Goal: Task Accomplishment & Management: Use online tool/utility

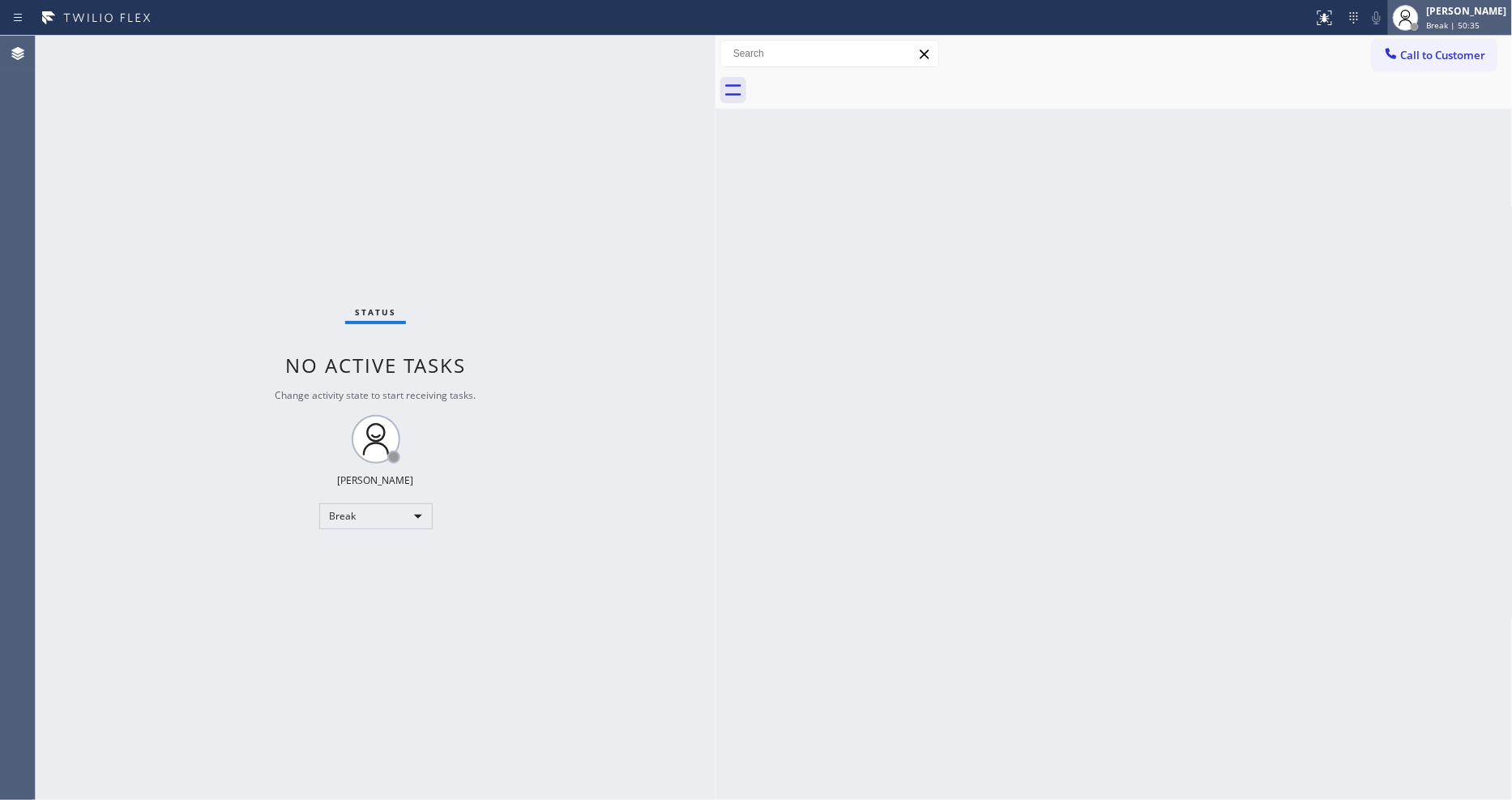
click at [1480, 13] on div "[PERSON_NAME]" at bounding box center [1467, 11] width 80 height 14
drag, startPoint x: 260, startPoint y: 150, endPoint x: 714, endPoint y: 180, distance: 455.0
click at [717, 180] on div at bounding box center [717, 418] width 0 height 765
click at [354, 514] on div "Break" at bounding box center [377, 516] width 114 height 25
click at [355, 562] on li "Available" at bounding box center [375, 560] width 110 height 20
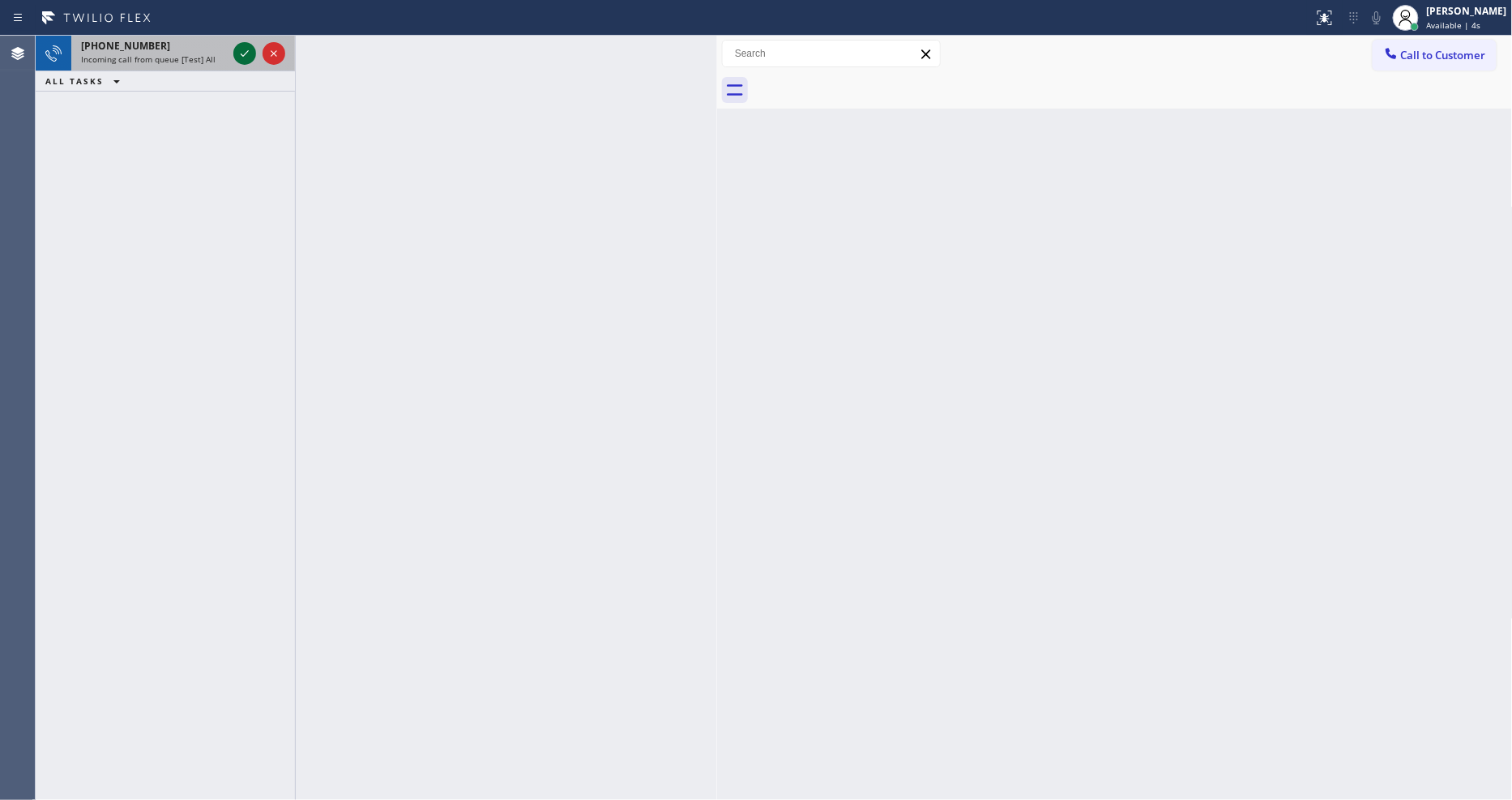
click at [244, 52] on icon at bounding box center [245, 54] width 20 height 20
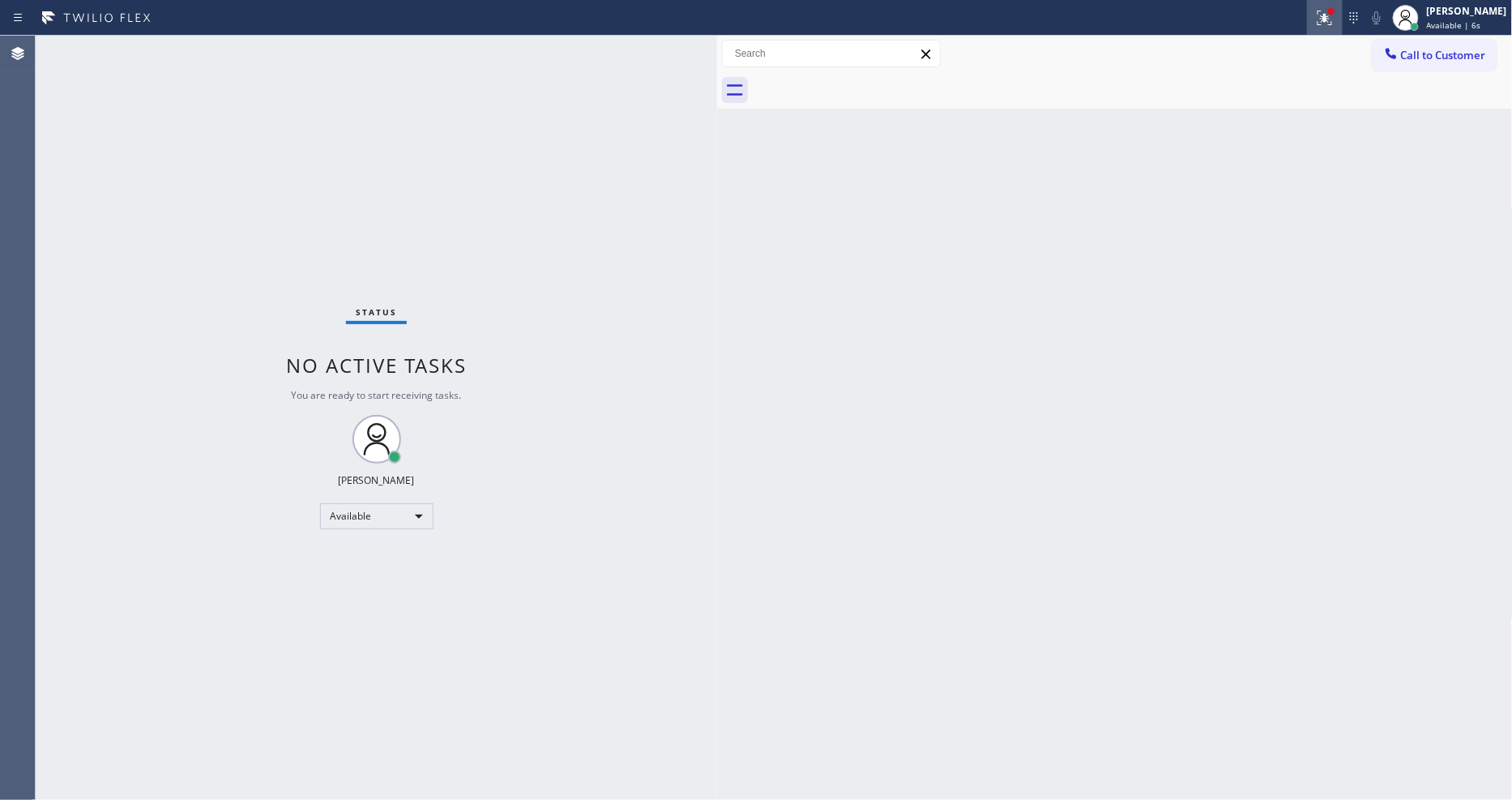
click at [1335, 21] on icon at bounding box center [1325, 18] width 20 height 20
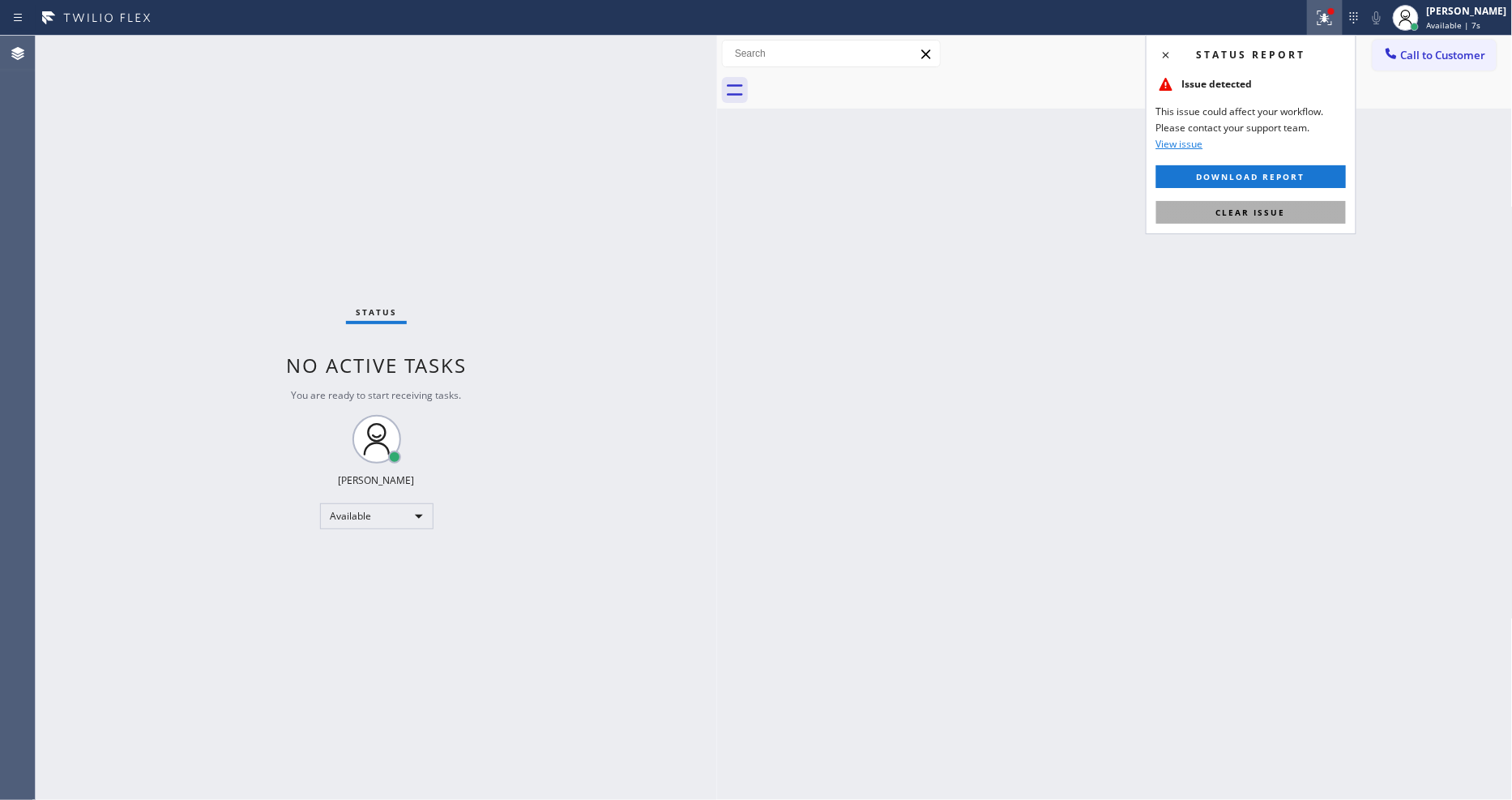
click at [1276, 201] on button "Clear issue" at bounding box center [1250, 212] width 189 height 23
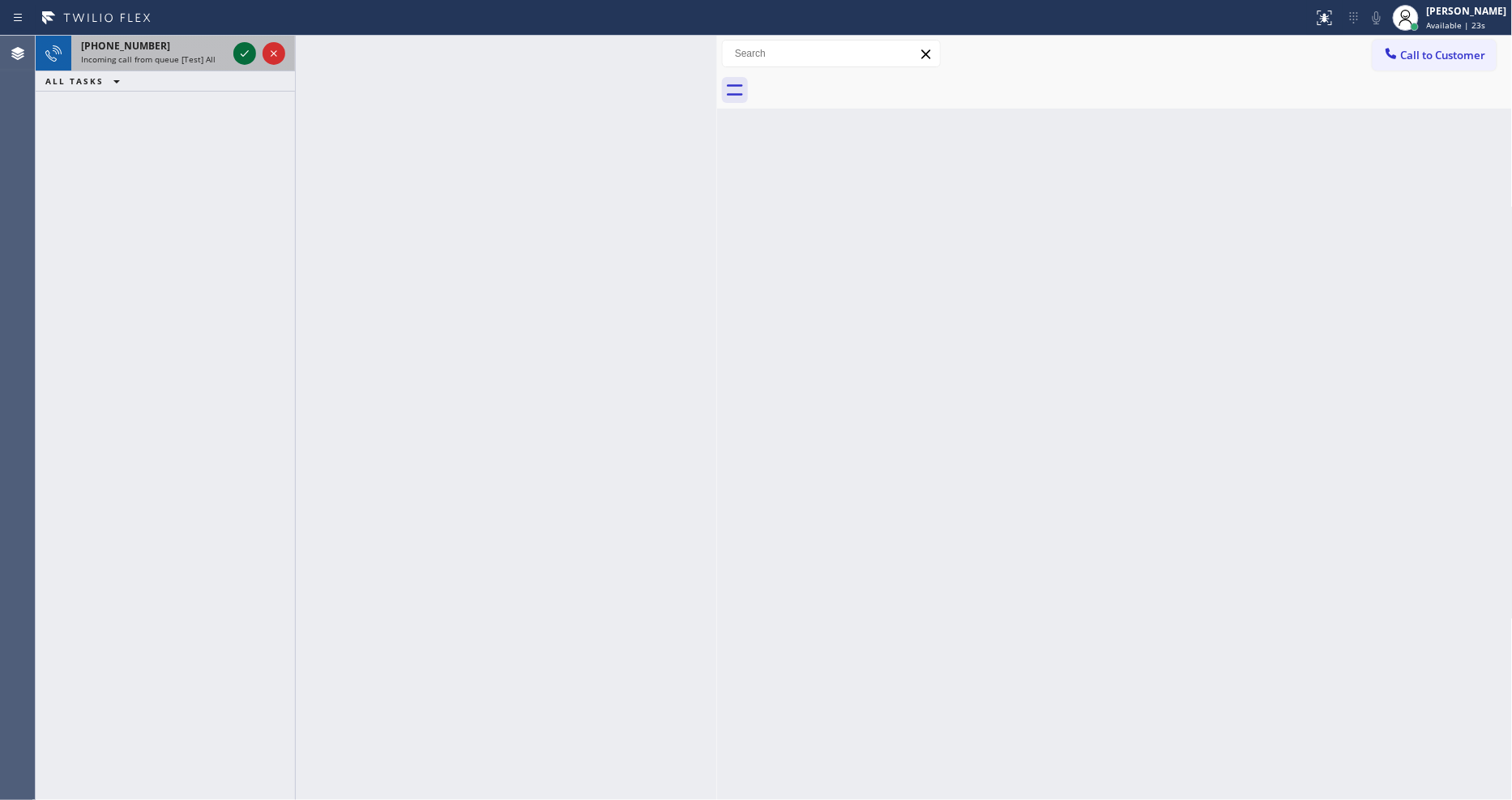
click at [240, 47] on icon at bounding box center [245, 54] width 20 height 20
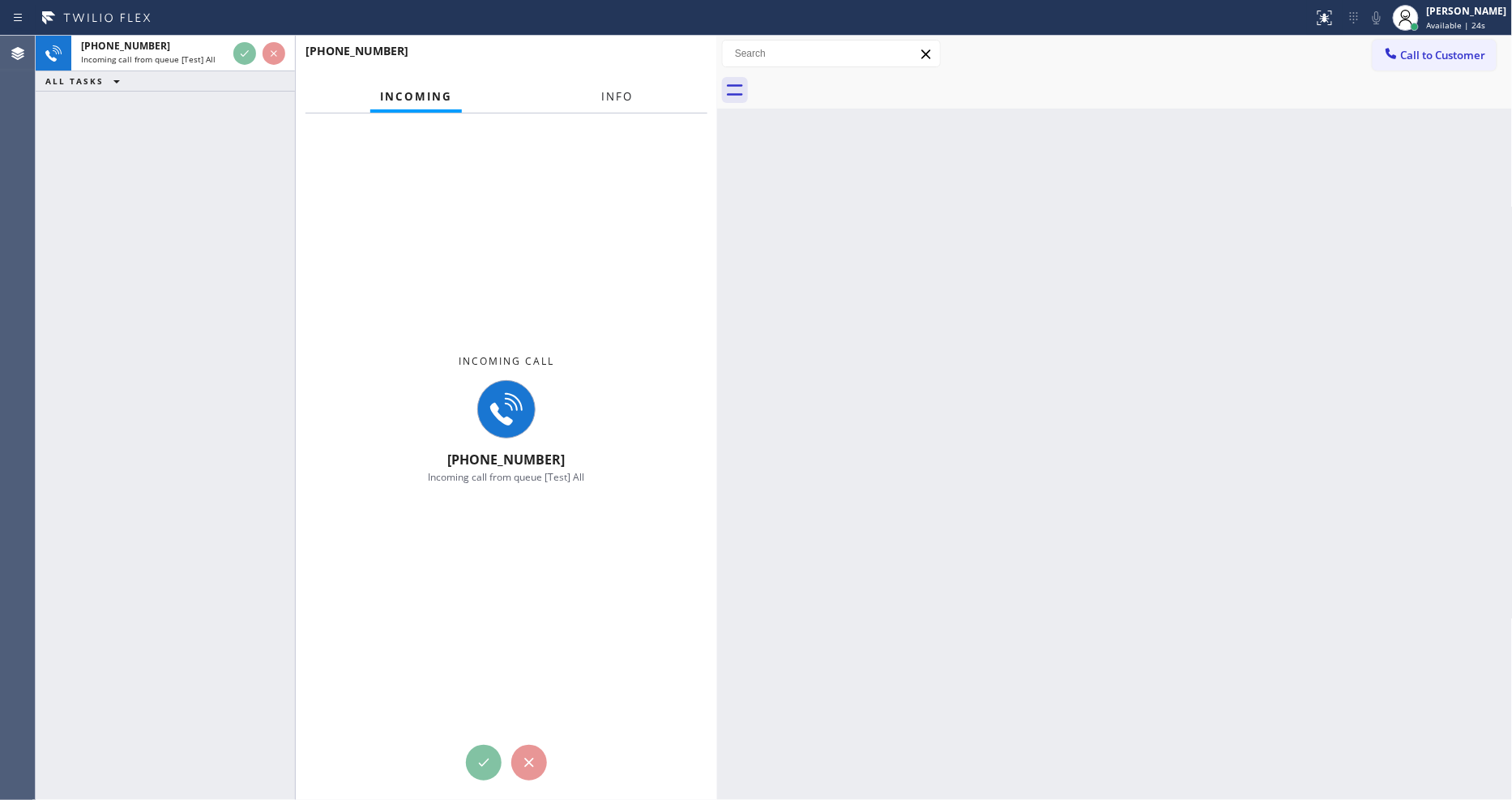
click at [606, 98] on span "Info" at bounding box center [617, 96] width 31 height 15
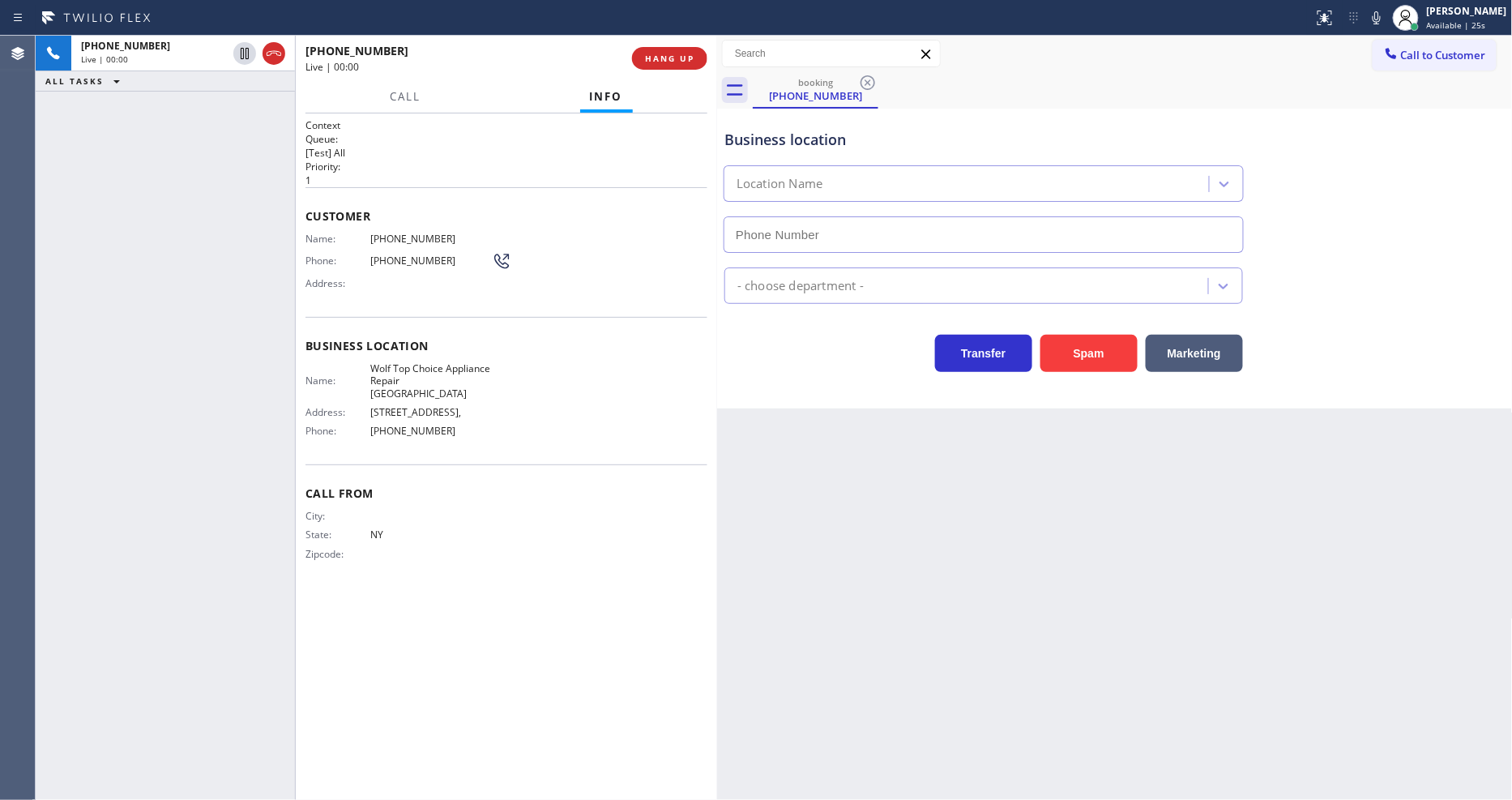
type input "[PHONE_NUMBER]"
click at [667, 59] on span "HANG UP" at bounding box center [669, 59] width 49 height 12
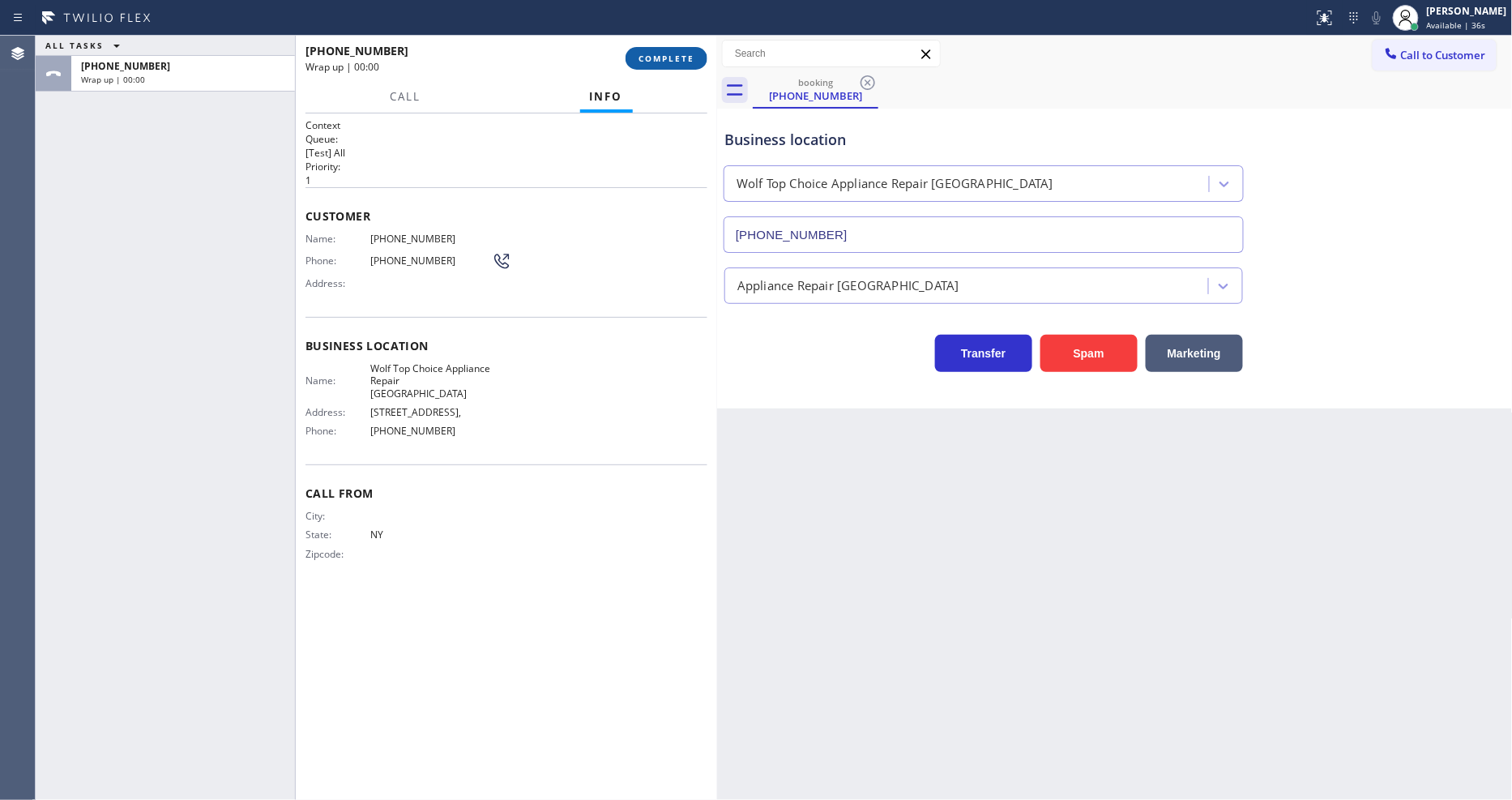
click at [662, 58] on span "COMPLETE" at bounding box center [666, 59] width 56 height 12
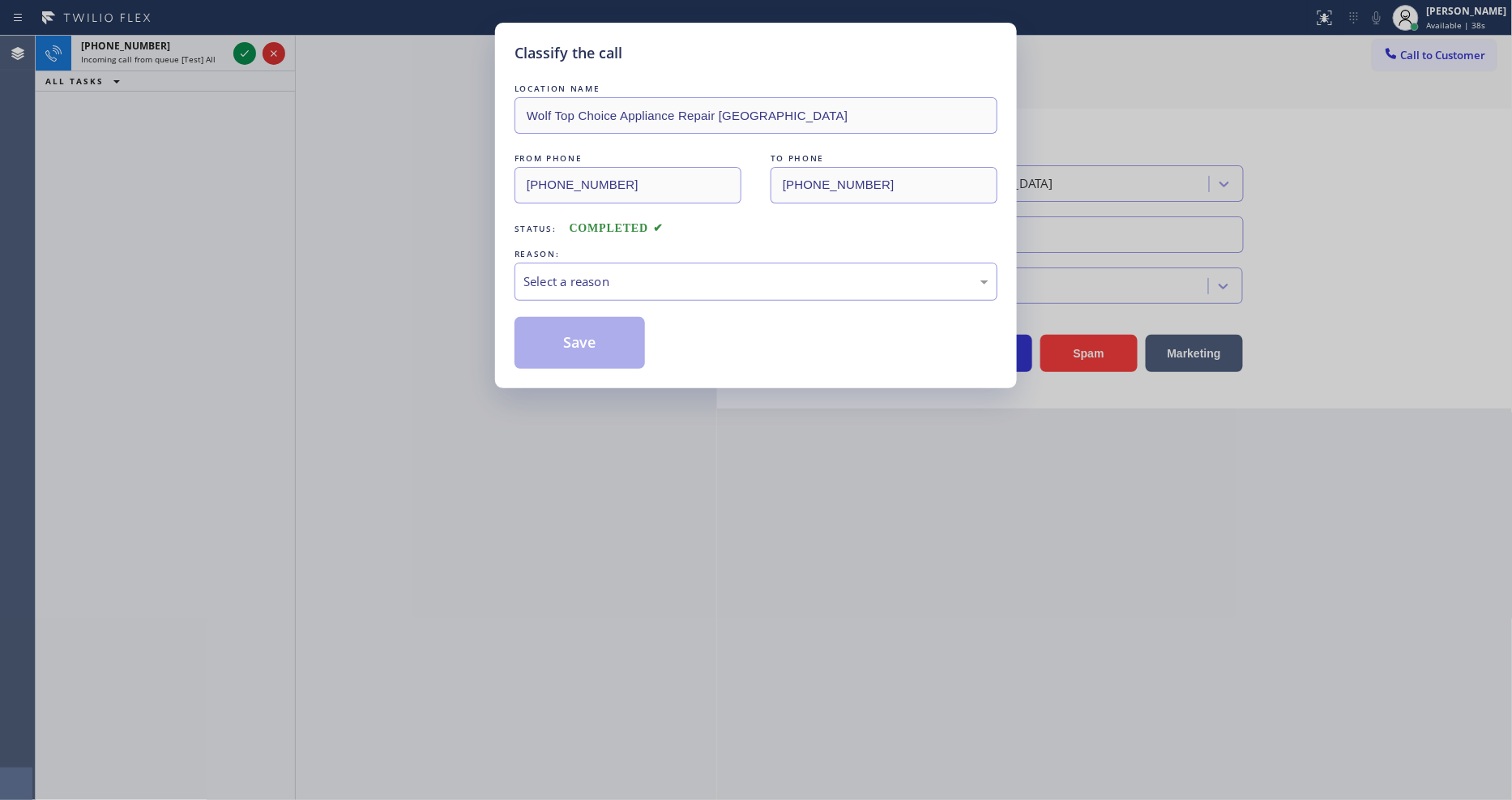
click at [581, 273] on div "Select a reason" at bounding box center [756, 281] width 465 height 19
click at [592, 323] on button "Save" at bounding box center [579, 342] width 130 height 52
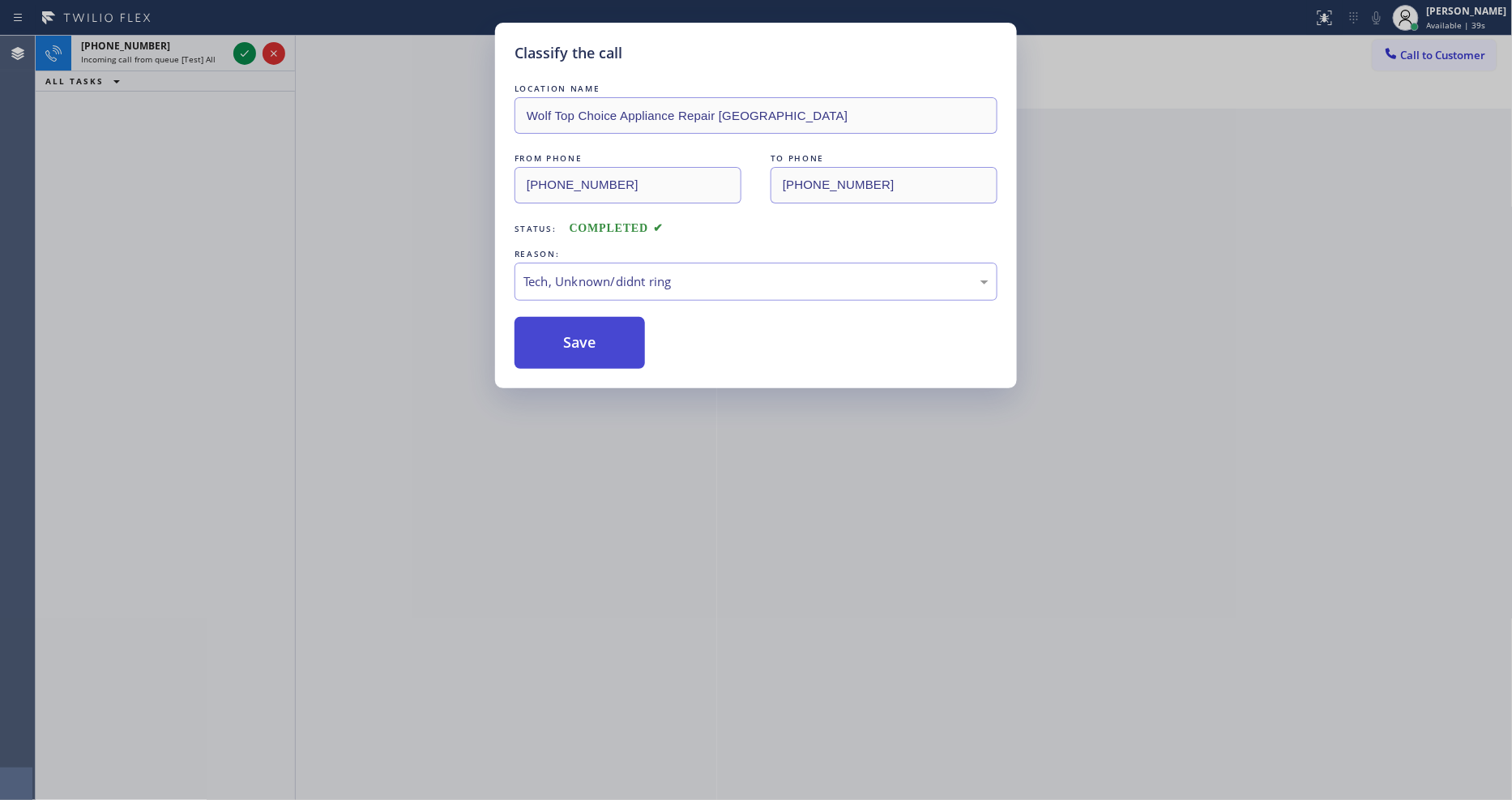
click at [592, 323] on button "Save" at bounding box center [579, 342] width 130 height 52
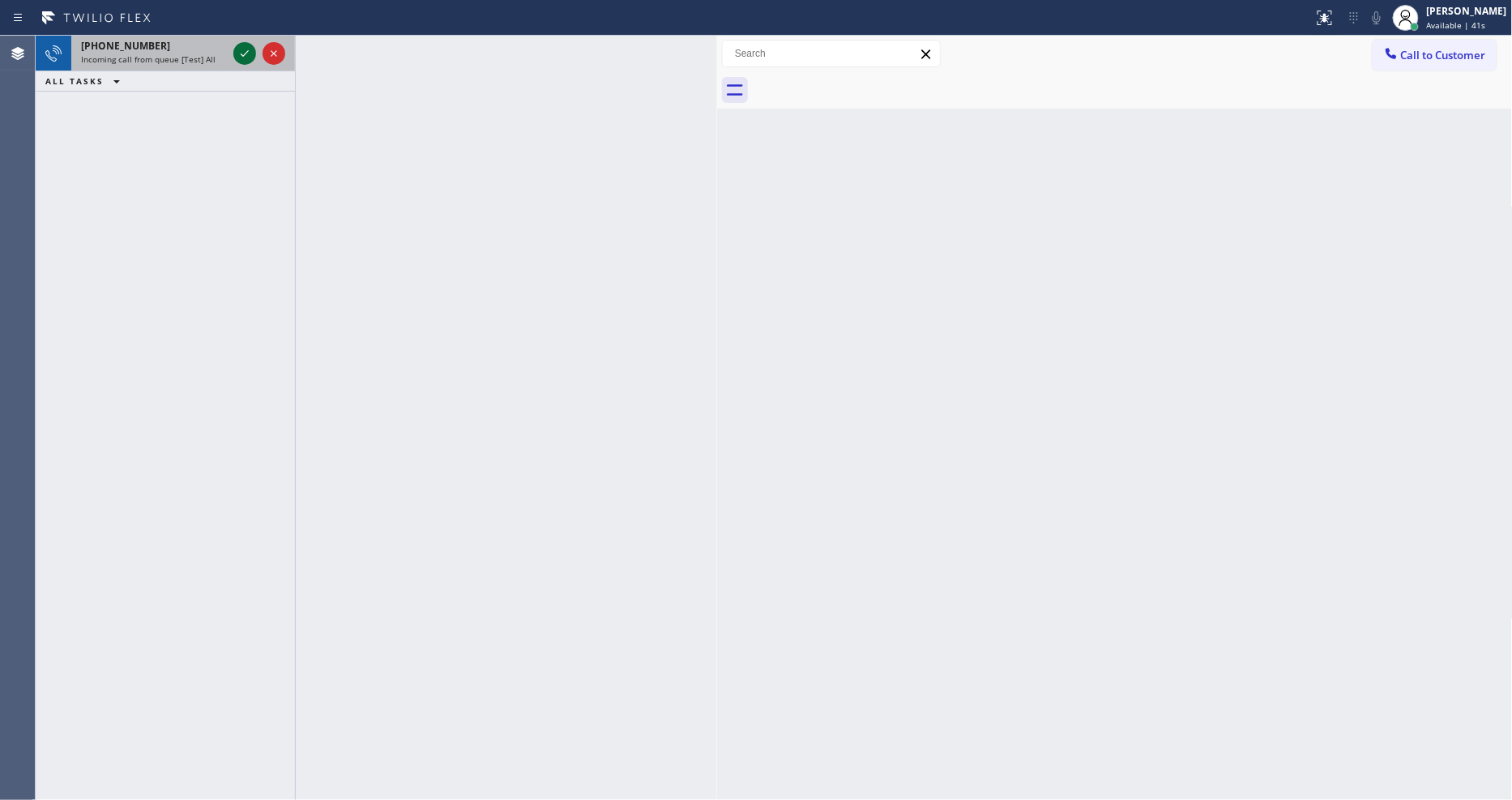
click at [246, 52] on icon at bounding box center [245, 53] width 8 height 7
click at [241, 51] on icon at bounding box center [245, 54] width 20 height 20
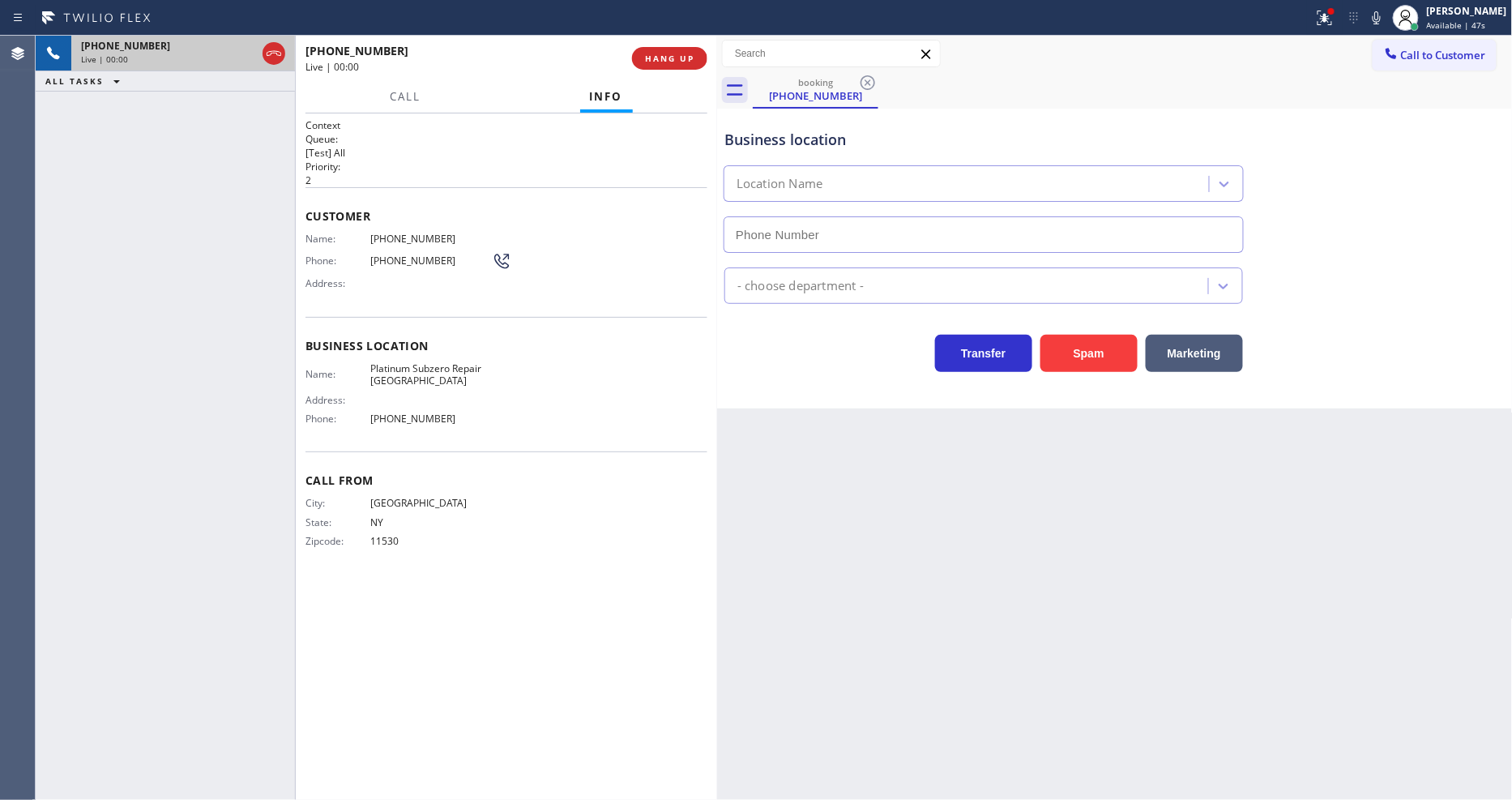
type input "[PHONE_NUMBER]"
click at [667, 57] on span "HANG UP" at bounding box center [669, 59] width 49 height 12
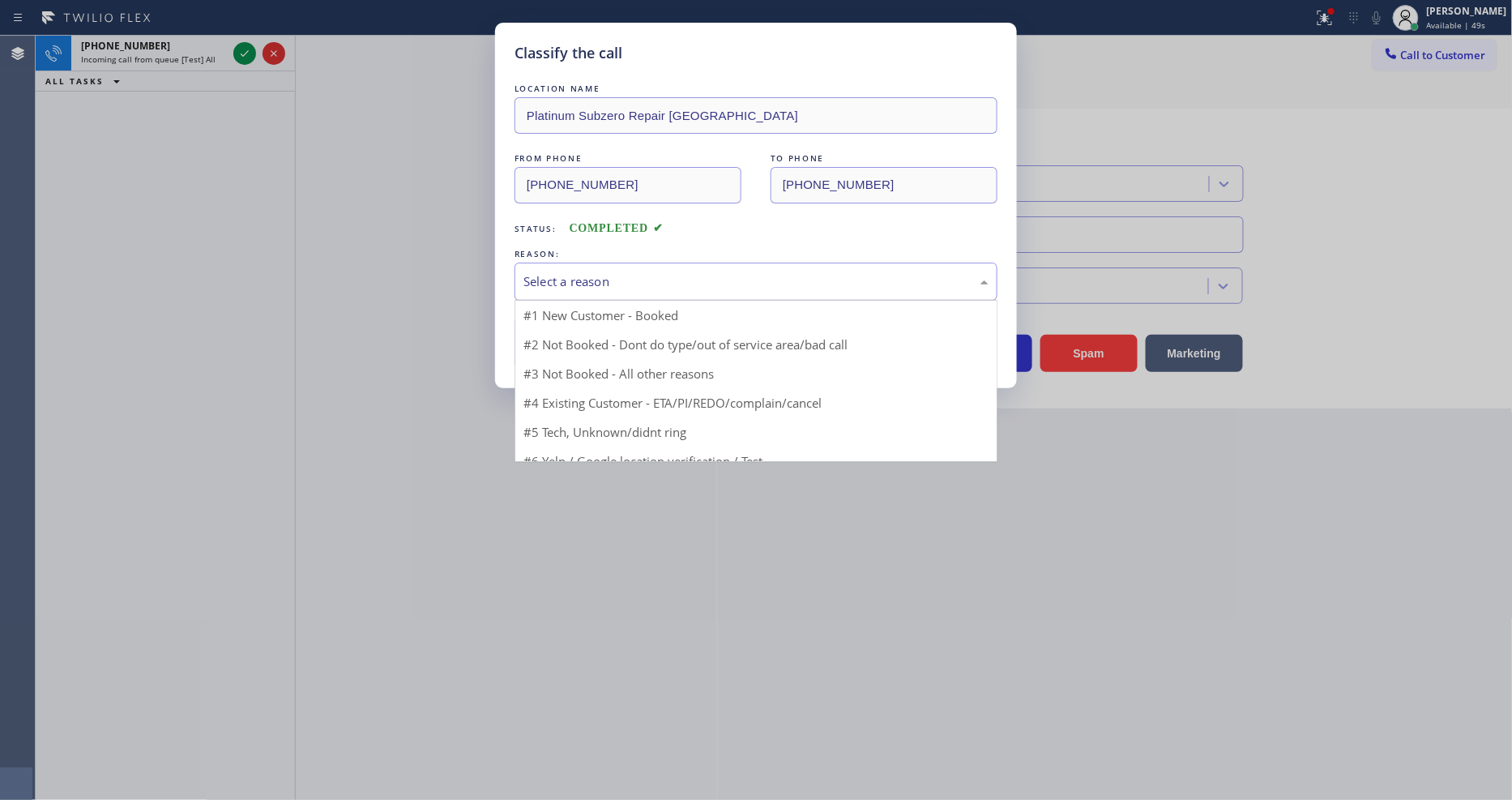
click at [596, 263] on div "Select a reason" at bounding box center [756, 281] width 483 height 38
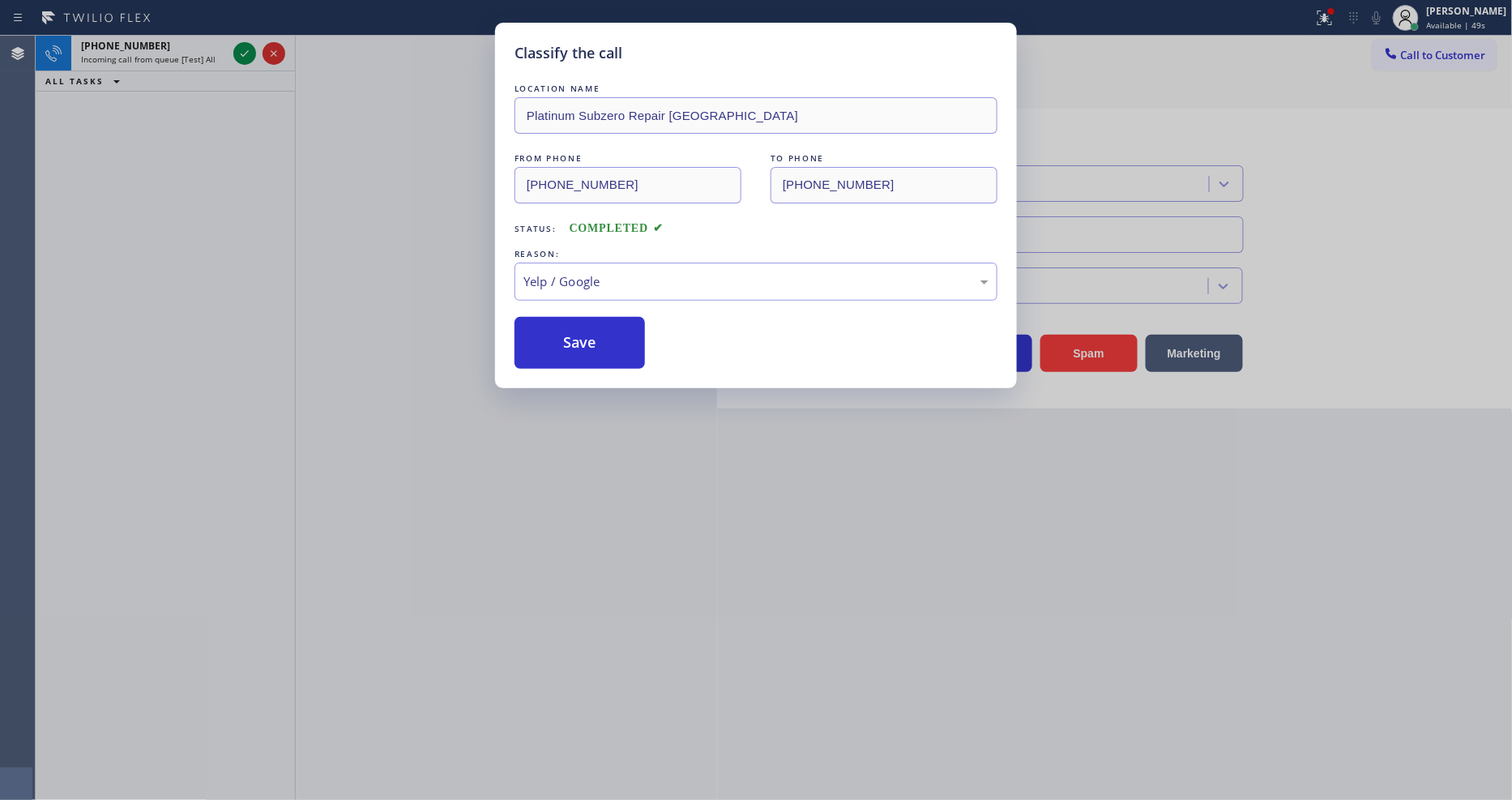
drag, startPoint x: 576, startPoint y: 424, endPoint x: 586, endPoint y: 325, distance: 99.5
click at [586, 325] on button "Save" at bounding box center [579, 342] width 130 height 52
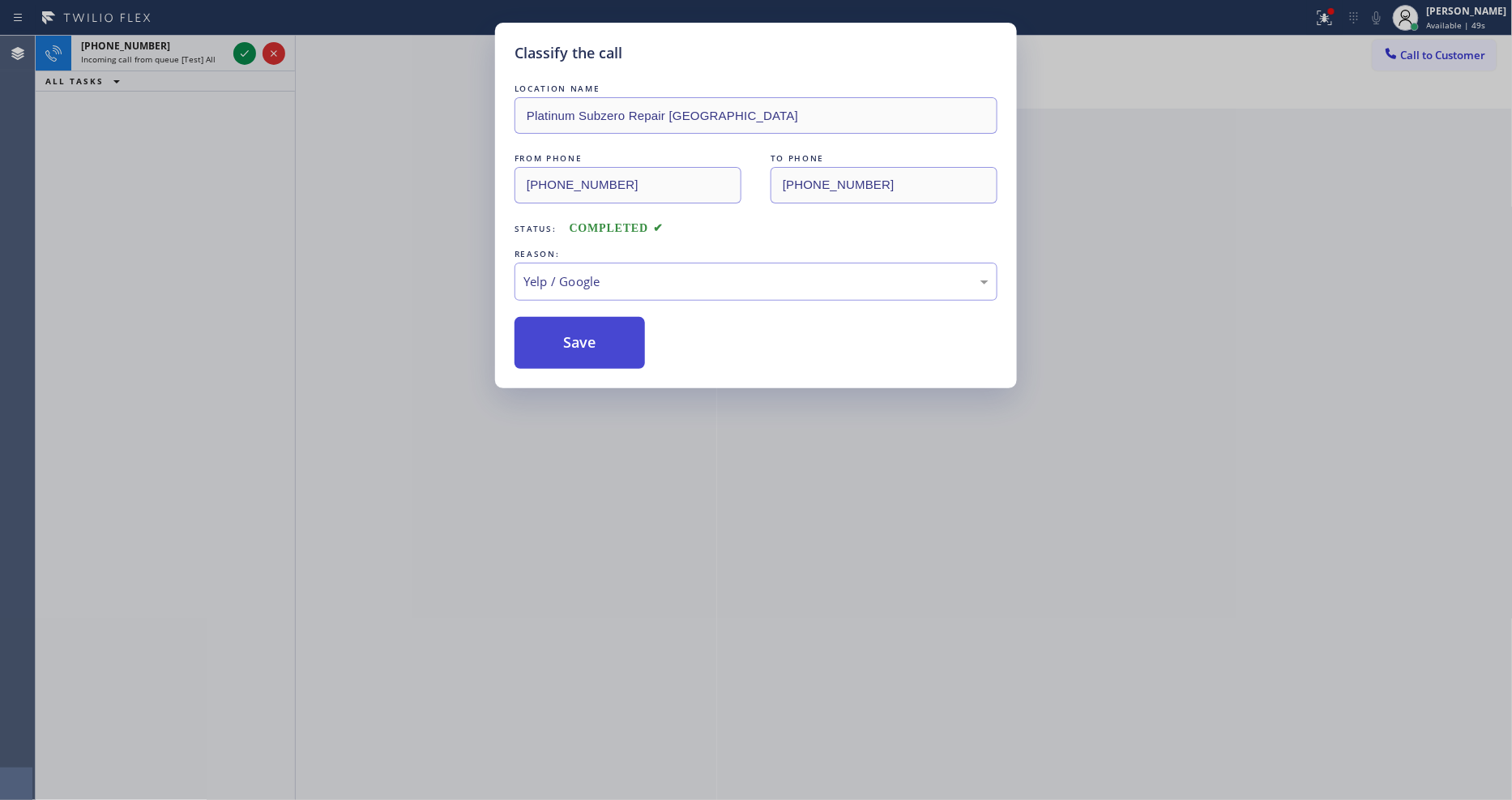
click at [586, 325] on button "Save" at bounding box center [579, 342] width 130 height 52
click at [239, 53] on icon at bounding box center [245, 54] width 20 height 20
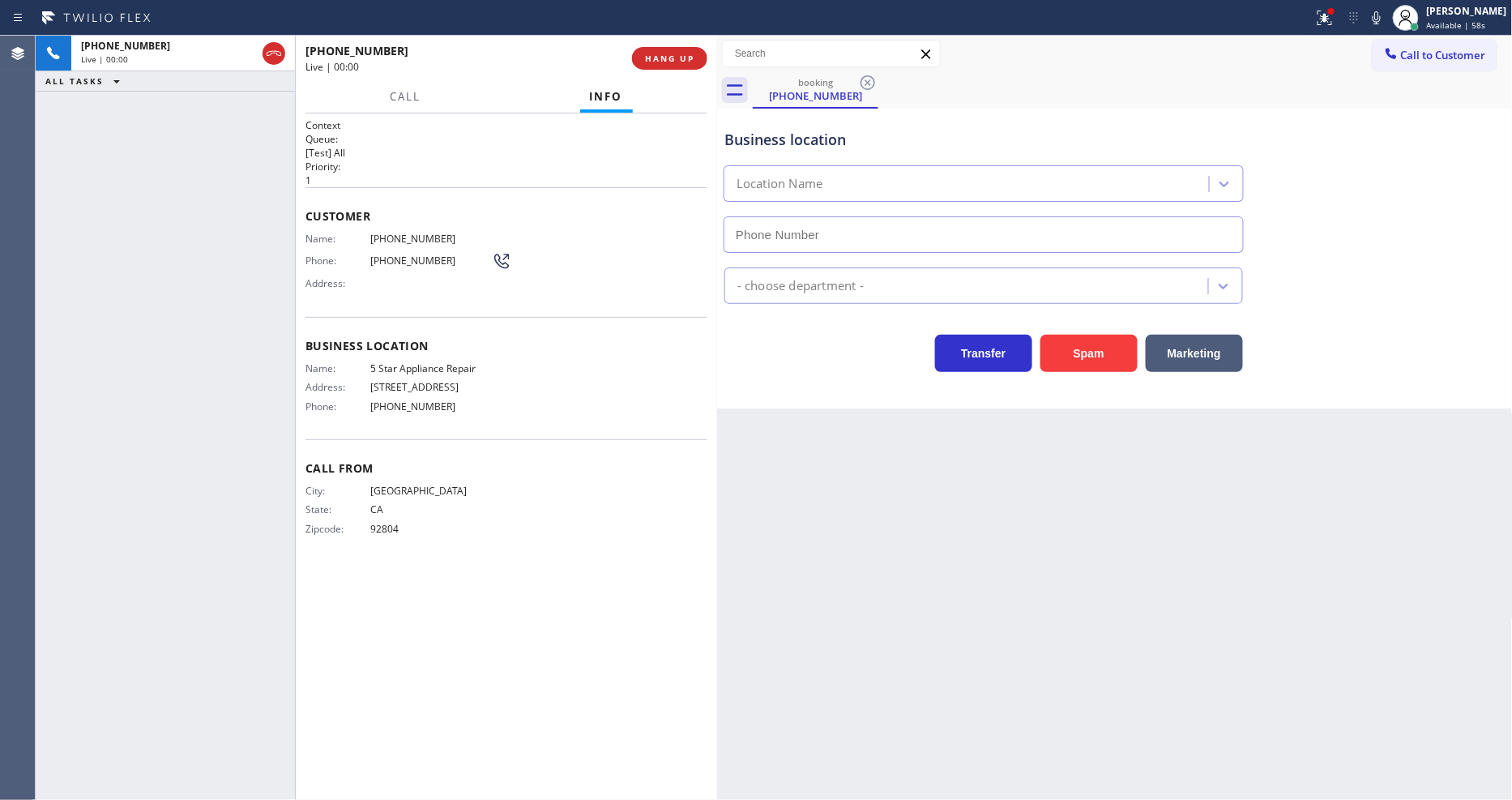
type input "[PHONE_NUMBER]"
click at [1038, 515] on div "Back to Dashboard Change Sender ID Customers Technicians Select a contact Outbo…" at bounding box center [1115, 418] width 796 height 765
click at [601, 619] on div "Context Queue: [Test] All Priority: 1 Customer Name: [PHONE_NUMBER] Phone: [PHO…" at bounding box center [507, 457] width 402 height 676
click at [1381, 12] on icon at bounding box center [1377, 18] width 8 height 13
click at [1400, 15] on div at bounding box center [1405, 18] width 35 height 35
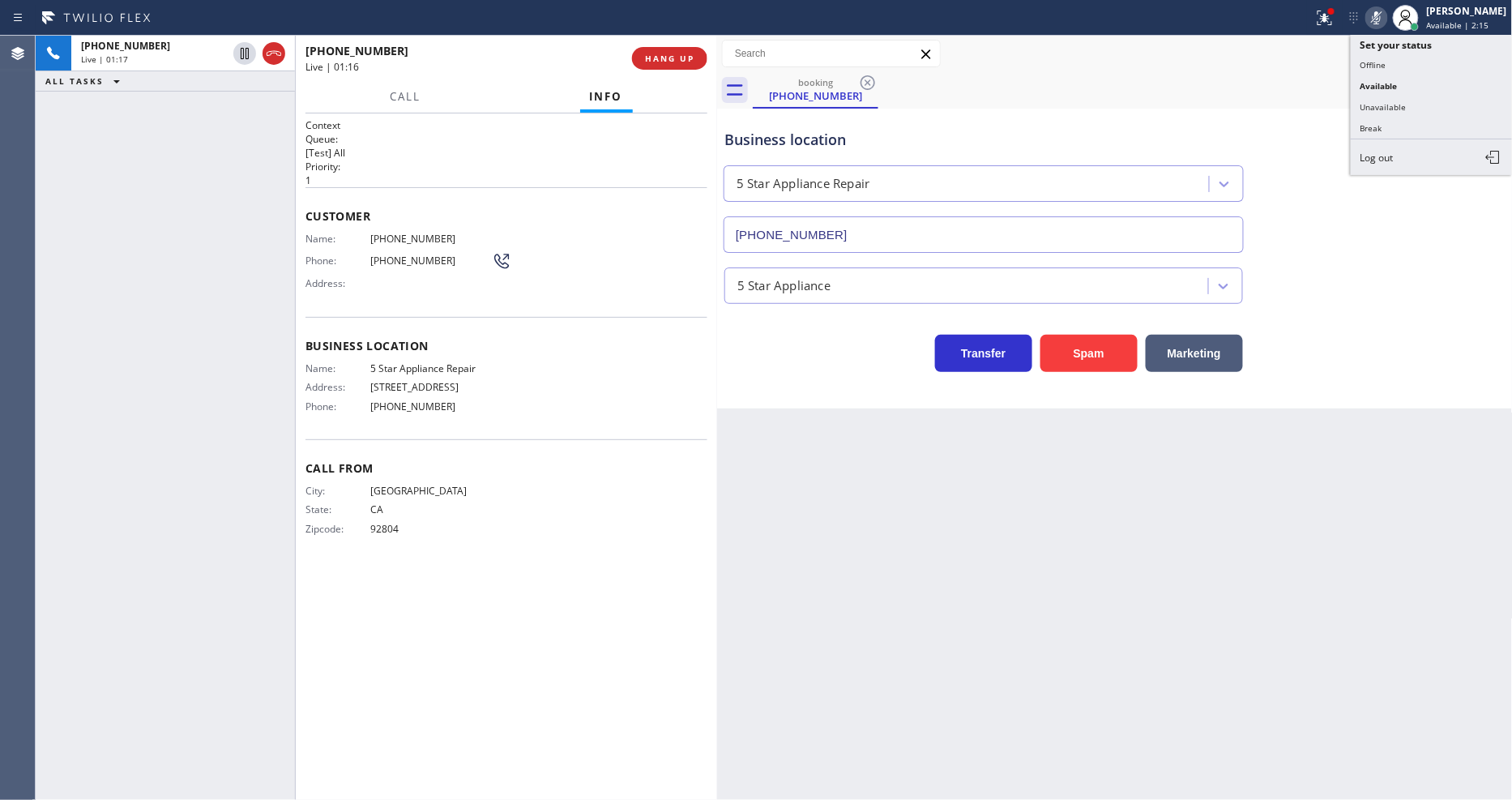
click at [1380, 18] on icon at bounding box center [1377, 18] width 20 height 20
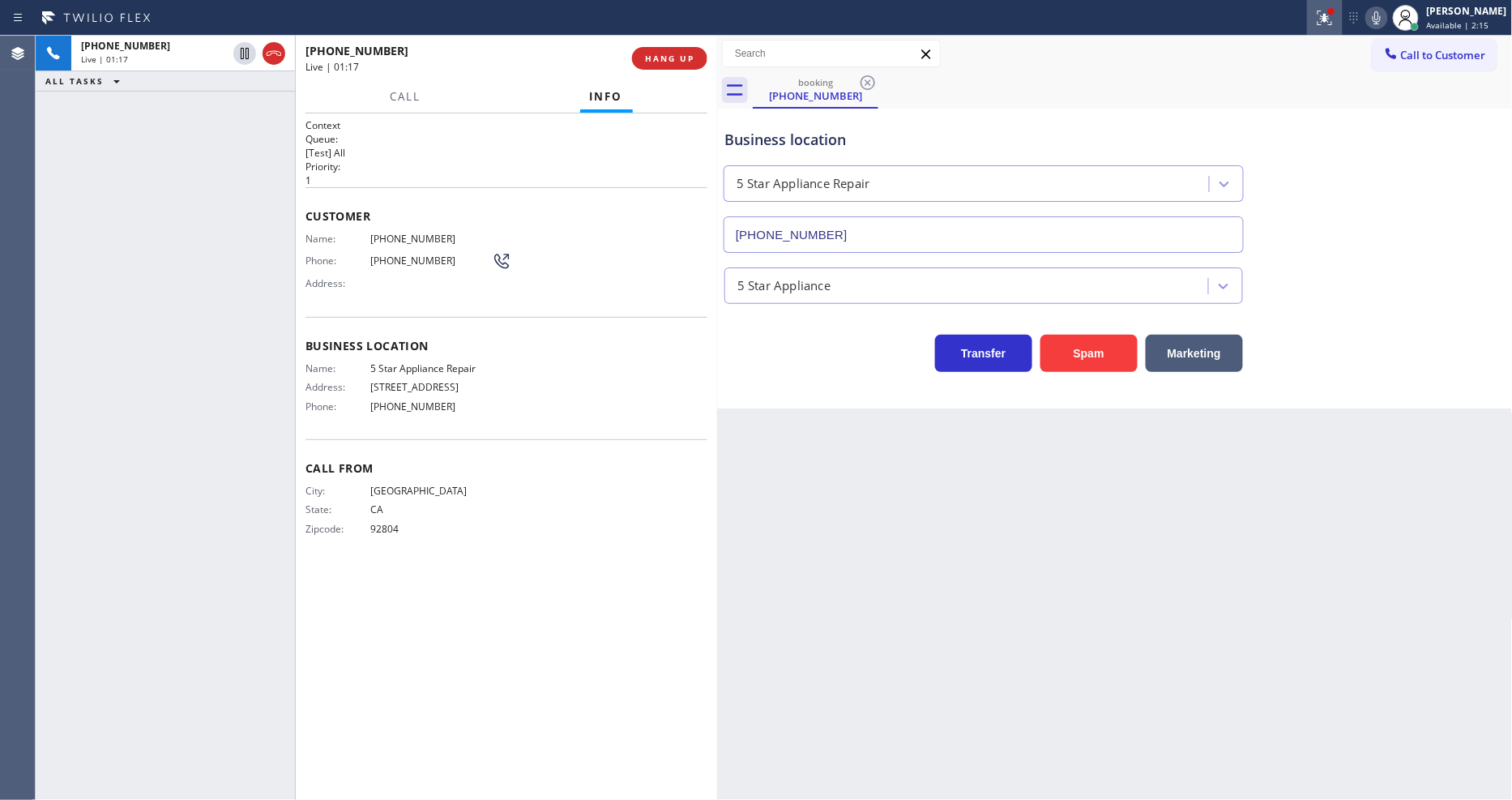
click at [1331, 21] on icon at bounding box center [1325, 18] width 20 height 20
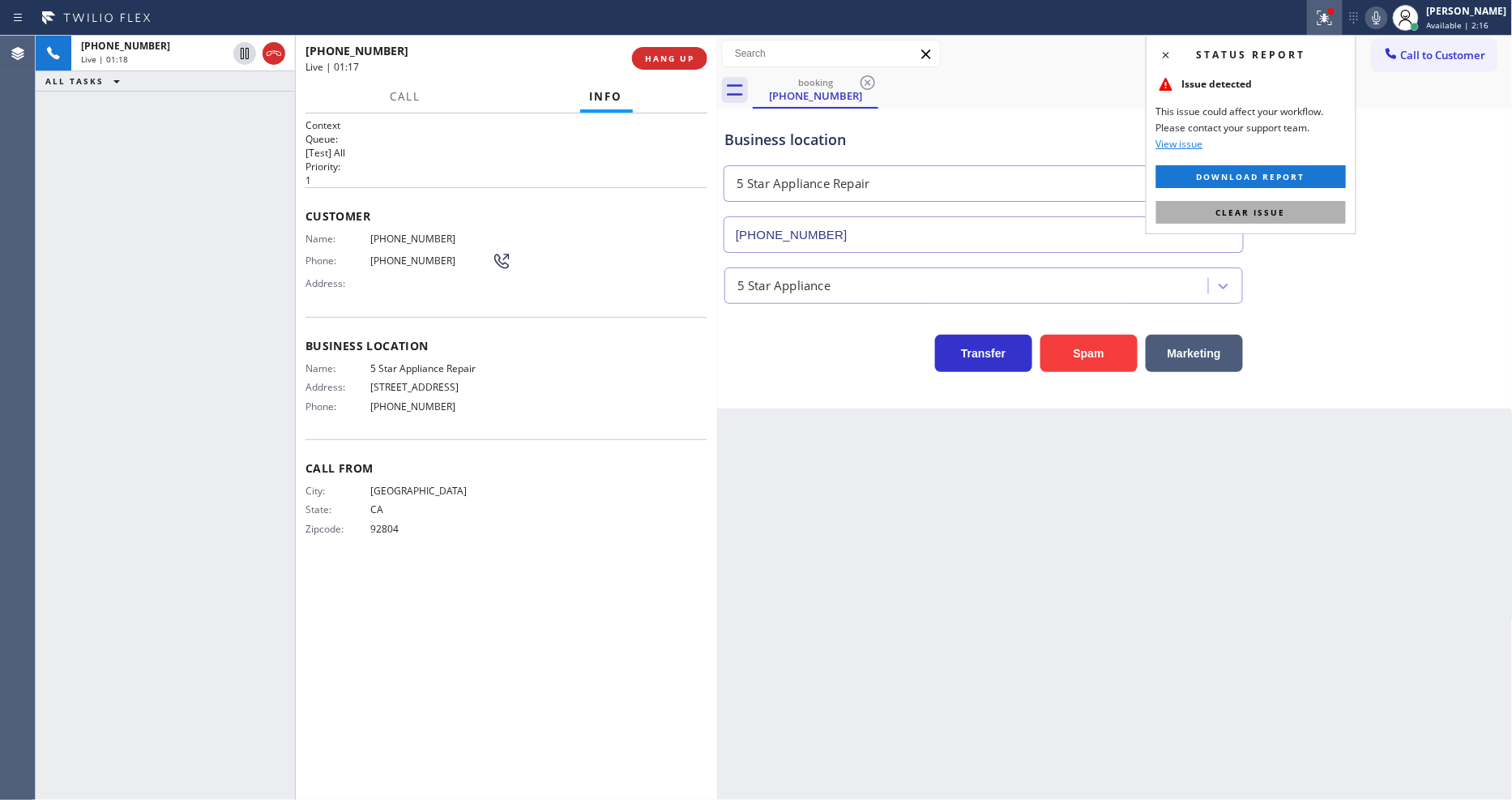
click at [1290, 211] on button "Clear issue" at bounding box center [1250, 212] width 189 height 23
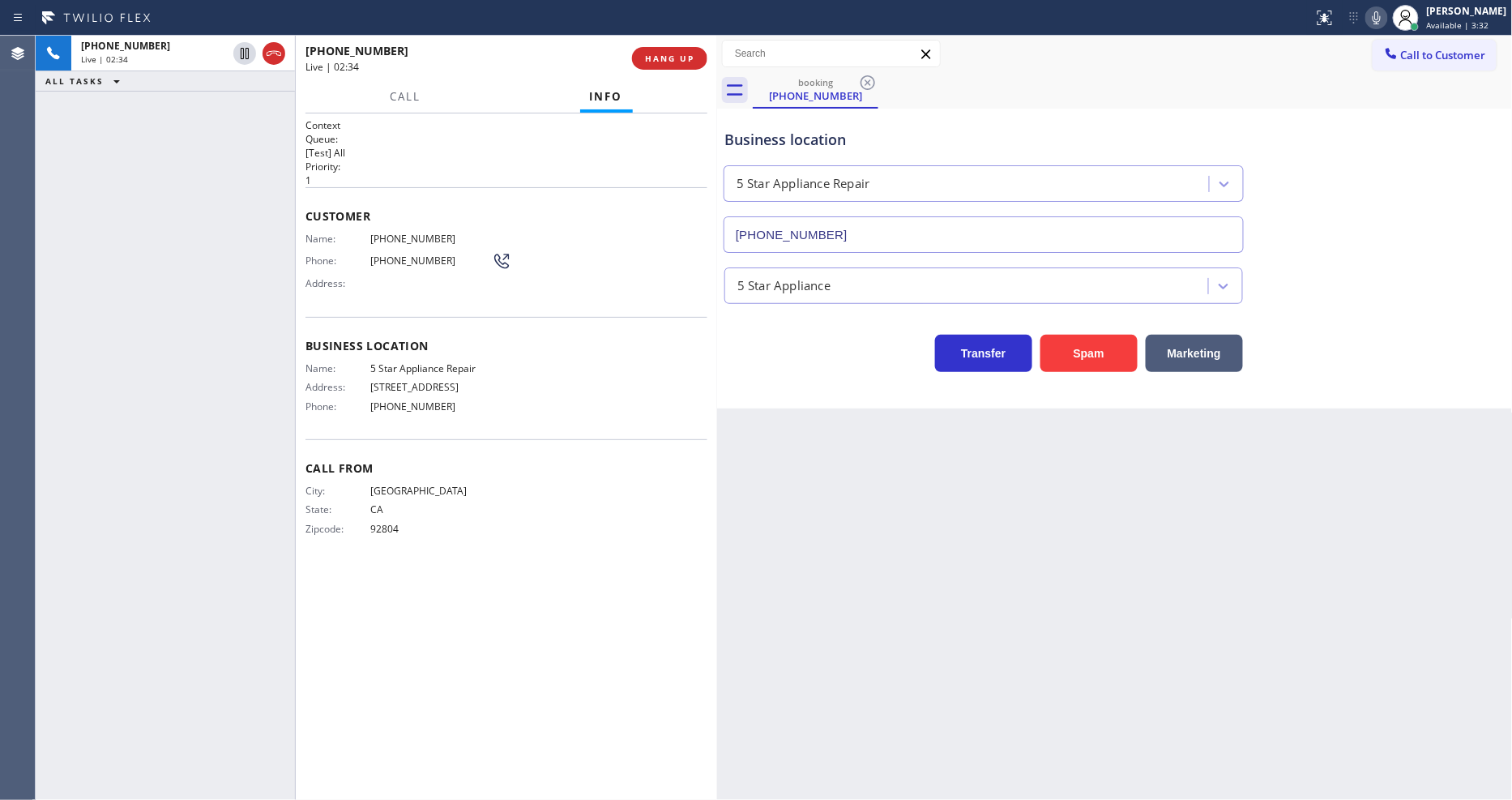
click at [410, 232] on span "[PHONE_NUMBER]" at bounding box center [431, 238] width 122 height 12
copy span "[PHONE_NUMBER]"
click at [407, 232] on span "[PHONE_NUMBER]" at bounding box center [431, 238] width 122 height 12
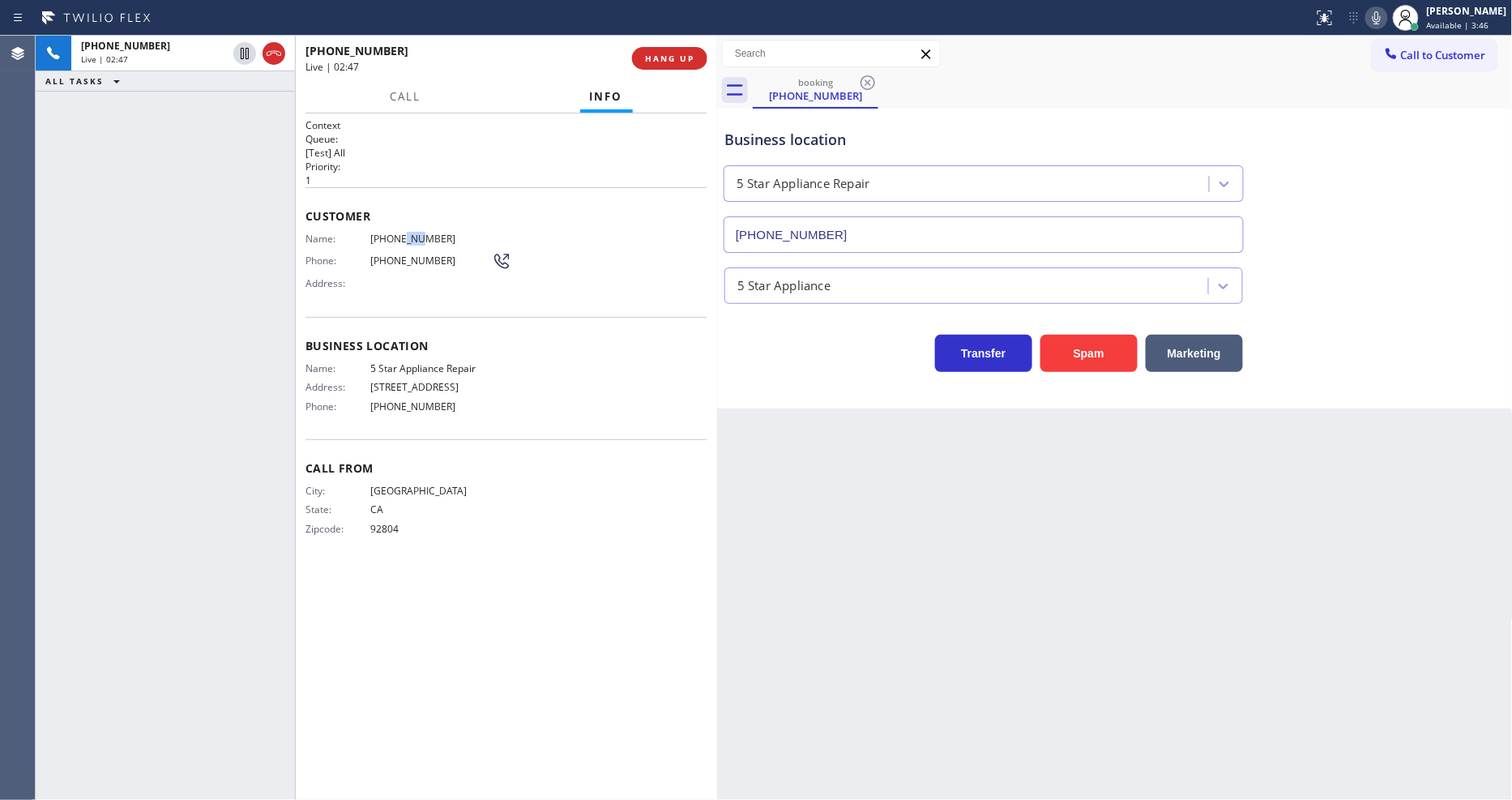
click at [407, 232] on span "[PHONE_NUMBER]" at bounding box center [431, 238] width 122 height 12
click at [1440, 32] on div "[PERSON_NAME] Available | 4:39" at bounding box center [1449, 18] width 124 height 35
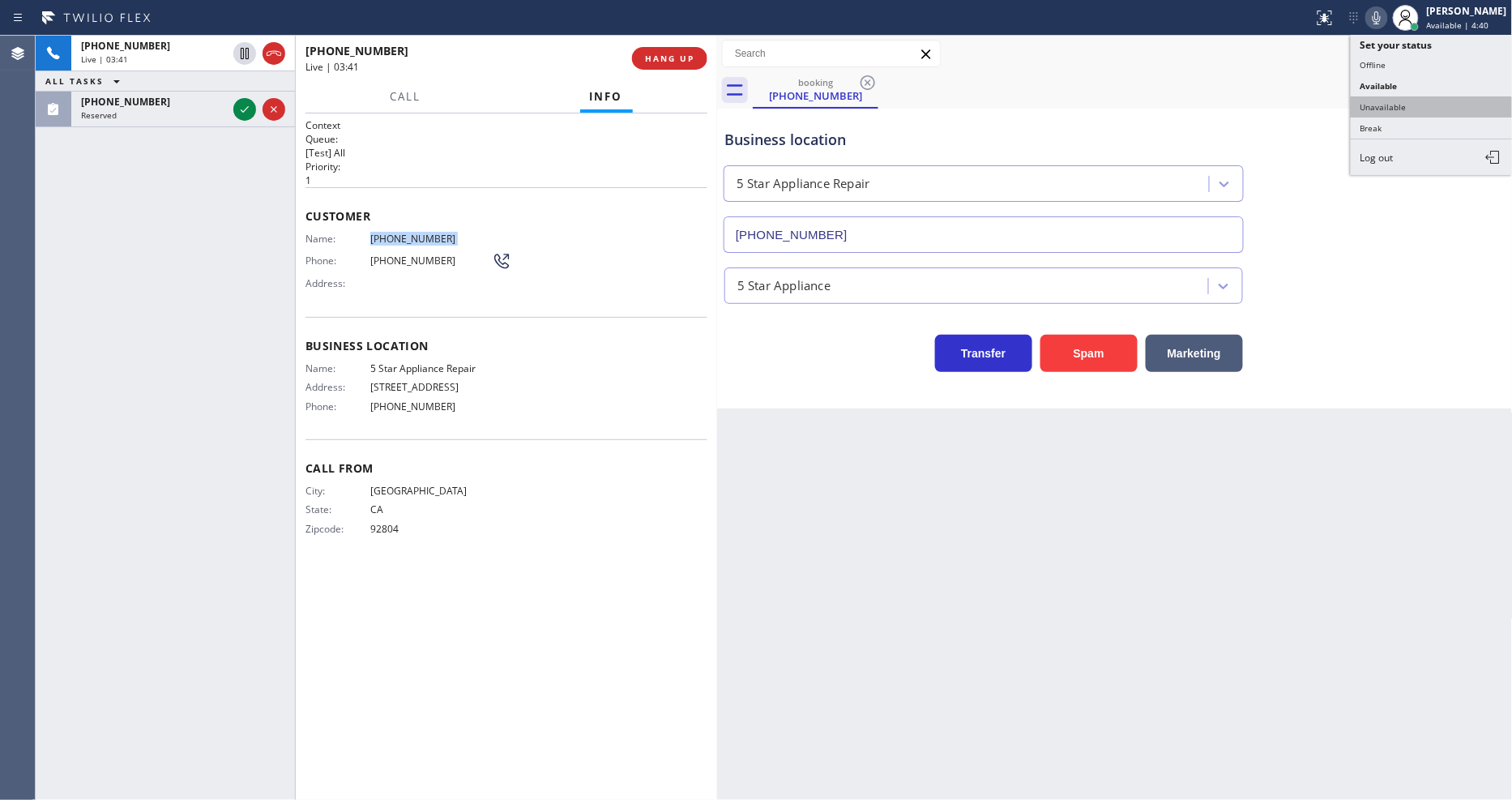
click at [1380, 107] on button "Unavailable" at bounding box center [1431, 106] width 162 height 21
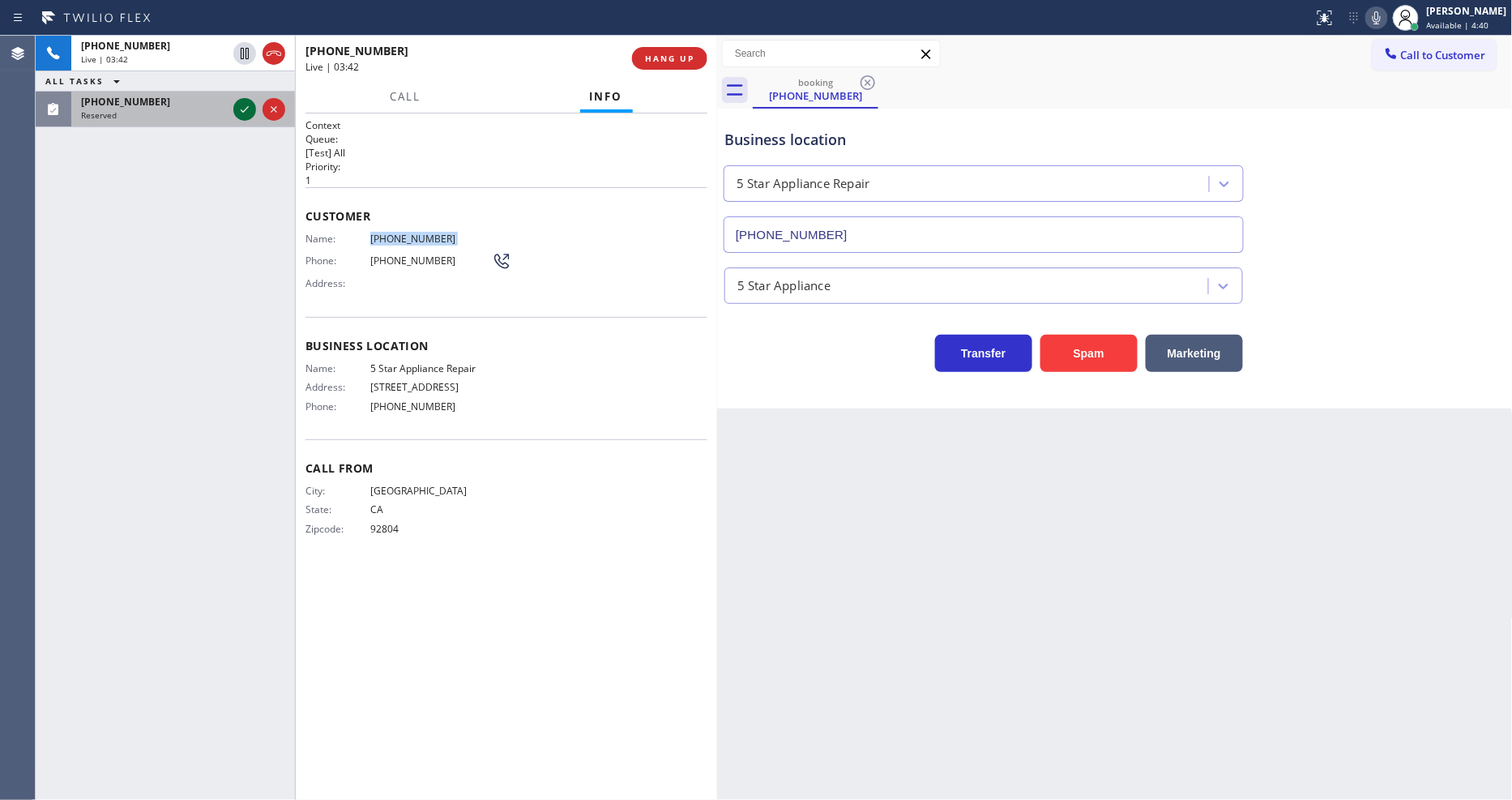
click at [238, 108] on icon at bounding box center [245, 110] width 20 height 20
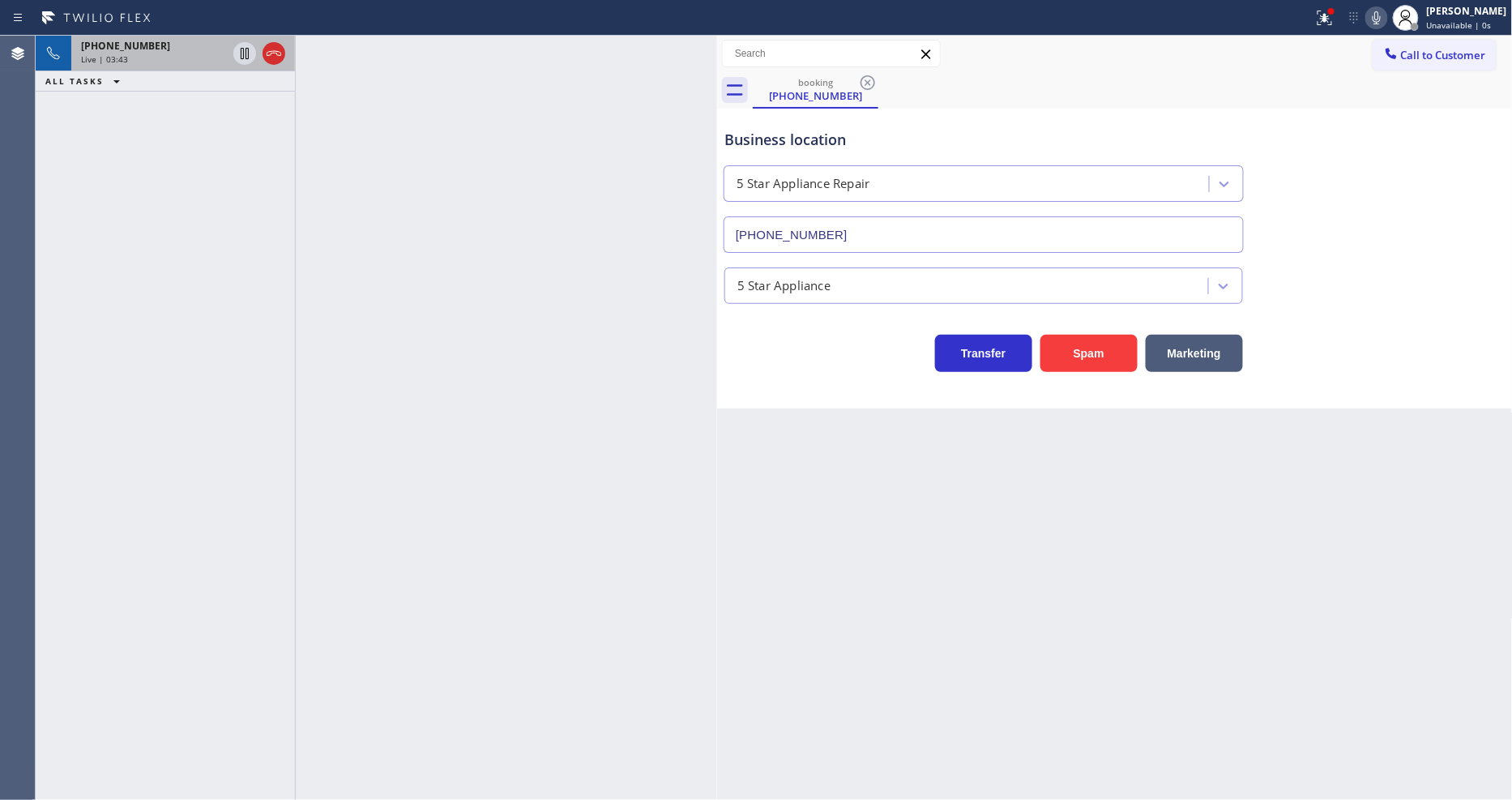
click at [198, 59] on div "Live | 03:43" at bounding box center [154, 60] width 146 height 12
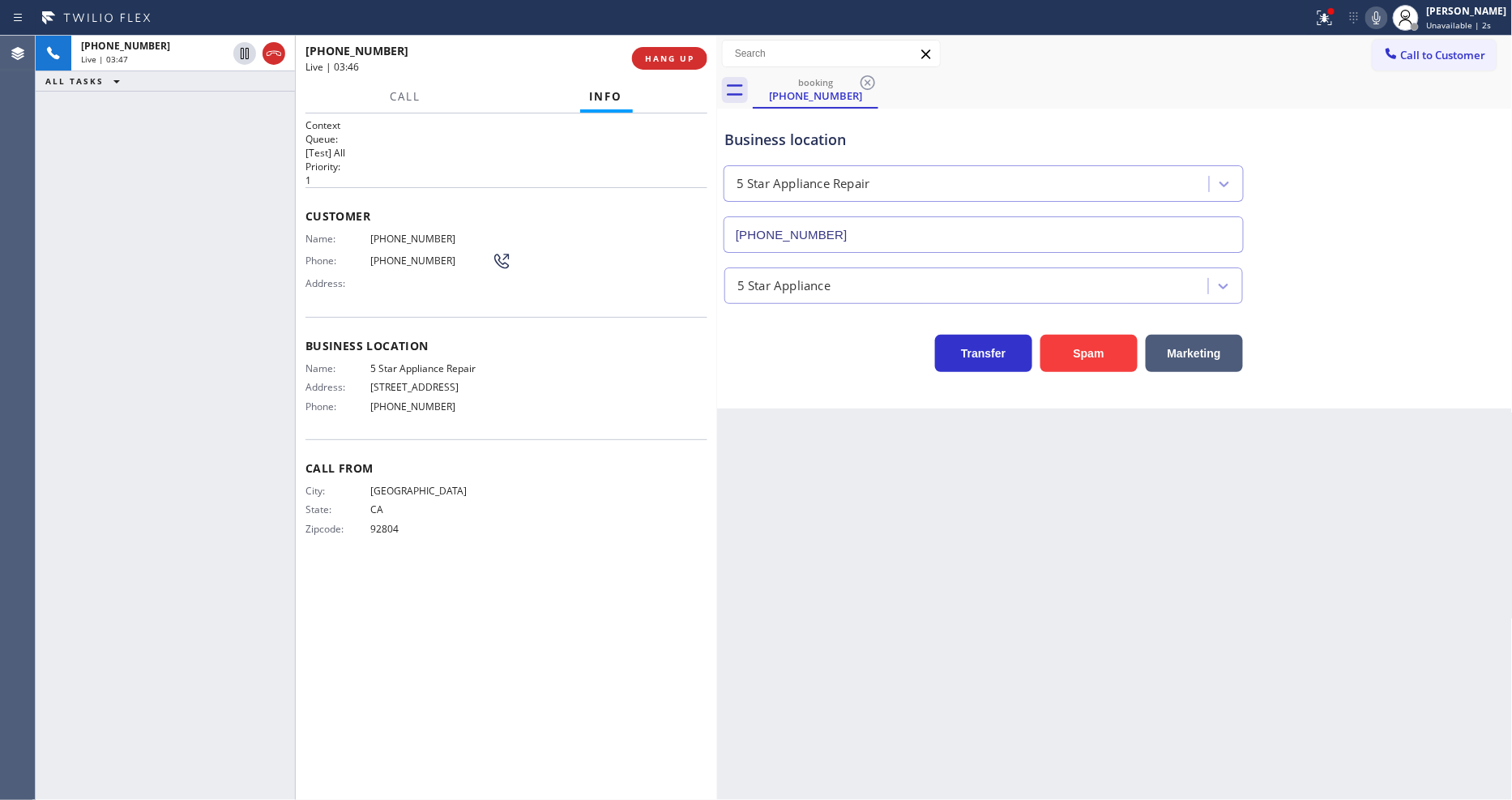
click at [296, 517] on div at bounding box center [295, 418] width 1 height 765
click at [675, 63] on span "HANG UP" at bounding box center [669, 59] width 49 height 12
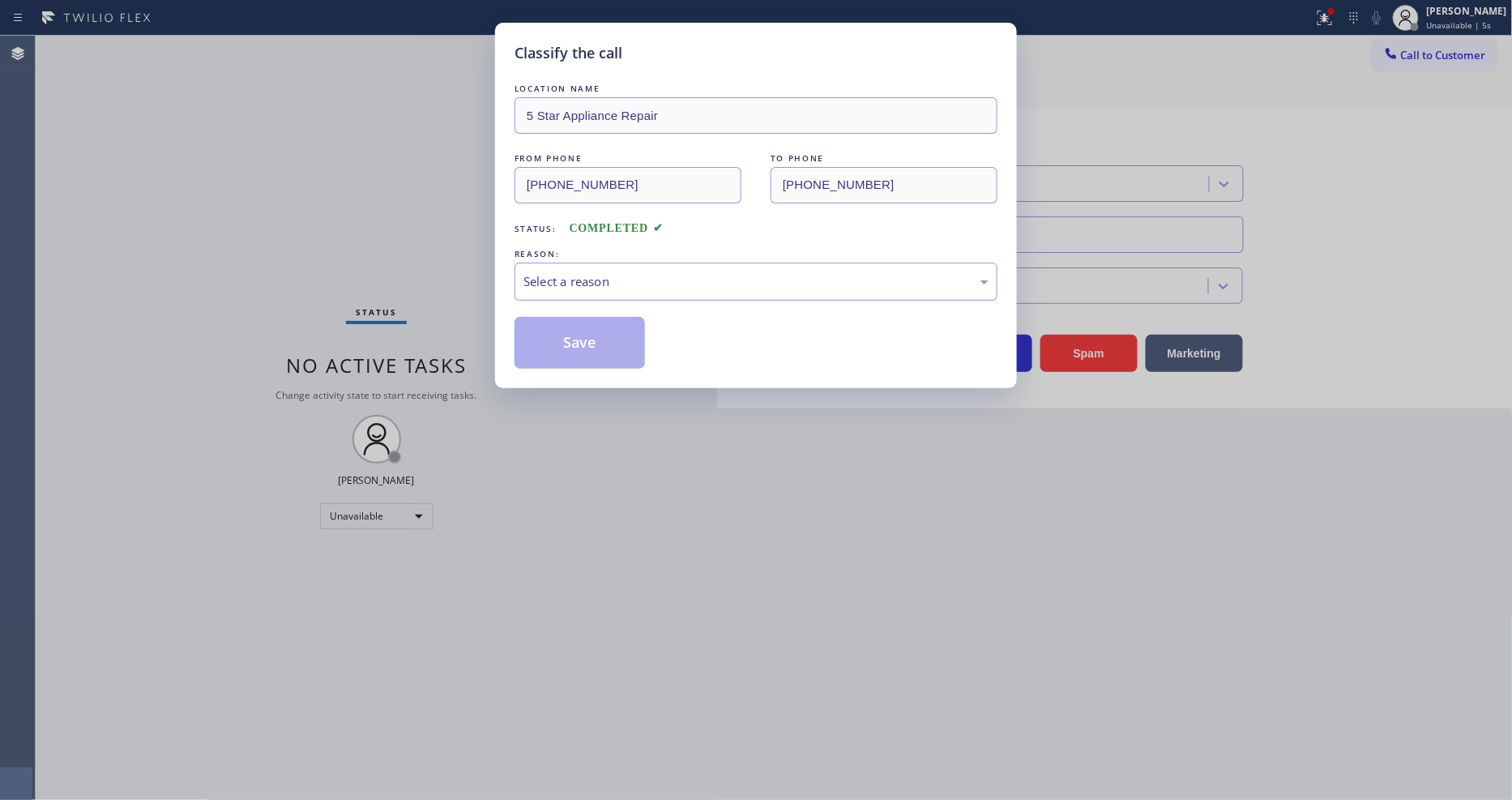
click at [597, 273] on div "Select a reason" at bounding box center [756, 281] width 465 height 19
click at [580, 340] on button "Save" at bounding box center [579, 342] width 130 height 52
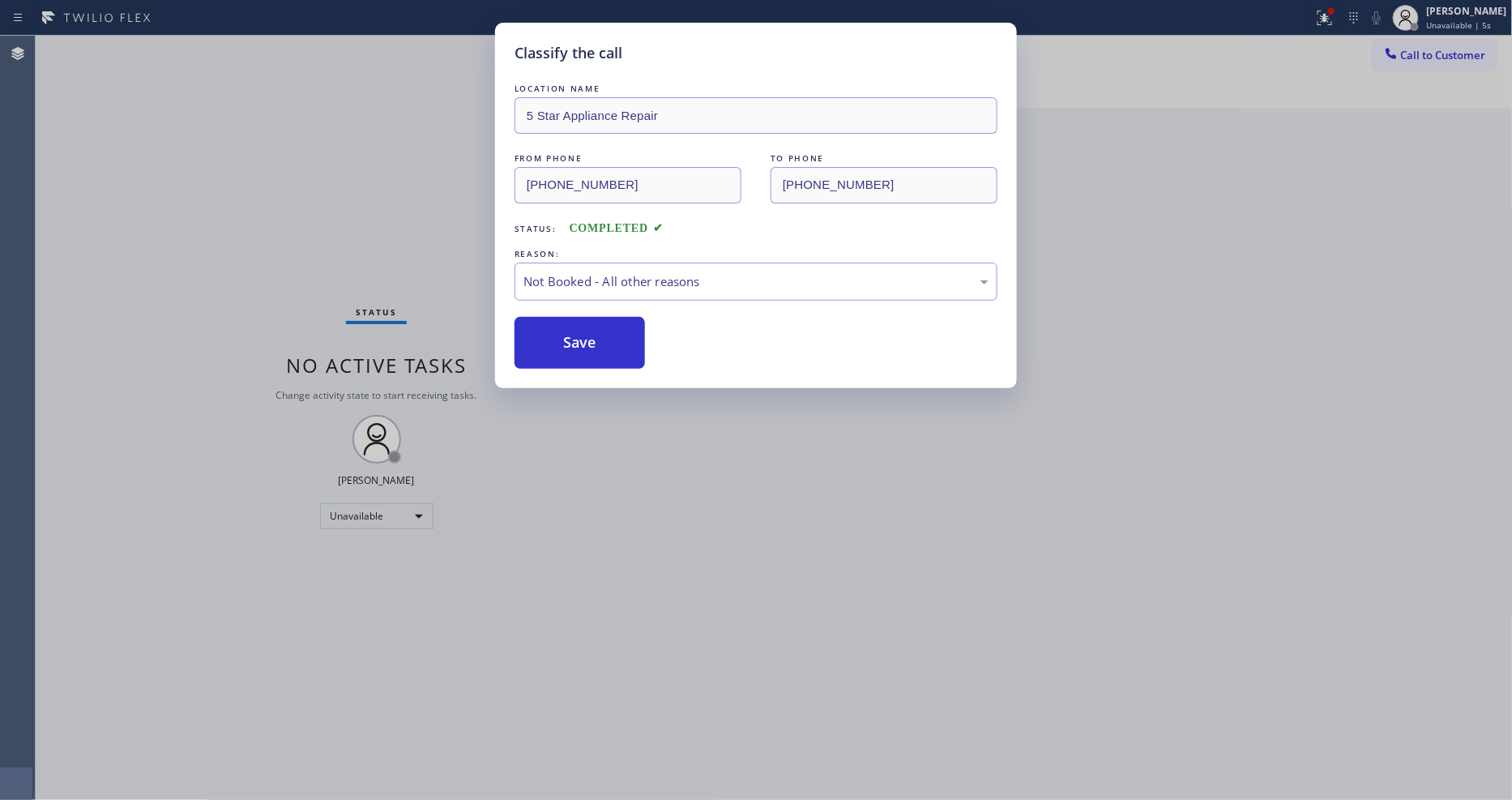
drag, startPoint x: 580, startPoint y: 340, endPoint x: 1254, endPoint y: 79, distance: 722.8
click at [581, 340] on button "Save" at bounding box center [579, 342] width 130 height 52
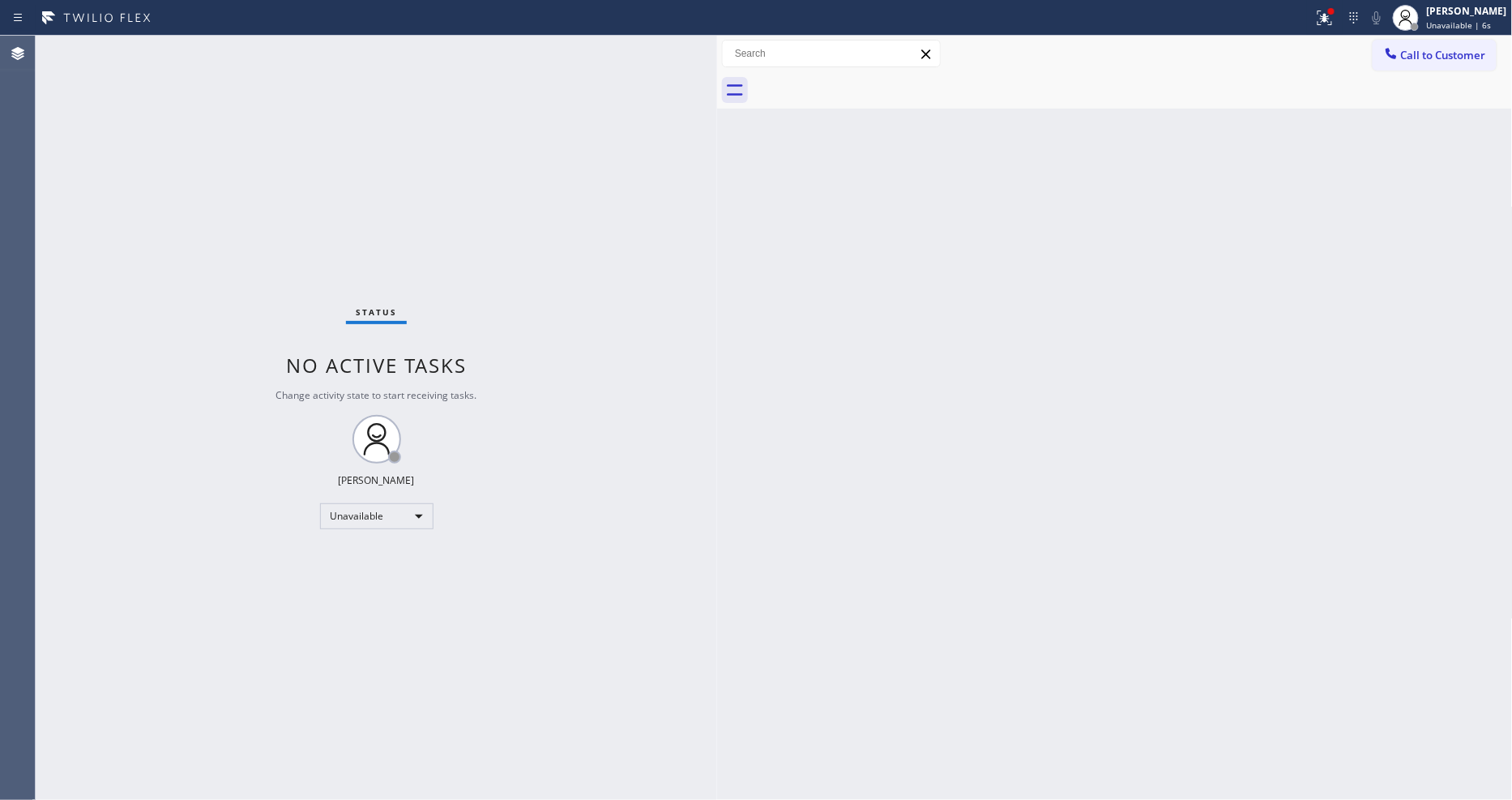
click at [1439, 61] on button "Call to Customer" at bounding box center [1435, 55] width 124 height 30
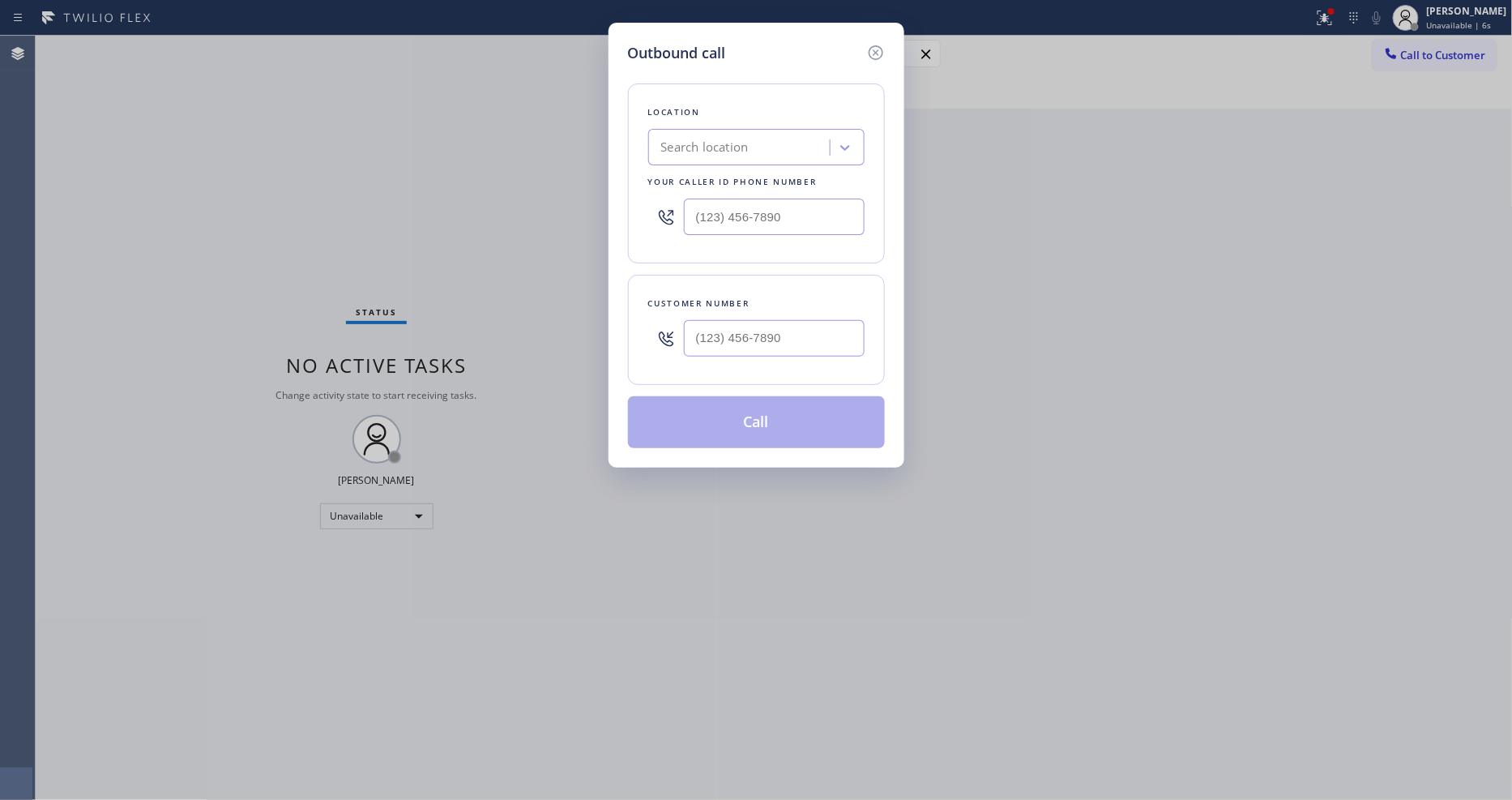
click at [717, 160] on div "Location Search location Your caller id phone number" at bounding box center [756, 174] width 257 height 180
click at [709, 147] on div "Search location" at bounding box center [705, 147] width 87 height 19
paste input "HVAC Alliance [GEOGRAPHIC_DATA]"
type input "HVAC Alliance [GEOGRAPHIC_DATA]"
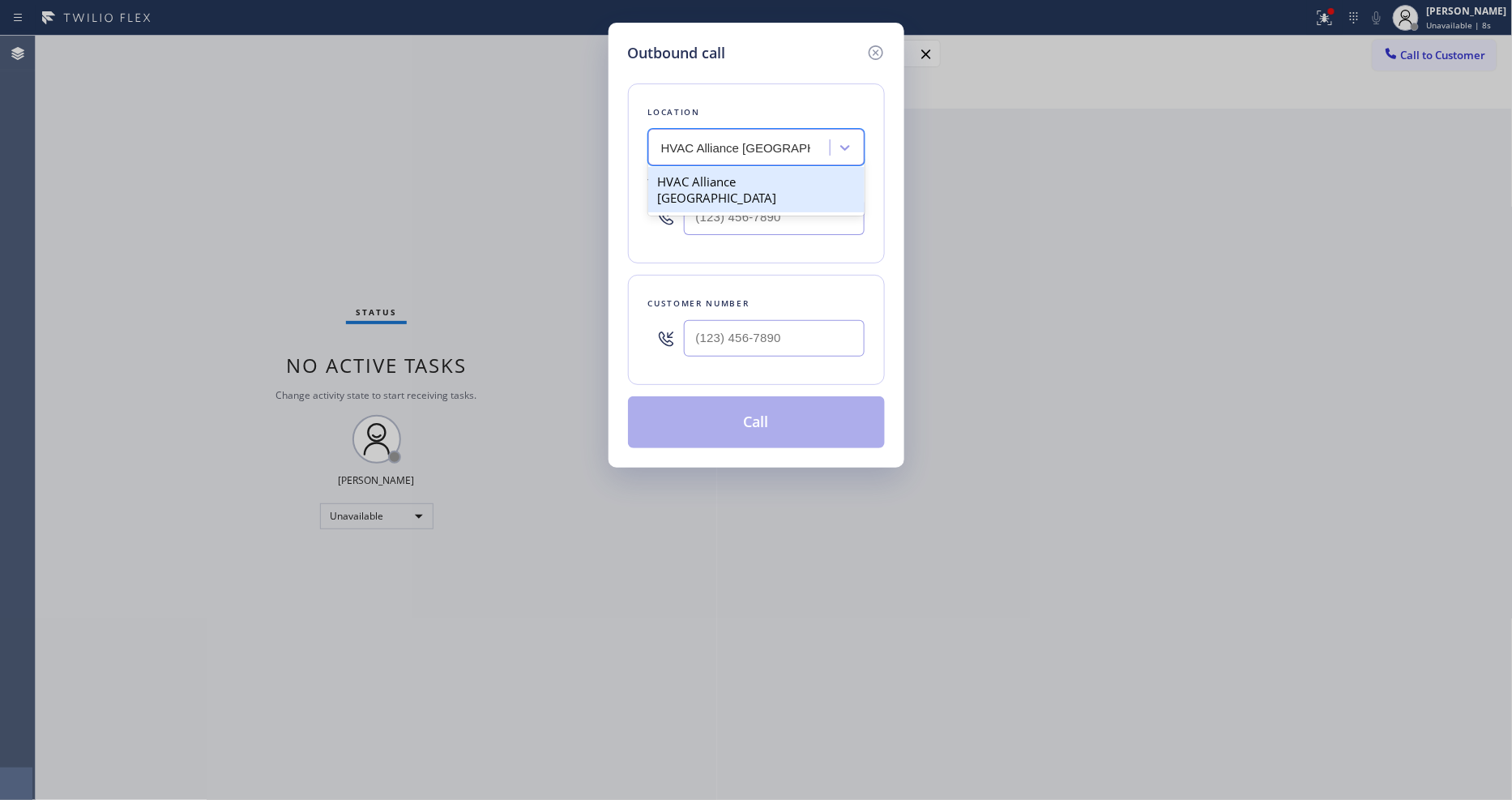
click at [707, 174] on div "HVAC Alliance [GEOGRAPHIC_DATA]" at bounding box center [756, 189] width 217 height 45
type input "[PHONE_NUMBER]"
click at [704, 338] on input "(___) ___-____" at bounding box center [774, 338] width 180 height 36
paste input "804) 937-6090"
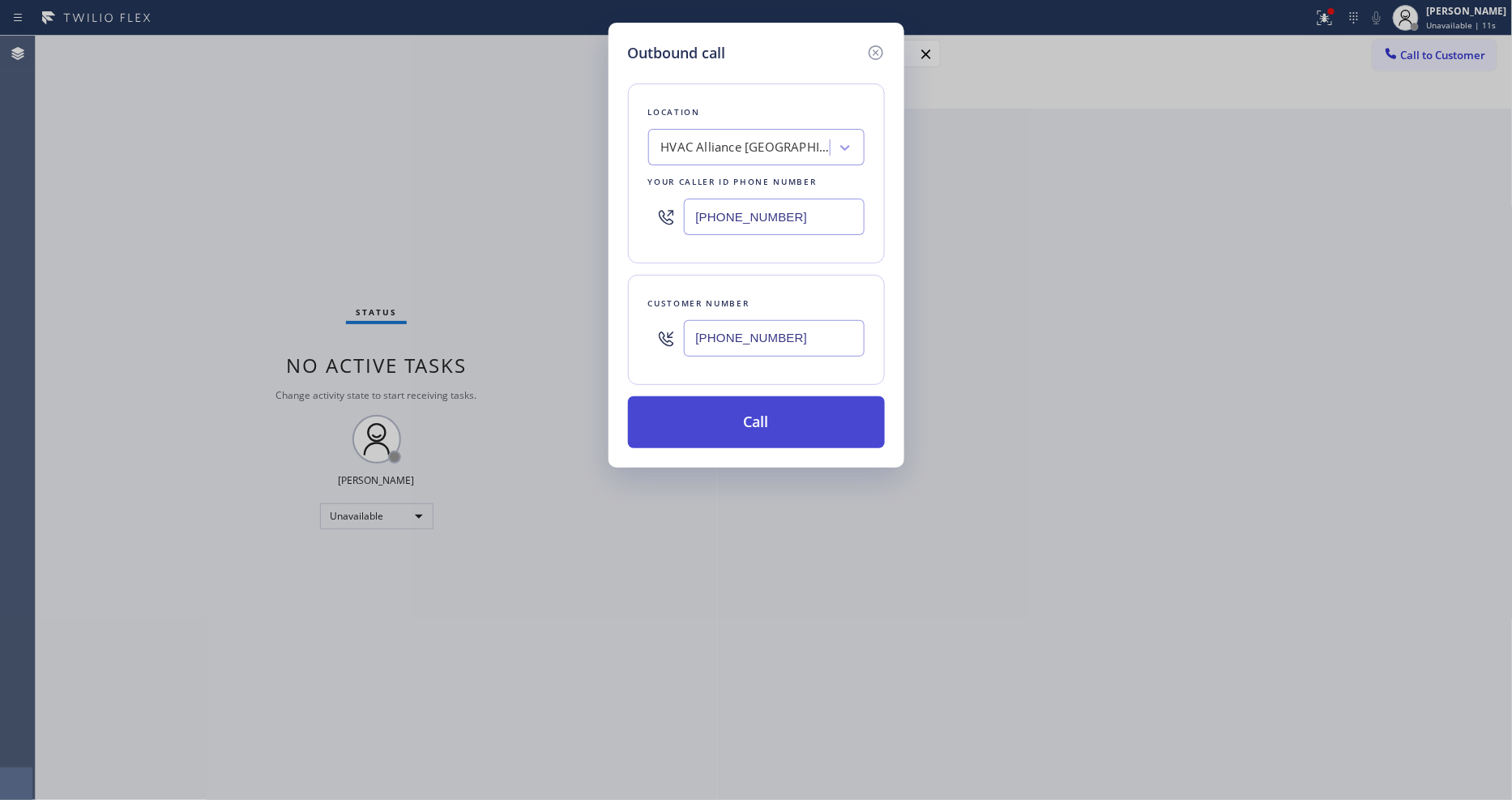
type input "[PHONE_NUMBER]"
click at [693, 401] on button "Call" at bounding box center [756, 422] width 257 height 52
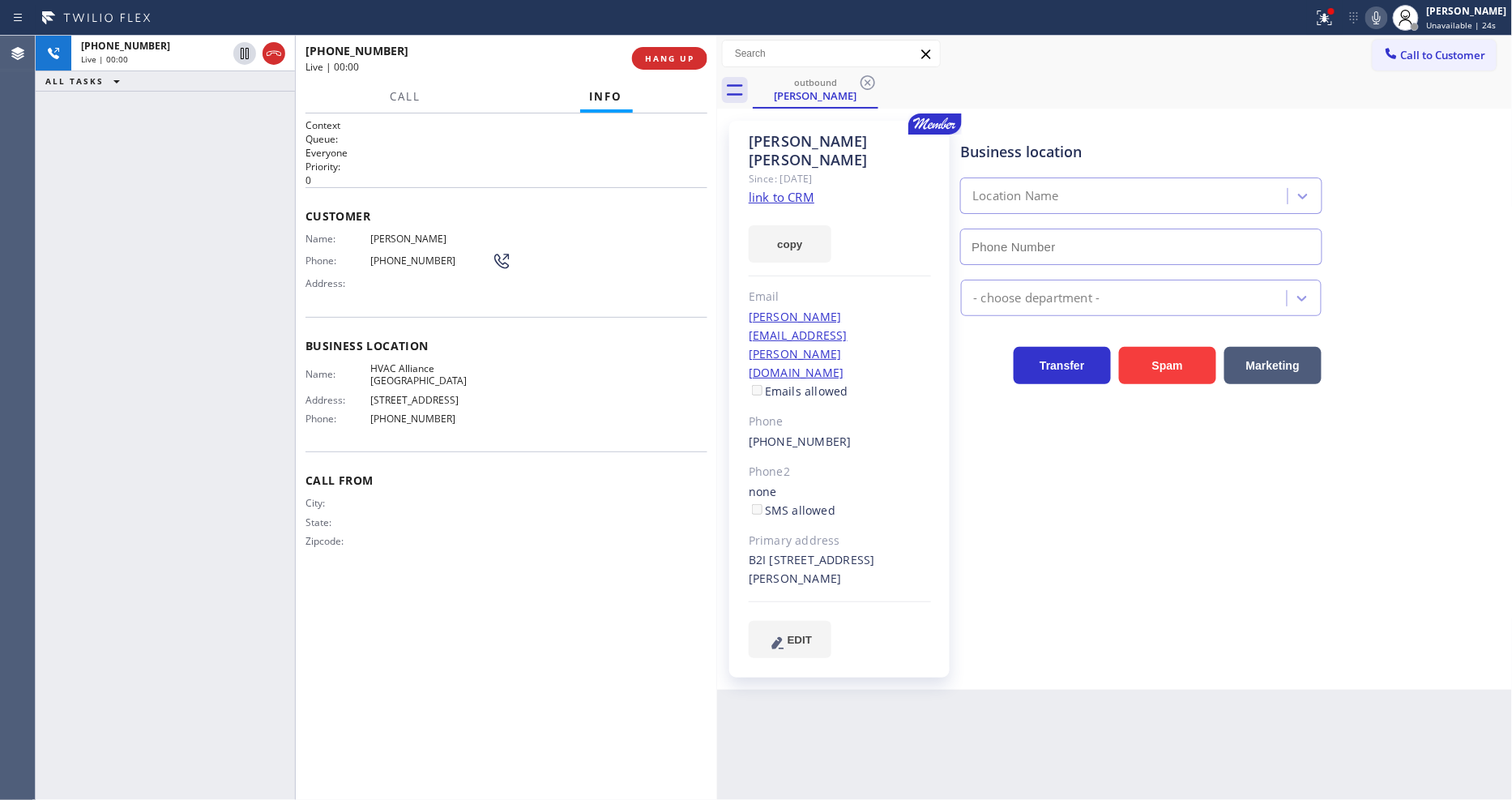
type input "[PHONE_NUMBER]"
click at [1327, 12] on icon at bounding box center [1325, 18] width 20 height 20
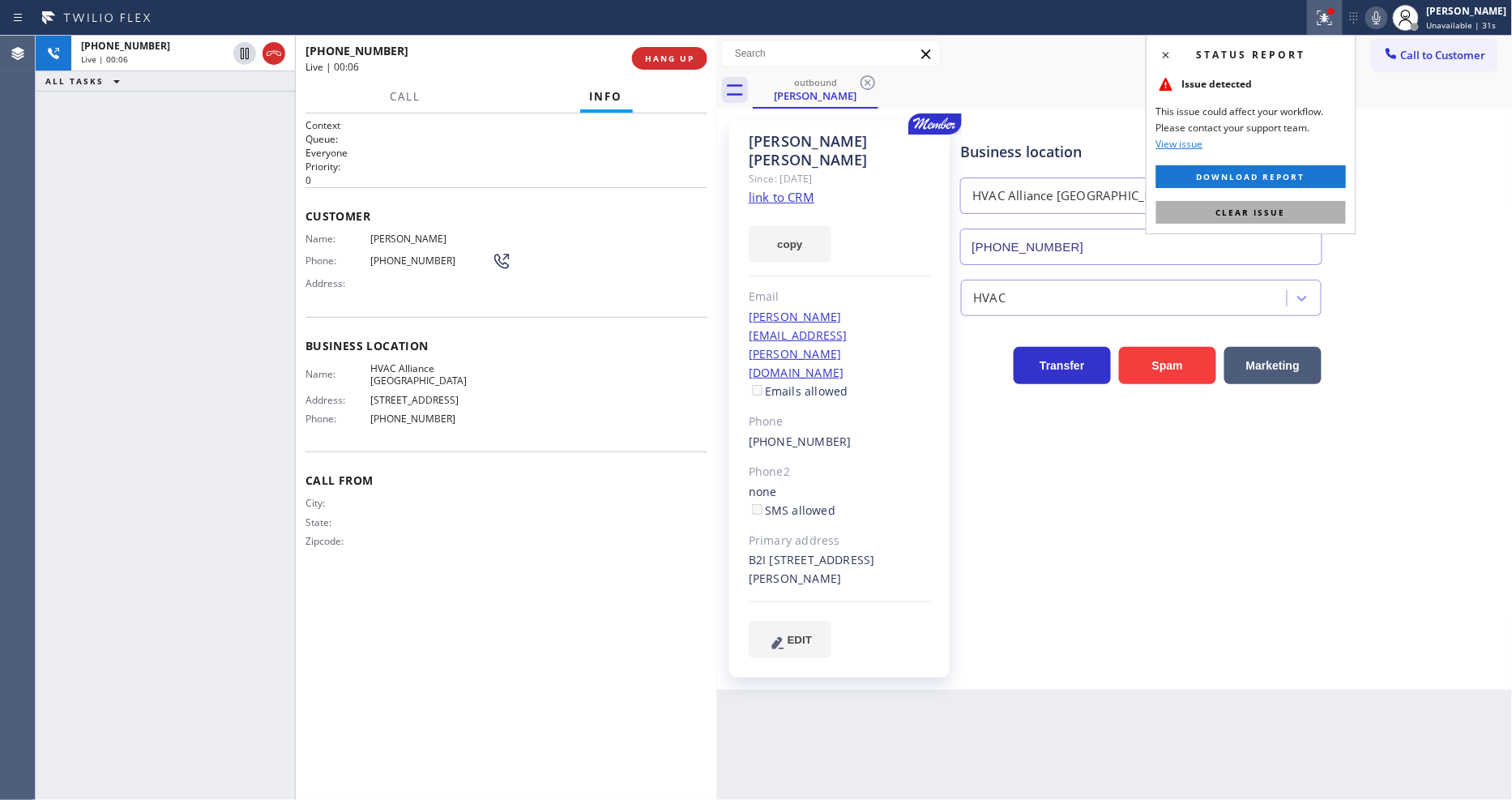
click at [1244, 205] on button "Clear issue" at bounding box center [1250, 212] width 189 height 23
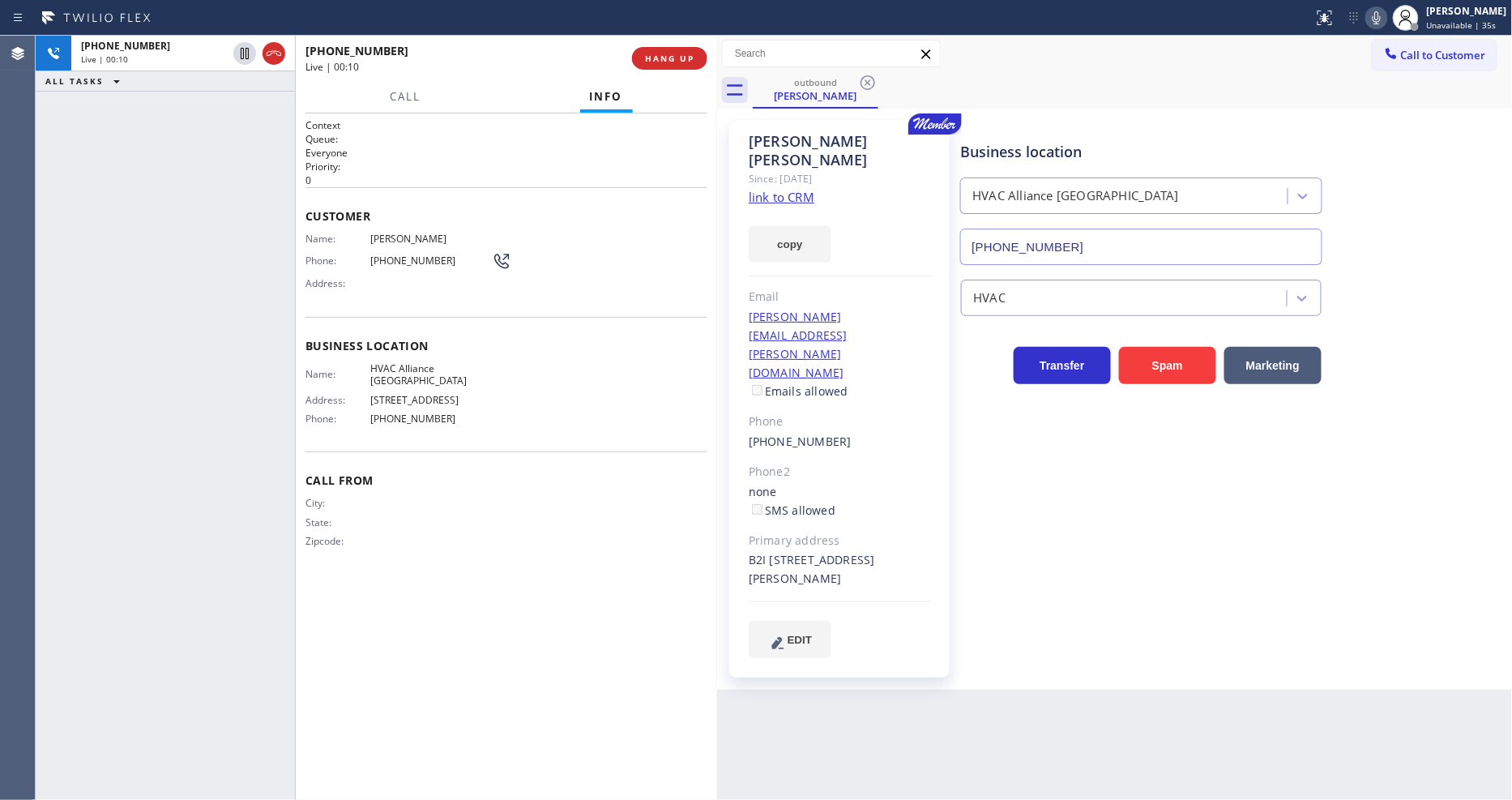
click at [617, 600] on div "Context Queue: Everyone Priority: 0 Customer Name: [PERSON_NAME] Phone: [PHONE_…" at bounding box center [507, 457] width 402 height 676
click at [953, 483] on div "[PERSON_NAME] Since: [DATE] link to CRM copy Email [PERSON_NAME][EMAIL_ADDRESS]…" at bounding box center [839, 399] width 236 height 574
click at [434, 367] on span "HVAC Alliance [GEOGRAPHIC_DATA]" at bounding box center [431, 375] width 122 height 25
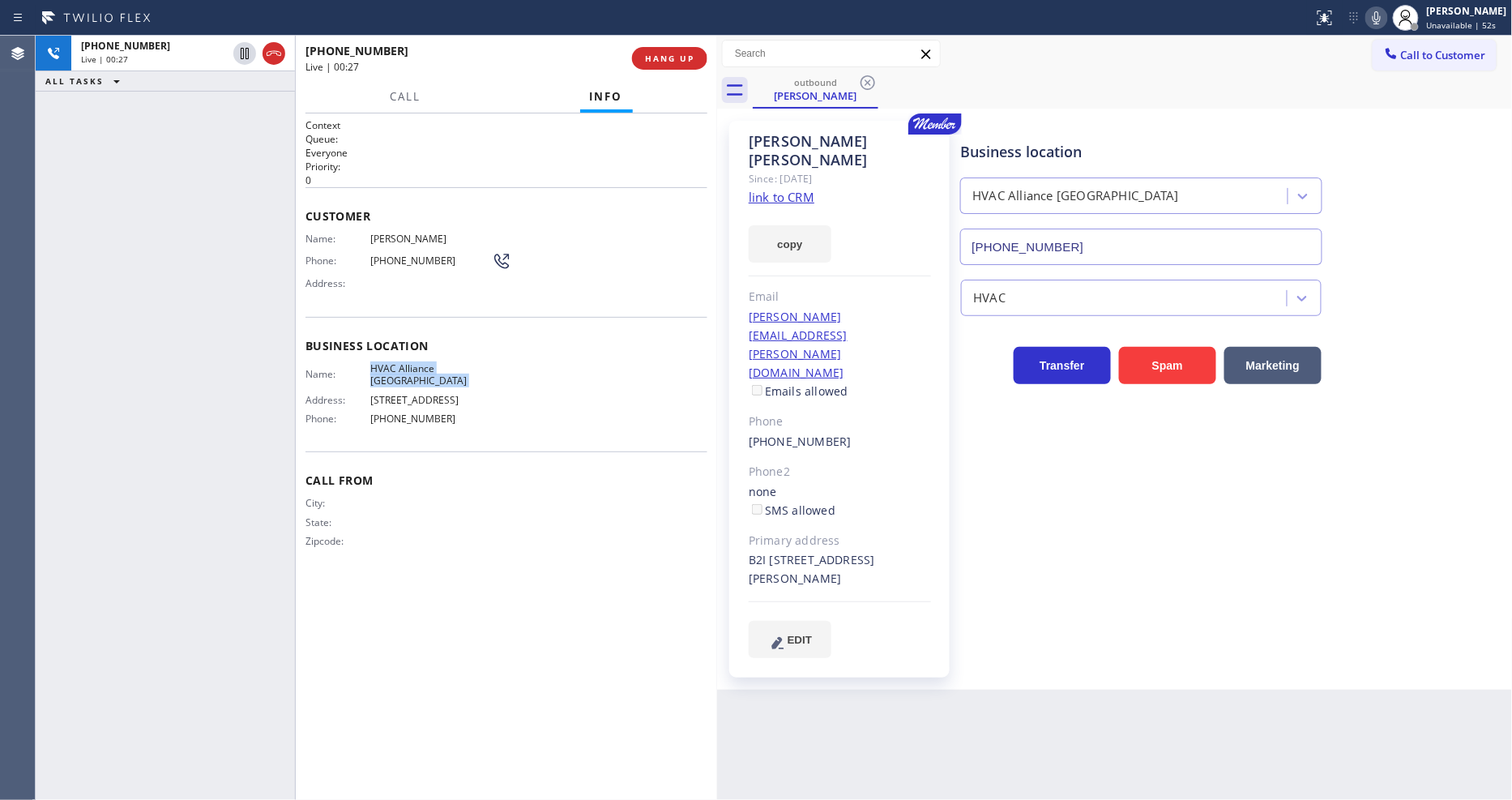
copy span "HVAC Alliance [GEOGRAPHIC_DATA]"
click at [382, 338] on span "Business location" at bounding box center [507, 346] width 402 height 16
click at [530, 560] on div "Context Queue: Everyone Priority: 0 Customer Name: [PERSON_NAME] Phone: [PHONE_…" at bounding box center [507, 457] width 402 height 676
click at [1063, 671] on div "Back to Dashboard Change Sender ID Customers Technicians Select a contact Outbo…" at bounding box center [1115, 418] width 796 height 765
click at [676, 54] on span "HANG UP" at bounding box center [669, 59] width 49 height 12
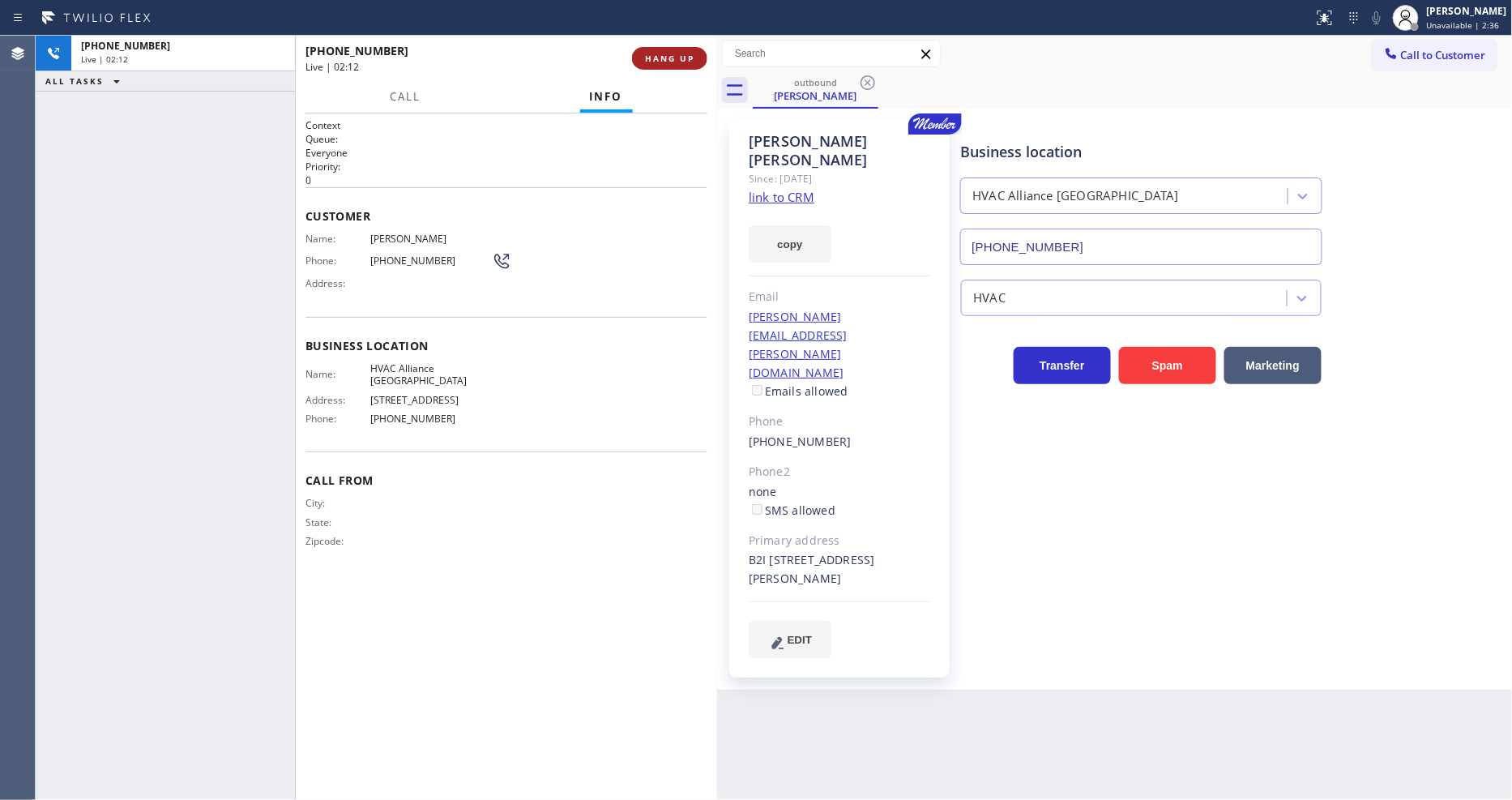
click at [676, 57] on span "HANG UP" at bounding box center [669, 59] width 49 height 12
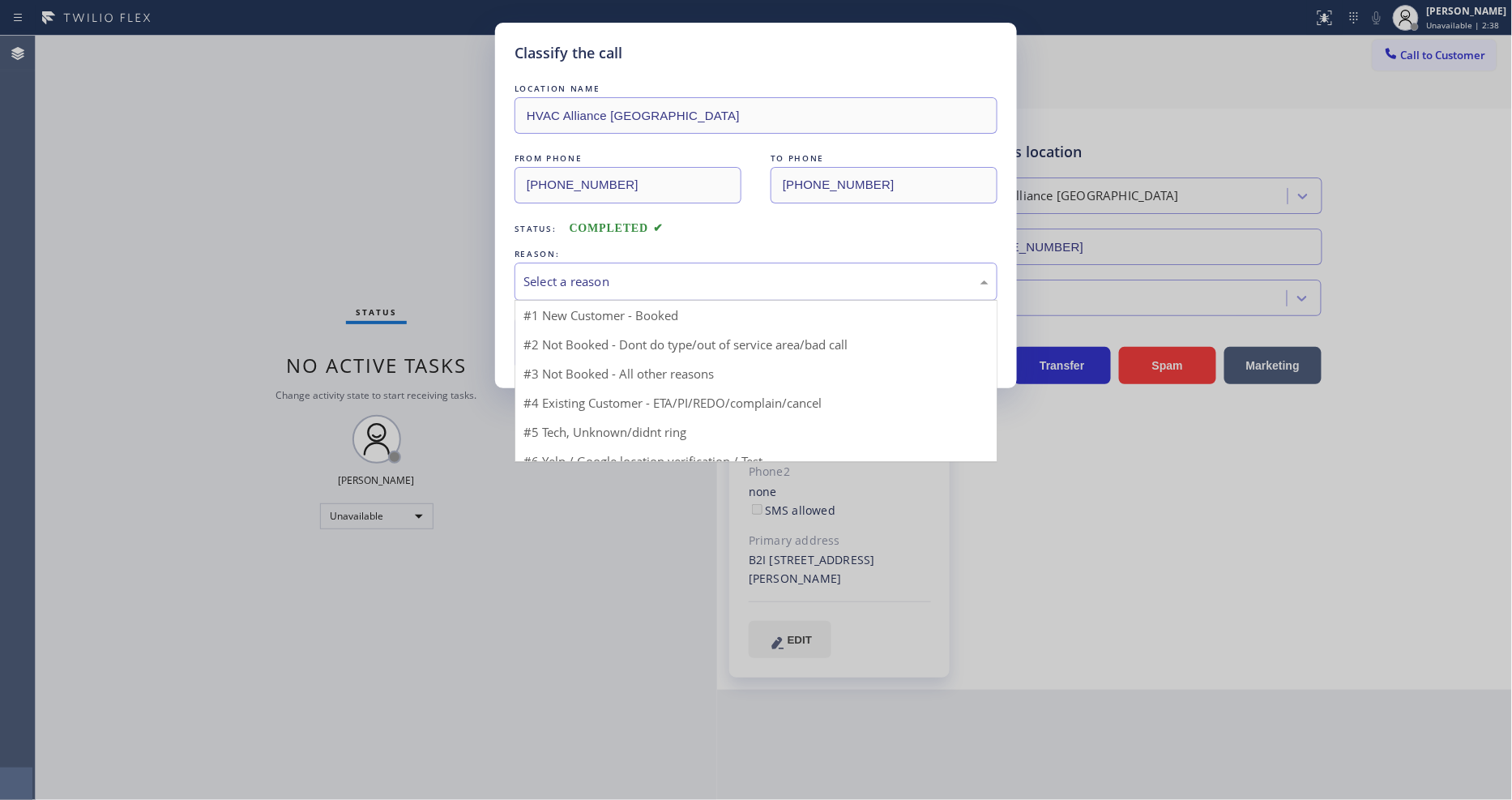
click at [584, 278] on div "Select a reason" at bounding box center [756, 281] width 465 height 19
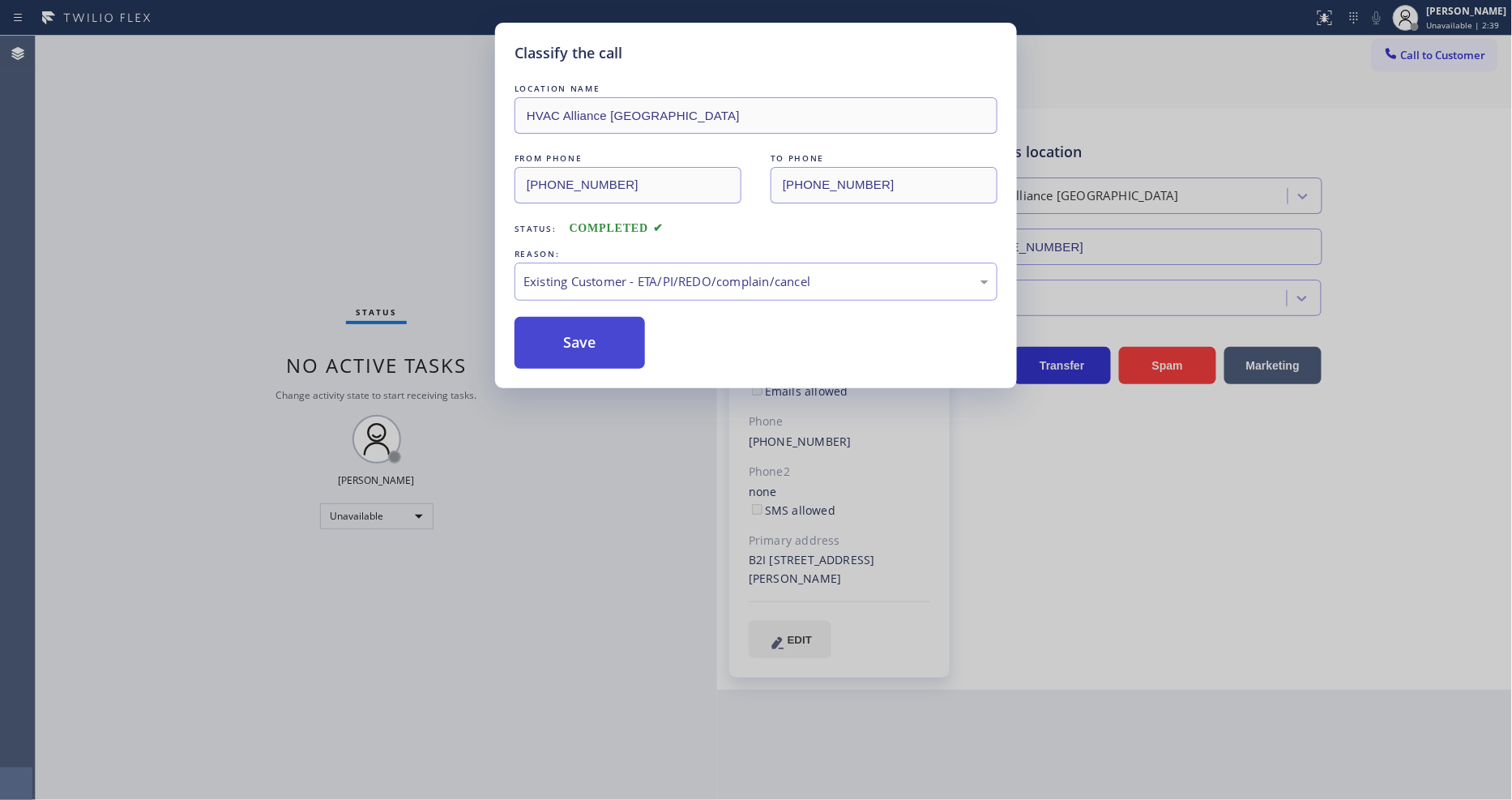
click at [567, 351] on button "Save" at bounding box center [579, 342] width 130 height 52
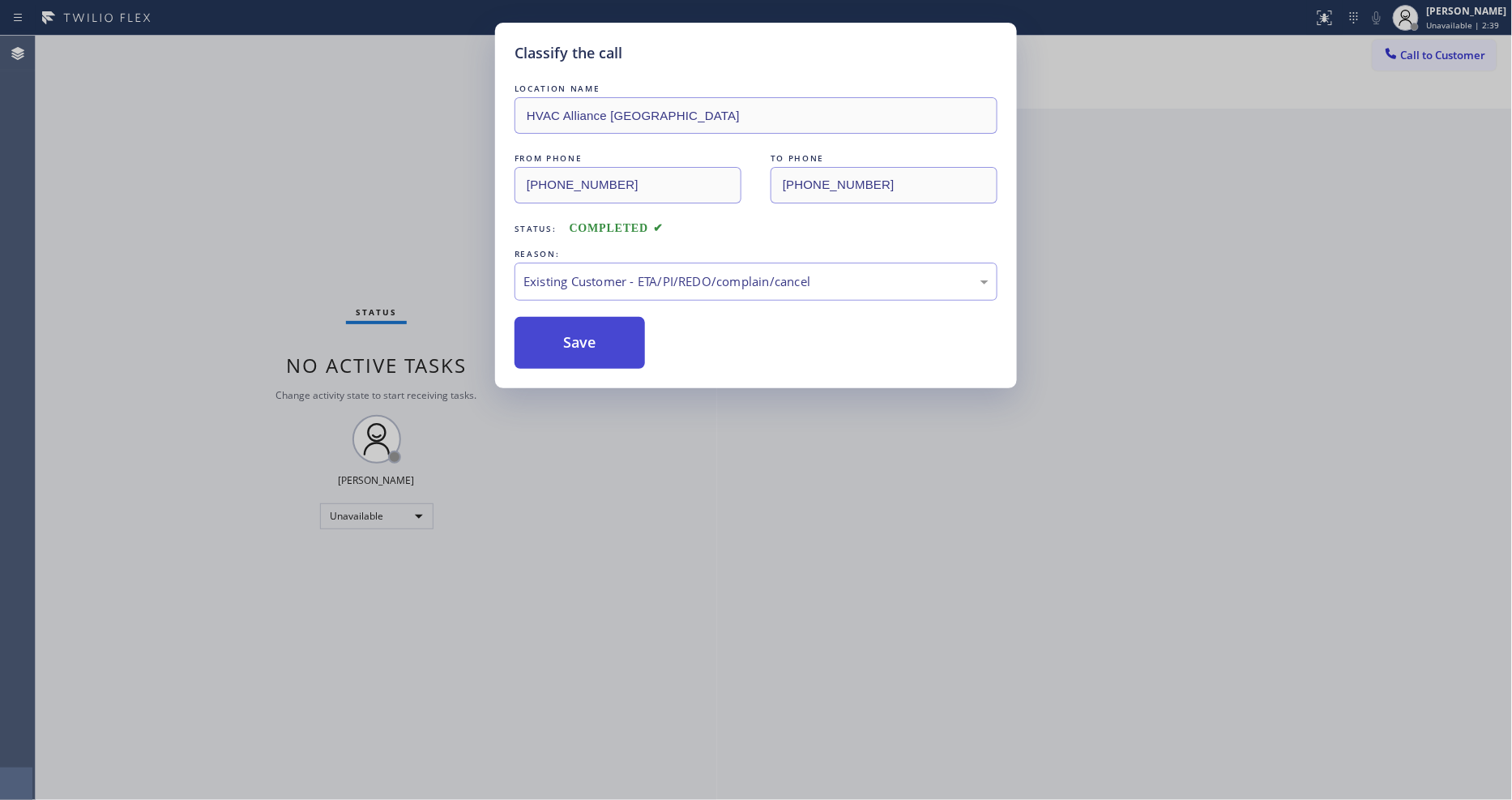
click at [567, 351] on button "Save" at bounding box center [579, 342] width 130 height 52
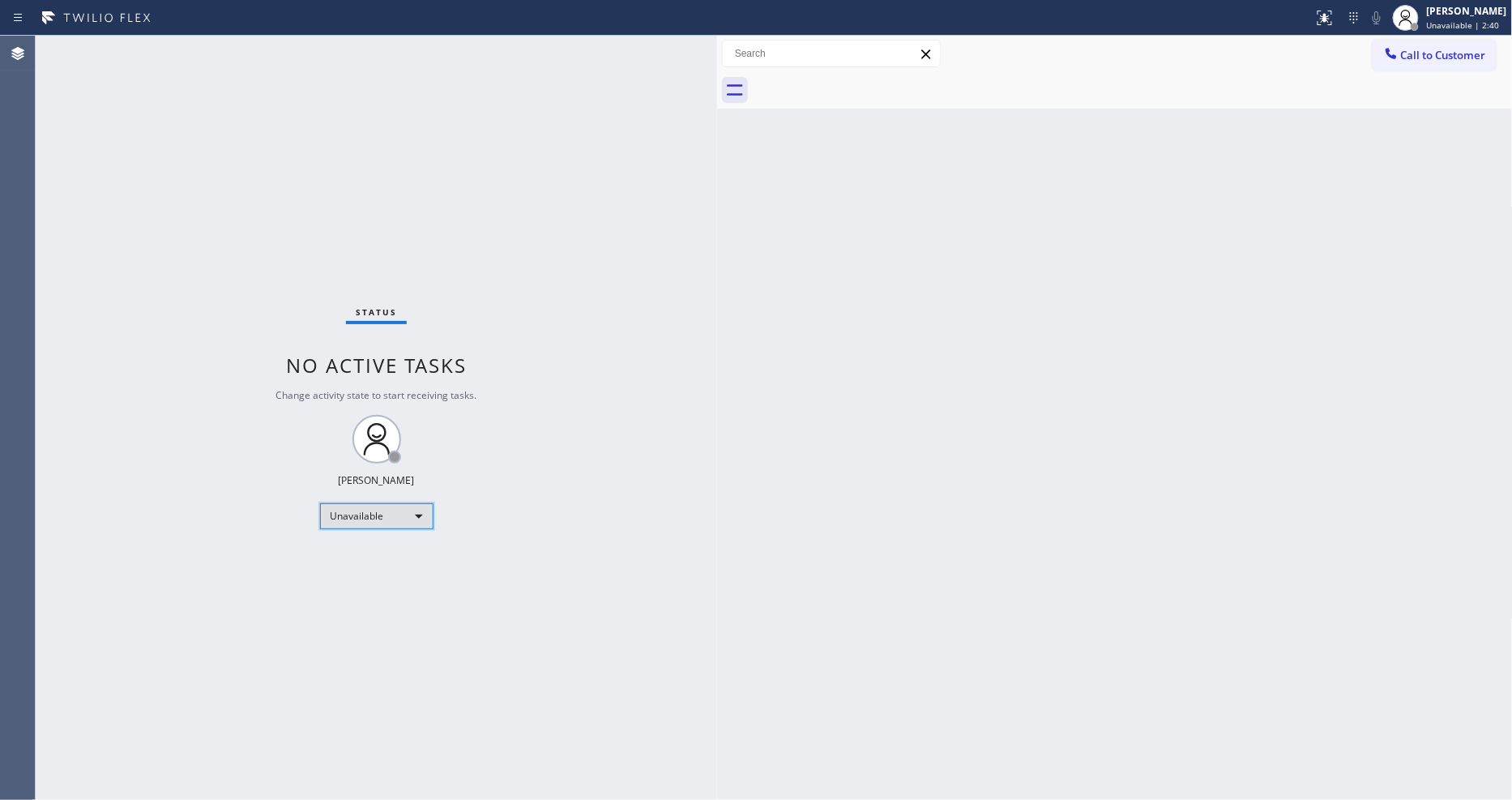
click at [396, 518] on div "Unavailable" at bounding box center [377, 516] width 114 height 25
click at [372, 555] on li "Available" at bounding box center [375, 560] width 110 height 20
click at [543, 694] on div "Status No active tasks Change activity state to start receiving tasks. [PERSON_…" at bounding box center [375, 418] width 681 height 765
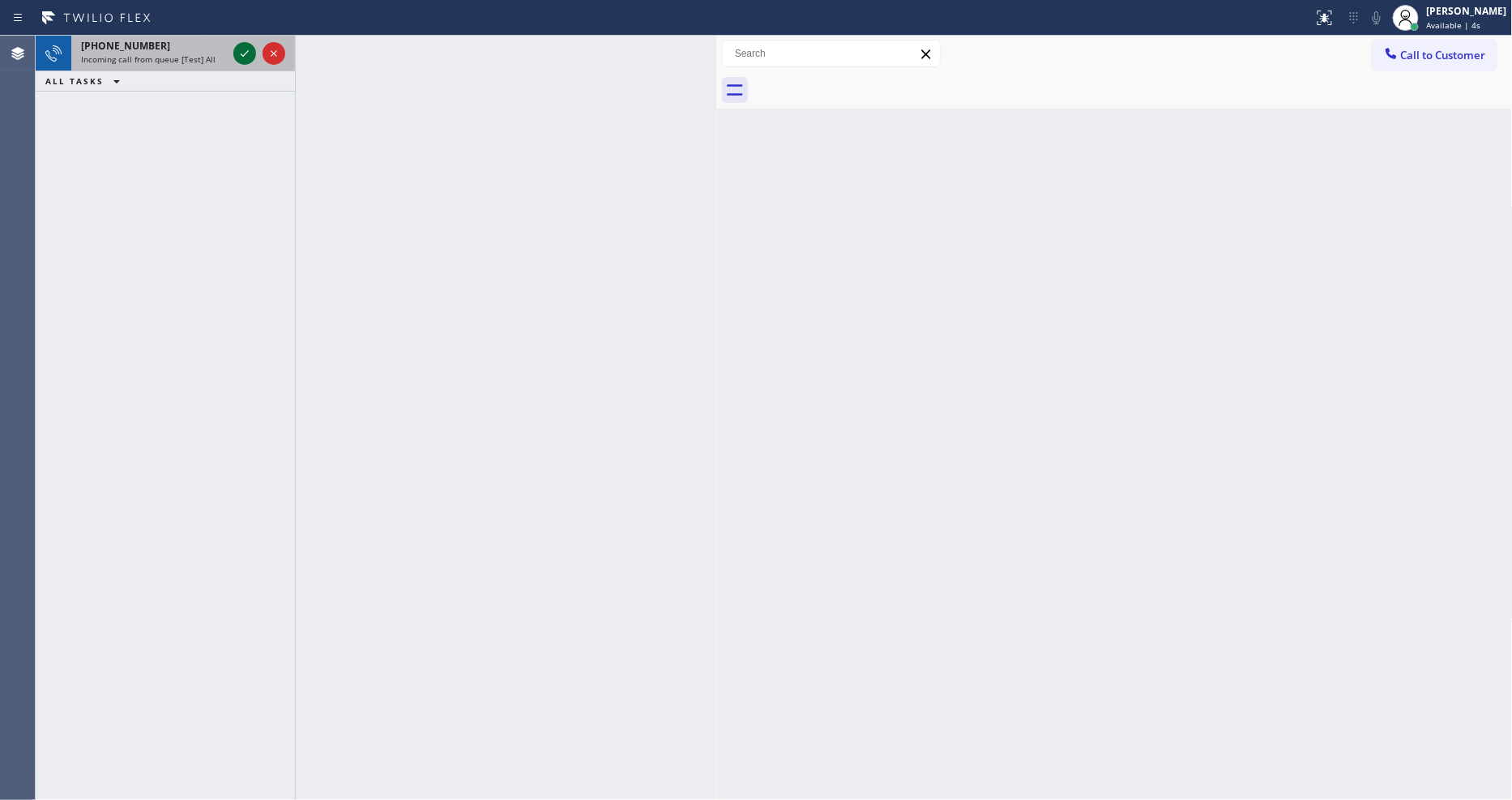
click at [246, 52] on icon at bounding box center [245, 53] width 8 height 7
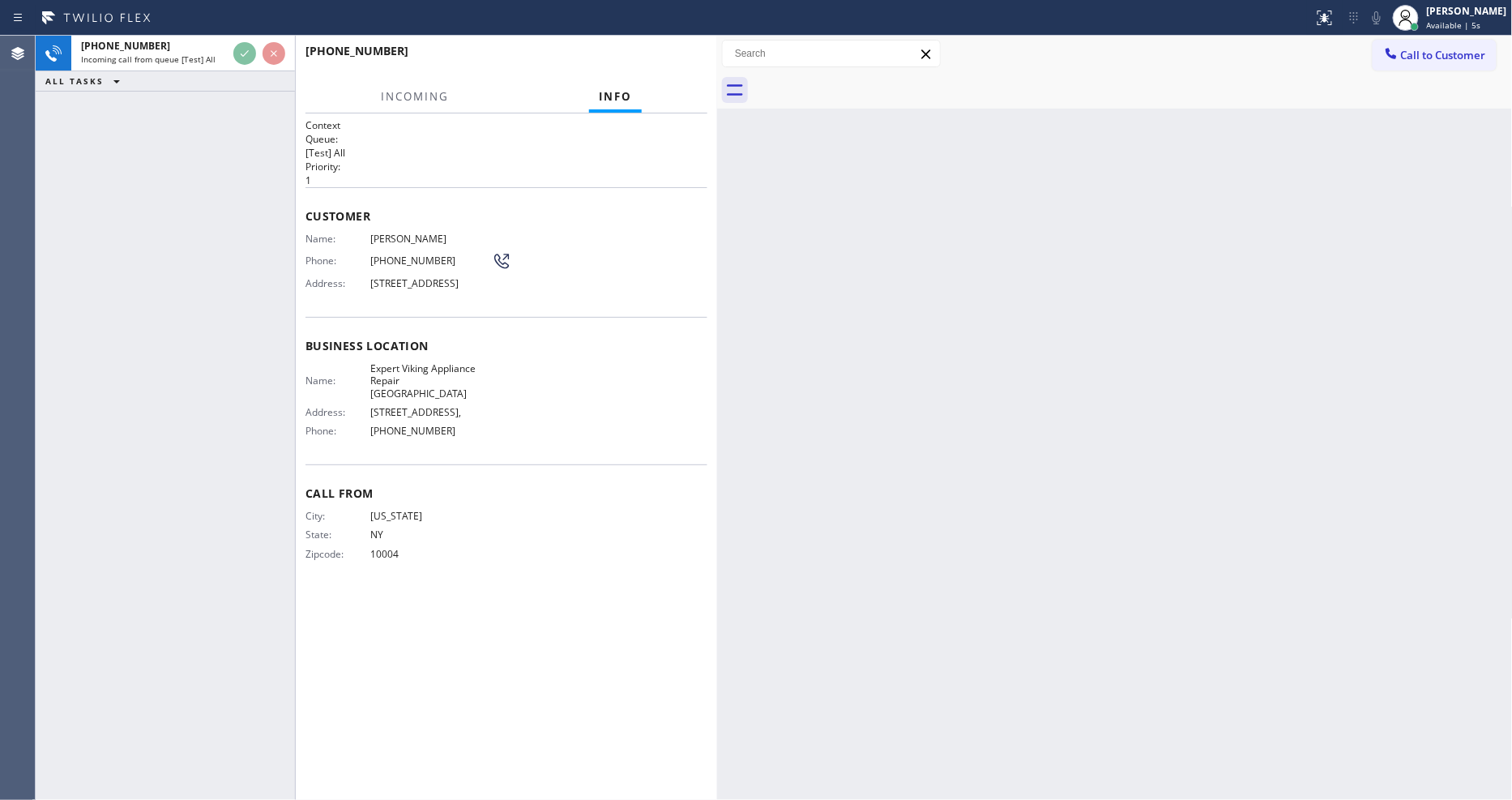
click at [573, 175] on p "1" at bounding box center [507, 180] width 402 height 14
drag, startPoint x: 1029, startPoint y: 425, endPoint x: 668, endPoint y: 181, distance: 435.7
click at [1029, 425] on div "Back to Dashboard Change Sender ID Customers Technicians Select a contact Outbo…" at bounding box center [1115, 418] width 796 height 765
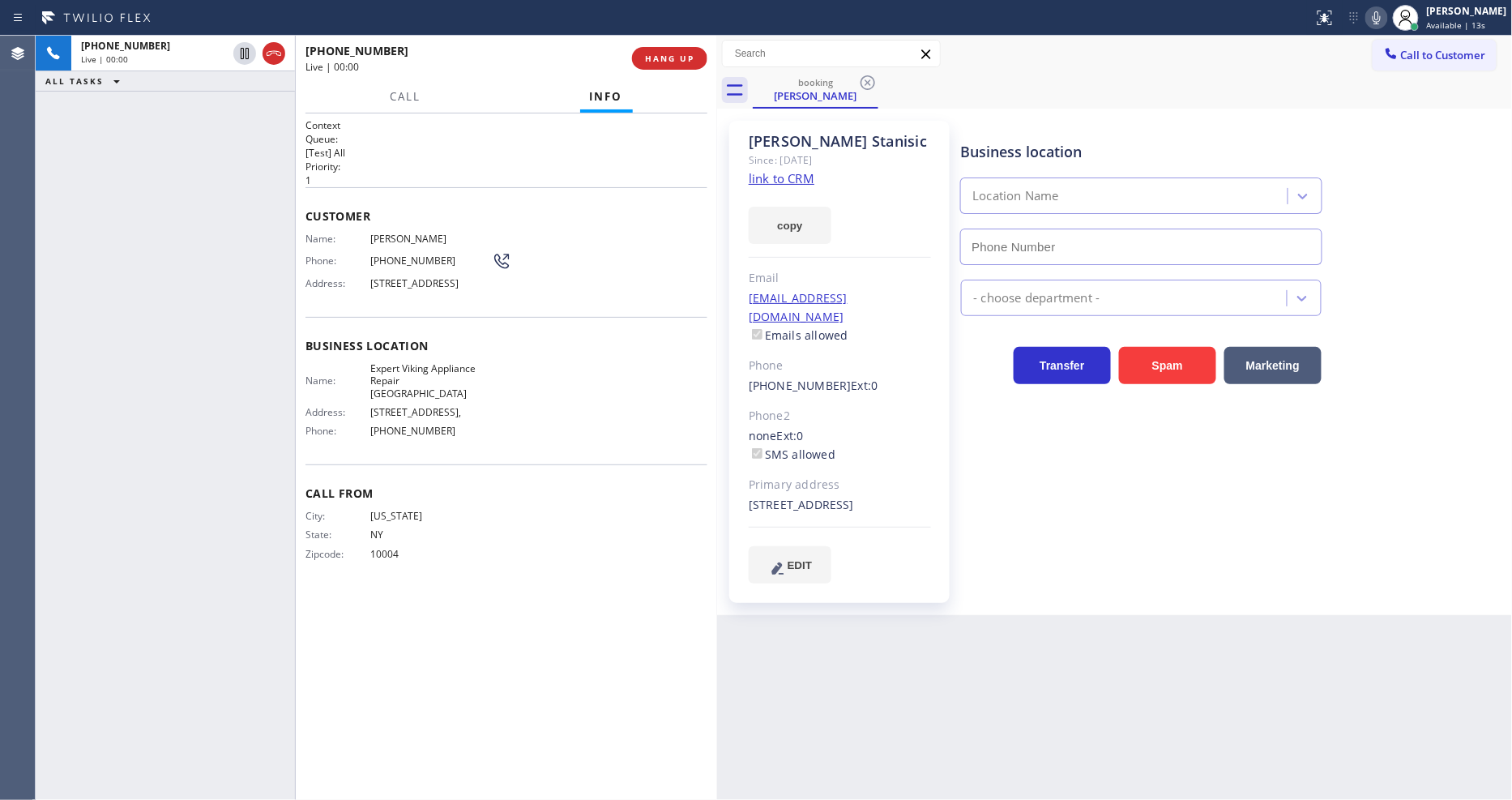
type input "[PHONE_NUMBER]"
click at [757, 180] on link "link to CRM" at bounding box center [781, 178] width 66 height 17
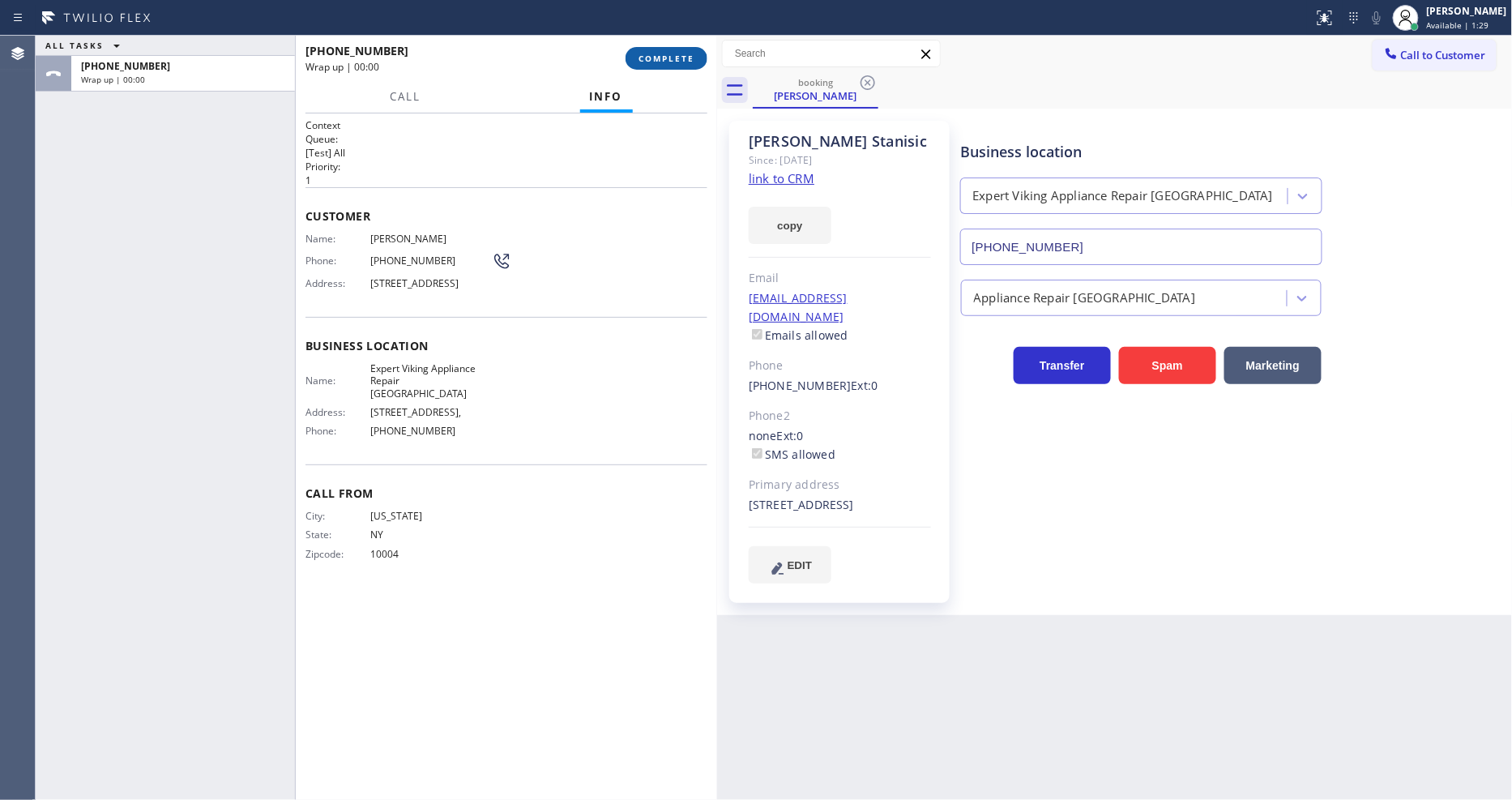
click at [676, 59] on span "COMPLETE" at bounding box center [666, 59] width 56 height 12
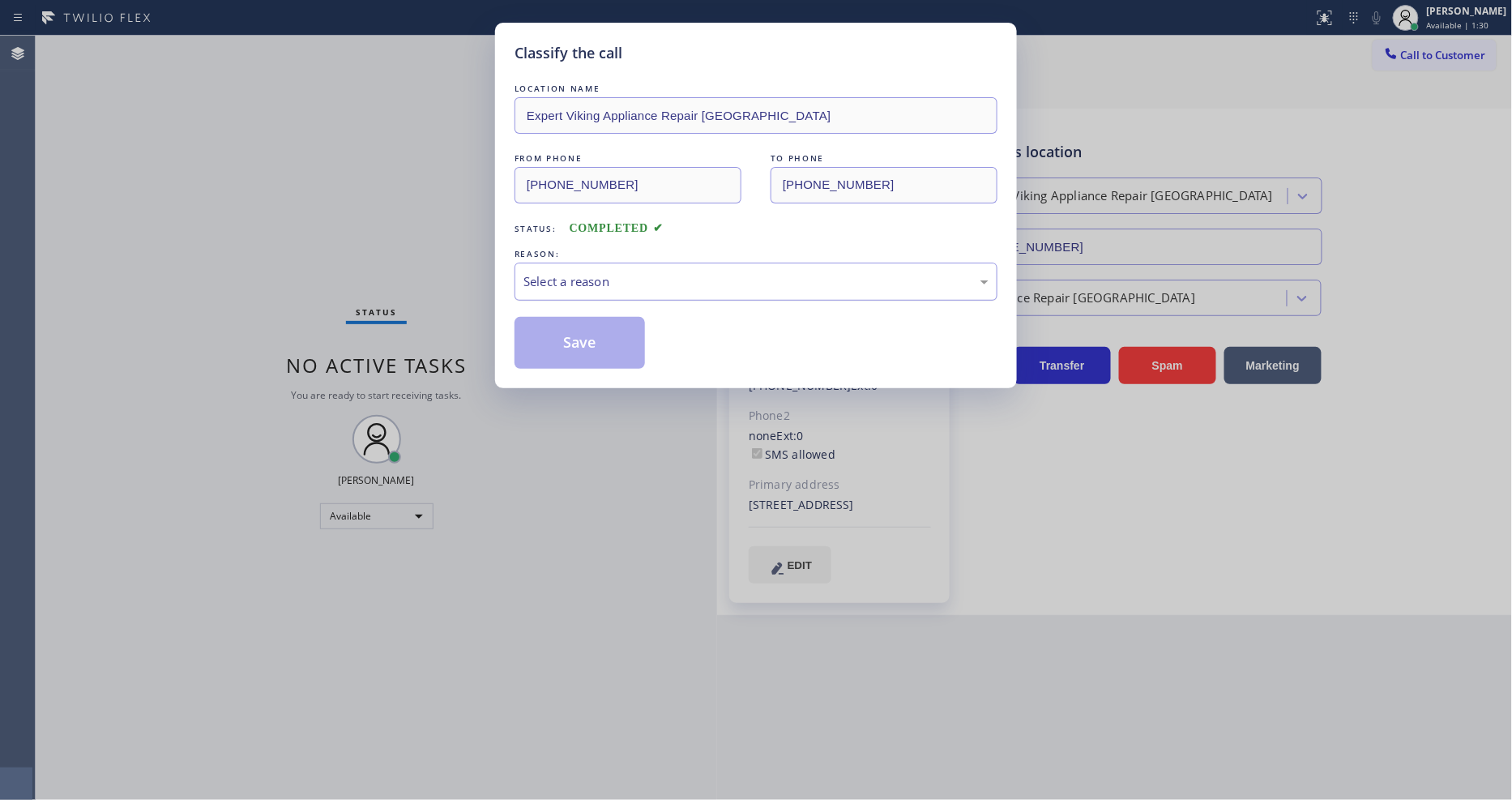
click at [617, 284] on div "Select a reason" at bounding box center [756, 281] width 465 height 19
click at [578, 345] on button "Save" at bounding box center [579, 342] width 130 height 52
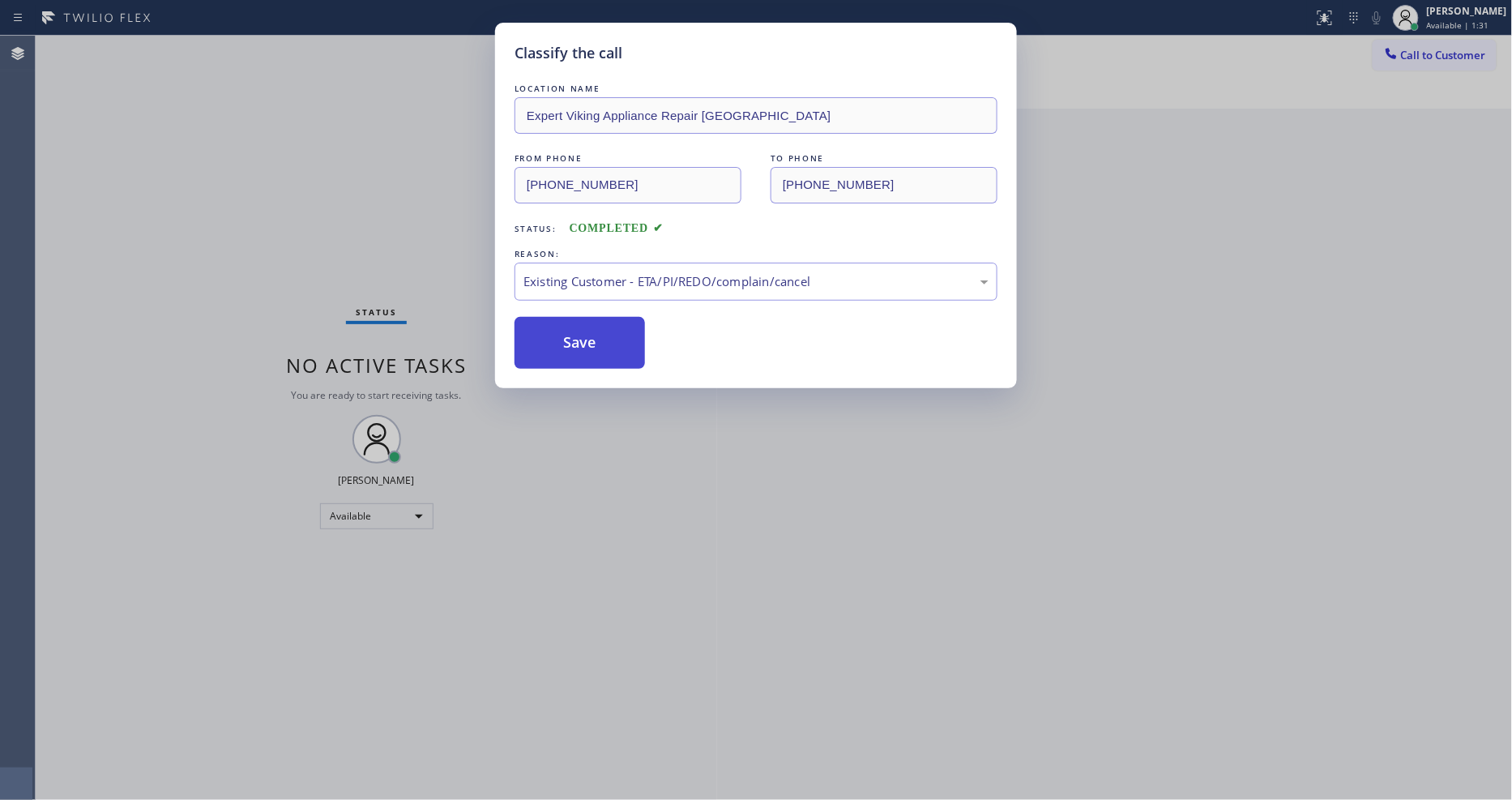
click at [578, 345] on button "Save" at bounding box center [579, 342] width 130 height 52
drag, startPoint x: 578, startPoint y: 345, endPoint x: 558, endPoint y: 617, distance: 272.7
click at [578, 344] on button "Save" at bounding box center [579, 342] width 130 height 52
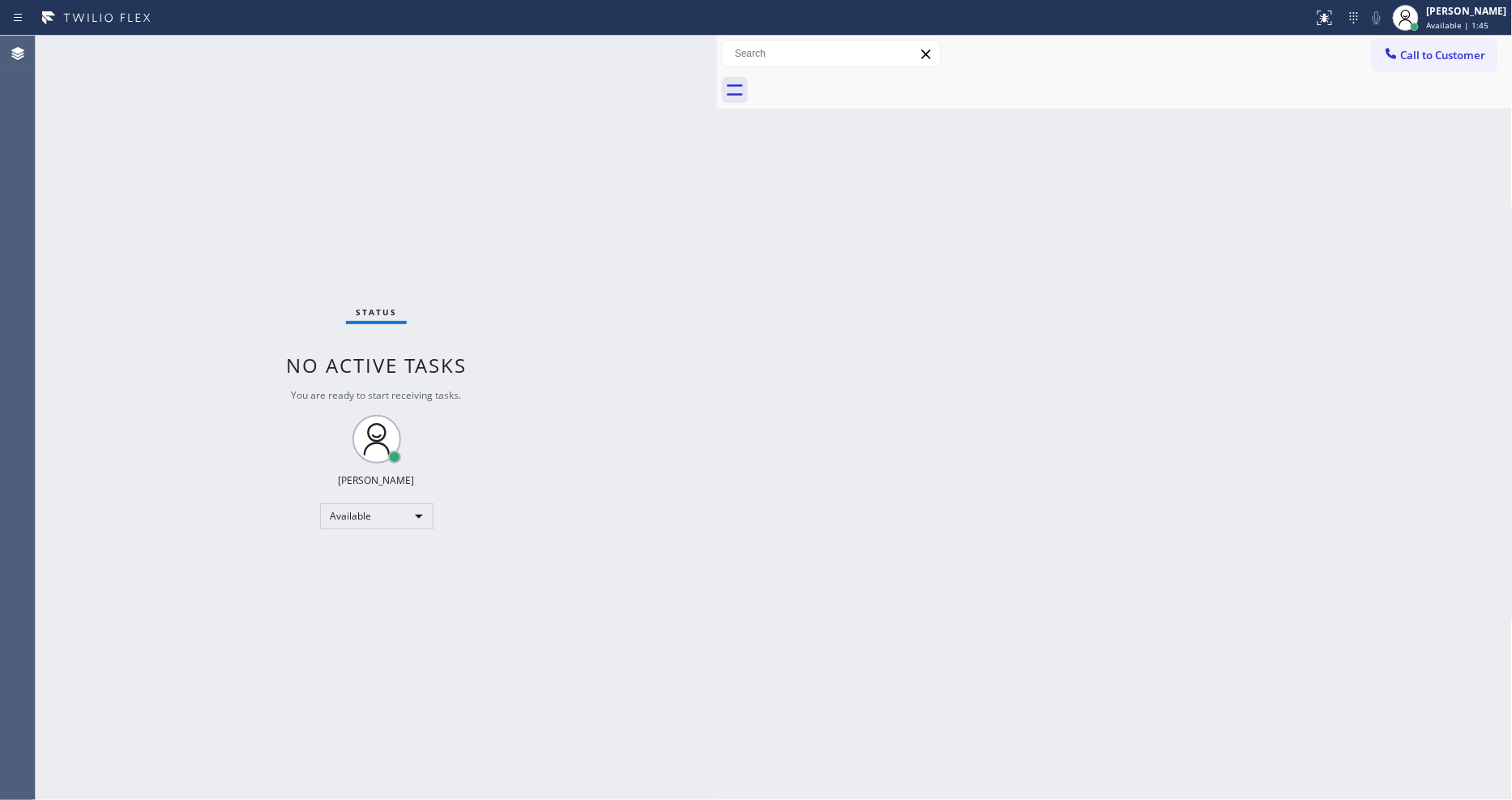
drag, startPoint x: 1193, startPoint y: 334, endPoint x: 1276, endPoint y: 507, distance: 191.9
click at [1193, 334] on div "Back to Dashboard Change Sender ID Customers Technicians Select a contact Outbo…" at bounding box center [1115, 418] width 796 height 765
drag, startPoint x: 405, startPoint y: 602, endPoint x: 446, endPoint y: 685, distance: 92.6
click at [410, 600] on div "Status No active tasks You are ready to start receiving tasks. [PERSON_NAME] Av…" at bounding box center [375, 418] width 681 height 765
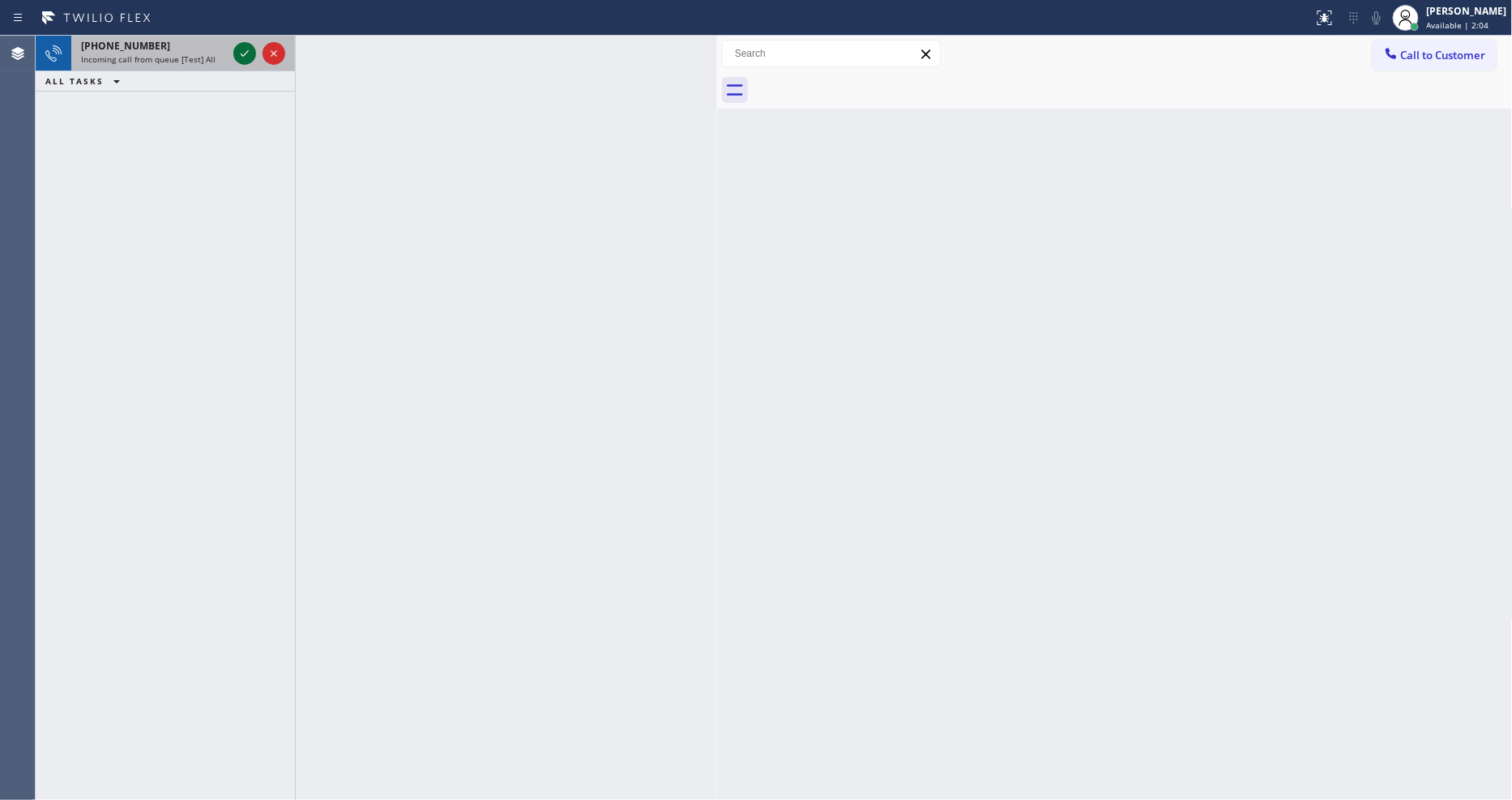
click at [241, 50] on icon at bounding box center [245, 54] width 20 height 20
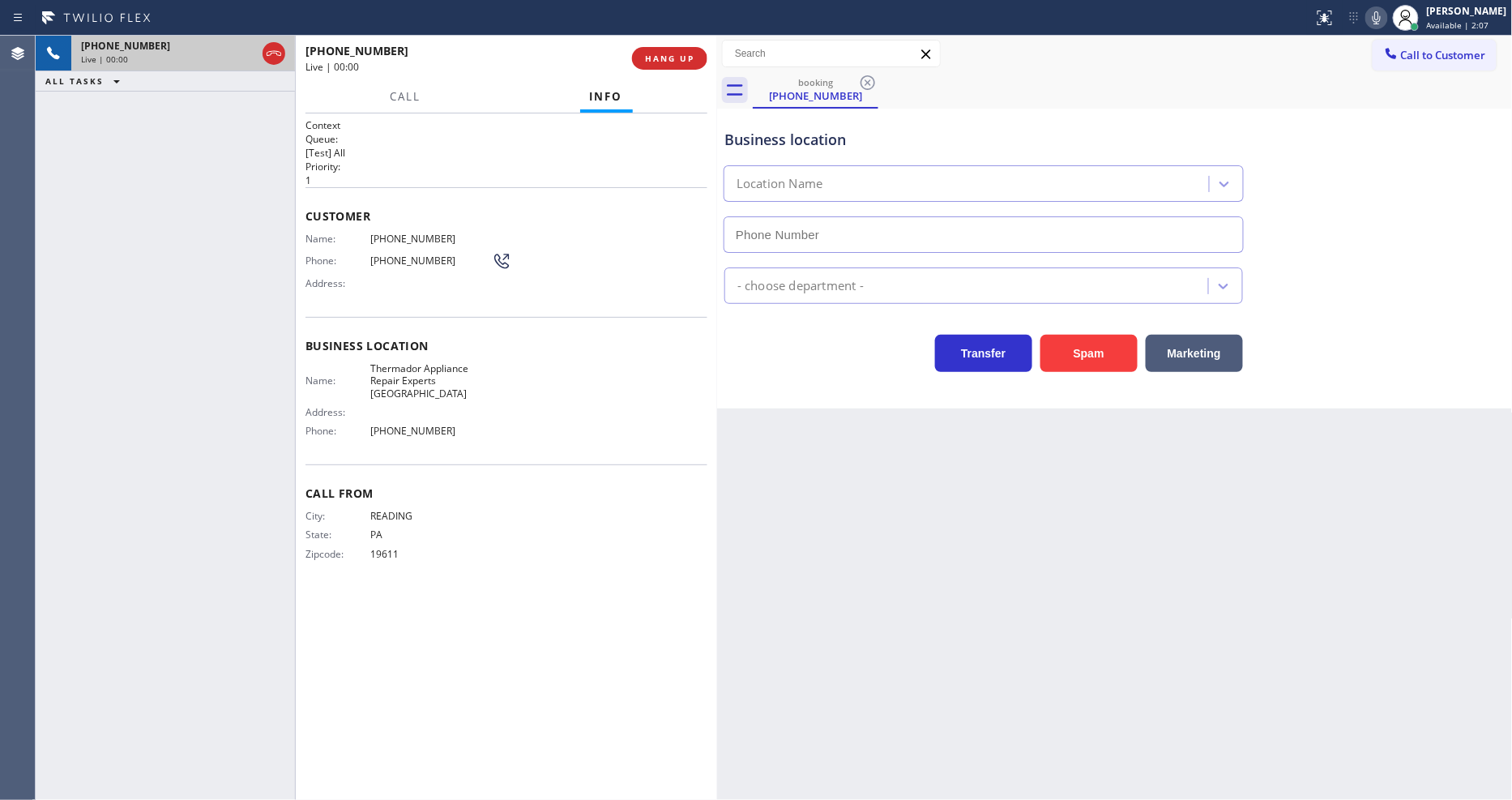
type input "[PHONE_NUMBER]"
click at [653, 53] on span "HANG UP" at bounding box center [669, 59] width 49 height 12
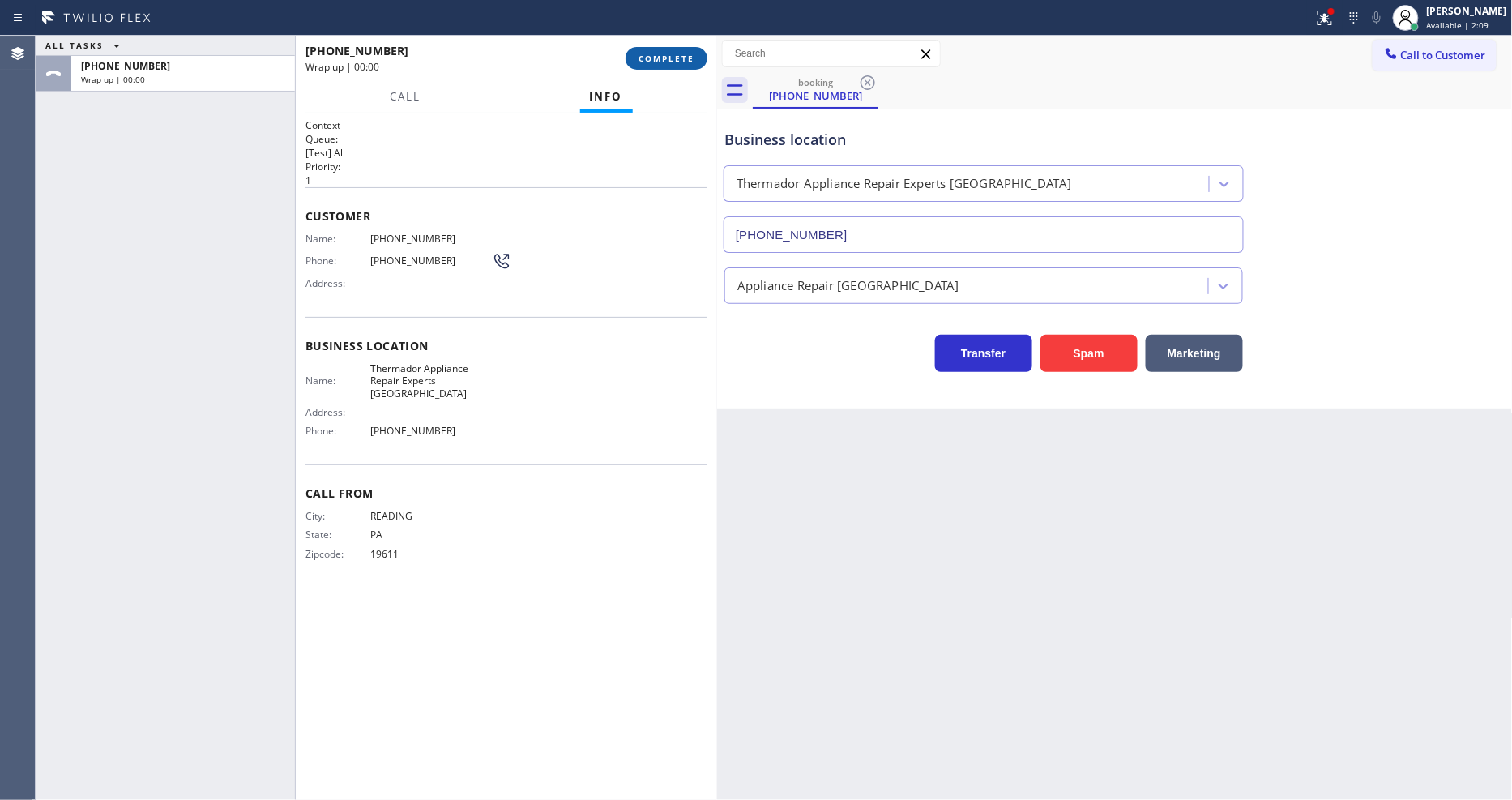
click at [665, 57] on span "COMPLETE" at bounding box center [666, 59] width 56 height 12
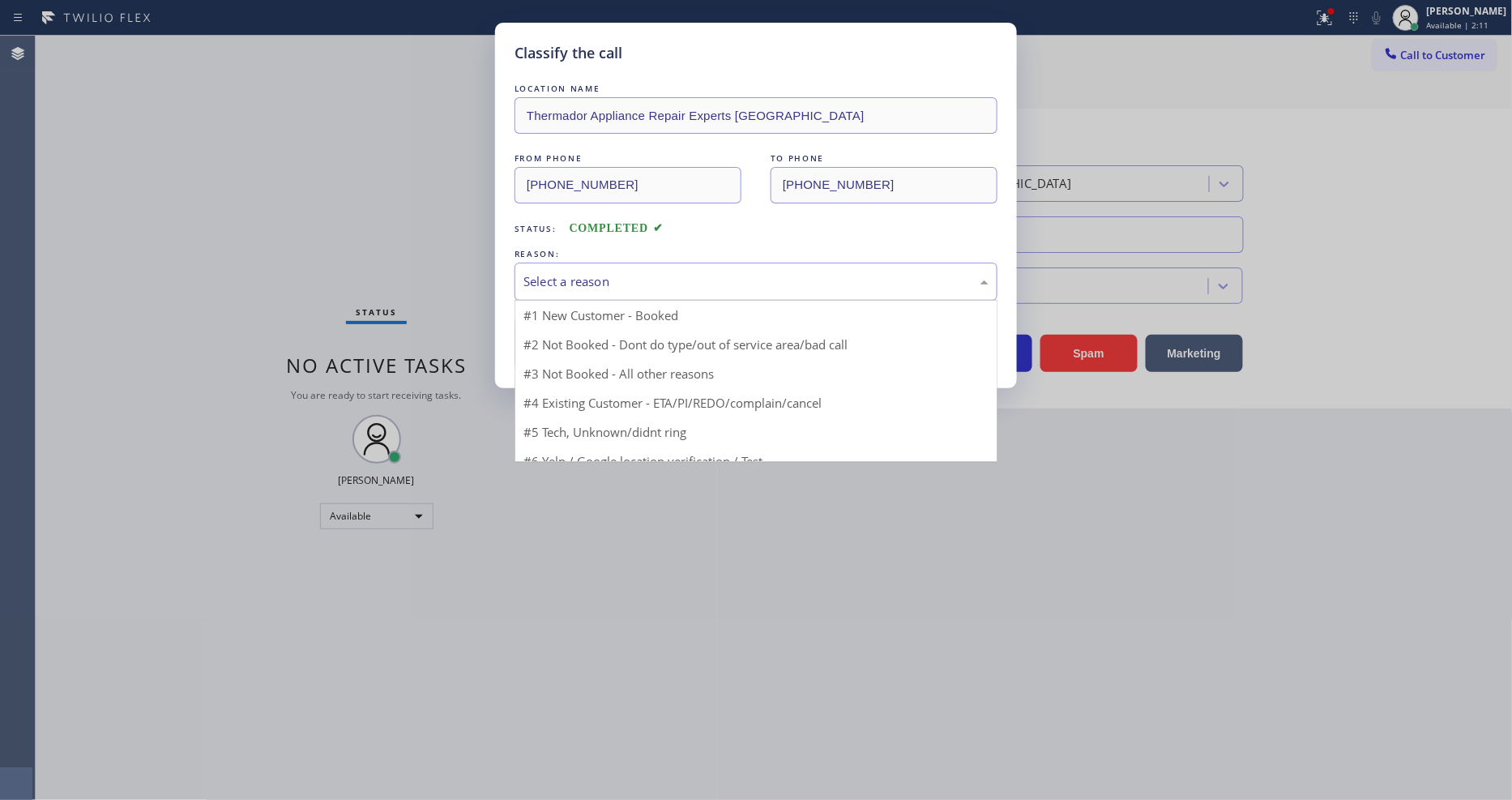
click at [609, 273] on div "Select a reason" at bounding box center [756, 281] width 465 height 19
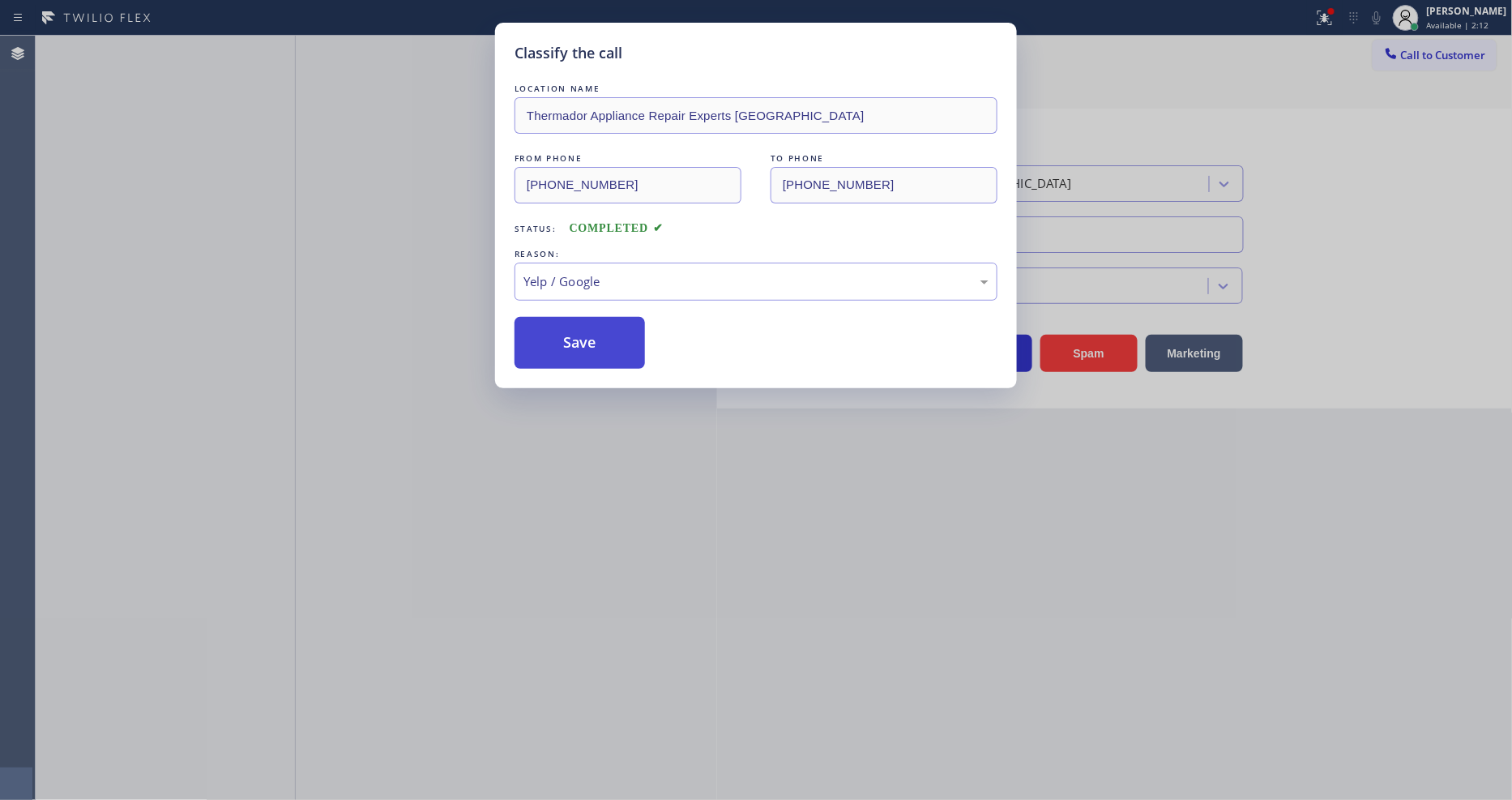
click at [561, 344] on button "Save" at bounding box center [579, 342] width 130 height 52
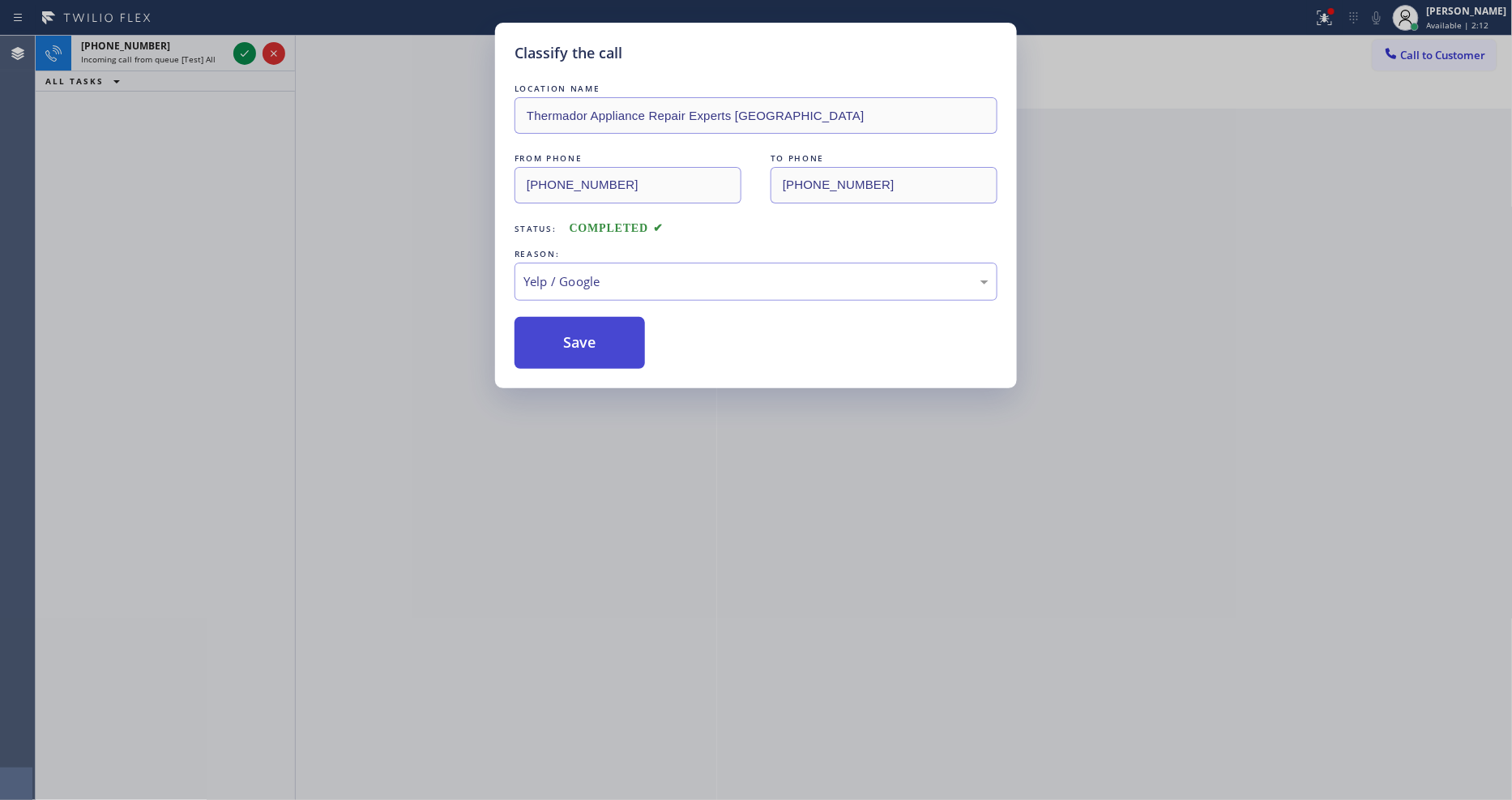
click at [561, 344] on button "Save" at bounding box center [579, 342] width 130 height 52
click at [561, 341] on button "Save" at bounding box center [579, 342] width 130 height 52
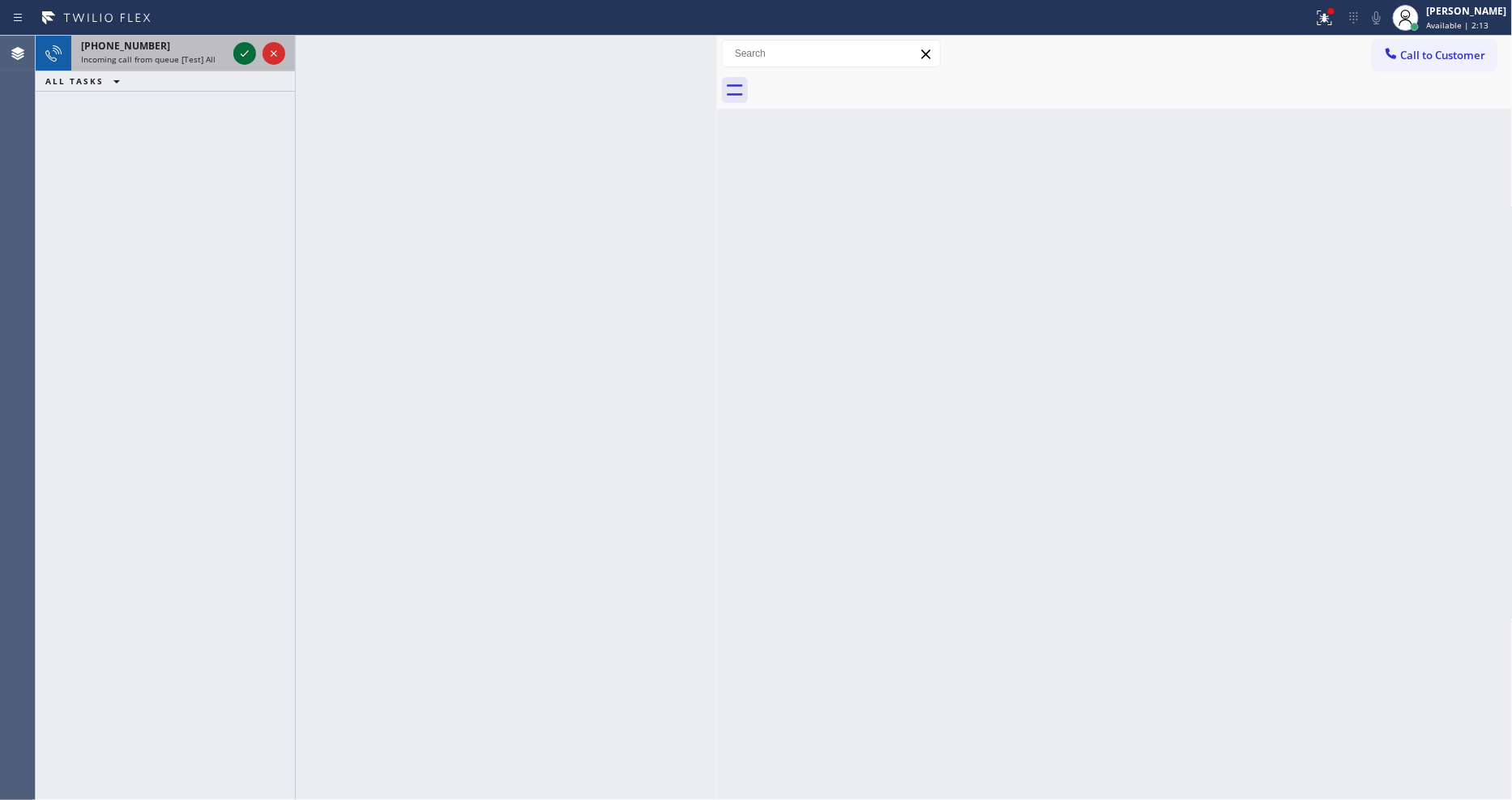
click at [253, 54] on icon at bounding box center [245, 54] width 20 height 20
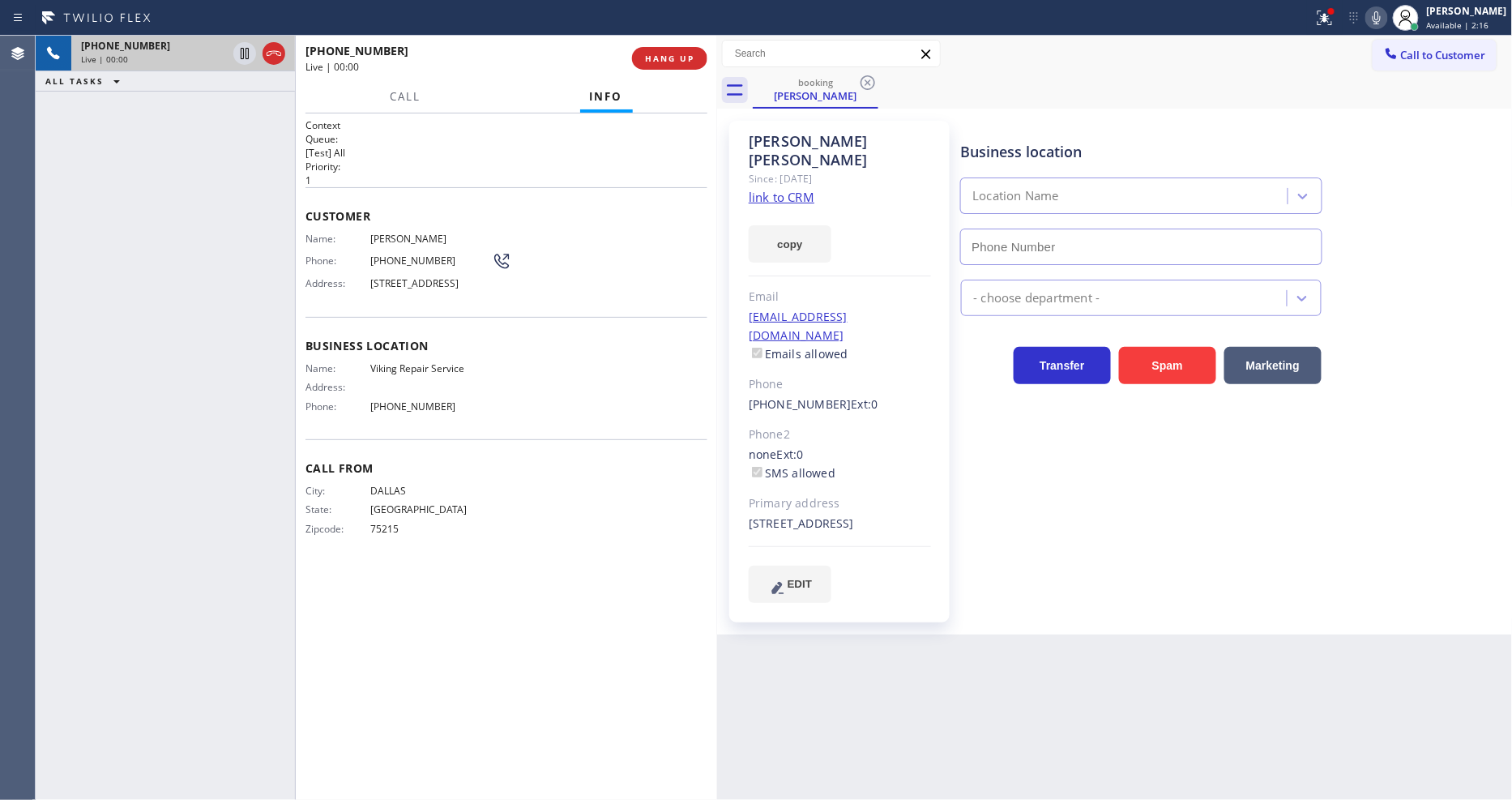
type input "[PHONE_NUMBER]"
click at [765, 189] on link "link to CRM" at bounding box center [781, 197] width 66 height 17
click at [246, 55] on icon at bounding box center [245, 54] width 20 height 20
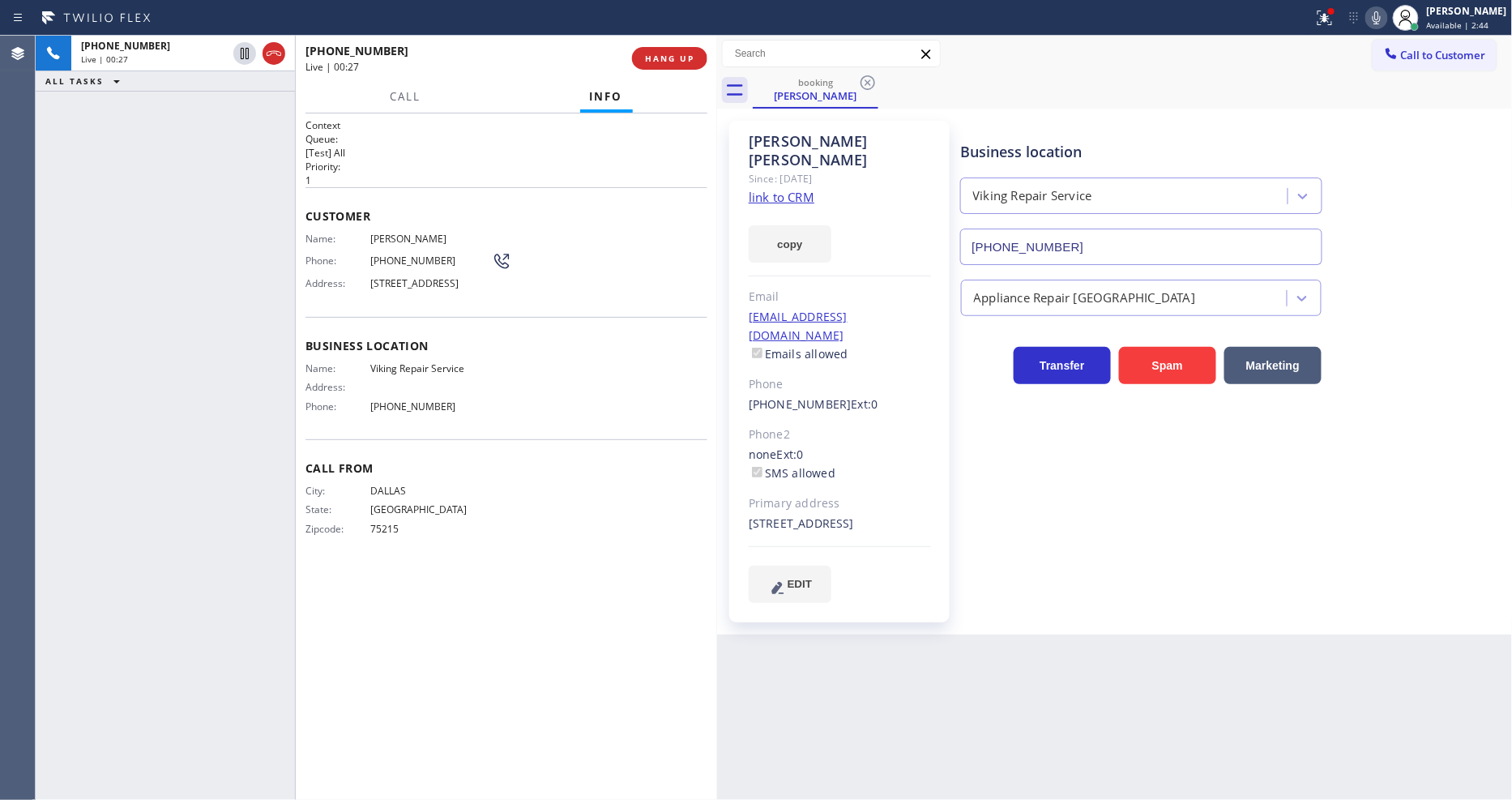
click at [1387, 21] on icon at bounding box center [1377, 18] width 20 height 20
click at [1342, 19] on div at bounding box center [1325, 18] width 35 height 20
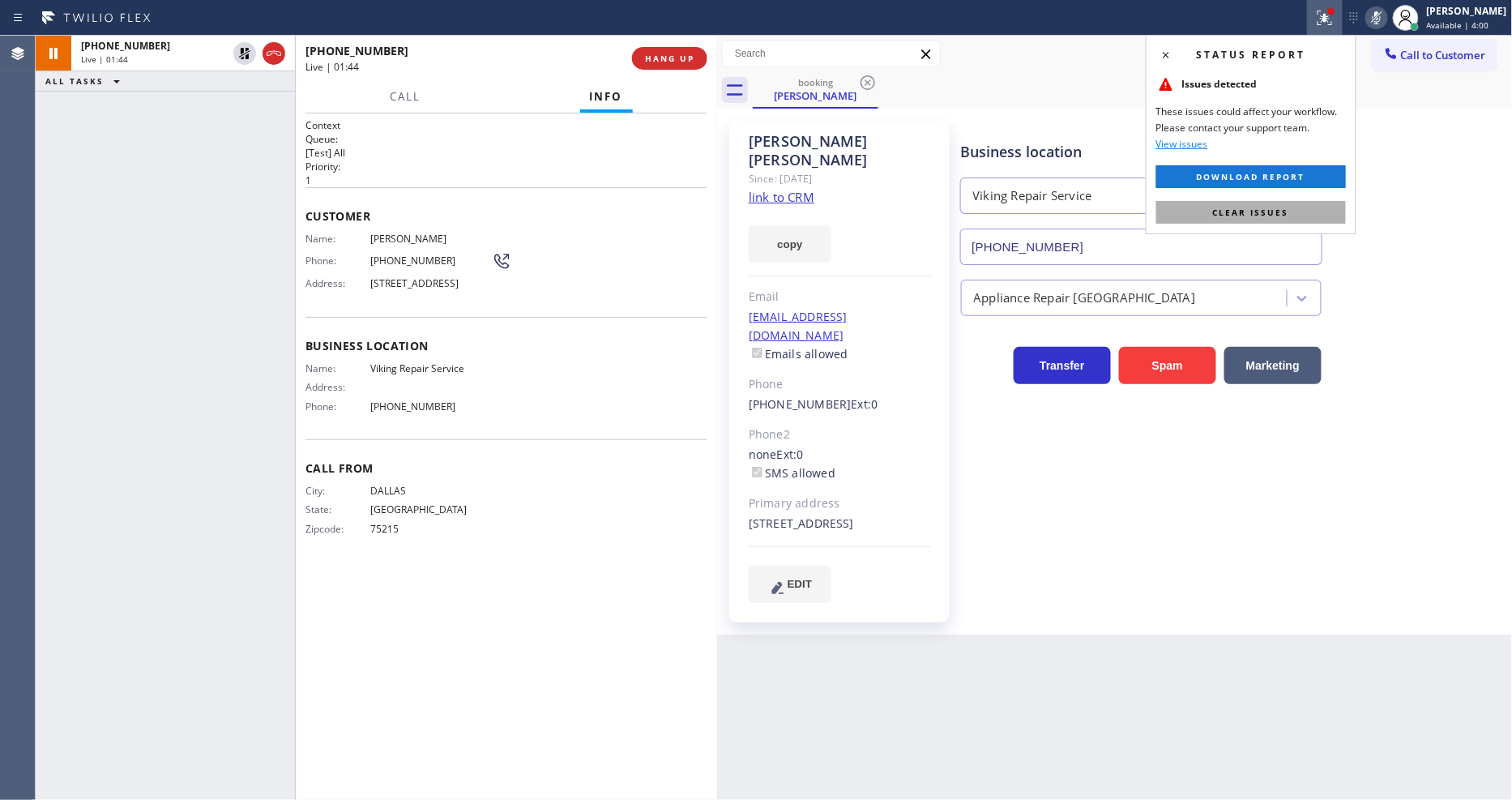
click at [1300, 214] on button "Clear issues" at bounding box center [1250, 212] width 189 height 23
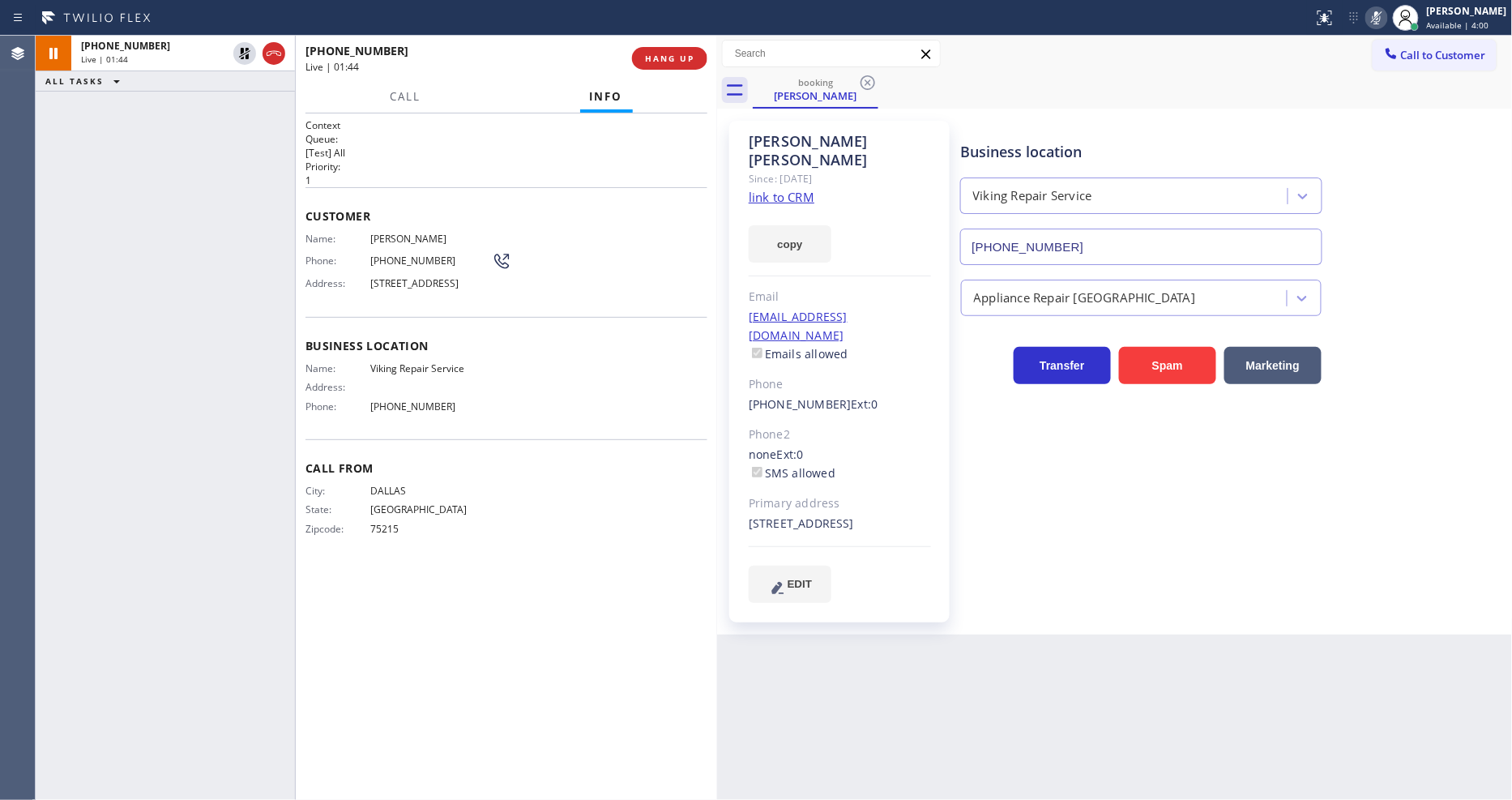
click at [488, 511] on span "[GEOGRAPHIC_DATA]" at bounding box center [431, 509] width 122 height 12
drag, startPoint x: 244, startPoint y: 51, endPoint x: 315, endPoint y: 43, distance: 71.4
click at [244, 51] on icon at bounding box center [245, 54] width 20 height 20
click at [1387, 14] on icon at bounding box center [1377, 18] width 20 height 20
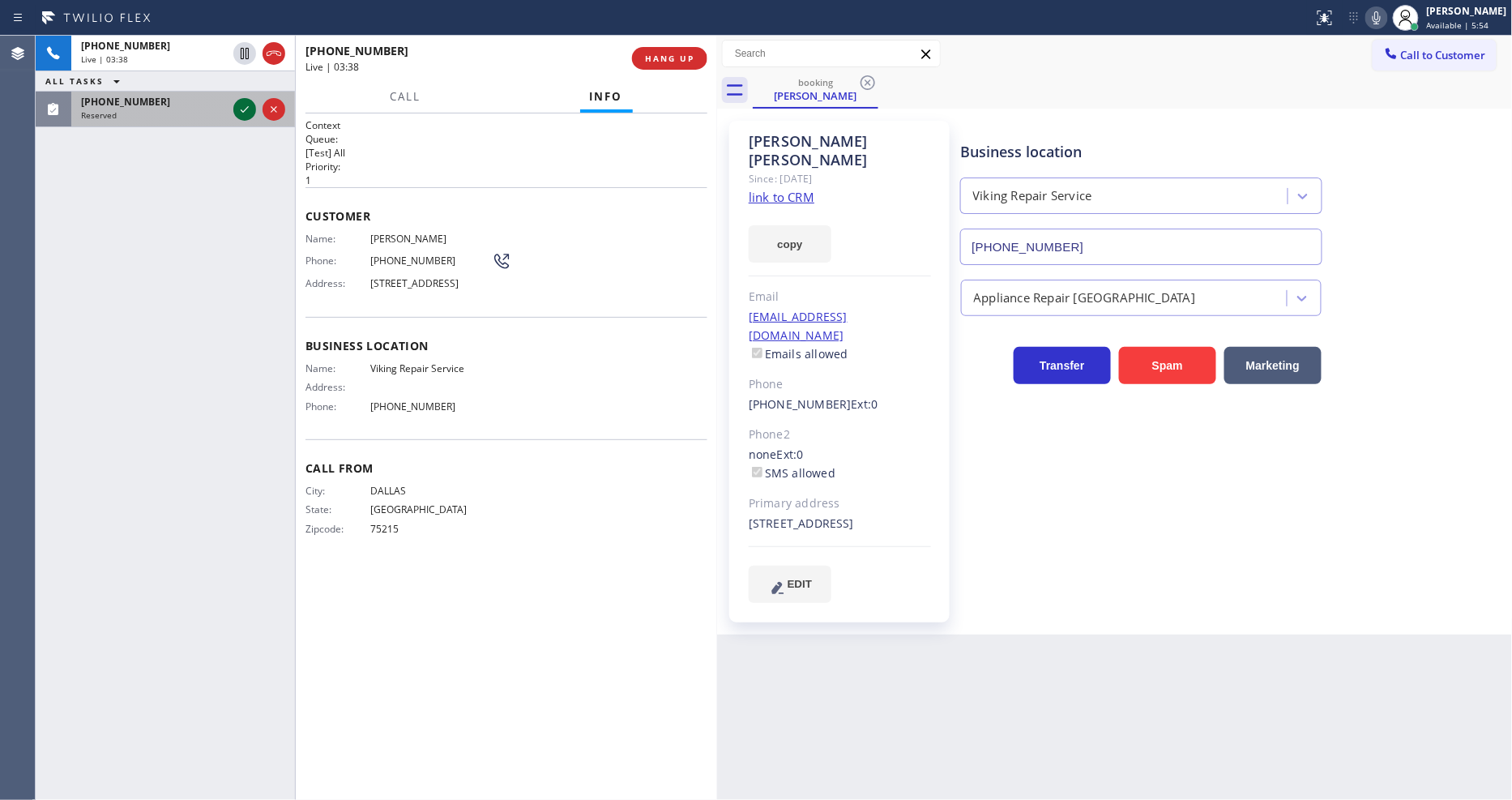
click at [243, 112] on icon at bounding box center [245, 109] width 8 height 7
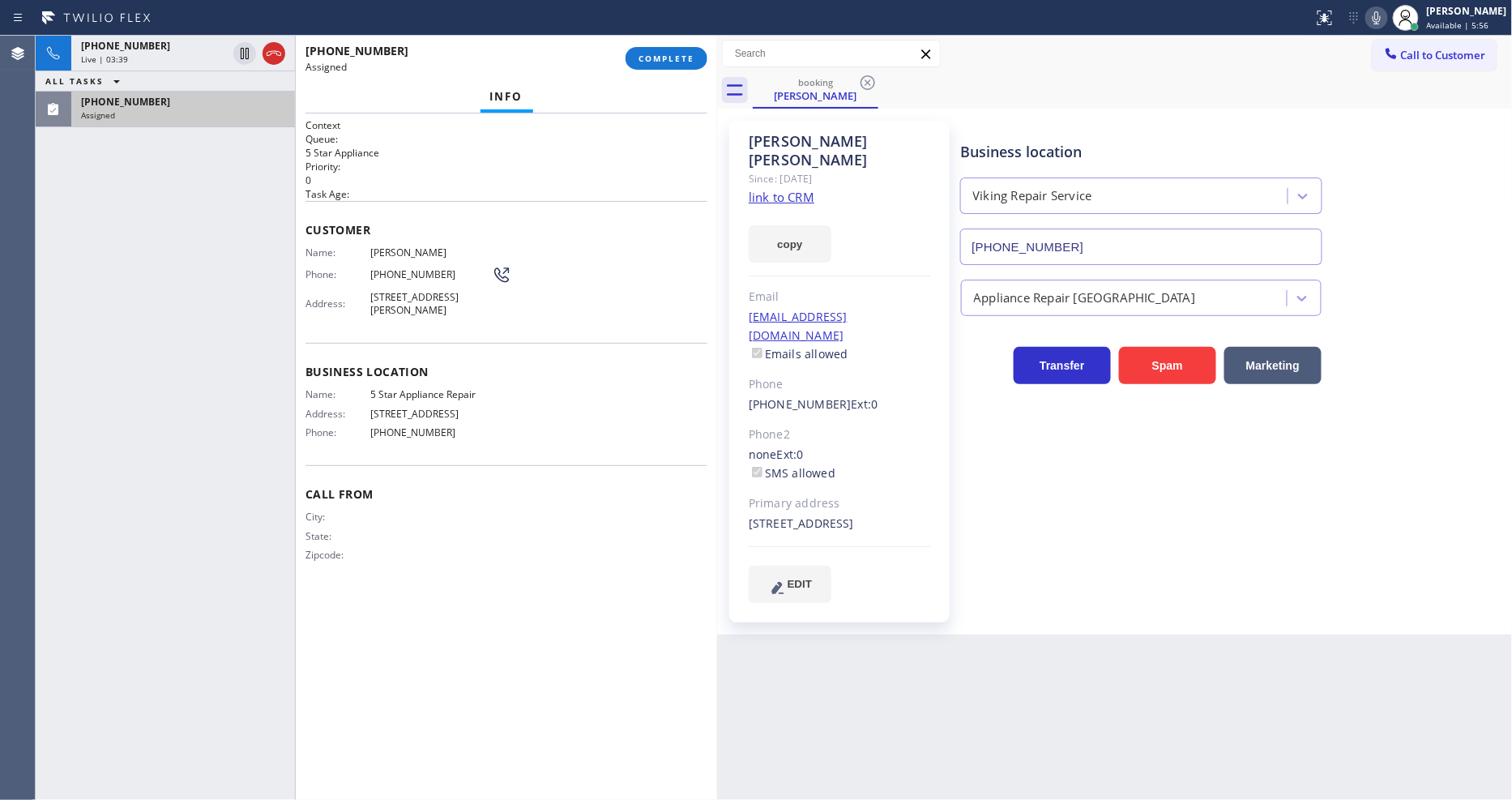
click at [692, 223] on span "Customer" at bounding box center [507, 230] width 402 height 16
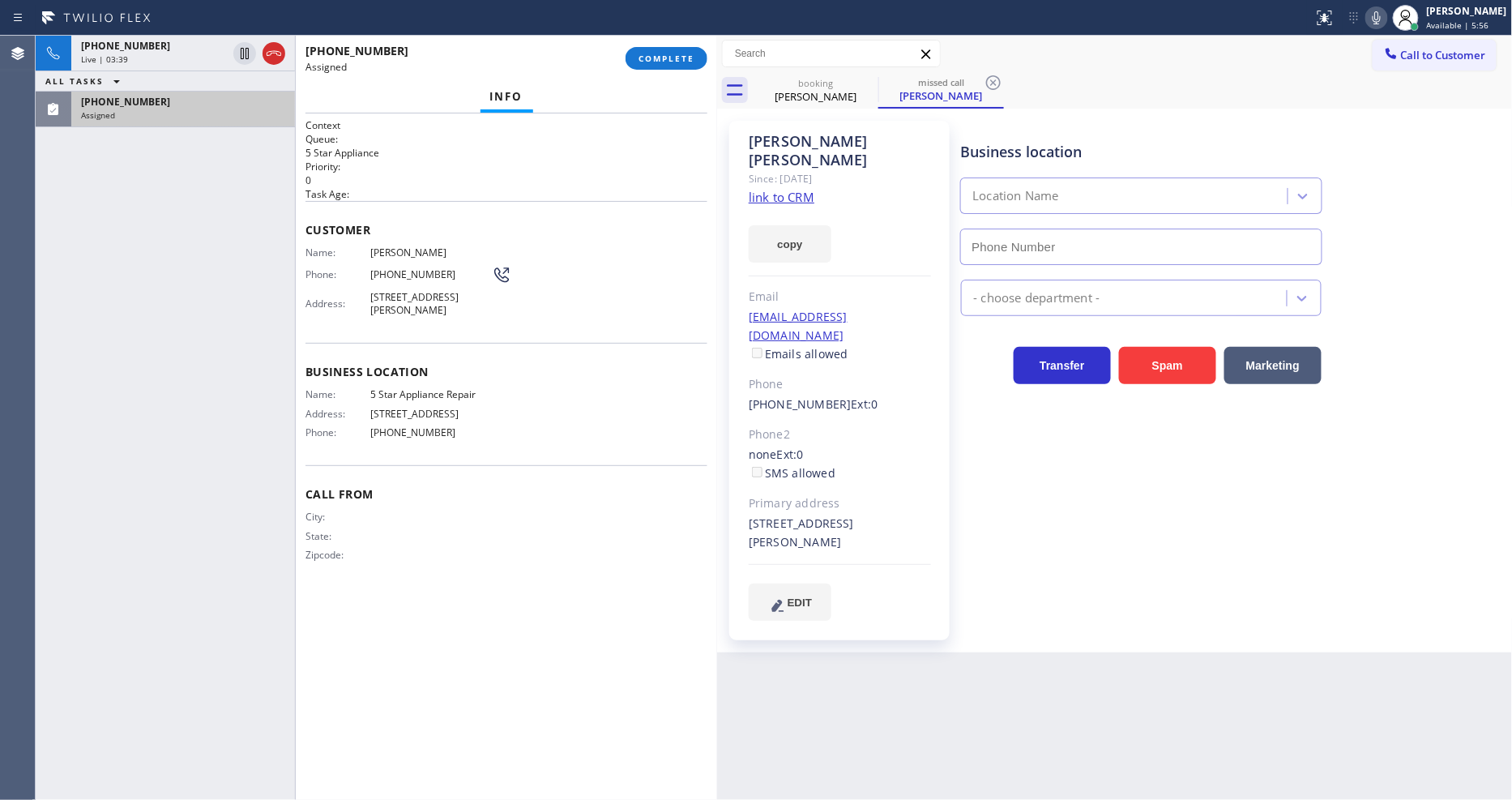
click at [787, 189] on link "link to CRM" at bounding box center [781, 197] width 66 height 17
type input "[PHONE_NUMBER]"
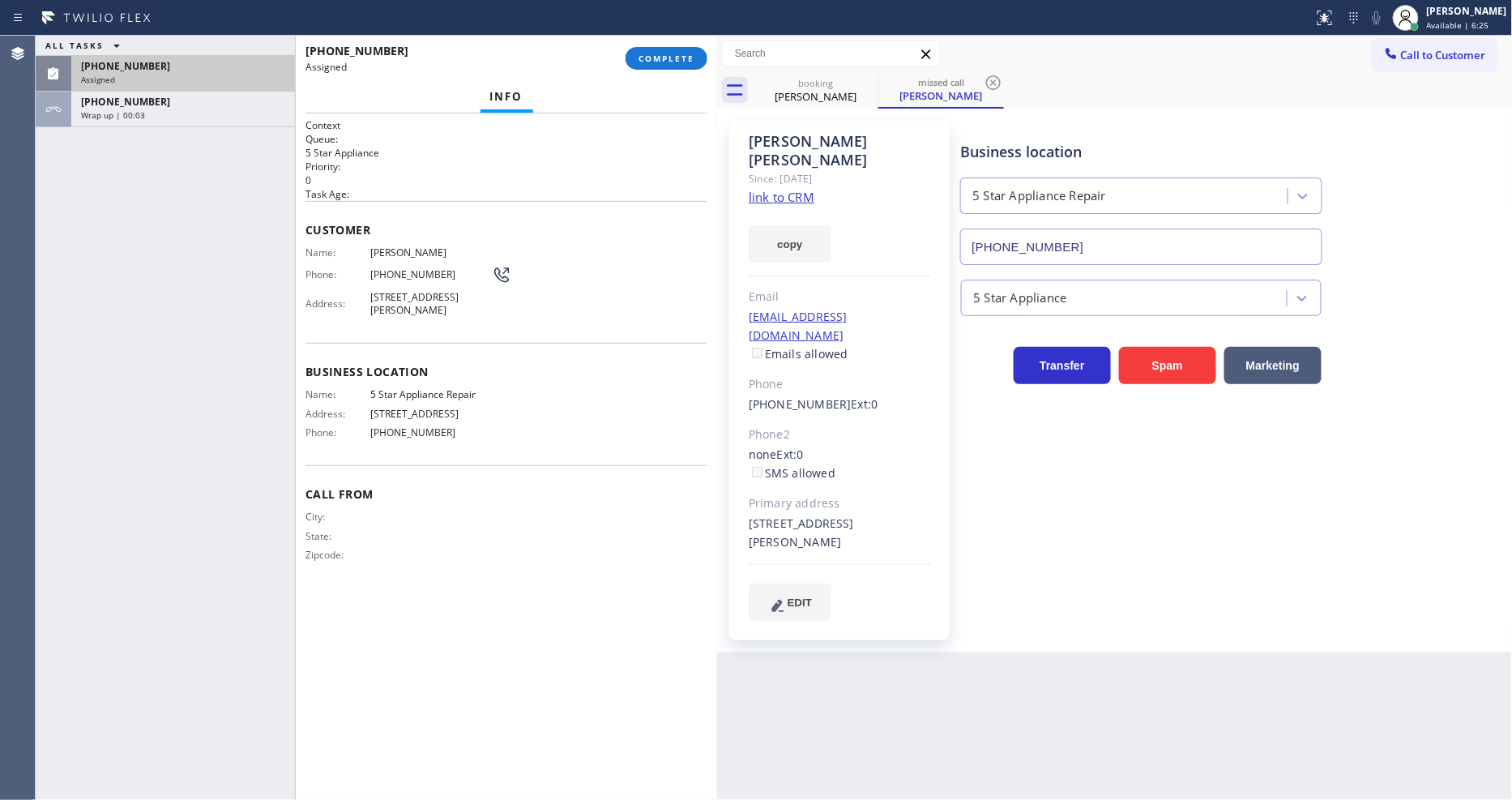
drag, startPoint x: 686, startPoint y: 62, endPoint x: 711, endPoint y: 91, distance: 38.3
click at [689, 62] on span "COMPLETE" at bounding box center [666, 59] width 56 height 12
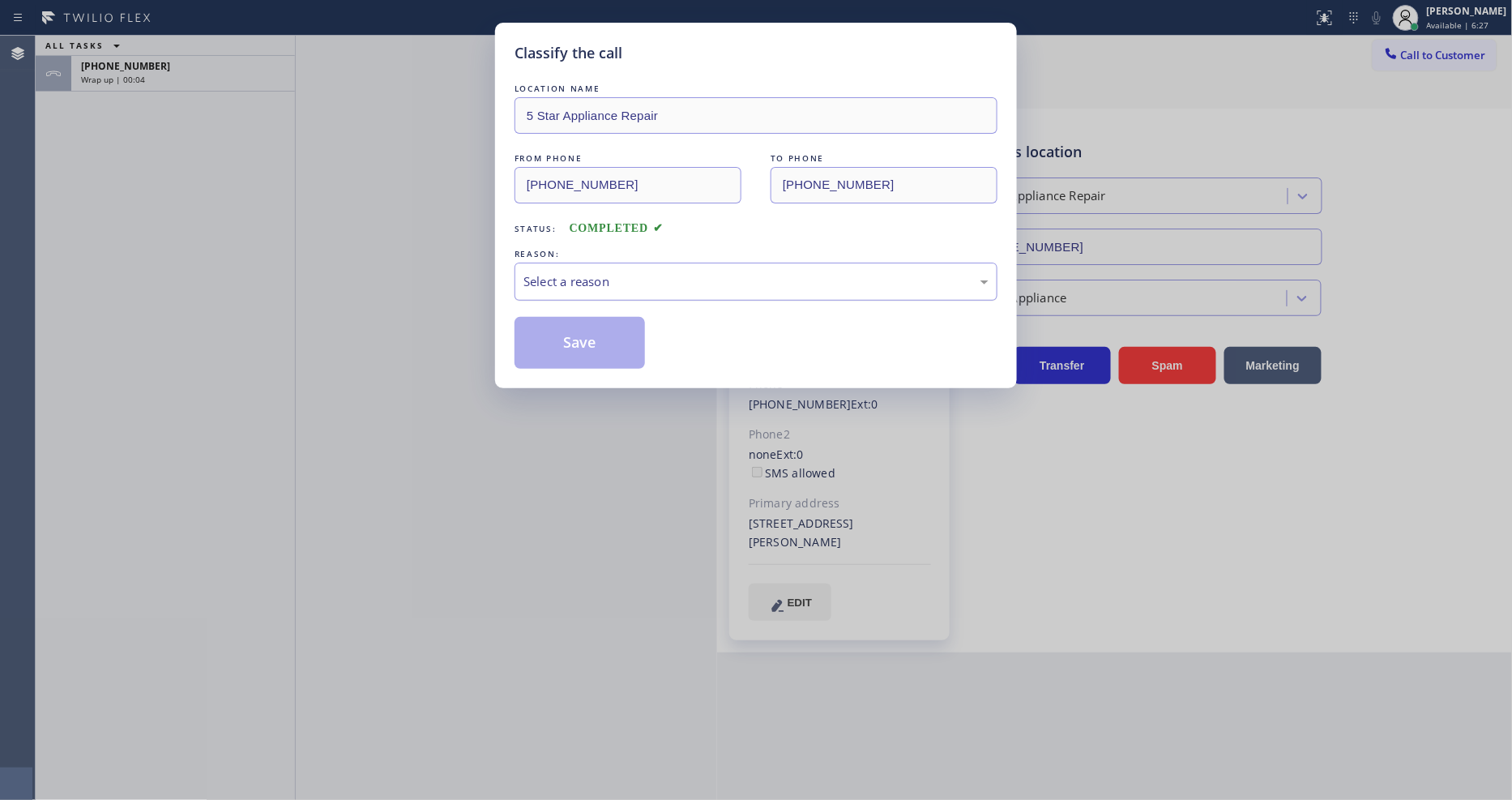
click at [592, 281] on div "Select a reason" at bounding box center [756, 281] width 465 height 19
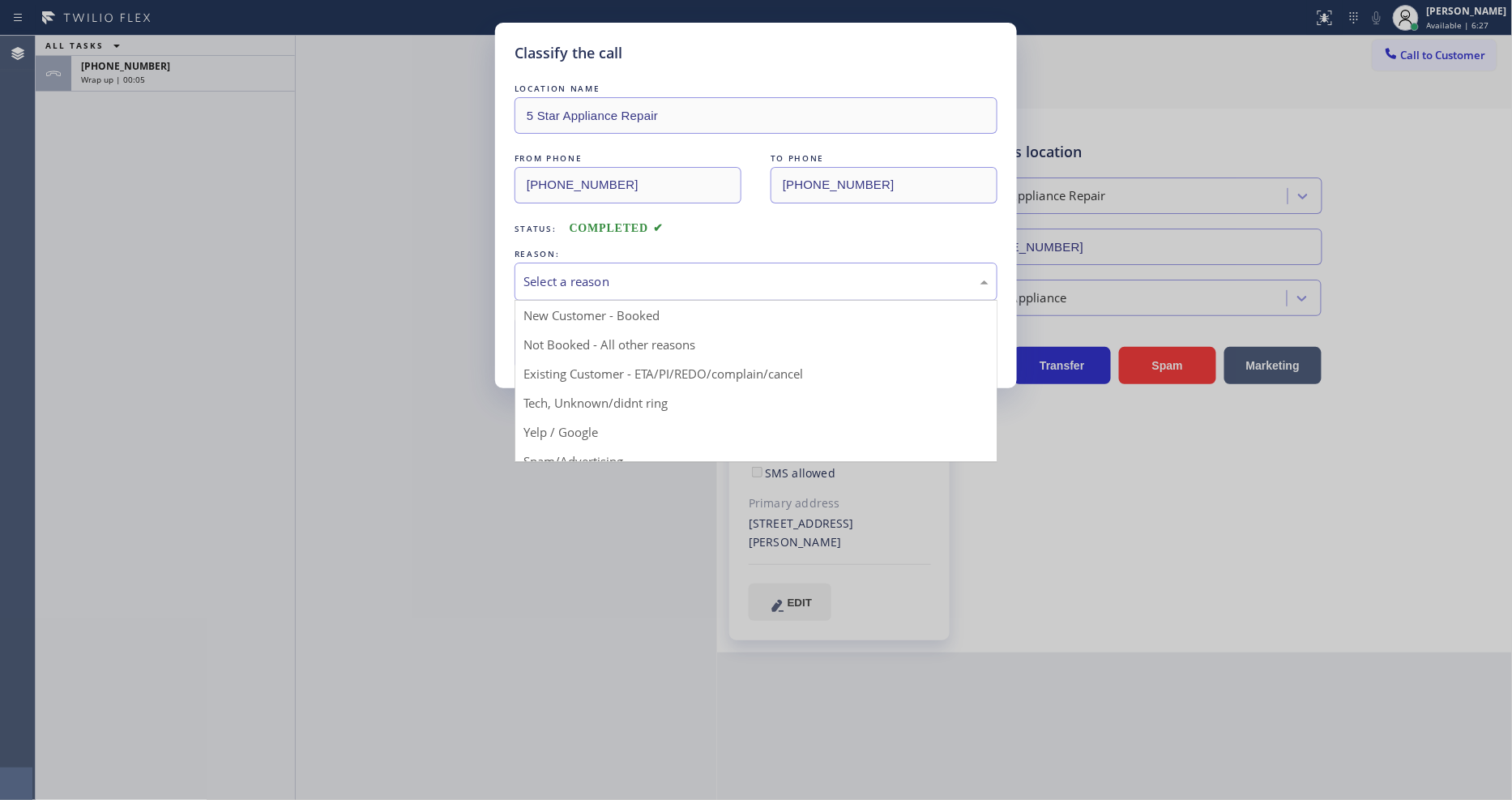
drag, startPoint x: 583, startPoint y: 374, endPoint x: 588, endPoint y: 334, distance: 40.3
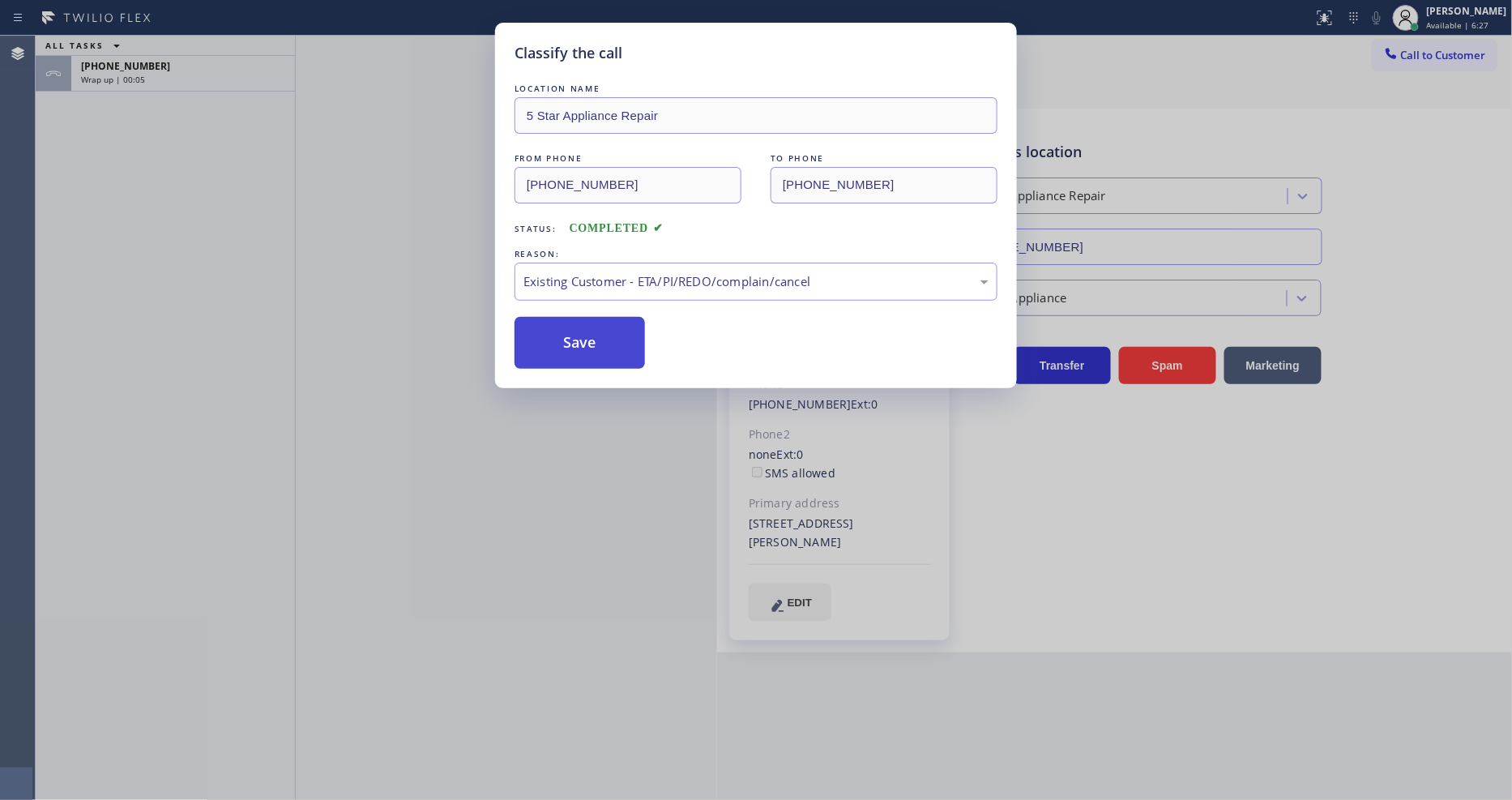
click at [588, 334] on button "Save" at bounding box center [579, 342] width 130 height 52
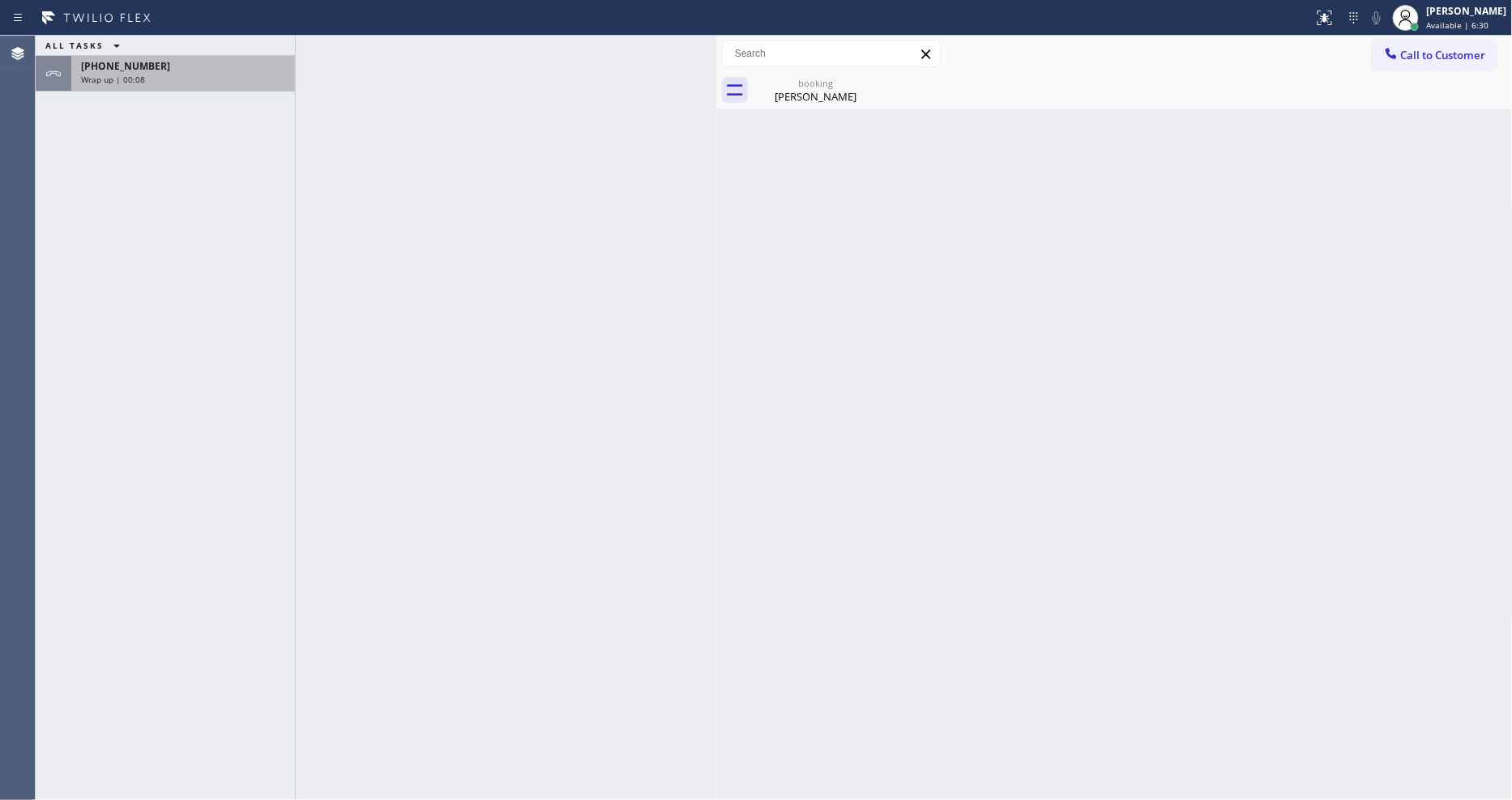
click at [165, 63] on div "[PHONE_NUMBER]" at bounding box center [183, 66] width 204 height 14
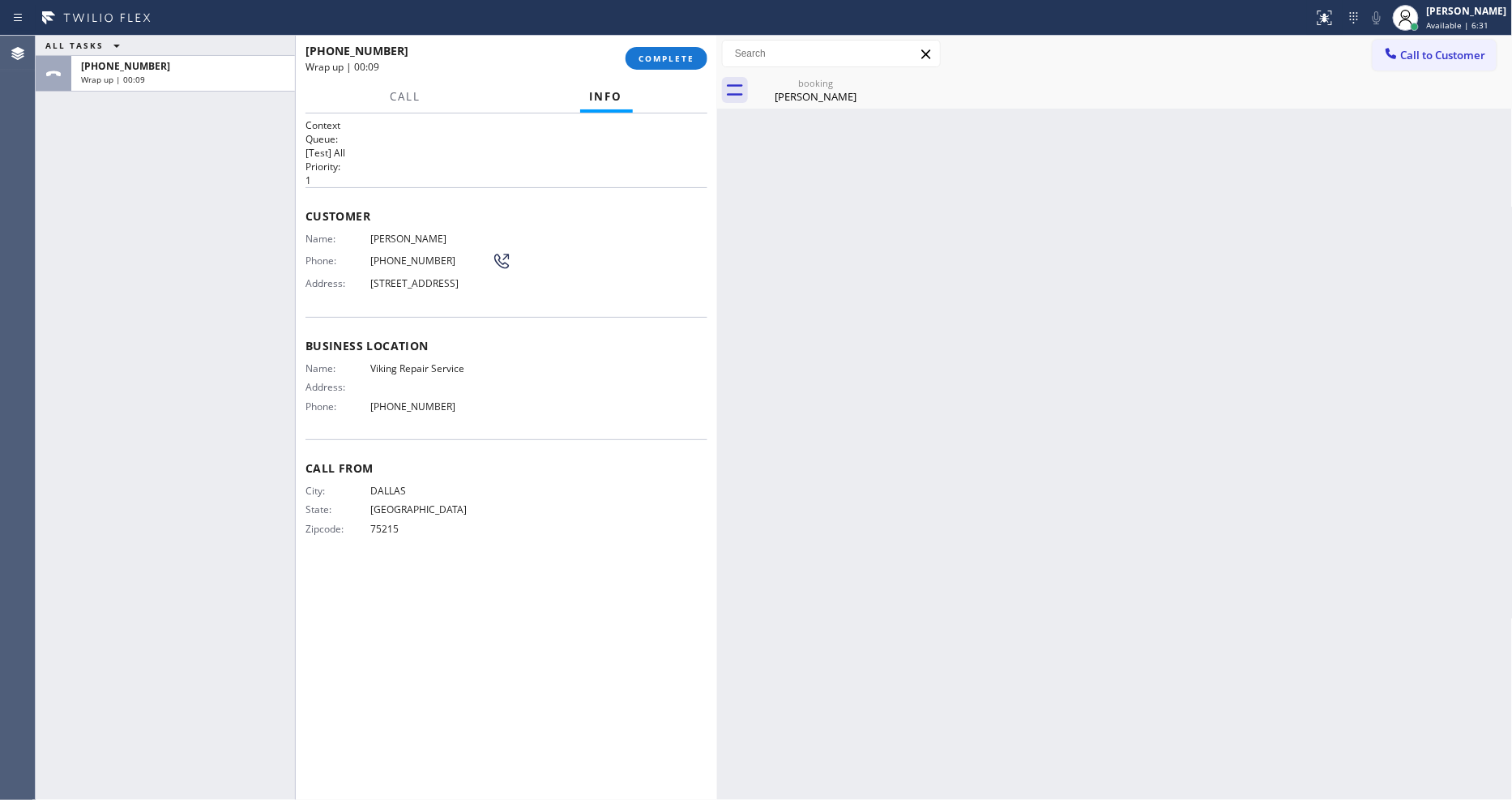
click at [325, 258] on span "Phone:" at bounding box center [338, 261] width 65 height 12
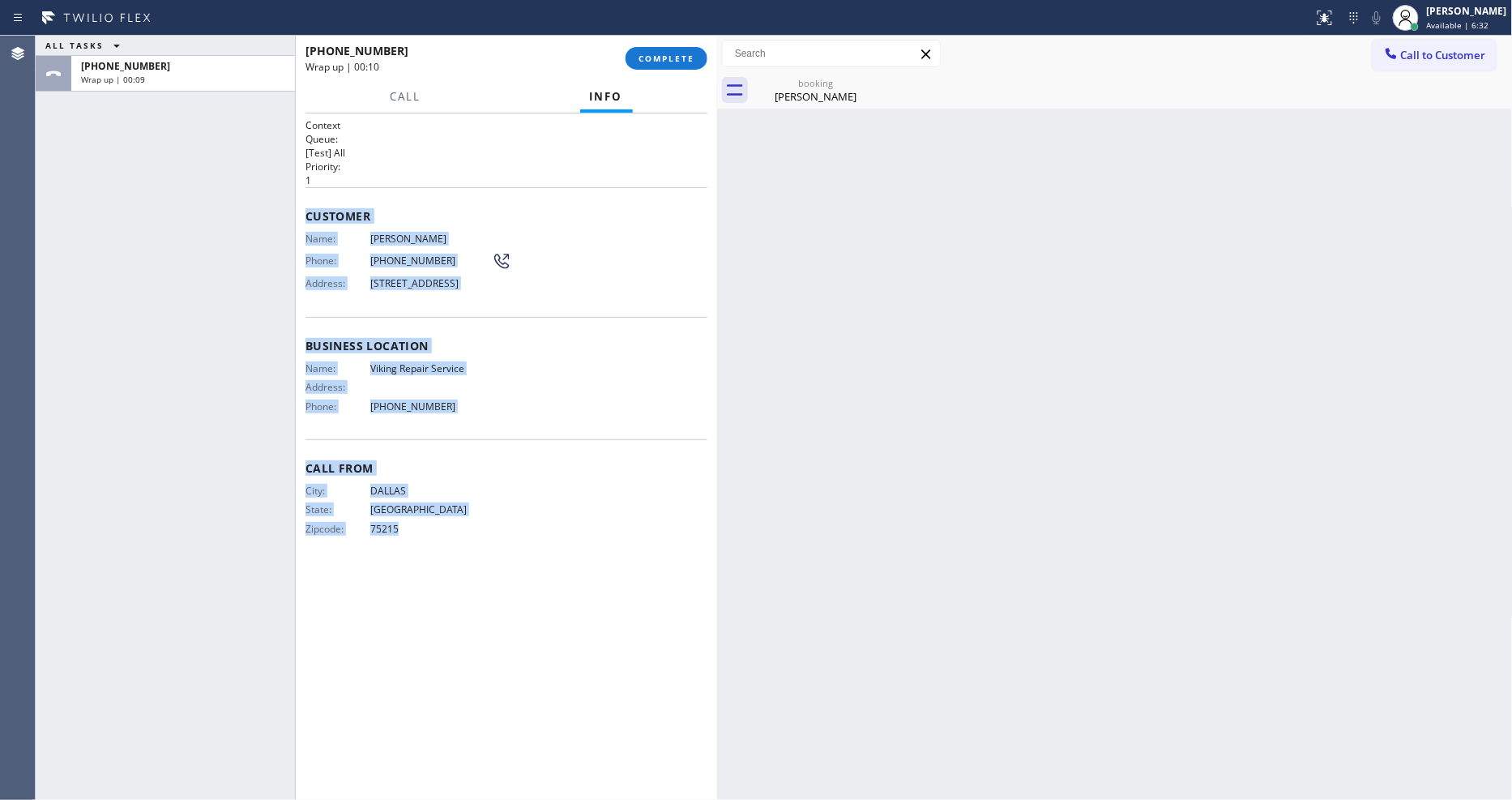
drag, startPoint x: 302, startPoint y: 207, endPoint x: 503, endPoint y: 531, distance: 381.3
click at [452, 658] on div "Context Queue: [Test] All Priority: 1 Customer Name: [PERSON_NAME] Phone: [PHON…" at bounding box center [507, 457] width 421 height 686
copy div "Customer Name: [PERSON_NAME] Phone: [PHONE_NUMBER] Address: [STREET_ADDRESS] Bu…"
drag, startPoint x: 664, startPoint y: 60, endPoint x: 719, endPoint y: 190, distance: 141.2
click at [665, 60] on span "COMPLETE" at bounding box center [666, 59] width 56 height 12
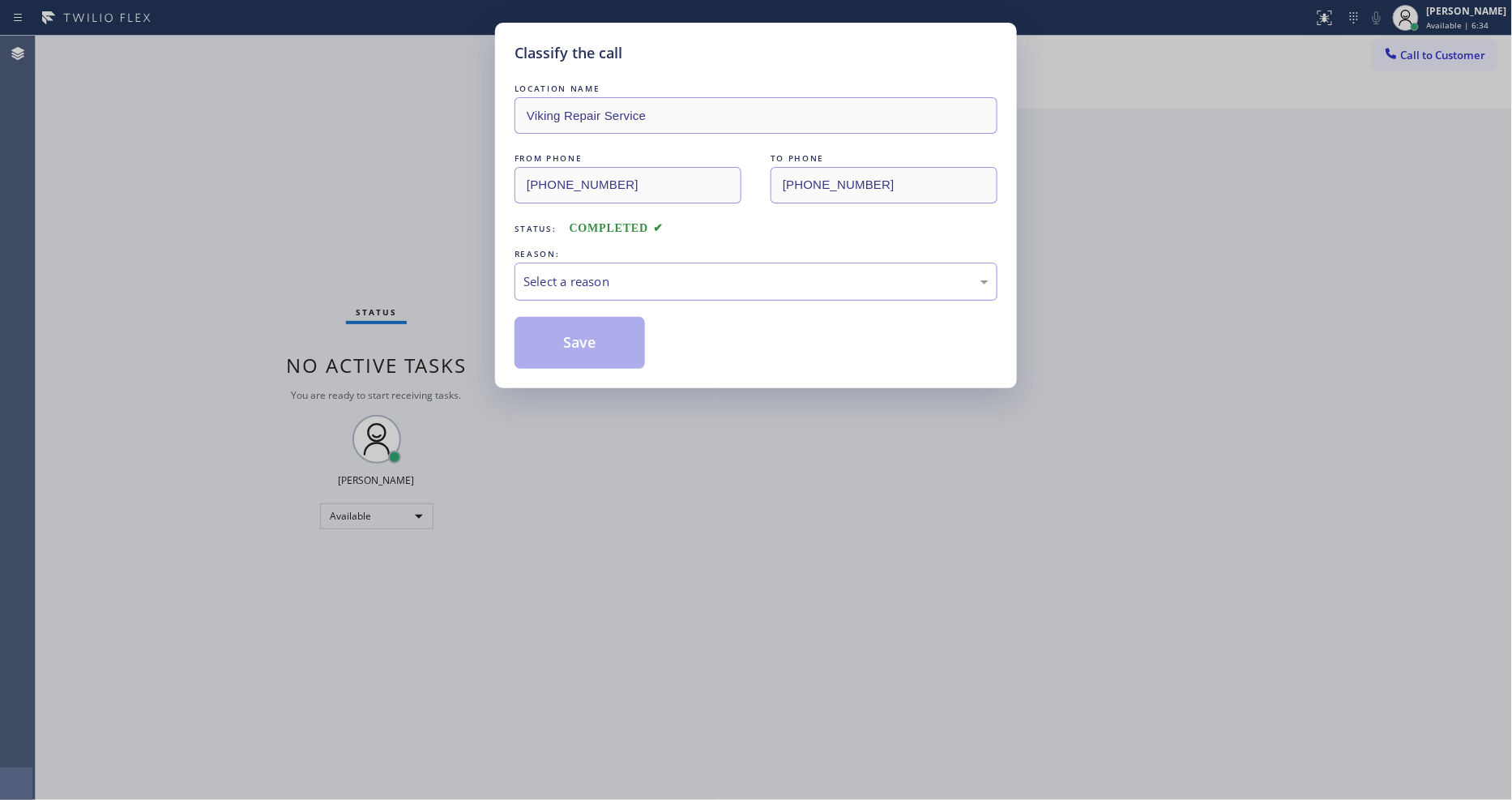
click at [579, 275] on div "Select a reason" at bounding box center [756, 281] width 465 height 19
click at [578, 333] on button "Save" at bounding box center [579, 342] width 130 height 52
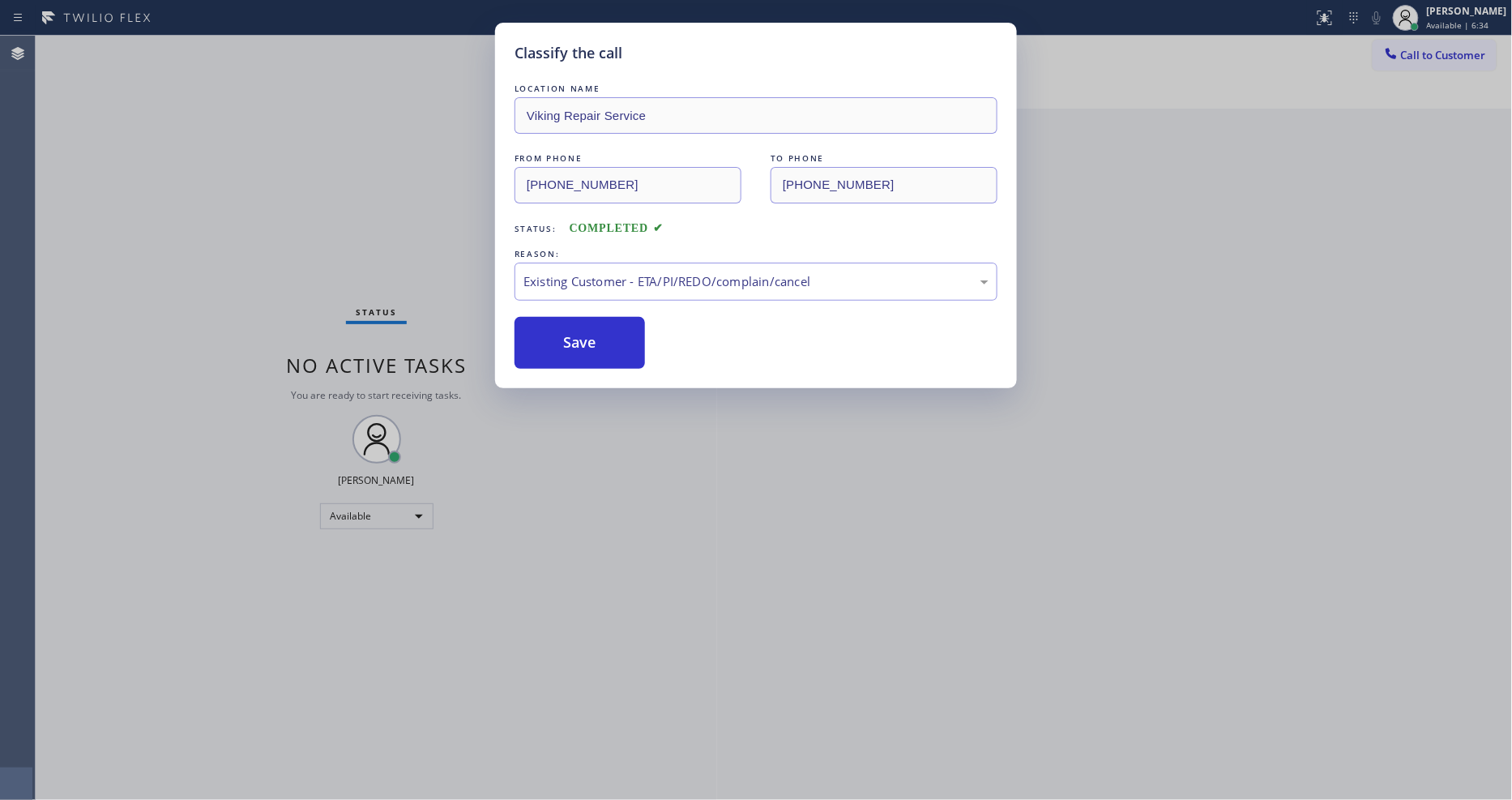
drag, startPoint x: 578, startPoint y: 333, endPoint x: 561, endPoint y: 557, distance: 224.6
click at [580, 330] on button "Save" at bounding box center [579, 342] width 130 height 52
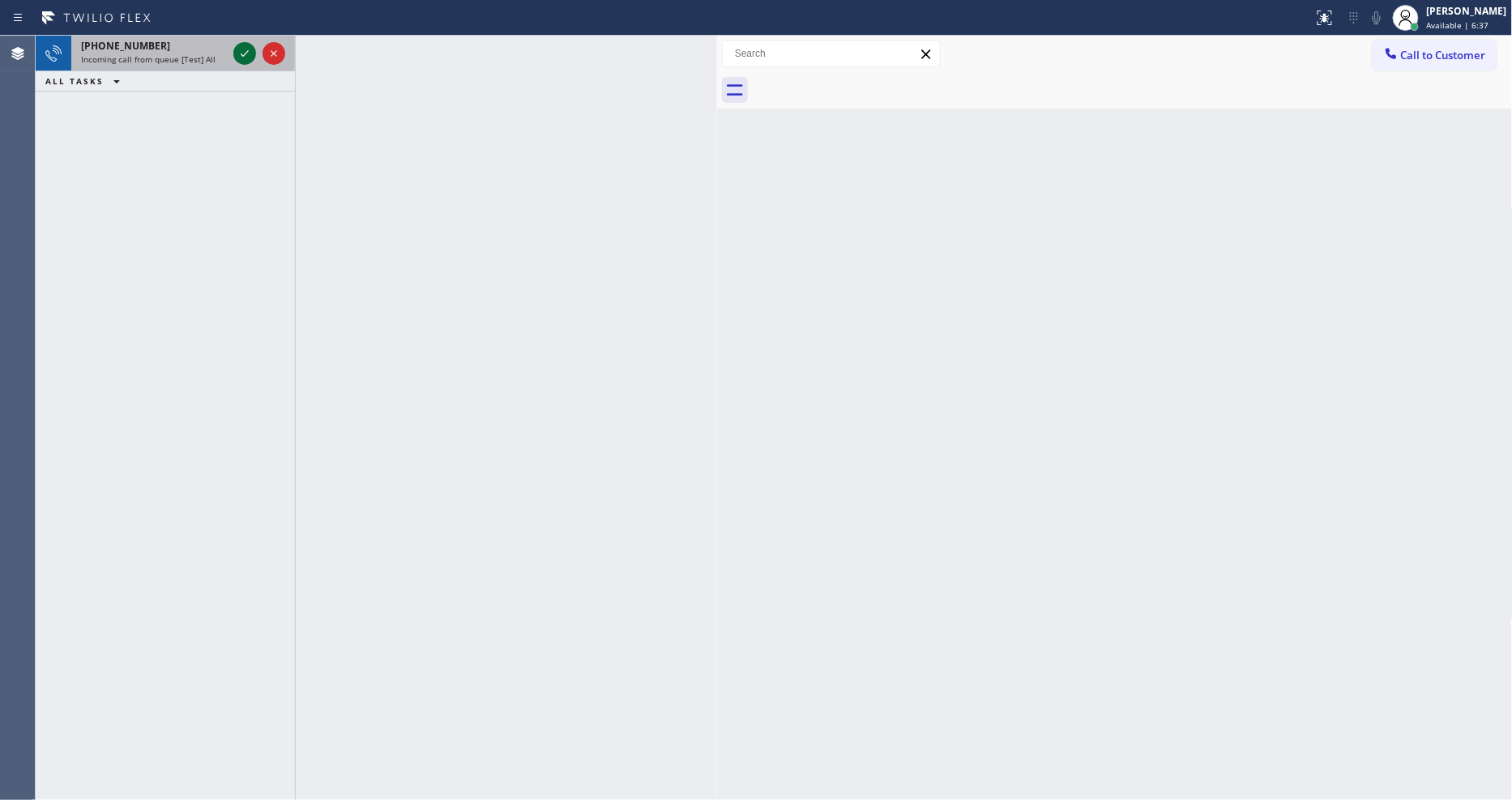
click at [251, 47] on icon at bounding box center [245, 54] width 20 height 20
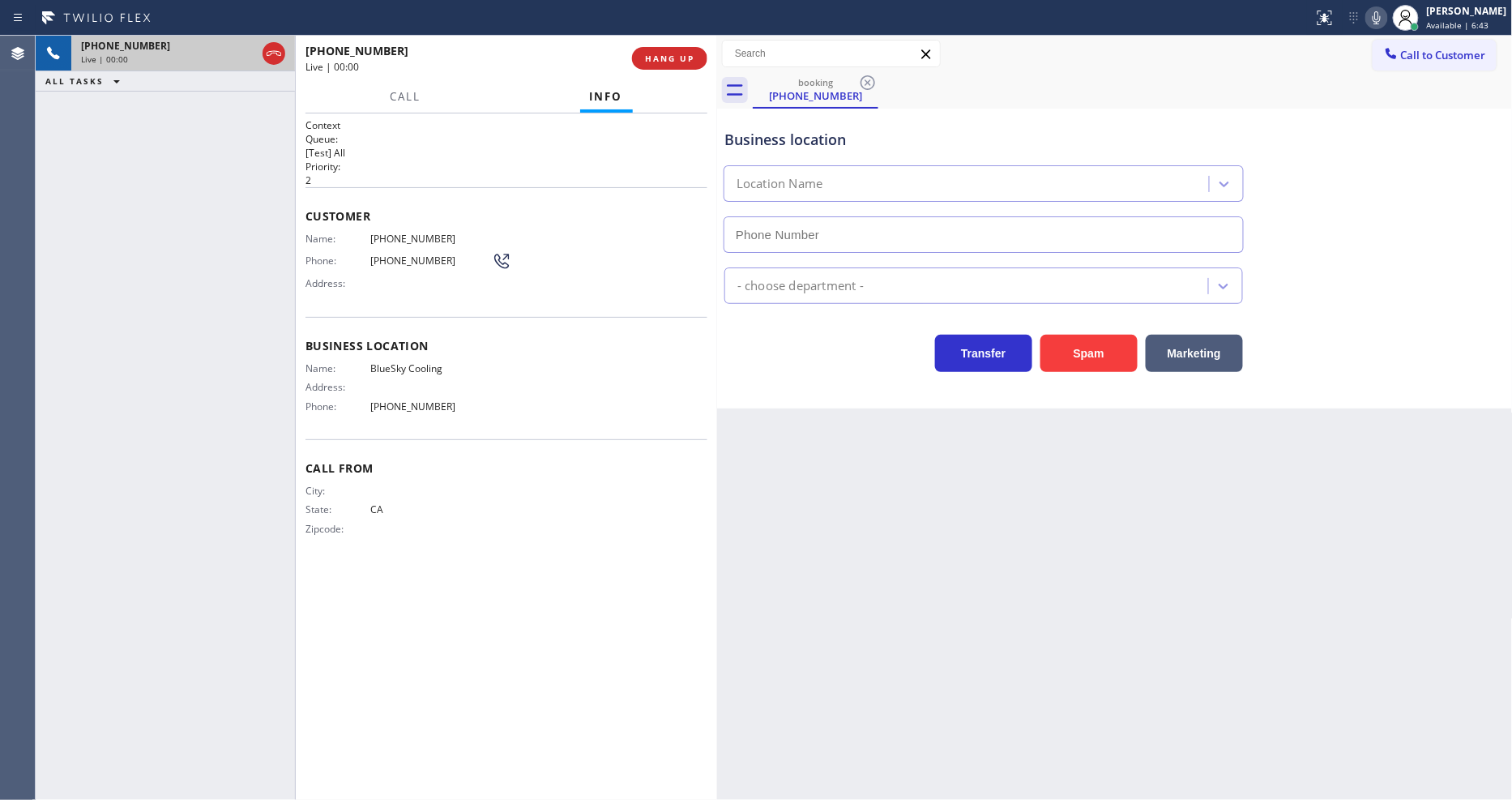
type input "[PHONE_NUMBER]"
click at [685, 68] on button "HANG UP" at bounding box center [669, 58] width 75 height 23
click at [686, 60] on span "HANG UP" at bounding box center [669, 59] width 49 height 12
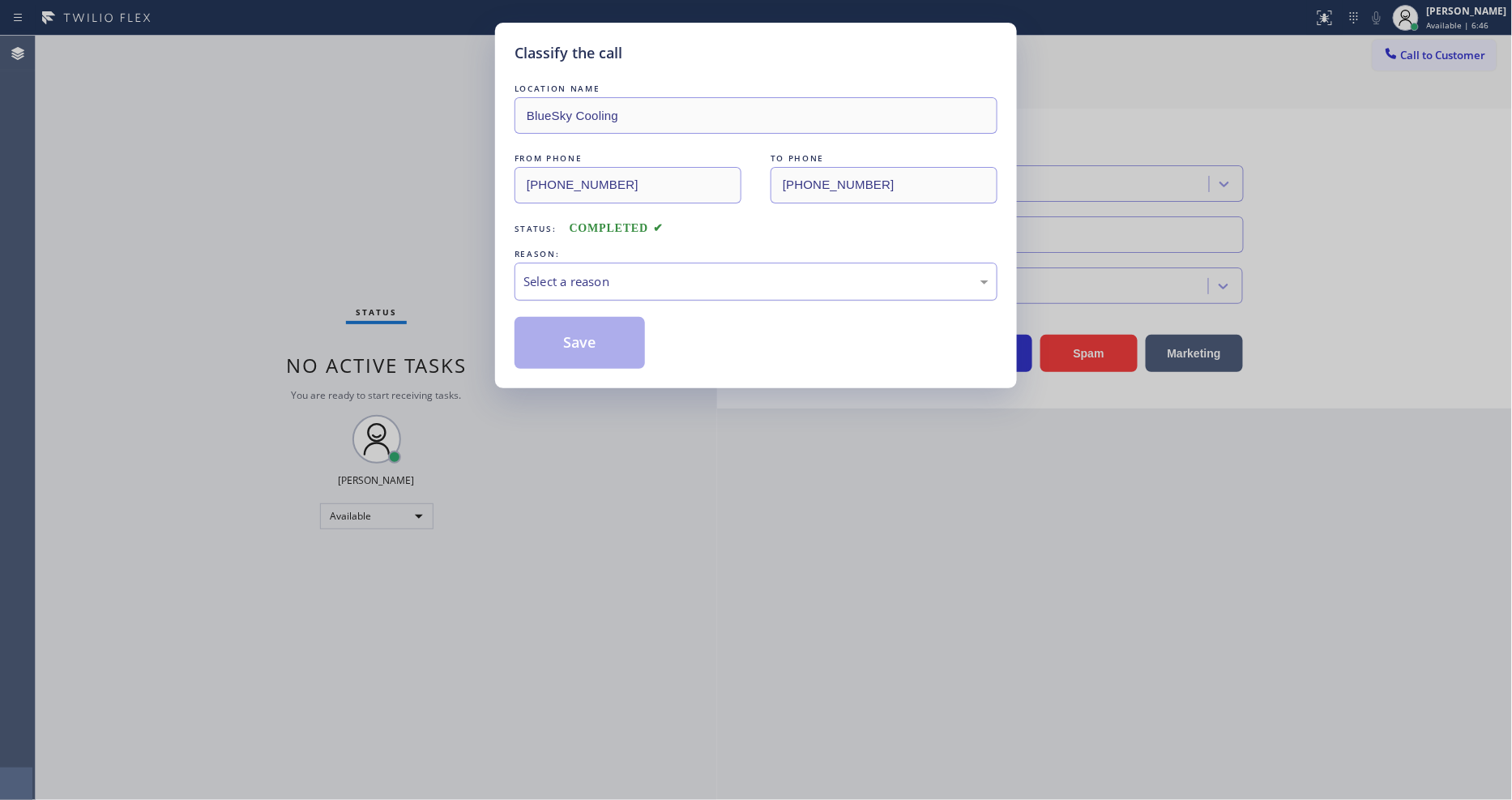
click at [564, 278] on div "Select a reason" at bounding box center [756, 281] width 465 height 19
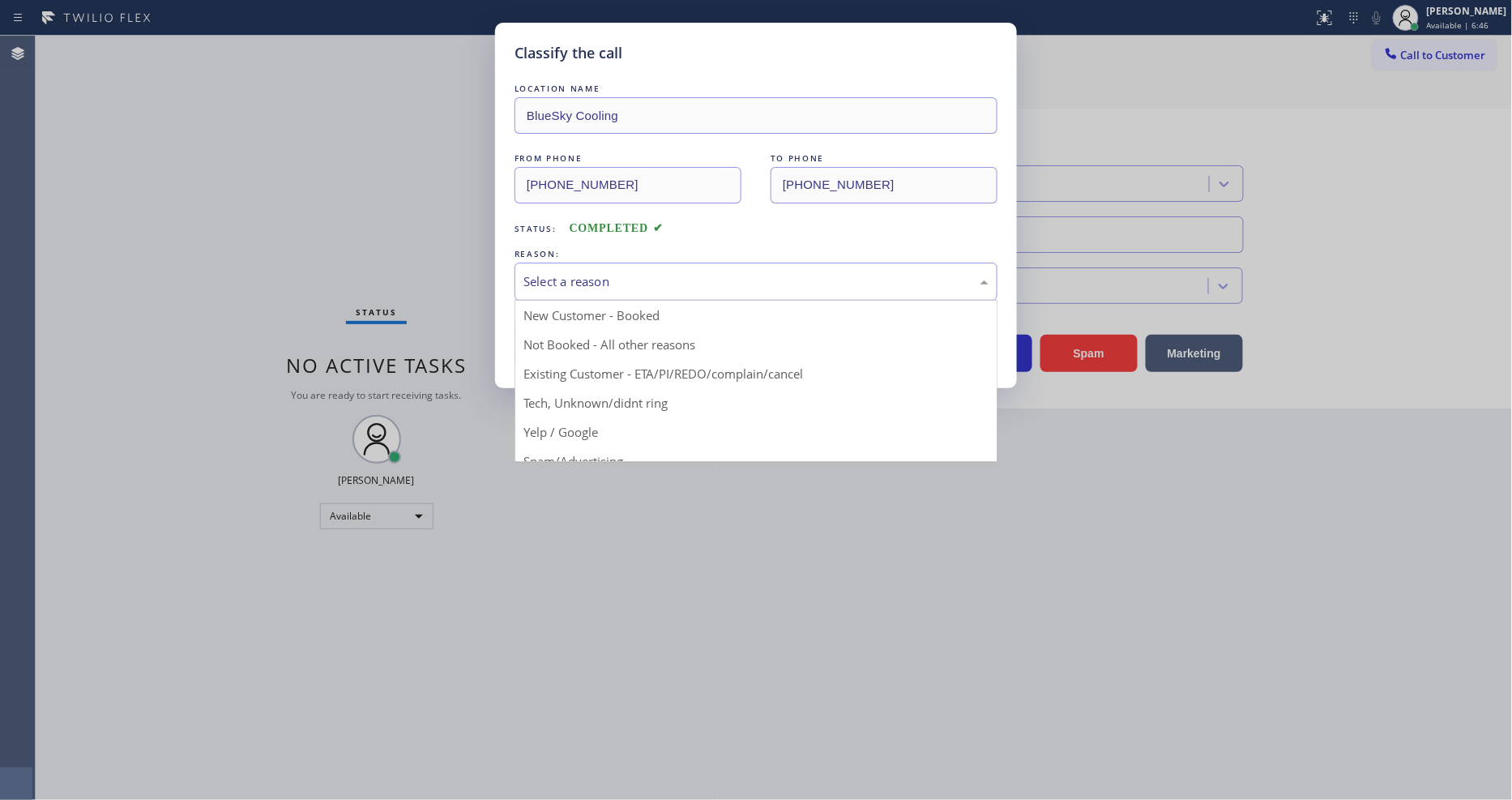
drag, startPoint x: 561, startPoint y: 419, endPoint x: 587, endPoint y: 338, distance: 85.1
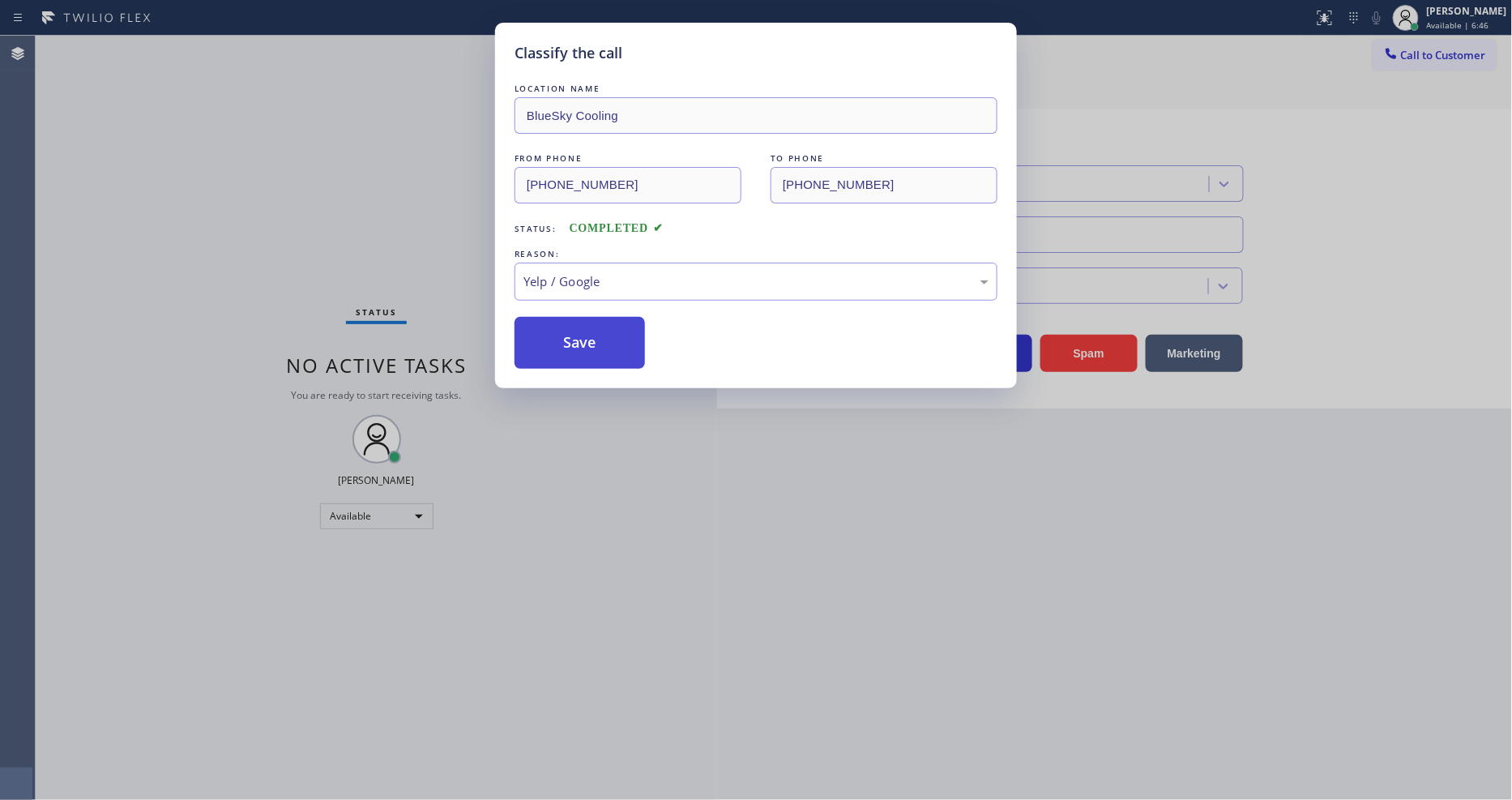
click at [590, 317] on button "Save" at bounding box center [579, 342] width 130 height 52
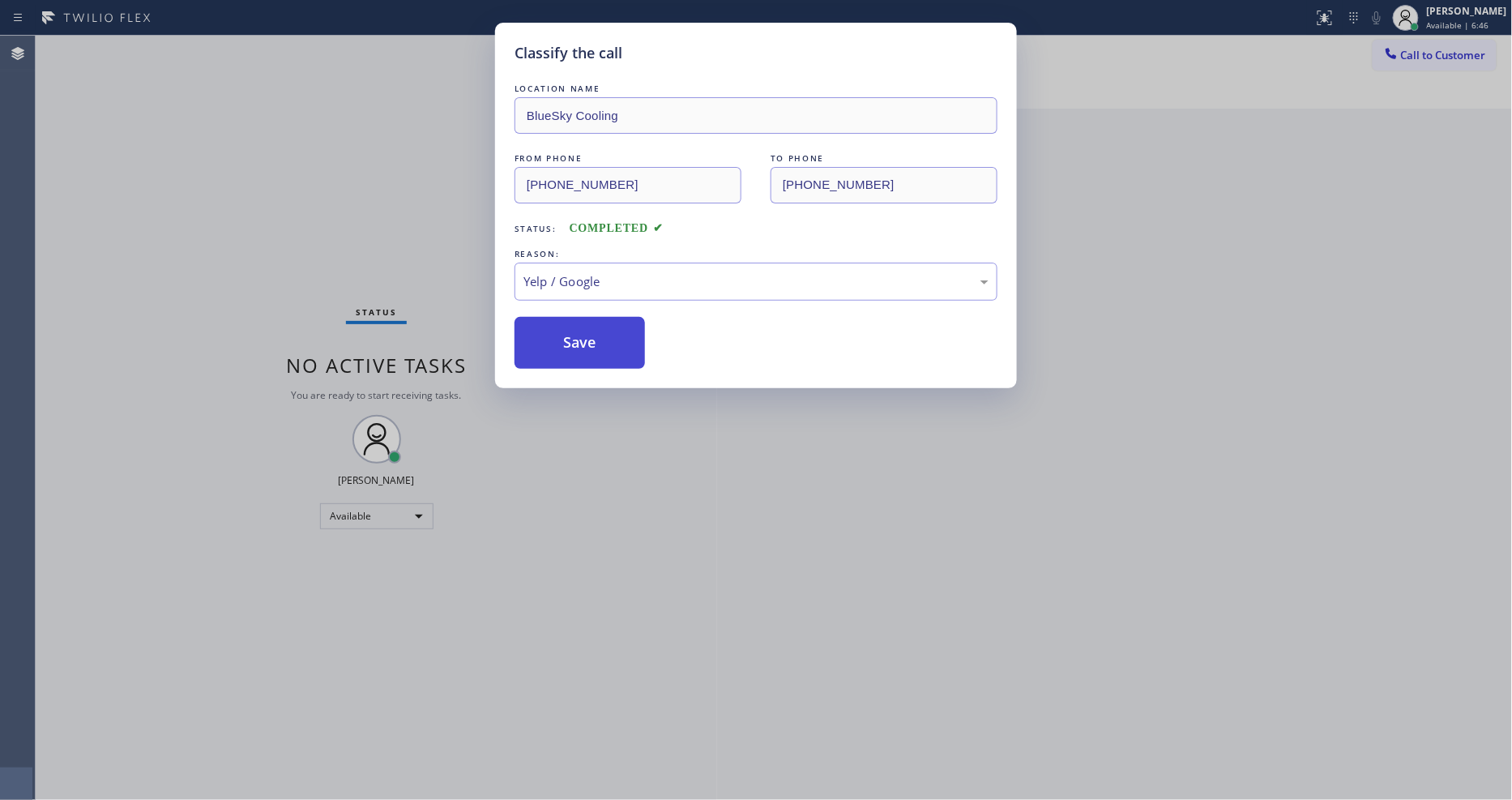
click at [590, 317] on button "Save" at bounding box center [579, 342] width 130 height 52
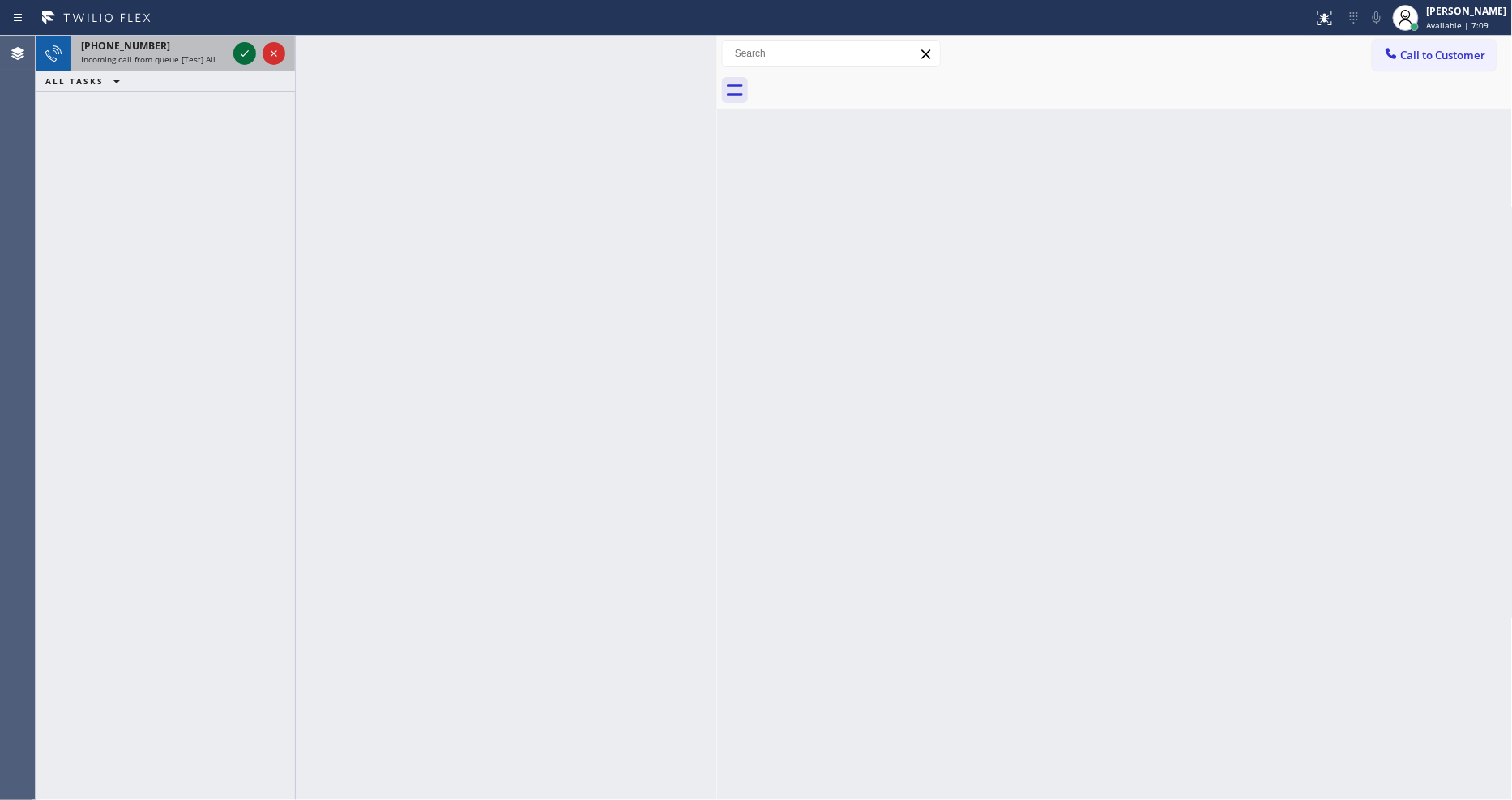
click at [246, 58] on icon at bounding box center [245, 54] width 20 height 20
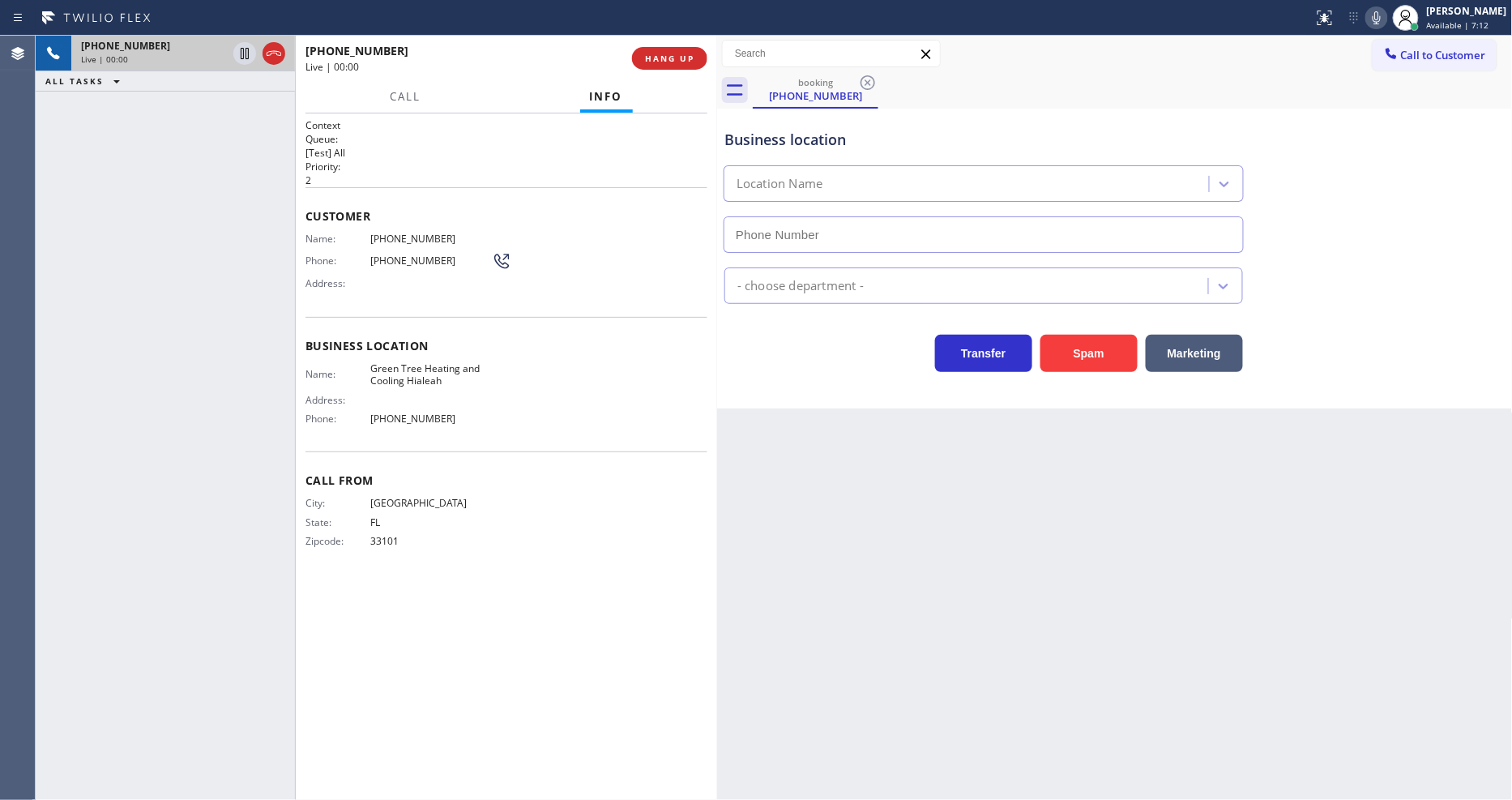
type input "[PHONE_NUMBER]"
click at [675, 57] on span "HANG UP" at bounding box center [669, 59] width 49 height 12
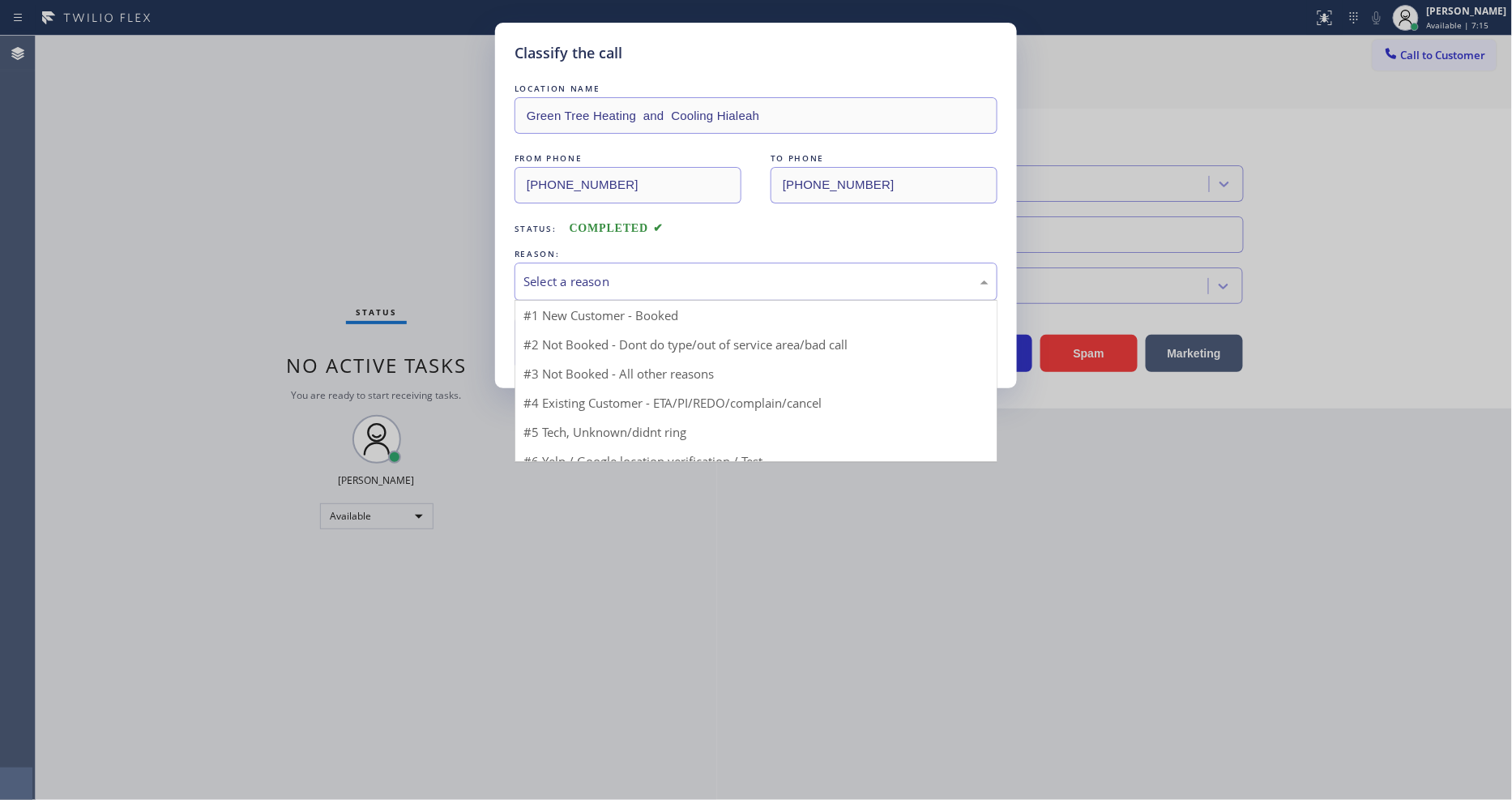
click at [592, 274] on div "Select a reason" at bounding box center [756, 281] width 465 height 19
drag, startPoint x: 583, startPoint y: 418, endPoint x: 589, endPoint y: 400, distance: 19.0
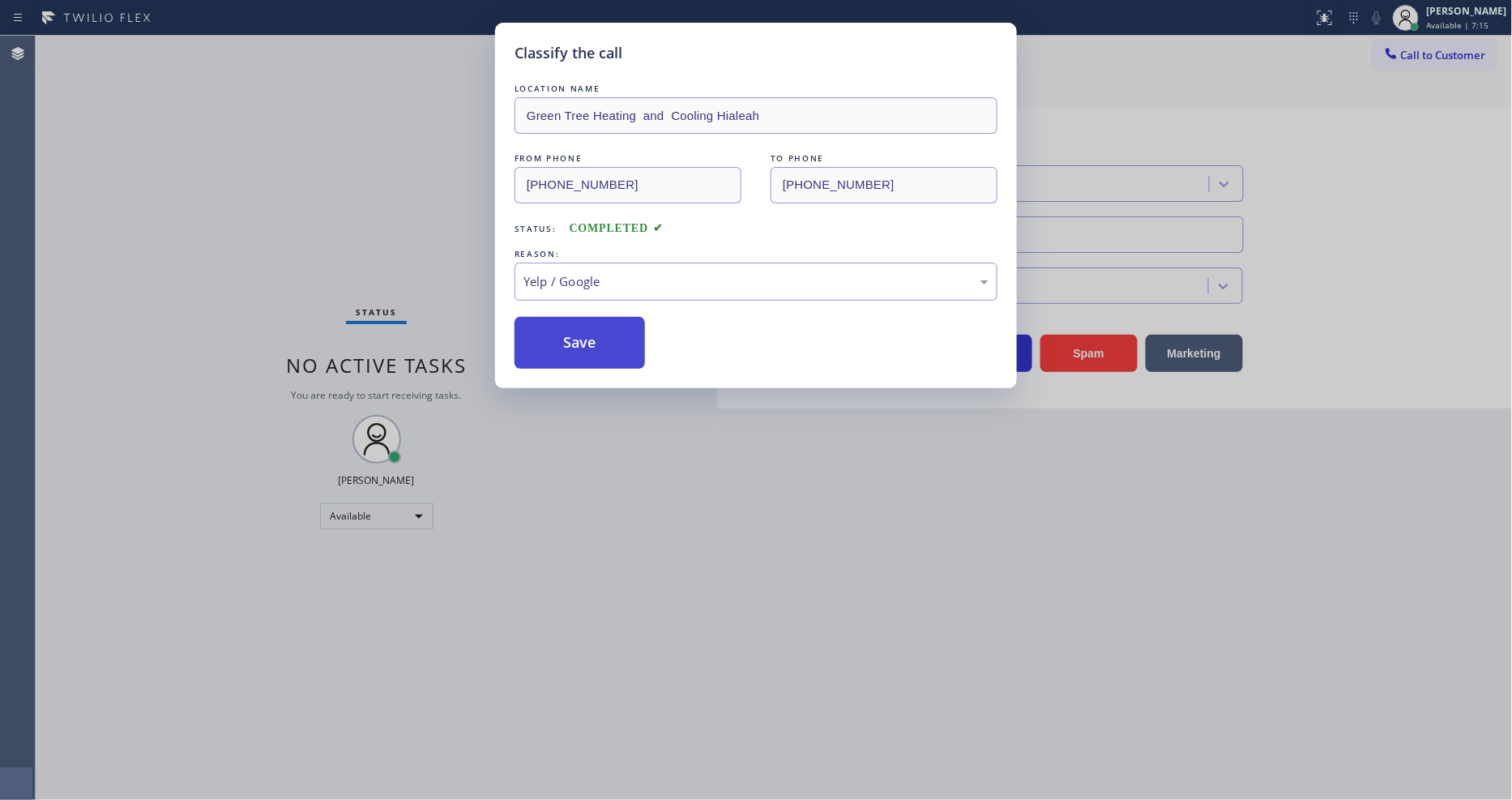
click at [595, 328] on button "Save" at bounding box center [579, 342] width 130 height 52
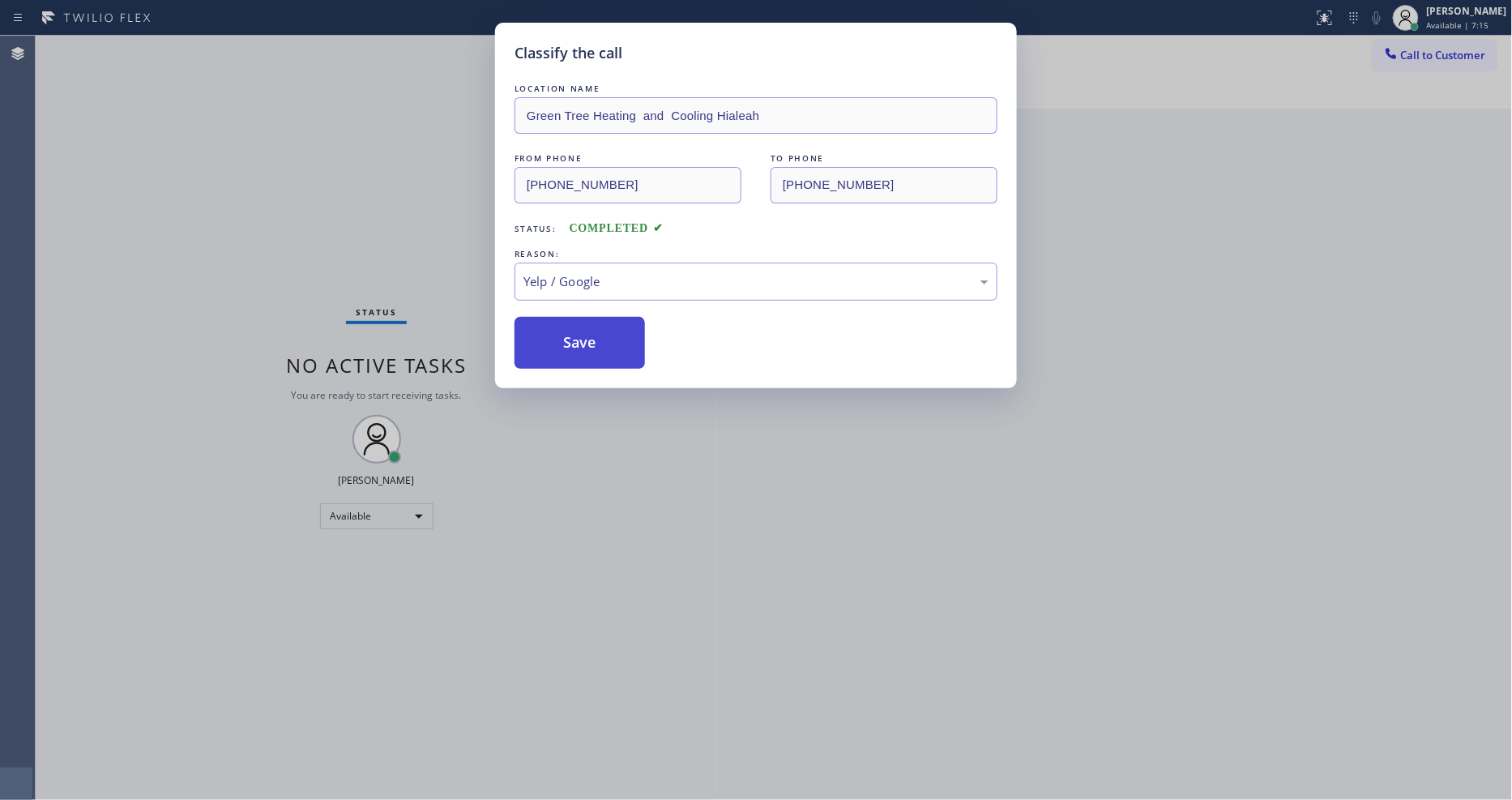
click at [595, 328] on button "Save" at bounding box center [579, 342] width 130 height 52
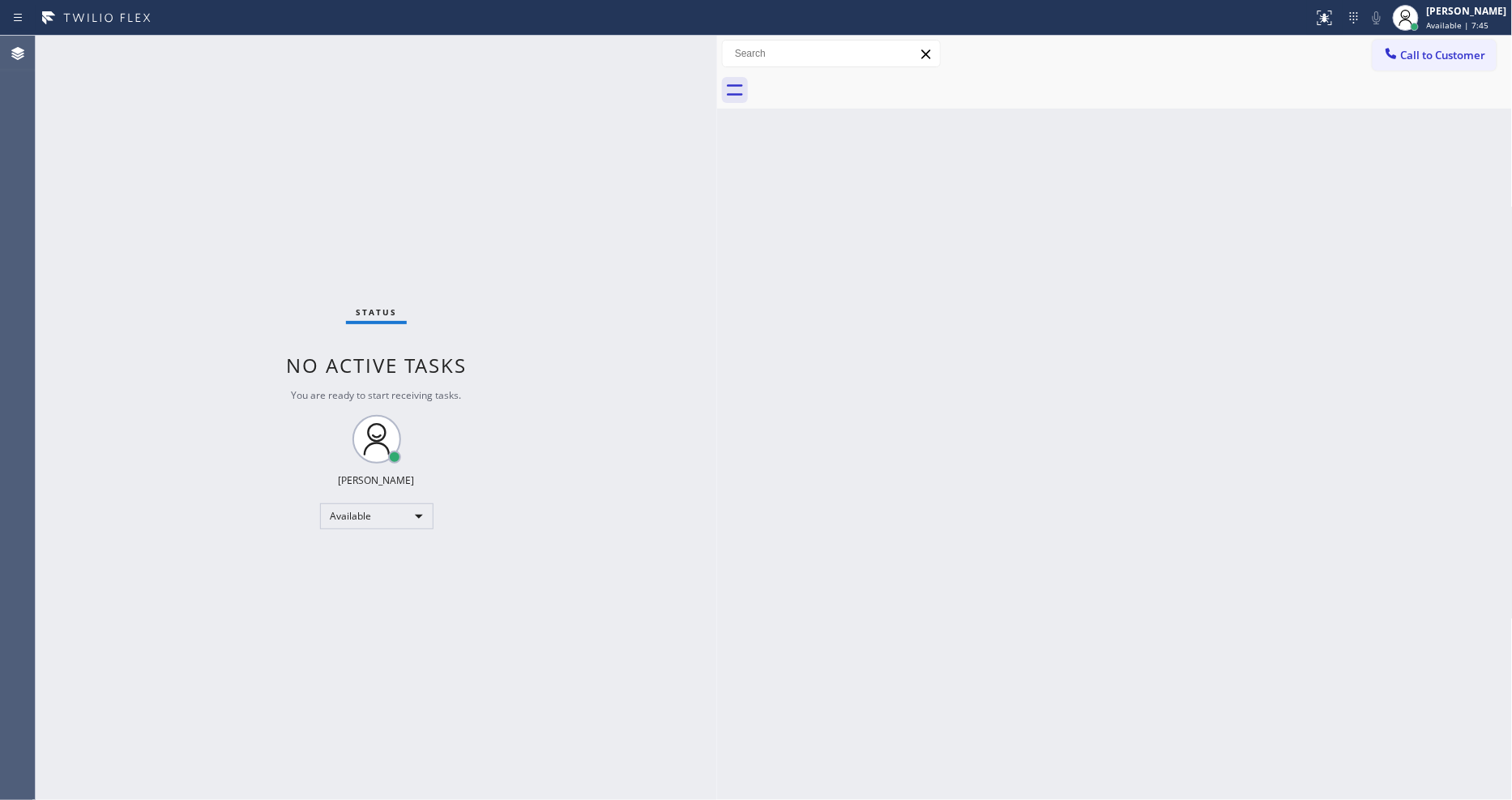
click at [244, 49] on div "Status No active tasks You are ready to start receiving tasks. [PERSON_NAME] Av…" at bounding box center [375, 418] width 681 height 765
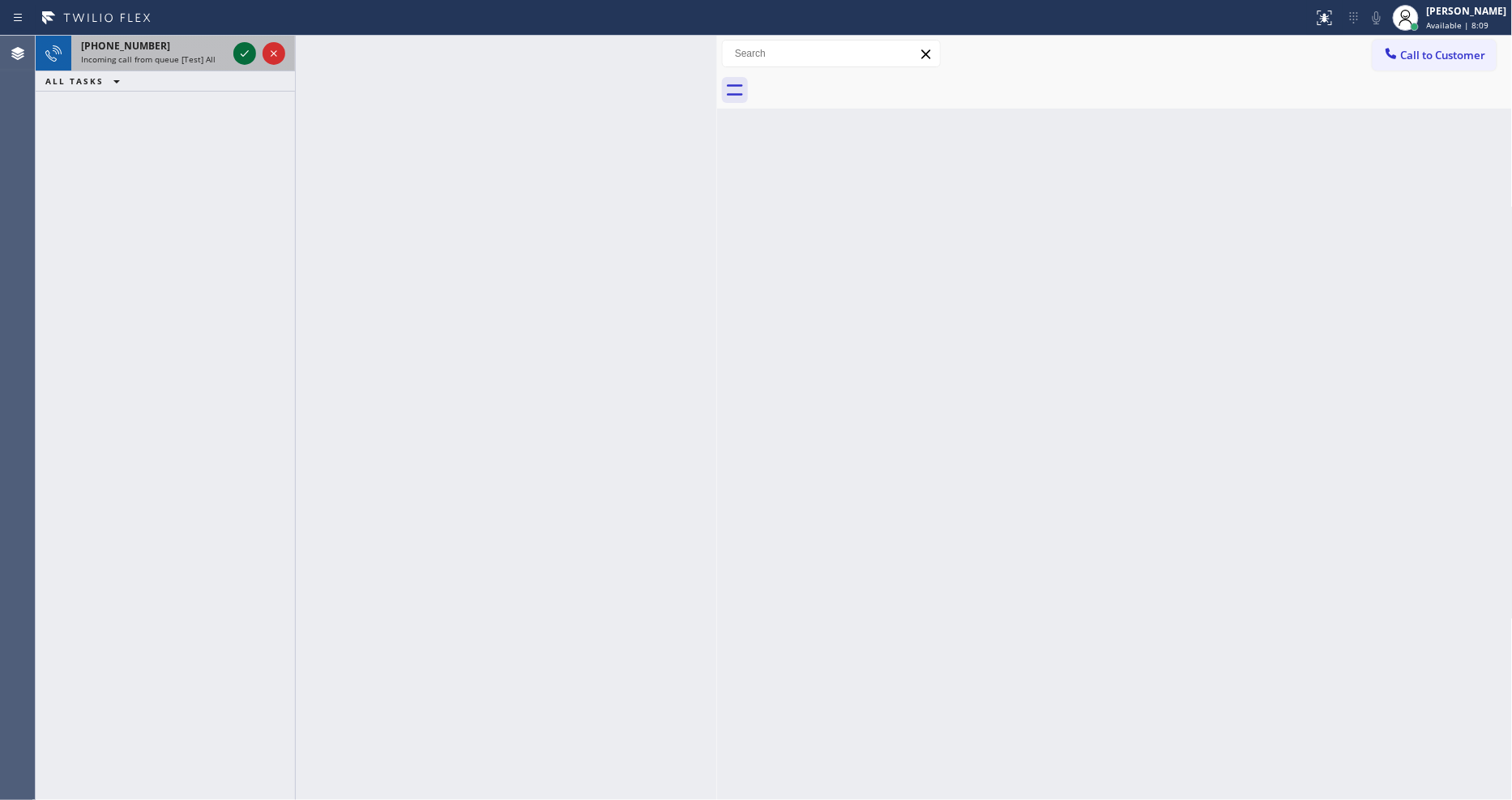
click at [246, 54] on icon at bounding box center [245, 54] width 20 height 20
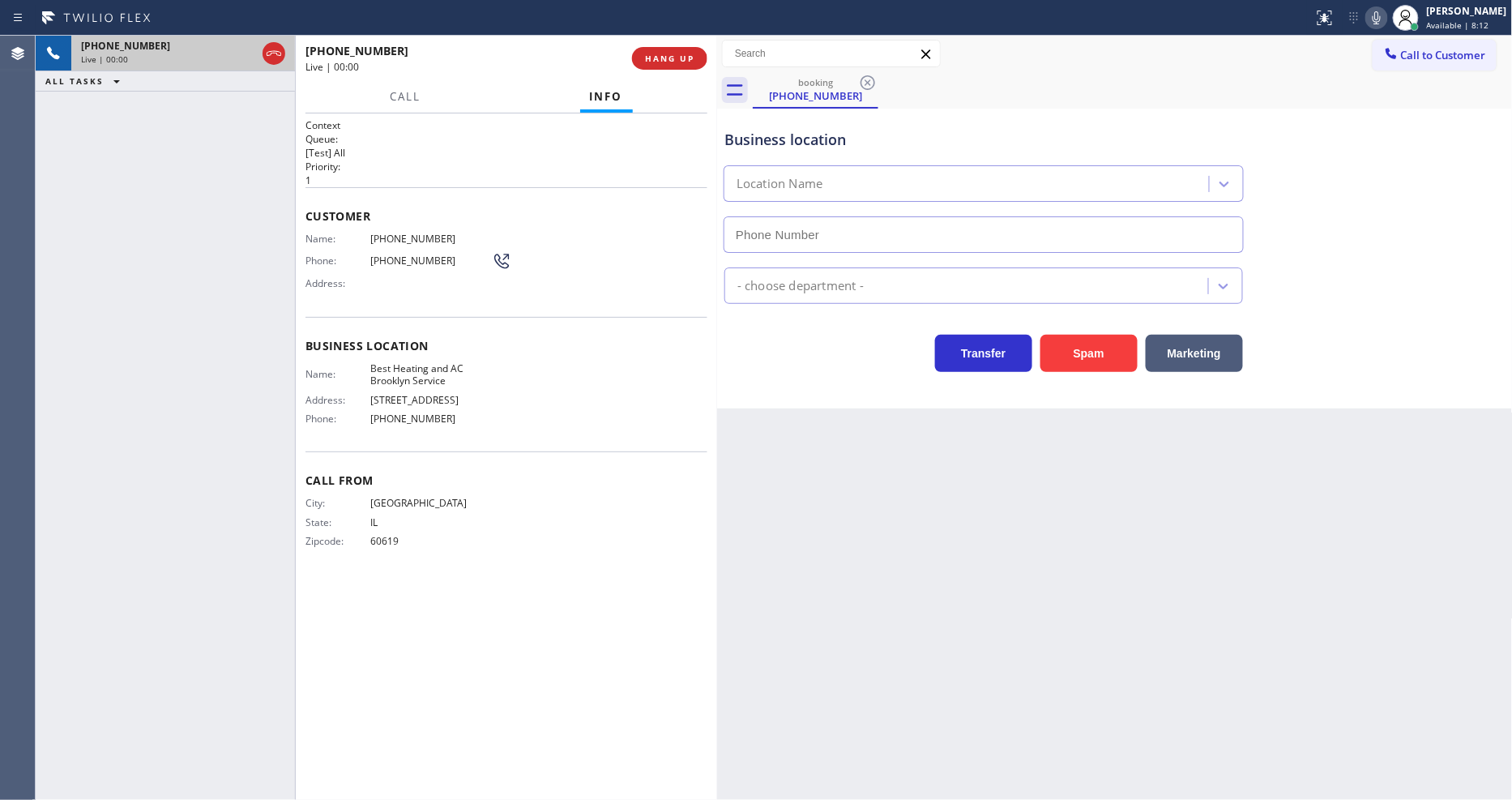
type input "[PHONE_NUMBER]"
drag, startPoint x: 1018, startPoint y: 541, endPoint x: 717, endPoint y: 452, distance: 313.9
click at [1019, 541] on div "Back to Dashboard Change Sender ID Customers Technicians Select a contact Outbo…" at bounding box center [1115, 418] width 796 height 765
click at [410, 363] on span "Best Heating and AC Brooklyn Service" at bounding box center [431, 375] width 122 height 25
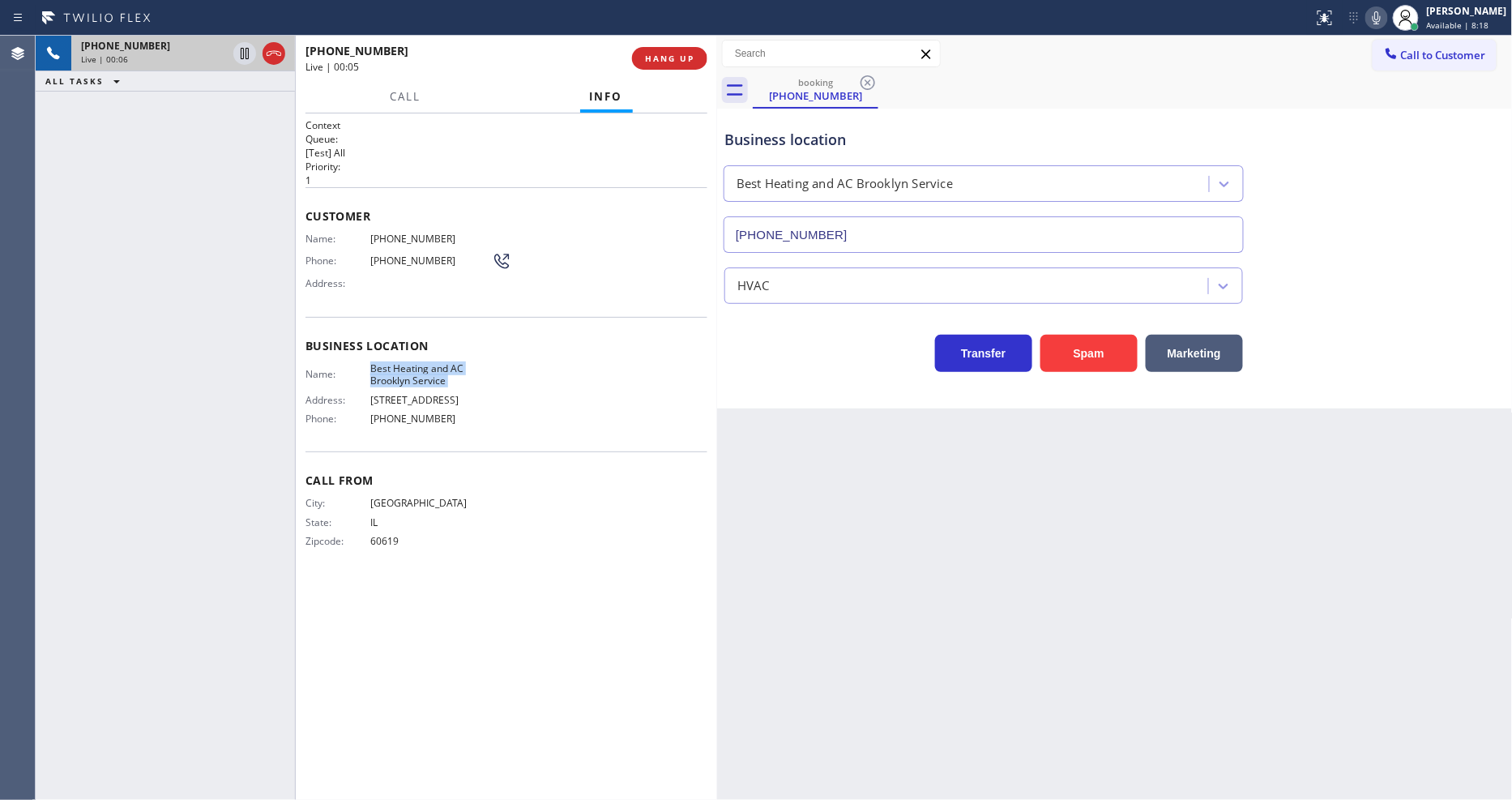
click at [410, 363] on span "Best Heating and AC Brooklyn Service" at bounding box center [431, 375] width 122 height 25
copy span "Best Heating and AC Brooklyn Service"
click at [396, 232] on span "[PHONE_NUMBER]" at bounding box center [431, 238] width 122 height 12
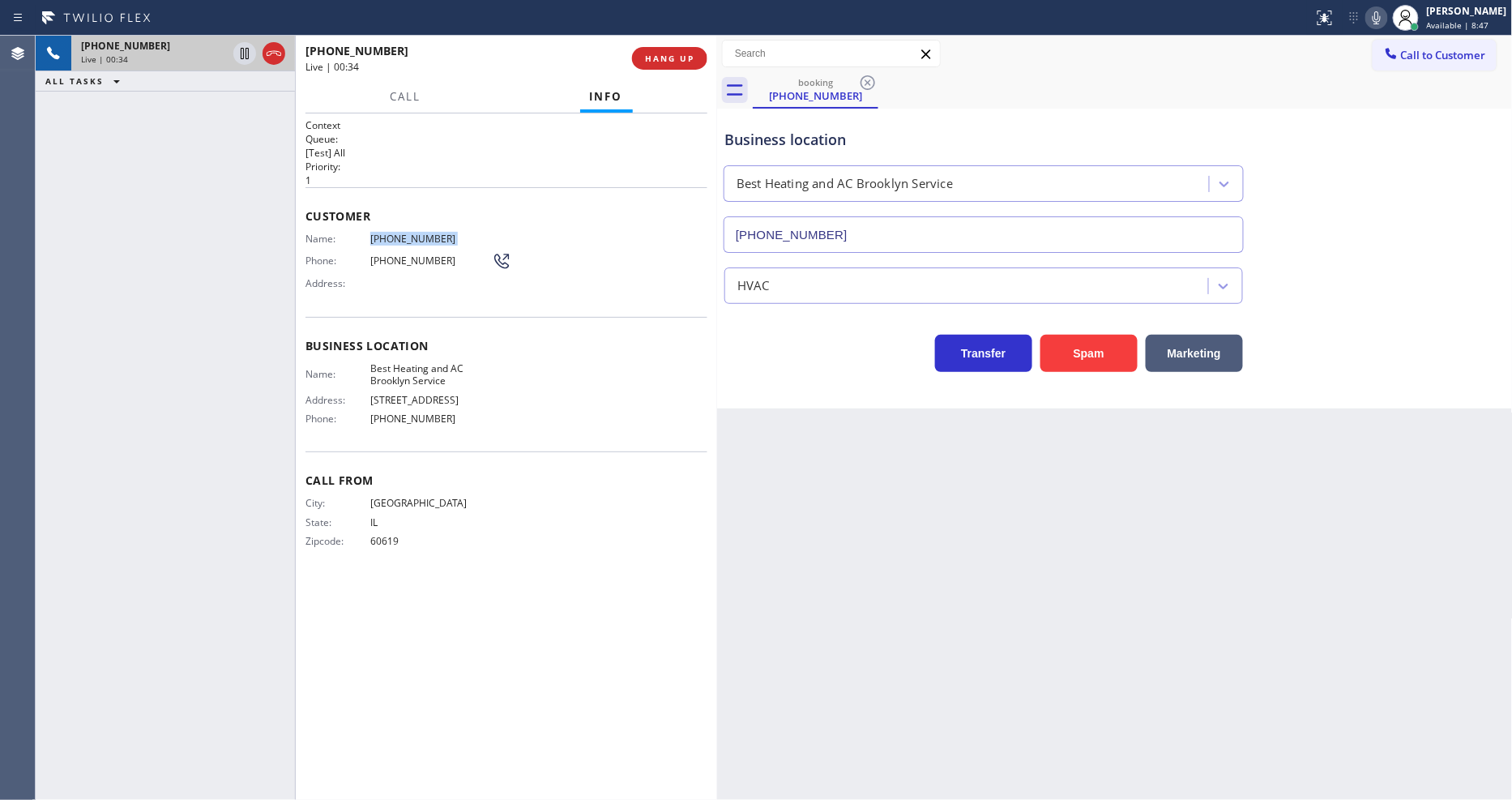
copy span "[PHONE_NUMBER]"
click at [239, 54] on icon at bounding box center [245, 54] width 20 height 20
click at [1387, 19] on icon at bounding box center [1377, 18] width 20 height 20
click at [1272, 561] on div "Back to Dashboard Change Sender ID Customers Technicians Select a contact Outbo…" at bounding box center [1115, 418] width 796 height 765
click at [248, 45] on icon at bounding box center [245, 54] width 20 height 20
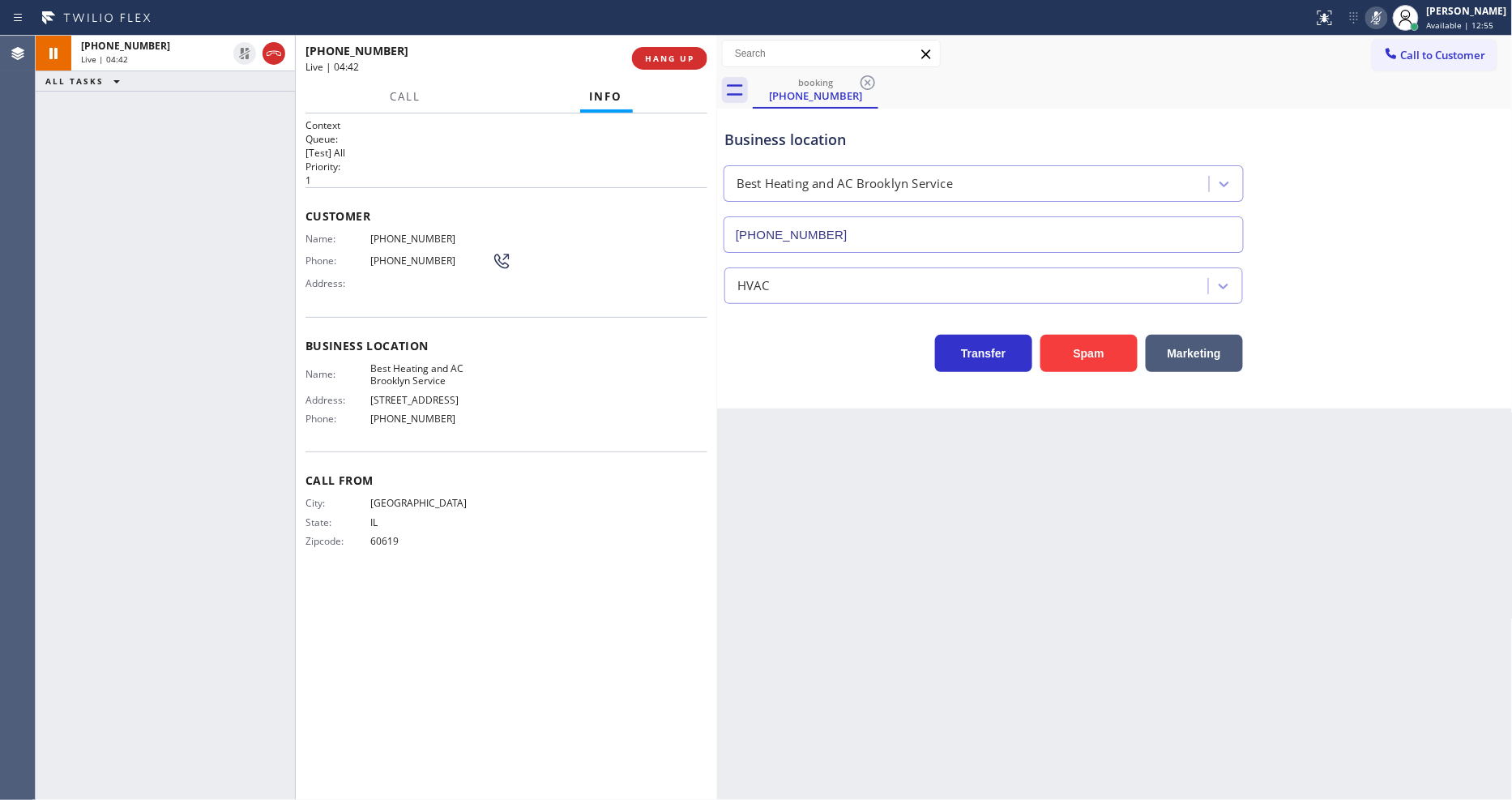
click at [1387, 21] on icon at bounding box center [1377, 18] width 20 height 20
click at [1031, 469] on div "Back to Dashboard Change Sender ID Customers Technicians Select a contact Outbo…" at bounding box center [1115, 418] width 796 height 765
click at [541, 558] on div "Call From City: [GEOGRAPHIC_DATA]: [US_STATE] Zipcode: 60619" at bounding box center [507, 513] width 402 height 123
click at [231, 355] on div "[PHONE_NUMBER] Live | 06:52 ALL TASKS ALL TASKS ACTIVE TASKS TASKS IN WRAP UP" at bounding box center [165, 418] width 260 height 765
click at [681, 62] on span "HANG UP" at bounding box center [669, 59] width 49 height 12
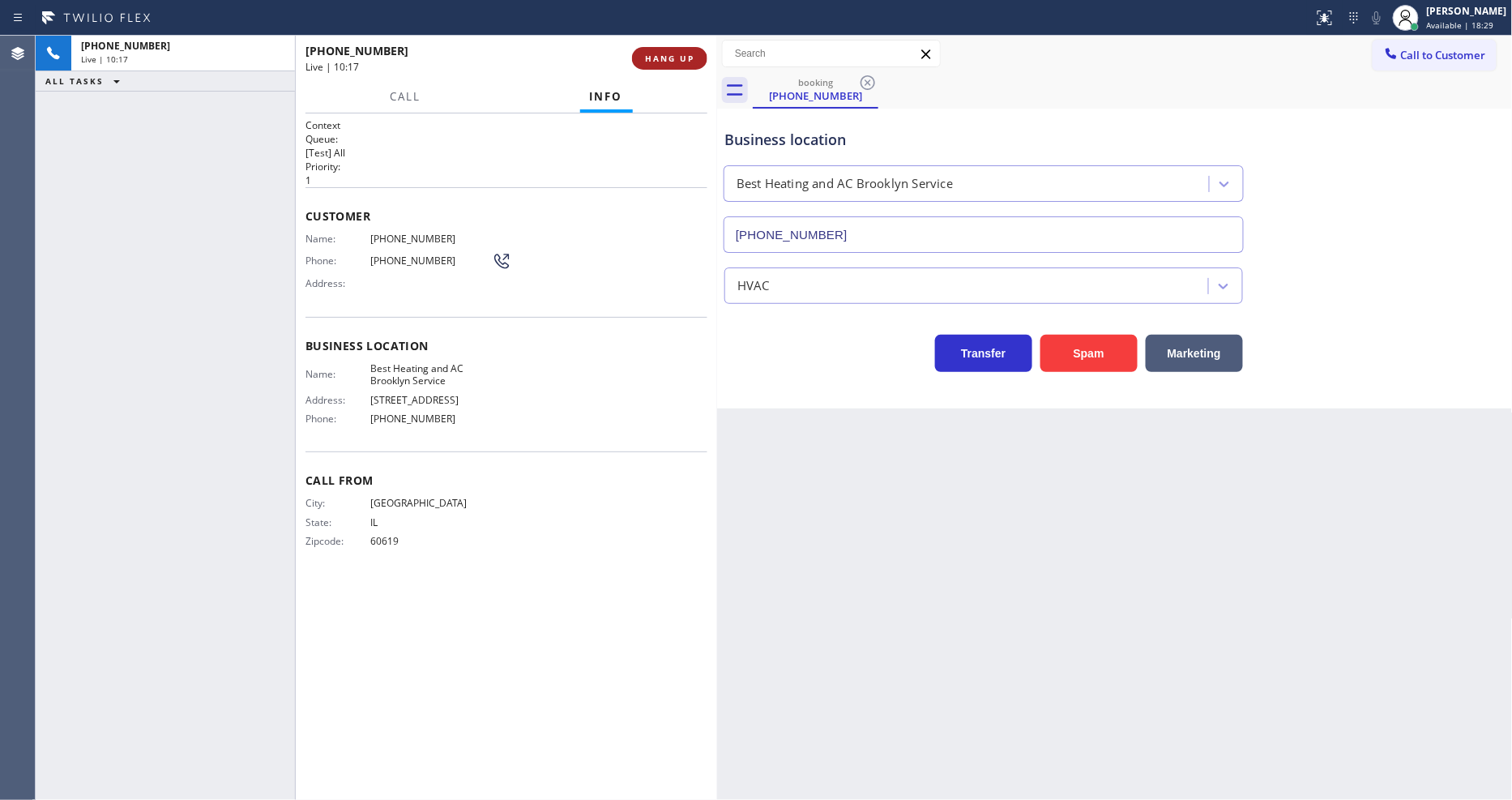
click at [681, 62] on span "HANG UP" at bounding box center [669, 59] width 49 height 12
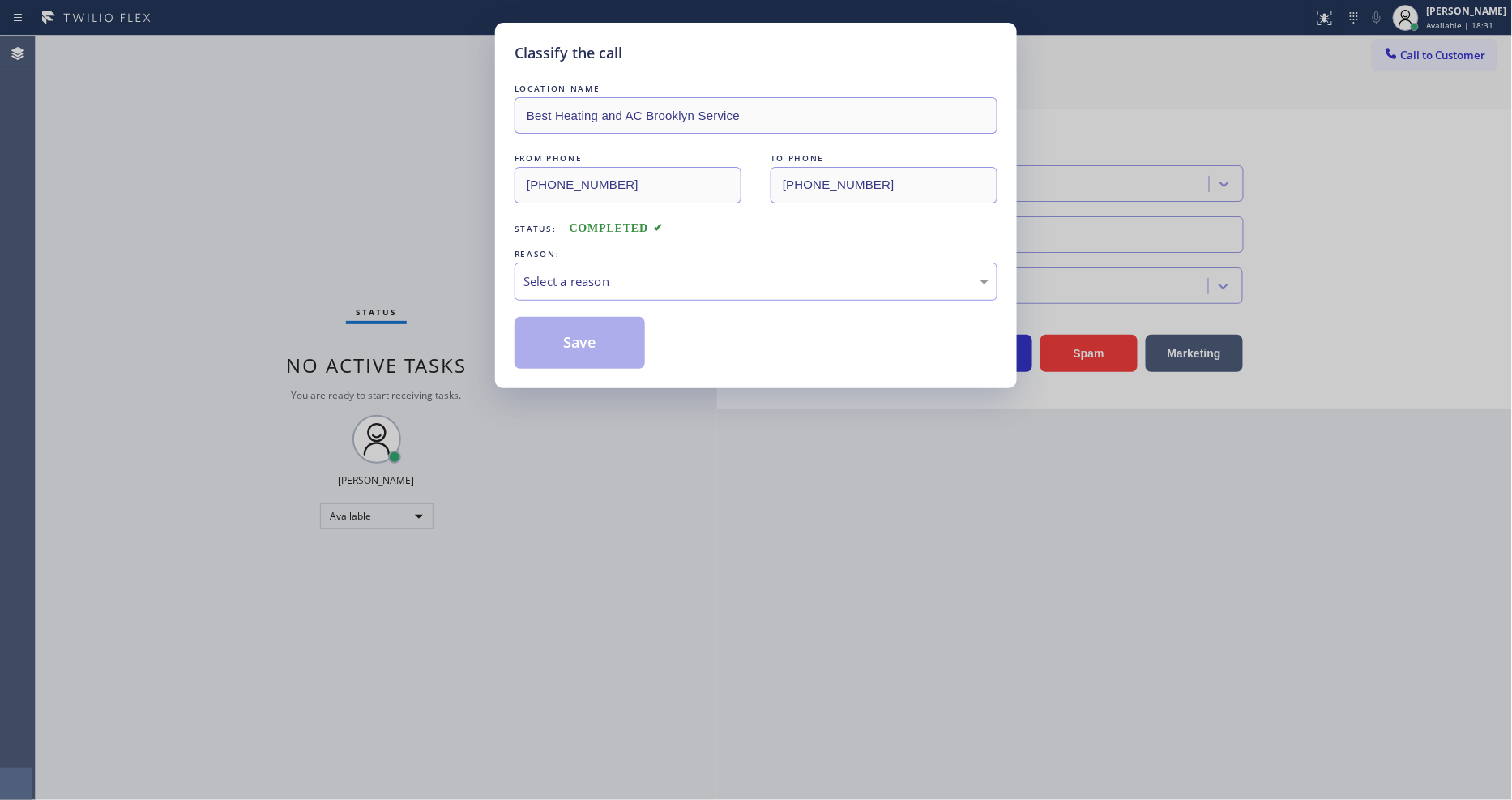
click at [615, 273] on div "Select a reason" at bounding box center [756, 281] width 465 height 19
click at [590, 336] on button "Save" at bounding box center [579, 342] width 130 height 52
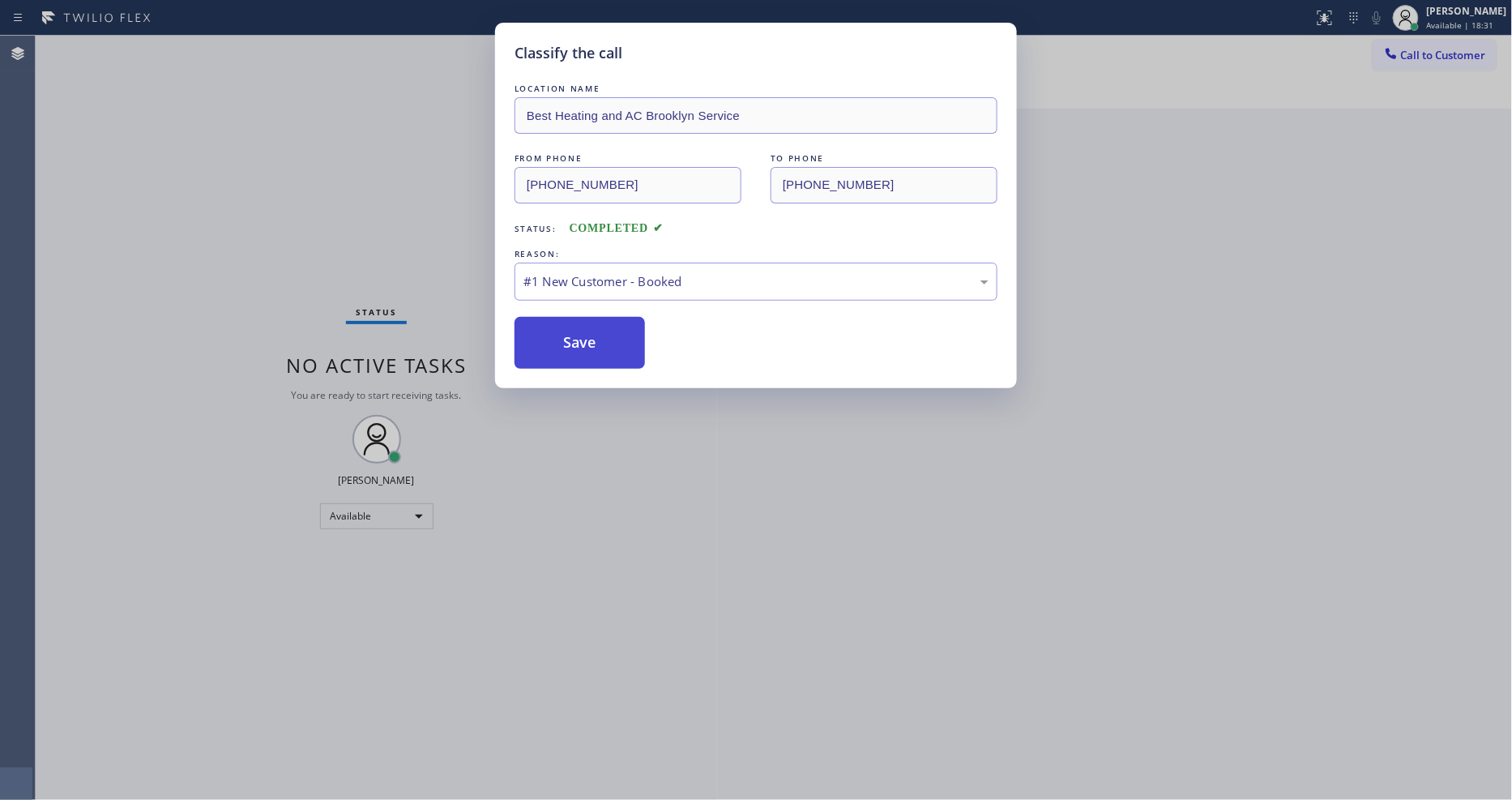
click at [590, 336] on button "Save" at bounding box center [579, 342] width 130 height 52
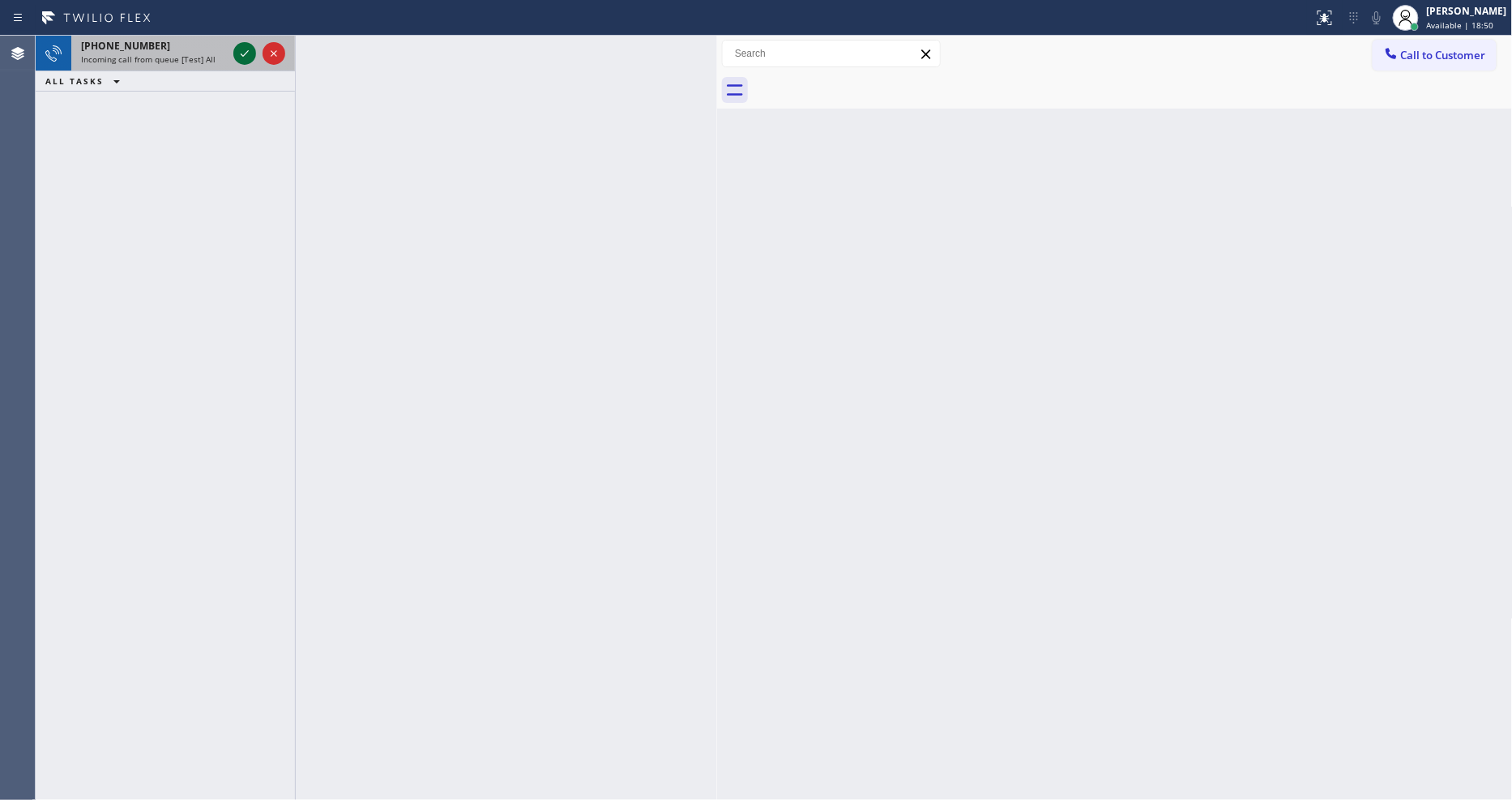
click at [243, 49] on icon at bounding box center [245, 54] width 20 height 20
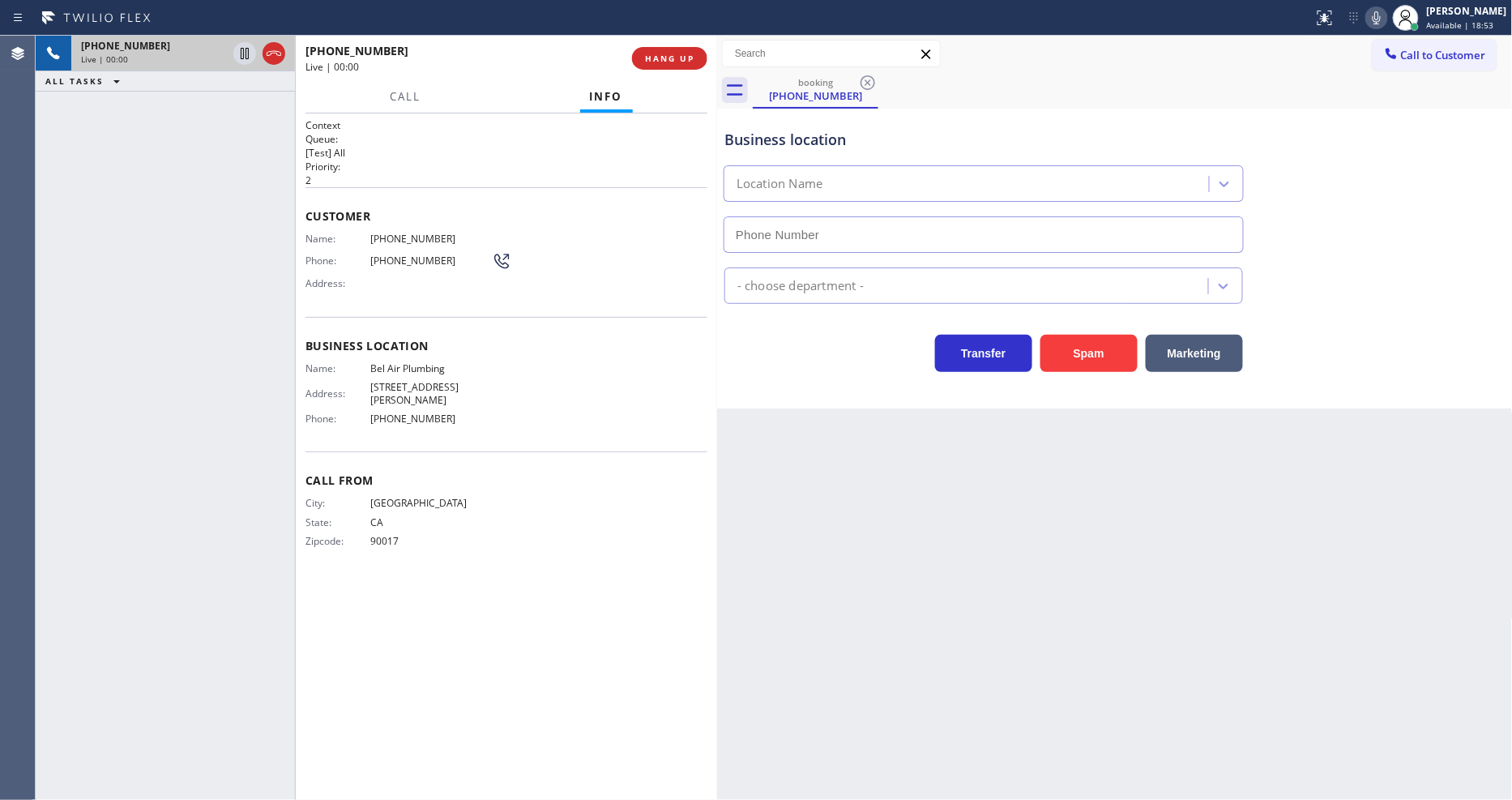
type input "[PHONE_NUMBER]"
click at [673, 50] on button "HANG UP" at bounding box center [669, 58] width 75 height 23
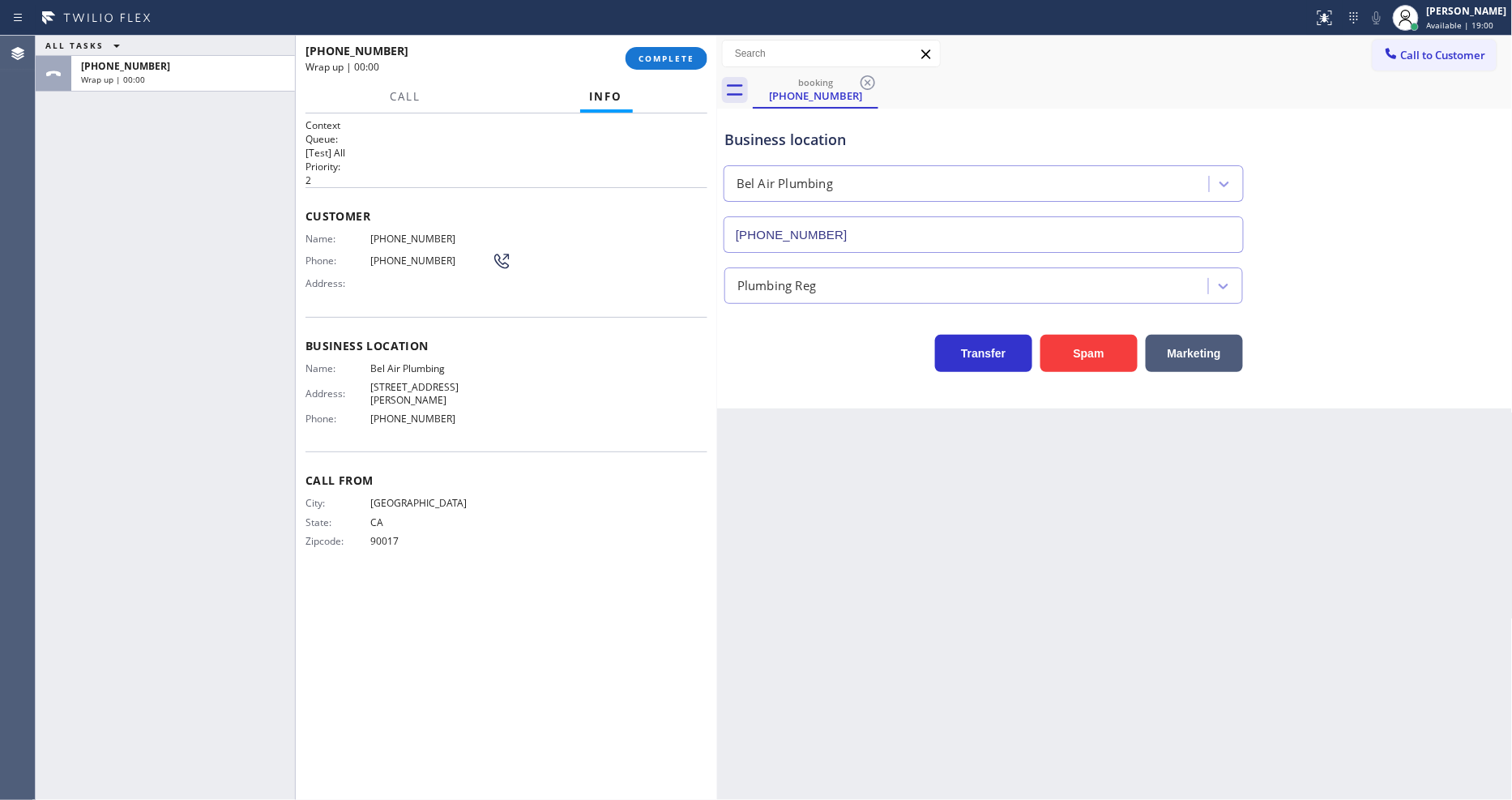
drag, startPoint x: 673, startPoint y: 50, endPoint x: 1000, endPoint y: 220, distance: 368.5
click at [672, 49] on button "COMPLETE" at bounding box center [666, 58] width 82 height 23
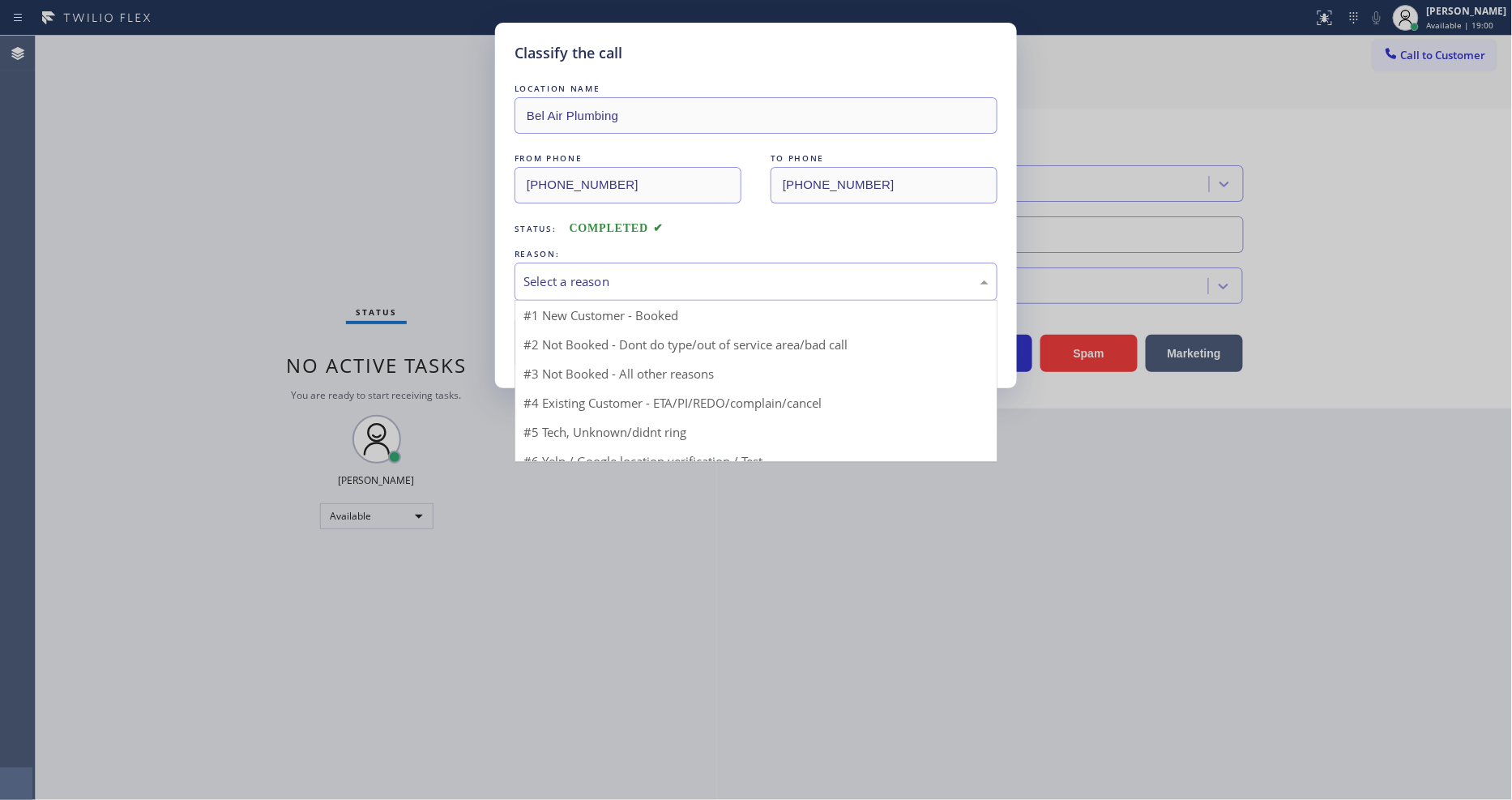
click at [640, 265] on div "Select a reason" at bounding box center [756, 281] width 483 height 38
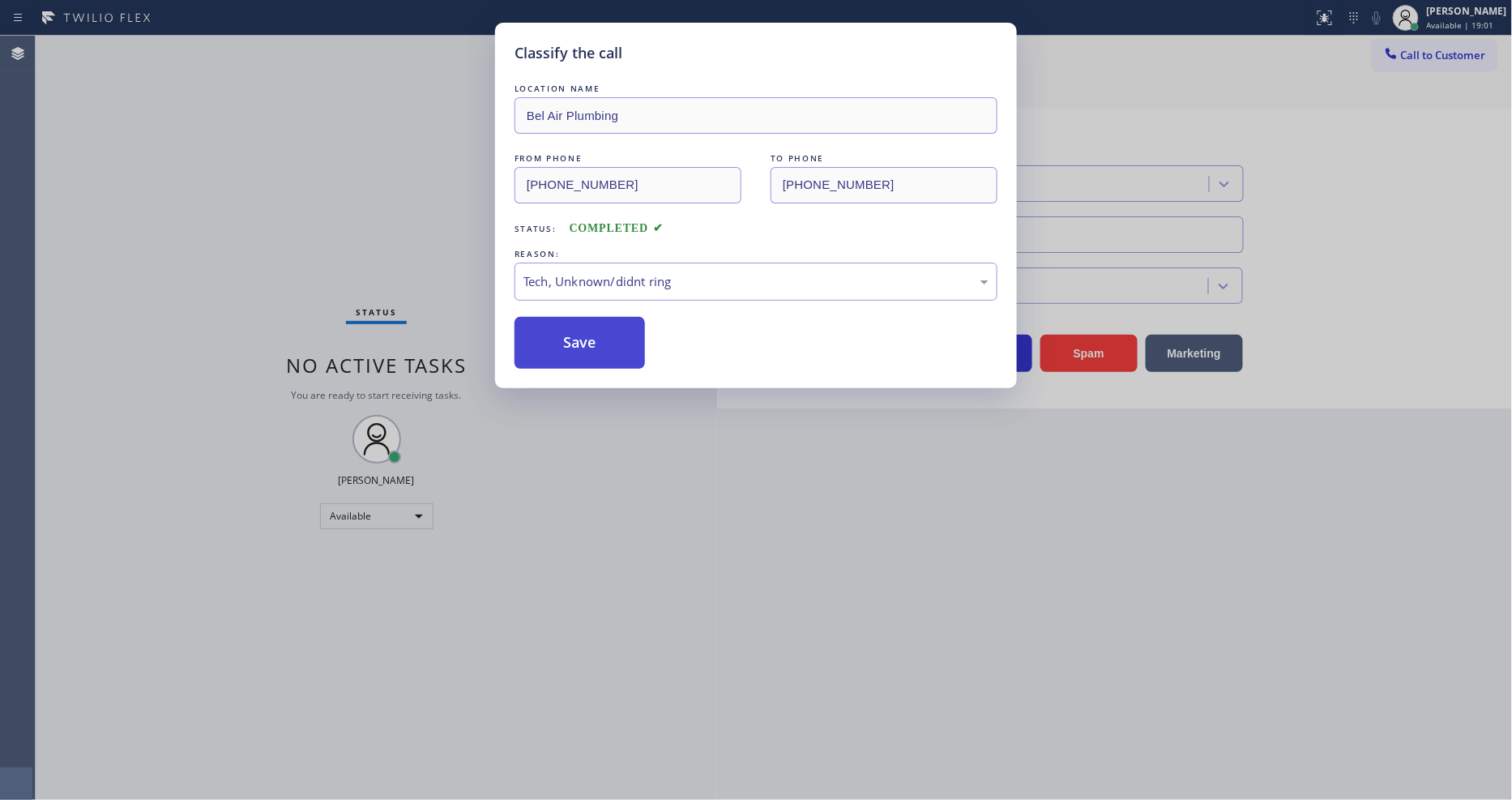
click at [601, 345] on button "Save" at bounding box center [579, 342] width 130 height 52
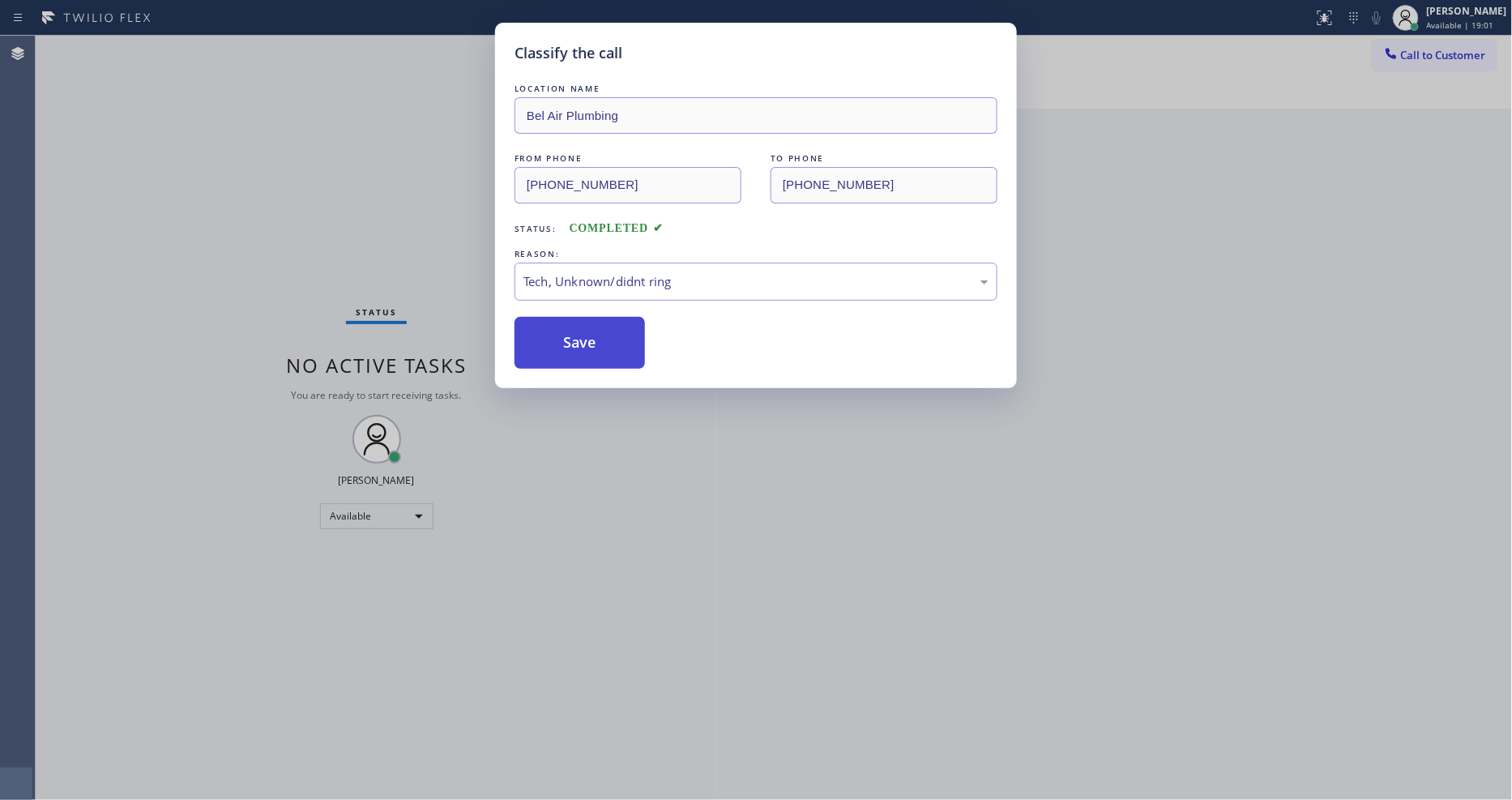
click at [600, 357] on button "Save" at bounding box center [579, 342] width 130 height 52
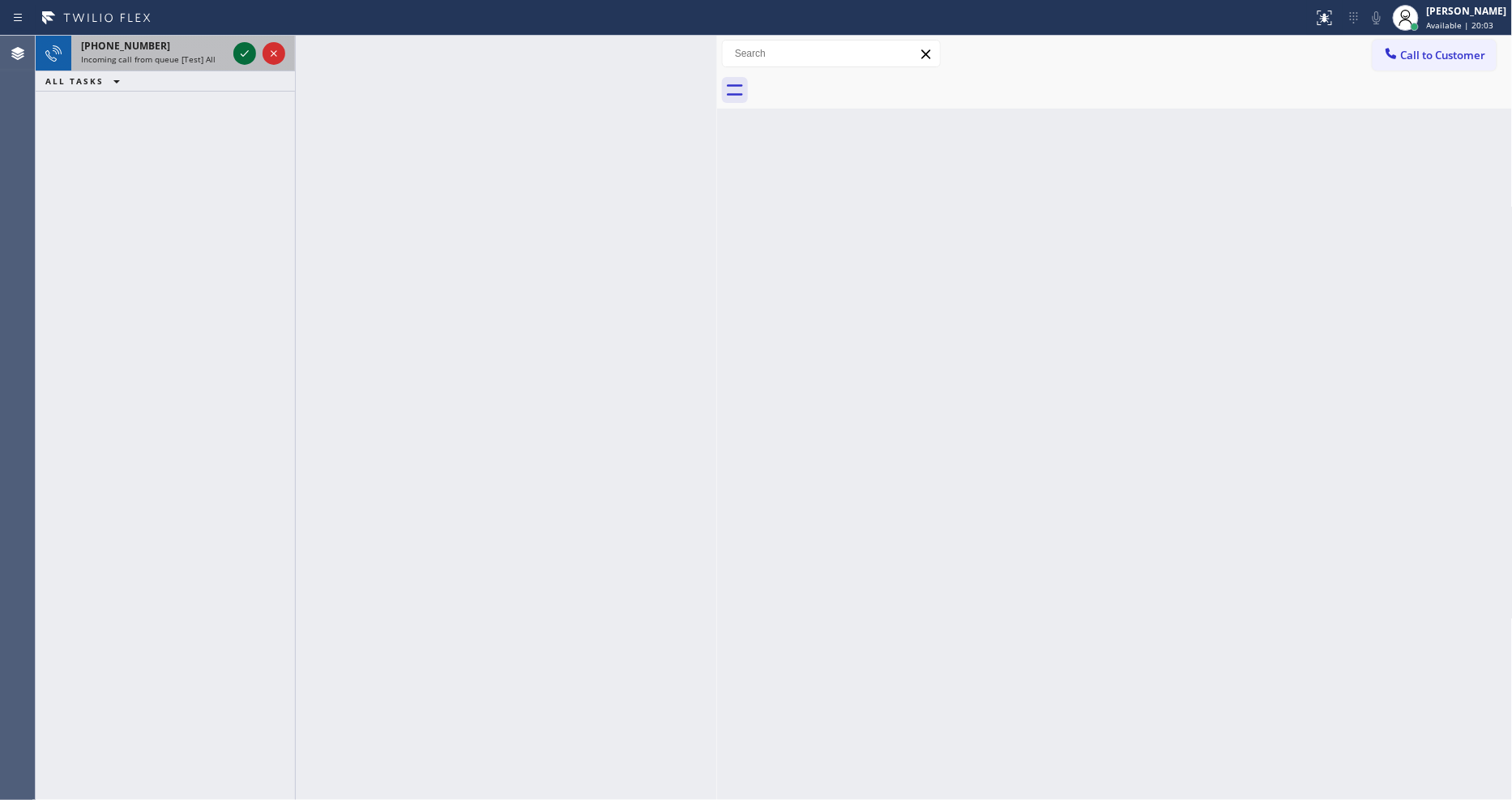
click at [245, 53] on icon at bounding box center [245, 54] width 20 height 20
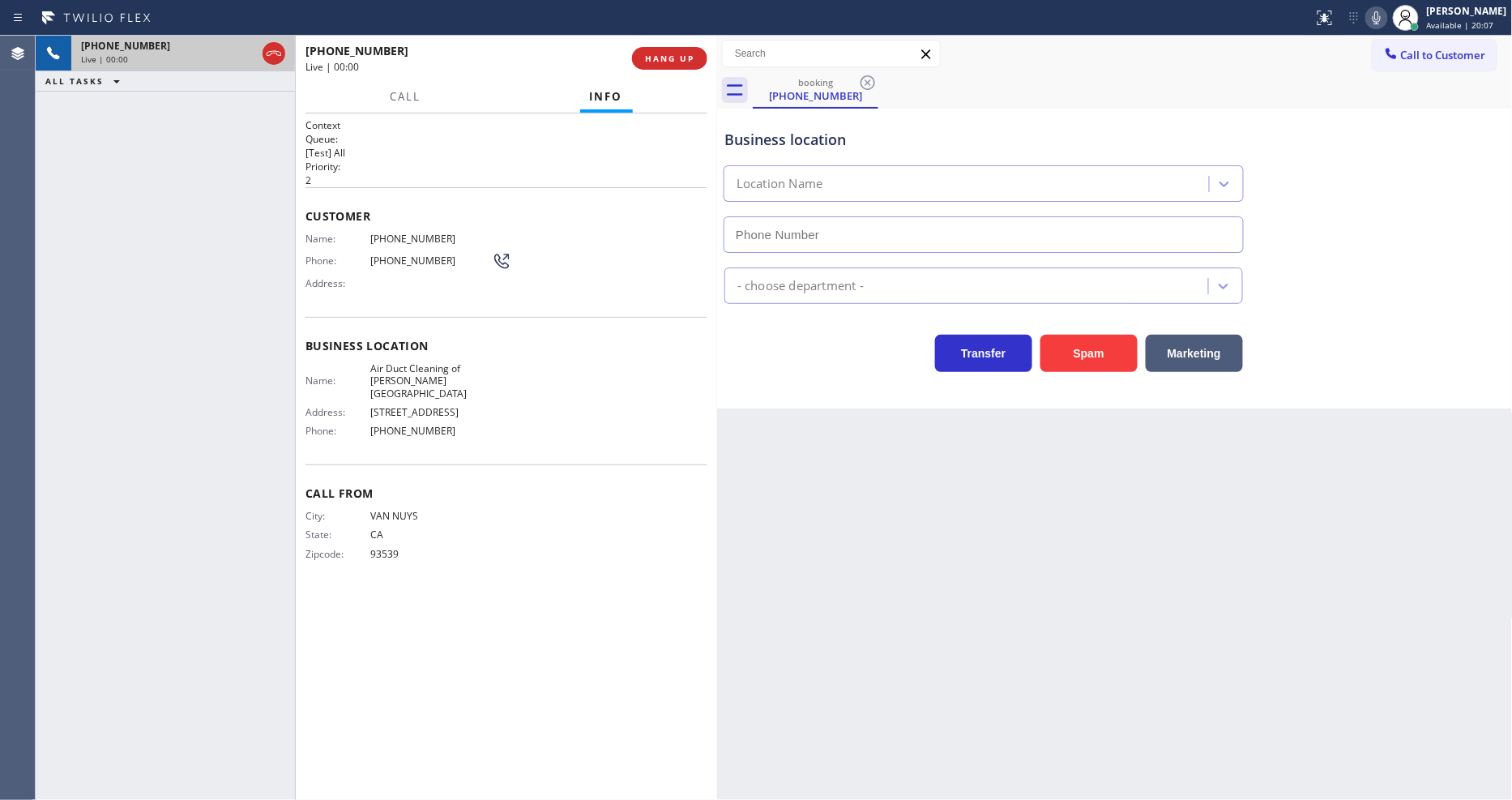
type input "[PHONE_NUMBER]"
drag, startPoint x: 346, startPoint y: 475, endPoint x: 664, endPoint y: 229, distance: 402.0
click at [345, 485] on span "Call From" at bounding box center [507, 493] width 402 height 16
drag, startPoint x: 307, startPoint y: 447, endPoint x: 697, endPoint y: 230, distance: 446.3
click at [307, 444] on div "Context Queue: [Test] All Priority: 2 Customer Name: [PHONE_NUMBER] Phone: [PHO…" at bounding box center [507, 353] width 402 height 470
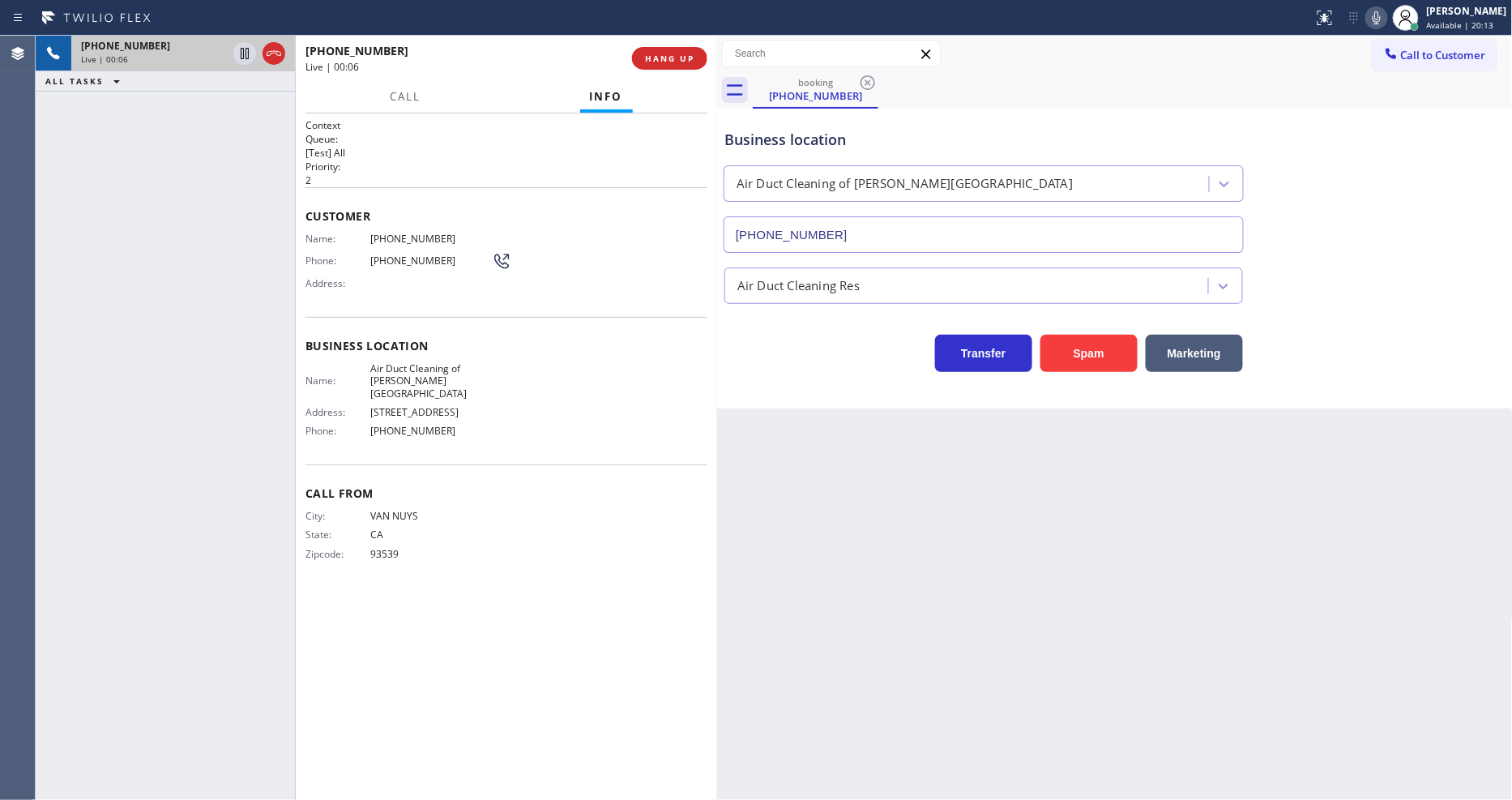
click at [507, 309] on div "Customer Name: [PHONE_NUMBER] Phone: [PHONE_NUMBER] Address:" at bounding box center [507, 252] width 402 height 129
click at [423, 363] on span "Air Duct Cleaning of [PERSON_NAME][GEOGRAPHIC_DATA]" at bounding box center [431, 381] width 122 height 37
copy span "Air Duct Cleaning of [PERSON_NAME][GEOGRAPHIC_DATA]"
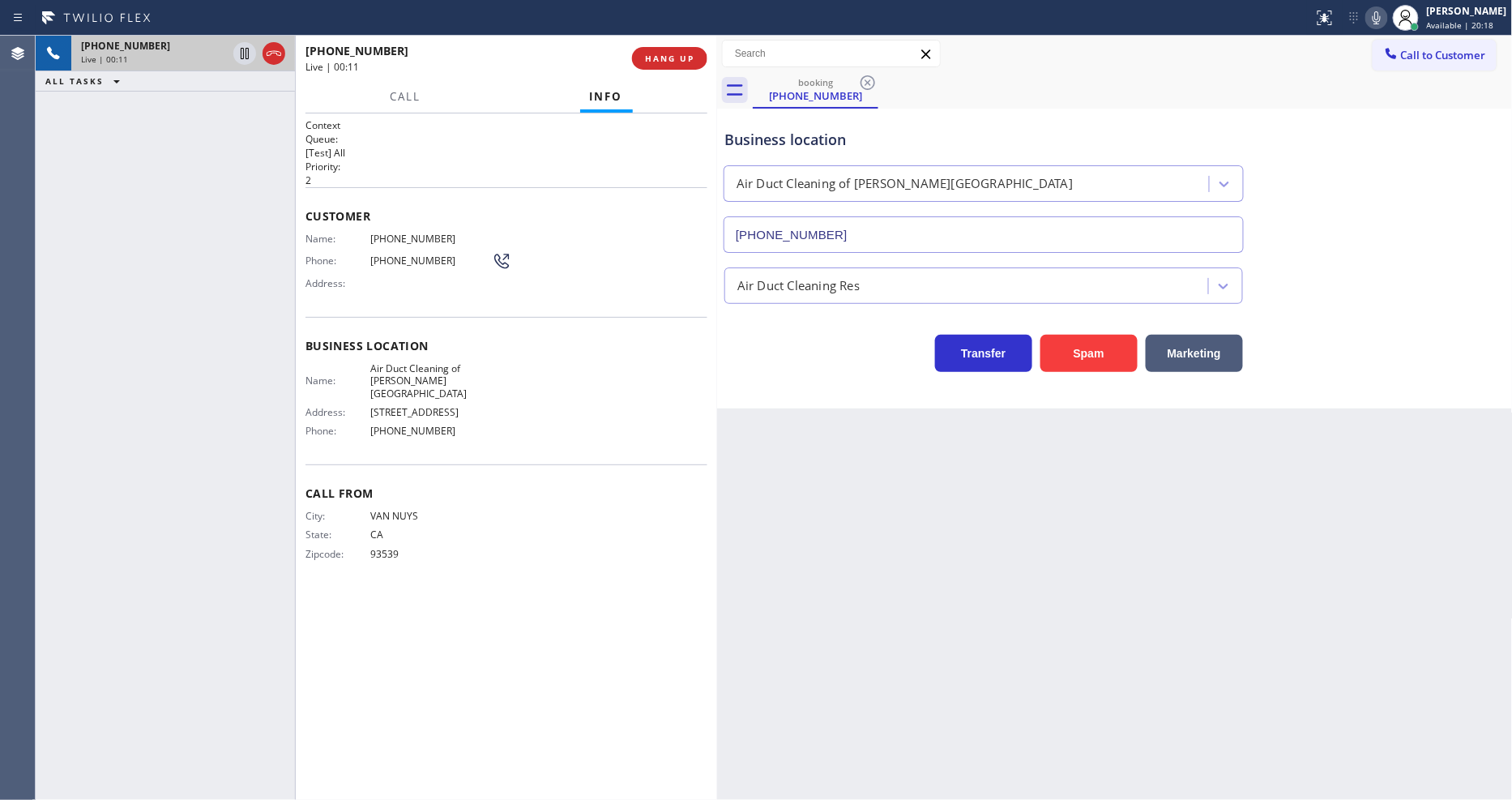
click at [410, 236] on span "[PHONE_NUMBER]" at bounding box center [431, 238] width 122 height 12
copy span "[PHONE_NUMBER]"
click at [243, 374] on div "[PHONE_NUMBER] Live | 00:33 ALL TASKS ALL TASKS ACTIVE TASKS TASKS IN WRAP UP" at bounding box center [165, 418] width 260 height 765
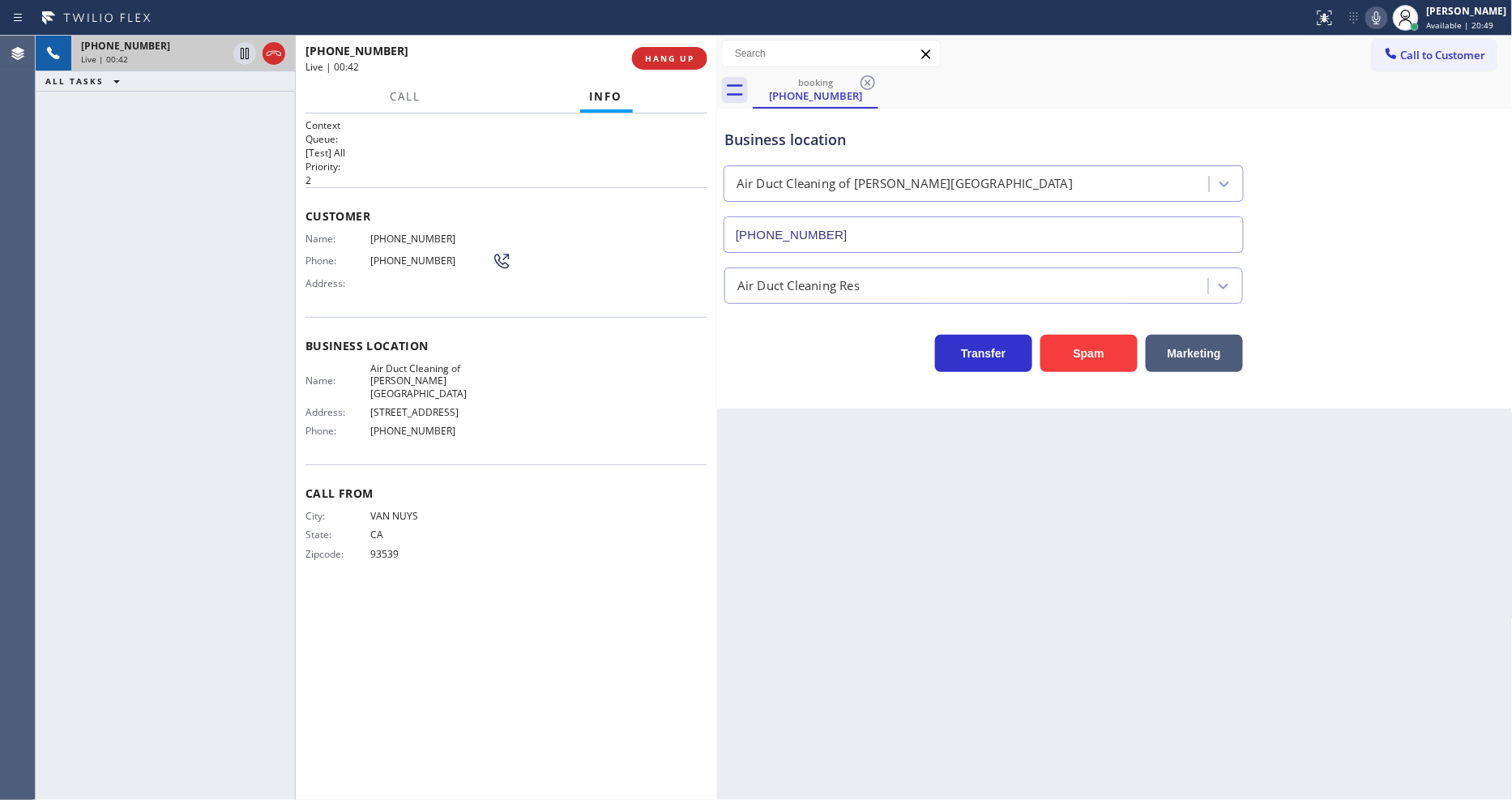
click at [1157, 614] on div "Back to Dashboard Change Sender ID Customers Technicians Select a contact Outbo…" at bounding box center [1115, 418] width 796 height 765
click at [237, 404] on div "[PHONE_NUMBER] Live | 01:05 ALL TASKS ALL TASKS ACTIVE TASKS TASKS IN WRAP UP" at bounding box center [165, 418] width 260 height 765
click at [1264, 556] on div "Back to Dashboard Change Sender ID Customers Technicians Select a contact Outbo…" at bounding box center [1115, 418] width 796 height 765
click at [239, 49] on icon at bounding box center [245, 54] width 20 height 20
click at [1383, 23] on icon at bounding box center [1377, 18] width 20 height 20
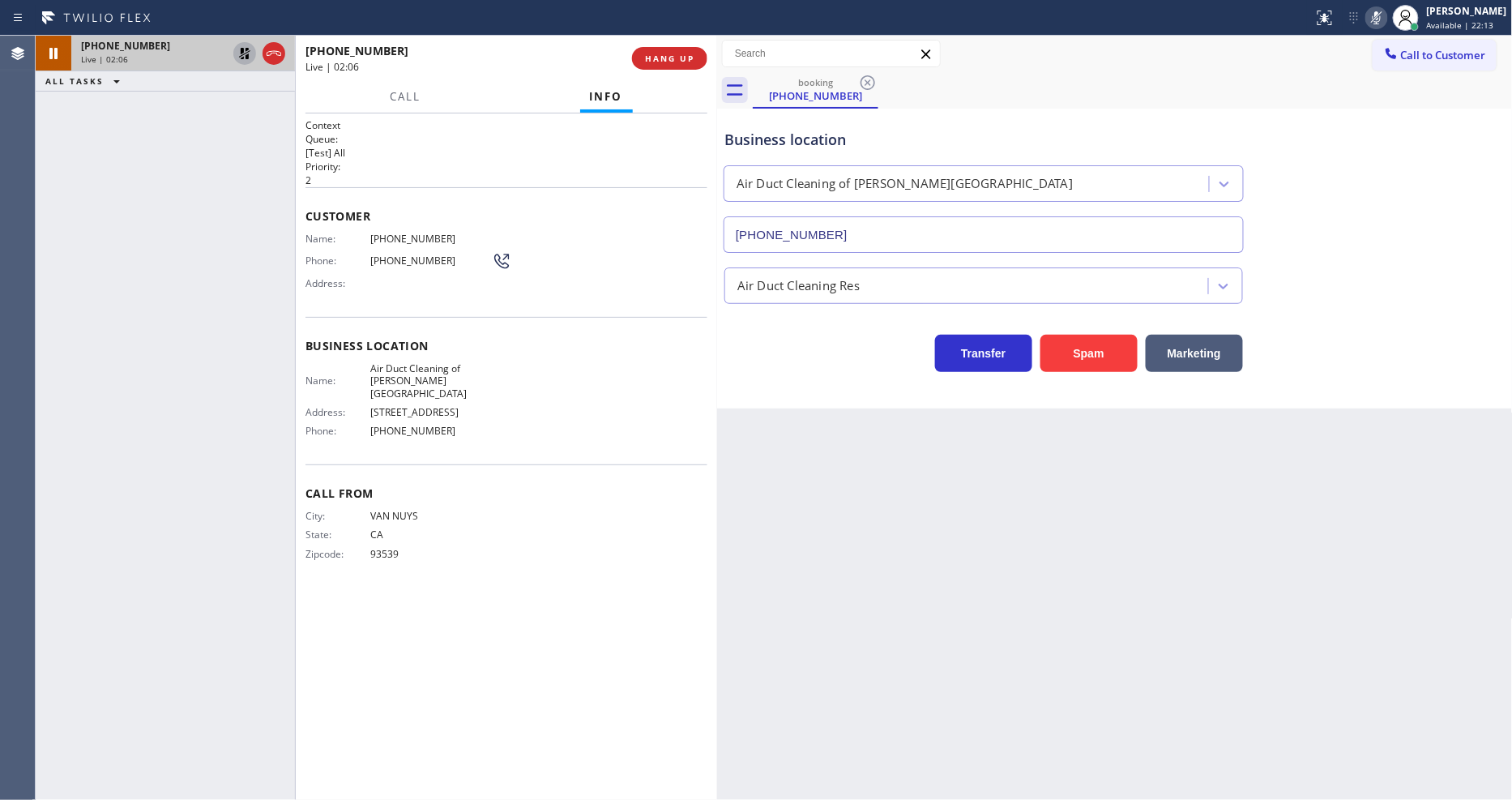
click at [241, 50] on icon at bounding box center [245, 54] width 12 height 12
click at [1381, 20] on icon at bounding box center [1377, 18] width 20 height 20
click at [246, 47] on icon at bounding box center [245, 54] width 20 height 20
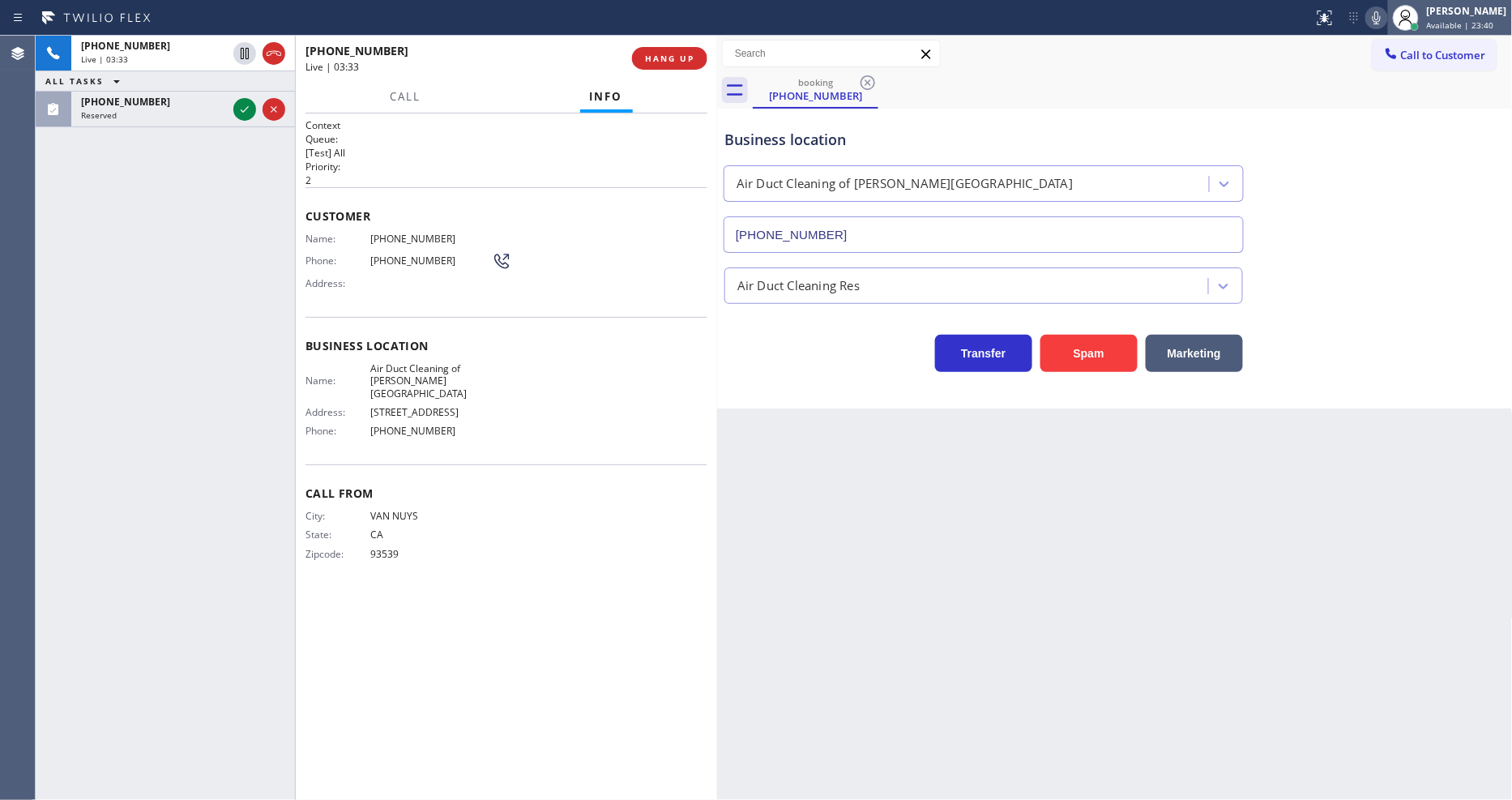
click at [1400, 17] on div at bounding box center [1405, 18] width 35 height 35
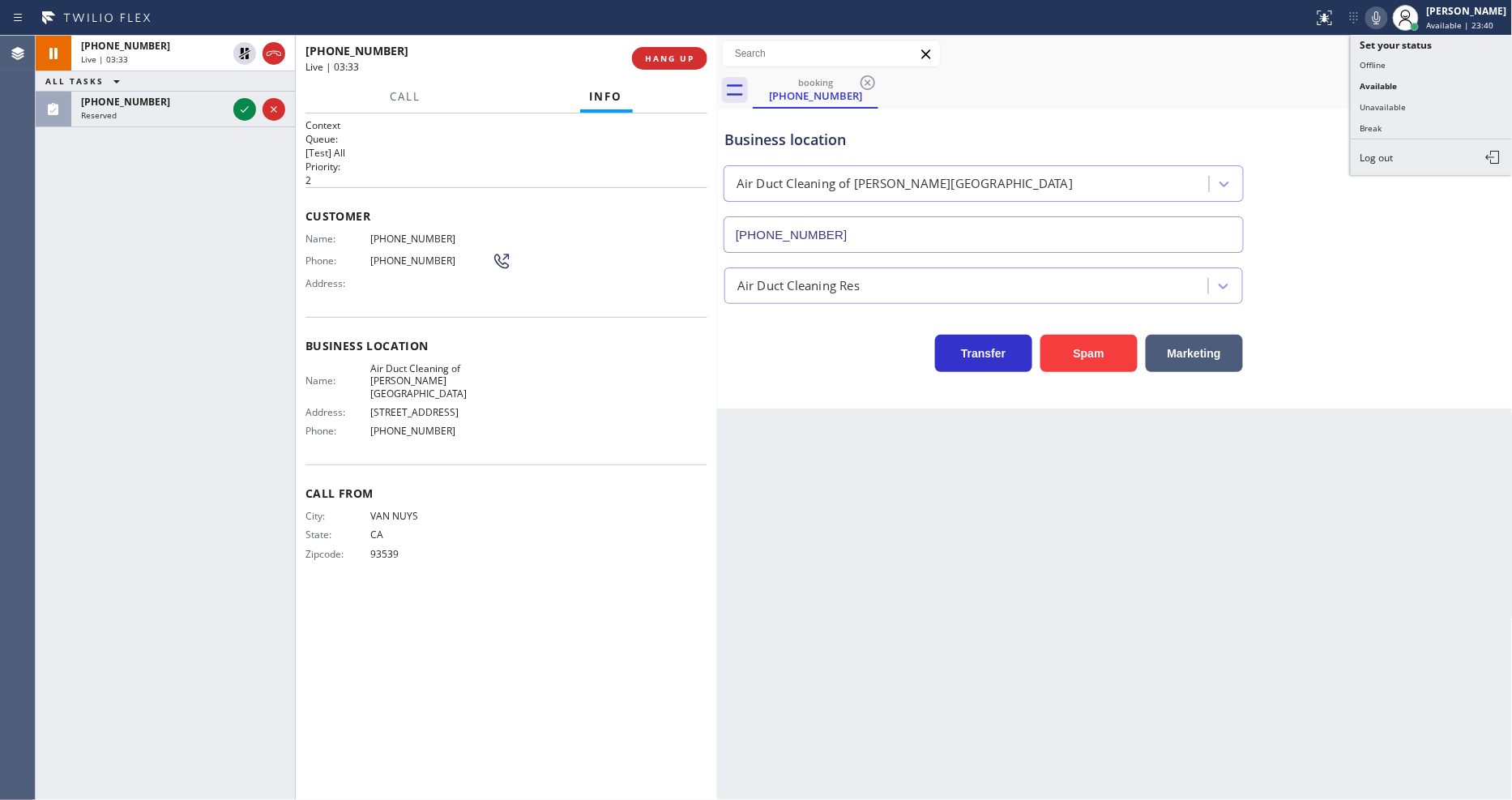
click at [1381, 17] on icon at bounding box center [1377, 18] width 8 height 13
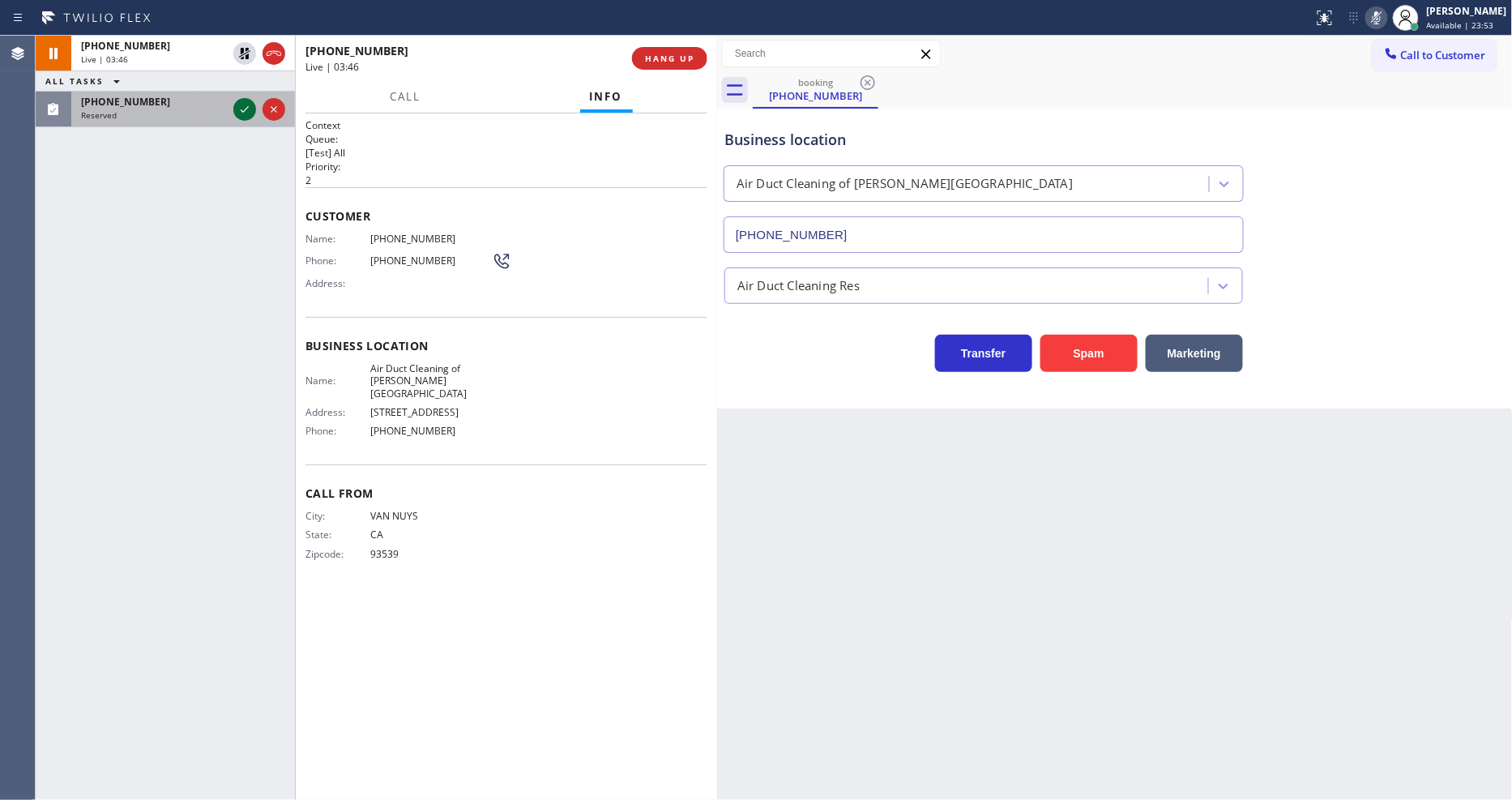
drag, startPoint x: 246, startPoint y: 101, endPoint x: 243, endPoint y: 120, distance: 19.2
click at [246, 101] on icon at bounding box center [245, 110] width 20 height 20
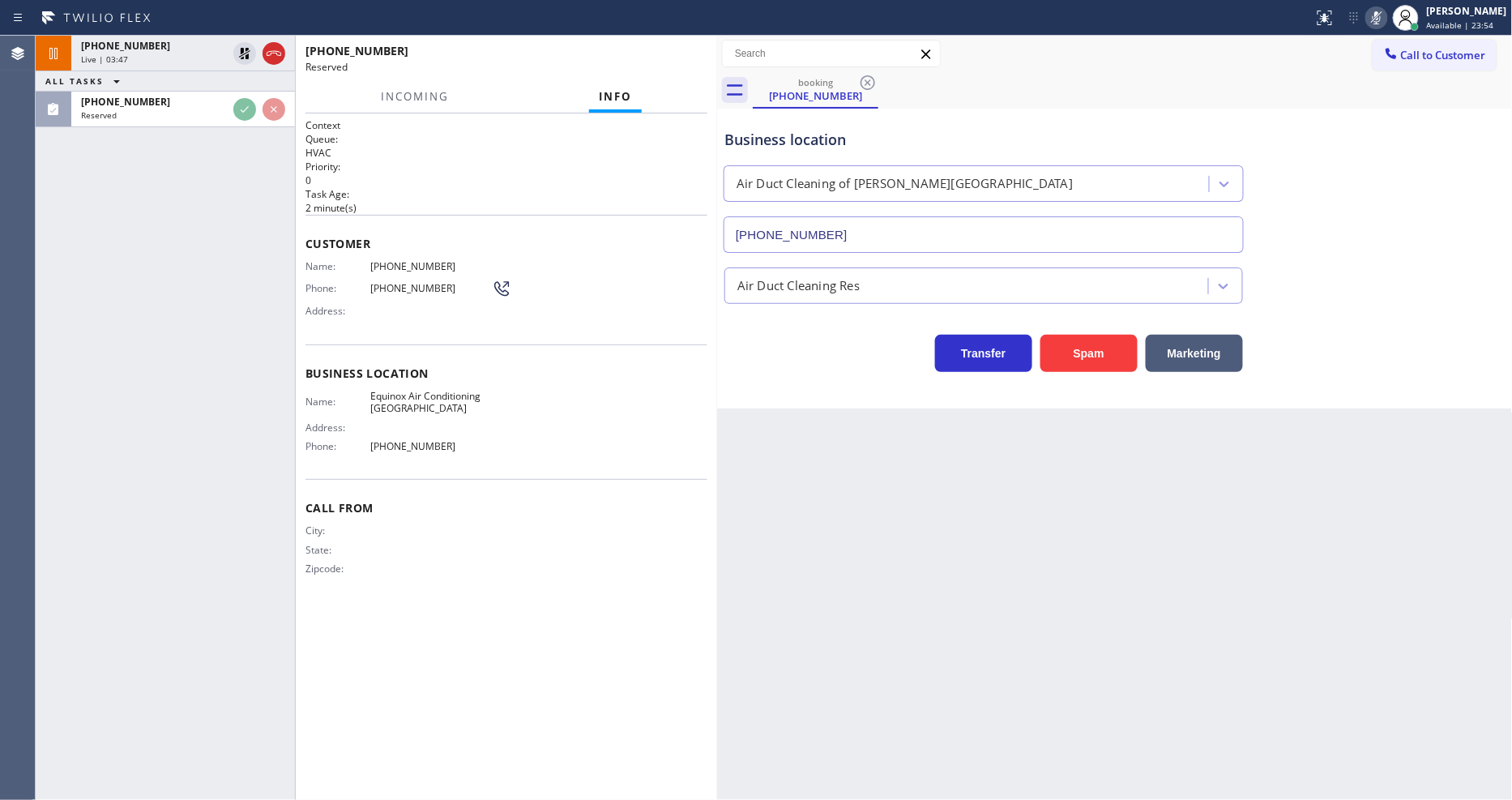
click at [243, 292] on div "[PHONE_NUMBER] Live | 03:47 ALL TASKS ALL TASKS ACTIVE TASKS TASKS IN WRAP UP […" at bounding box center [165, 418] width 260 height 765
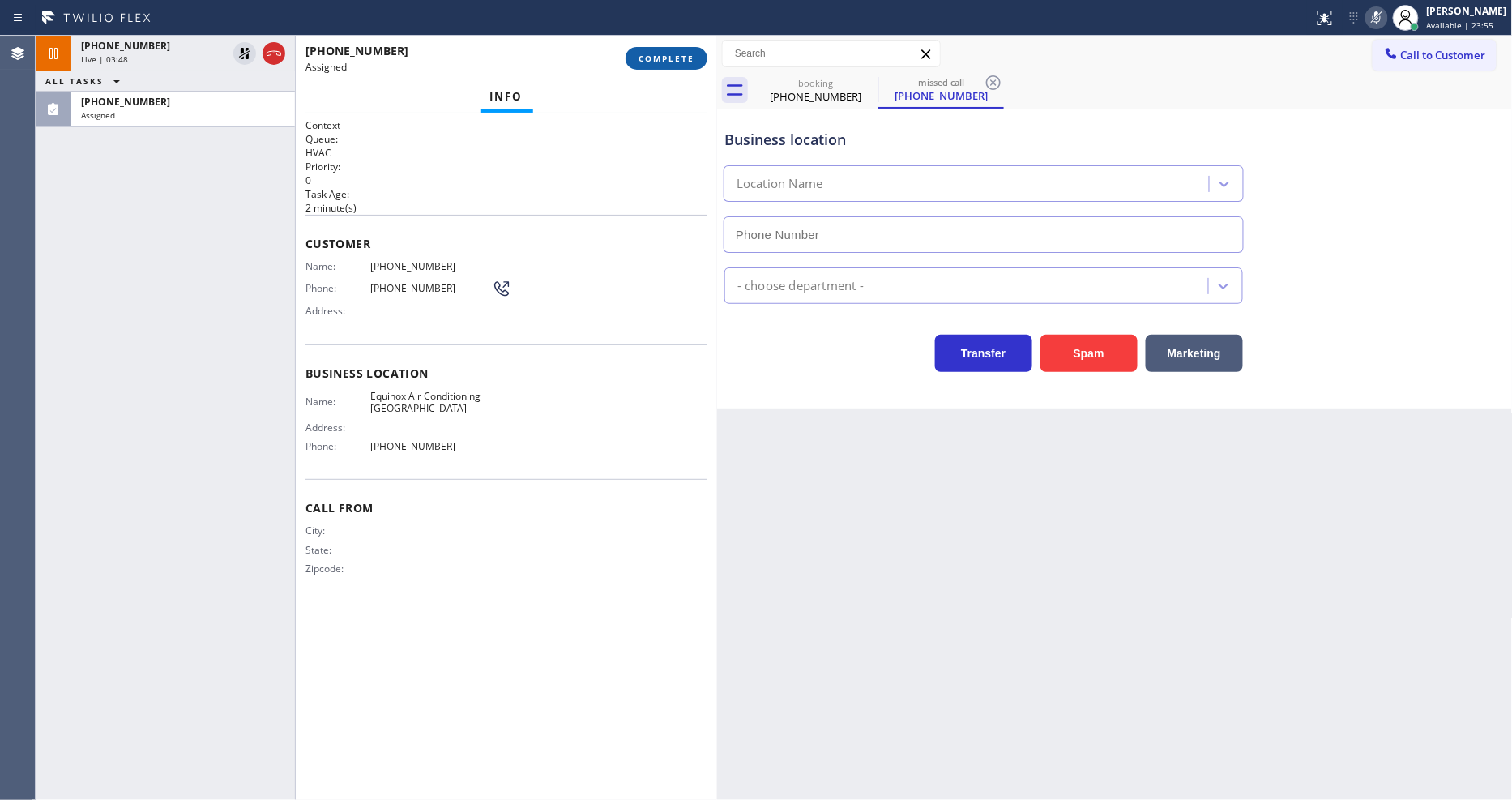
type input "[PHONE_NUMBER]"
click at [655, 59] on span "COMPLETE" at bounding box center [666, 59] width 56 height 12
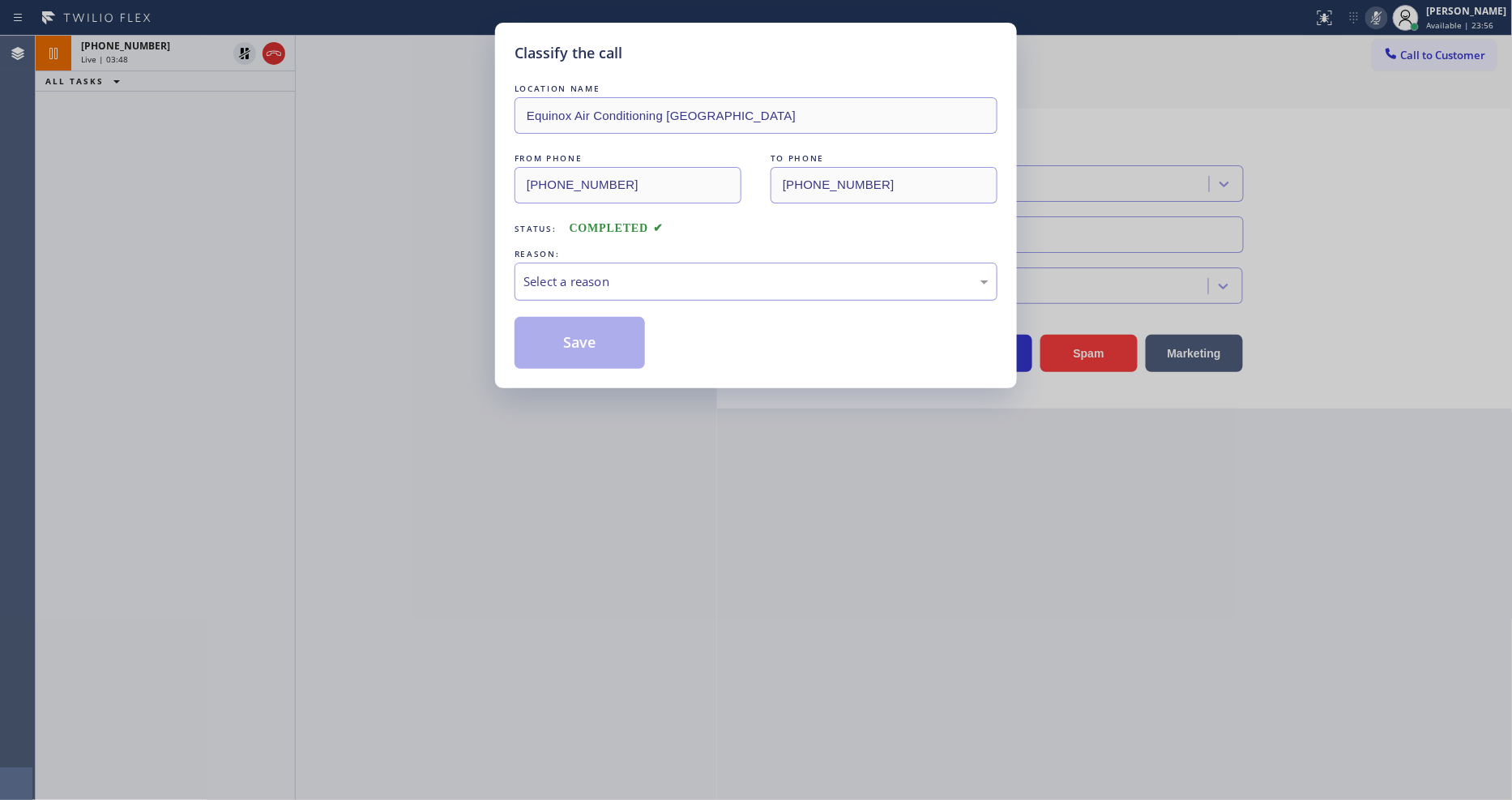
click at [647, 282] on div "Select a reason" at bounding box center [756, 281] width 465 height 19
click at [618, 329] on button "Save" at bounding box center [579, 342] width 130 height 52
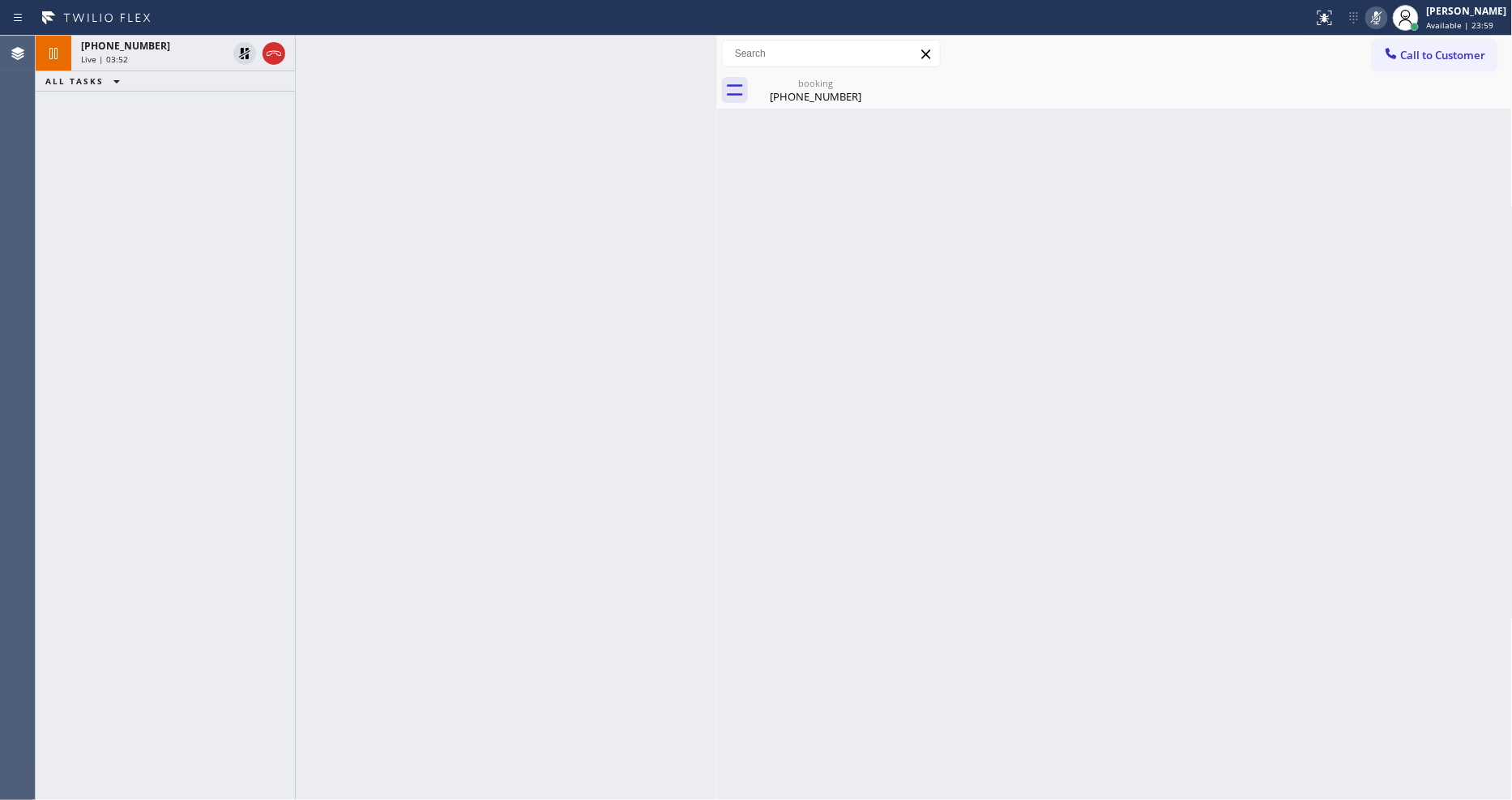
click at [184, 68] on div "[PHONE_NUMBER] Live | 03:52" at bounding box center [151, 53] width 159 height 35
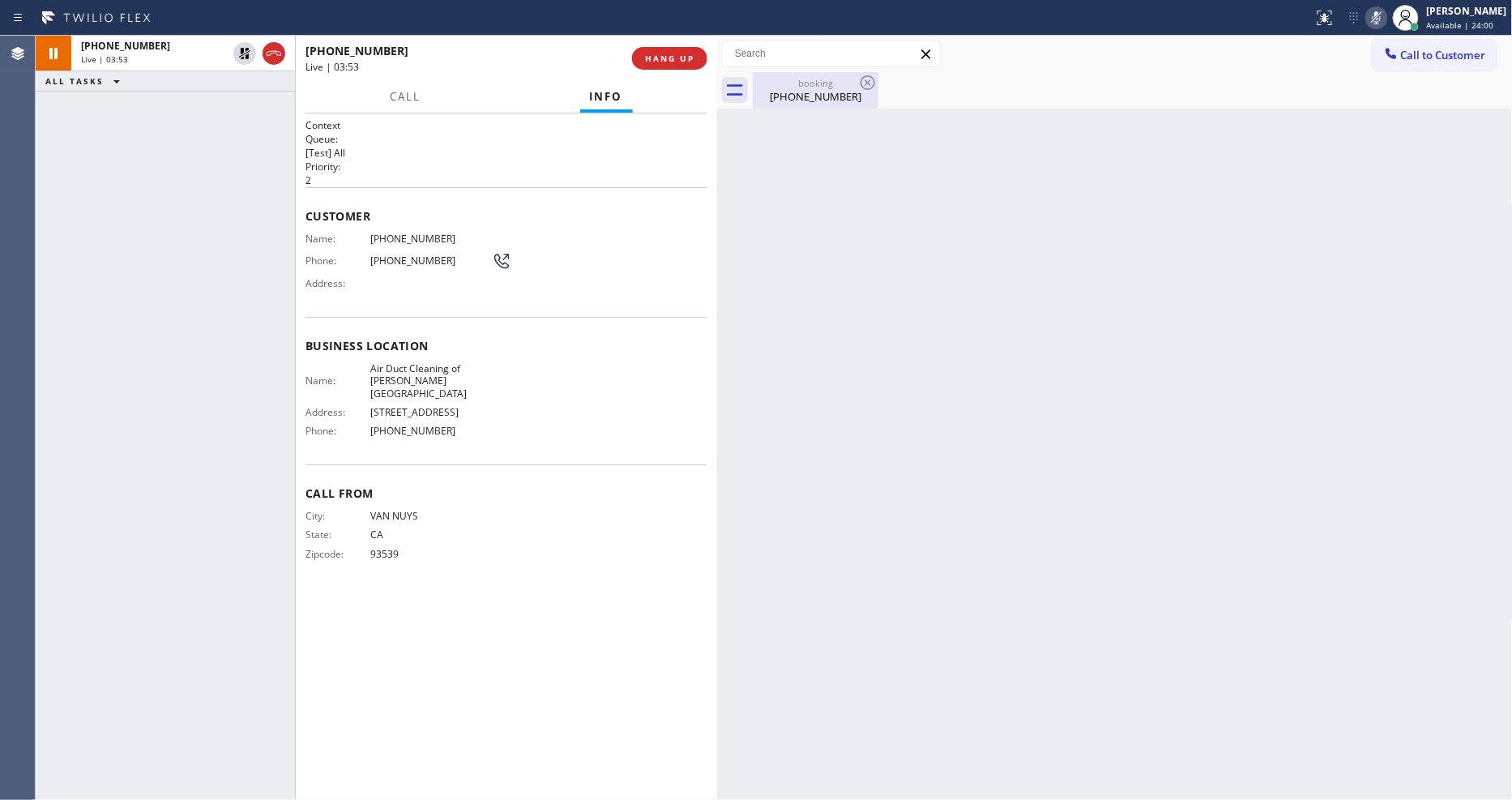
click at [781, 91] on div "[PHONE_NUMBER]" at bounding box center [815, 96] width 122 height 15
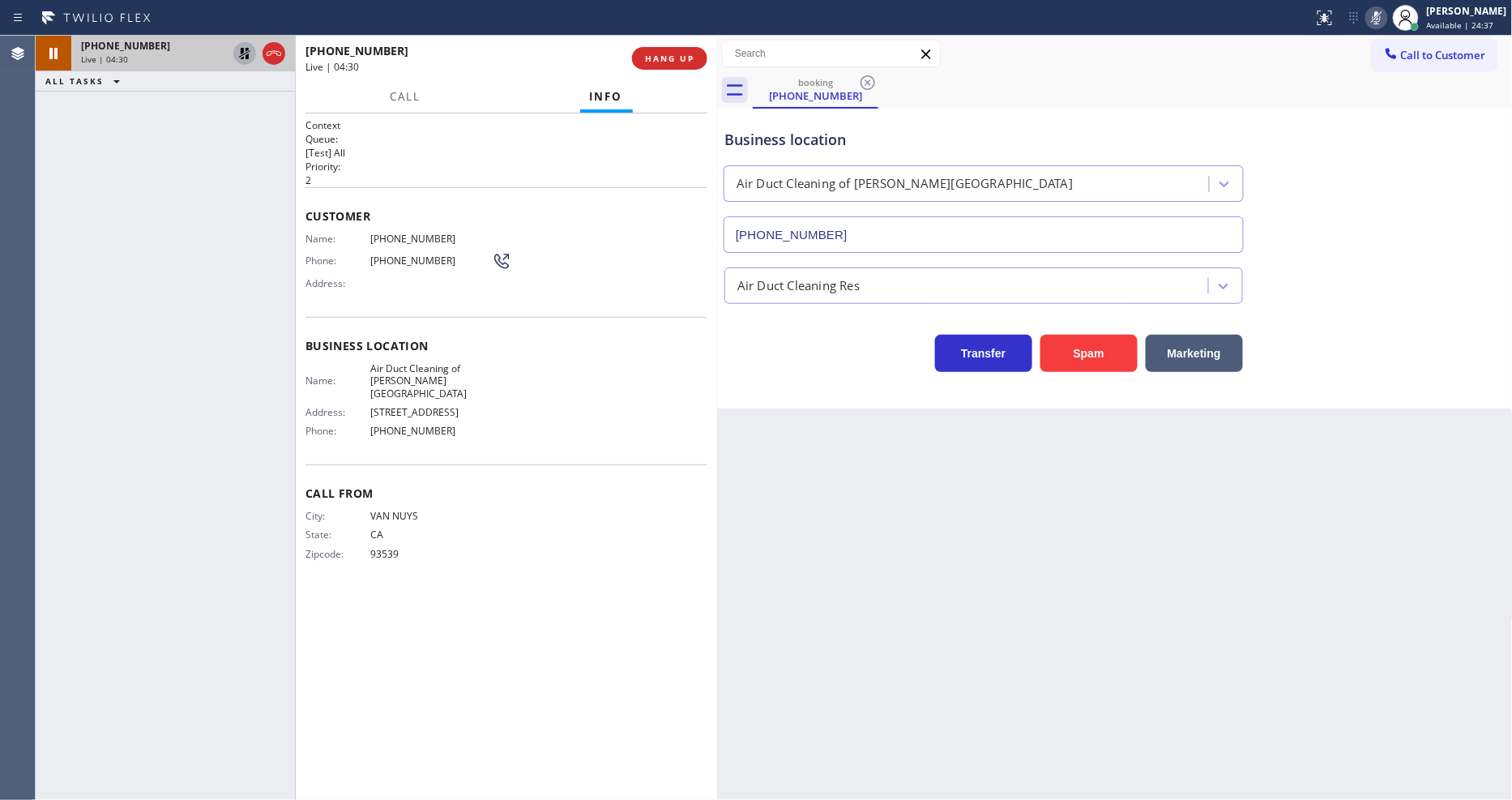
click at [245, 49] on icon at bounding box center [245, 54] width 20 height 20
click at [1383, 19] on icon at bounding box center [1377, 18] width 20 height 20
drag, startPoint x: 678, startPoint y: 608, endPoint x: 569, endPoint y: 793, distance: 214.7
click at [677, 606] on div "Context Queue: [Test] All Priority: 2 Customer Name: [PHONE_NUMBER] Phone: [PHO…" at bounding box center [507, 457] width 402 height 676
click at [683, 62] on span "HANG UP" at bounding box center [669, 59] width 49 height 12
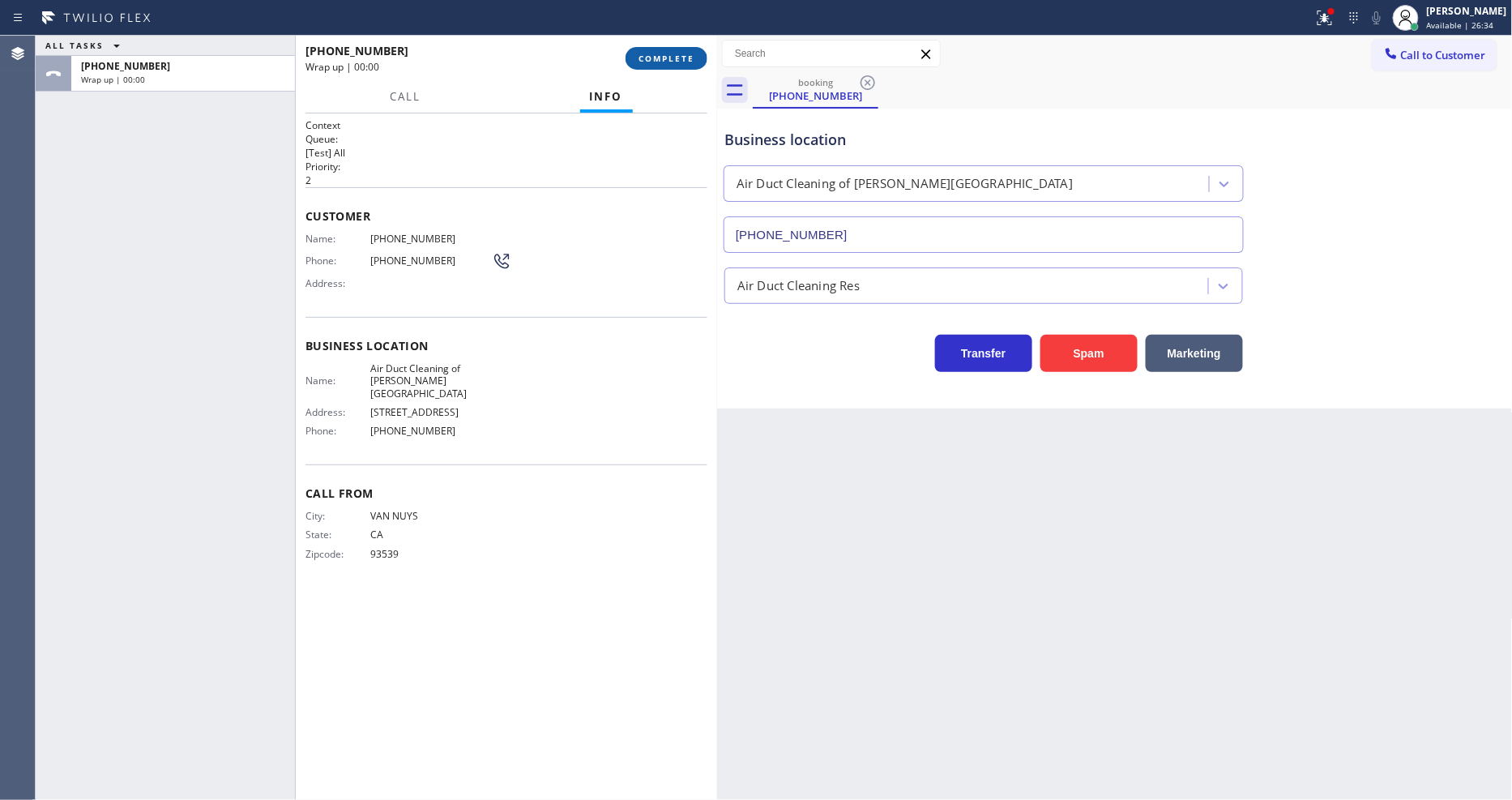
click at [693, 57] on span "COMPLETE" at bounding box center [666, 59] width 56 height 12
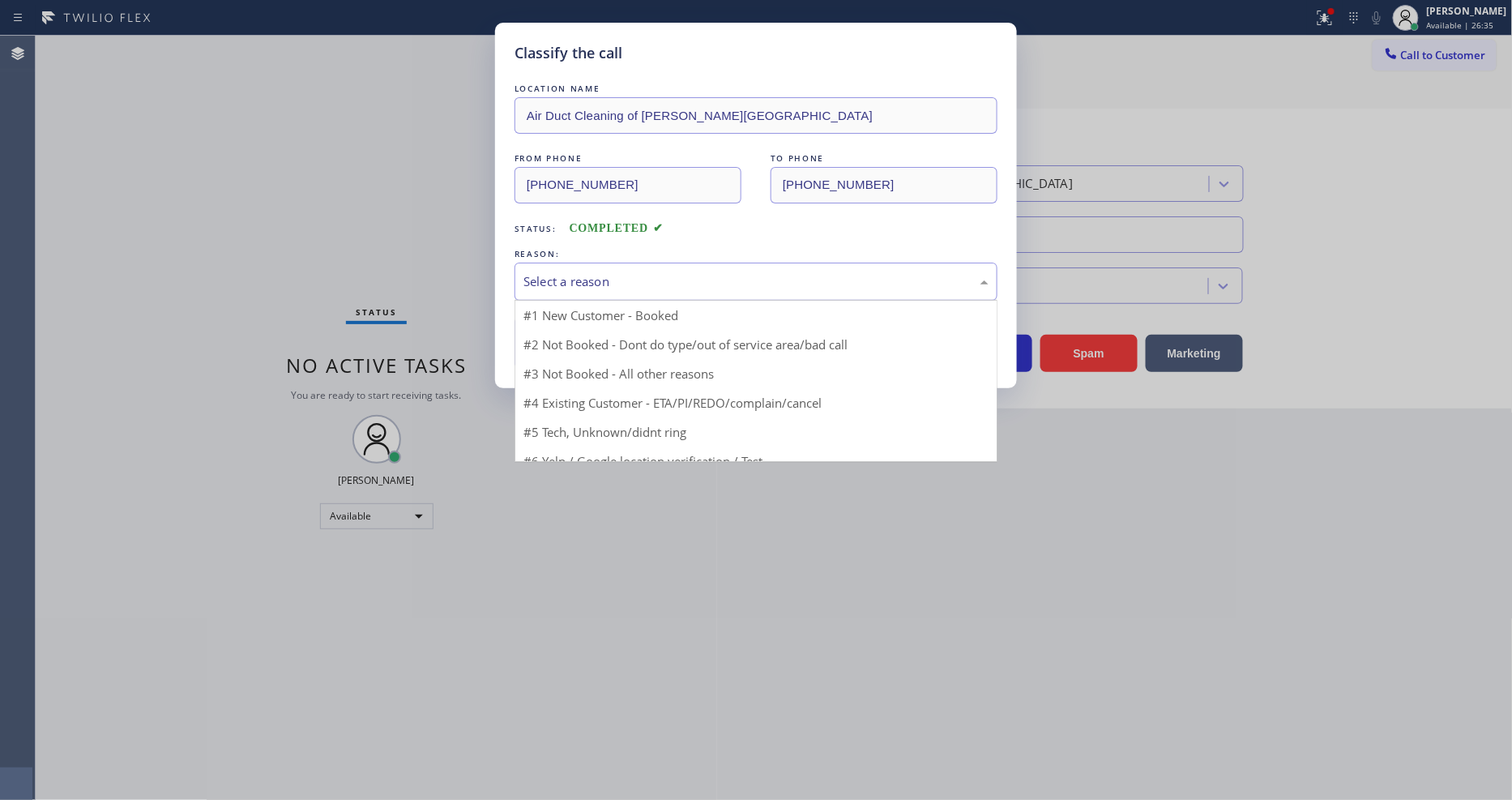
drag, startPoint x: 628, startPoint y: 284, endPoint x: 606, endPoint y: 315, distance: 38.0
click at [628, 282] on div "Select a reason" at bounding box center [756, 281] width 465 height 19
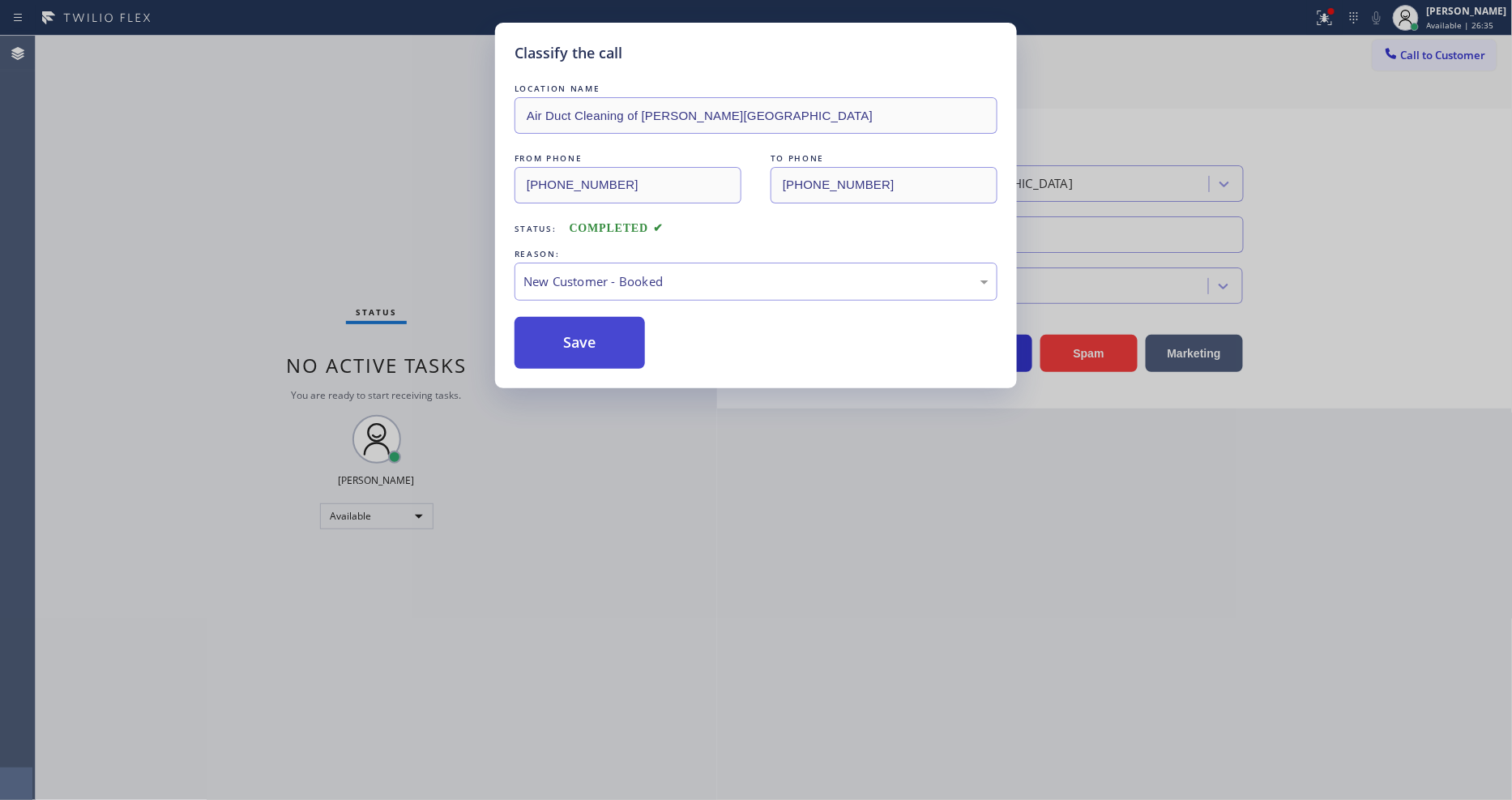
click at [601, 334] on button "Save" at bounding box center [579, 342] width 130 height 52
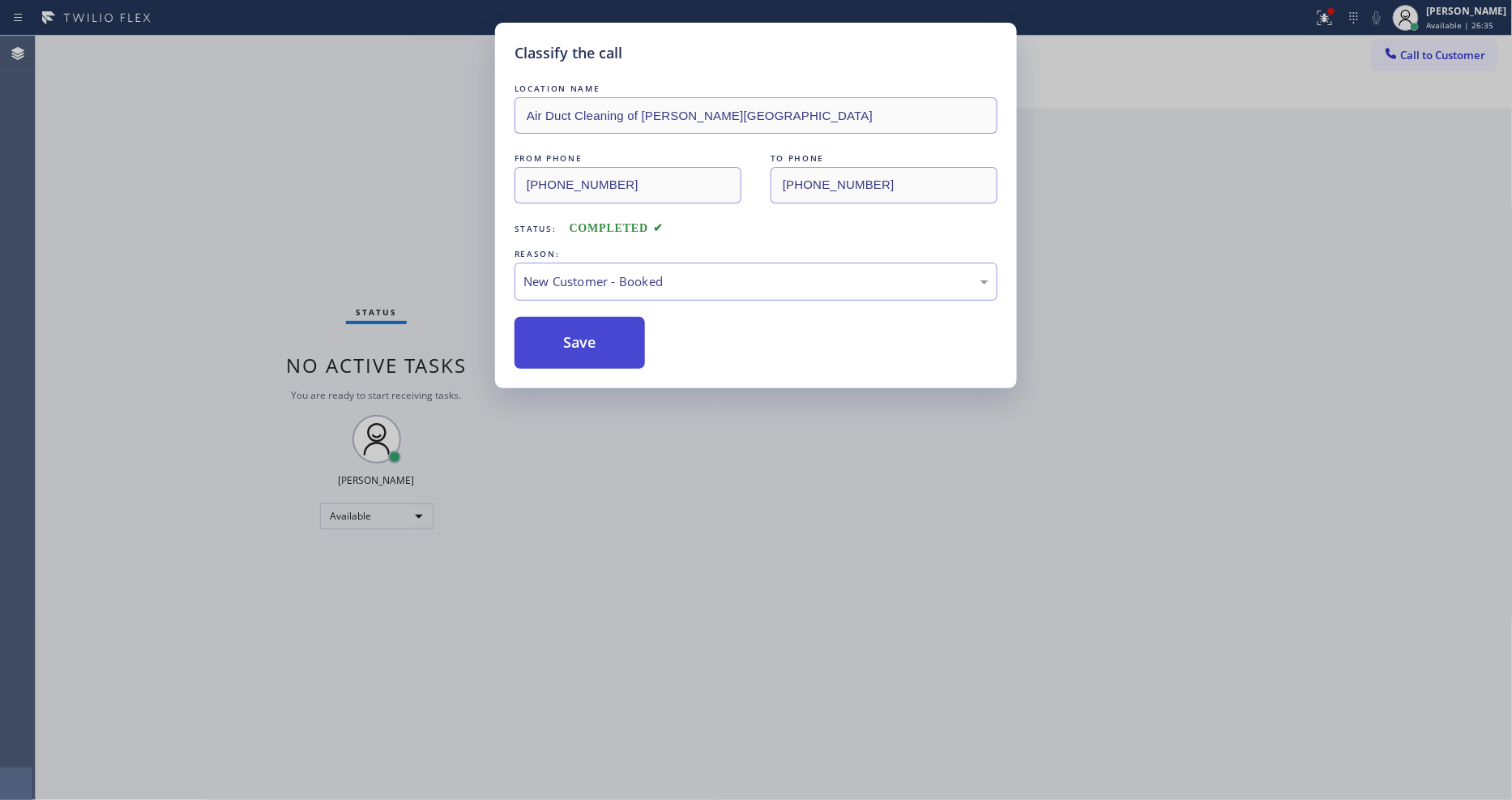
click at [601, 334] on button "Save" at bounding box center [579, 342] width 130 height 52
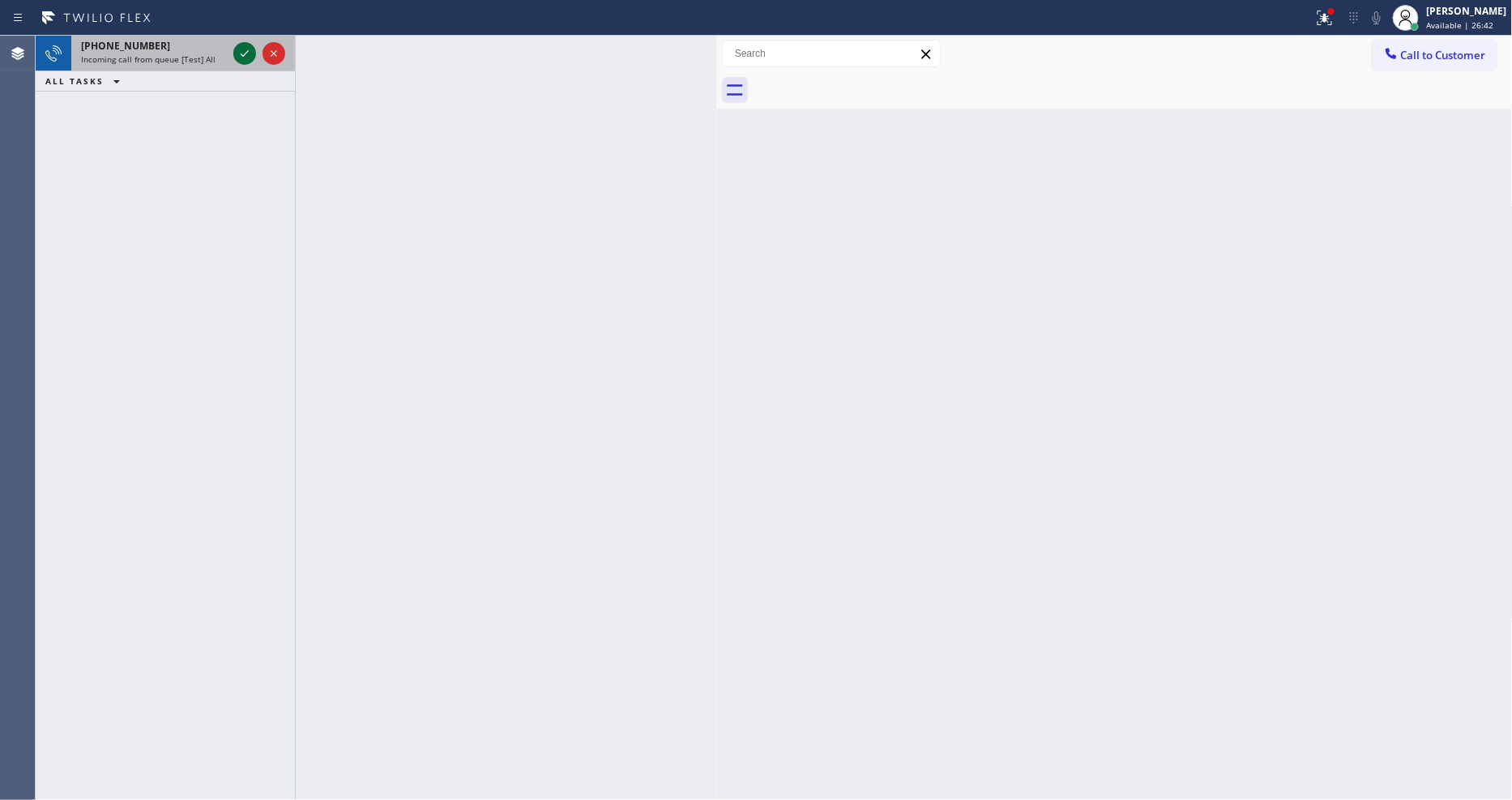
click at [238, 59] on icon at bounding box center [245, 54] width 20 height 20
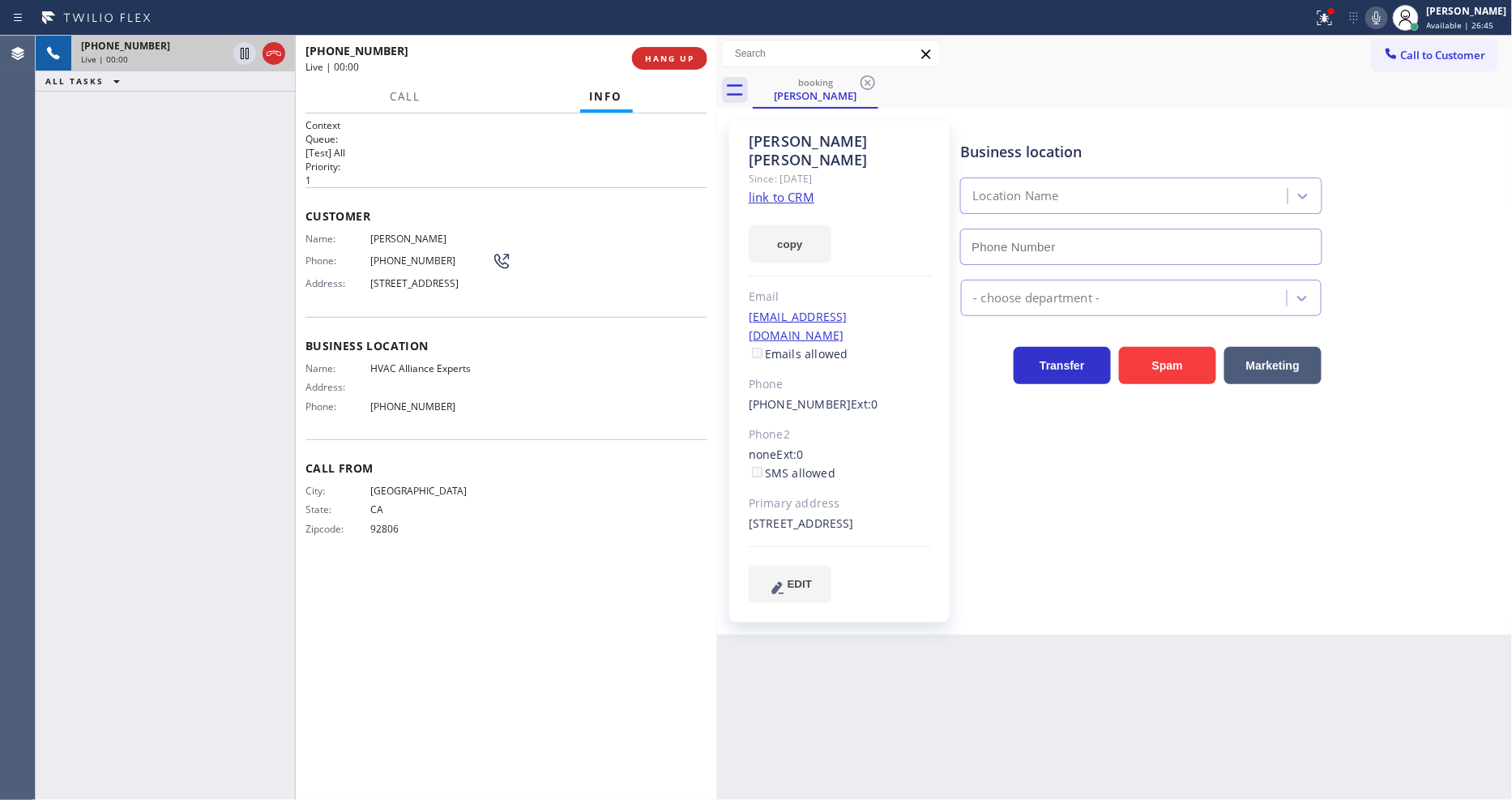
click at [757, 189] on link "link to CRM" at bounding box center [781, 197] width 66 height 17
type input "[PHONE_NUMBER]"
click at [409, 375] on span "HVAC Alliance Experts" at bounding box center [431, 369] width 122 height 12
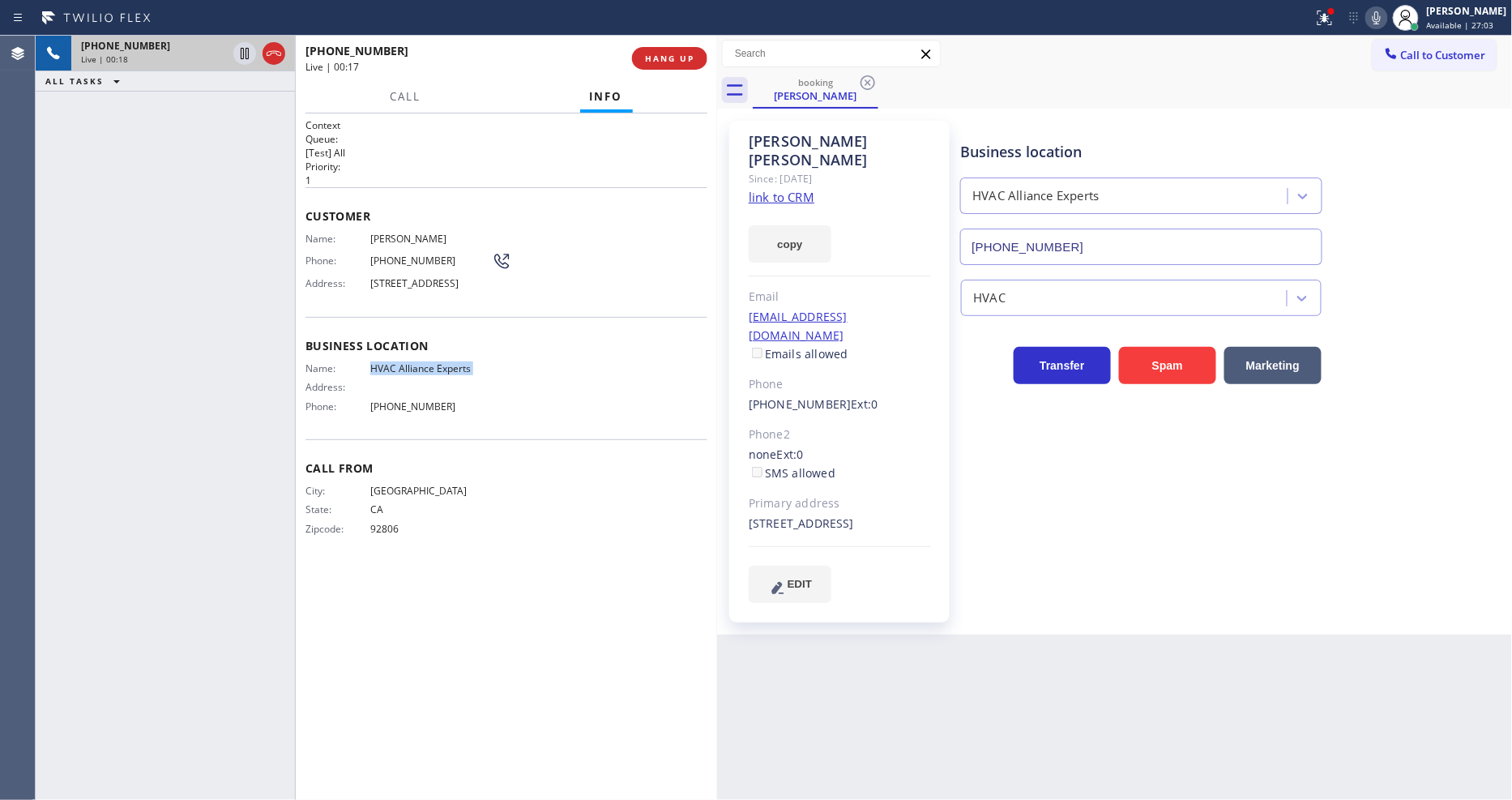
copy span "HVAC Alliance Experts"
click at [400, 263] on div "Phone: [PHONE_NUMBER]" at bounding box center [409, 261] width 206 height 20
click at [400, 262] on span "[PHONE_NUMBER]" at bounding box center [431, 261] width 122 height 12
copy div "[PHONE_NUMBER]"
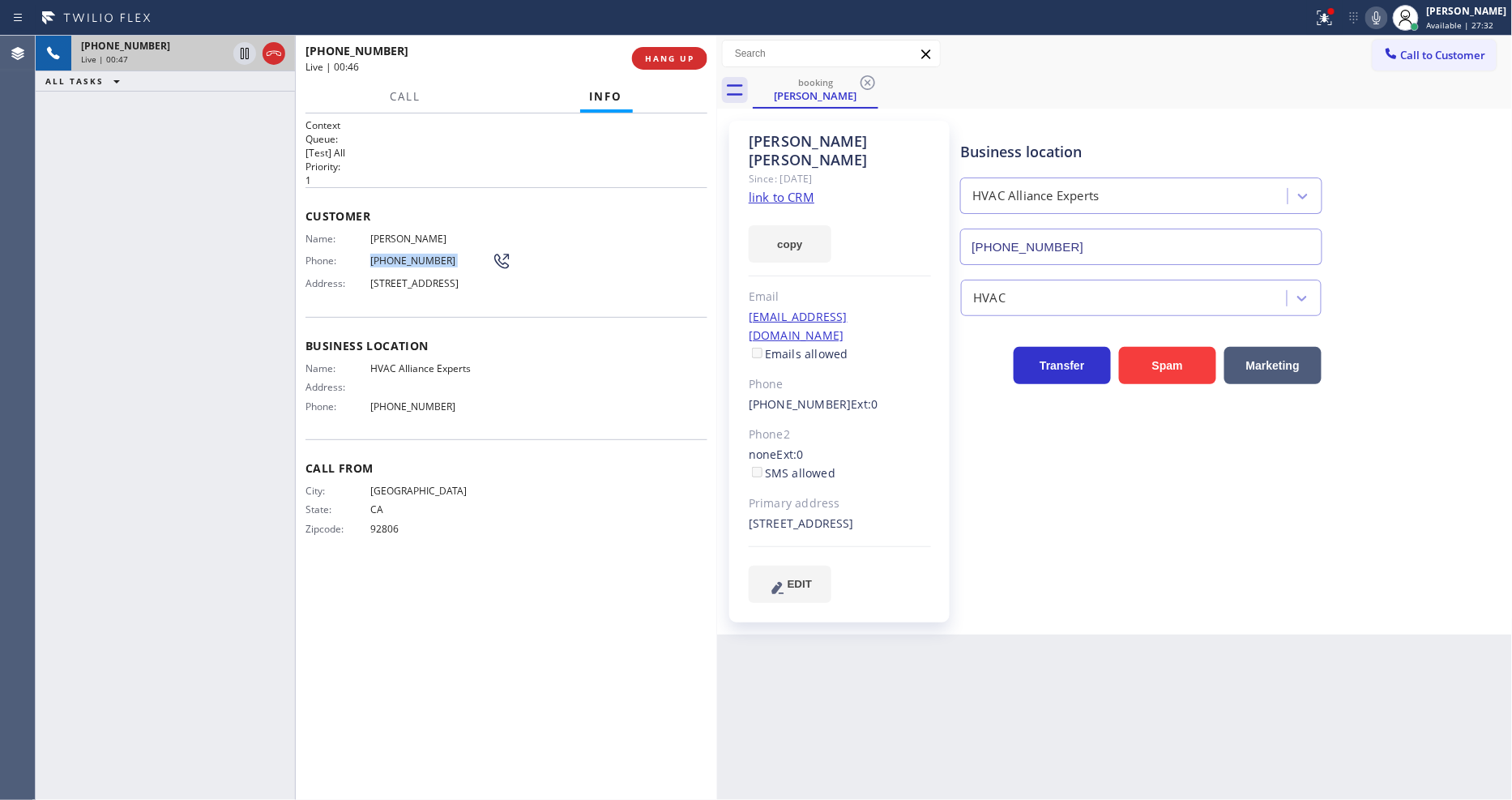
click at [165, 368] on div "[PHONE_NUMBER] Live | 00:47 ALL TASKS ALL TASKS ACTIVE TASKS TASKS IN WRAP UP" at bounding box center [165, 418] width 260 height 765
click at [415, 285] on span "[STREET_ADDRESS]" at bounding box center [431, 283] width 122 height 12
click at [415, 287] on span "[STREET_ADDRESS]" at bounding box center [431, 283] width 122 height 12
copy span "[STREET_ADDRESS]"
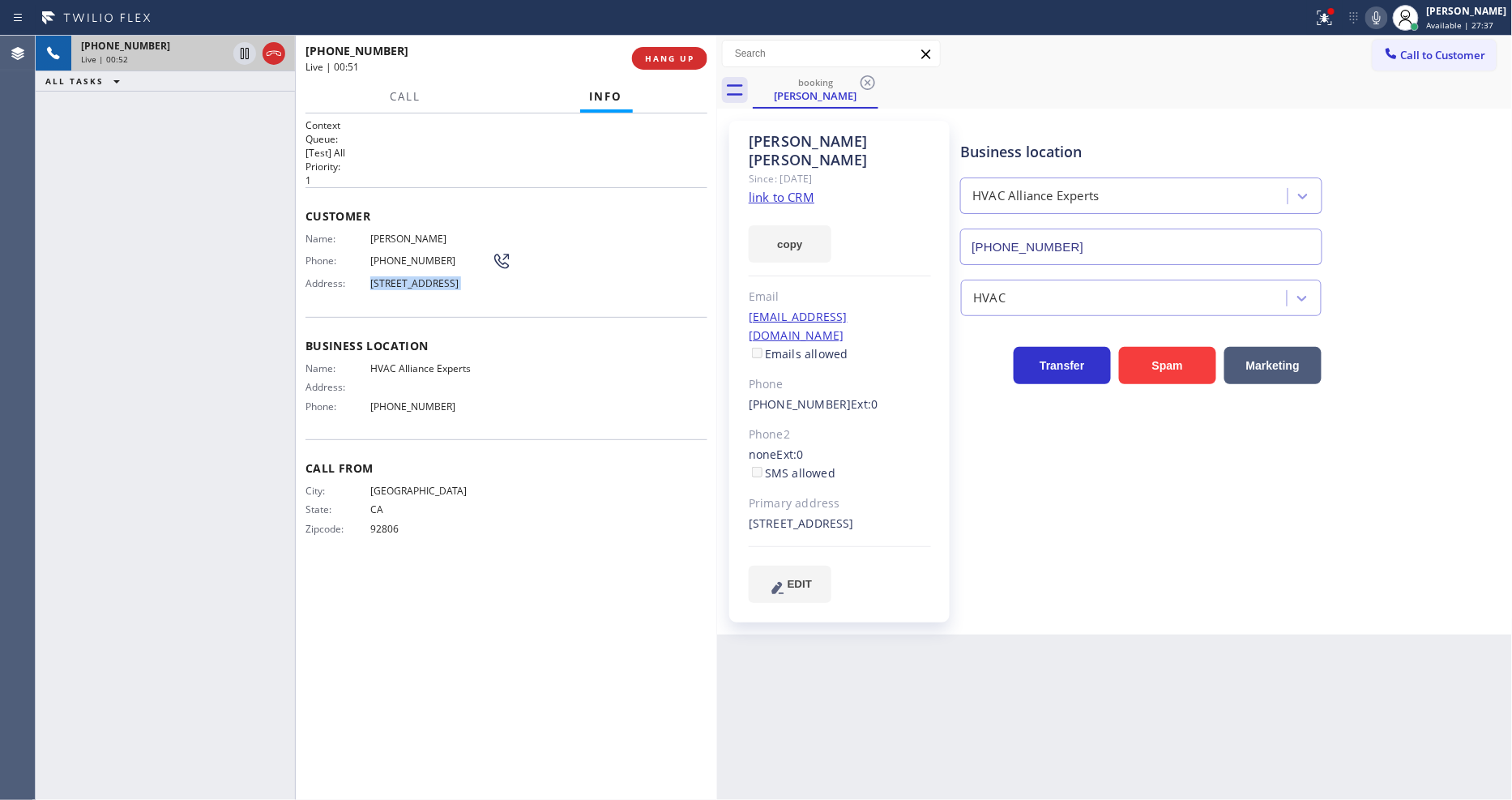
drag, startPoint x: 1341, startPoint y: 25, endPoint x: 1337, endPoint y: 209, distance: 184.0
click at [1335, 25] on icon at bounding box center [1325, 18] width 20 height 20
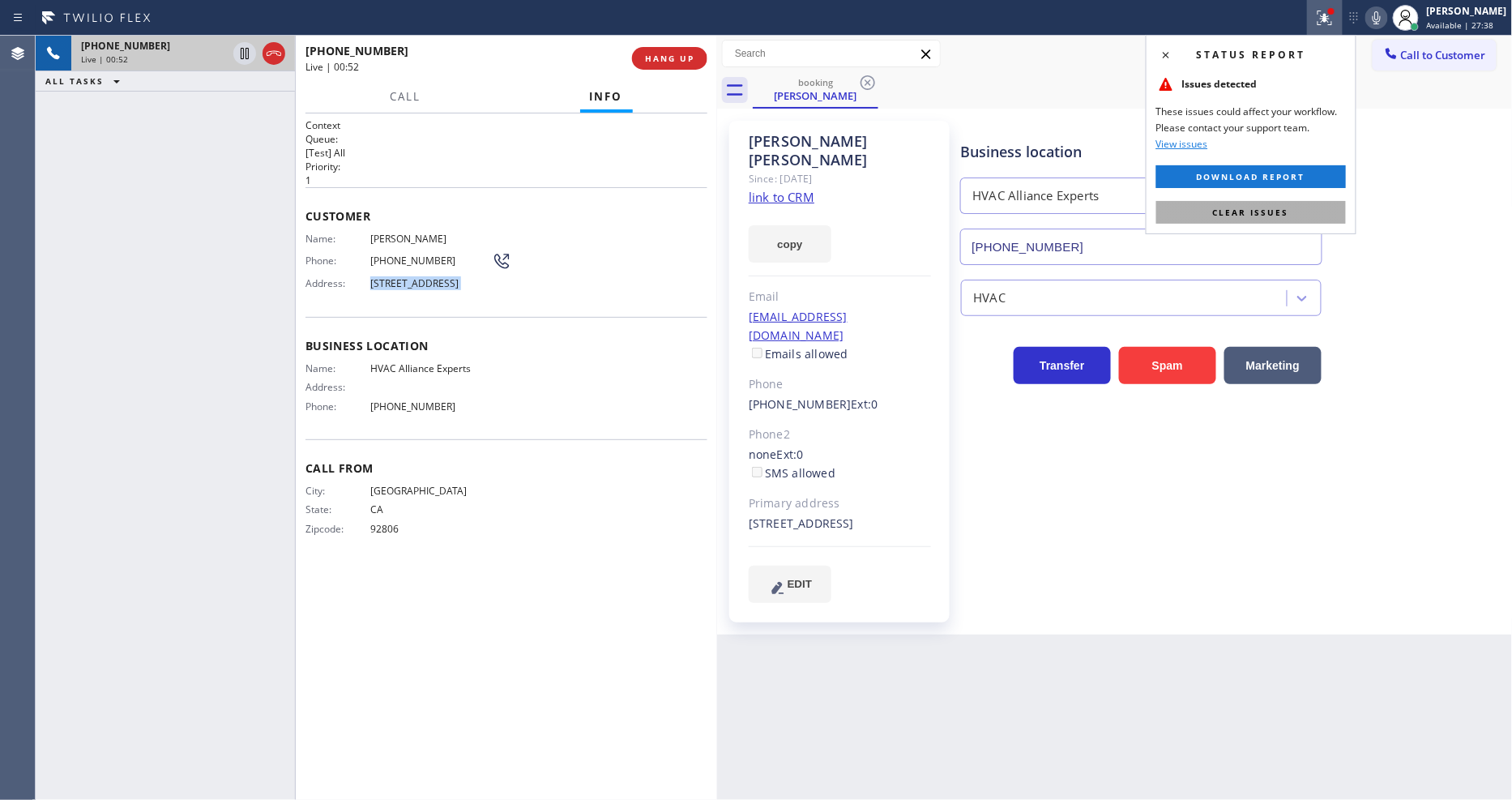
click at [1335, 209] on button "Clear issues" at bounding box center [1250, 212] width 189 height 23
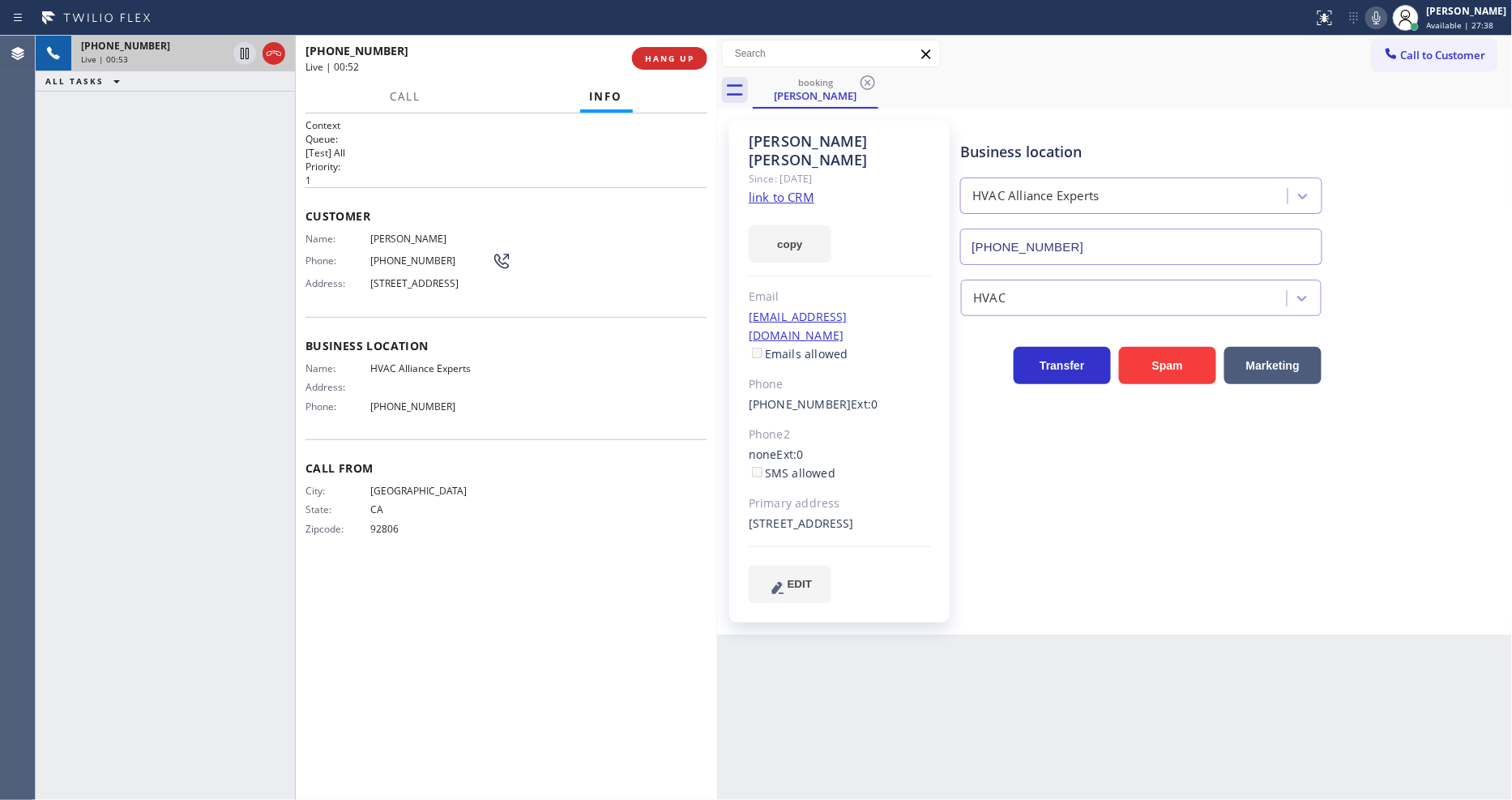
click at [583, 328] on div "Business location Name: HVAC Alliance Experts Address: Phone: [PHONE_NUMBER]" at bounding box center [507, 377] width 402 height 123
click at [249, 115] on icon at bounding box center [245, 110] width 20 height 20
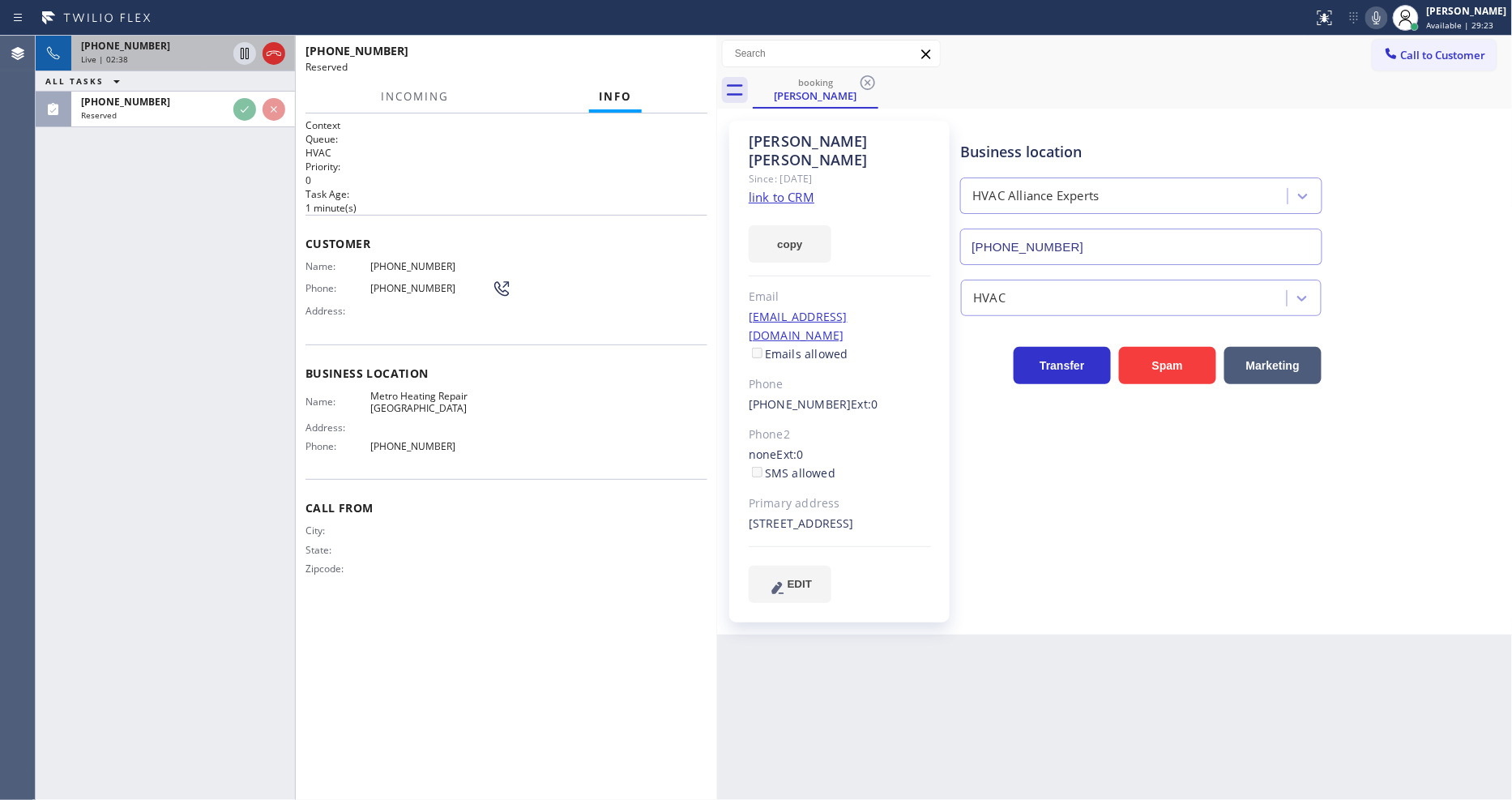
click at [594, 236] on span "Customer" at bounding box center [507, 244] width 402 height 16
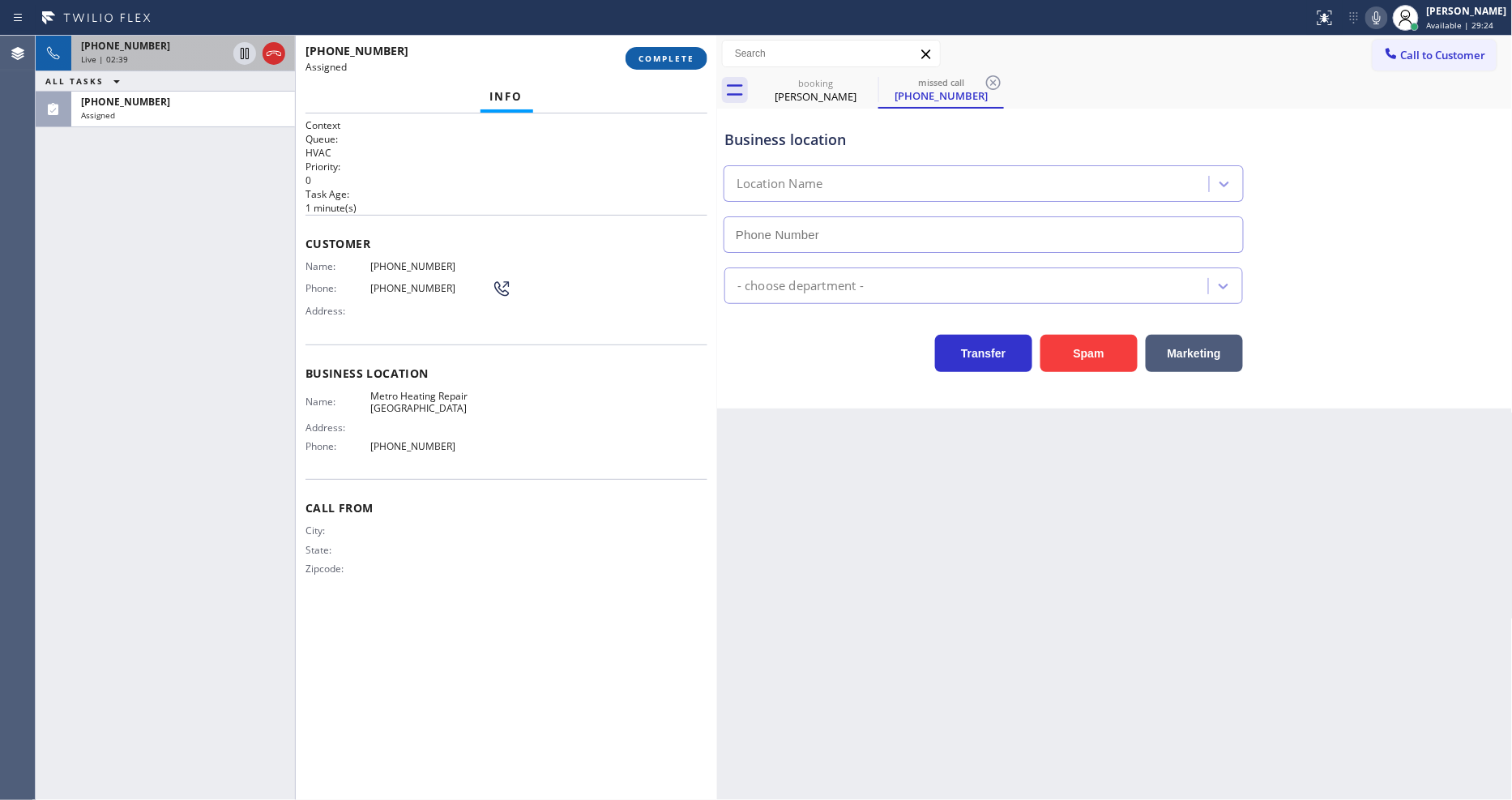
click at [669, 61] on span "COMPLETE" at bounding box center [666, 59] width 56 height 12
type input "[PHONE_NUMBER]"
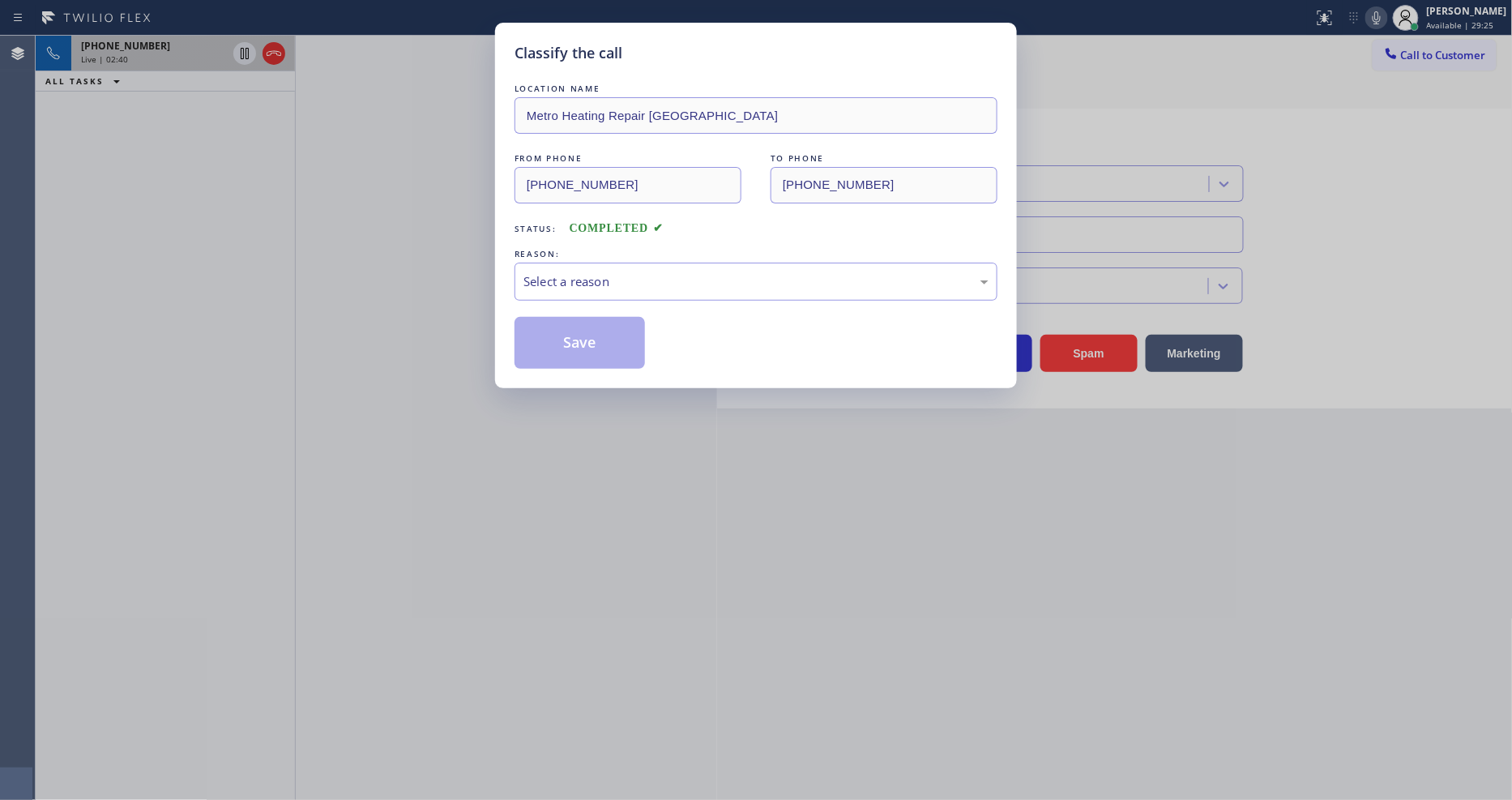
click at [613, 274] on div "Select a reason" at bounding box center [756, 281] width 465 height 19
click at [611, 343] on button "Save" at bounding box center [579, 342] width 130 height 52
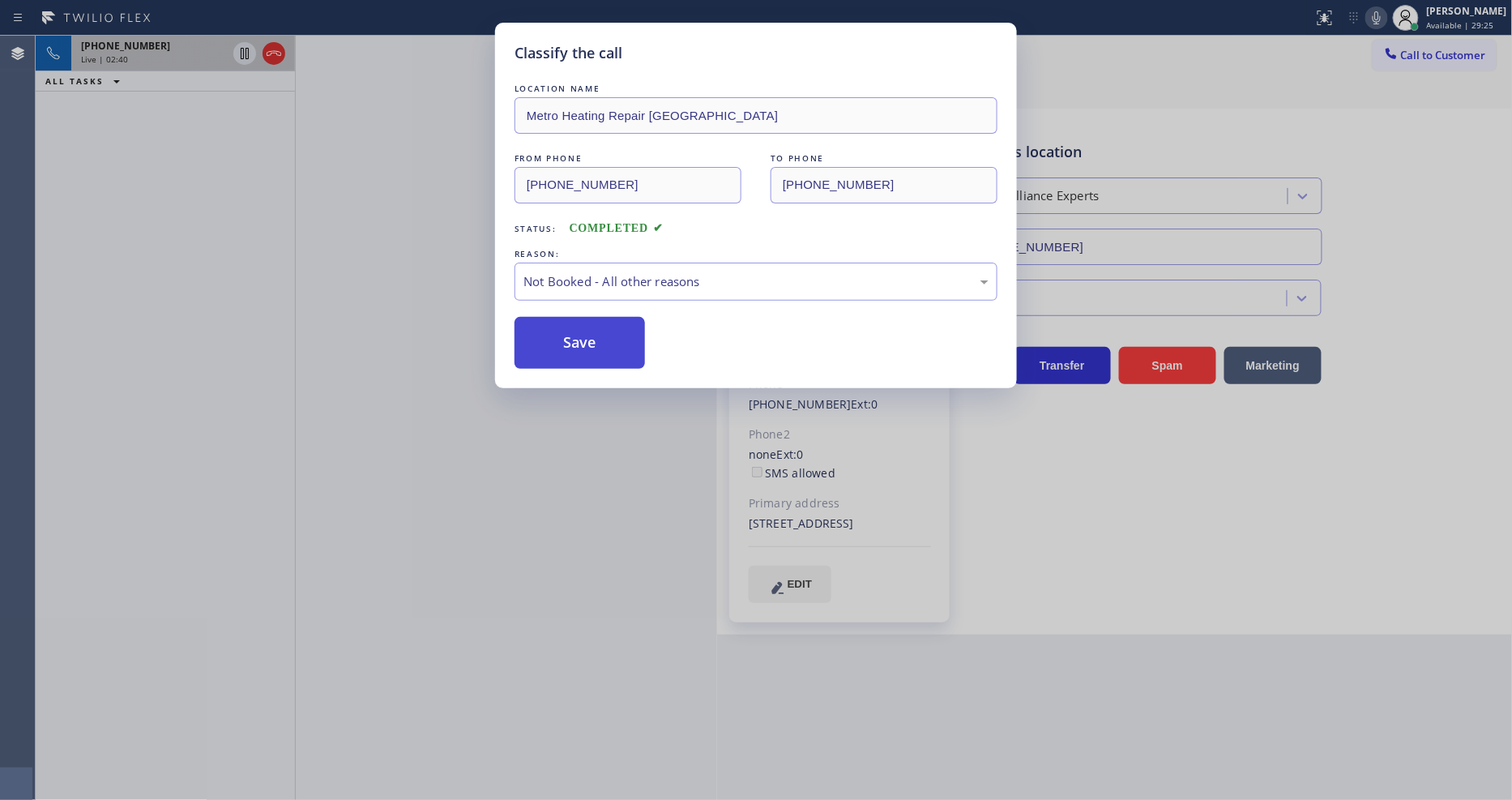
click at [611, 342] on button "Save" at bounding box center [579, 342] width 130 height 52
click at [611, 340] on button "Save" at bounding box center [579, 342] width 130 height 52
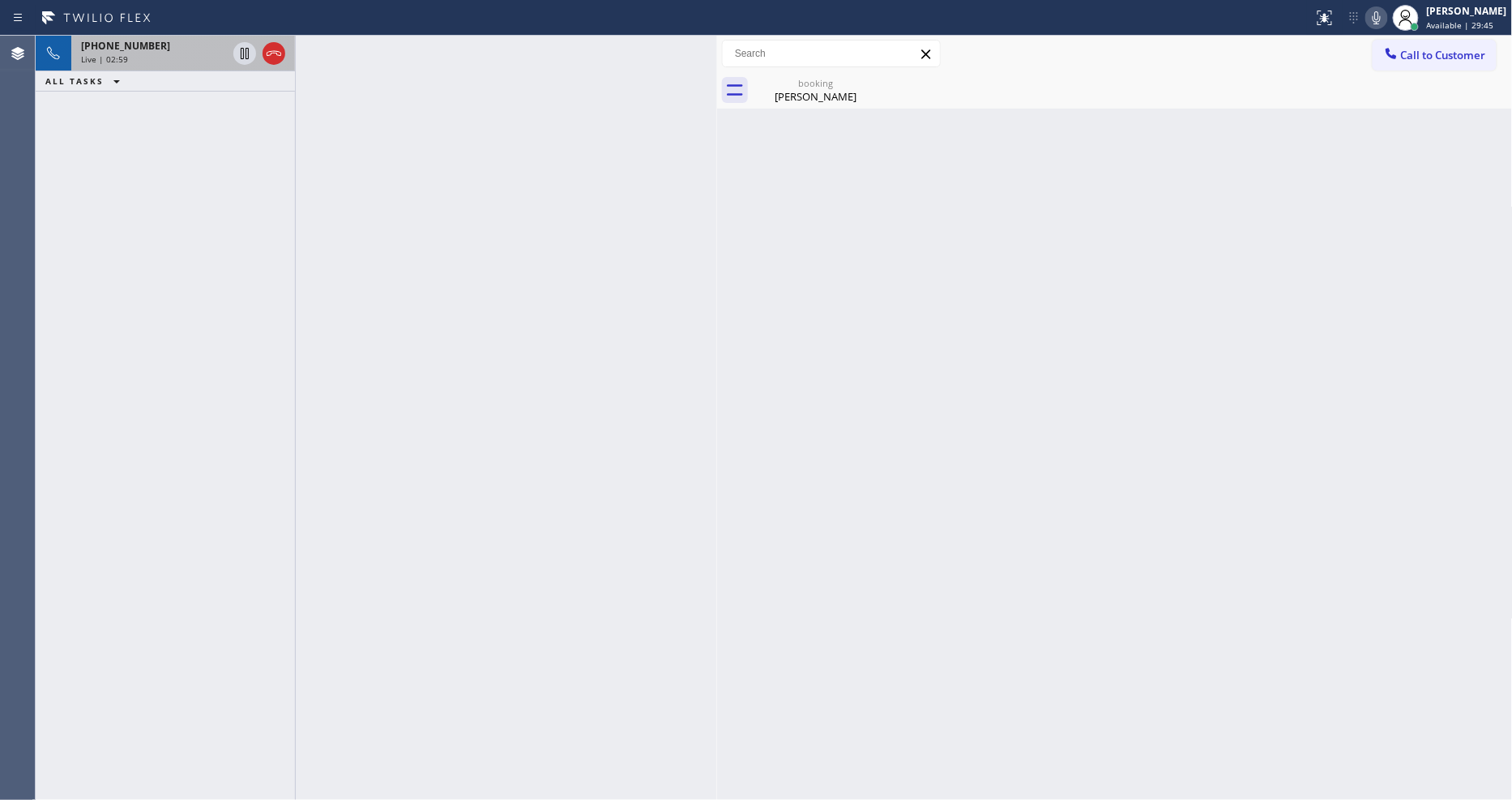
click at [148, 50] on div "[PHONE_NUMBER]" at bounding box center [154, 46] width 146 height 14
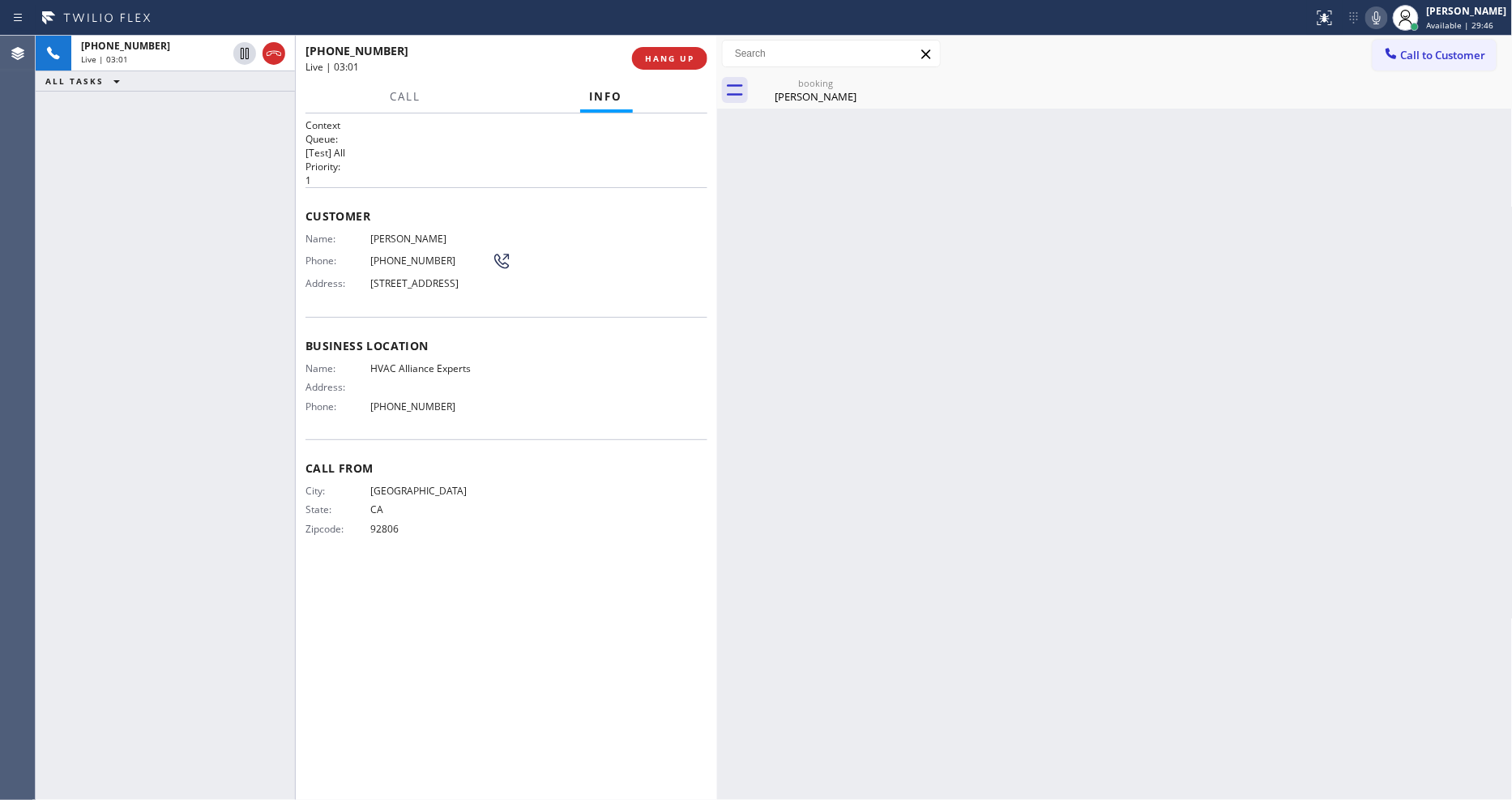
click at [415, 373] on span "HVAC Alliance Experts" at bounding box center [431, 369] width 122 height 12
drag, startPoint x: 93, startPoint y: 244, endPoint x: 482, endPoint y: 115, distance: 409.8
click at [93, 241] on div "[PHONE_NUMBER] Live | 03:04 ALL TASKS ALL TASKS ACTIVE TASKS TASKS IN WRAP UP" at bounding box center [165, 418] width 260 height 765
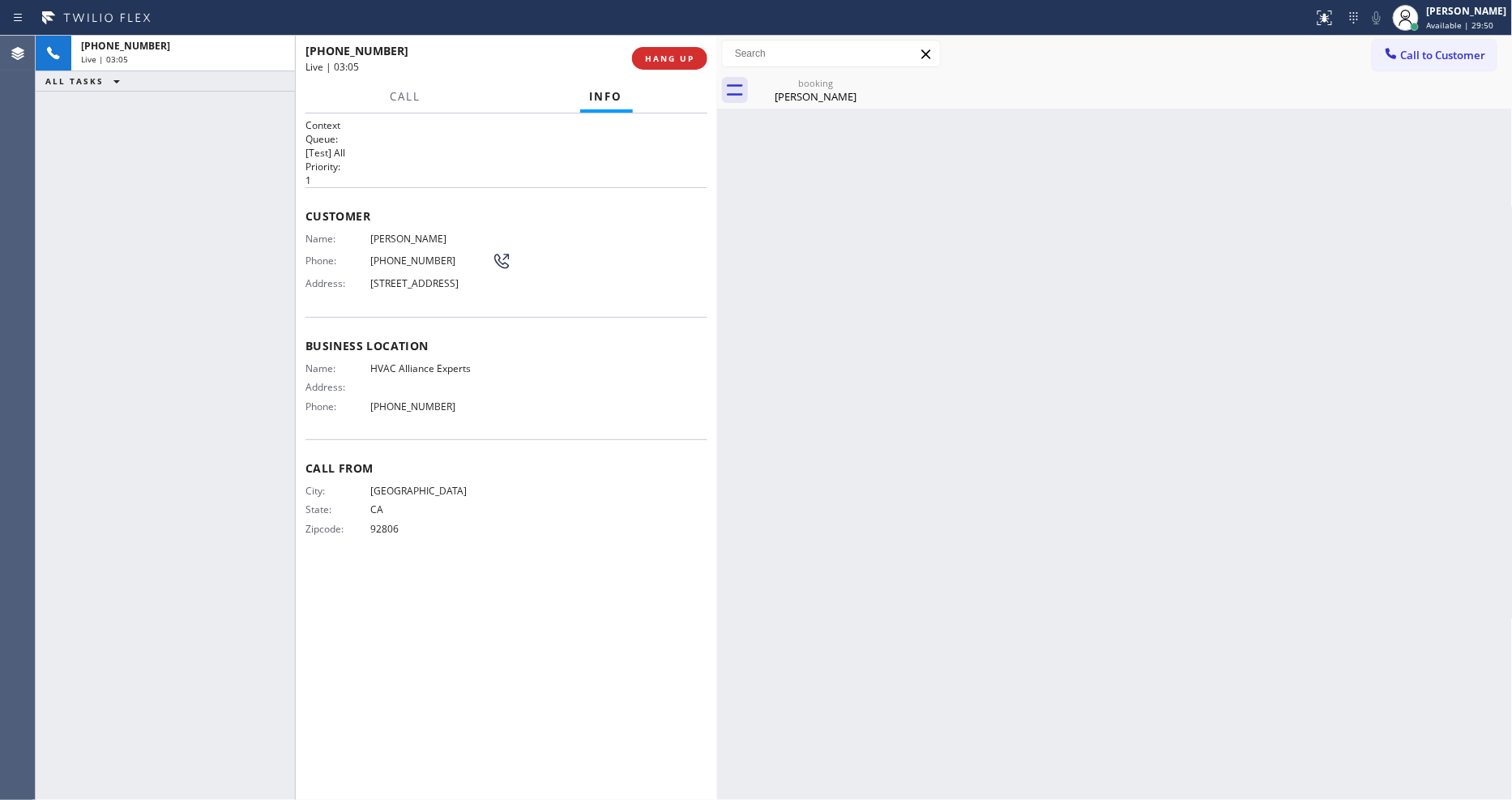
drag, startPoint x: 682, startPoint y: 59, endPoint x: 630, endPoint y: 430, distance: 374.6
click at [682, 58] on span "HANG UP" at bounding box center [669, 59] width 49 height 12
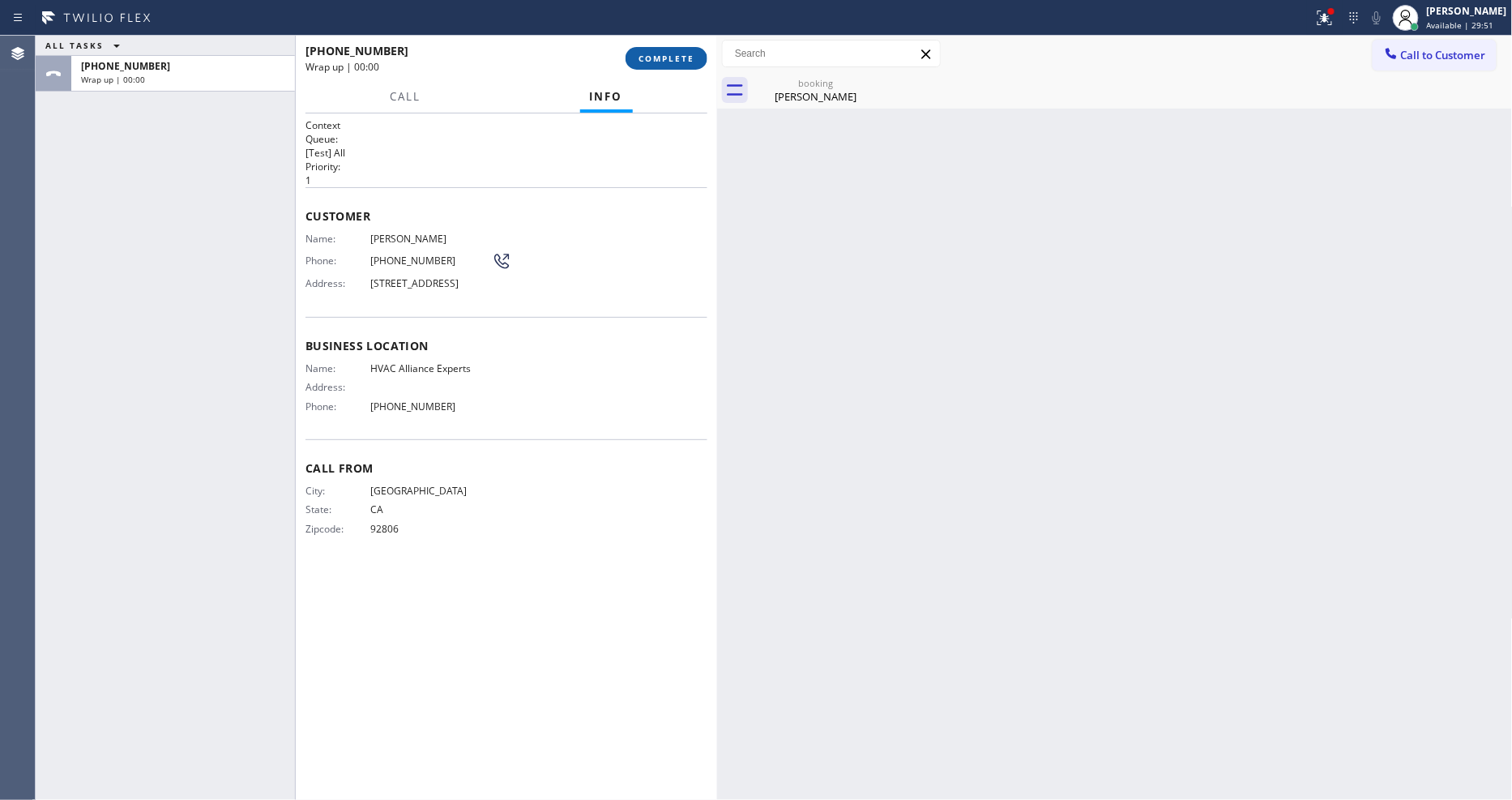
click at [670, 59] on span "COMPLETE" at bounding box center [666, 59] width 56 height 12
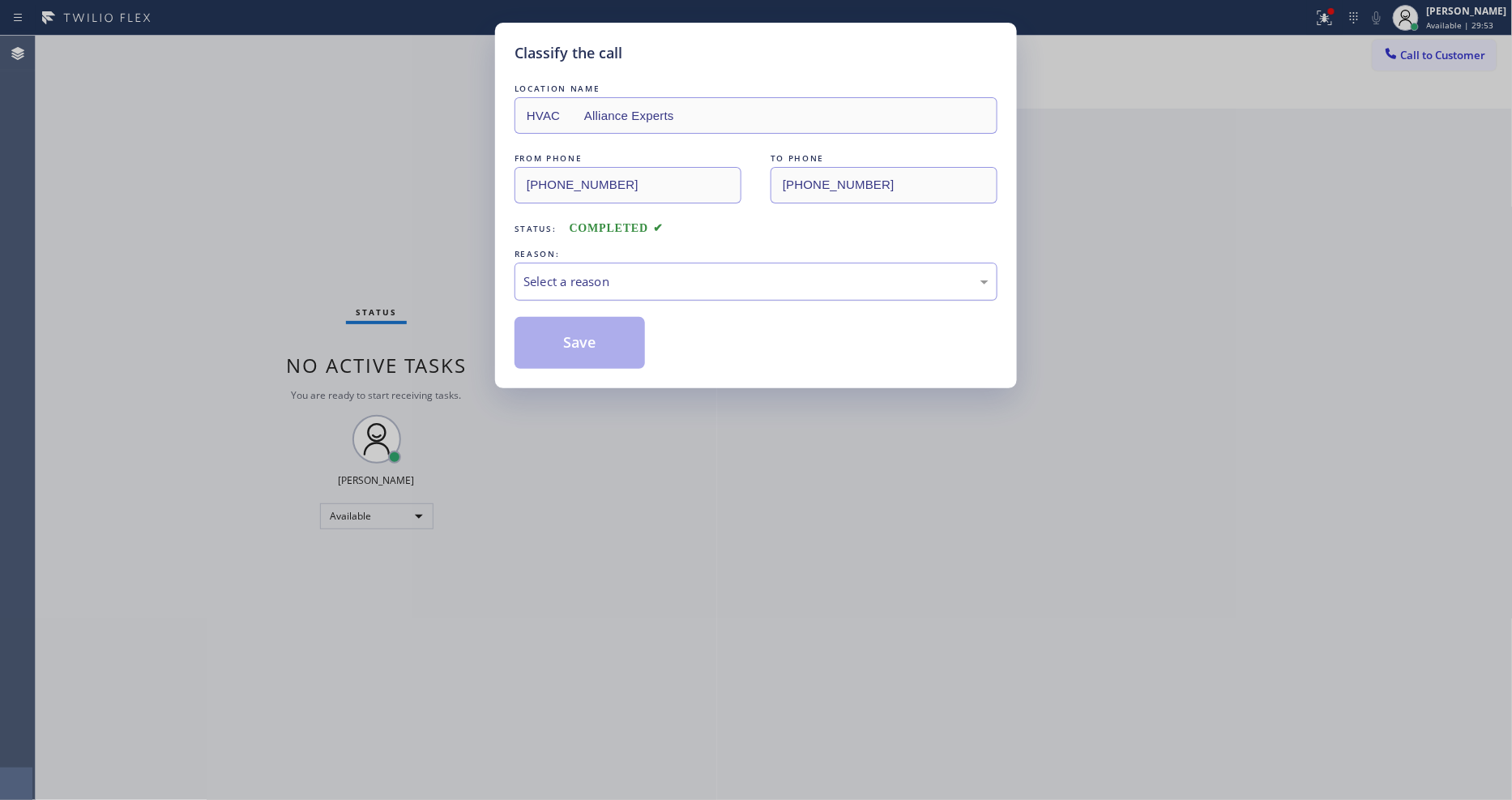
click at [561, 273] on div "Select a reason" at bounding box center [756, 281] width 465 height 19
click at [570, 340] on button "Save" at bounding box center [579, 342] width 130 height 52
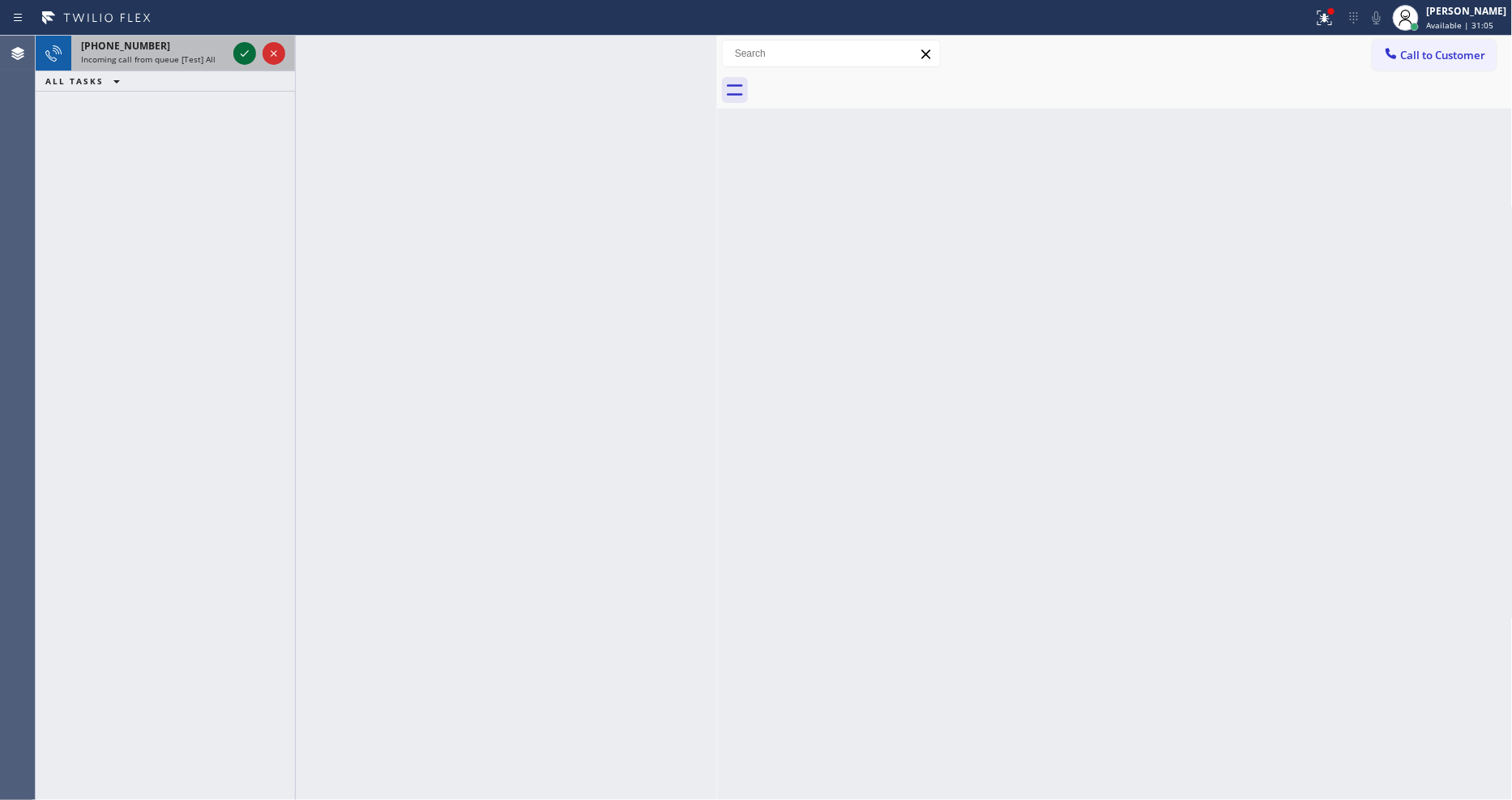
click at [240, 52] on icon at bounding box center [245, 54] width 20 height 20
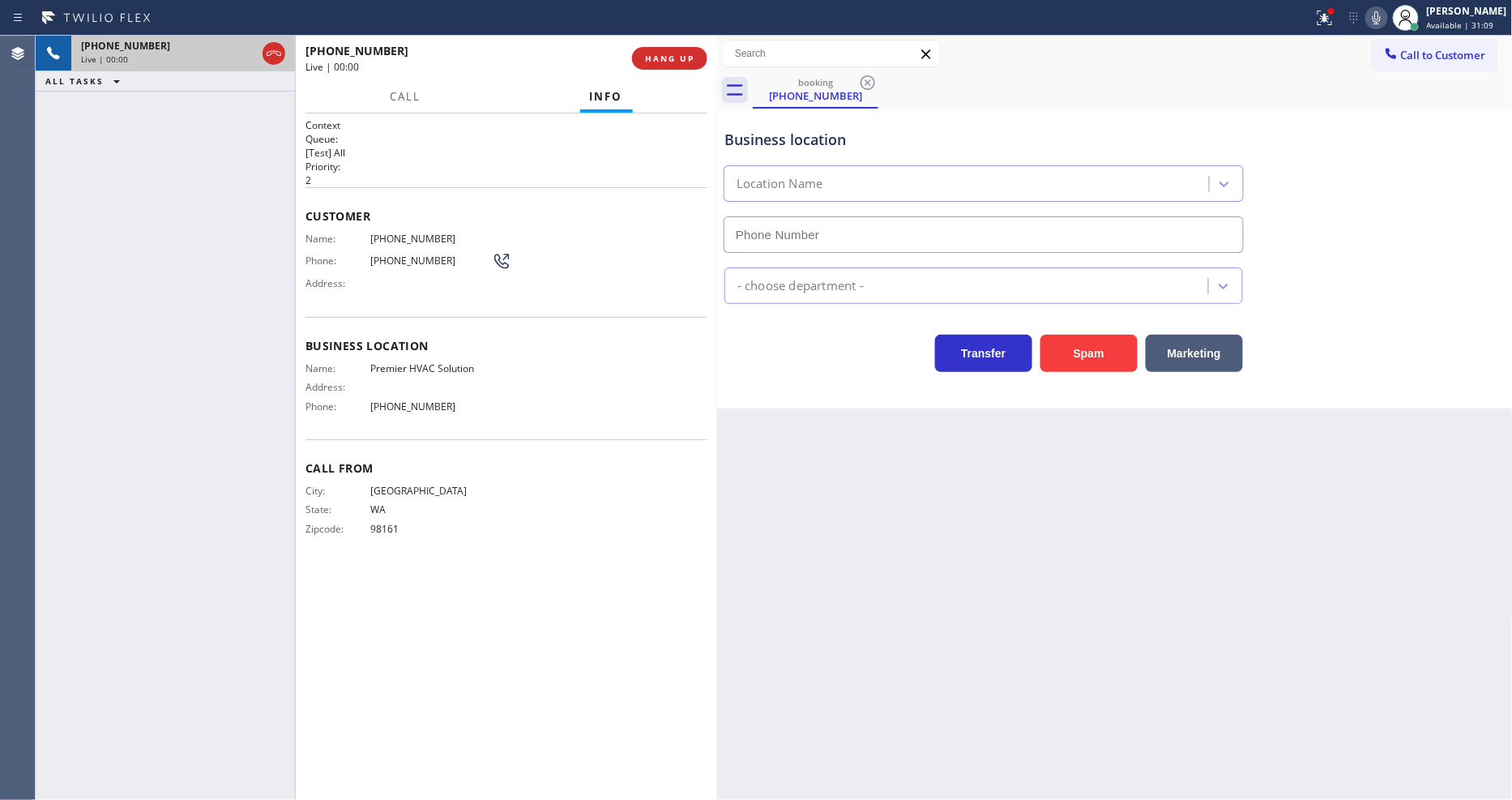
type input "[PHONE_NUMBER]"
click at [668, 60] on span "HANG UP" at bounding box center [669, 59] width 49 height 12
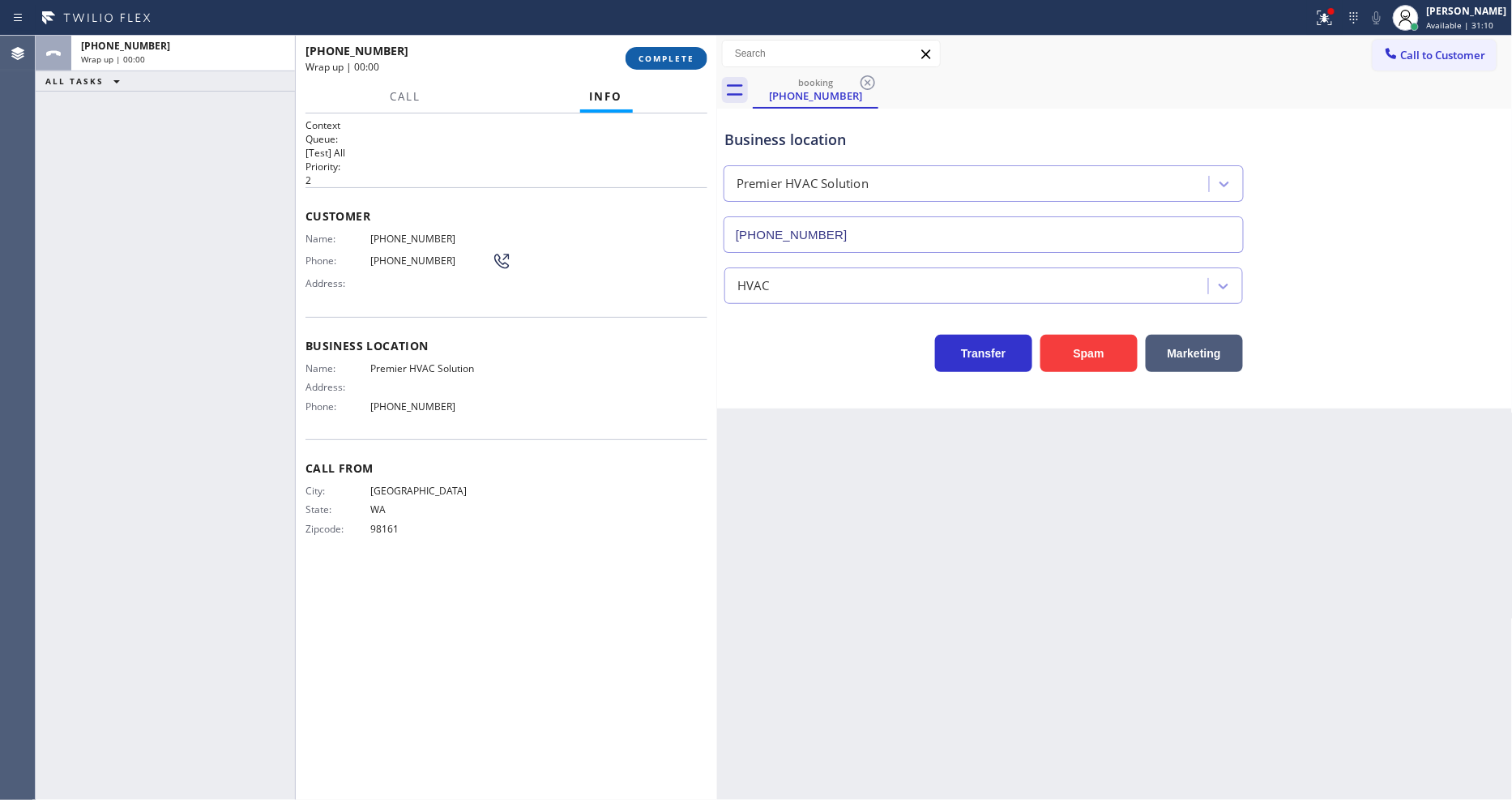
click at [668, 60] on span "COMPLETE" at bounding box center [666, 59] width 56 height 12
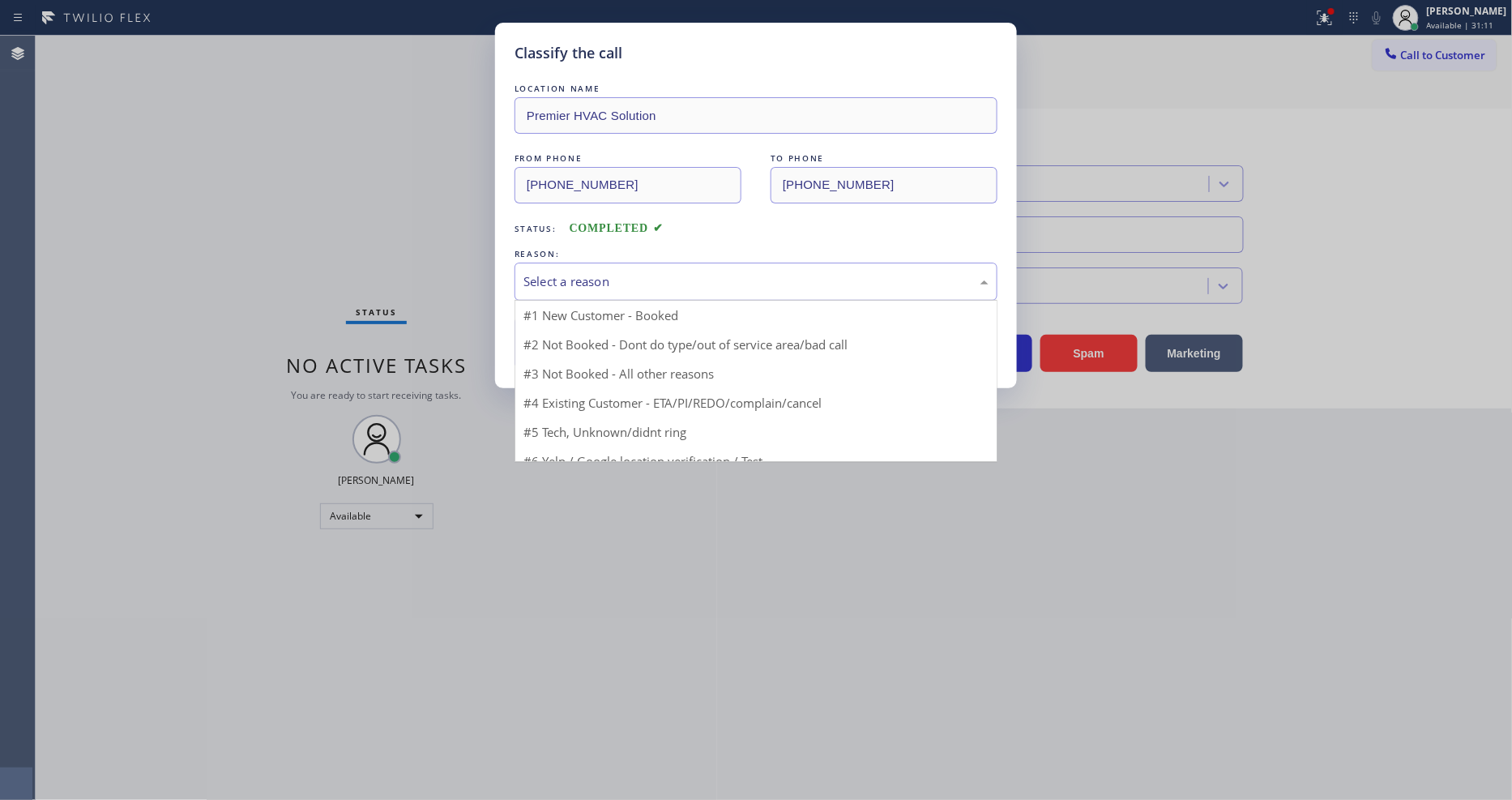
click at [582, 263] on div "Select a reason" at bounding box center [756, 281] width 483 height 38
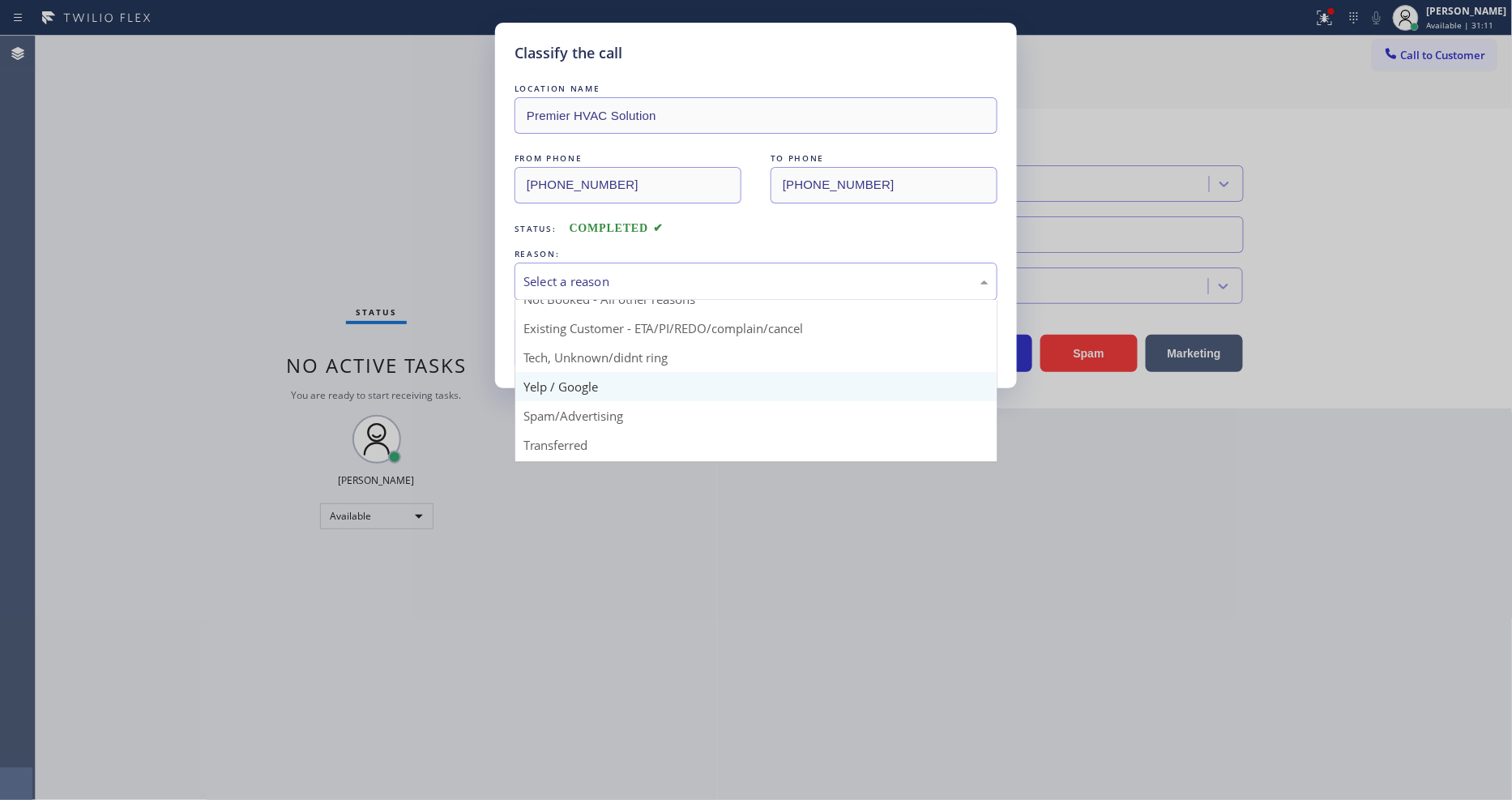
scroll to position [101, 0]
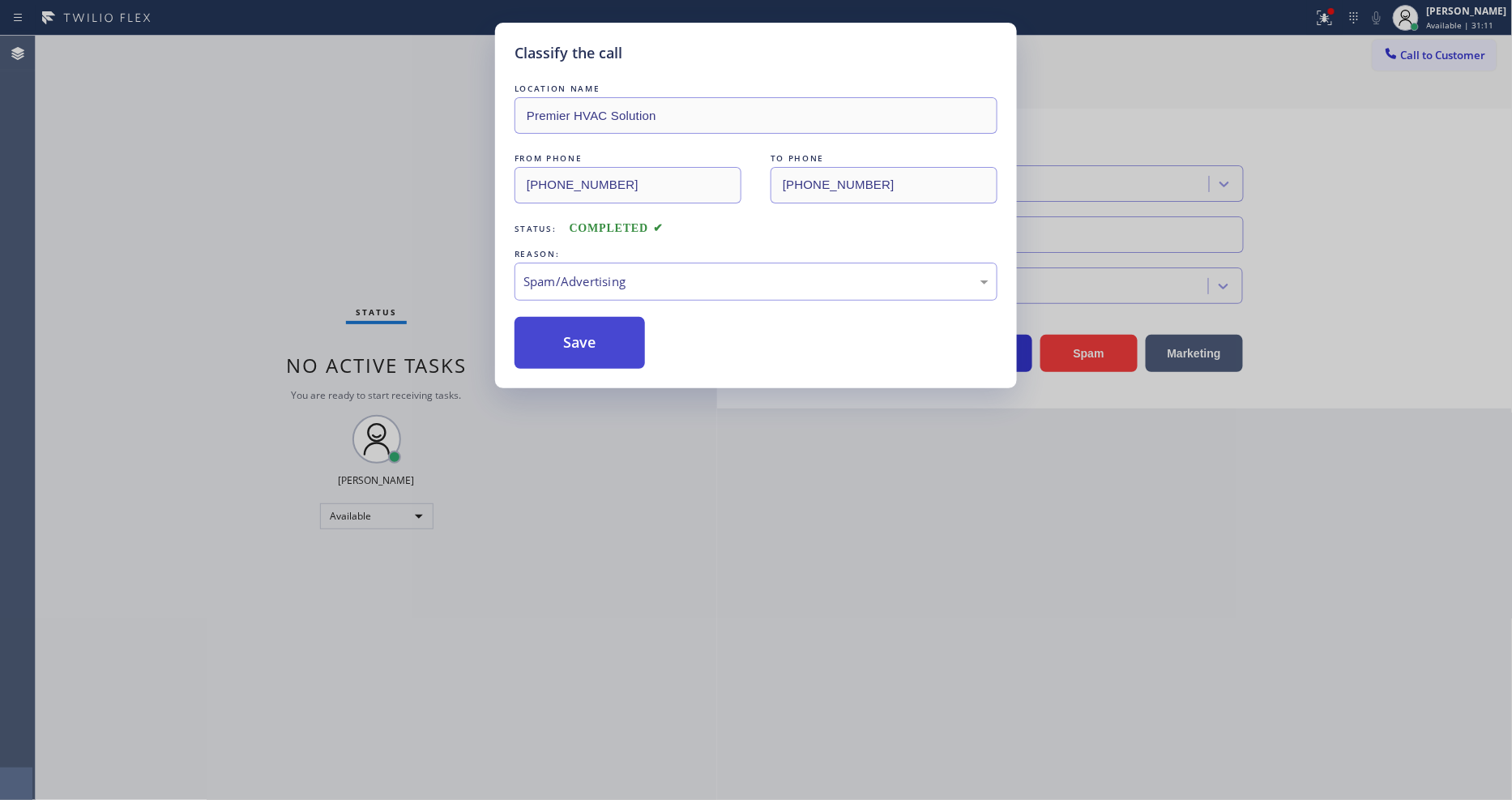
click at [594, 328] on button "Save" at bounding box center [579, 342] width 130 height 52
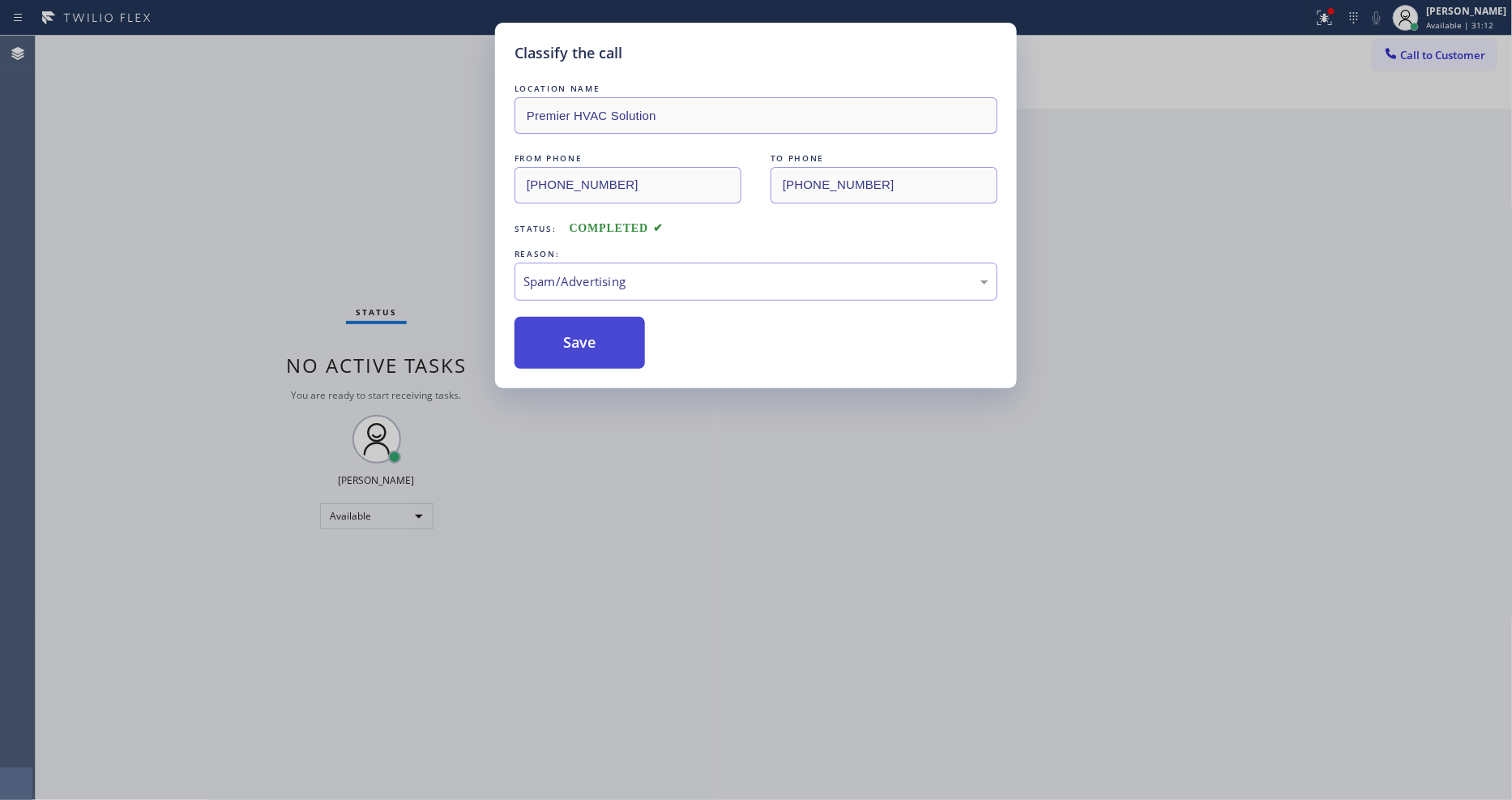
click at [594, 328] on button "Save" at bounding box center [579, 342] width 130 height 52
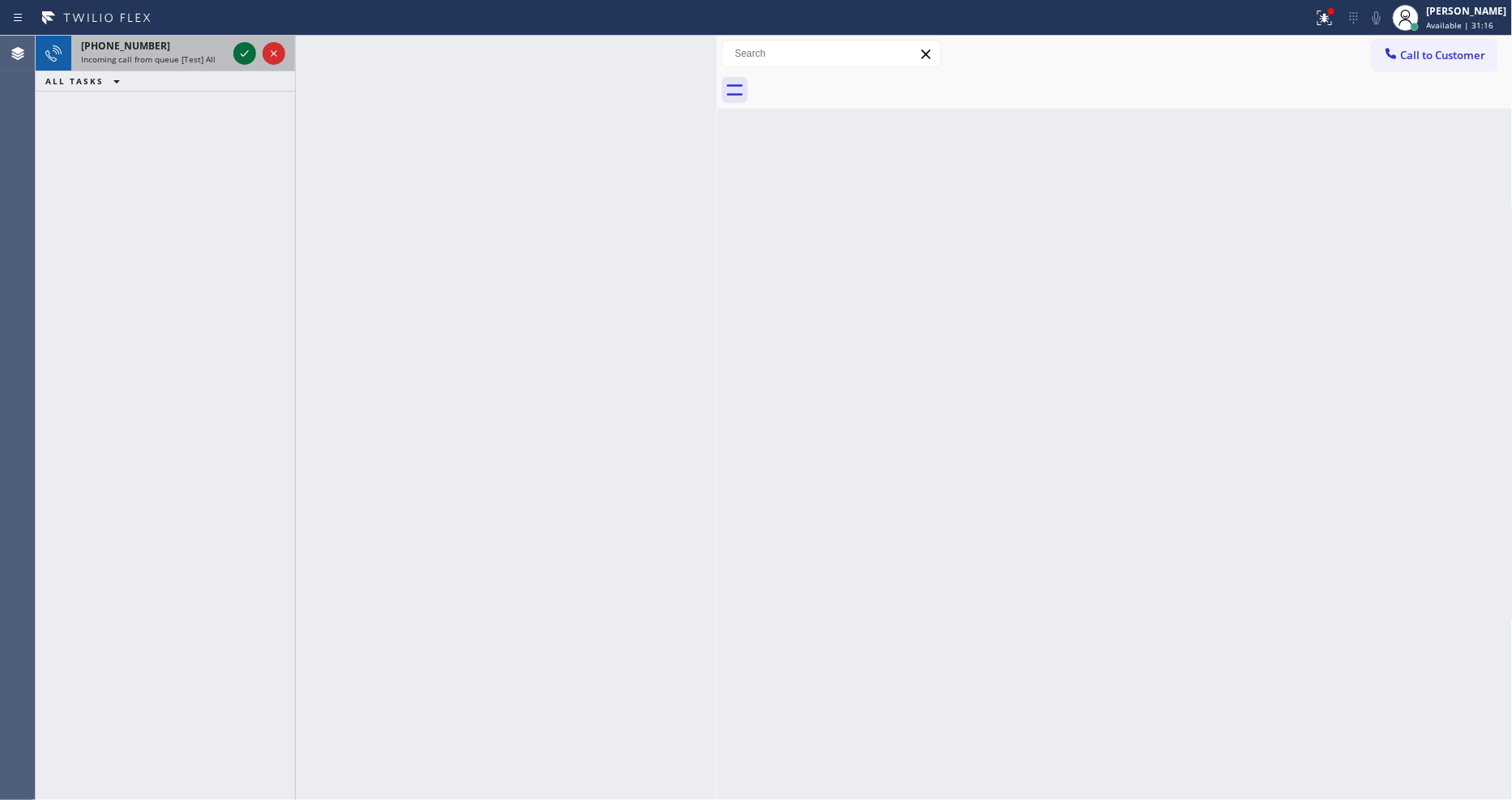
click at [240, 50] on icon at bounding box center [245, 54] width 20 height 20
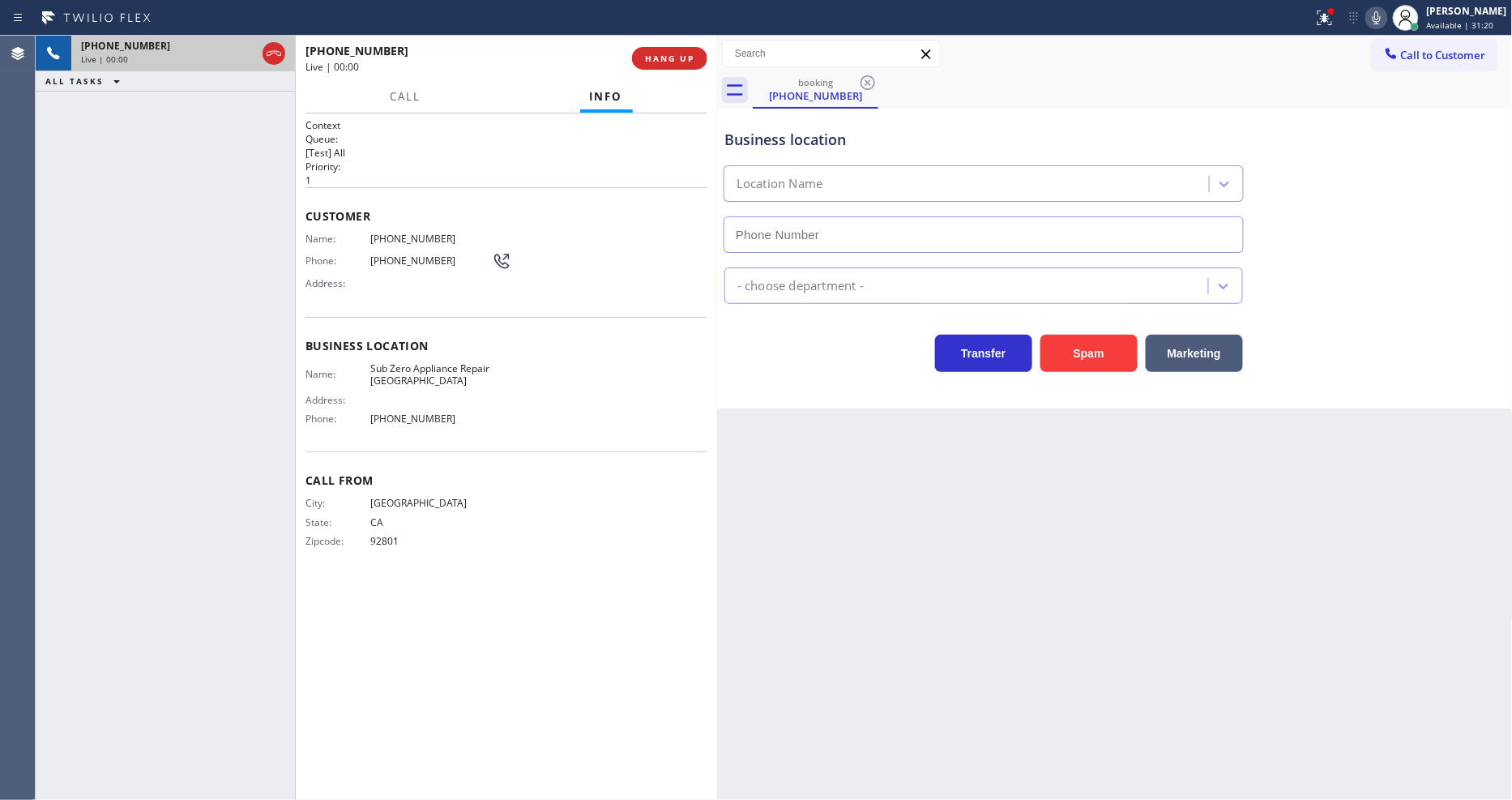
type input "[PHONE_NUMBER]"
click at [501, 524] on div "City: [GEOGRAPHIC_DATA]: [US_STATE] Zipcode: 92801" at bounding box center [507, 525] width 402 height 57
click at [1334, 19] on icon at bounding box center [1325, 18] width 20 height 20
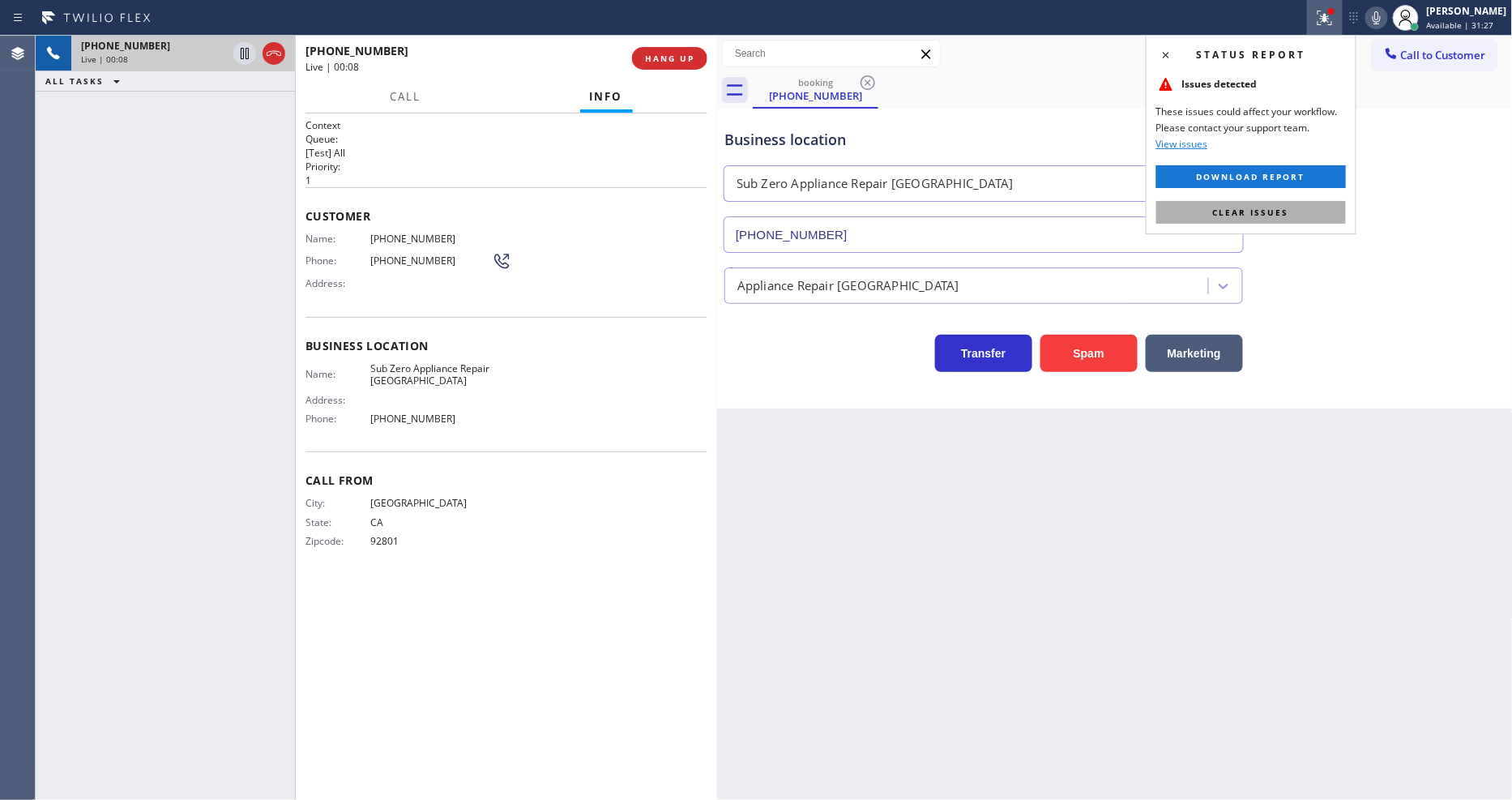
click at [1291, 212] on button "Clear issues" at bounding box center [1250, 212] width 189 height 23
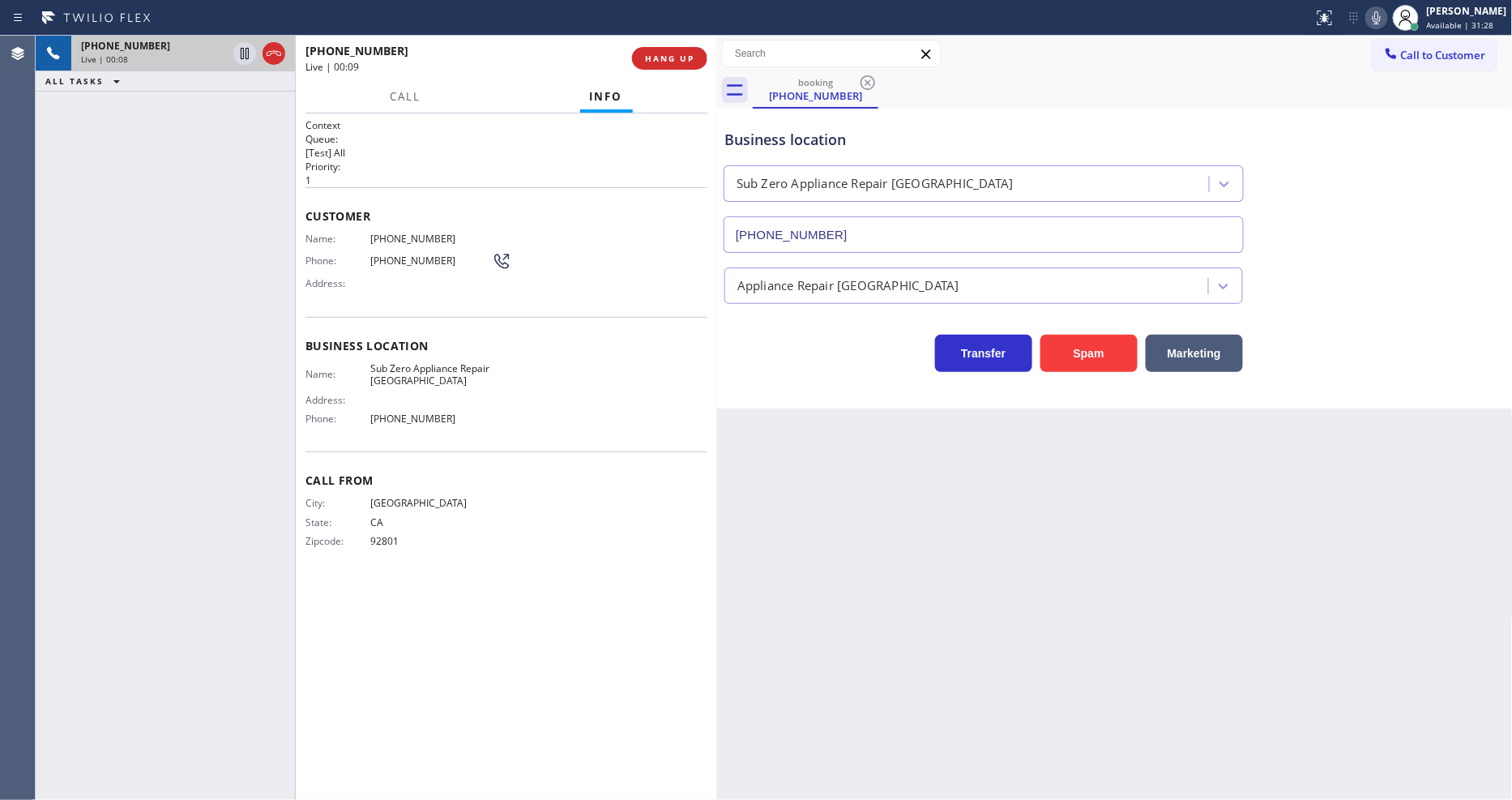
click at [401, 363] on span "Sub Zero Appliance Repair [GEOGRAPHIC_DATA]" at bounding box center [431, 375] width 122 height 25
click at [178, 205] on div "[PHONE_NUMBER] Live | 00:22 ALL TASKS ALL TASKS ACTIVE TASKS TASKS IN WRAP UP" at bounding box center [165, 418] width 260 height 765
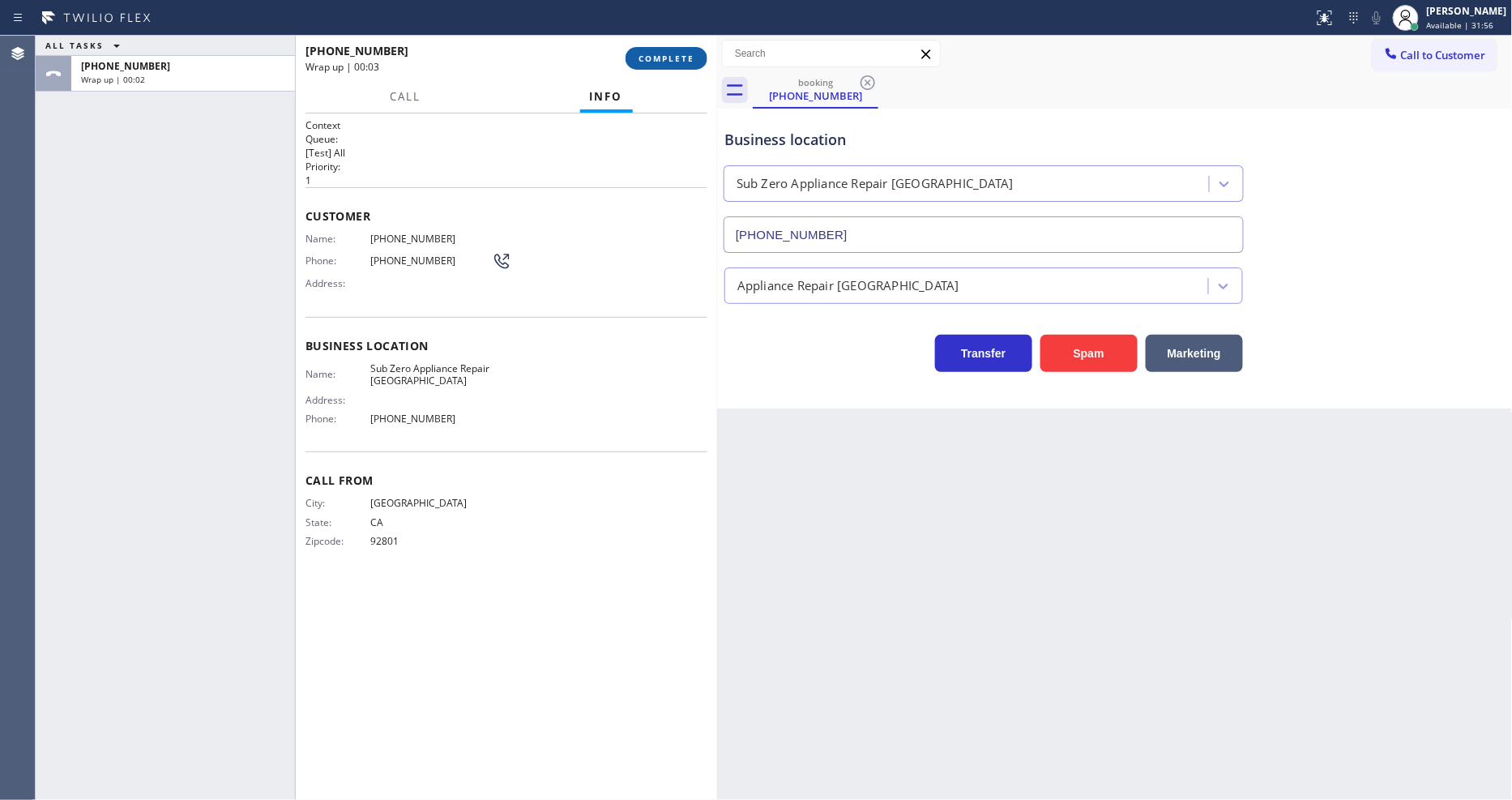
click at [647, 53] on span "COMPLETE" at bounding box center [666, 59] width 56 height 12
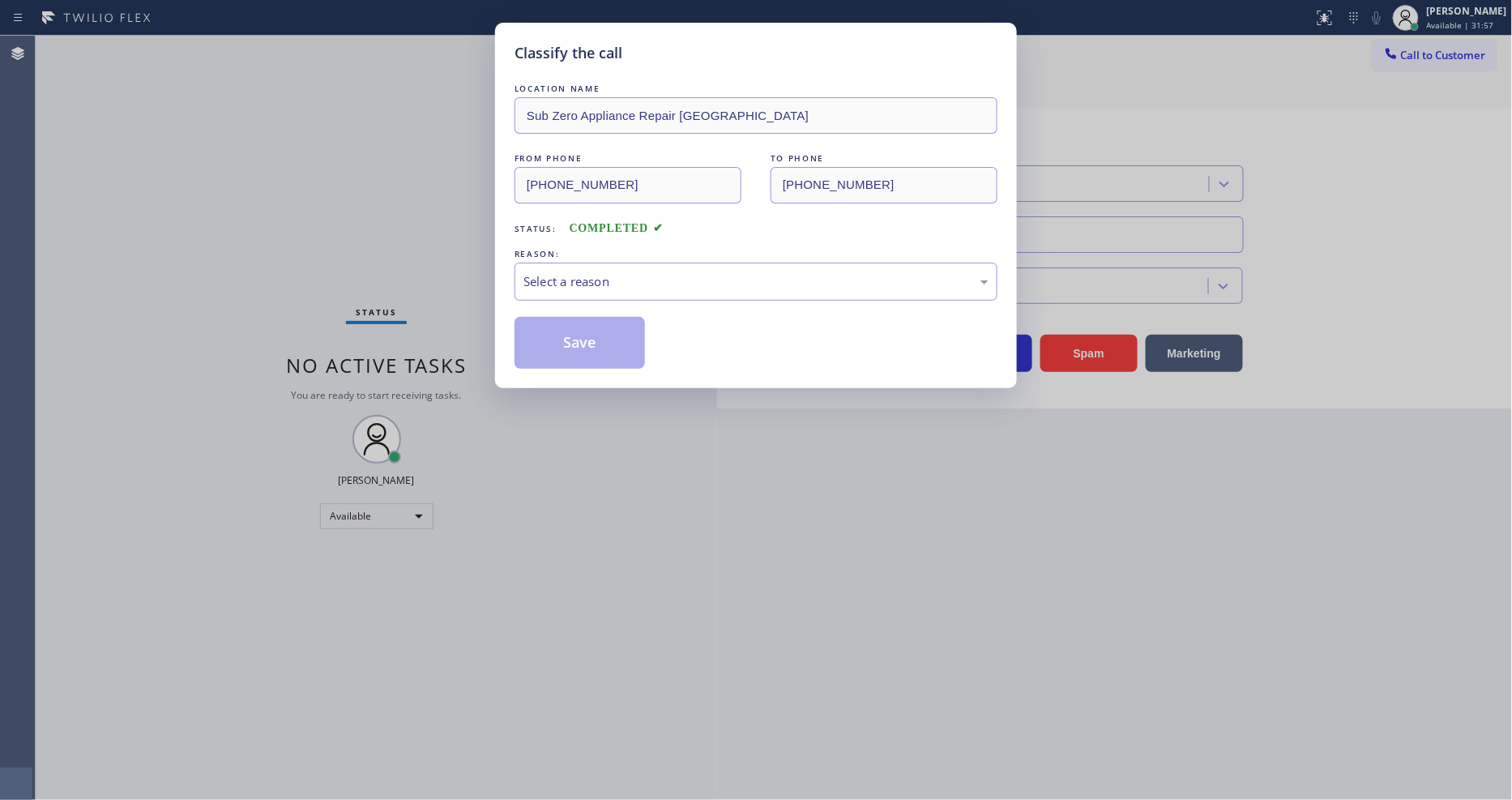
click at [625, 263] on div "Select a reason" at bounding box center [756, 281] width 483 height 38
click at [610, 343] on button "Save" at bounding box center [579, 342] width 130 height 52
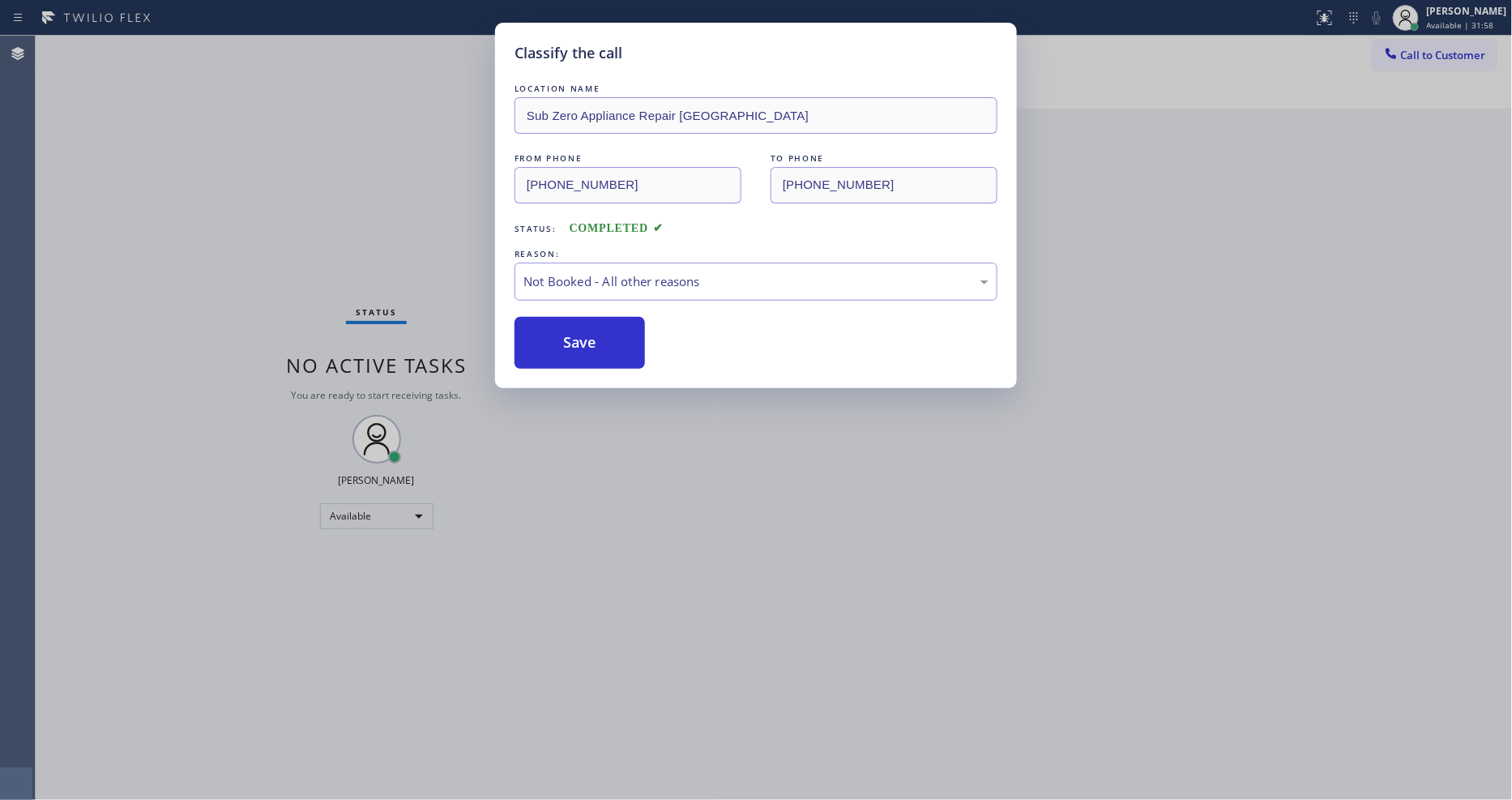
click at [610, 343] on button "Save" at bounding box center [579, 342] width 130 height 52
click at [609, 342] on button "Save" at bounding box center [579, 342] width 130 height 52
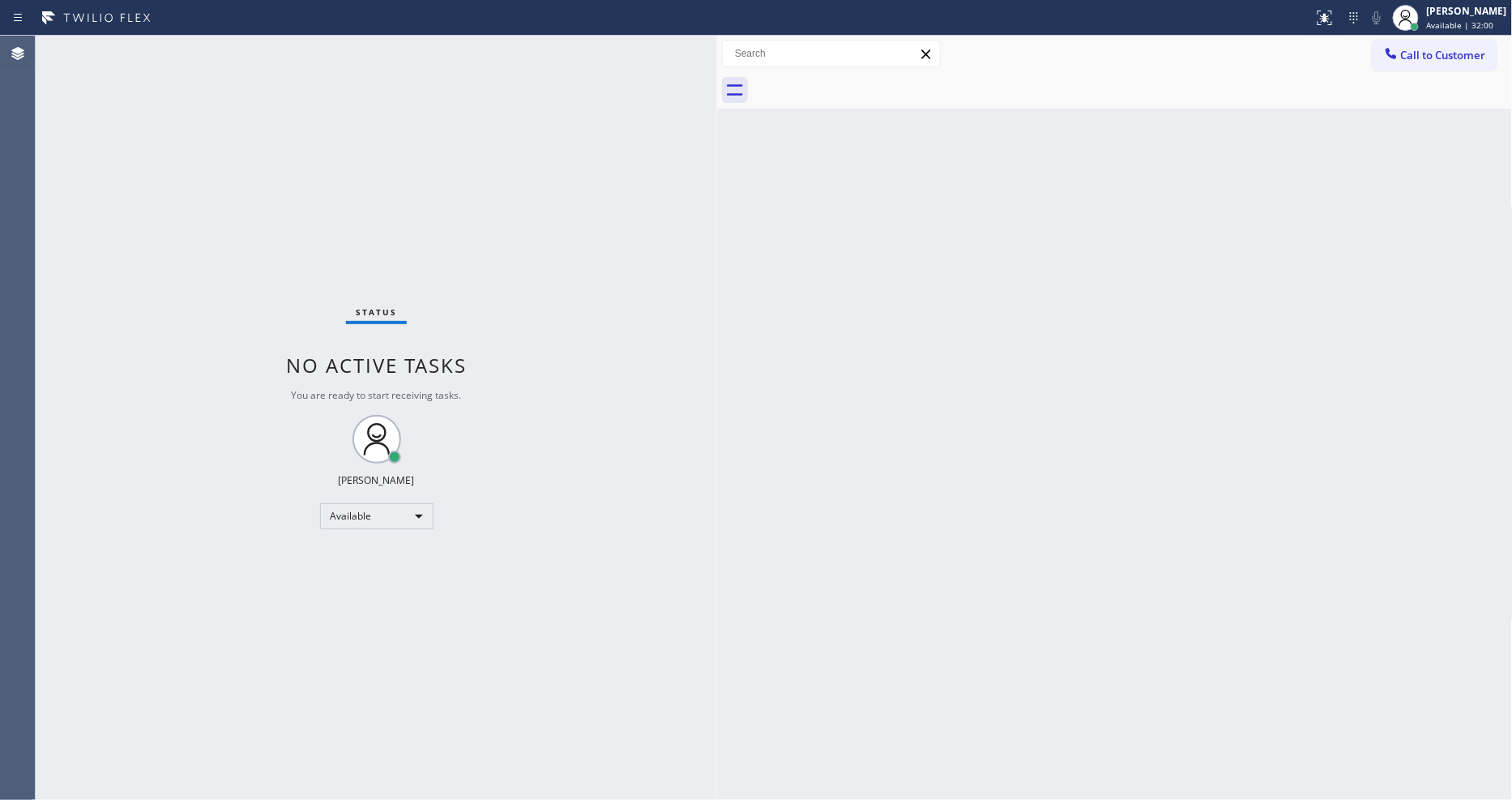
click at [221, 46] on div "Status No active tasks You are ready to start receiving tasks. [PERSON_NAME] Av…" at bounding box center [375, 418] width 681 height 765
click at [241, 57] on div "Status No active tasks You are ready to start receiving tasks. [PERSON_NAME] Av…" at bounding box center [375, 418] width 681 height 765
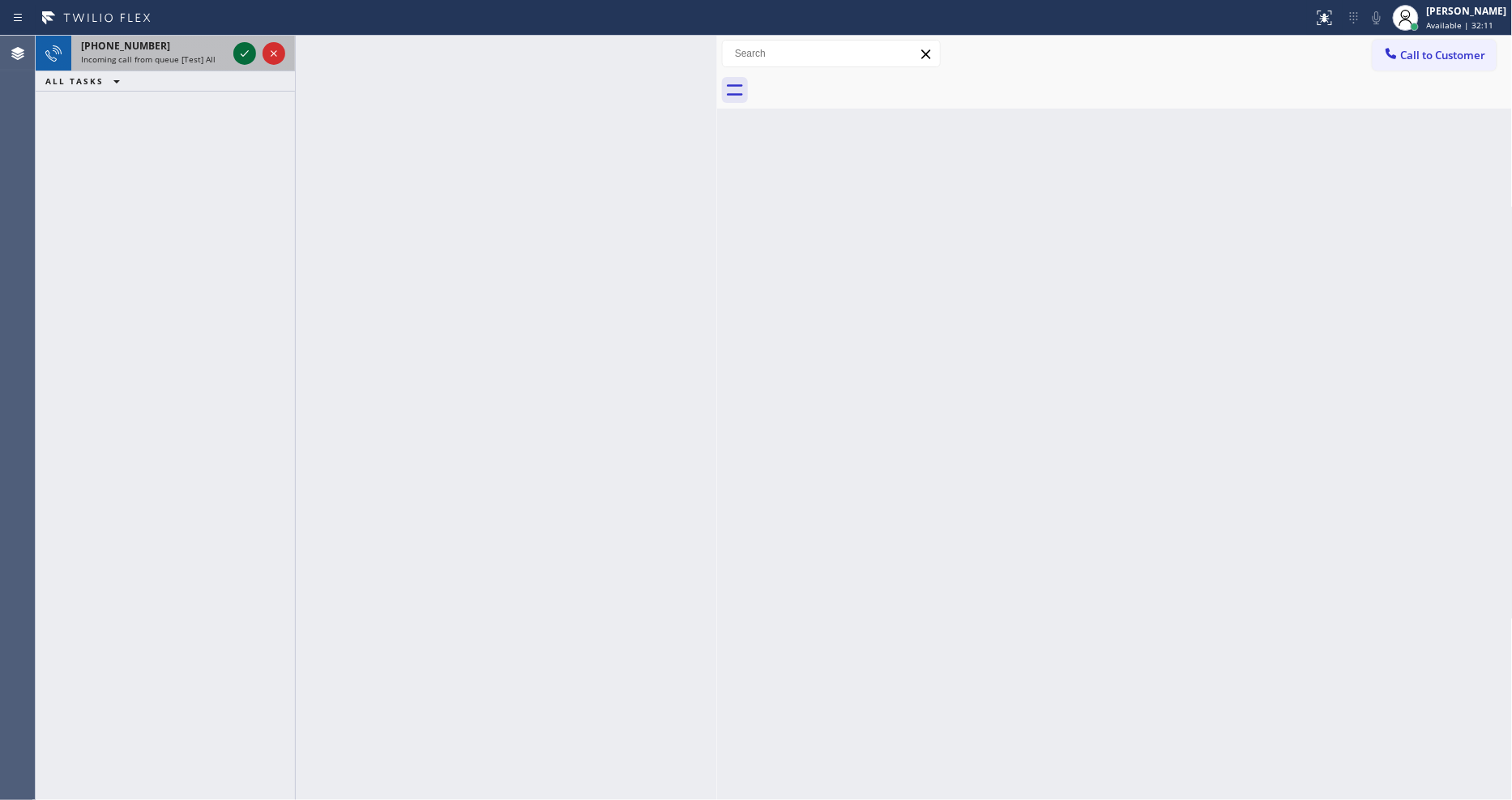
click at [248, 49] on icon at bounding box center [245, 54] width 20 height 20
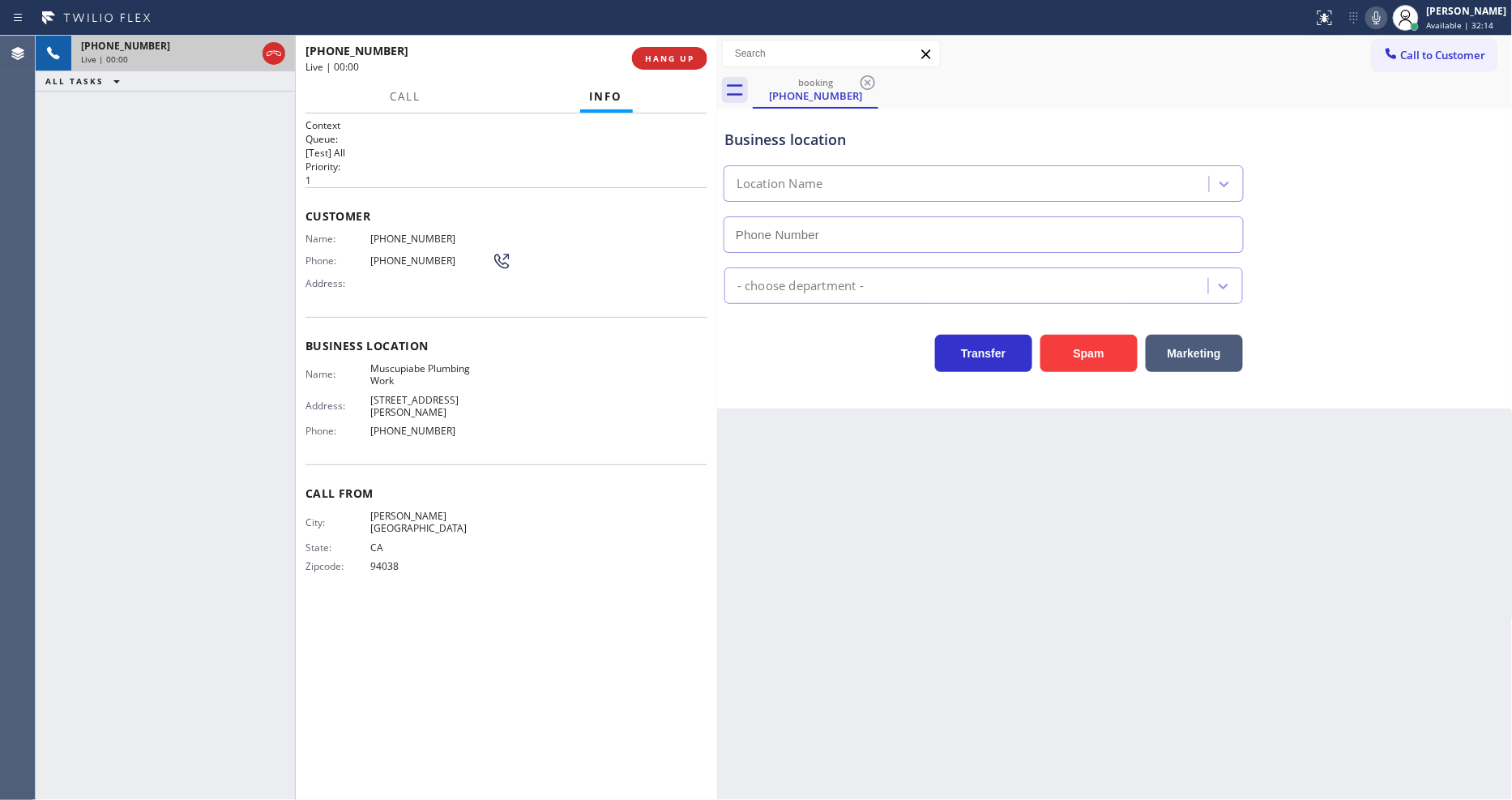
type input "[PHONE_NUMBER]"
click at [676, 60] on span "HANG UP" at bounding box center [669, 59] width 49 height 12
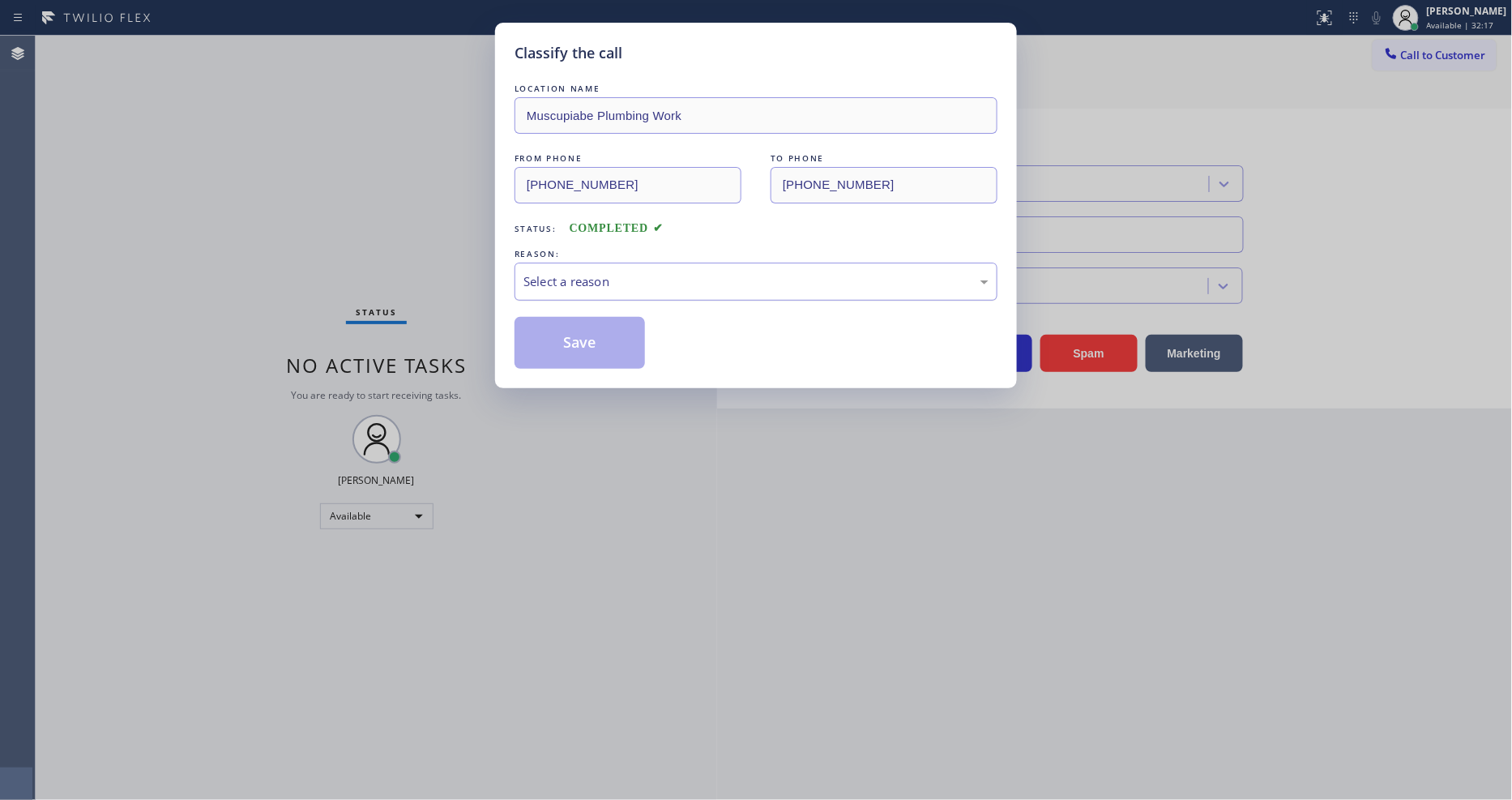
click at [573, 273] on div "Select a reason" at bounding box center [756, 281] width 465 height 19
click at [586, 360] on button "Save" at bounding box center [579, 342] width 130 height 52
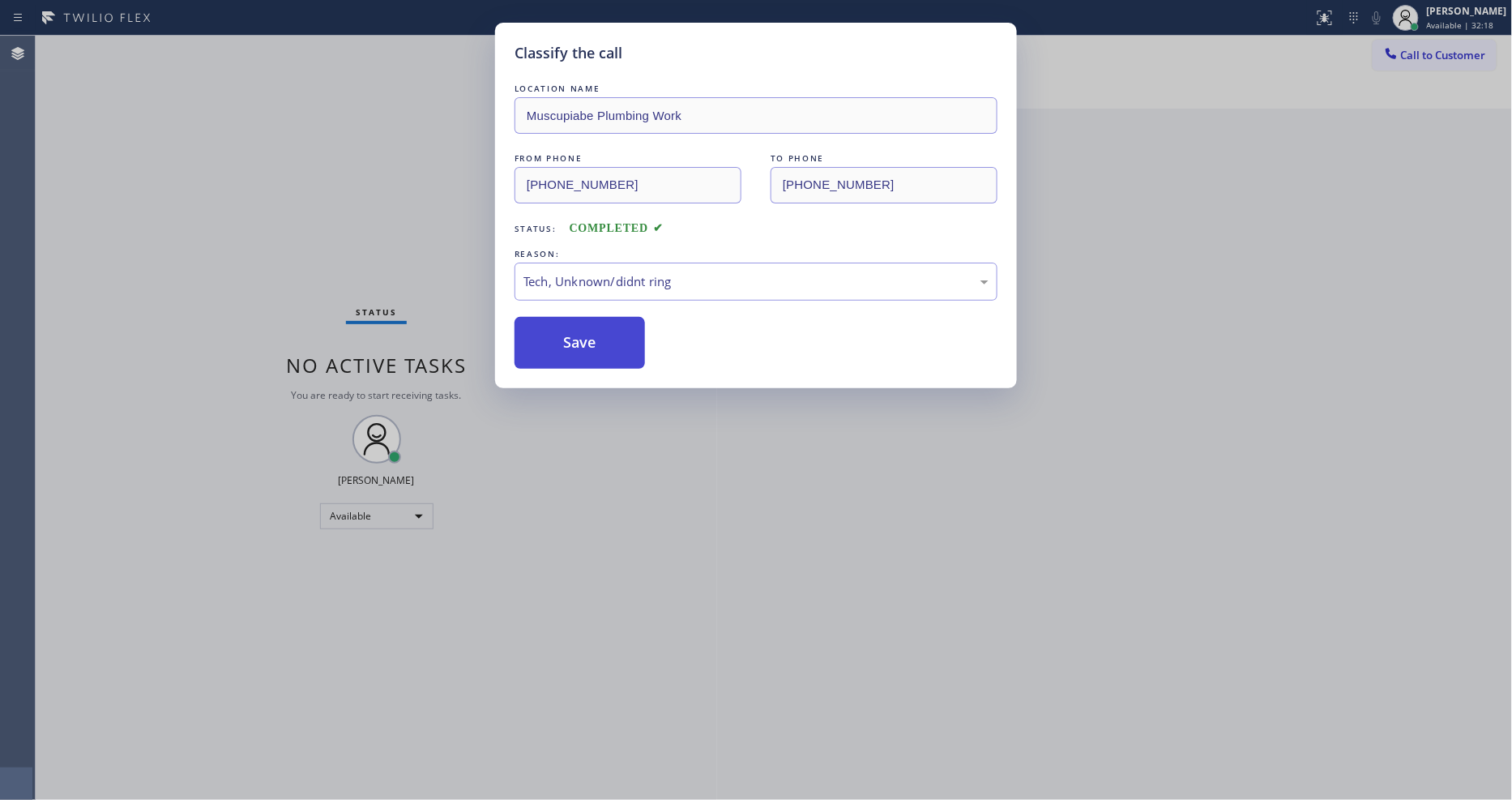
click at [586, 360] on button "Save" at bounding box center [579, 342] width 130 height 52
click at [585, 358] on button "Save" at bounding box center [579, 342] width 130 height 52
click at [582, 347] on button "Save" at bounding box center [579, 342] width 130 height 52
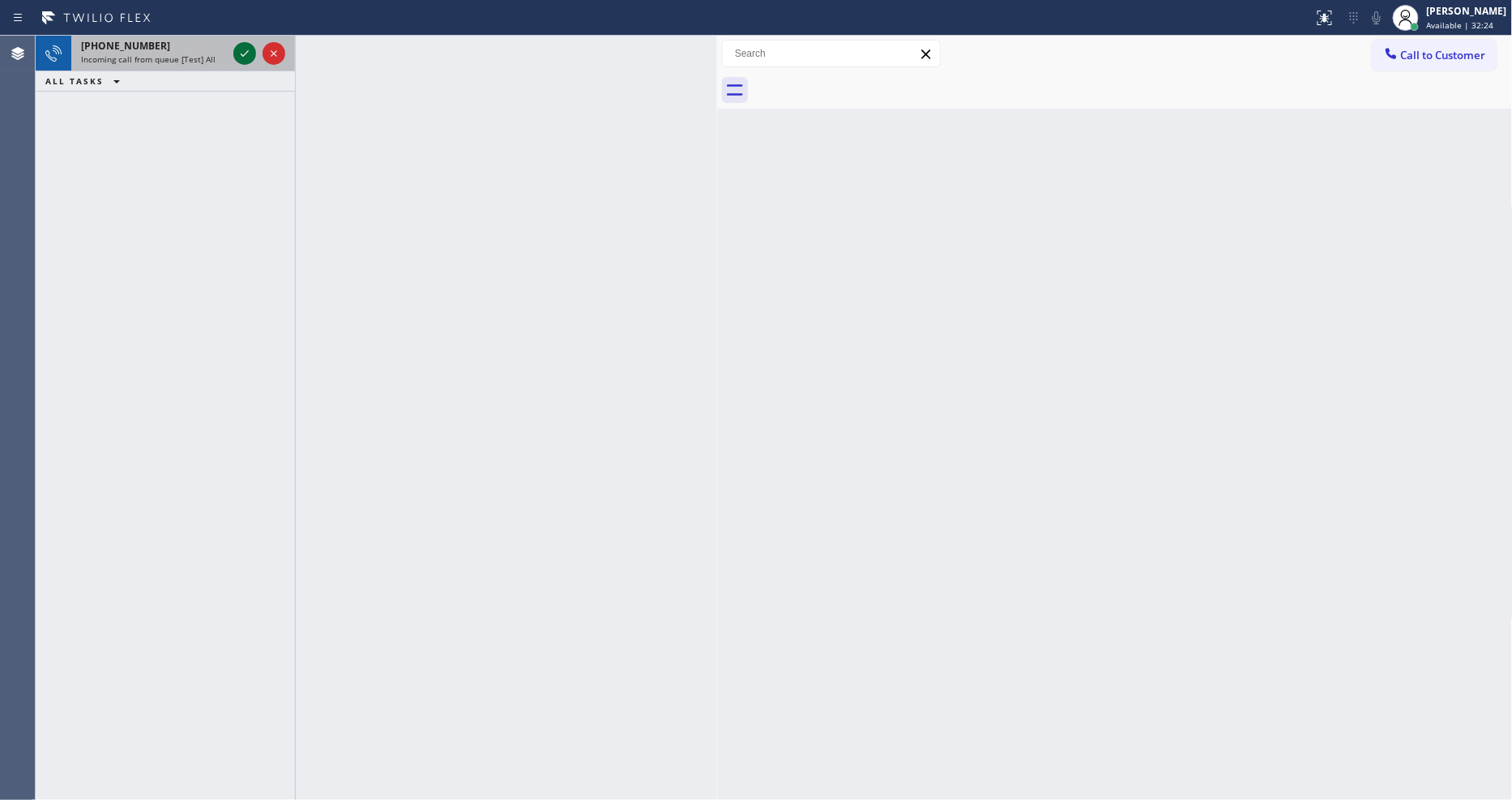
click at [246, 45] on icon at bounding box center [245, 54] width 20 height 20
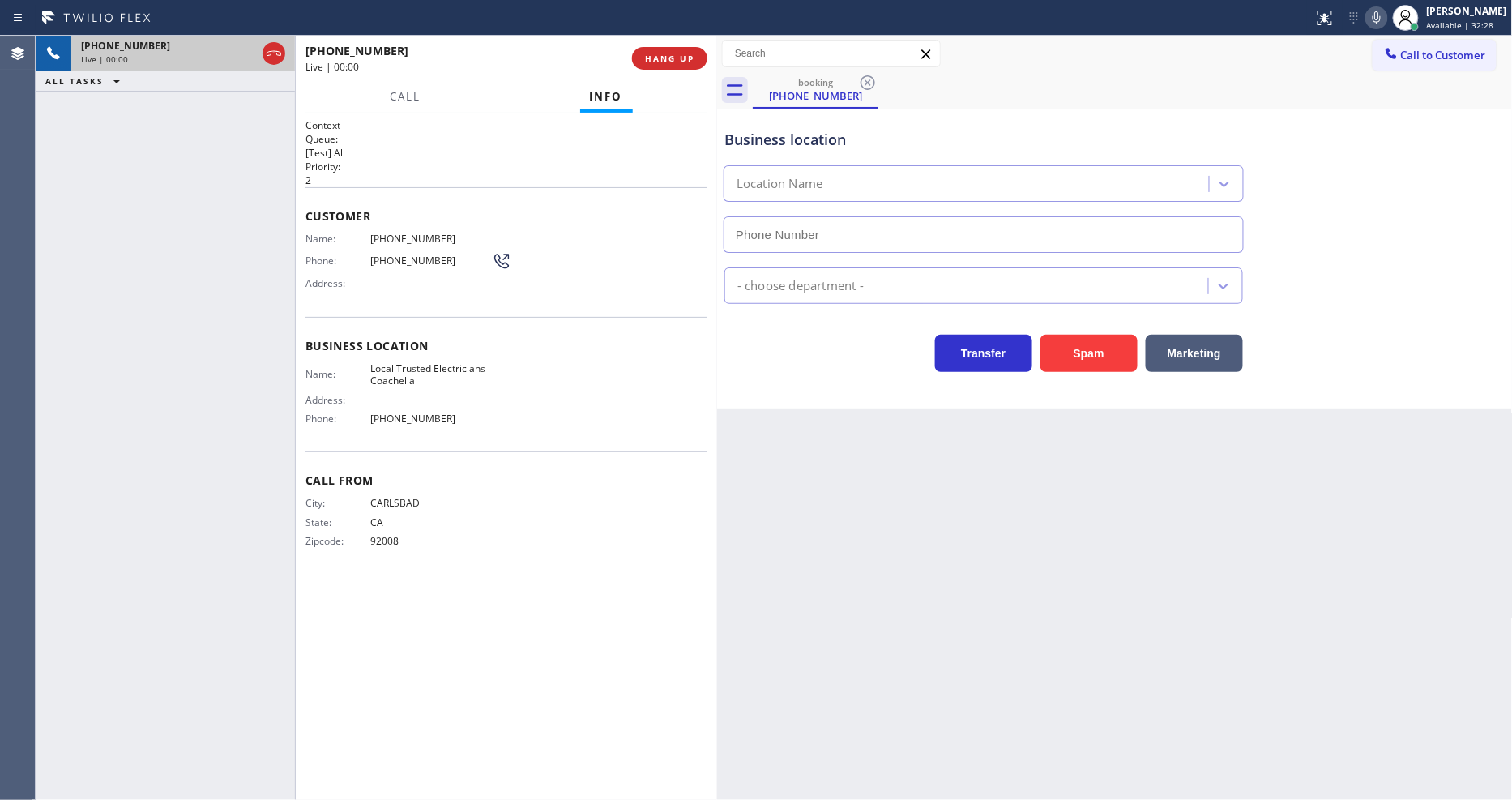
type input "[PHONE_NUMBER]"
click at [320, 373] on span "Name:" at bounding box center [338, 374] width 65 height 12
click at [669, 60] on span "HANG UP" at bounding box center [669, 59] width 49 height 12
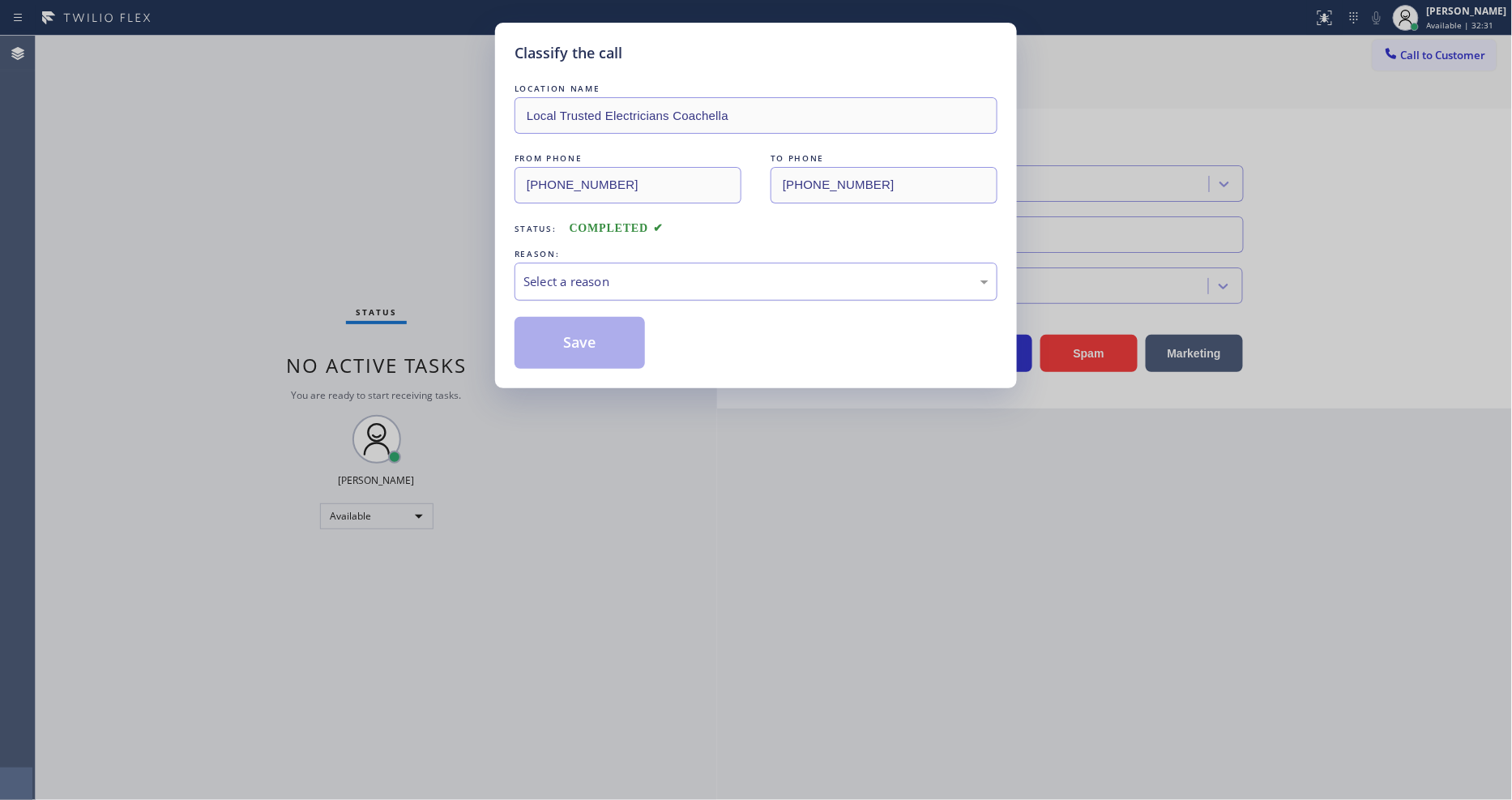
click at [602, 287] on div "Select a reason" at bounding box center [756, 281] width 483 height 38
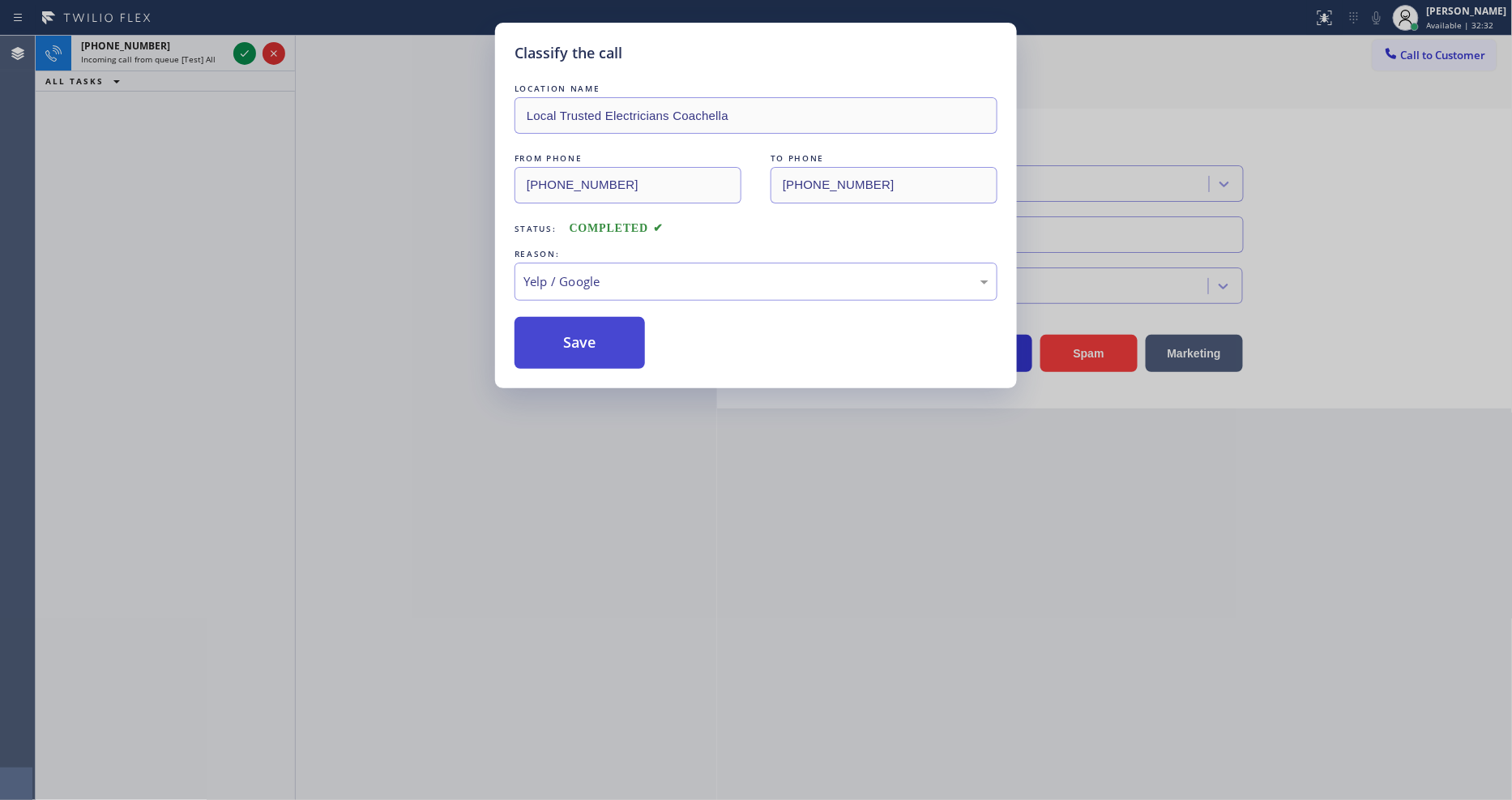
click at [602, 323] on button "Save" at bounding box center [579, 342] width 130 height 52
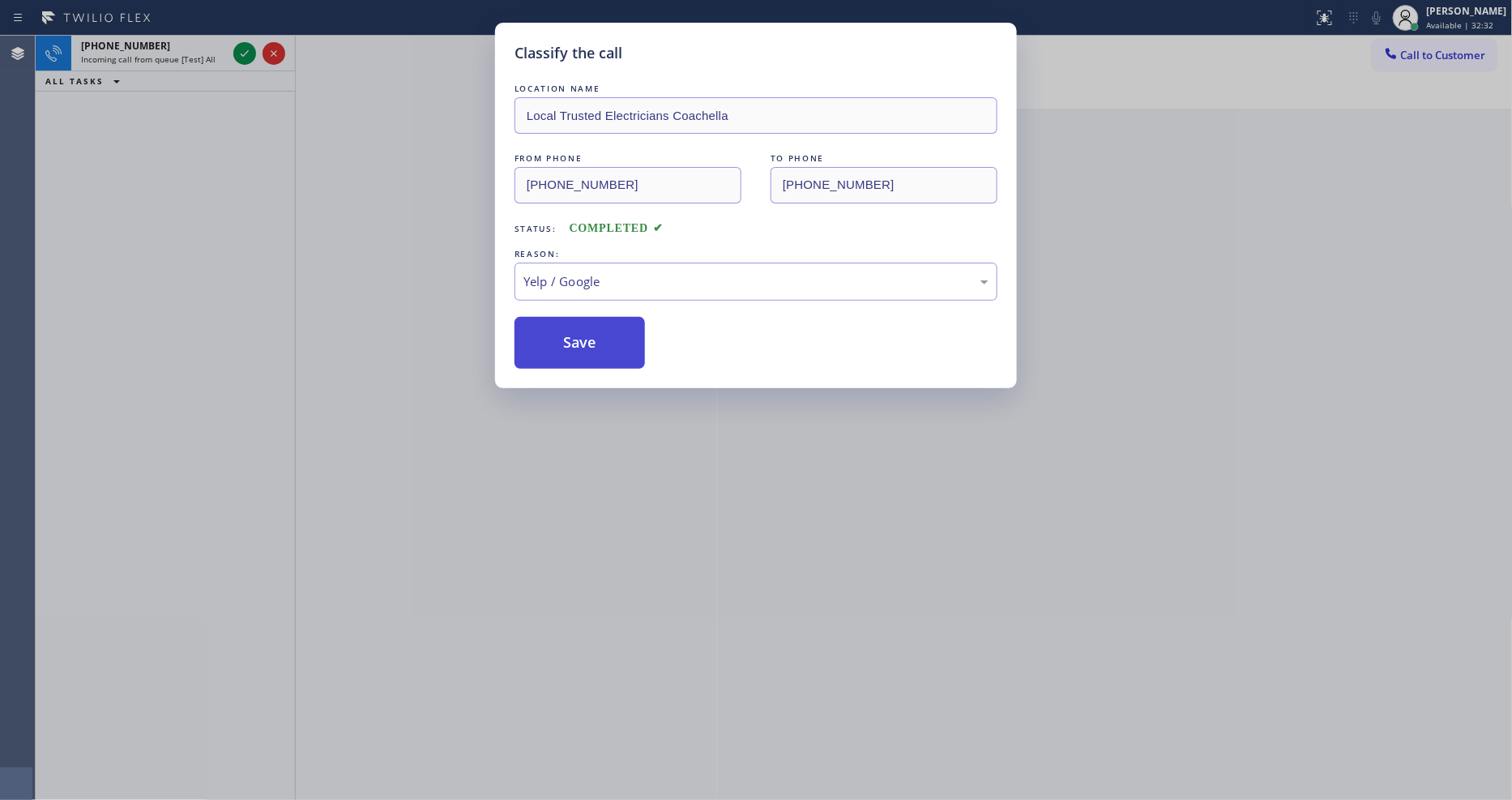
click at [602, 323] on button "Save" at bounding box center [579, 342] width 130 height 52
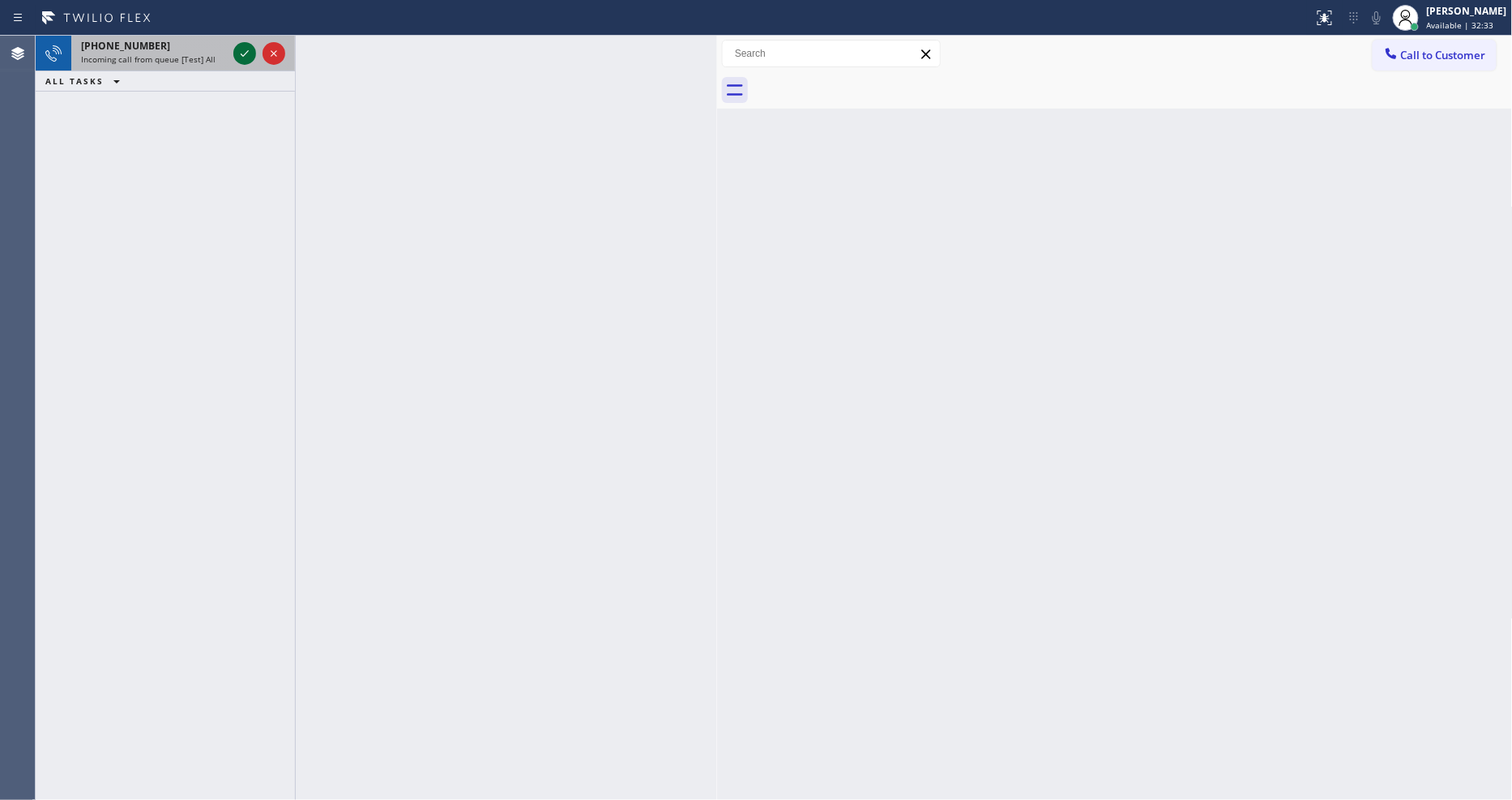
click at [244, 52] on icon at bounding box center [245, 54] width 20 height 20
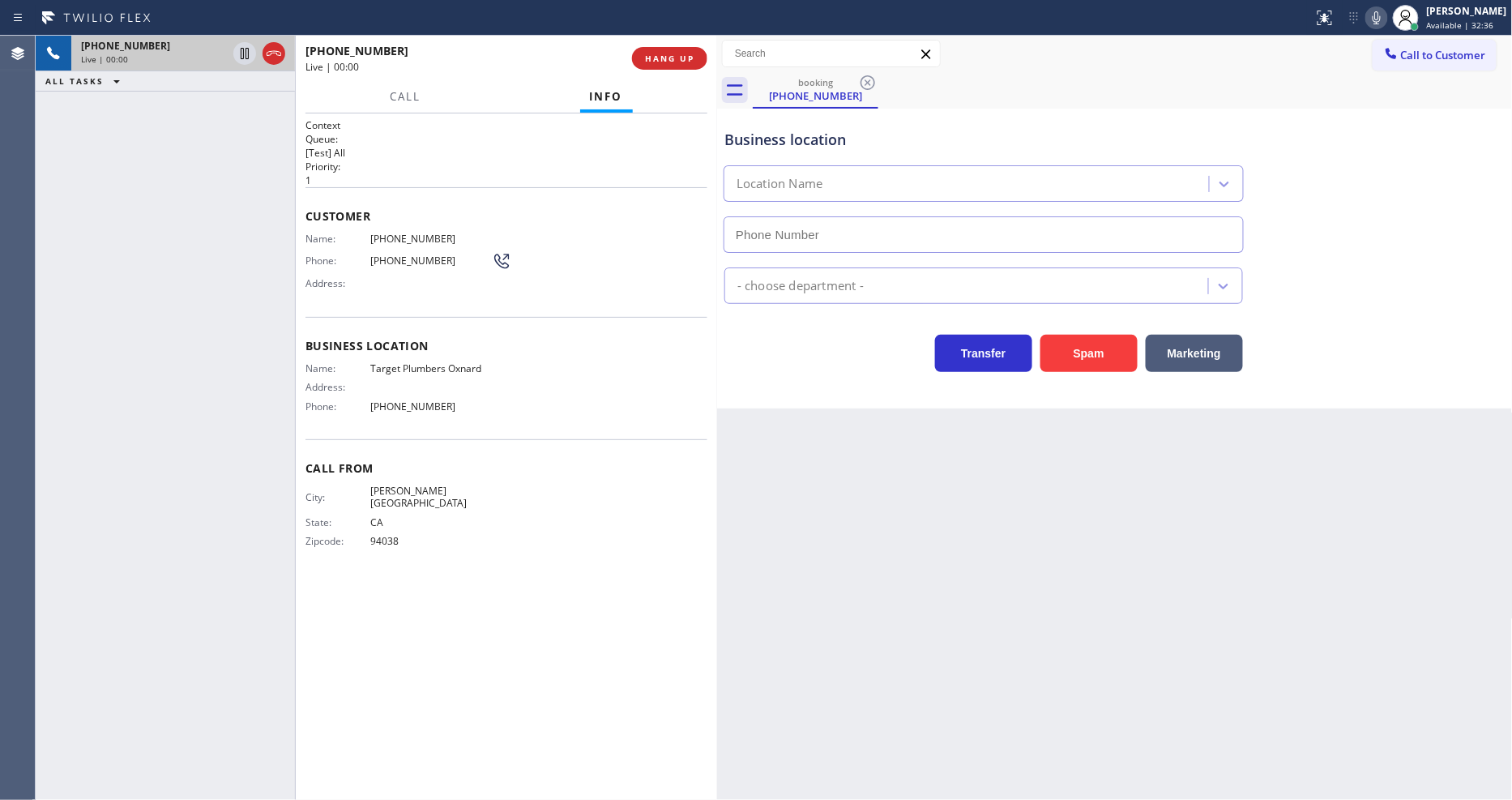
type input "[PHONE_NUMBER]"
click at [681, 49] on button "HANG UP" at bounding box center [669, 58] width 75 height 23
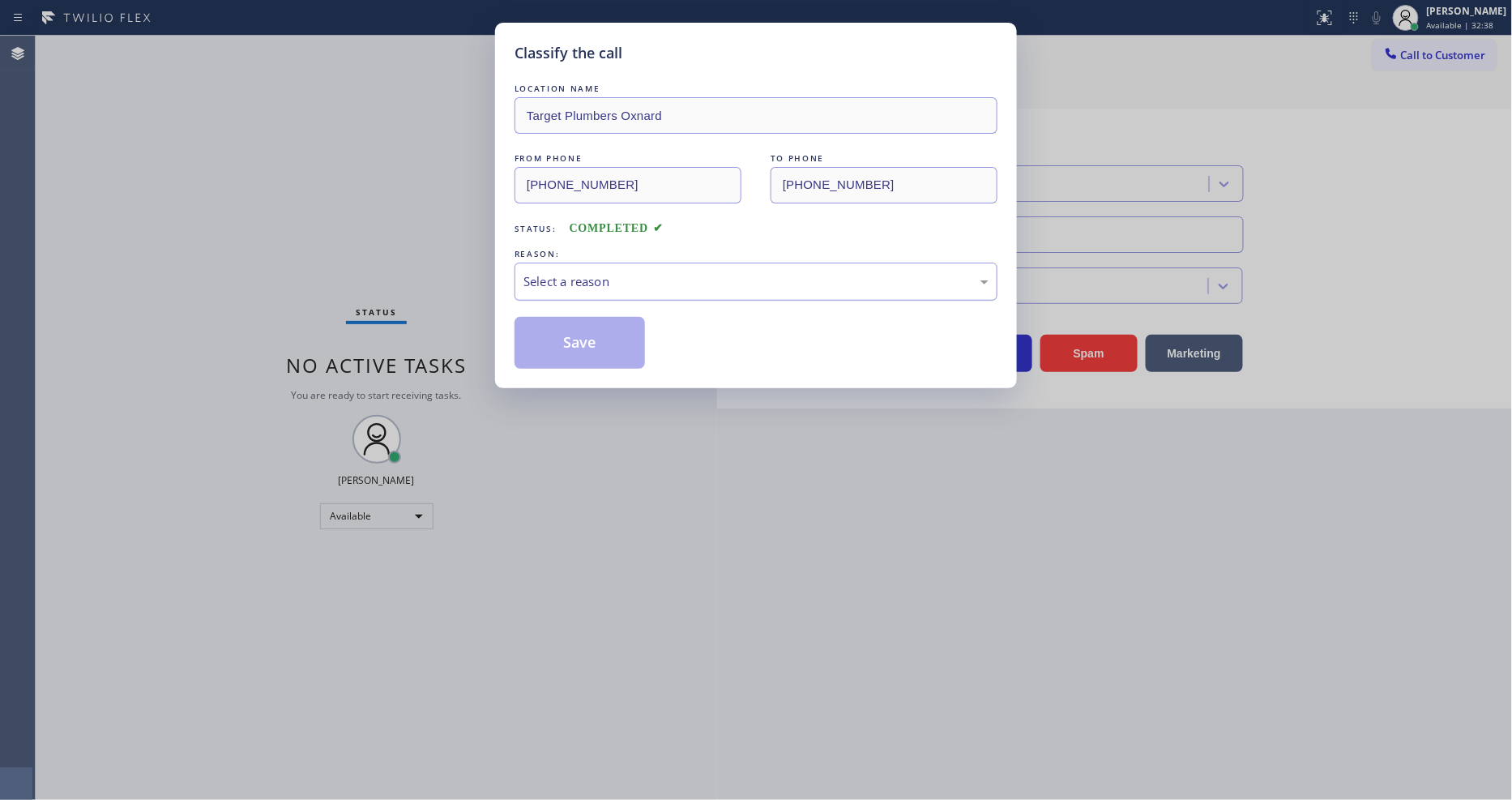
click at [613, 278] on div "Select a reason" at bounding box center [756, 281] width 465 height 19
drag, startPoint x: 600, startPoint y: 429, endPoint x: 611, endPoint y: 318, distance: 111.5
click at [611, 317] on button "Save" at bounding box center [579, 342] width 130 height 52
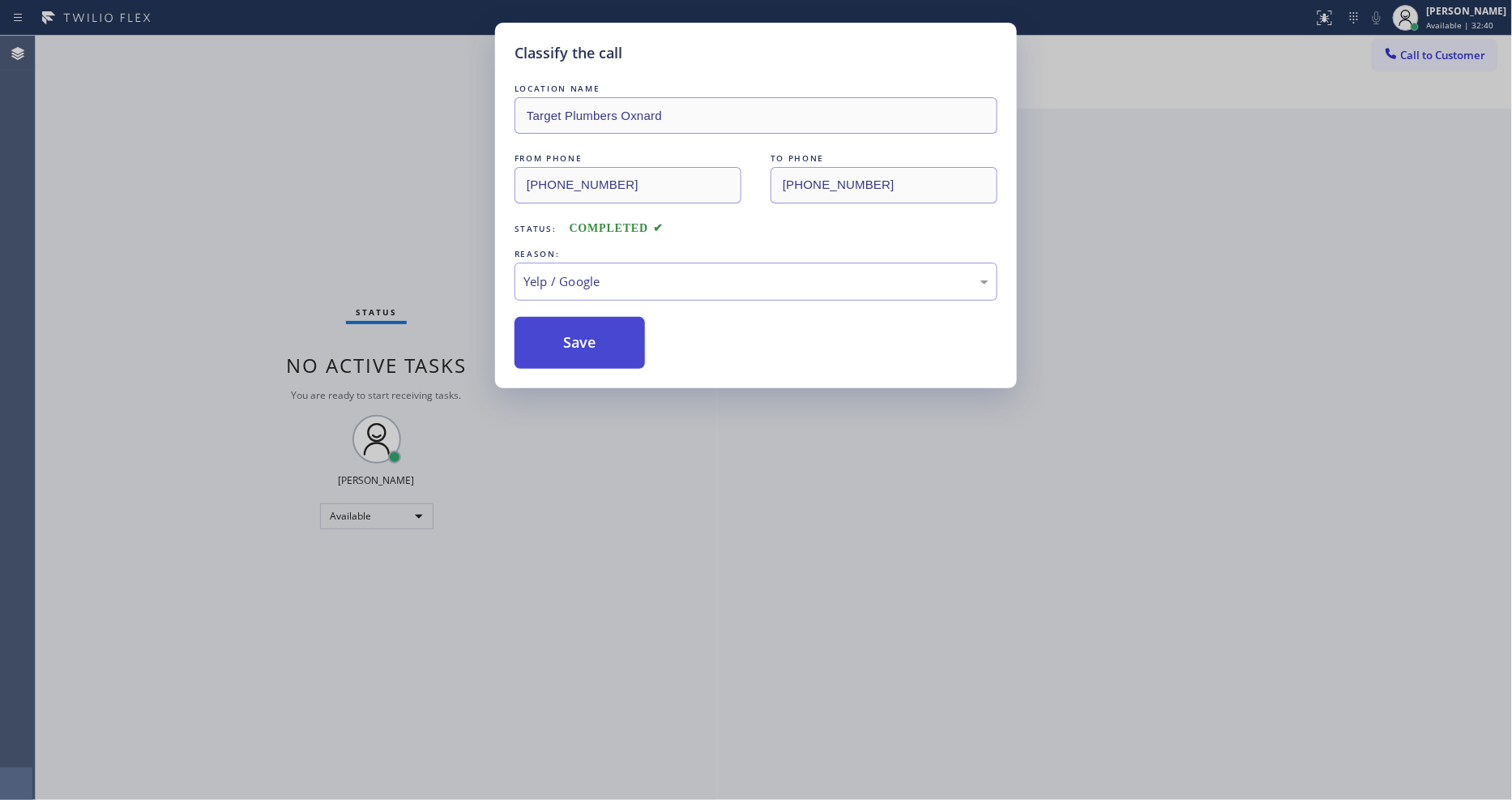
click at [611, 317] on button "Save" at bounding box center [579, 342] width 130 height 52
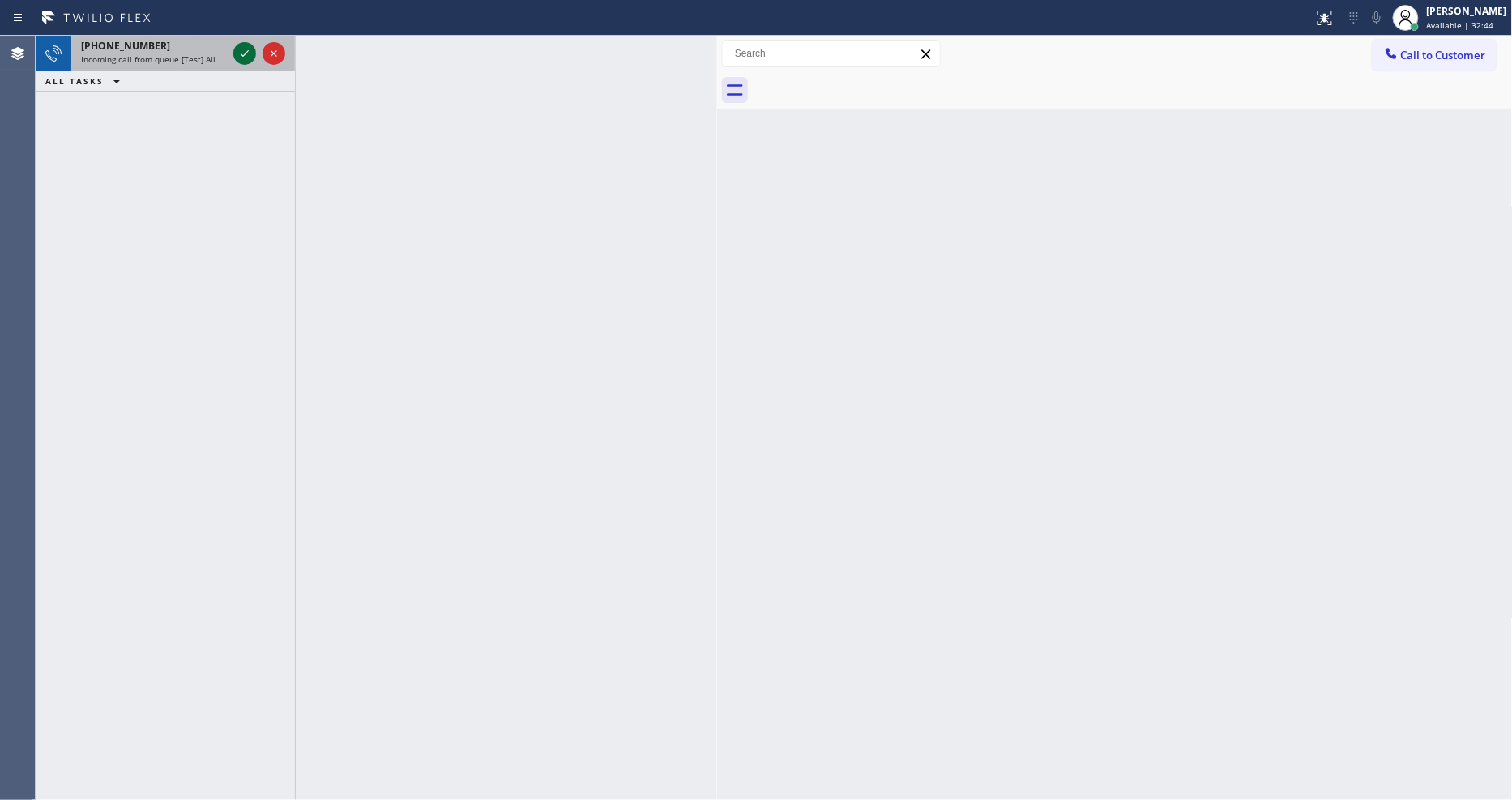
click at [247, 50] on icon at bounding box center [245, 54] width 20 height 20
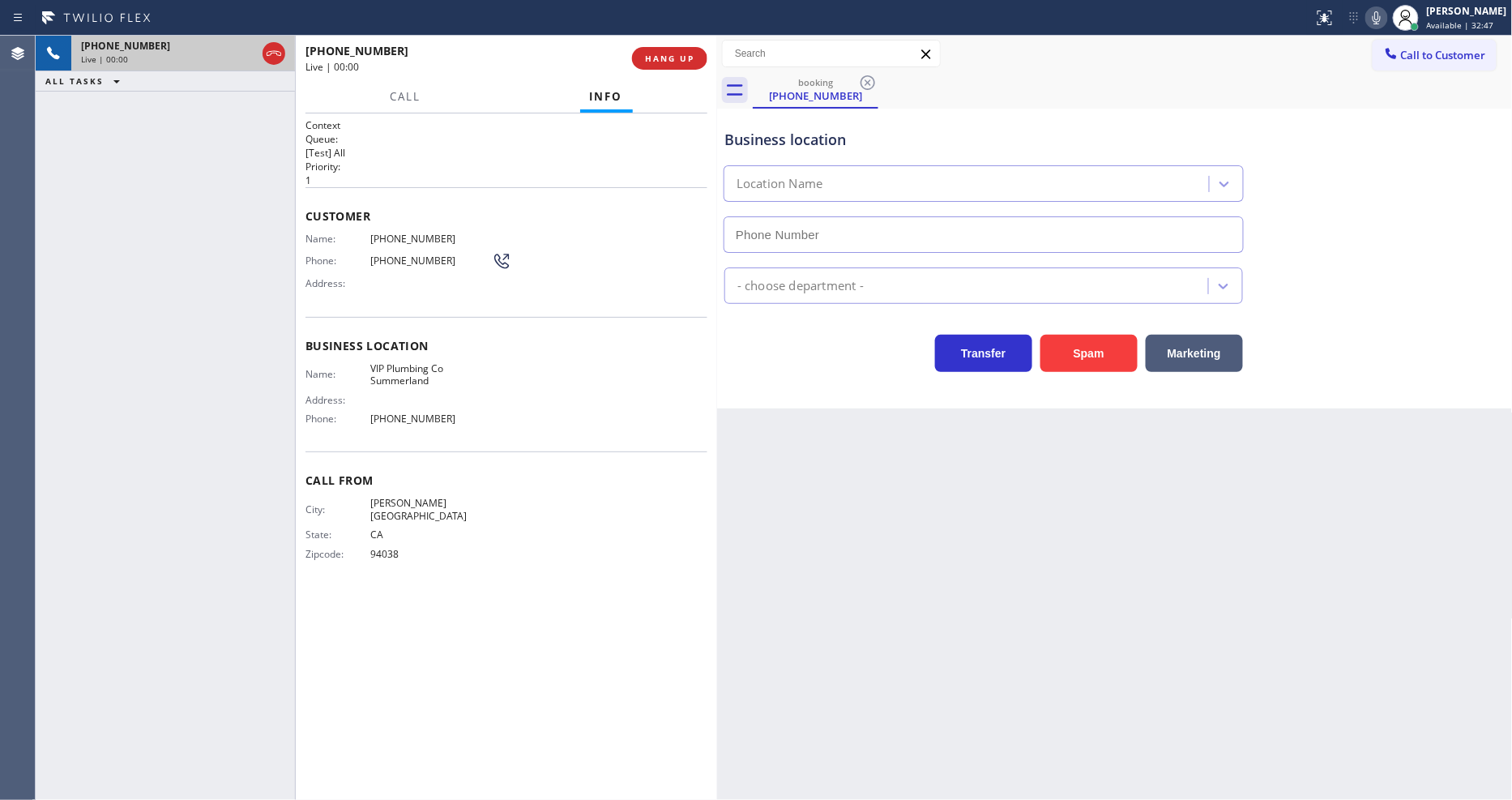
type input "[PHONE_NUMBER]"
click at [685, 59] on span "HANG UP" at bounding box center [669, 59] width 49 height 12
click at [684, 59] on span "HANG UP" at bounding box center [669, 59] width 49 height 12
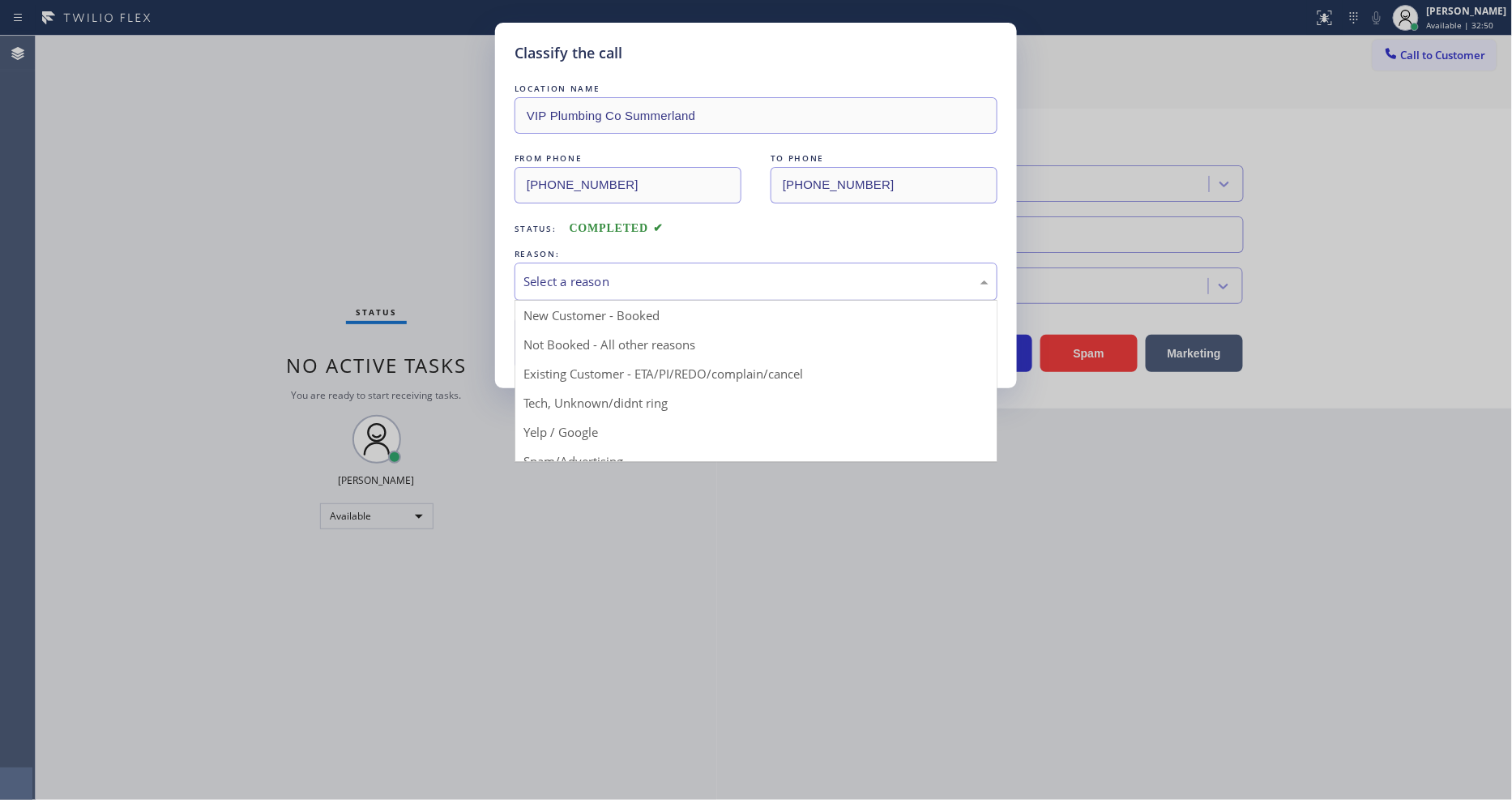
click at [561, 263] on div "Select a reason" at bounding box center [756, 281] width 483 height 38
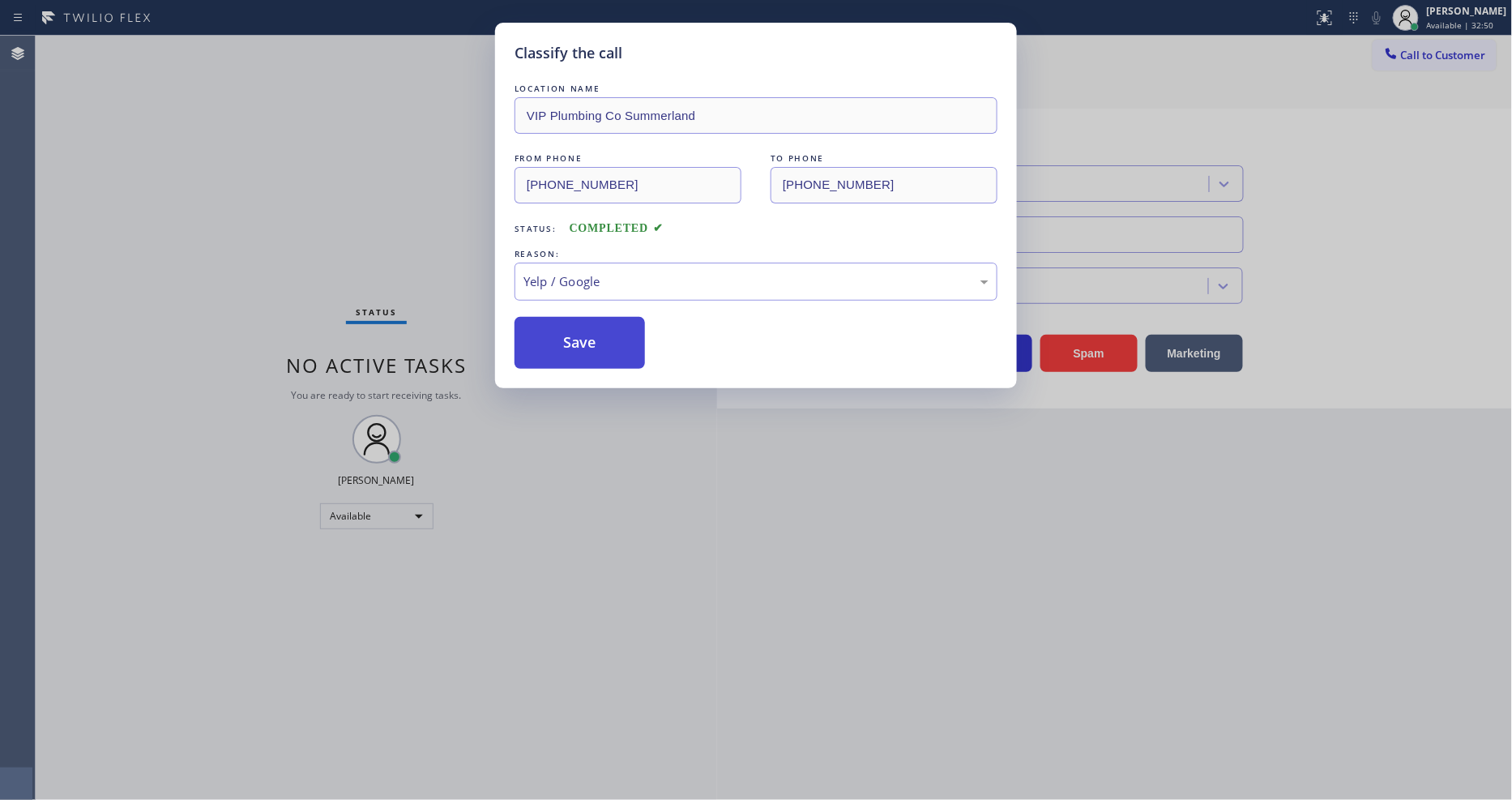
click at [564, 343] on button "Save" at bounding box center [579, 342] width 130 height 52
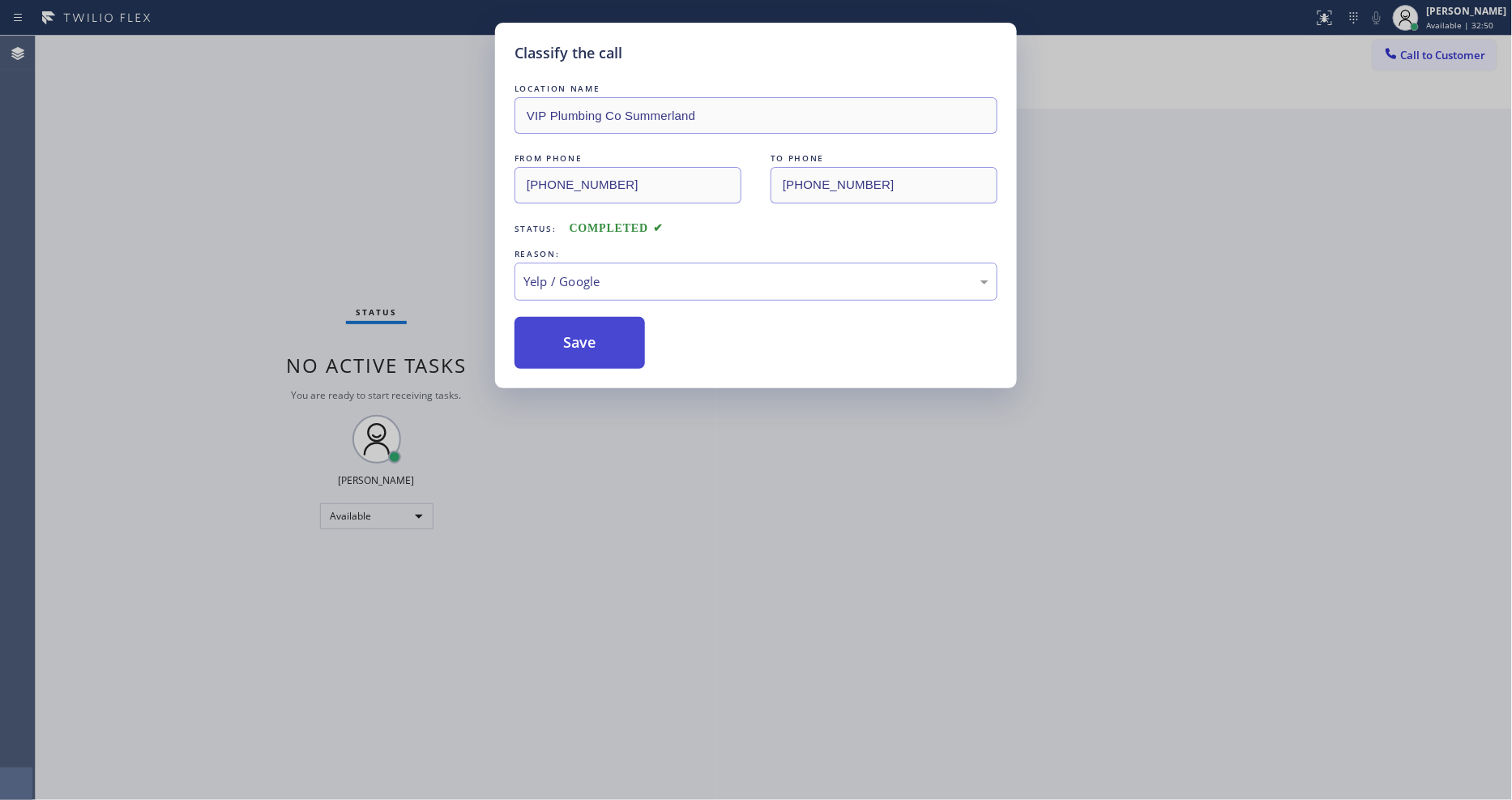
click at [564, 343] on button "Save" at bounding box center [579, 342] width 130 height 52
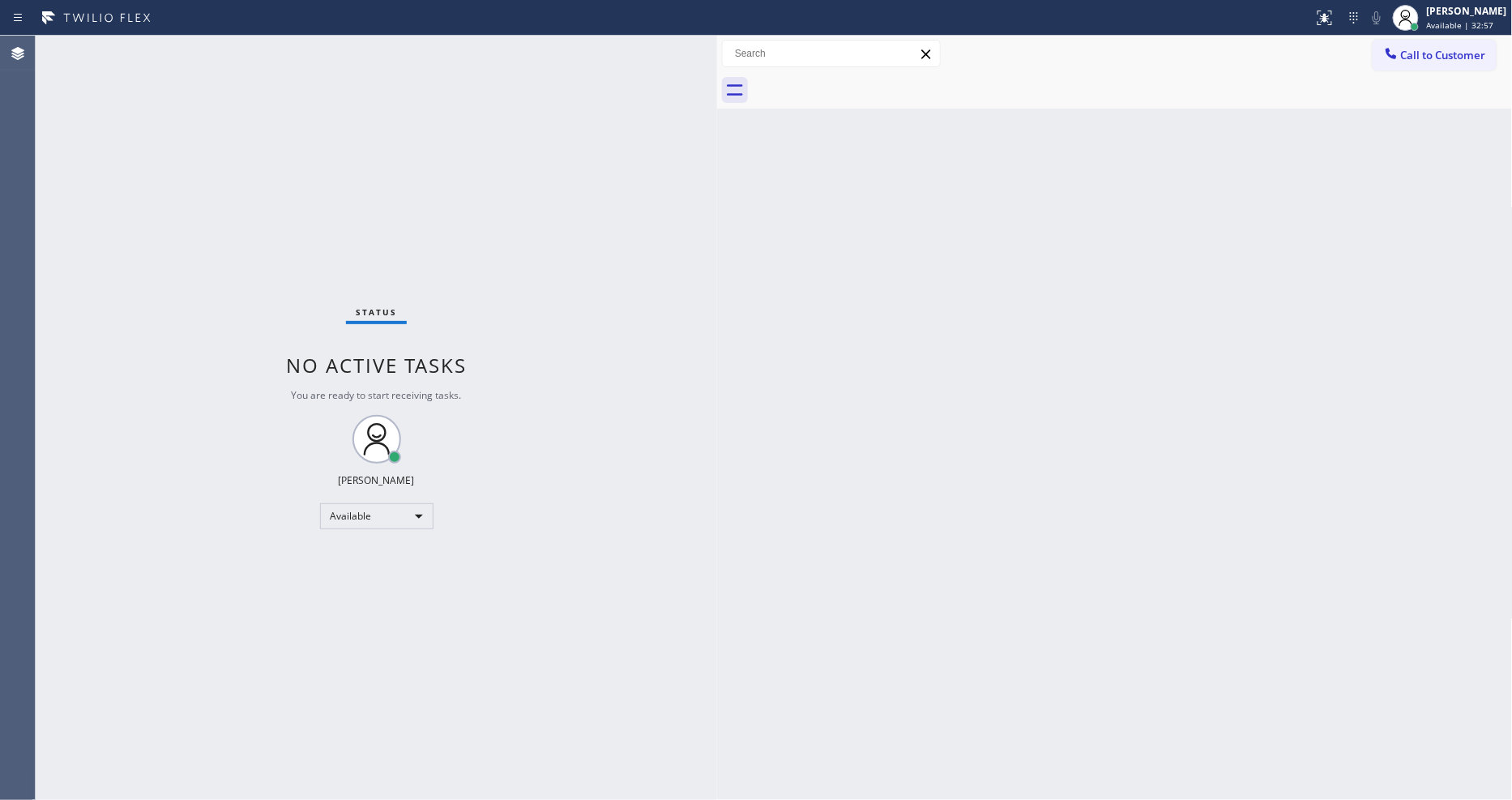
click at [325, 156] on div "Status No active tasks You are ready to start receiving tasks. [PERSON_NAME] Av…" at bounding box center [375, 418] width 681 height 765
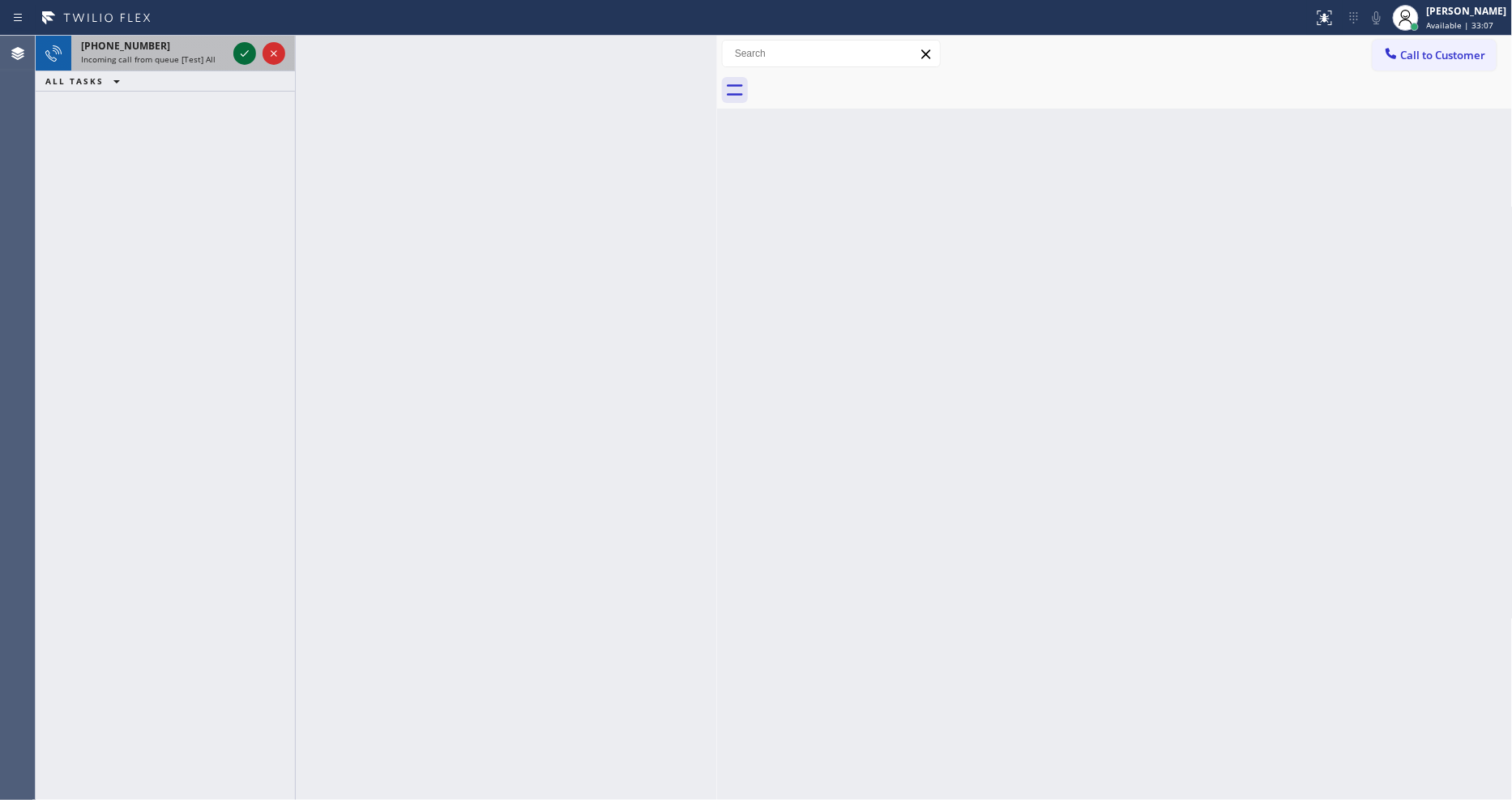
click at [241, 54] on icon at bounding box center [245, 54] width 20 height 20
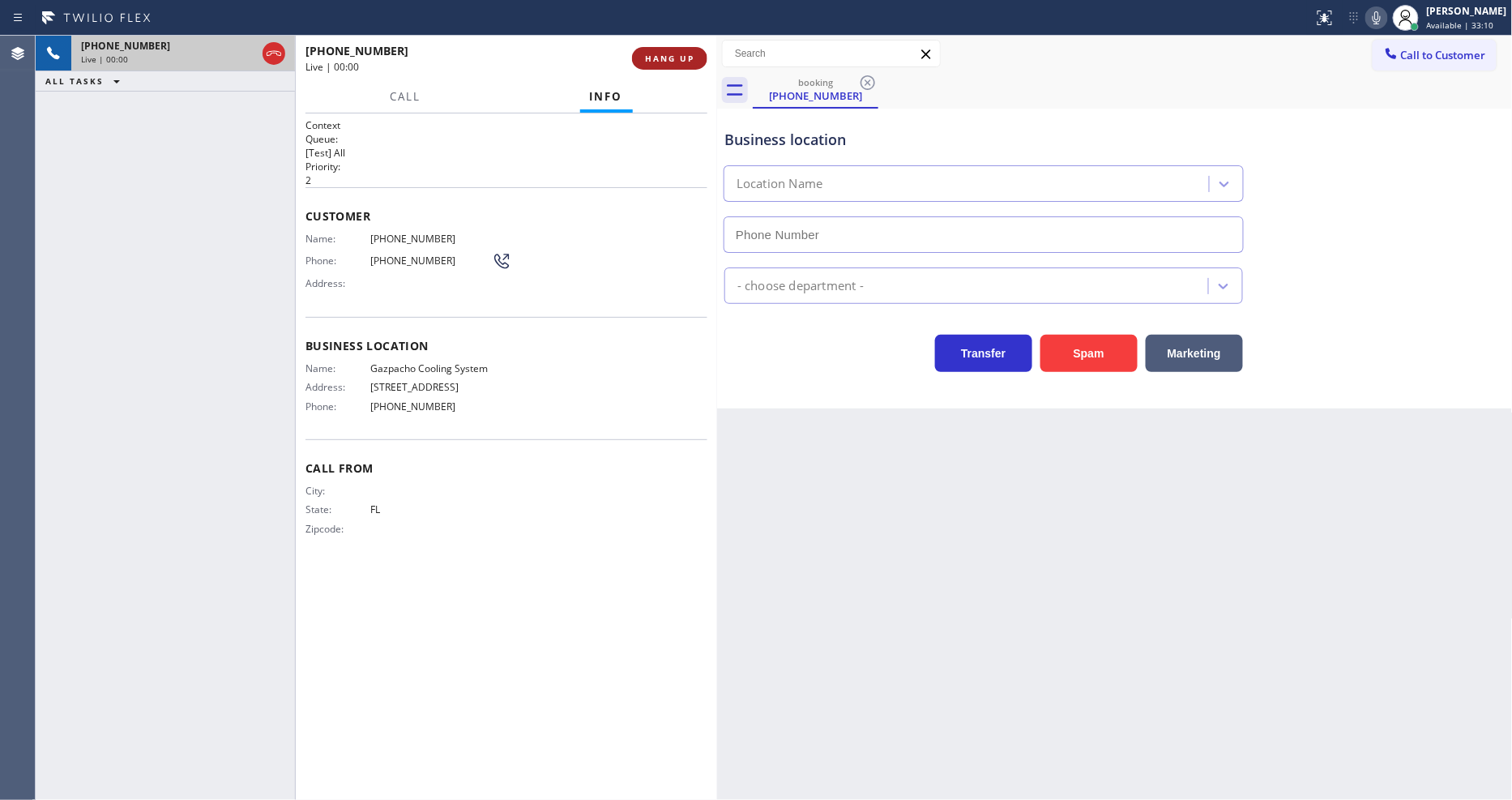
type input "[PHONE_NUMBER]"
click at [666, 59] on span "HANG UP" at bounding box center [669, 59] width 49 height 12
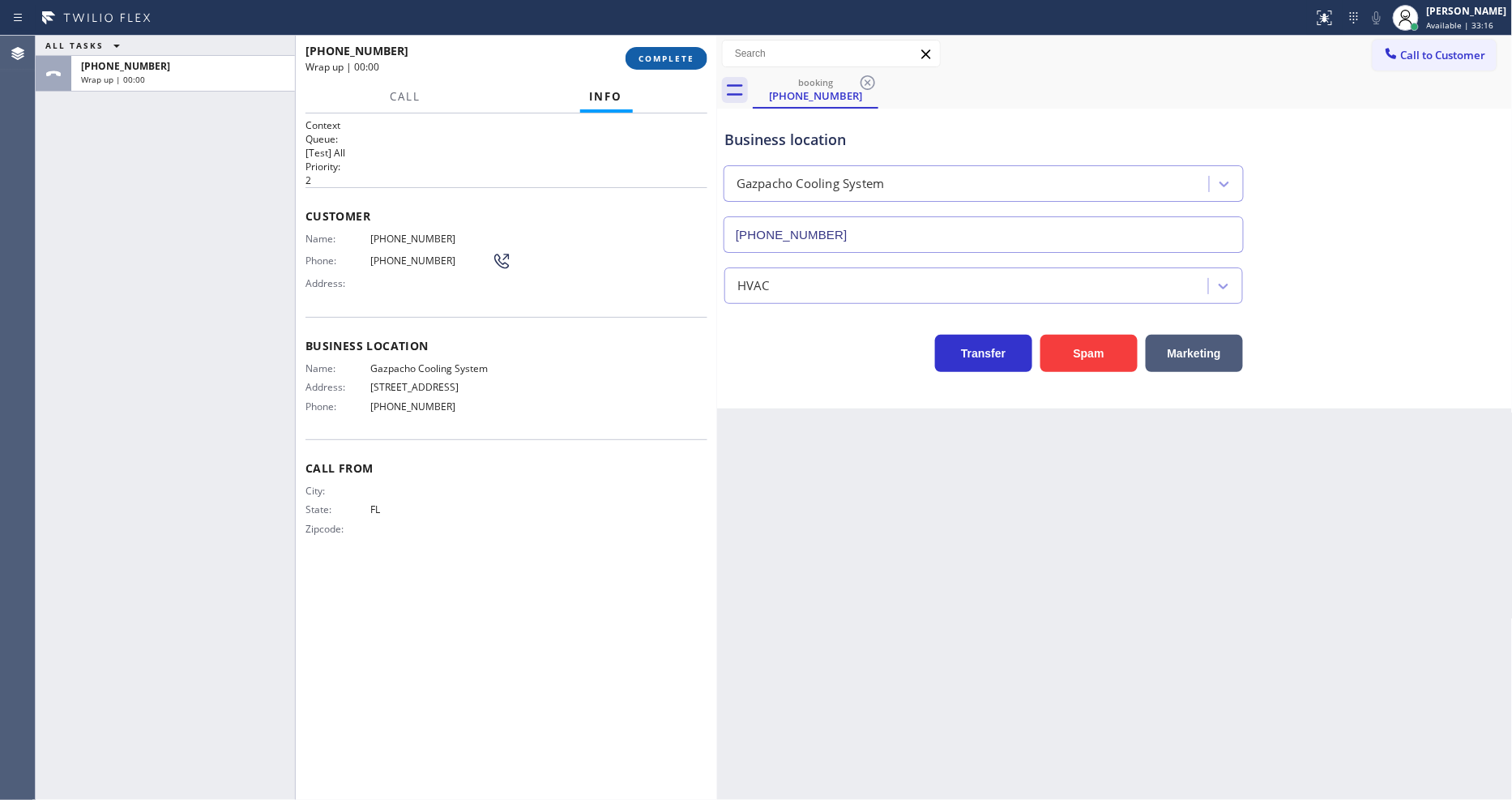
click at [666, 59] on span "COMPLETE" at bounding box center [666, 59] width 56 height 12
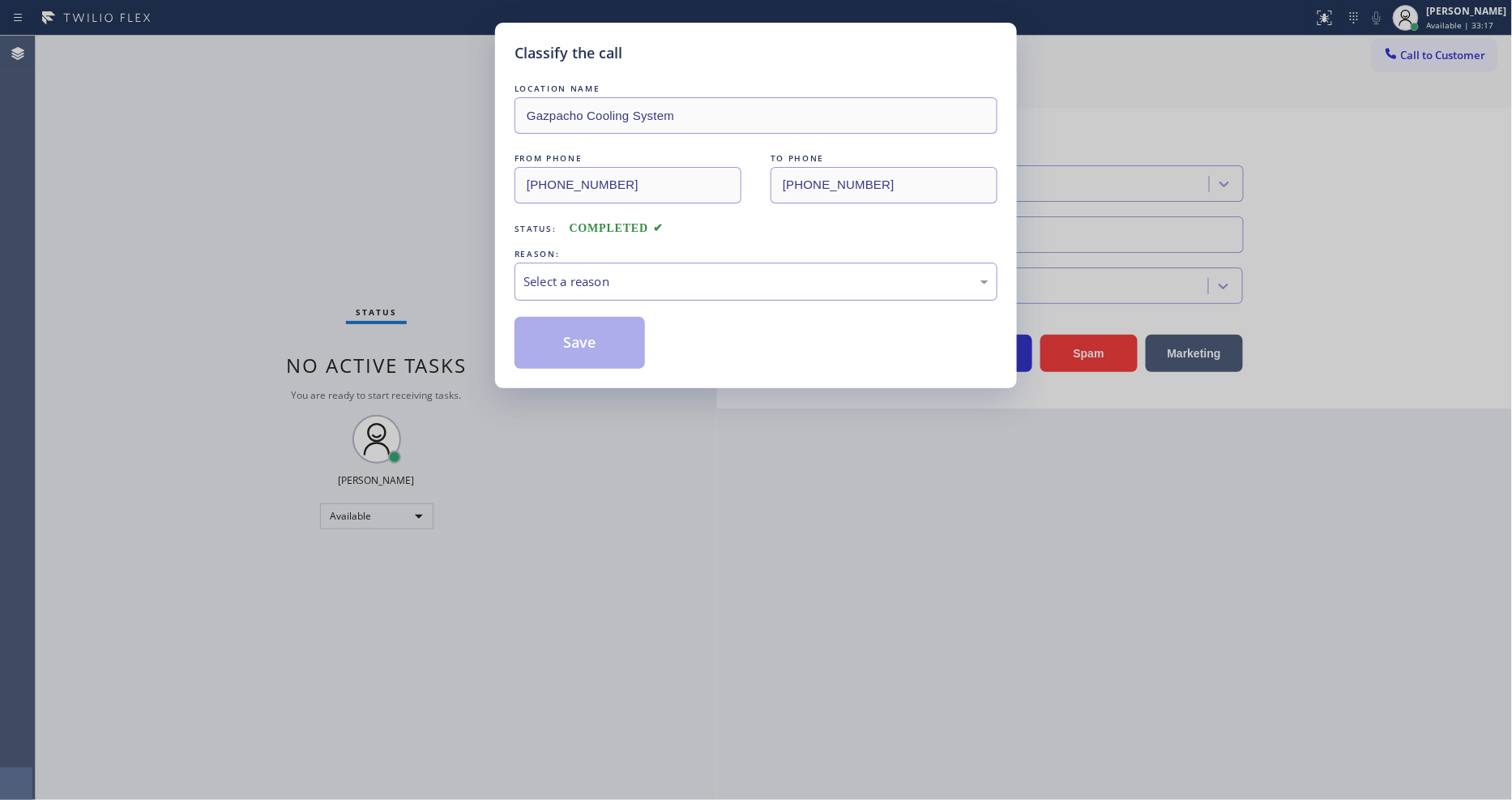
click at [549, 273] on div "Select a reason" at bounding box center [756, 281] width 465 height 19
click at [601, 328] on button "Save" at bounding box center [579, 342] width 130 height 52
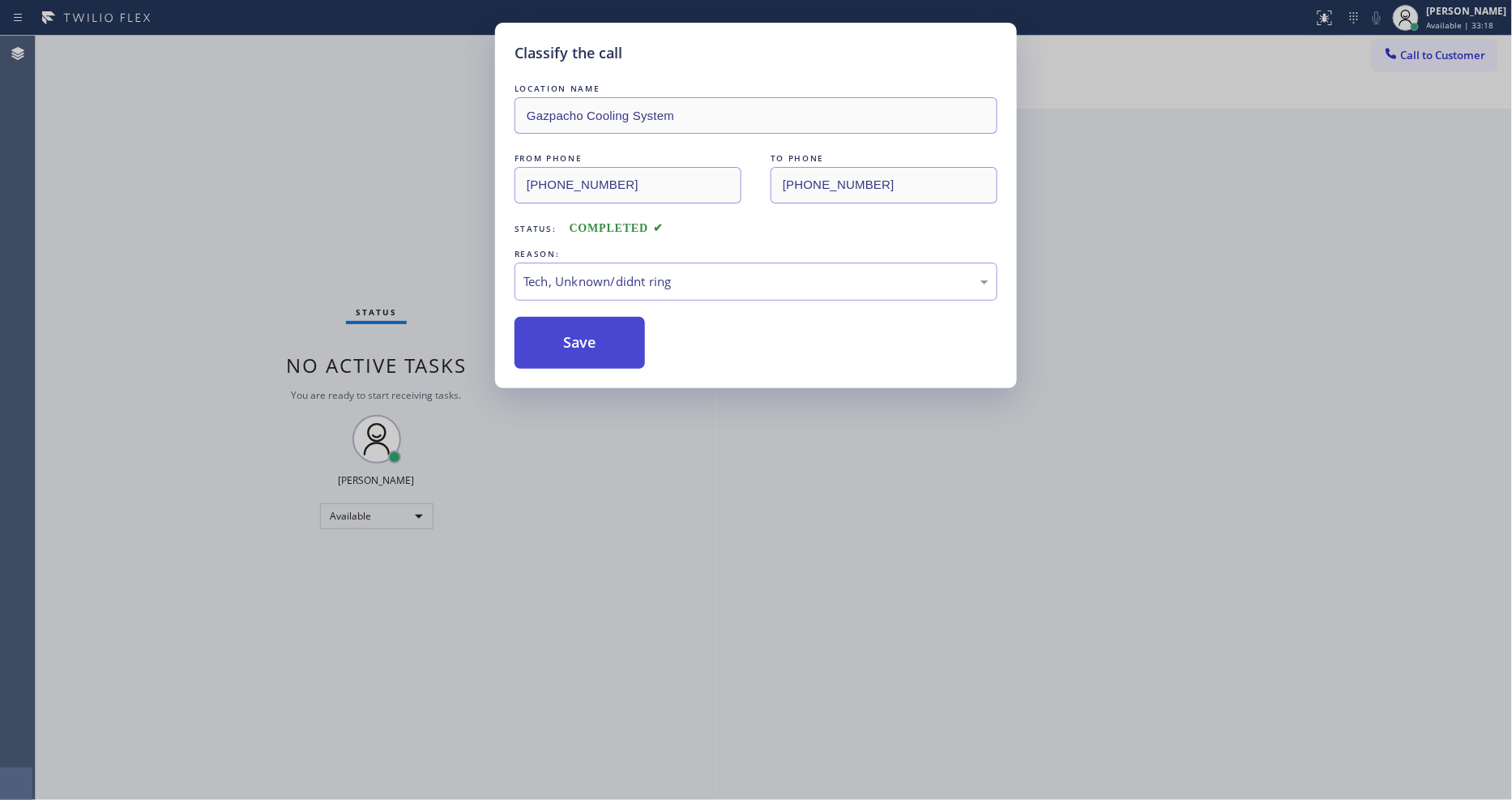
click at [601, 328] on button "Save" at bounding box center [579, 342] width 130 height 52
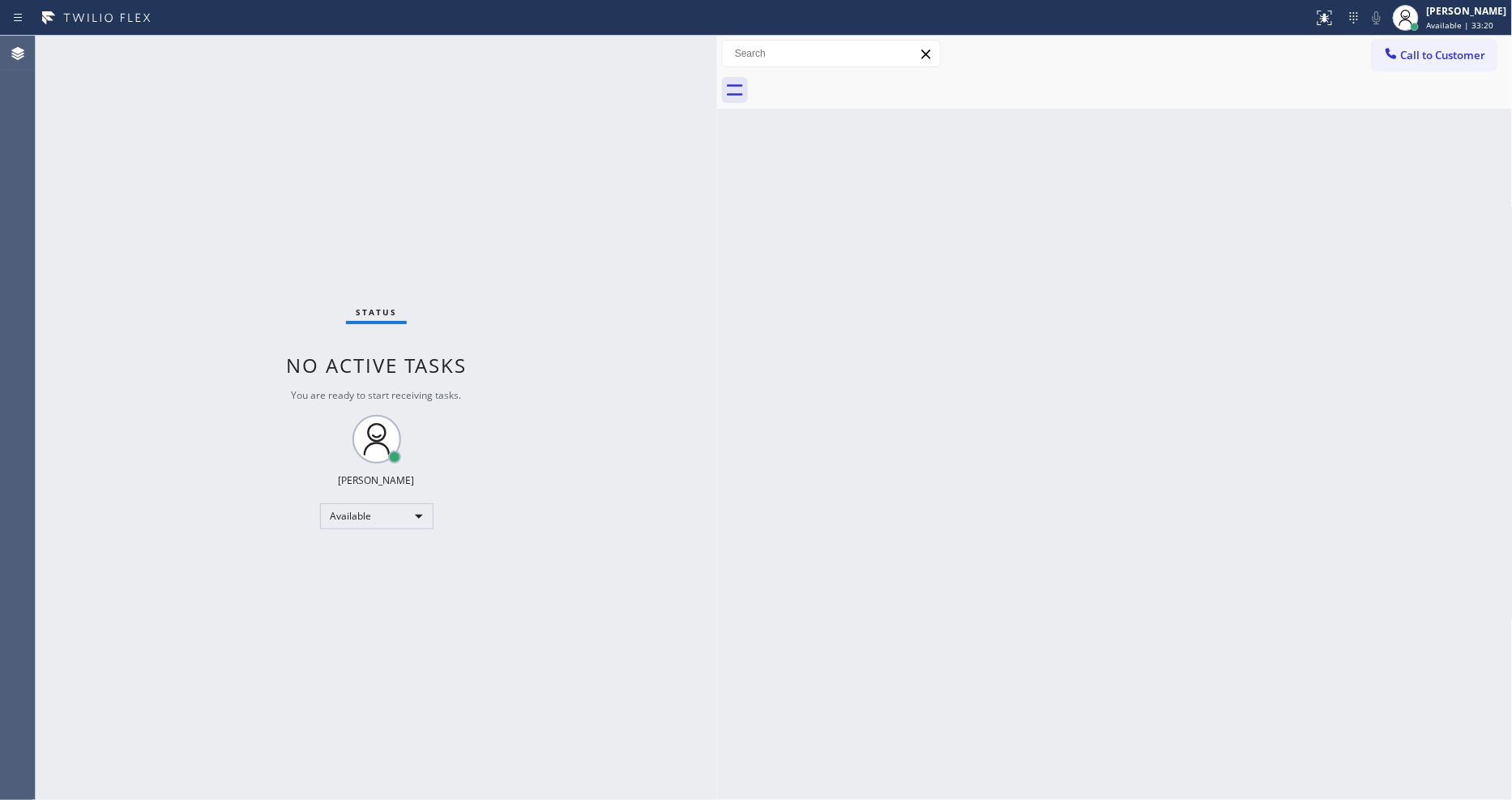
click at [686, 524] on div "Status No active tasks You are ready to start receiving tasks. [PERSON_NAME] Av…" at bounding box center [375, 418] width 681 height 765
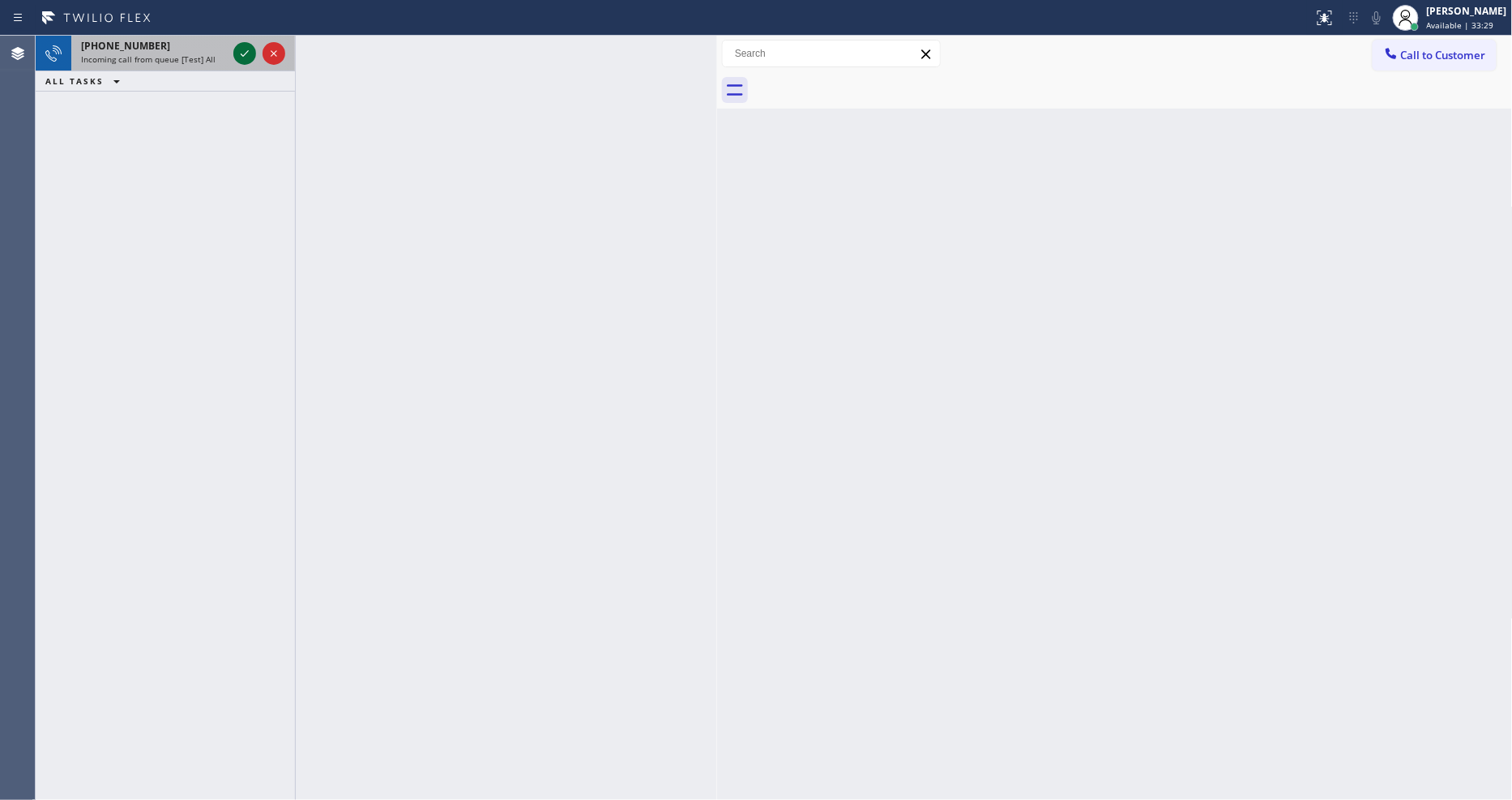
click at [244, 55] on icon at bounding box center [245, 53] width 8 height 7
click at [246, 54] on icon at bounding box center [245, 54] width 20 height 20
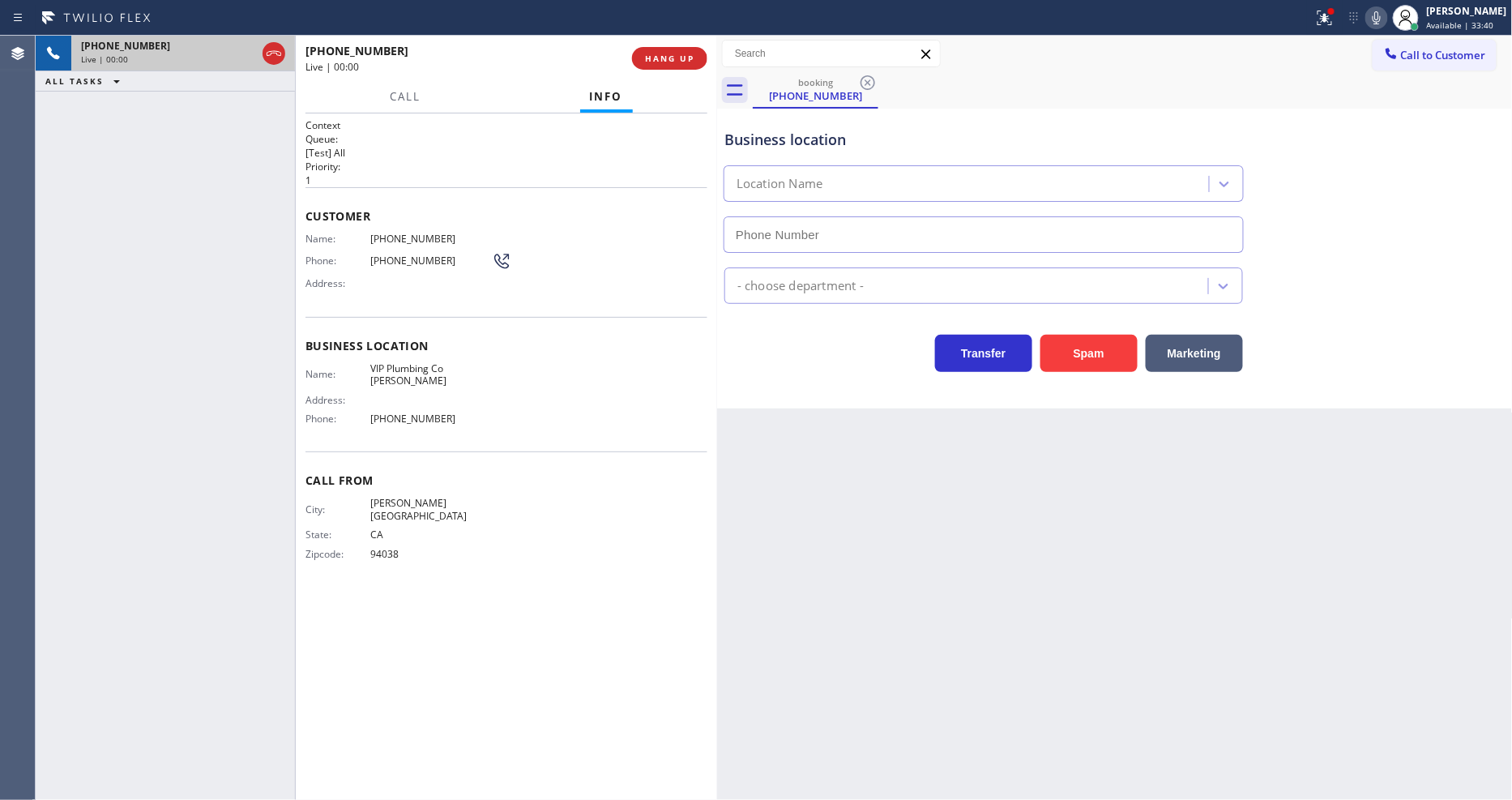
type input "[PHONE_NUMBER]"
click at [669, 54] on span "HANG UP" at bounding box center [669, 59] width 49 height 12
click at [669, 58] on span "HANG UP" at bounding box center [669, 59] width 49 height 12
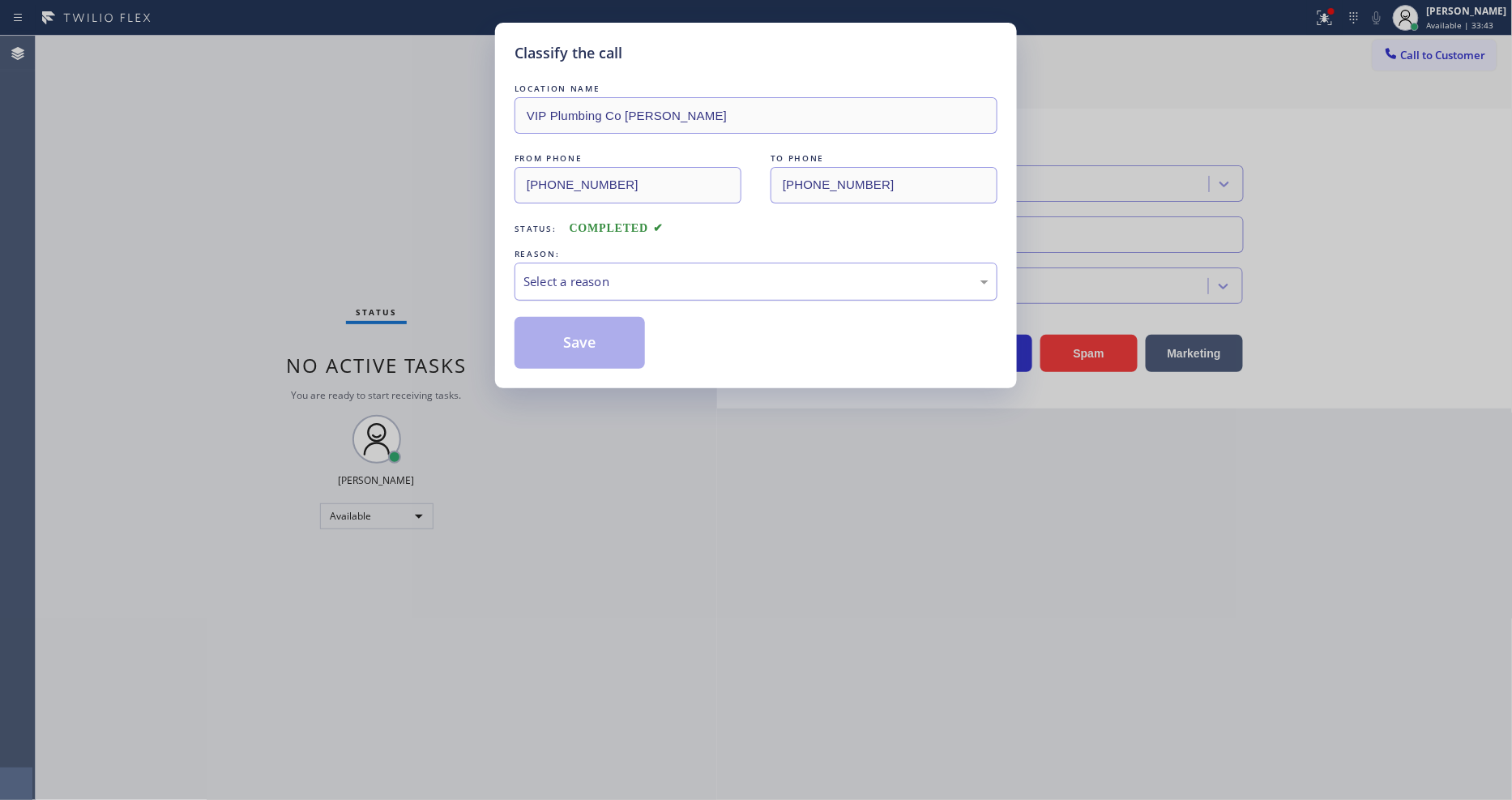
click at [646, 273] on div "Select a reason" at bounding box center [756, 281] width 465 height 19
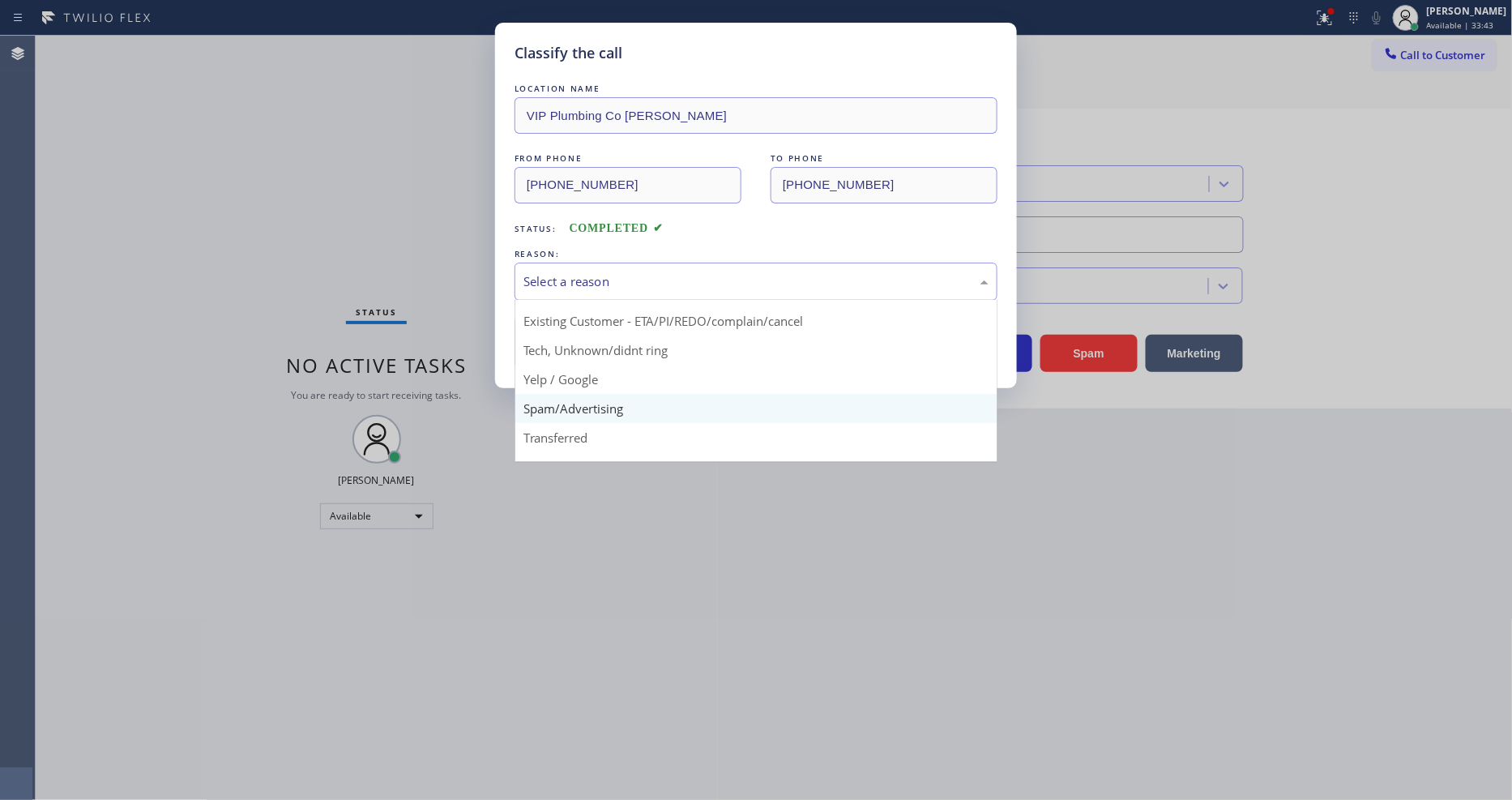
scroll to position [101, 0]
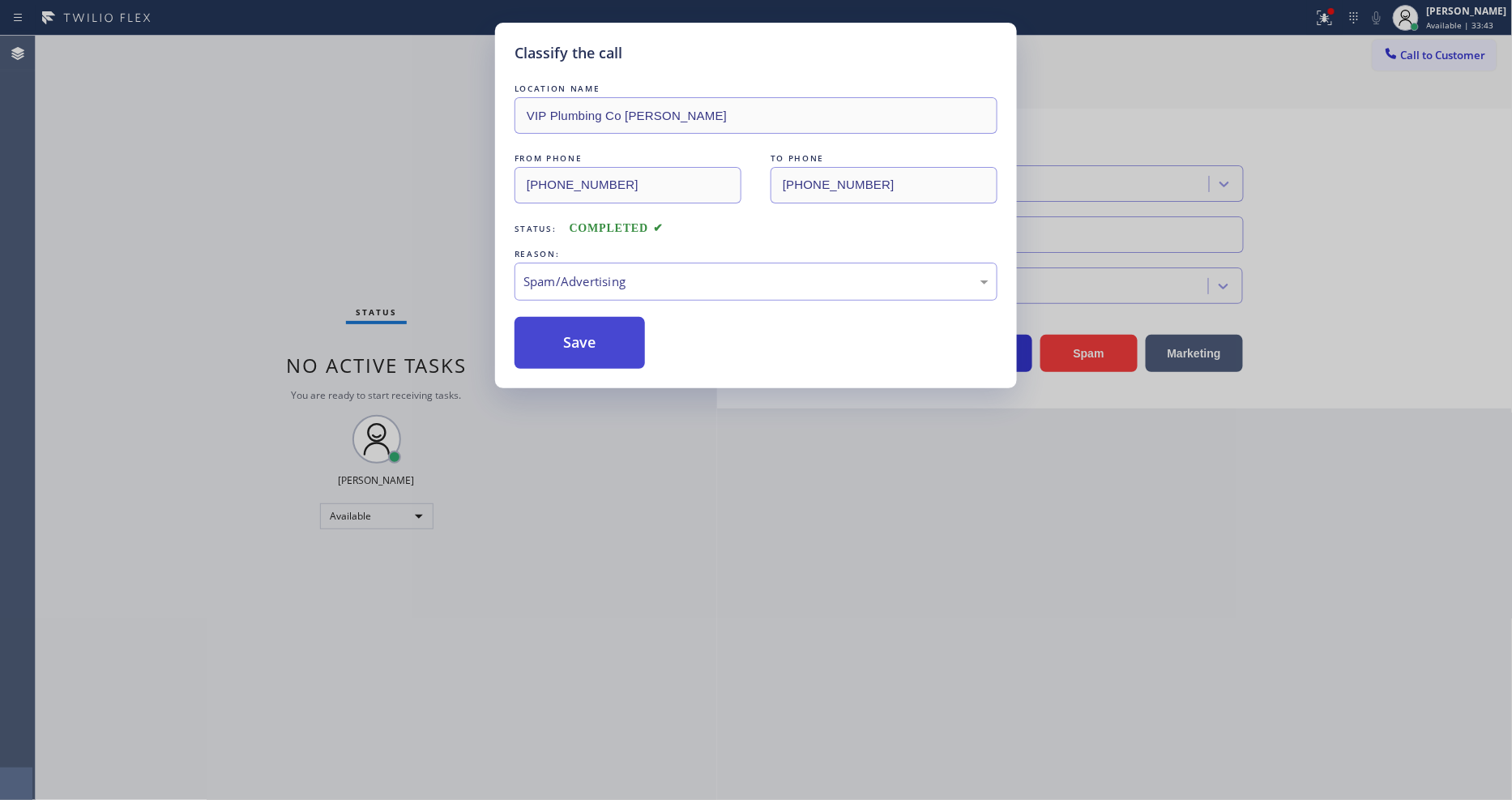
click at [592, 329] on button "Save" at bounding box center [579, 342] width 130 height 52
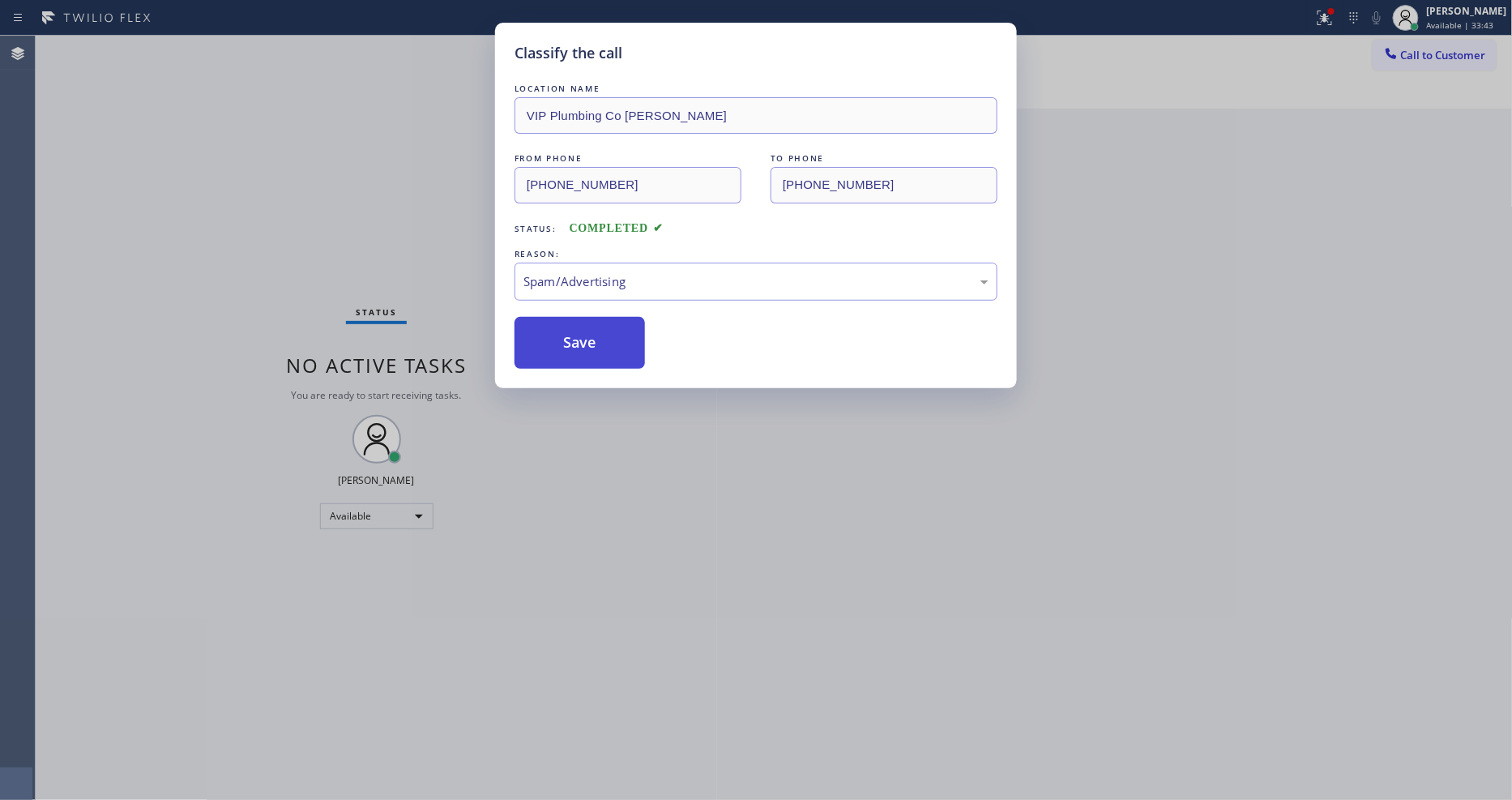
click at [592, 329] on button "Save" at bounding box center [579, 342] width 130 height 52
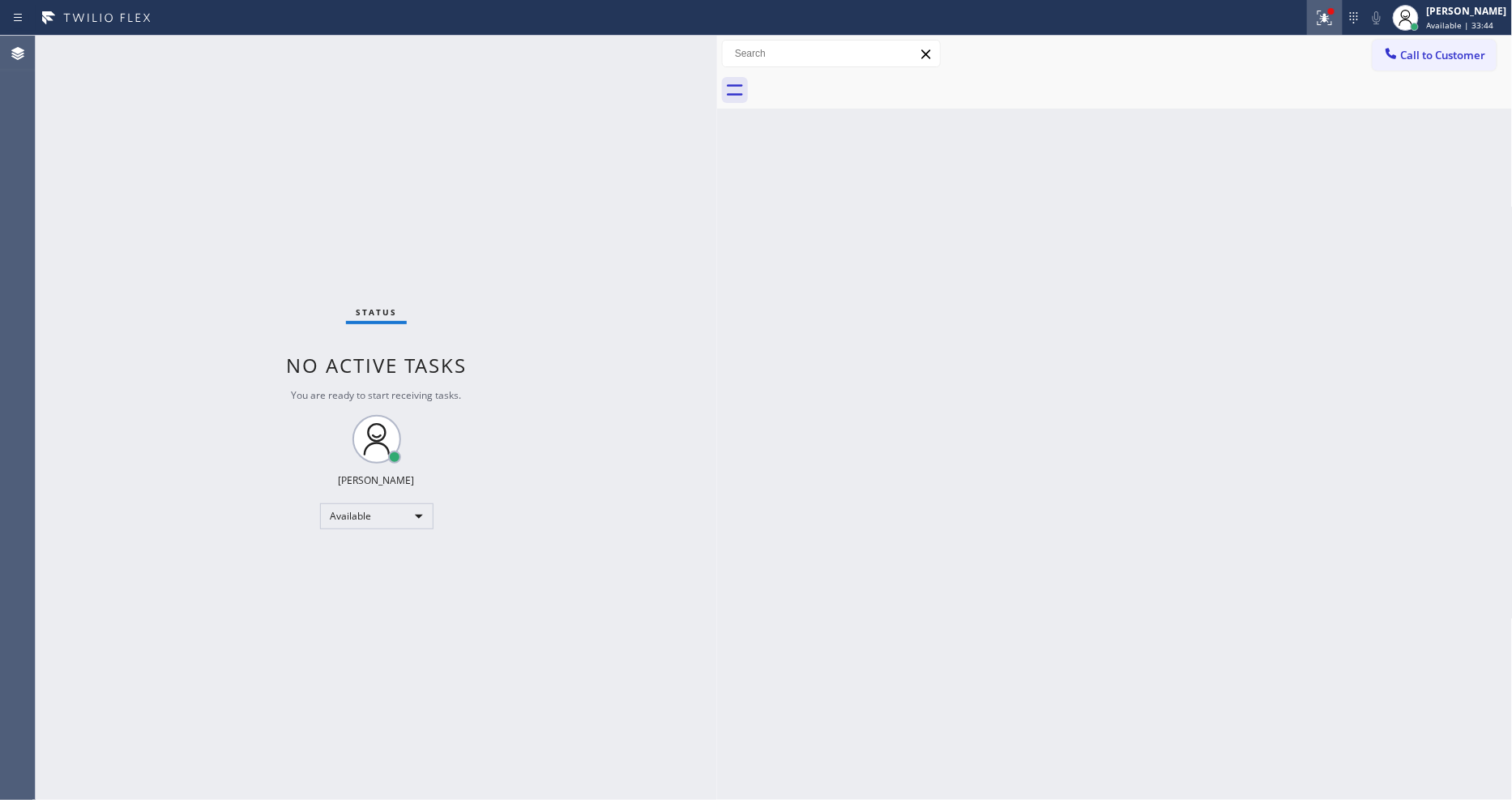
click at [1329, 17] on icon at bounding box center [1325, 18] width 20 height 20
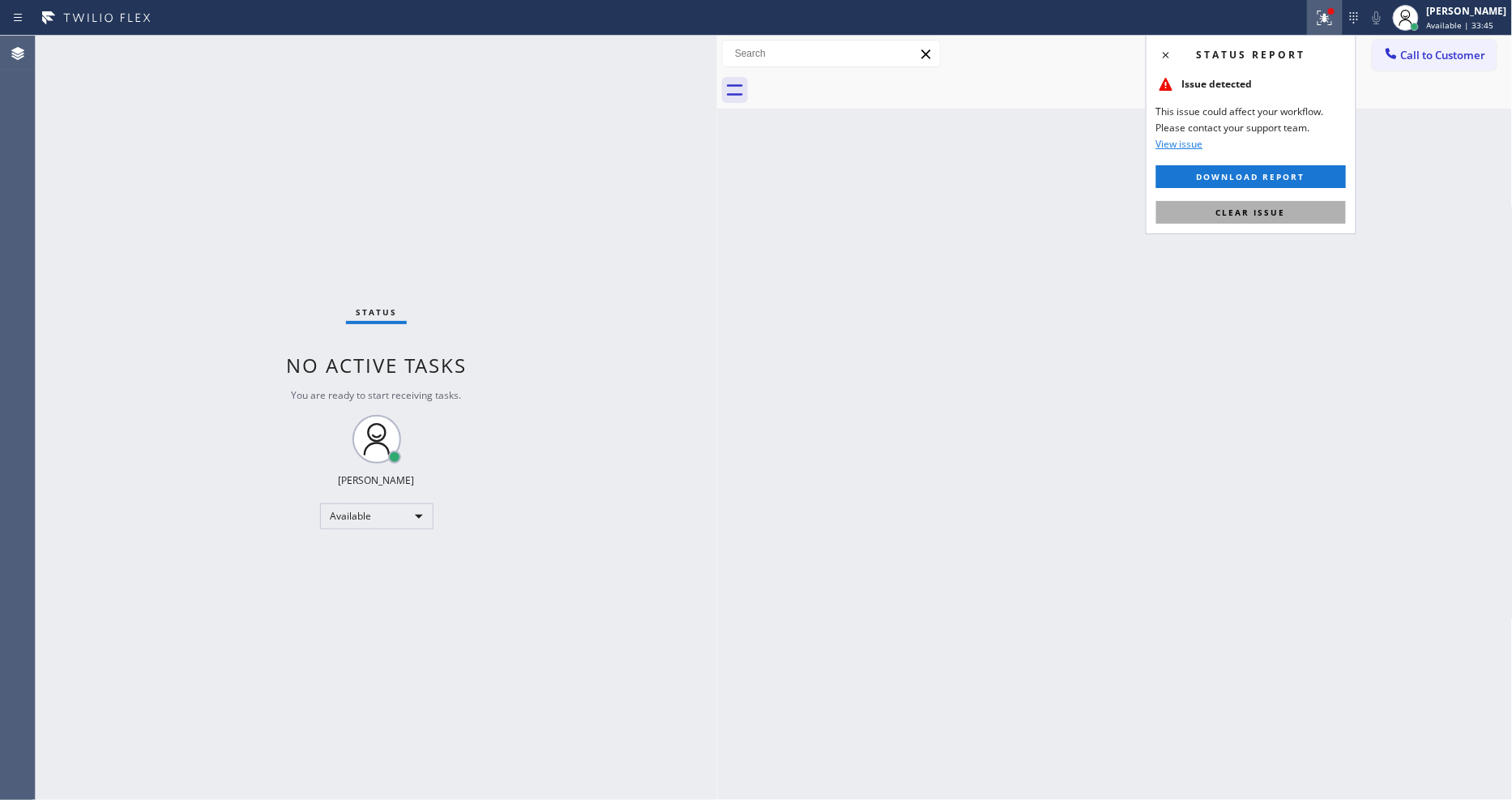
click at [1286, 214] on button "Clear issue" at bounding box center [1250, 212] width 189 height 23
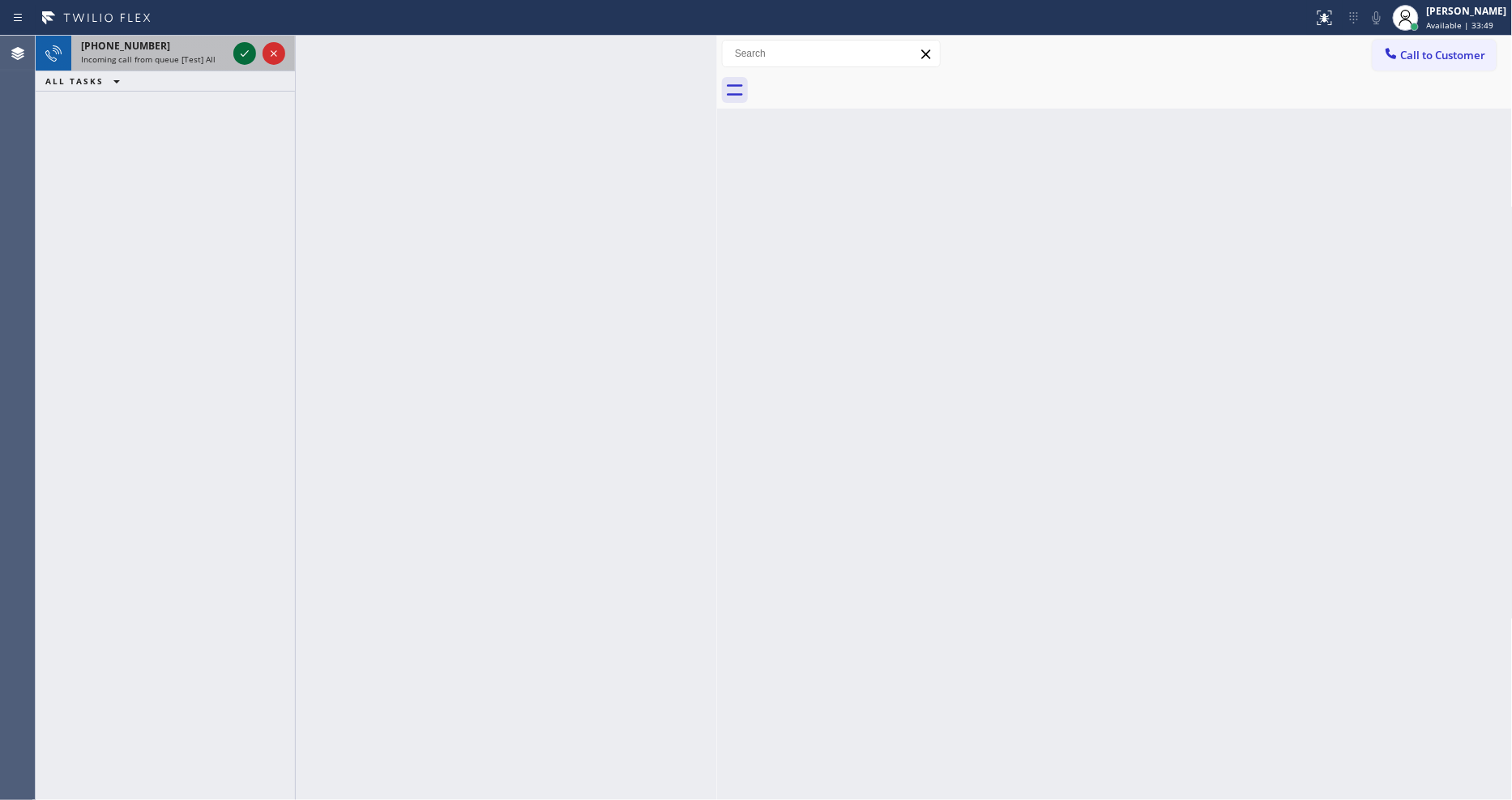
click at [246, 45] on icon at bounding box center [245, 54] width 20 height 20
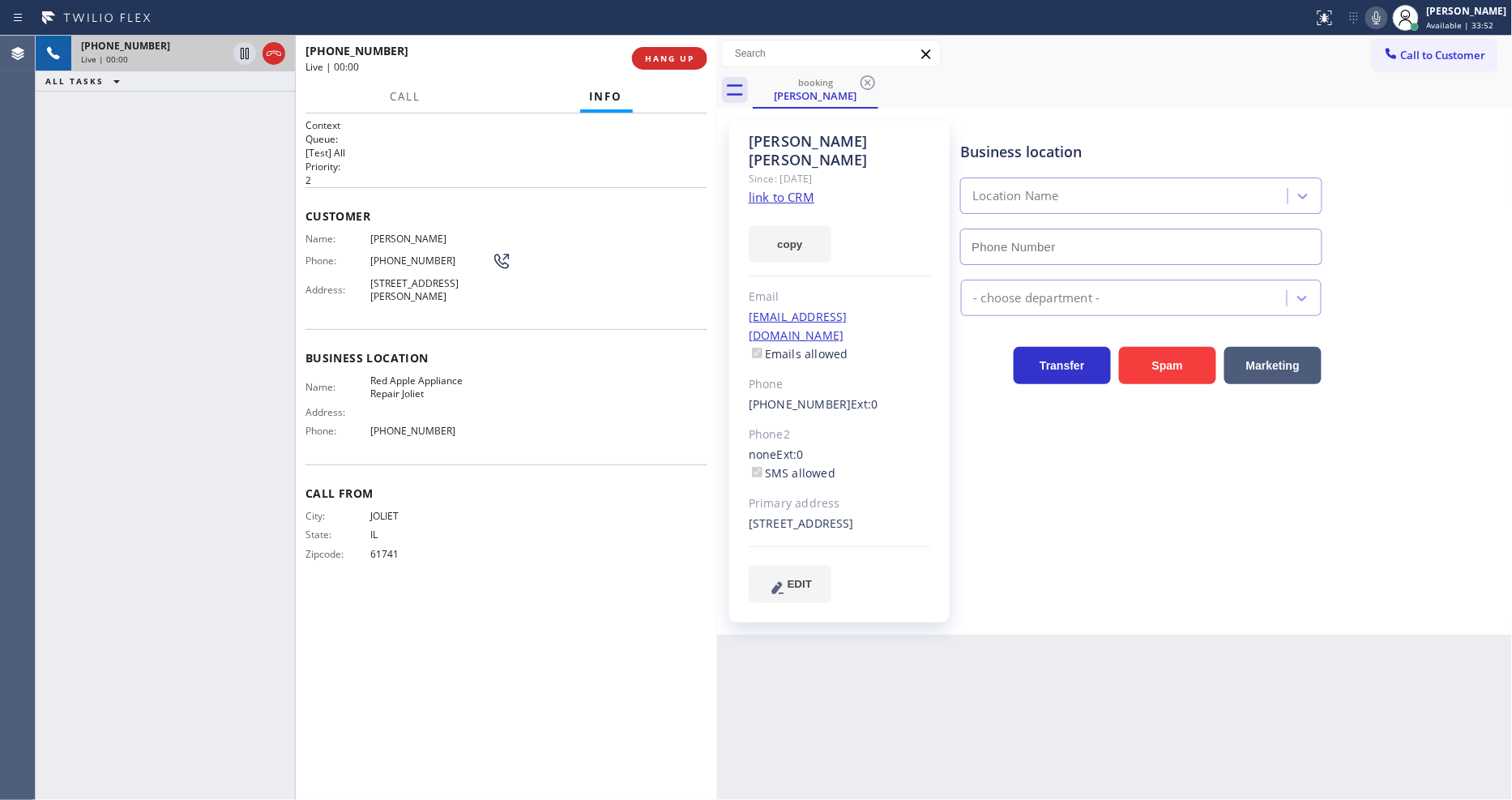
type input "[PHONE_NUMBER]"
click at [771, 189] on link "link to CRM" at bounding box center [781, 197] width 66 height 17
click at [653, 59] on span "HANG UP" at bounding box center [669, 59] width 49 height 12
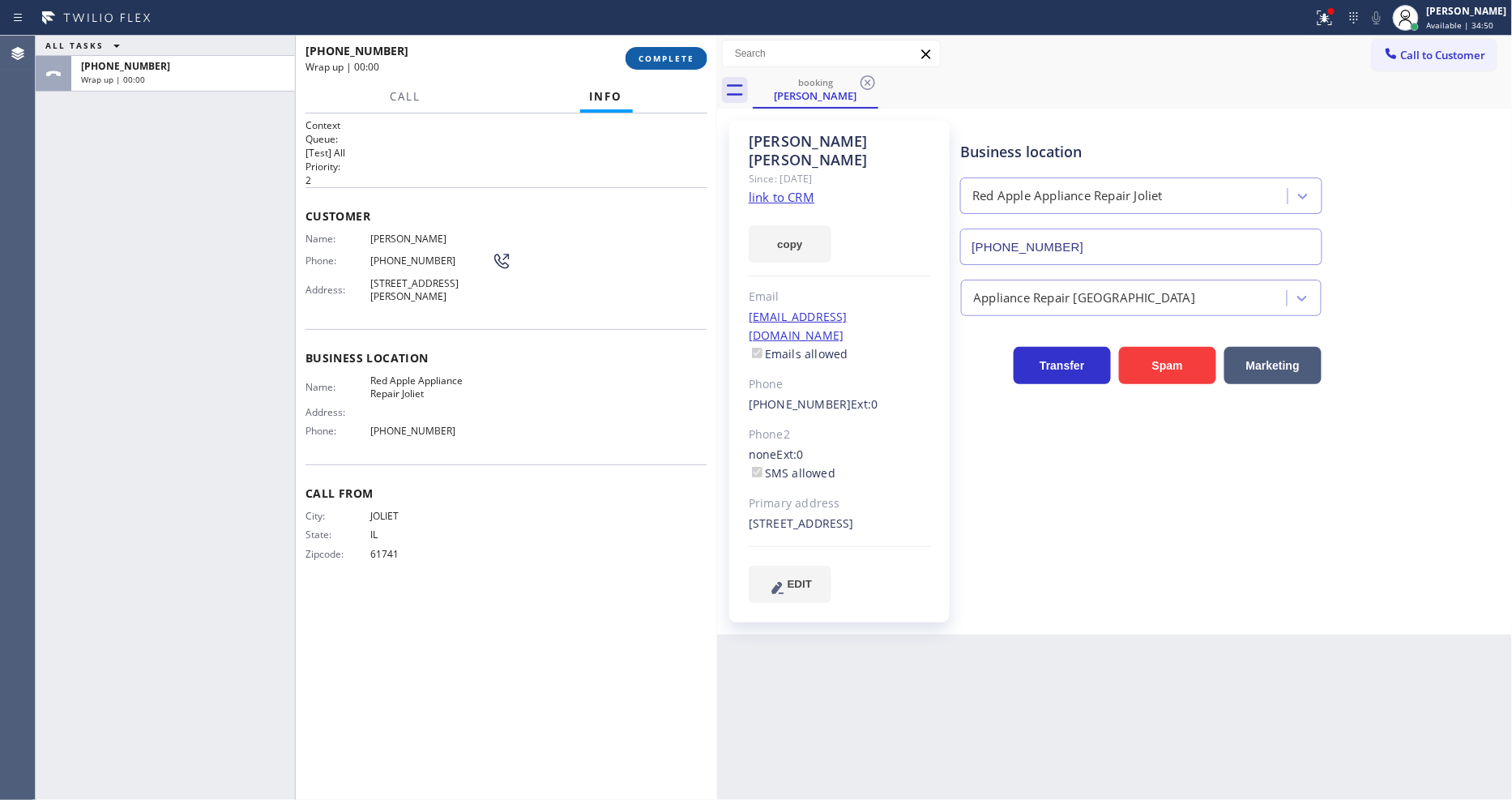
click at [654, 59] on span "COMPLETE" at bounding box center [666, 59] width 56 height 12
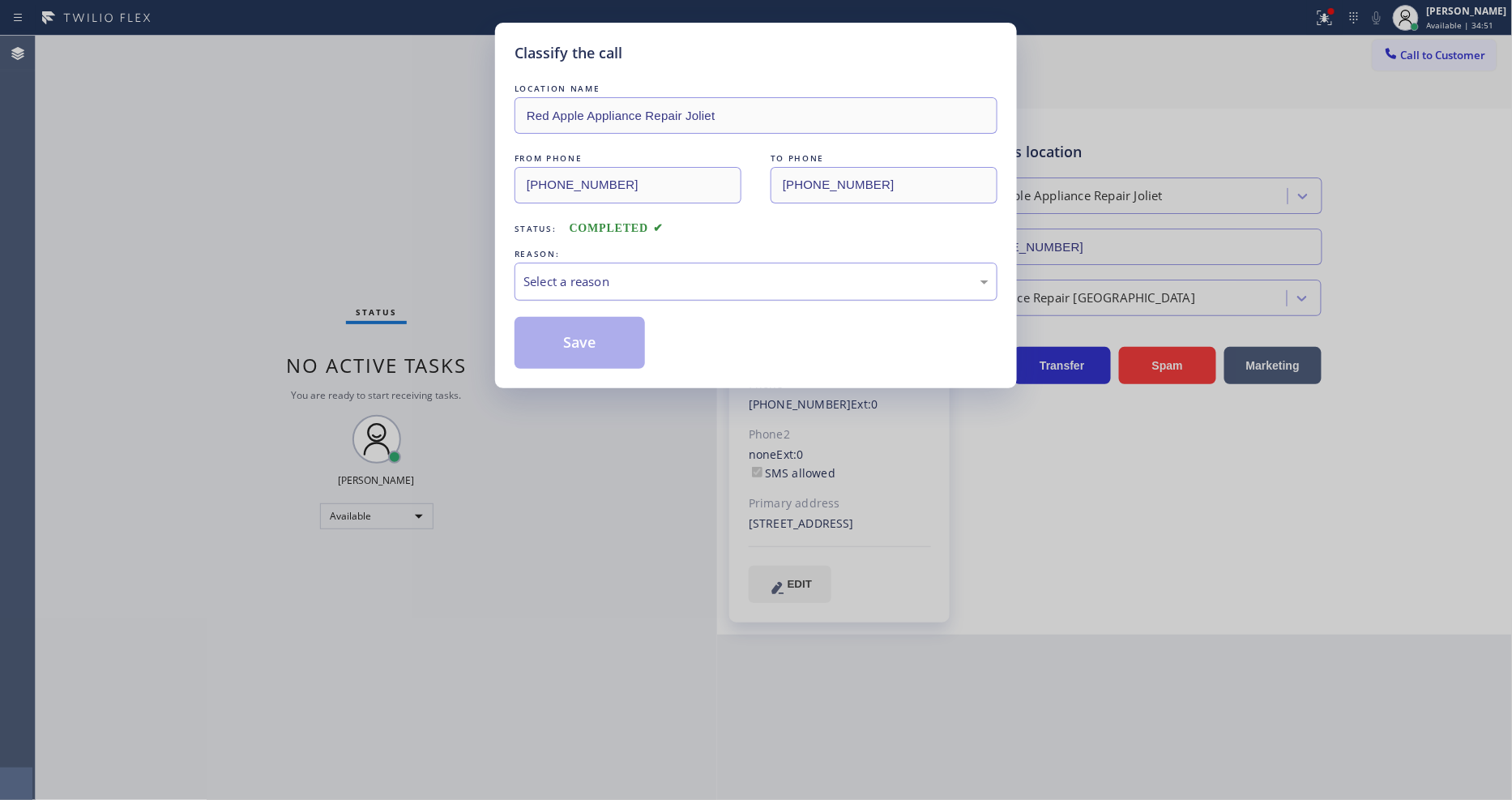
click at [580, 273] on div "Select a reason" at bounding box center [756, 281] width 465 height 19
click at [564, 342] on button "Save" at bounding box center [579, 342] width 130 height 52
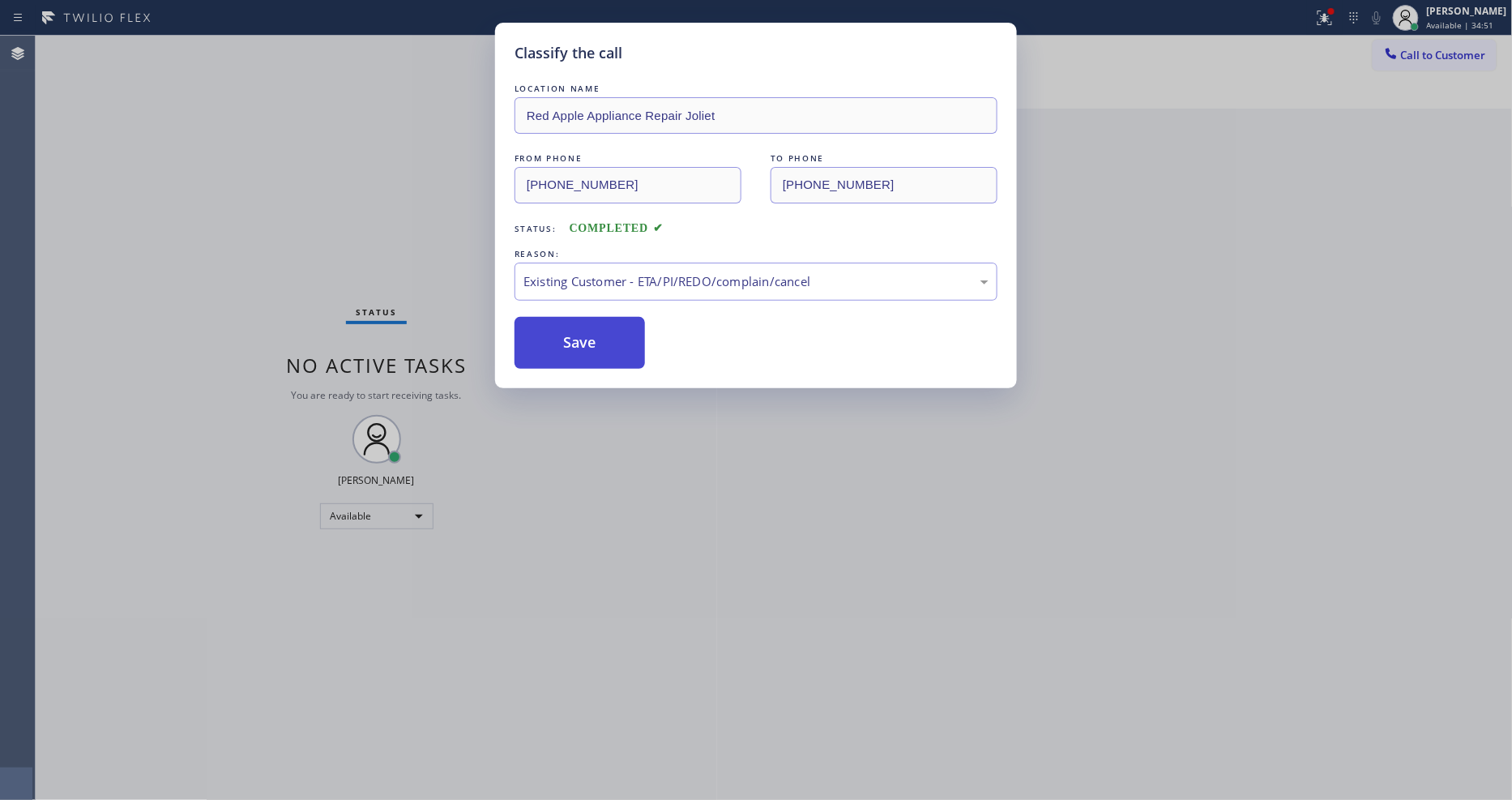
click at [564, 342] on button "Save" at bounding box center [579, 342] width 130 height 52
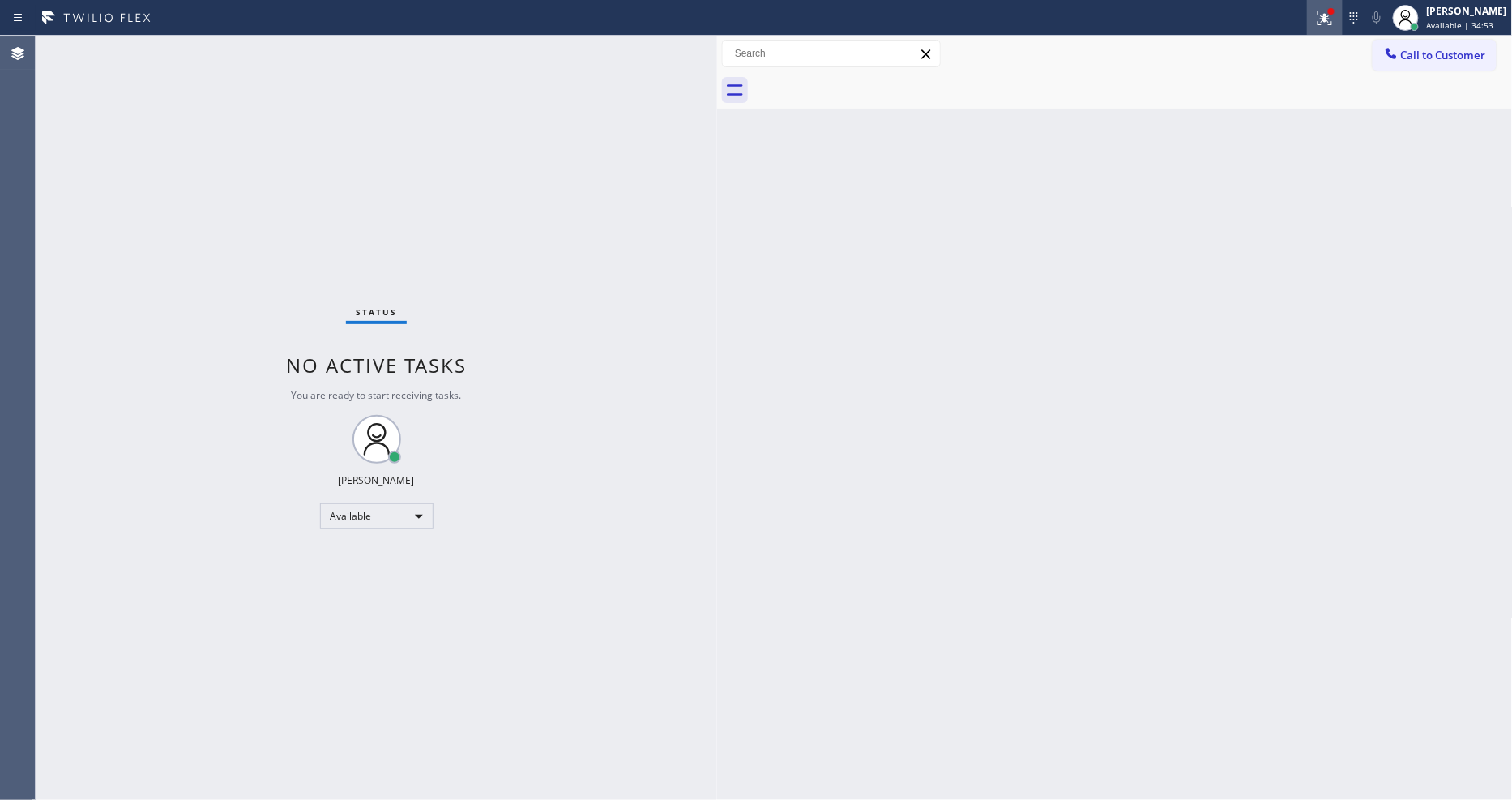
click at [1342, 13] on div at bounding box center [1325, 18] width 35 height 20
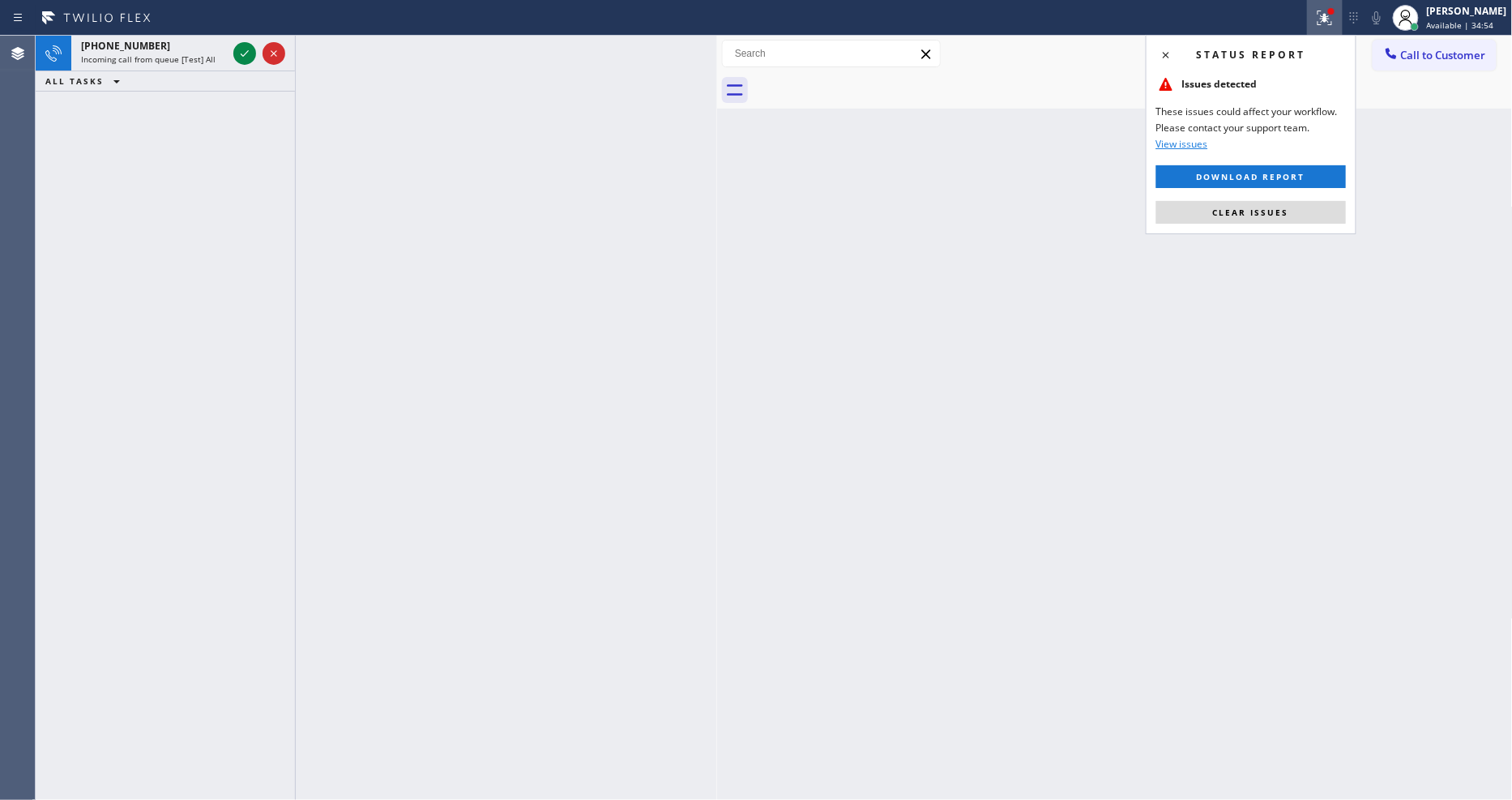
drag, startPoint x: 1281, startPoint y: 206, endPoint x: 829, endPoint y: 158, distance: 454.5
click at [1281, 207] on span "Clear issues" at bounding box center [1251, 213] width 76 height 12
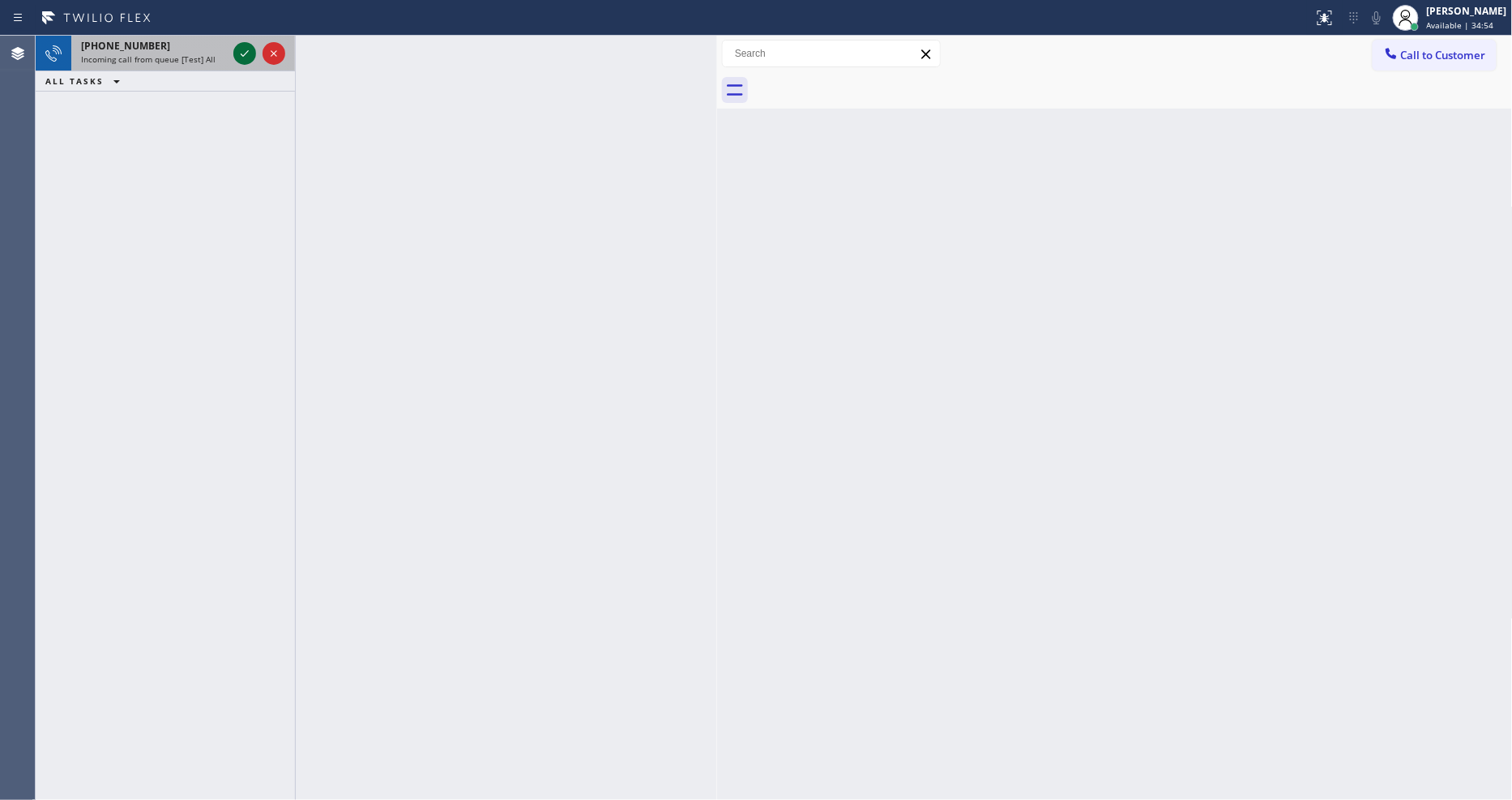
click at [243, 54] on icon at bounding box center [245, 54] width 20 height 20
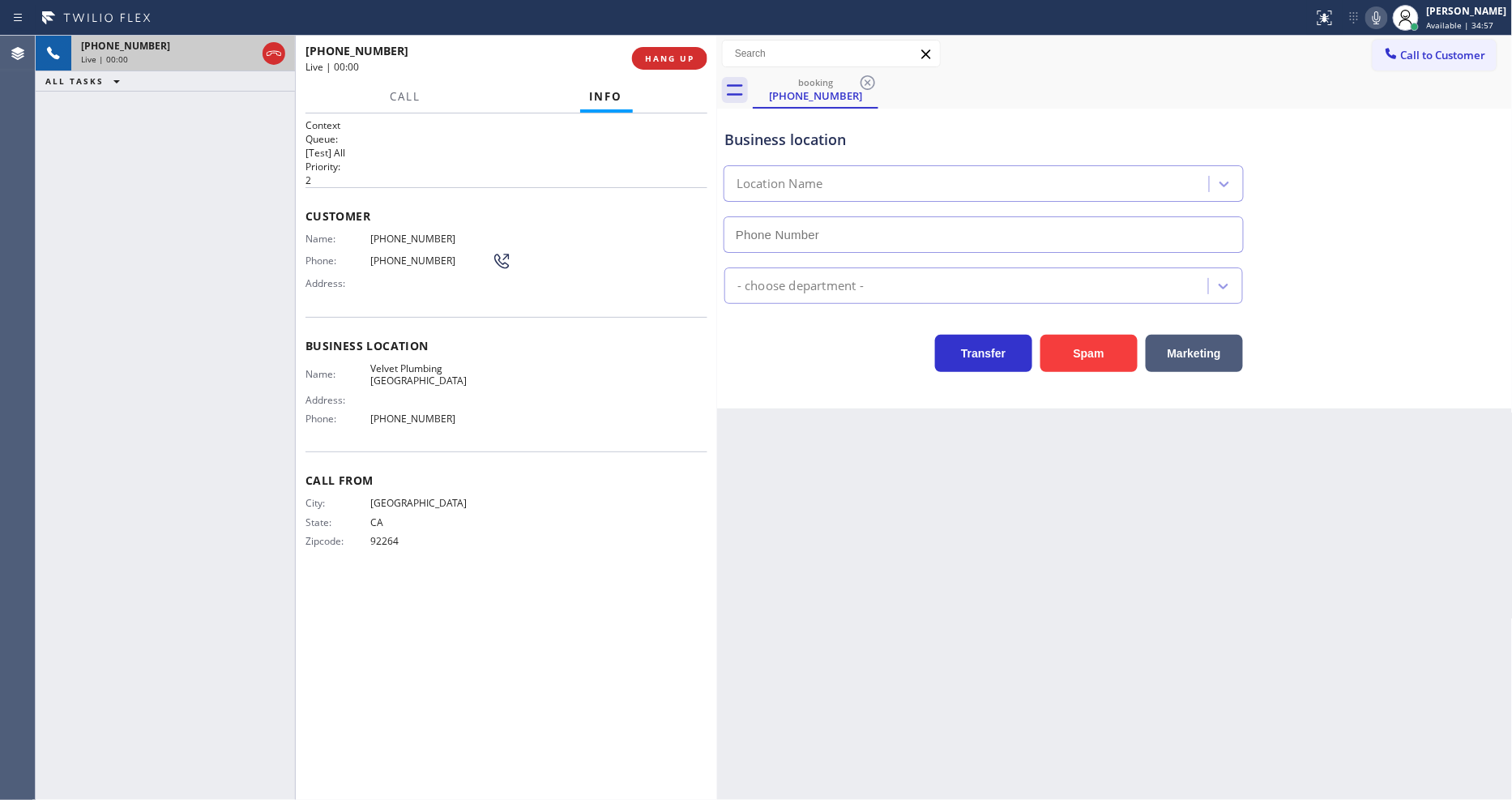
type input "[PHONE_NUMBER]"
click at [679, 63] on span "HANG UP" at bounding box center [669, 59] width 49 height 12
click at [681, 63] on span "HANG UP" at bounding box center [669, 59] width 49 height 12
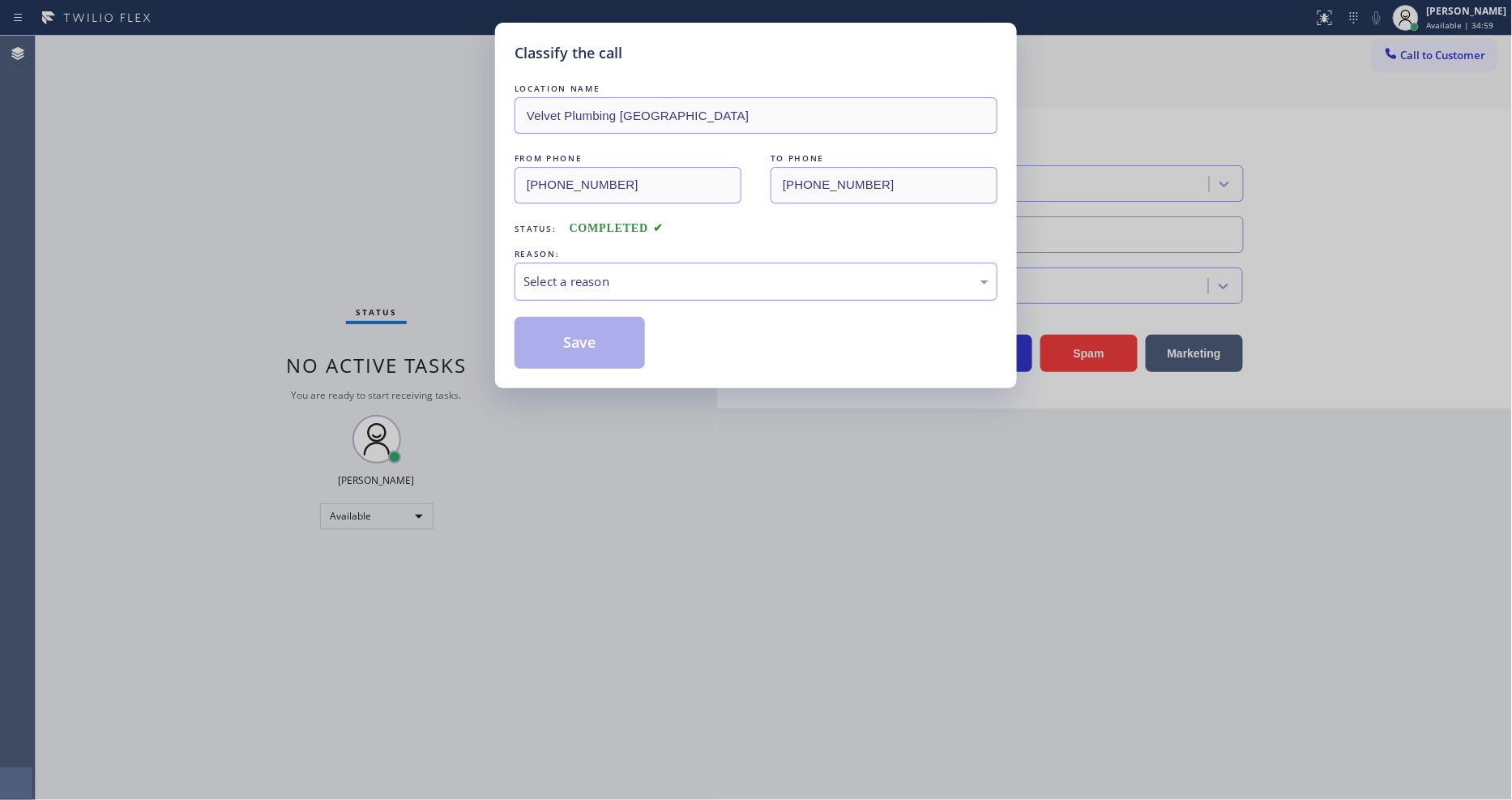
click at [578, 281] on div "Select a reason" at bounding box center [756, 281] width 465 height 19
click at [573, 336] on button "Save" at bounding box center [579, 342] width 130 height 52
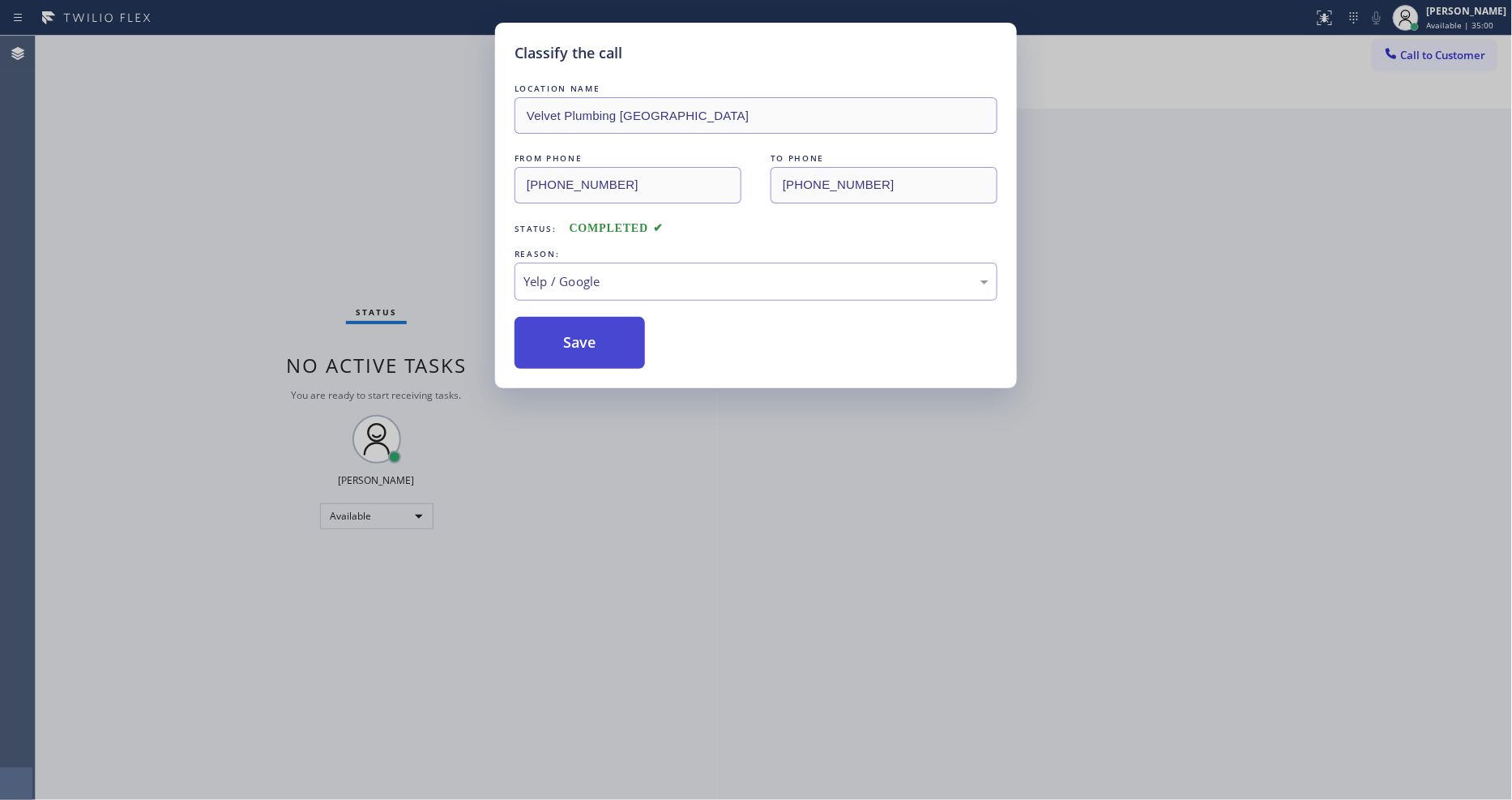
click at [573, 336] on button "Save" at bounding box center [579, 342] width 130 height 52
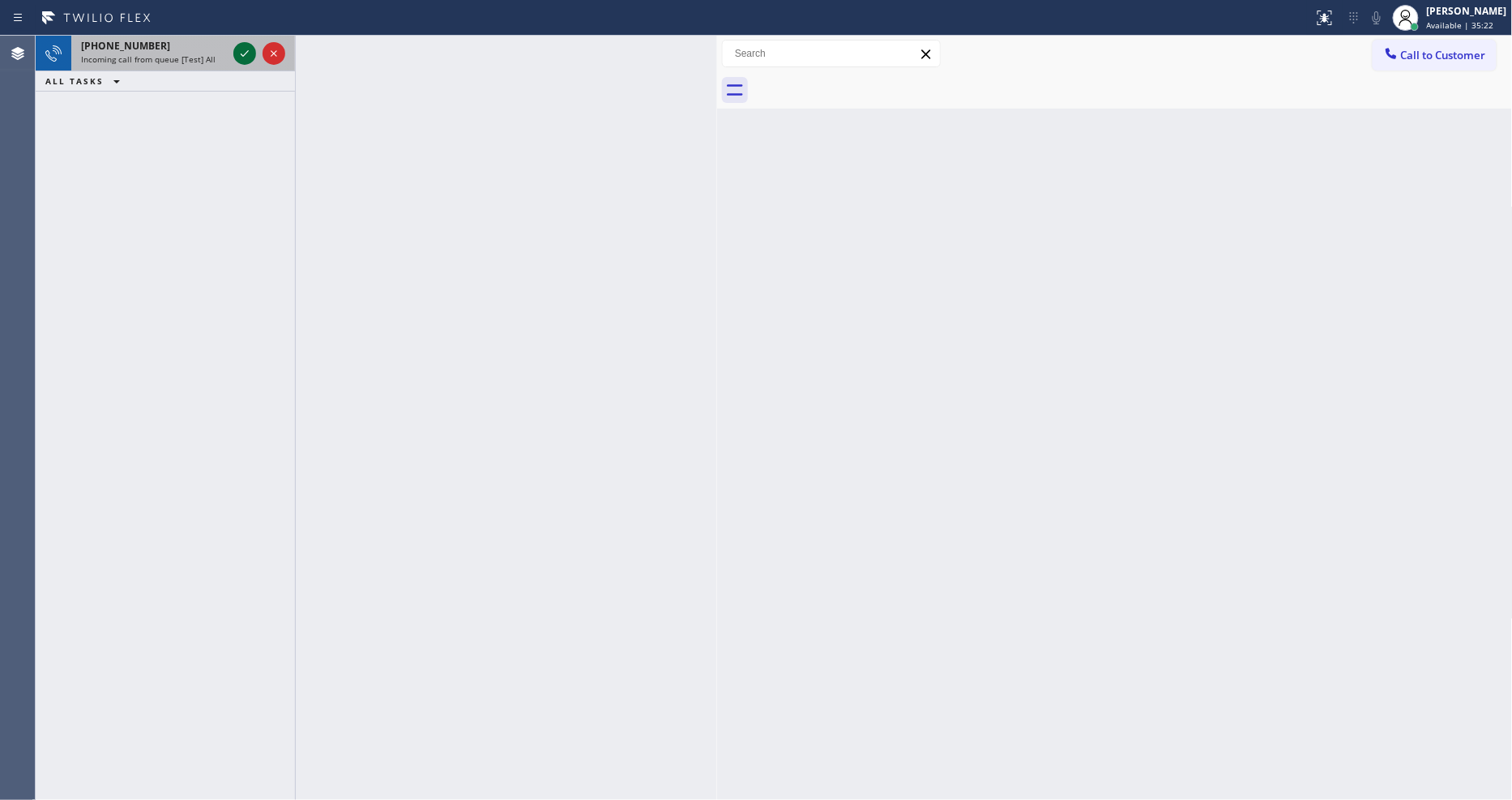
click at [239, 49] on icon at bounding box center [245, 54] width 20 height 20
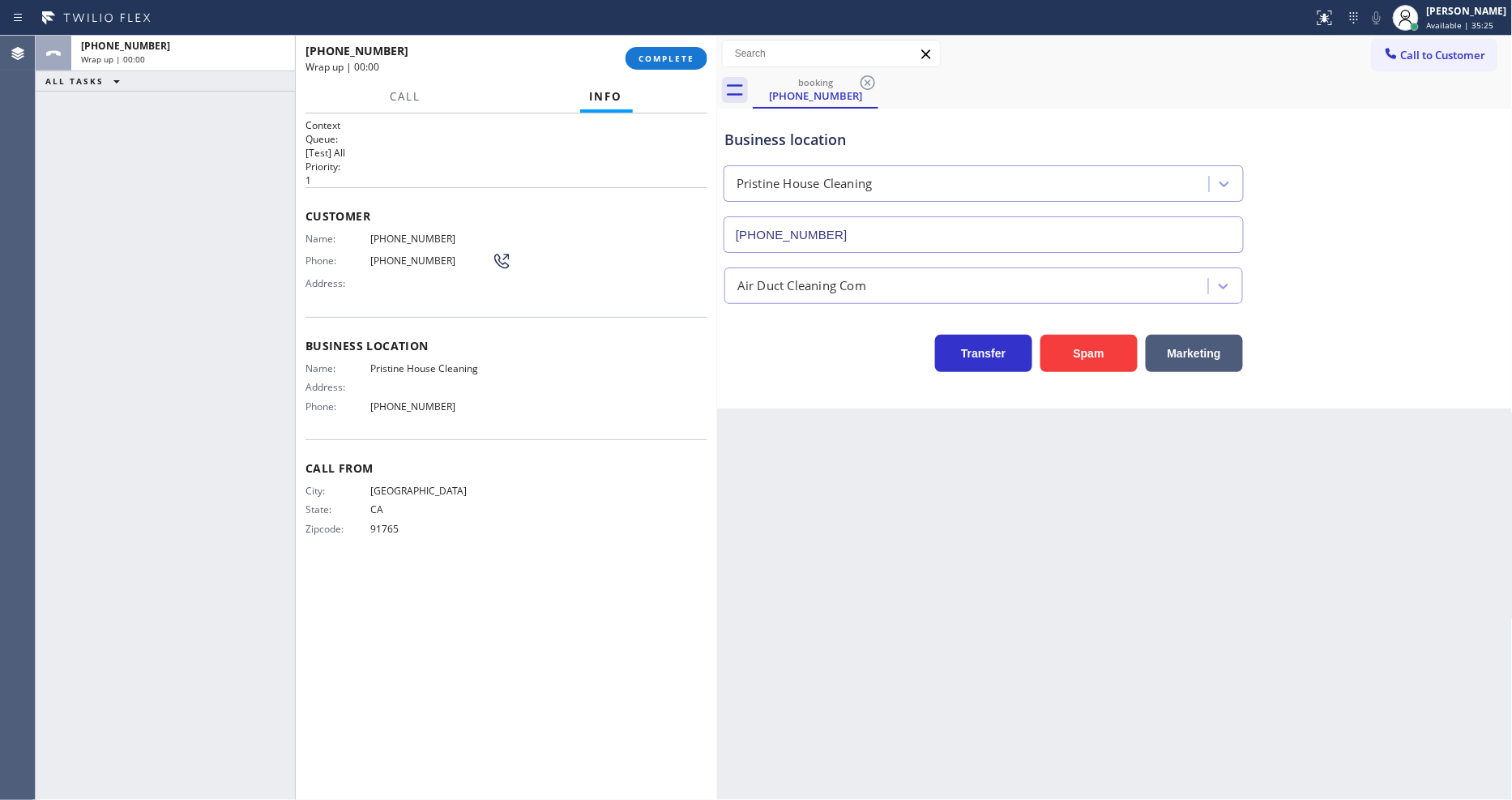
type input "[PHONE_NUMBER]"
click at [685, 63] on span "COMPLETE" at bounding box center [666, 59] width 56 height 12
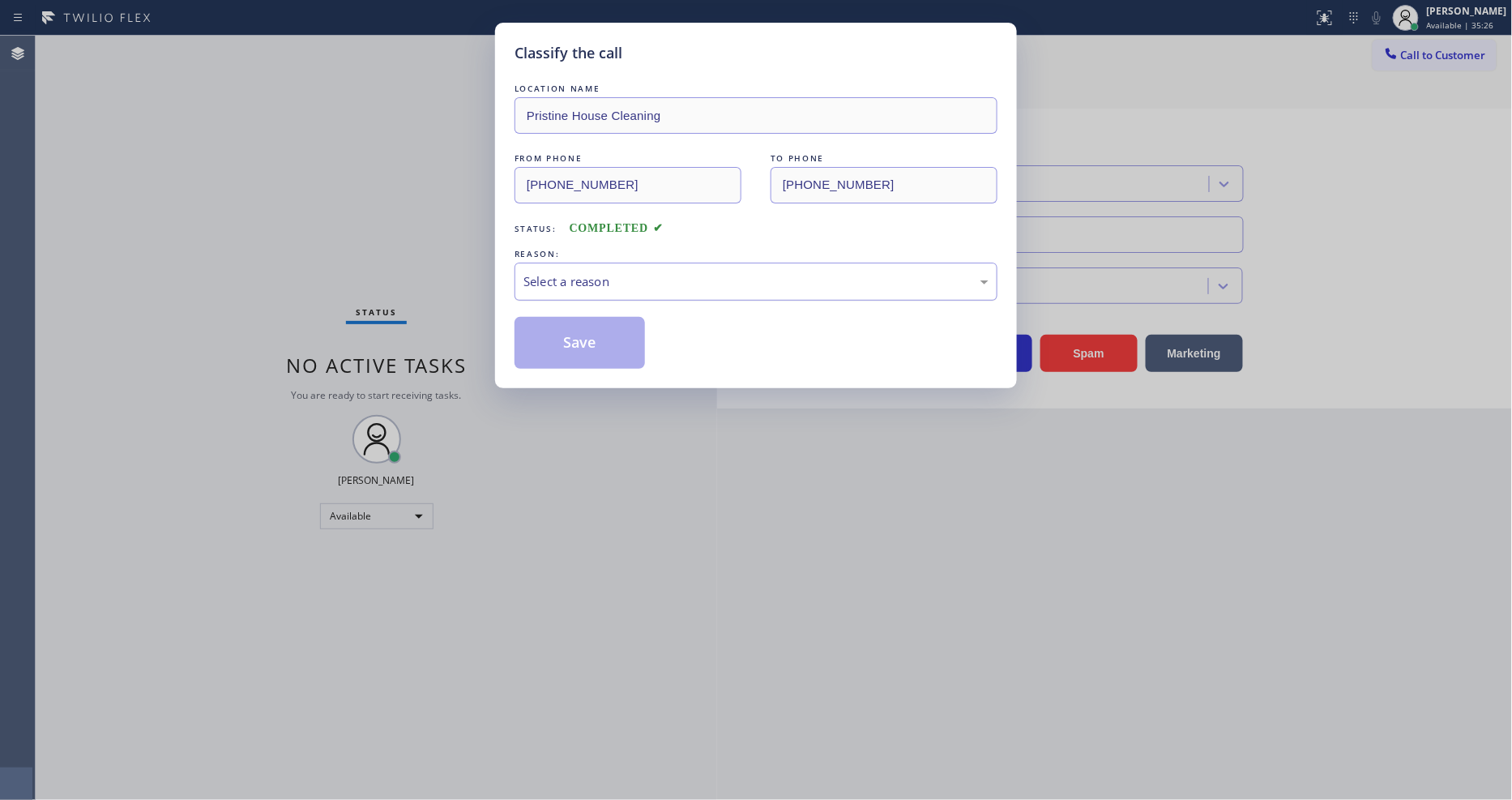
click at [669, 266] on div "Select a reason" at bounding box center [756, 281] width 483 height 38
click at [610, 323] on button "Save" at bounding box center [579, 342] width 130 height 52
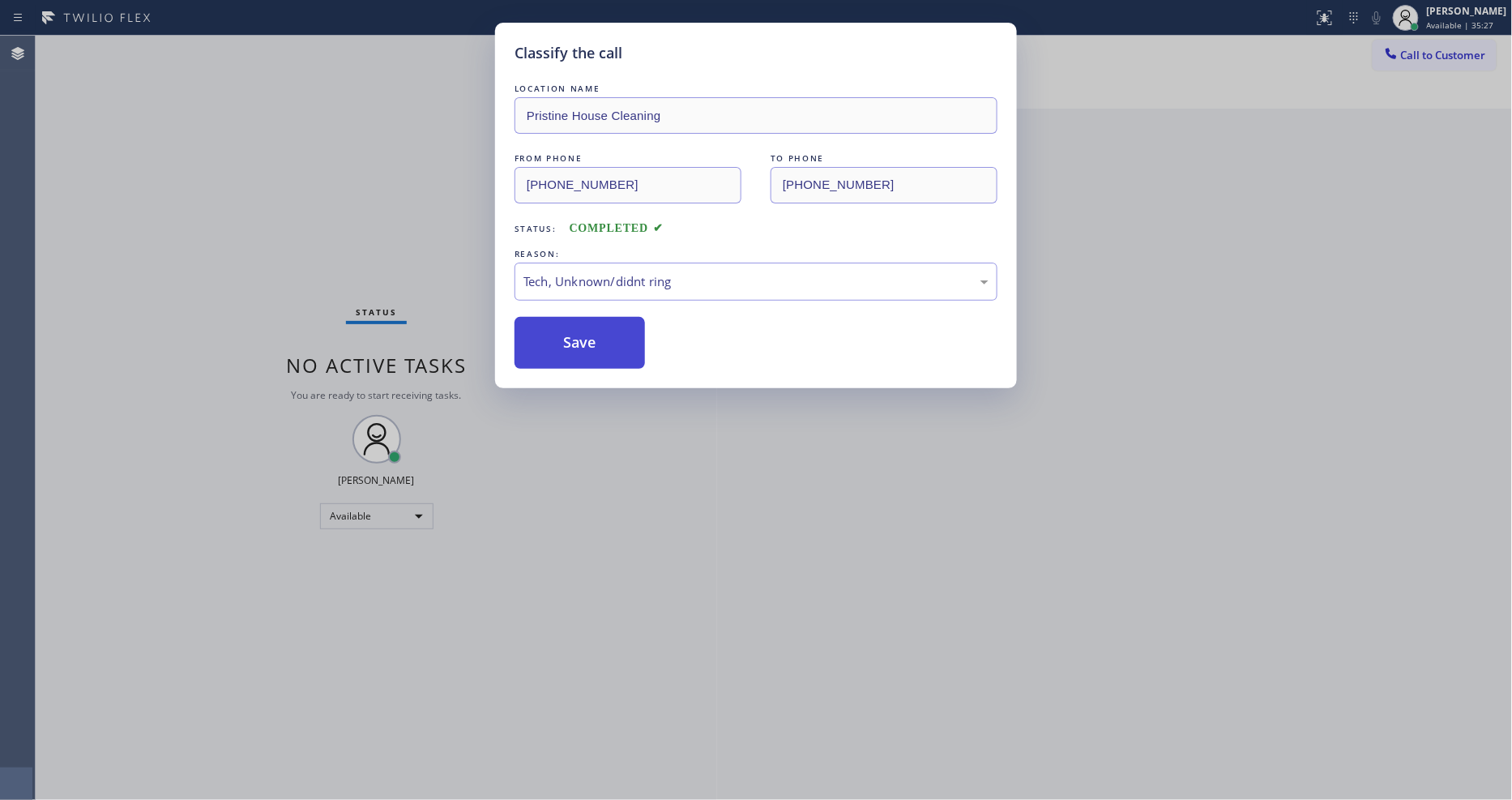
click at [610, 323] on button "Save" at bounding box center [579, 342] width 130 height 52
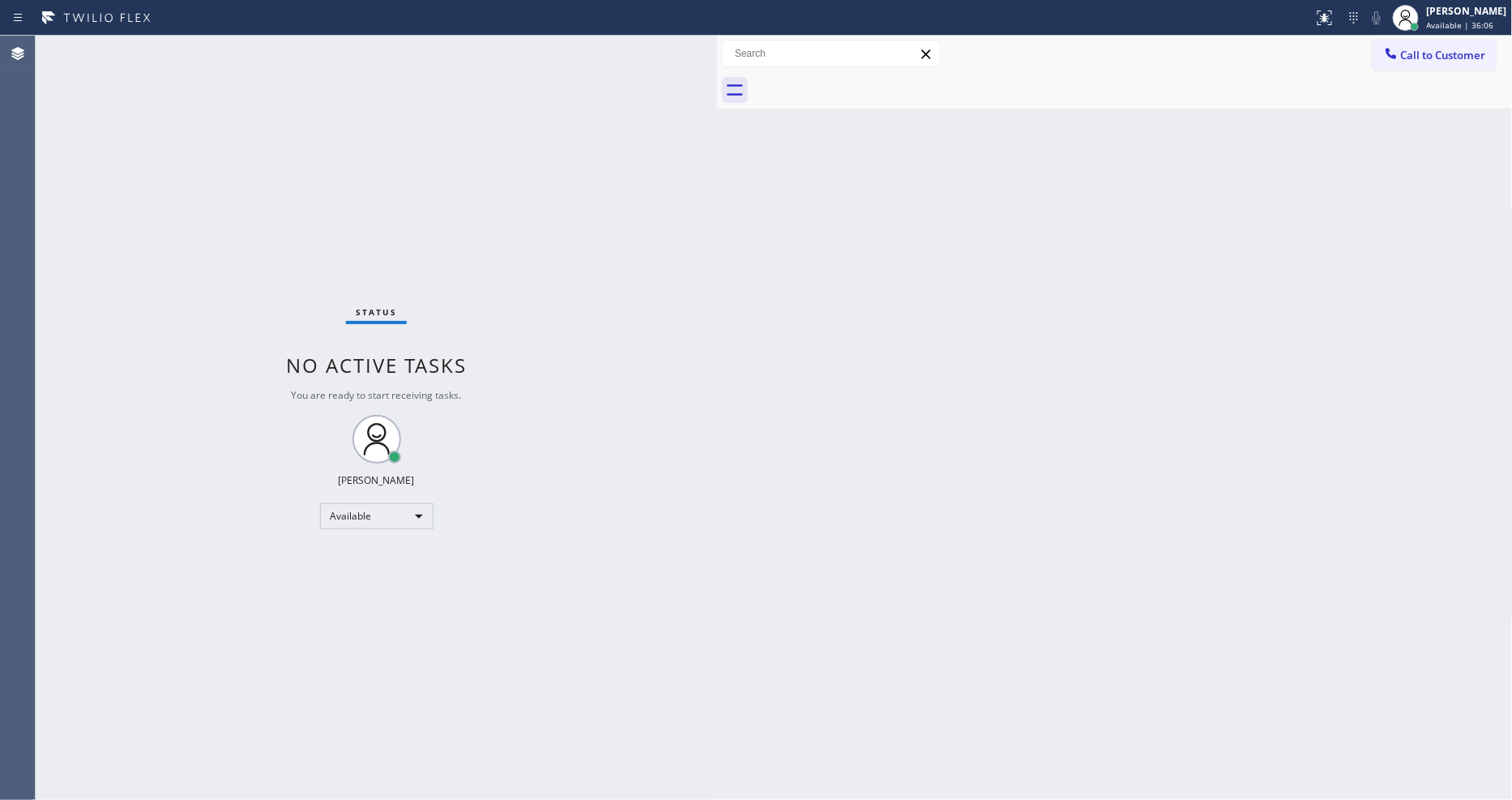
click at [244, 51] on div "Status No active tasks You are ready to start receiving tasks. [PERSON_NAME] Av…" at bounding box center [375, 418] width 681 height 765
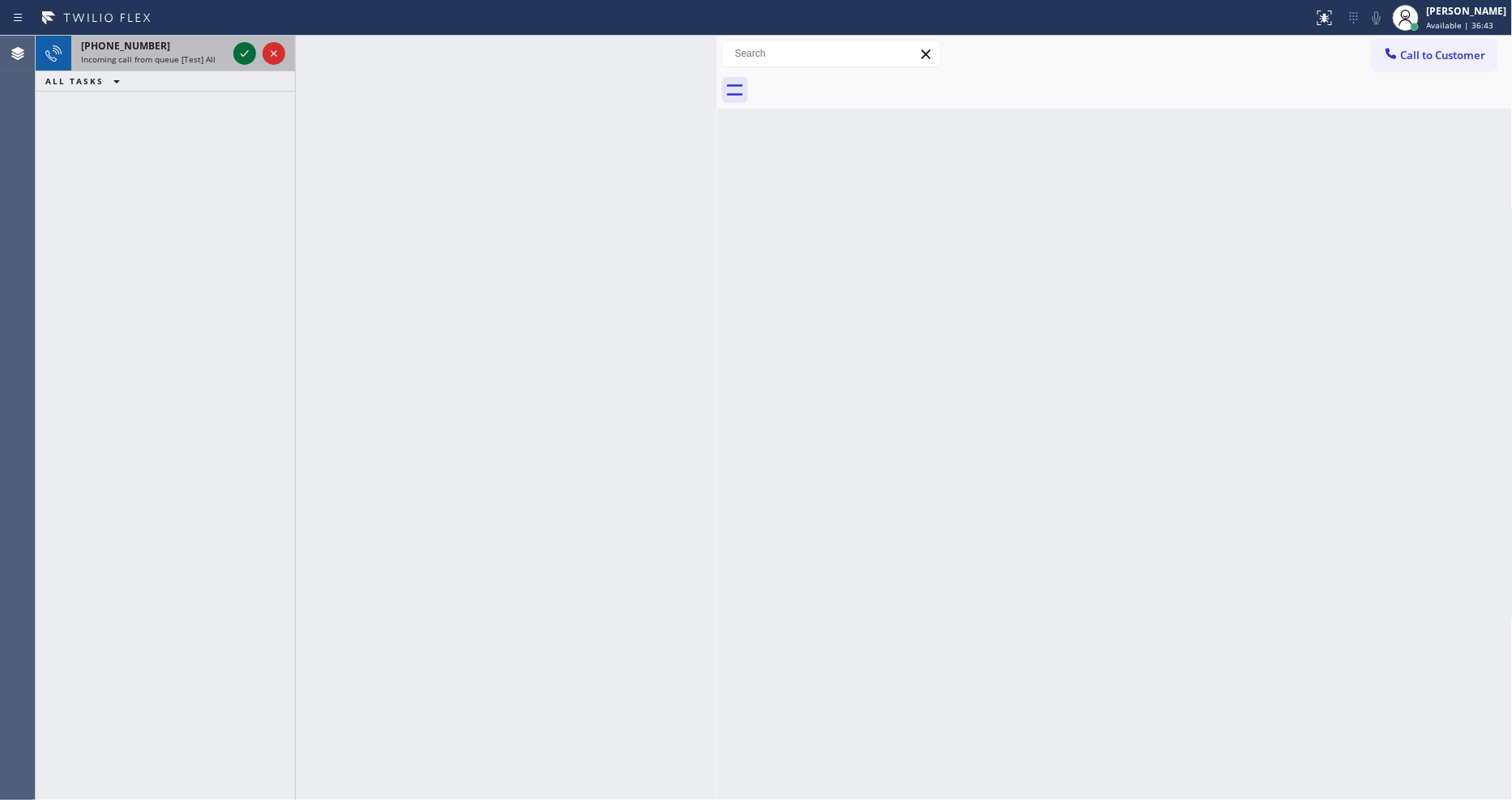
click at [246, 53] on icon at bounding box center [245, 53] width 8 height 7
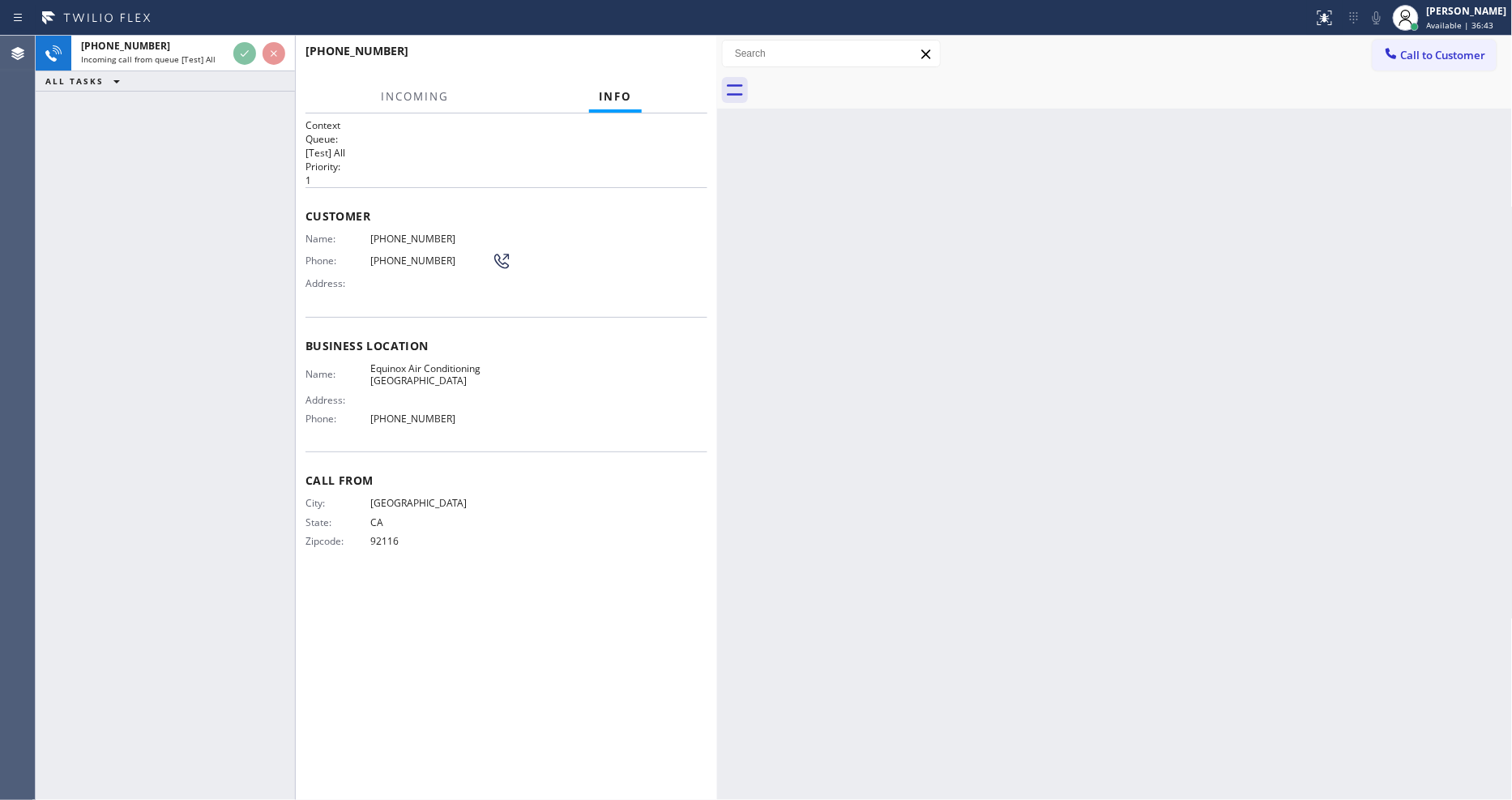
click at [236, 133] on div "[PHONE_NUMBER] Incoming call from queue [Test] All ALL TASKS ALL TASKS ACTIVE T…" at bounding box center [165, 418] width 260 height 765
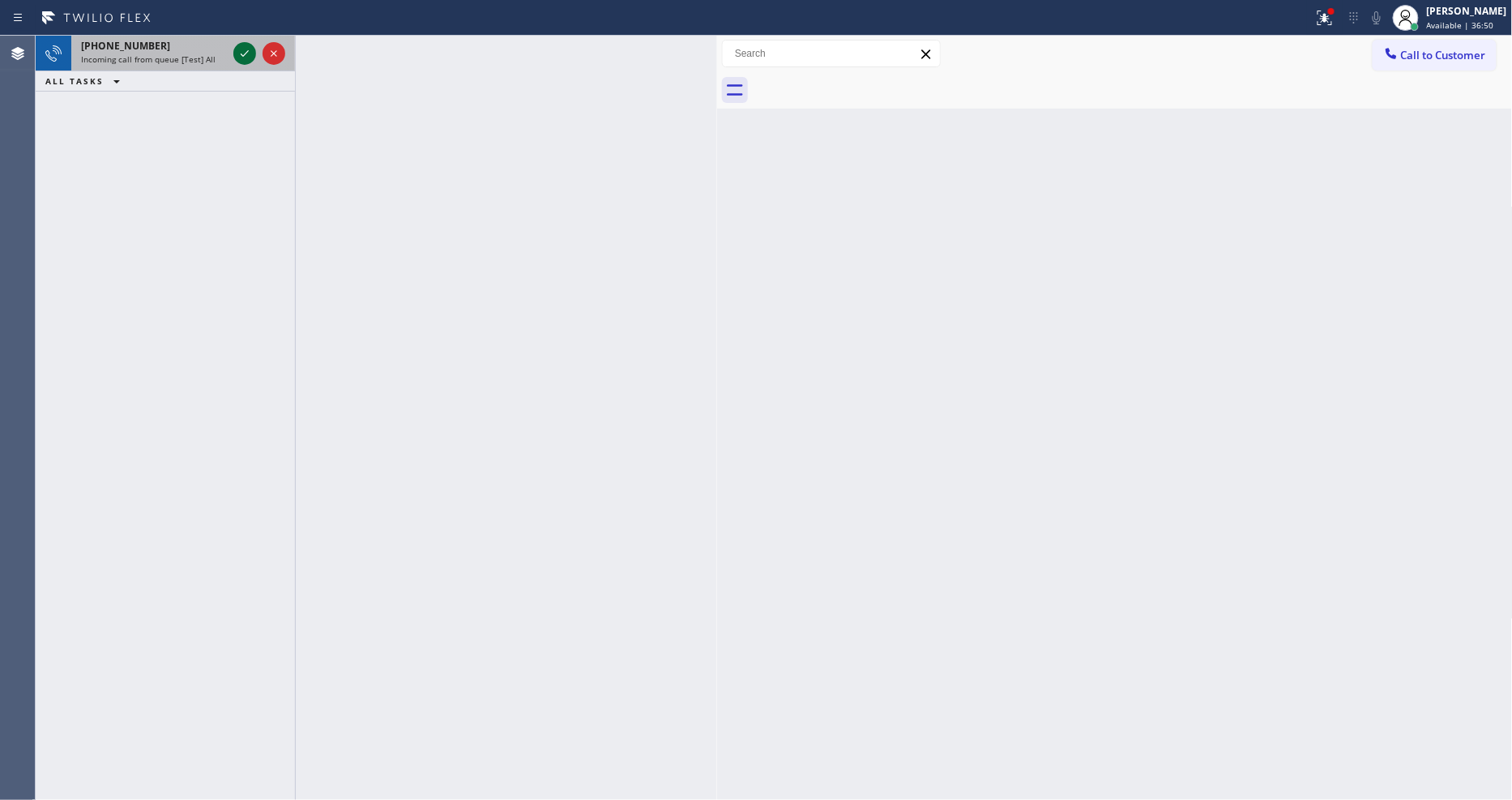
click at [241, 60] on icon at bounding box center [245, 54] width 20 height 20
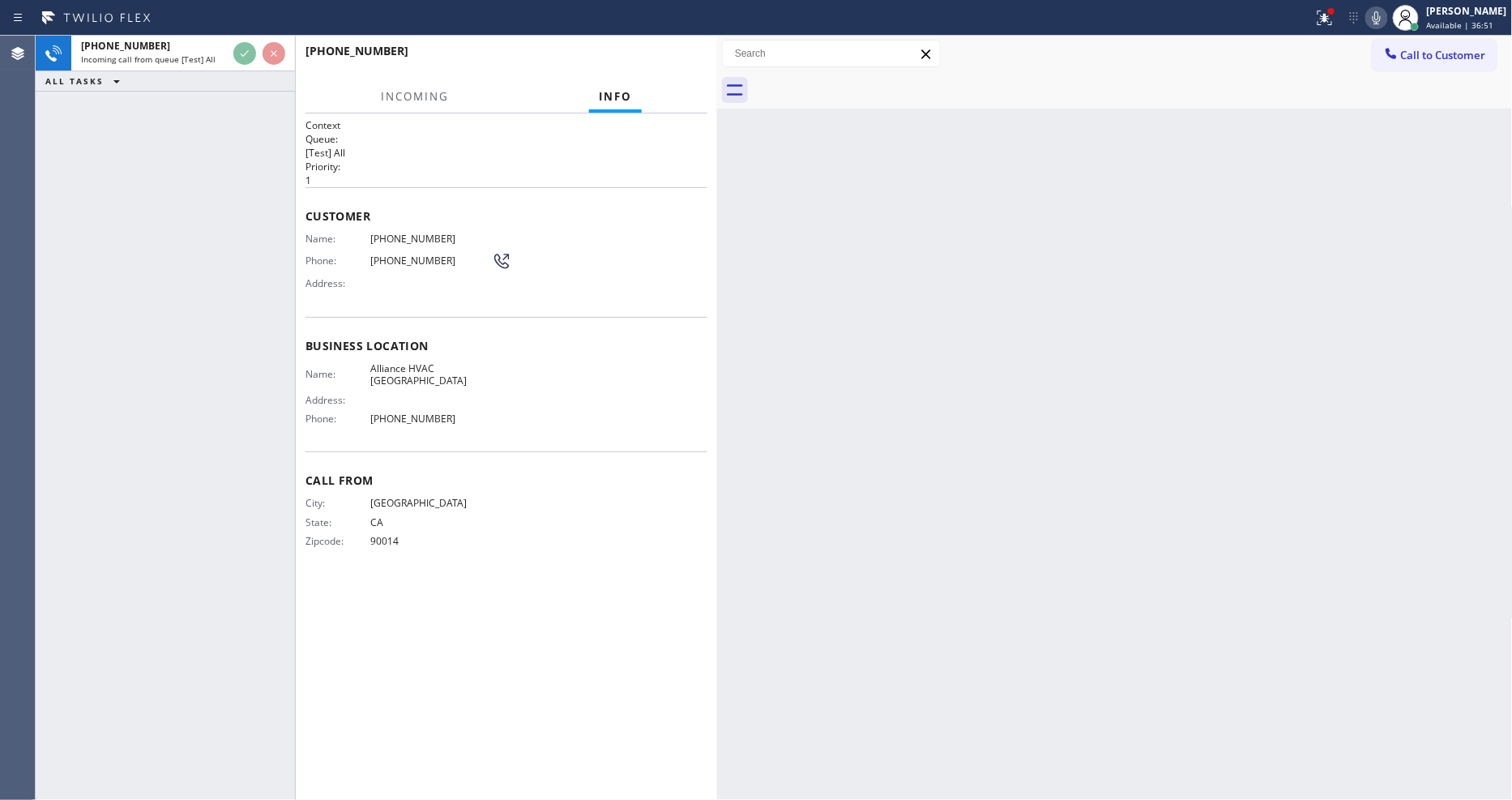
click at [588, 601] on div "Context Queue: [Test] All Priority: 1 Customer Name: [PHONE_NUMBER] Phone: [PHO…" at bounding box center [507, 457] width 402 height 676
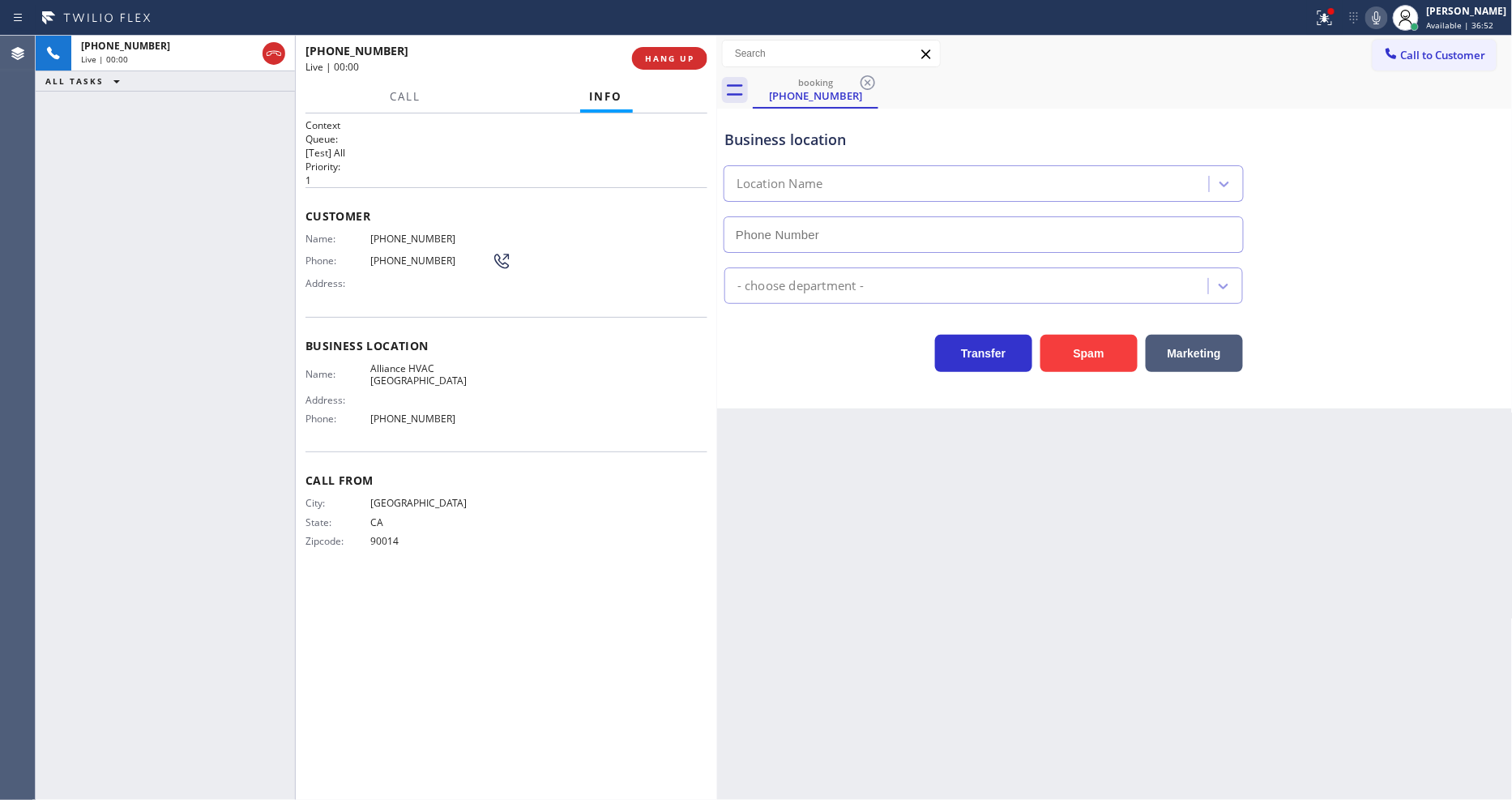
type input "[PHONE_NUMBER]"
click at [681, 57] on span "HANG UP" at bounding box center [669, 59] width 49 height 12
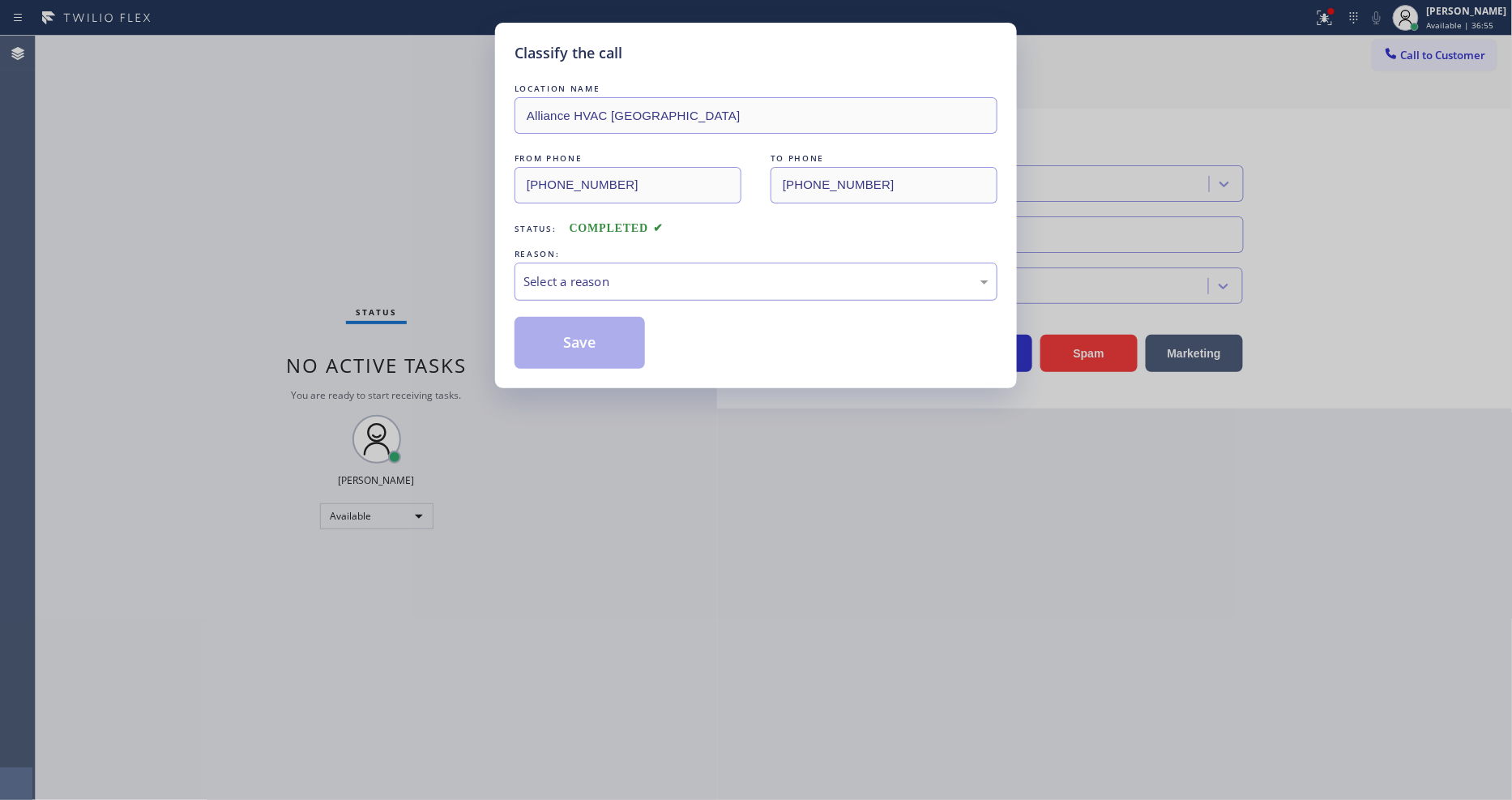
click at [644, 265] on div "Select a reason" at bounding box center [756, 281] width 483 height 38
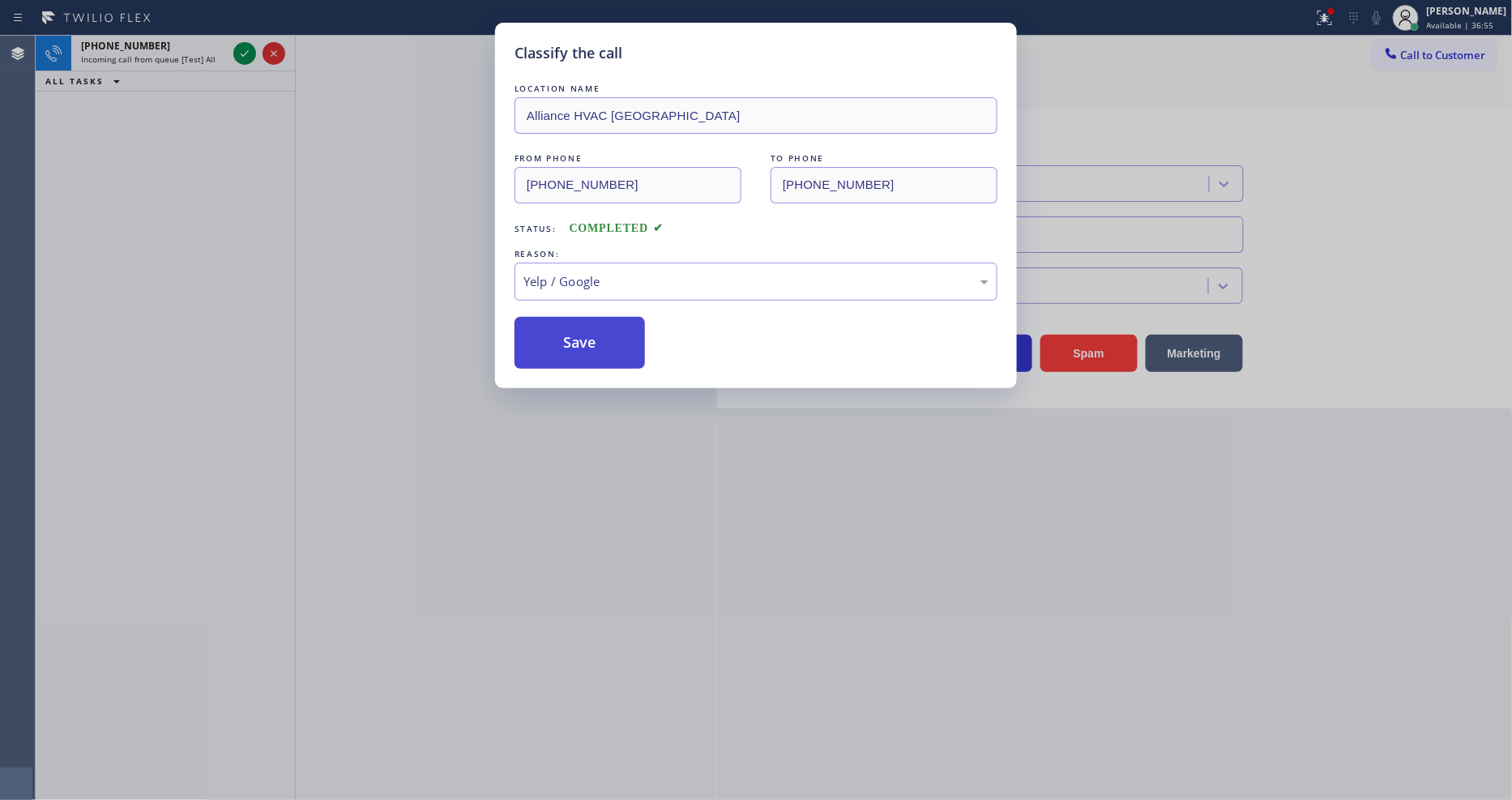
click at [588, 332] on button "Save" at bounding box center [579, 342] width 130 height 52
click at [588, 330] on button "Save" at bounding box center [579, 342] width 130 height 52
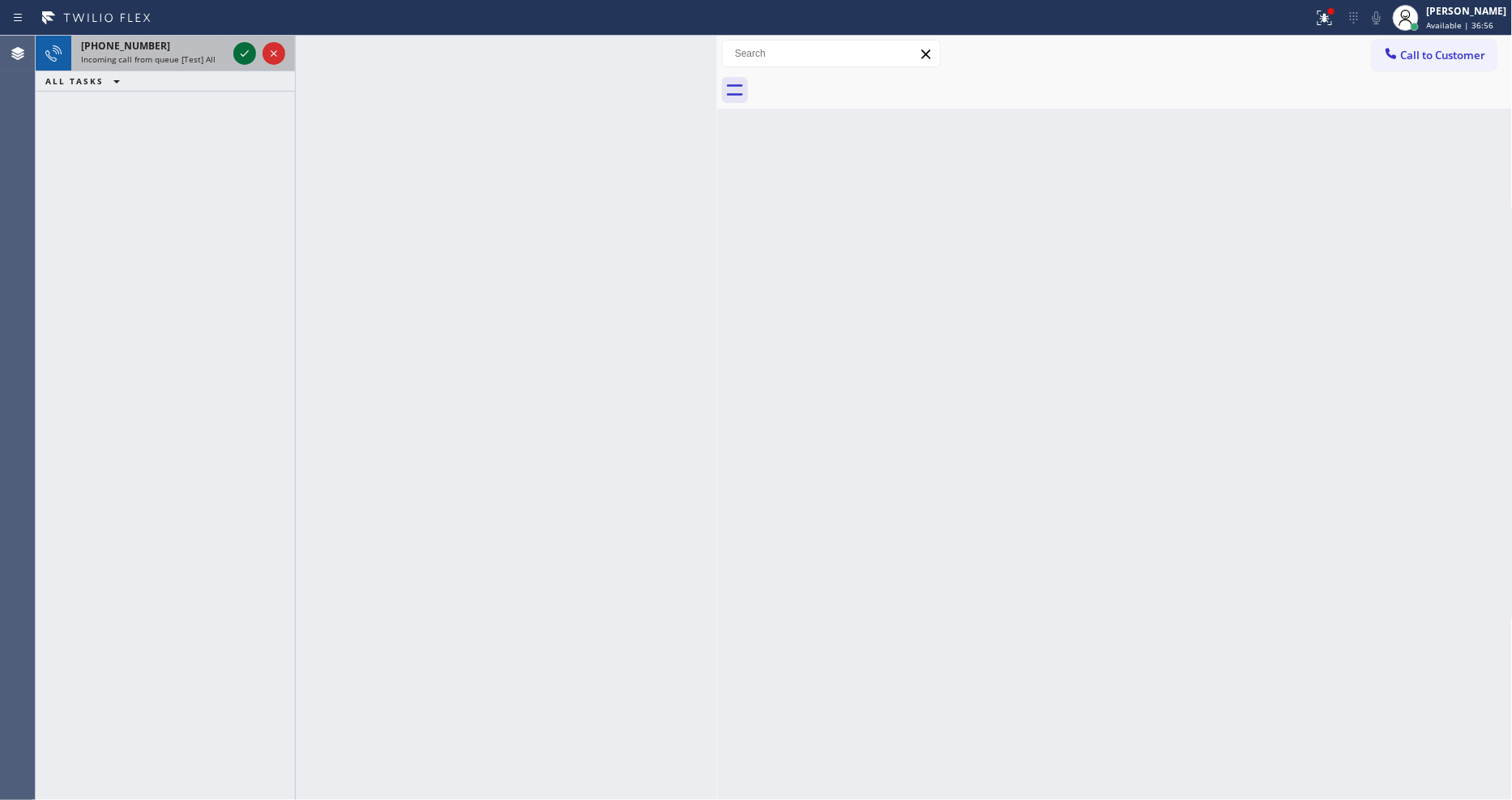
click at [253, 54] on icon at bounding box center [245, 54] width 20 height 20
click at [248, 54] on icon at bounding box center [245, 54] width 20 height 20
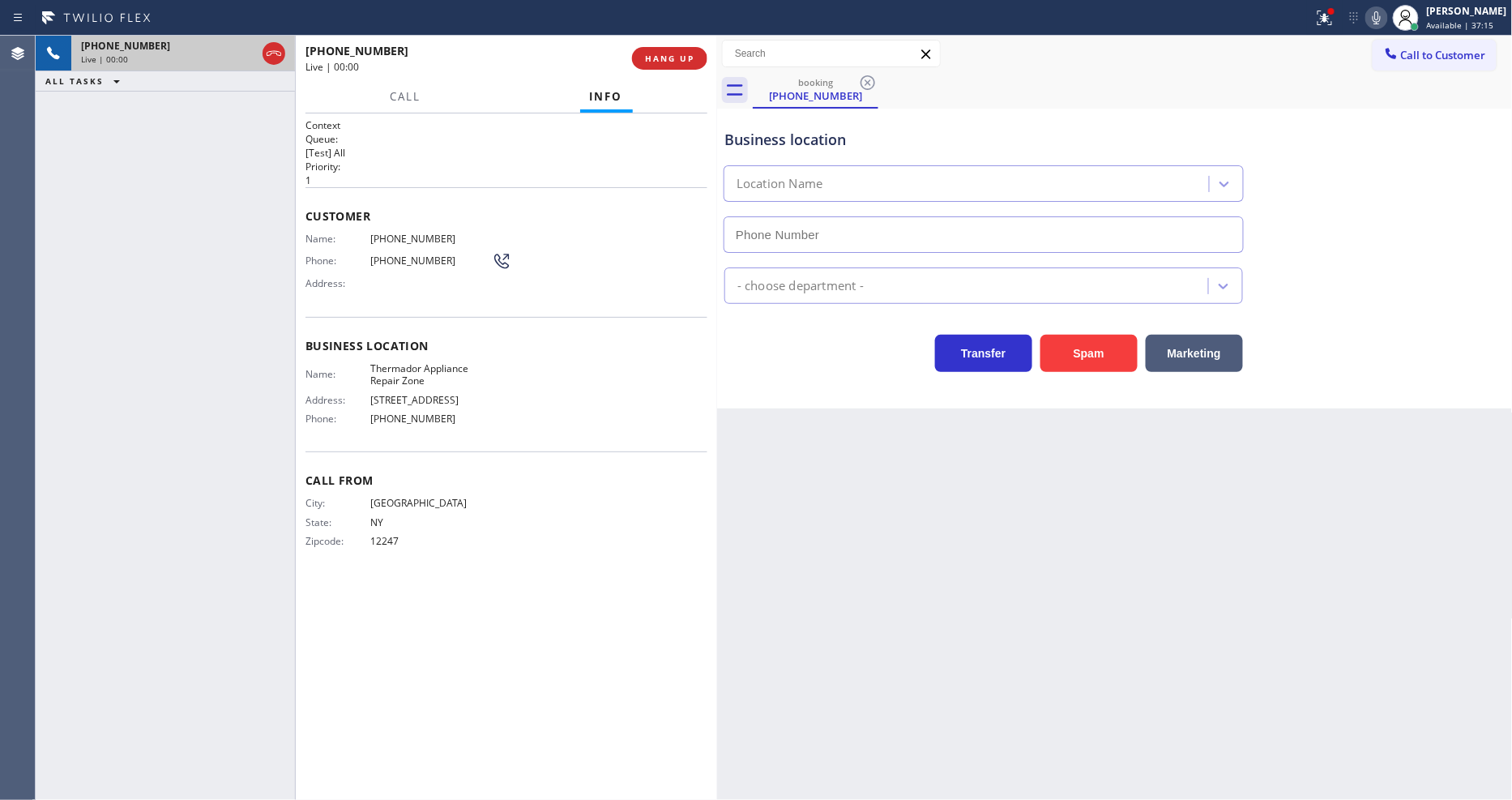
type input "[PHONE_NUMBER]"
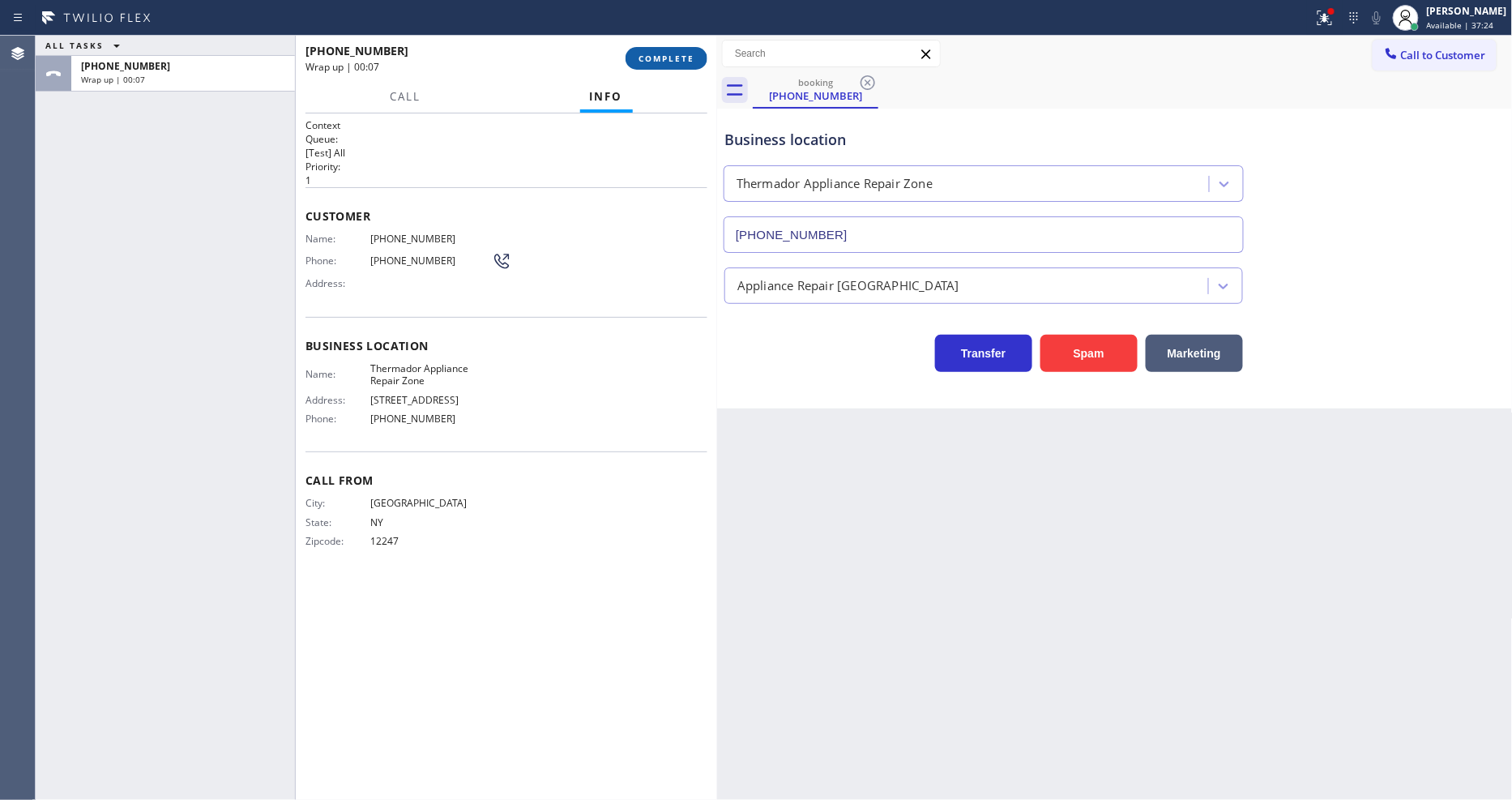
click at [676, 55] on span "COMPLETE" at bounding box center [666, 59] width 56 height 12
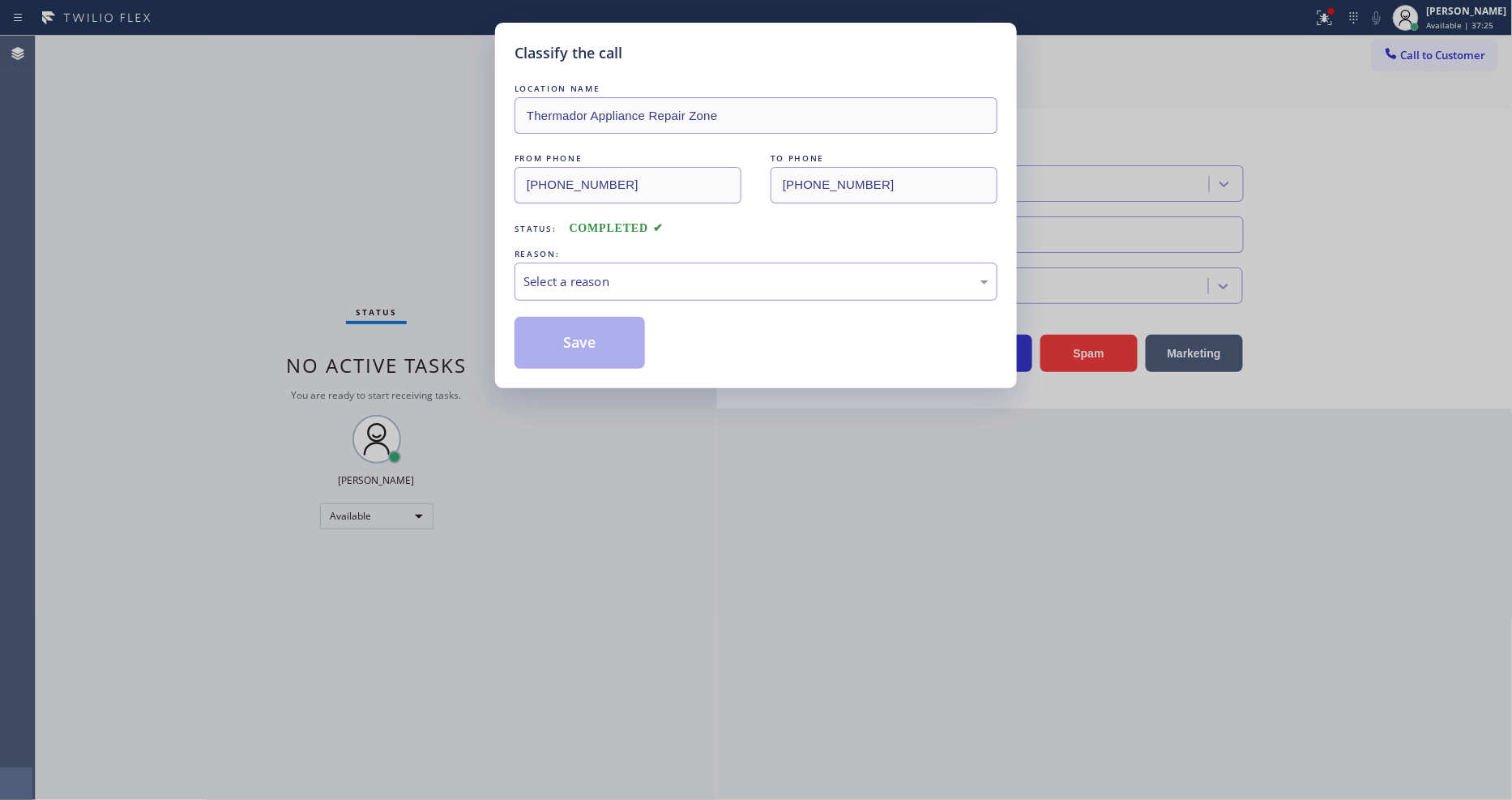
click at [606, 288] on div "Select a reason" at bounding box center [756, 281] width 483 height 38
click at [588, 326] on button "Save" at bounding box center [579, 342] width 130 height 52
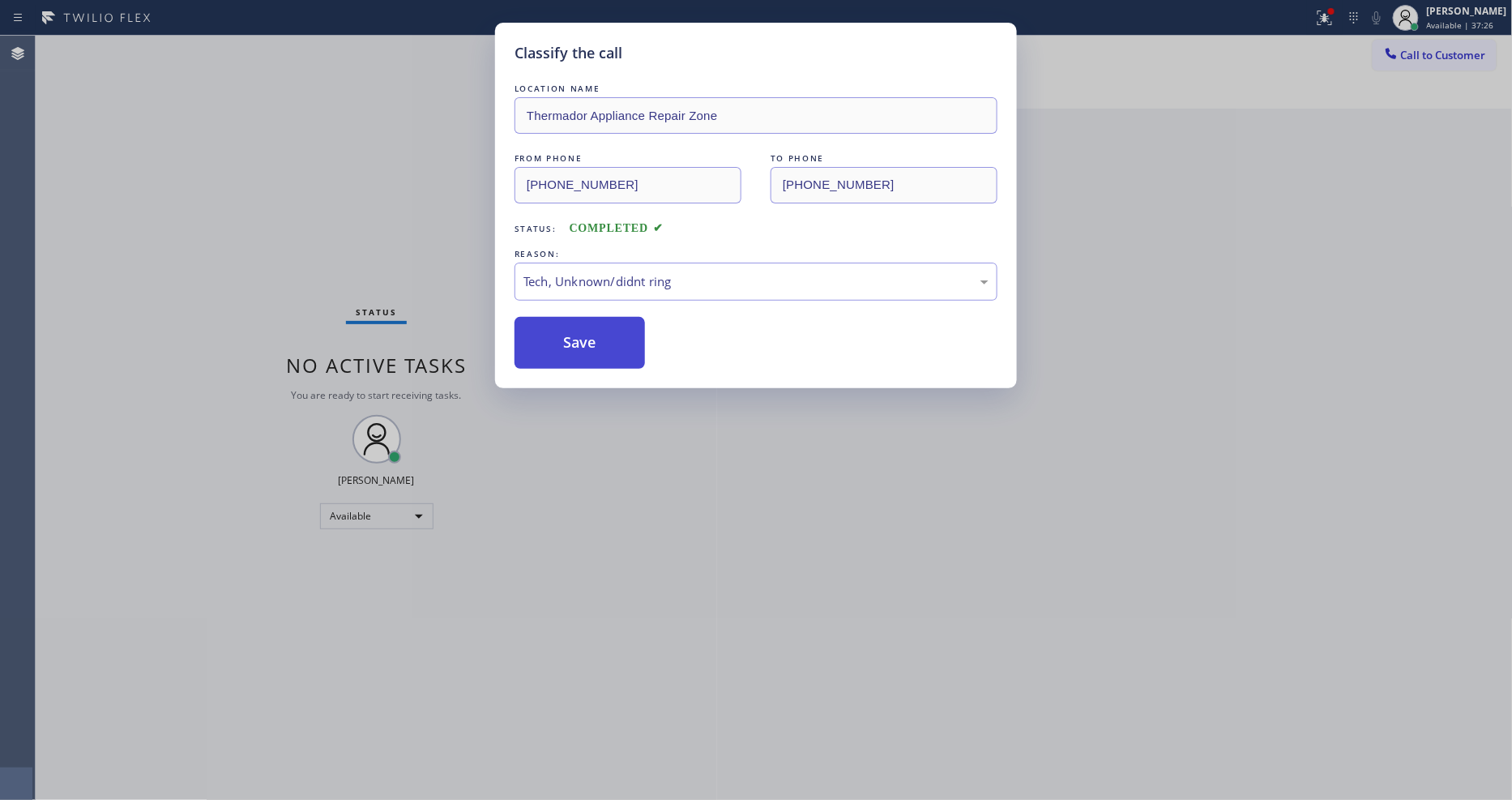
click at [588, 326] on button "Save" at bounding box center [579, 342] width 130 height 52
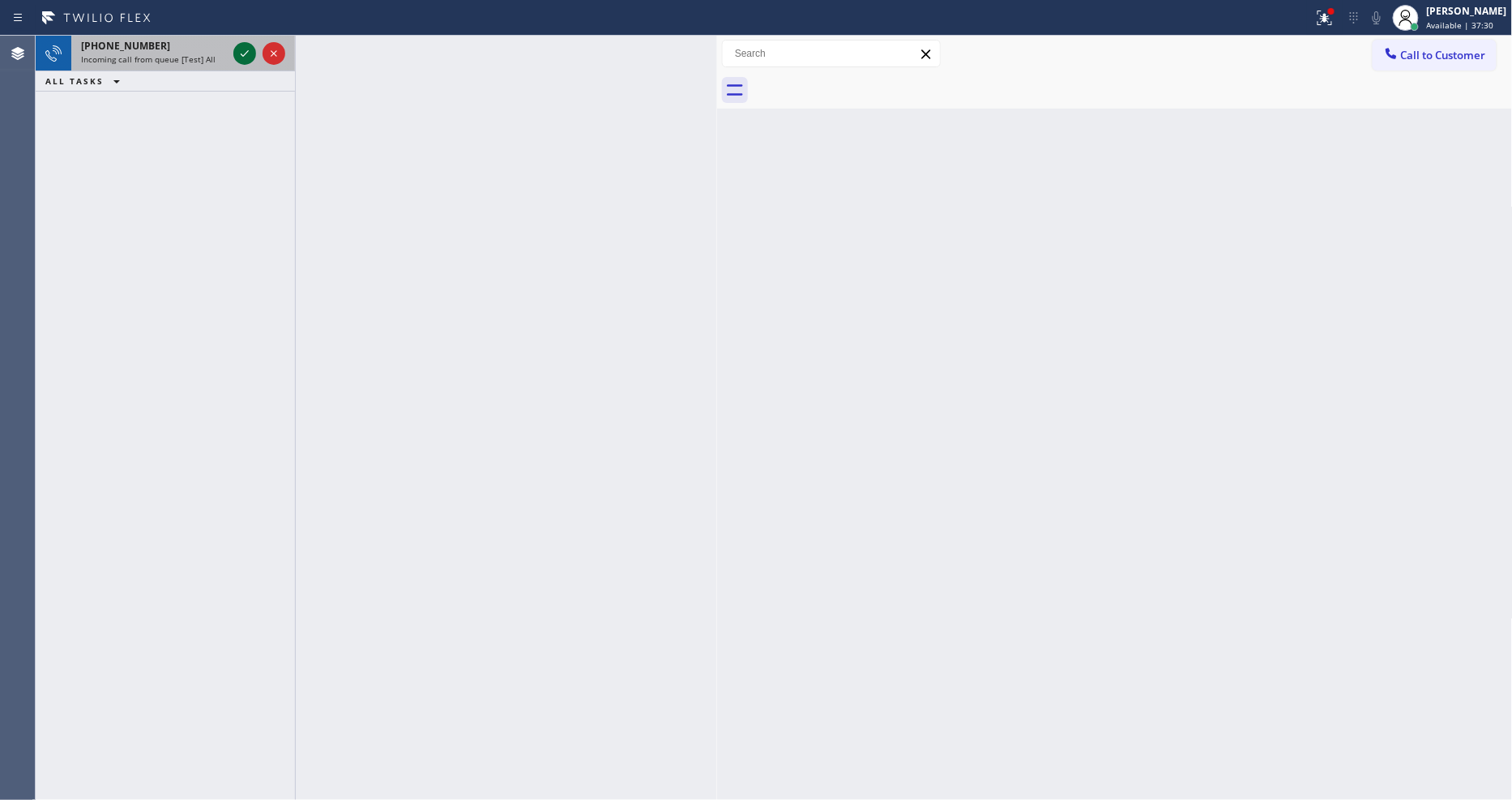
click at [243, 53] on icon at bounding box center [245, 54] width 20 height 20
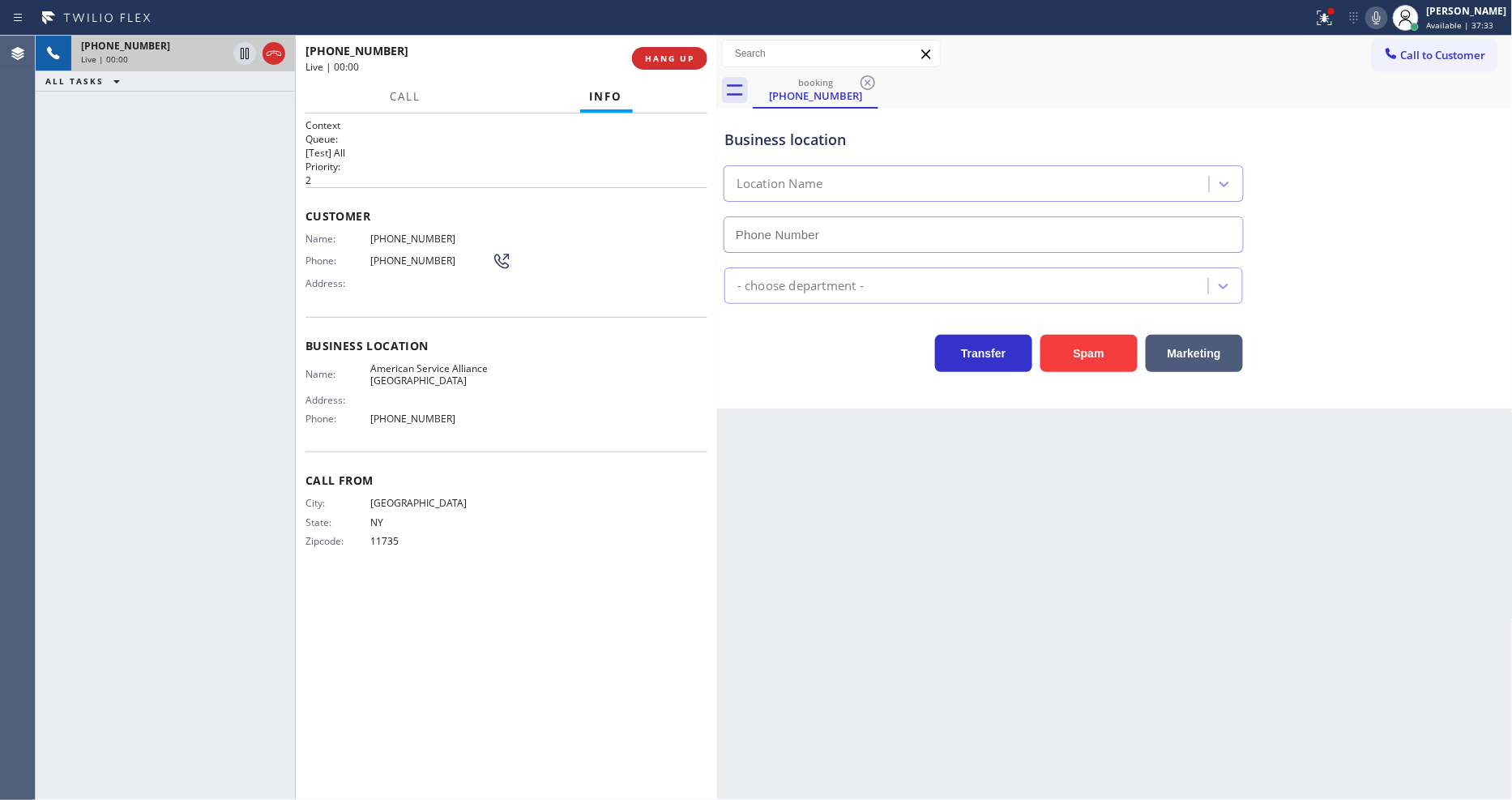
type input "[PHONE_NUMBER]"
click at [666, 59] on span "HANG UP" at bounding box center [669, 59] width 49 height 12
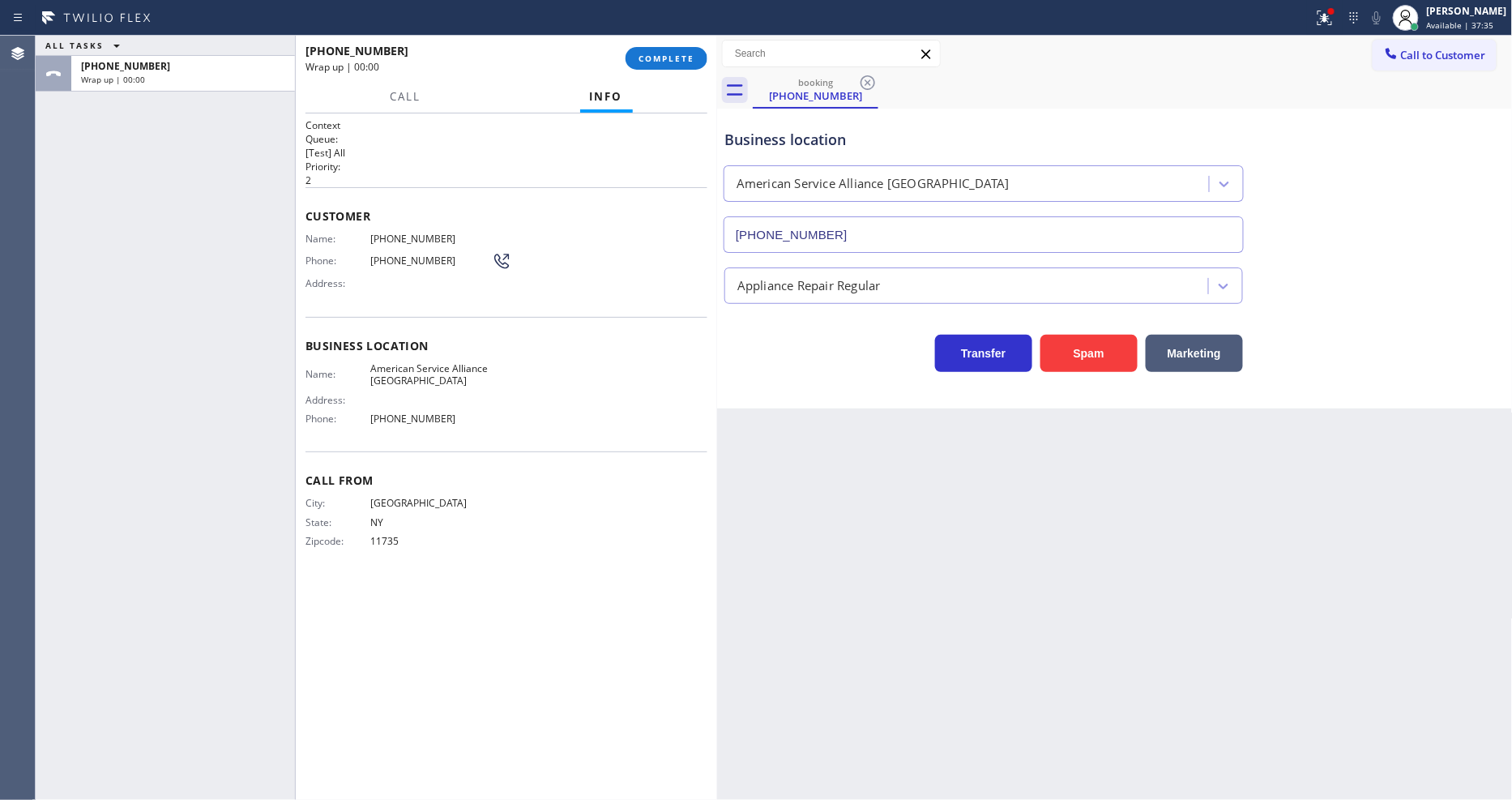
drag, startPoint x: 666, startPoint y: 59, endPoint x: 686, endPoint y: 70, distance: 22.8
click at [666, 59] on span "COMPLETE" at bounding box center [666, 59] width 56 height 12
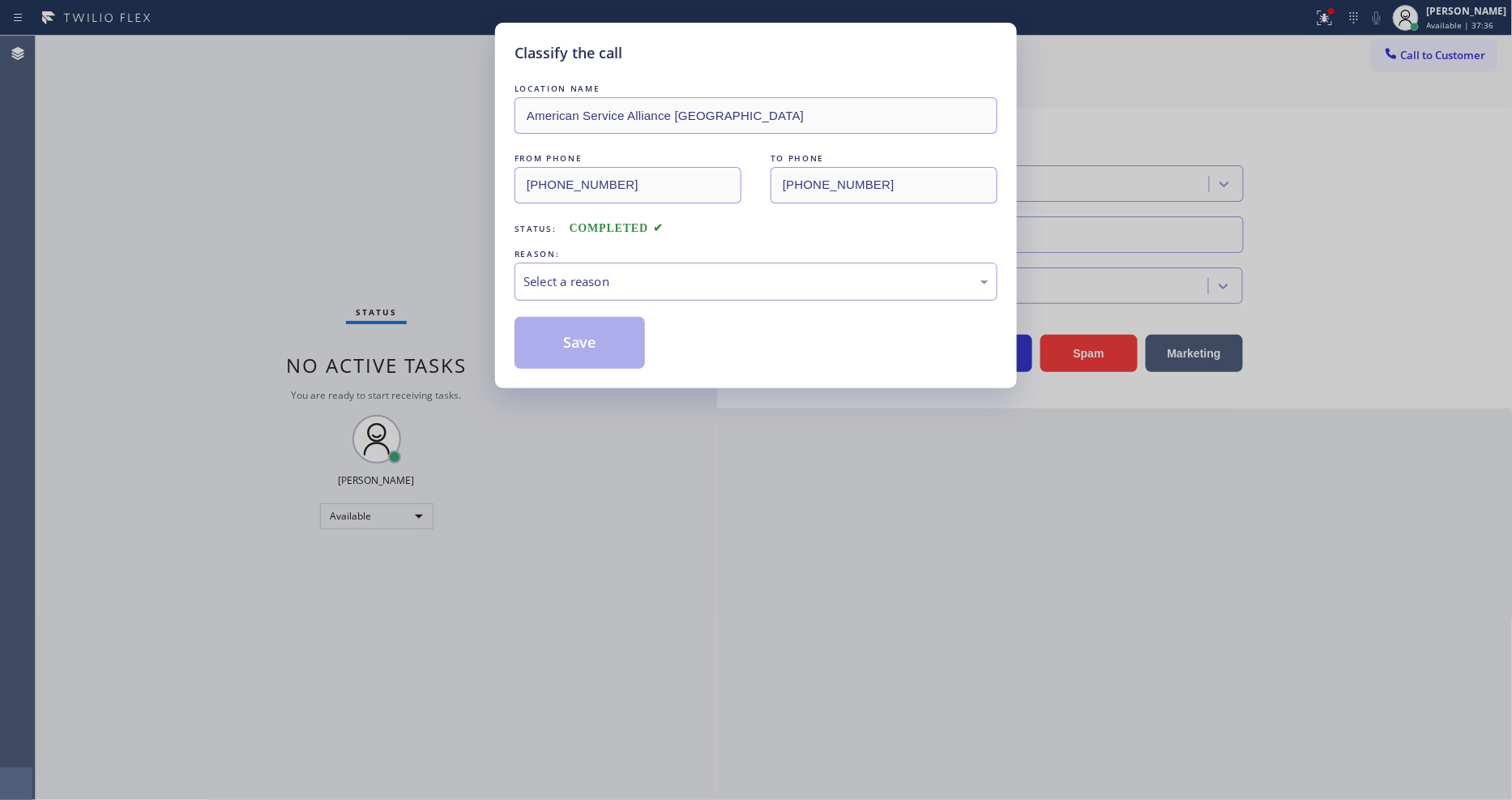
click at [629, 273] on div "Select a reason" at bounding box center [756, 281] width 465 height 19
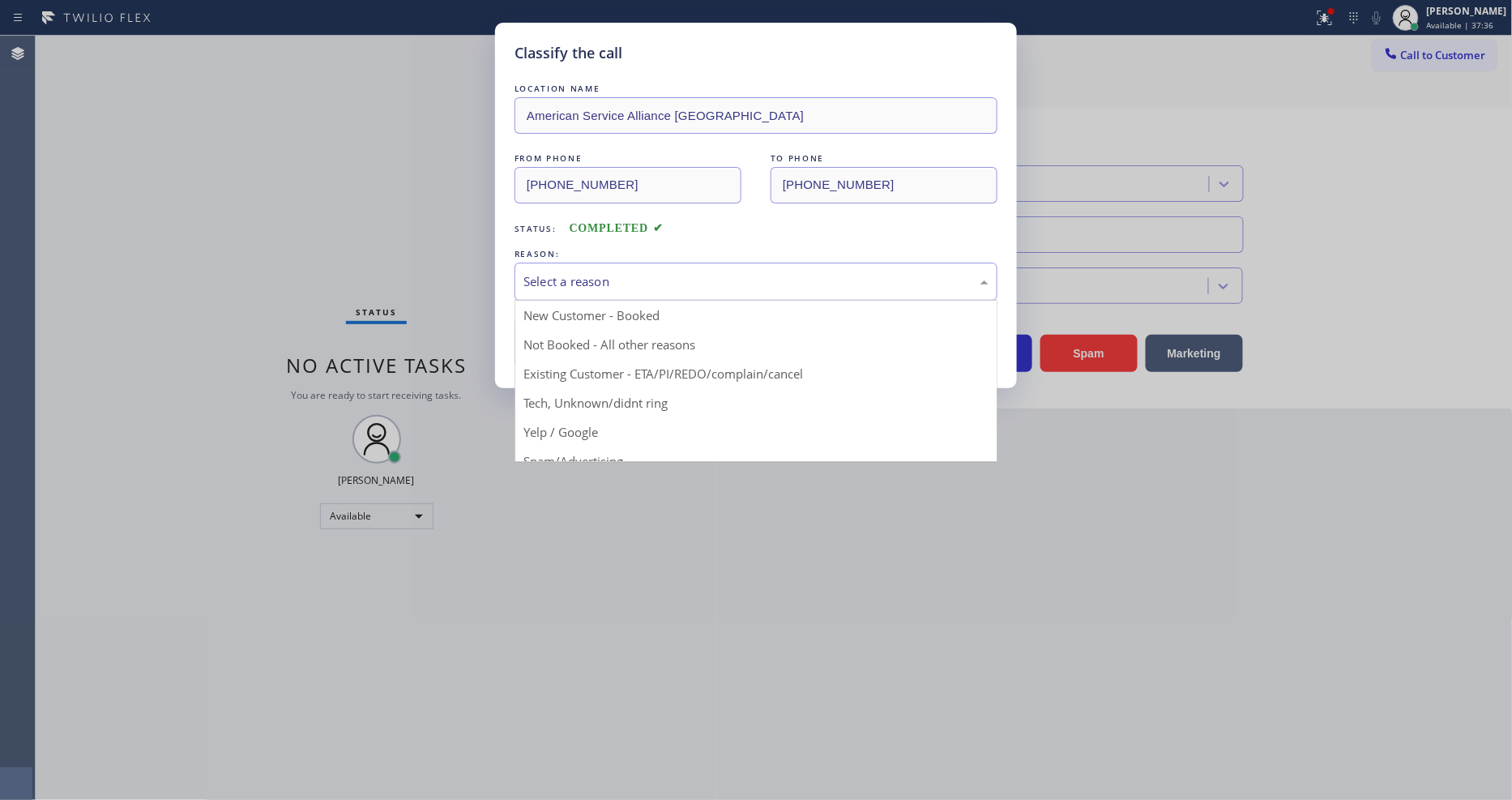
drag, startPoint x: 593, startPoint y: 415, endPoint x: 612, endPoint y: 338, distance: 79.3
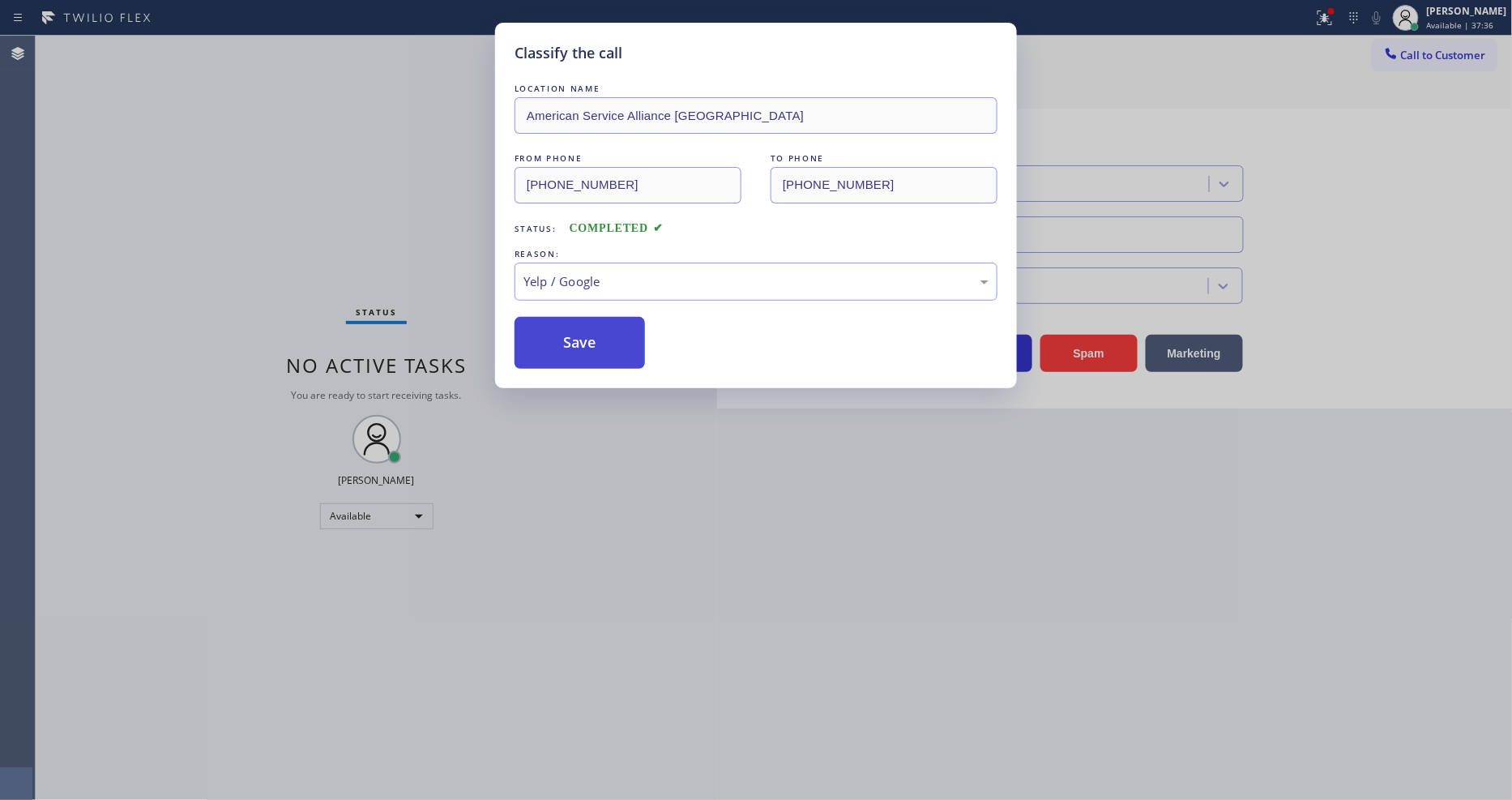
click at [612, 338] on button "Save" at bounding box center [579, 342] width 130 height 52
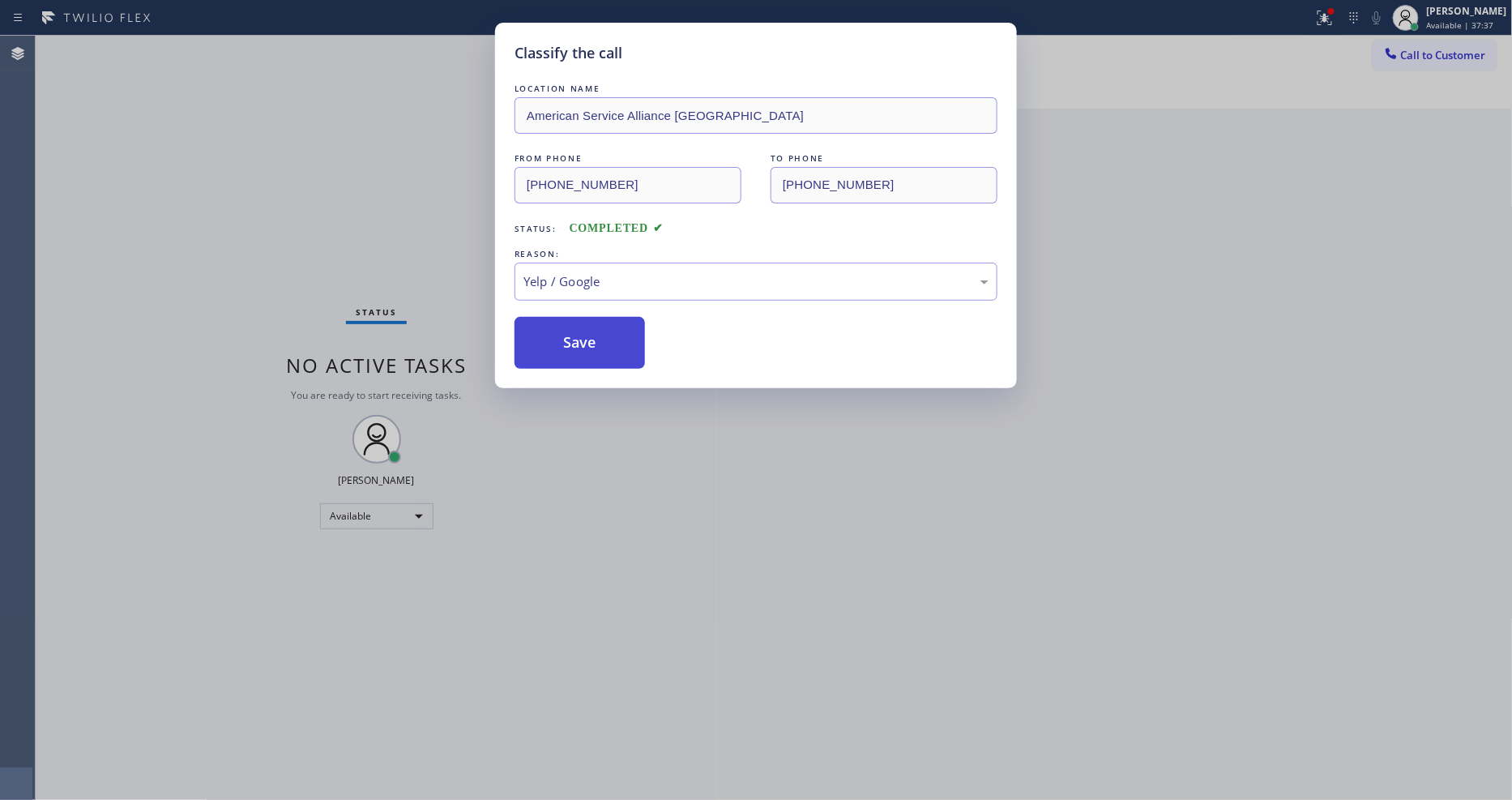
click at [612, 338] on button "Save" at bounding box center [579, 342] width 130 height 52
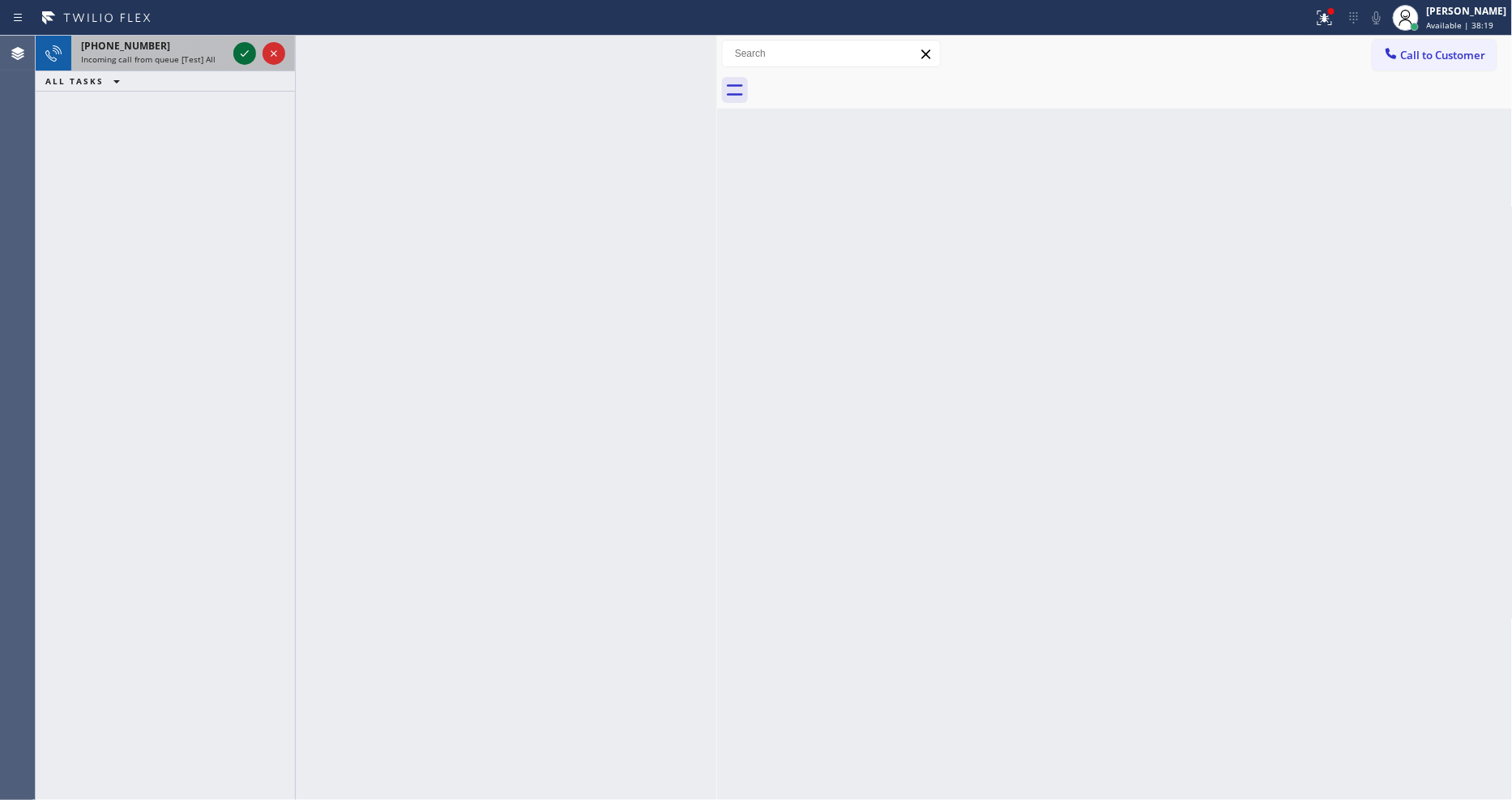
click at [241, 58] on icon at bounding box center [245, 54] width 20 height 20
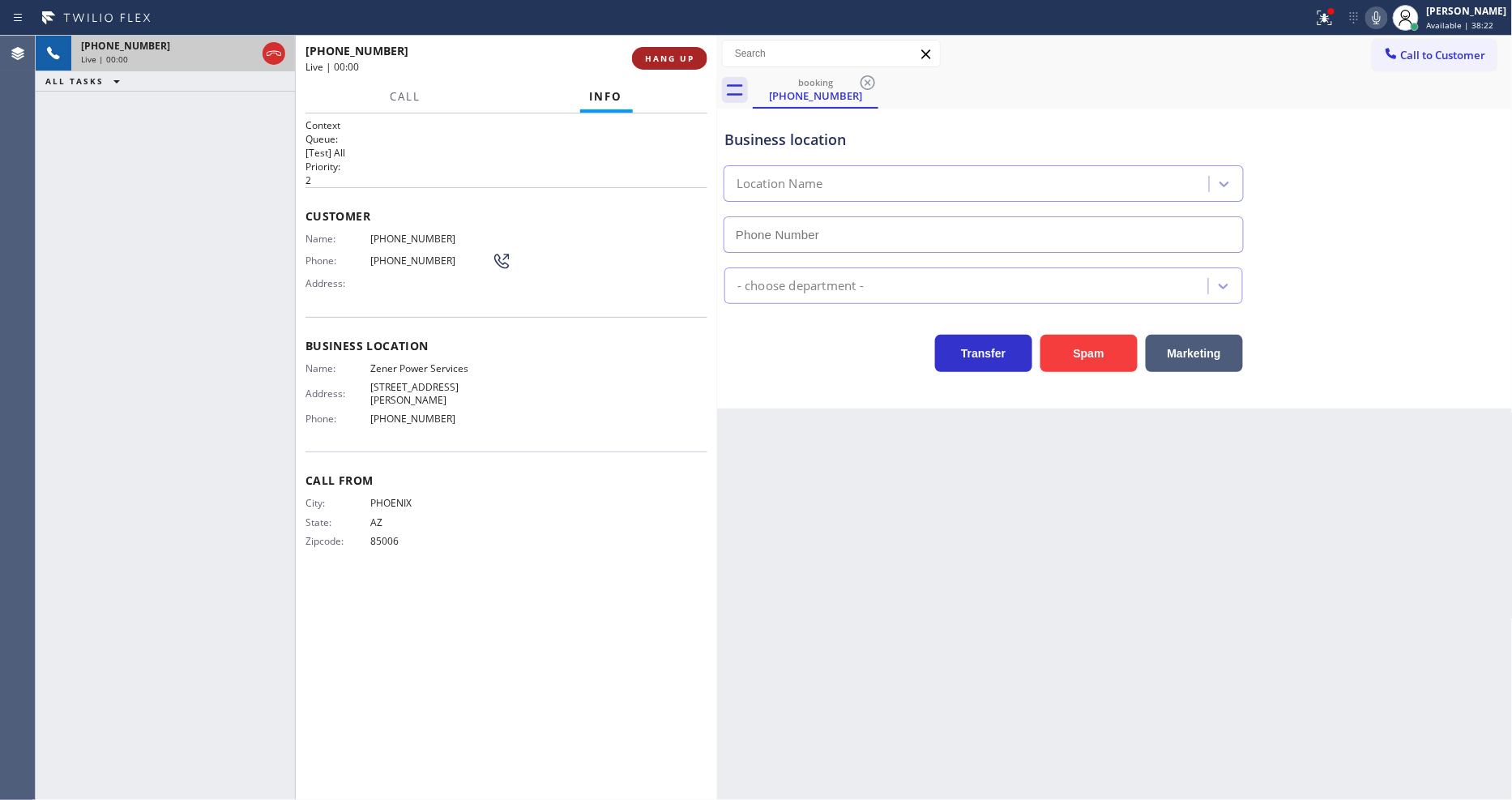
type input "[PHONE_NUMBER]"
click at [687, 54] on span "HANG UP" at bounding box center [669, 59] width 49 height 12
click at [687, 53] on span "HANG UP" at bounding box center [669, 59] width 49 height 12
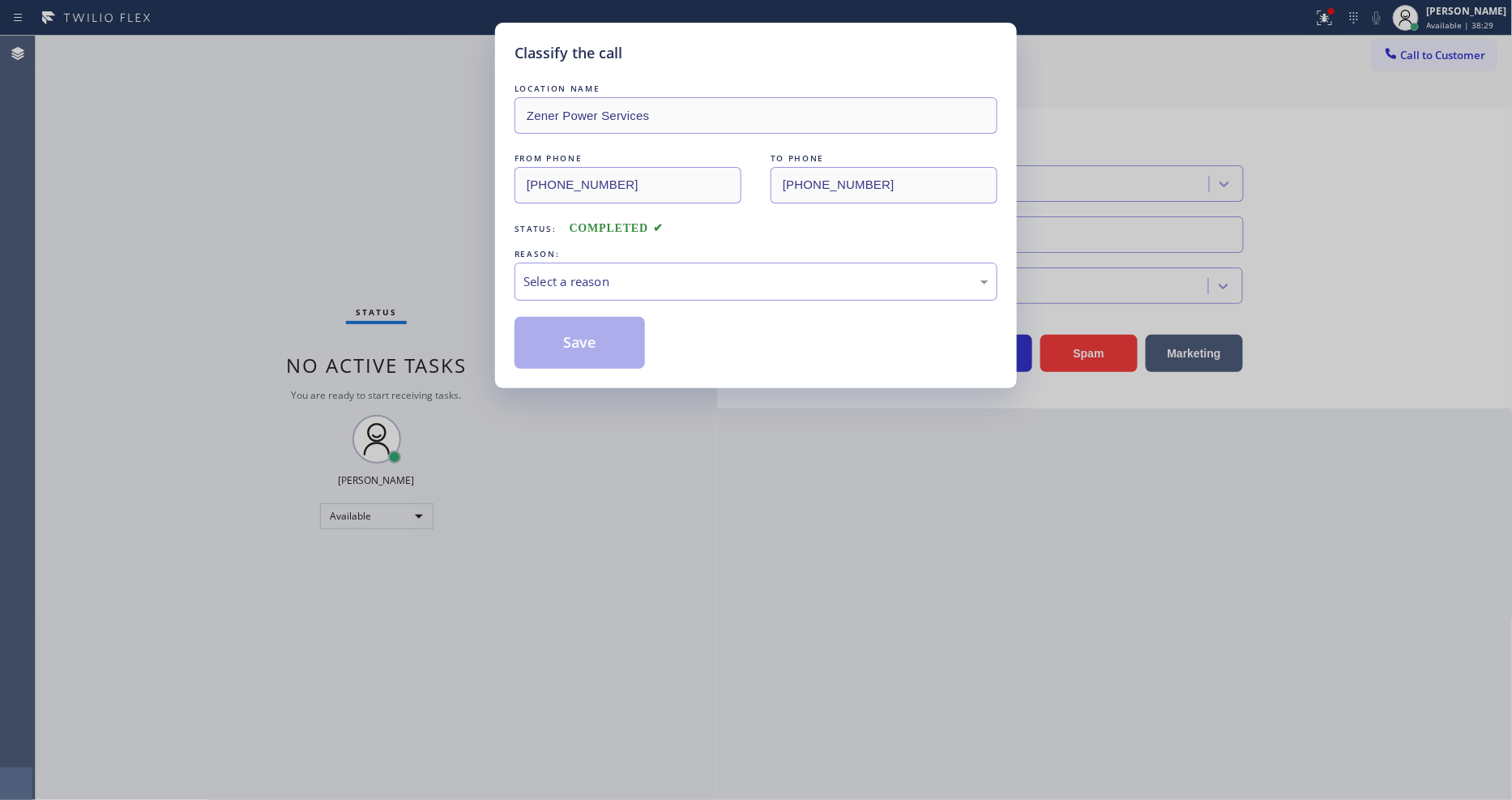
click at [576, 279] on div "Select a reason" at bounding box center [756, 281] width 465 height 19
click at [563, 336] on button "Save" at bounding box center [579, 342] width 130 height 52
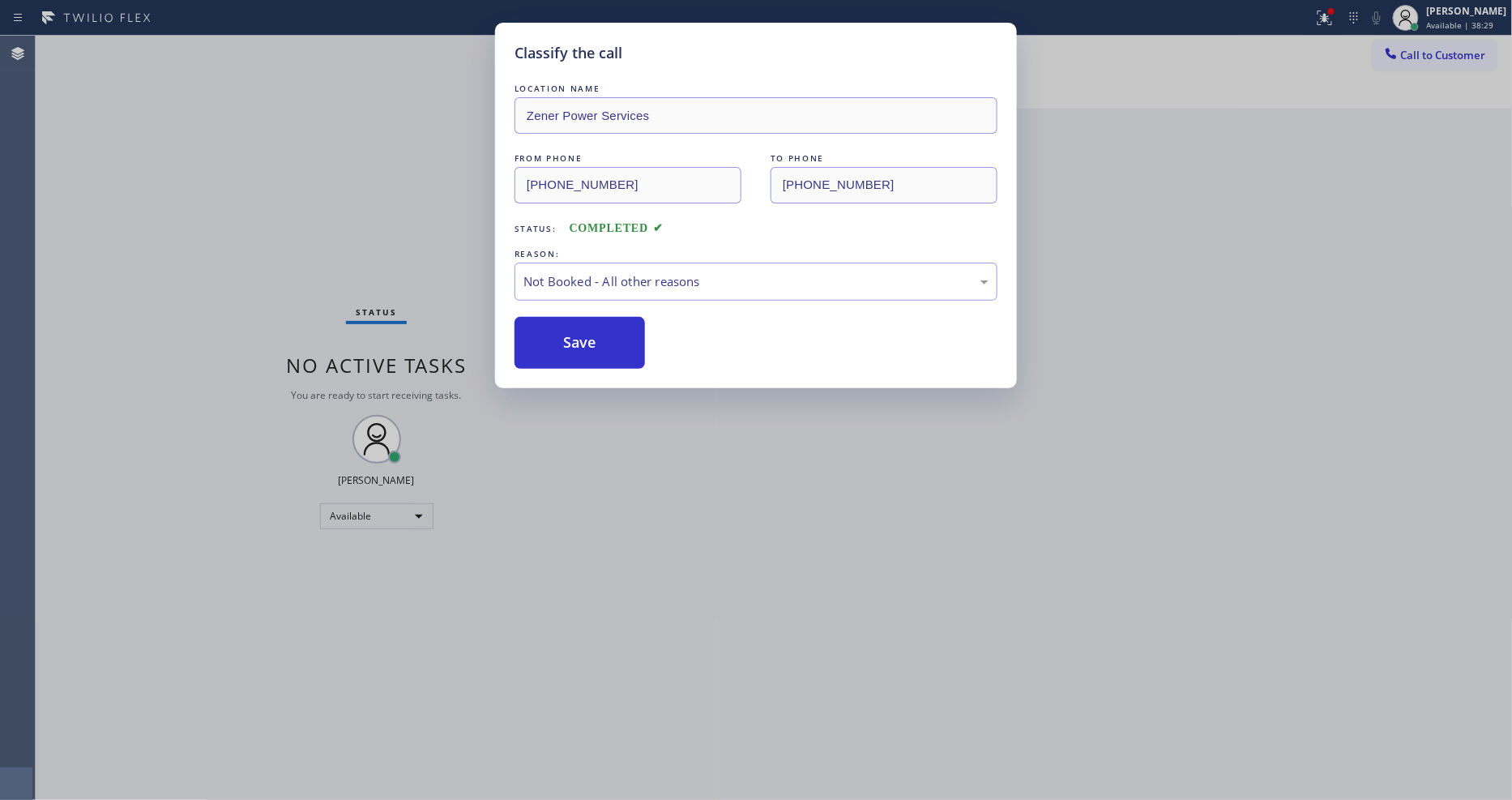
click at [563, 336] on button "Save" at bounding box center [579, 342] width 130 height 52
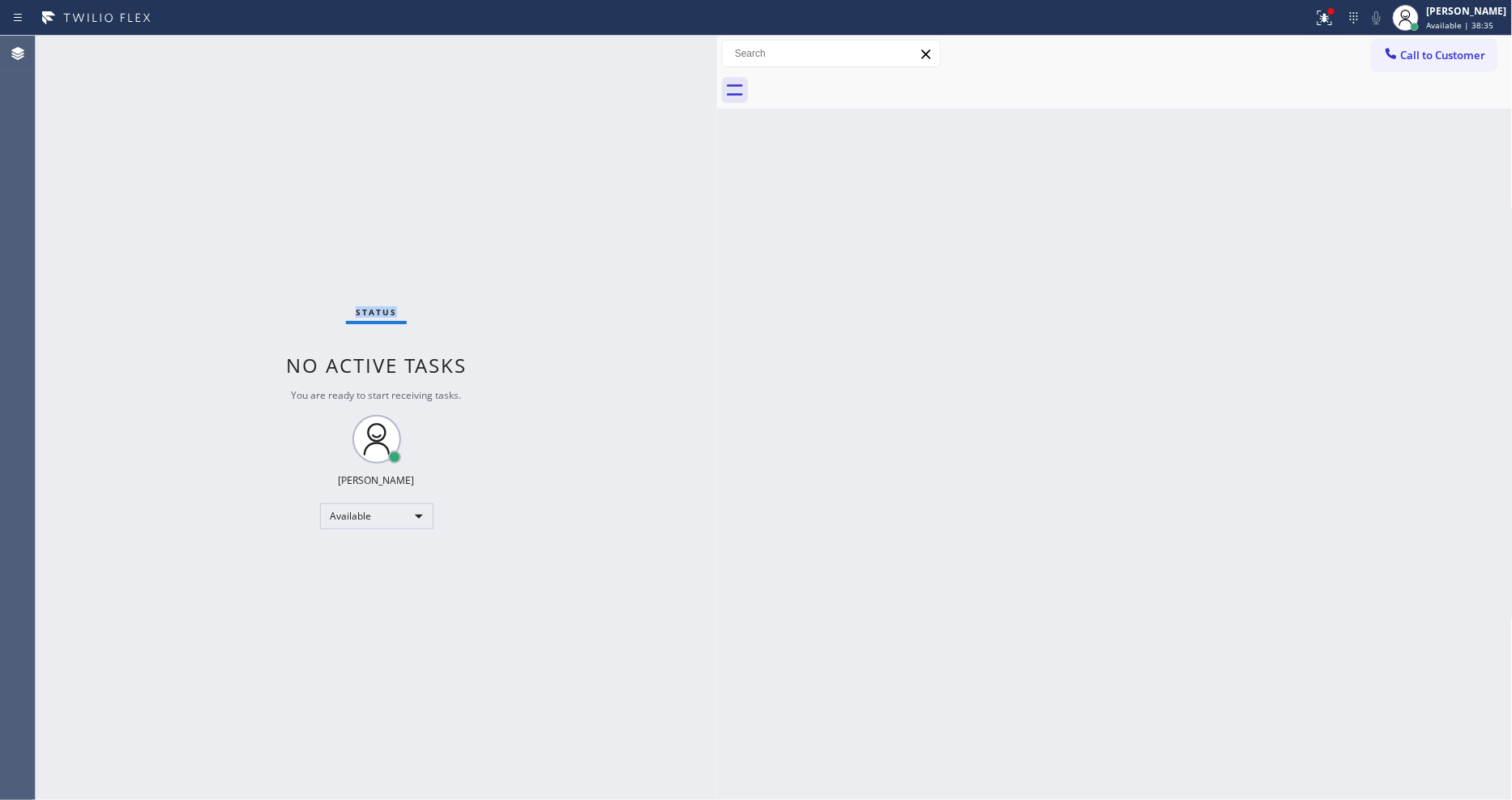
click at [240, 51] on div "Status No active tasks You are ready to start receiving tasks. [PERSON_NAME] Av…" at bounding box center [375, 418] width 681 height 765
drag, startPoint x: 1046, startPoint y: 508, endPoint x: 781, endPoint y: 681, distance: 316.5
click at [1047, 508] on div "Back to Dashboard Change Sender ID Customers Technicians Select a contact Outbo…" at bounding box center [1115, 418] width 796 height 765
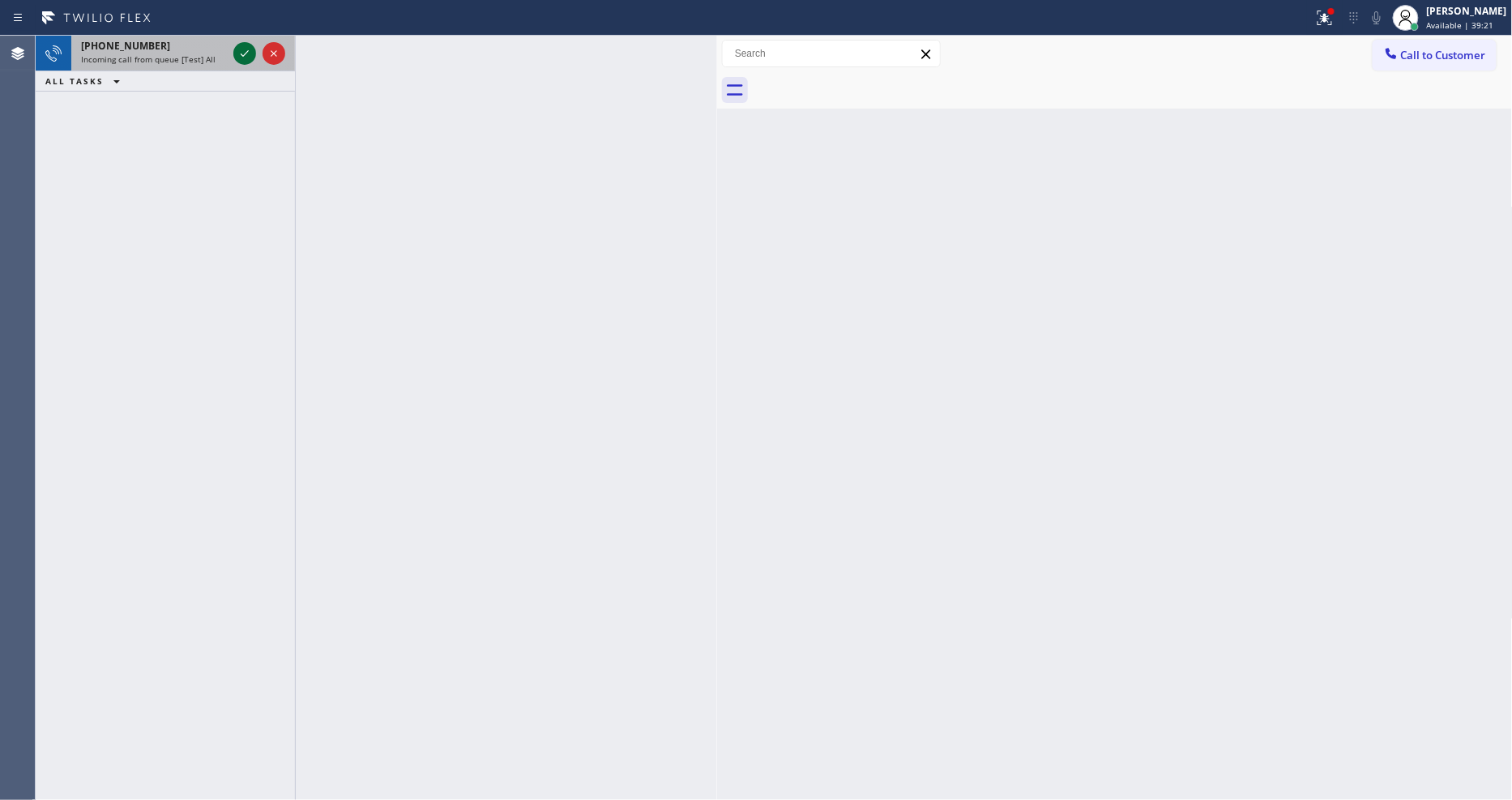
click at [247, 57] on icon at bounding box center [245, 54] width 20 height 20
click at [236, 52] on icon at bounding box center [245, 54] width 20 height 20
click at [245, 58] on icon at bounding box center [245, 54] width 20 height 20
click at [244, 54] on icon at bounding box center [245, 54] width 20 height 20
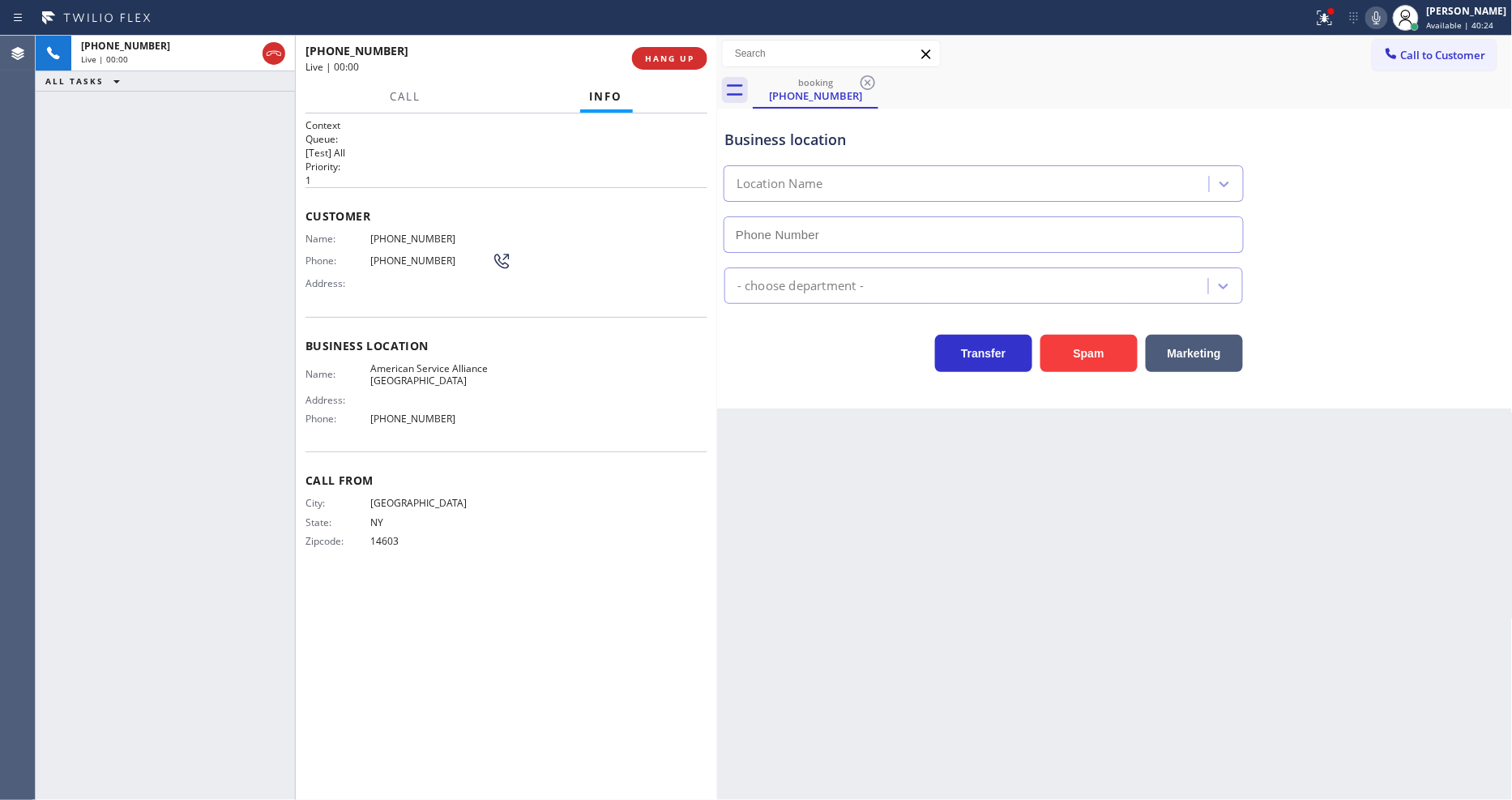
type input "[PHONE_NUMBER]"
drag, startPoint x: 417, startPoint y: 570, endPoint x: 558, endPoint y: 417, distance: 208.1
click at [417, 569] on div "Context Queue: [Test] All Priority: 1 Customer Name: [PHONE_NUMBER] Phone: [PHO…" at bounding box center [507, 457] width 402 height 676
click at [671, 59] on span "HANG UP" at bounding box center [669, 59] width 49 height 12
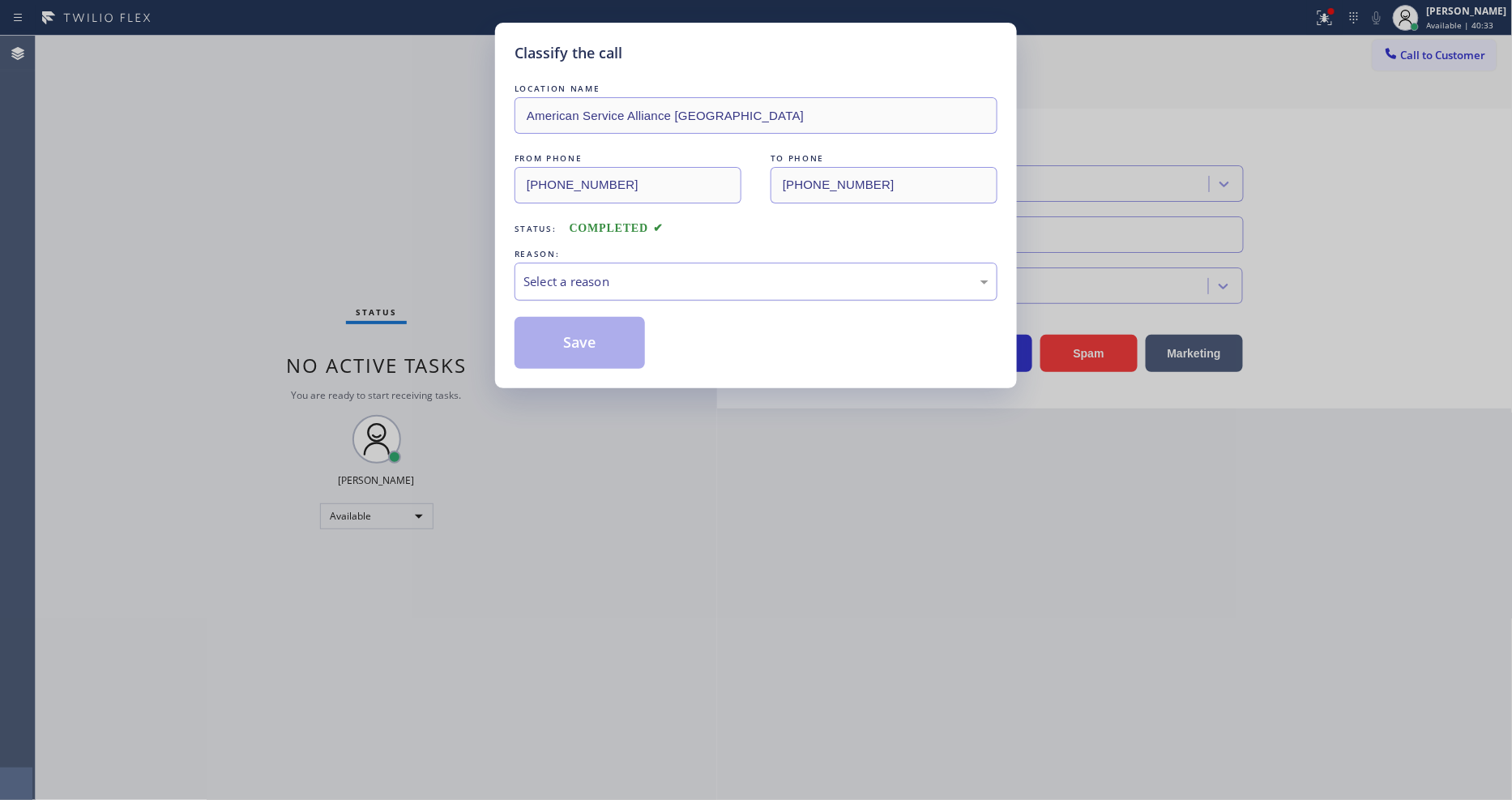
click at [525, 275] on div "Select a reason" at bounding box center [756, 281] width 465 height 19
click at [562, 332] on button "Save" at bounding box center [579, 342] width 130 height 52
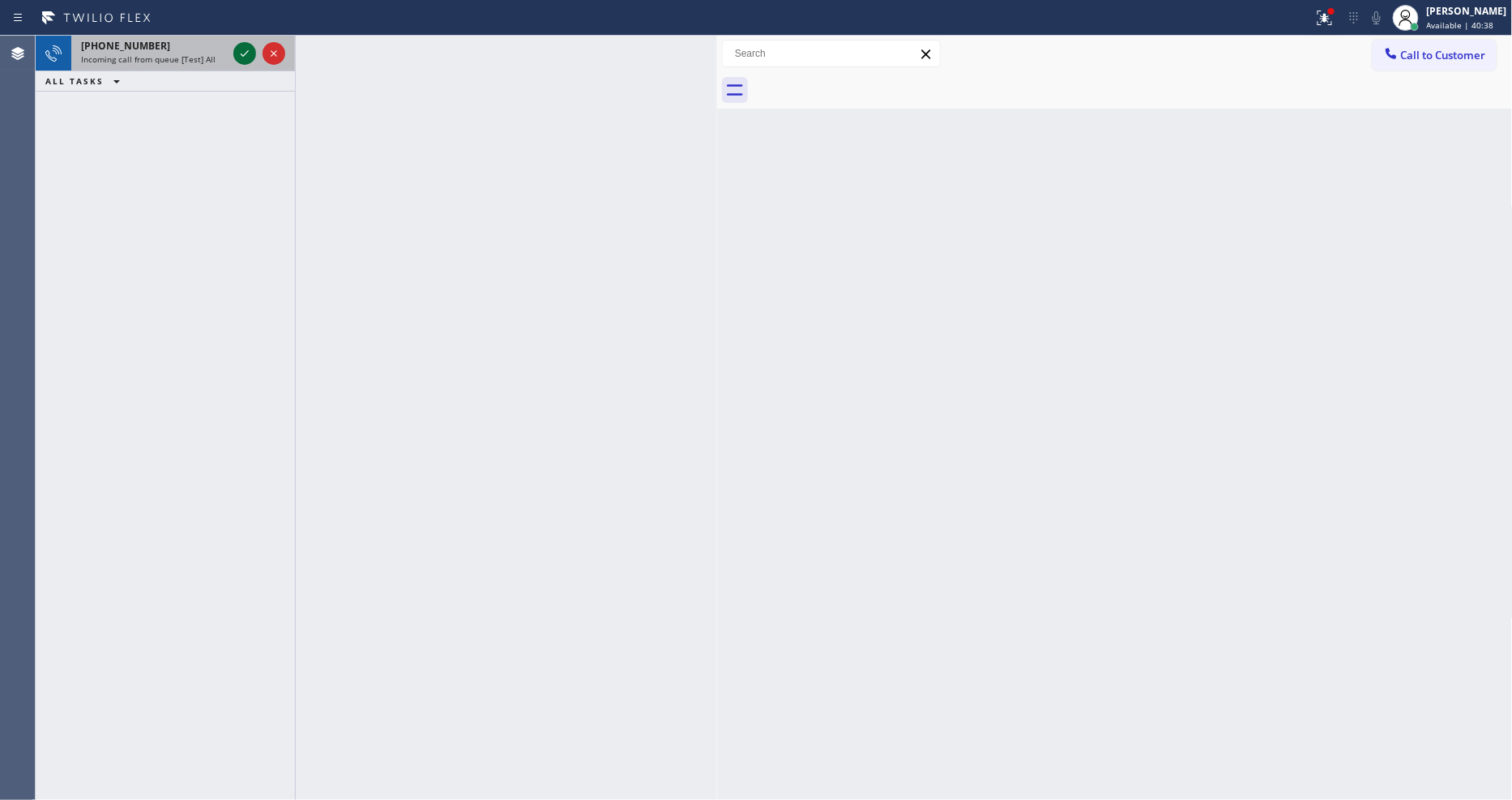
click at [241, 60] on icon at bounding box center [245, 54] width 20 height 20
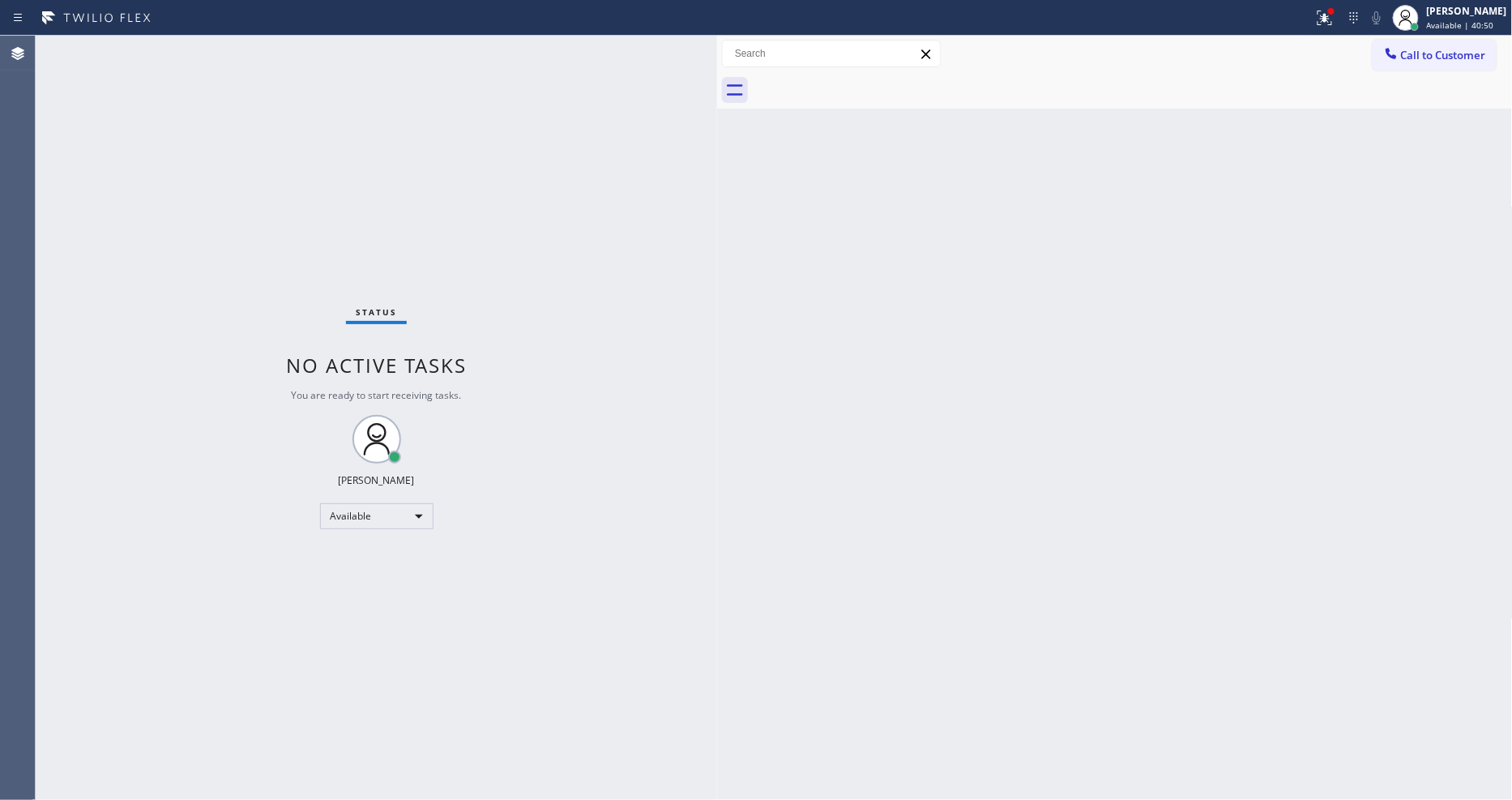
click at [1327, 653] on div "Back to Dashboard Change Sender ID Customers Technicians Select a contact Outbo…" at bounding box center [1115, 418] width 796 height 765
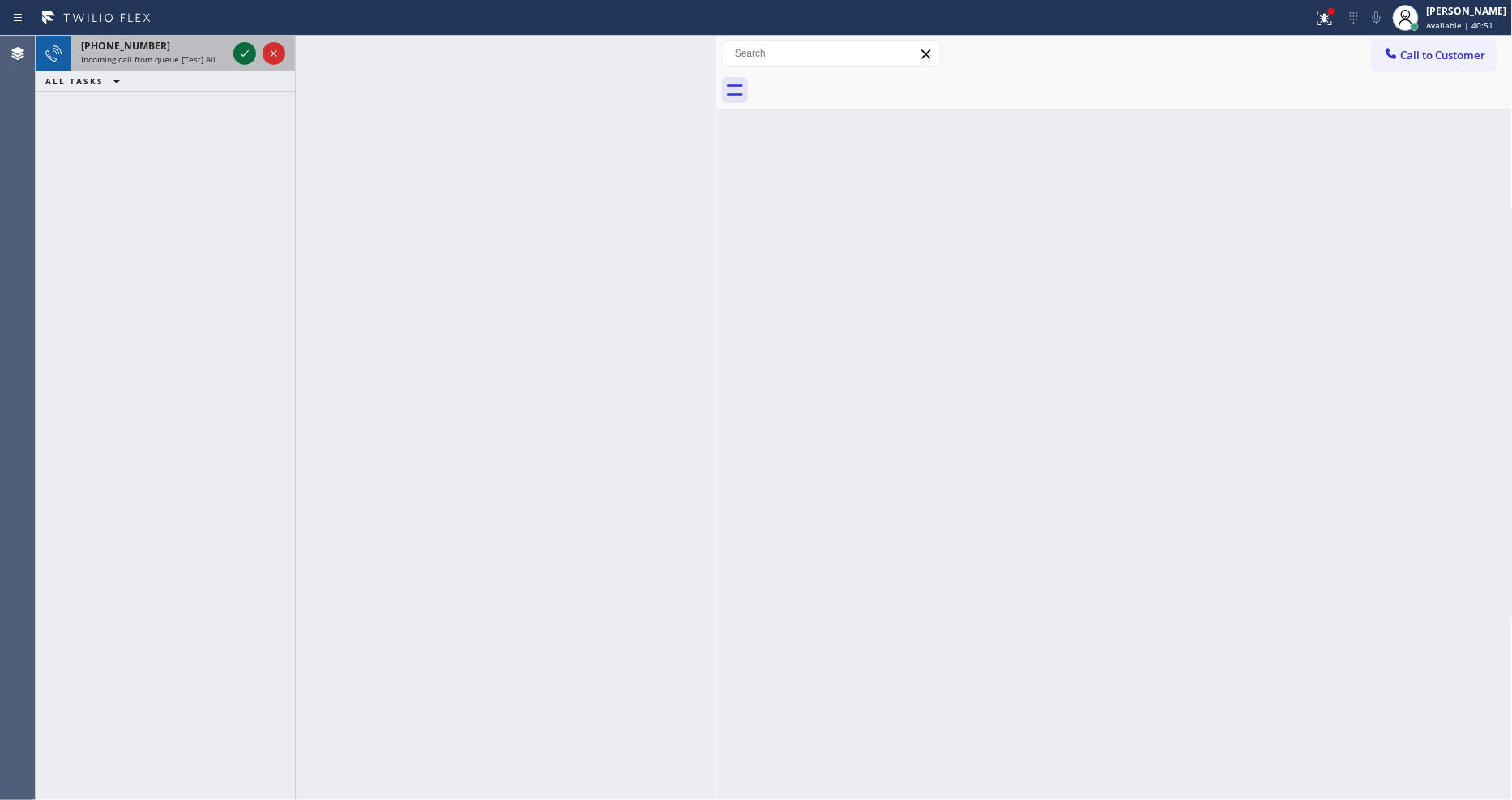
click at [247, 49] on icon at bounding box center [245, 54] width 20 height 20
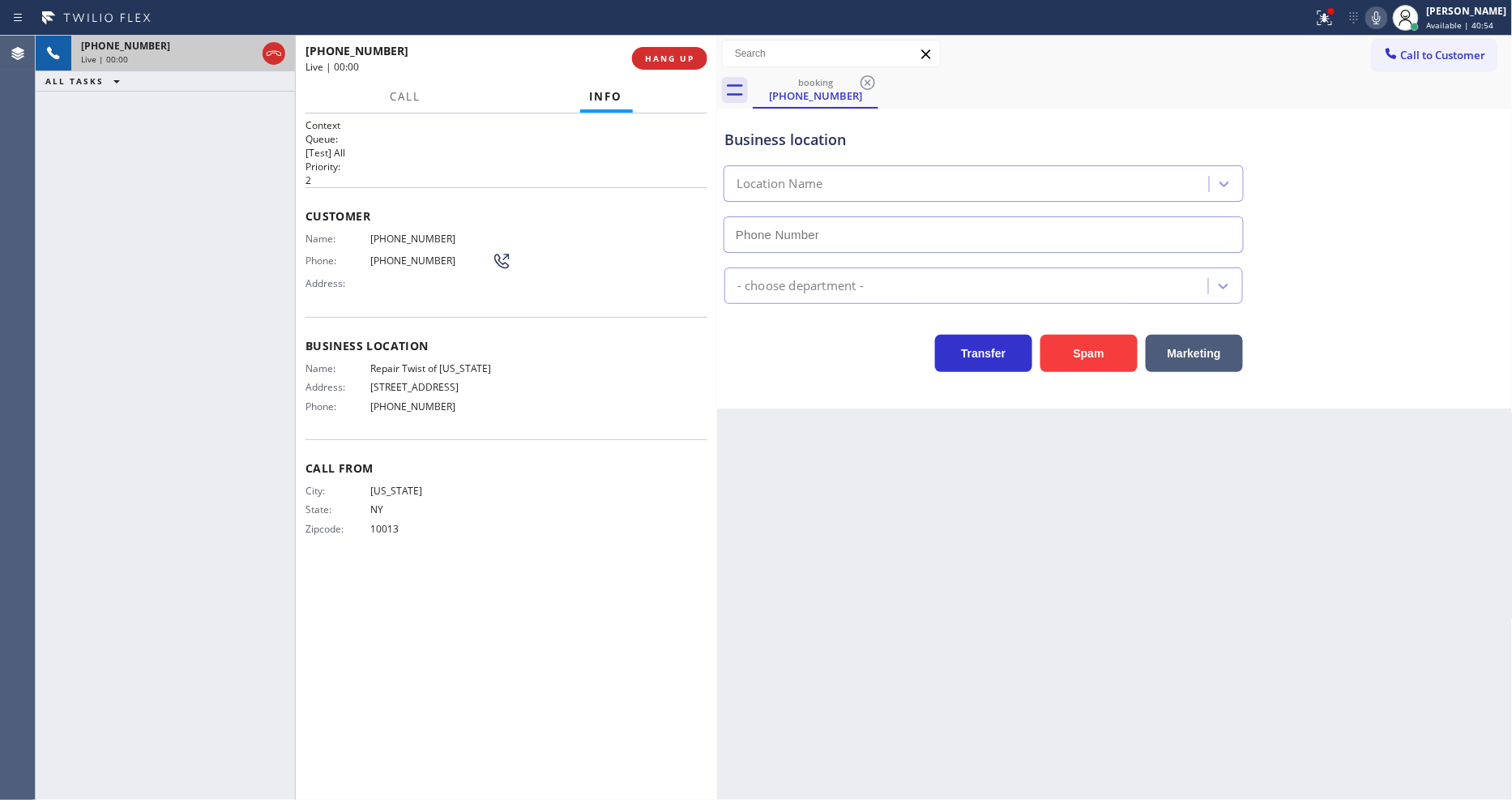
type input "[PHONE_NUMBER]"
click at [447, 354] on div "Business location Name: Repair Twist of [US_STATE] Address: [STREET_ADDRESS] Ph…" at bounding box center [507, 377] width 402 height 123
drag, startPoint x: 555, startPoint y: 405, endPoint x: 877, endPoint y: 327, distance: 331.3
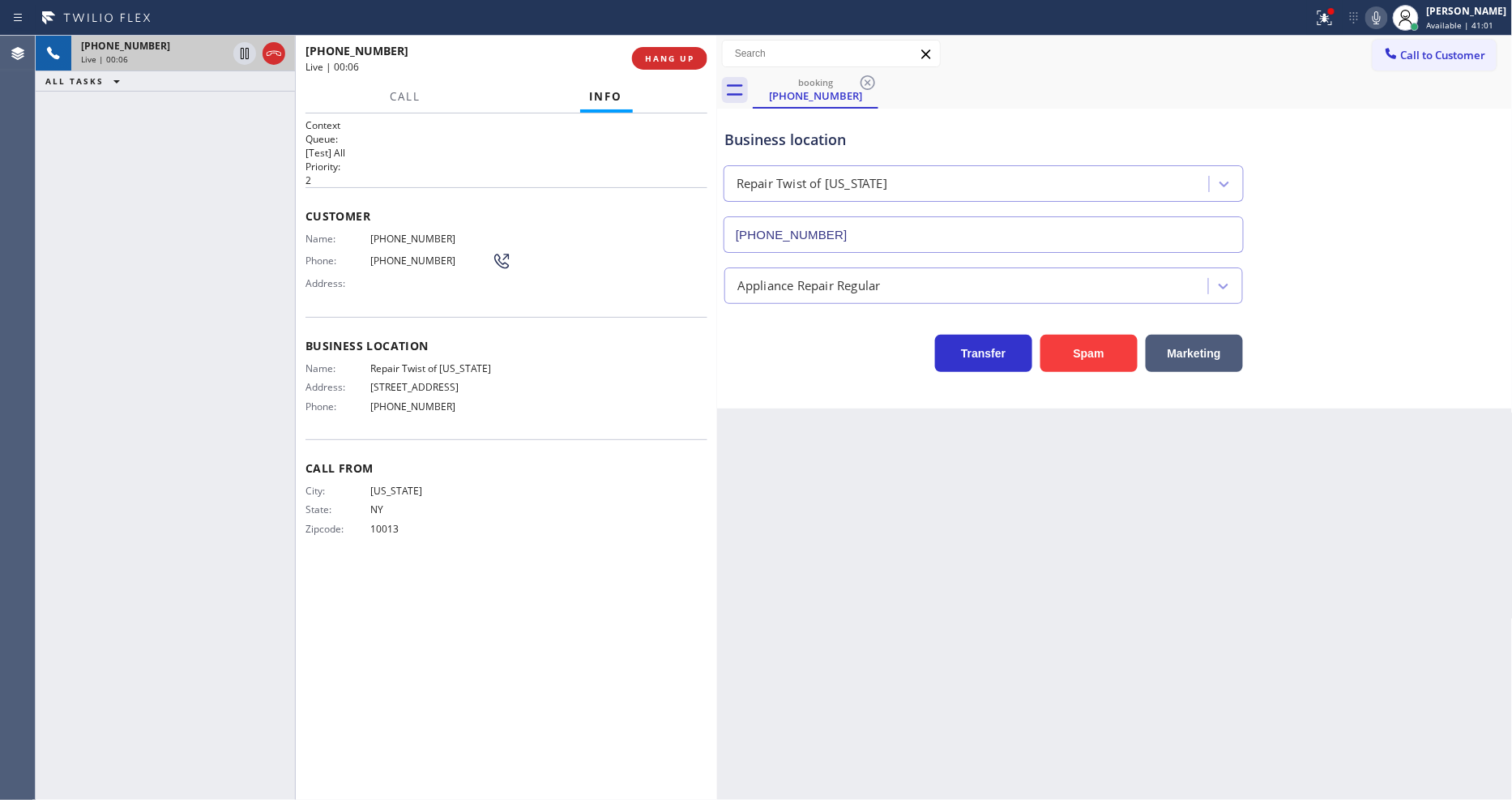
click at [555, 405] on div "Name: Repair Twist of [US_STATE] Address: [STREET_ADDRESS] Phone: [PHONE_NUMBER]" at bounding box center [507, 391] width 402 height 57
drag, startPoint x: 1313, startPoint y: 17, endPoint x: 1330, endPoint y: 17, distance: 17.0
click at [1307, 17] on div at bounding box center [657, 18] width 1300 height 25
click at [1327, 18] on icon at bounding box center [1322, 17] width 10 height 12
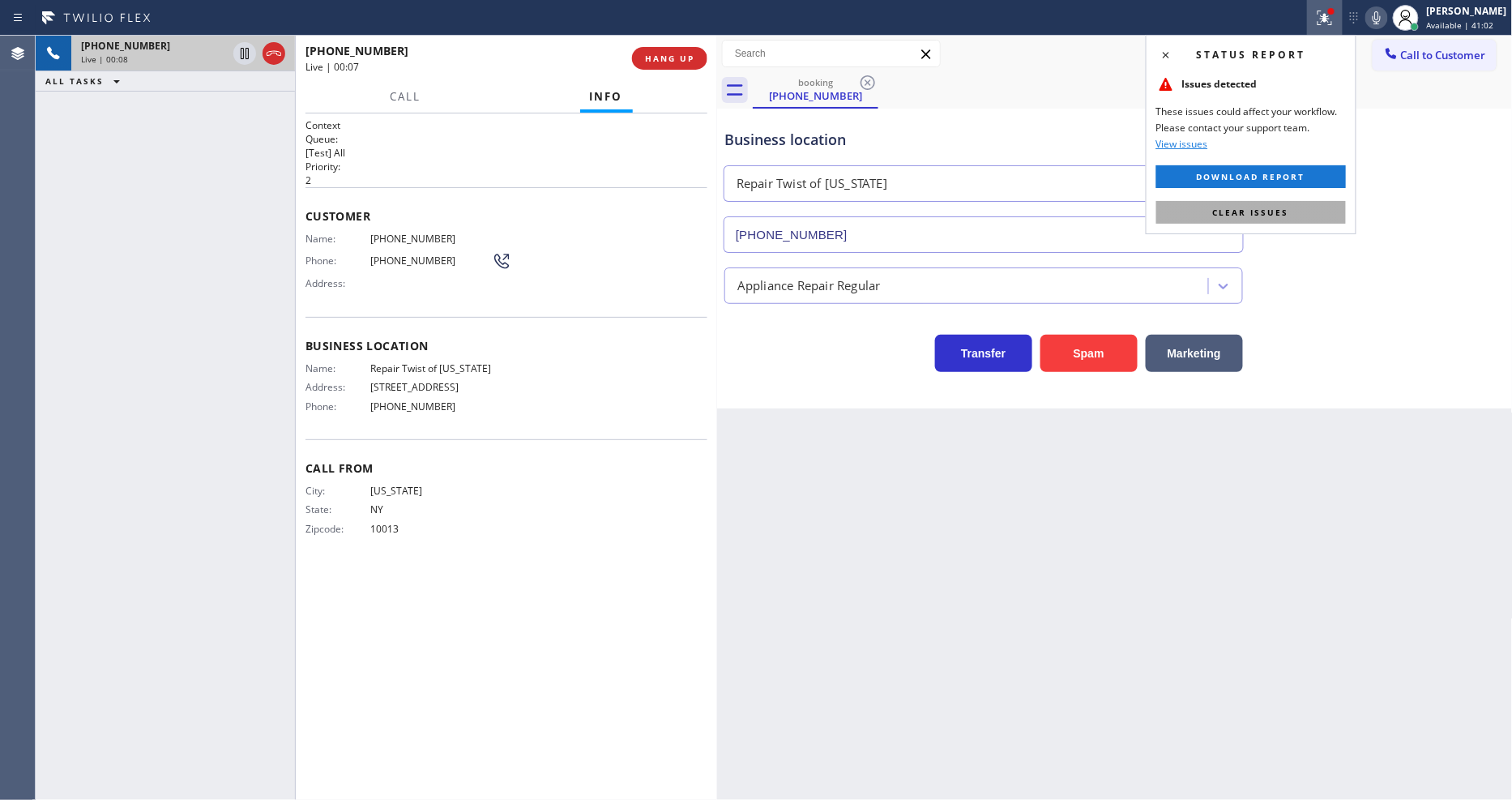
click at [1291, 217] on button "Clear issues" at bounding box center [1250, 212] width 189 height 23
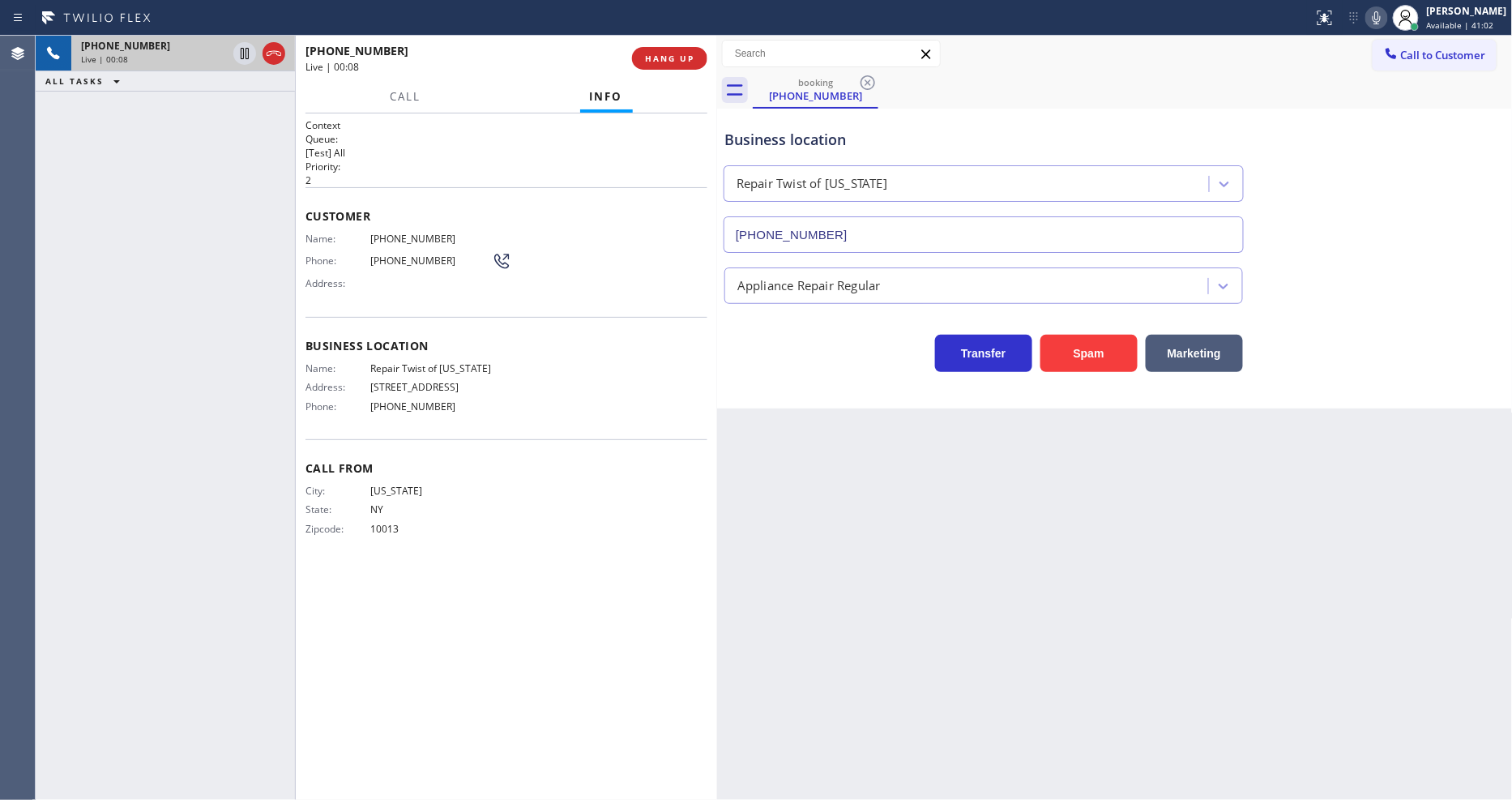
click at [584, 386] on div "Name: Repair Twist of [US_STATE] Address: [STREET_ADDRESS] Phone: [PHONE_NUMBER]" at bounding box center [507, 391] width 402 height 57
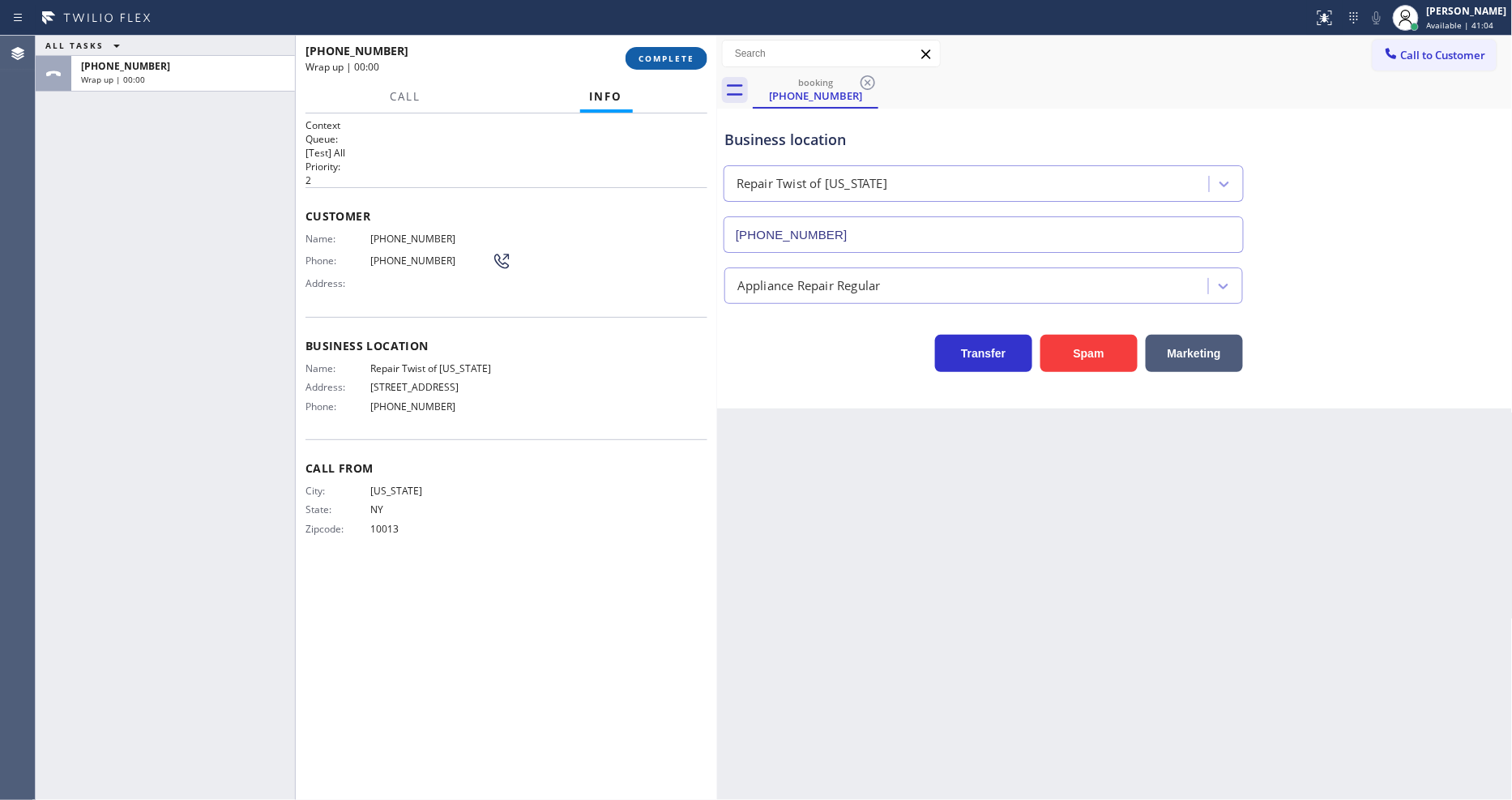
click at [666, 50] on button "COMPLETE" at bounding box center [666, 58] width 82 height 23
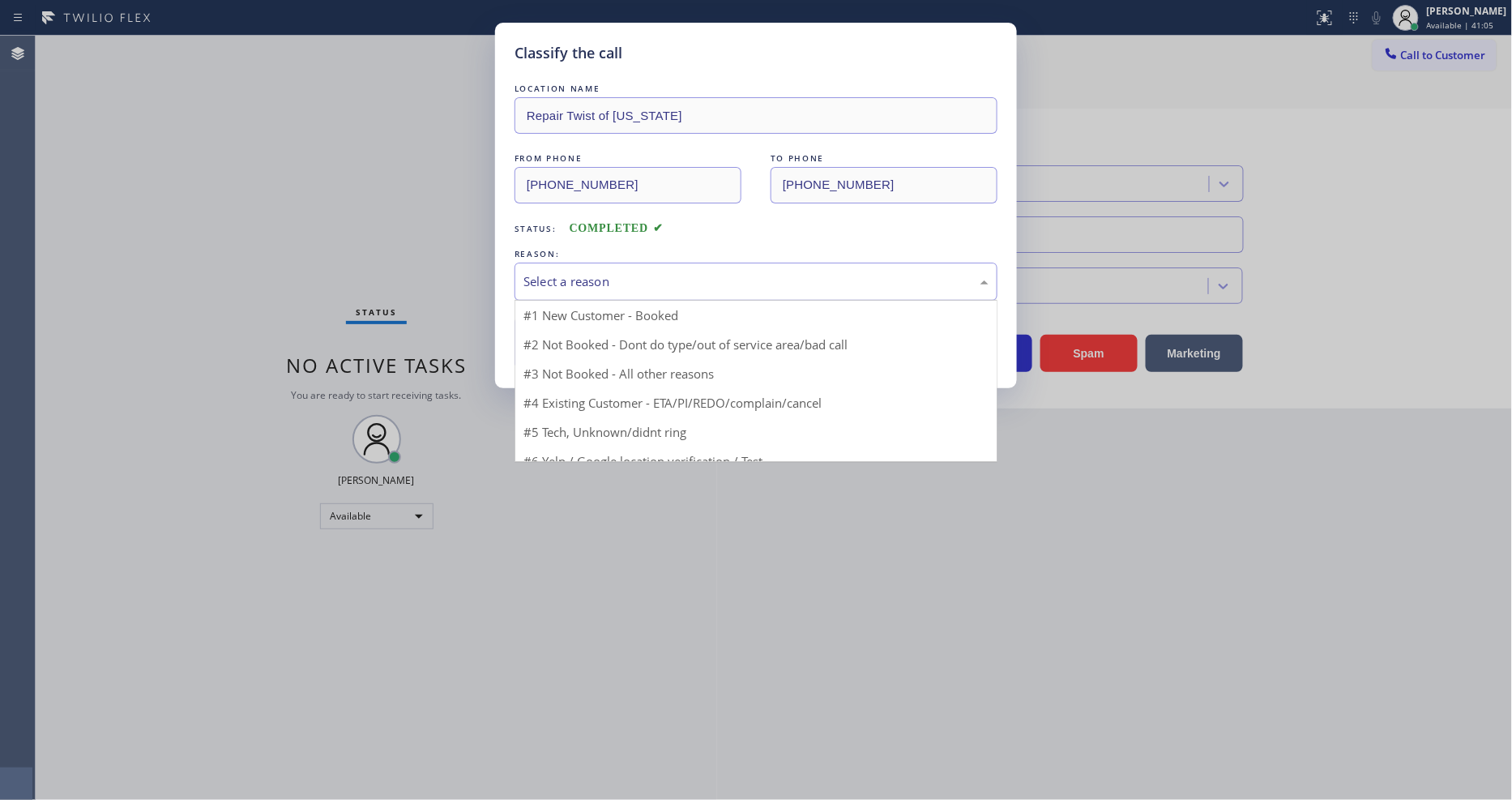
click at [576, 281] on div "Select a reason" at bounding box center [756, 281] width 465 height 19
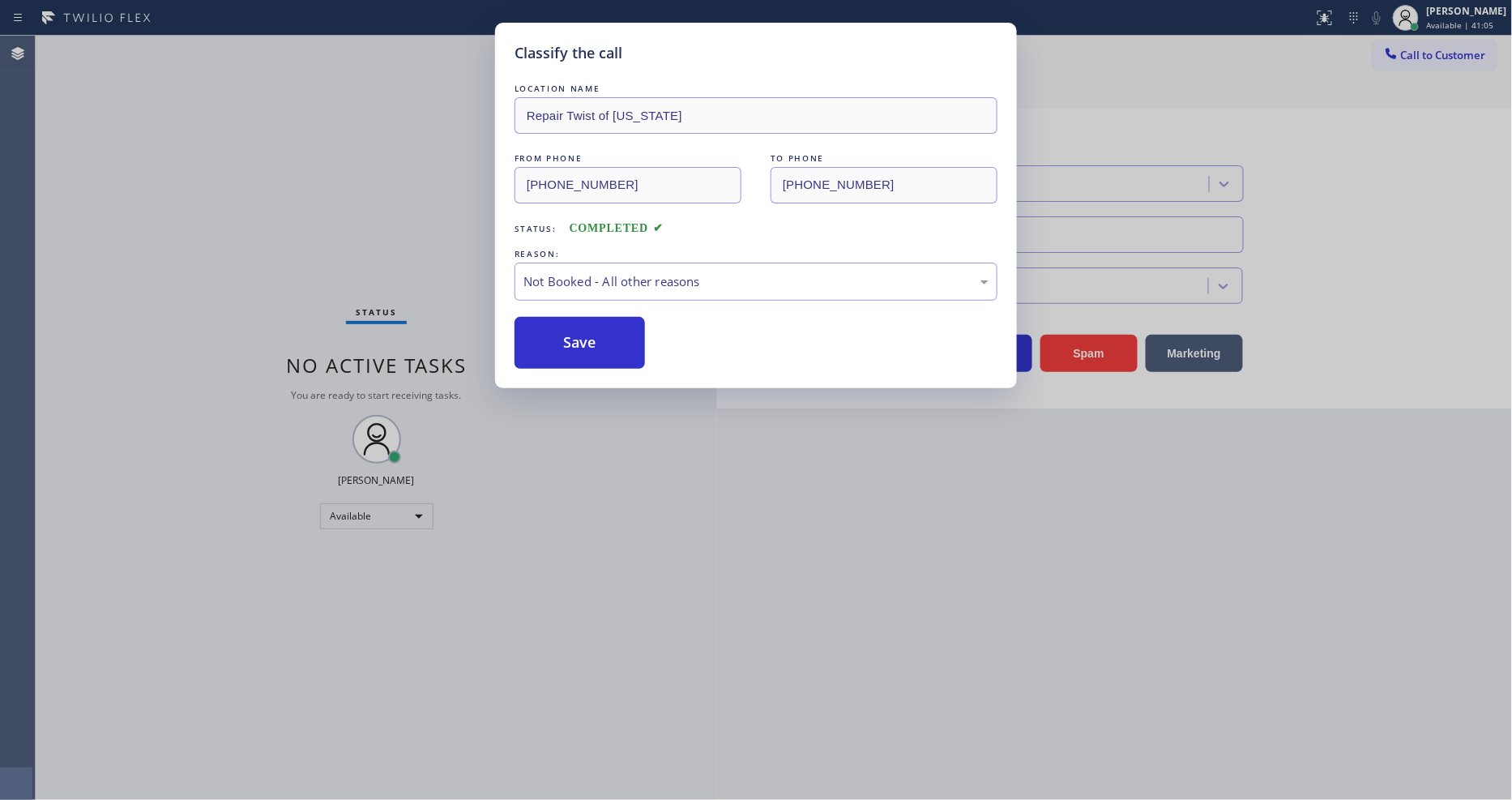
click at [556, 336] on button "Save" at bounding box center [579, 342] width 130 height 52
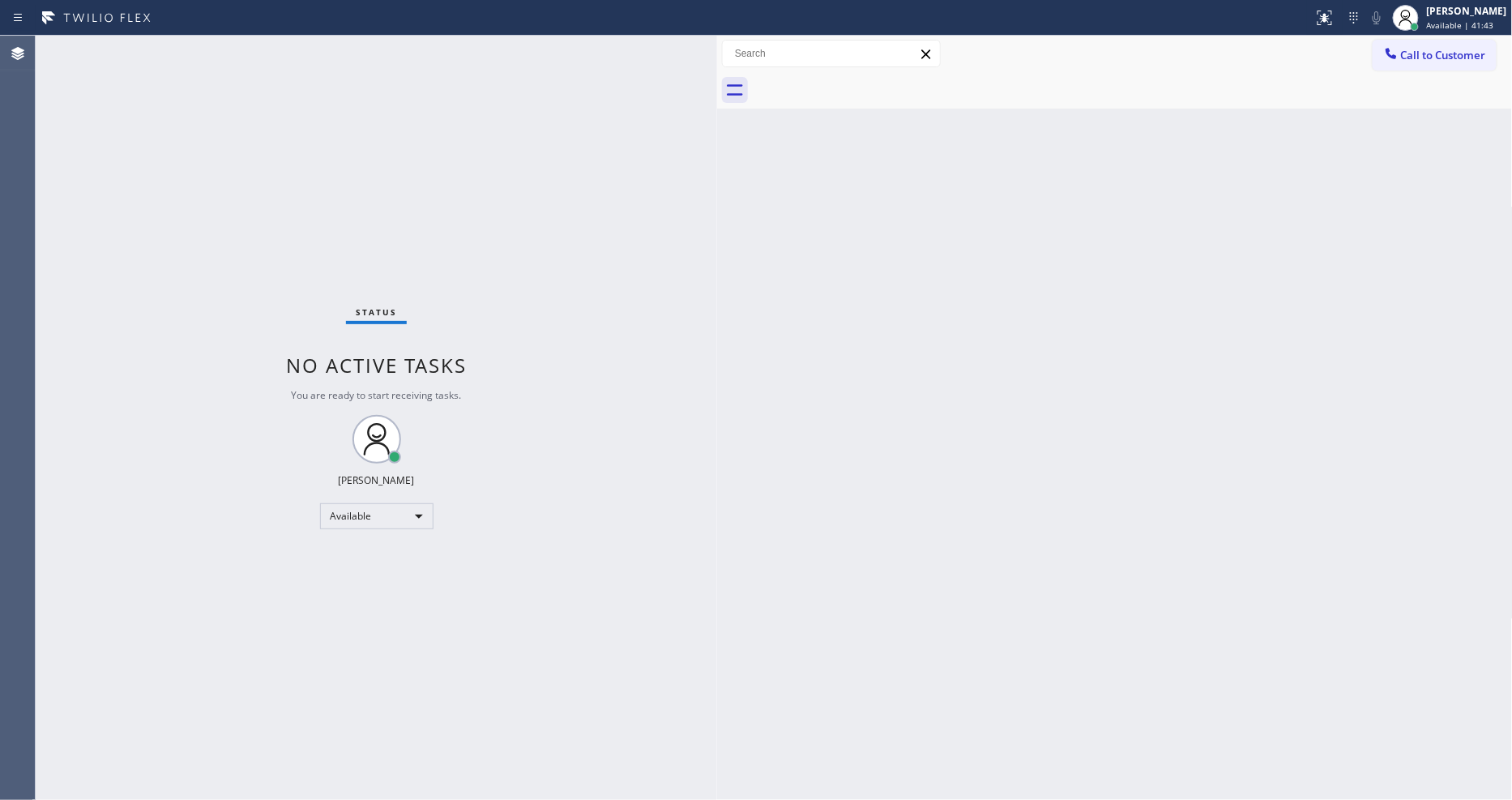
drag, startPoint x: 1187, startPoint y: 522, endPoint x: 1396, endPoint y: 165, distance: 413.7
click at [1188, 522] on div "Back to Dashboard Change Sender ID Customers Technicians Select a contact Outbo…" at bounding box center [1115, 418] width 796 height 765
click at [1416, 63] on button "Call to Customer" at bounding box center [1435, 55] width 124 height 30
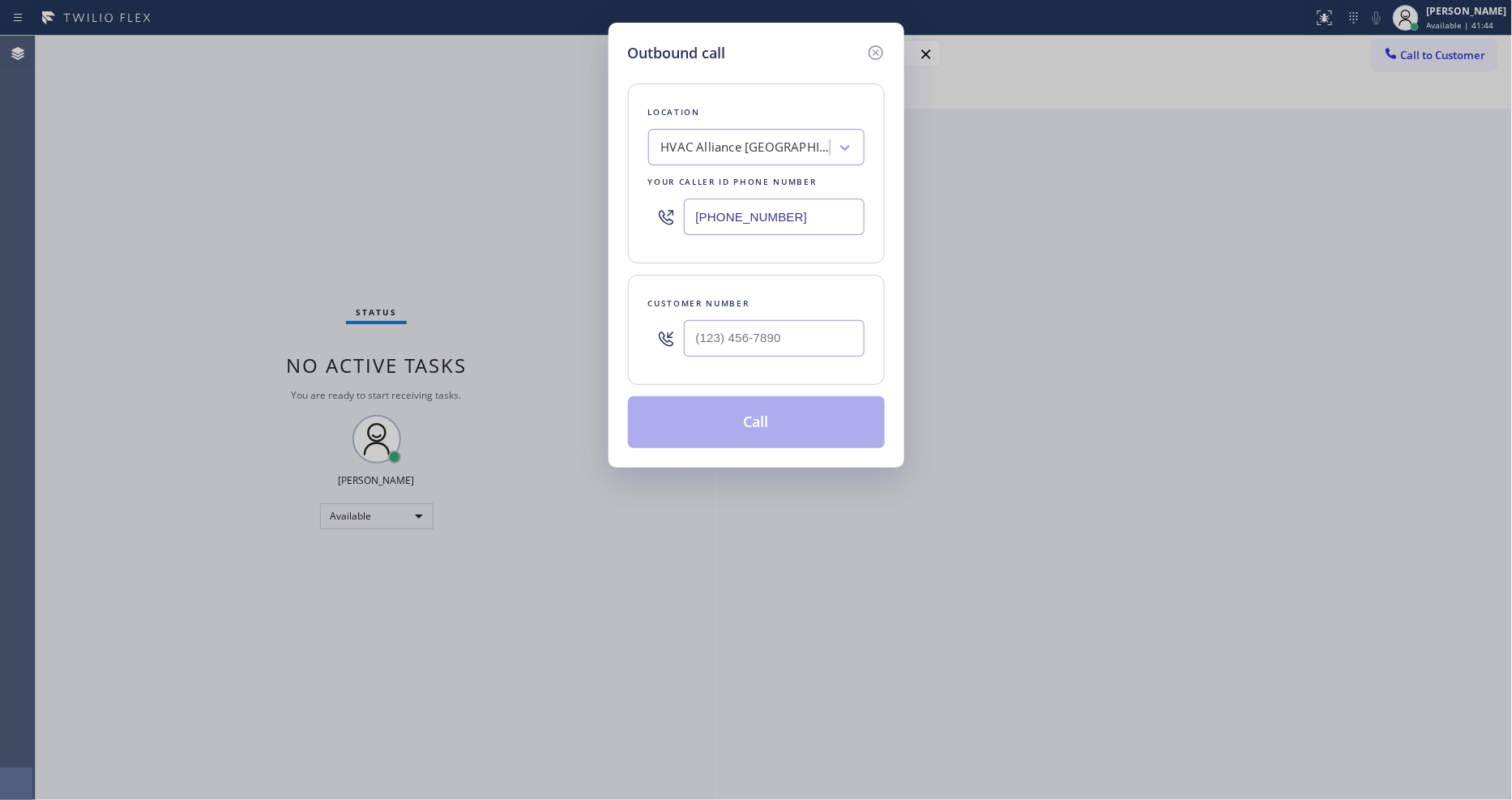
click at [742, 148] on div "HVAC Alliance [GEOGRAPHIC_DATA]" at bounding box center [747, 147] width 171 height 19
paste input "Repair Twist of [US_STATE]"
type input "Repair Twist of [US_STATE]"
click at [383, 98] on div "Outbound call Location Search location Your caller id phone number [PHONE_NUMBE…" at bounding box center [756, 400] width 1512 height 800
click at [723, 149] on div "Search location" at bounding box center [705, 147] width 87 height 19
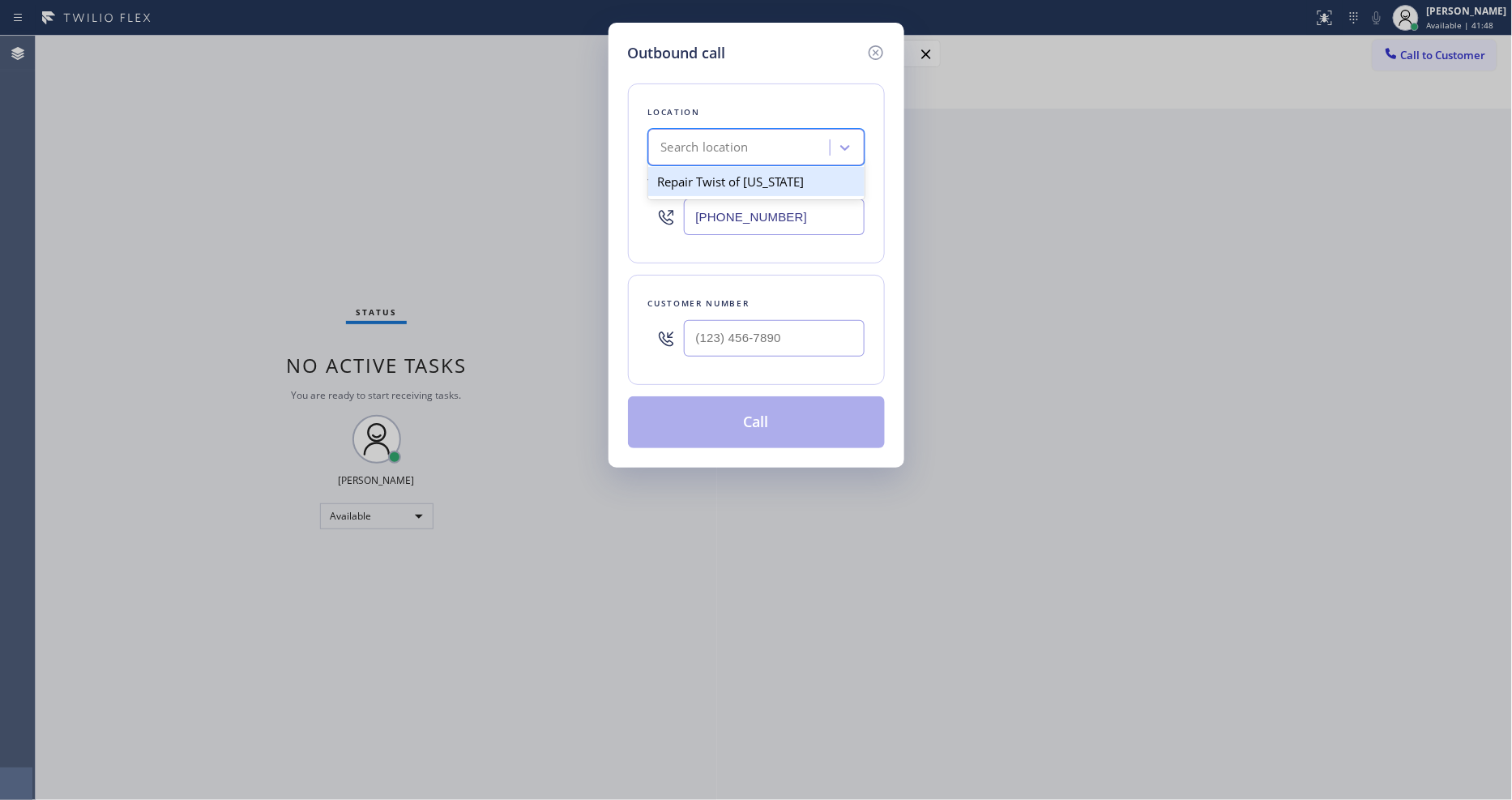
paste input "HVAC Alliance Experts"
type input "HVAC Alliance Experts"
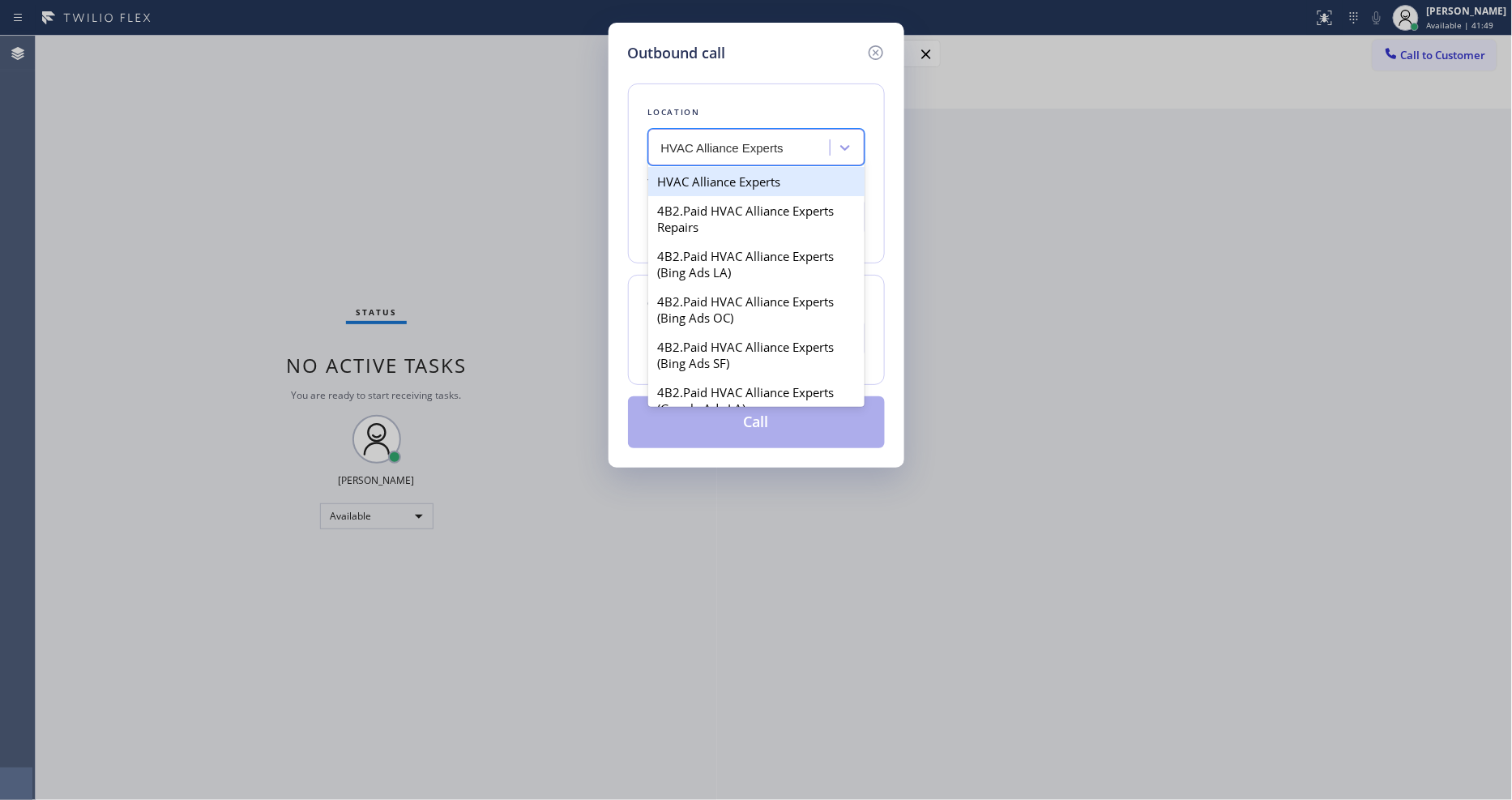
click at [700, 182] on div "HVAC Alliance Experts" at bounding box center [756, 181] width 217 height 29
type input "[PHONE_NUMBER]"
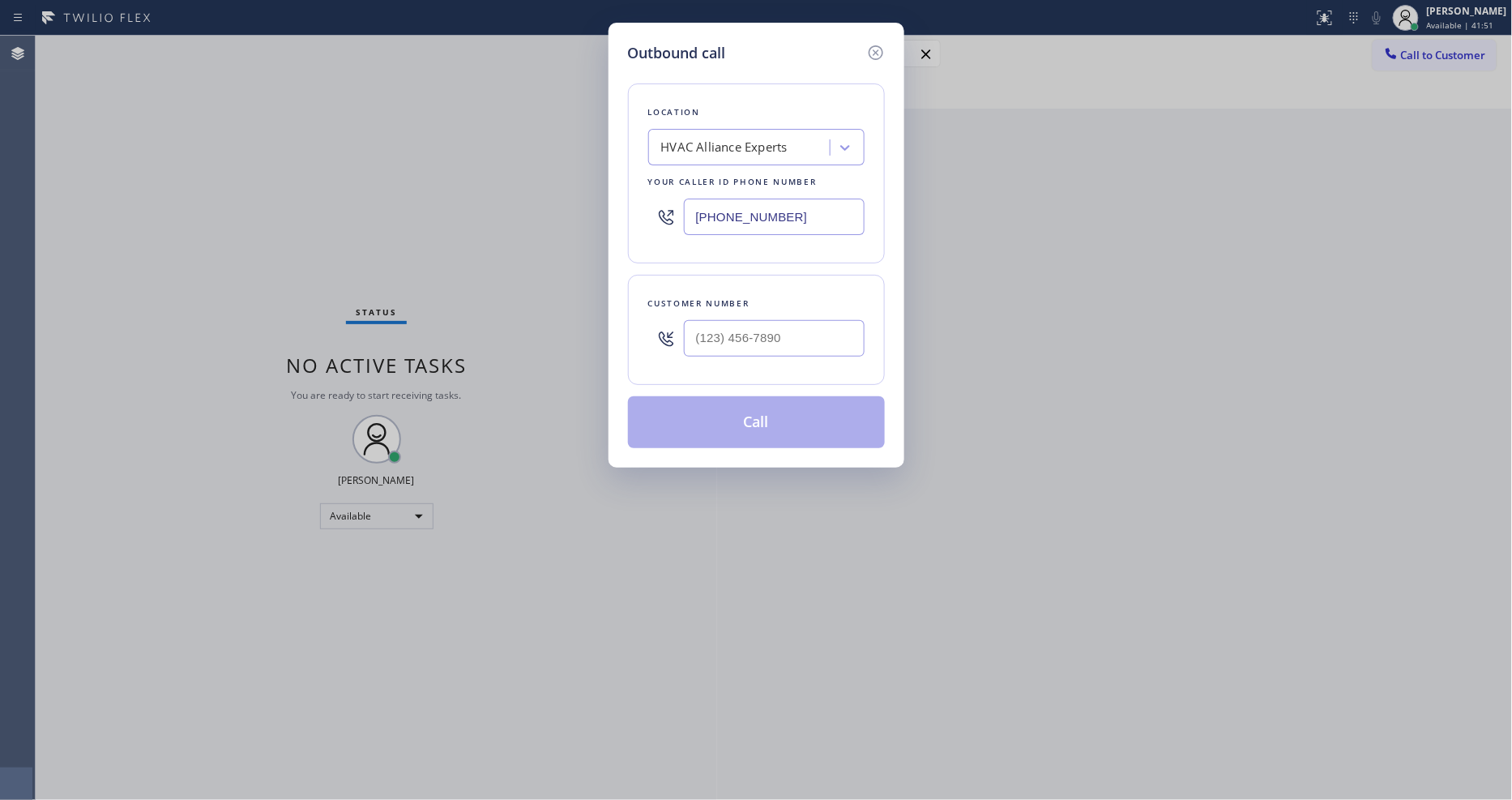
click at [433, 295] on div "Outbound call Location HVAC Alliance Experts Your caller id phone number [PHONE…" at bounding box center [756, 400] width 1512 height 800
click at [718, 321] on input "(___) ___-____" at bounding box center [774, 338] width 180 height 36
paste input "714) 331-6850"
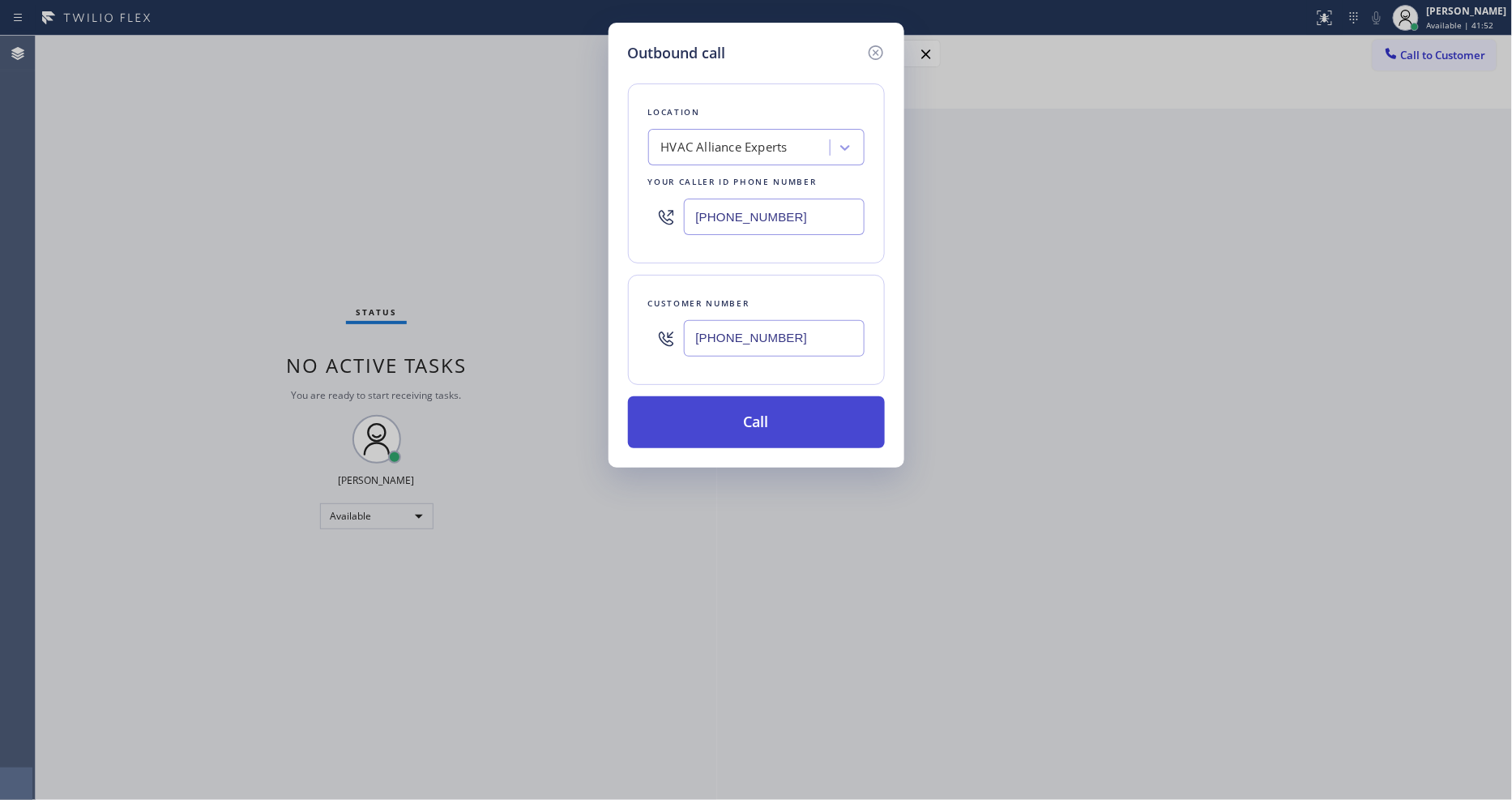
type input "[PHONE_NUMBER]"
click at [679, 420] on button "Call" at bounding box center [756, 422] width 257 height 52
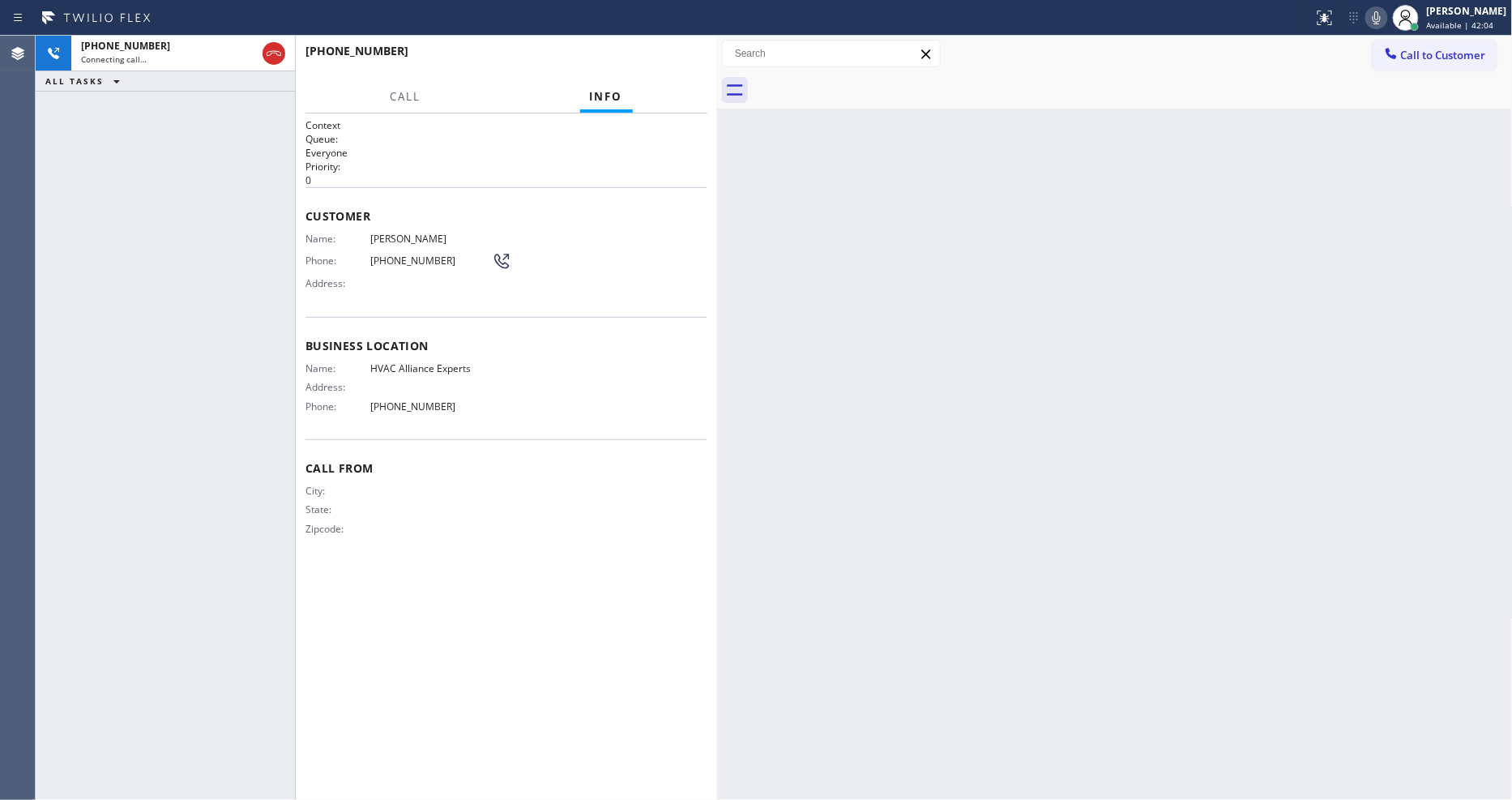
drag, startPoint x: 75, startPoint y: 292, endPoint x: 60, endPoint y: 255, distance: 39.9
click at [74, 293] on div "[PHONE_NUMBER] Connecting call… ALL TASKS ALL TASKS ACTIVE TASKS TASKS IN WRAP …" at bounding box center [165, 418] width 260 height 765
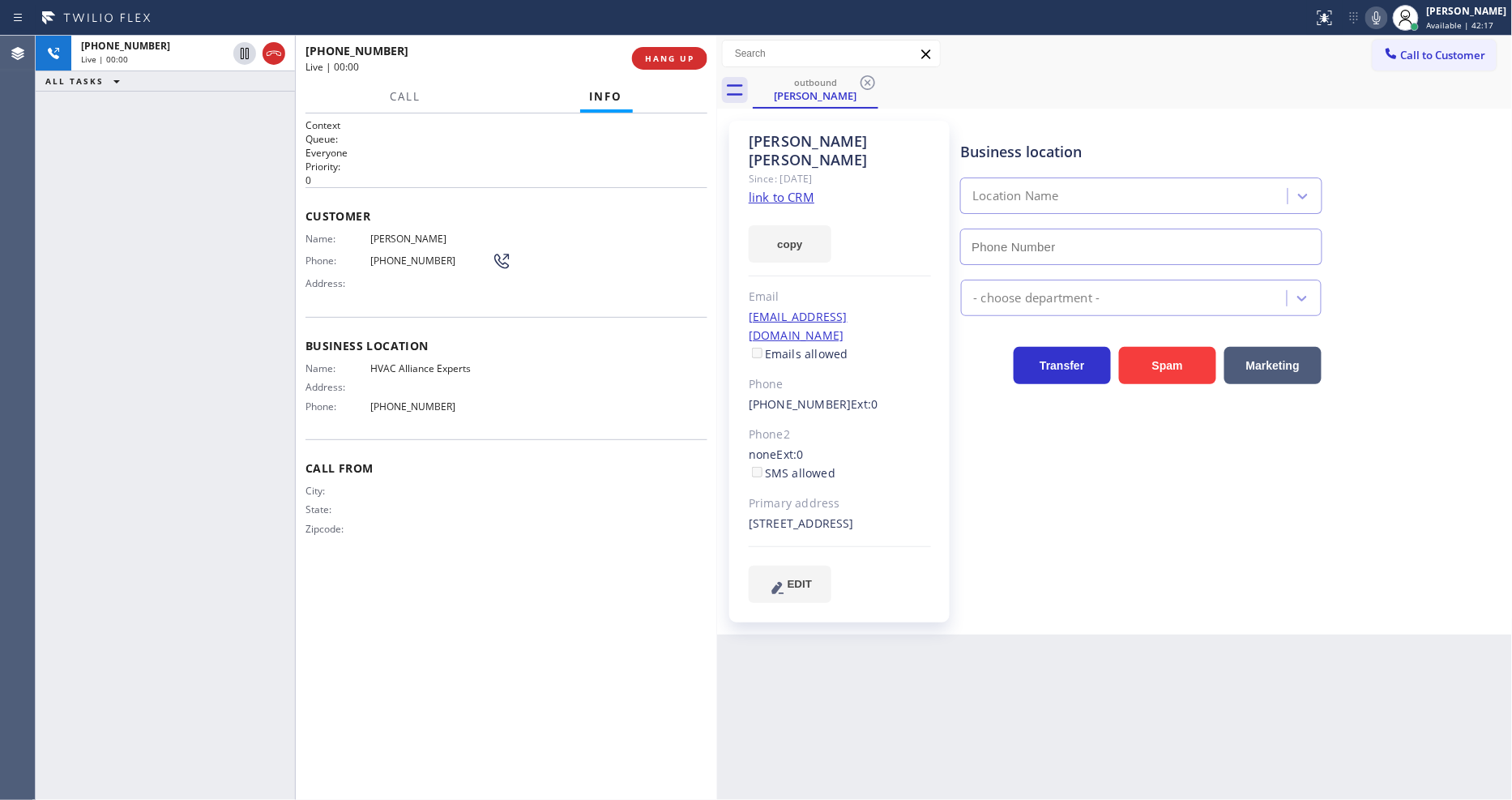
type input "[PHONE_NUMBER]"
drag, startPoint x: 999, startPoint y: 466, endPoint x: 667, endPoint y: 387, distance: 341.3
click at [999, 466] on div "Business location HVAC Alliance Experts [PHONE_NUMBER] HVAC Transfer Spam Marke…" at bounding box center [1233, 361] width 551 height 474
click at [492, 371] on div "Name: HVAC Alliance Experts Address: Phone: [PHONE_NUMBER]" at bounding box center [507, 391] width 402 height 57
drag, startPoint x: 317, startPoint y: 154, endPoint x: 569, endPoint y: 63, distance: 267.9
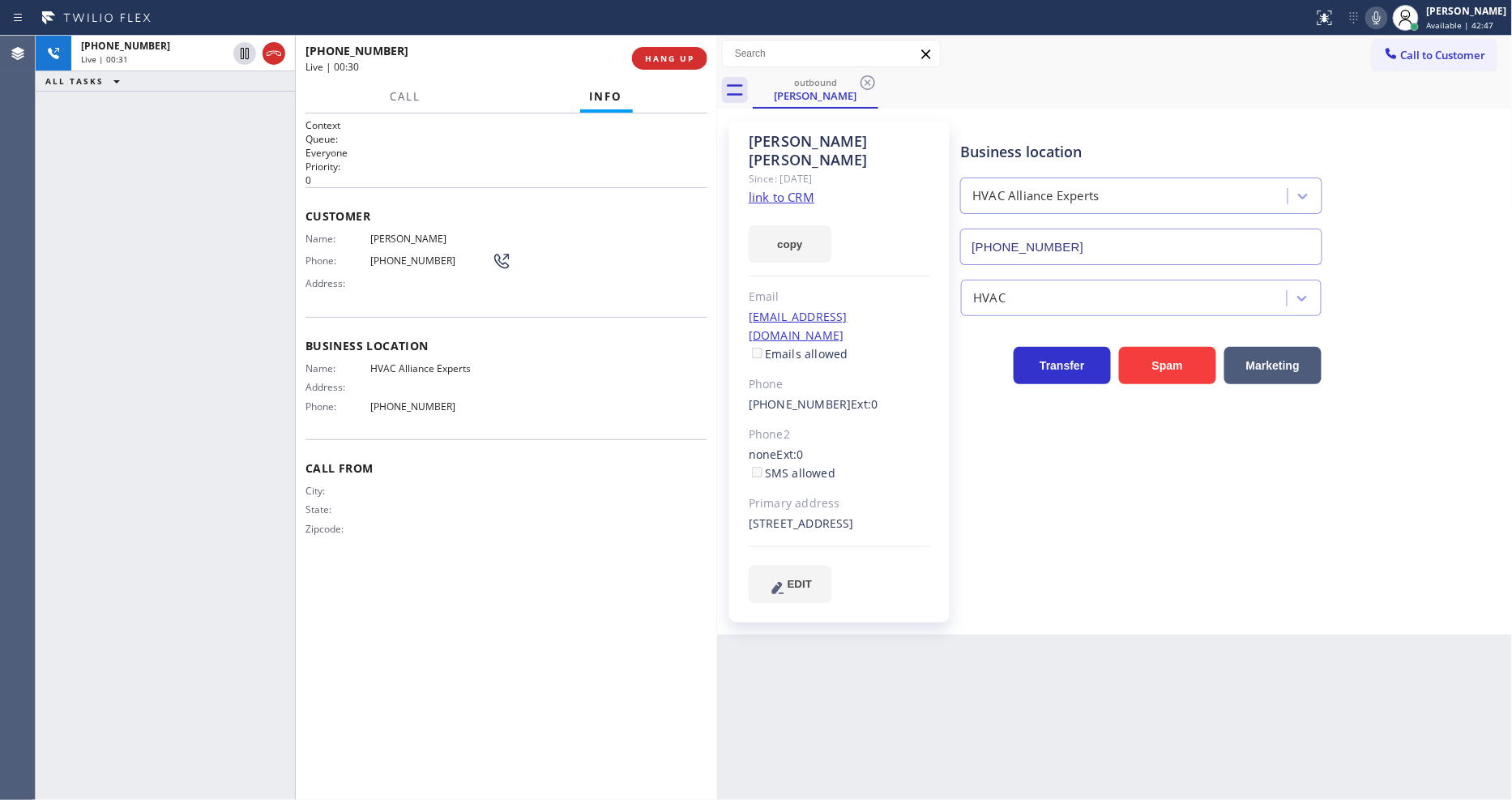
click at [317, 154] on p "Everyone" at bounding box center [507, 153] width 402 height 14
click at [657, 58] on span "HANG UP" at bounding box center [669, 59] width 49 height 12
click at [657, 58] on span "COMPLETE" at bounding box center [666, 59] width 56 height 12
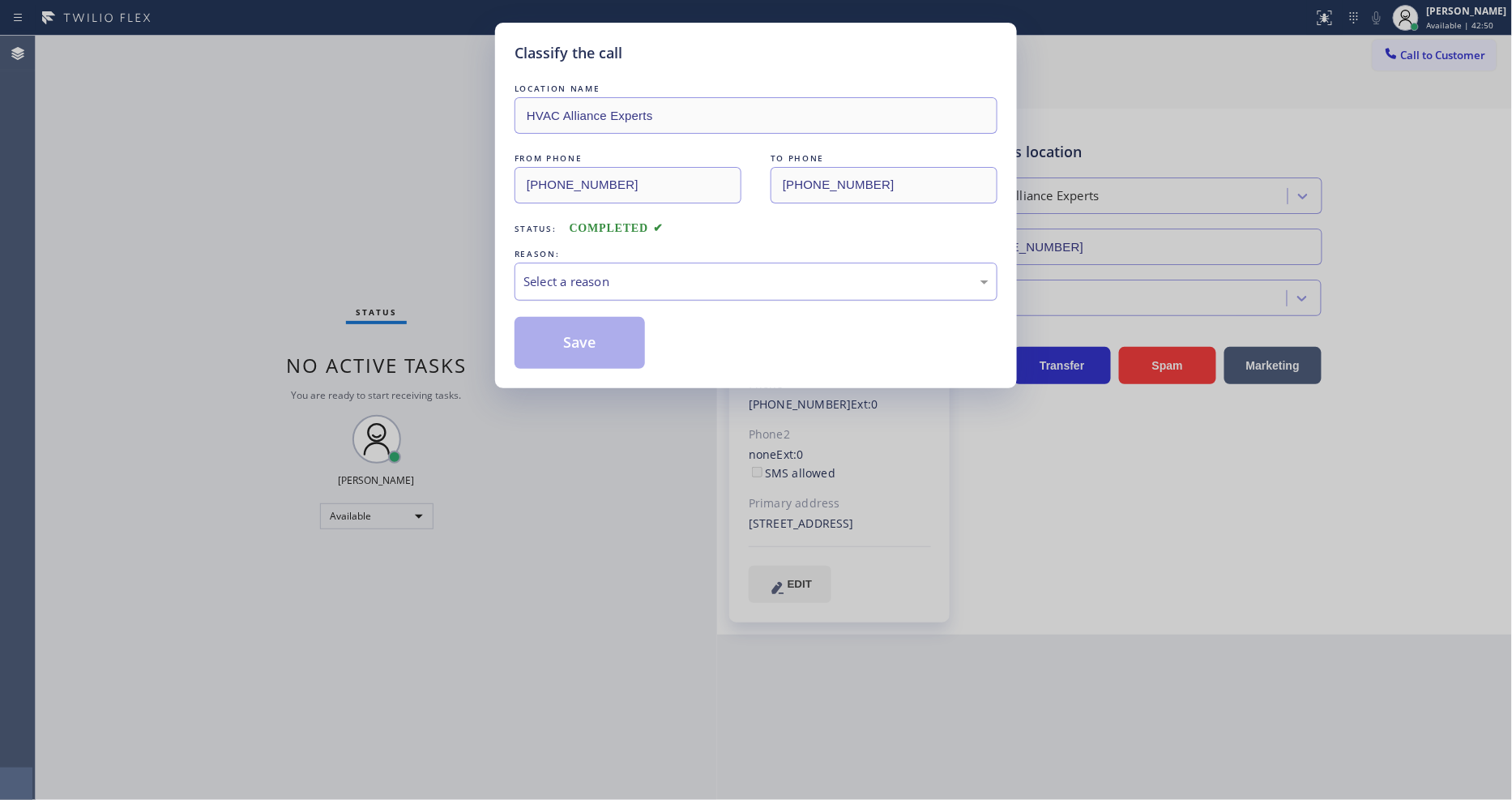
click at [533, 280] on div "Select a reason" at bounding box center [756, 281] width 465 height 19
click at [539, 338] on button "Save" at bounding box center [579, 342] width 130 height 52
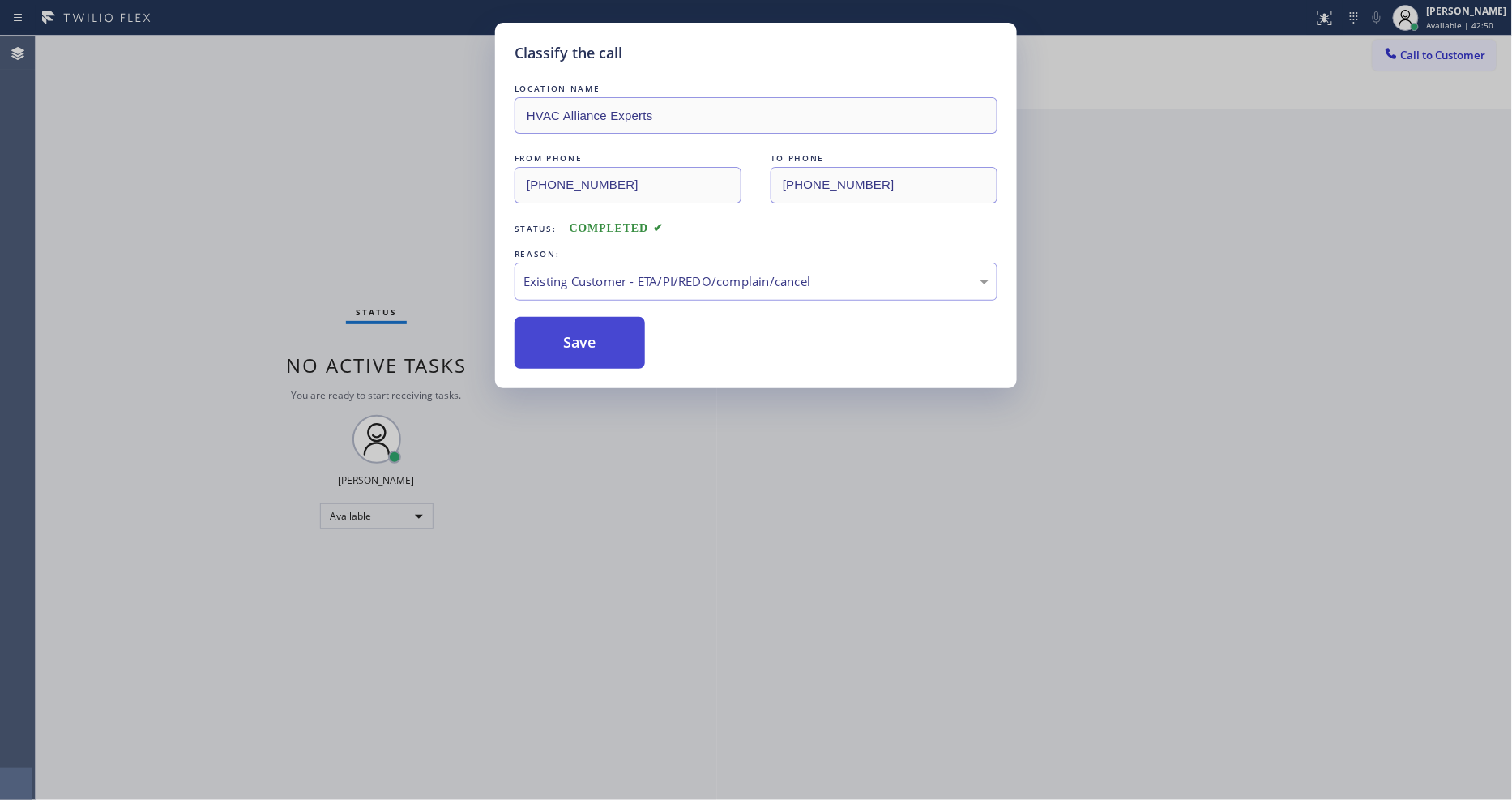
click at [539, 338] on button "Save" at bounding box center [579, 342] width 130 height 52
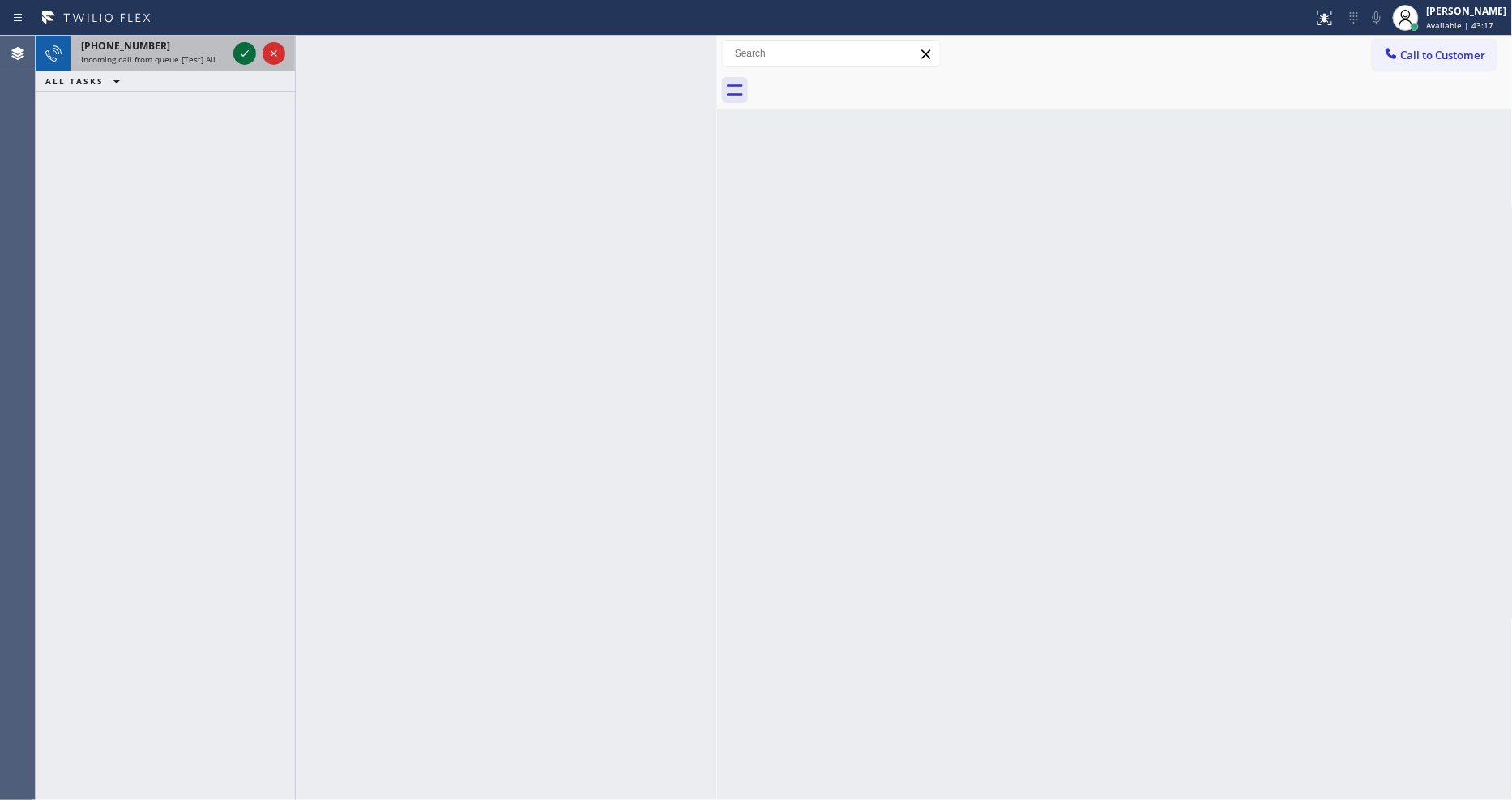
drag, startPoint x: 255, startPoint y: 44, endPoint x: 246, endPoint y: 44, distance: 9.0
click at [250, 44] on div at bounding box center [244, 54] width 23 height 20
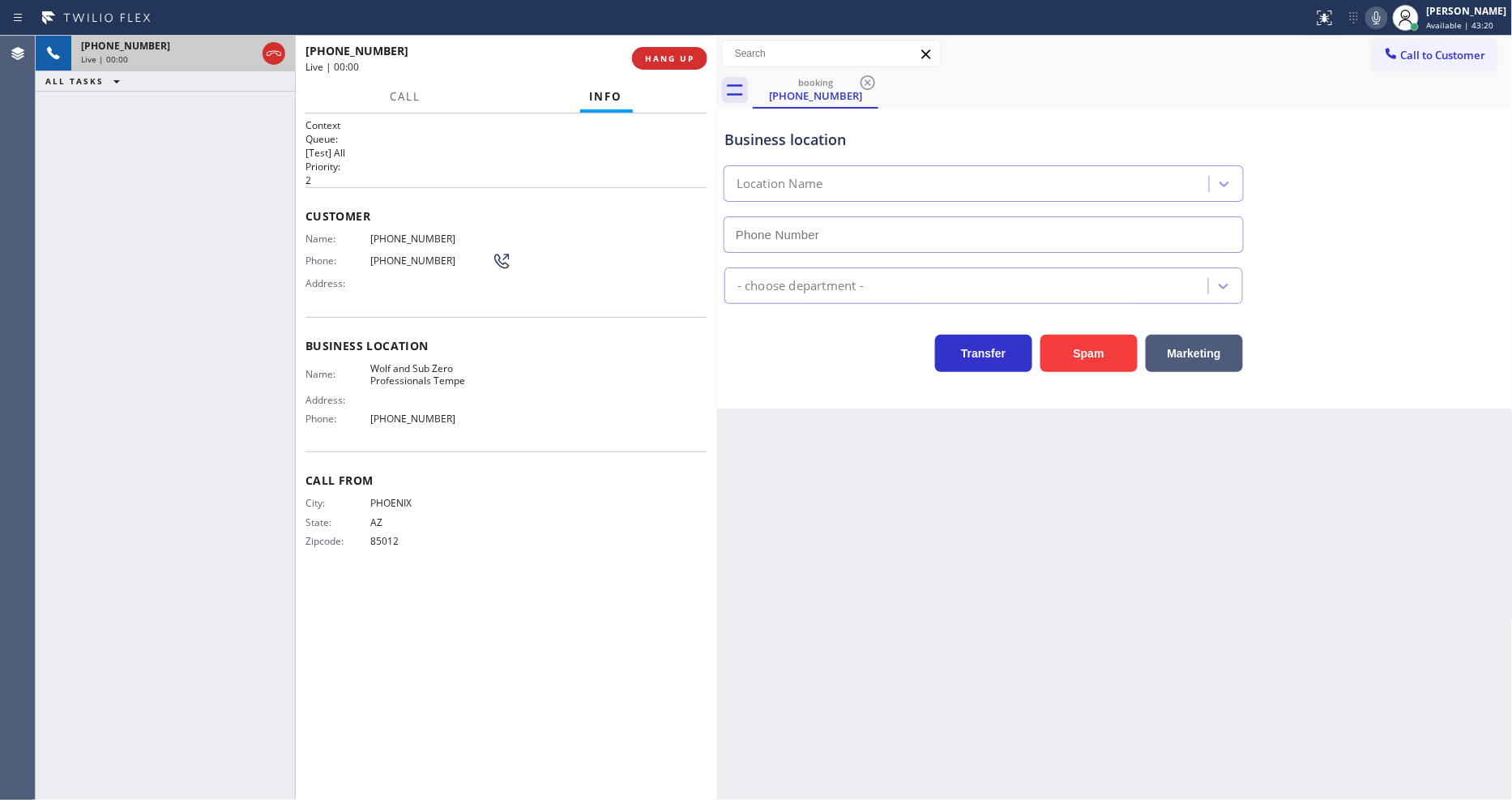
type input "[PHONE_NUMBER]"
click at [659, 50] on button "HANG UP" at bounding box center [669, 58] width 75 height 23
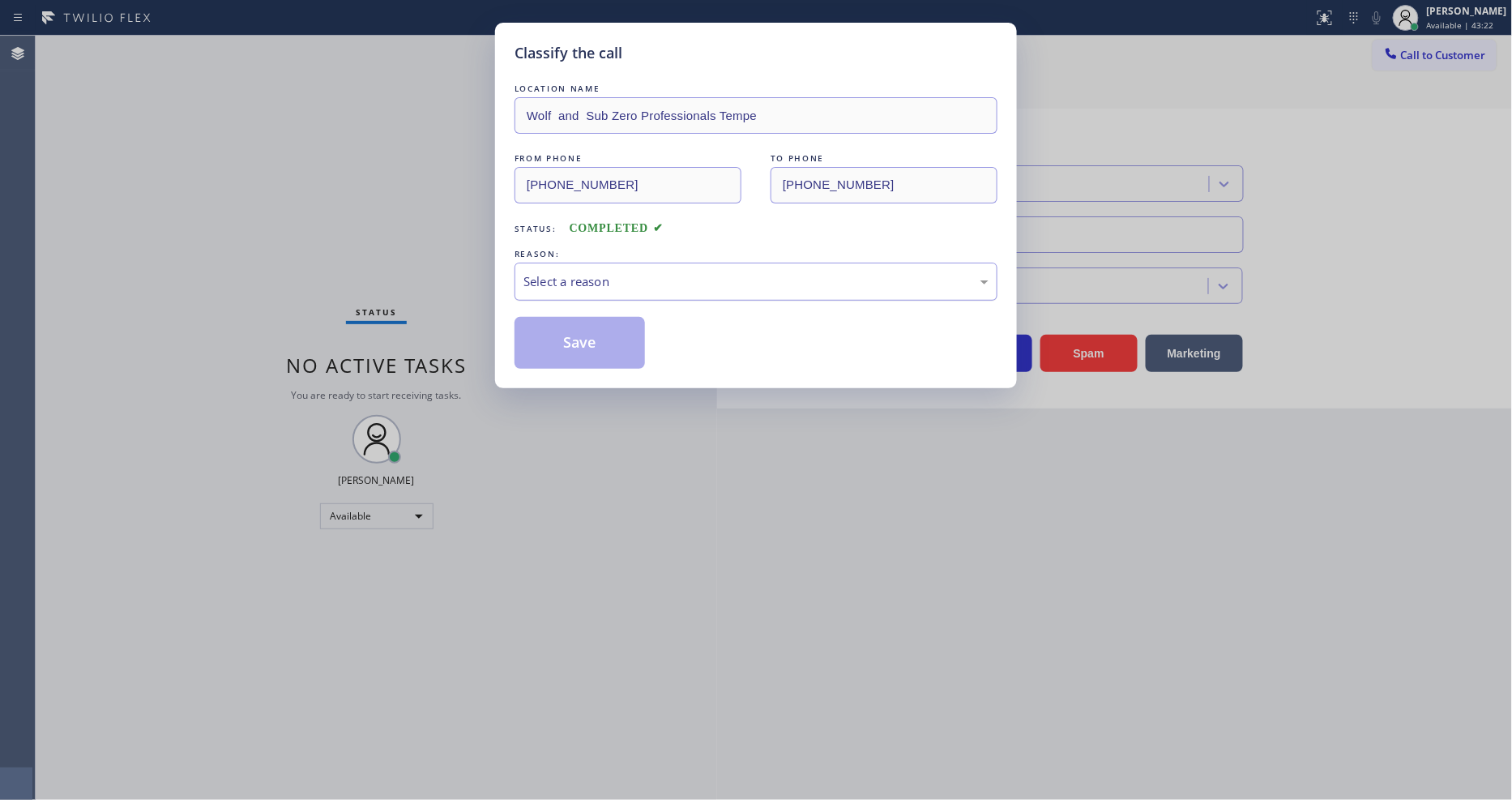
click at [605, 275] on div "Select a reason" at bounding box center [756, 281] width 465 height 19
click at [577, 344] on button "Save" at bounding box center [579, 342] width 130 height 52
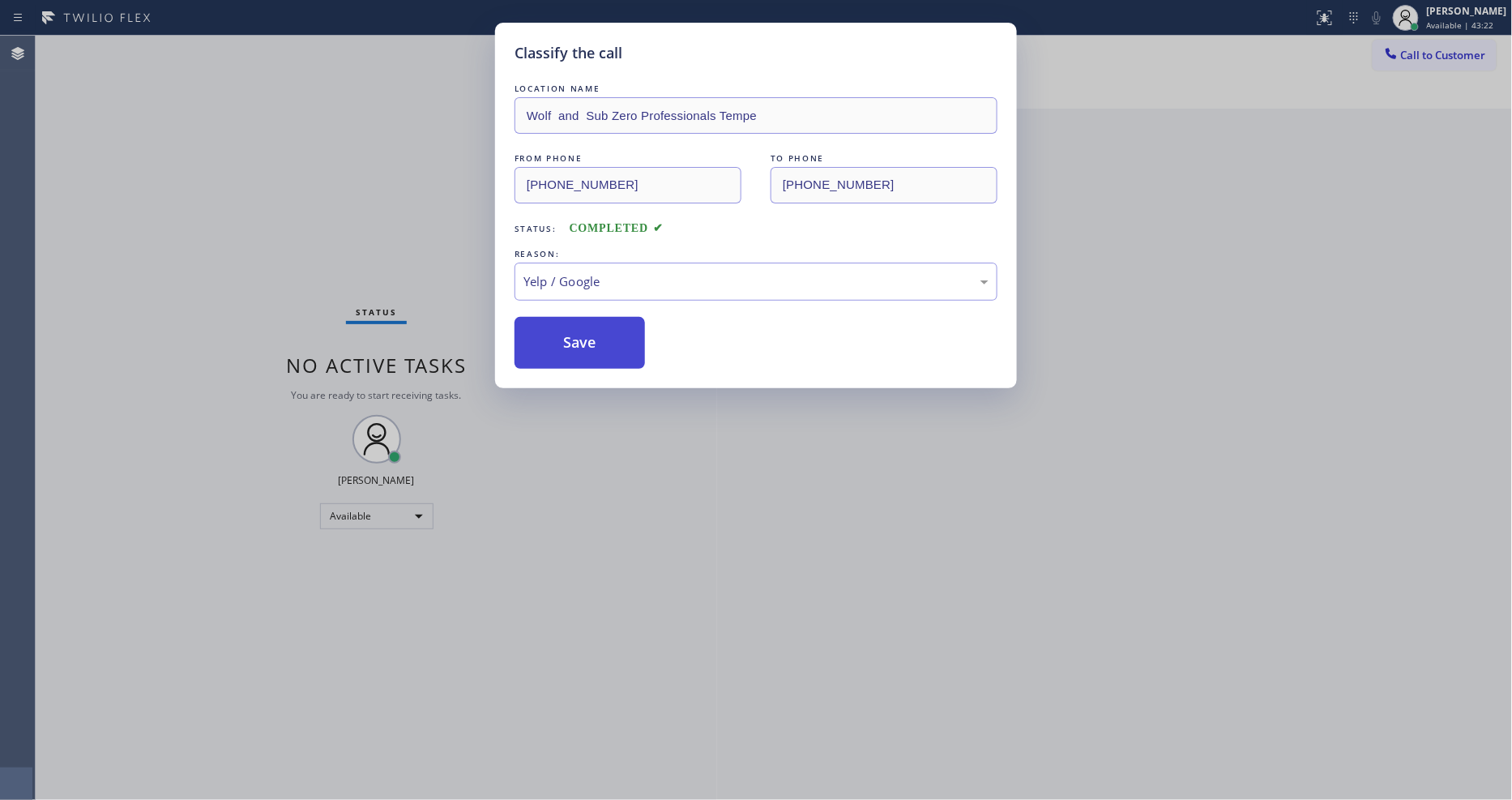
click at [577, 344] on button "Save" at bounding box center [579, 342] width 130 height 52
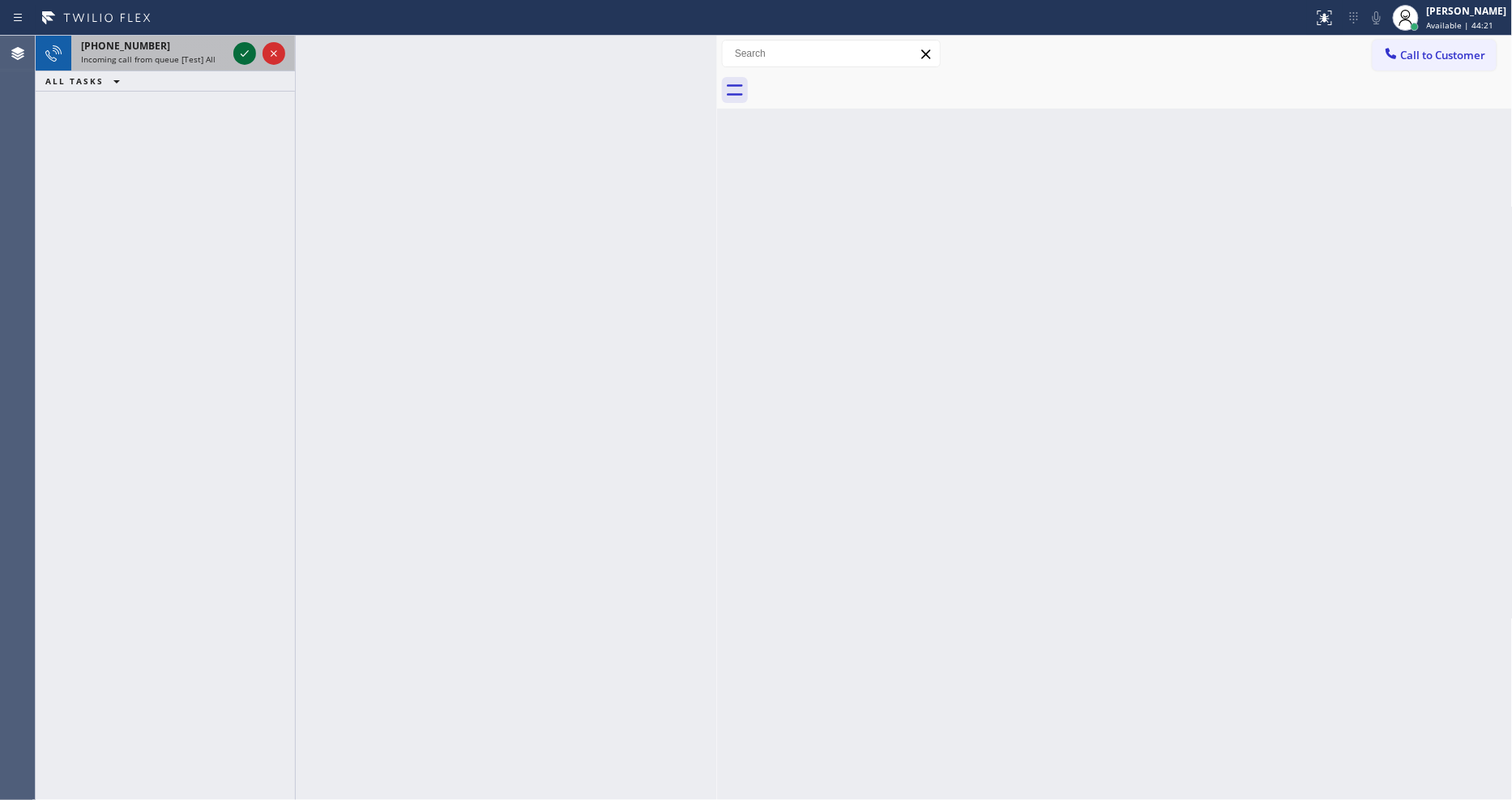
click at [243, 49] on icon at bounding box center [245, 54] width 20 height 20
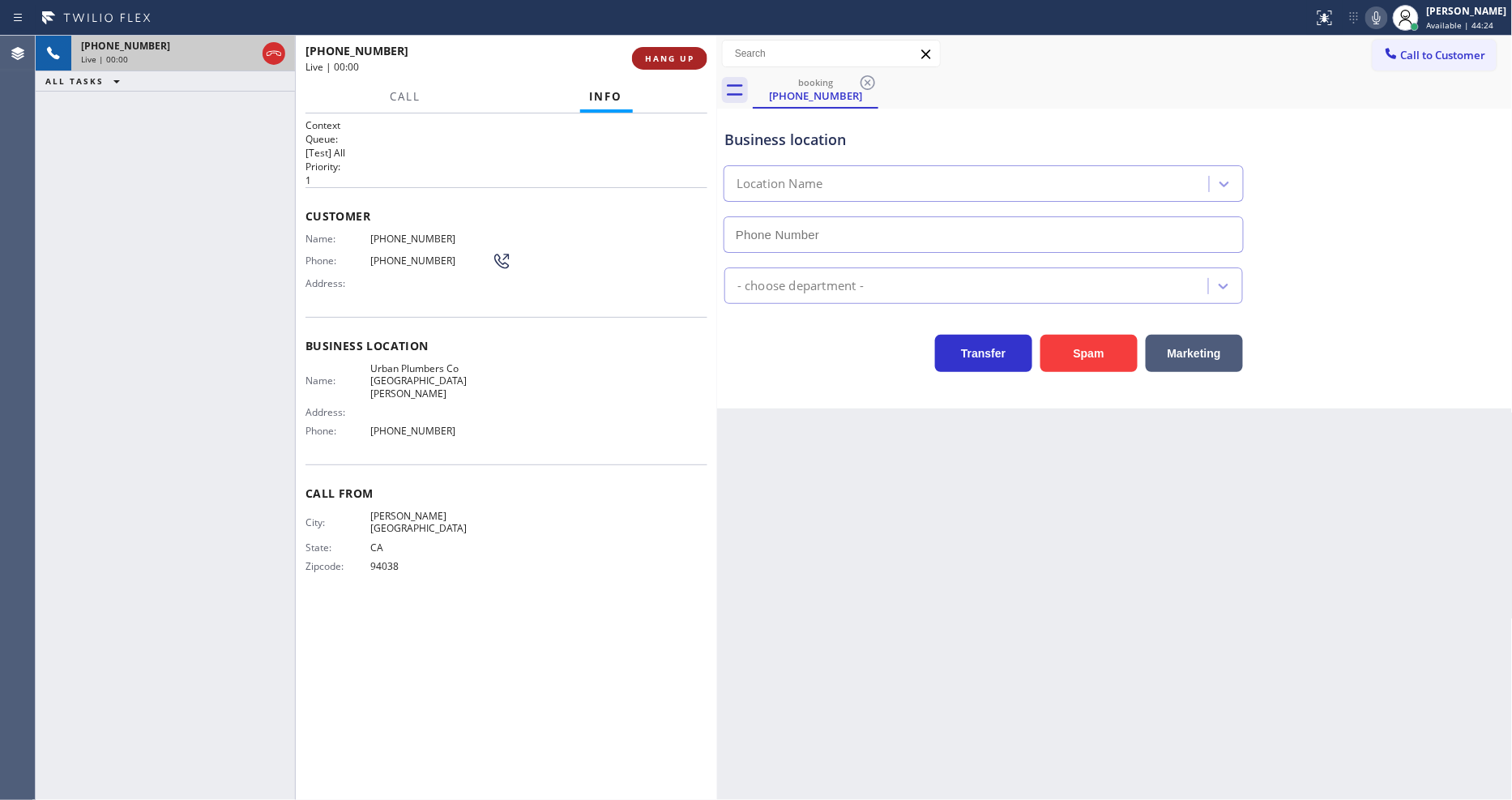
type input "[PHONE_NUMBER]"
click at [669, 59] on span "HANG UP" at bounding box center [669, 59] width 49 height 12
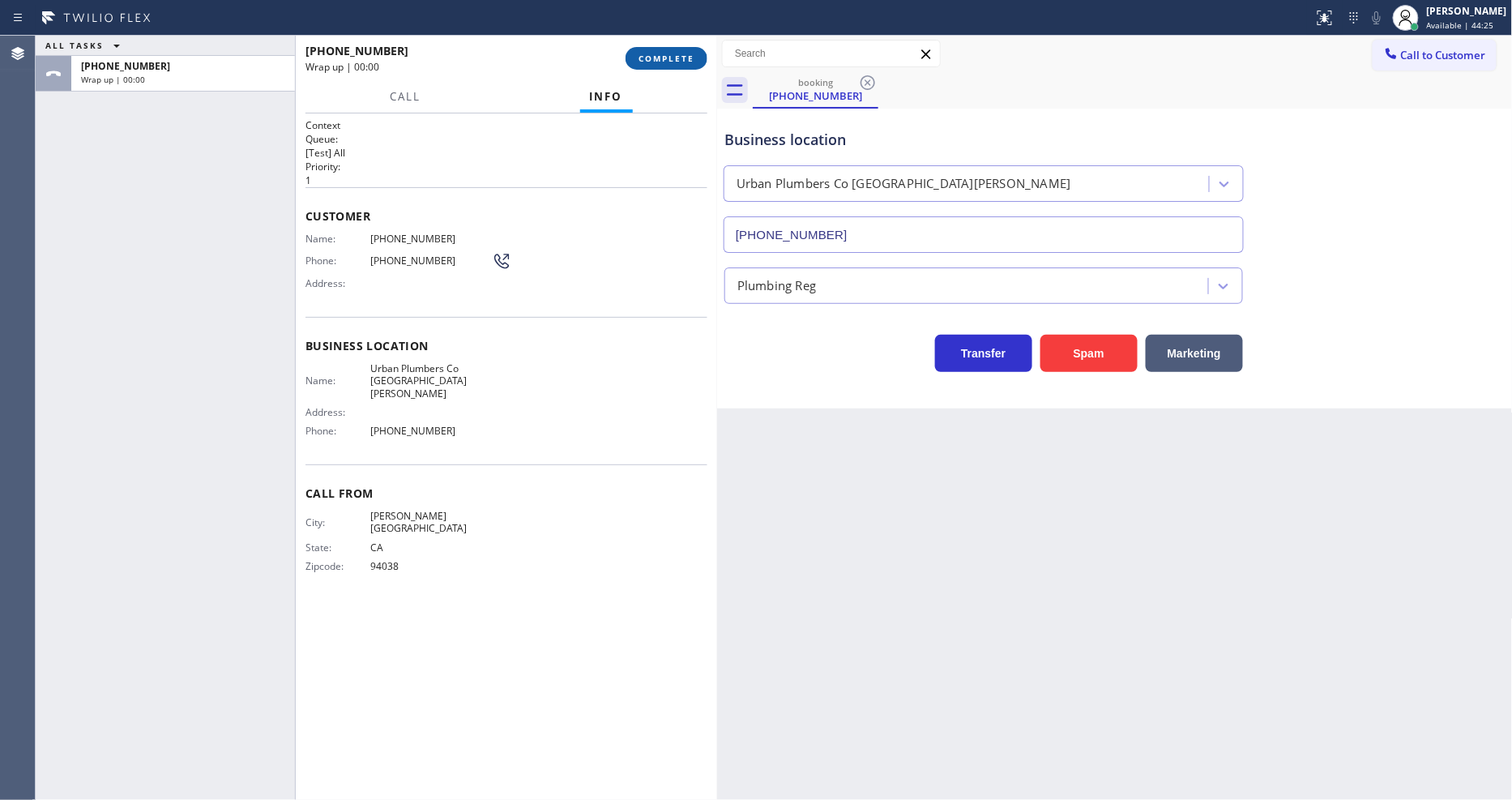
click at [668, 57] on span "COMPLETE" at bounding box center [666, 59] width 56 height 12
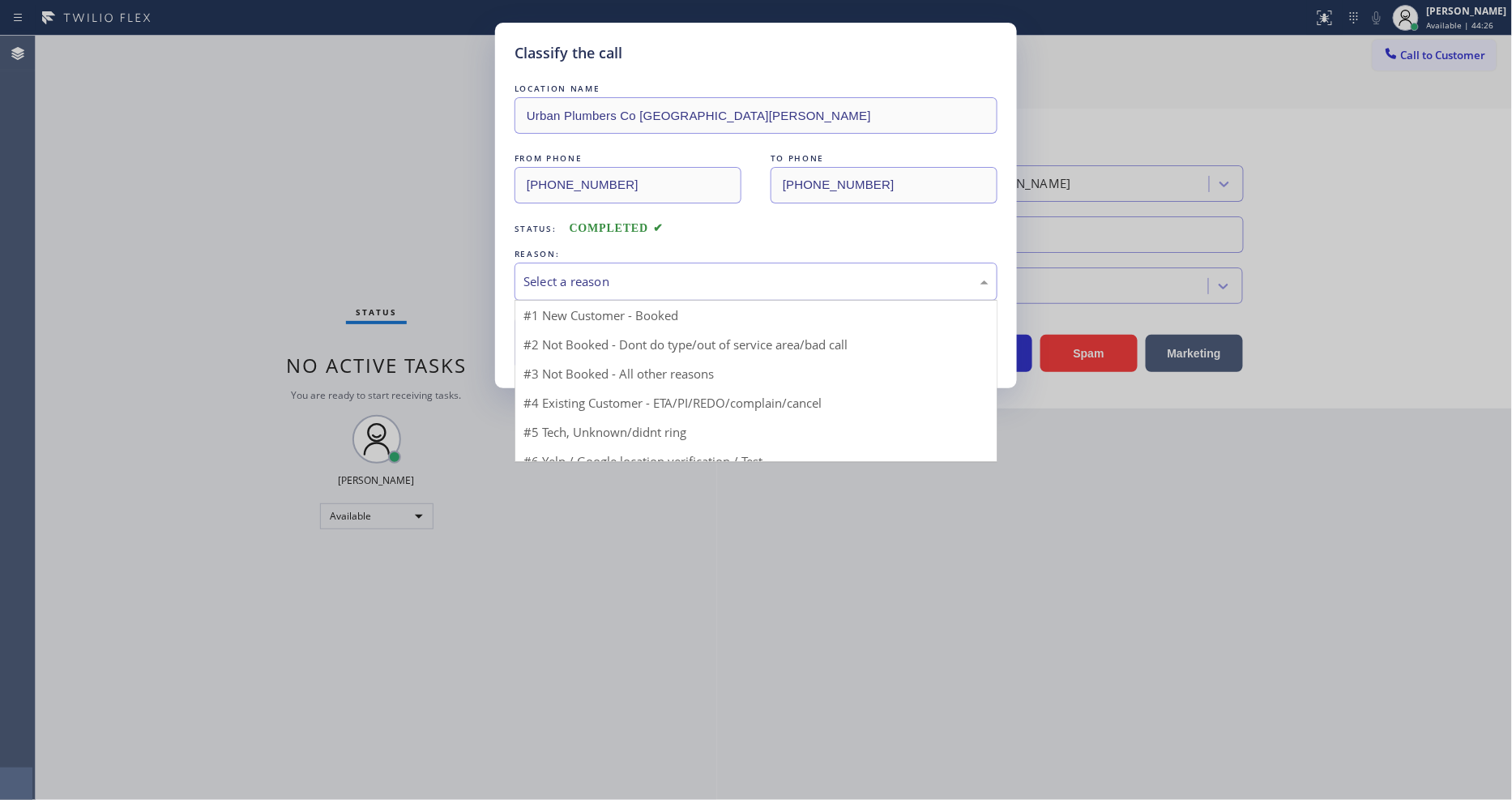
click at [625, 273] on div "Select a reason" at bounding box center [756, 281] width 465 height 19
drag, startPoint x: 584, startPoint y: 433, endPoint x: 584, endPoint y: 391, distance: 42.0
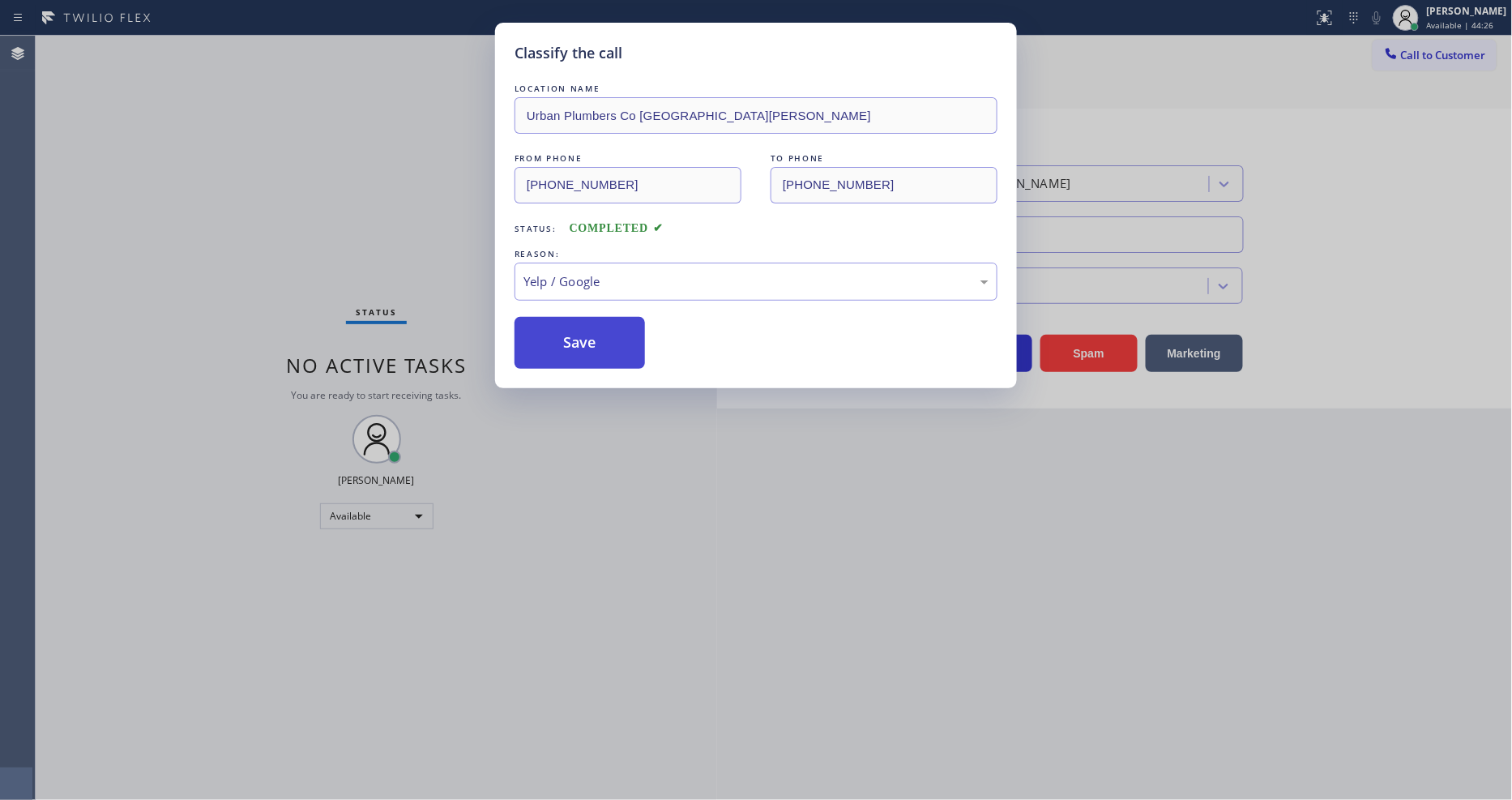
click at [601, 326] on button "Save" at bounding box center [579, 342] width 130 height 52
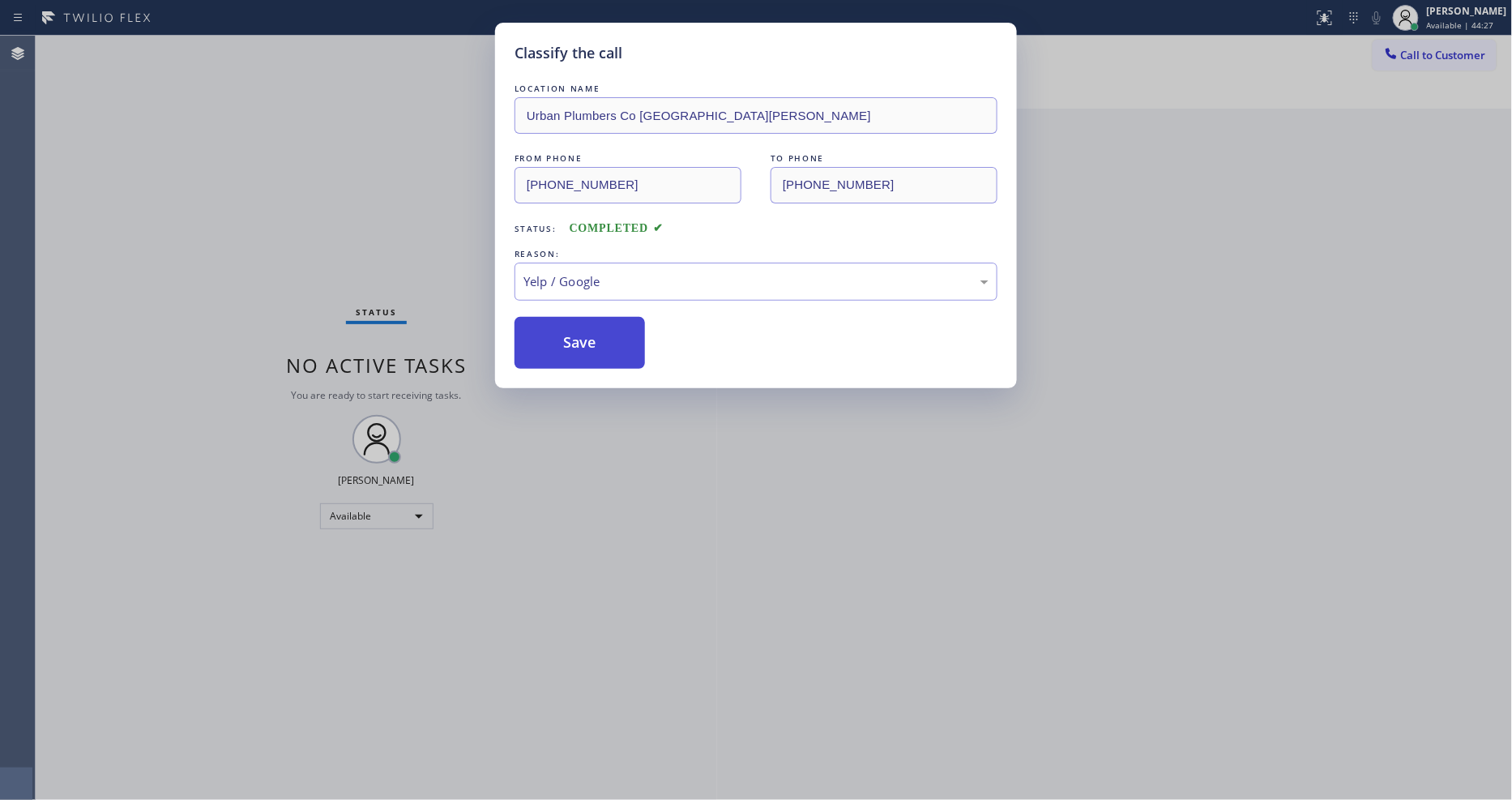
click at [601, 326] on button "Save" at bounding box center [579, 342] width 130 height 52
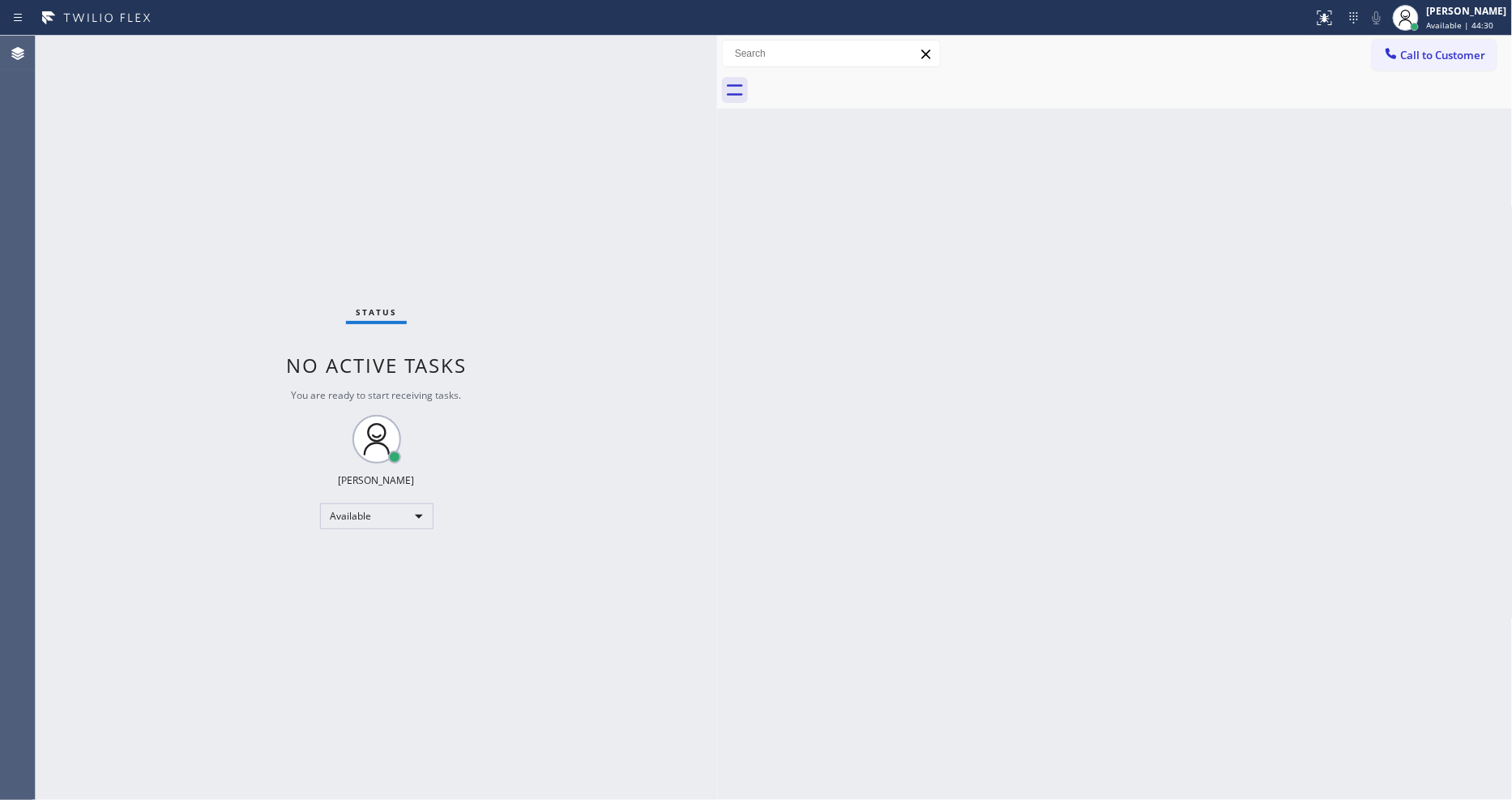
click at [976, 586] on div "Back to Dashboard Change Sender ID Customers Technicians Select a contact Outbo…" at bounding box center [1115, 418] width 796 height 765
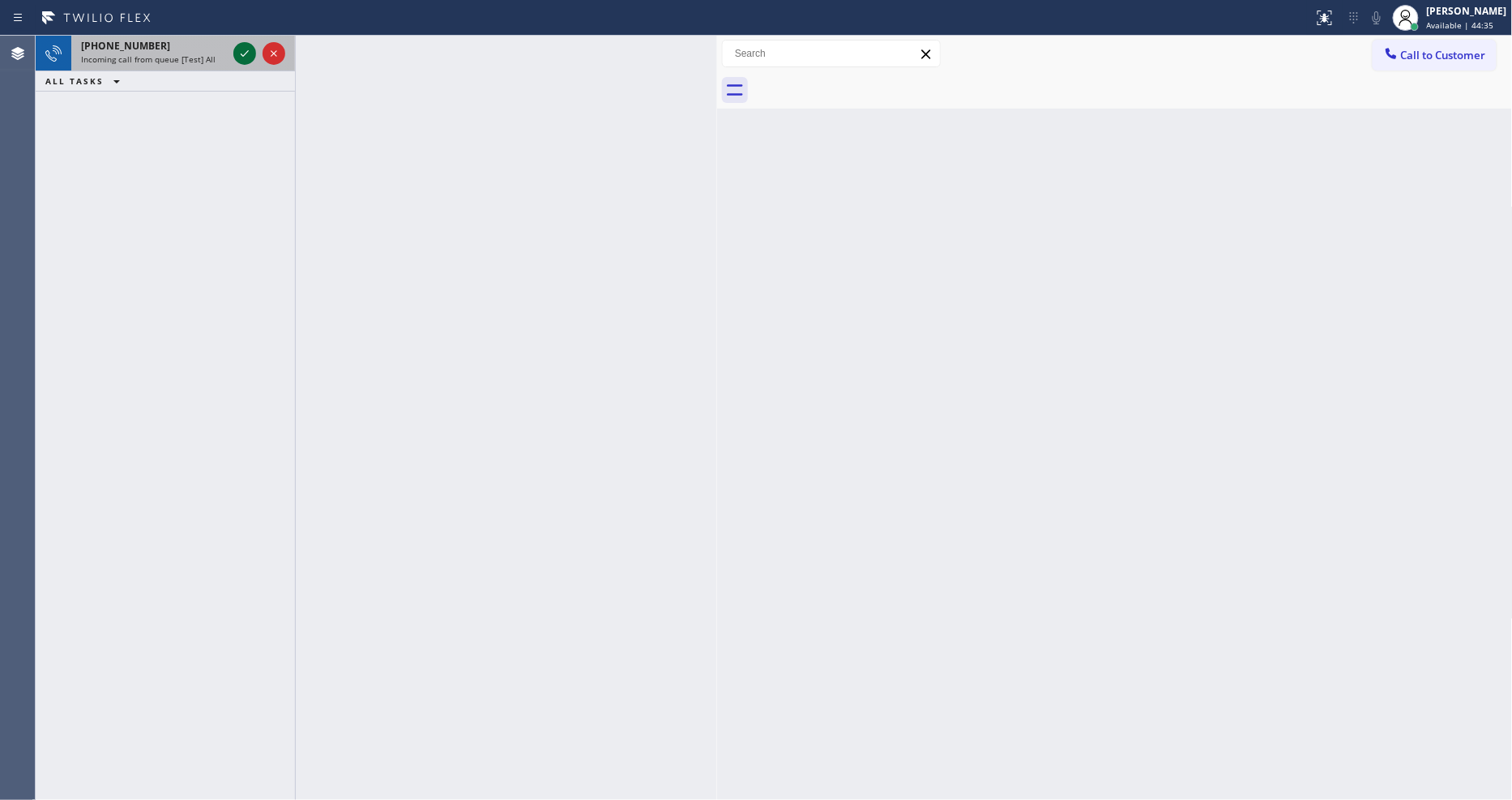
click at [249, 59] on icon at bounding box center [245, 54] width 20 height 20
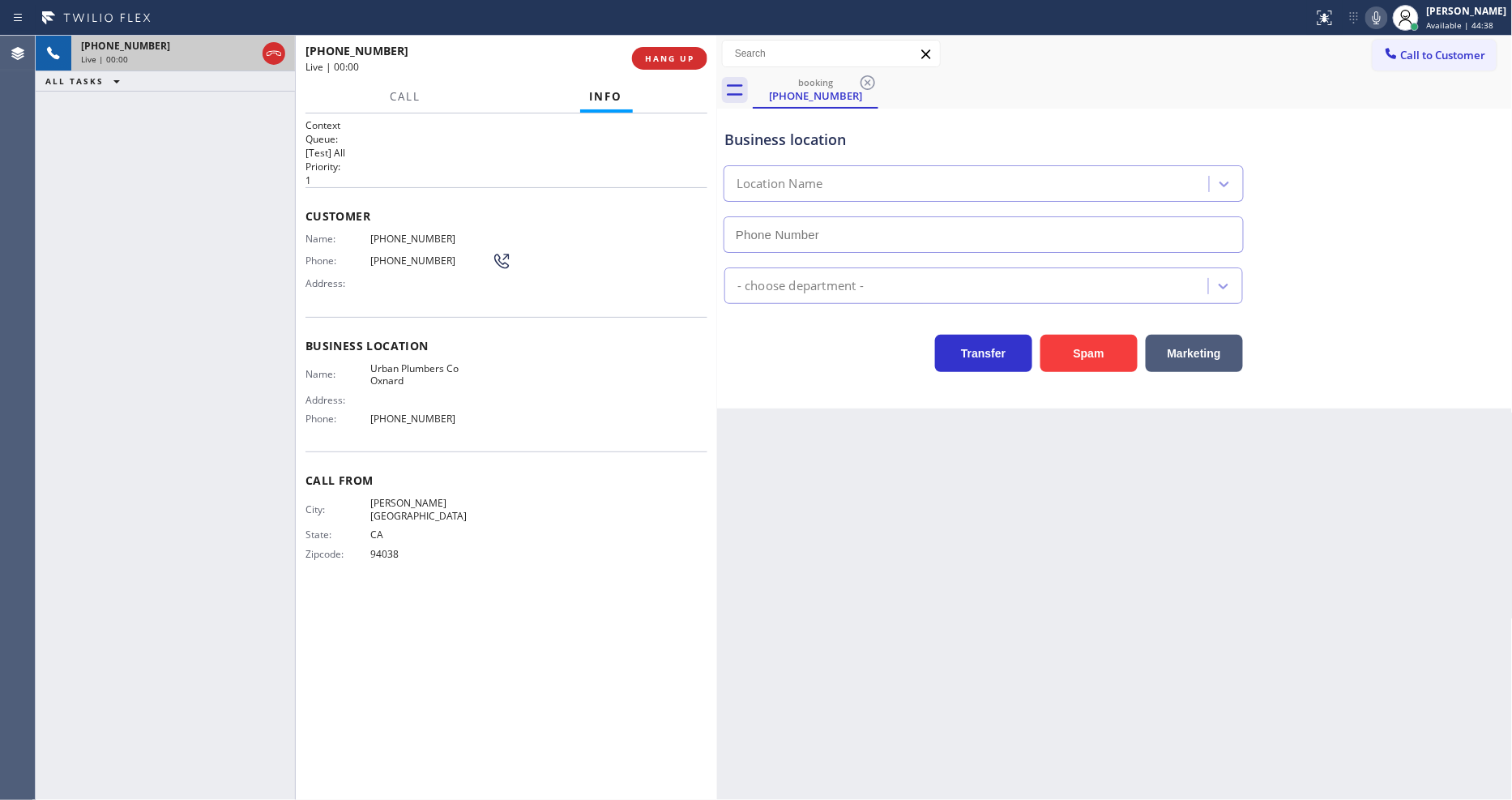
type input "[PHONE_NUMBER]"
click at [684, 59] on span "HANG UP" at bounding box center [669, 59] width 49 height 12
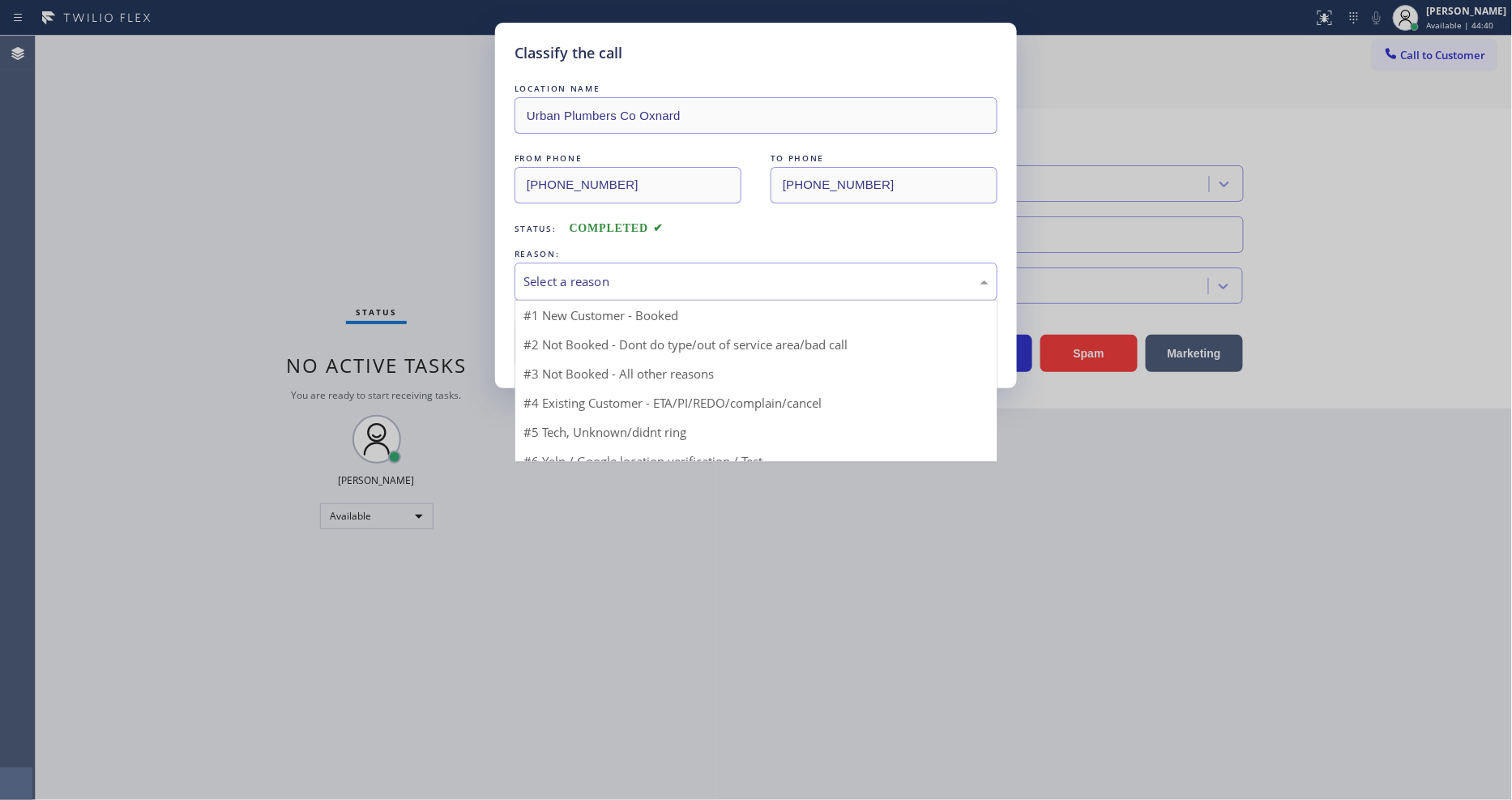
click at [643, 273] on div "Select a reason" at bounding box center [756, 281] width 465 height 19
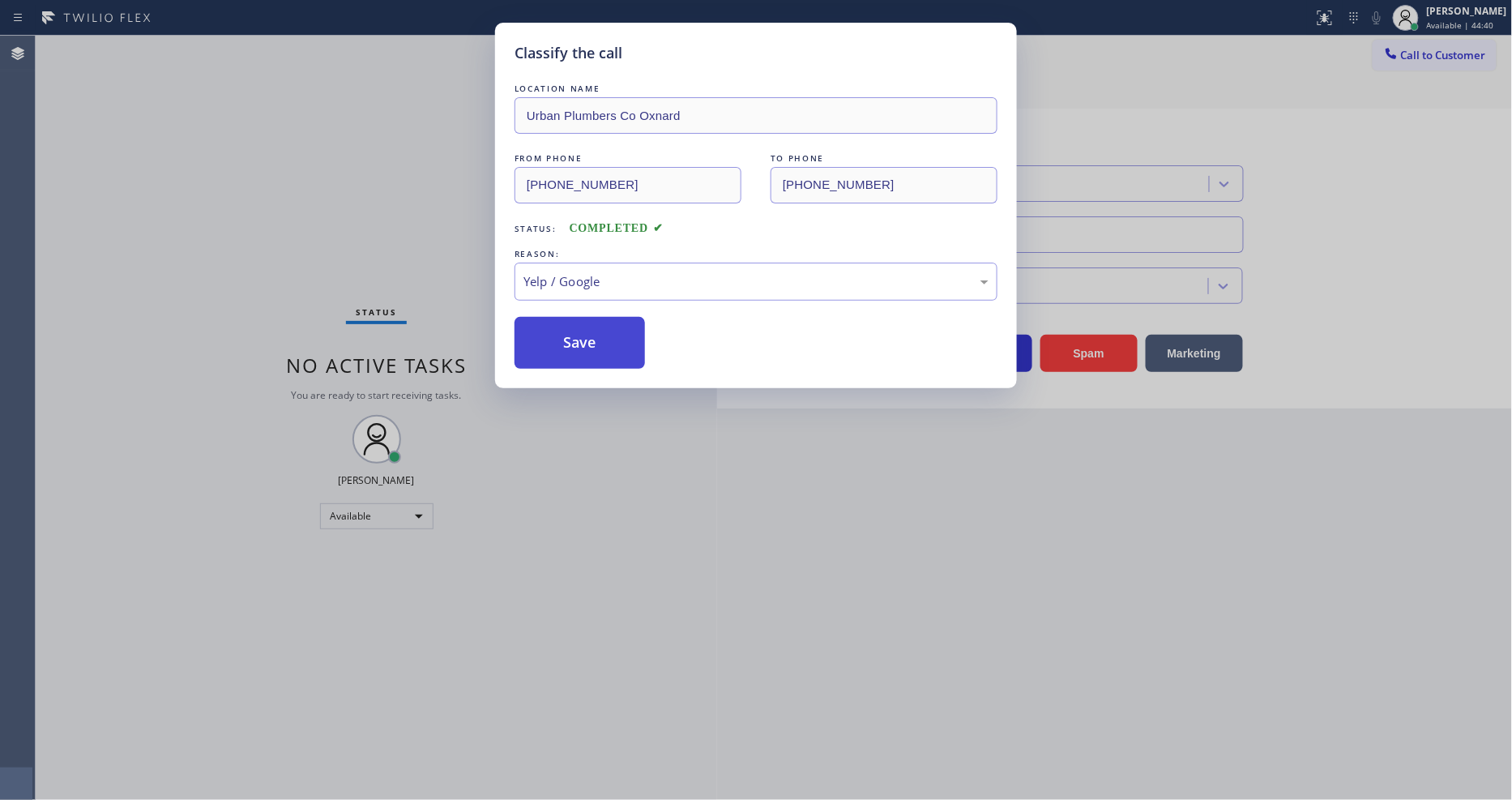
click at [610, 343] on button "Save" at bounding box center [579, 342] width 130 height 52
click at [610, 342] on button "Save" at bounding box center [579, 342] width 130 height 52
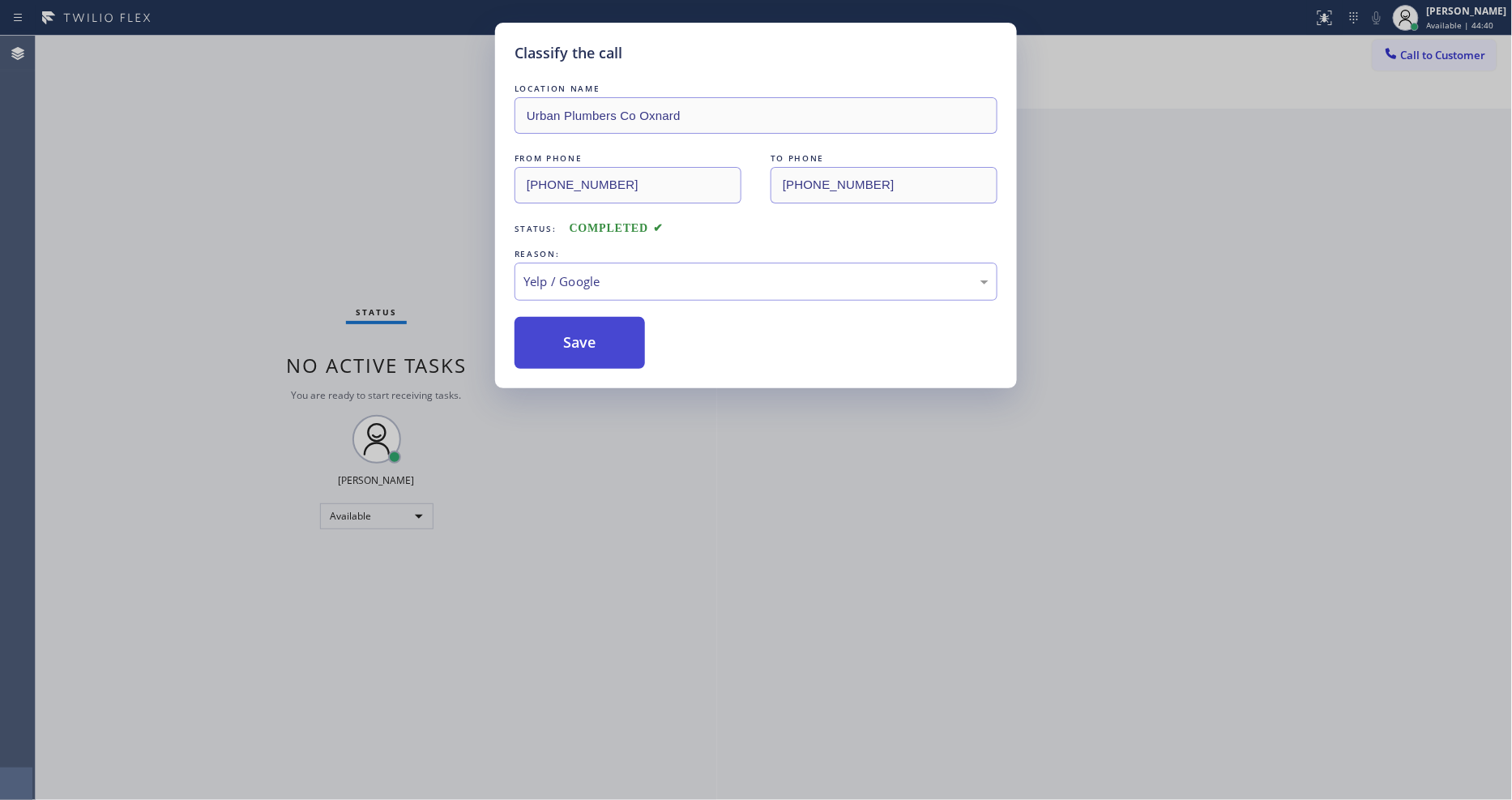
click at [610, 342] on button "Save" at bounding box center [579, 342] width 130 height 52
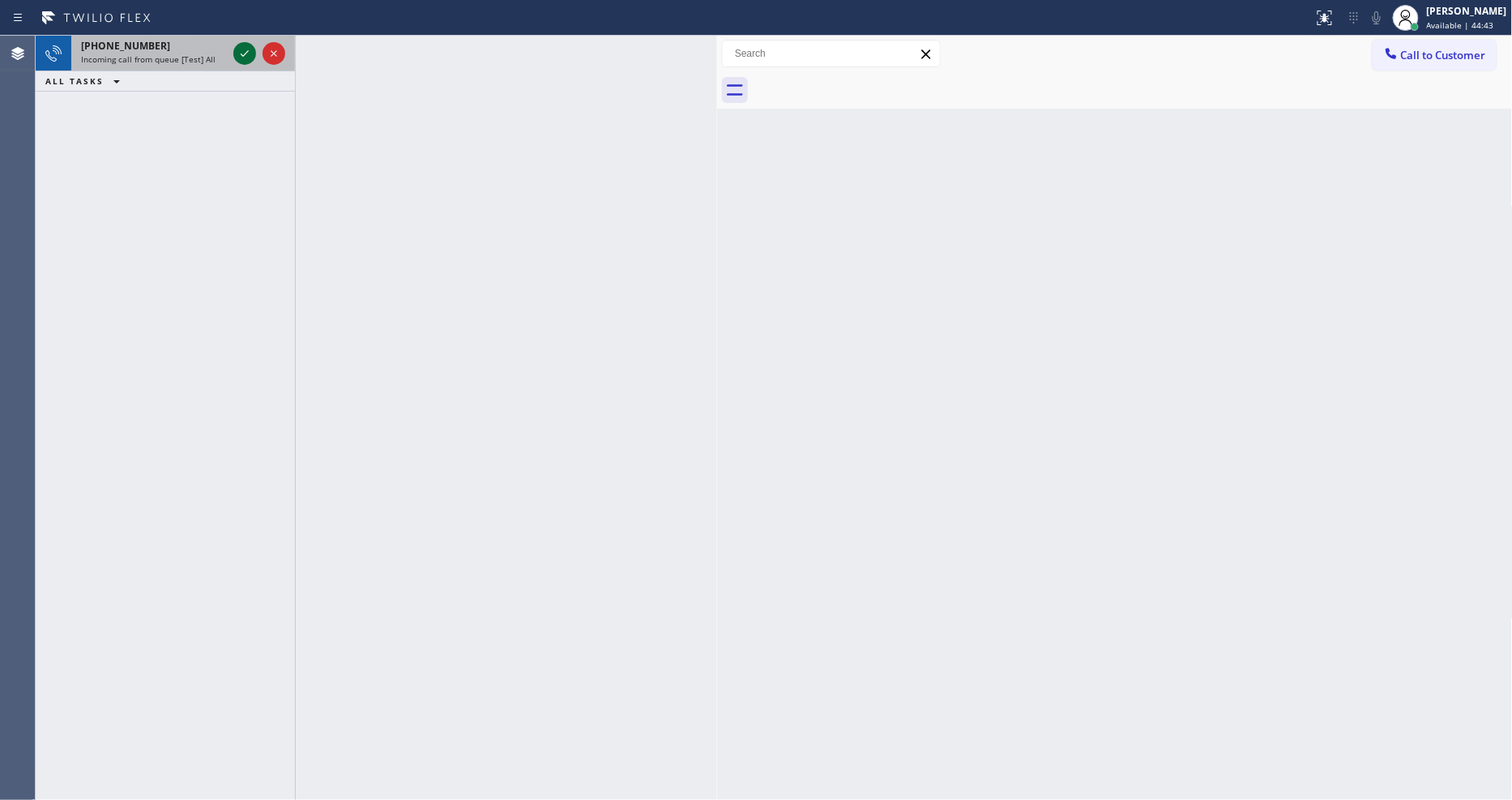
click at [248, 63] on div at bounding box center [260, 53] width 59 height 35
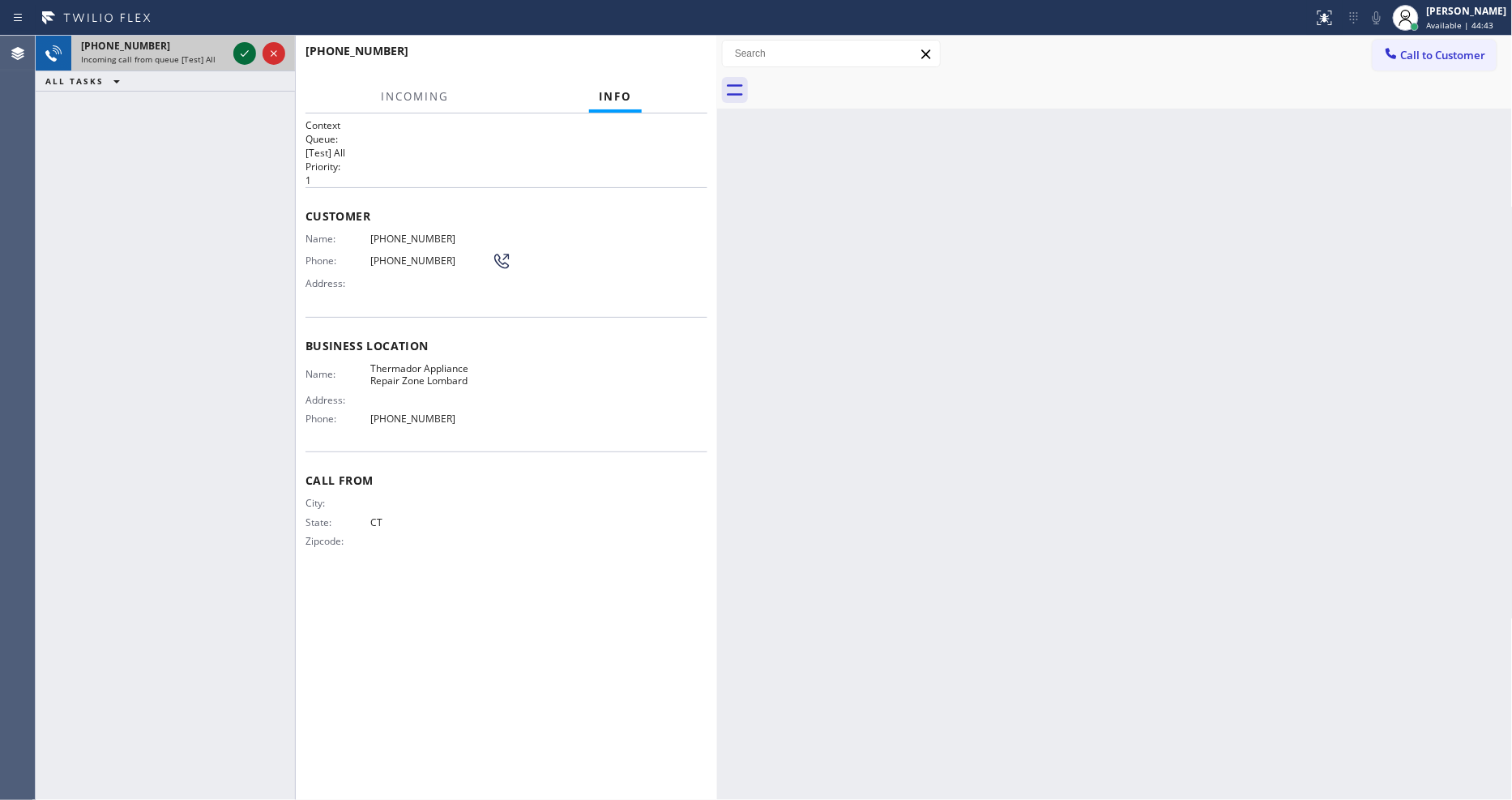
click at [248, 57] on icon at bounding box center [245, 54] width 20 height 20
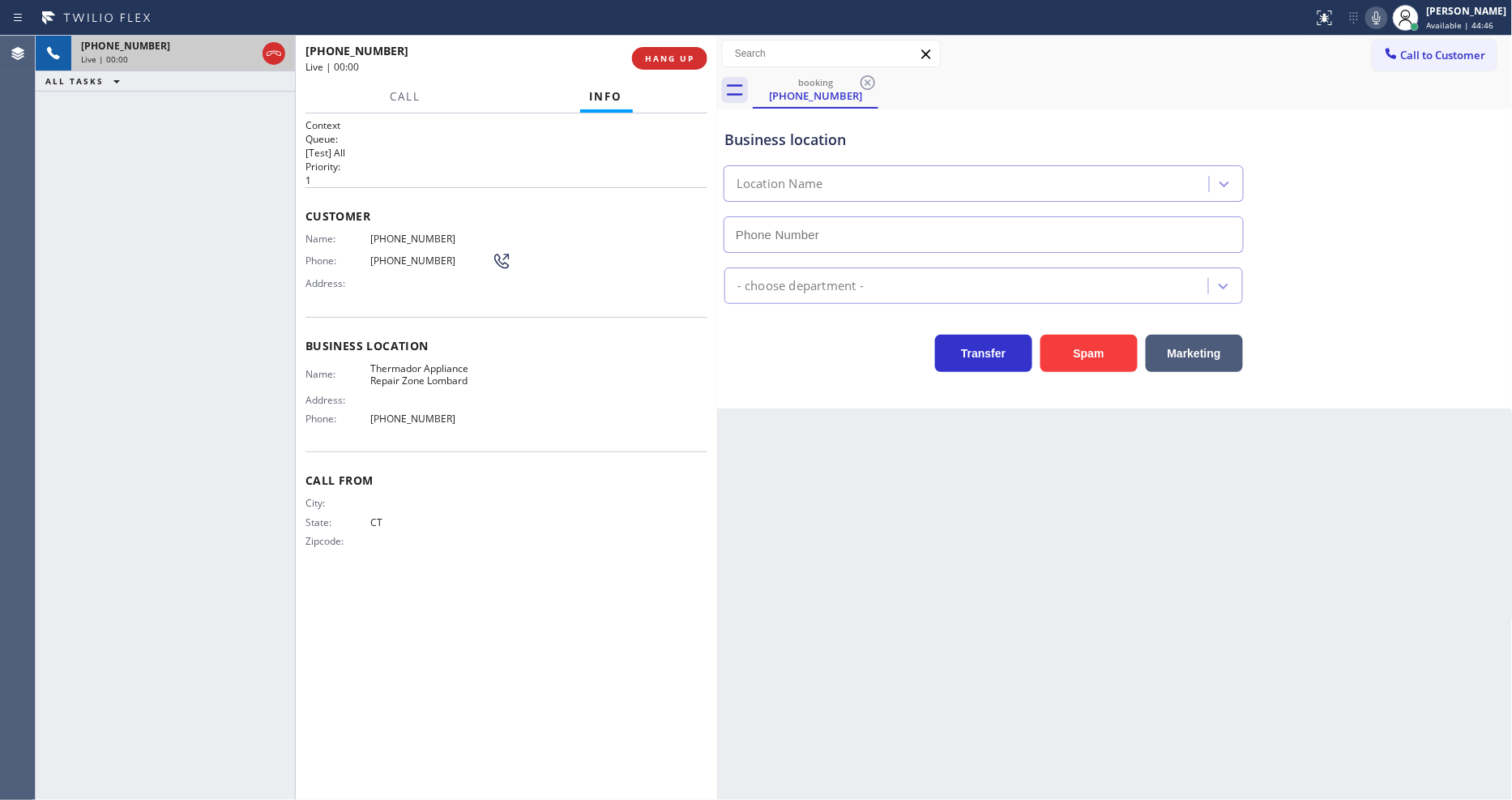
type input "[PHONE_NUMBER]"
click at [681, 54] on span "HANG UP" at bounding box center [669, 59] width 49 height 12
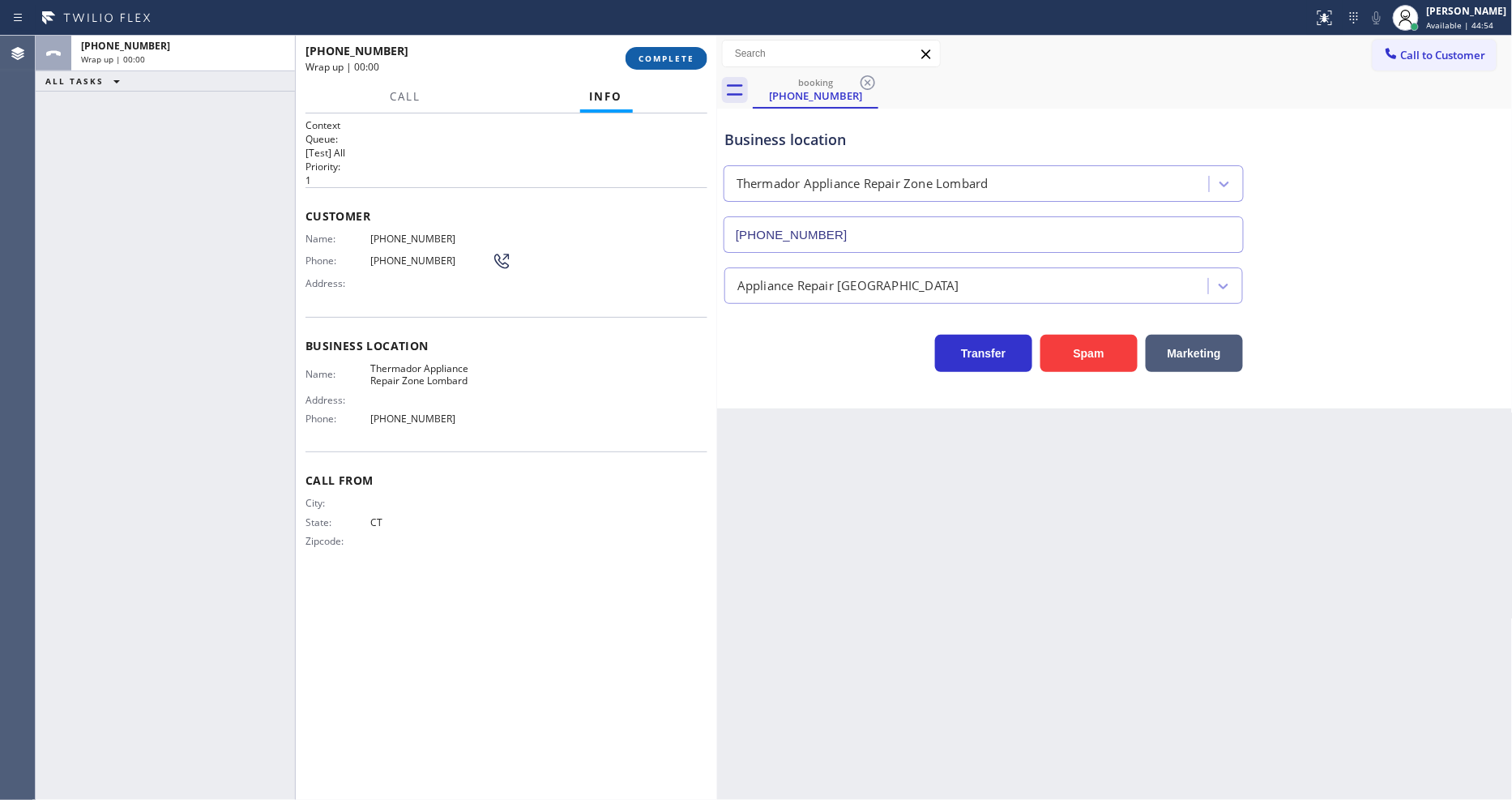
click at [681, 54] on span "COMPLETE" at bounding box center [666, 59] width 56 height 12
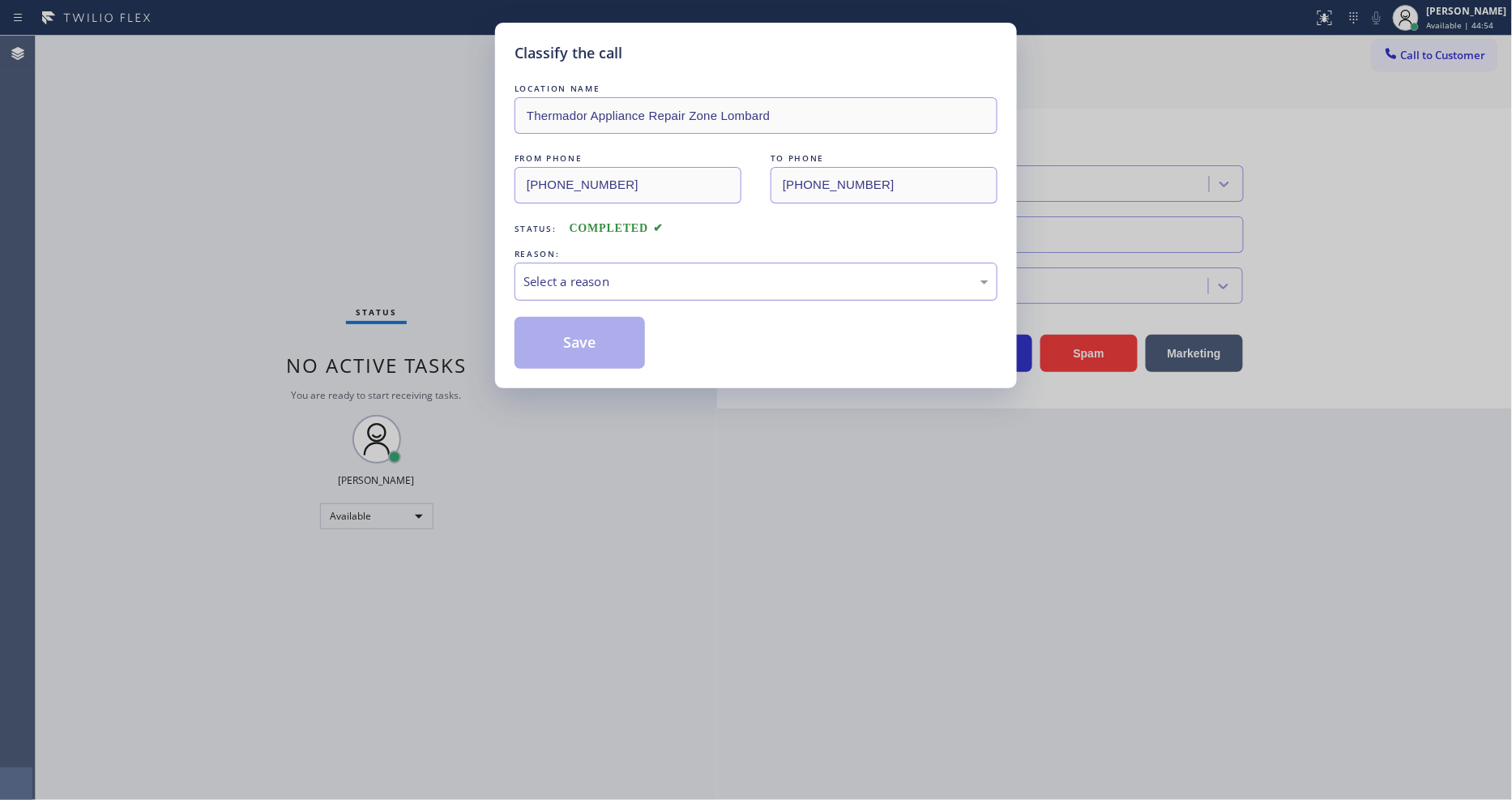
click at [619, 273] on div "Select a reason" at bounding box center [756, 281] width 465 height 19
click at [613, 334] on button "Save" at bounding box center [579, 342] width 130 height 52
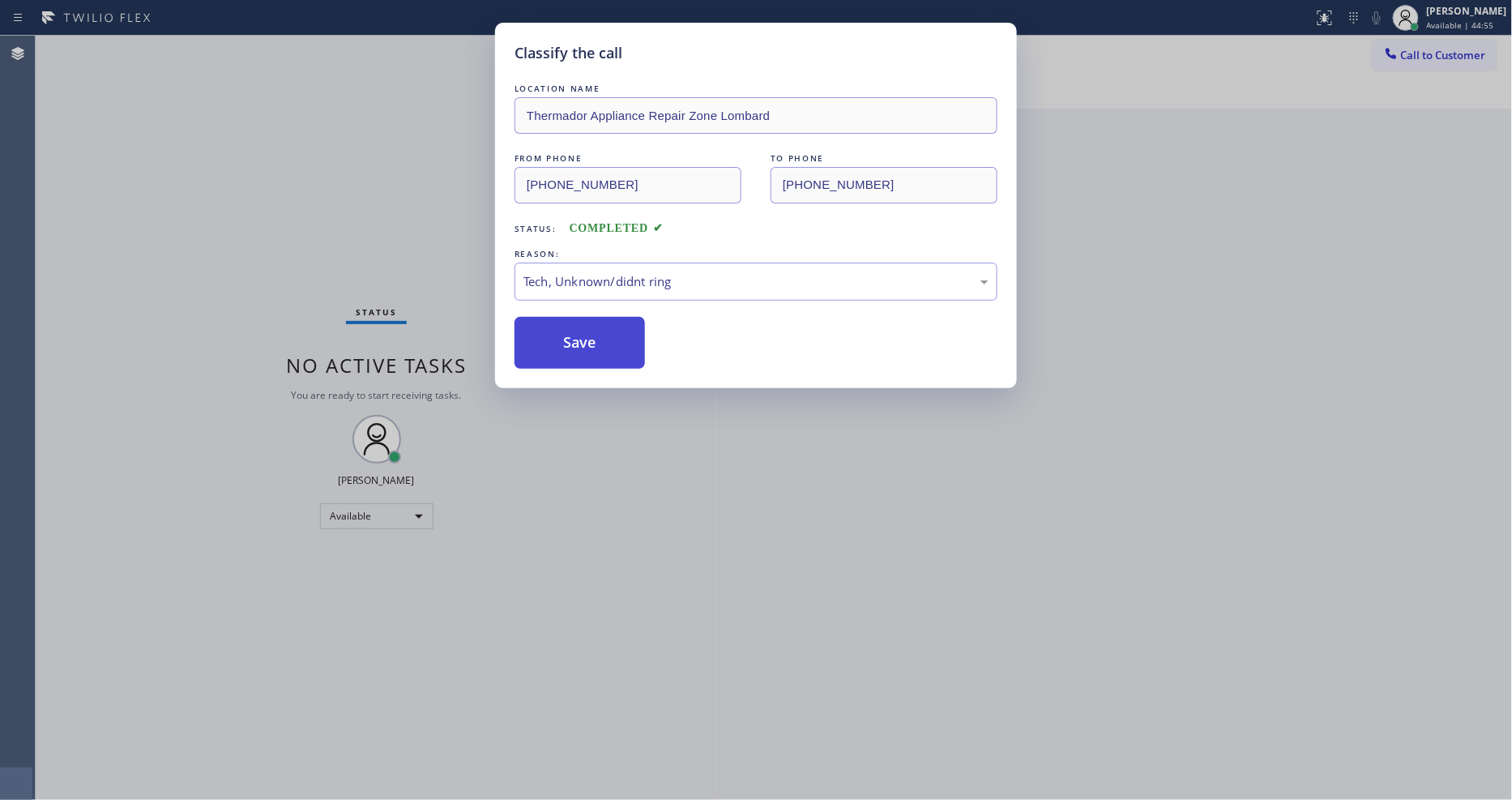
click at [613, 334] on button "Save" at bounding box center [579, 342] width 130 height 52
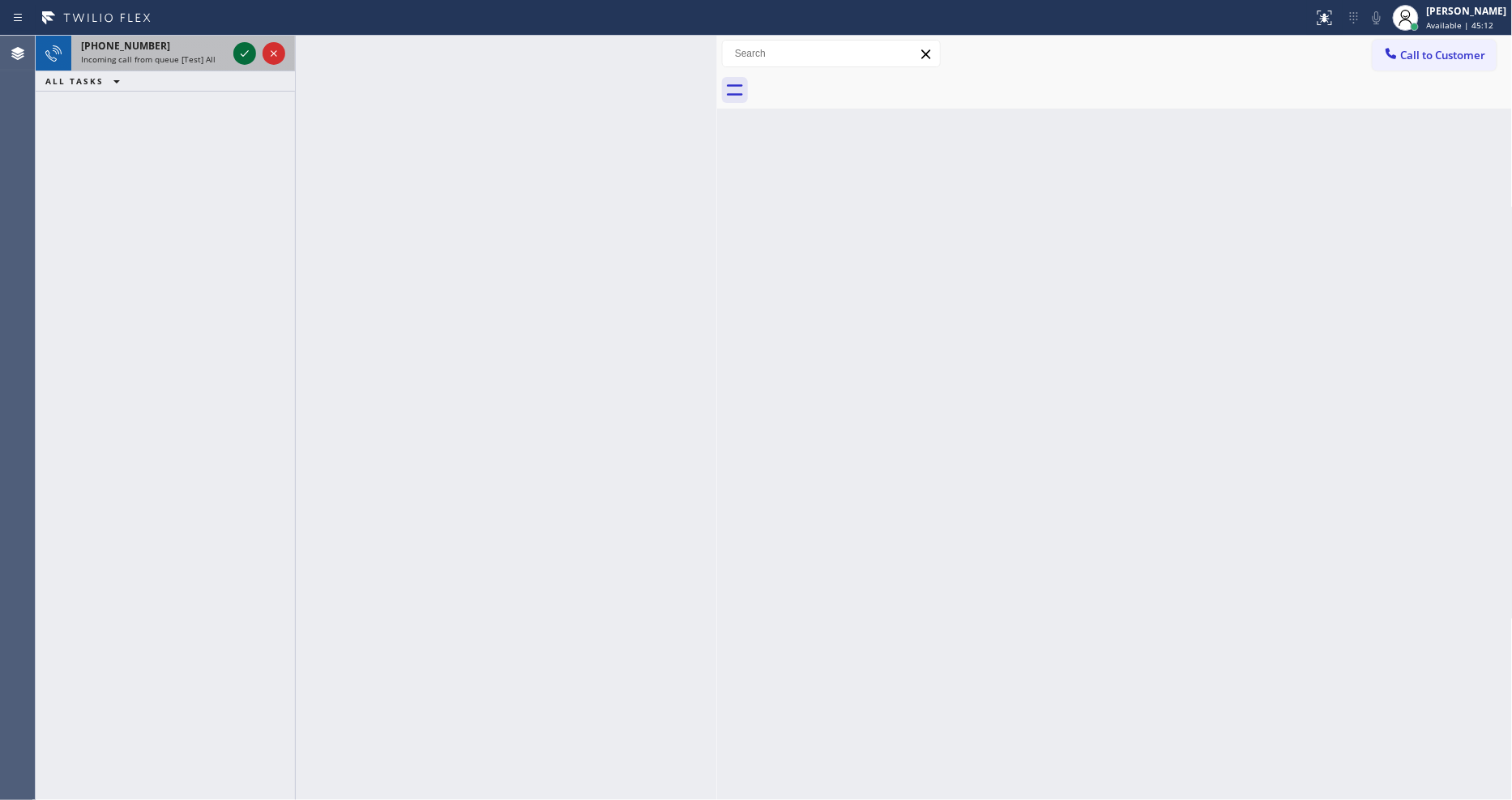
click at [241, 55] on icon at bounding box center [245, 54] width 20 height 20
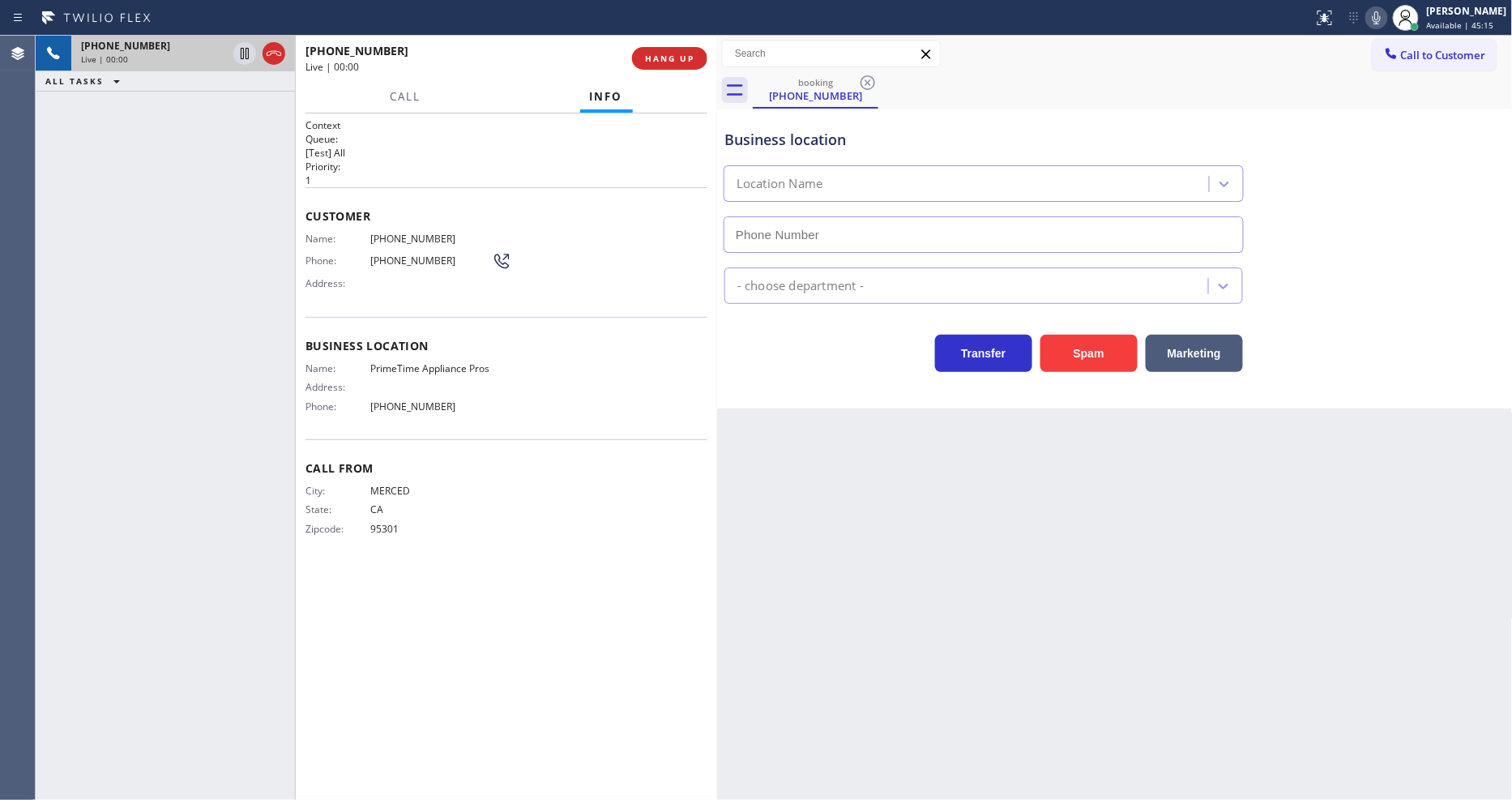
type input "[PHONE_NUMBER]"
click at [681, 66] on button "HANG UP" at bounding box center [669, 58] width 75 height 23
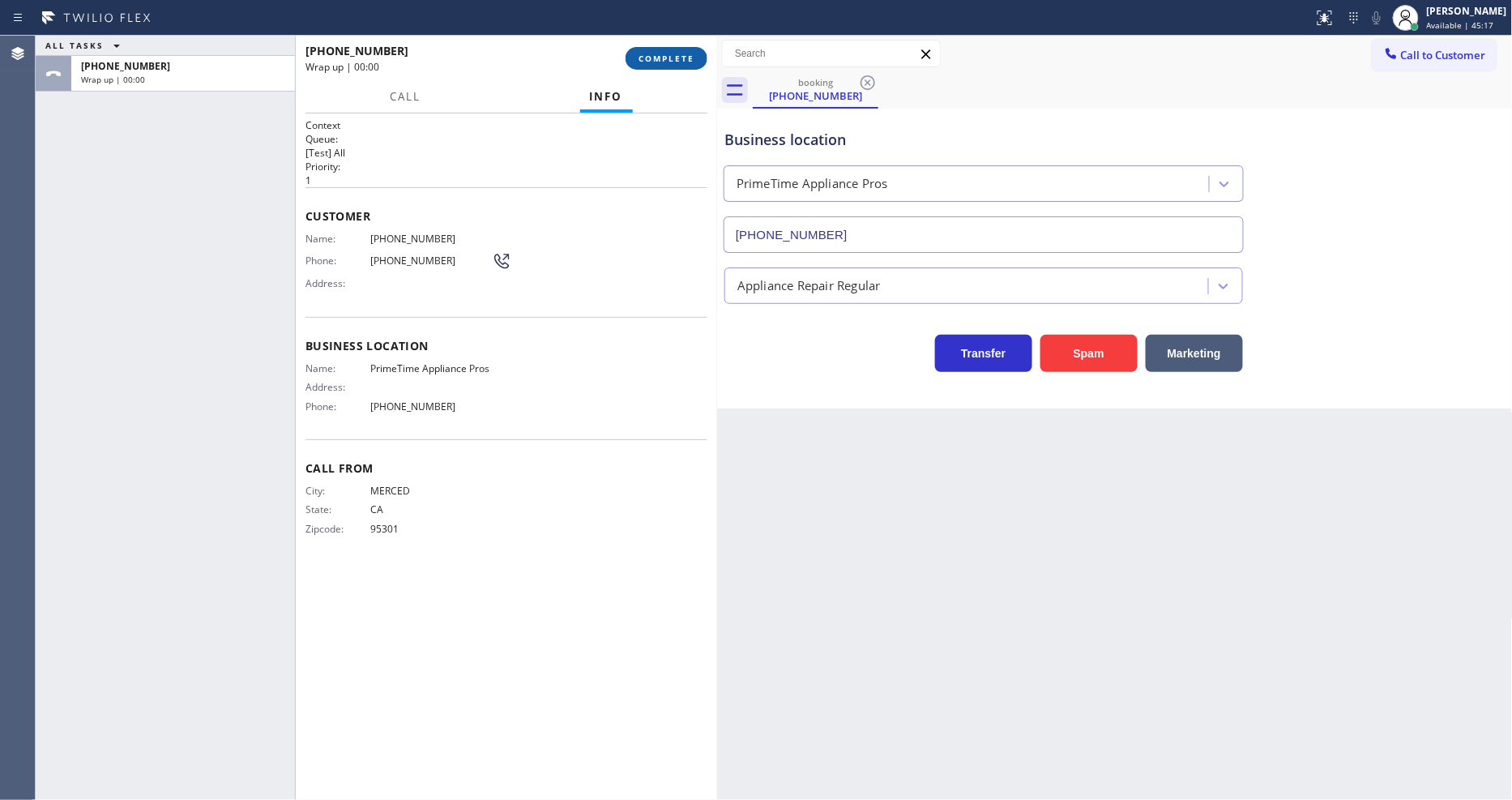
click at [681, 60] on span "COMPLETE" at bounding box center [666, 59] width 56 height 12
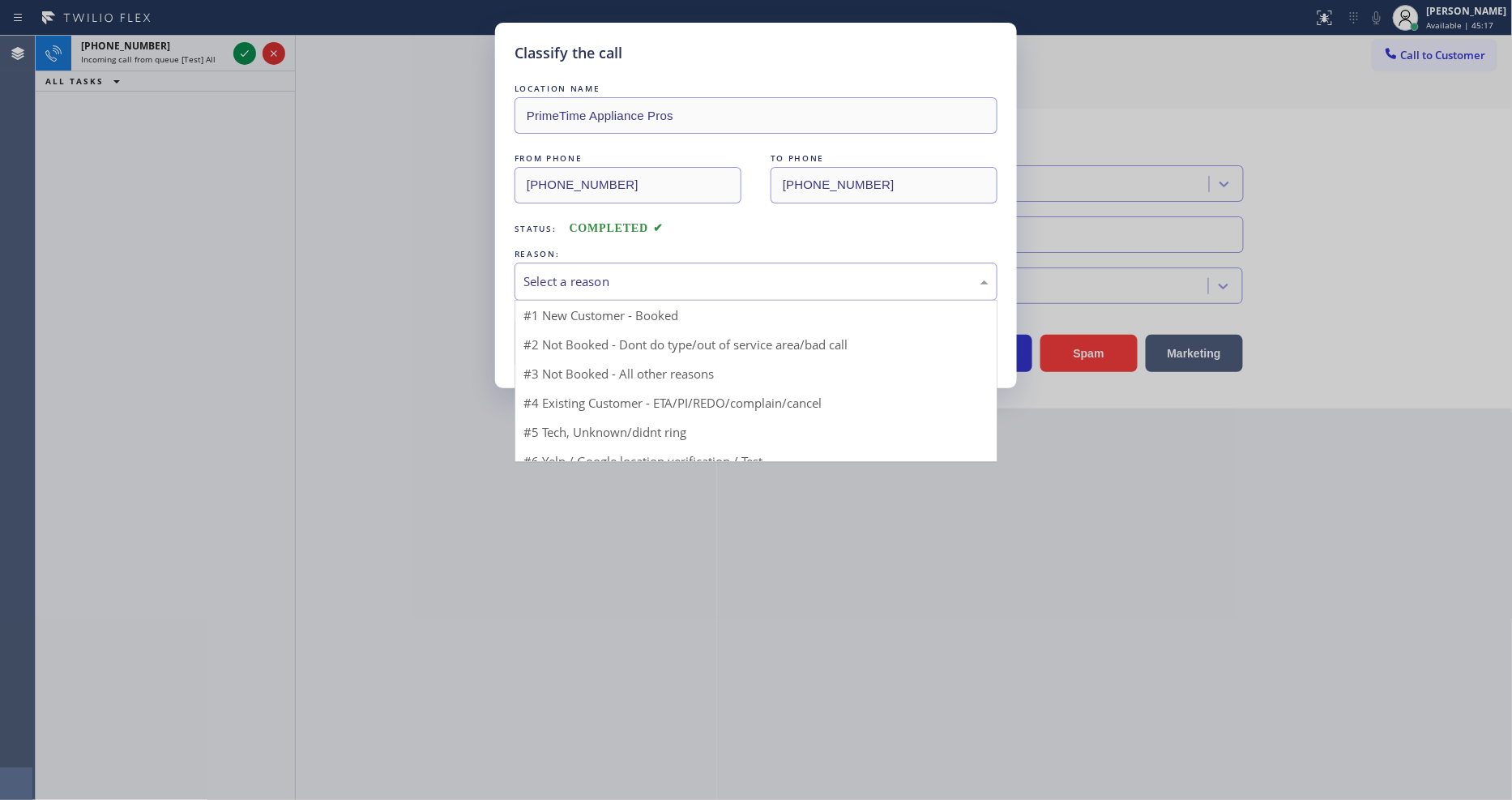
click at [606, 273] on div "Select a reason" at bounding box center [756, 281] width 465 height 19
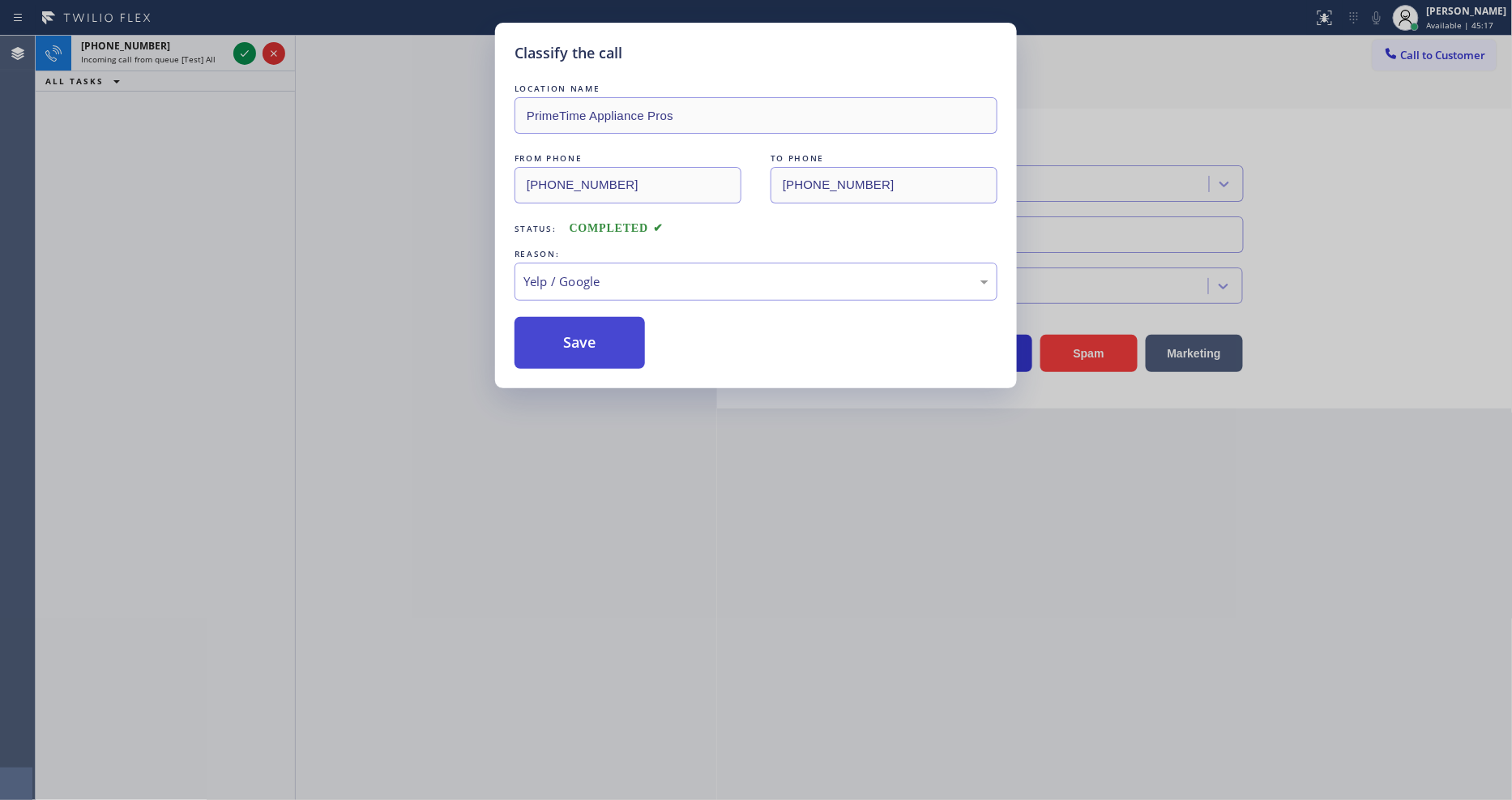
click at [579, 340] on button "Save" at bounding box center [579, 342] width 130 height 52
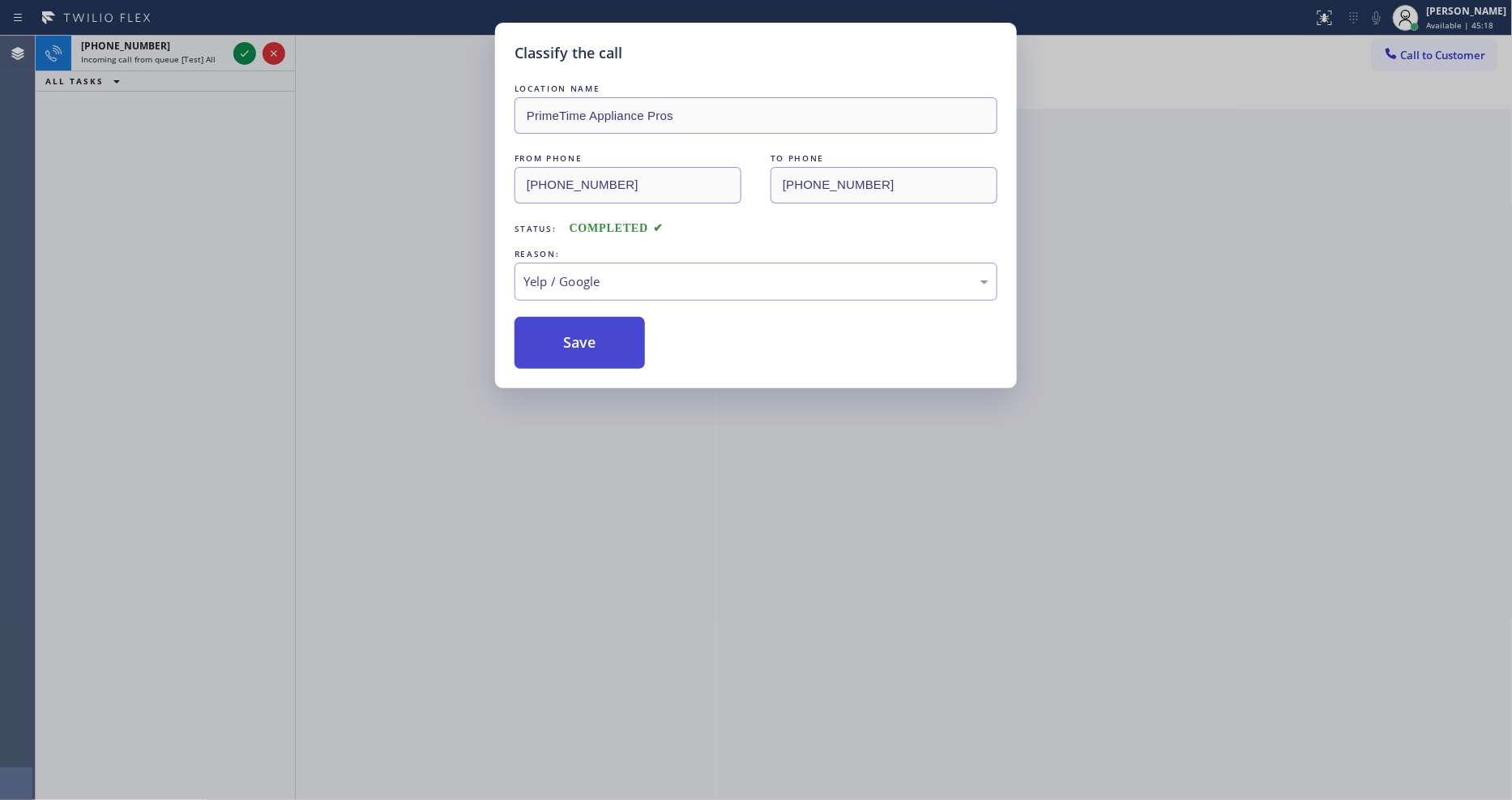
drag, startPoint x: 579, startPoint y: 340, endPoint x: 448, endPoint y: 204, distance: 188.8
click at [579, 338] on button "Save" at bounding box center [579, 342] width 130 height 52
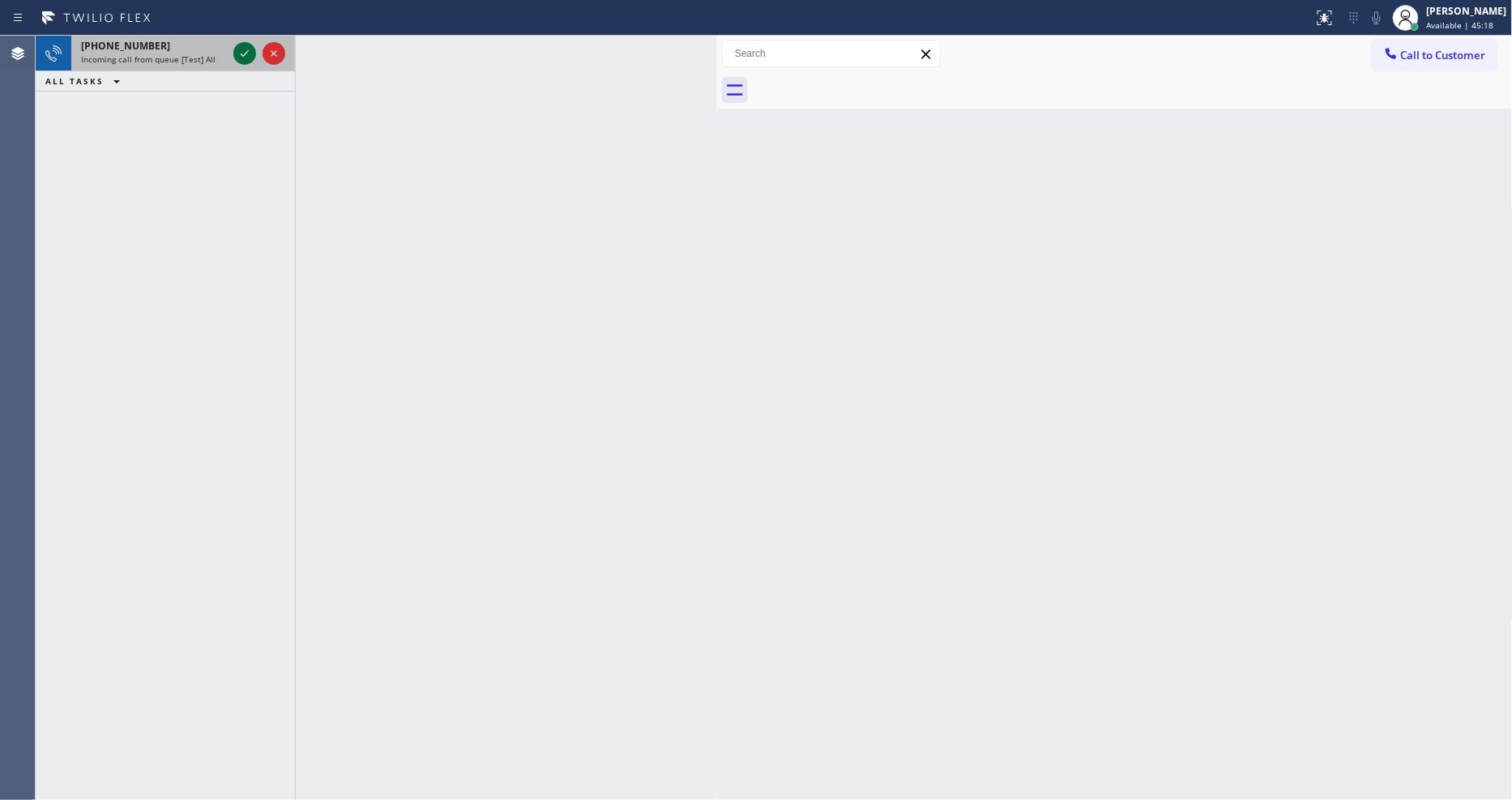
click at [241, 53] on icon at bounding box center [245, 54] width 20 height 20
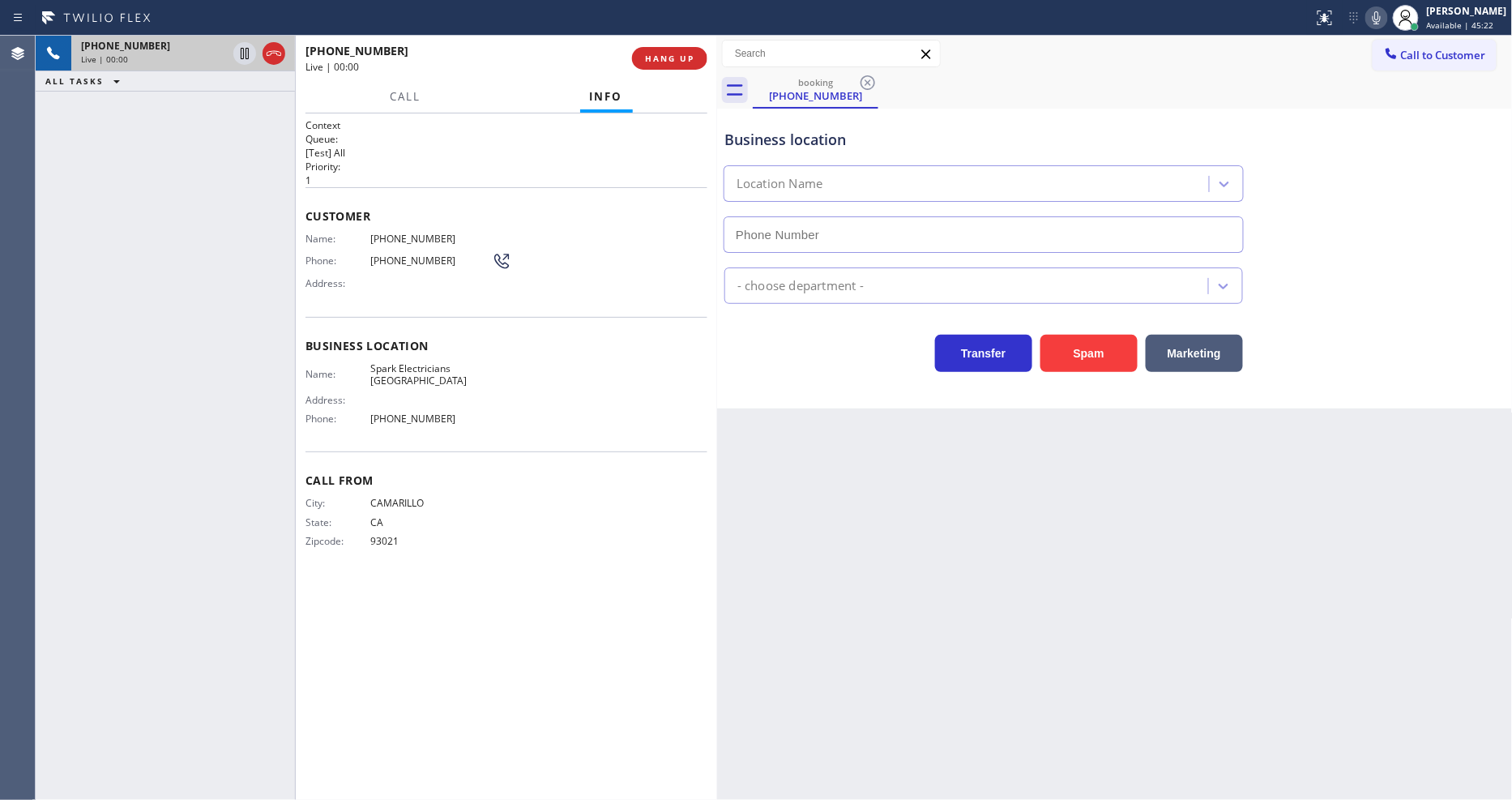
type input "[PHONE_NUMBER]"
click at [676, 50] on button "HANG UP" at bounding box center [669, 58] width 75 height 23
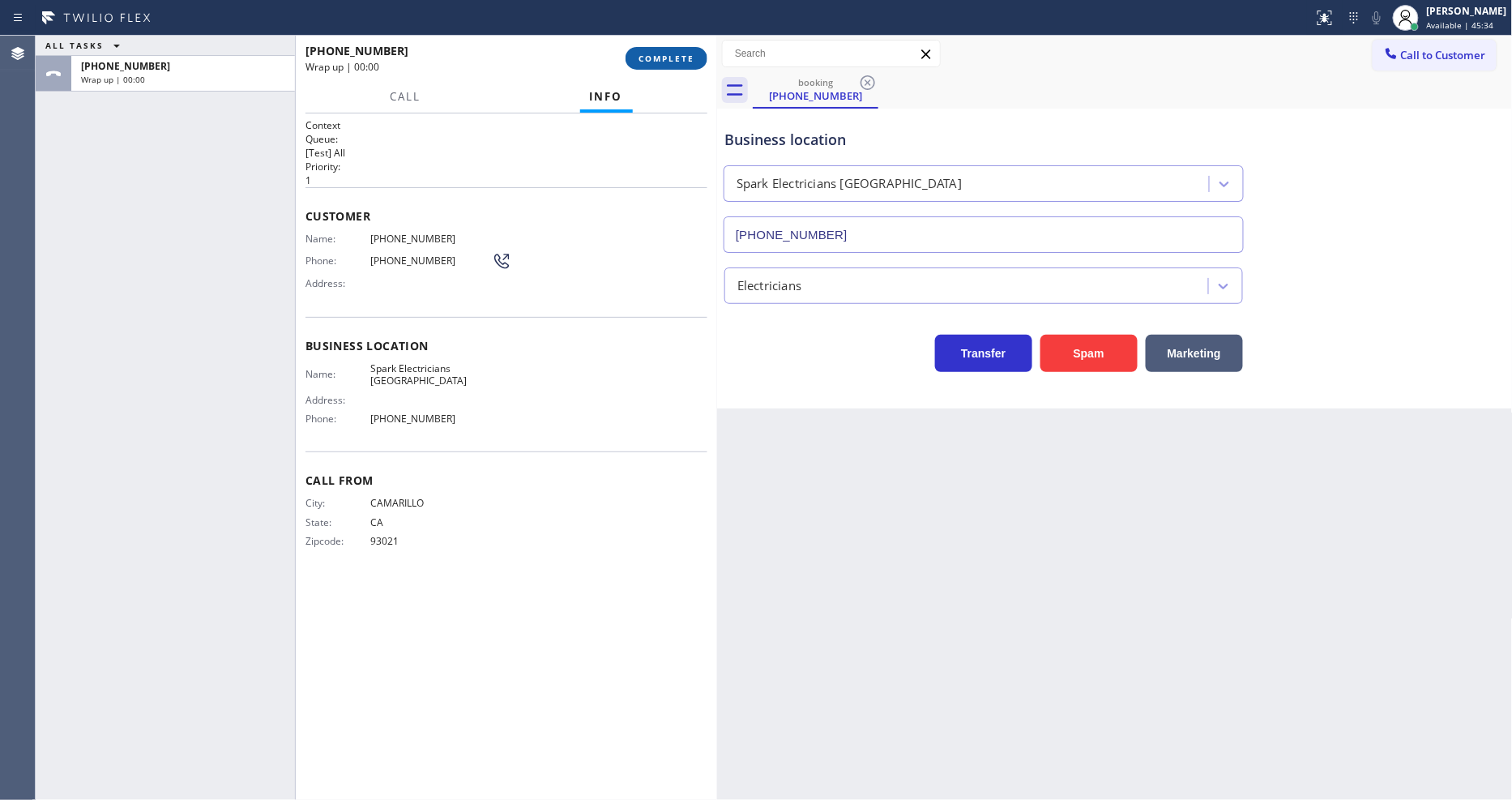
drag, startPoint x: 676, startPoint y: 50, endPoint x: 999, endPoint y: 82, distance: 324.6
click at [676, 51] on button "COMPLETE" at bounding box center [666, 58] width 82 height 23
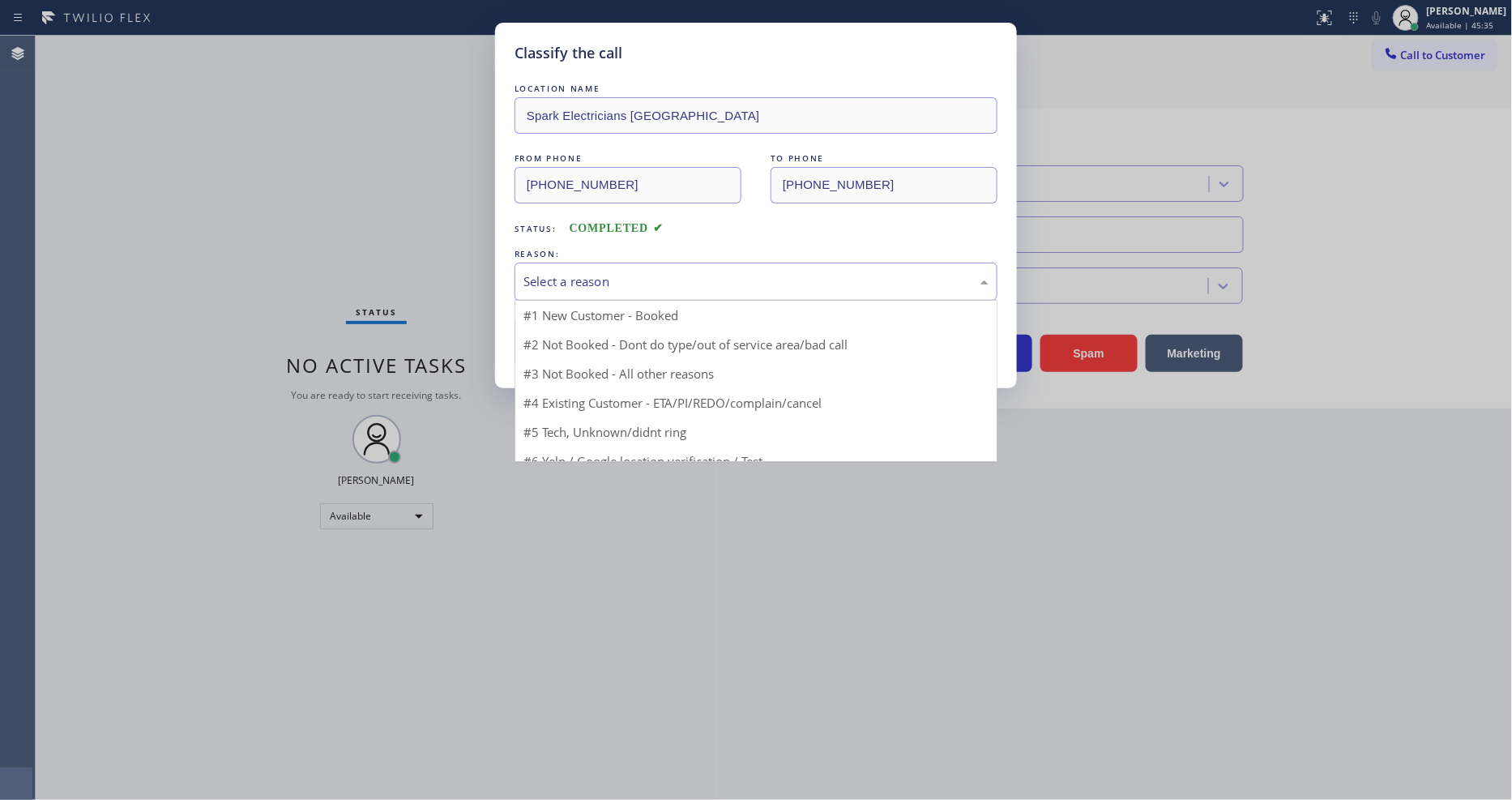
click at [611, 273] on div "Select a reason" at bounding box center [756, 281] width 465 height 19
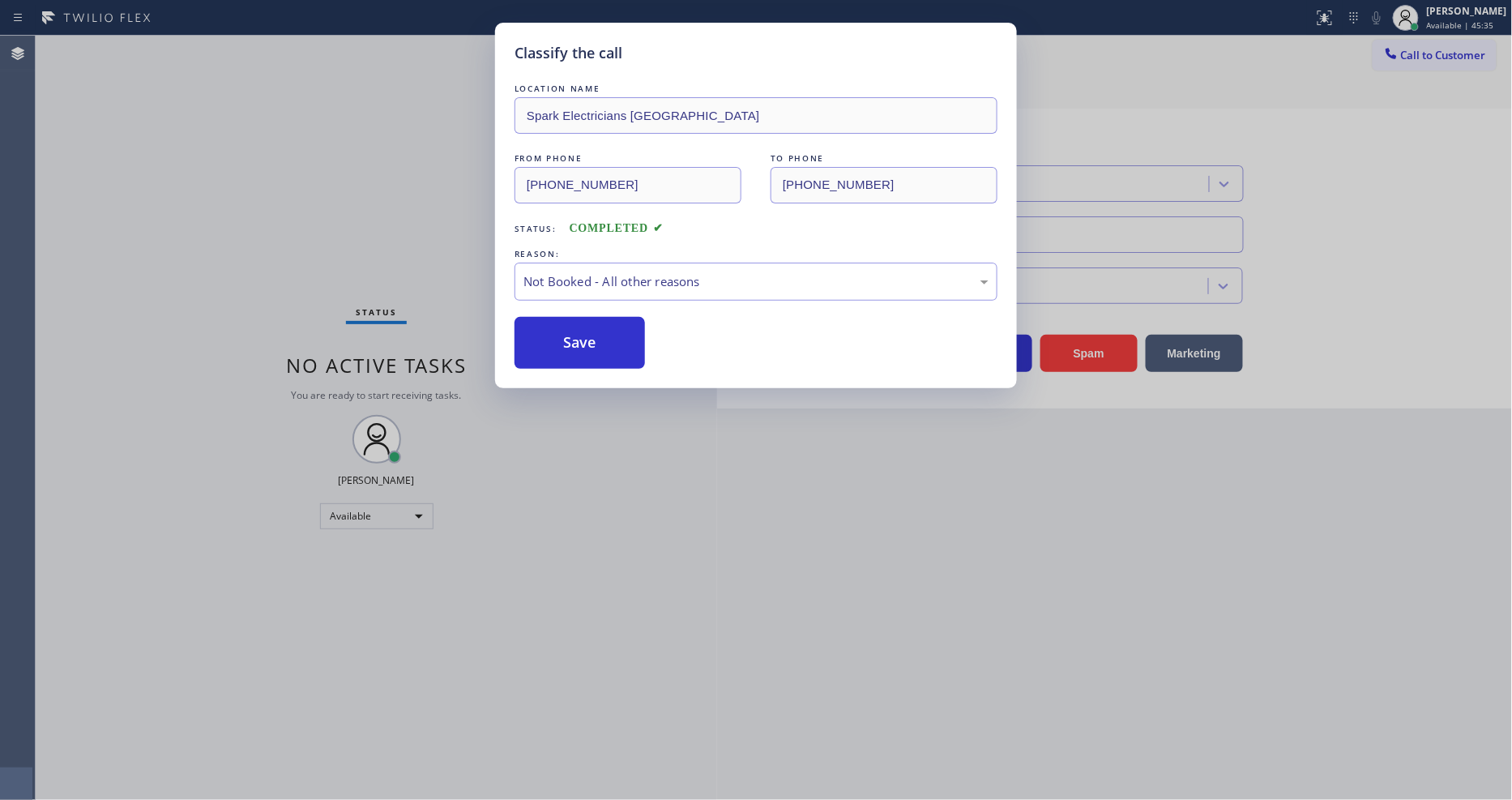
click at [571, 344] on button "Save" at bounding box center [579, 342] width 130 height 52
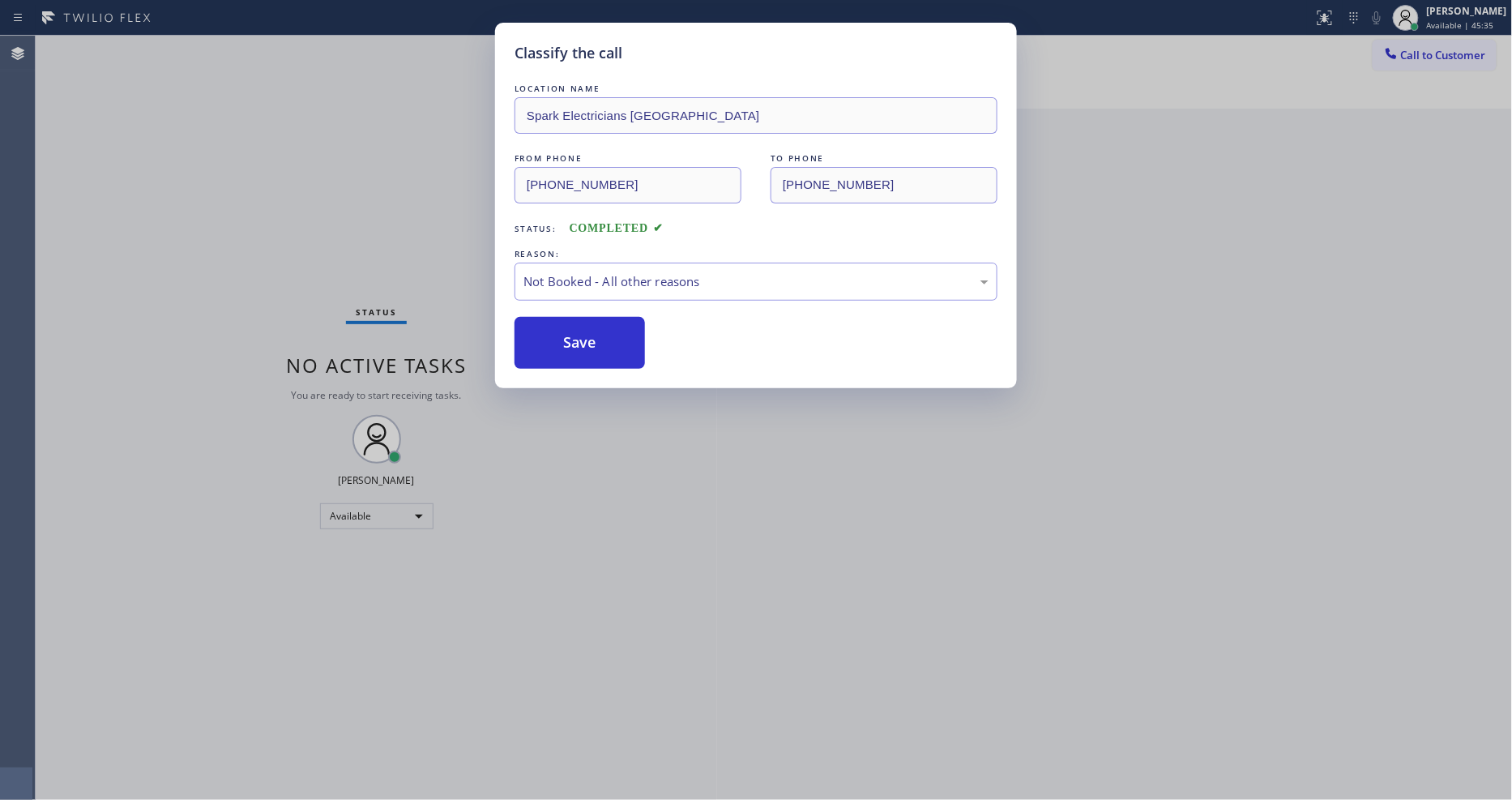
click at [571, 344] on button "Save" at bounding box center [579, 342] width 130 height 52
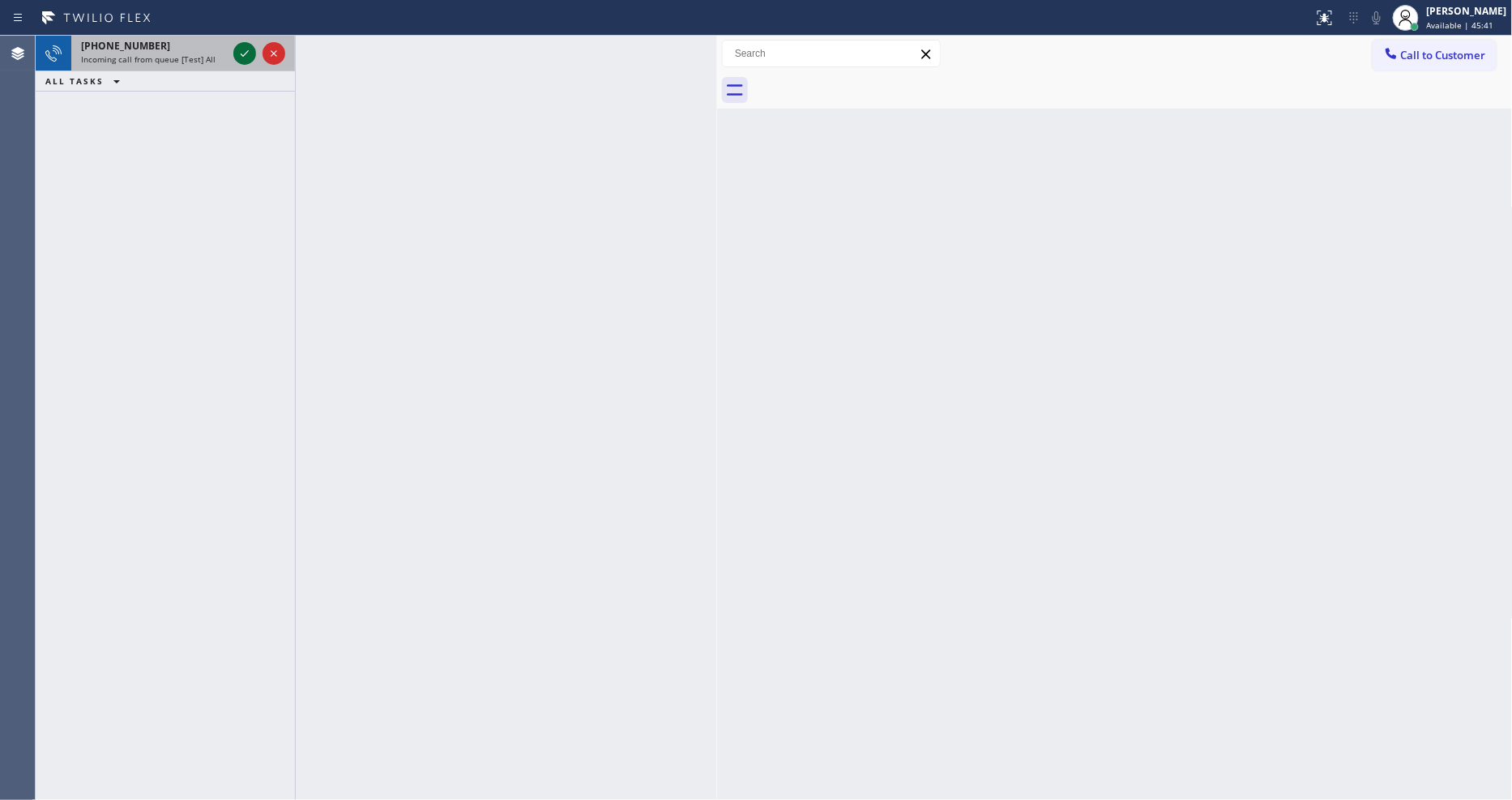
click at [243, 54] on icon at bounding box center [245, 54] width 20 height 20
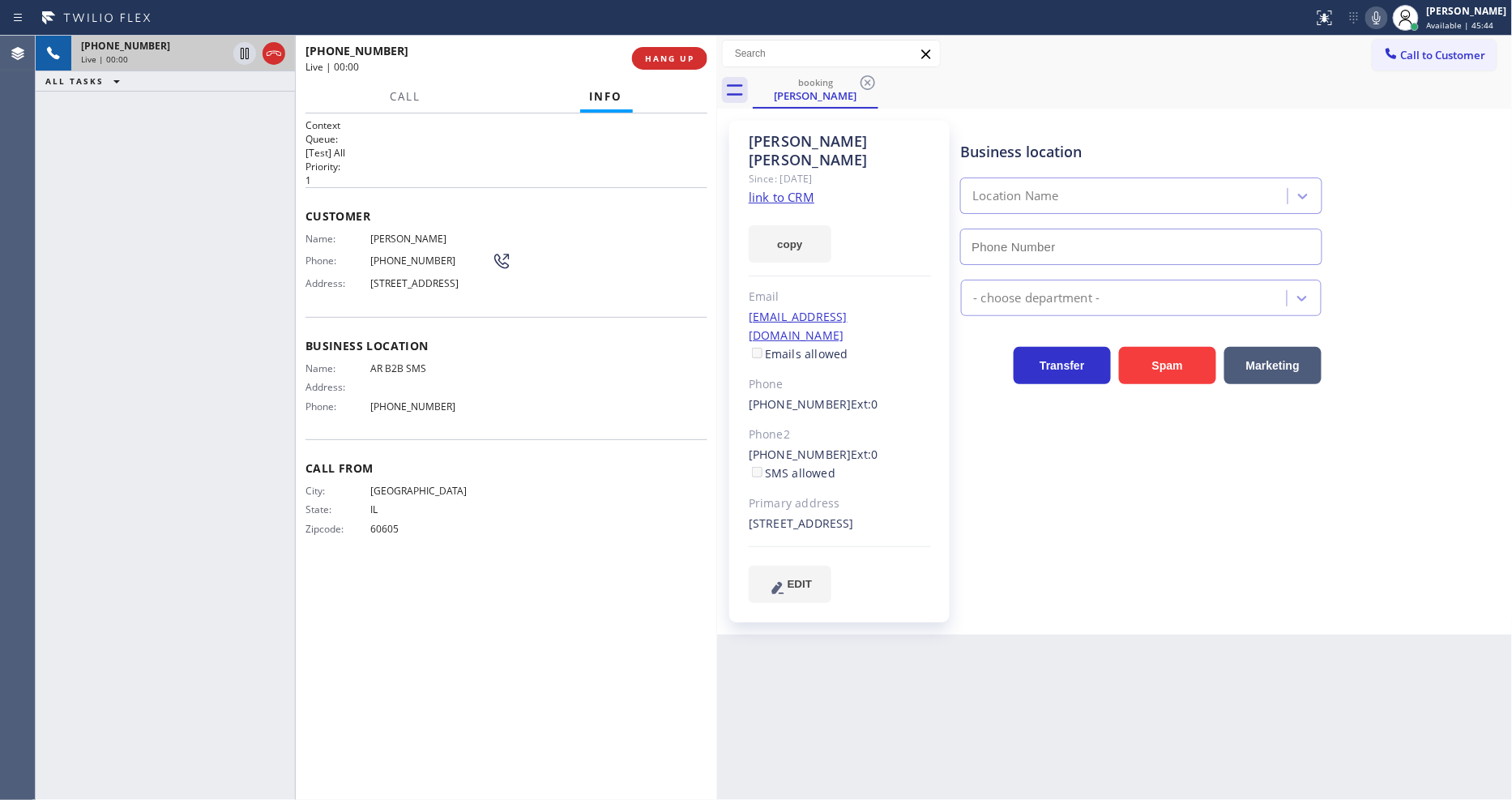
click at [765, 189] on link "link to CRM" at bounding box center [781, 197] width 66 height 17
type input "[PHONE_NUMBER]"
click at [245, 52] on icon at bounding box center [245, 54] width 20 height 20
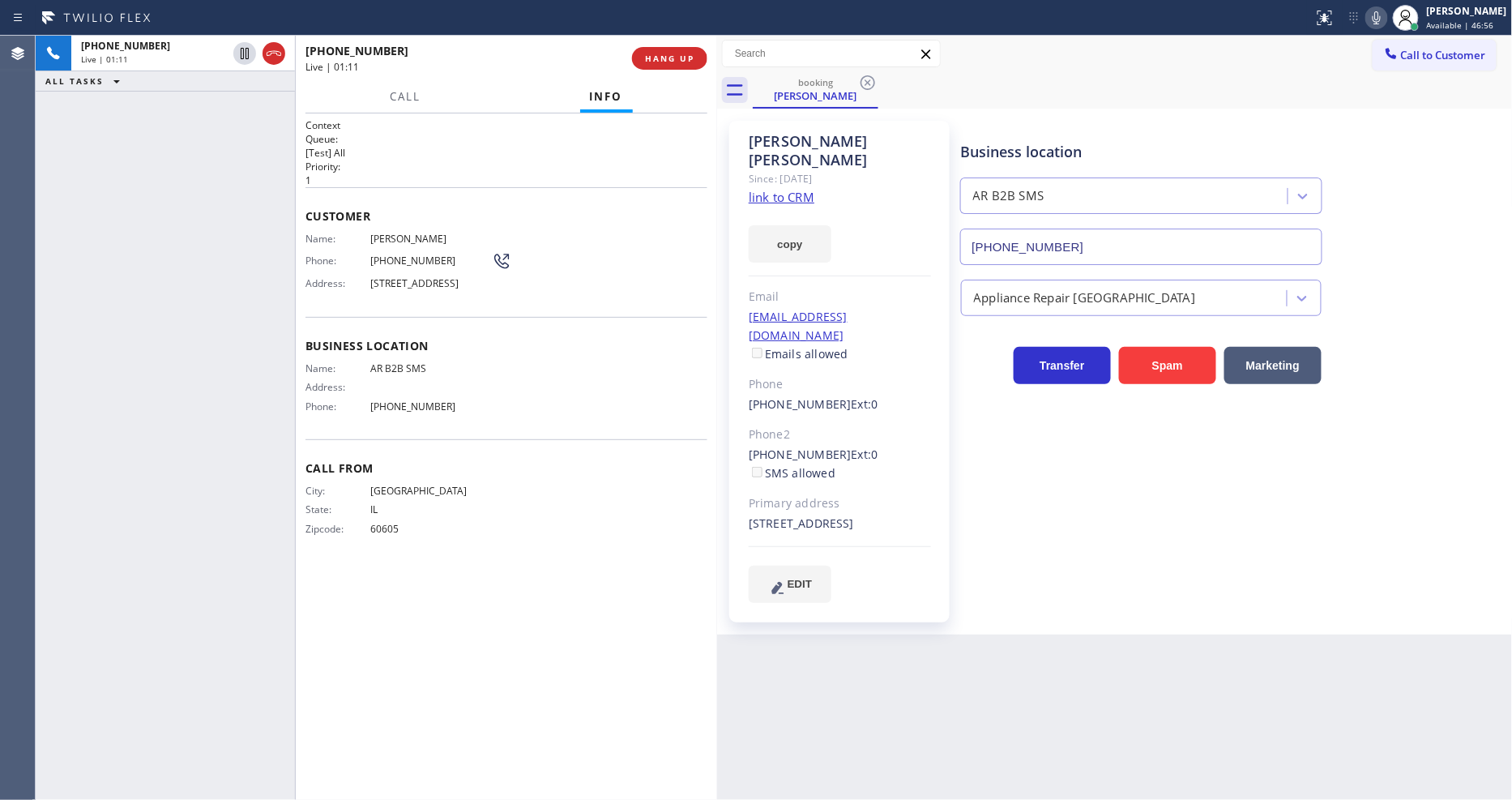
click at [1384, 18] on icon at bounding box center [1377, 18] width 20 height 20
click at [724, 426] on div "[PERSON_NAME] Since: [DATE] link to CRM copy Email [EMAIL_ADDRESS][DOMAIN_NAME]…" at bounding box center [839, 372] width 236 height 518
click at [237, 54] on icon at bounding box center [245, 54] width 20 height 20
click at [1384, 21] on icon at bounding box center [1377, 18] width 20 height 20
click at [1060, 587] on div "Business location AR B2B SMS [PHONE_NUMBER] Appliance Repair High End Transfer …" at bounding box center [1233, 377] width 551 height 506
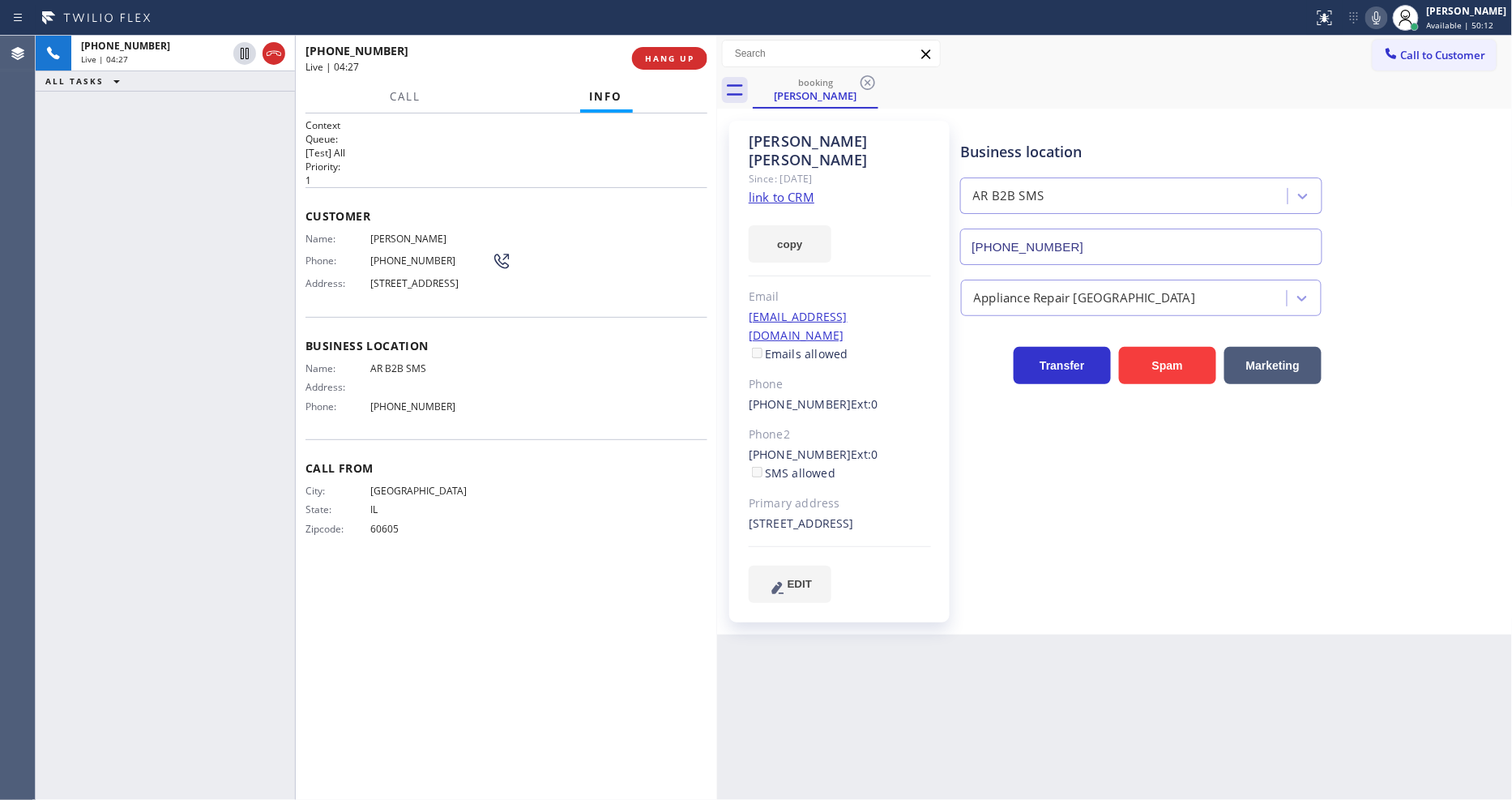
click at [1017, 525] on div "Business location AR B2B SMS [PHONE_NUMBER] Appliance Repair High End Transfer …" at bounding box center [1233, 361] width 551 height 474
click at [650, 60] on span "HANG UP" at bounding box center [669, 59] width 49 height 12
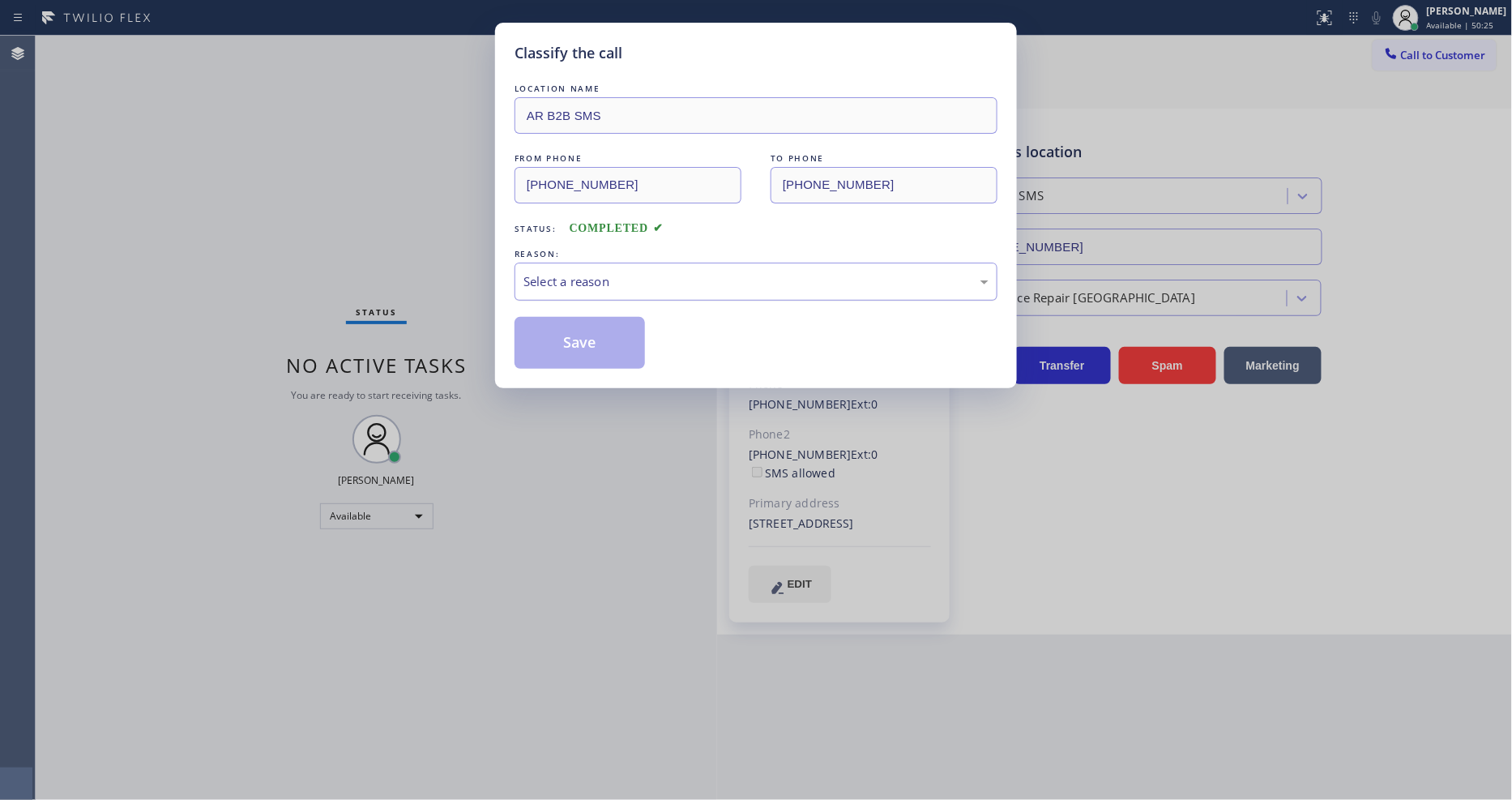
click at [540, 273] on div "Select a reason" at bounding box center [756, 281] width 465 height 19
click at [545, 332] on button "Save" at bounding box center [579, 342] width 130 height 52
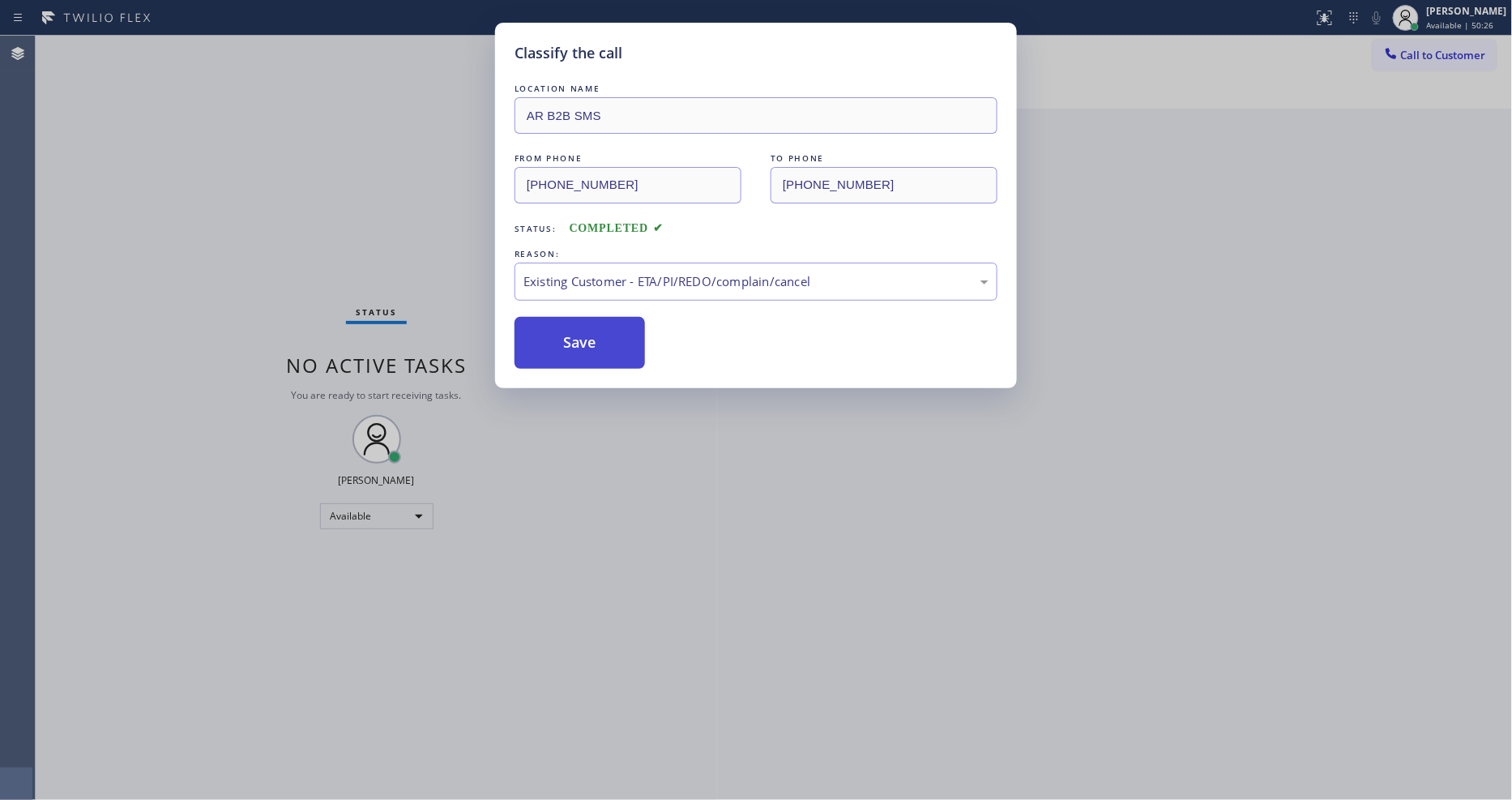
click at [545, 332] on button "Save" at bounding box center [579, 342] width 130 height 52
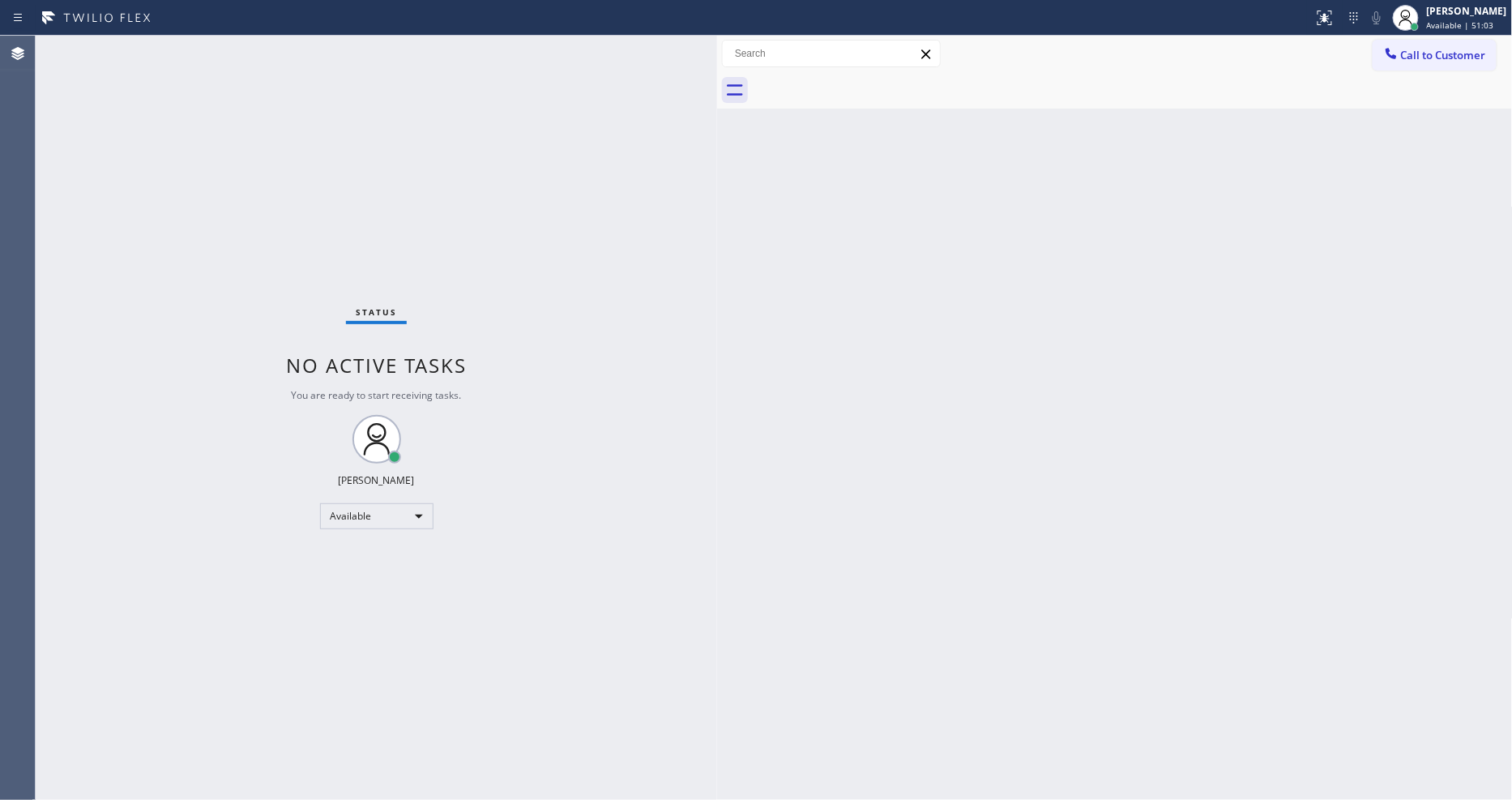
click at [246, 50] on div "Status No active tasks You are ready to start receiving tasks. [PERSON_NAME] Av…" at bounding box center [375, 418] width 681 height 765
click at [213, 52] on div "Status No active tasks You are ready to start receiving tasks. [PERSON_NAME] Av…" at bounding box center [375, 418] width 681 height 765
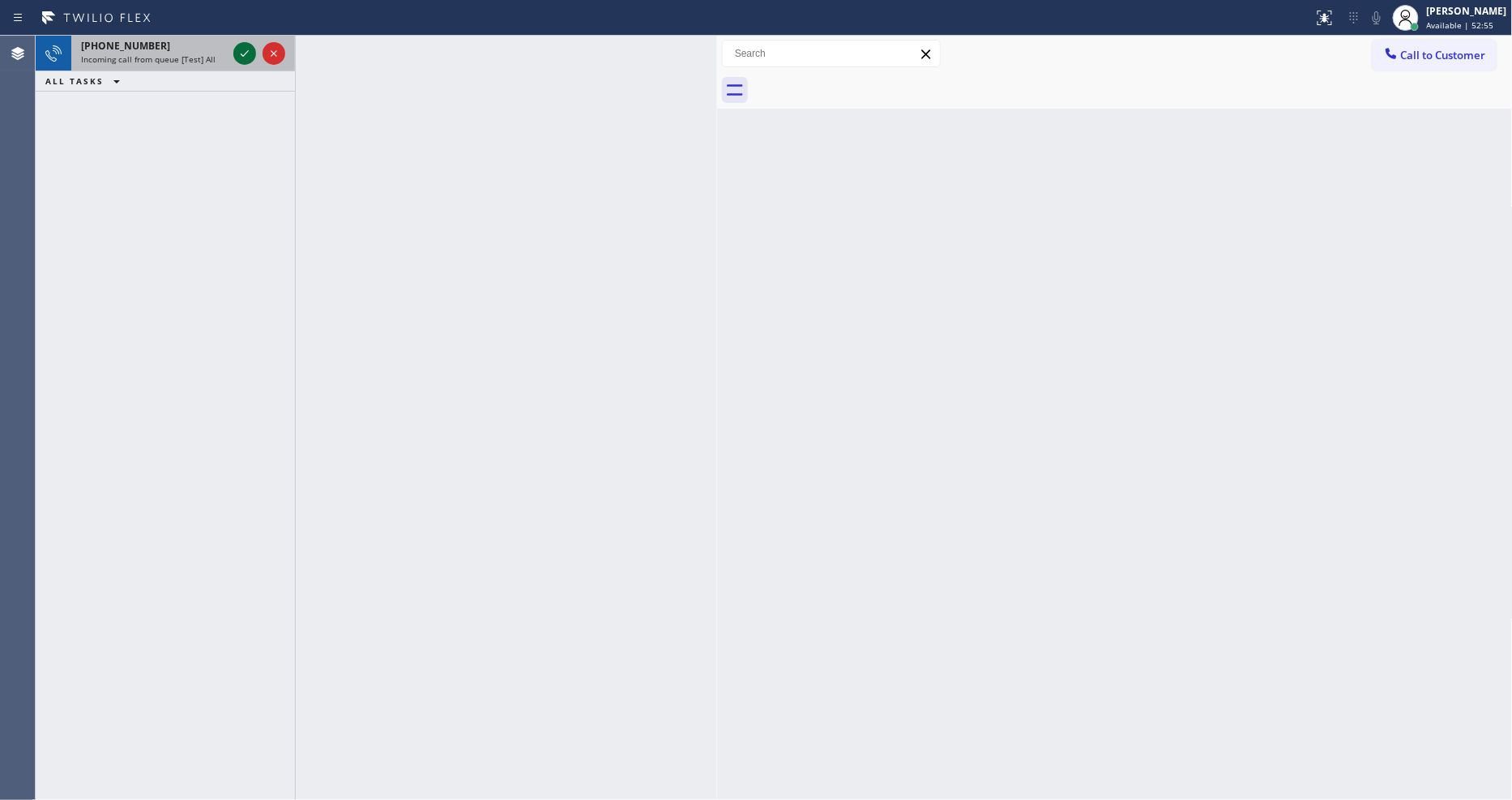
click at [248, 47] on icon at bounding box center [245, 54] width 20 height 20
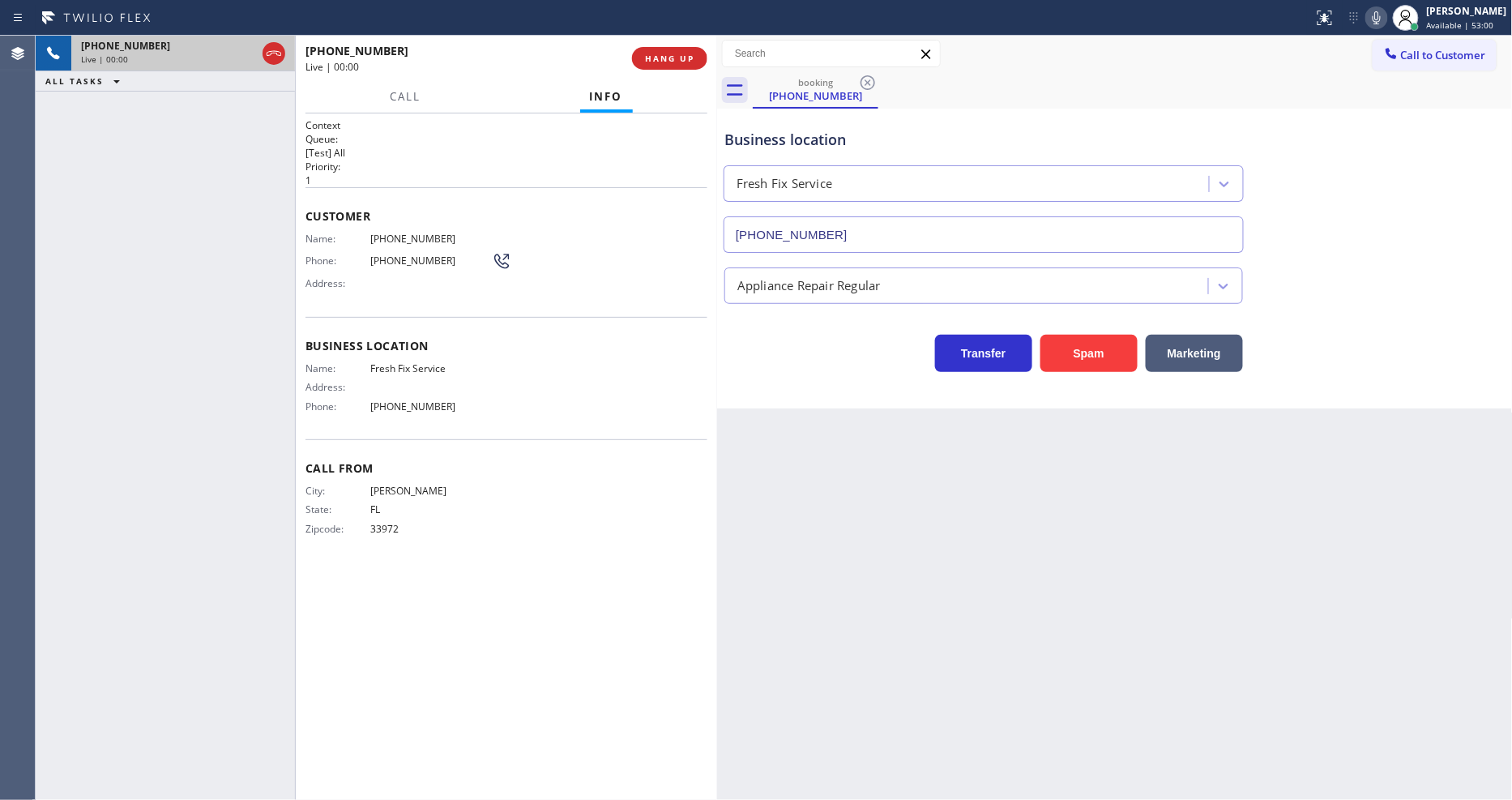
type input "[PHONE_NUMBER]"
click at [676, 65] on button "HANG UP" at bounding box center [669, 58] width 75 height 23
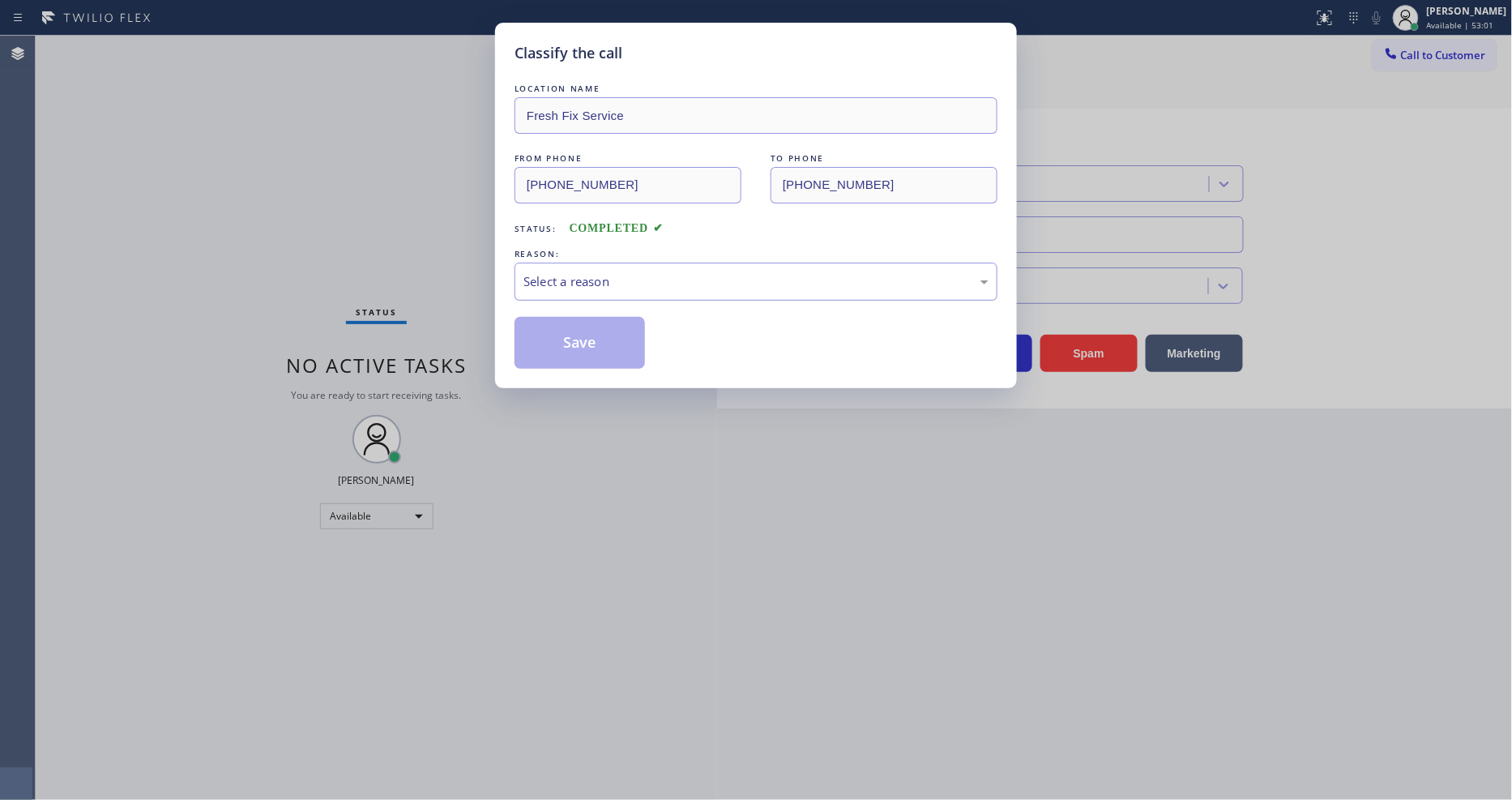
click at [662, 273] on div "Select a reason" at bounding box center [756, 281] width 465 height 19
click at [605, 343] on button "Save" at bounding box center [579, 342] width 130 height 52
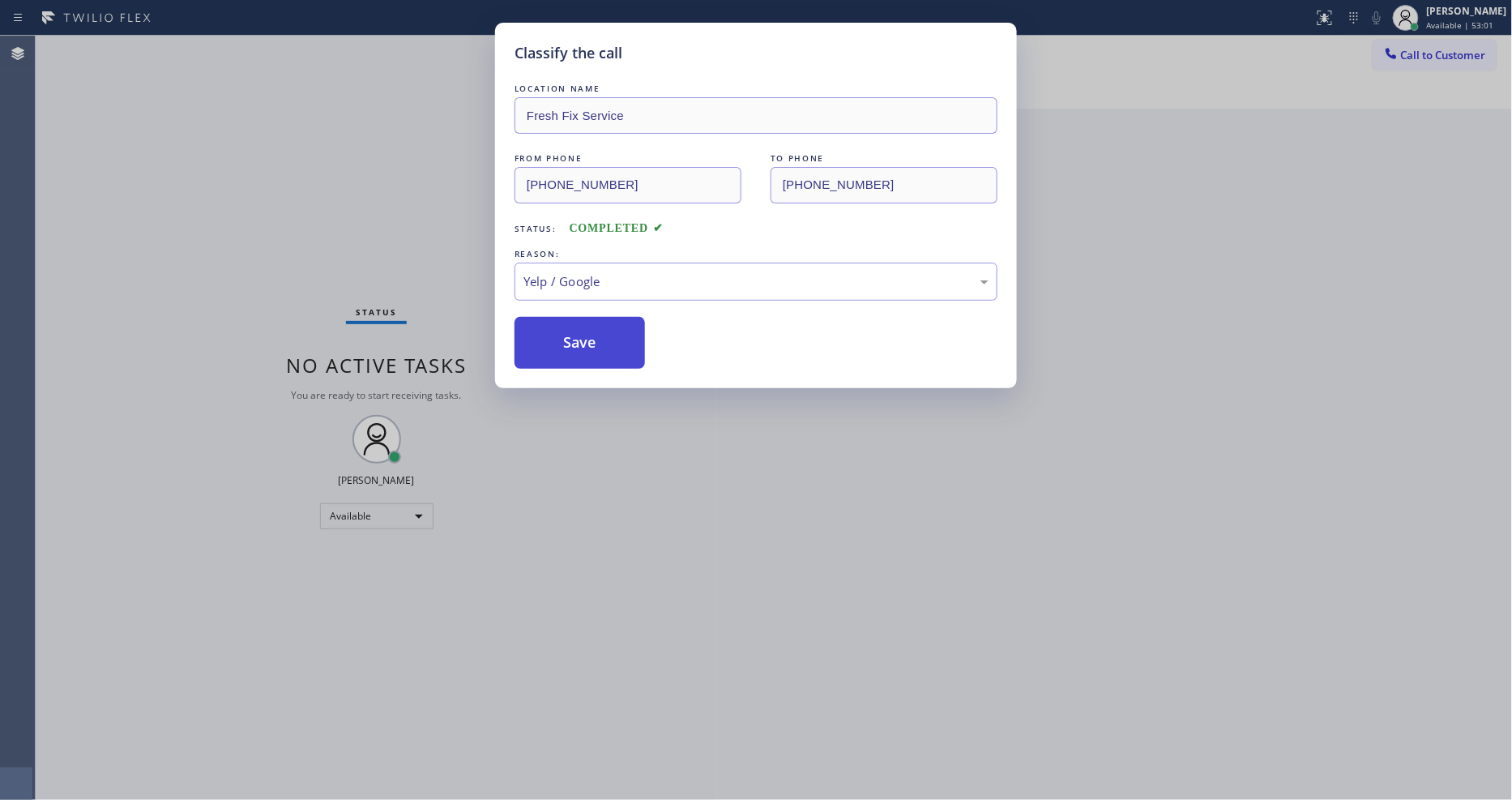
click at [605, 343] on button "Save" at bounding box center [579, 342] width 130 height 52
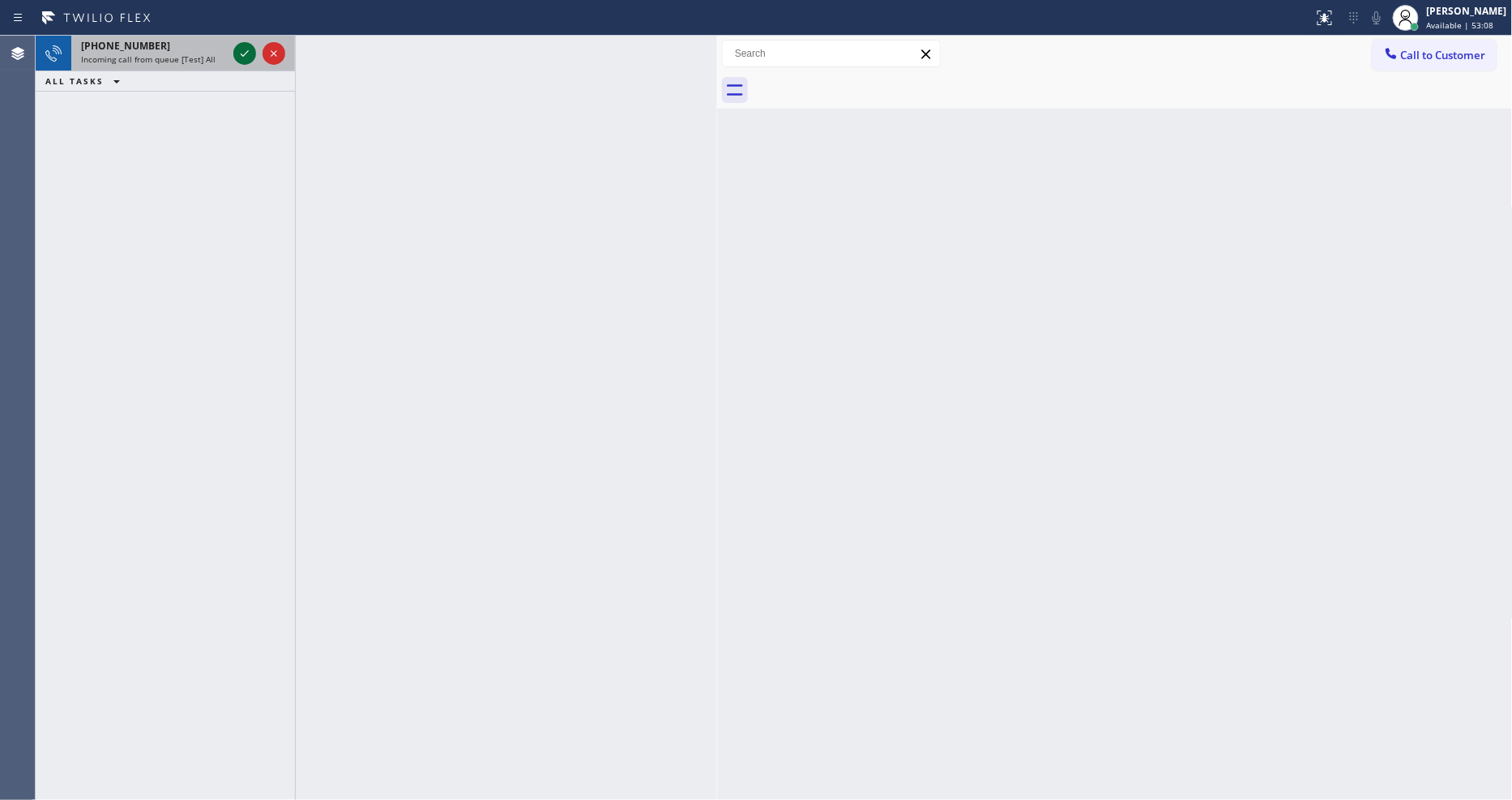
click at [245, 54] on icon at bounding box center [245, 53] width 8 height 7
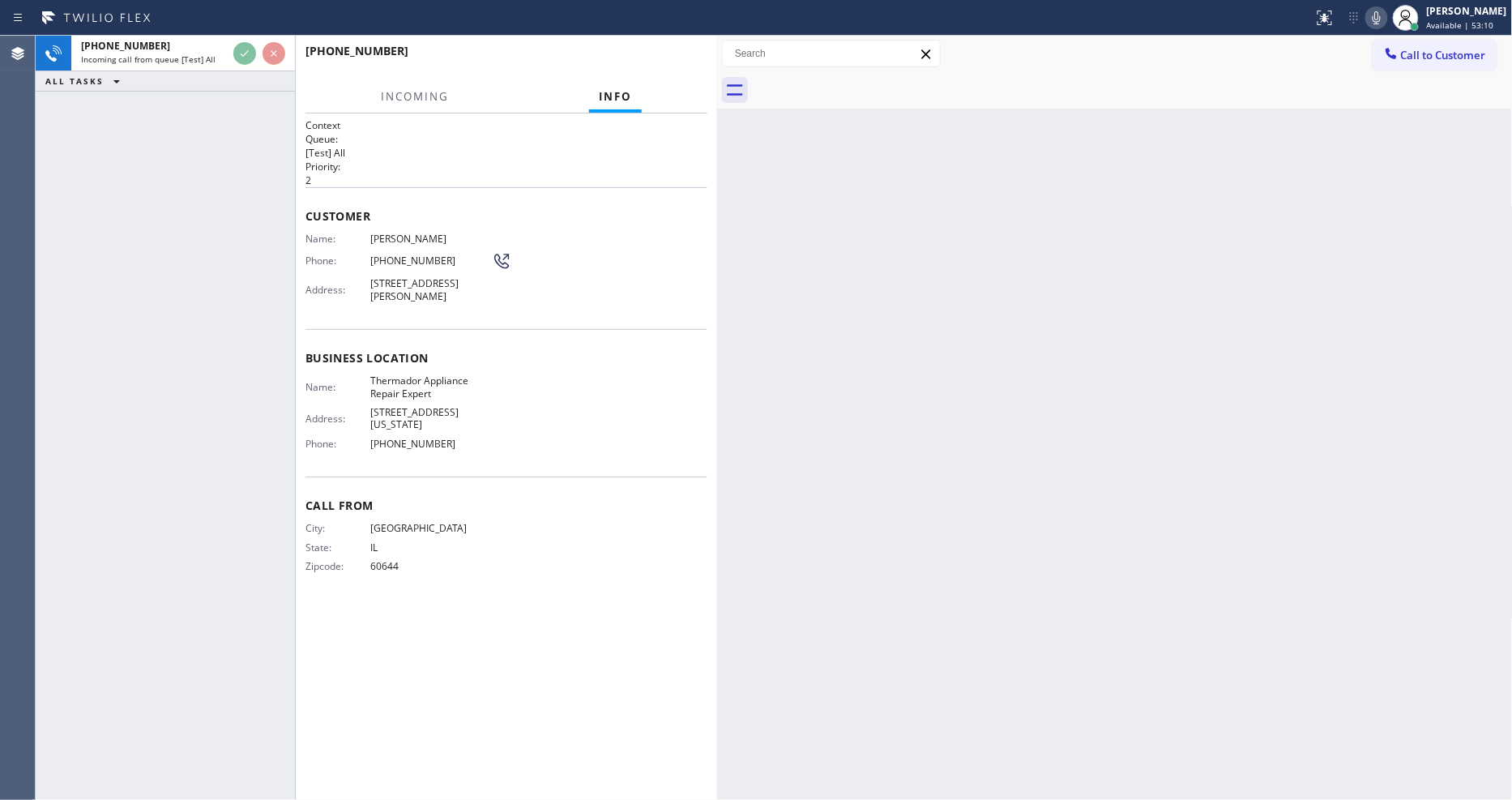
click at [343, 592] on div "Context Queue: [Test] All Priority: 2 Customer Name: [PERSON_NAME] Phone: [PHON…" at bounding box center [507, 457] width 402 height 676
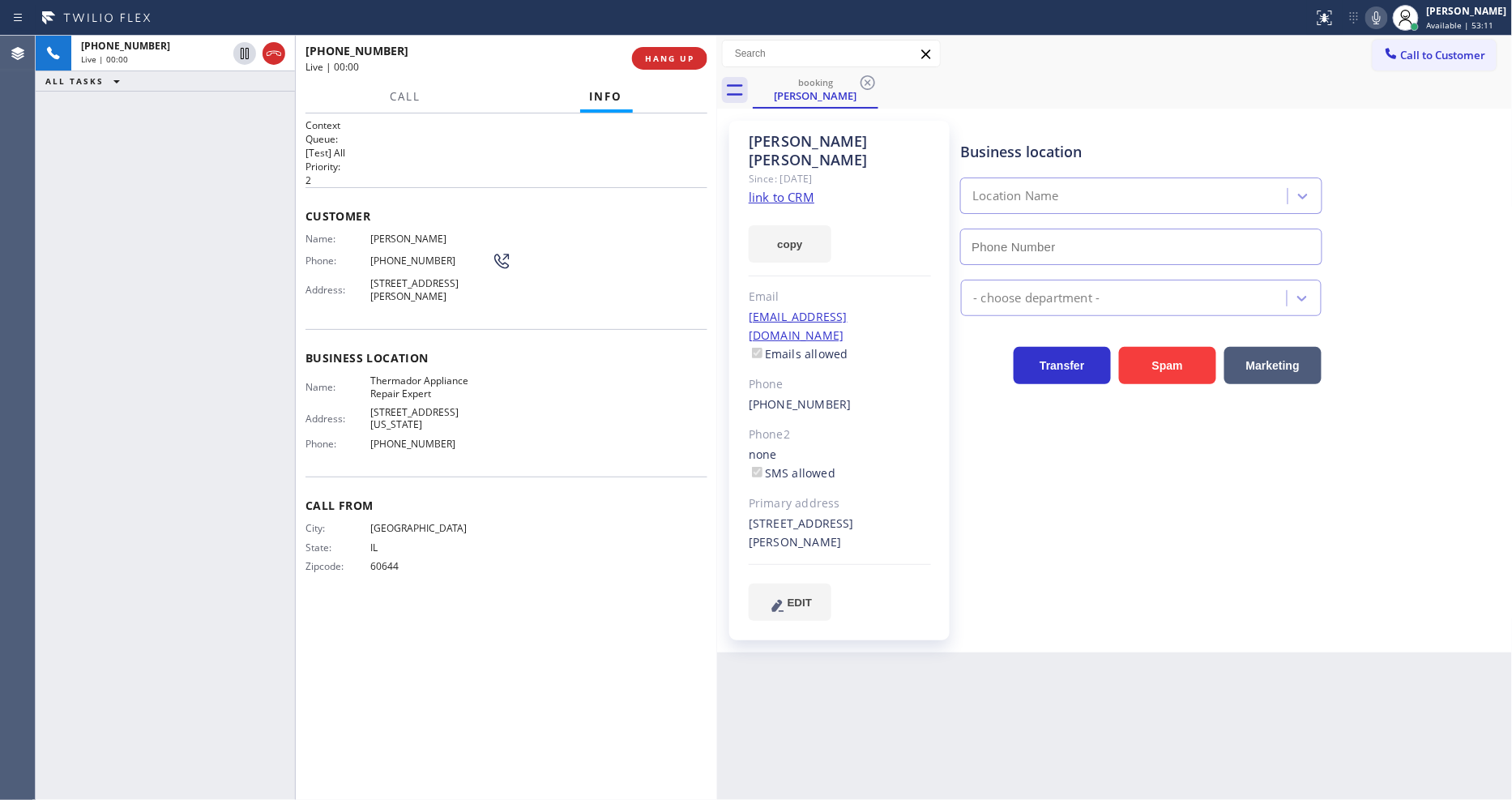
type input "[PHONE_NUMBER]"
click at [788, 189] on link "link to CRM" at bounding box center [781, 197] width 66 height 17
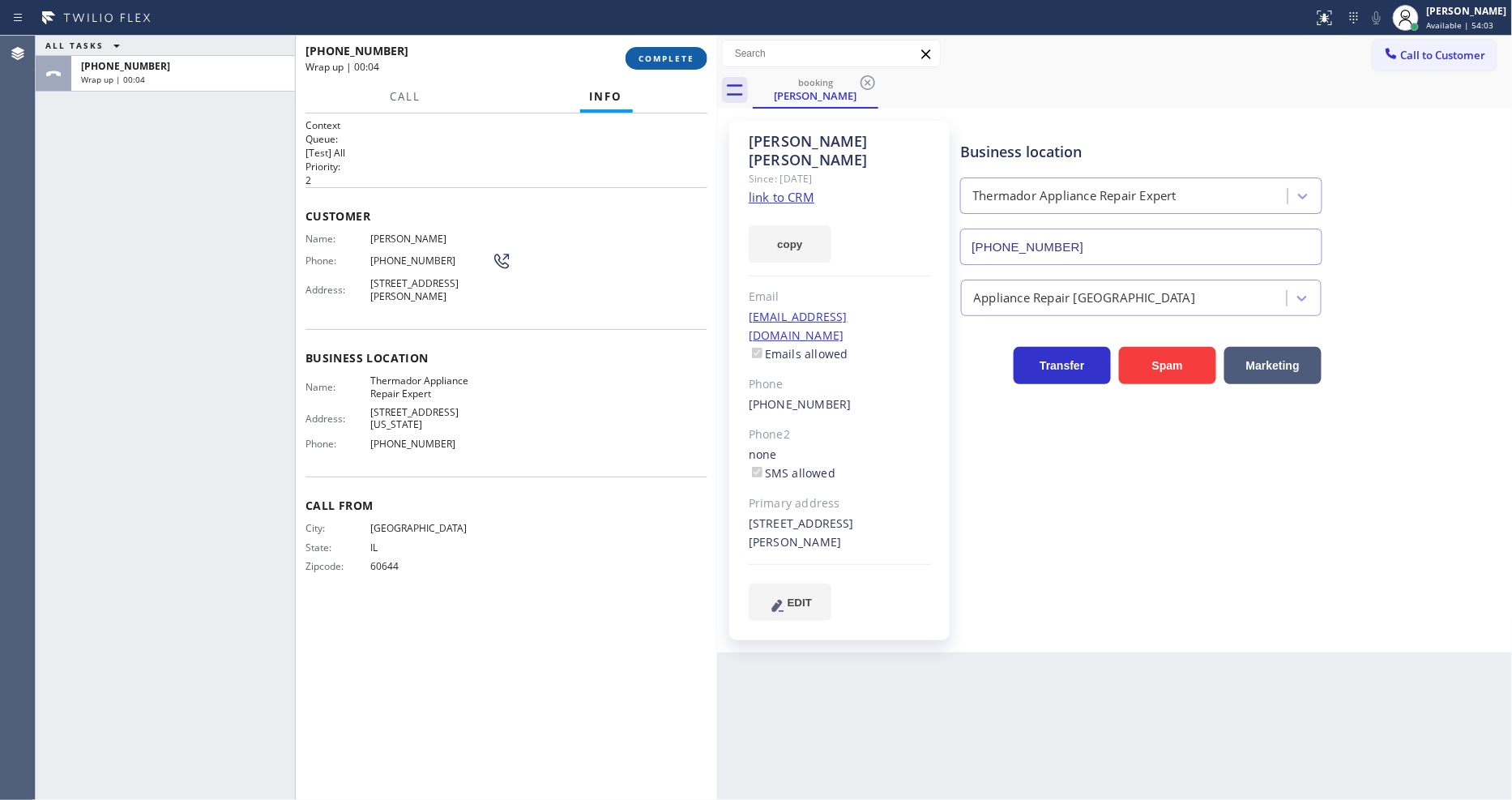
drag, startPoint x: 635, startPoint y: 59, endPoint x: 643, endPoint y: 65, distance: 10.0
click at [639, 59] on button "COMPLETE" at bounding box center [666, 58] width 82 height 23
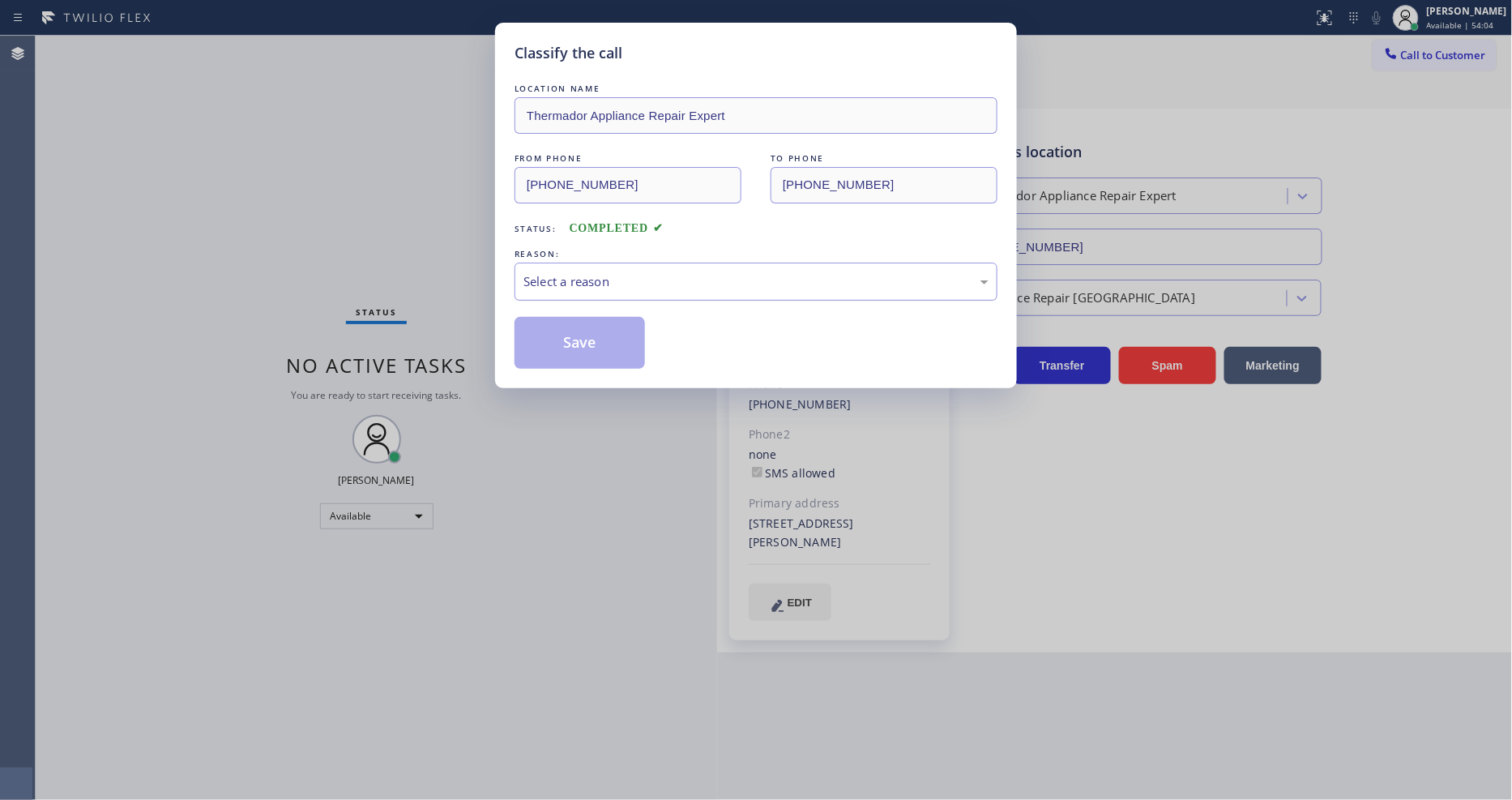
click at [568, 278] on div "Select a reason" at bounding box center [756, 281] width 465 height 19
click at [570, 342] on button "Save" at bounding box center [579, 342] width 130 height 52
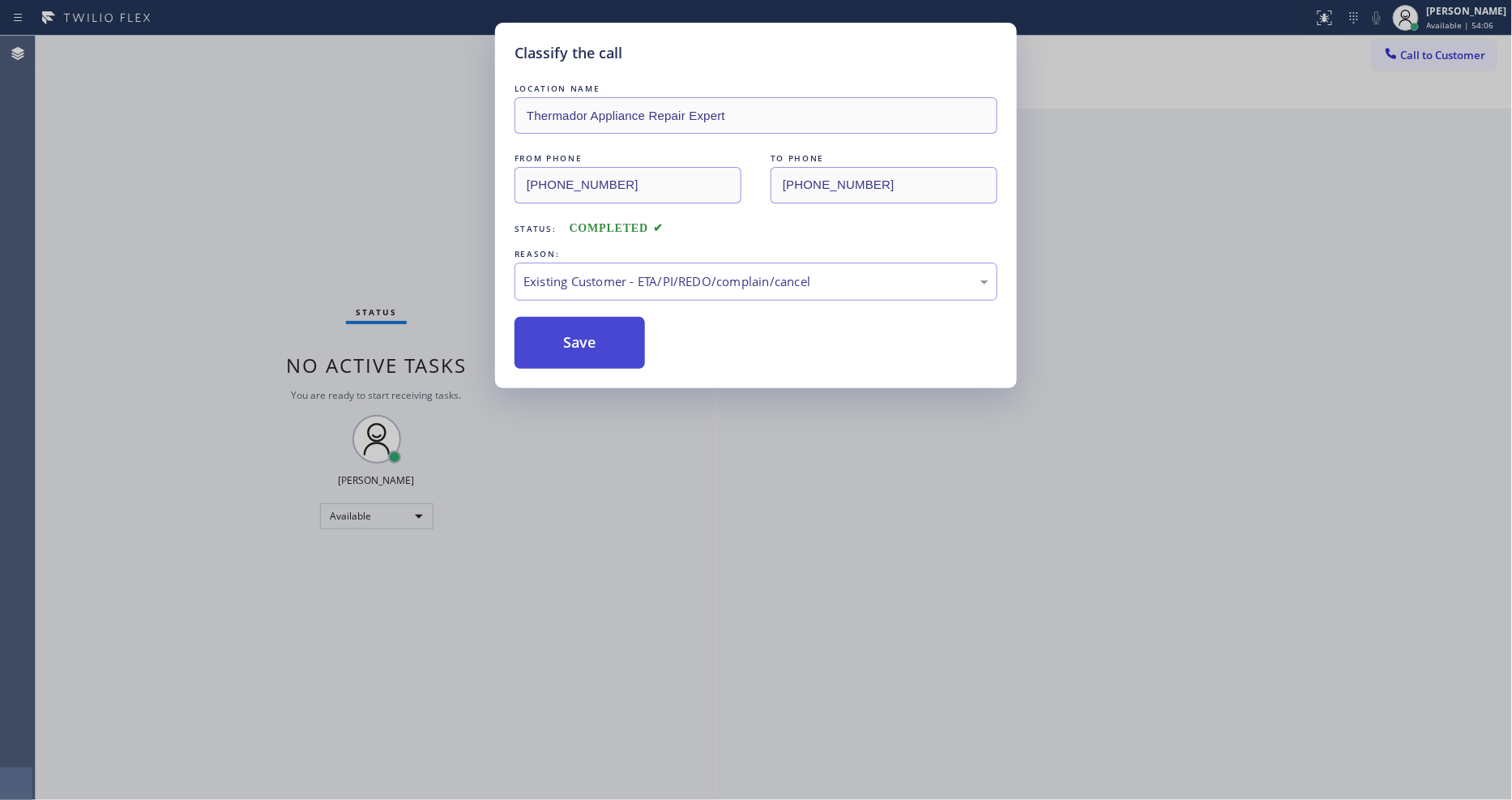
click at [570, 342] on button "Save" at bounding box center [579, 342] width 130 height 52
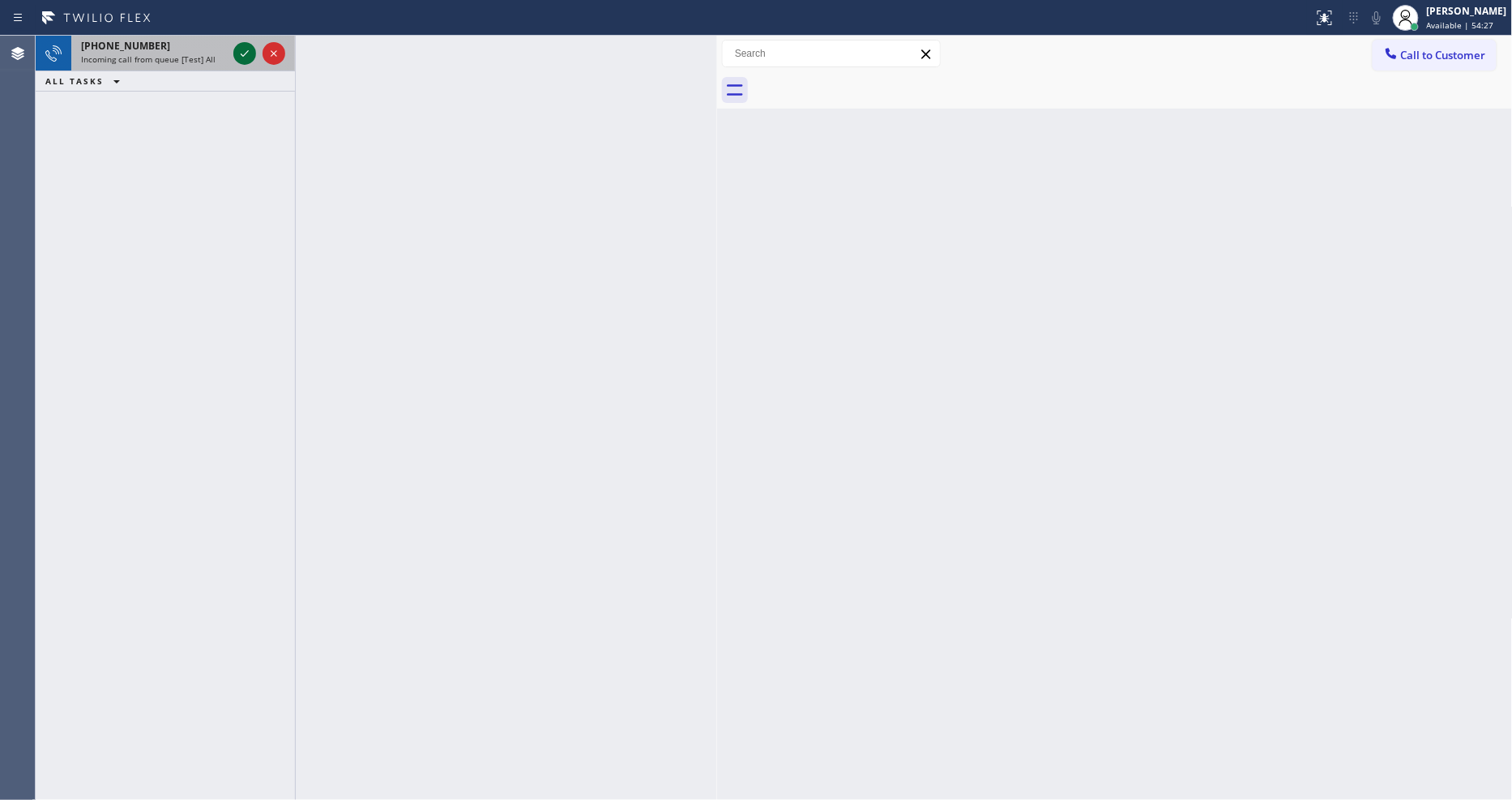
click at [246, 52] on icon at bounding box center [245, 54] width 20 height 20
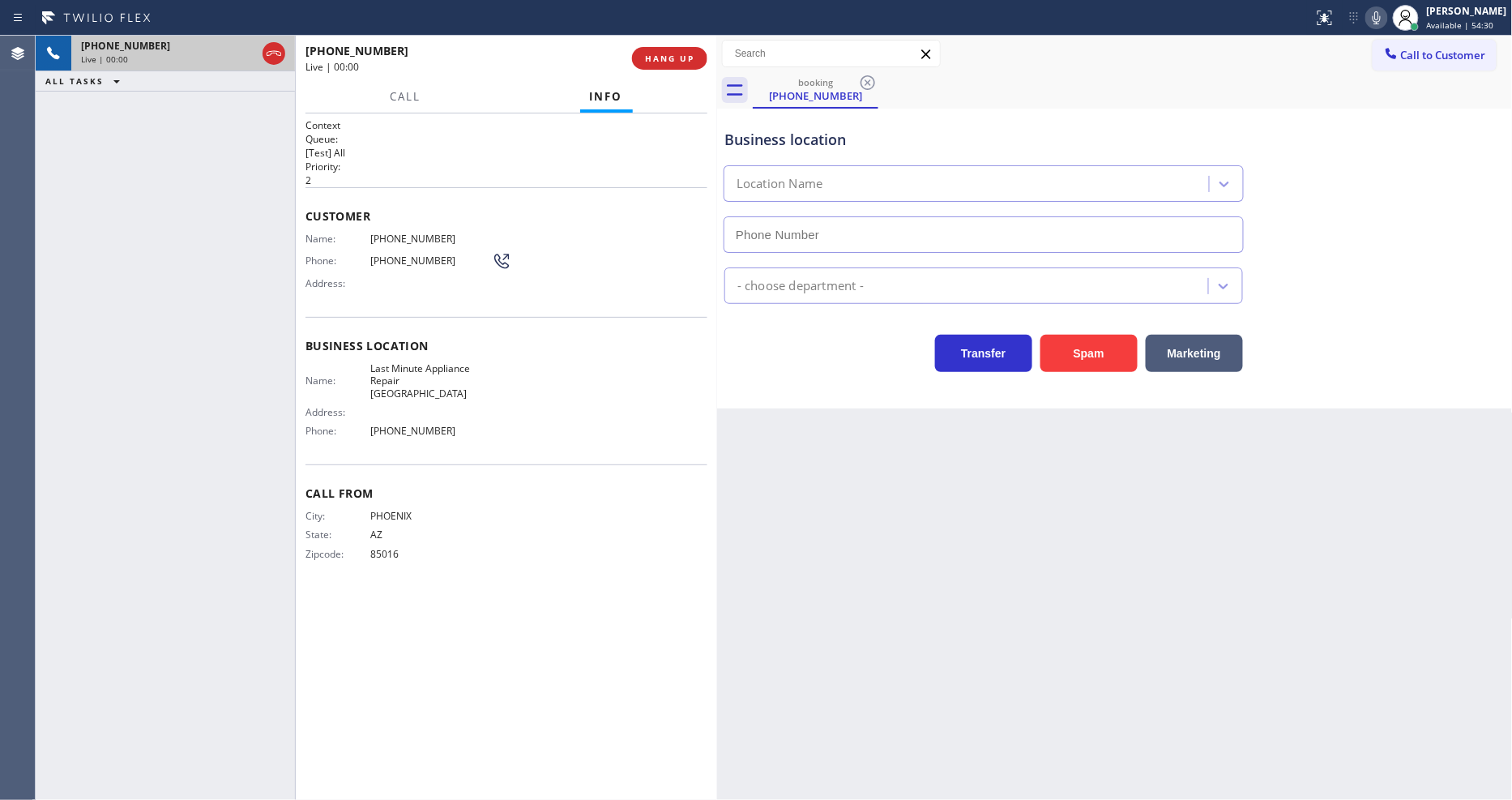
type input "[PHONE_NUMBER]"
drag, startPoint x: 728, startPoint y: 632, endPoint x: 711, endPoint y: 704, distance: 74.0
click at [725, 632] on div "Back to Dashboard Change Sender ID Customers Technicians Select a contact Outbo…" at bounding box center [1115, 418] width 796 height 765
click at [662, 53] on span "HANG UP" at bounding box center [669, 59] width 49 height 12
click at [658, 61] on span "HANG UP" at bounding box center [669, 59] width 49 height 12
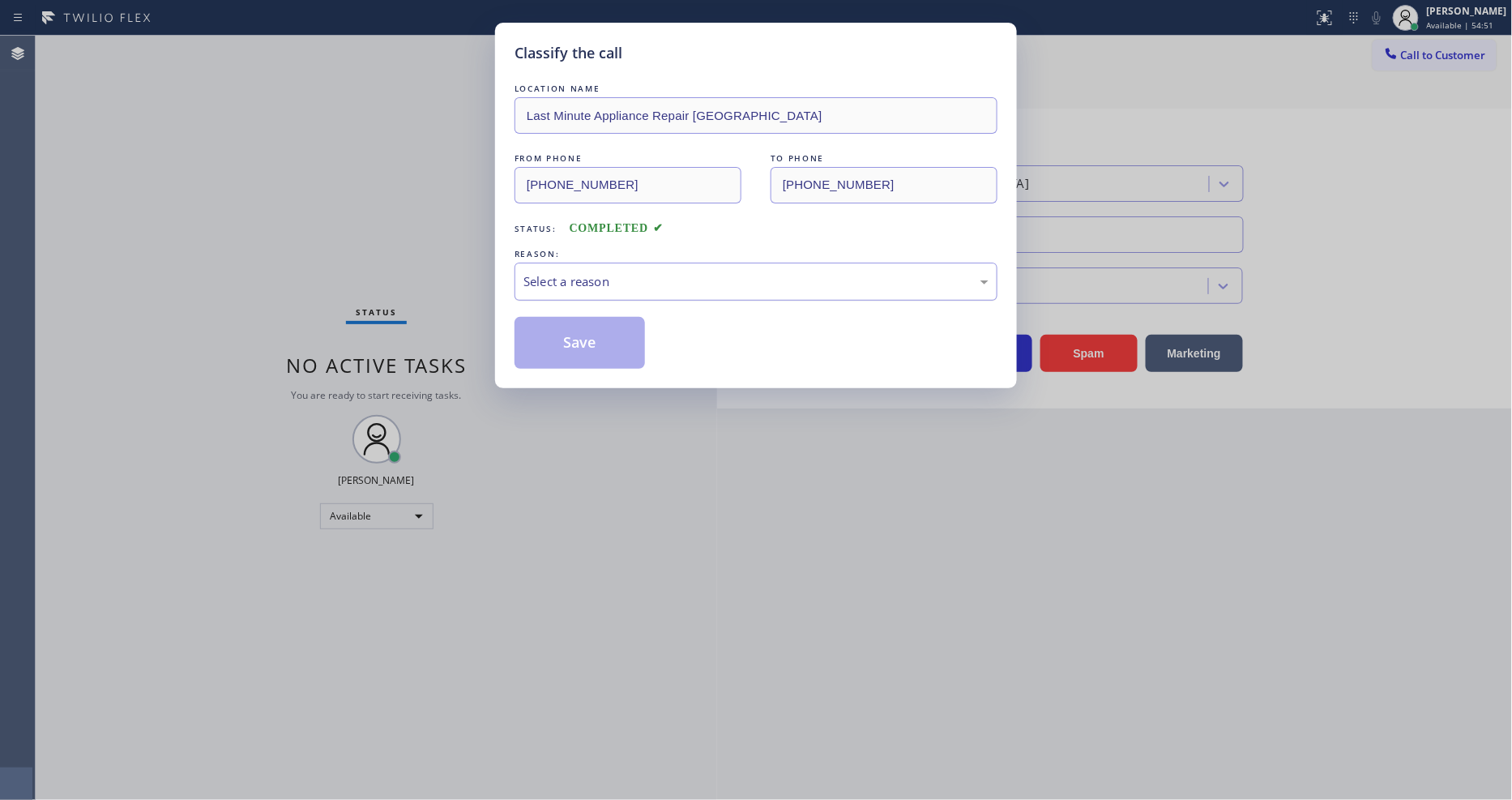
click at [570, 264] on div "Select a reason" at bounding box center [756, 281] width 483 height 38
click at [605, 287] on div "Tech, Unknown/didnt ring" at bounding box center [756, 281] width 483 height 38
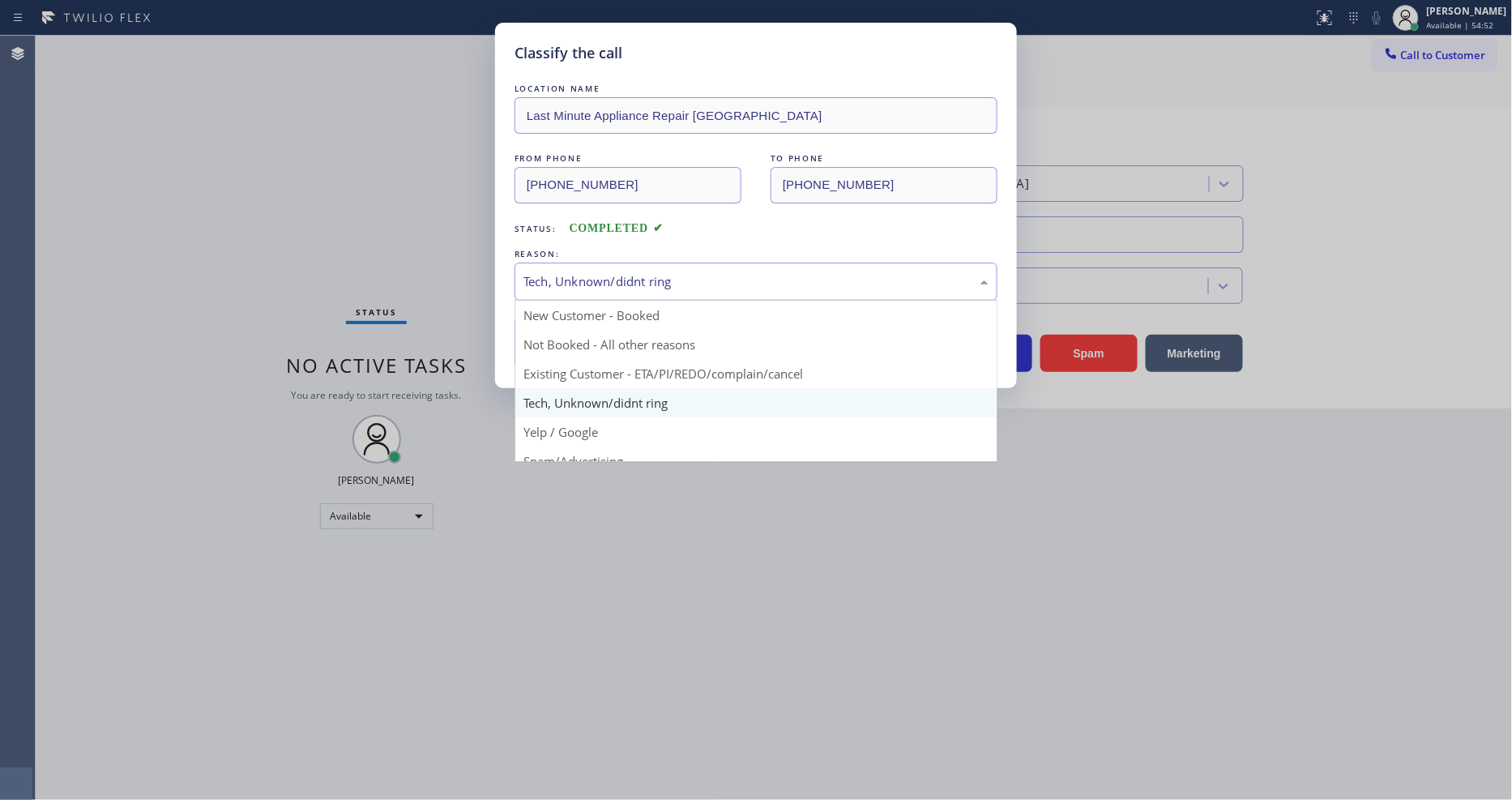
click at [600, 330] on button "Save" at bounding box center [579, 342] width 130 height 52
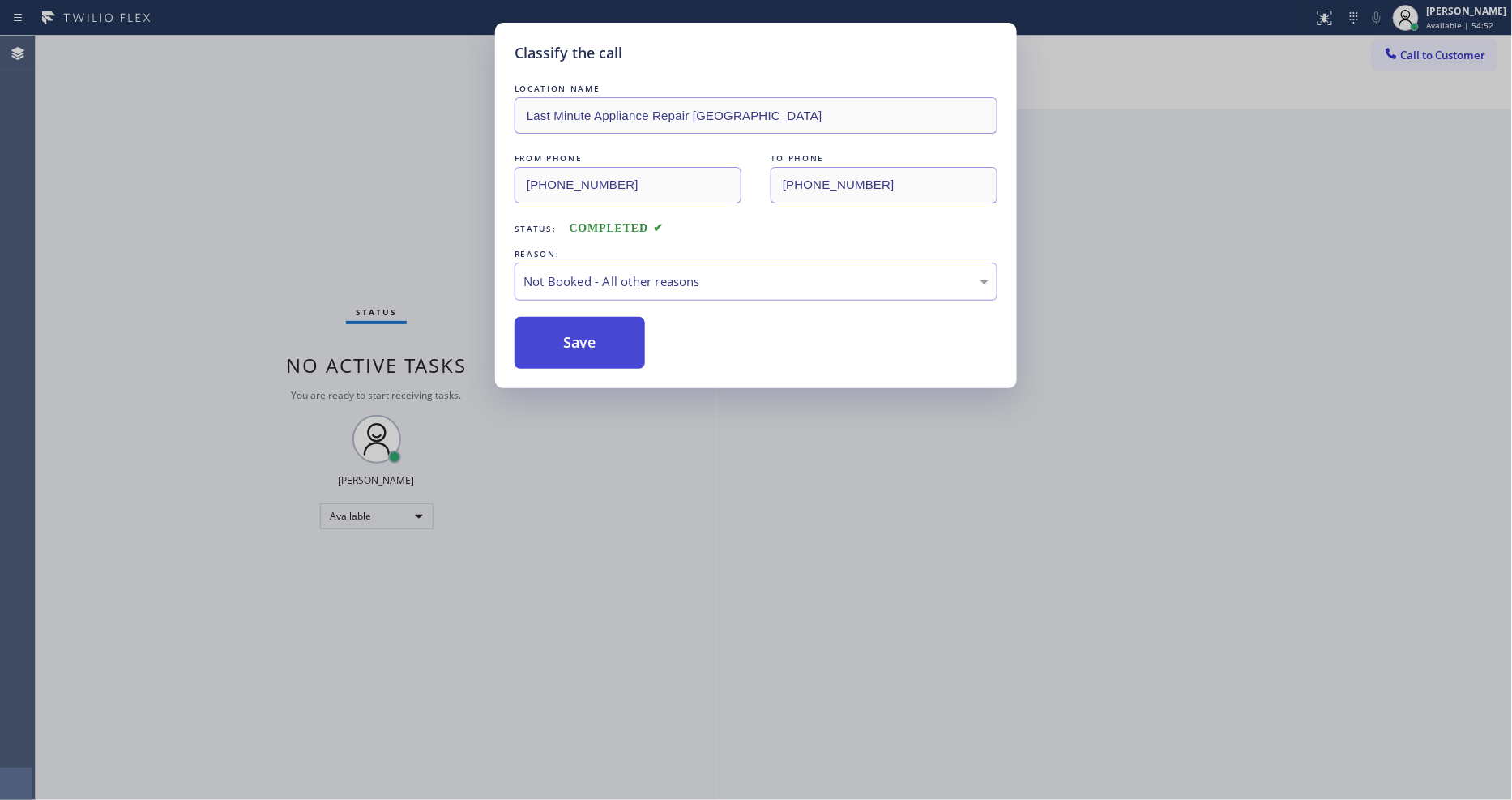
click at [600, 330] on button "Save" at bounding box center [579, 342] width 130 height 52
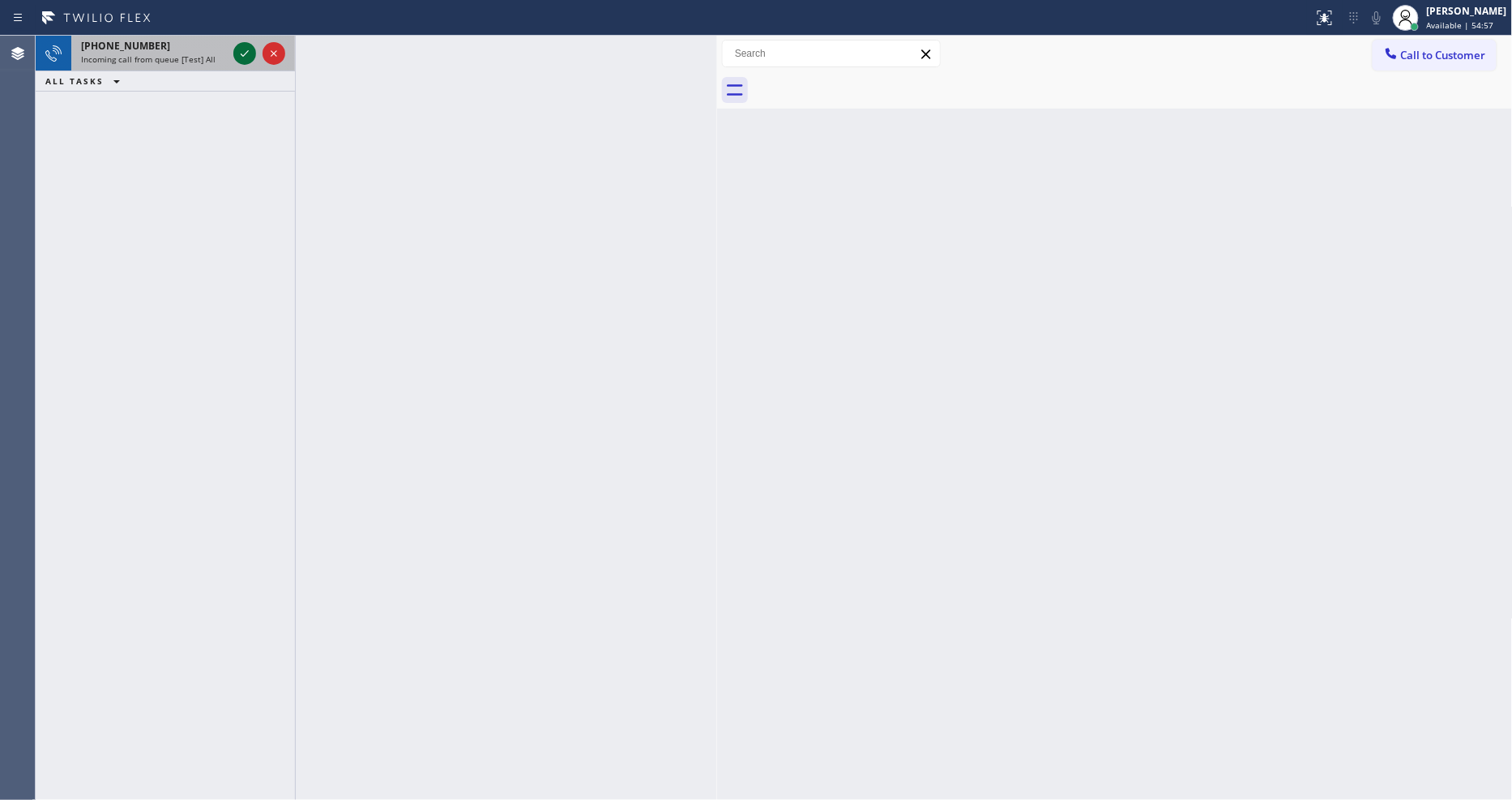
click at [244, 44] on icon at bounding box center [245, 54] width 20 height 20
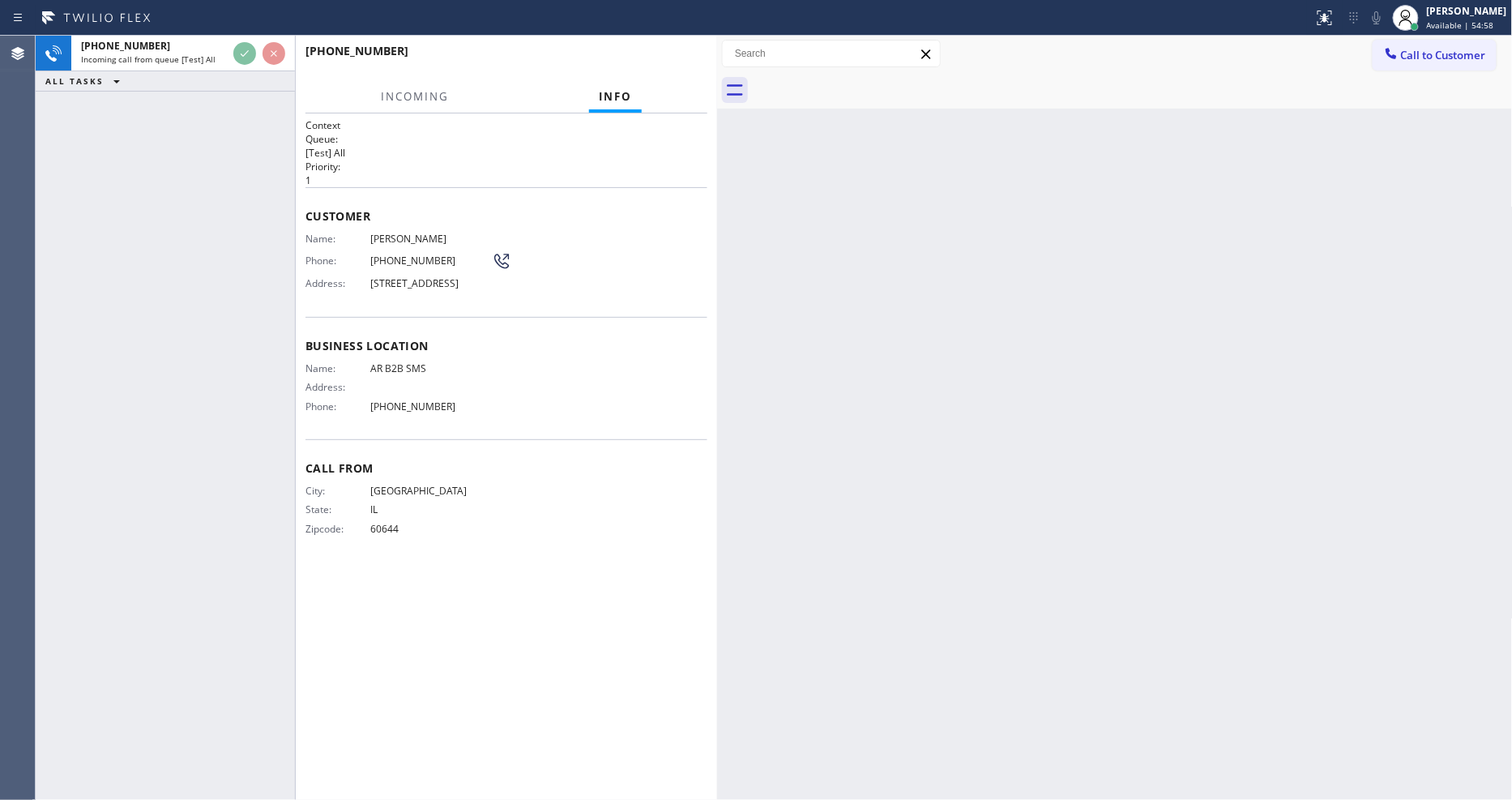
click at [635, 223] on div "Customer Name: [PERSON_NAME] Phone: [PHONE_NUMBER] Address: [STREET_ADDRESS]" at bounding box center [507, 252] width 402 height 129
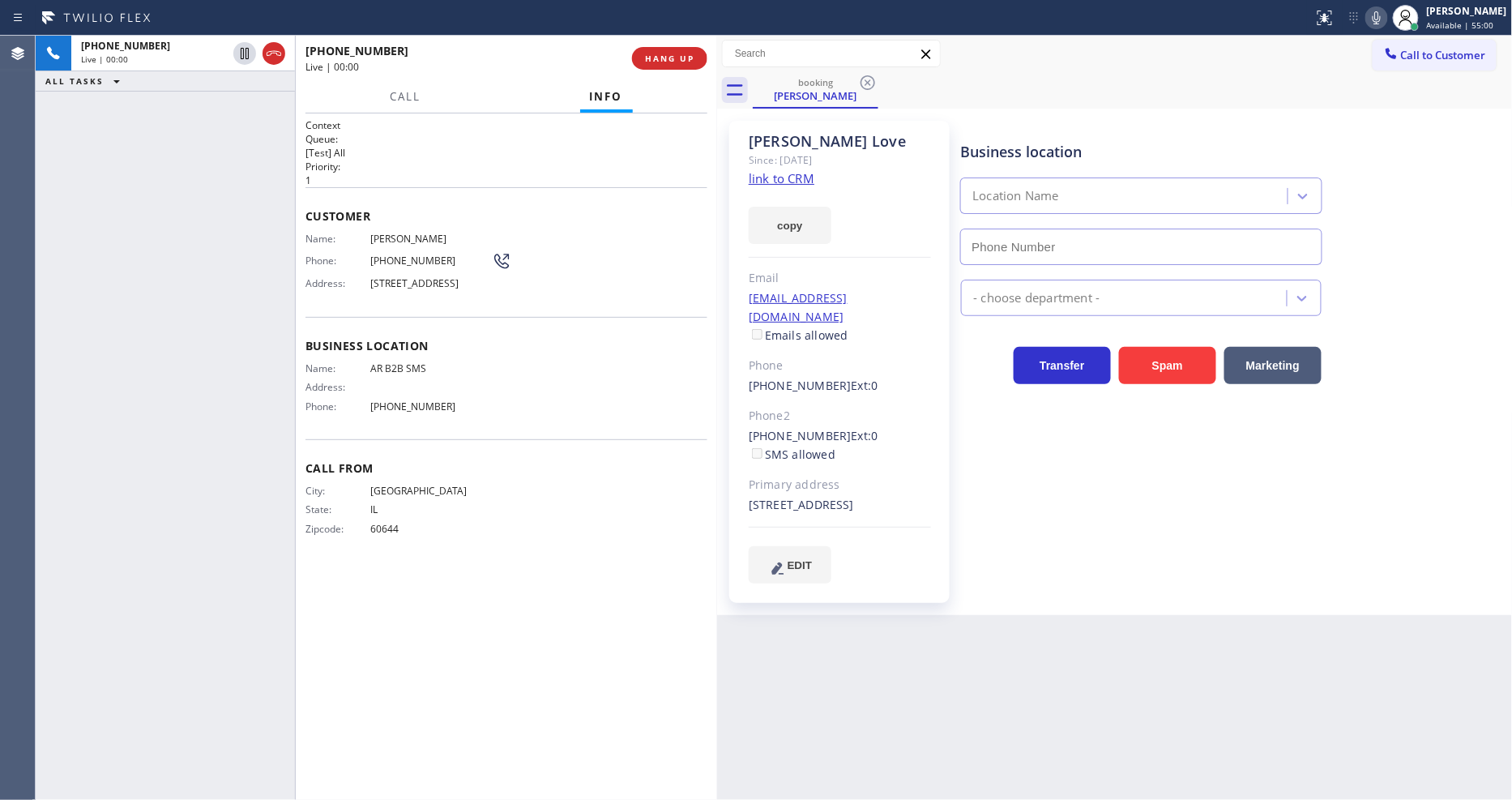
click at [776, 171] on link "link to CRM" at bounding box center [781, 178] width 66 height 17
type input "[PHONE_NUMBER]"
click at [1381, 21] on icon at bounding box center [1377, 18] width 8 height 13
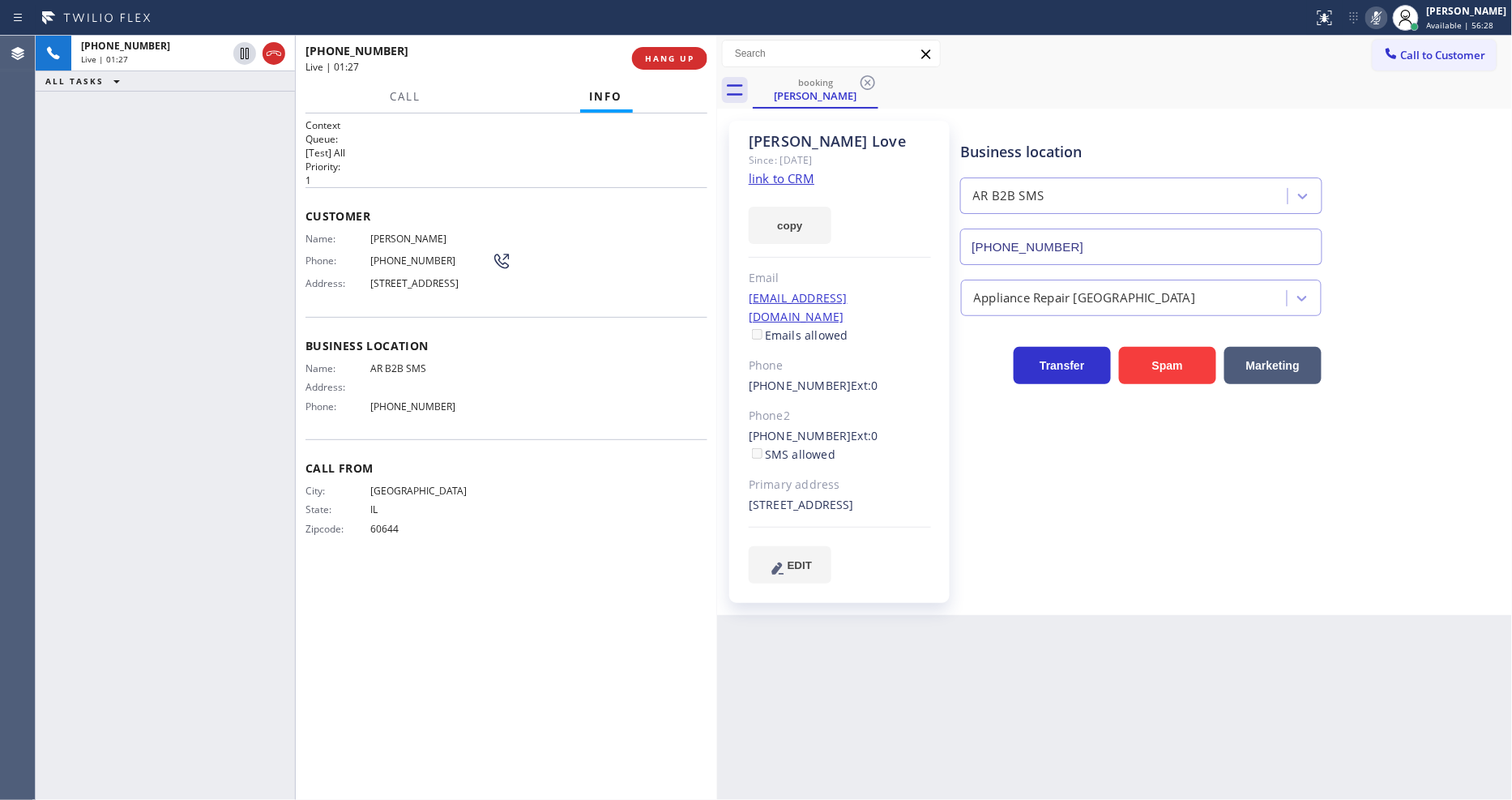
click at [1381, 21] on icon at bounding box center [1377, 18] width 8 height 13
drag, startPoint x: 530, startPoint y: 353, endPoint x: 592, endPoint y: 651, distance: 304.4
click at [529, 351] on span "Business location" at bounding box center [507, 346] width 402 height 16
click at [238, 667] on div "[PHONE_NUMBER] Live | 01:30 ALL TASKS ALL TASKS ACTIVE TASKS TASKS IN WRAP UP" at bounding box center [165, 418] width 260 height 765
click at [1200, 481] on div "Business location AR B2B SMS [PHONE_NUMBER] Appliance Repair High End Transfer …" at bounding box center [1233, 351] width 551 height 454
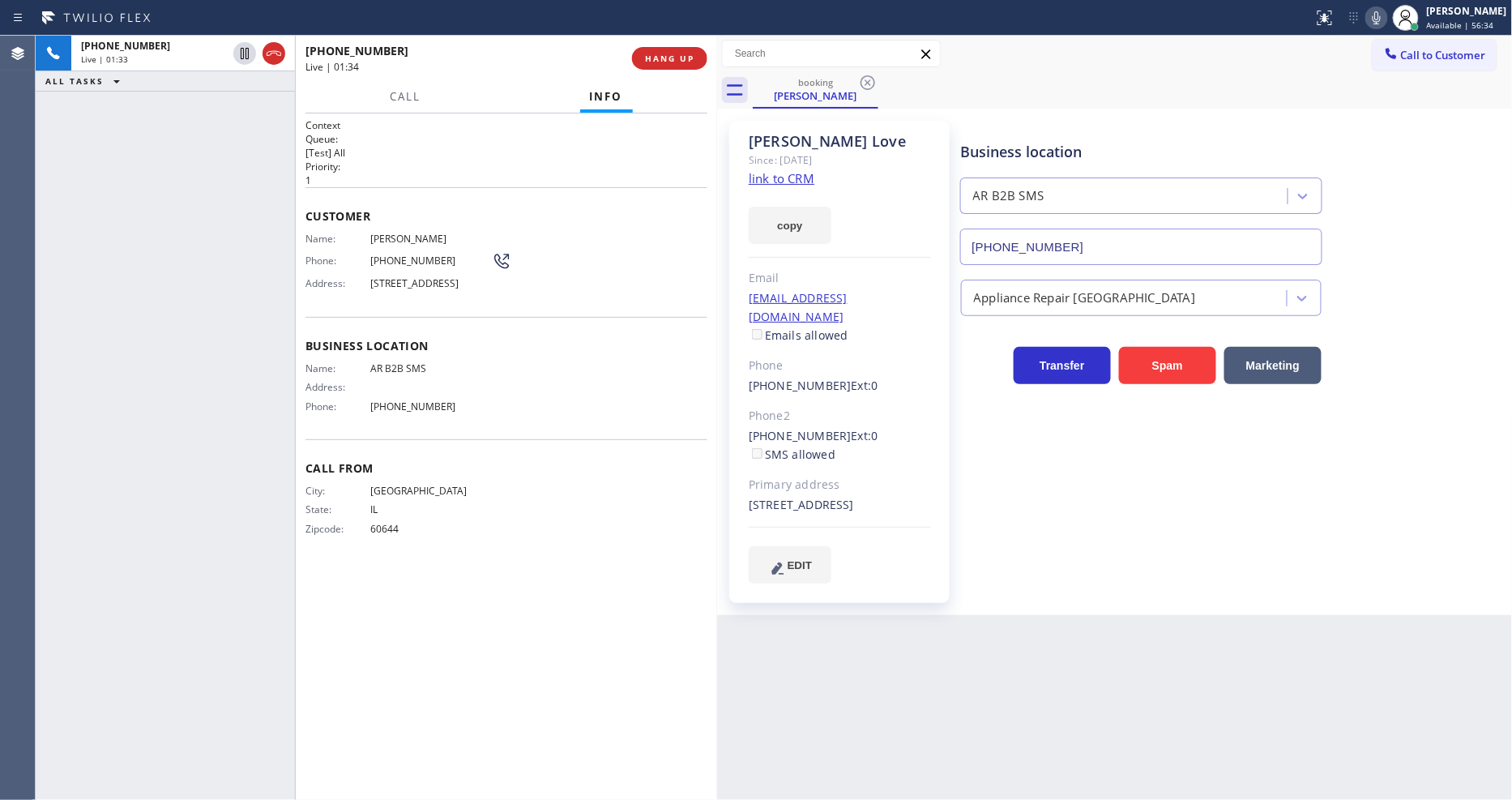
click at [521, 178] on p "1" at bounding box center [507, 180] width 402 height 14
click at [651, 55] on span "HANG UP" at bounding box center [669, 59] width 49 height 12
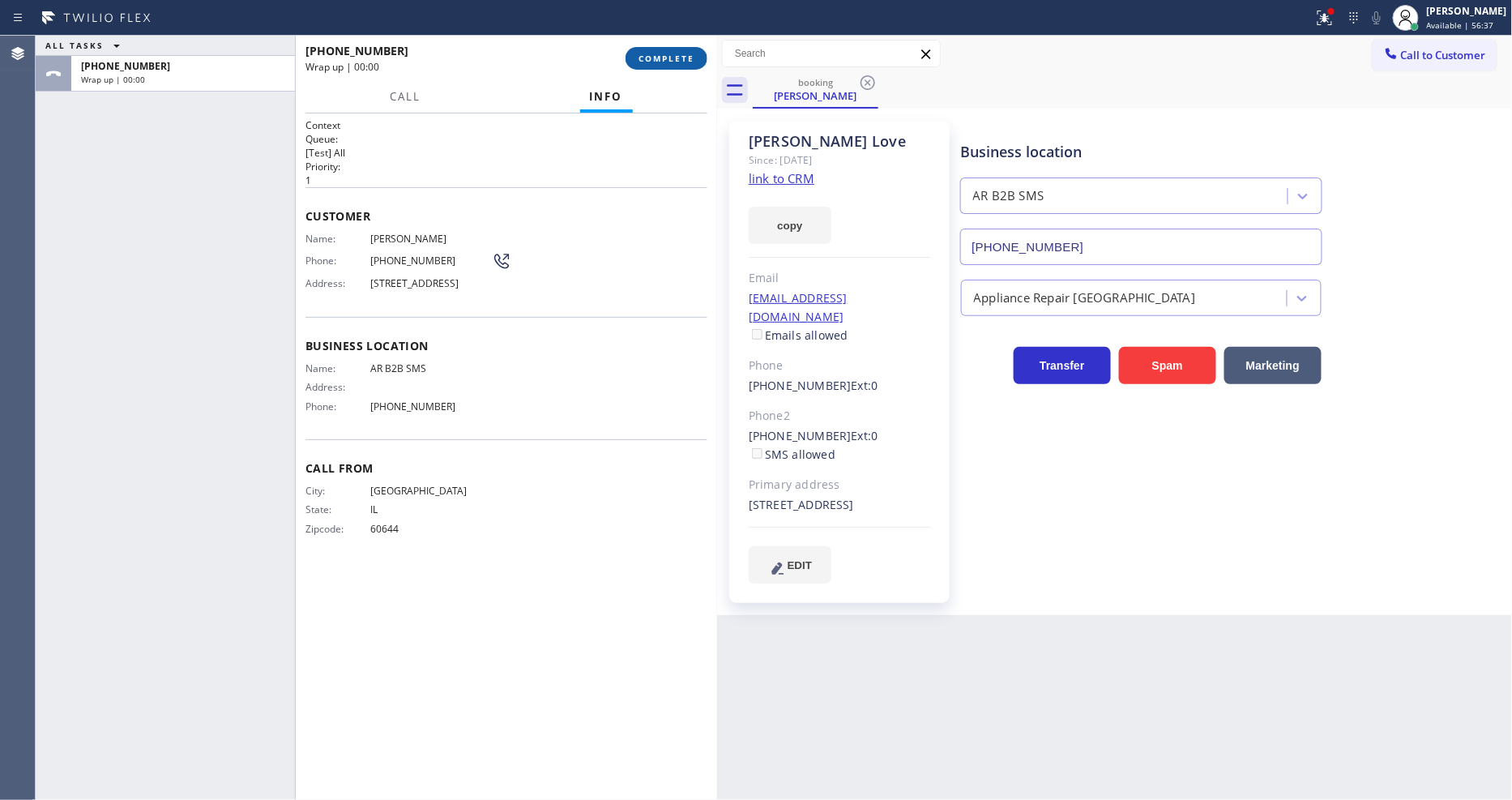
click at [651, 55] on span "COMPLETE" at bounding box center [666, 59] width 56 height 12
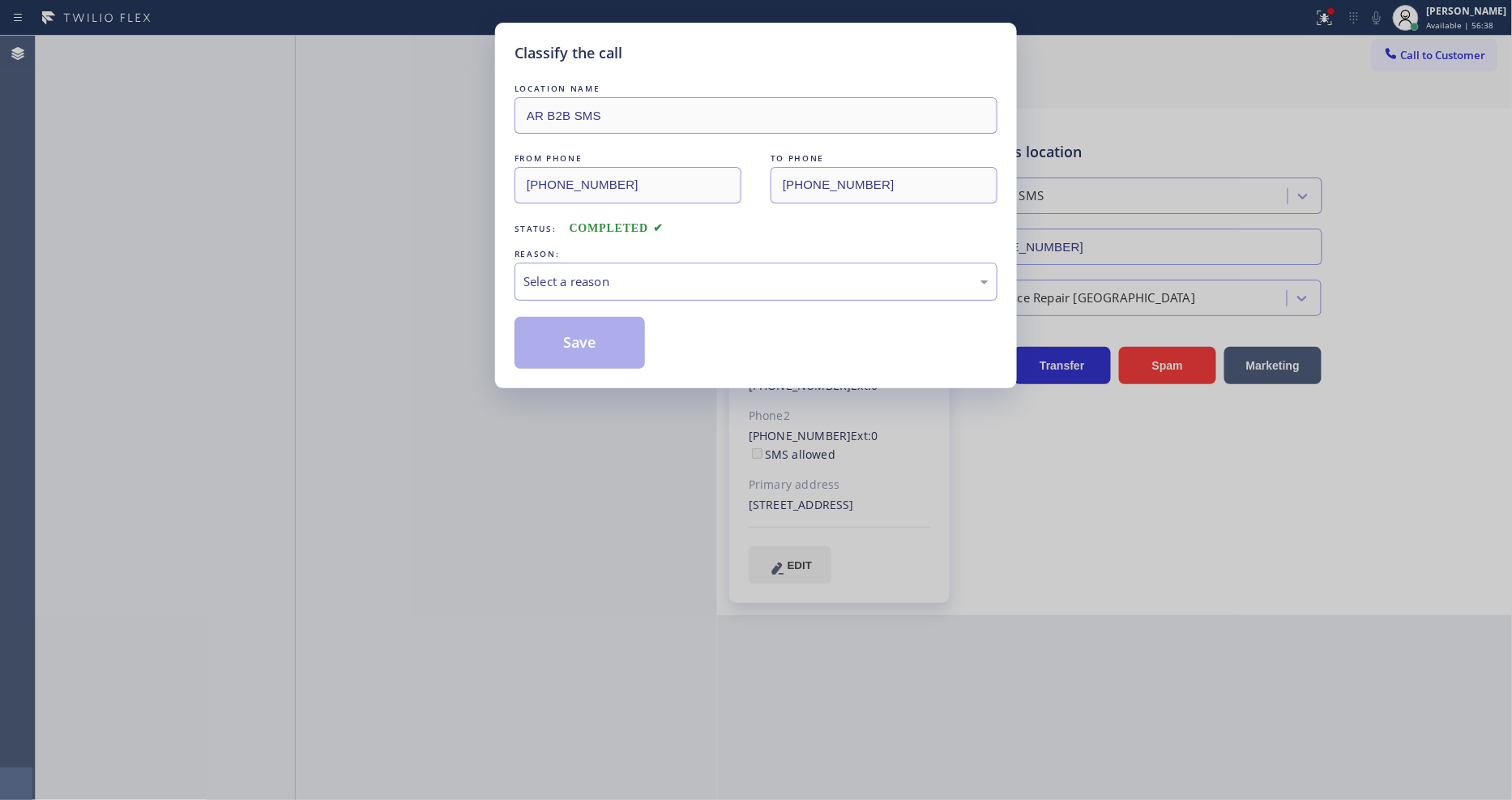
click at [573, 281] on div "Select a reason" at bounding box center [756, 281] width 465 height 19
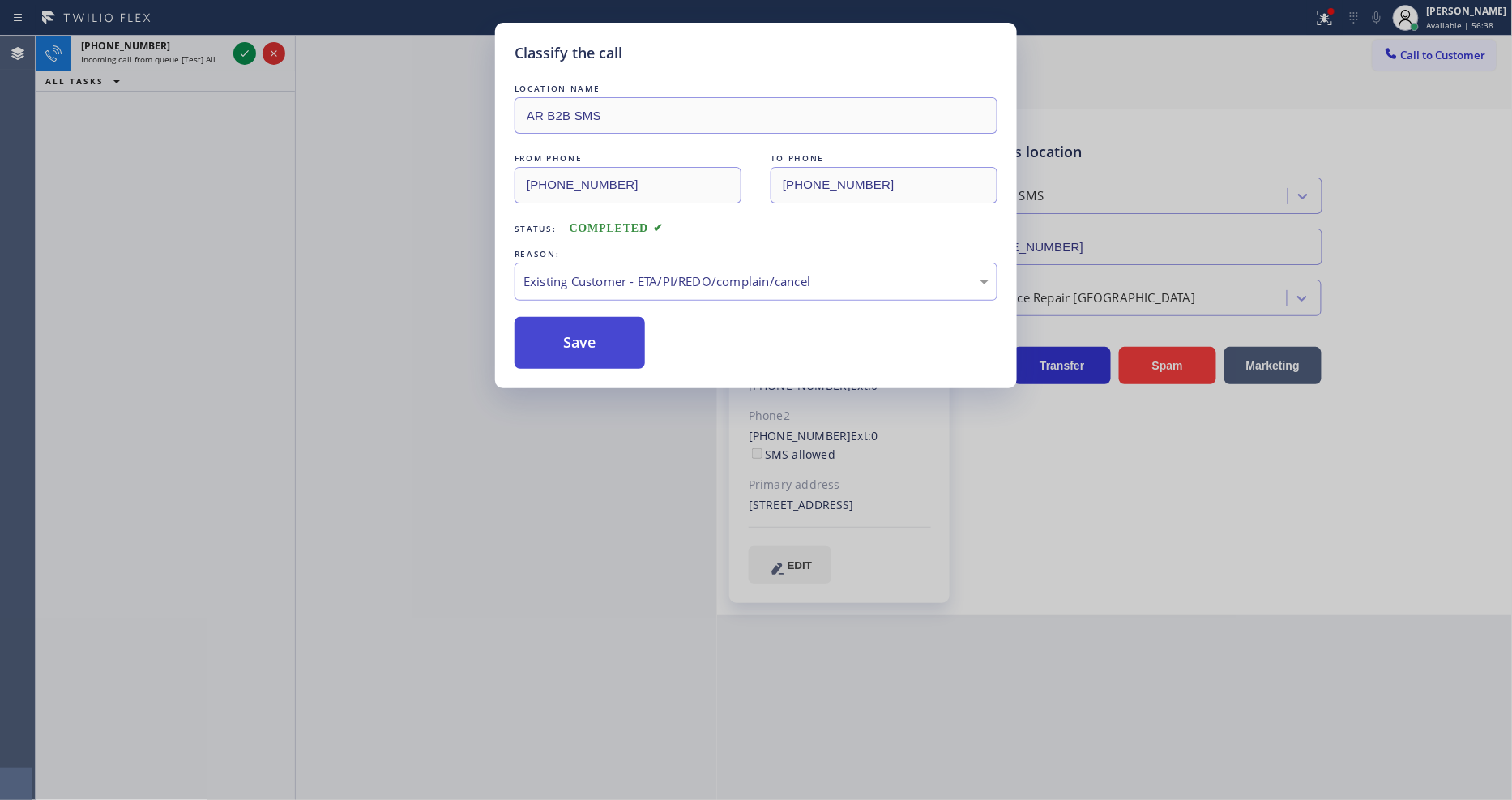
click at [564, 317] on button "Save" at bounding box center [579, 342] width 130 height 52
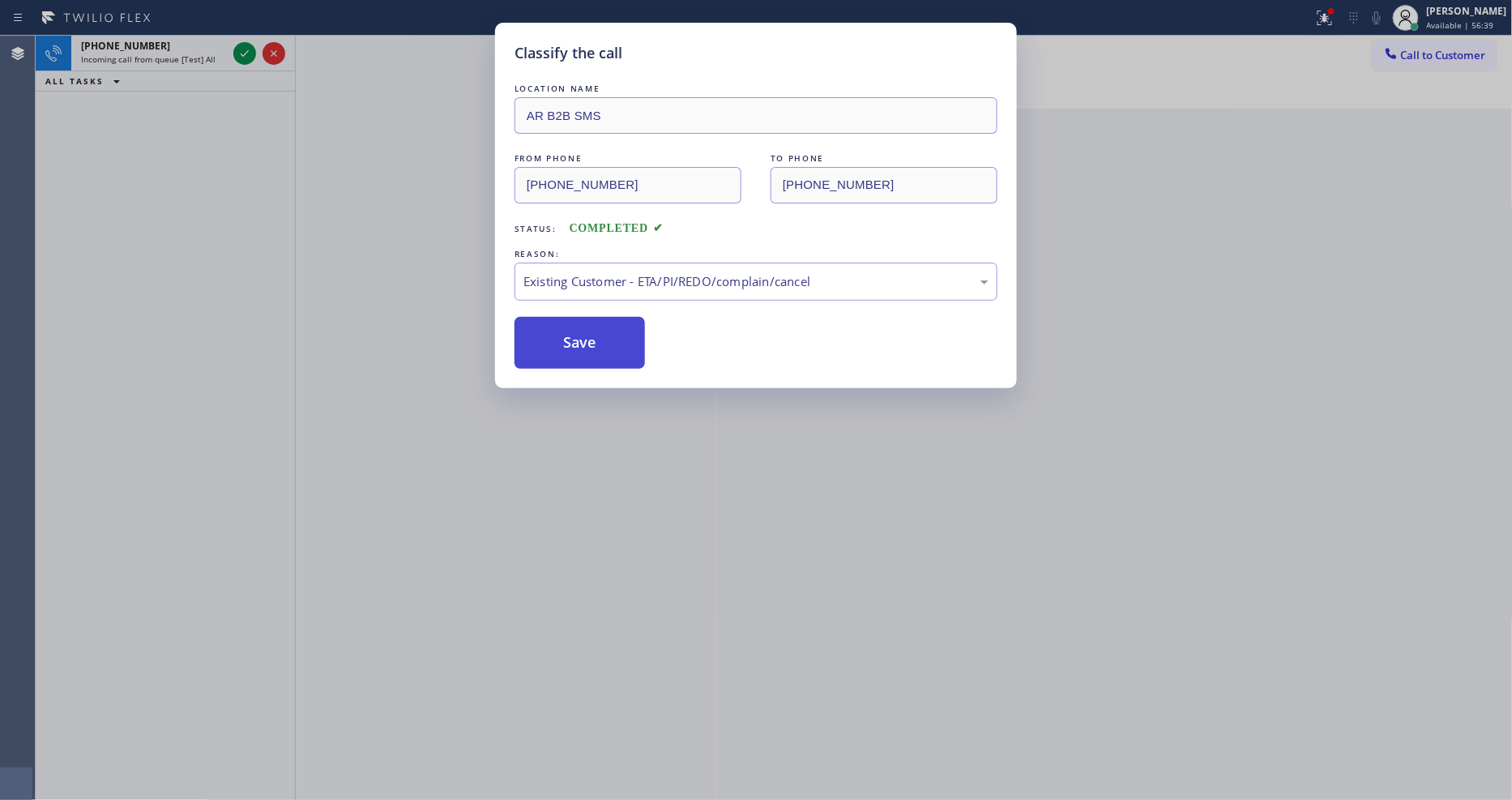
click at [564, 317] on button "Save" at bounding box center [579, 342] width 130 height 52
click at [564, 325] on button "Save" at bounding box center [579, 342] width 130 height 52
click at [563, 325] on button "Save" at bounding box center [579, 342] width 130 height 52
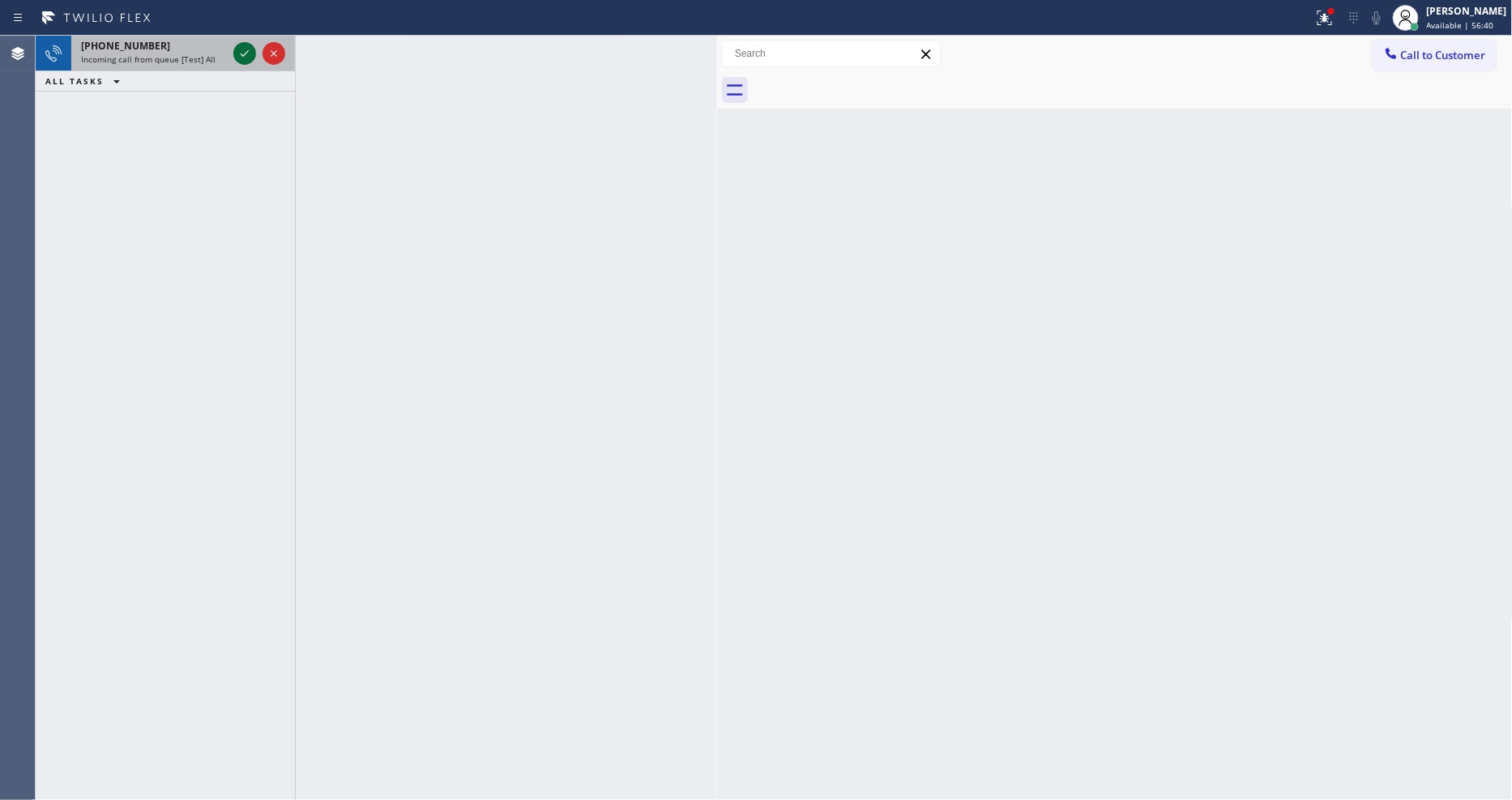
click at [245, 49] on icon at bounding box center [245, 54] width 20 height 20
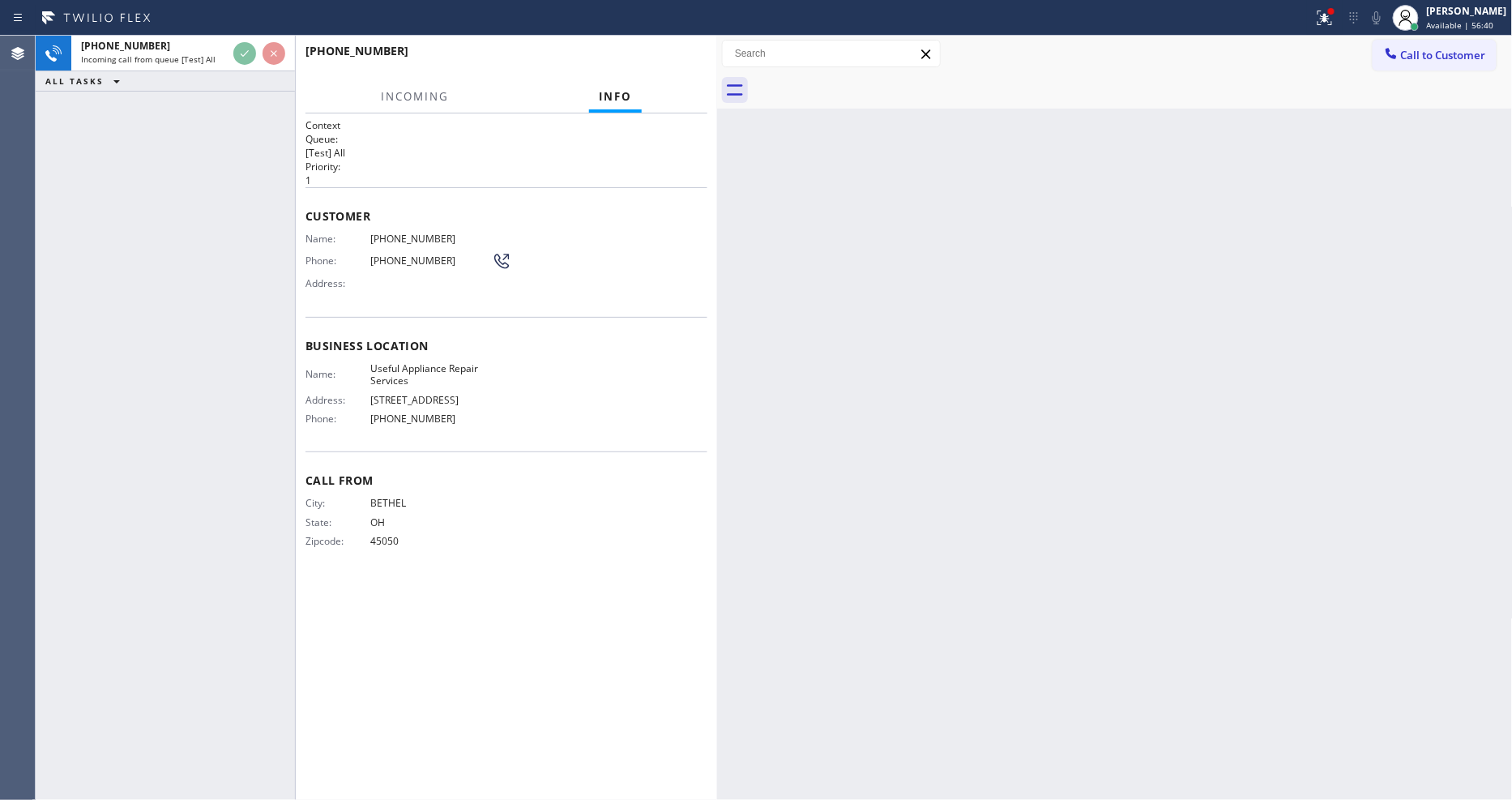
drag, startPoint x: 211, startPoint y: 302, endPoint x: 386, endPoint y: 17, distance: 334.4
click at [211, 302] on div "[PHONE_NUMBER] Incoming call from queue [Test] All ALL TASKS ALL TASKS ACTIVE T…" at bounding box center [165, 418] width 260 height 765
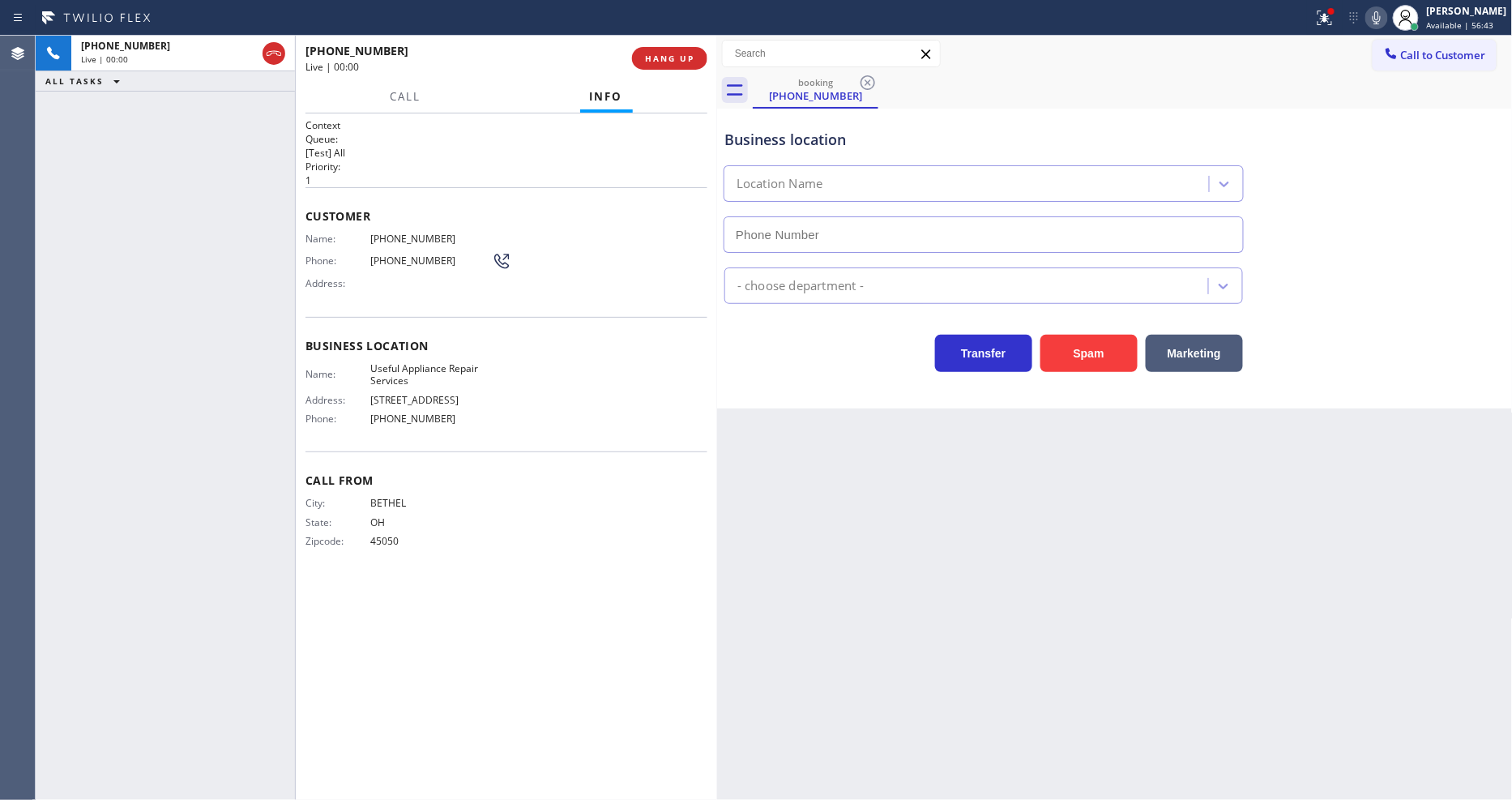
type input "[PHONE_NUMBER]"
click at [667, 53] on span "HANG UP" at bounding box center [669, 59] width 49 height 12
click at [667, 53] on span "COMPLETE" at bounding box center [666, 59] width 56 height 12
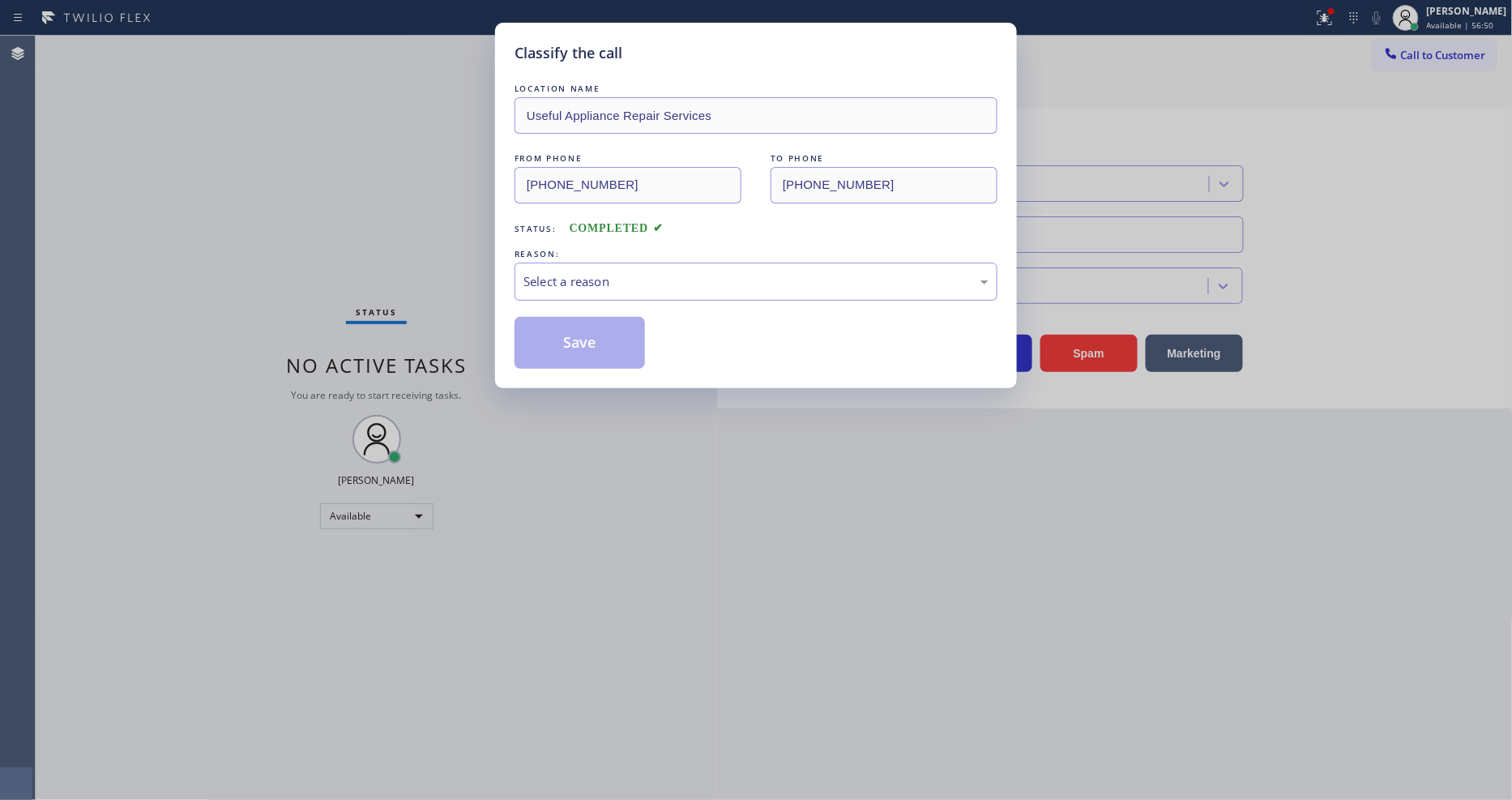
click at [571, 284] on div "Select a reason" at bounding box center [756, 281] width 465 height 19
click at [587, 330] on button "Save" at bounding box center [579, 342] width 130 height 52
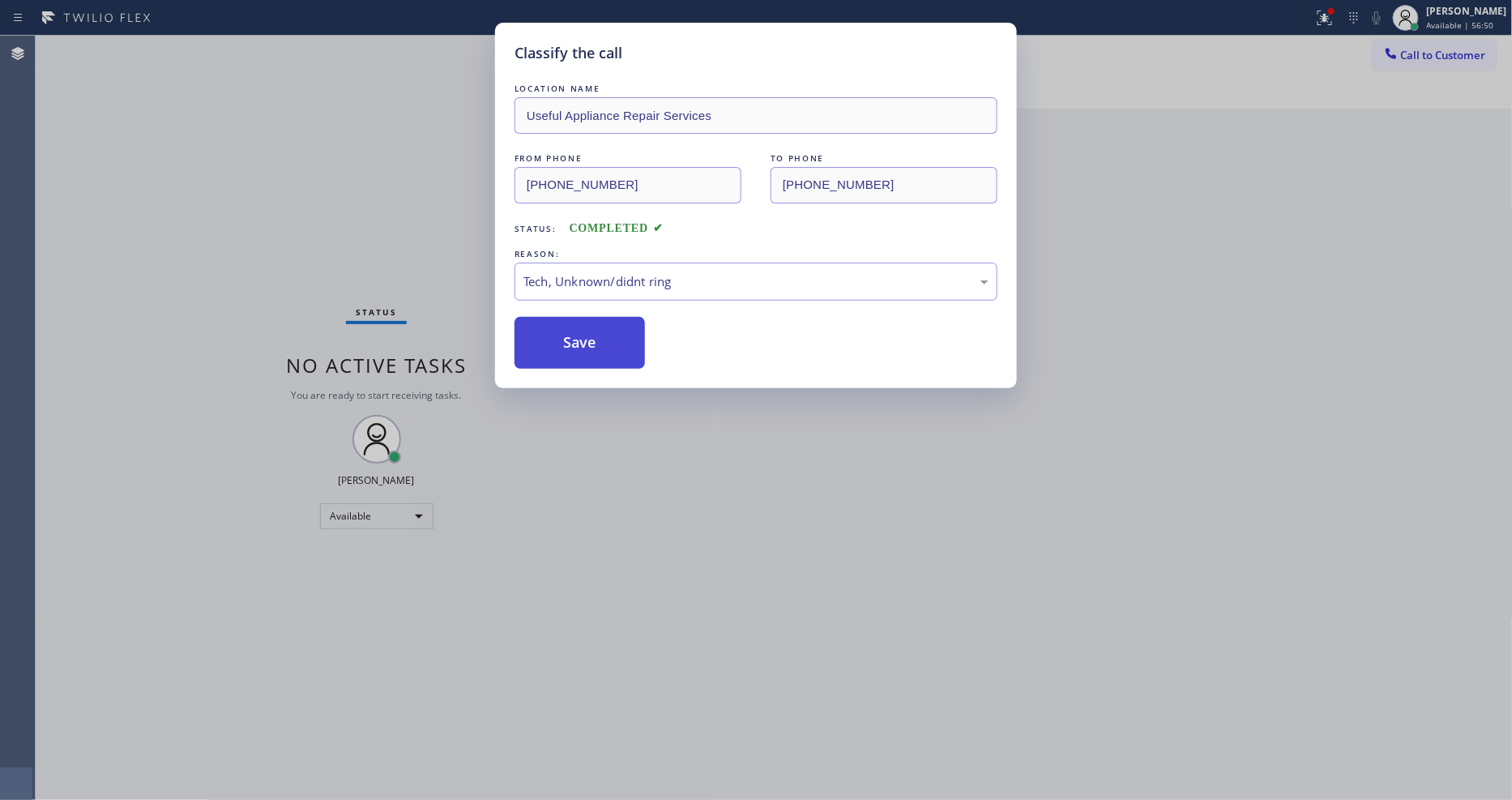
click at [587, 330] on button "Save" at bounding box center [579, 342] width 130 height 52
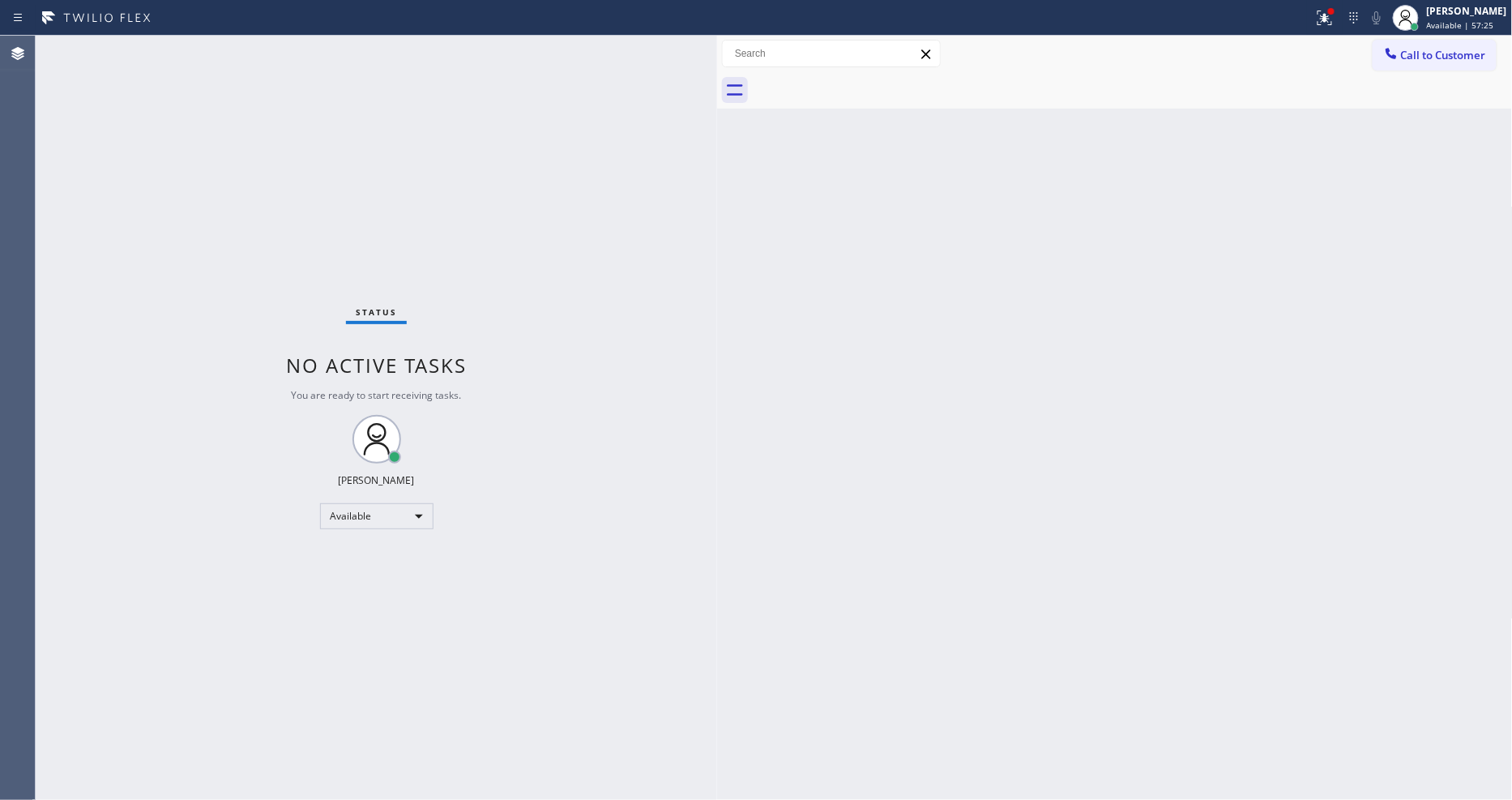
click at [1031, 541] on div "Back to Dashboard Change Sender ID Customers Technicians Select a contact Outbo…" at bounding box center [1115, 418] width 796 height 765
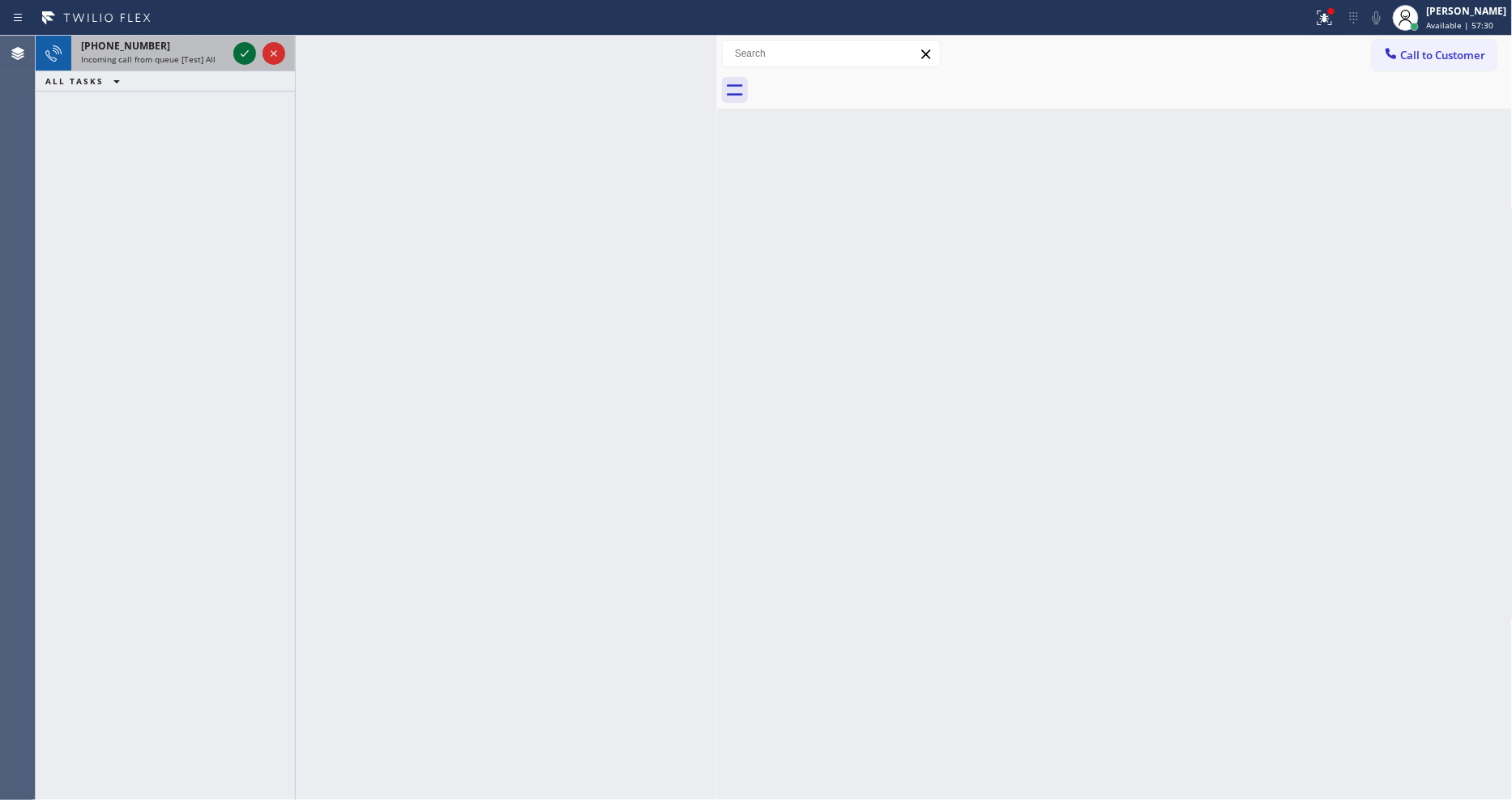
click at [246, 54] on icon at bounding box center [245, 54] width 20 height 20
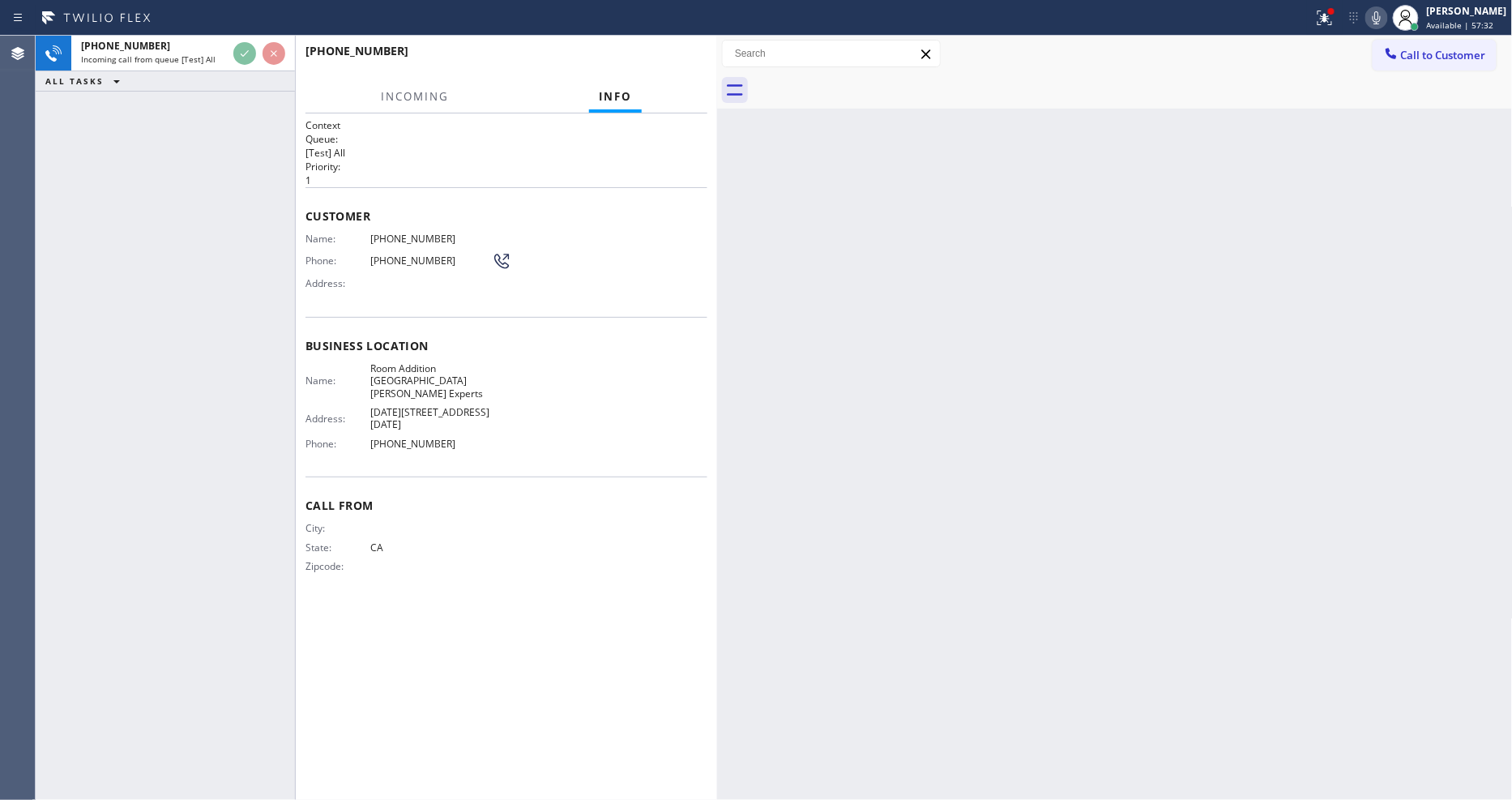
click at [670, 572] on div "Context Queue: [Test] All Priority: 1 Customer Name: [PHONE_NUMBER] Phone: [PHO…" at bounding box center [507, 457] width 402 height 676
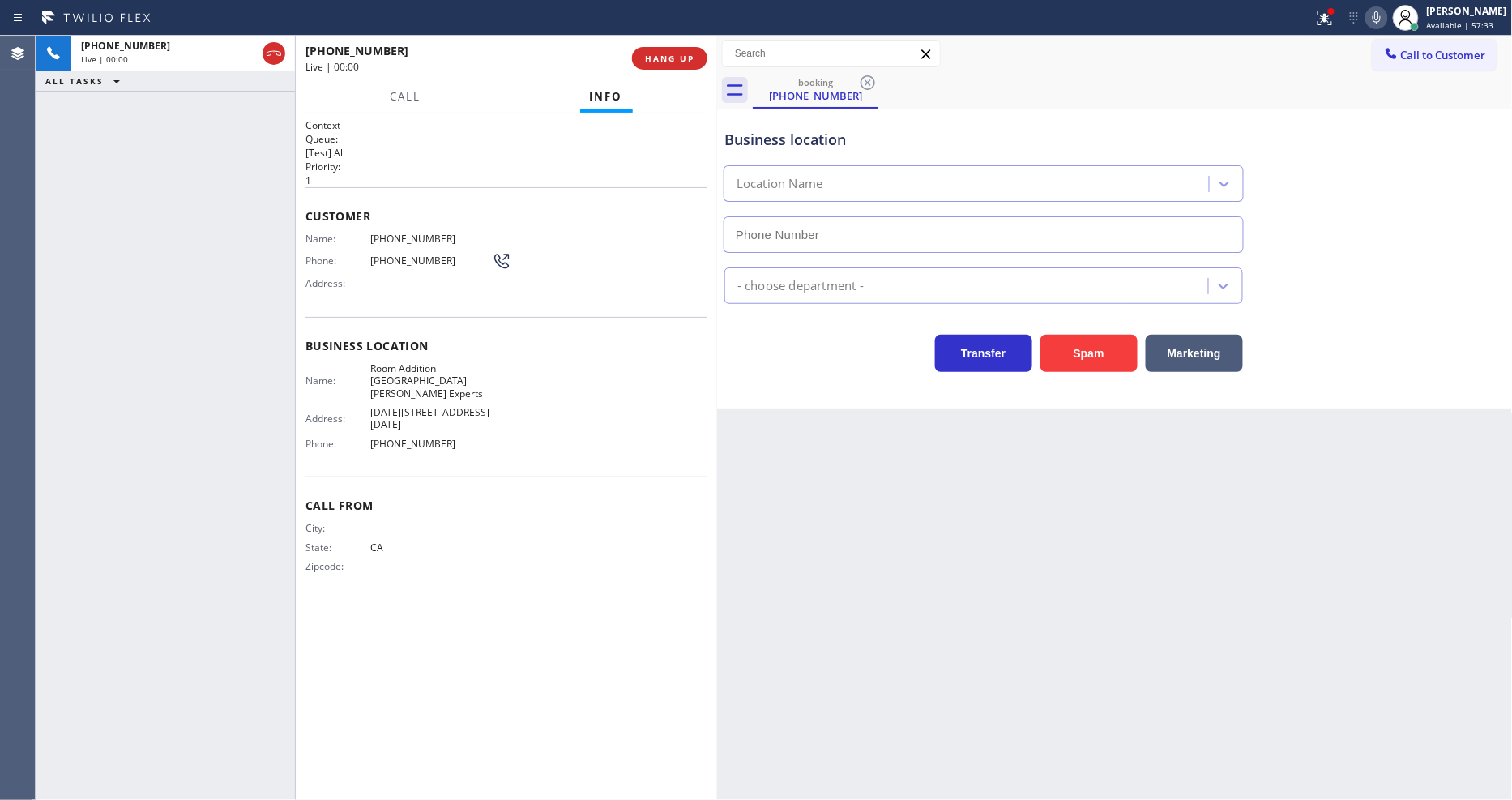
type input "[PHONE_NUMBER]"
click at [690, 61] on span "HANG UP" at bounding box center [669, 59] width 49 height 12
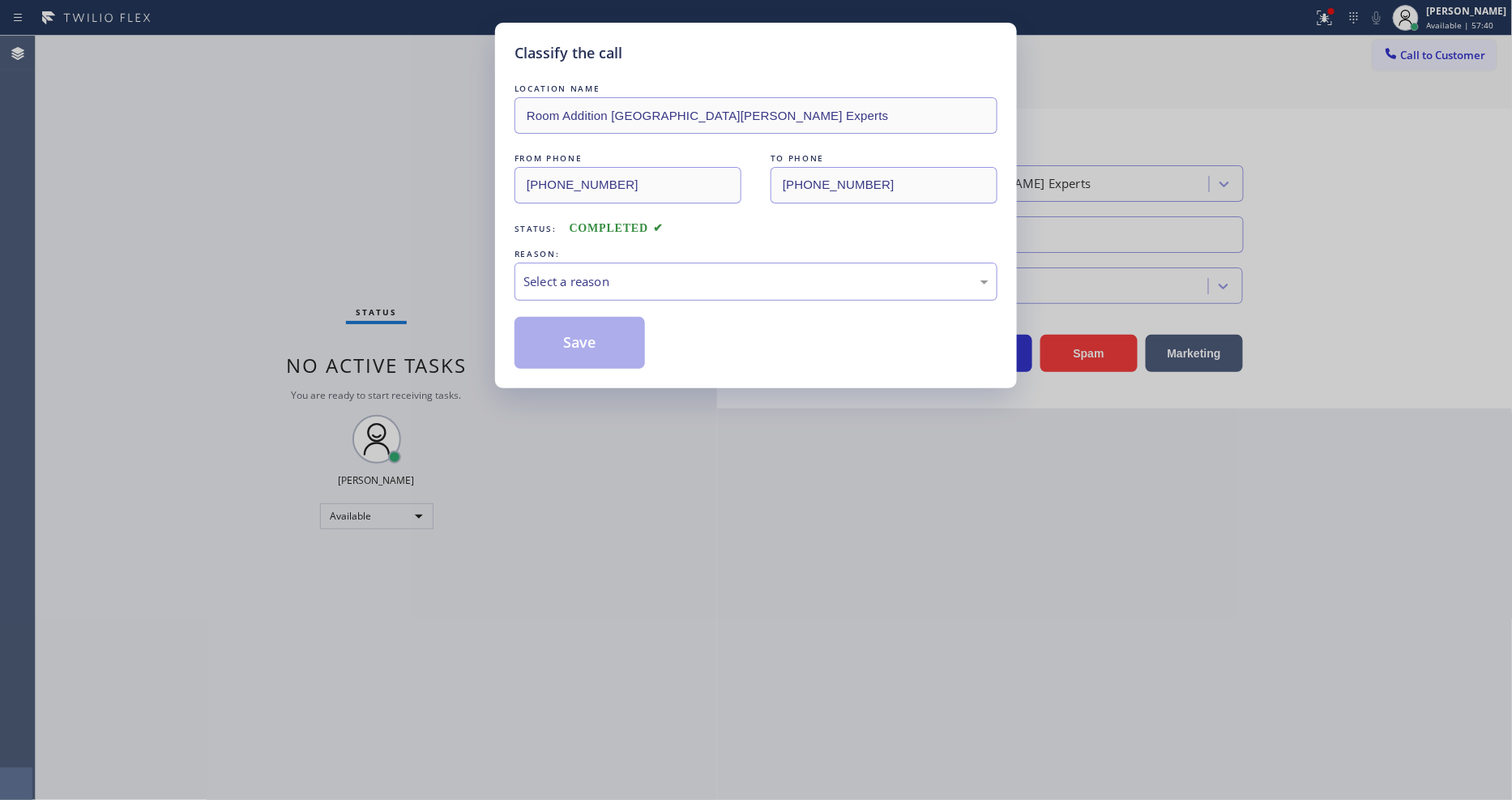
click at [589, 274] on div "Select a reason" at bounding box center [756, 281] width 465 height 19
click at [589, 344] on button "Save" at bounding box center [579, 342] width 130 height 52
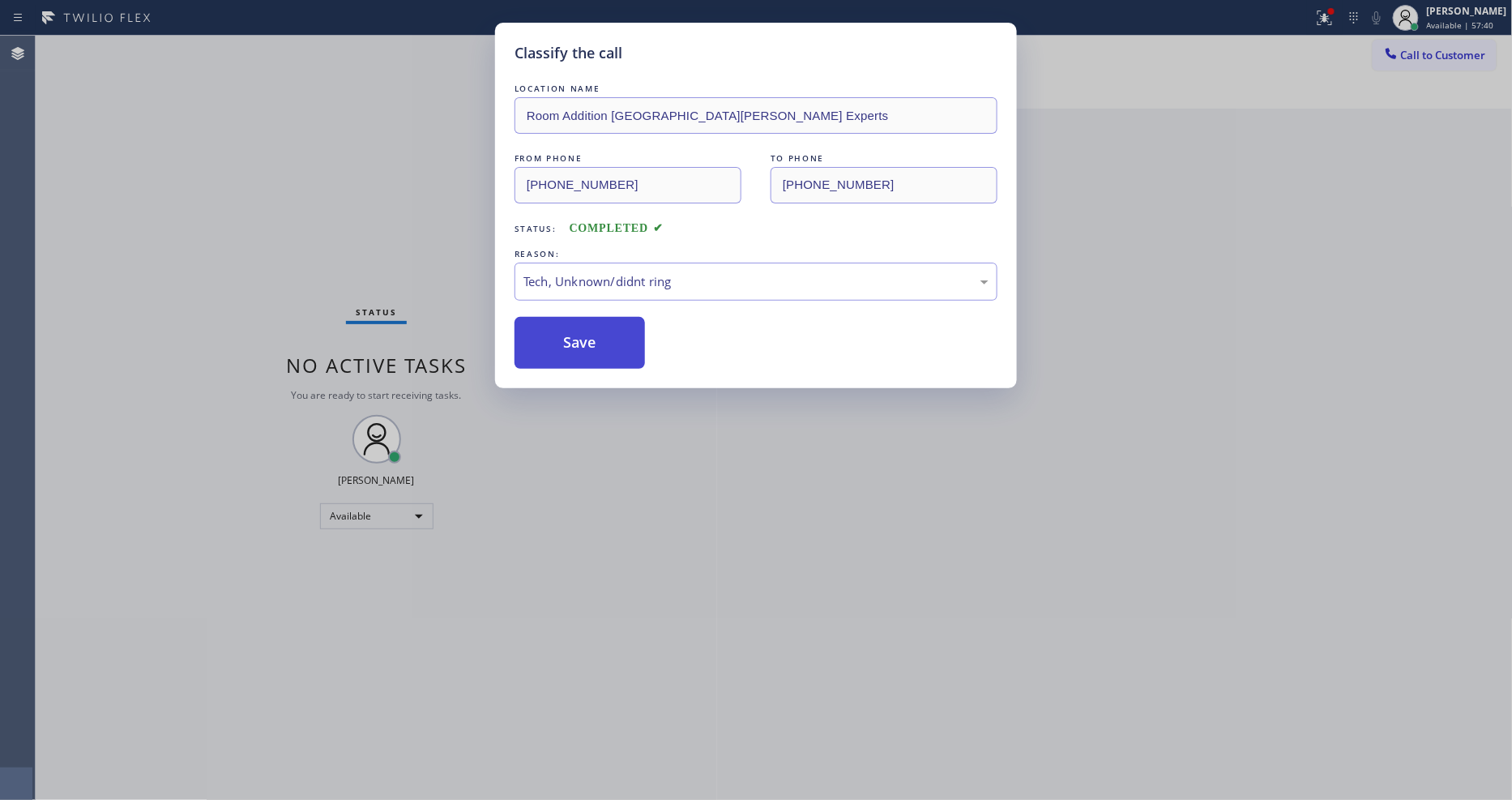
click at [589, 344] on button "Save" at bounding box center [579, 342] width 130 height 52
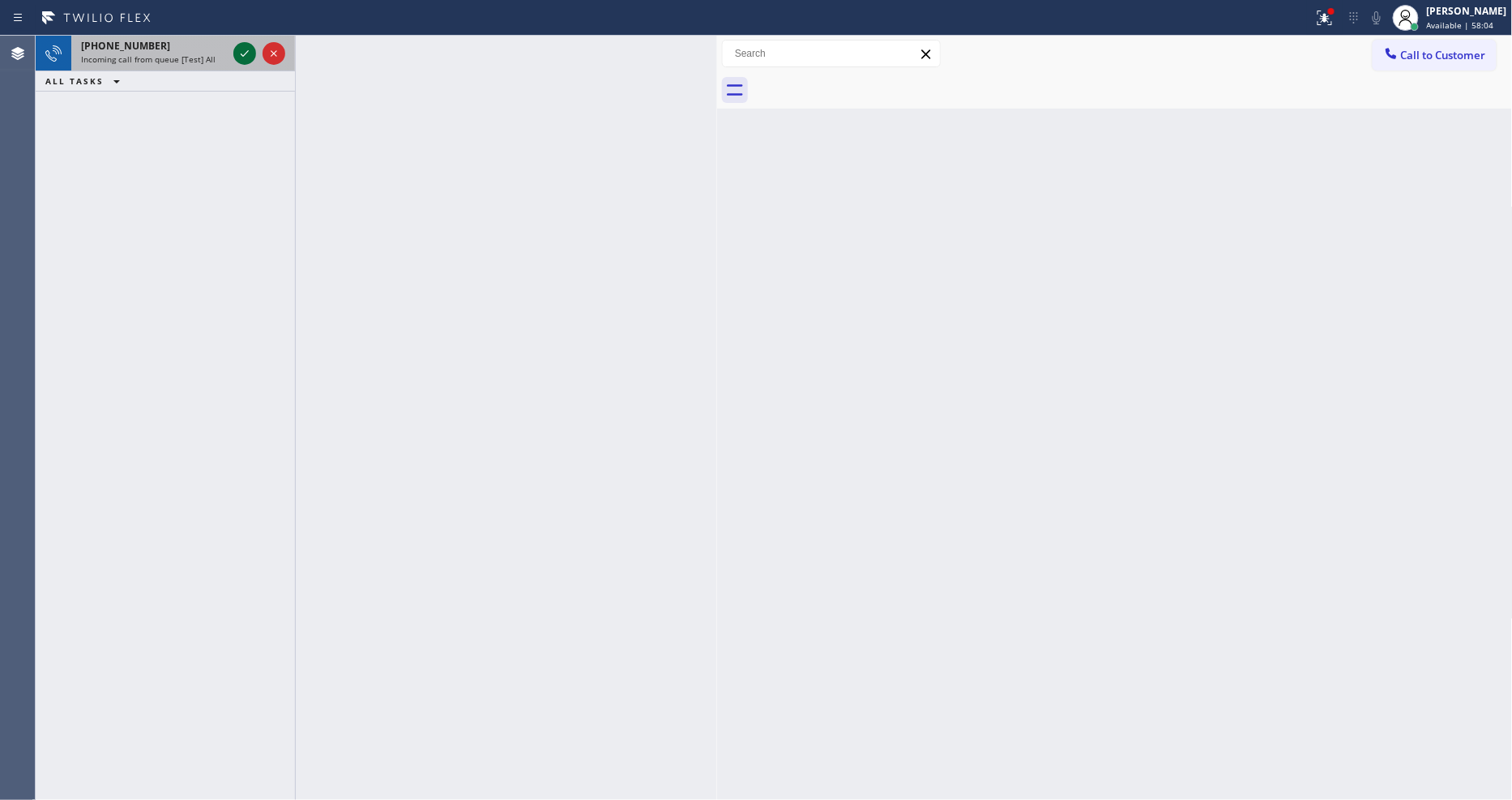
click at [241, 51] on icon at bounding box center [245, 54] width 20 height 20
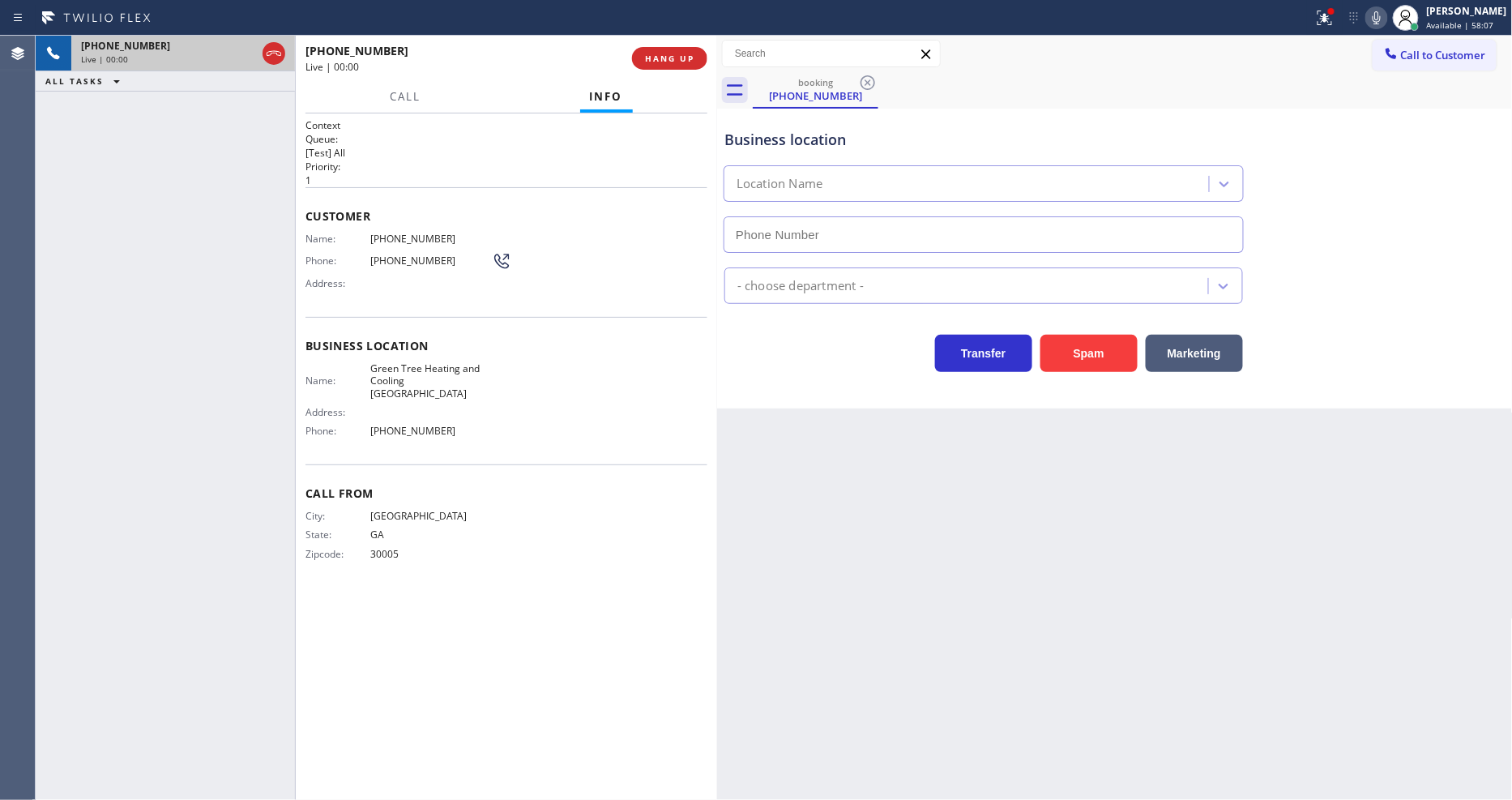
type input "[PHONE_NUMBER]"
drag, startPoint x: 1114, startPoint y: 447, endPoint x: 995, endPoint y: 179, distance: 293.2
click at [1114, 448] on div "Back to Dashboard Change Sender ID Customers Technicians Select a contact Outbo…" at bounding box center [1115, 418] width 796 height 765
click at [300, 432] on div "Context Queue: [Test] All Priority: 1 Customer Name: [PHONE_NUMBER] Phone: [PHO…" at bounding box center [507, 457] width 421 height 686
click at [1335, 12] on icon at bounding box center [1325, 18] width 20 height 20
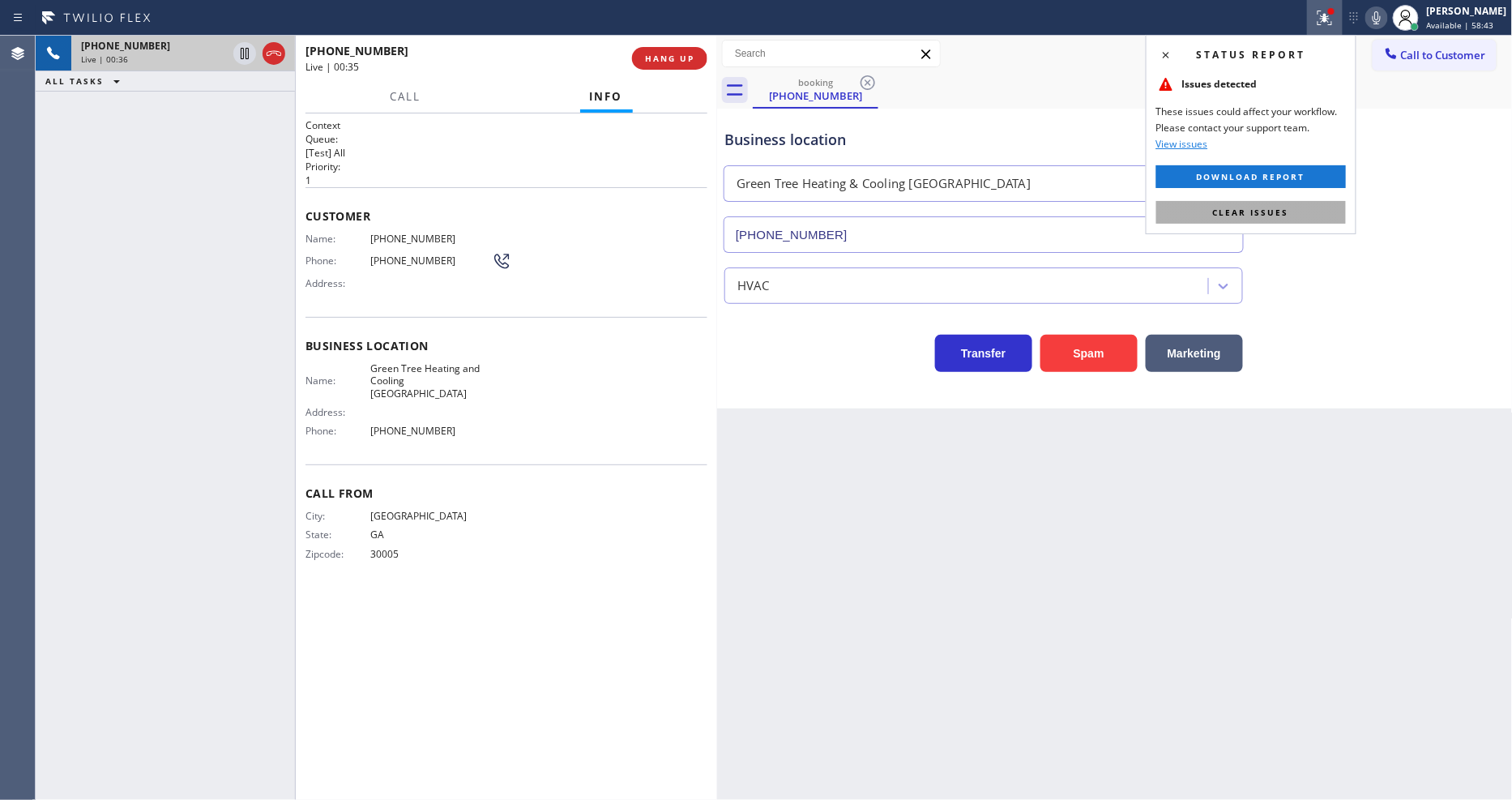
click at [1310, 216] on button "Clear issues" at bounding box center [1250, 212] width 189 height 23
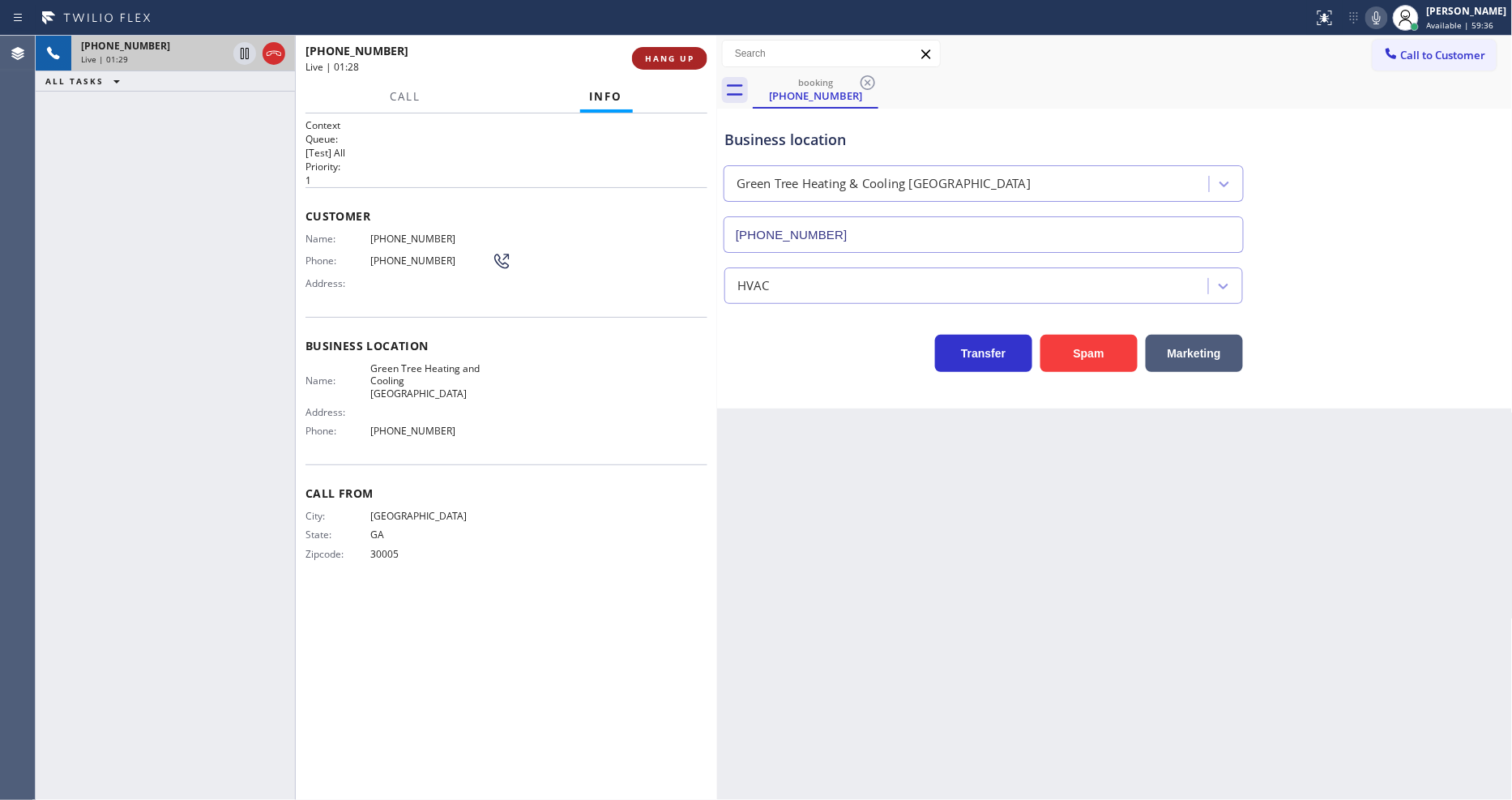
click at [646, 66] on button "HANG UP" at bounding box center [669, 58] width 75 height 23
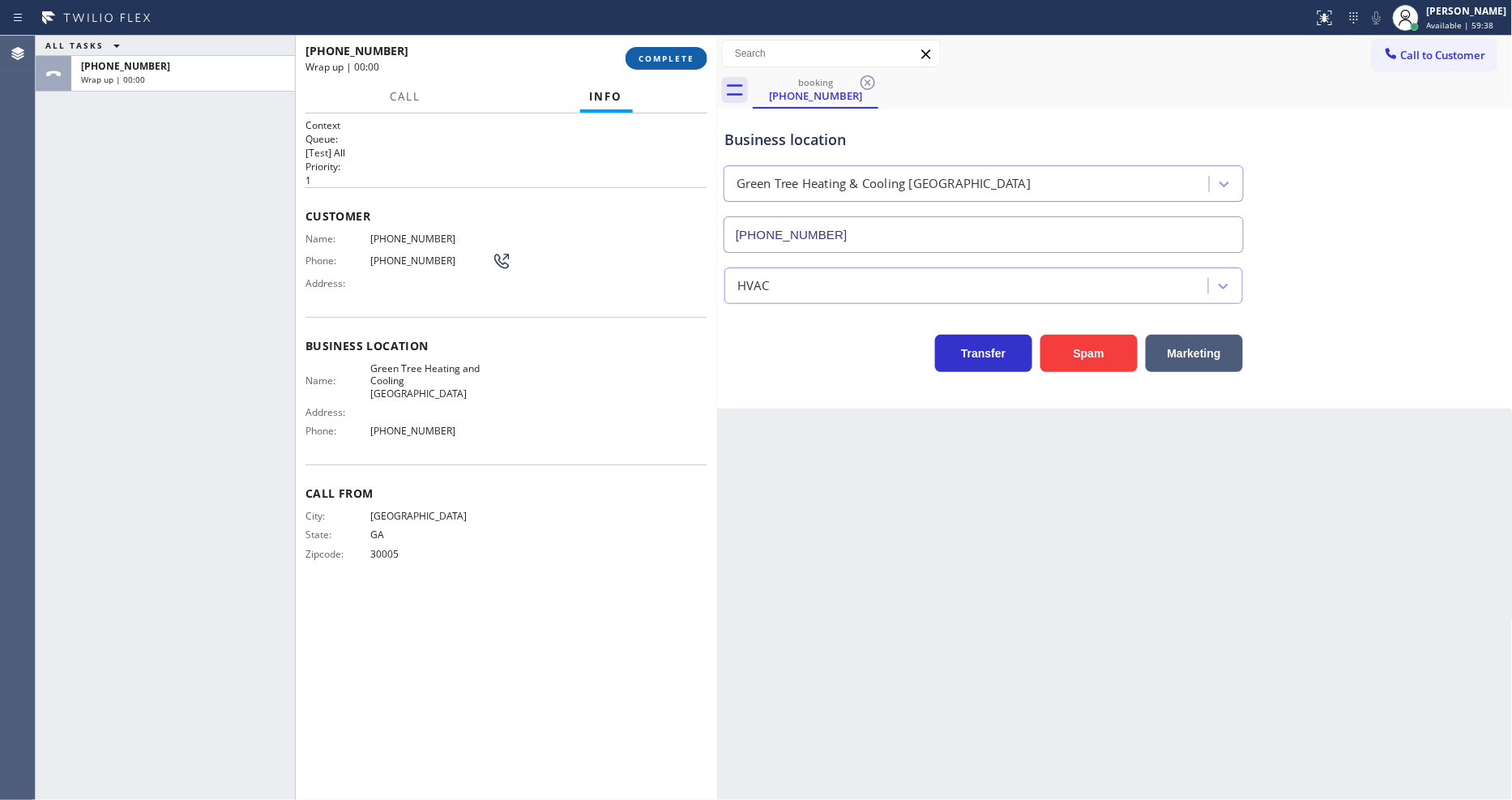
click at [648, 63] on span "COMPLETE" at bounding box center [666, 59] width 56 height 12
click at [624, 256] on div "Name: [PHONE_NUMBER] Phone: [PHONE_NUMBER] Address:" at bounding box center [507, 264] width 402 height 64
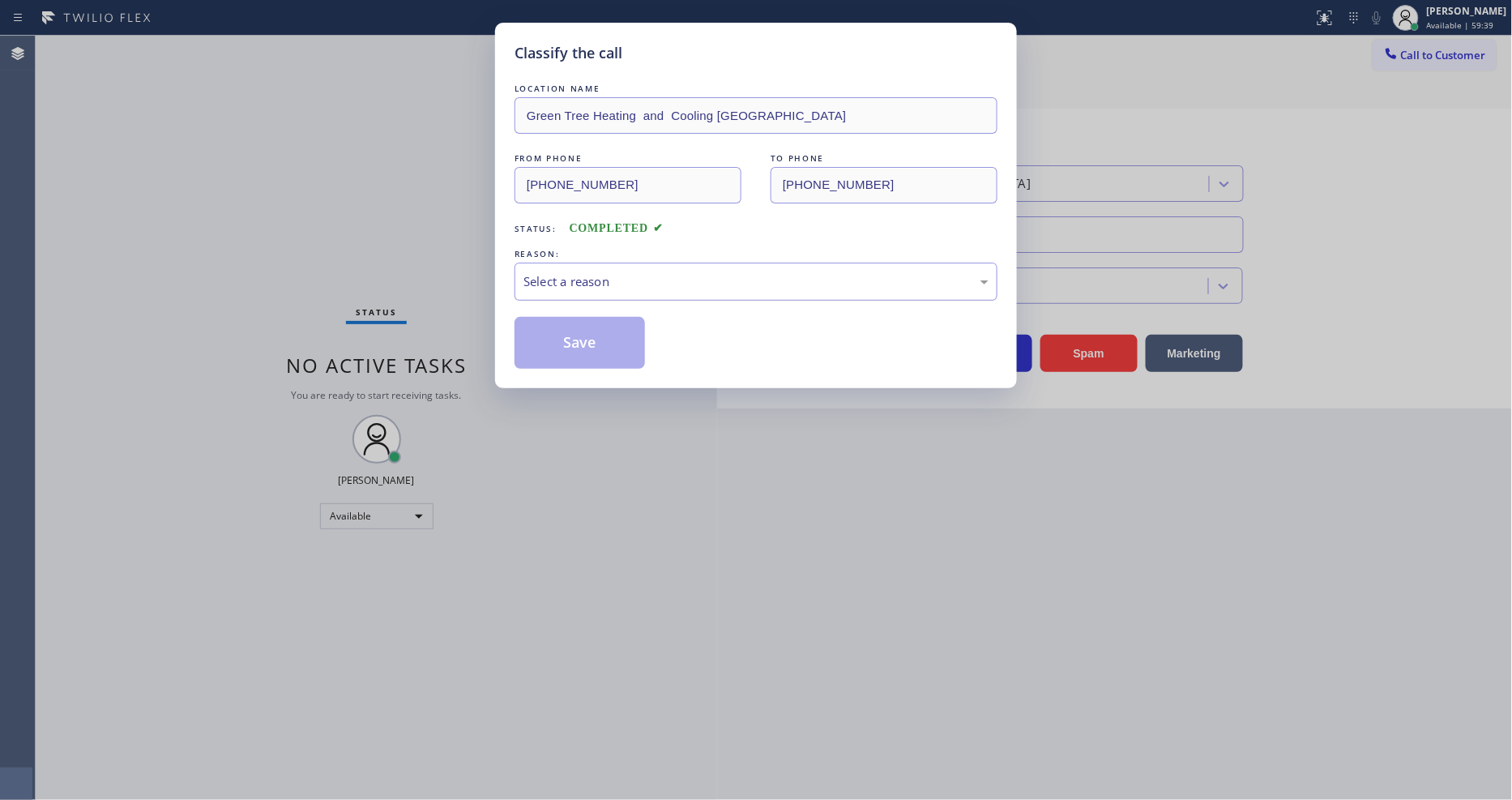
click at [625, 273] on div "Select a reason" at bounding box center [756, 281] width 465 height 19
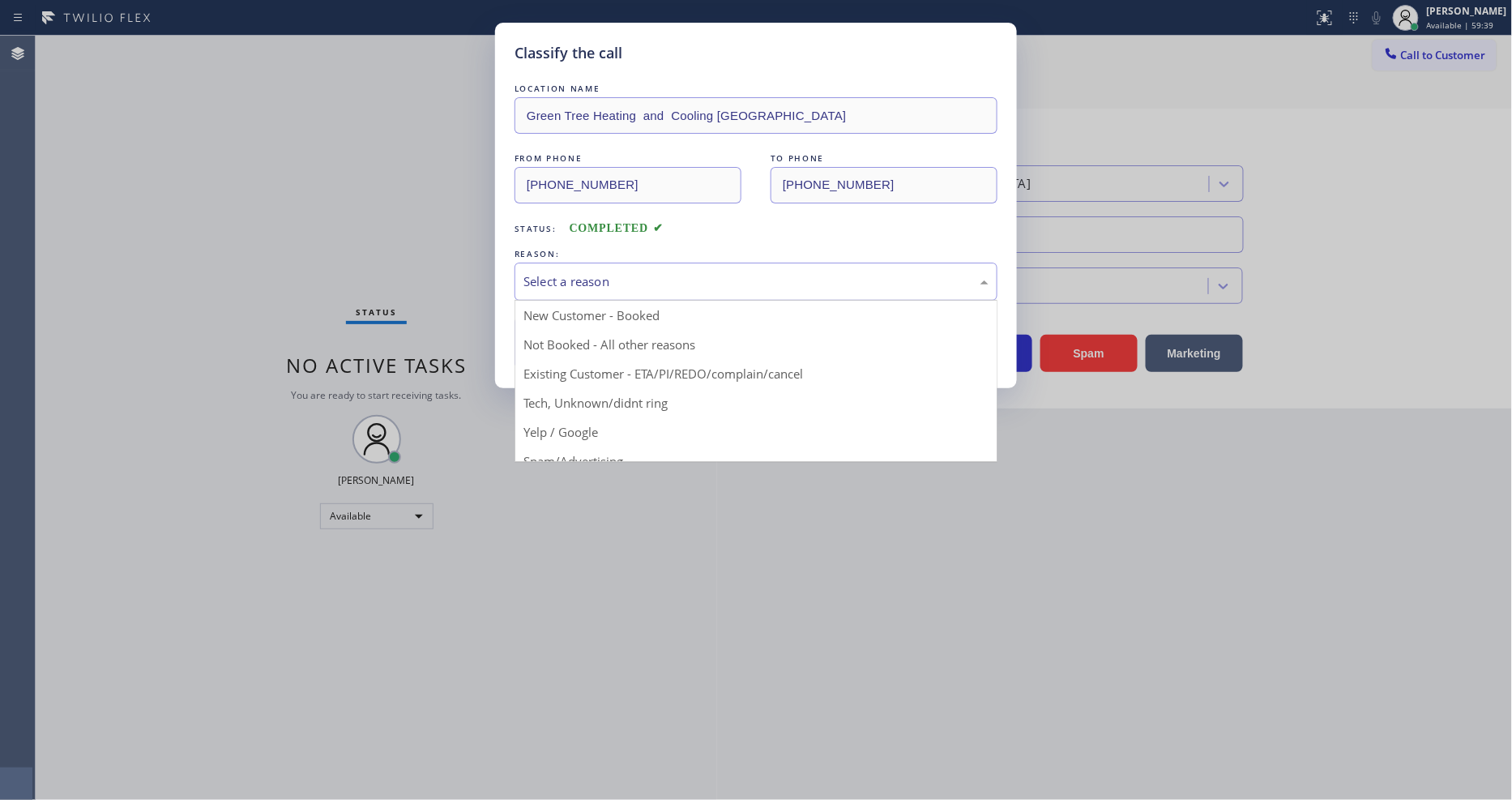
drag, startPoint x: 610, startPoint y: 415, endPoint x: 611, endPoint y: 351, distance: 64.0
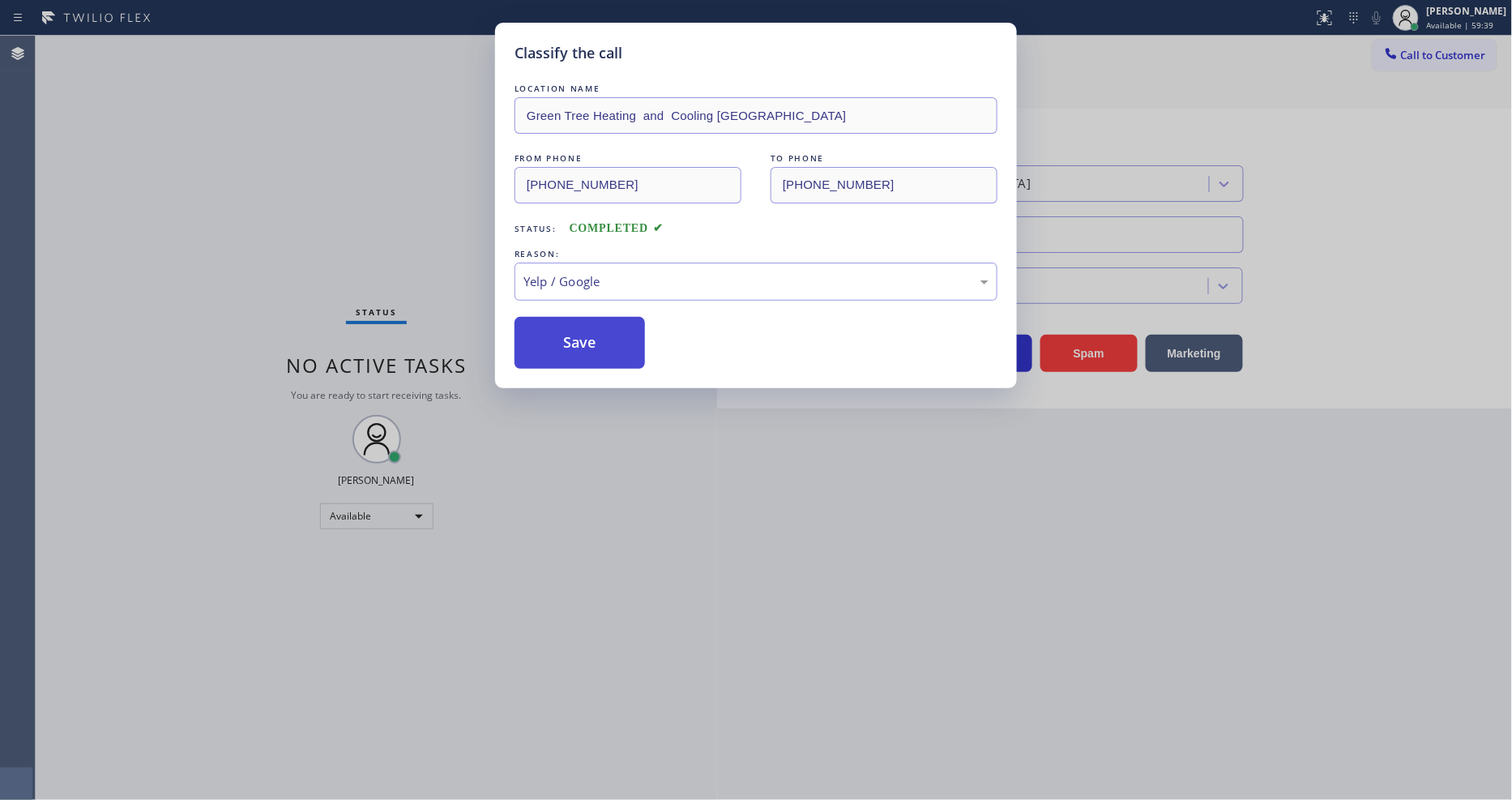
click at [611, 319] on button "Save" at bounding box center [579, 342] width 130 height 52
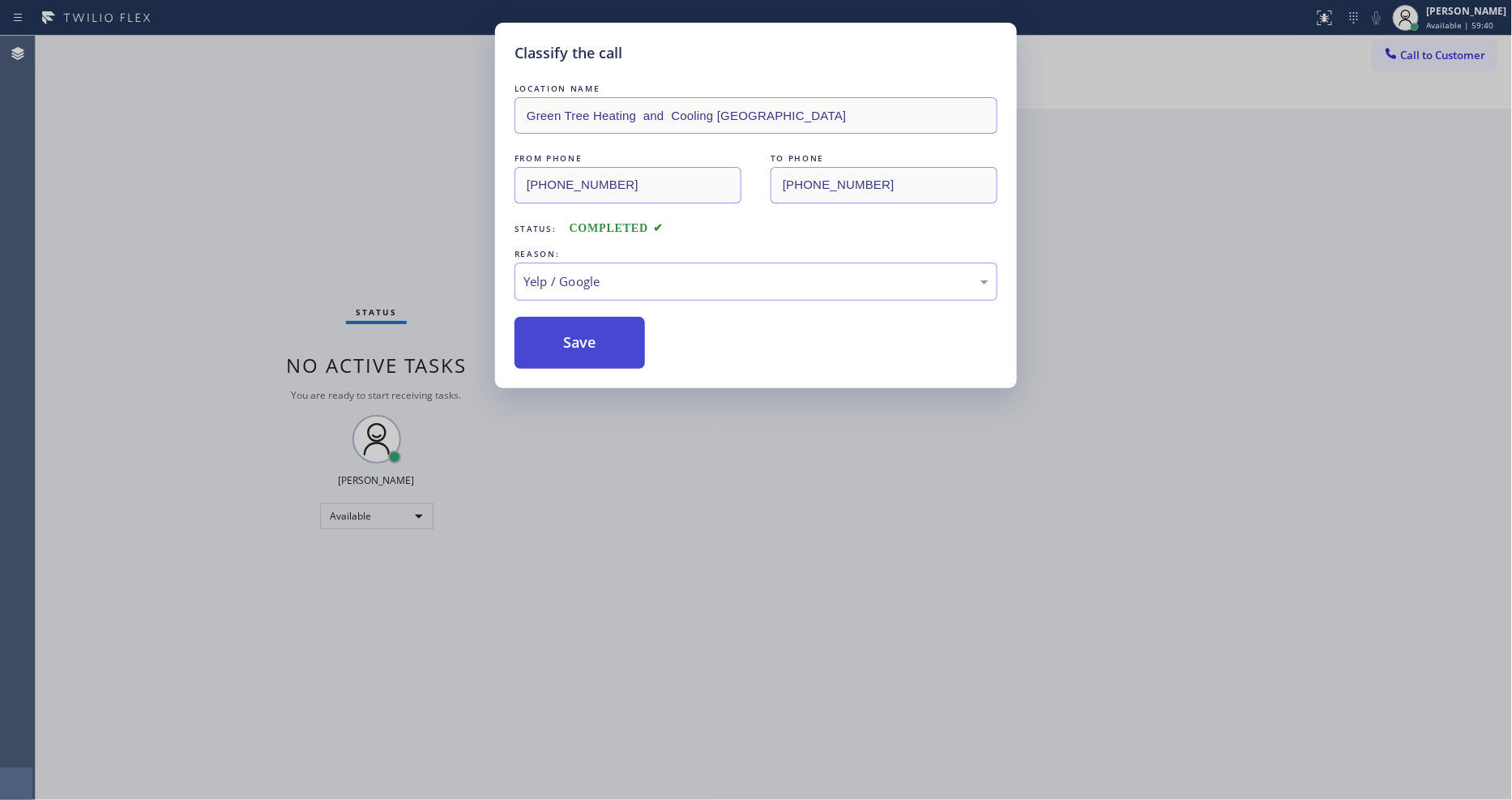
click at [611, 319] on button "Save" at bounding box center [579, 342] width 130 height 52
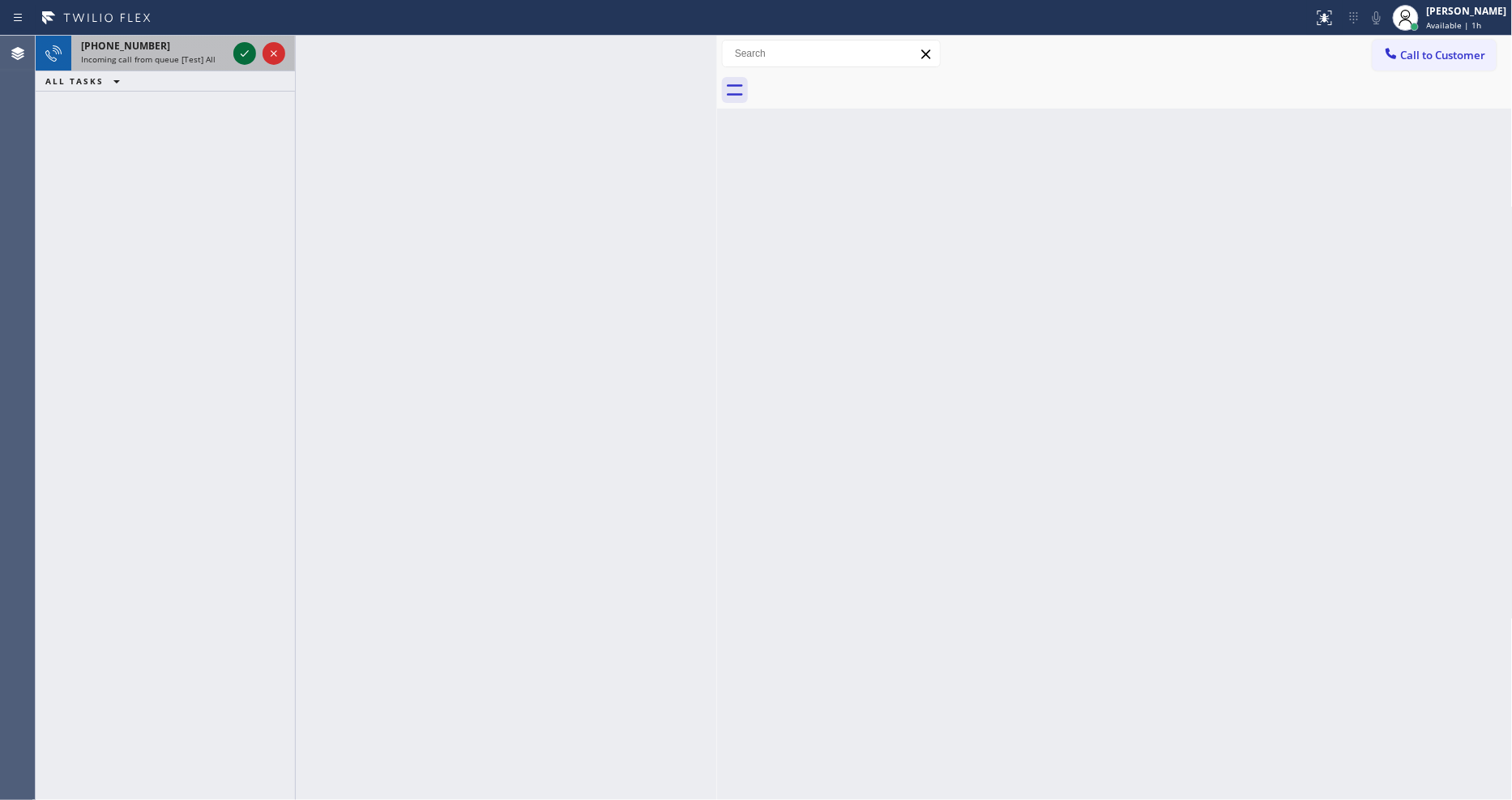
click at [246, 49] on icon at bounding box center [245, 54] width 20 height 20
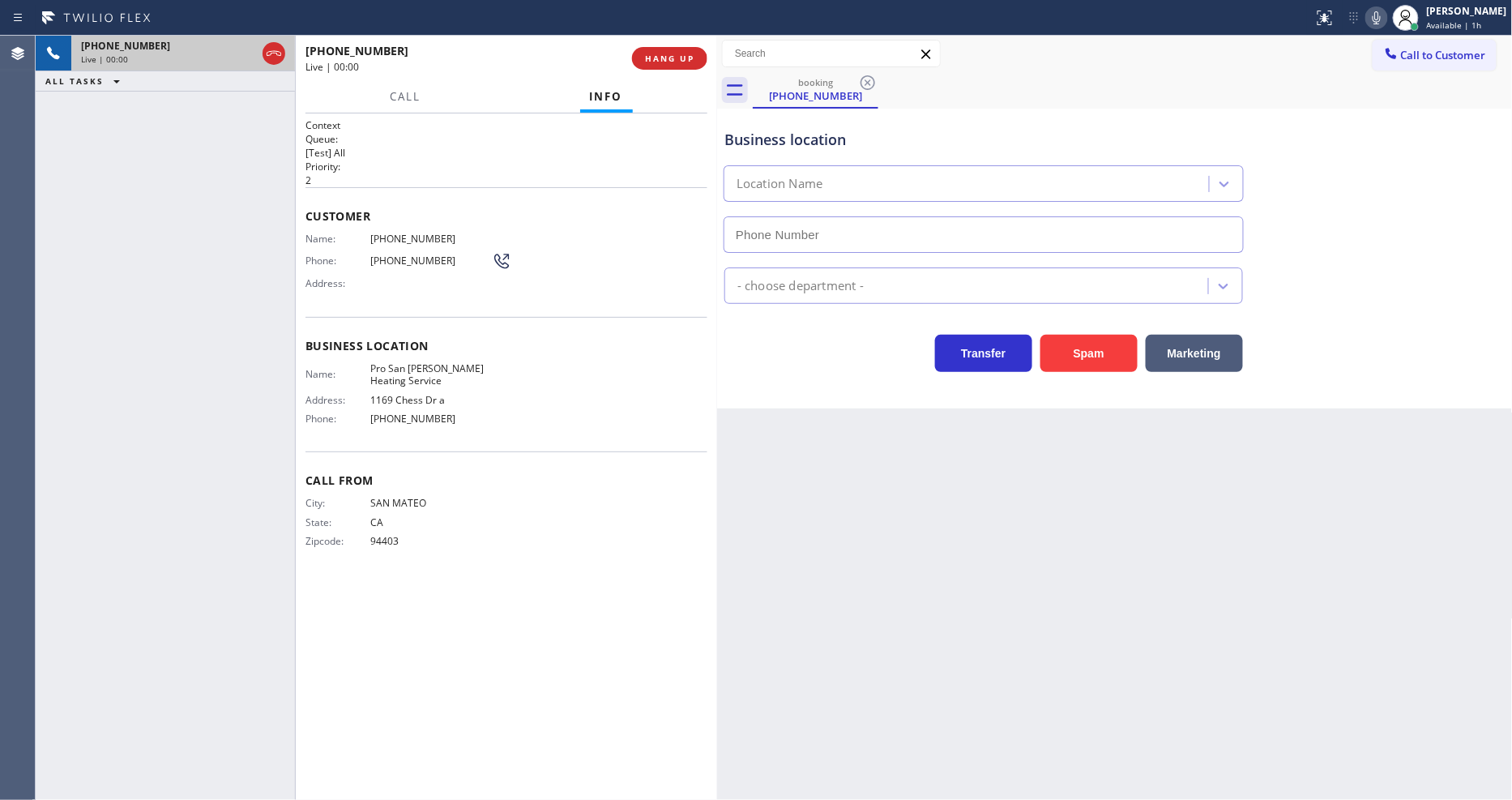
type input "[PHONE_NUMBER]"
click at [658, 57] on span "HANG UP" at bounding box center [669, 59] width 49 height 12
click at [658, 55] on span "HANG UP" at bounding box center [669, 59] width 49 height 12
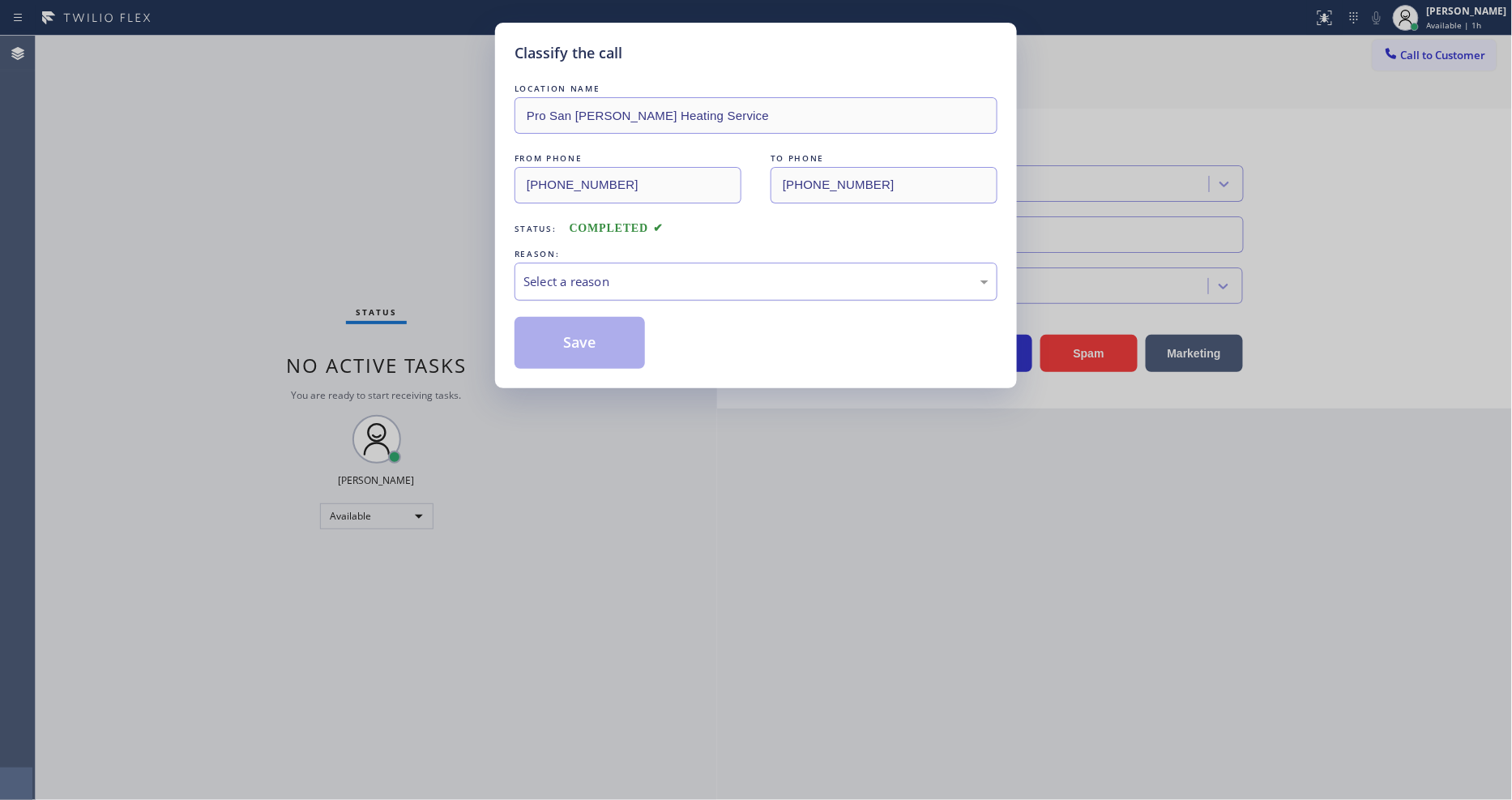
drag, startPoint x: 721, startPoint y: 292, endPoint x: 709, endPoint y: 292, distance: 12.0
click at [722, 278] on div "Select a reason" at bounding box center [756, 281] width 483 height 38
click at [614, 330] on button "Save" at bounding box center [579, 342] width 130 height 52
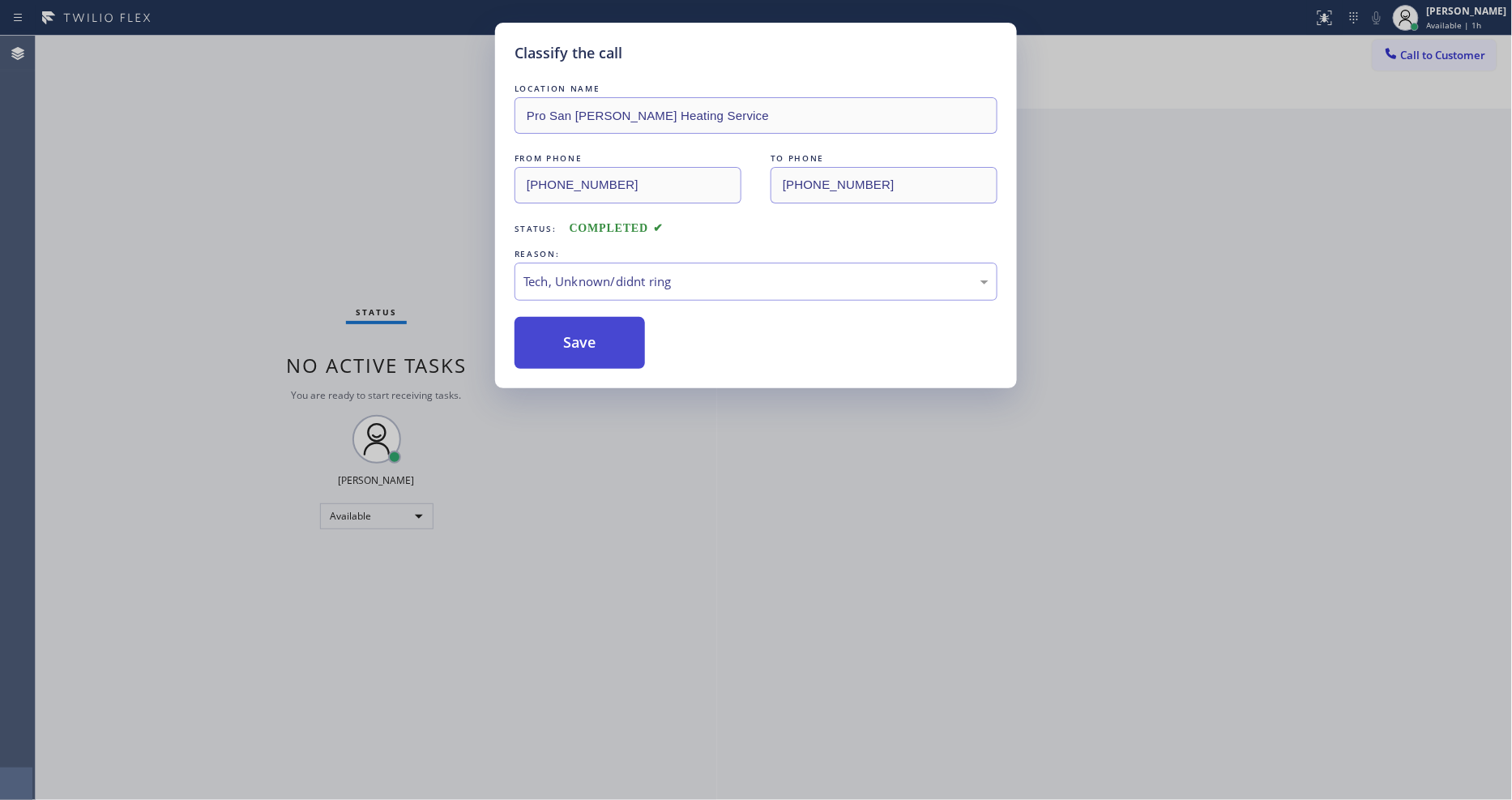
click at [614, 330] on button "Save" at bounding box center [579, 342] width 130 height 52
click at [613, 326] on button "Save" at bounding box center [579, 342] width 130 height 52
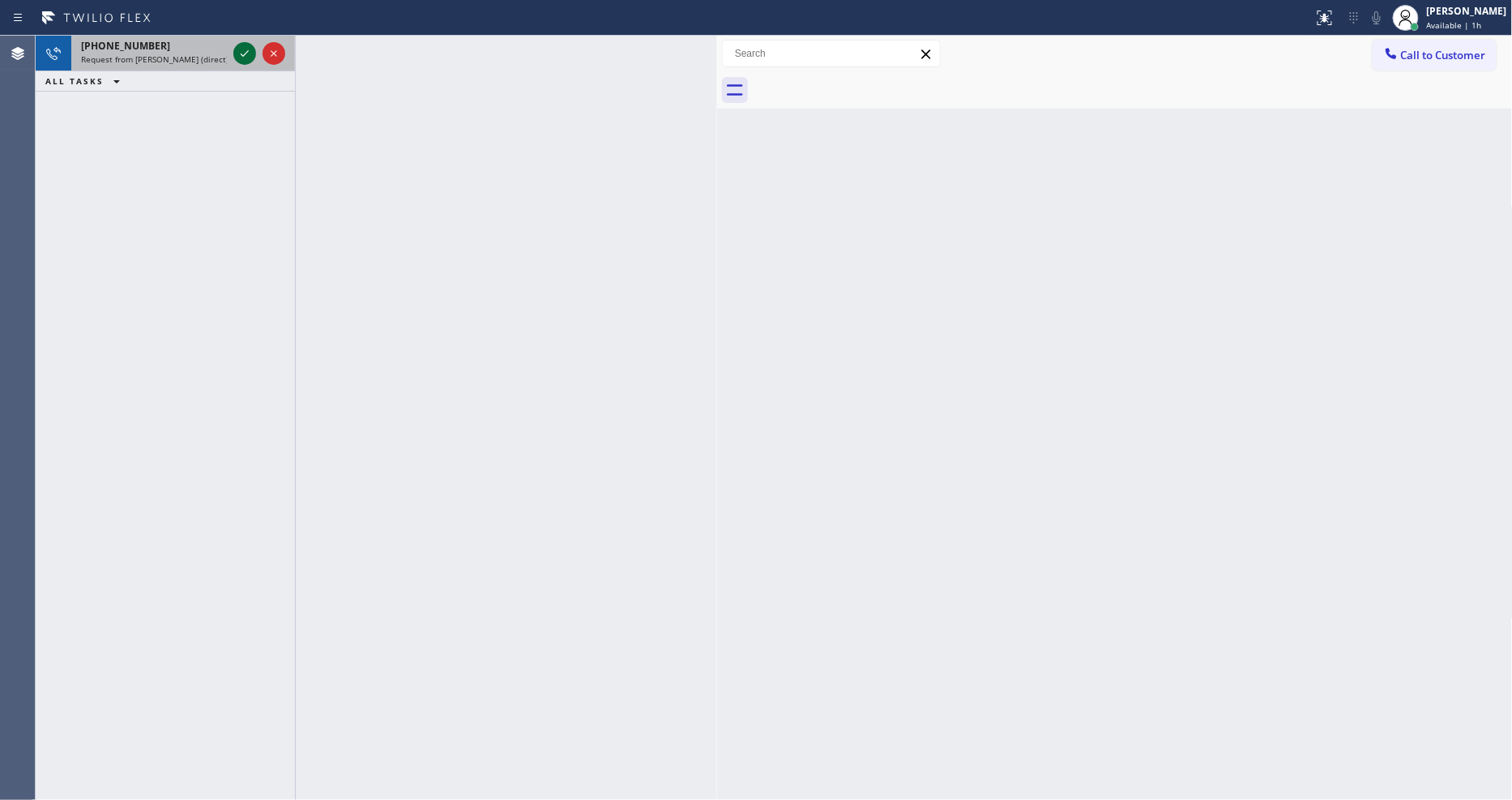
click at [241, 54] on icon at bounding box center [245, 53] width 8 height 7
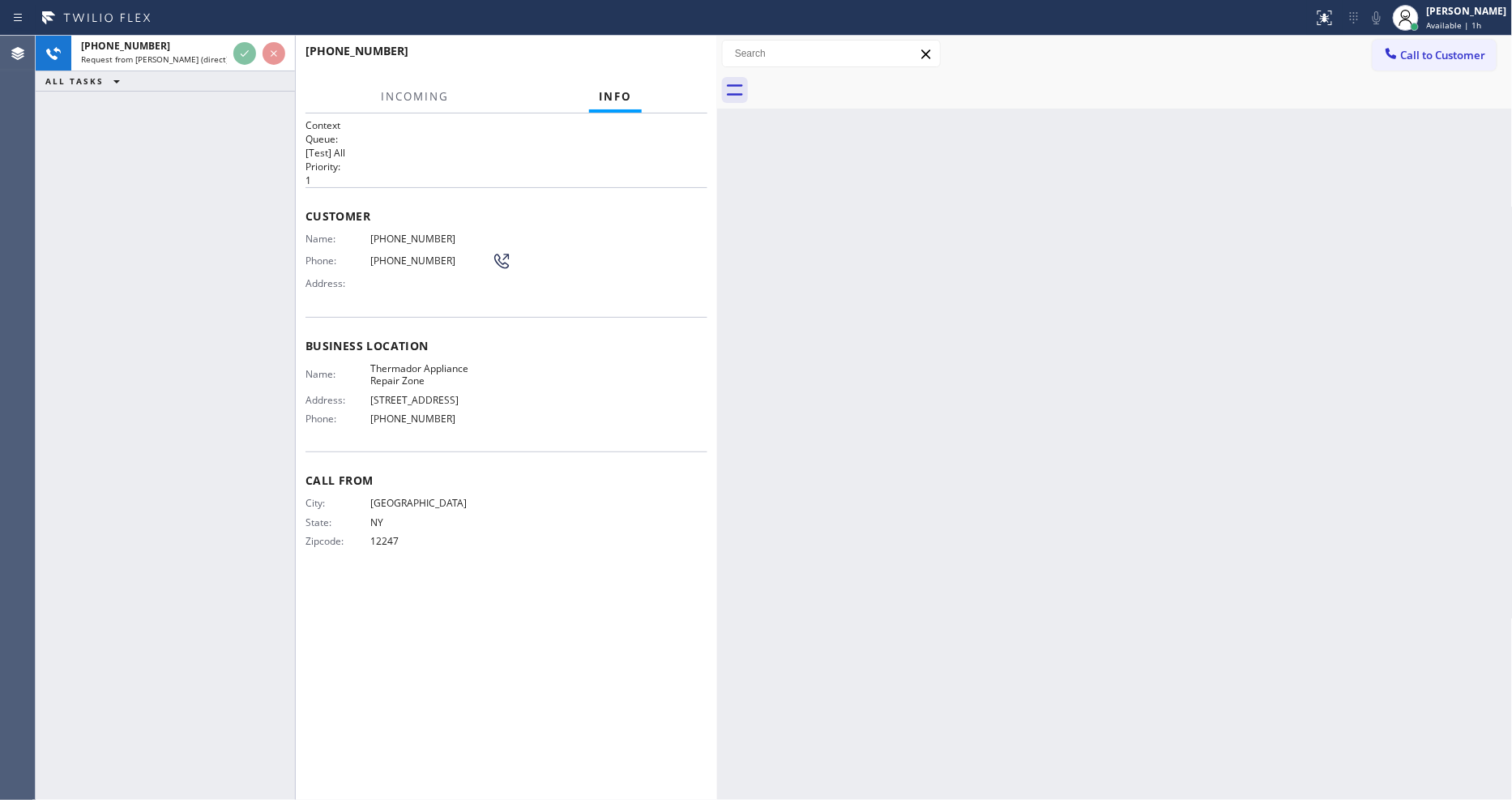
click at [176, 157] on div "[PHONE_NUMBER] Request from [PERSON_NAME] (direct) ALL TASKS ALL TASKS ACTIVE T…" at bounding box center [165, 418] width 260 height 765
click at [666, 178] on p "1" at bounding box center [507, 180] width 402 height 14
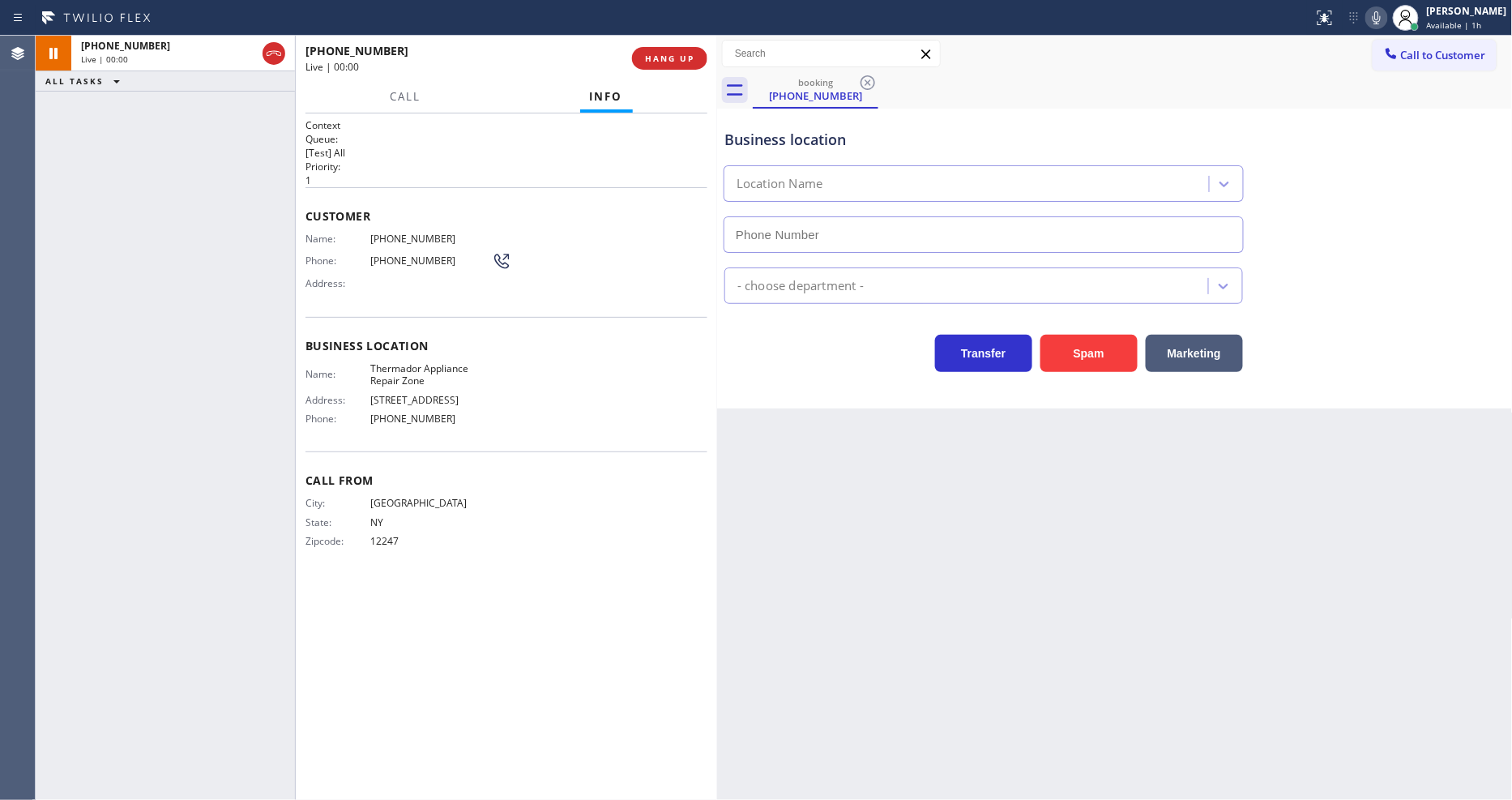
type input "[PHONE_NUMBER]"
click at [415, 373] on span "Thermador Appliance Repair Zone" at bounding box center [431, 375] width 122 height 25
click at [415, 368] on span "Thermador Appliance Repair Zone" at bounding box center [431, 375] width 122 height 25
click at [415, 370] on span "Thermador Appliance Repair Zone" at bounding box center [431, 375] width 122 height 25
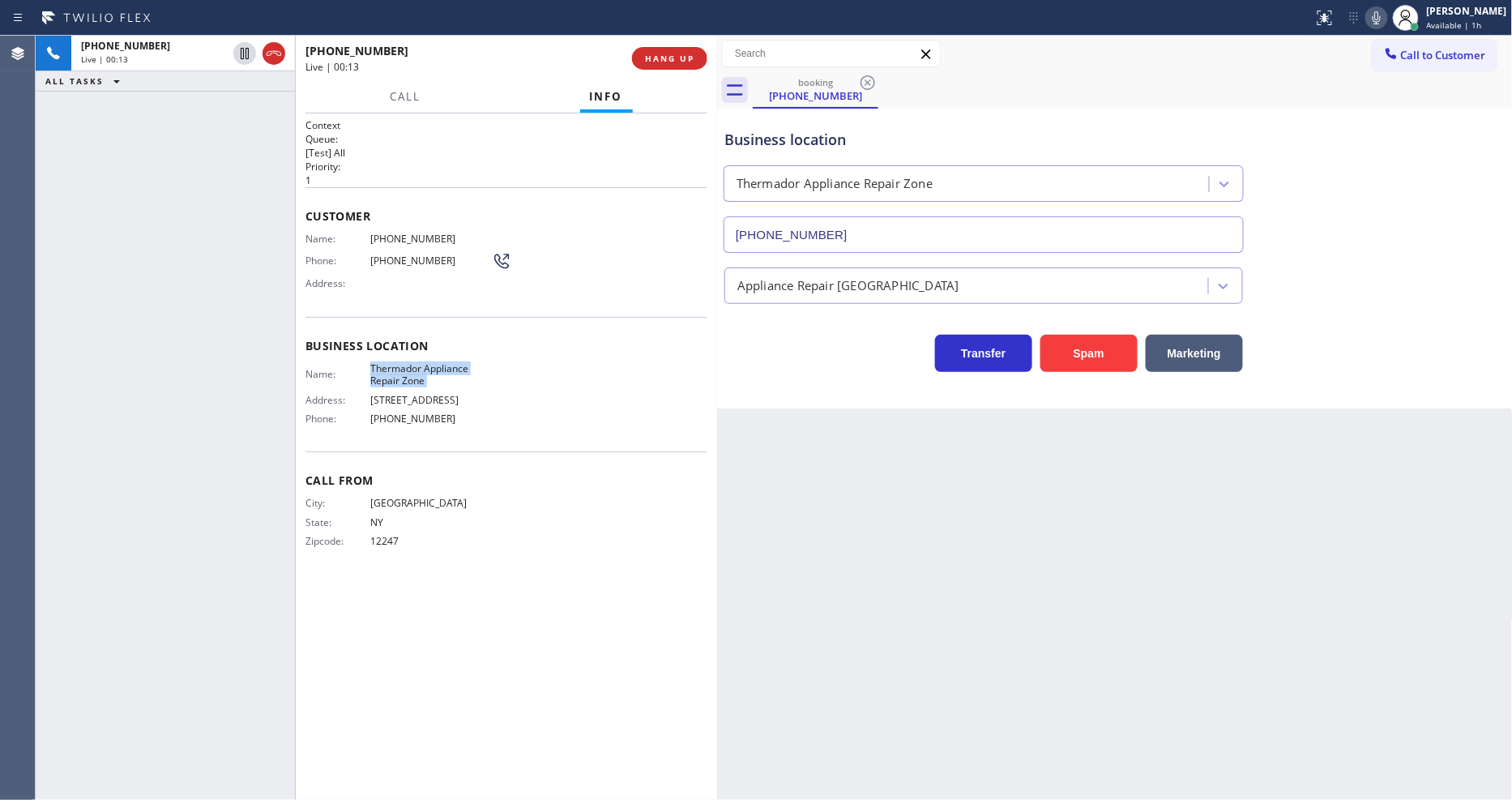
click at [415, 370] on span "Thermador Appliance Repair Zone" at bounding box center [431, 375] width 122 height 25
click at [409, 365] on span "Thermador Appliance Repair Zone" at bounding box center [431, 375] width 122 height 25
click at [398, 232] on span "[PHONE_NUMBER]" at bounding box center [431, 238] width 122 height 12
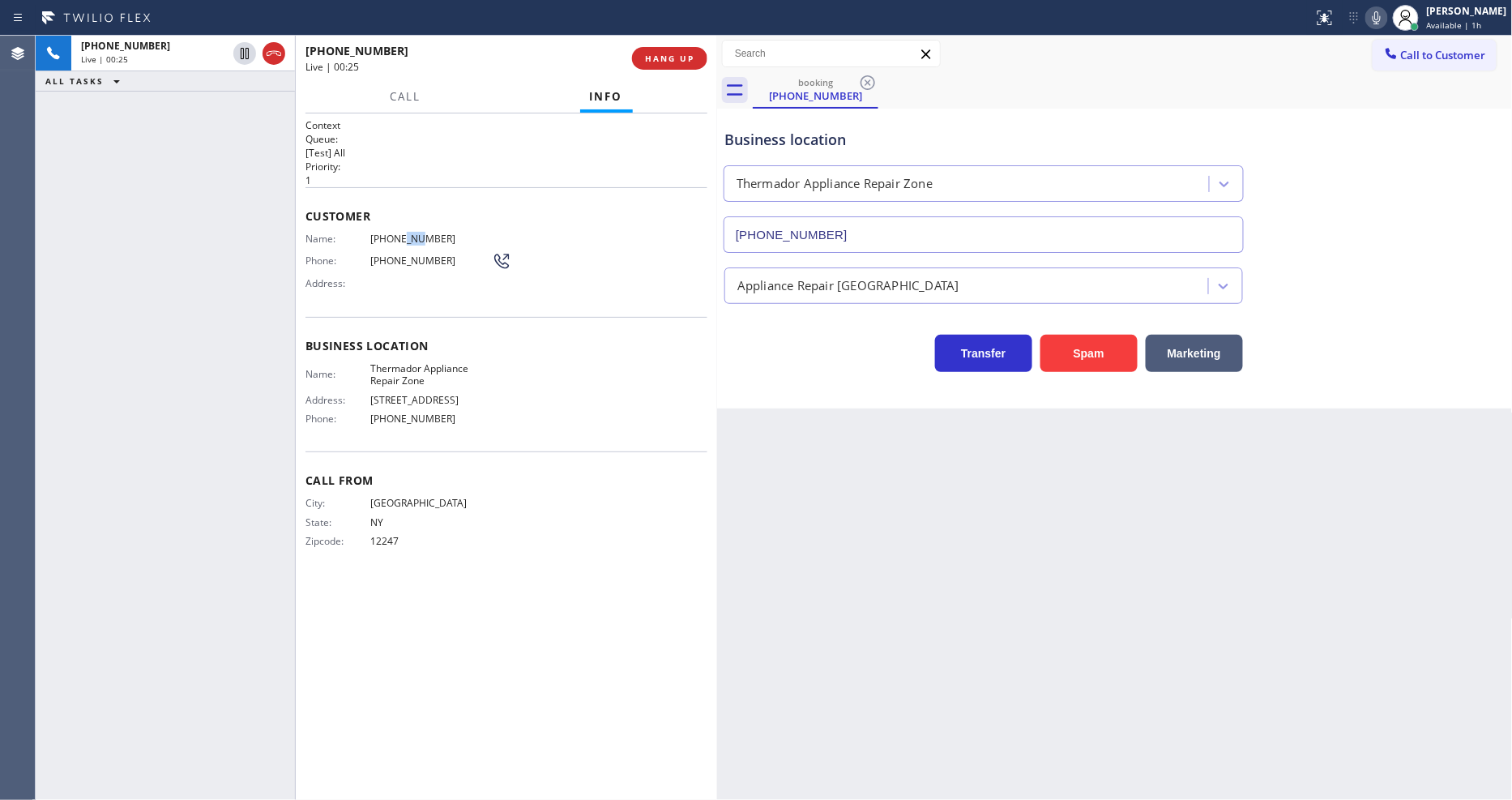
click at [398, 232] on span "[PHONE_NUMBER]" at bounding box center [431, 238] width 122 height 12
click at [1387, 17] on icon at bounding box center [1377, 18] width 20 height 20
drag, startPoint x: 737, startPoint y: 574, endPoint x: 737, endPoint y: 565, distance: 9.0
click at [737, 572] on div "Back to Dashboard Change Sender ID Customers Technicians Select a contact Outbo…" at bounding box center [1115, 418] width 796 height 765
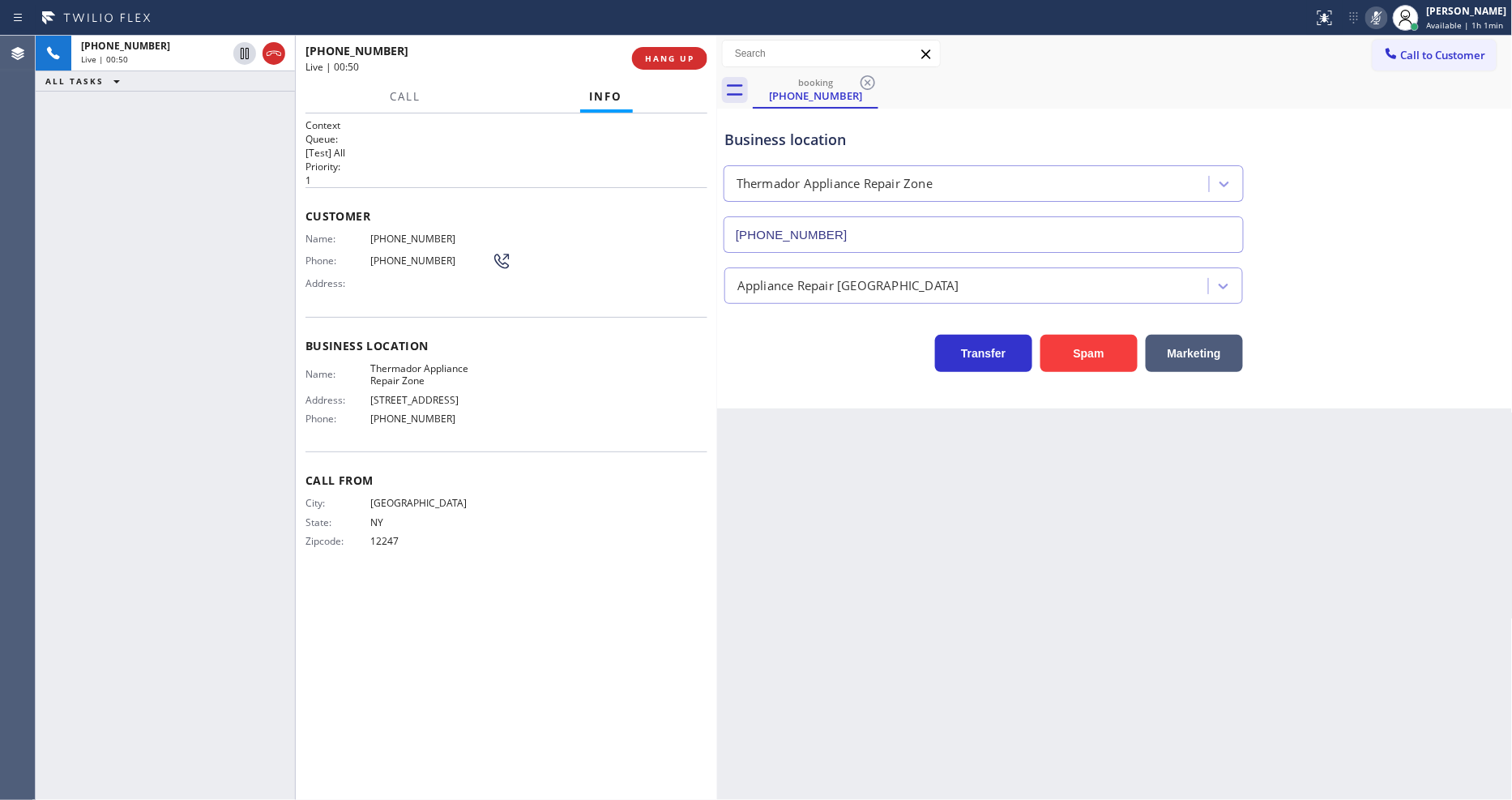
click at [1380, 20] on icon at bounding box center [1377, 18] width 20 height 20
click at [245, 59] on icon at bounding box center [245, 54] width 20 height 20
click at [1387, 18] on icon at bounding box center [1377, 18] width 20 height 20
click at [1291, 704] on div "Back to Dashboard Change Sender ID Customers Technicians Select a contact Outbo…" at bounding box center [1115, 418] width 796 height 765
drag, startPoint x: 246, startPoint y: 55, endPoint x: 296, endPoint y: 59, distance: 50.2
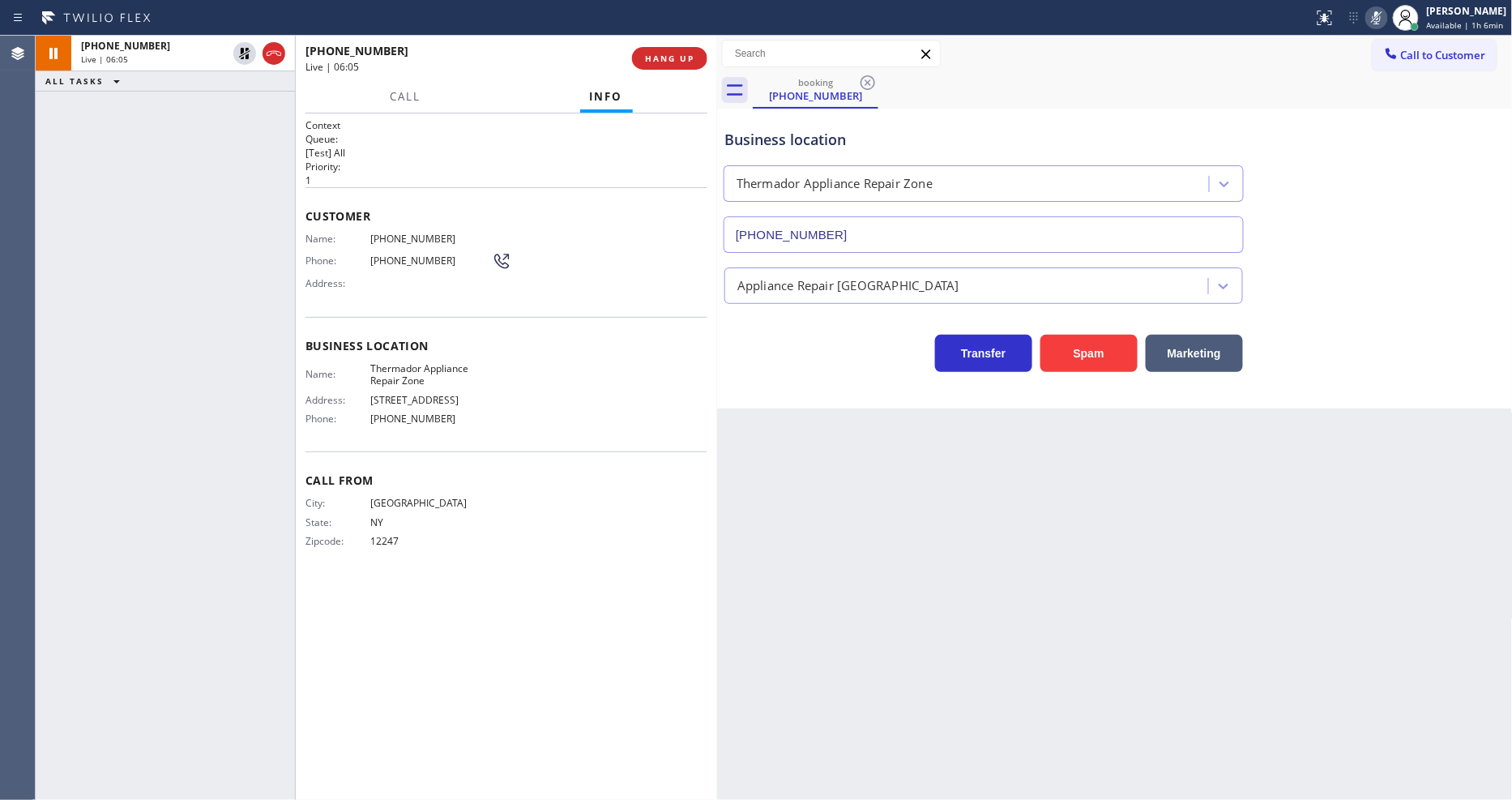
click at [246, 55] on icon at bounding box center [245, 54] width 12 height 12
click at [1387, 23] on icon at bounding box center [1377, 18] width 20 height 20
click at [1043, 681] on div "Back to Dashboard Change Sender ID Customers Technicians Select a contact Outbo…" at bounding box center [1115, 418] width 796 height 765
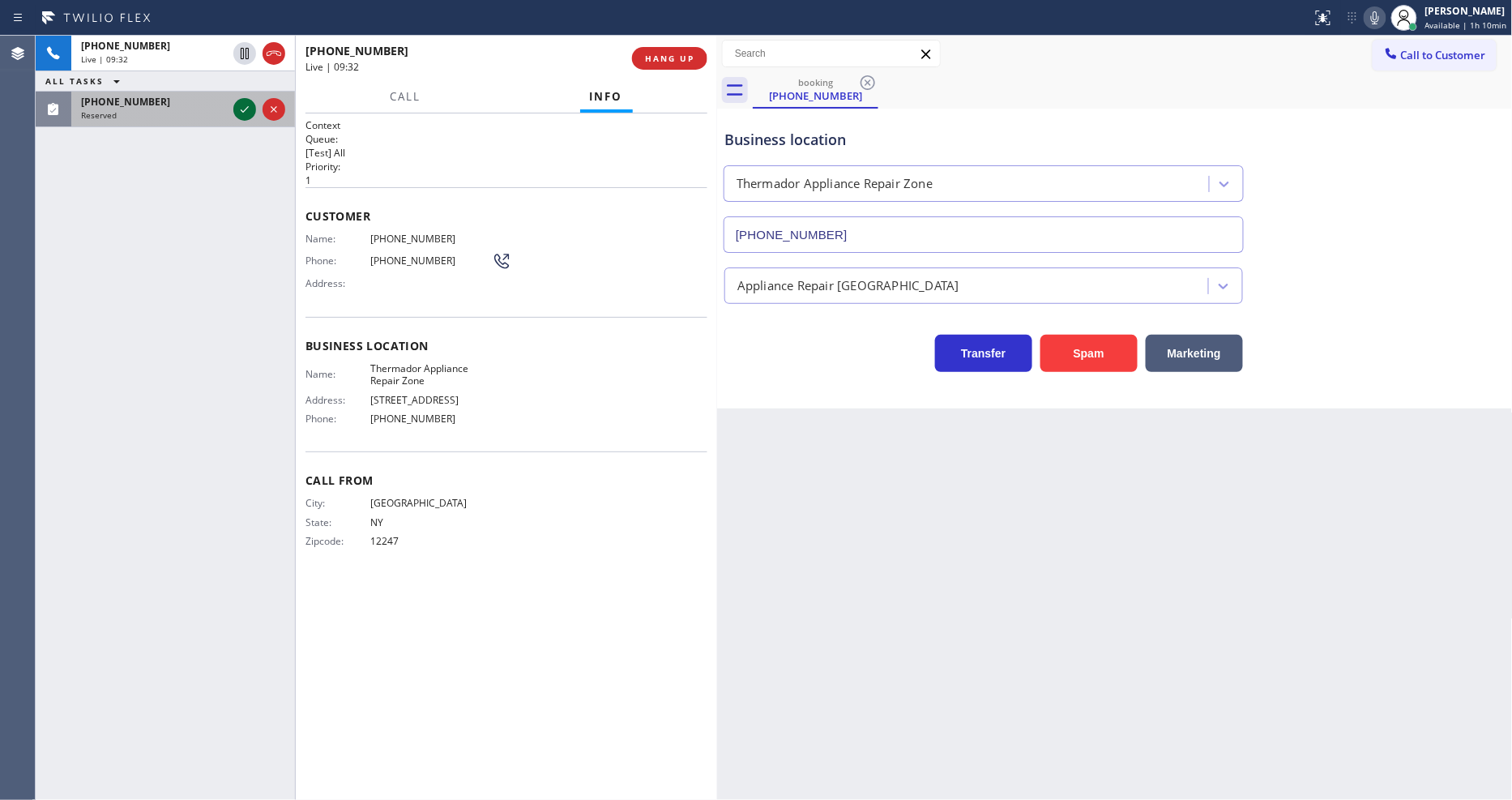
click at [246, 112] on icon at bounding box center [245, 110] width 20 height 20
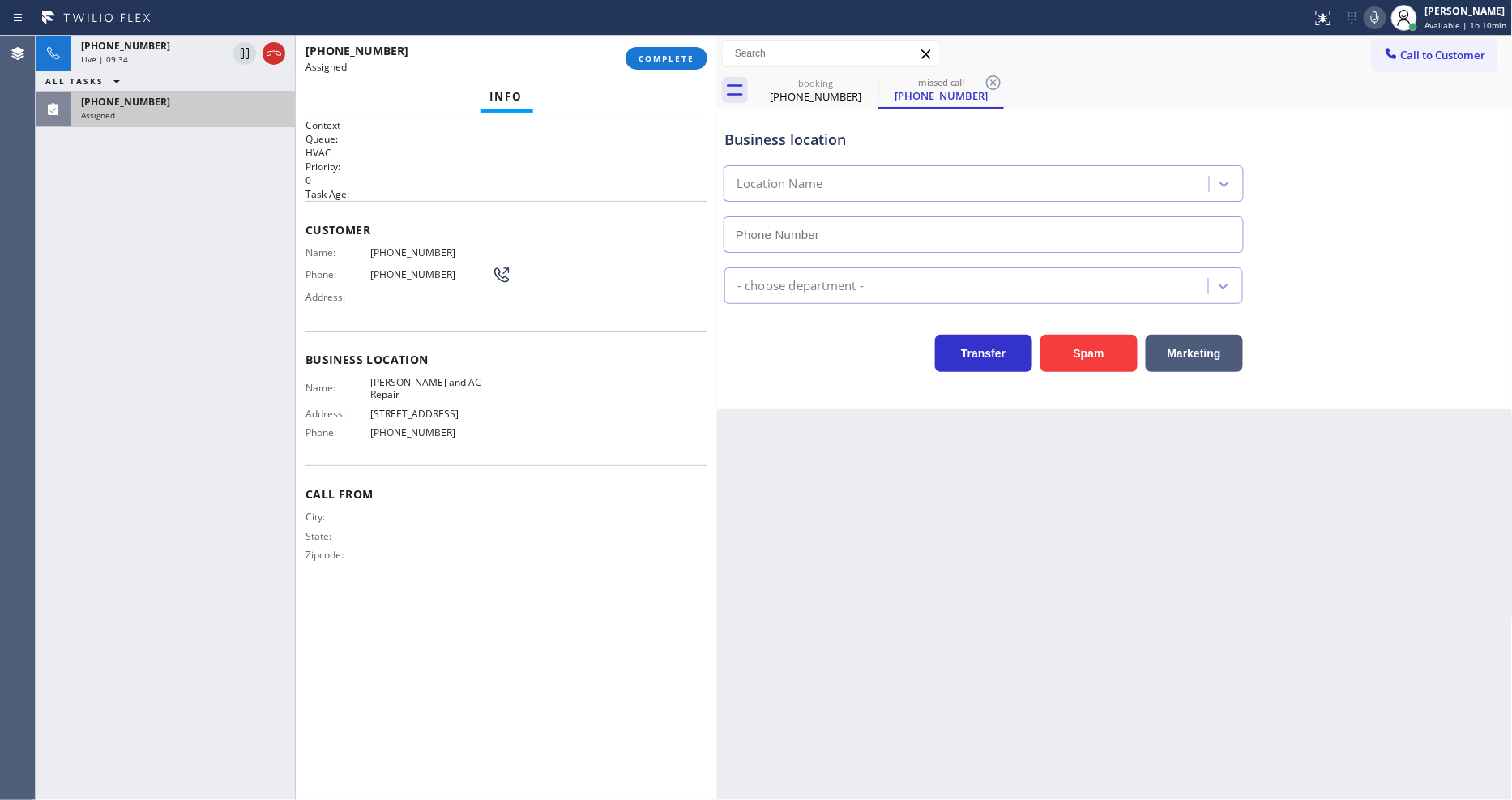
click at [454, 180] on p "0" at bounding box center [507, 180] width 402 height 14
type input "[PHONE_NUMBER]"
click at [655, 498] on div "Call From City: State: Zipcode:" at bounding box center [507, 526] width 402 height 123
click at [318, 223] on span "Customer" at bounding box center [507, 230] width 402 height 16
click at [658, 65] on button "COMPLETE" at bounding box center [666, 58] width 82 height 23
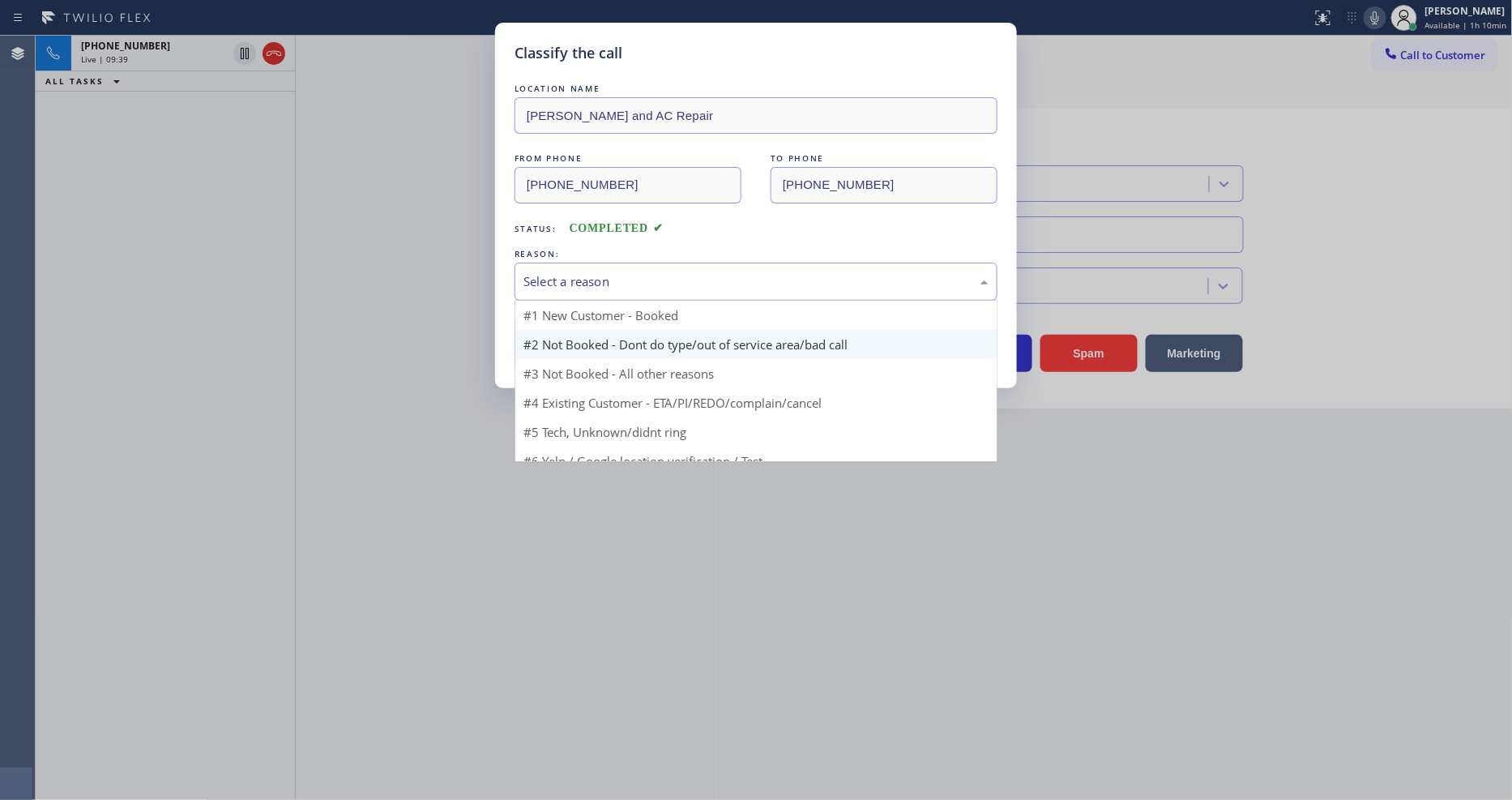
drag, startPoint x: 606, startPoint y: 313, endPoint x: 610, endPoint y: 325, distance: 12.6
click at [619, 276] on div "Select a reason" at bounding box center [756, 281] width 465 height 19
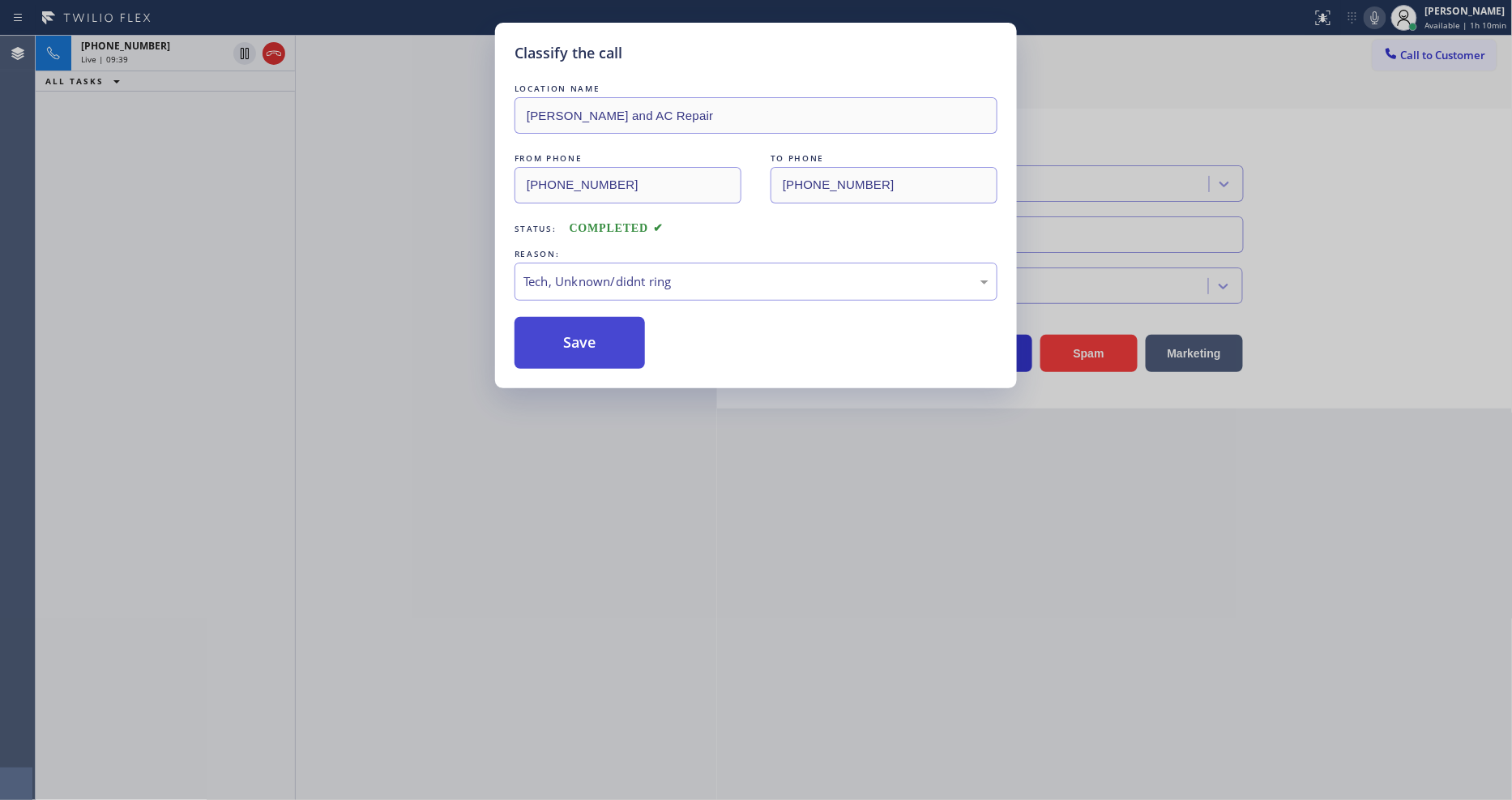
click at [598, 347] on button "Save" at bounding box center [579, 342] width 130 height 52
click at [598, 346] on button "Save" at bounding box center [579, 342] width 130 height 52
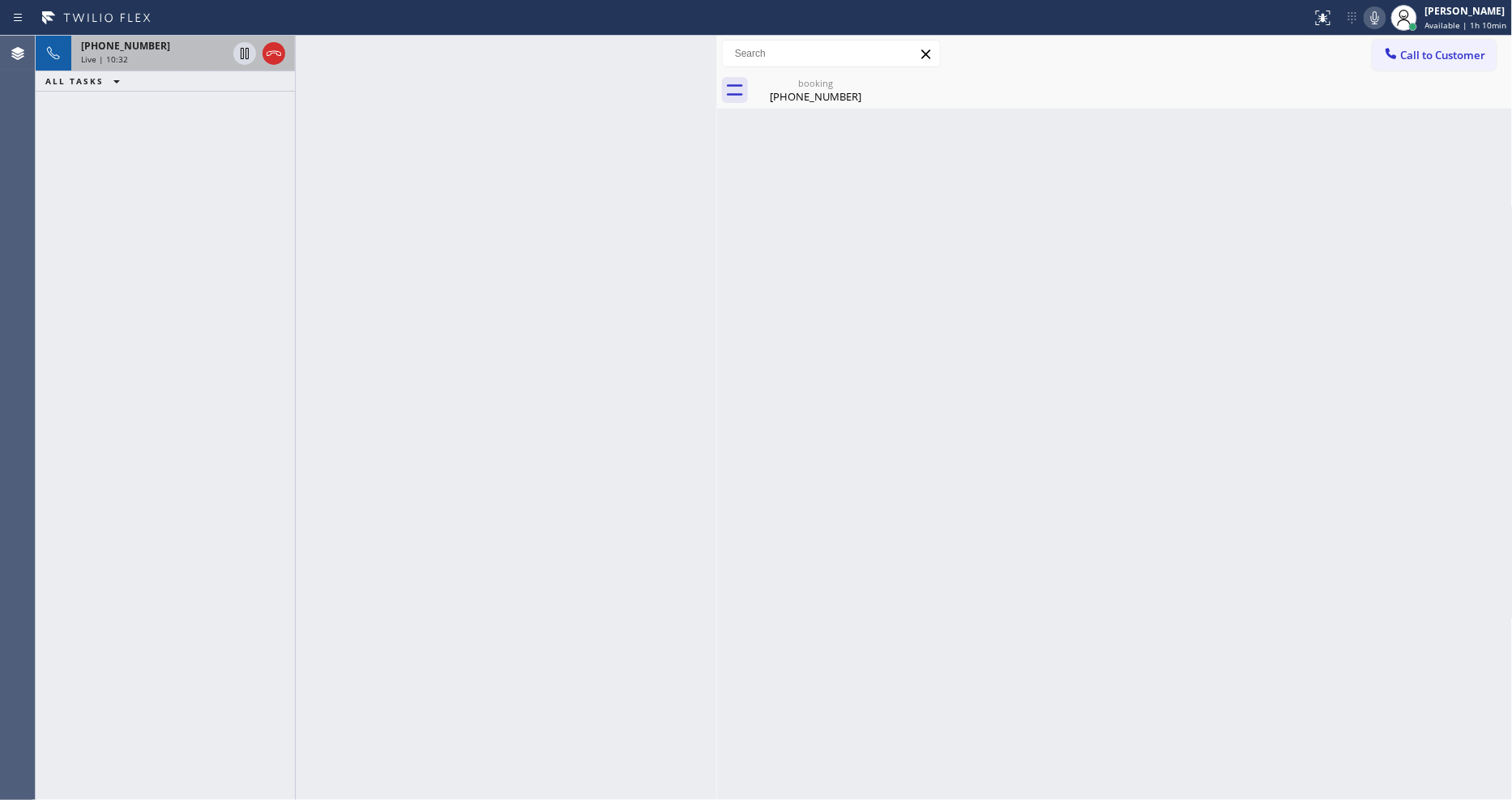
click at [186, 63] on div "Live | 10:32" at bounding box center [154, 60] width 146 height 12
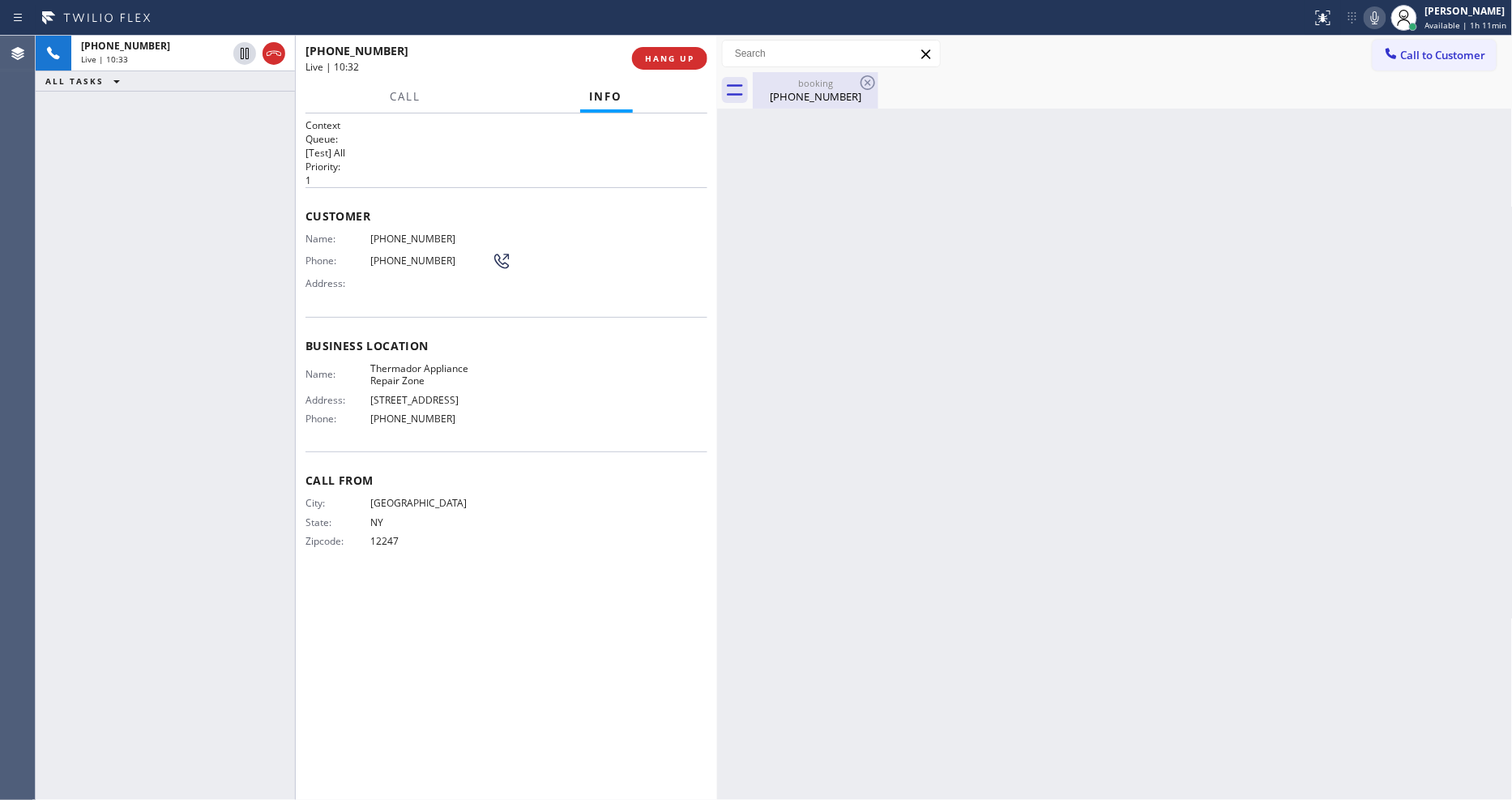
click at [818, 102] on div "[PHONE_NUMBER]" at bounding box center [815, 96] width 122 height 15
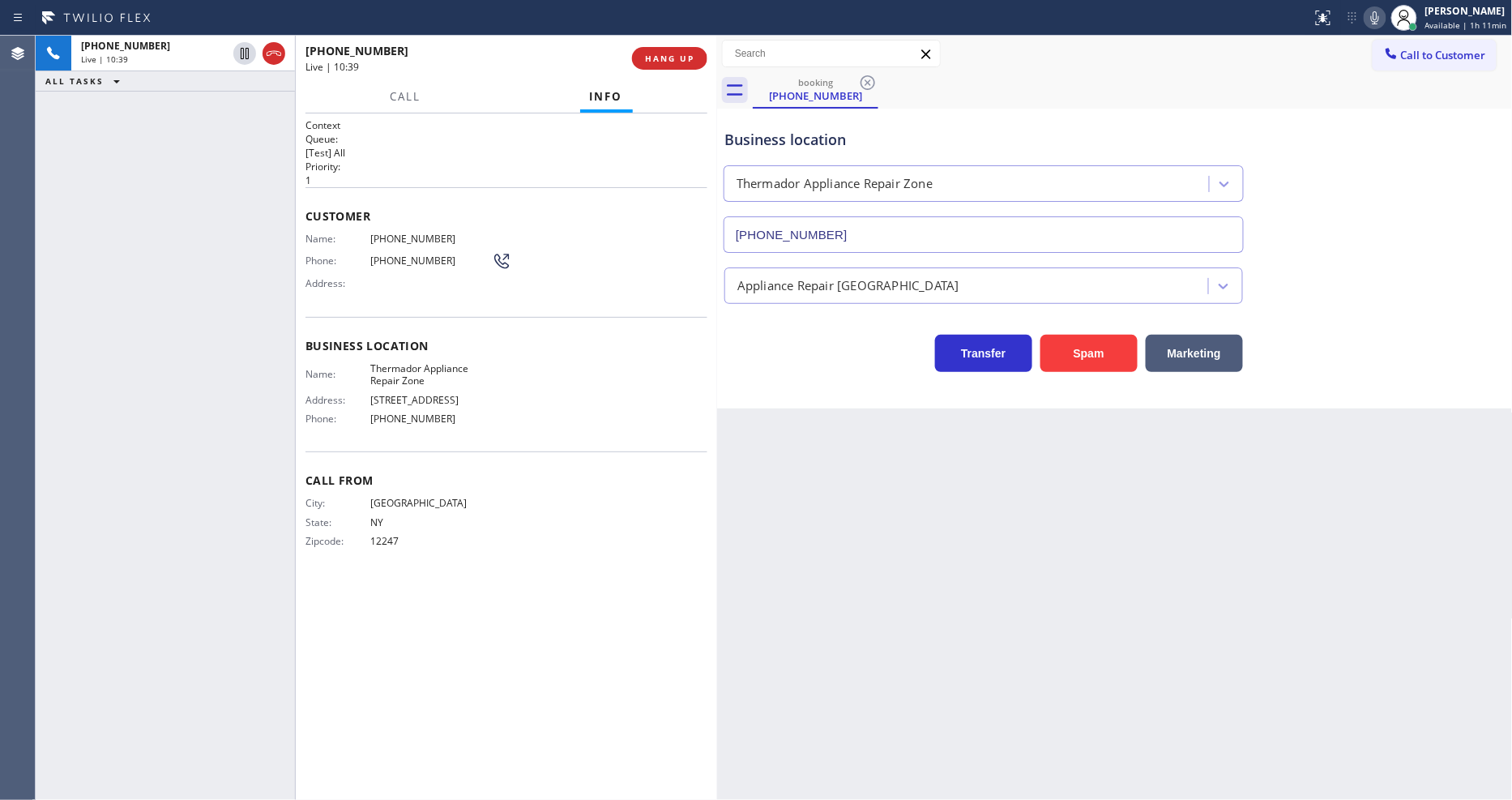
click at [1092, 639] on div "Back to Dashboard Change Sender ID Customers Technicians Select a contact Outbo…" at bounding box center [1115, 418] width 796 height 765
click at [717, 49] on div at bounding box center [717, 418] width 0 height 765
click at [659, 63] on span "HANG UP" at bounding box center [669, 59] width 49 height 12
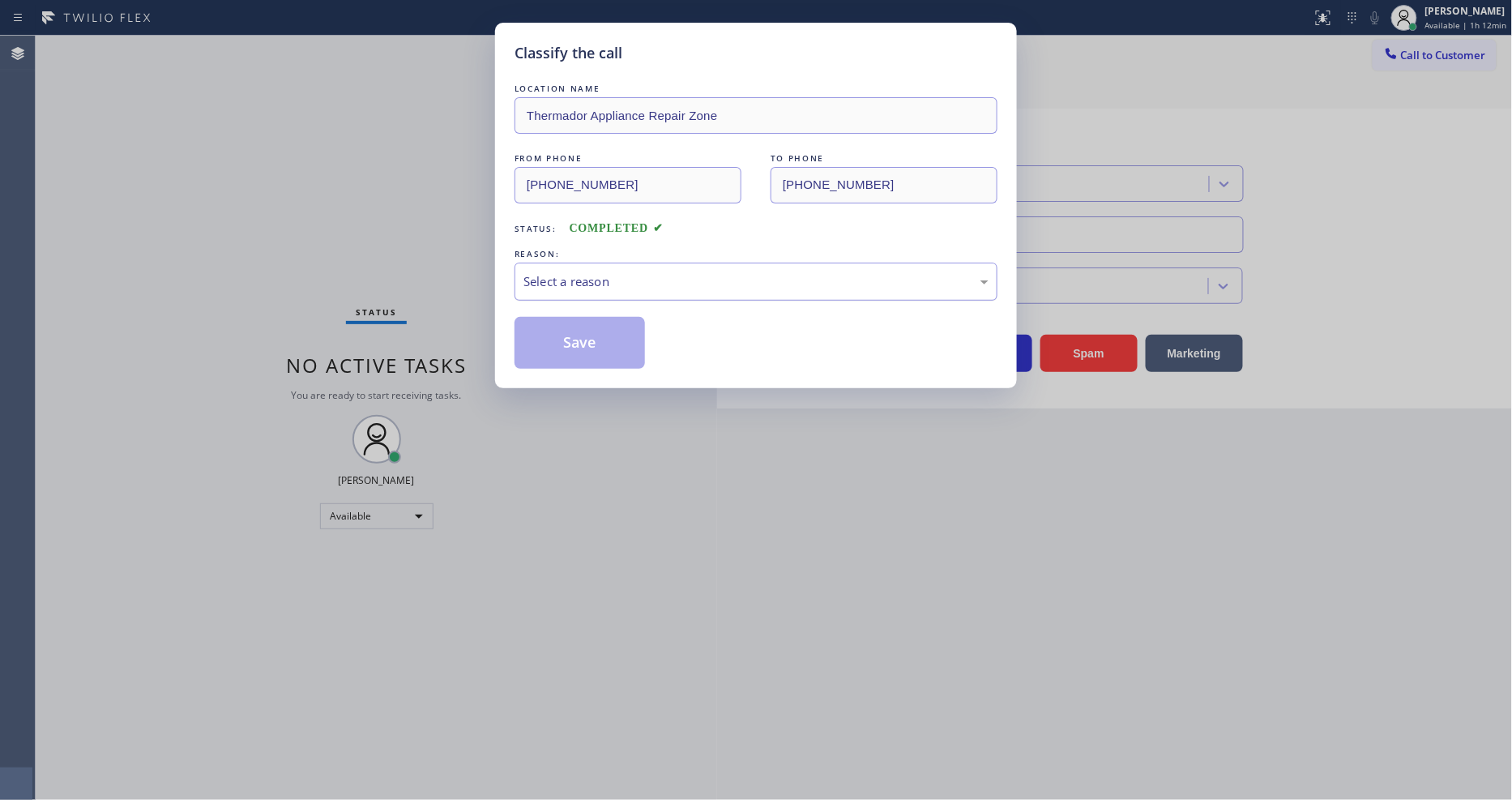
click at [630, 263] on div "Select a reason" at bounding box center [756, 281] width 483 height 38
click at [590, 282] on div "Tech, Unknown/didnt ring" at bounding box center [756, 281] width 465 height 19
click at [561, 344] on button "Save" at bounding box center [579, 342] width 130 height 52
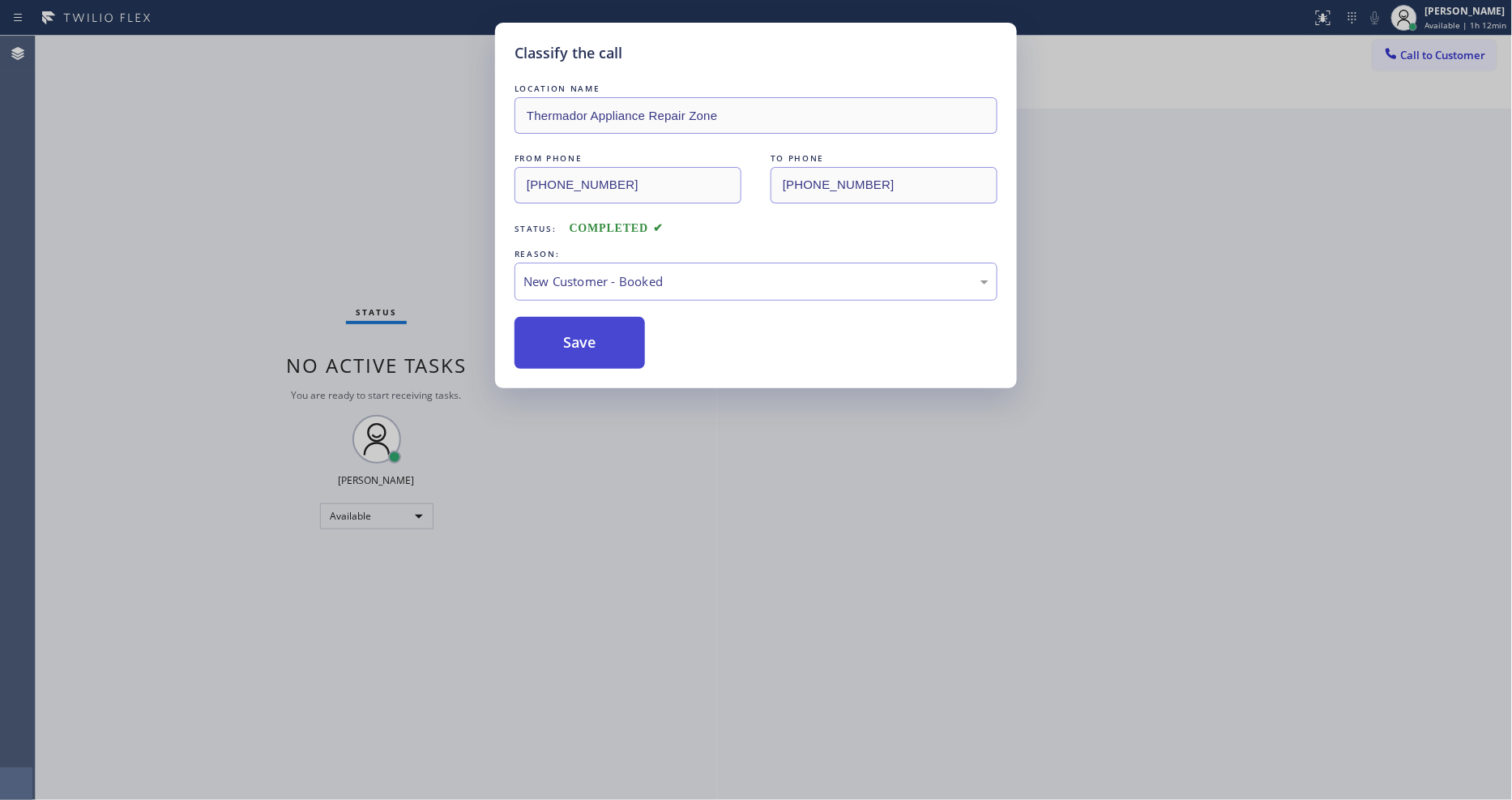
click at [561, 344] on button "Save" at bounding box center [579, 342] width 130 height 52
click at [561, 342] on button "Save" at bounding box center [579, 342] width 130 height 52
drag, startPoint x: 561, startPoint y: 340, endPoint x: 555, endPoint y: 358, distance: 19.0
click at [561, 344] on button "Save" at bounding box center [579, 342] width 130 height 52
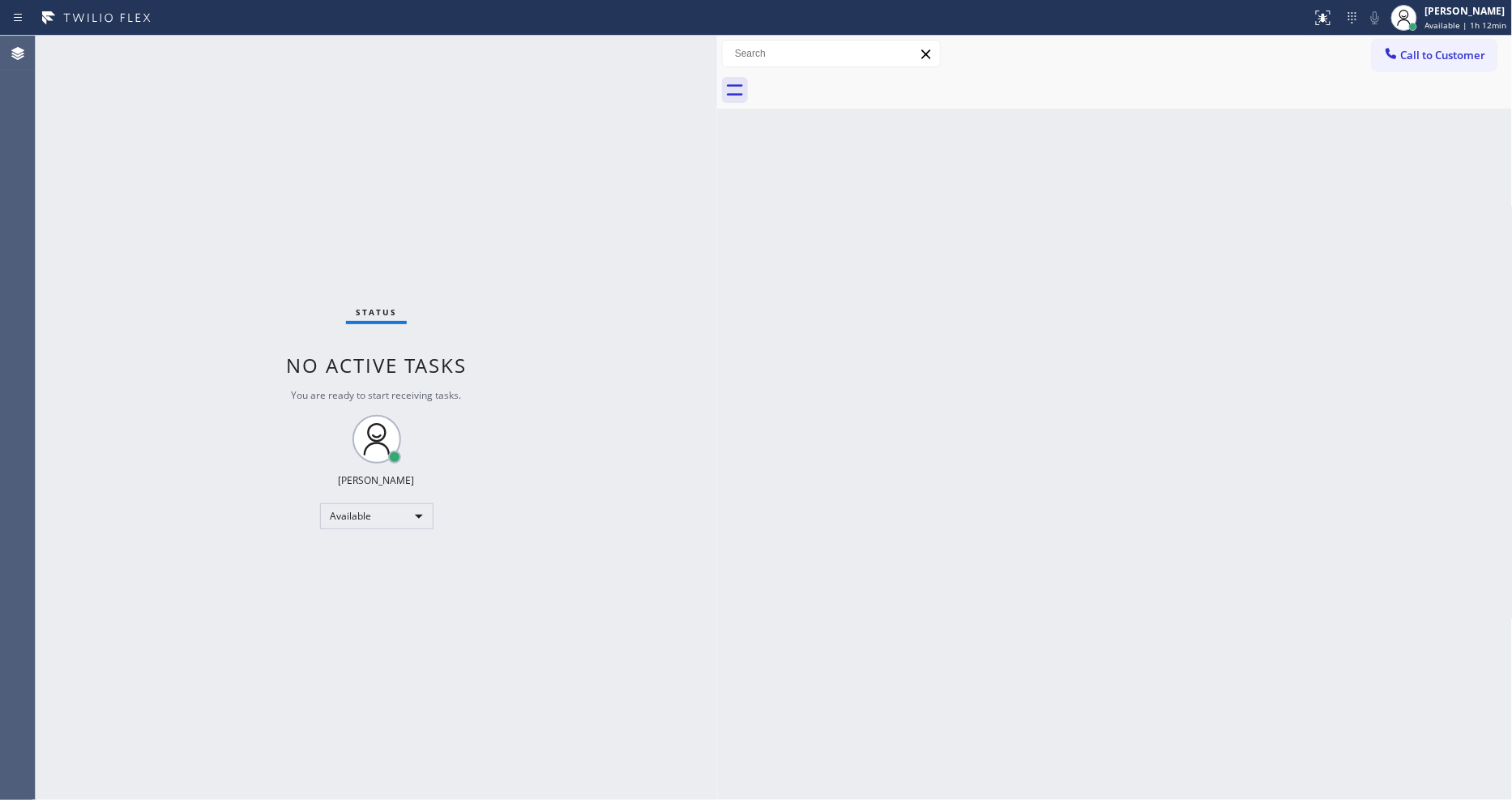
click at [245, 52] on div "Status No active tasks You are ready to start receiving tasks. [PERSON_NAME] Av…" at bounding box center [375, 418] width 681 height 765
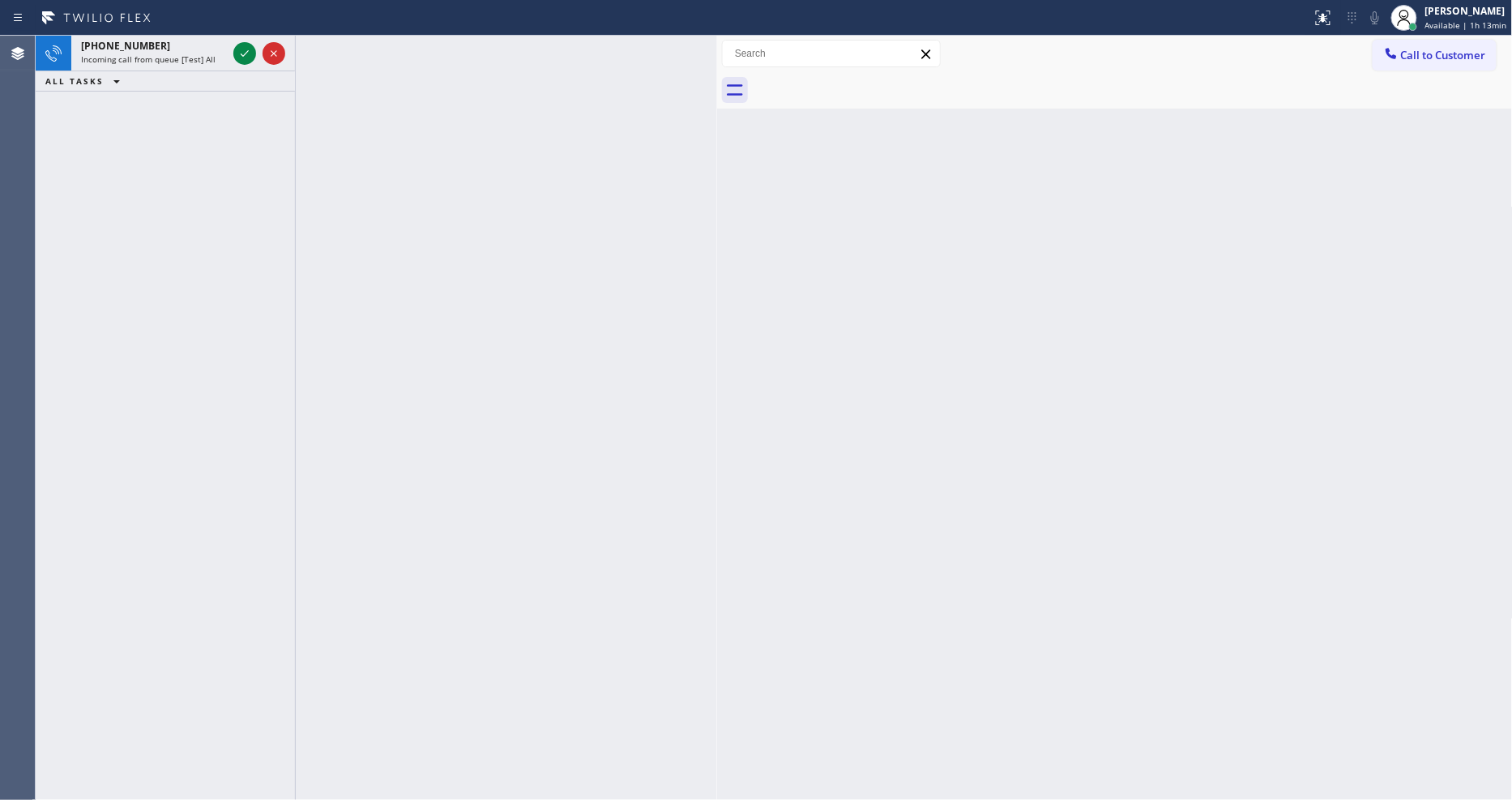
drag, startPoint x: 241, startPoint y: 52, endPoint x: 232, endPoint y: 93, distance: 42.0
click at [241, 50] on icon at bounding box center [245, 54] width 20 height 20
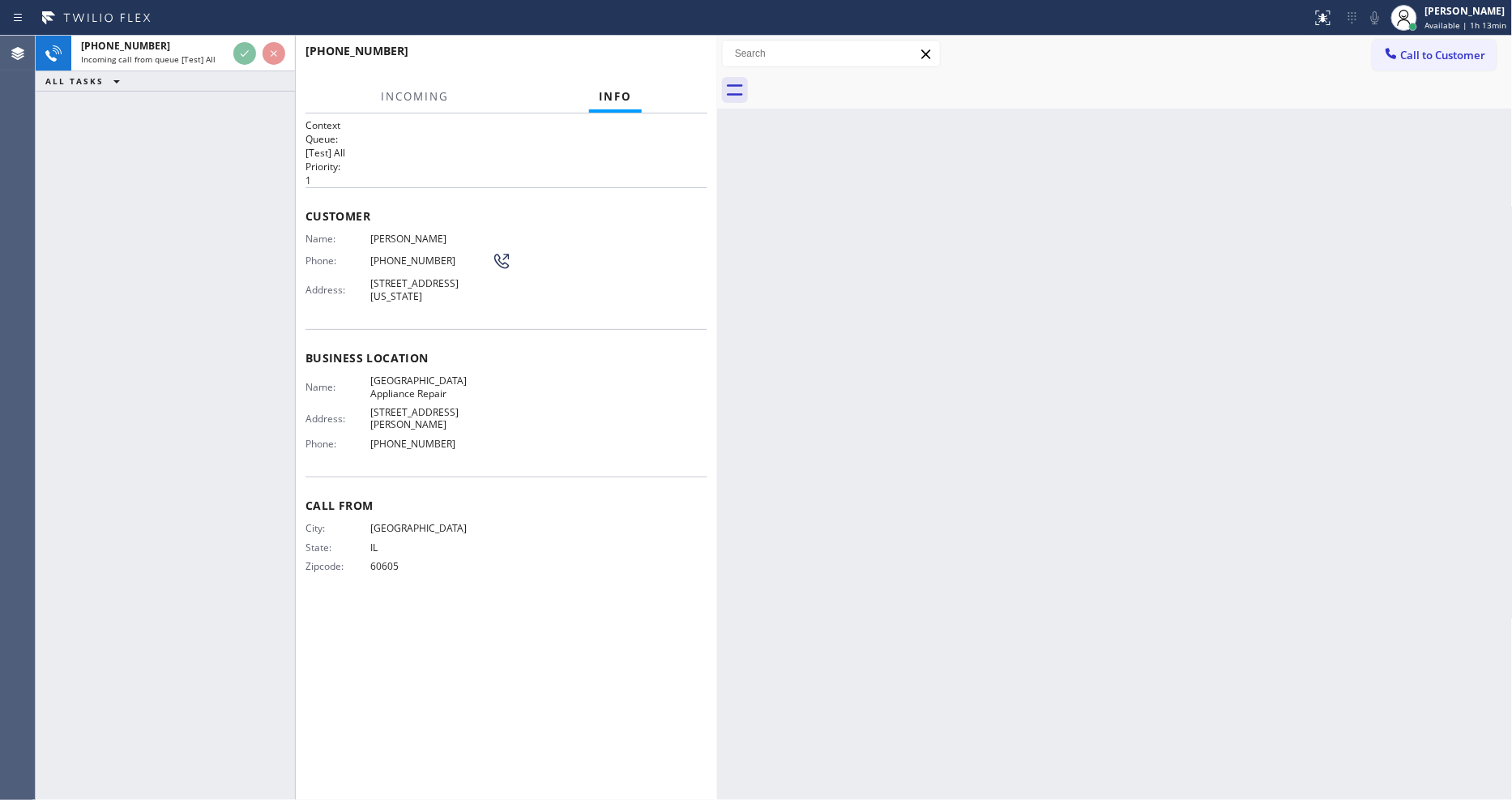
click at [564, 634] on div "Context Queue: [Test] All Priority: 1 Customer Name: [PERSON_NAME] Phone: [PHON…" at bounding box center [507, 457] width 402 height 676
click at [560, 418] on div "Name: [GEOGRAPHIC_DATA] Appliance Repair Address: [STREET_ADDRESS][PERSON_NAME]…" at bounding box center [507, 416] width 402 height 82
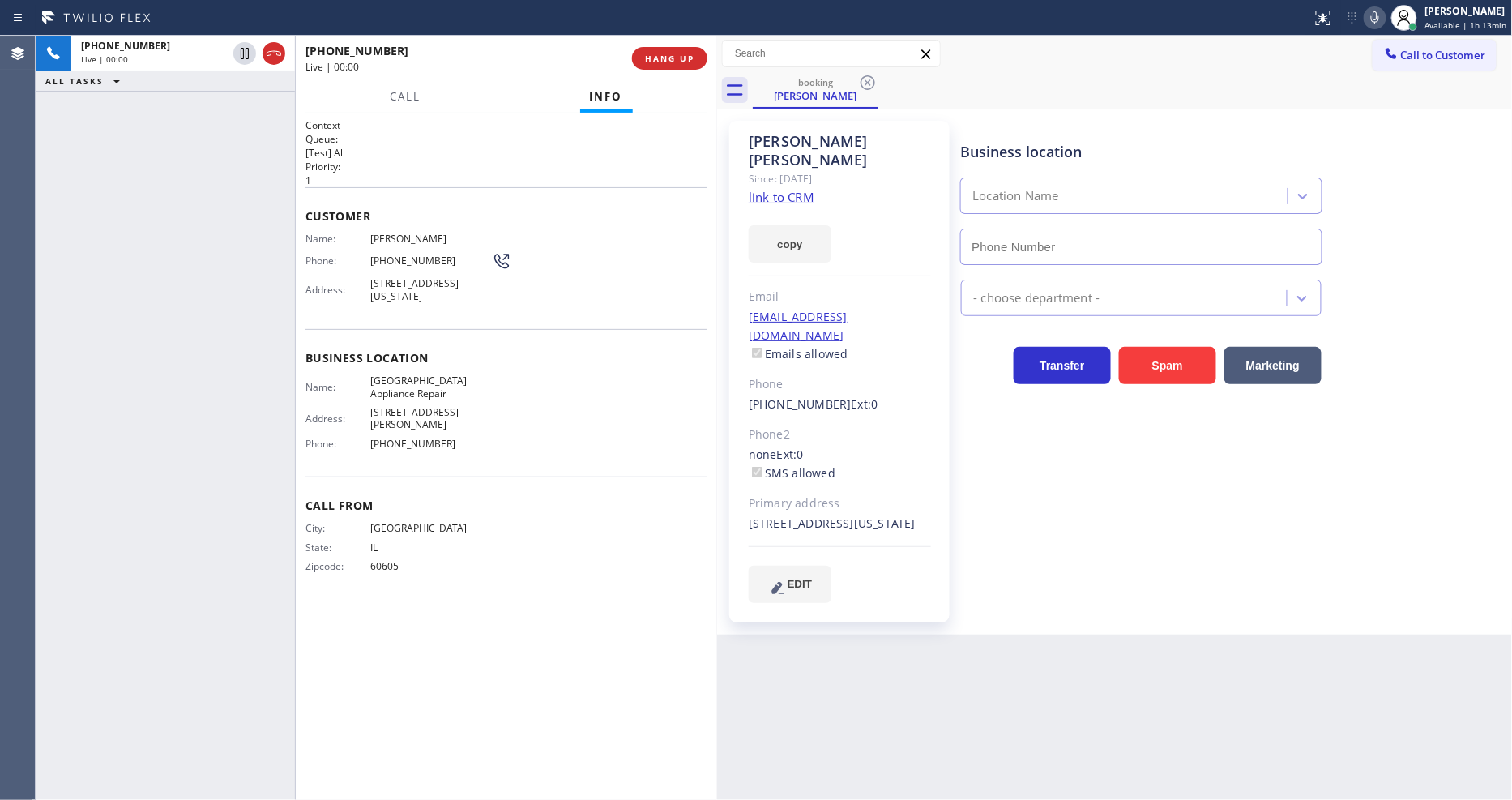
type input "[PHONE_NUMBER]"
click at [770, 189] on link "link to CRM" at bounding box center [781, 197] width 66 height 17
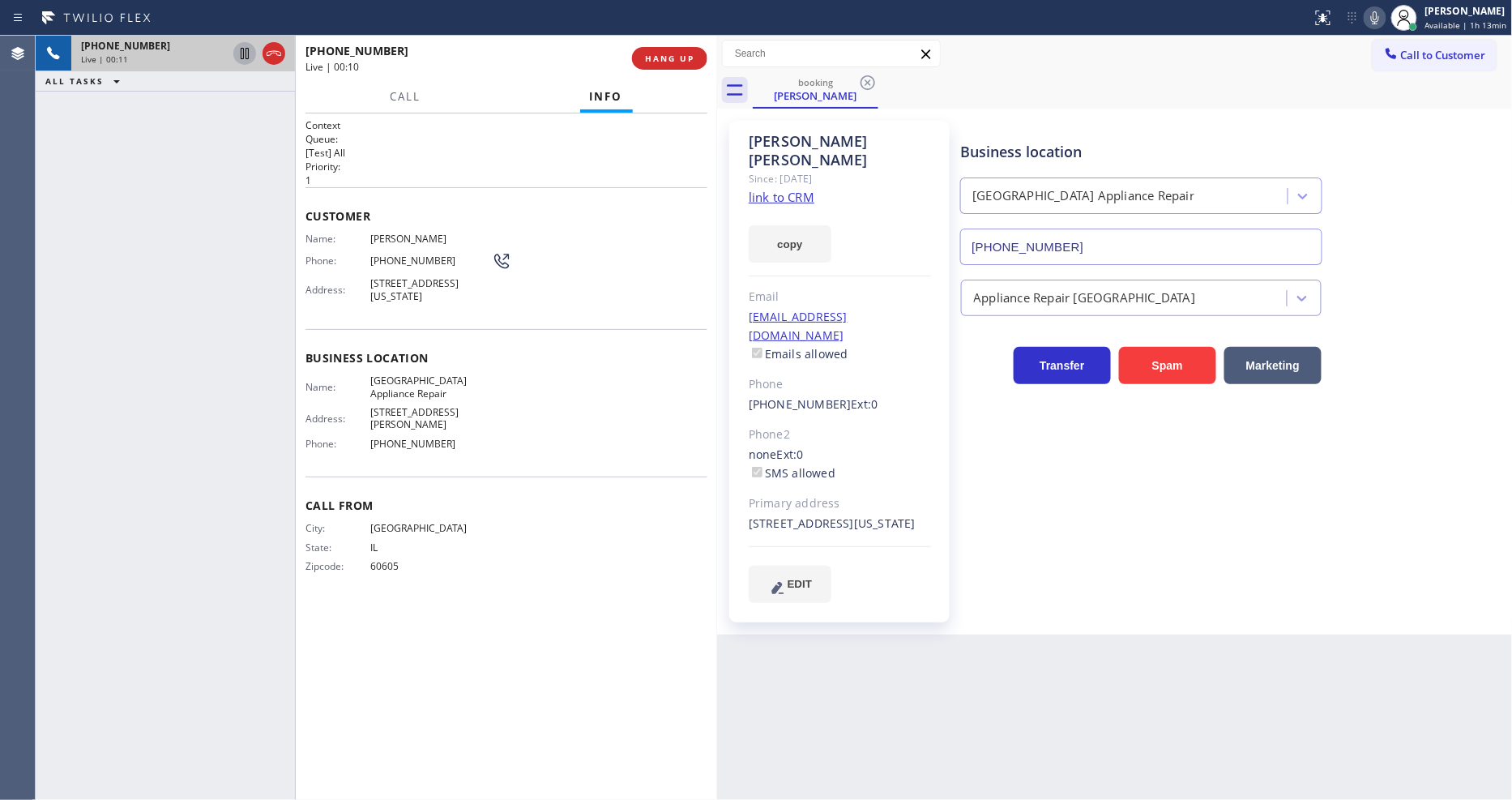
click at [236, 54] on icon at bounding box center [245, 54] width 20 height 20
click at [1374, 20] on icon at bounding box center [1375, 18] width 20 height 20
click at [493, 497] on div "Call From City: [GEOGRAPHIC_DATA]: [US_STATE] Zipcode: 60605" at bounding box center [507, 537] width 402 height 123
click at [412, 96] on span "Call" at bounding box center [405, 96] width 30 height 15
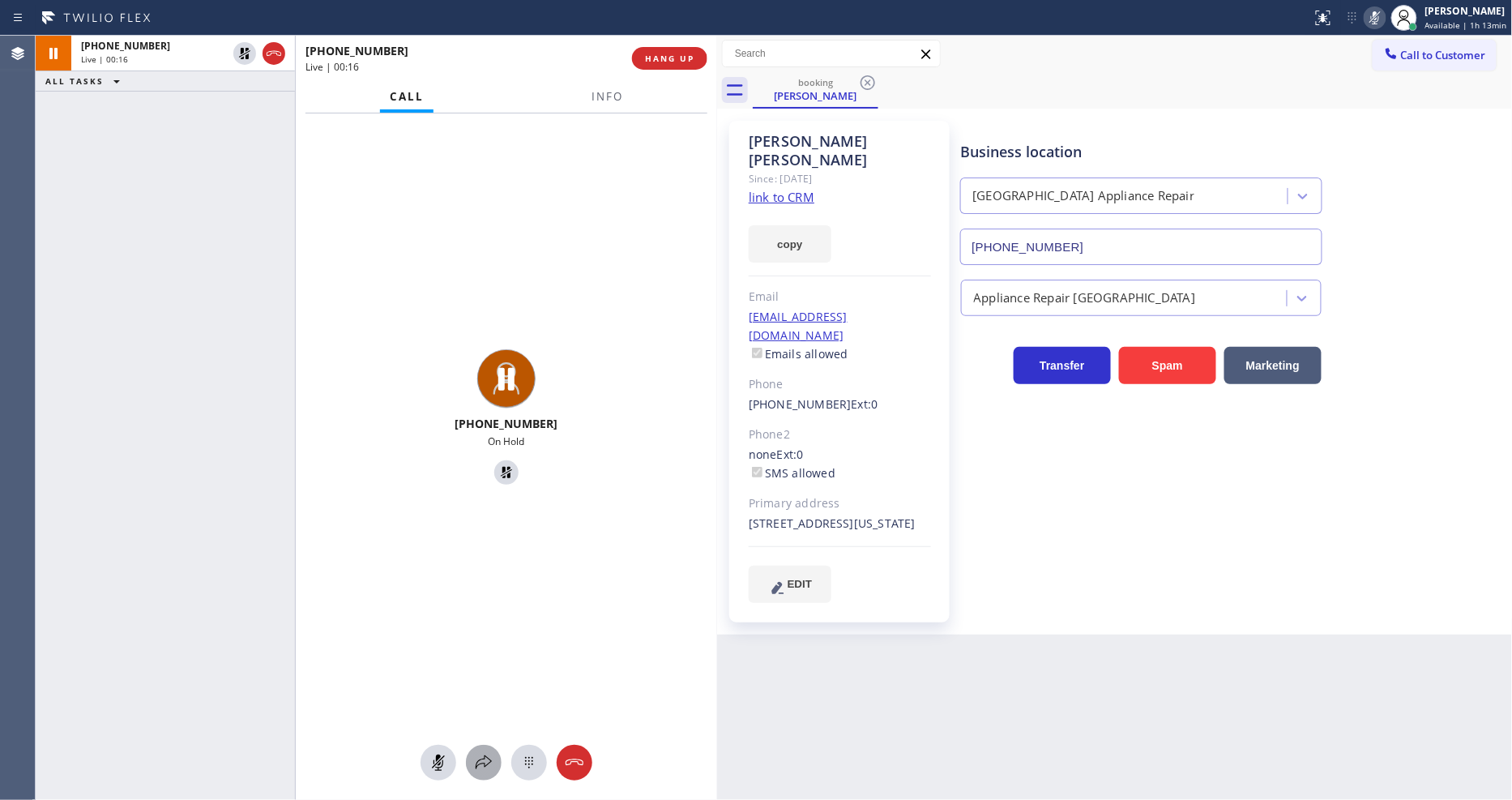
click at [483, 766] on icon at bounding box center [484, 763] width 20 height 20
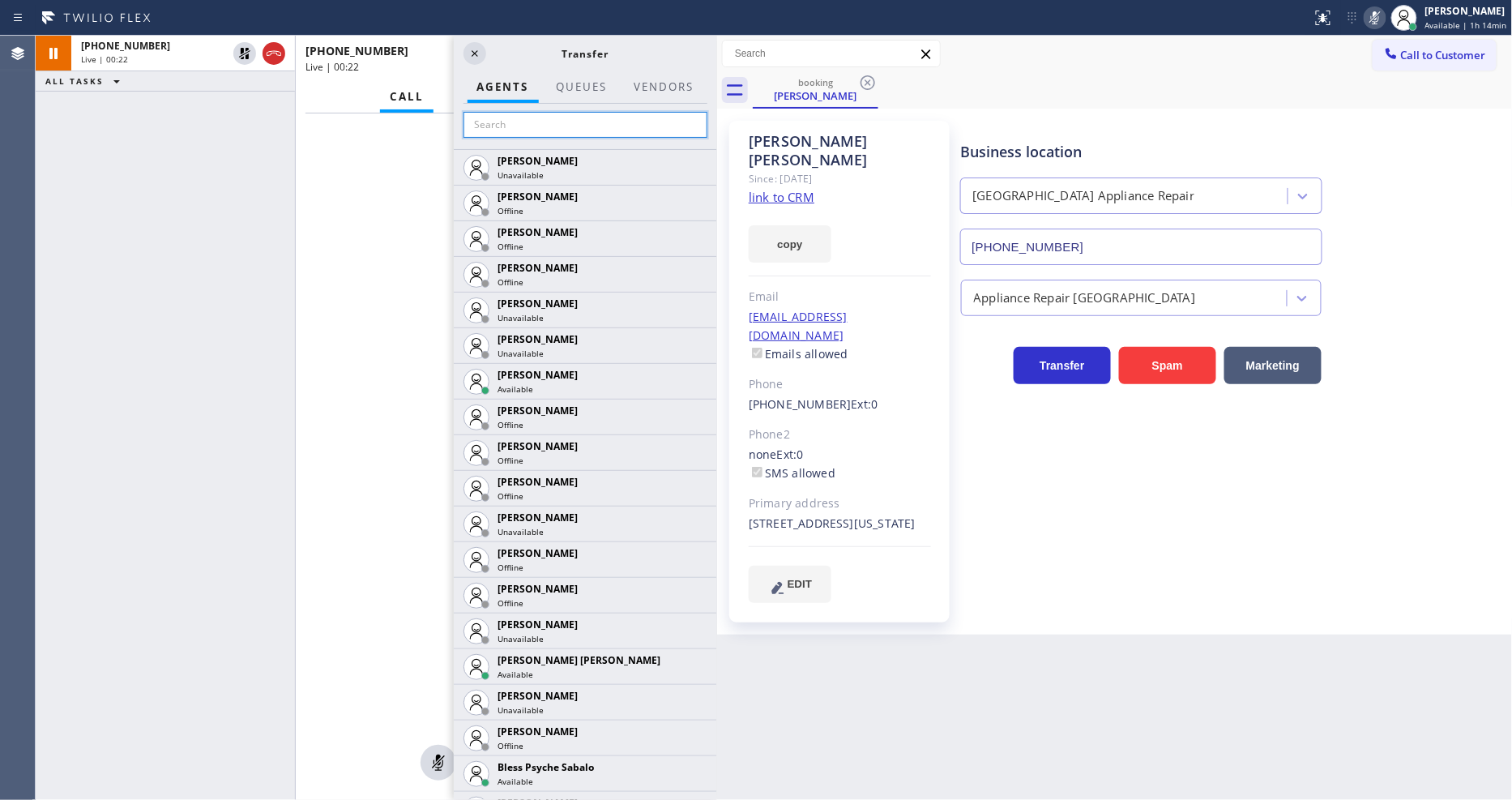
click at [512, 131] on input "text" at bounding box center [585, 125] width 244 height 25
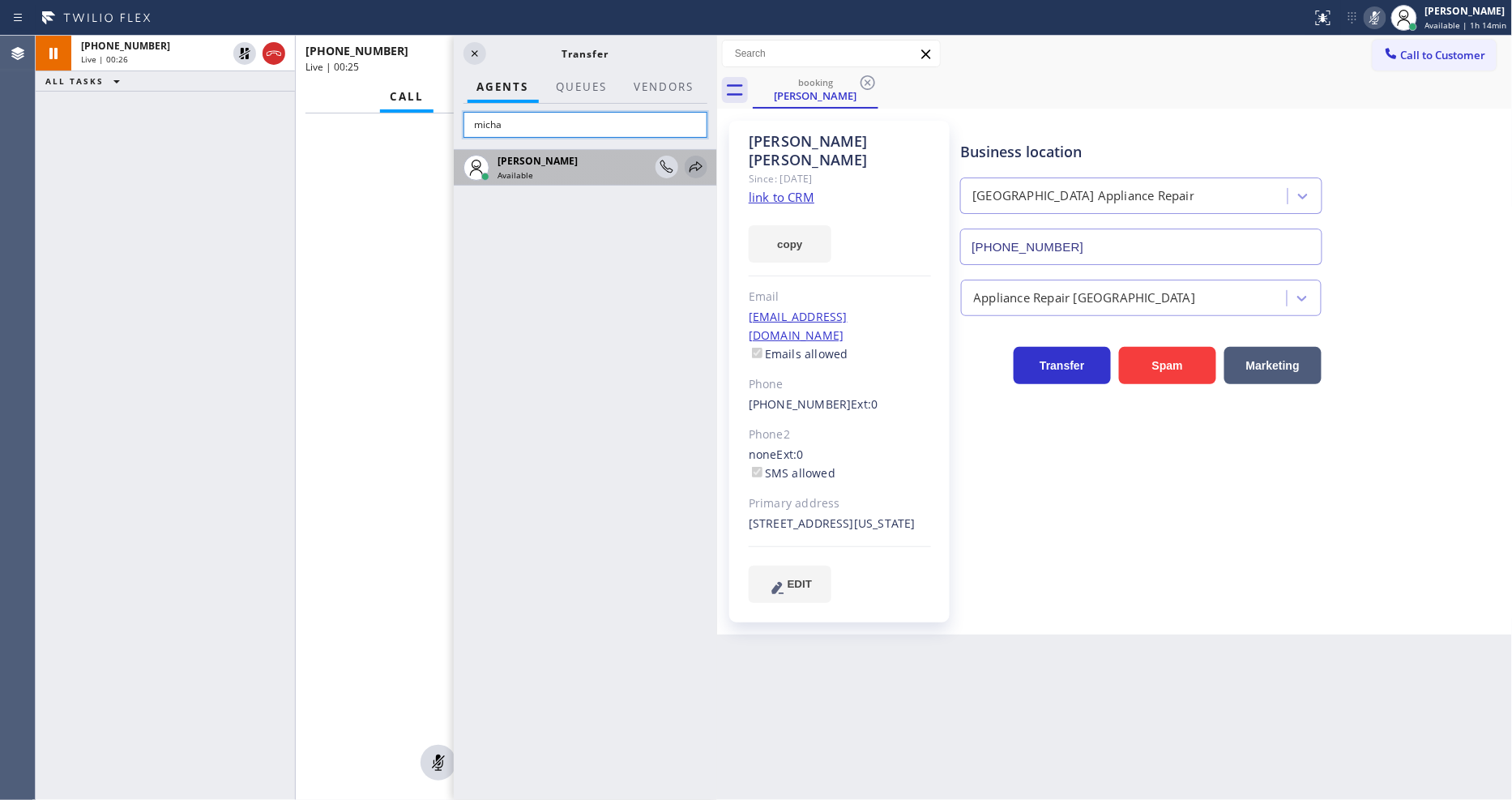
type input "micha"
click at [691, 167] on icon at bounding box center [696, 167] width 20 height 20
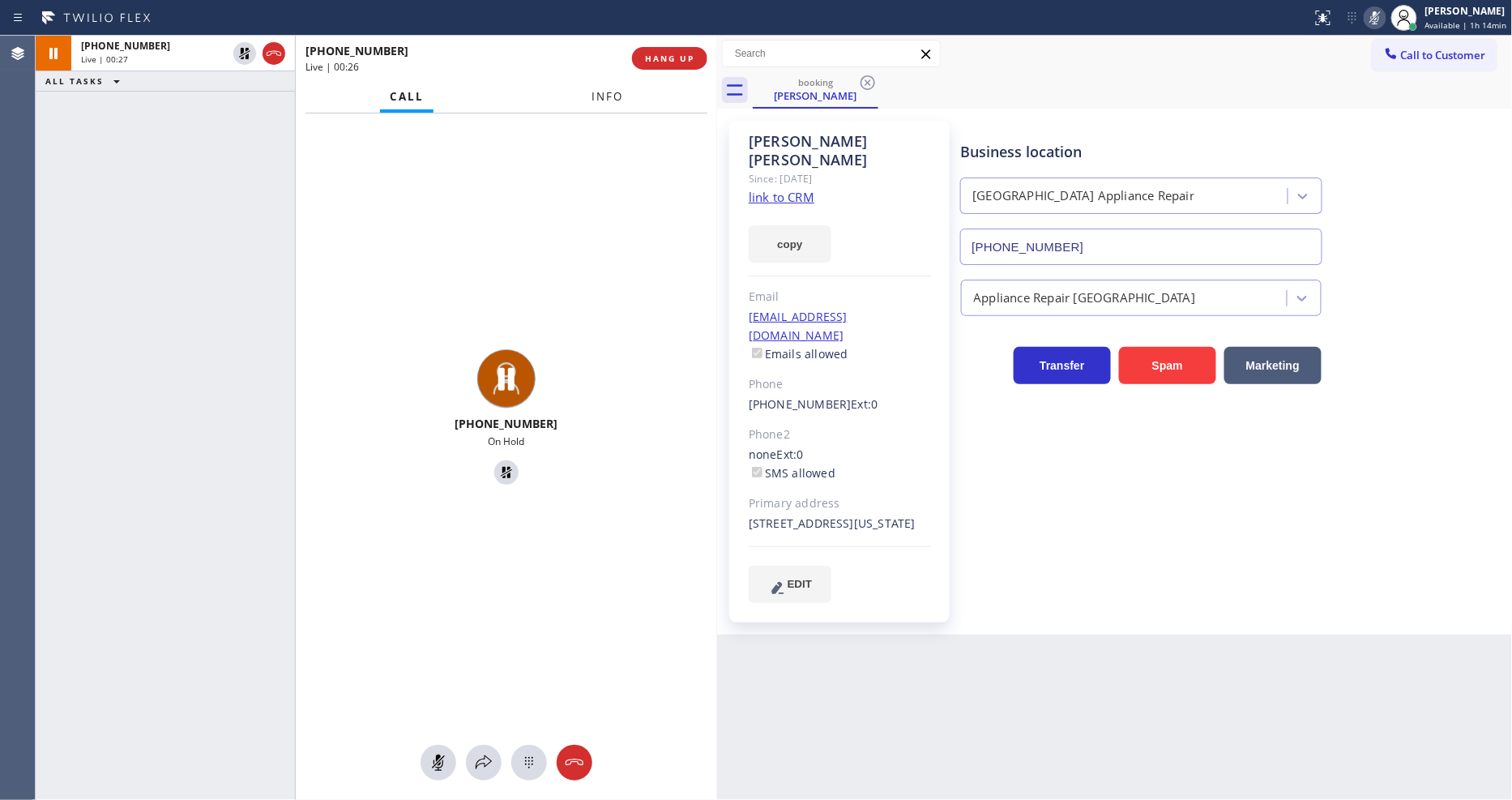
click at [593, 94] on button "Info" at bounding box center [608, 97] width 51 height 31
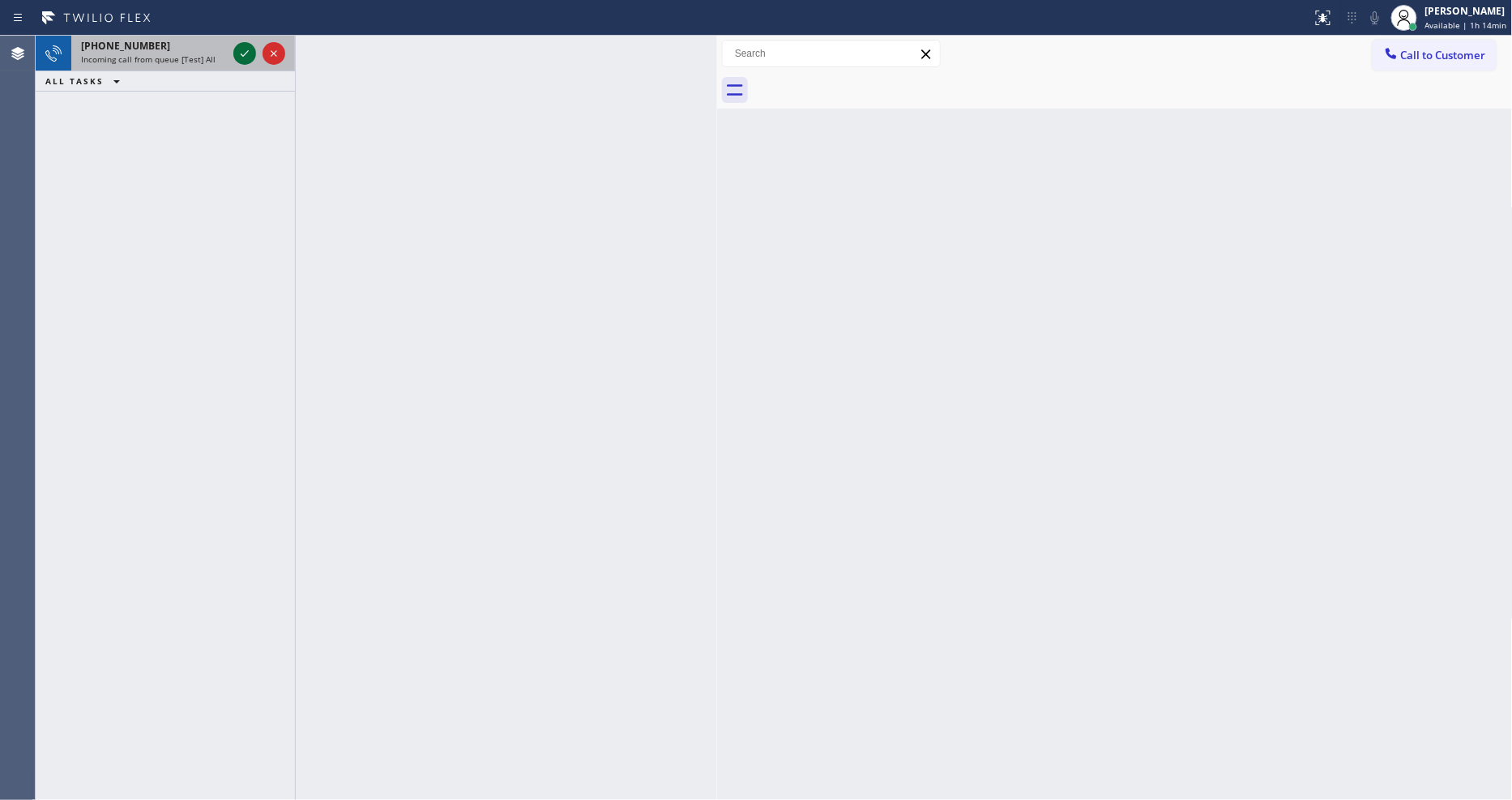
click at [233, 50] on div at bounding box center [260, 53] width 59 height 35
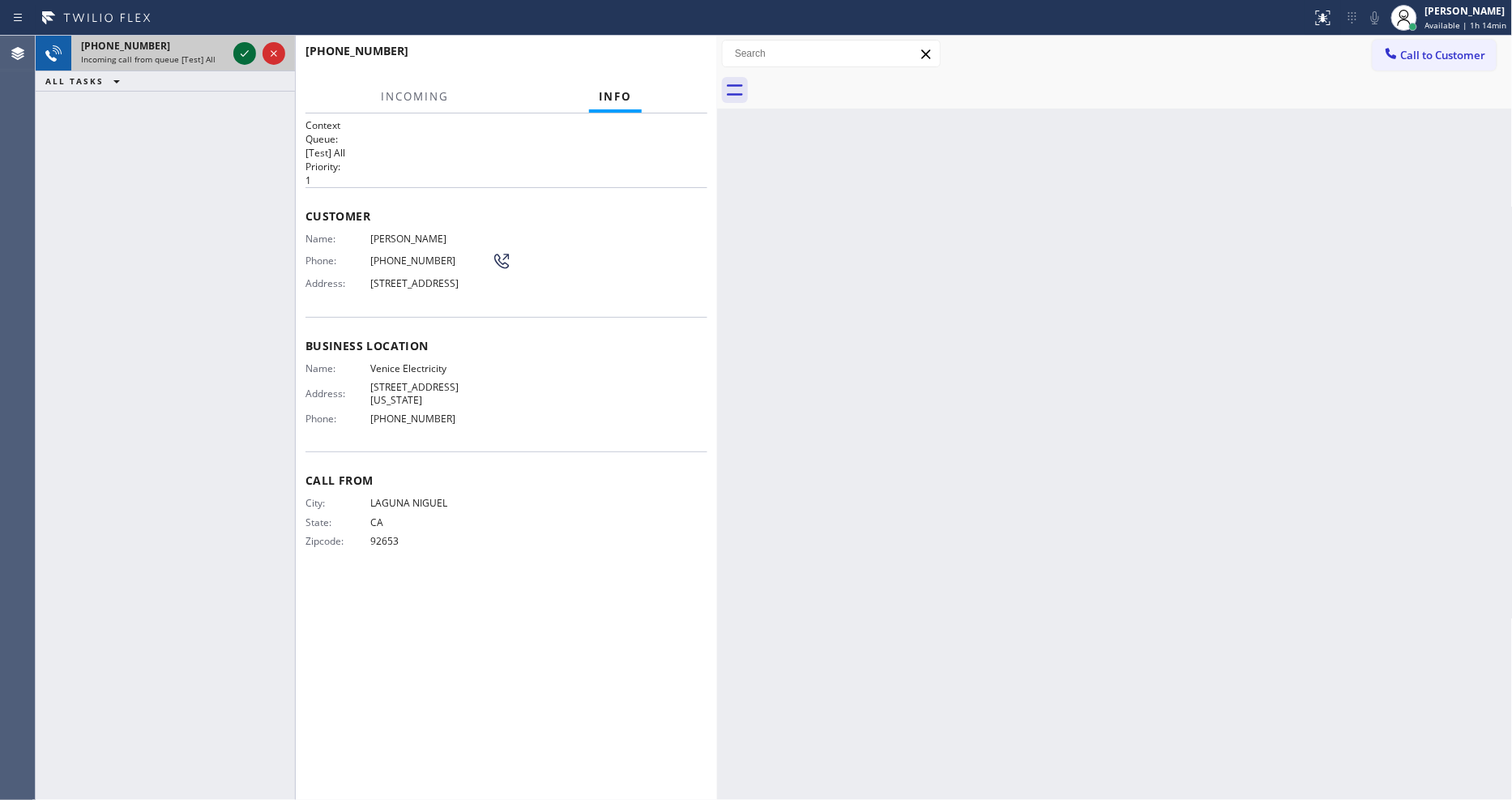
click at [241, 51] on icon at bounding box center [245, 54] width 20 height 20
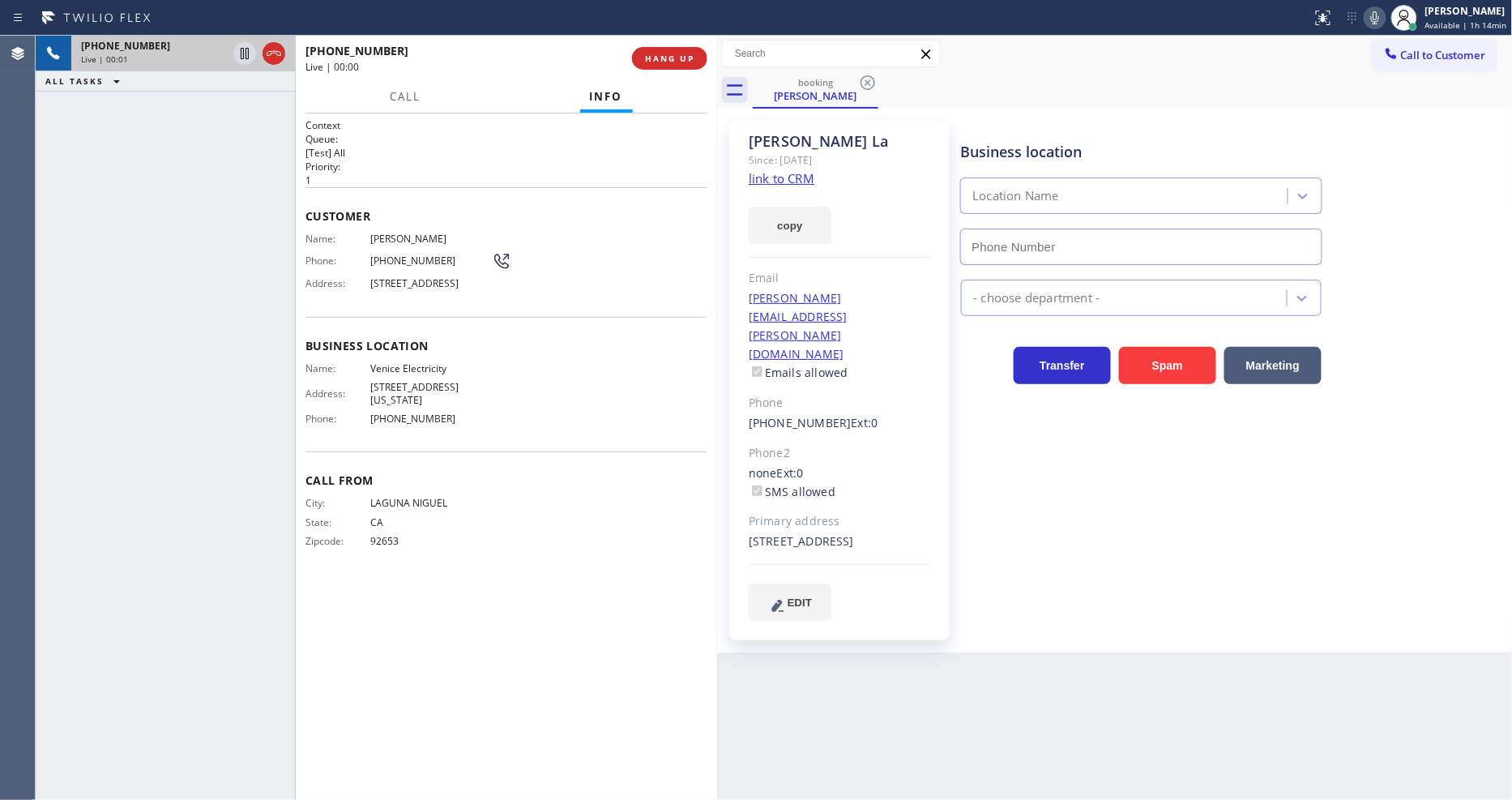
type input "[PHONE_NUMBER]"
click at [795, 176] on link "link to CRM" at bounding box center [781, 178] width 66 height 17
click at [240, 52] on icon at bounding box center [245, 54] width 20 height 20
click at [1379, 17] on icon at bounding box center [1375, 18] width 8 height 13
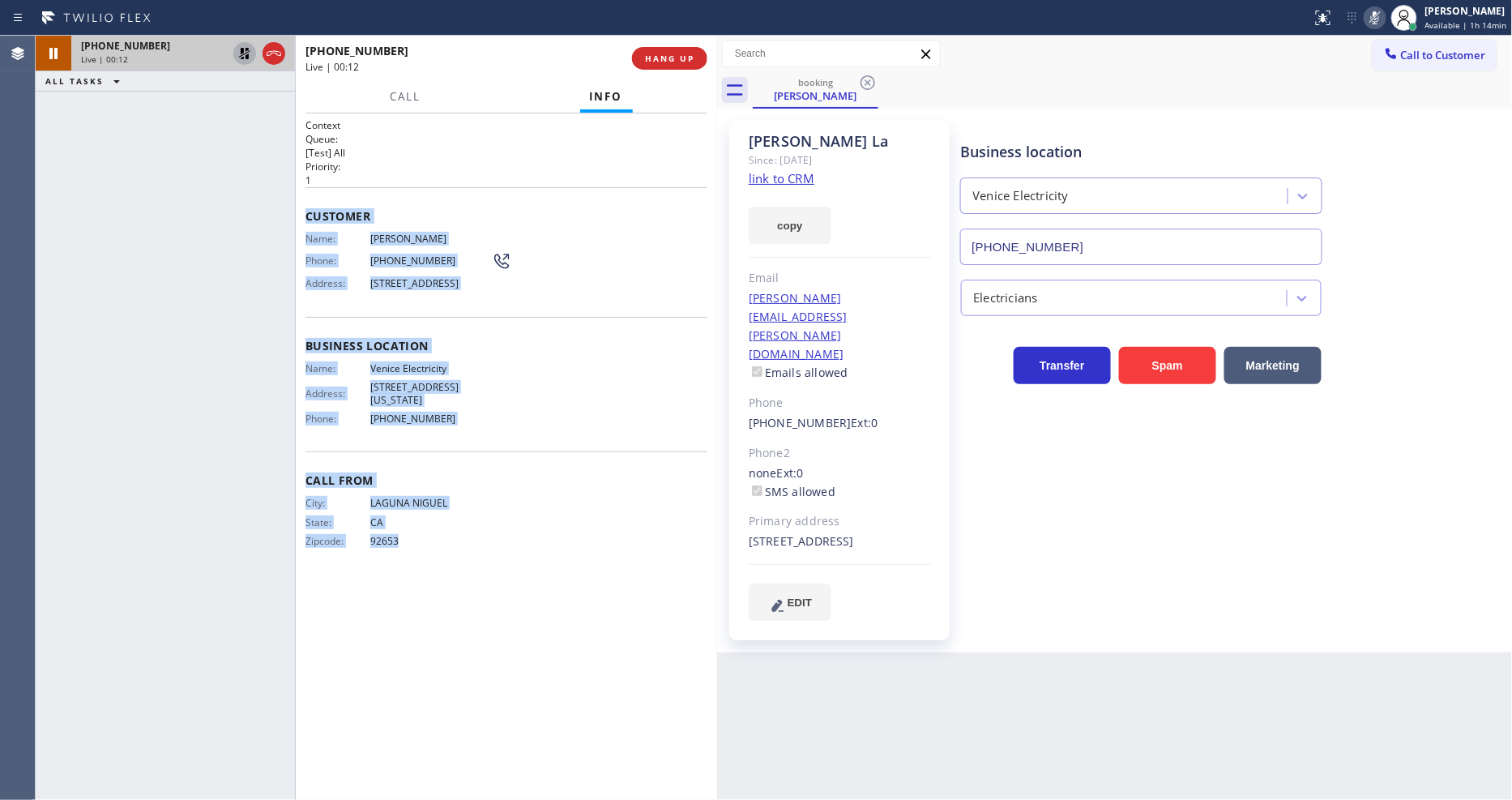
drag, startPoint x: 306, startPoint y: 206, endPoint x: 523, endPoint y: 820, distance: 651.2
click at [523, 799] on html "Status report No issues detected If you experience an issue, please download th…" at bounding box center [756, 400] width 1512 height 800
click at [408, 95] on button "Call" at bounding box center [405, 97] width 50 height 31
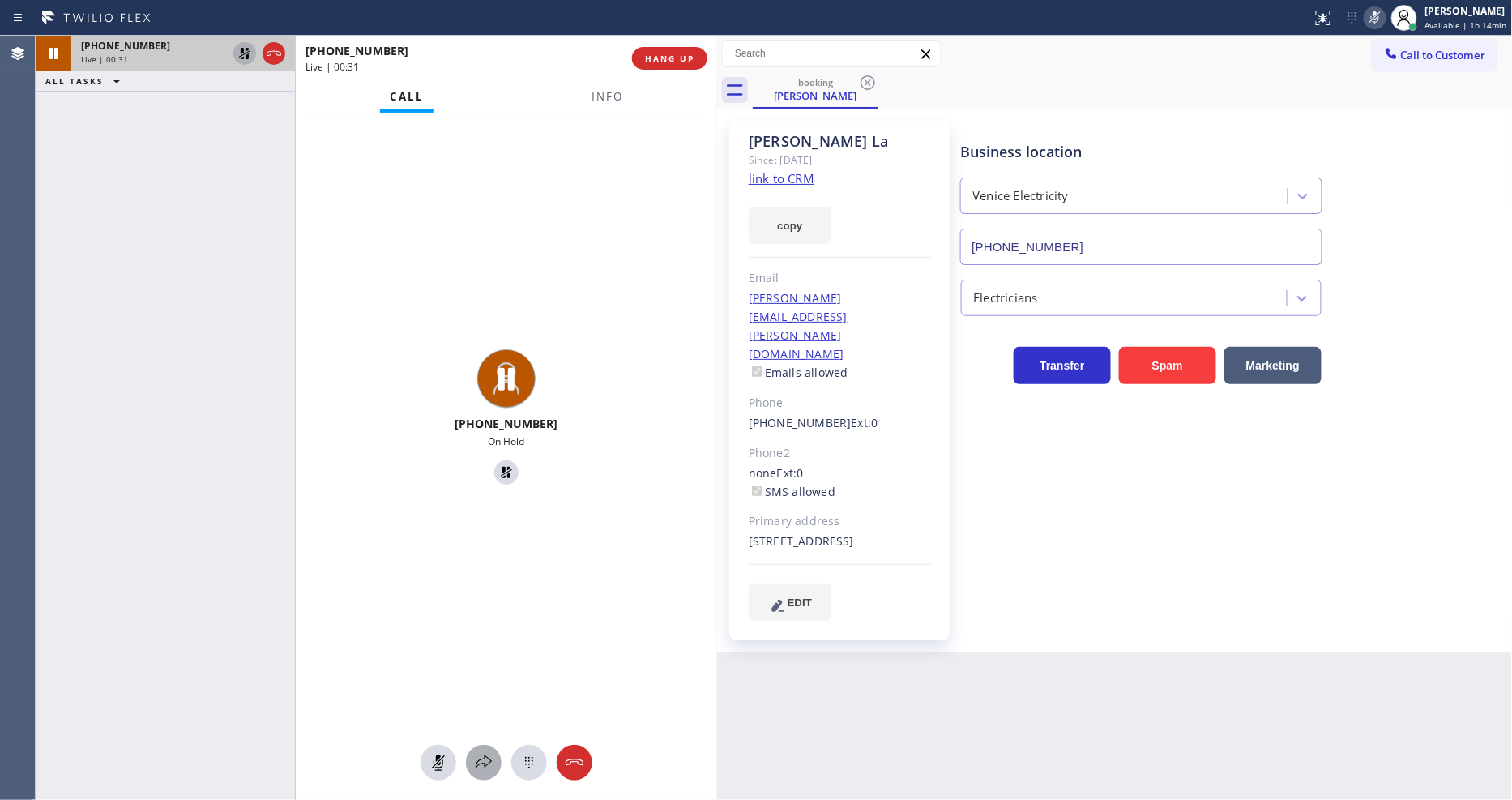
click at [496, 756] on div at bounding box center [483, 763] width 35 height 20
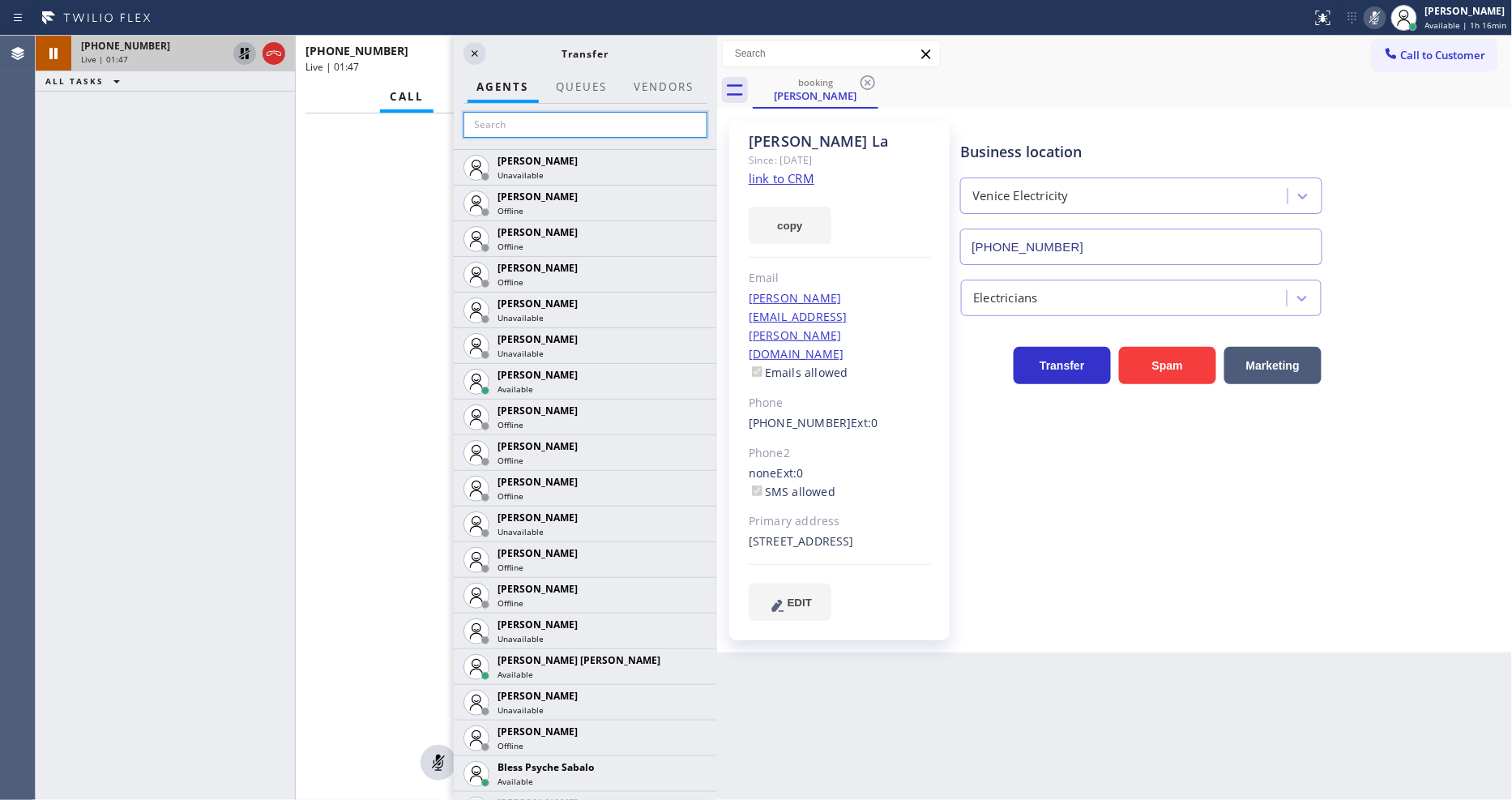
click at [509, 115] on input "text" at bounding box center [585, 125] width 244 height 25
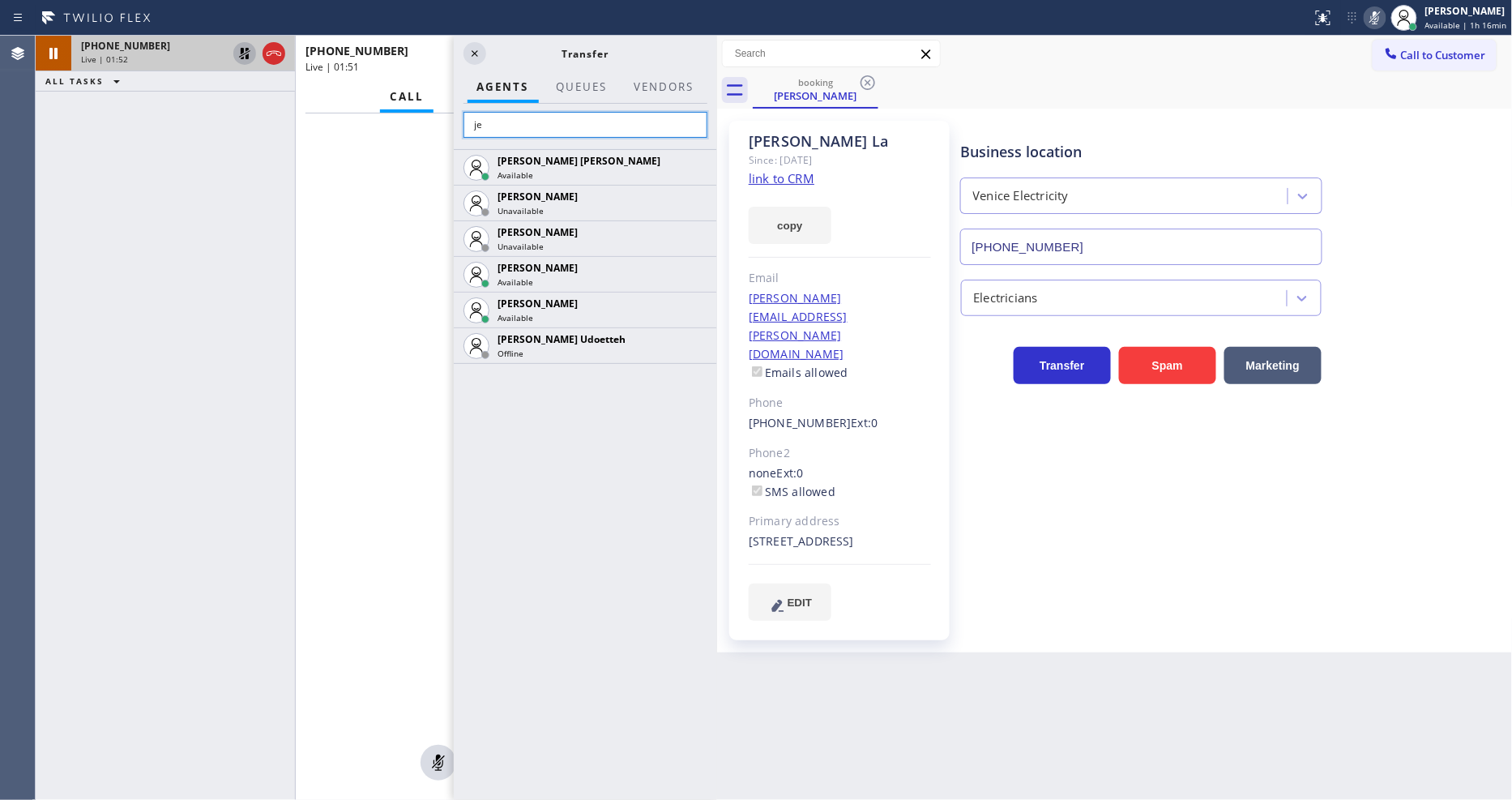
type input "j"
type input "jen"
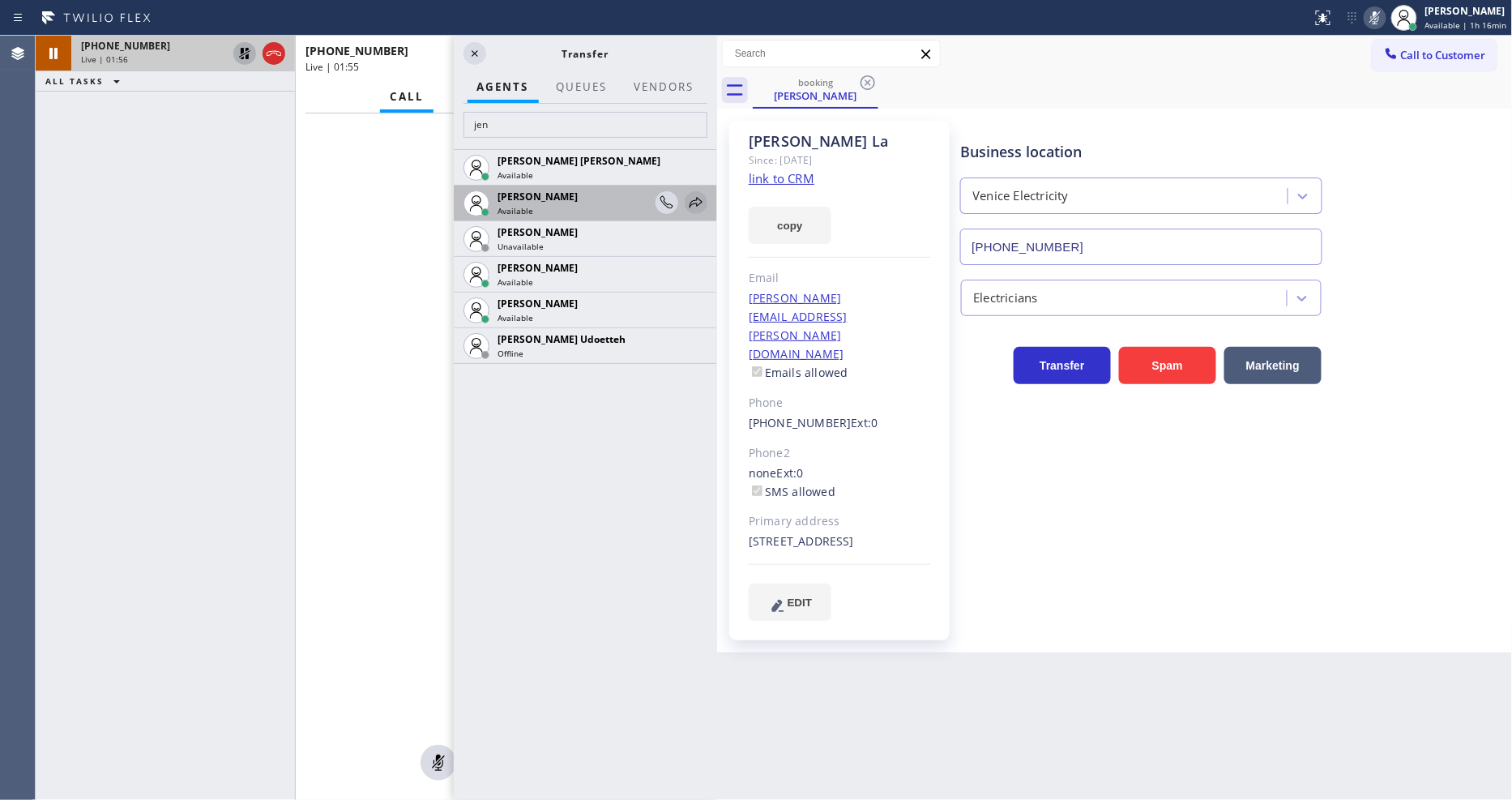
click at [691, 193] on icon at bounding box center [696, 203] width 20 height 20
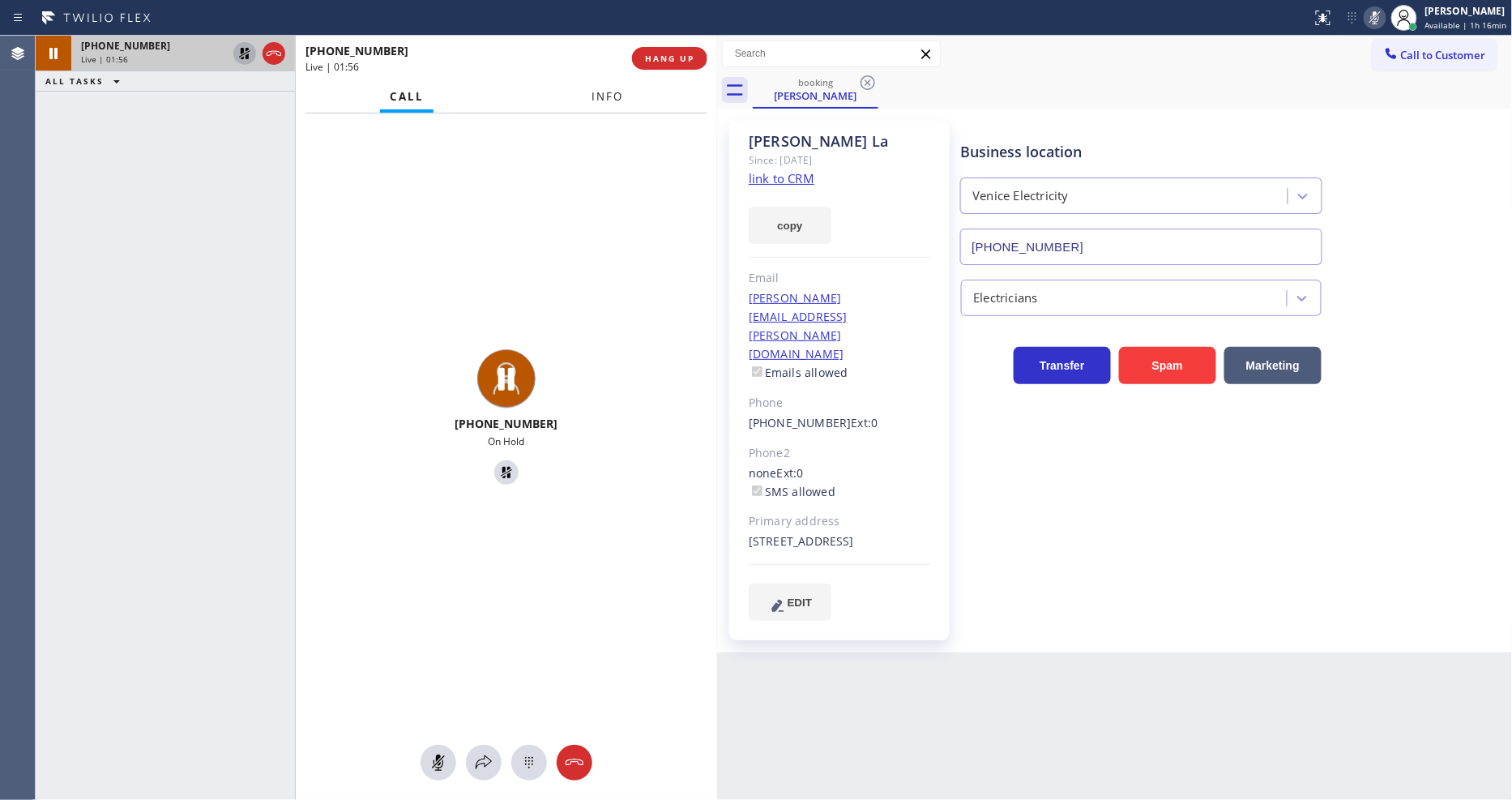
click at [597, 94] on span "Info" at bounding box center [608, 96] width 31 height 15
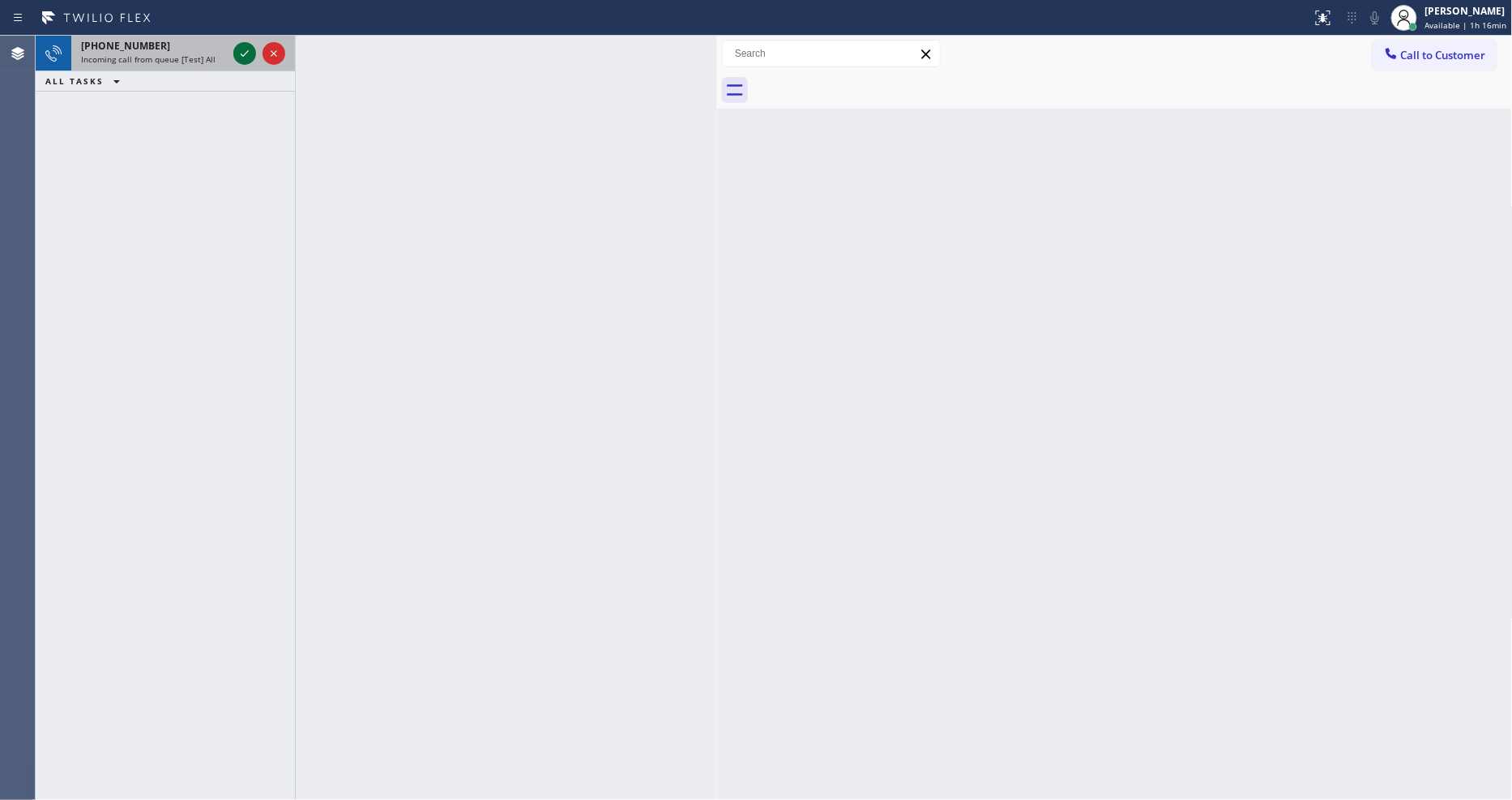
click at [236, 53] on icon at bounding box center [245, 54] width 20 height 20
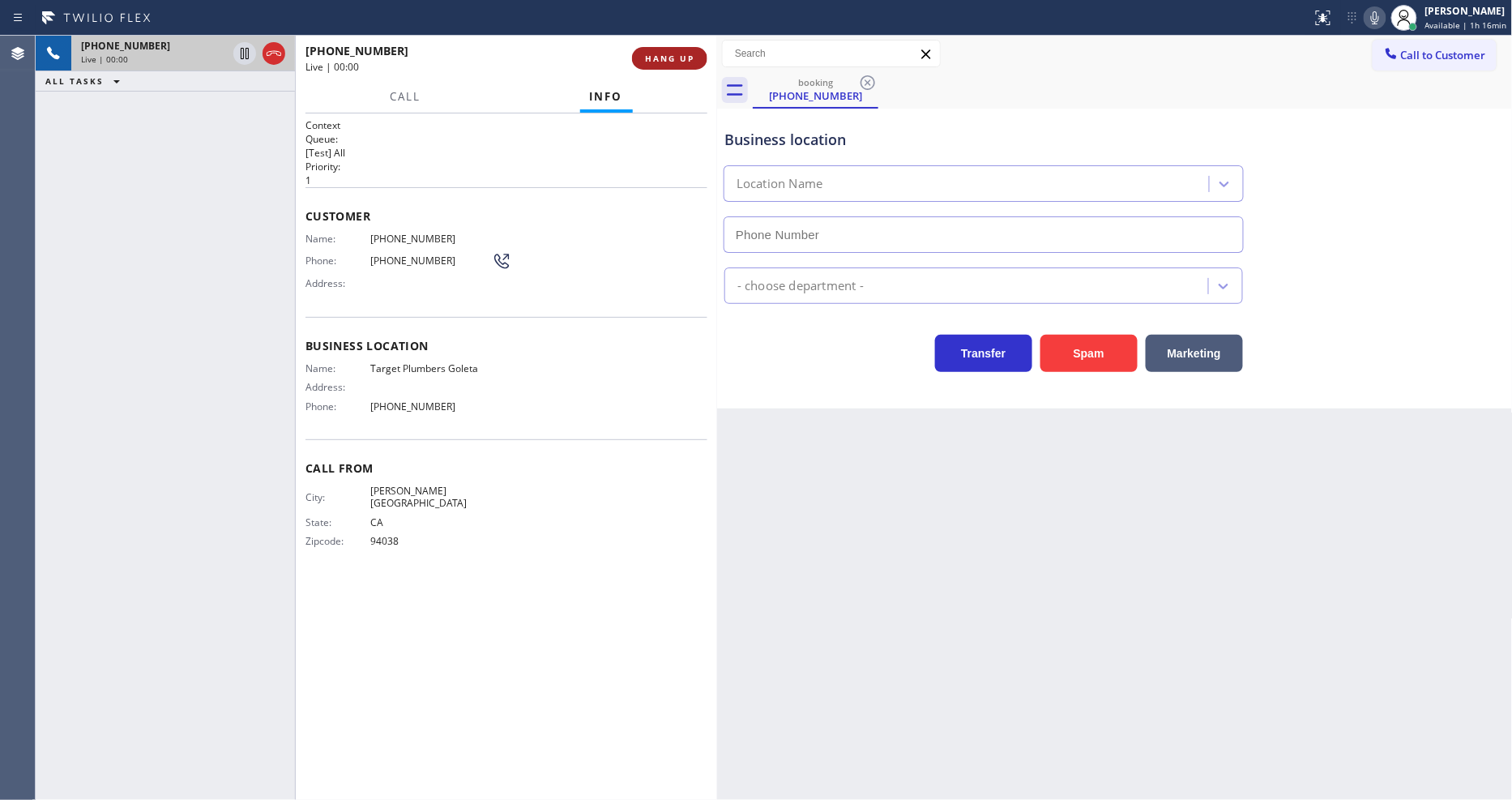
type input "[PHONE_NUMBER]"
click at [701, 50] on button "HANG UP" at bounding box center [669, 58] width 75 height 23
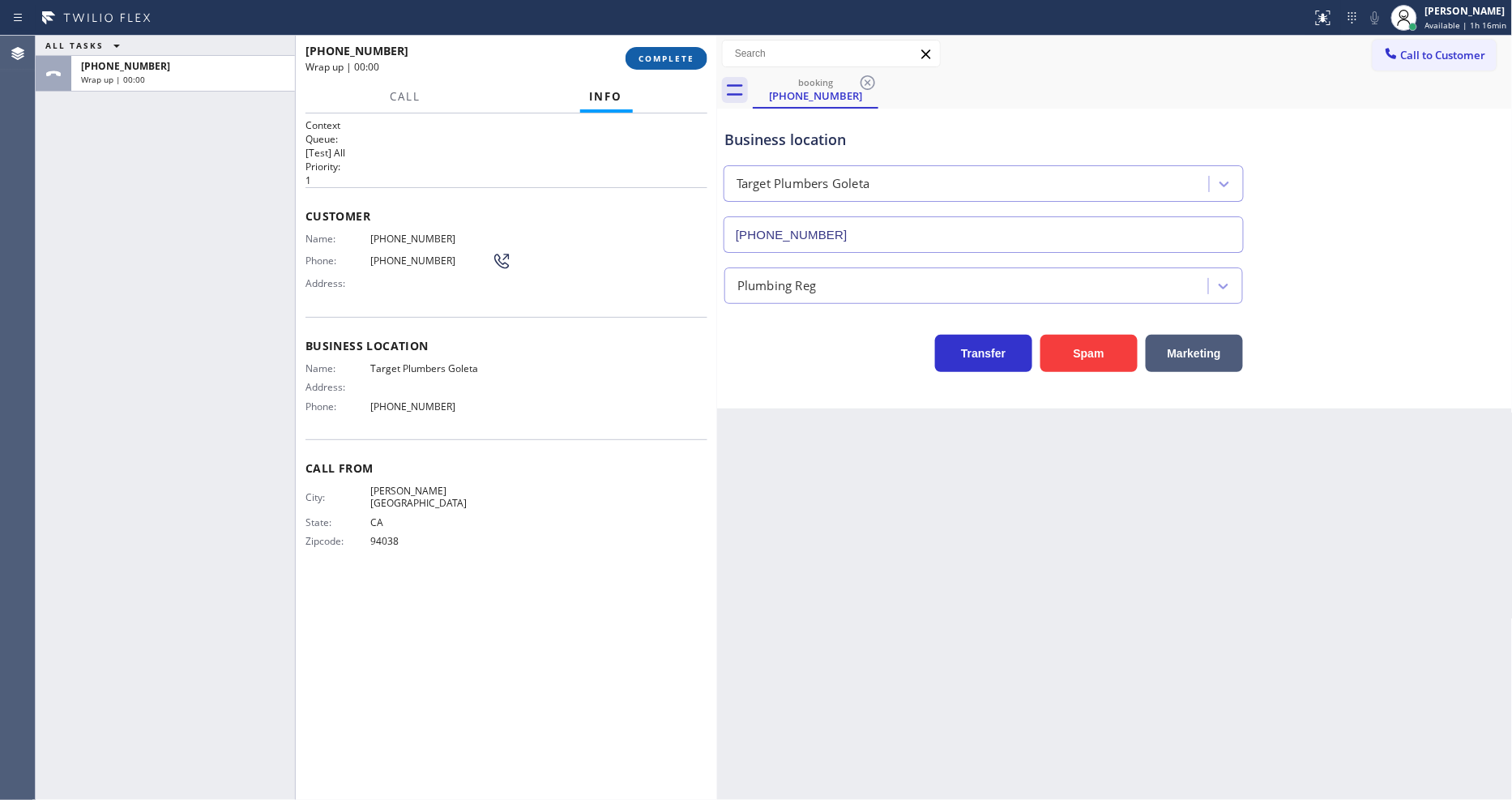
click at [697, 54] on button "COMPLETE" at bounding box center [666, 58] width 82 height 23
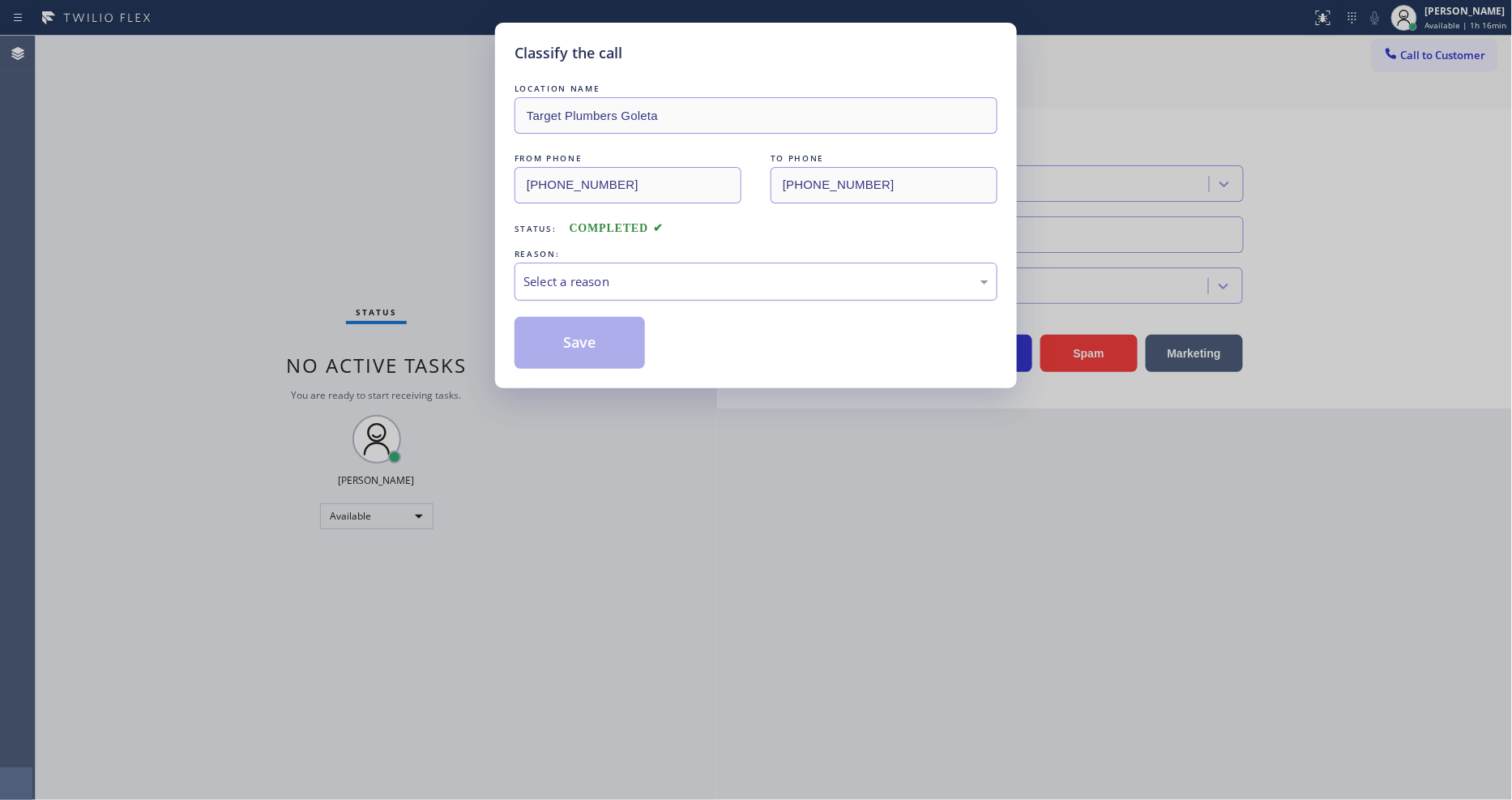
click at [581, 274] on div "Select a reason" at bounding box center [756, 281] width 465 height 19
click at [593, 341] on button "Save" at bounding box center [579, 342] width 130 height 52
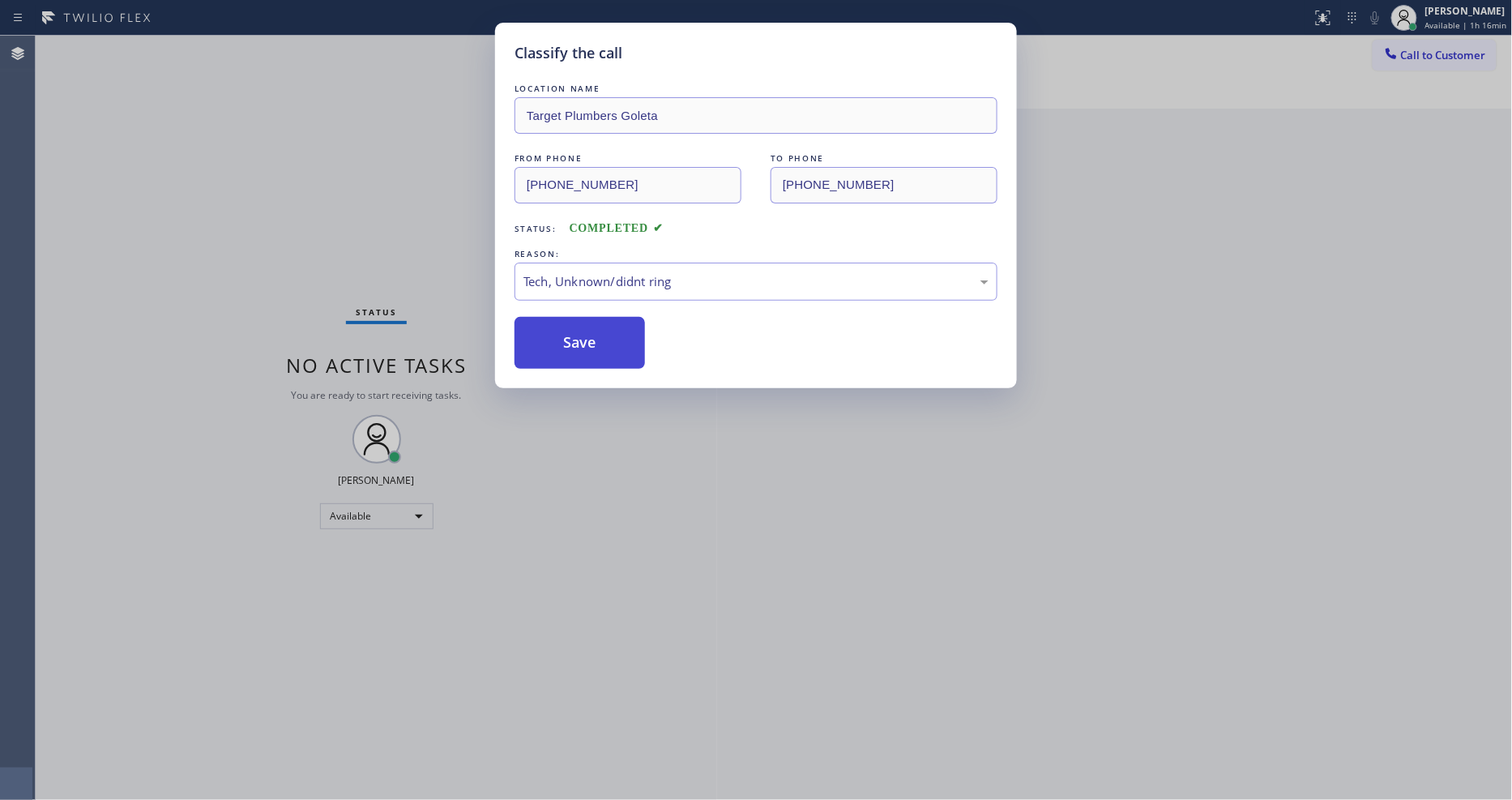
click at [593, 341] on button "Save" at bounding box center [579, 342] width 130 height 52
click at [593, 340] on button "Save" at bounding box center [579, 342] width 130 height 52
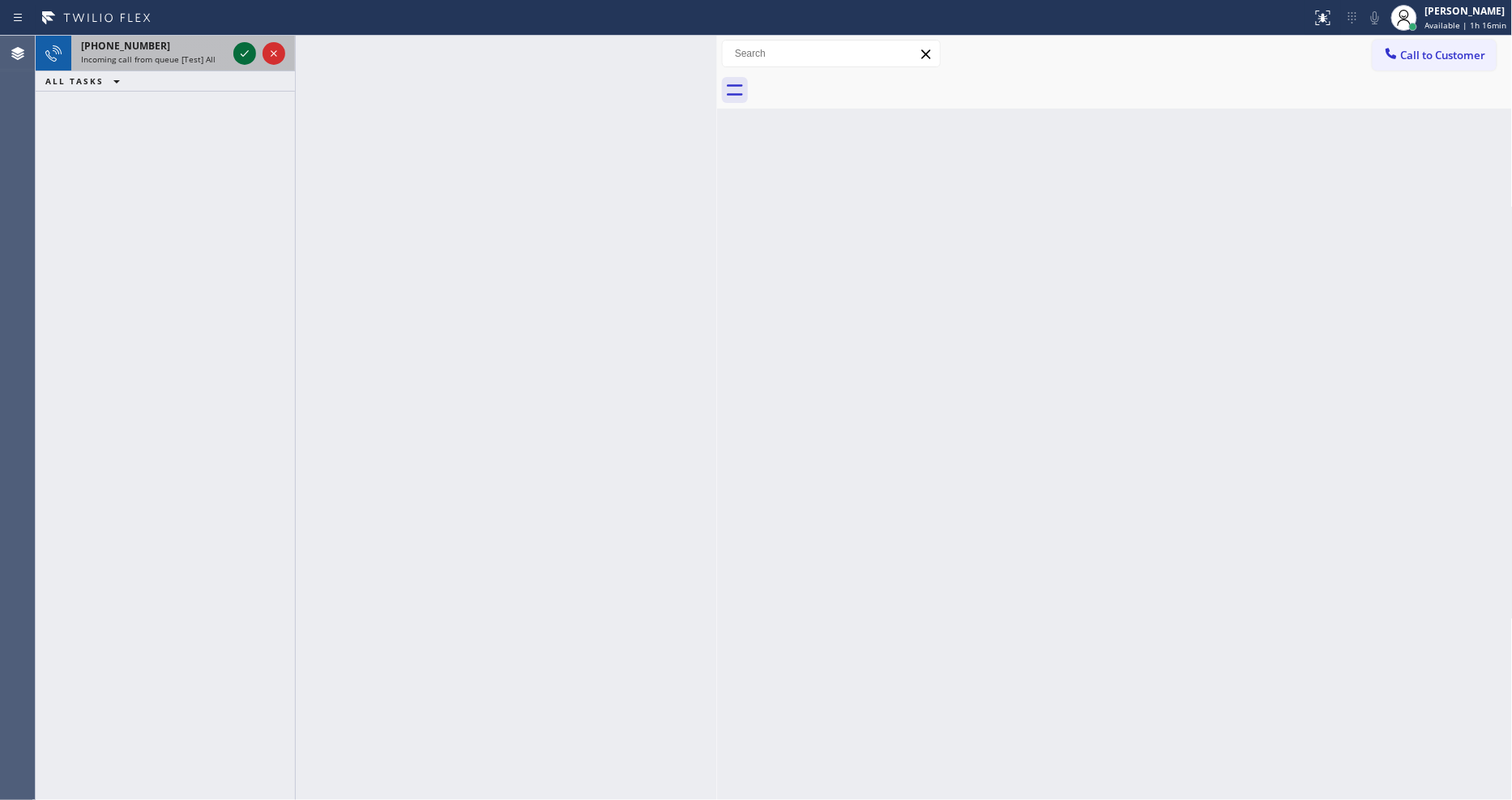
click at [236, 57] on icon at bounding box center [245, 54] width 20 height 20
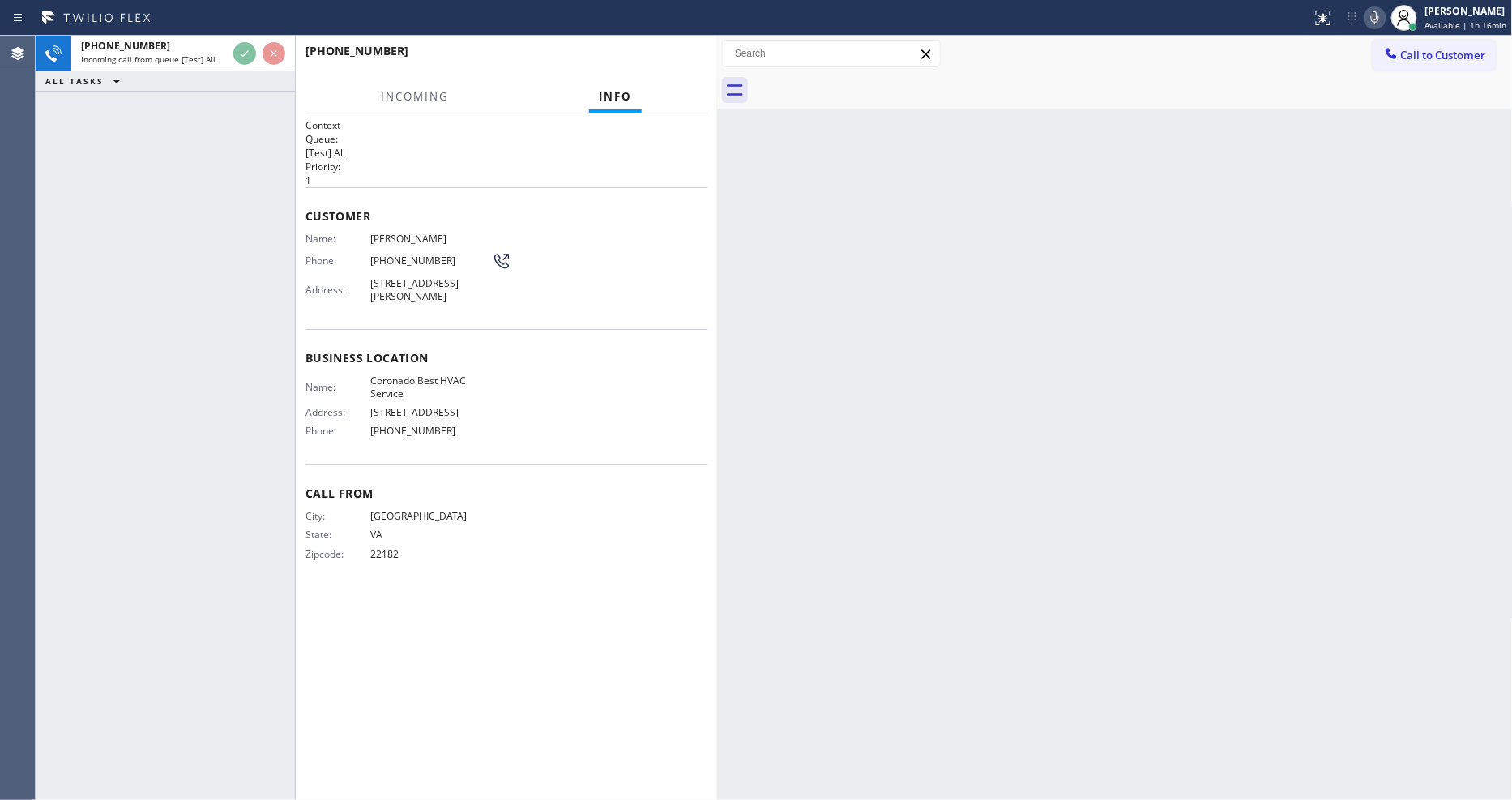
click at [592, 671] on div "Context Queue: [Test] All Priority: 1 Customer Name: [PERSON_NAME] Phone: [PHON…" at bounding box center [507, 457] width 402 height 676
drag, startPoint x: 374, startPoint y: 524, endPoint x: 409, endPoint y: 508, distance: 38.5
click at [375, 528] on span "VA" at bounding box center [431, 534] width 122 height 12
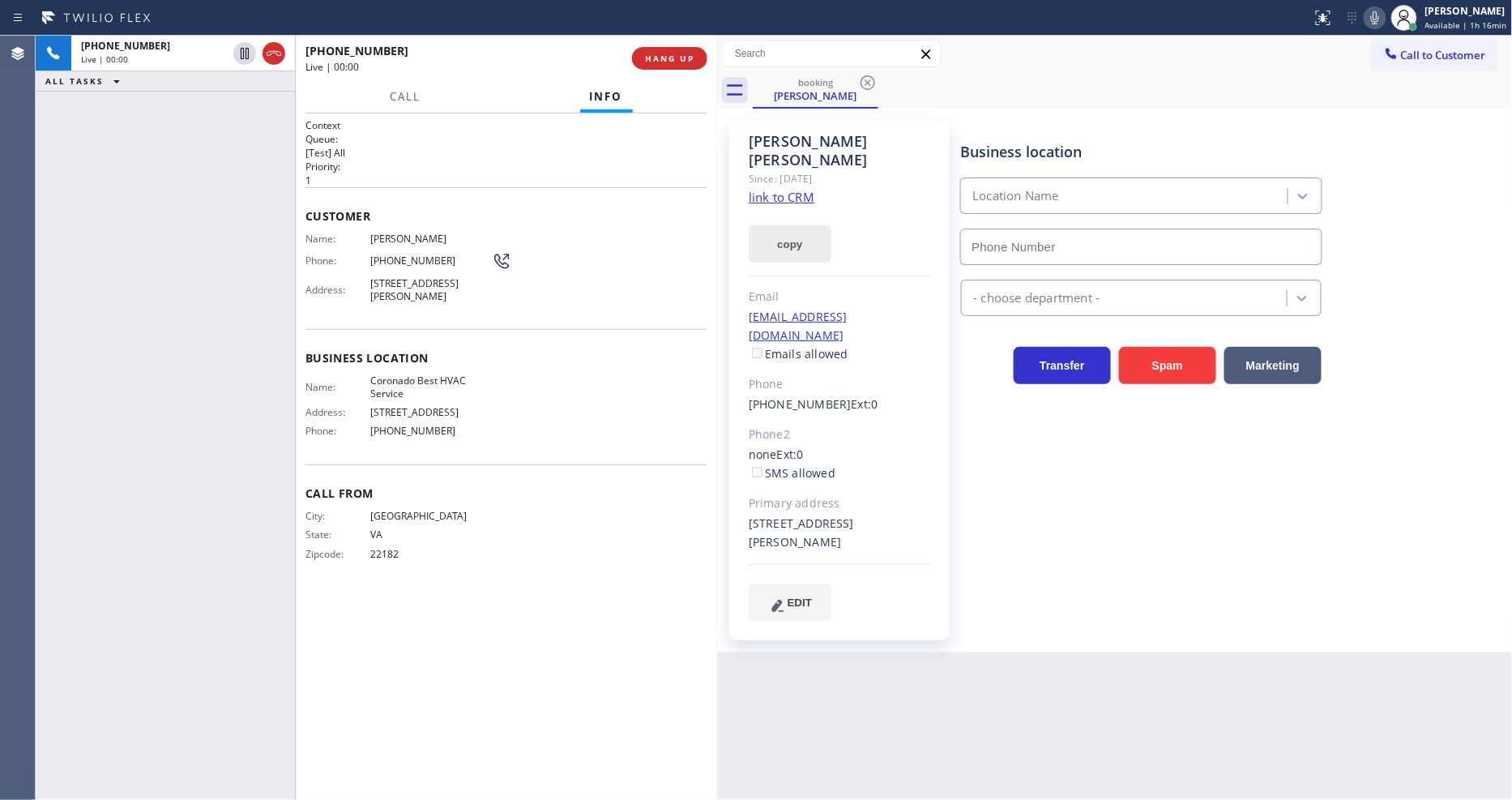
type input "[PHONE_NUMBER]"
click at [776, 189] on link "link to CRM" at bounding box center [781, 197] width 66 height 17
click at [683, 57] on span "HANG UP" at bounding box center [669, 59] width 49 height 12
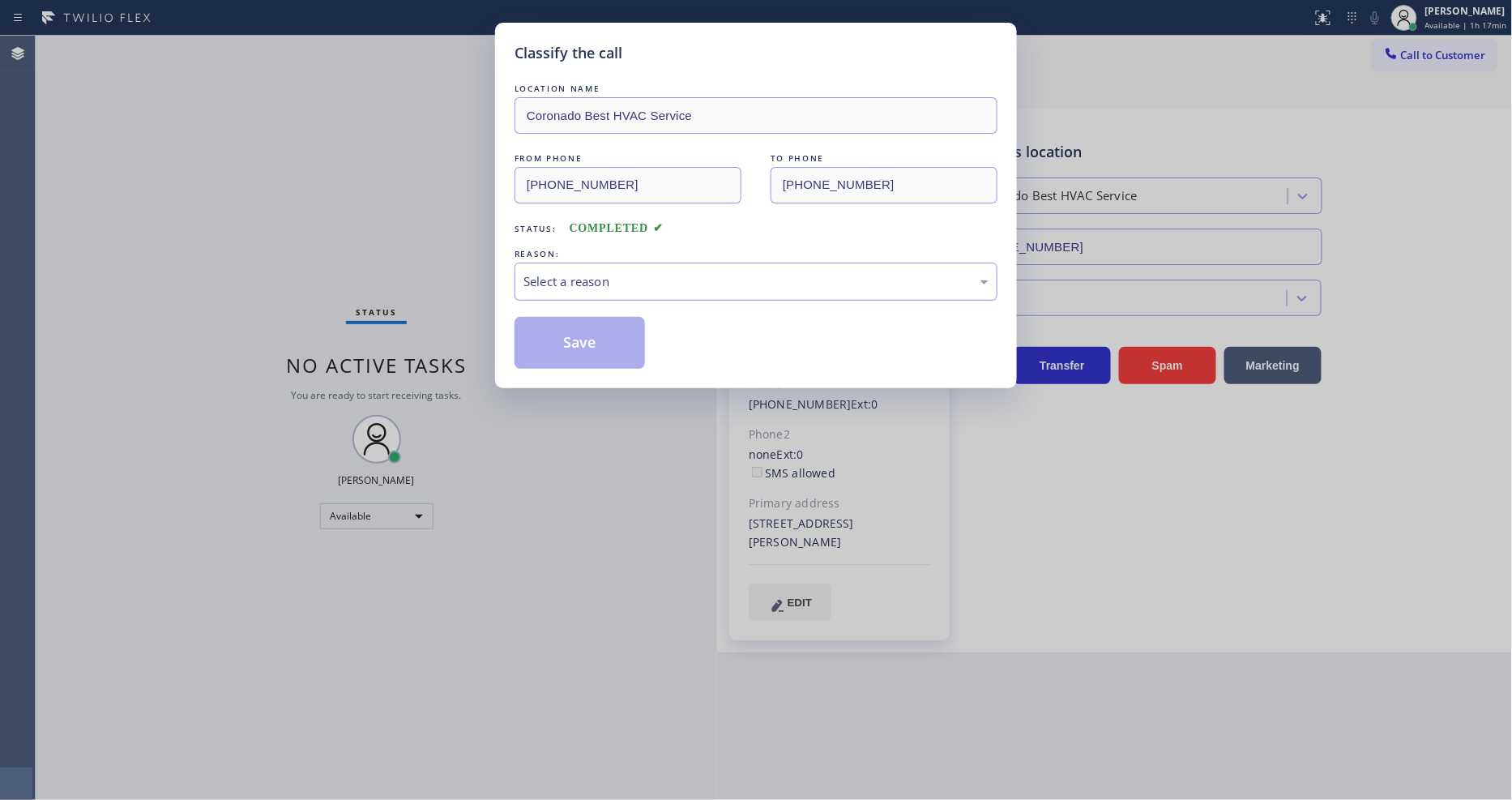
click at [628, 263] on div "Select a reason" at bounding box center [756, 281] width 483 height 38
click at [601, 349] on button "Save" at bounding box center [579, 342] width 130 height 52
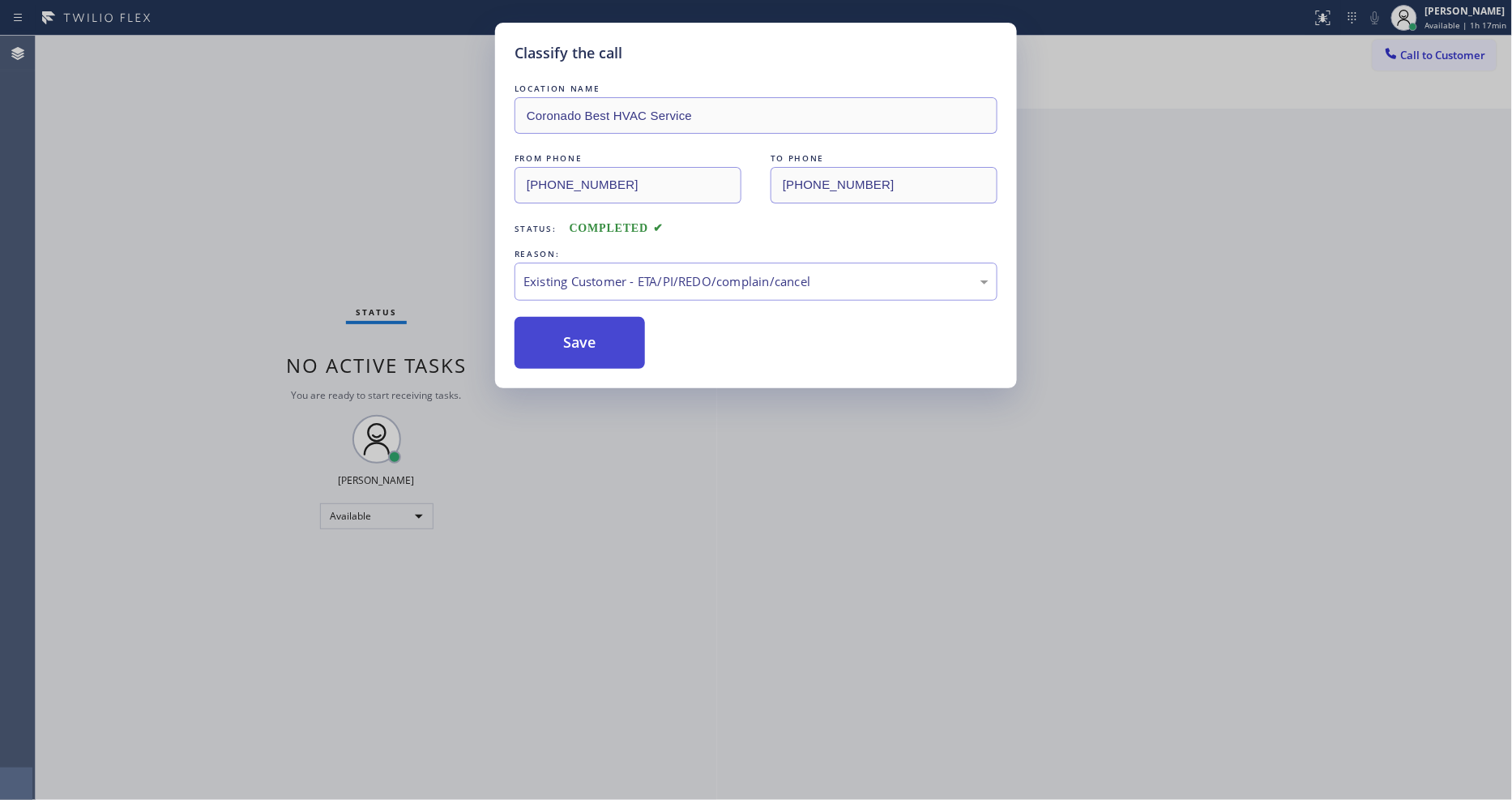
click at [601, 349] on button "Save" at bounding box center [579, 342] width 130 height 52
drag, startPoint x: 601, startPoint y: 349, endPoint x: 400, endPoint y: 2, distance: 401.0
click at [601, 341] on button "Save" at bounding box center [579, 342] width 130 height 52
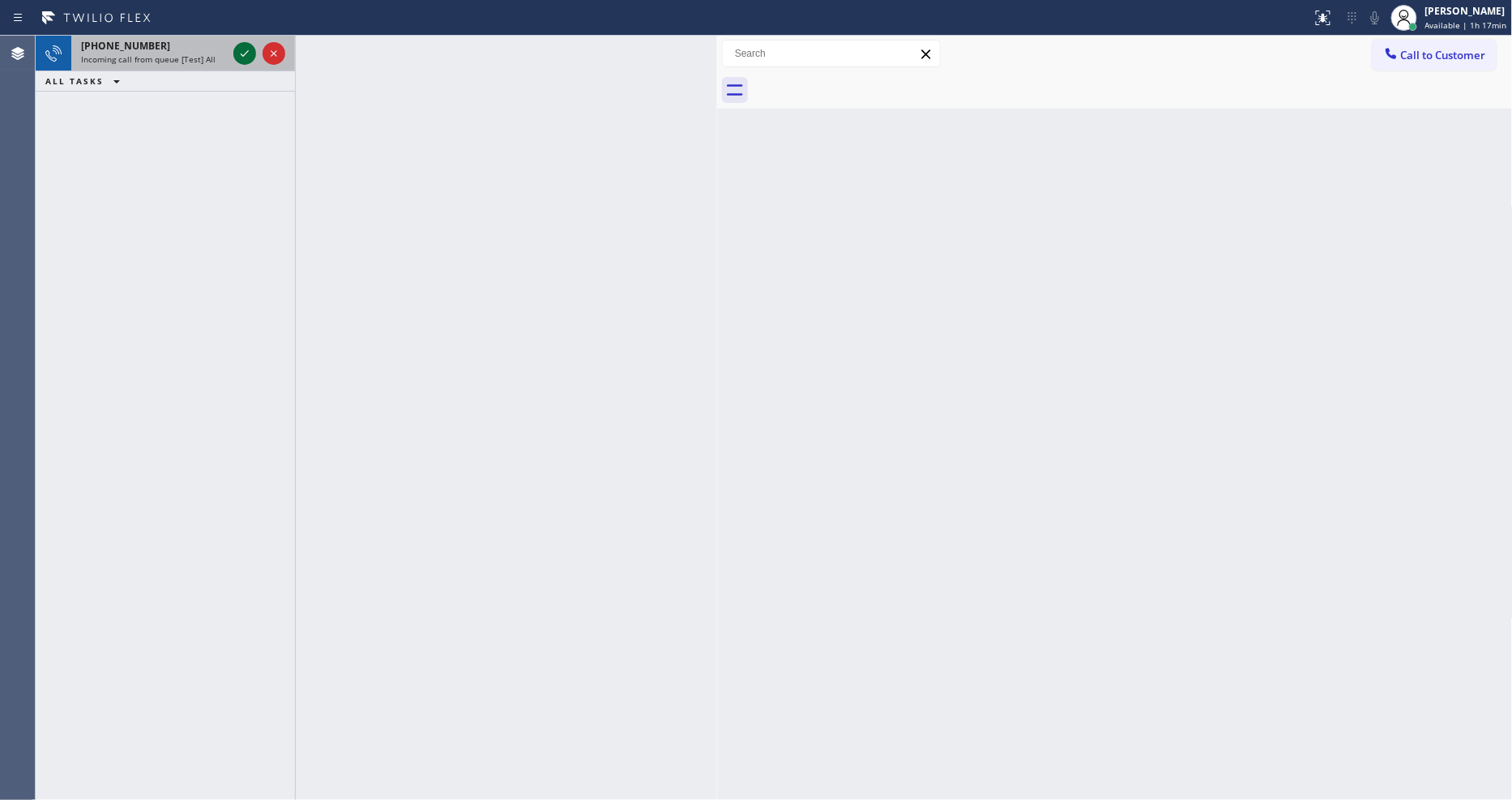
click at [249, 54] on icon at bounding box center [245, 54] width 20 height 20
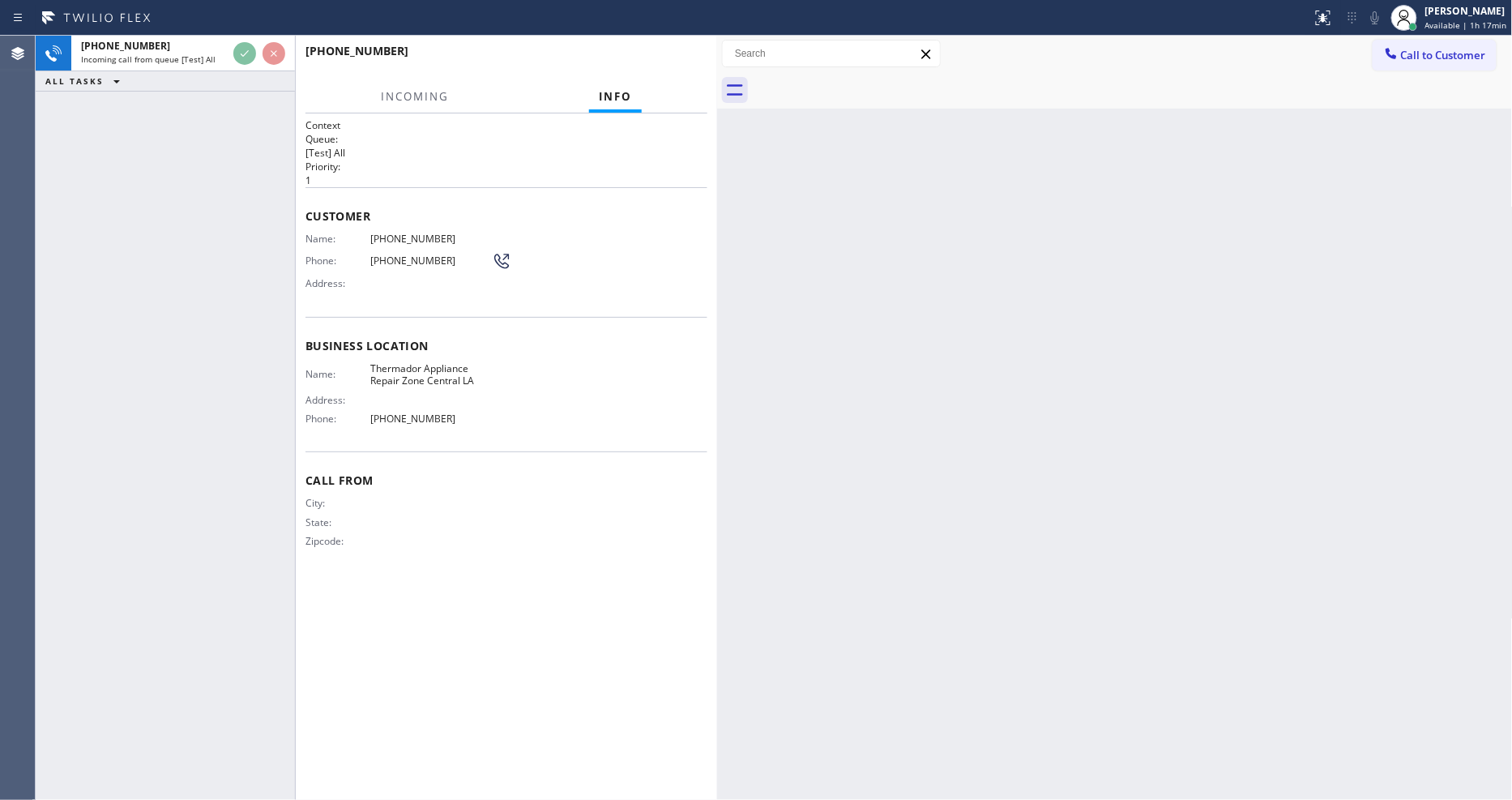
click at [183, 200] on div "[PHONE_NUMBER] Incoming call from queue [Test] All ALL TASKS ALL TASKS ACTIVE T…" at bounding box center [165, 418] width 260 height 765
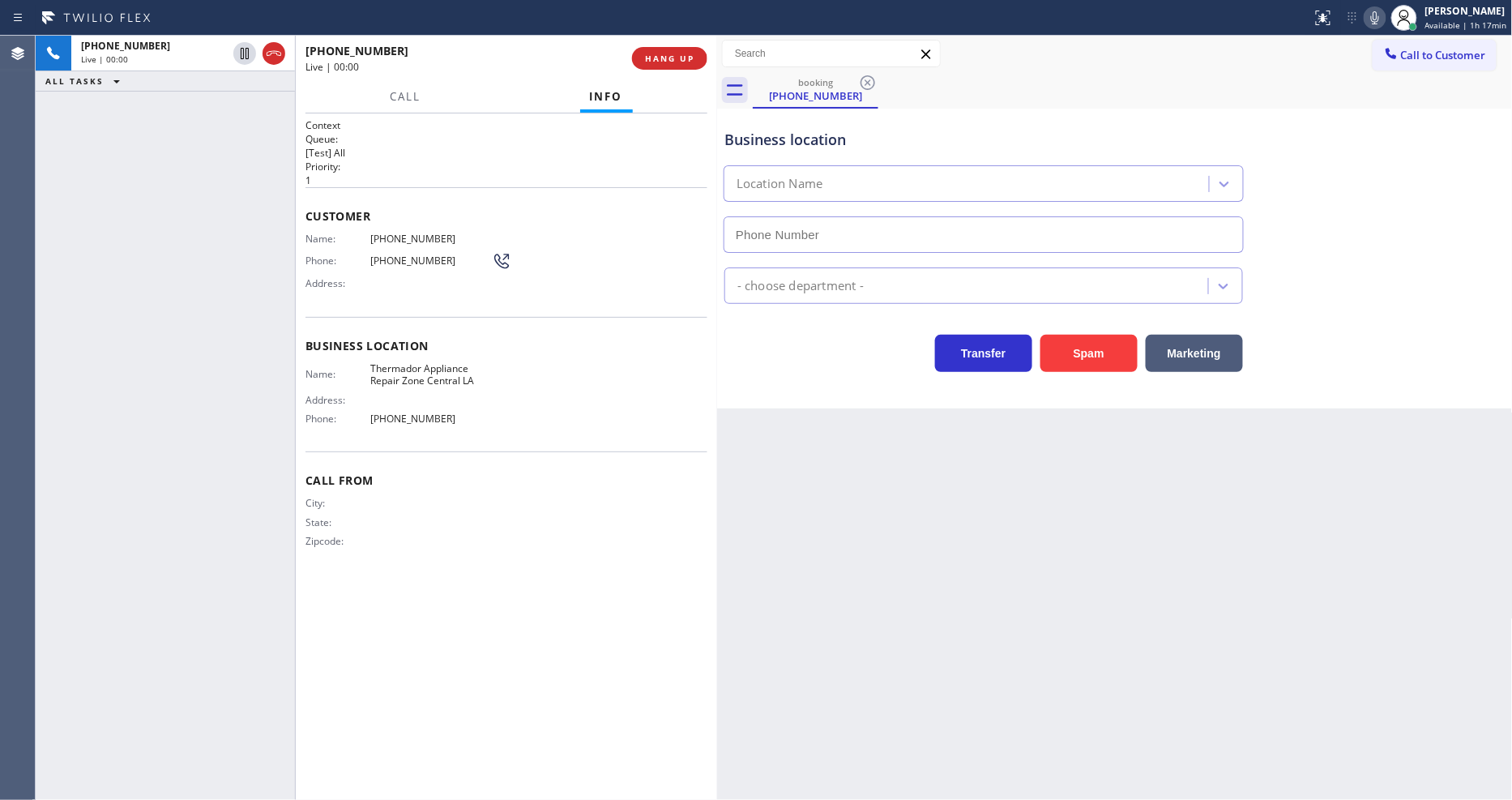
type input "[PHONE_NUMBER]"
click at [685, 58] on span "HANG UP" at bounding box center [669, 59] width 49 height 12
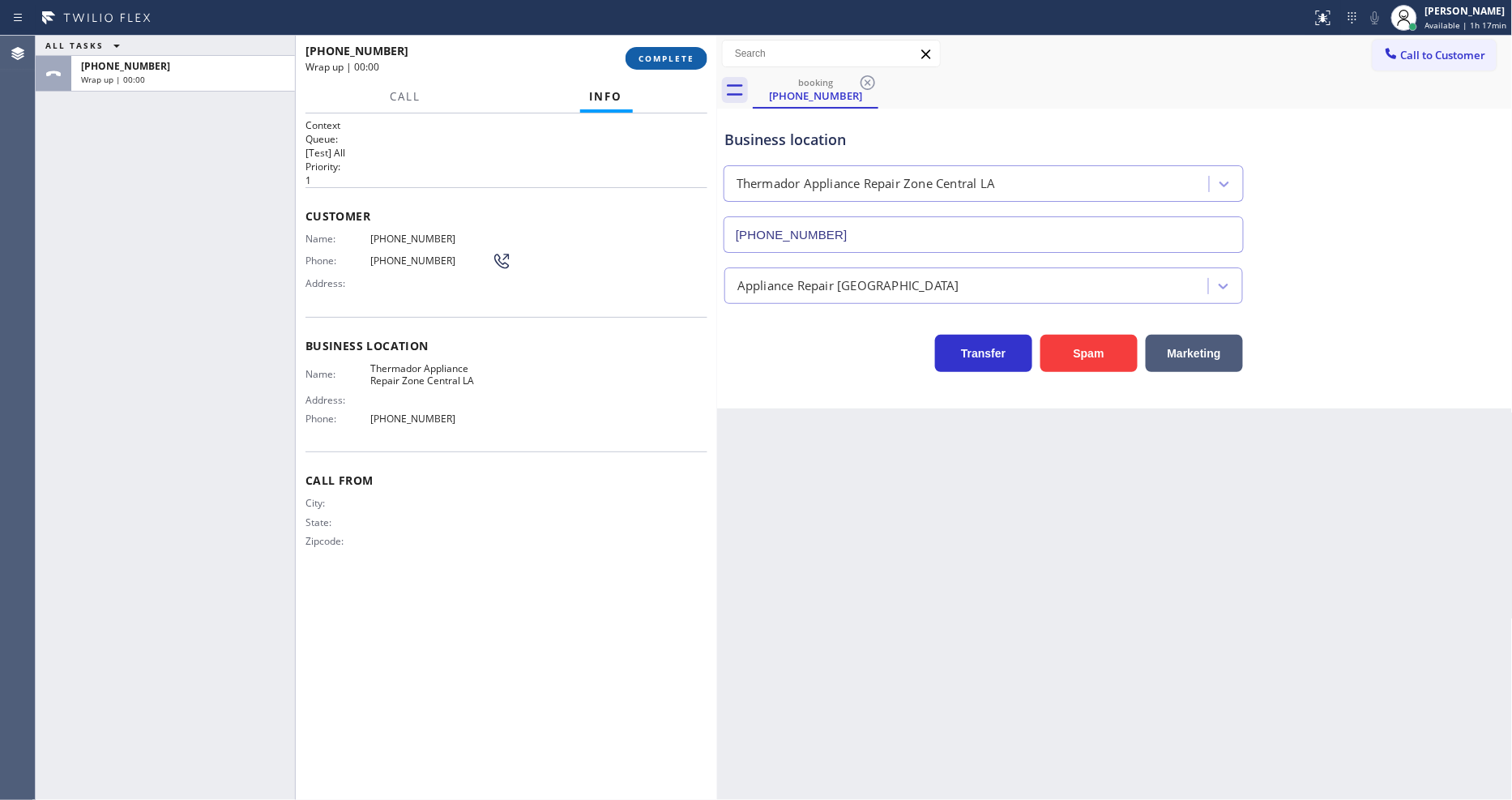
click at [684, 57] on span "COMPLETE" at bounding box center [666, 59] width 56 height 12
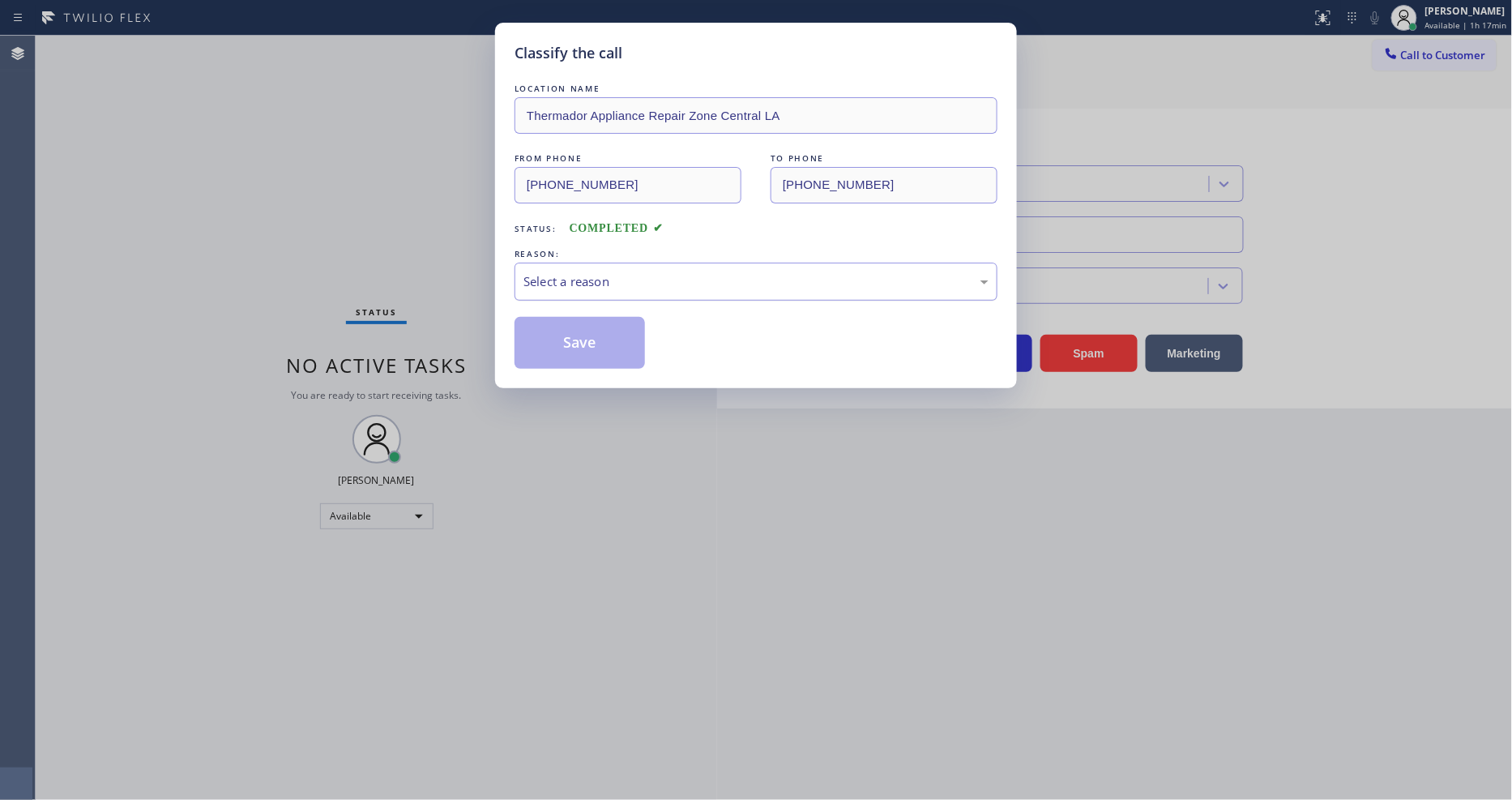
click at [587, 282] on div "Select a reason" at bounding box center [756, 281] width 465 height 19
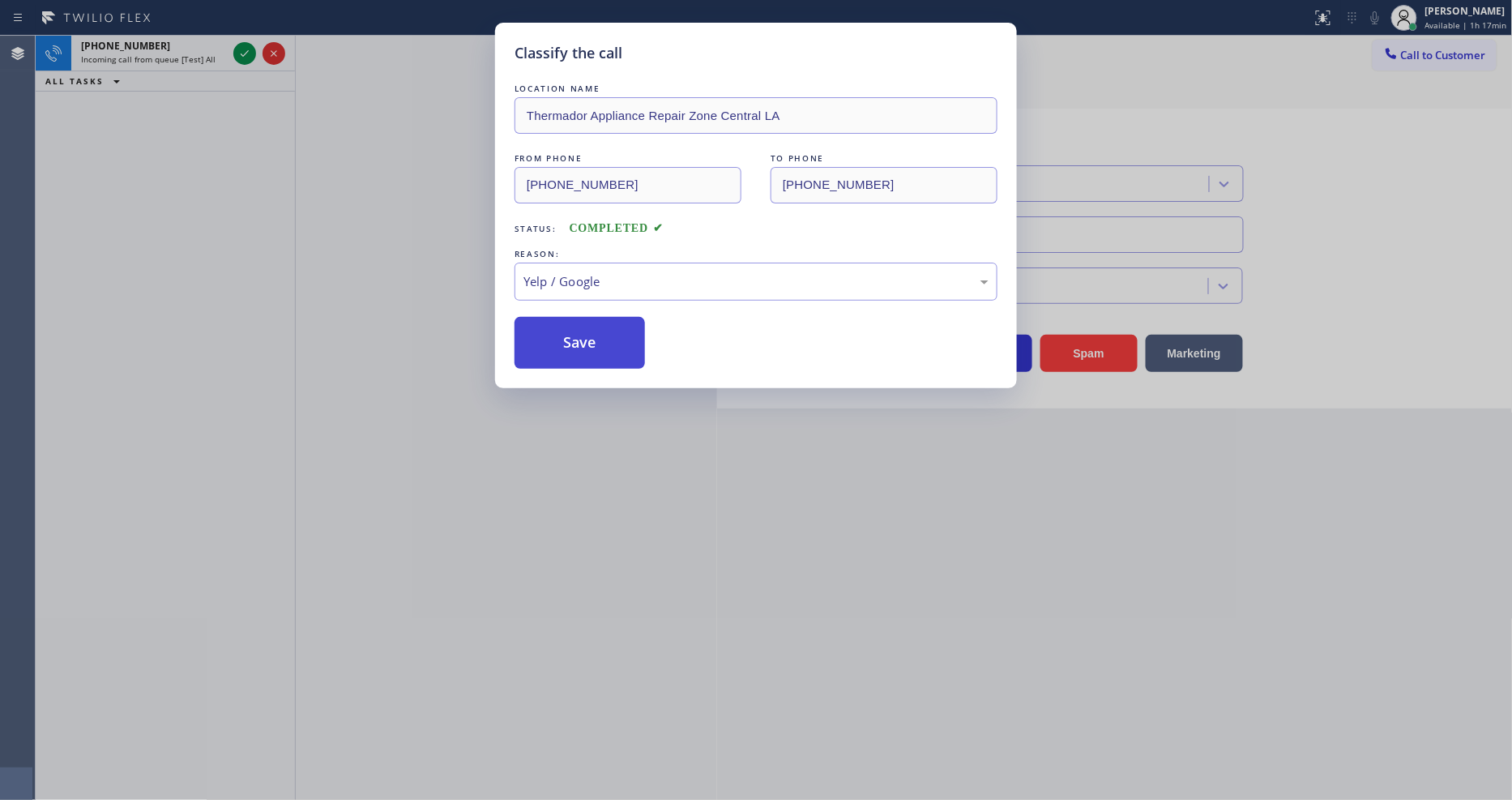
click at [597, 344] on button "Save" at bounding box center [579, 342] width 130 height 52
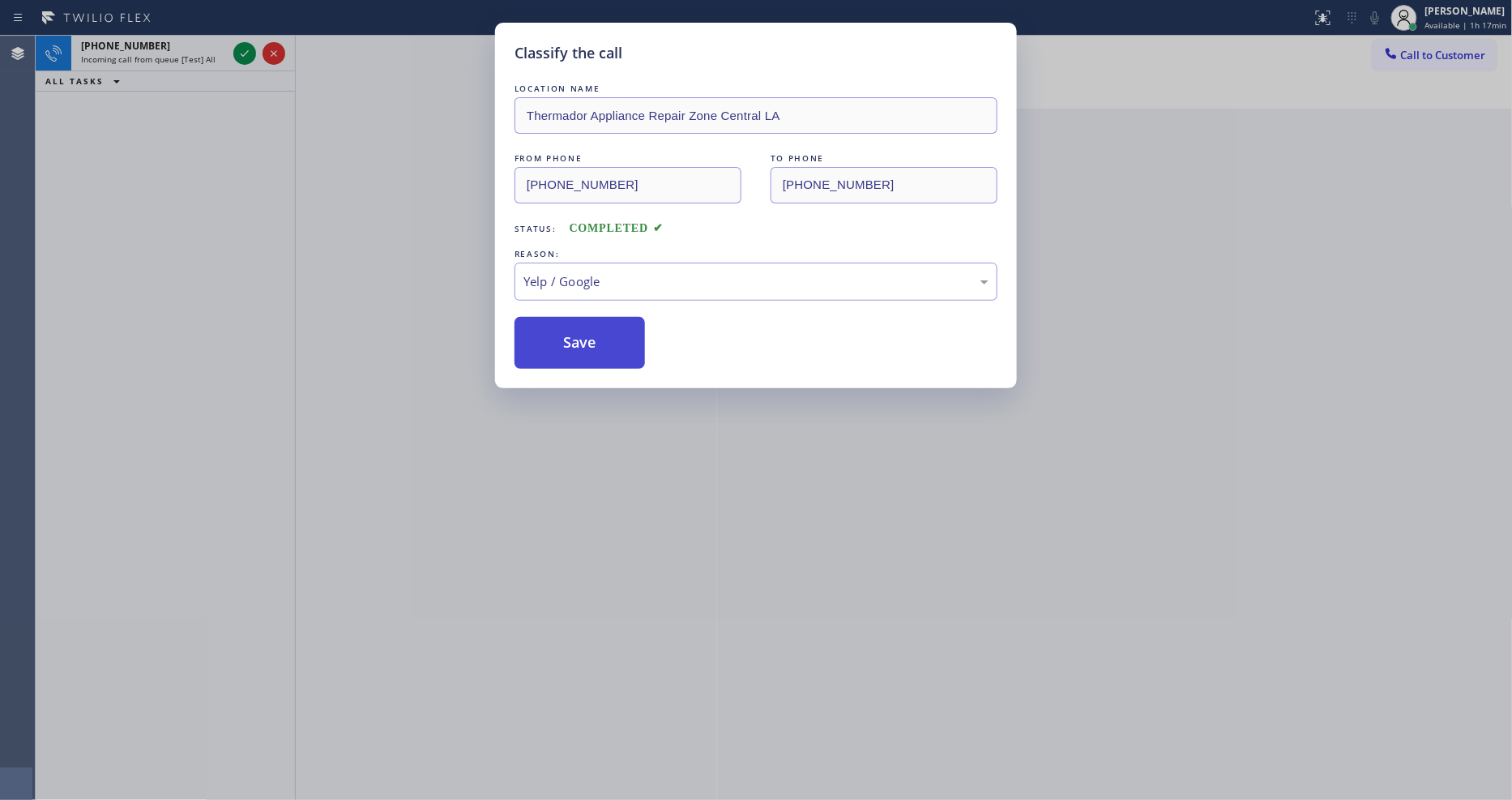
click at [597, 344] on button "Save" at bounding box center [579, 342] width 130 height 52
click at [243, 47] on div "Classify the call LOCATION NAME Wolf Top Choice Appliance Repair Fremont FROM P…" at bounding box center [773, 418] width 1477 height 765
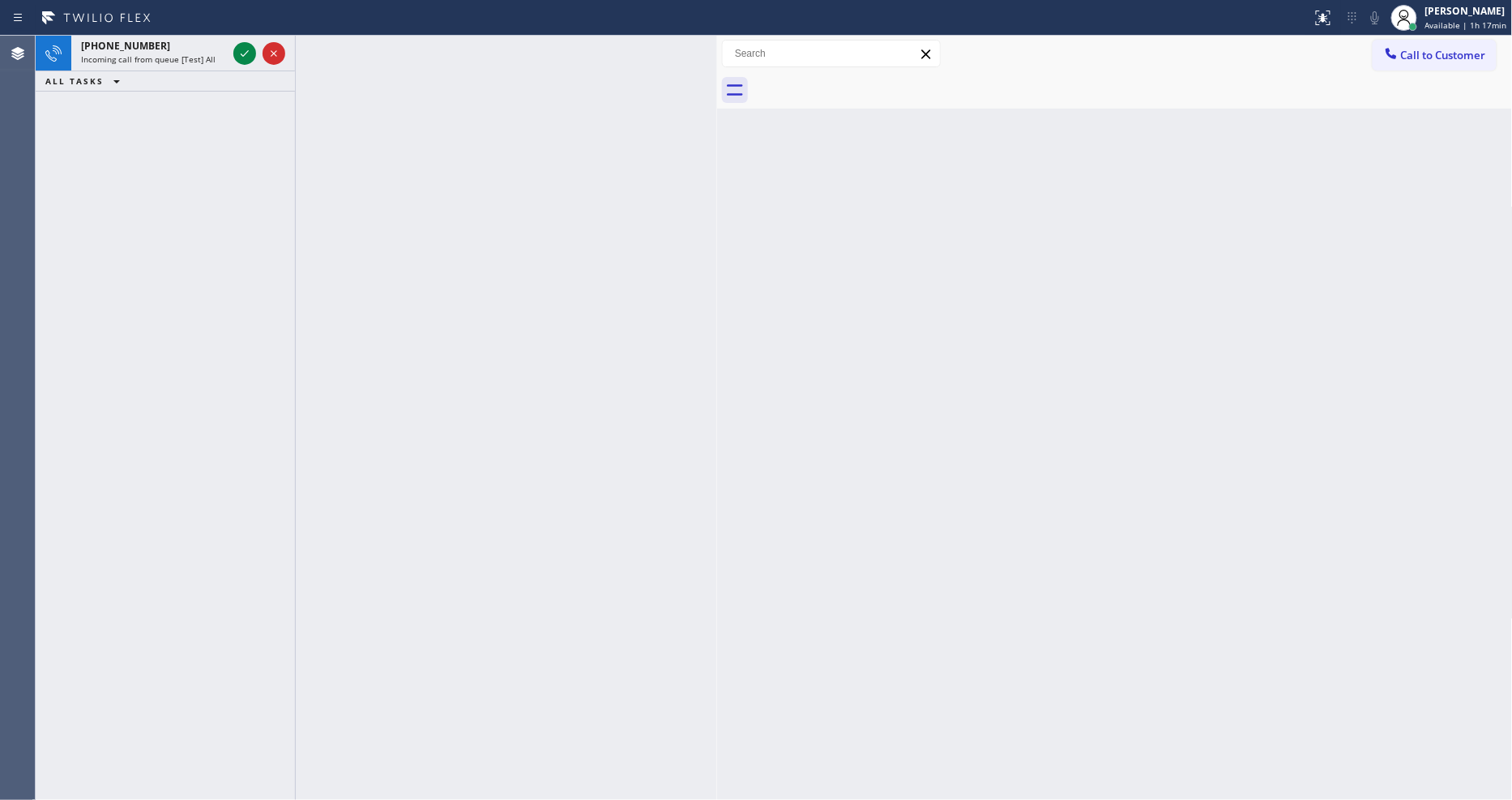
click at [243, 47] on icon at bounding box center [245, 54] width 20 height 20
click at [241, 49] on icon at bounding box center [245, 54] width 20 height 20
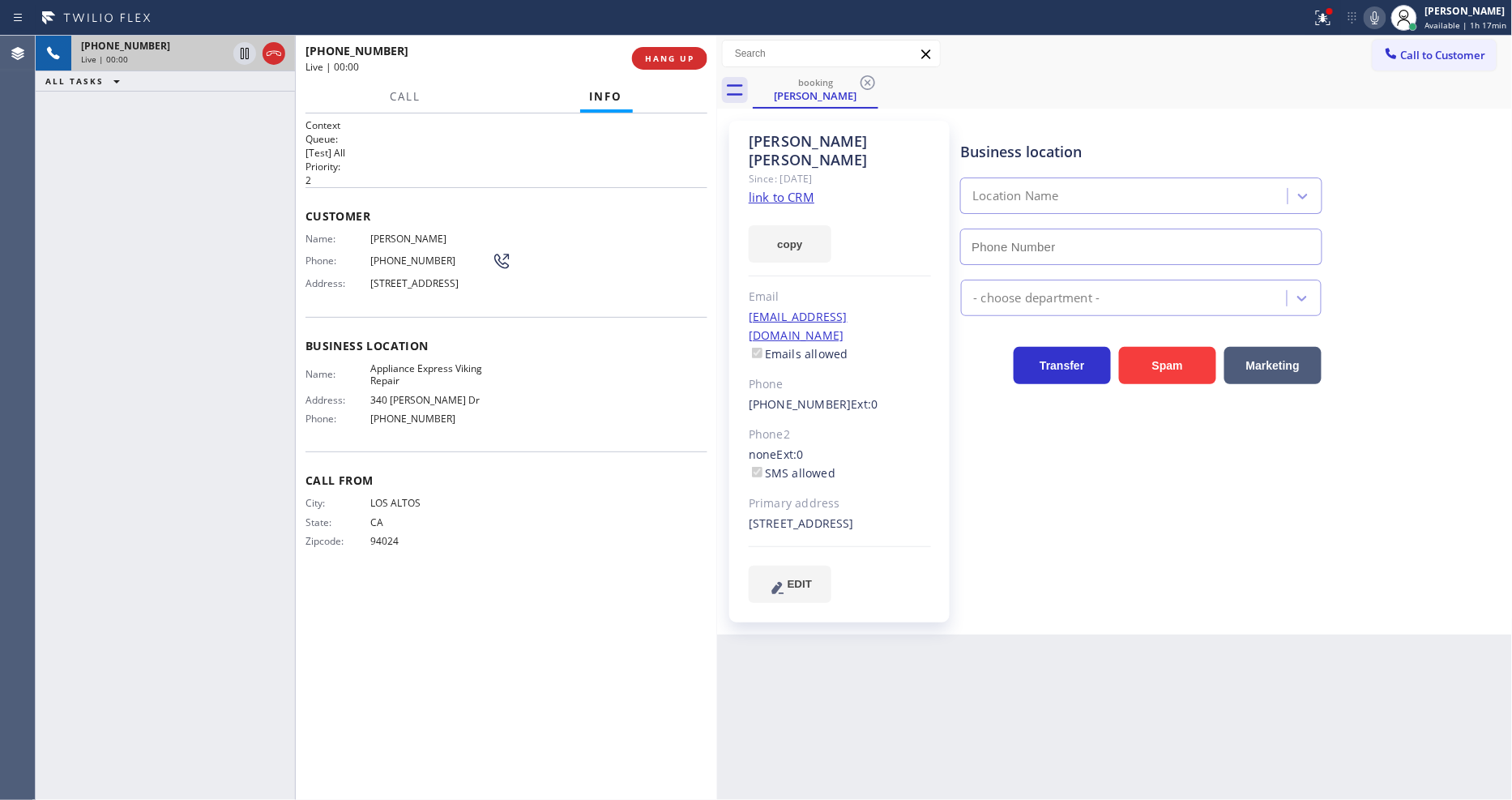
type input "[PHONE_NUMBER]"
click at [784, 189] on link "link to CRM" at bounding box center [781, 197] width 66 height 17
click at [666, 50] on div "[PHONE_NUMBER] Live | 01:32 HANG UP" at bounding box center [507, 58] width 402 height 42
click at [666, 50] on button "HANG UP" at bounding box center [669, 58] width 75 height 23
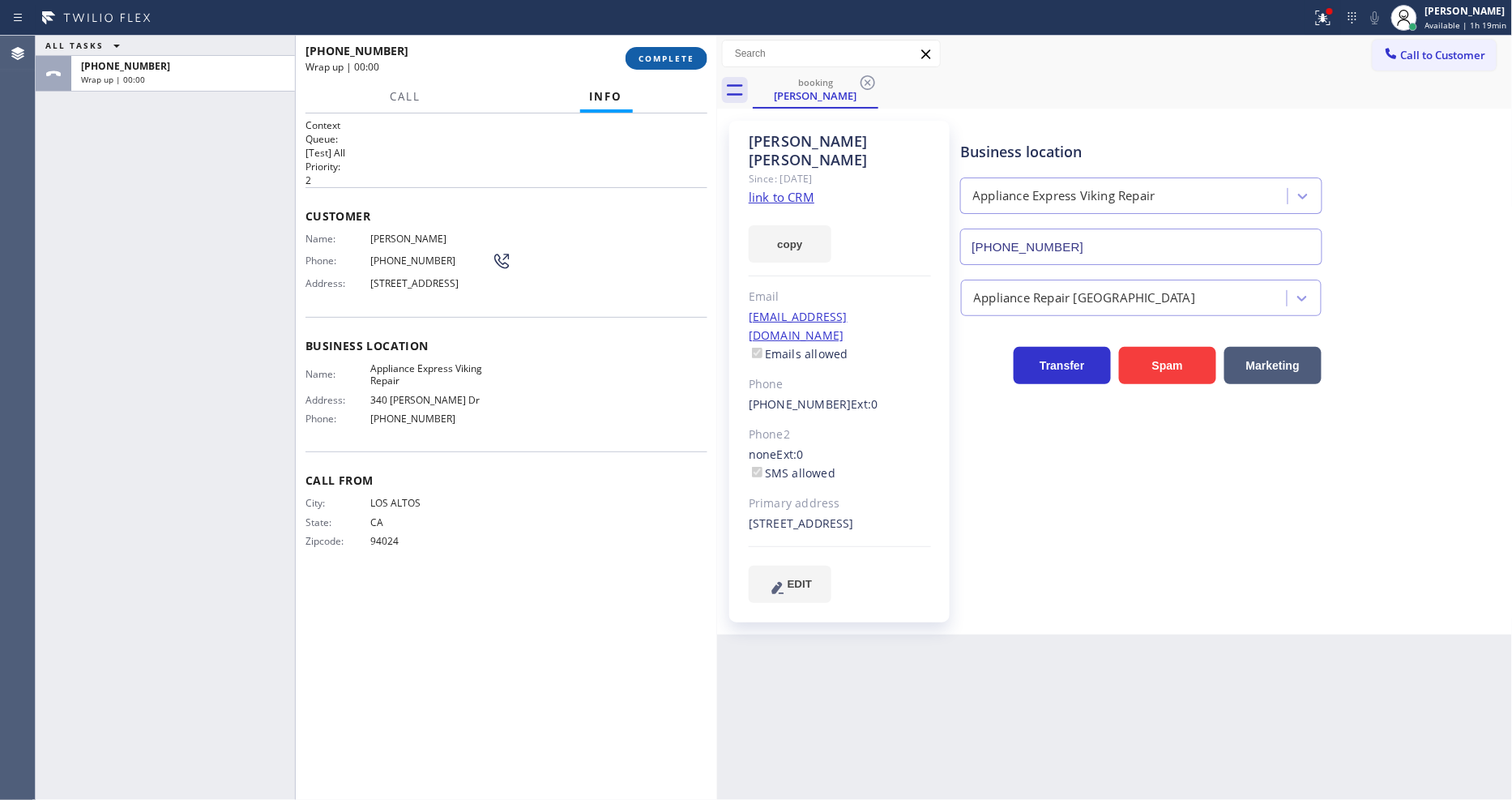
click at [668, 57] on span "COMPLETE" at bounding box center [666, 59] width 56 height 12
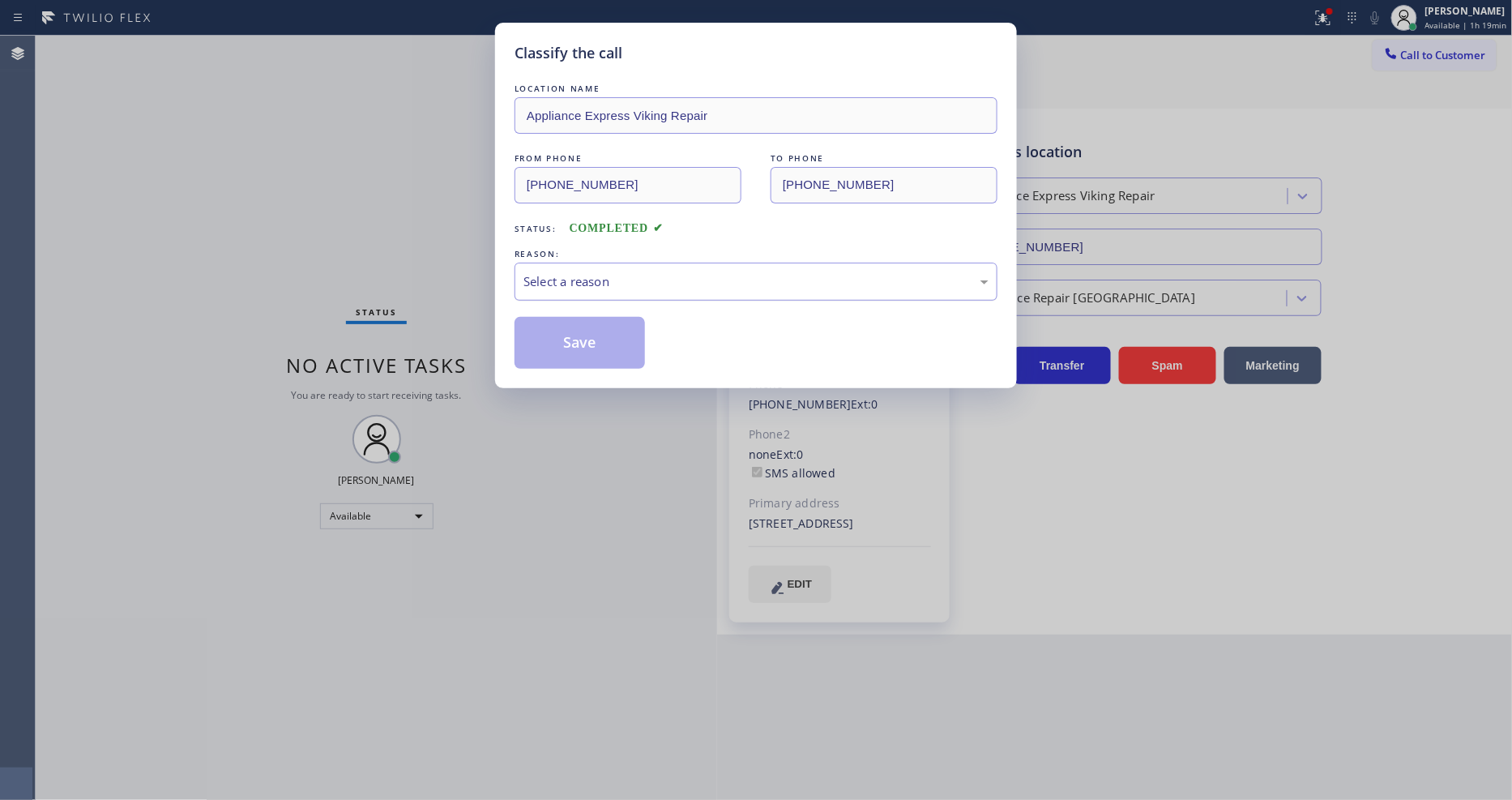
click at [568, 274] on div "Select a reason" at bounding box center [756, 281] width 465 height 19
click at [571, 335] on button "Save" at bounding box center [579, 342] width 130 height 52
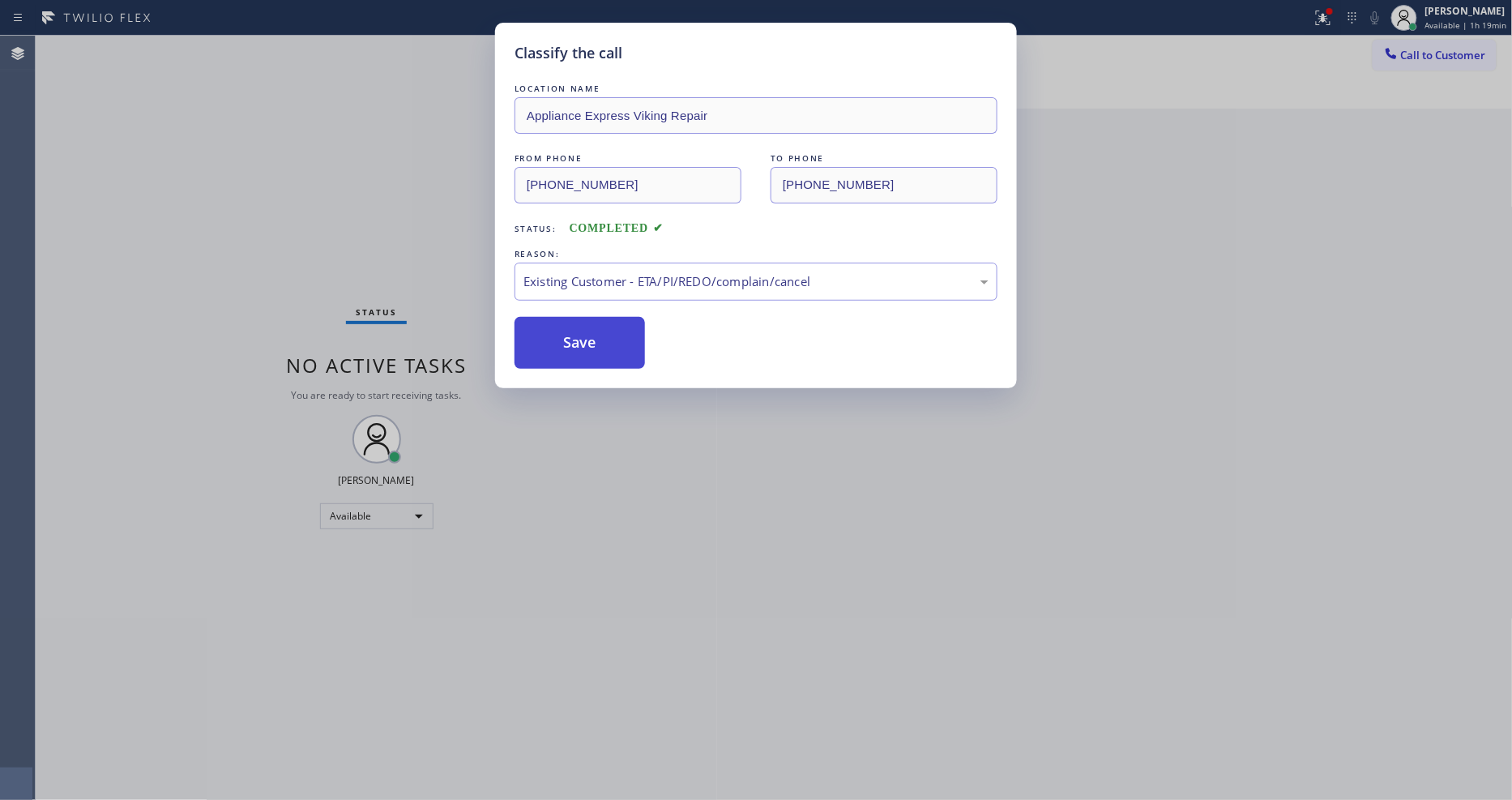
click at [571, 335] on button "Save" at bounding box center [579, 342] width 130 height 52
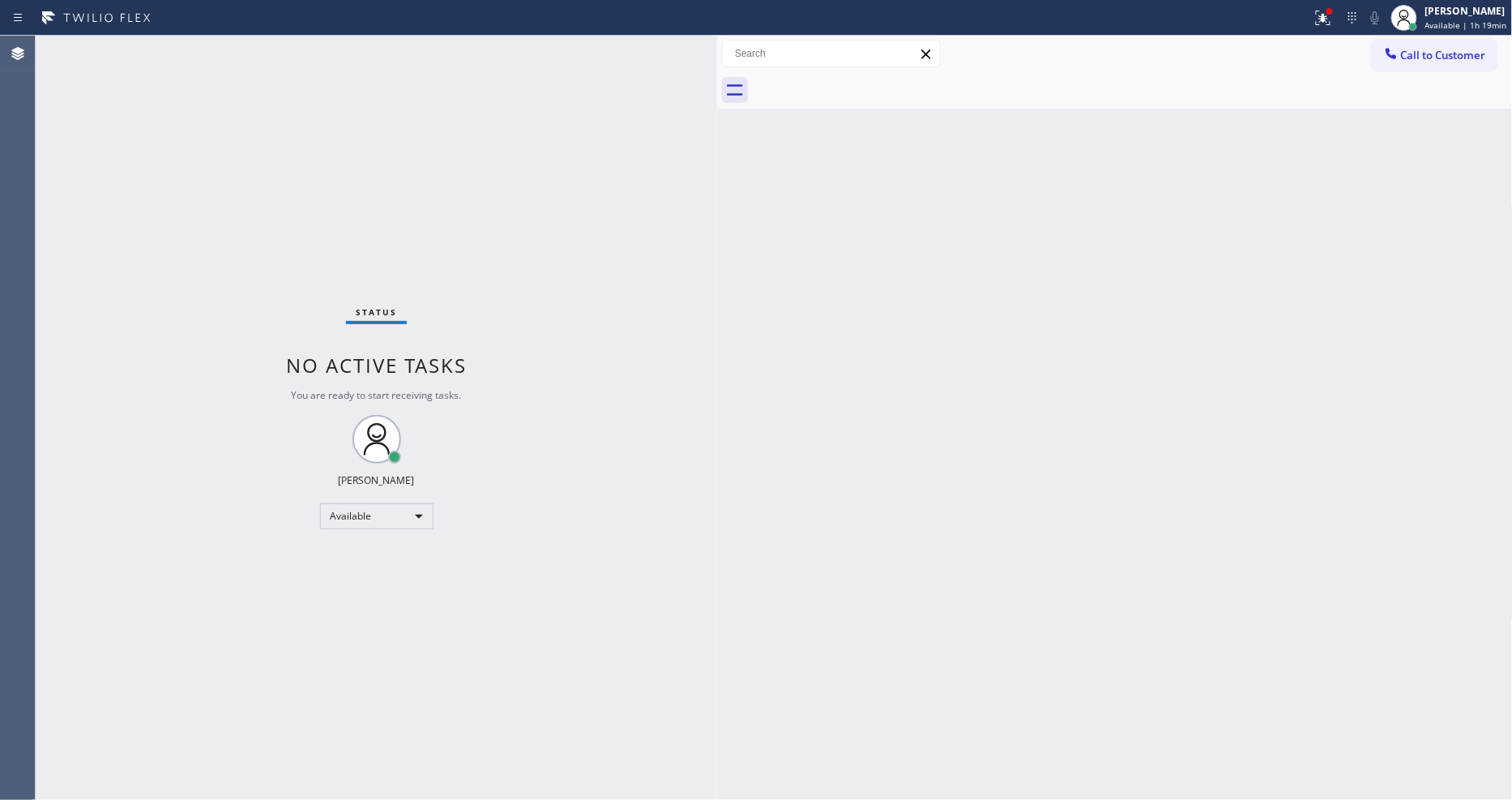
drag, startPoint x: 1436, startPoint y: 55, endPoint x: 1289, endPoint y: 108, distance: 156.3
click at [1436, 55] on span "Call to Customer" at bounding box center [1443, 55] width 85 height 15
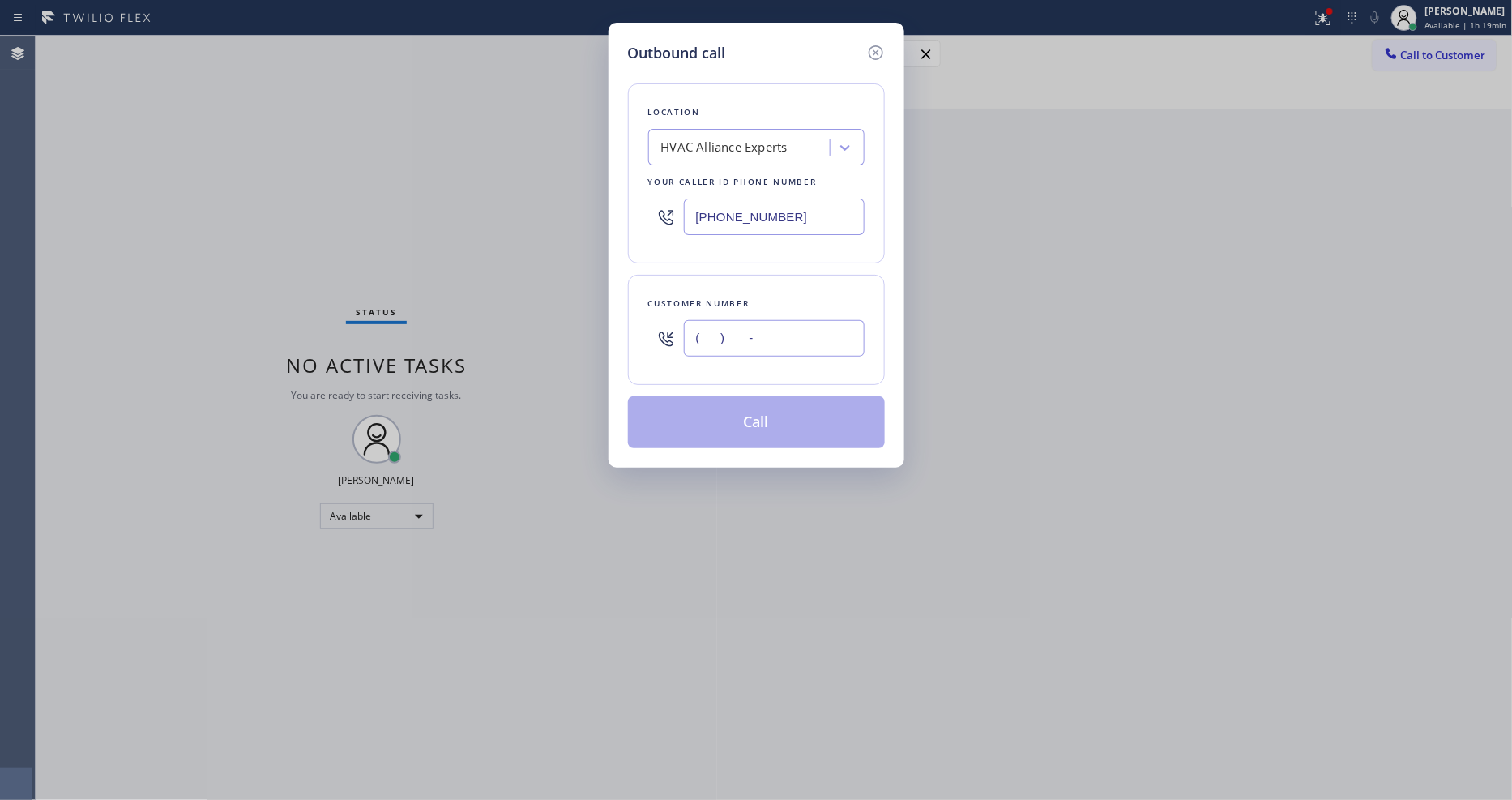
click at [718, 335] on input "(___) ___-____" at bounding box center [774, 338] width 180 height 36
paste input "714) 331-6850"
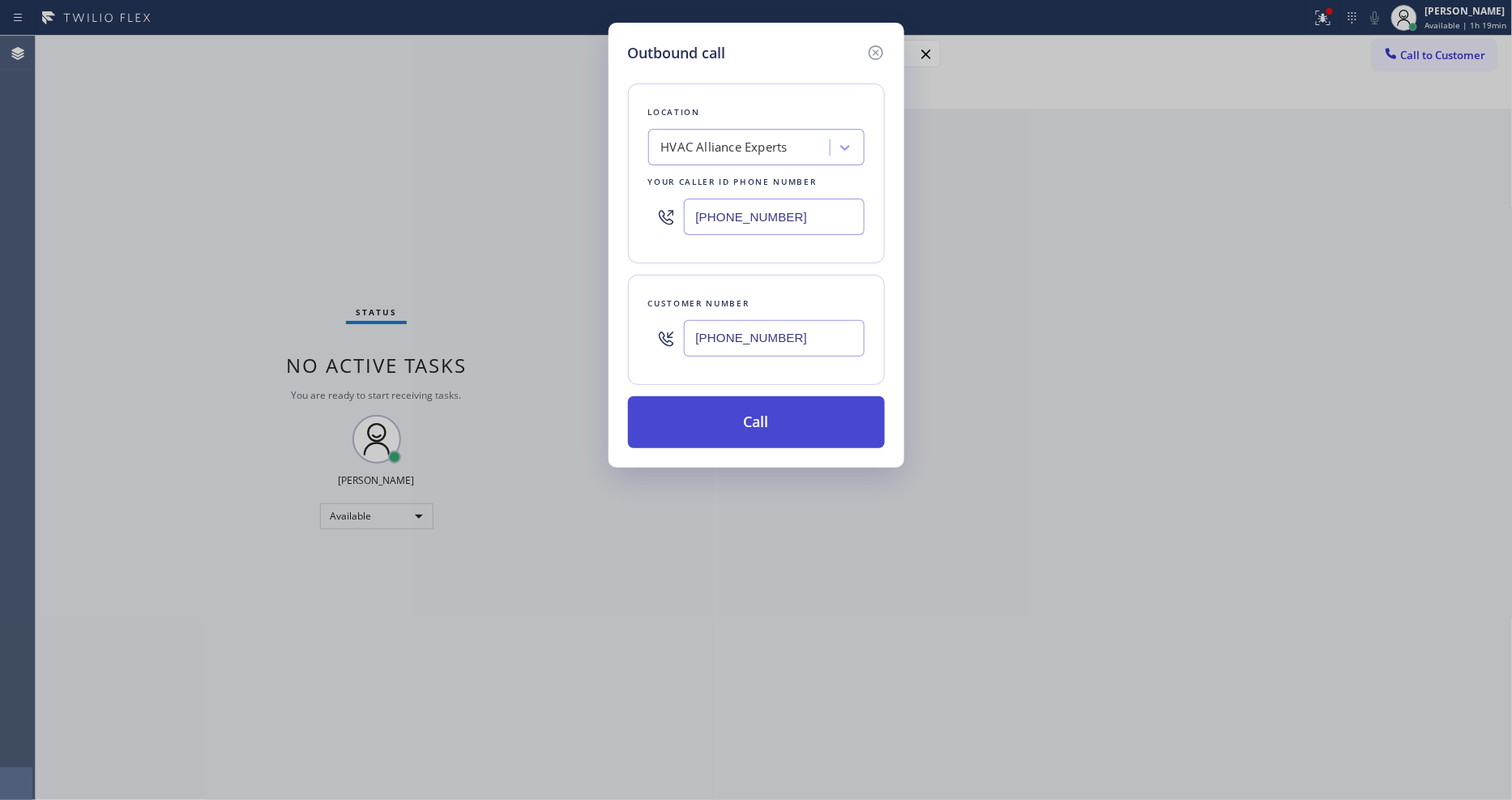
type input "[PHONE_NUMBER]"
click at [721, 406] on button "Call" at bounding box center [756, 422] width 257 height 52
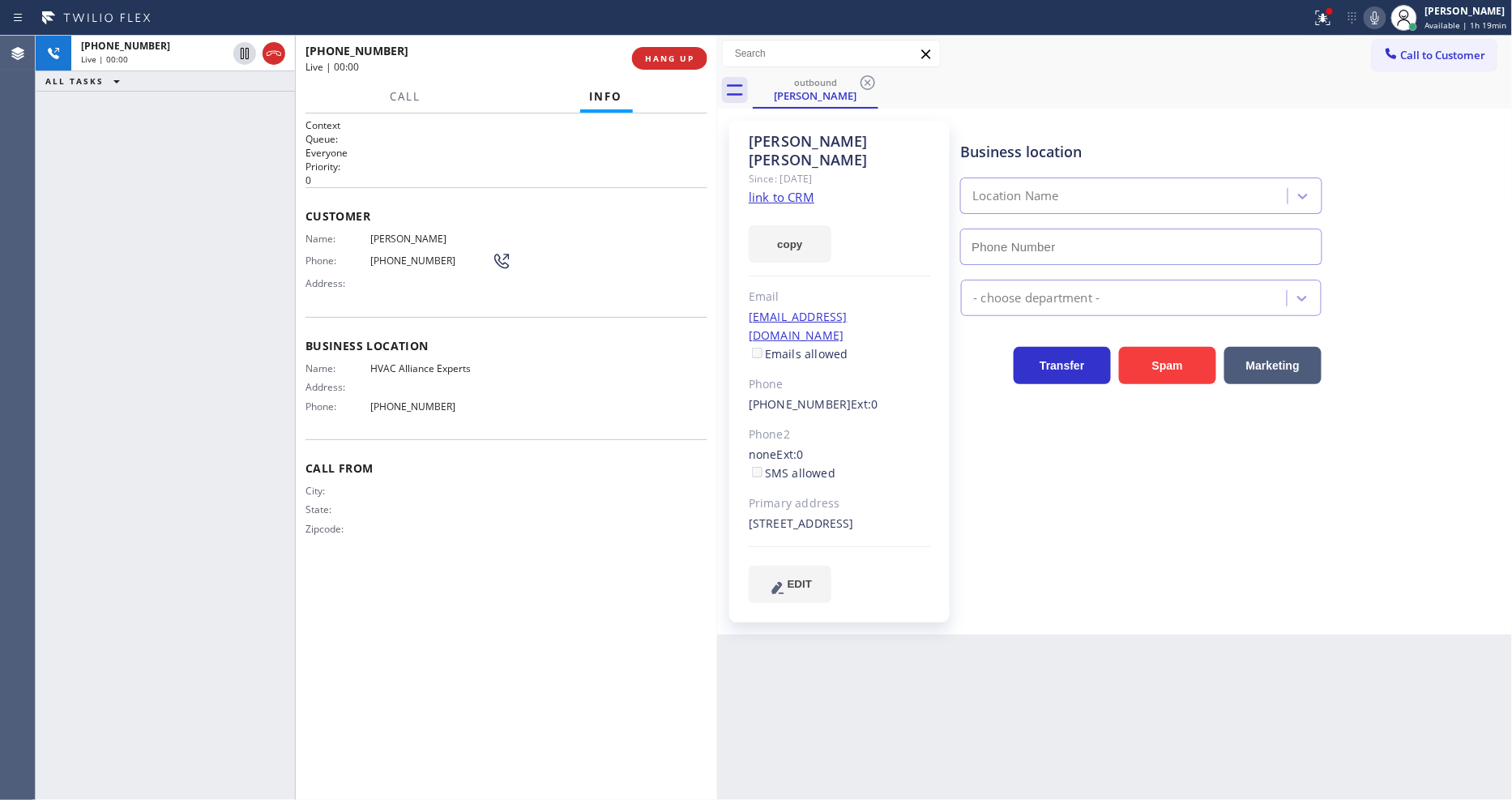
type input "[PHONE_NUMBER]"
click at [1066, 462] on div "Business location HVAC Alliance Experts [PHONE_NUMBER] HVAC Transfer Spam Marke…" at bounding box center [1233, 361] width 551 height 474
click at [1336, 30] on button at bounding box center [1323, 18] width 35 height 35
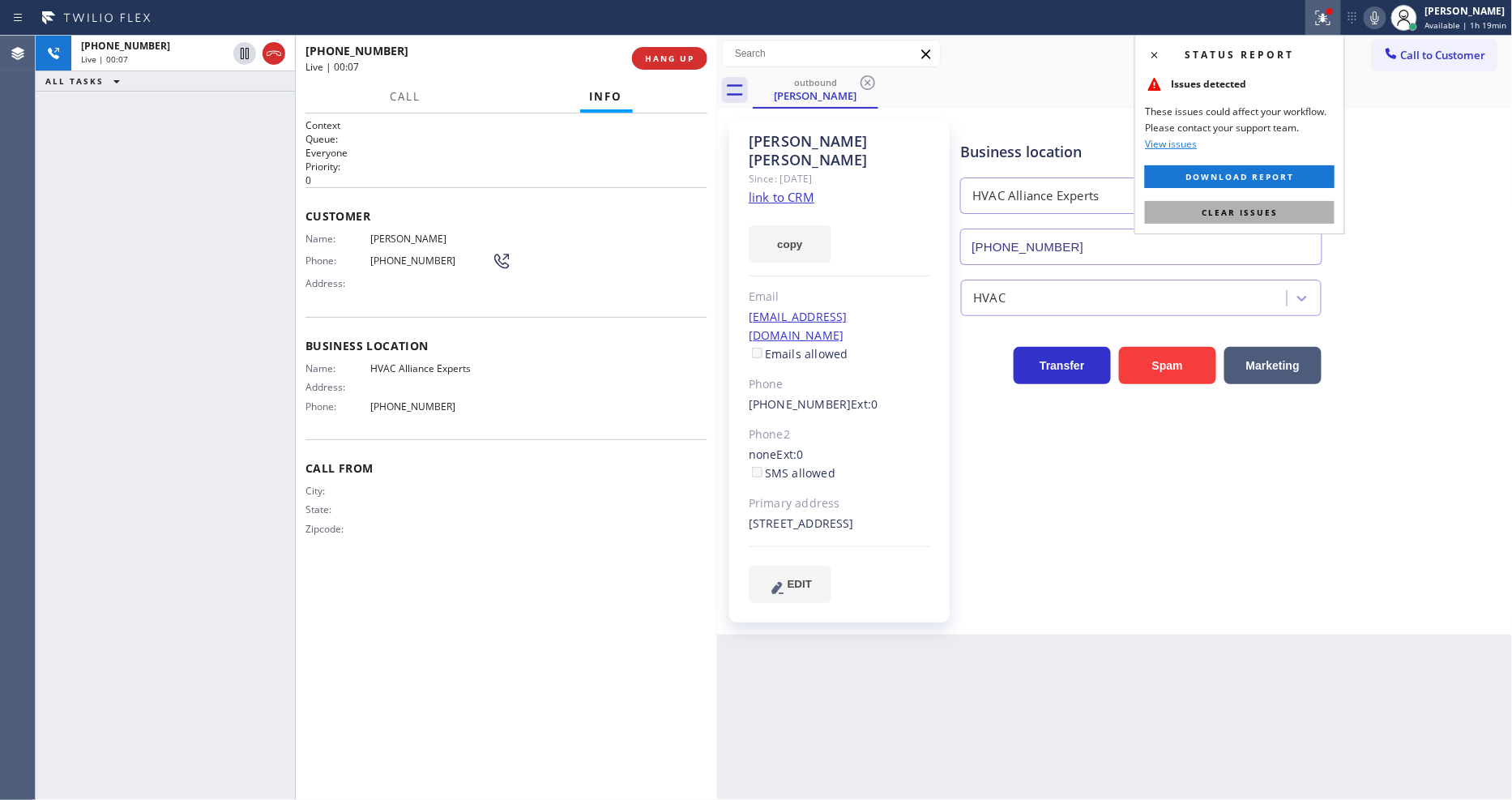
click at [1322, 209] on button "Clear issues" at bounding box center [1239, 212] width 189 height 23
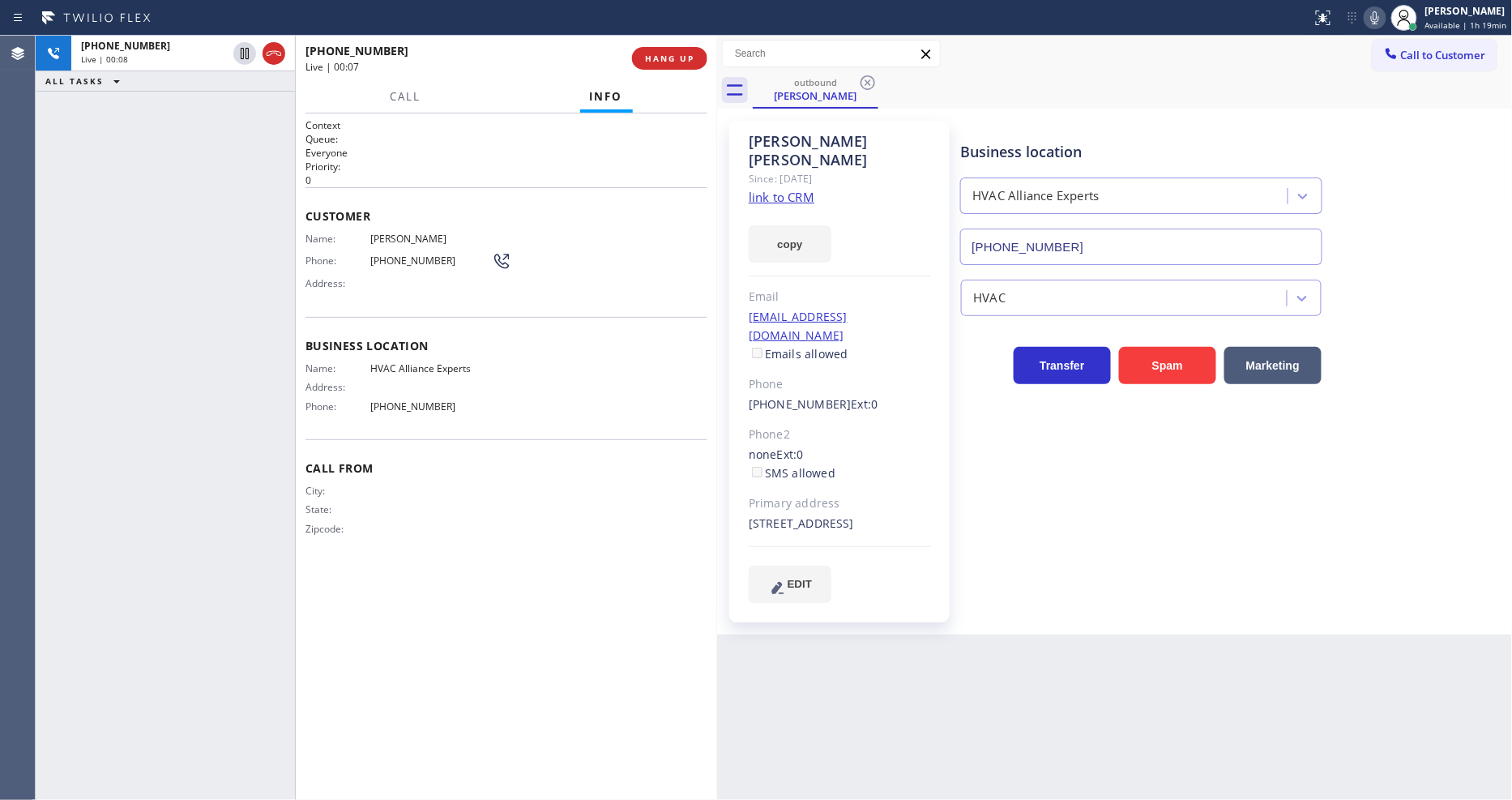
click at [498, 484] on div "City: State: Zipcode:" at bounding box center [507, 513] width 402 height 57
click at [633, 174] on p "0" at bounding box center [507, 180] width 402 height 14
click at [677, 60] on span "HANG UP" at bounding box center [669, 59] width 49 height 12
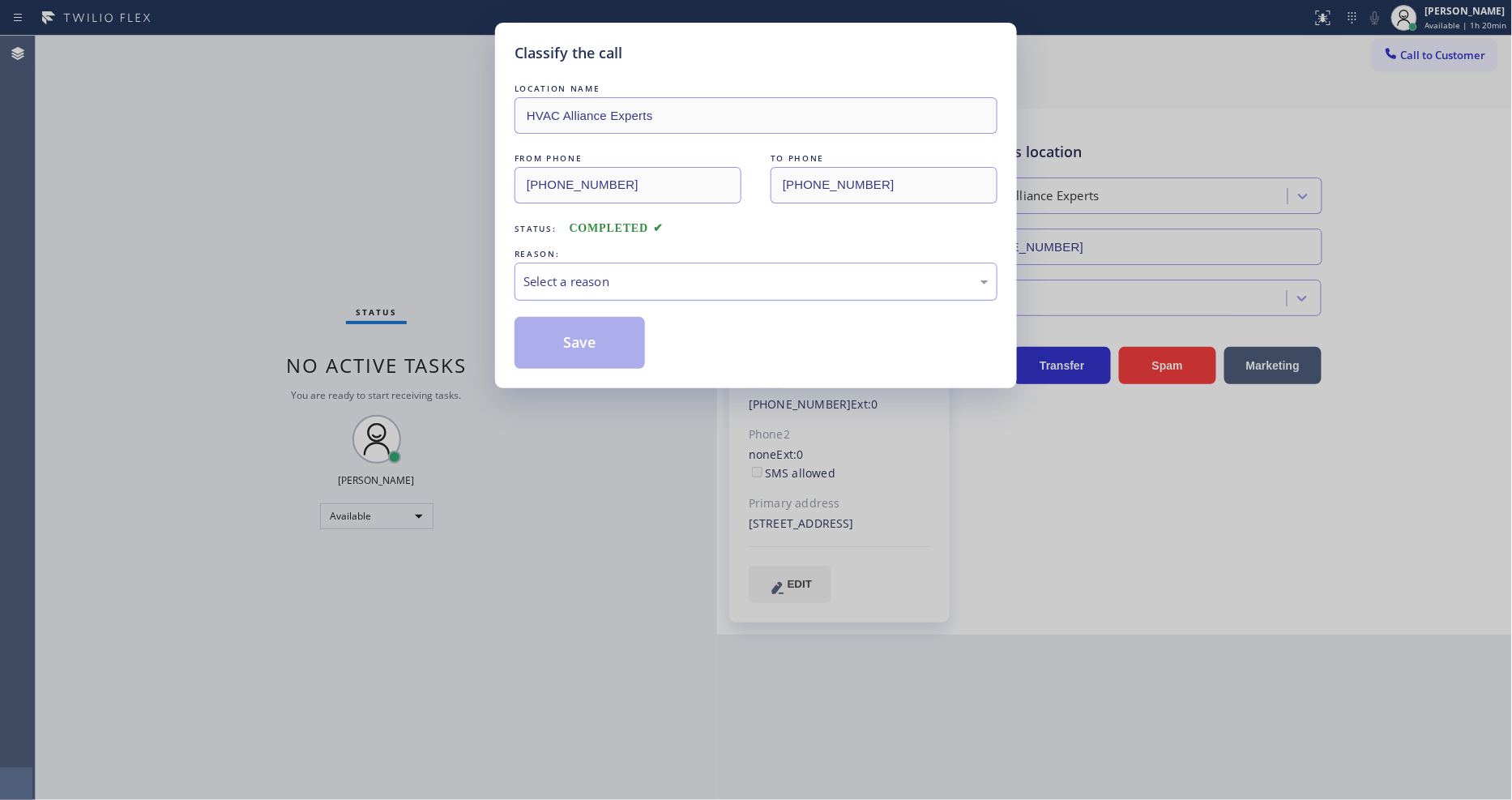
click at [598, 273] on div "Select a reason" at bounding box center [756, 281] width 465 height 19
click at [597, 335] on button "Save" at bounding box center [579, 342] width 130 height 52
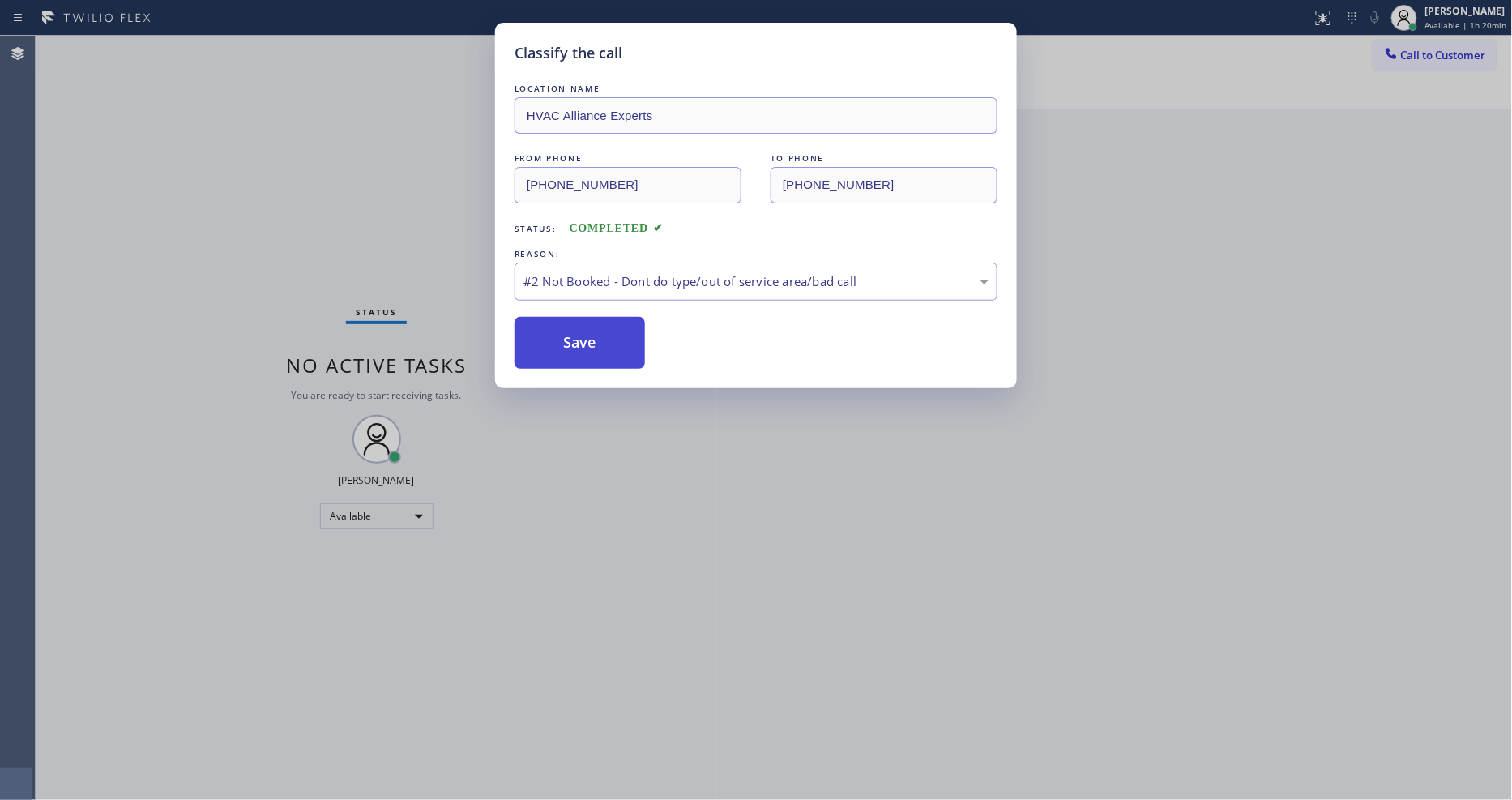
click at [597, 334] on button "Save" at bounding box center [579, 342] width 130 height 52
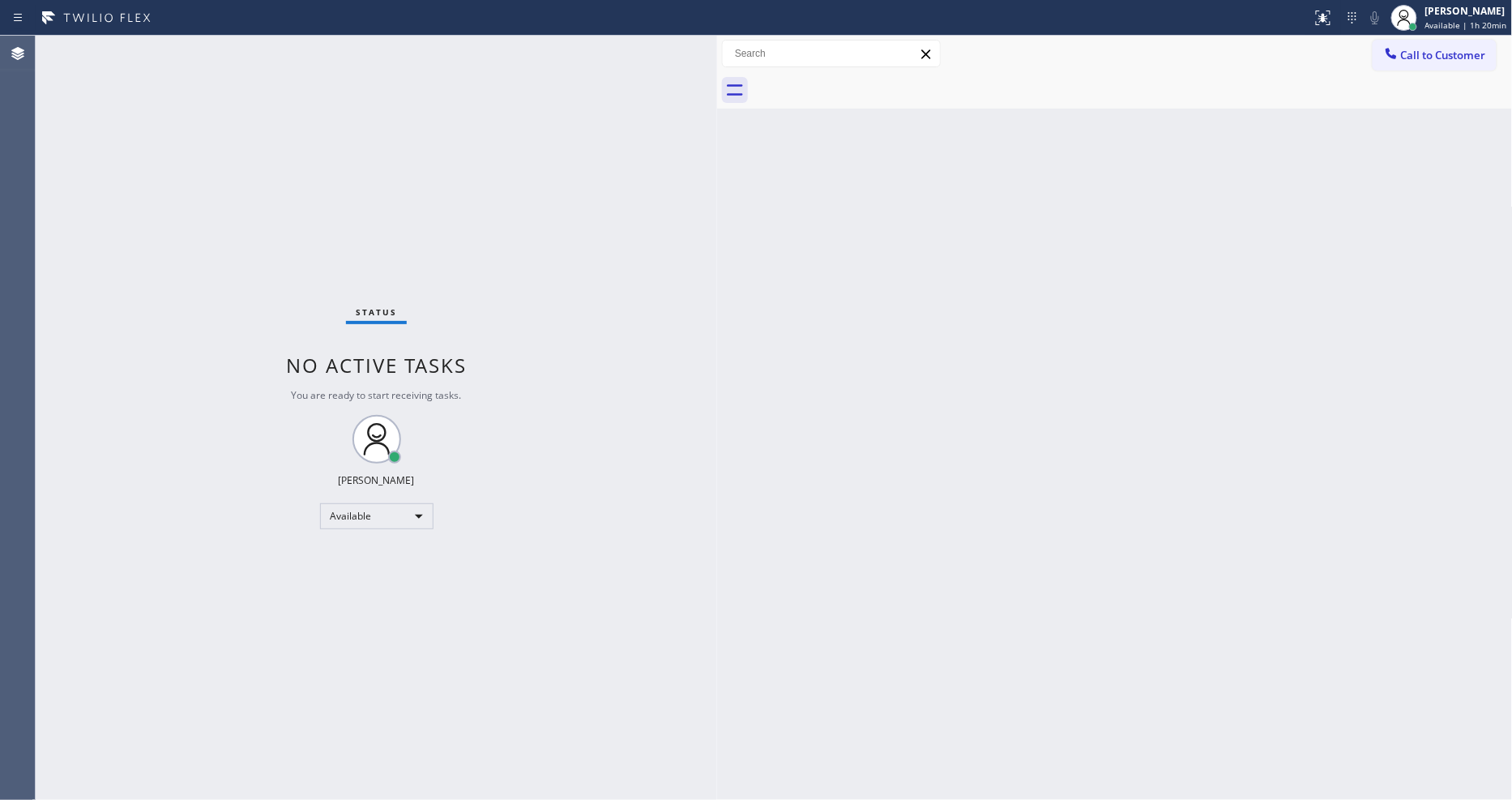
drag, startPoint x: 1270, startPoint y: 553, endPoint x: 1261, endPoint y: 557, distance: 9.8
click at [1268, 553] on div "Back to Dashboard Change Sender ID Customers Technicians Select a contact Outbo…" at bounding box center [1115, 418] width 796 height 765
drag, startPoint x: 634, startPoint y: 645, endPoint x: 569, endPoint y: 798, distance: 166.2
click at [634, 649] on div "Status No active tasks You are ready to start receiving tasks. [PERSON_NAME] Av…" at bounding box center [375, 418] width 681 height 765
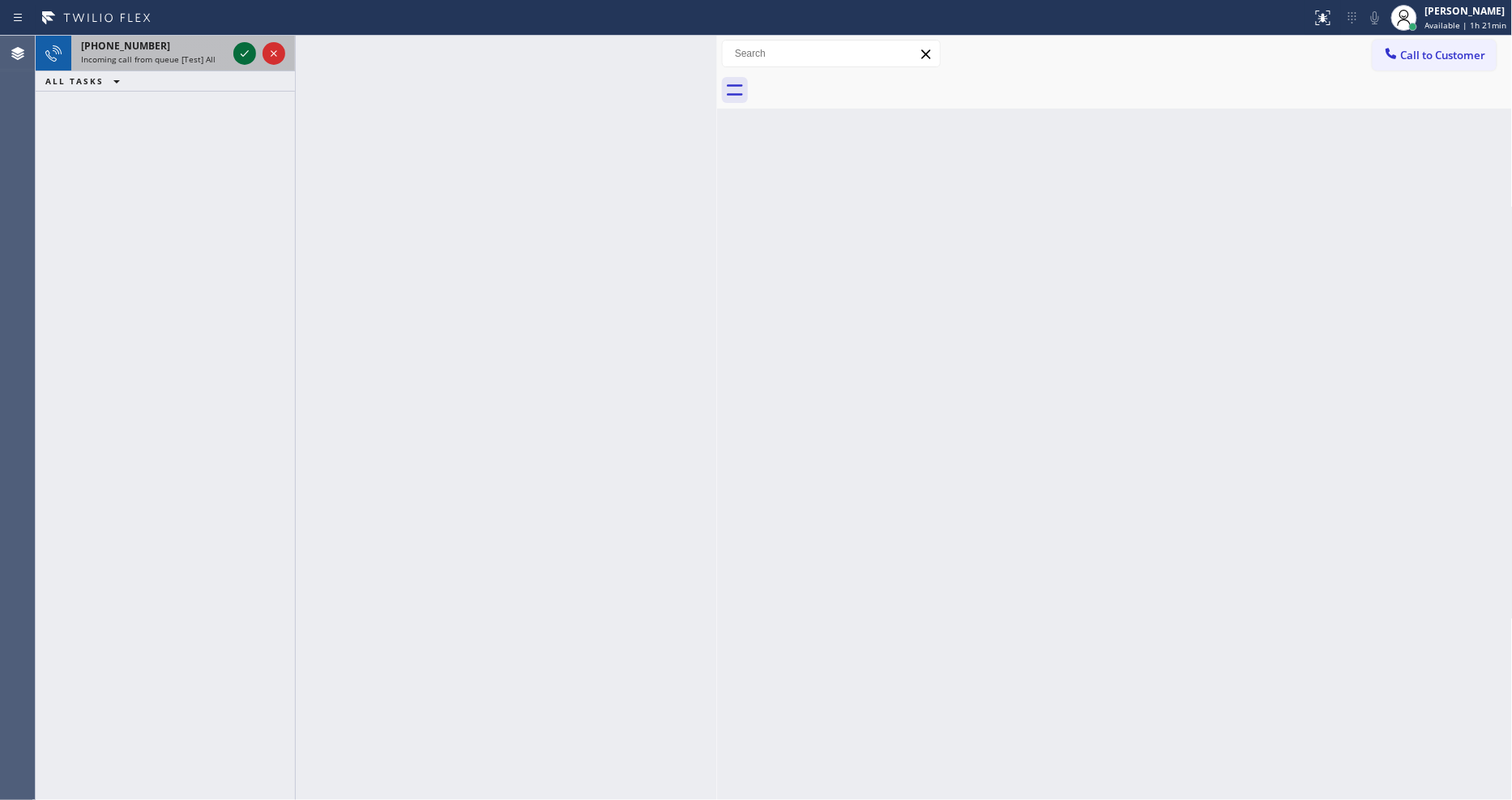
click at [246, 54] on icon at bounding box center [245, 54] width 20 height 20
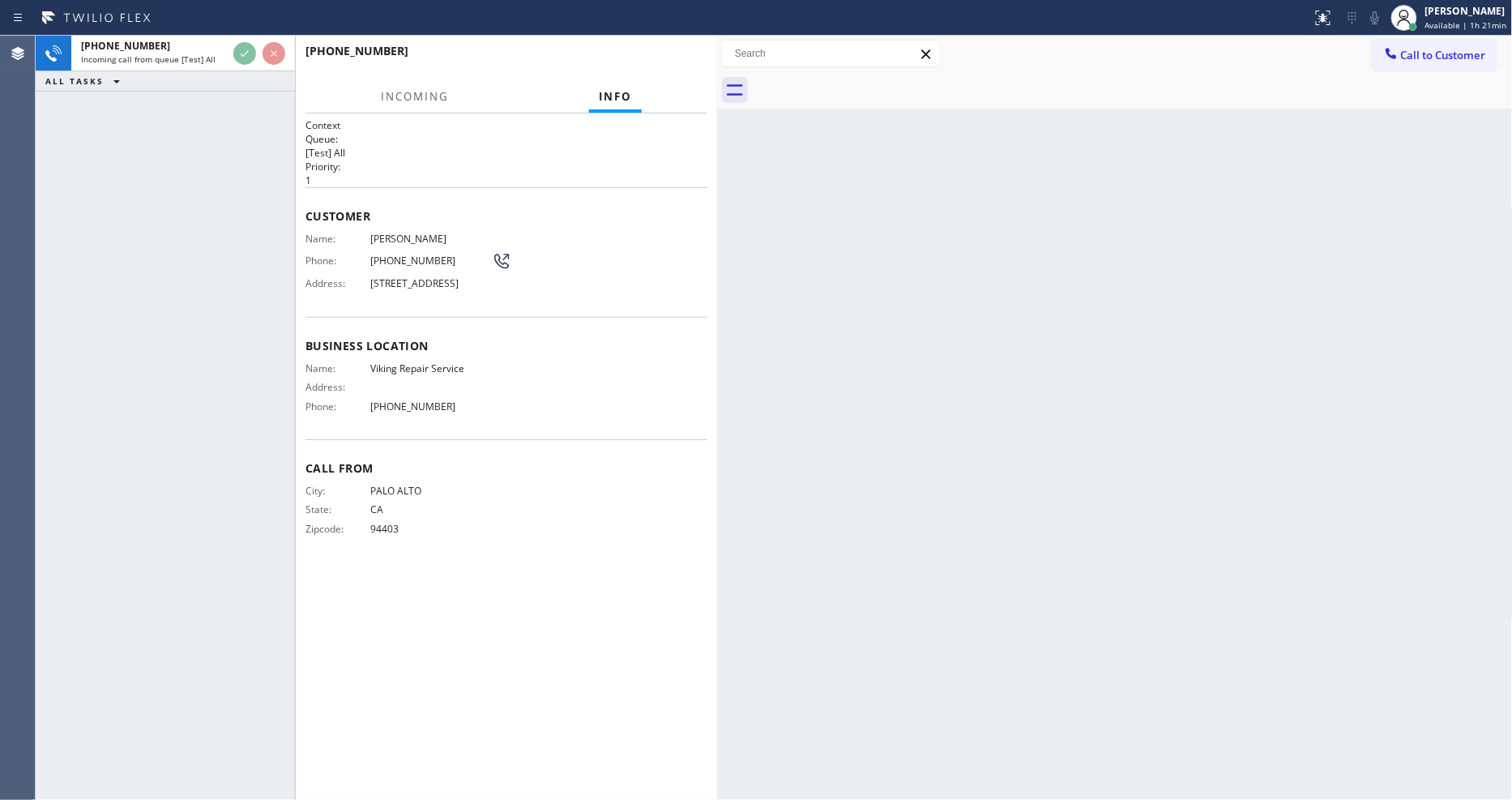
click at [535, 154] on p "[Test] All" at bounding box center [507, 153] width 402 height 14
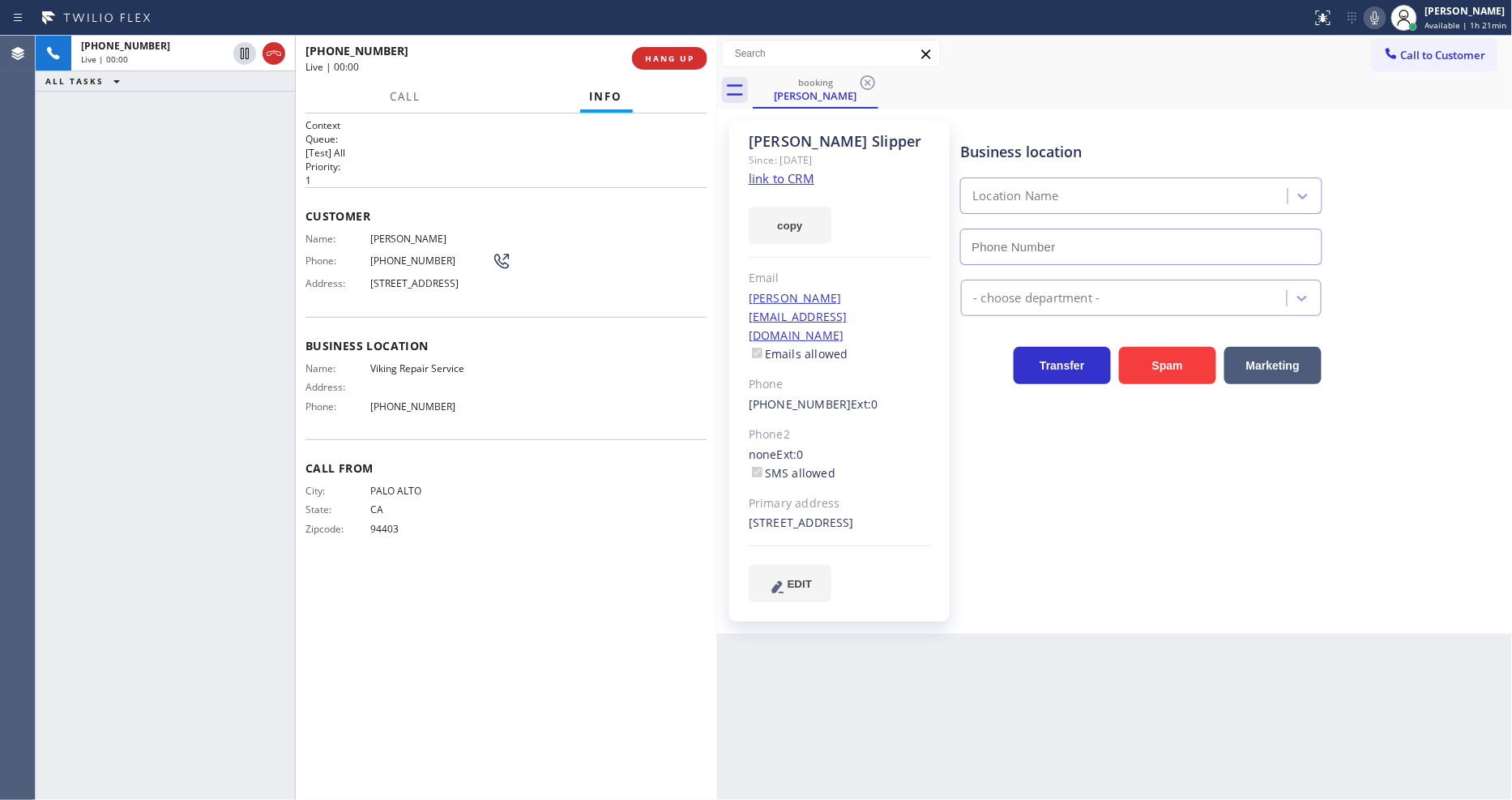
type input "[PHONE_NUMBER]"
click at [761, 180] on link "link to CRM" at bounding box center [781, 178] width 66 height 17
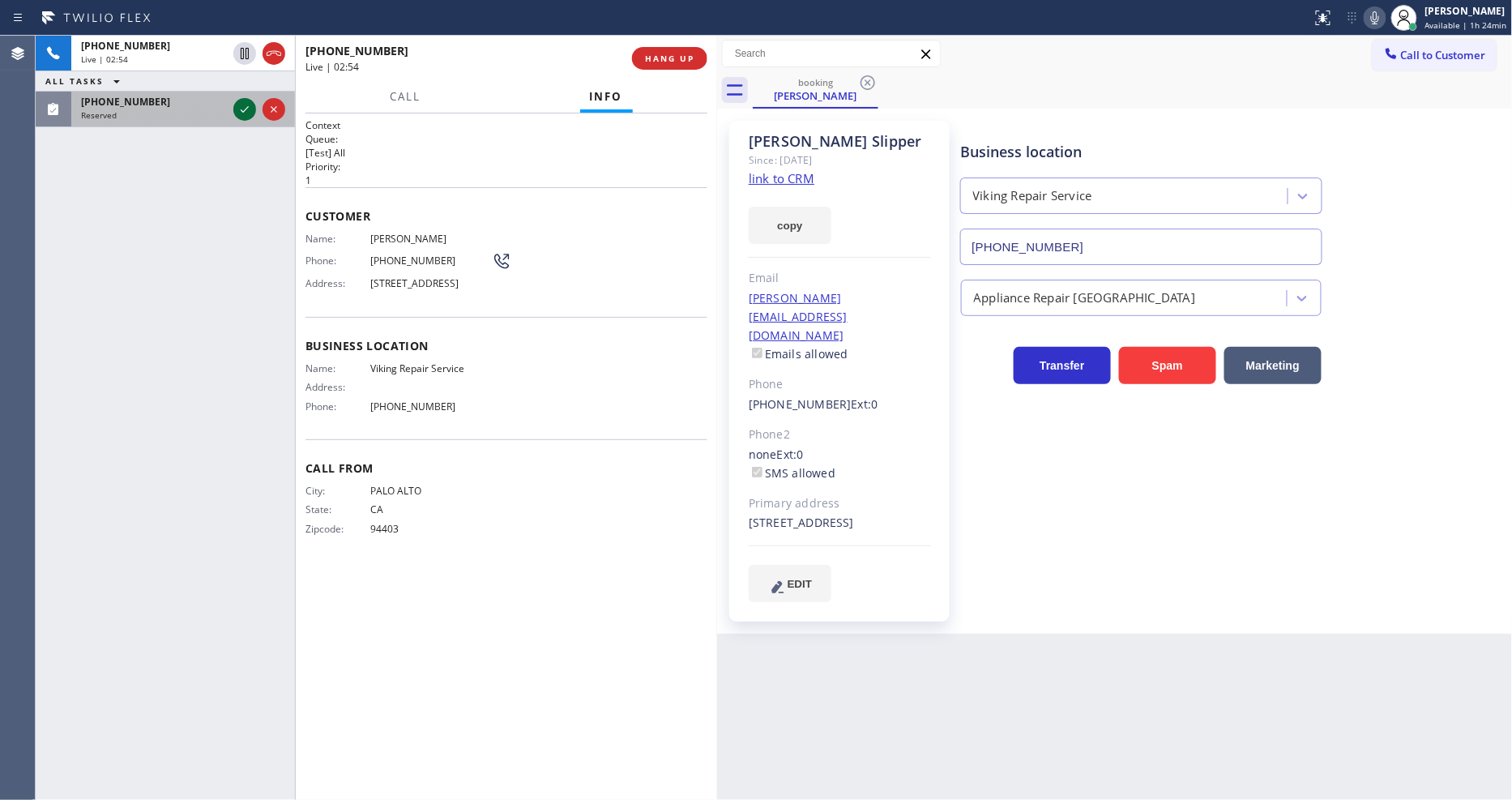
click at [241, 112] on icon at bounding box center [245, 110] width 20 height 20
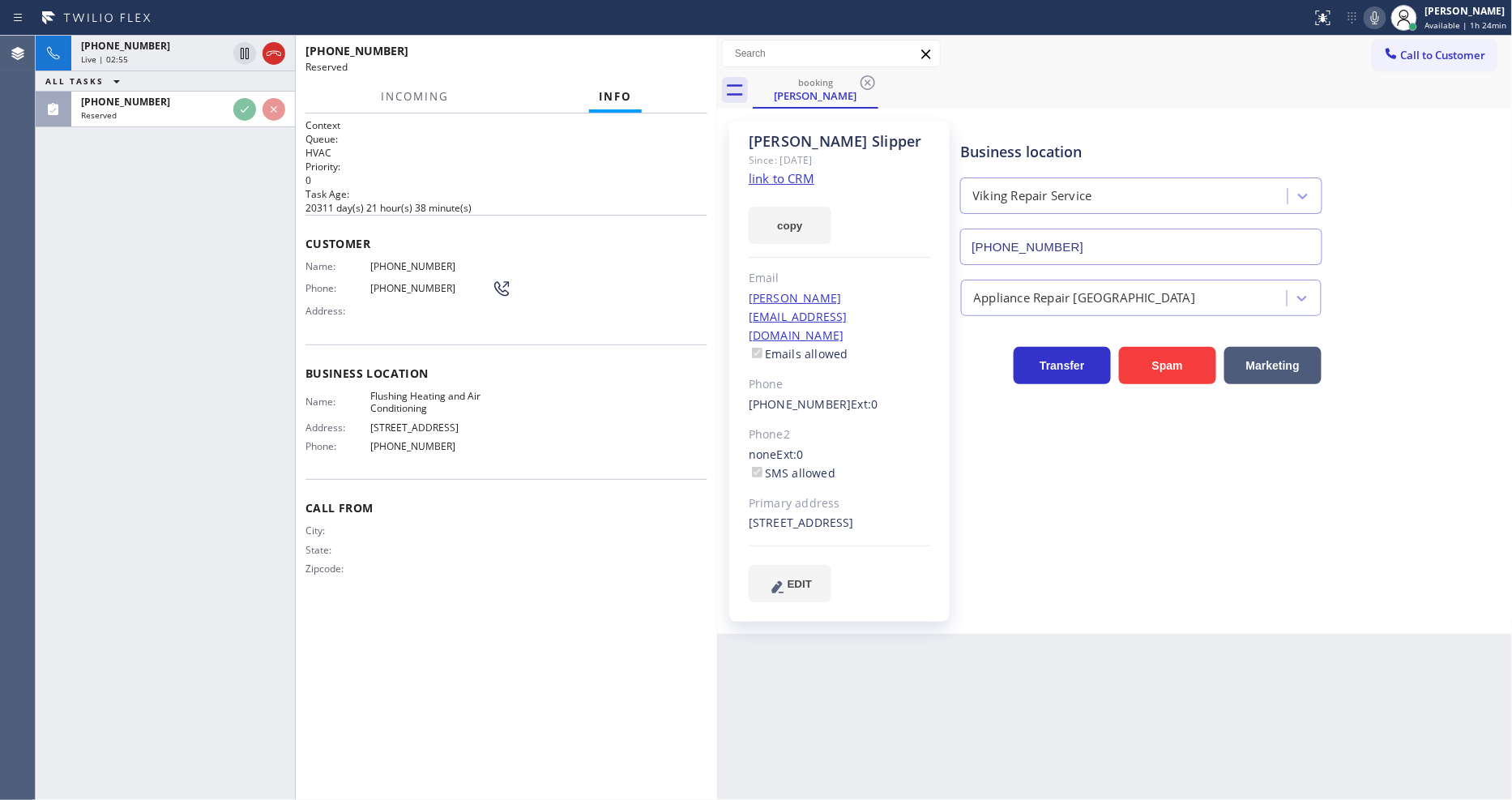
click at [247, 216] on div "[PHONE_NUMBER] Live | 02:55 ALL TASKS ALL TASKS ACTIVE TASKS TASKS IN WRAP UP […" at bounding box center [165, 418] width 260 height 765
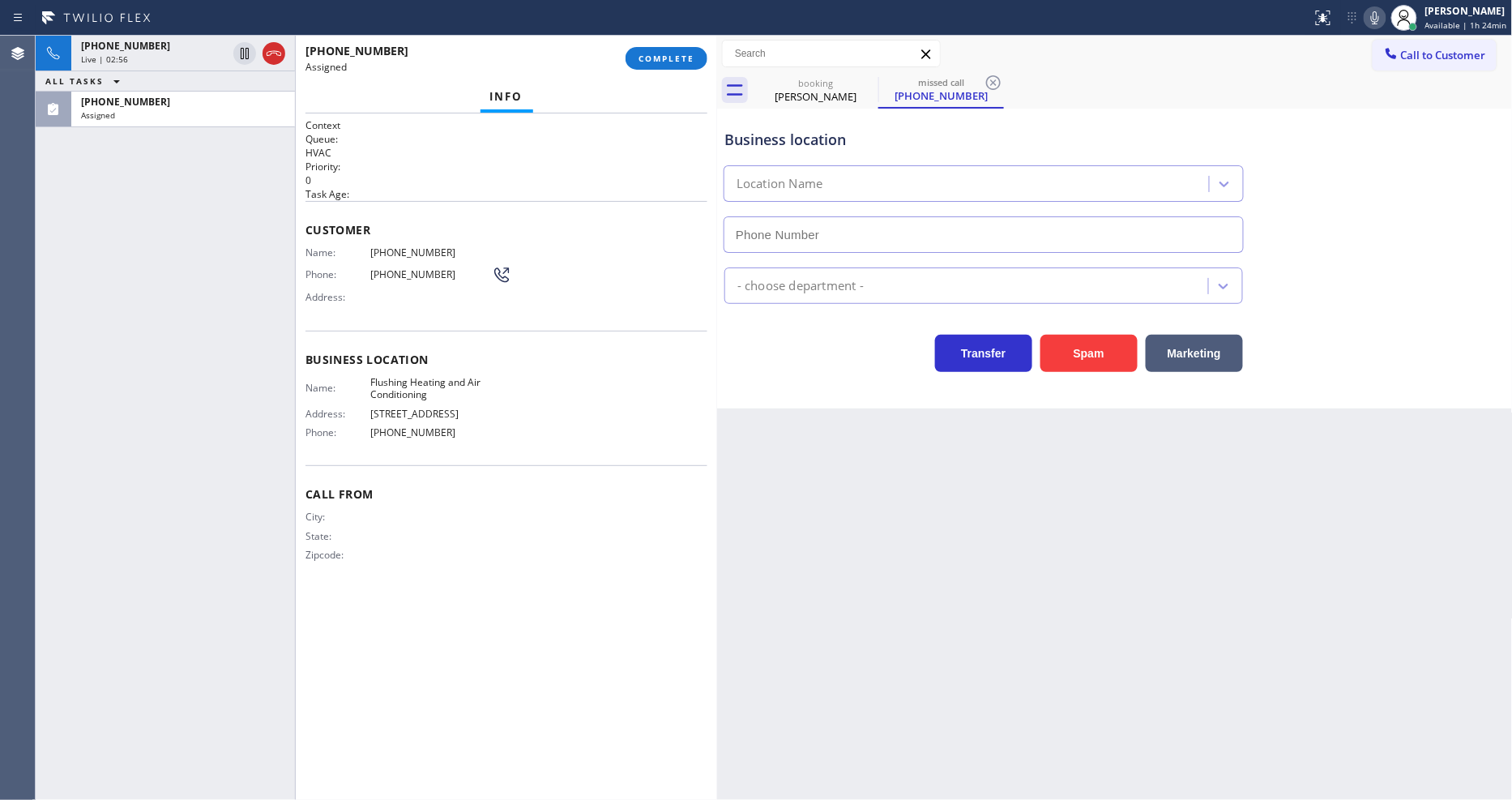
drag, startPoint x: 512, startPoint y: 204, endPoint x: 561, endPoint y: 171, distance: 59.1
click at [509, 204] on div "Customer Name: [PHONE_NUMBER] Phone: [PHONE_NUMBER] Address:" at bounding box center [507, 266] width 402 height 129
type input "[PHONE_NUMBER]"
click at [658, 62] on span "COMPLETE" at bounding box center [666, 59] width 56 height 12
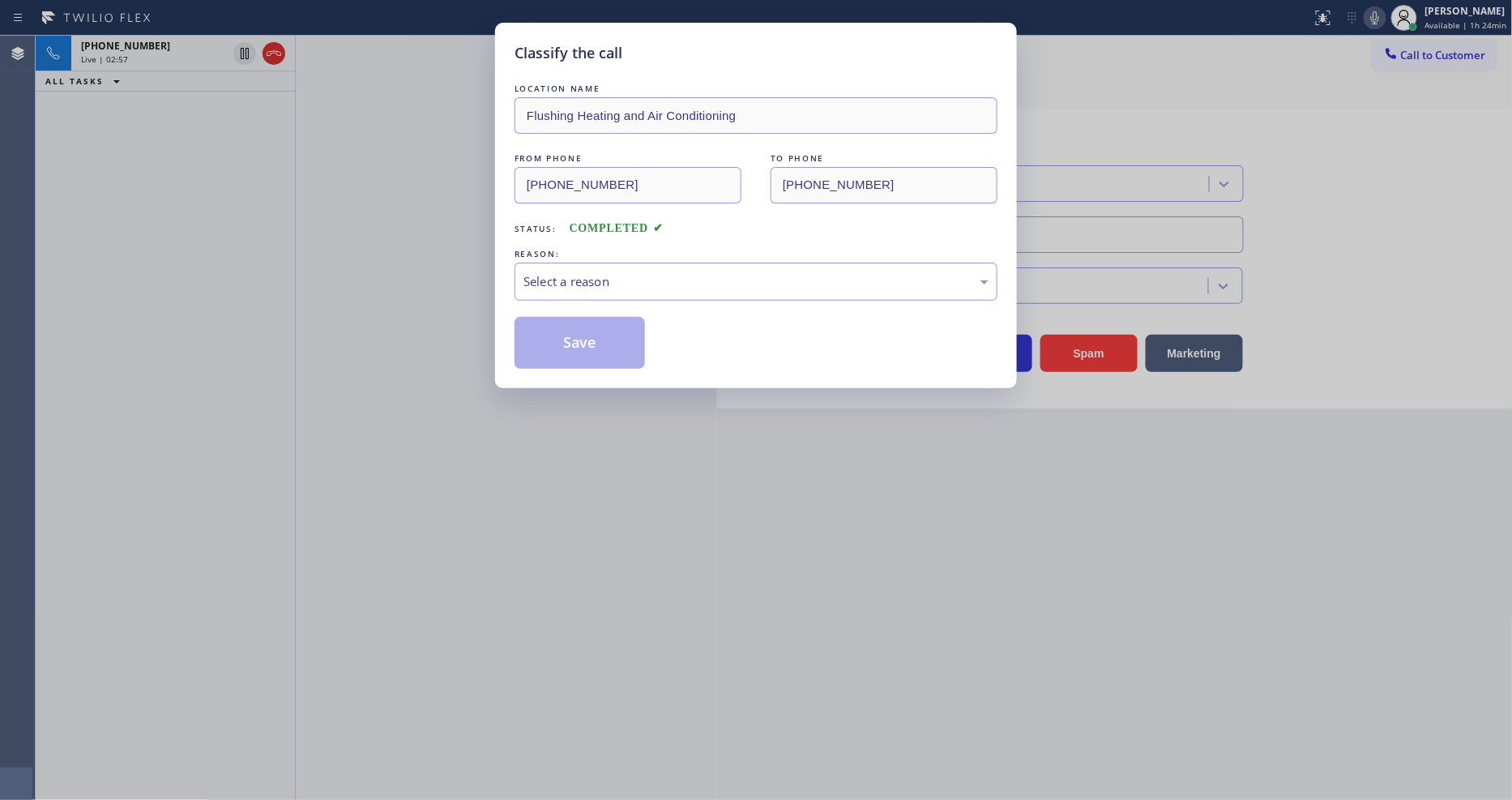
click at [592, 263] on div "Select a reason" at bounding box center [756, 281] width 483 height 38
click at [606, 334] on button "Save" at bounding box center [579, 342] width 130 height 52
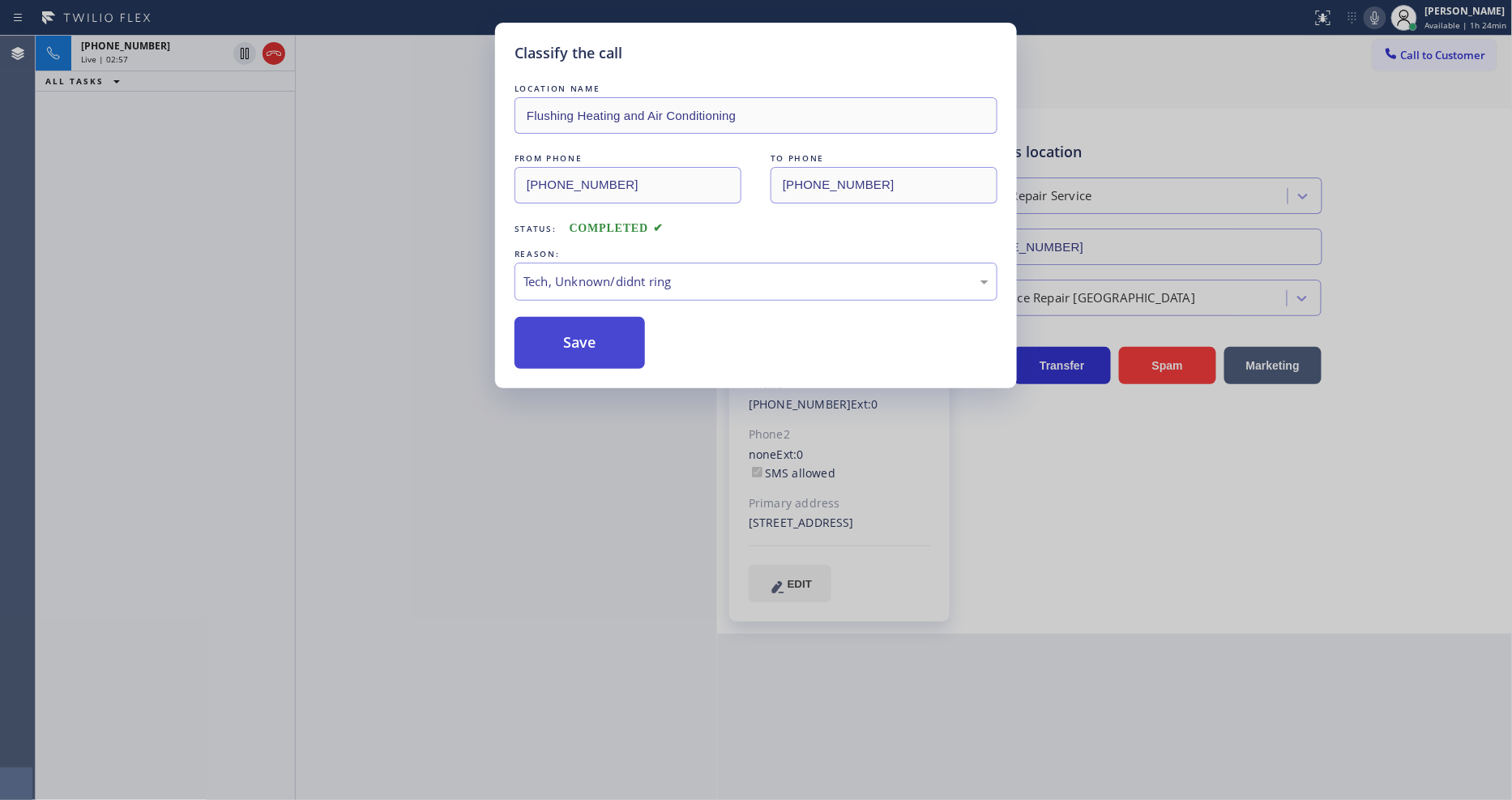
click at [606, 334] on button "Save" at bounding box center [579, 342] width 130 height 52
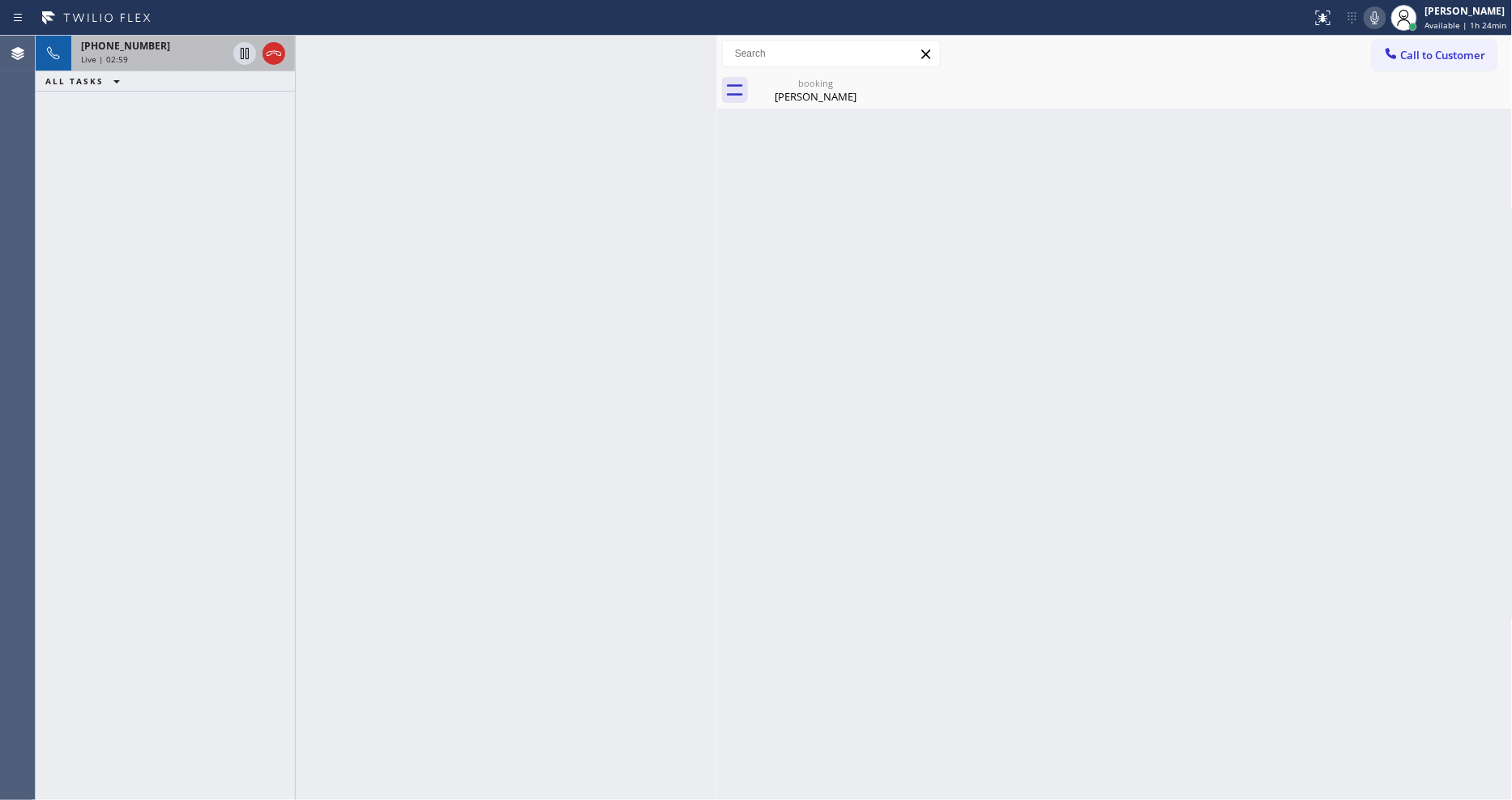
click at [154, 66] on div "[PHONE_NUMBER] Live | 02:59" at bounding box center [151, 53] width 159 height 35
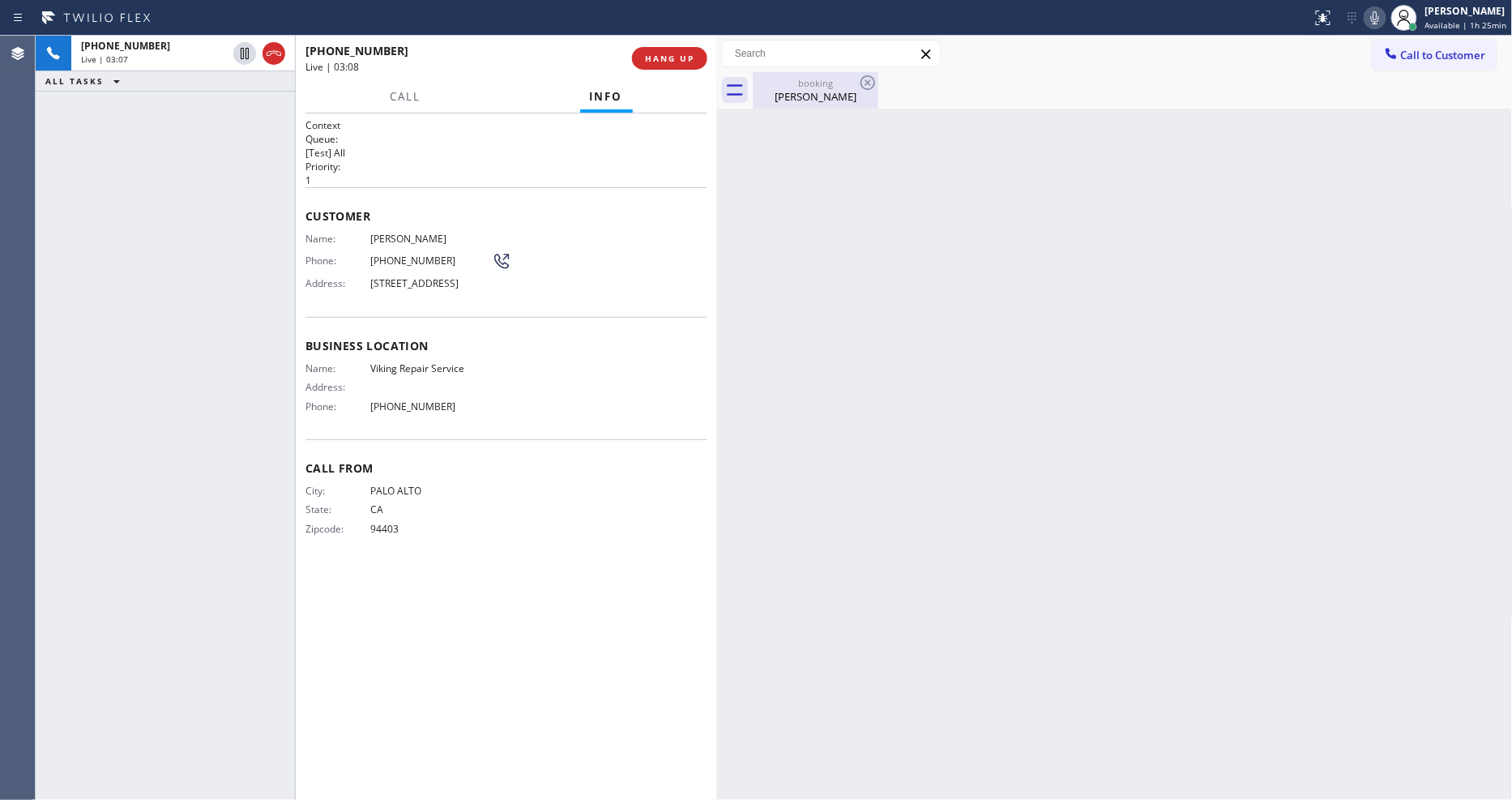
click at [796, 82] on div "booking" at bounding box center [815, 83] width 122 height 12
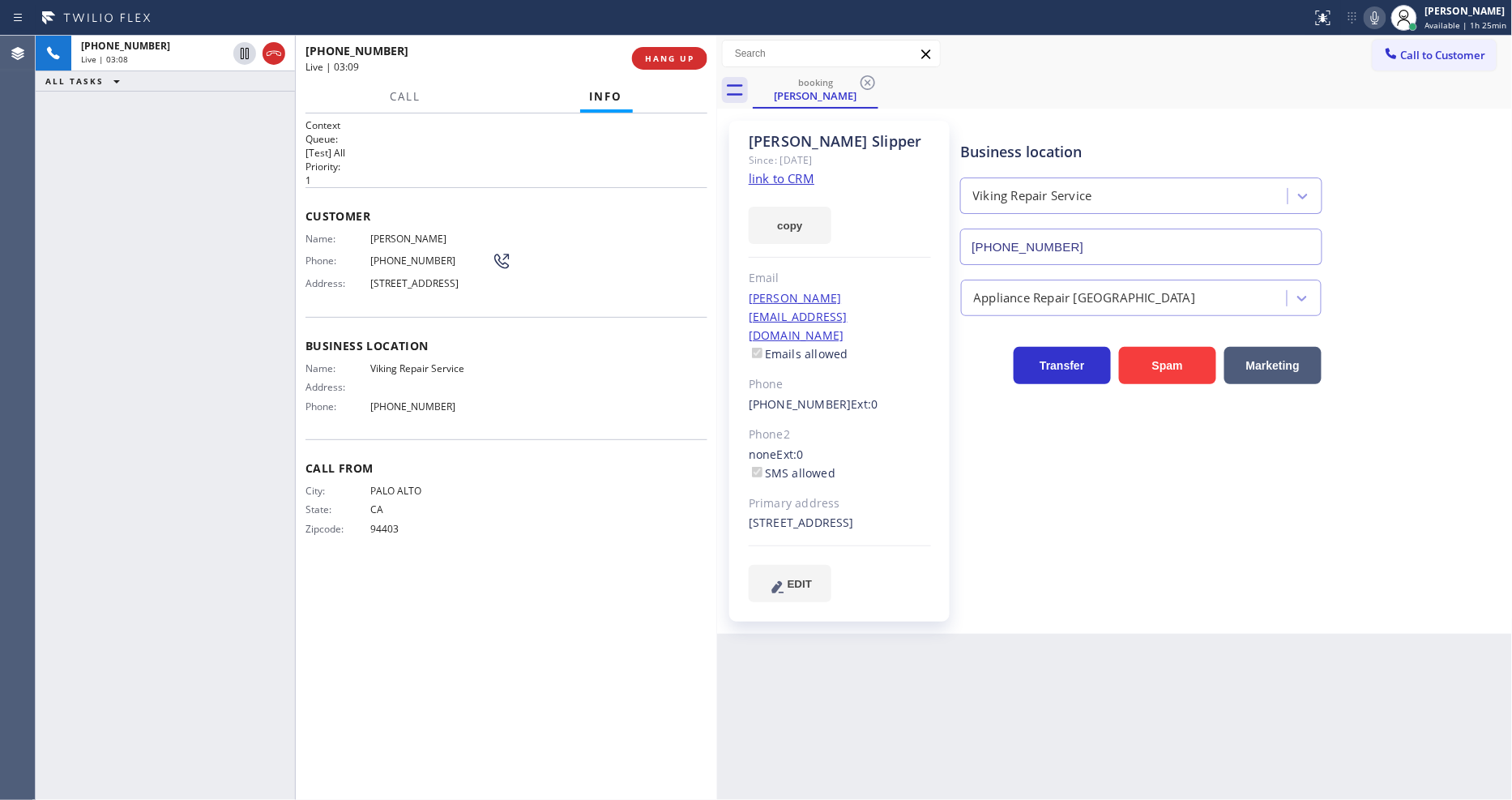
click at [1382, 11] on icon at bounding box center [1375, 18] width 20 height 20
click at [1374, 17] on icon at bounding box center [1375, 18] width 20 height 20
click at [524, 541] on div "City: [GEOGRAPHIC_DATA]: [US_STATE] Zipcode: 94403" at bounding box center [507, 513] width 402 height 57
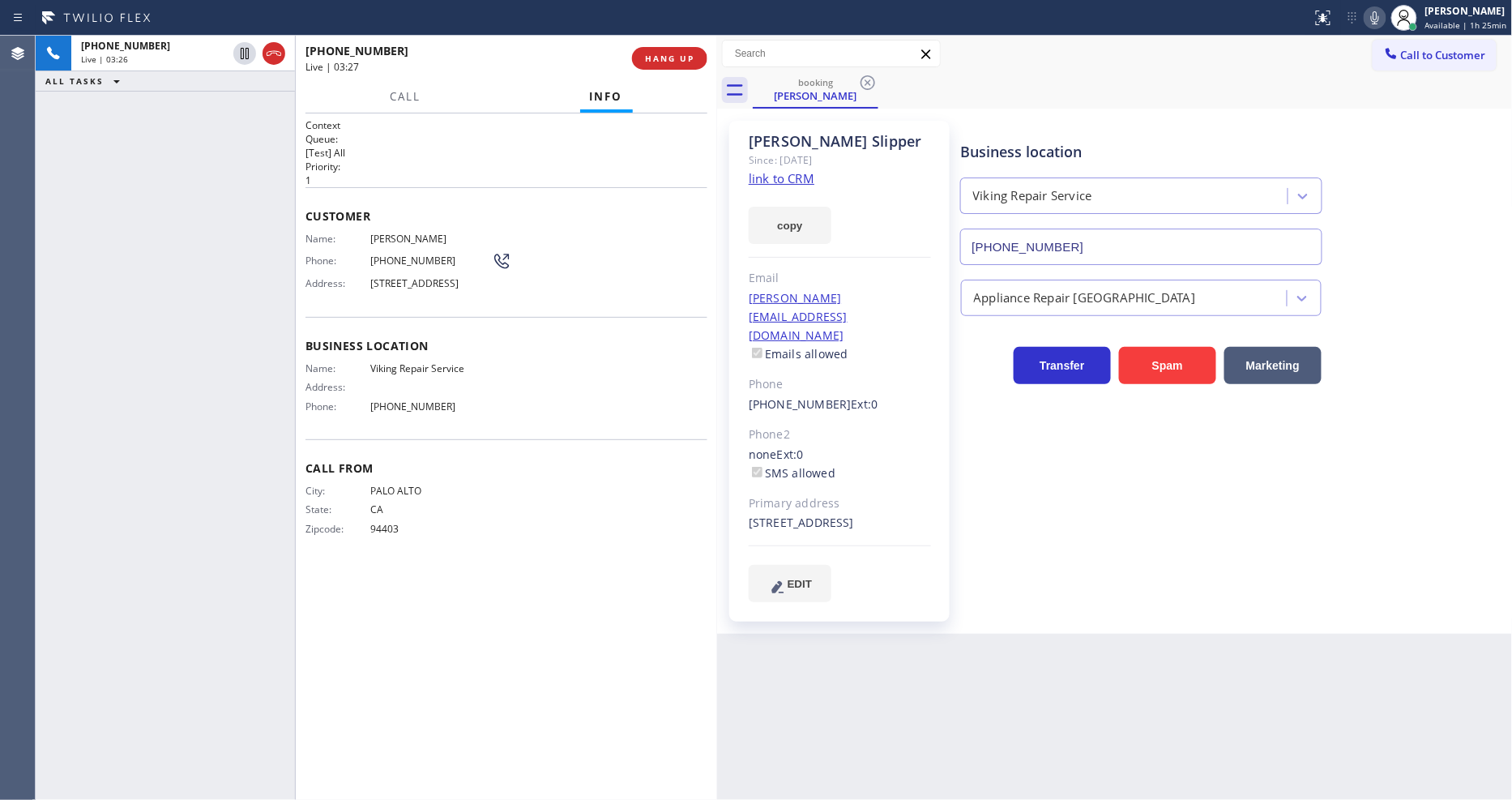
drag, startPoint x: 265, startPoint y: 637, endPoint x: 381, endPoint y: 635, distance: 116.0
click at [265, 637] on div "[PHONE_NUMBER] Live | 03:26 ALL TASKS ALL TASKS ACTIVE TASKS TASKS IN WRAP UP" at bounding box center [165, 418] width 260 height 765
click at [460, 574] on div "Context Queue: [Test] All Priority: 1 Customer Name: [PERSON_NAME] Phone: [PHON…" at bounding box center [507, 457] width 402 height 676
click at [1383, 17] on icon at bounding box center [1375, 18] width 20 height 20
click at [1382, 17] on icon at bounding box center [1375, 18] width 20 height 20
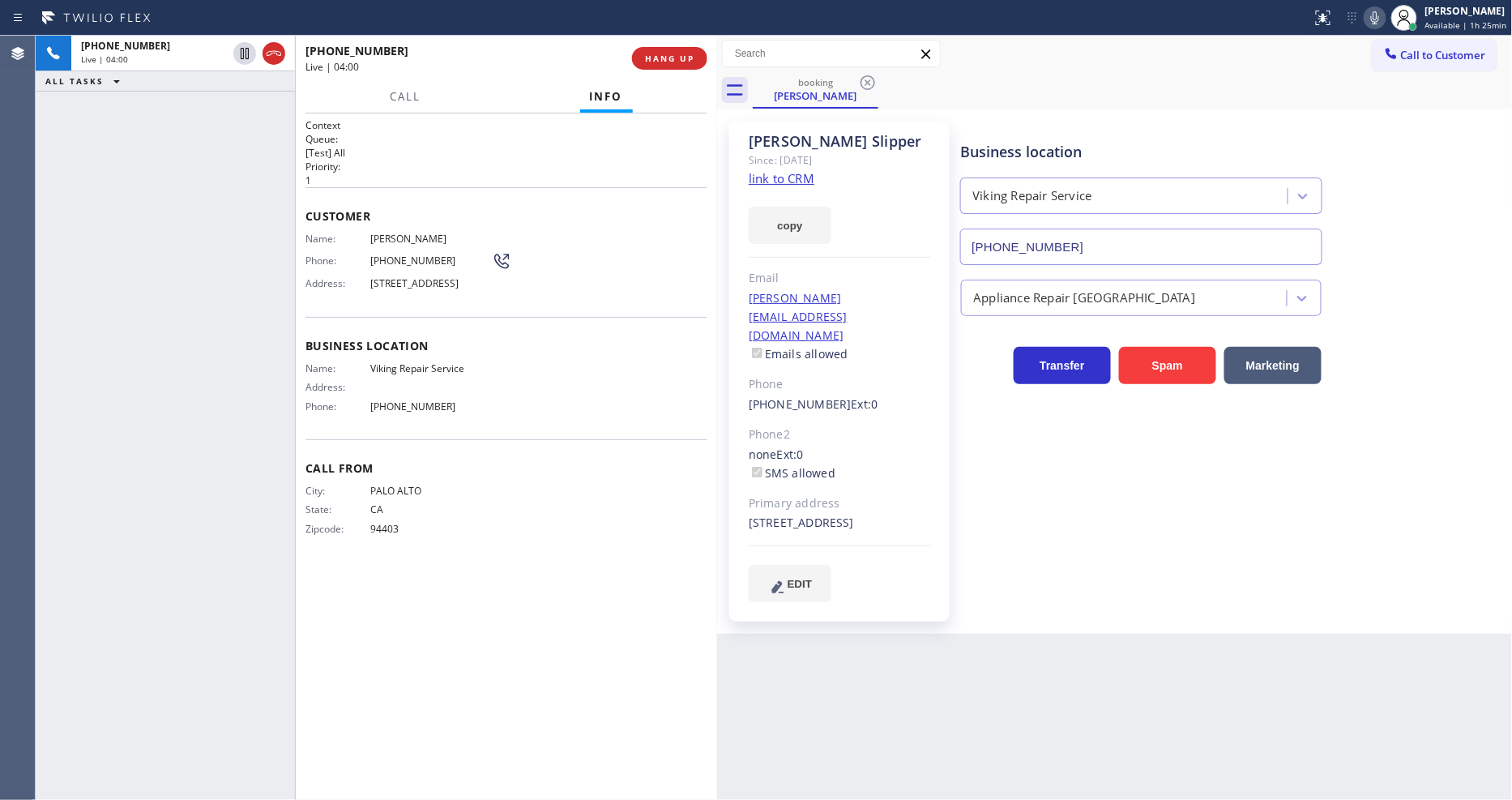
click at [1162, 566] on div "Business location Viking Repair Service [PHONE_NUMBER] Appliance Repair High En…" at bounding box center [1233, 361] width 551 height 473
click at [284, 501] on div "[PHONE_NUMBER] Live | 05:20 ALL TASKS ALL TASKS ACTIVE TASKS TASKS IN WRAP UP" at bounding box center [165, 418] width 260 height 765
click at [1379, 18] on icon at bounding box center [1375, 18] width 8 height 13
click at [1066, 652] on div "Back to Dashboard Change Sender ID Customers Technicians Select a contact Outbo…" at bounding box center [1115, 418] width 796 height 765
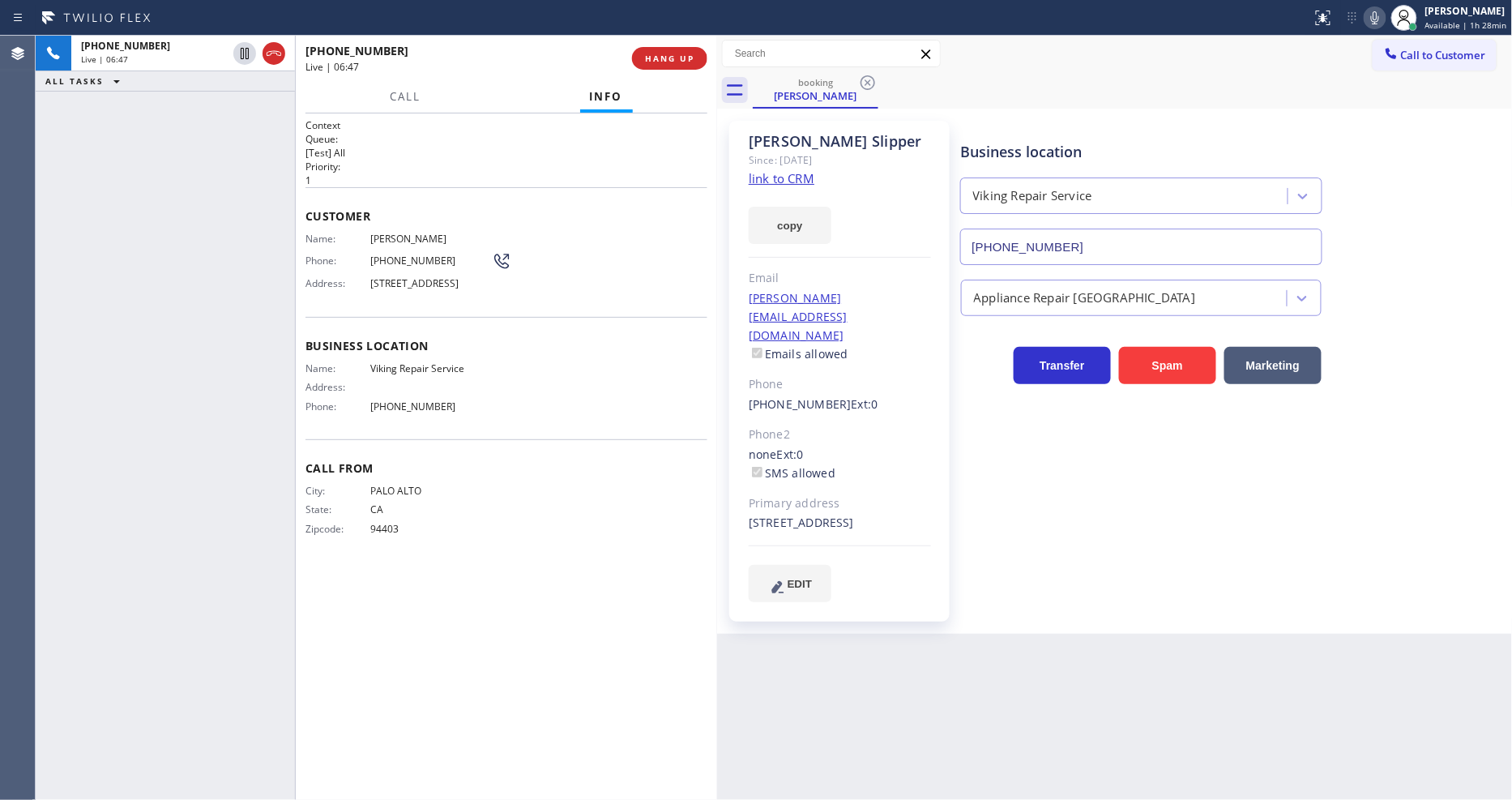
click at [562, 630] on div "Context Queue: [Test] All Priority: 1 Customer Name: [PERSON_NAME] Phone: [PHON…" at bounding box center [507, 457] width 402 height 676
click at [1374, 17] on icon at bounding box center [1375, 18] width 20 height 20
click at [1378, 14] on icon at bounding box center [1375, 18] width 8 height 13
click at [1038, 682] on div "Back to Dashboard Change Sender ID Customers Technicians Select a contact Outbo…" at bounding box center [1115, 418] width 796 height 765
click at [536, 484] on div "Call From City: [GEOGRAPHIC_DATA]: [US_STATE] Zipcode: 94403" at bounding box center [507, 500] width 402 height 123
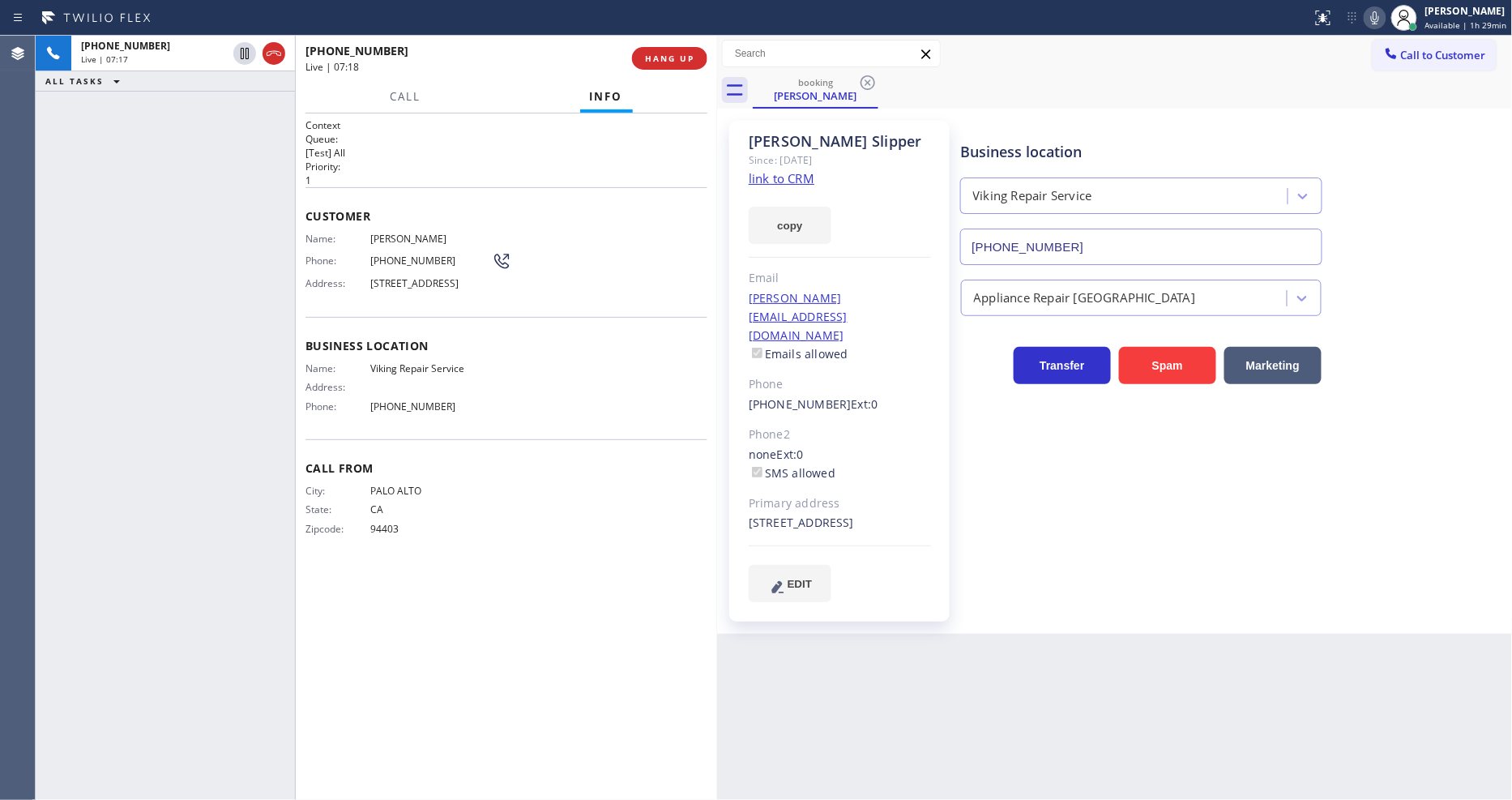
click at [1374, 19] on icon at bounding box center [1375, 18] width 20 height 20
click at [1406, 109] on div "[PERSON_NAME] Since: [DATE] link to CRM copy Email [EMAIL_ADDRESS][DOMAIN_NAME]…" at bounding box center [1115, 372] width 796 height 525
click at [991, 651] on div "Back to Dashboard Change Sender ID Customers Technicians Select a contact Outbo…" at bounding box center [1115, 418] width 796 height 765
click at [1381, 22] on icon at bounding box center [1375, 18] width 20 height 20
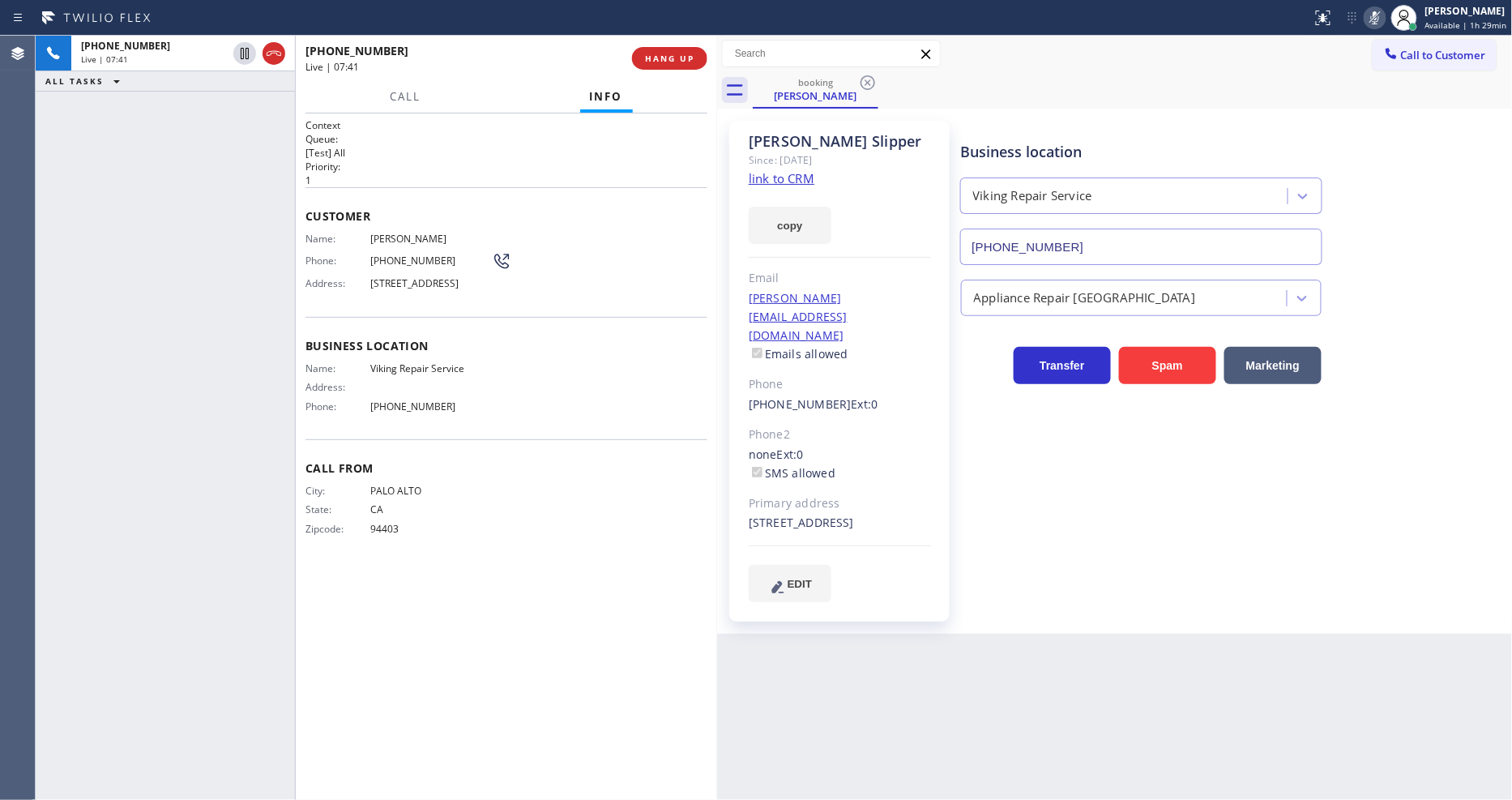
click at [1381, 22] on icon at bounding box center [1375, 18] width 20 height 20
click at [506, 652] on div "Context Queue: [Test] All Priority: 1 Customer Name: [PERSON_NAME] Phone: [PHON…" at bounding box center [507, 457] width 402 height 676
click at [1374, 20] on icon at bounding box center [1375, 18] width 20 height 20
click at [628, 136] on h2 "Queue:" at bounding box center [507, 139] width 402 height 14
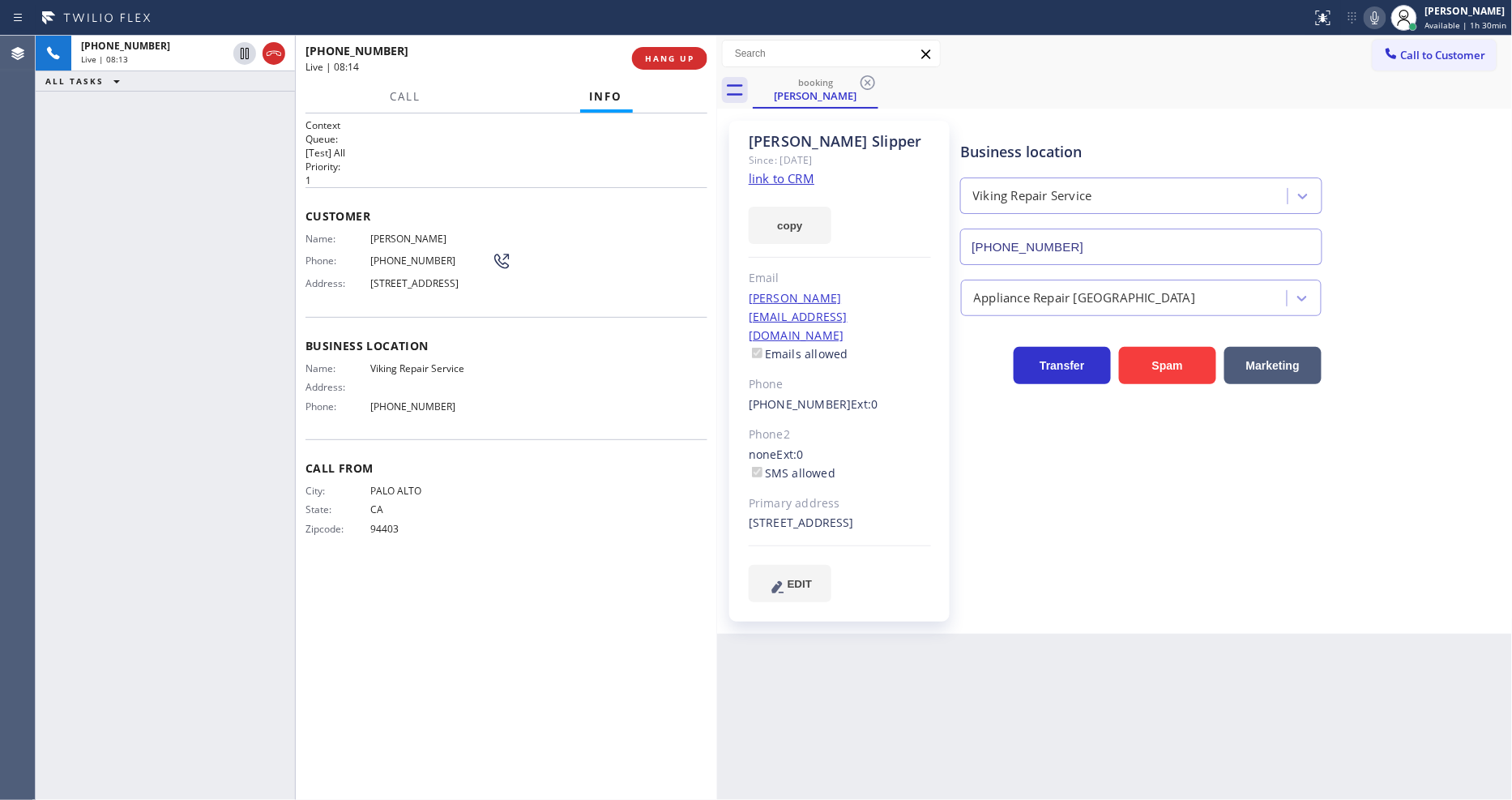
click at [602, 588] on div "Context Queue: [Test] All Priority: 1 Customer Name: [PERSON_NAME] Phone: [PHON…" at bounding box center [507, 457] width 402 height 676
click at [339, 608] on div "Context Queue: [Test] All Priority: 1 Customer Name: [PERSON_NAME] Phone: [PHON…" at bounding box center [507, 457] width 402 height 676
click at [1202, 635] on div "Back to Dashboard Change Sender ID Customers Technicians Select a contact Outbo…" at bounding box center [1115, 418] width 796 height 765
click at [687, 61] on span "HANG UP" at bounding box center [669, 59] width 49 height 12
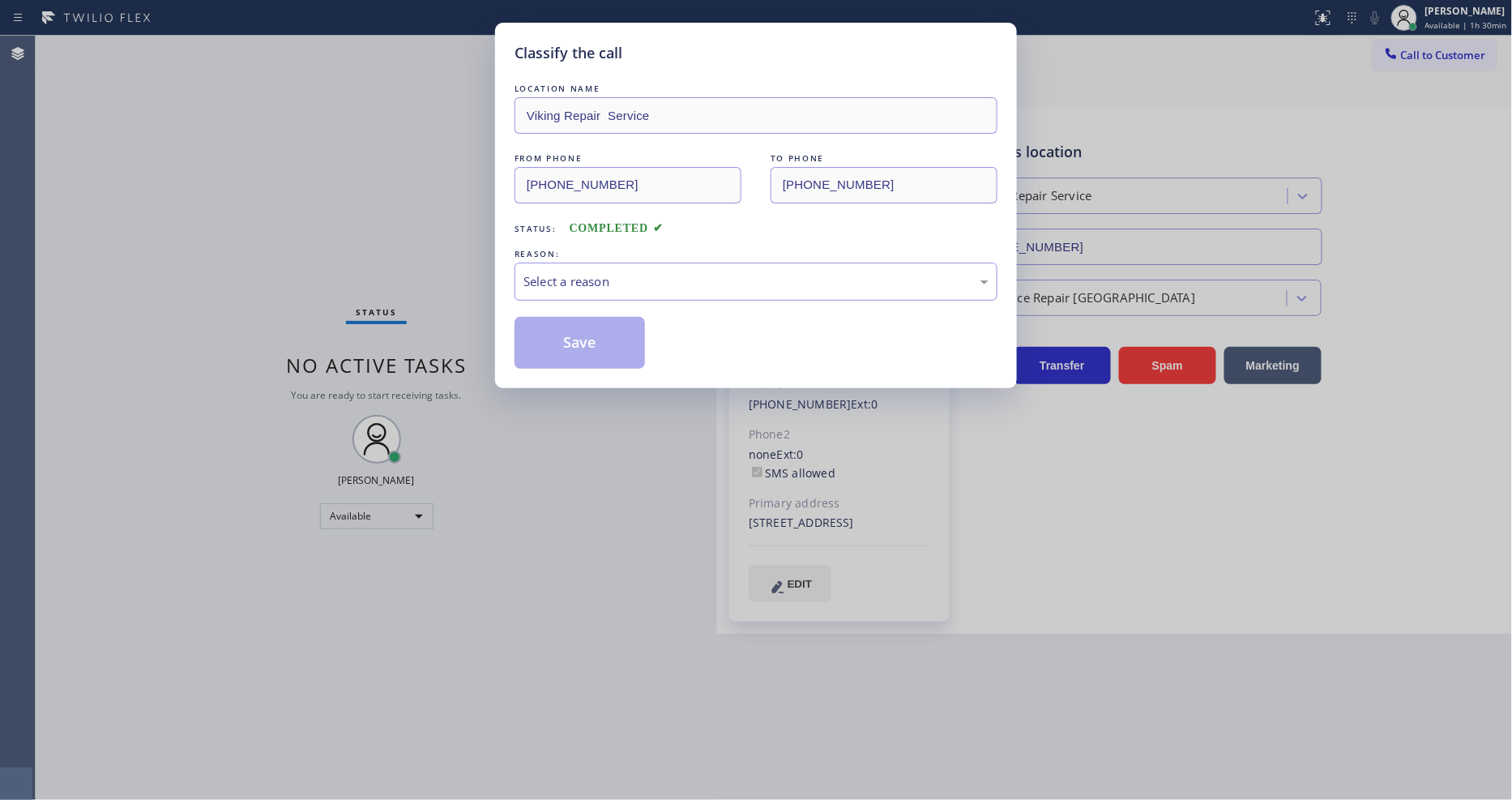
click at [615, 274] on div "Select a reason" at bounding box center [756, 281] width 465 height 19
click at [587, 337] on button "Save" at bounding box center [579, 342] width 130 height 52
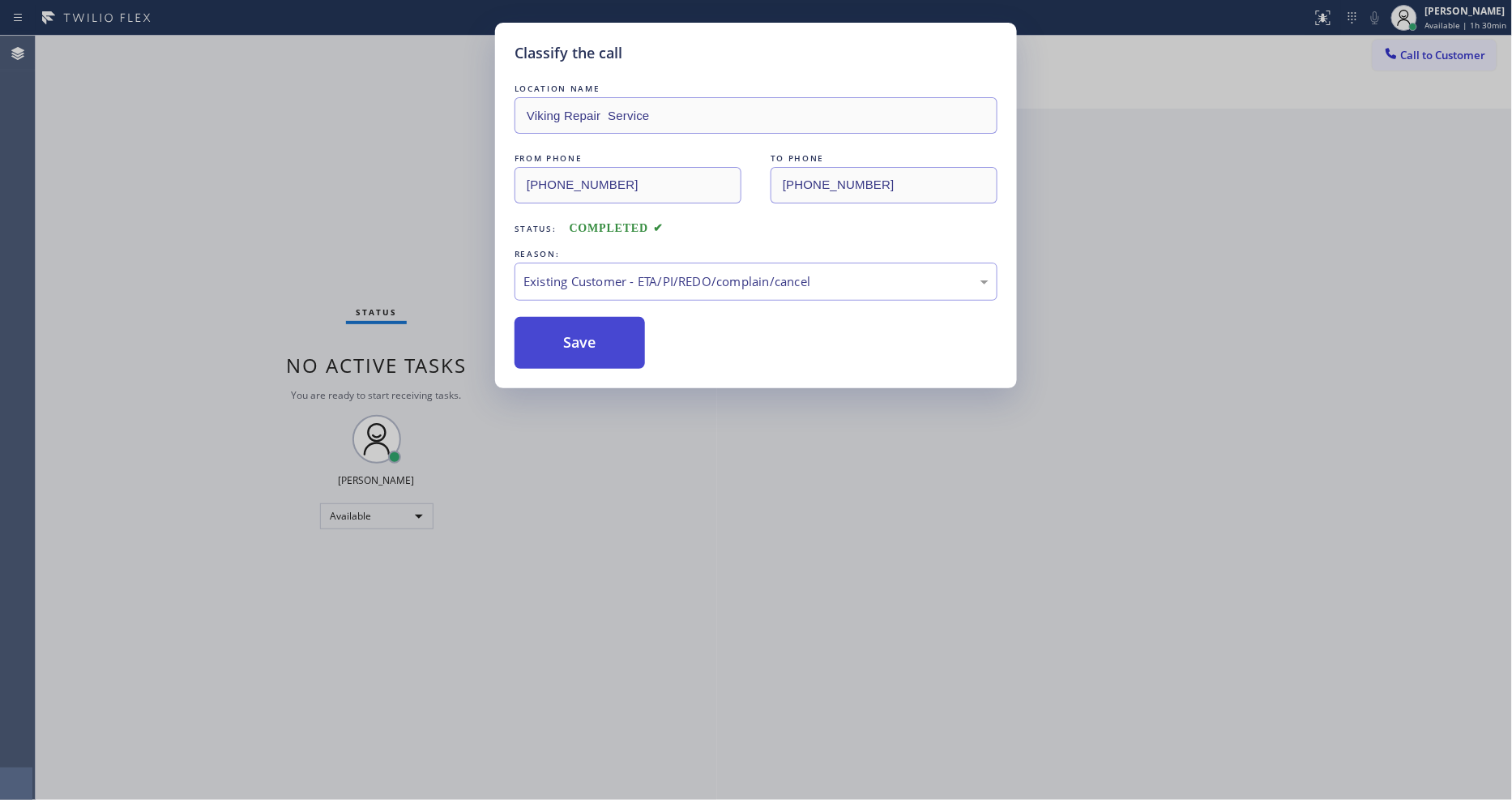
click at [587, 337] on button "Save" at bounding box center [579, 342] width 130 height 52
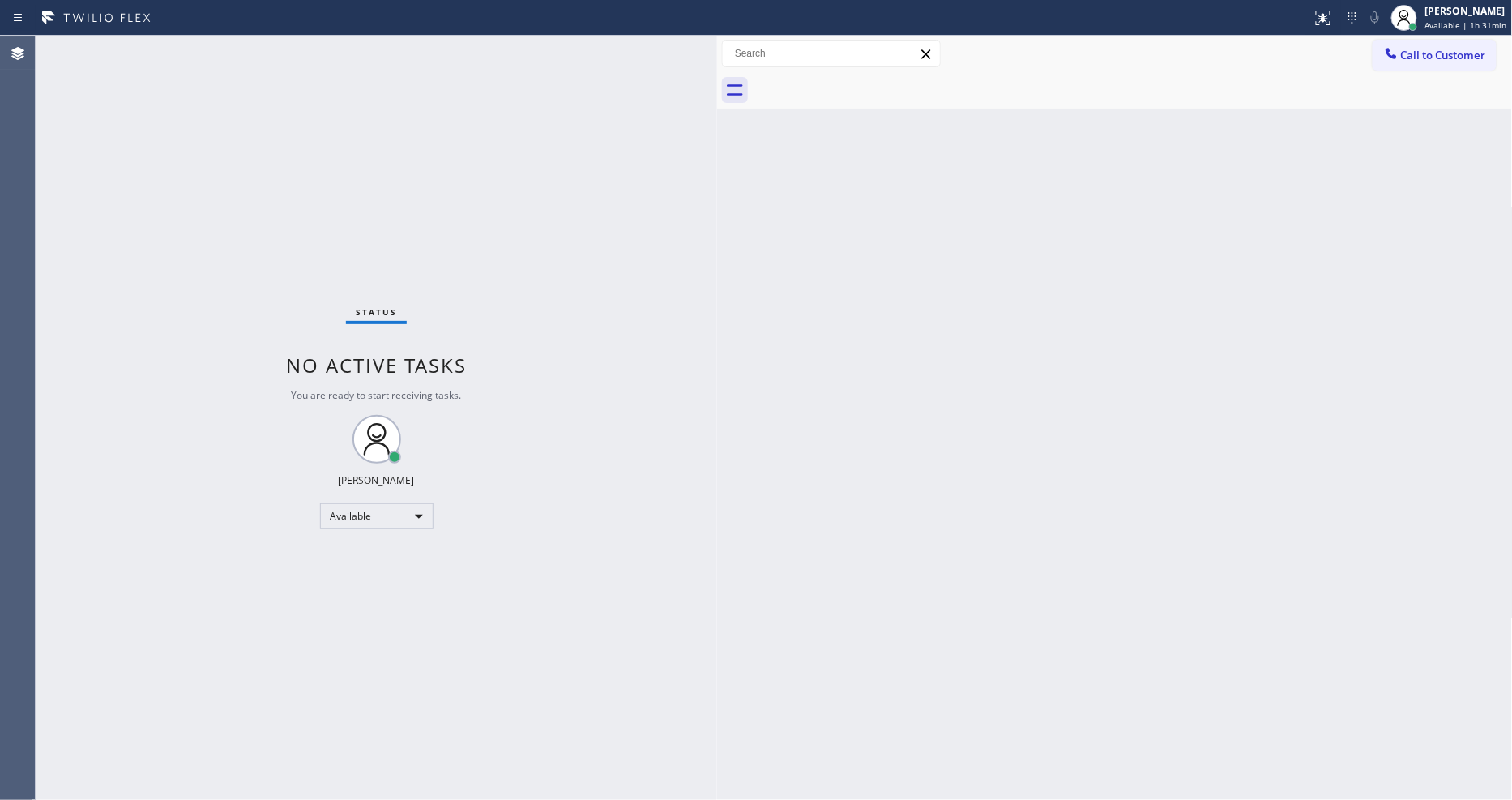
click at [238, 47] on div "Status No active tasks You are ready to start receiving tasks. [PERSON_NAME] Av…" at bounding box center [375, 418] width 681 height 765
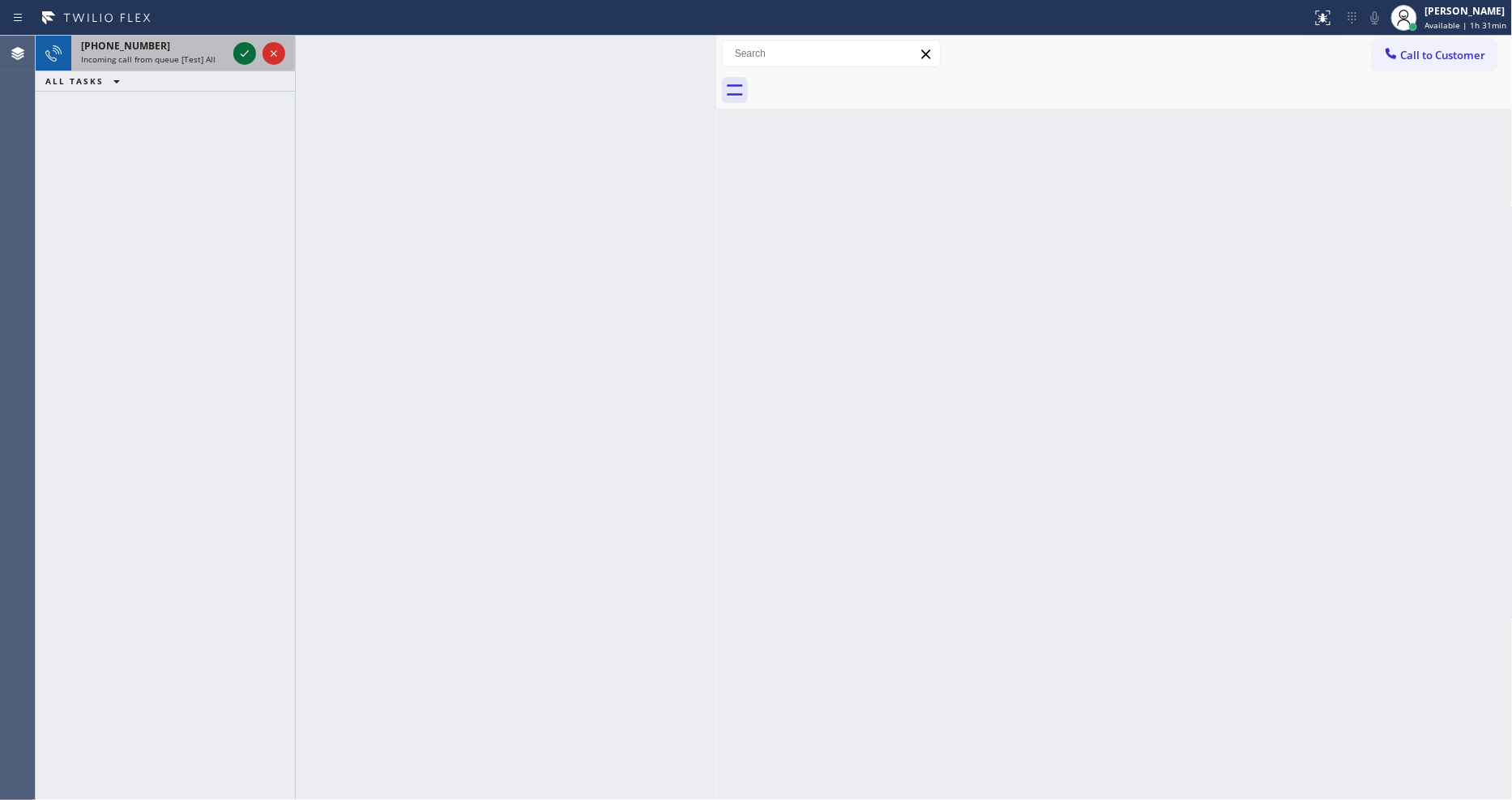
click at [245, 49] on icon at bounding box center [245, 54] width 20 height 20
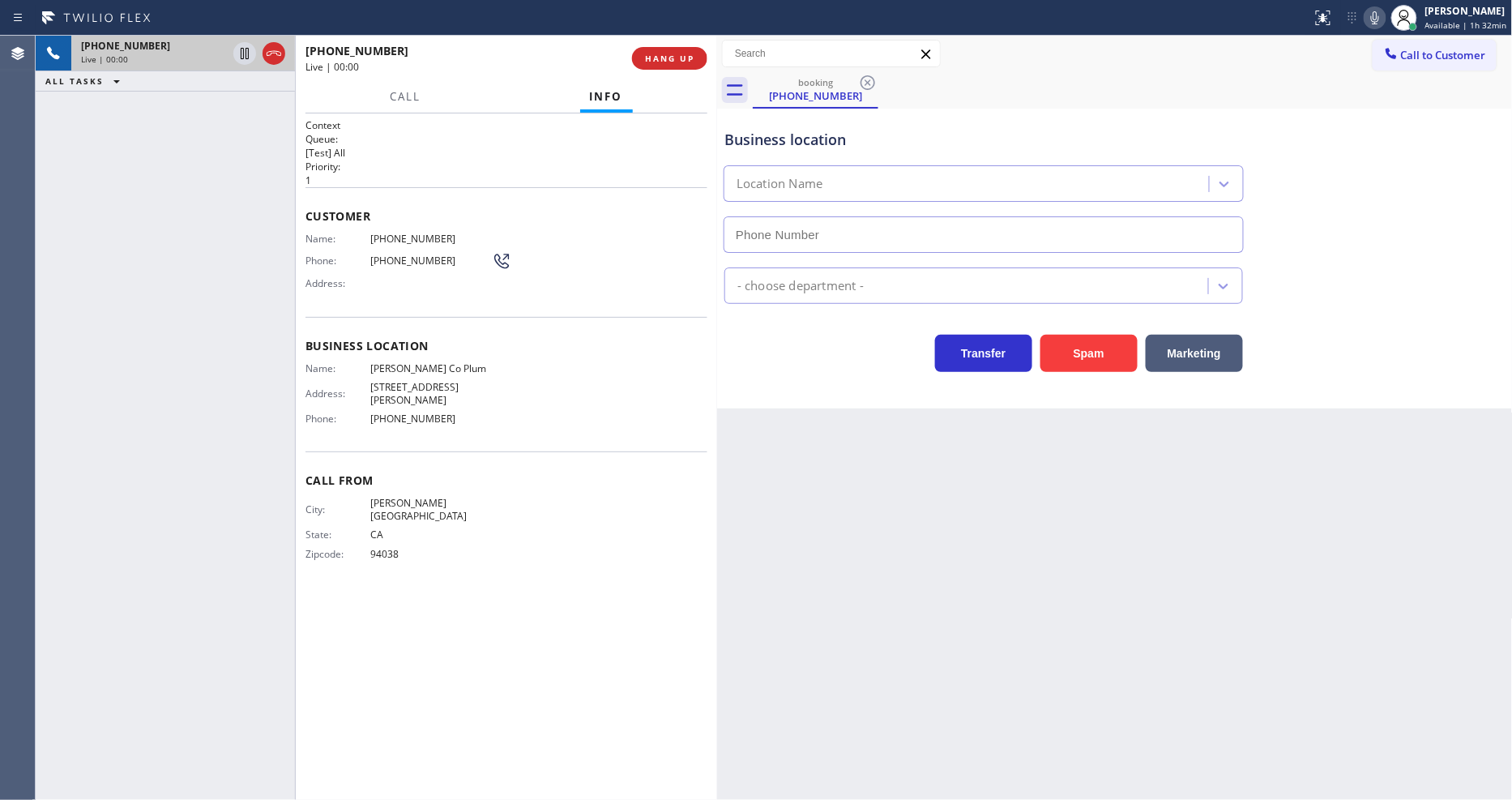
drag, startPoint x: 440, startPoint y: 173, endPoint x: 619, endPoint y: 91, distance: 196.9
click at [440, 174] on p "1" at bounding box center [507, 180] width 402 height 14
click at [666, 63] on span "HANG UP" at bounding box center [669, 59] width 49 height 12
type input "[PHONE_NUMBER]"
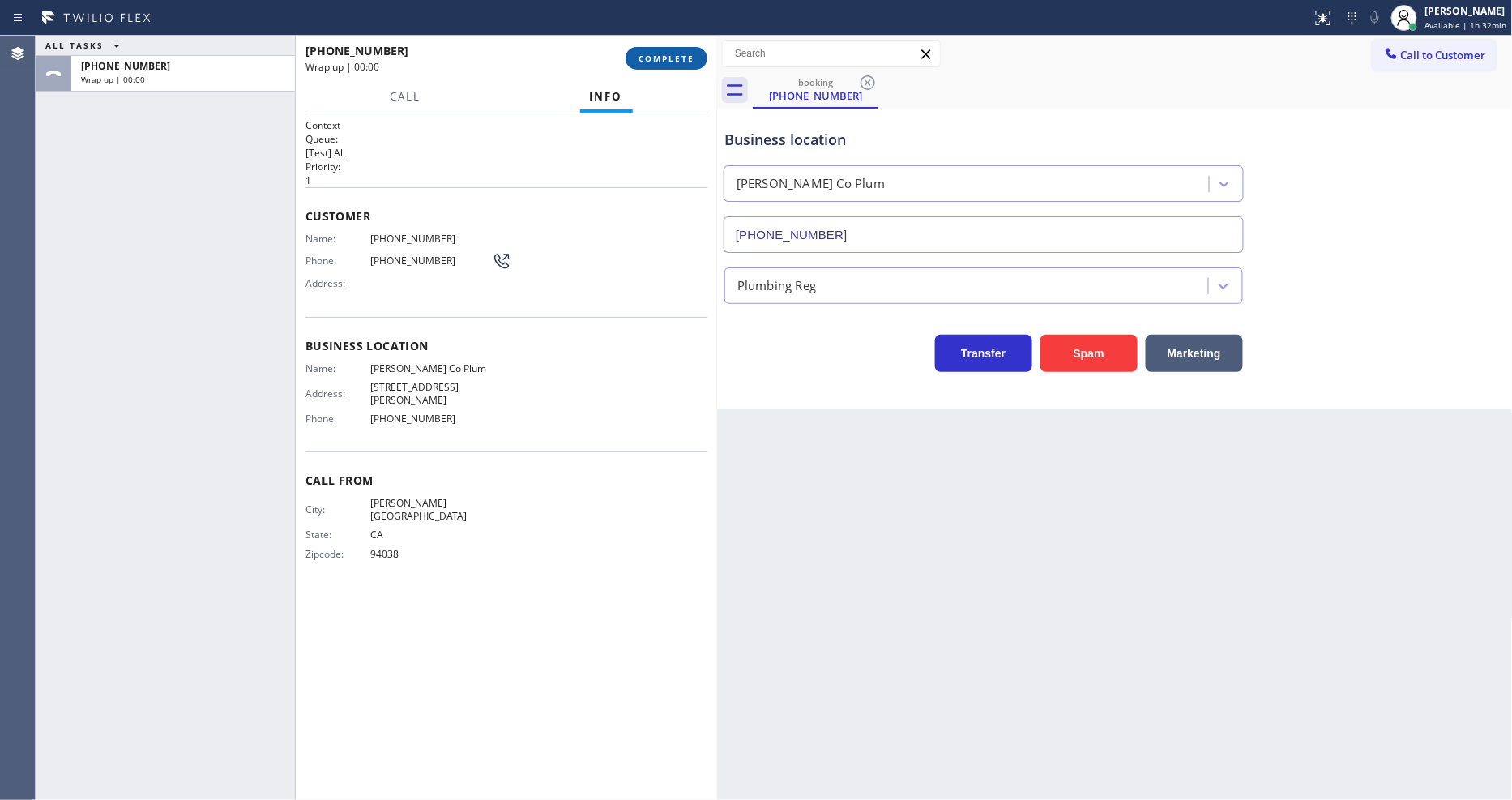
click at [666, 63] on span "COMPLETE" at bounding box center [666, 59] width 56 height 12
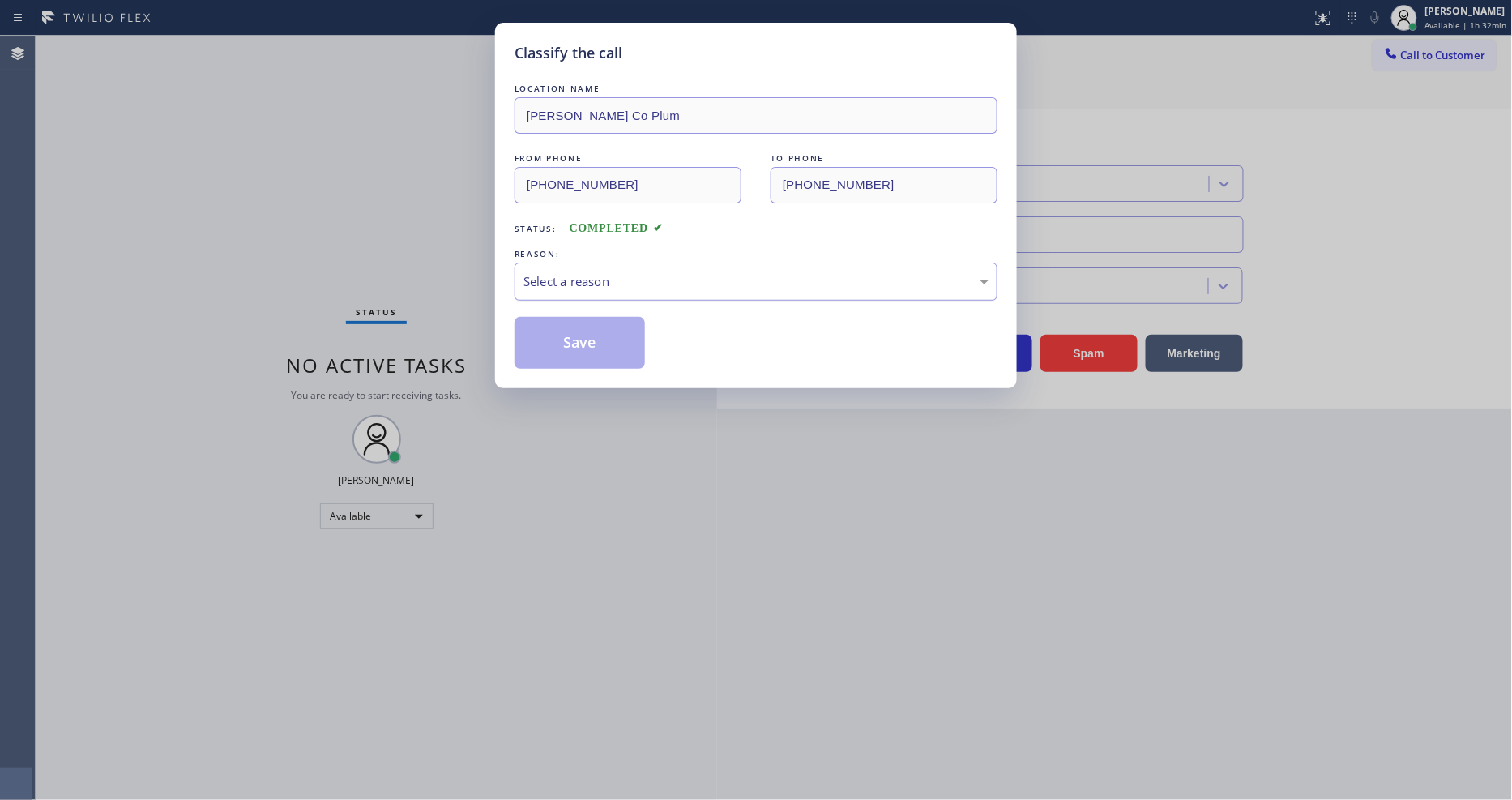
click at [563, 273] on div "Select a reason" at bounding box center [756, 281] width 465 height 19
click at [582, 339] on button "Save" at bounding box center [579, 342] width 130 height 52
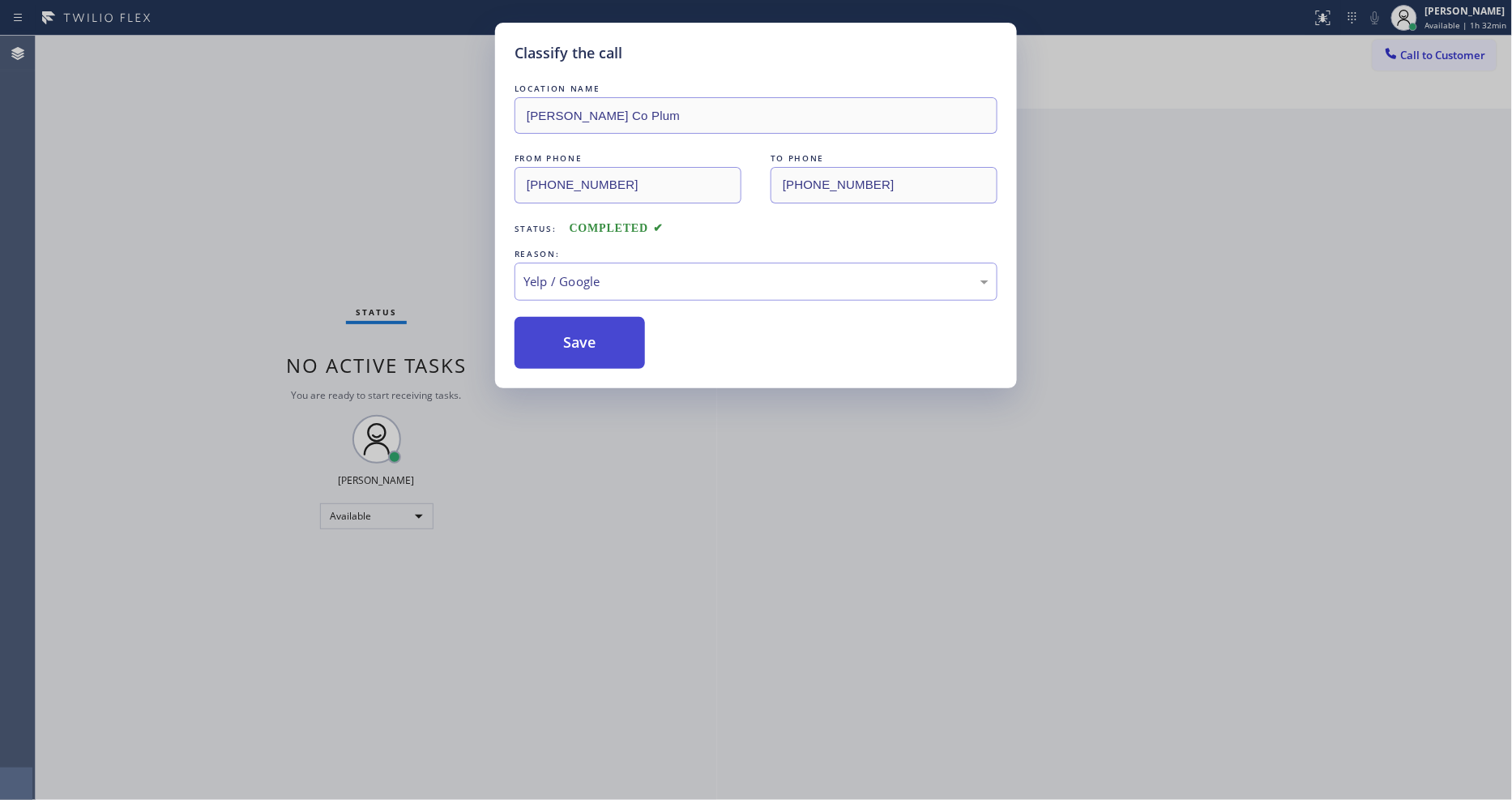
click at [582, 339] on button "Save" at bounding box center [579, 342] width 130 height 52
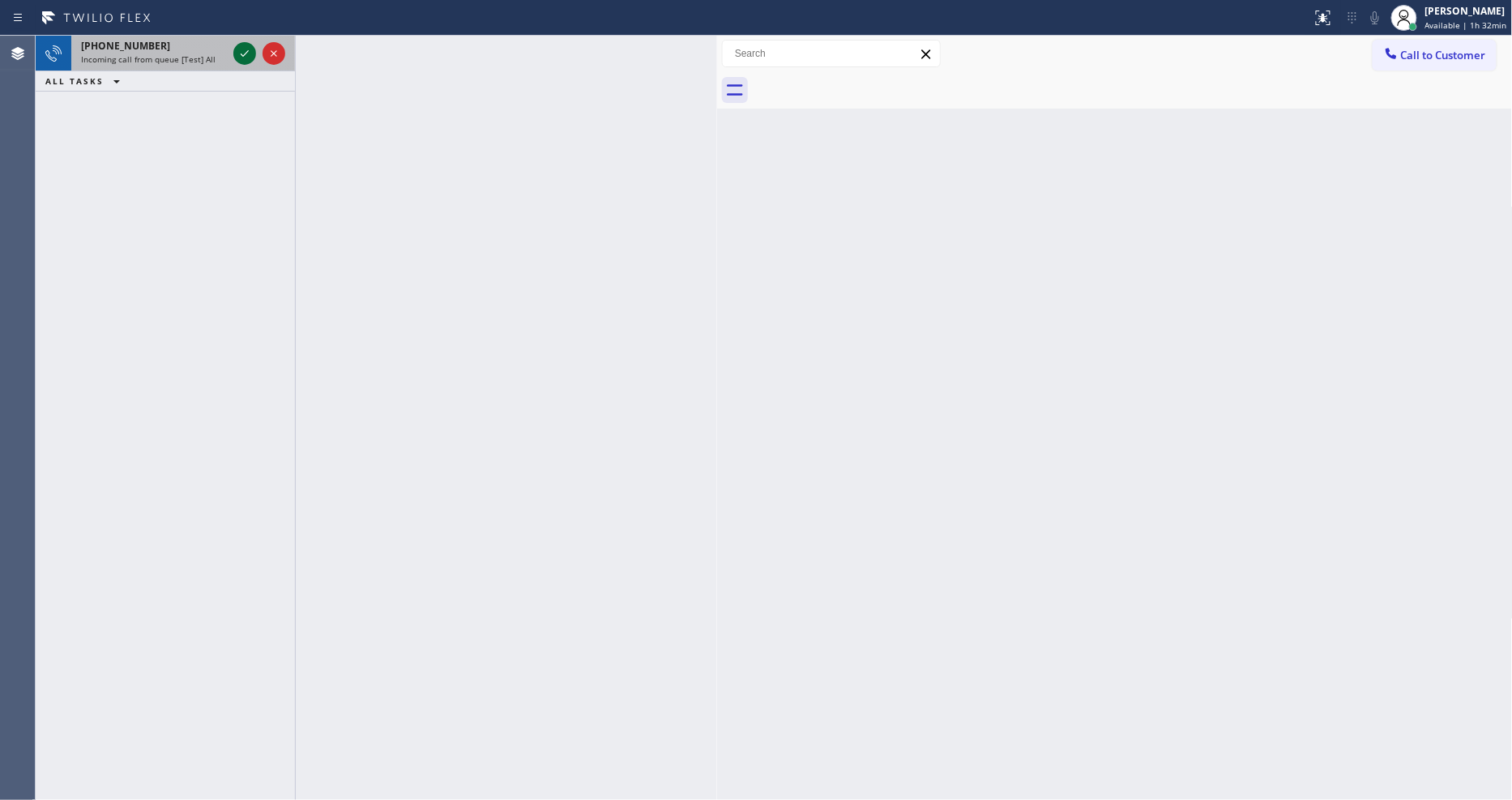
click at [229, 46] on div "[PHONE_NUMBER] Incoming call from queue [Test] All" at bounding box center [165, 53] width 260 height 35
click at [236, 46] on icon at bounding box center [245, 54] width 20 height 20
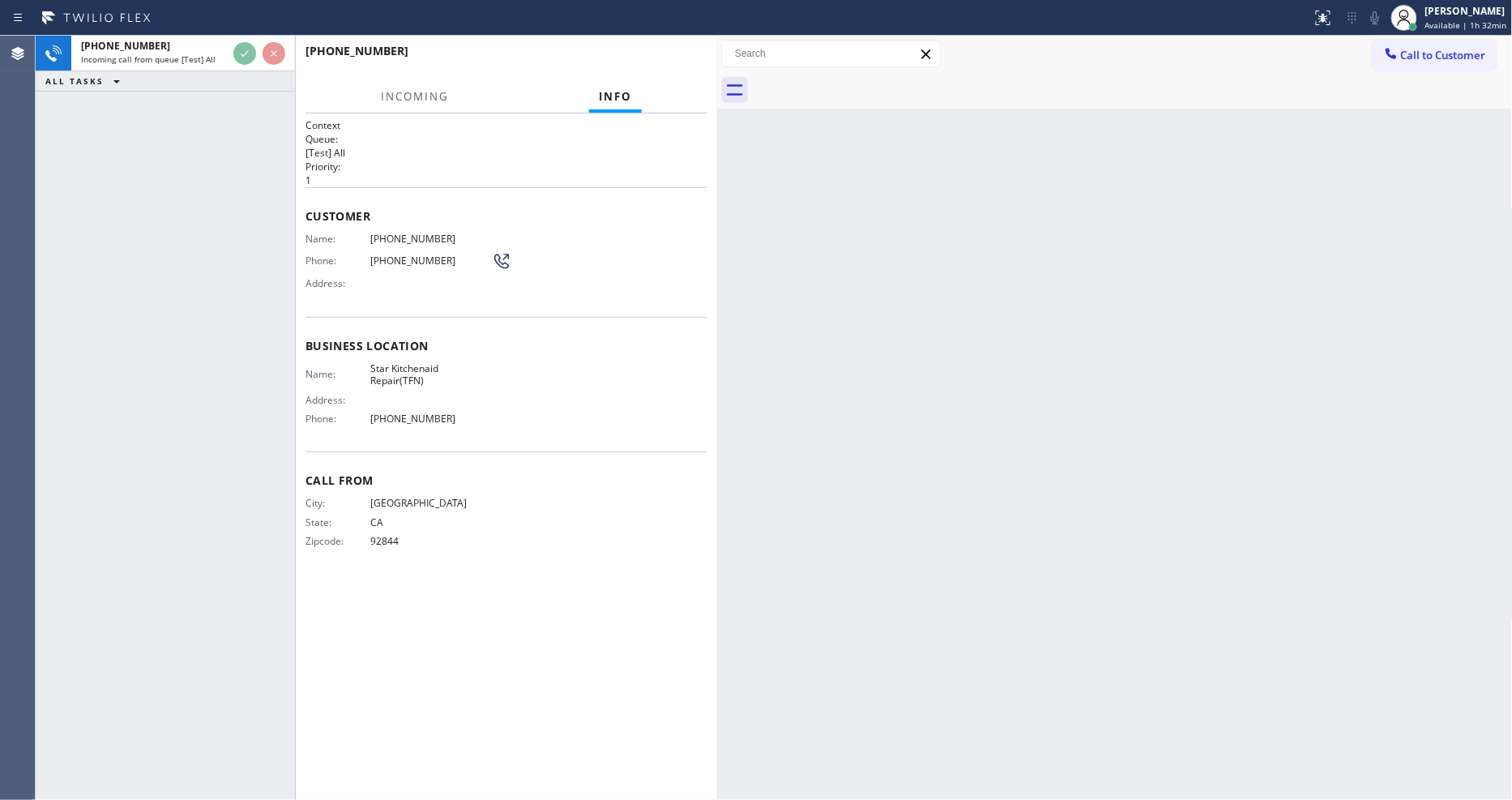
click at [582, 187] on div "Customer Name: [PHONE_NUMBER] Phone: [PHONE_NUMBER] Address:" at bounding box center [507, 252] width 402 height 129
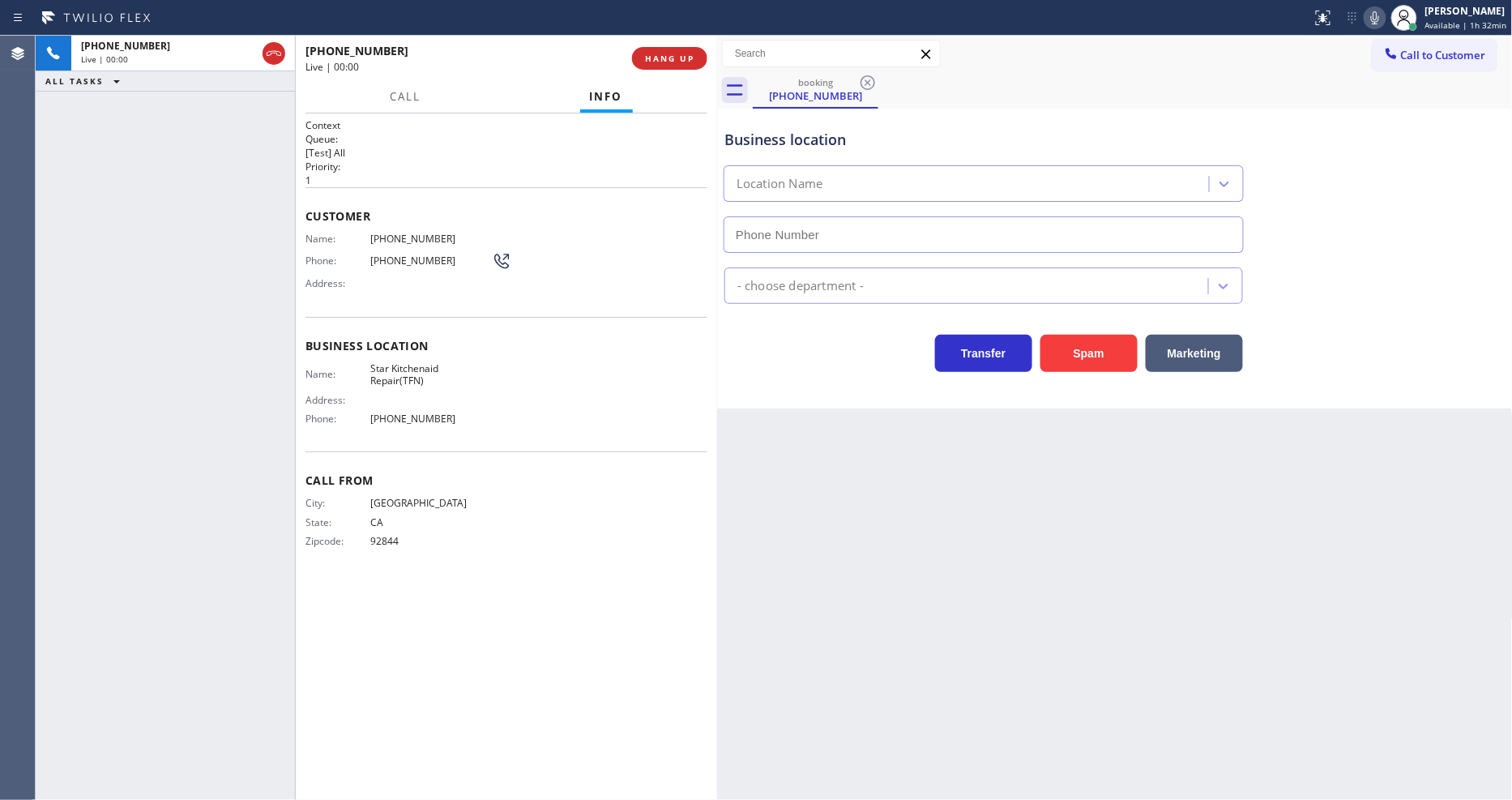
type input "[PHONE_NUMBER]"
click at [658, 47] on button "HANG UP" at bounding box center [669, 58] width 75 height 23
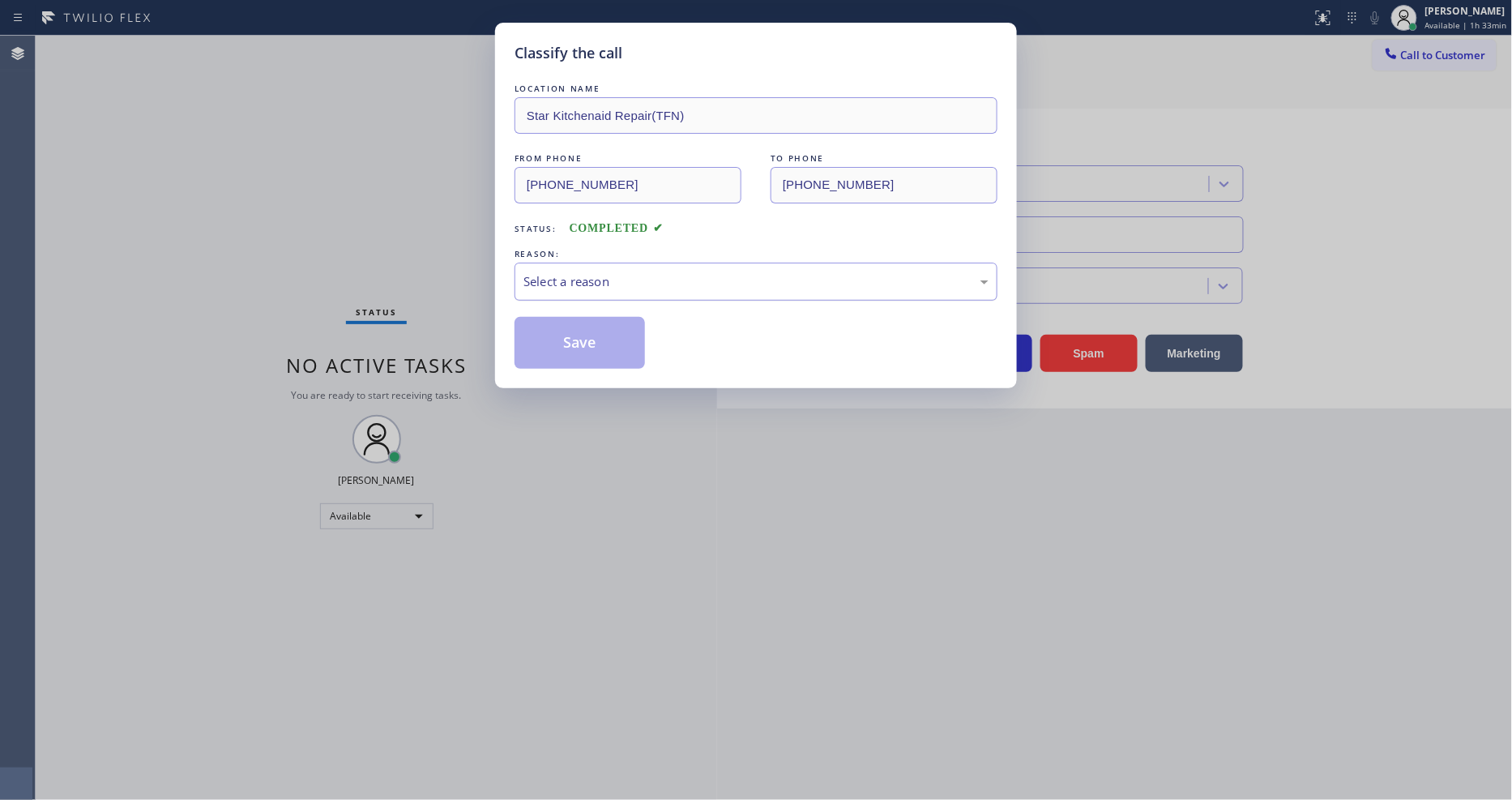
click at [561, 281] on div "Select a reason" at bounding box center [756, 281] width 465 height 19
click at [554, 328] on button "Save" at bounding box center [579, 342] width 130 height 52
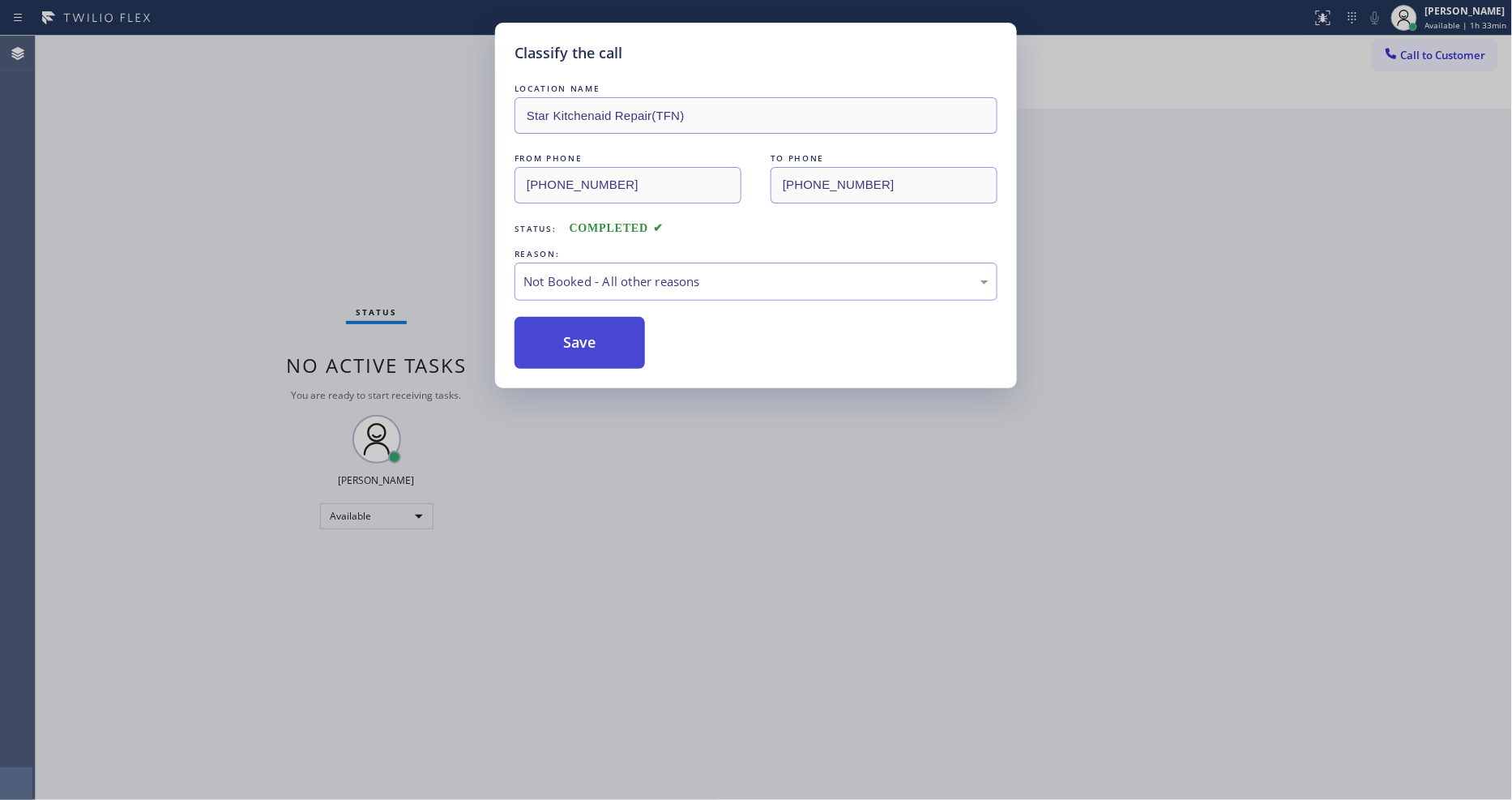
click at [554, 328] on button "Save" at bounding box center [579, 342] width 130 height 52
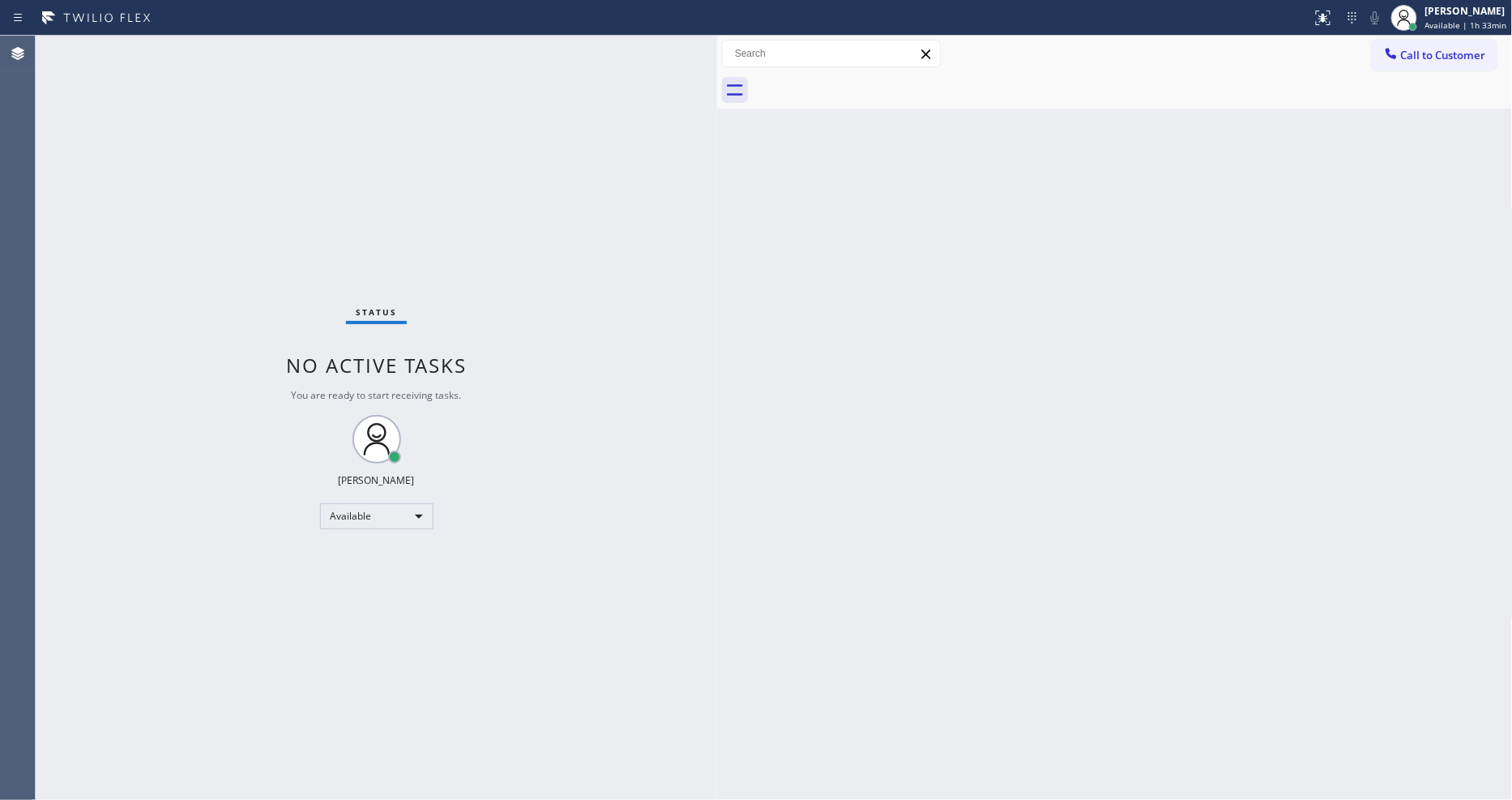
click at [219, 49] on div "Status No active tasks You are ready to start receiving tasks. [PERSON_NAME] Av…" at bounding box center [375, 418] width 681 height 765
click at [222, 49] on div "Status No active tasks You are ready to start receiving tasks. [PERSON_NAME] Av…" at bounding box center [375, 418] width 681 height 765
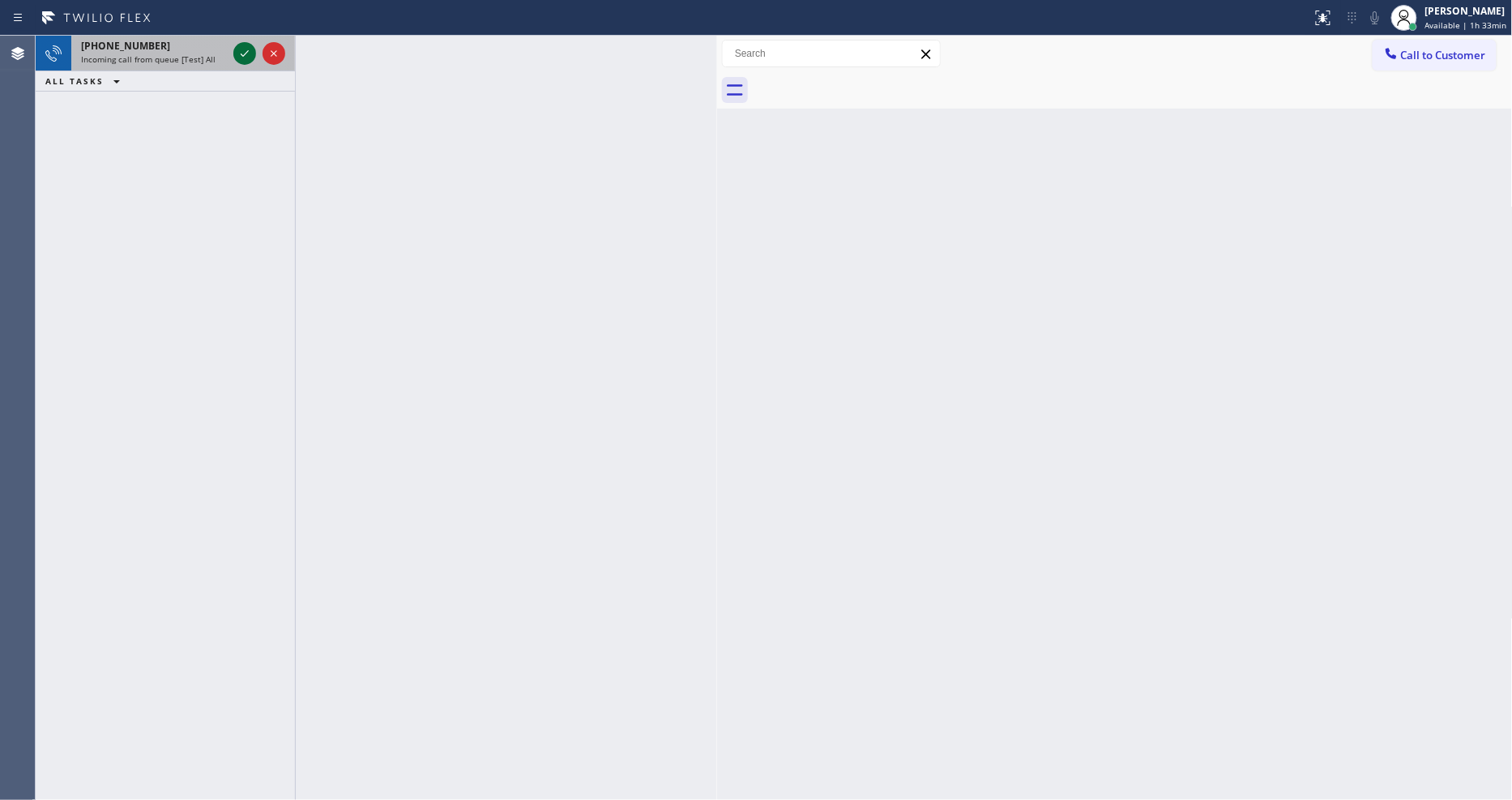
click at [245, 50] on icon at bounding box center [245, 54] width 20 height 20
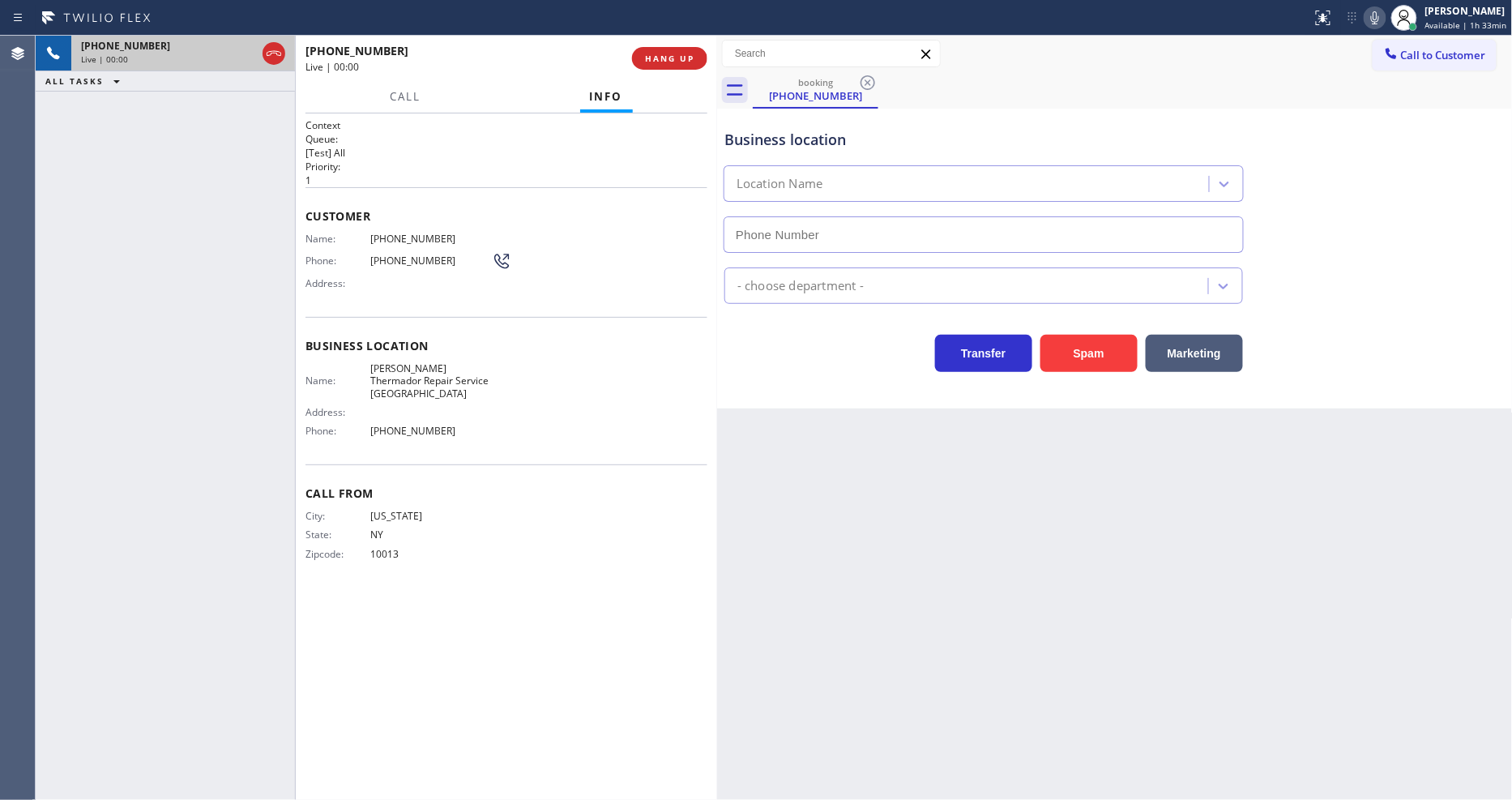
type input "[PHONE_NUMBER]"
click at [393, 368] on span "[PERSON_NAME] Thermador Repair Service [GEOGRAPHIC_DATA]" at bounding box center [431, 381] width 122 height 37
click at [393, 236] on span "[PHONE_NUMBER]" at bounding box center [431, 238] width 122 height 12
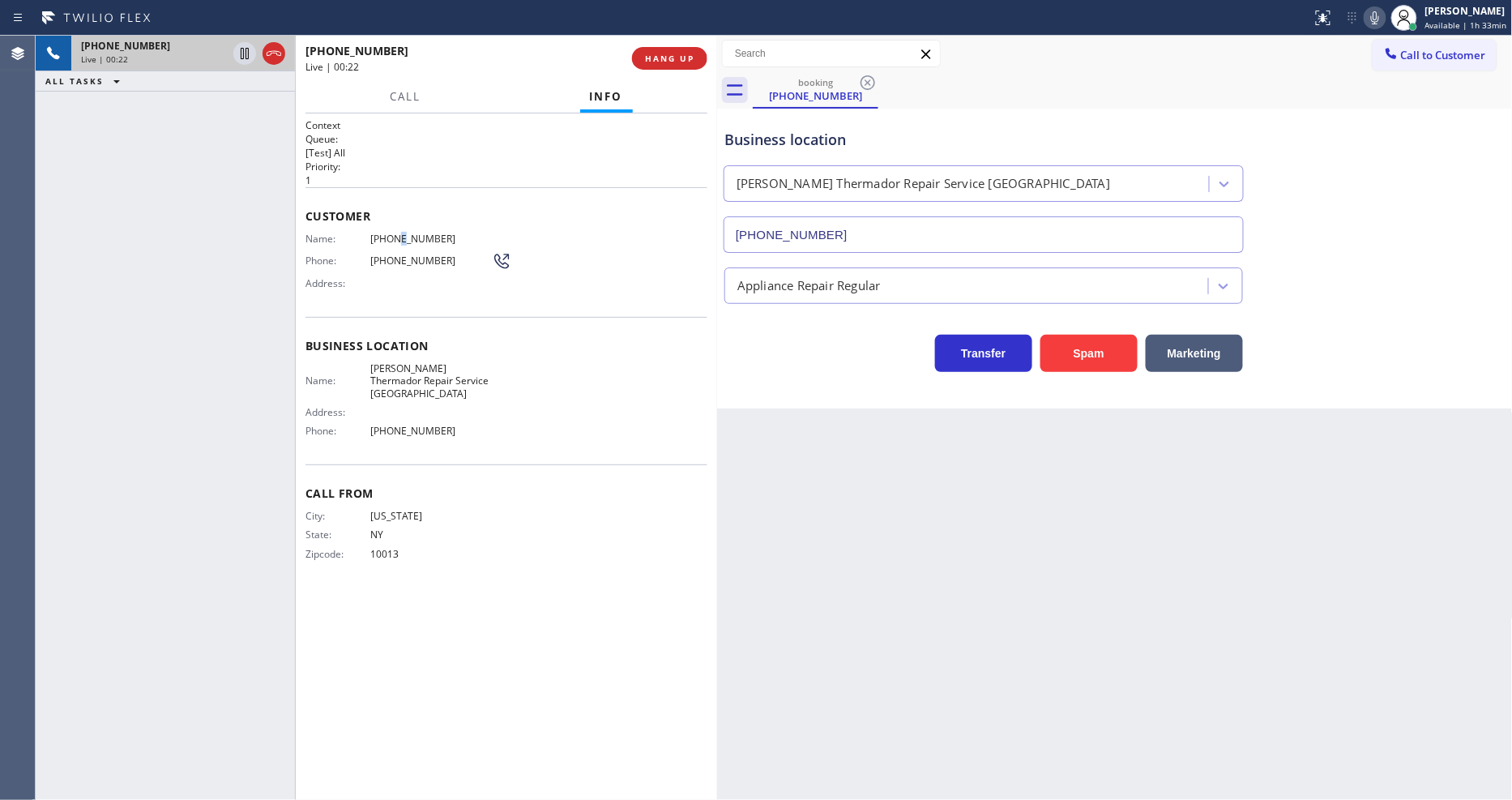
click at [393, 236] on span "[PHONE_NUMBER]" at bounding box center [431, 238] width 122 height 12
drag, startPoint x: 1050, startPoint y: 110, endPoint x: 1336, endPoint y: 59, distance: 290.5
click at [1050, 108] on div "Business location [PERSON_NAME] Repair Service [GEOGRAPHIC_DATA] [PHONE_NUMBER]" at bounding box center [1115, 179] width 788 height 147
click at [1376, 21] on icon at bounding box center [1375, 18] width 20 height 20
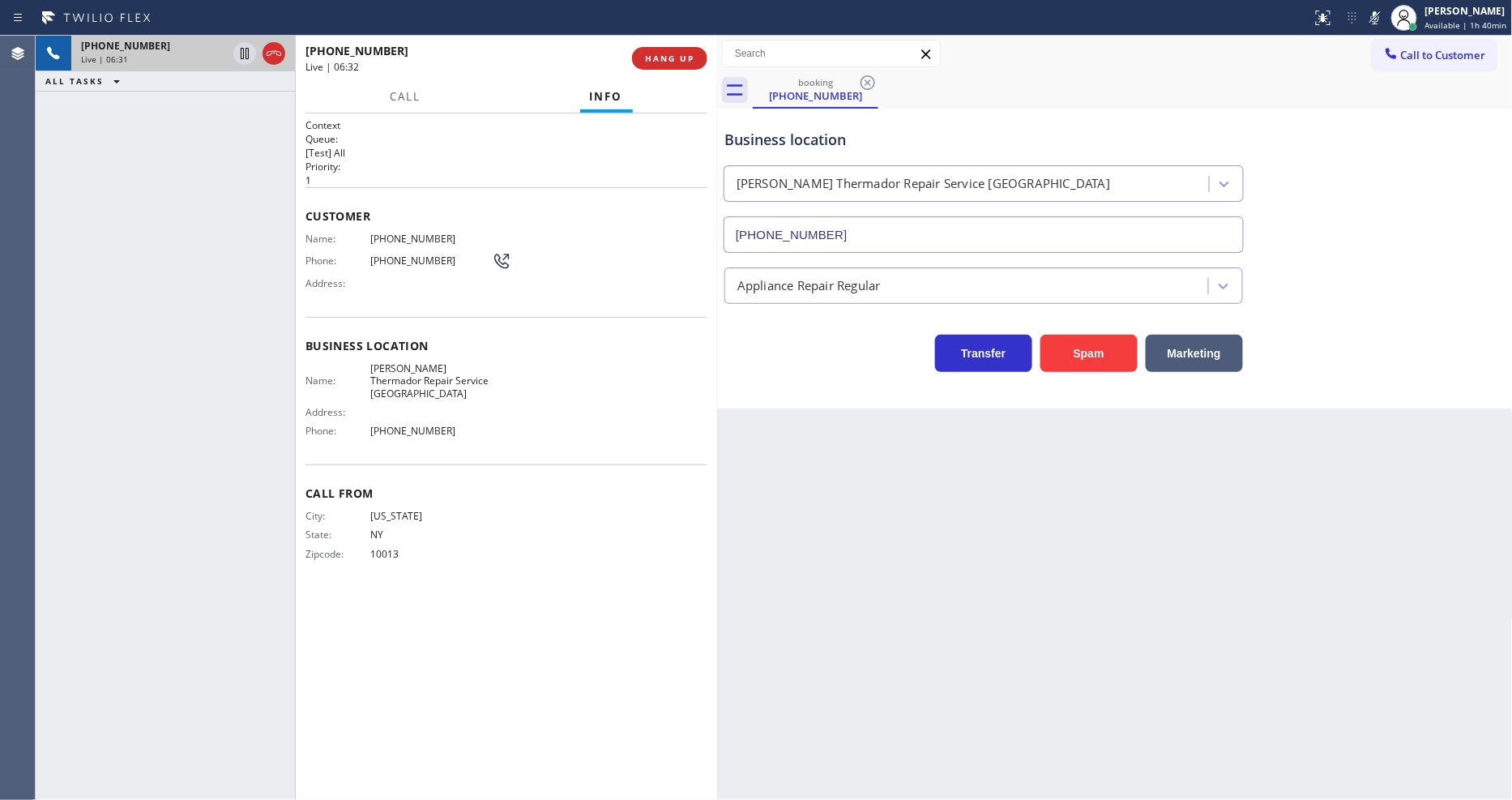
drag, startPoint x: 1383, startPoint y: 17, endPoint x: 1359, endPoint y: 103, distance: 89.3
click at [1383, 17] on icon at bounding box center [1375, 18] width 20 height 20
click at [740, 589] on div "Back to Dashboard Change Sender ID Customers Technicians Select a contact Outbo…" at bounding box center [1115, 418] width 796 height 765
click at [1369, 17] on icon at bounding box center [1375, 18] width 20 height 20
click at [1382, 18] on icon at bounding box center [1375, 18] width 20 height 20
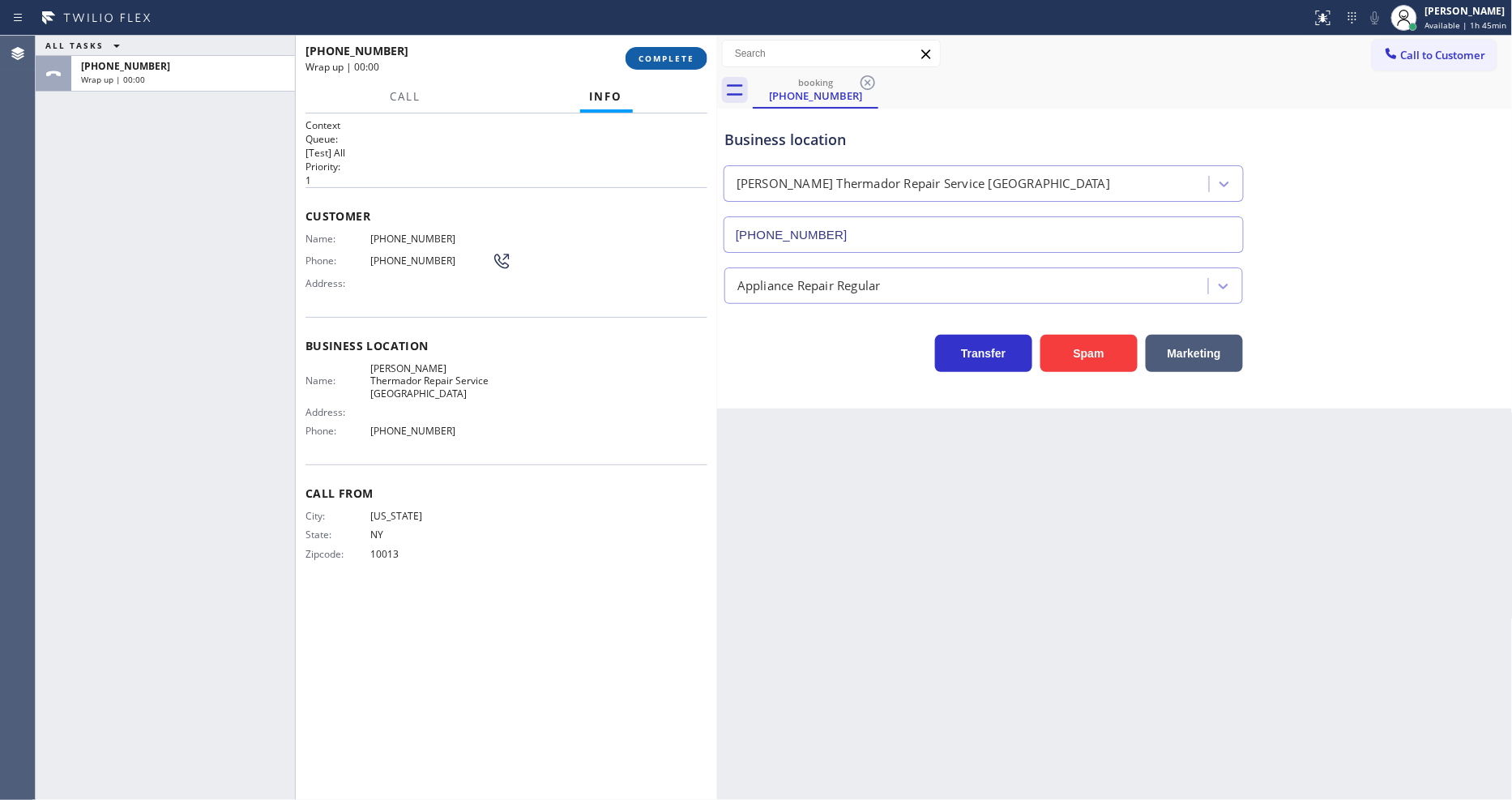
click at [667, 57] on span "COMPLETE" at bounding box center [666, 59] width 56 height 12
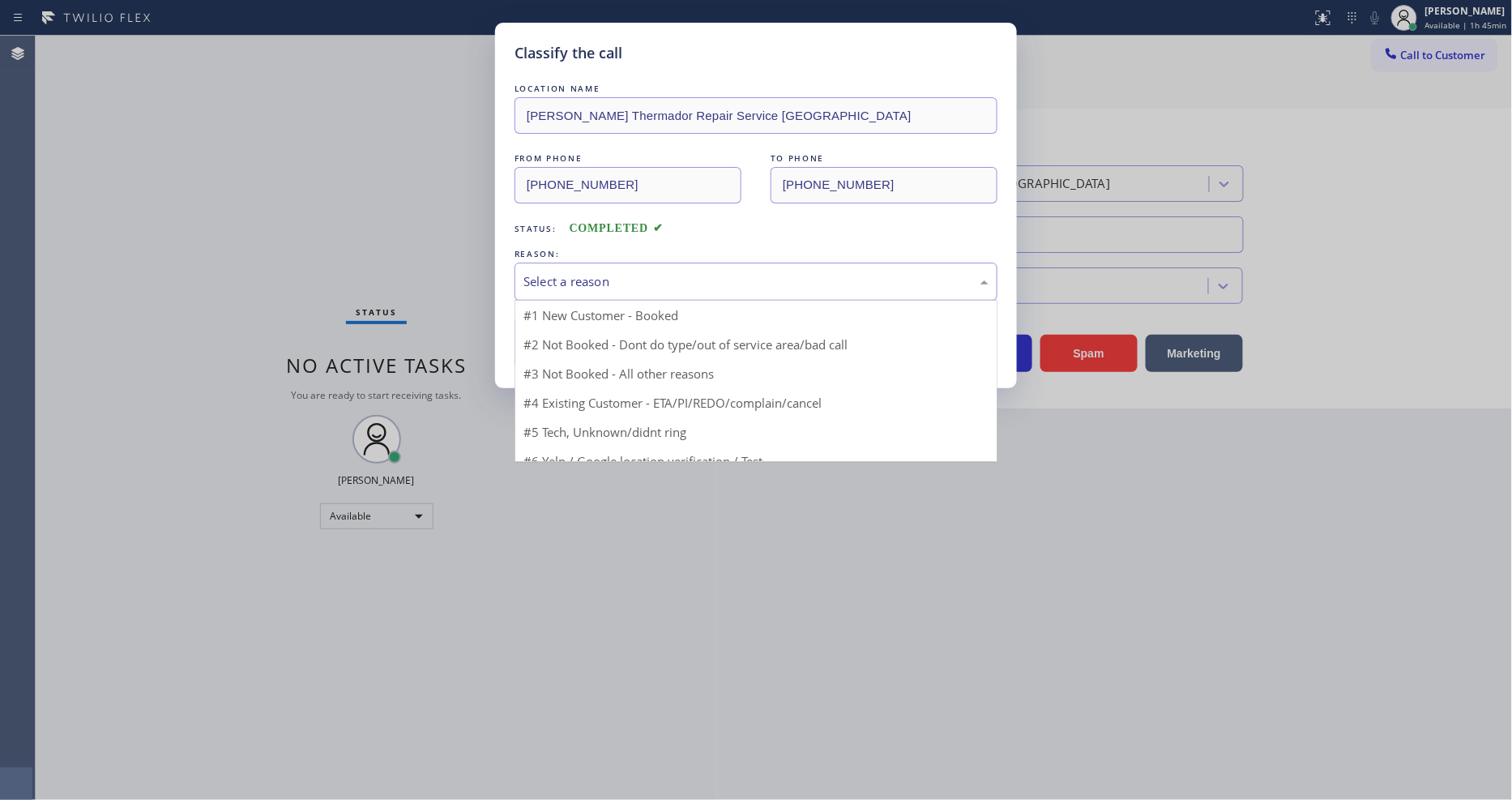
click at [567, 283] on div "Select a reason" at bounding box center [756, 281] width 465 height 19
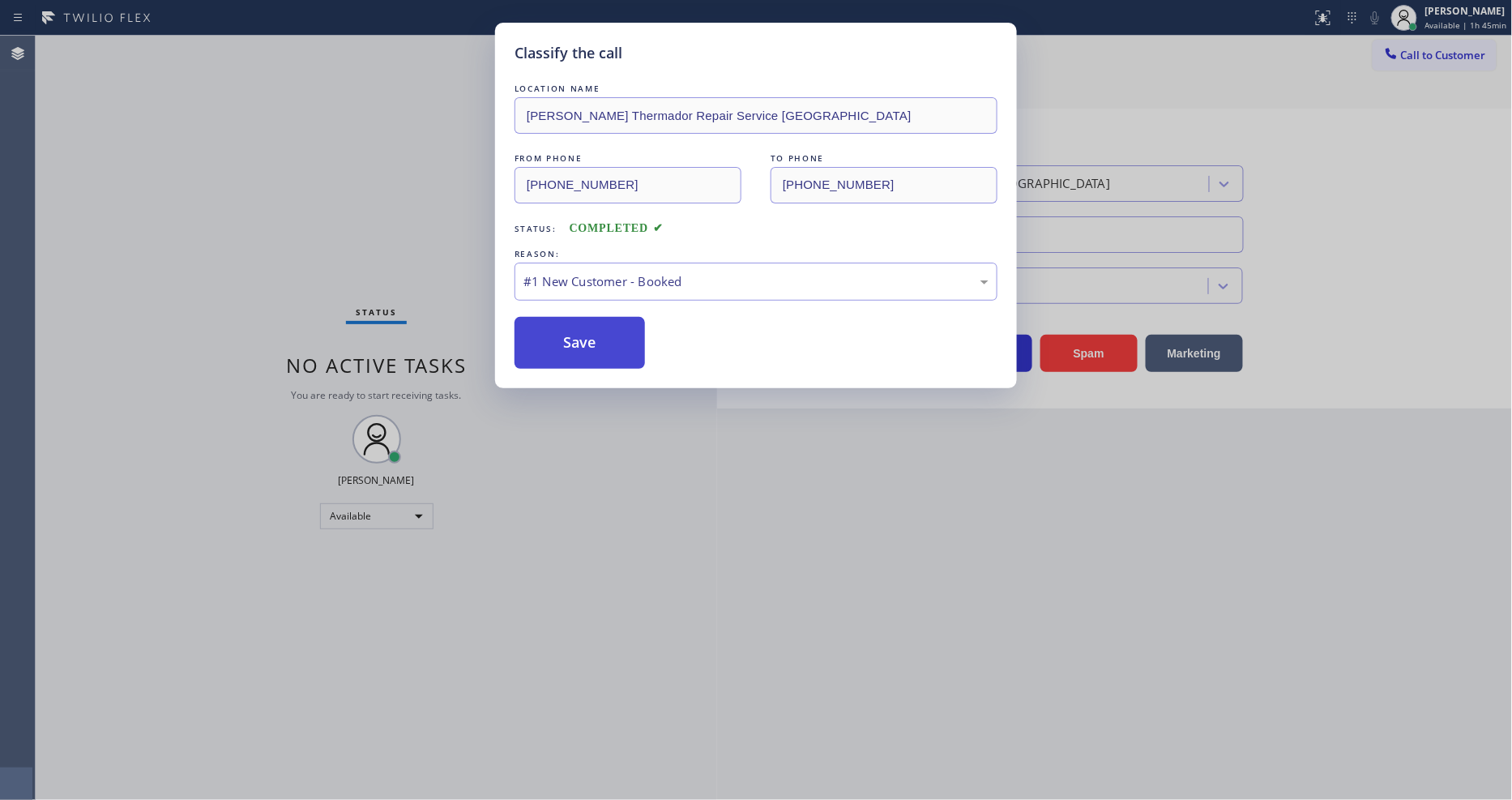
click at [562, 325] on button "Save" at bounding box center [579, 342] width 130 height 52
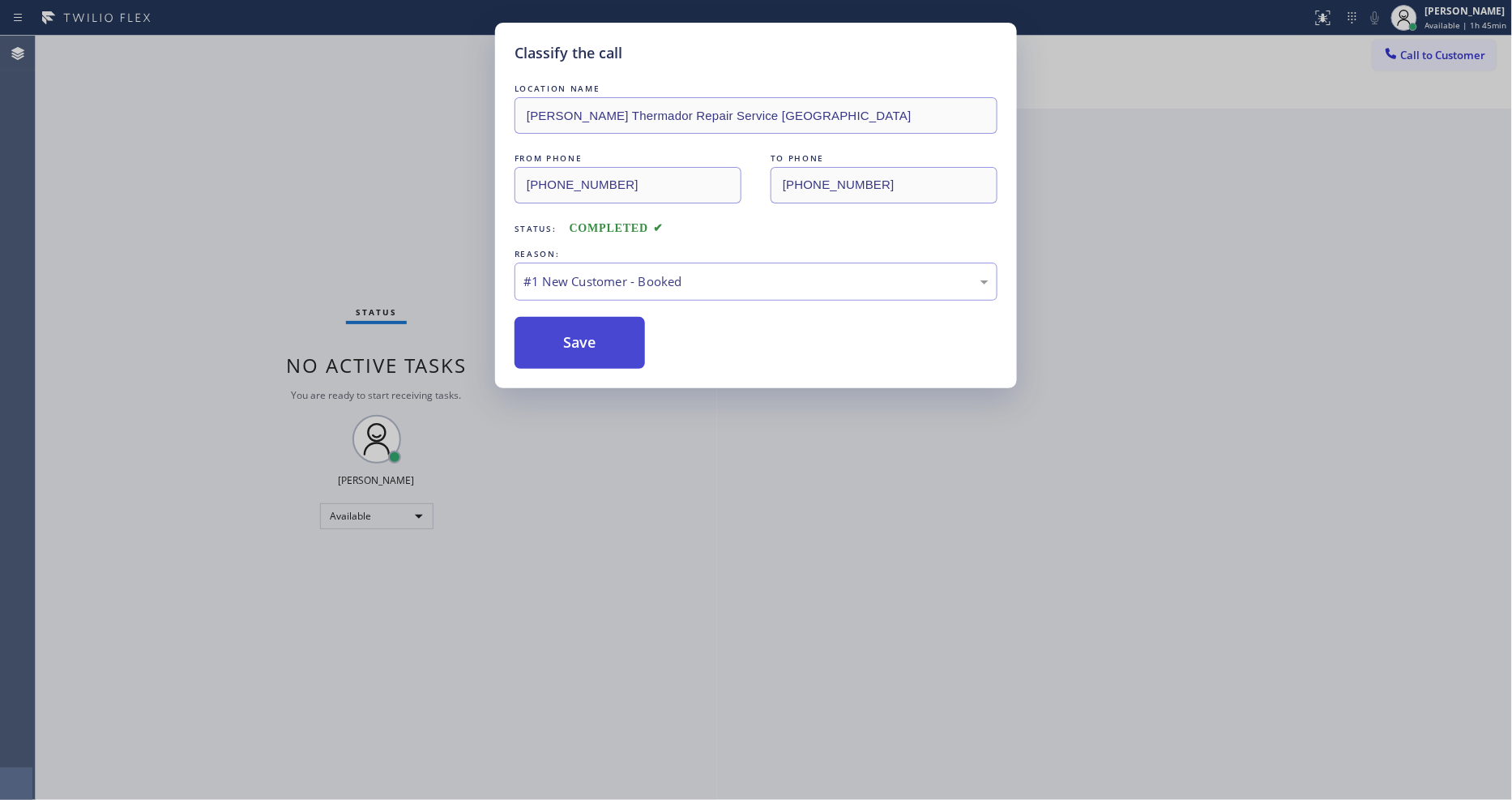
click at [562, 325] on button "Save" at bounding box center [579, 342] width 130 height 52
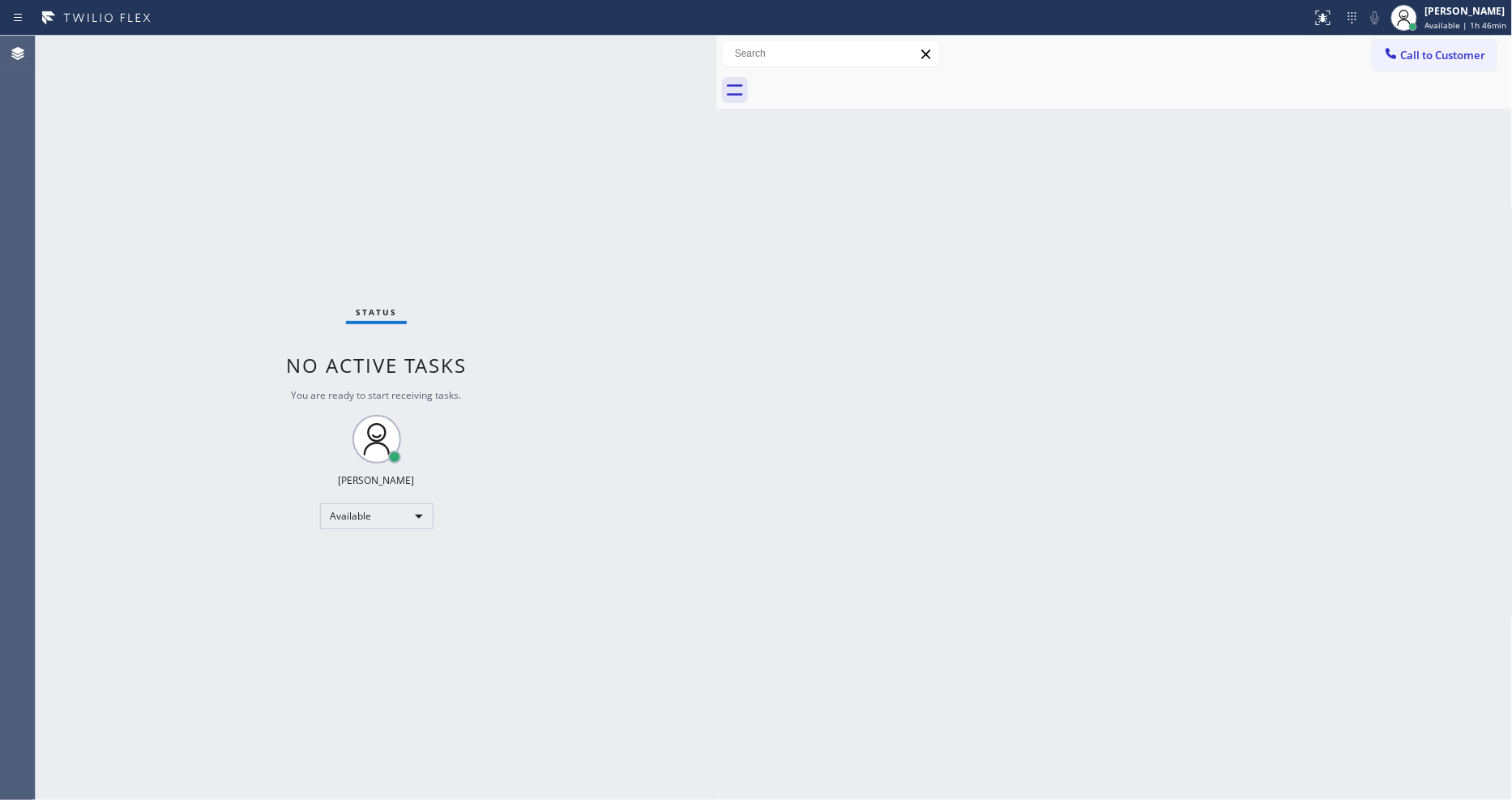
click at [1379, 59] on button "Call to Customer" at bounding box center [1435, 55] width 124 height 30
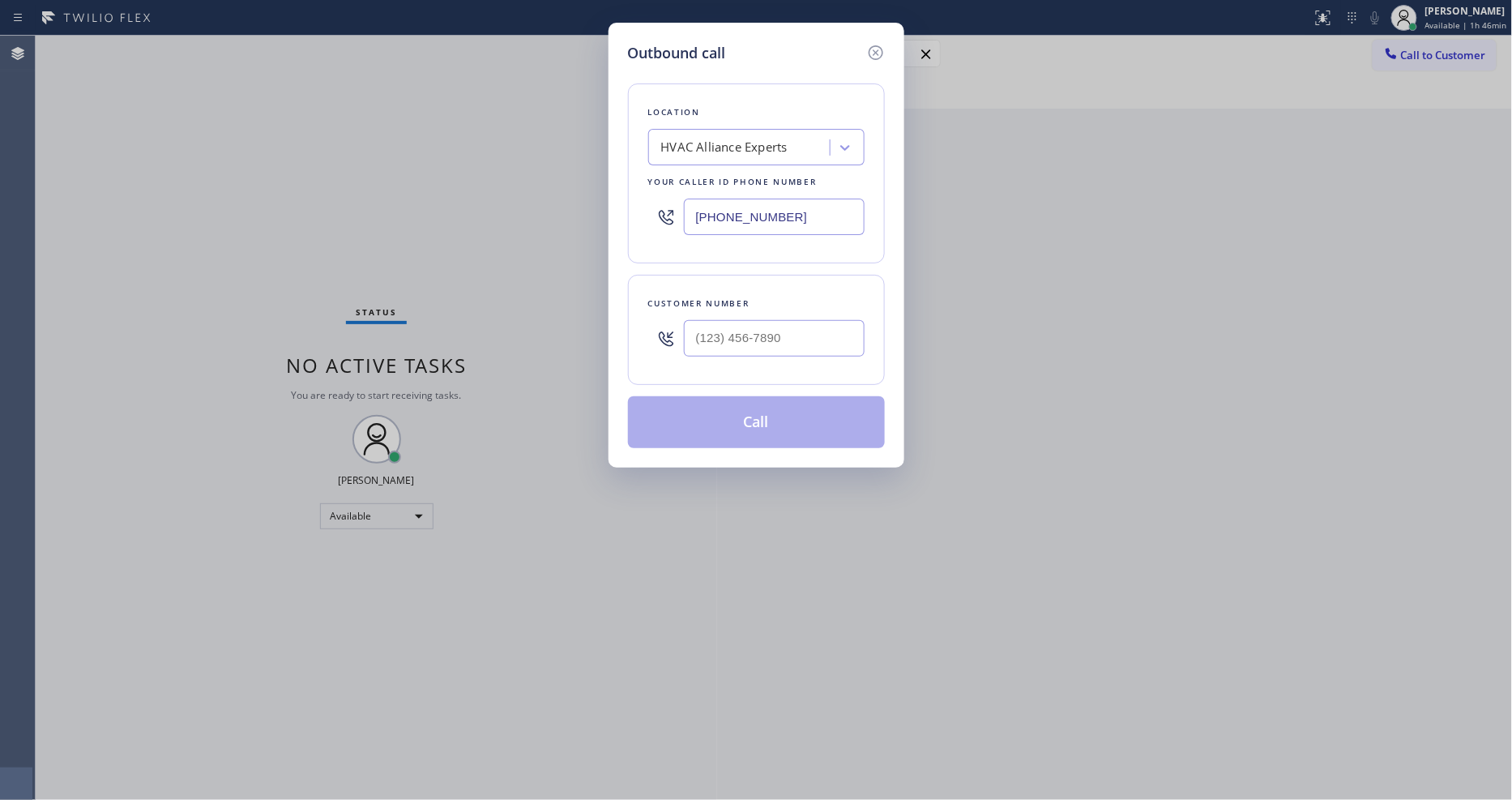
click at [744, 139] on div "HVAC Alliance Experts" at bounding box center [724, 147] width 126 height 19
paste input "[PERSON_NAME] Thermador Repair Service [GEOGRAPHIC_DATA]"
type input "[PERSON_NAME] Thermador Repair Service [GEOGRAPHIC_DATA]"
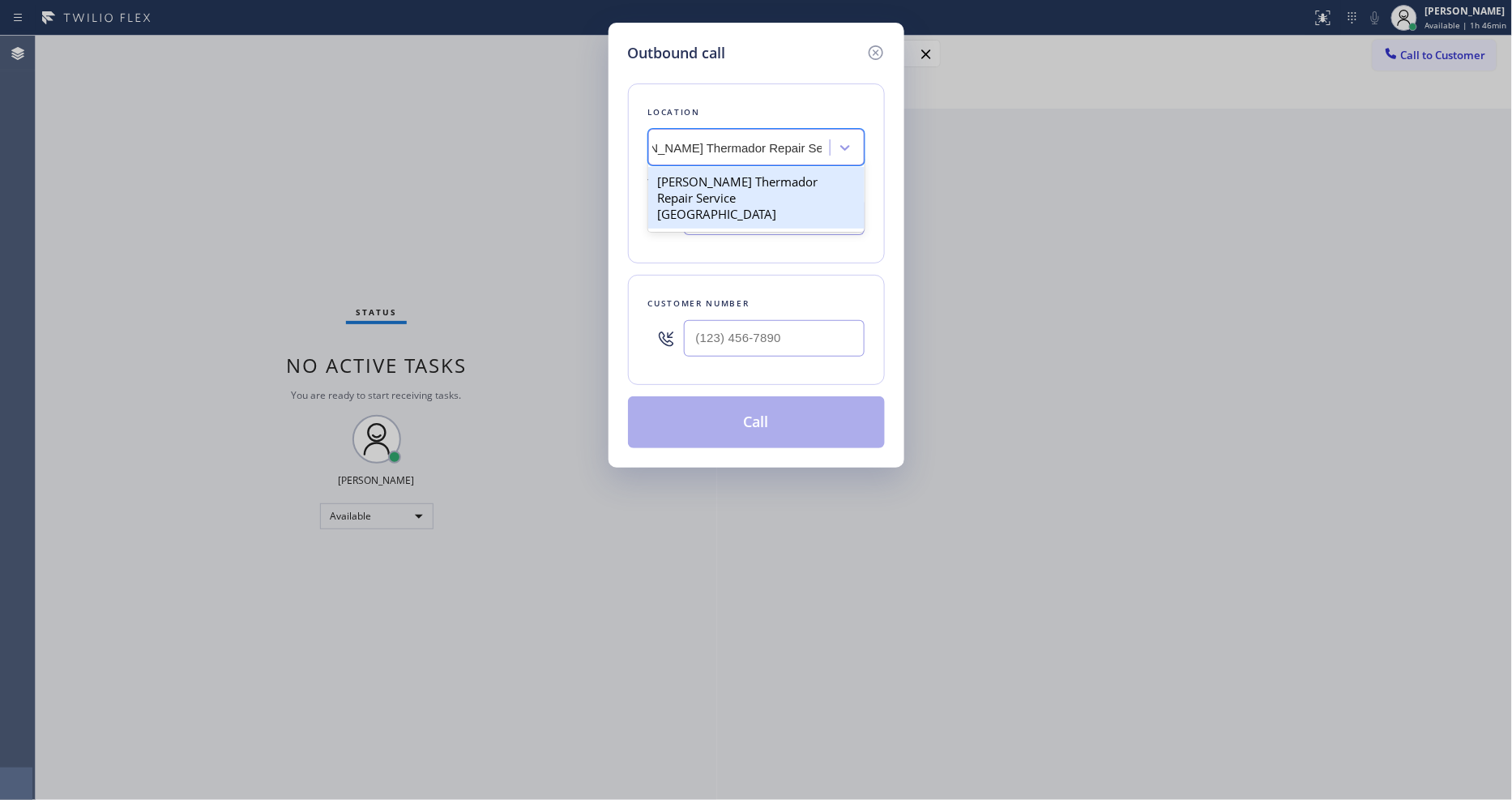
click at [737, 182] on div "[PERSON_NAME] Thermador Repair Service [GEOGRAPHIC_DATA]" at bounding box center [756, 197] width 217 height 62
type input "[PHONE_NUMBER]"
click at [739, 199] on input "[PHONE_NUMBER]" at bounding box center [774, 217] width 180 height 36
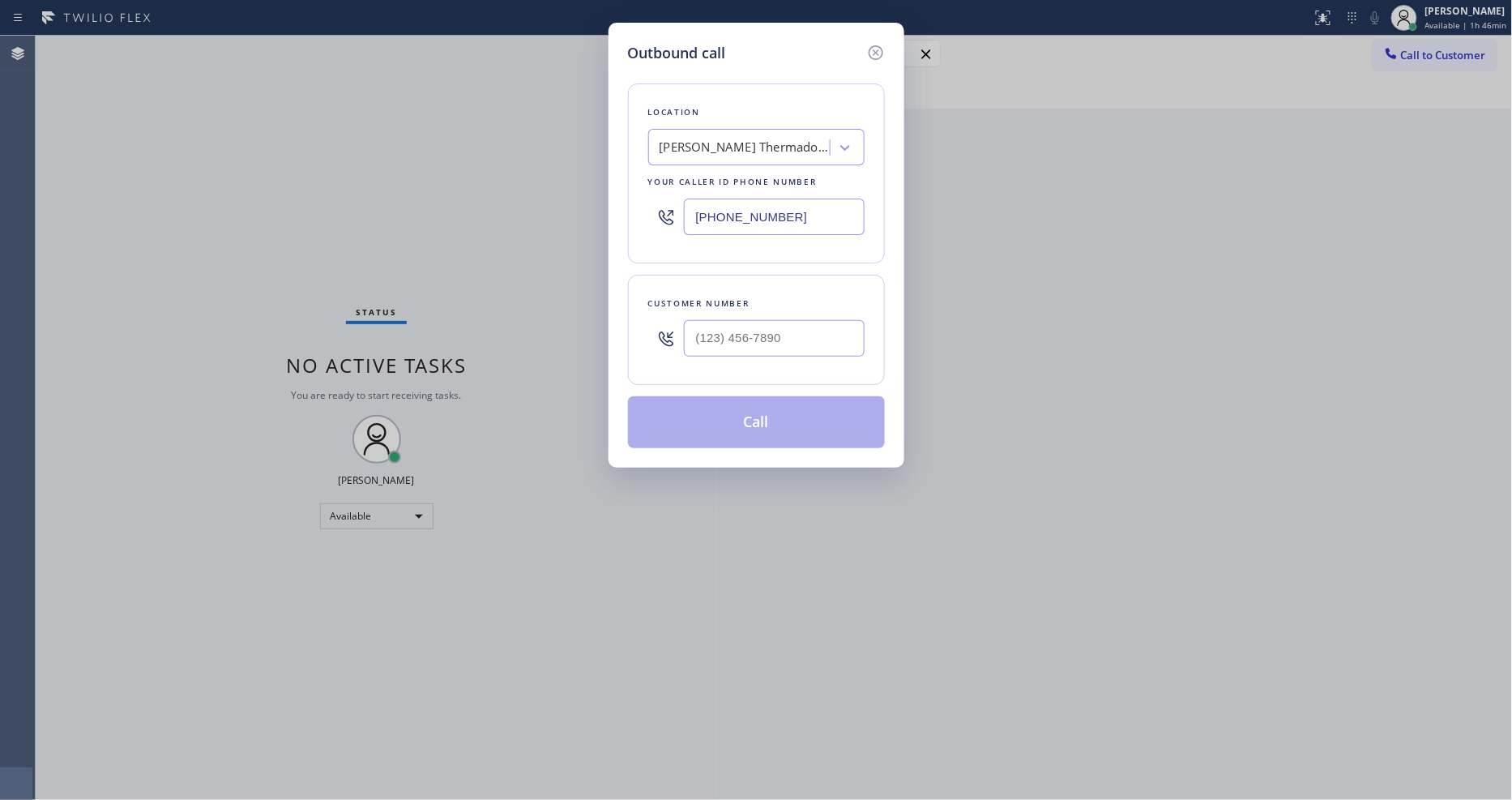
click at [739, 199] on input "[PHONE_NUMBER]" at bounding box center [774, 217] width 180 height 36
drag, startPoint x: 883, startPoint y: 44, endPoint x: 786, endPoint y: 26, distance: 98.7
click at [878, 43] on icon at bounding box center [876, 53] width 20 height 20
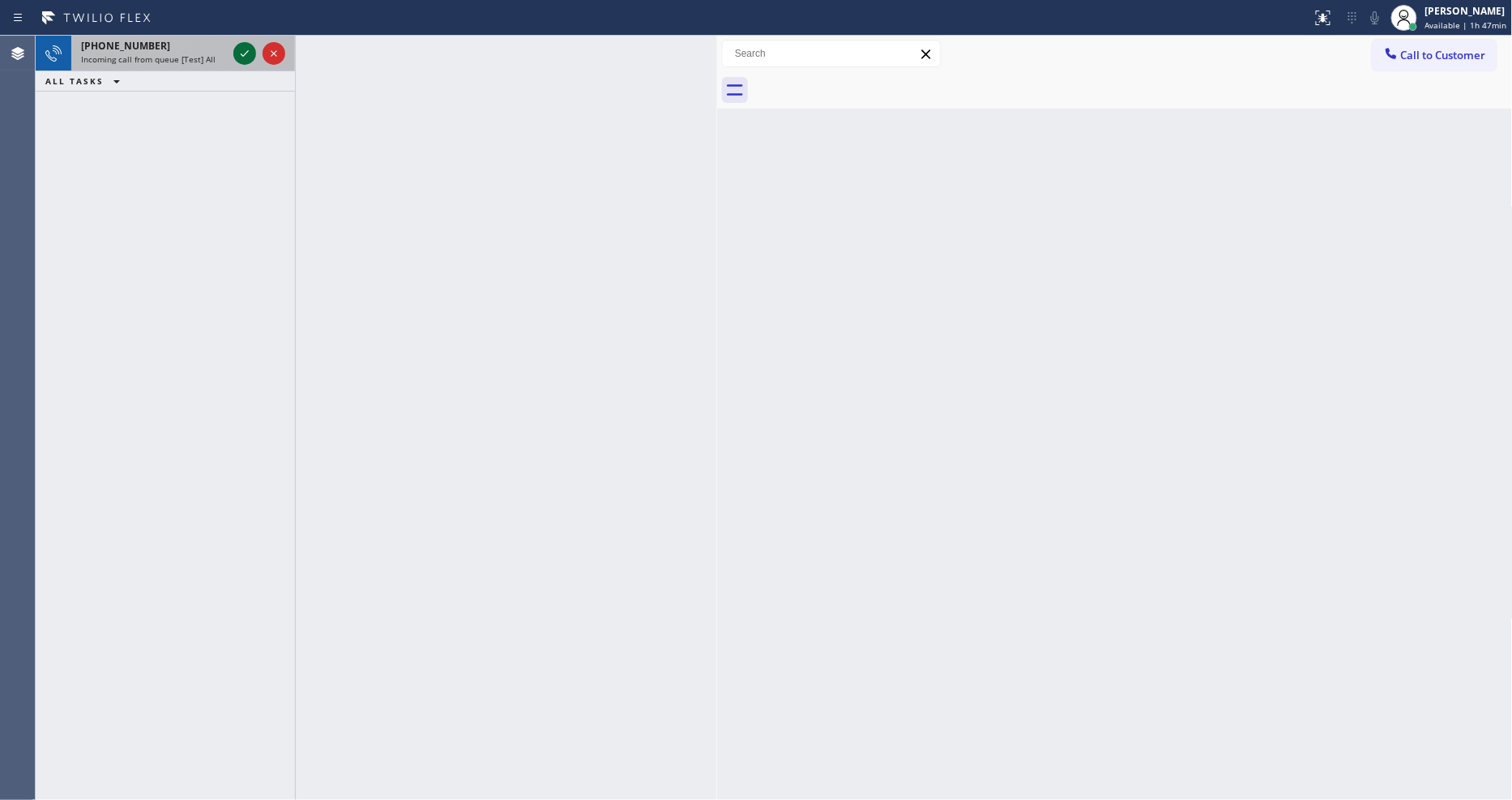
click at [241, 50] on icon at bounding box center [245, 54] width 20 height 20
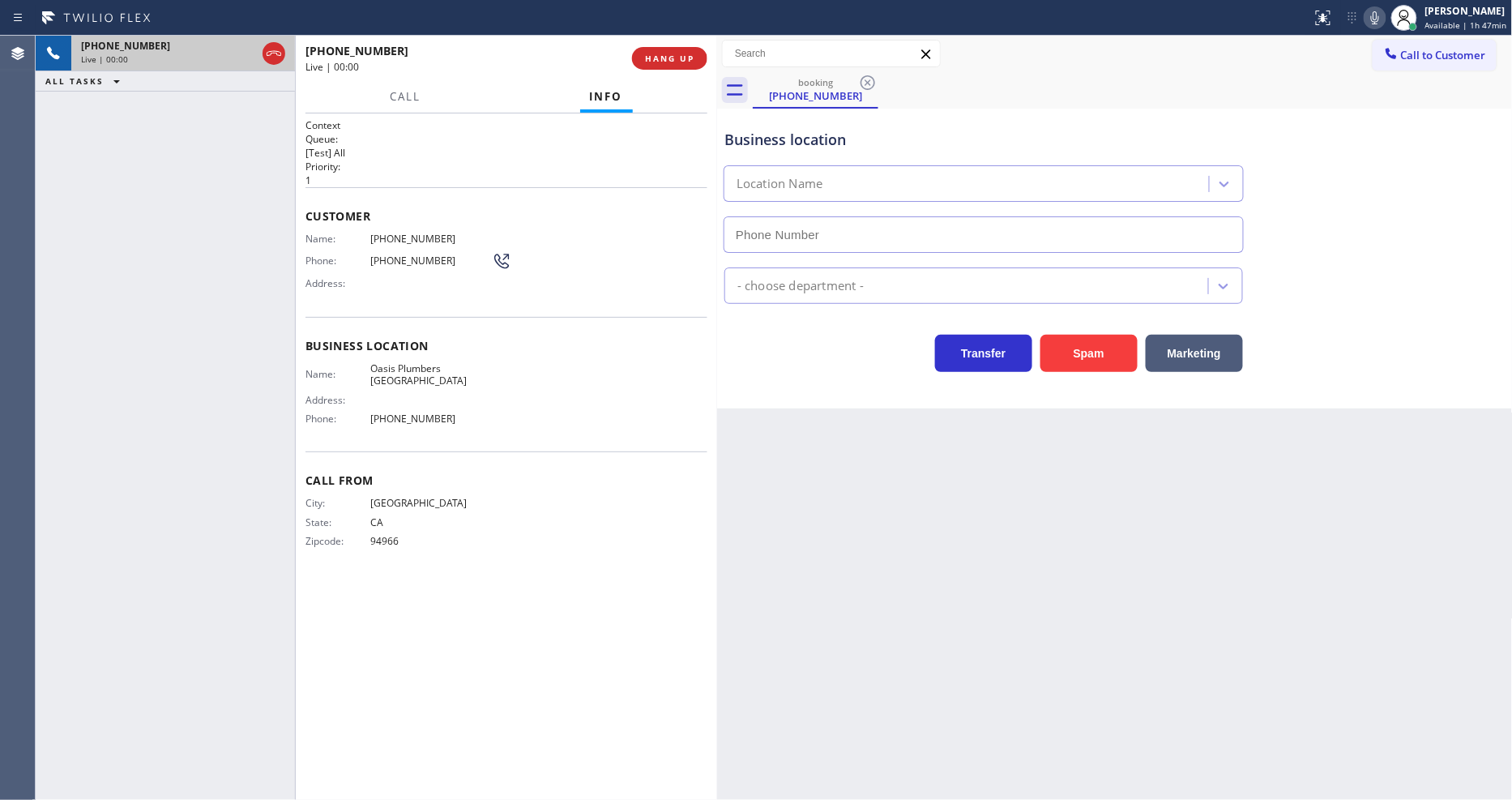
type input "[PHONE_NUMBER]"
click at [432, 394] on div "Address:" at bounding box center [399, 400] width 186 height 12
click at [431, 370] on div "Name: [GEOGRAPHIC_DATA] Address: Phone: [PHONE_NUMBER]" at bounding box center [399, 397] width 186 height 70
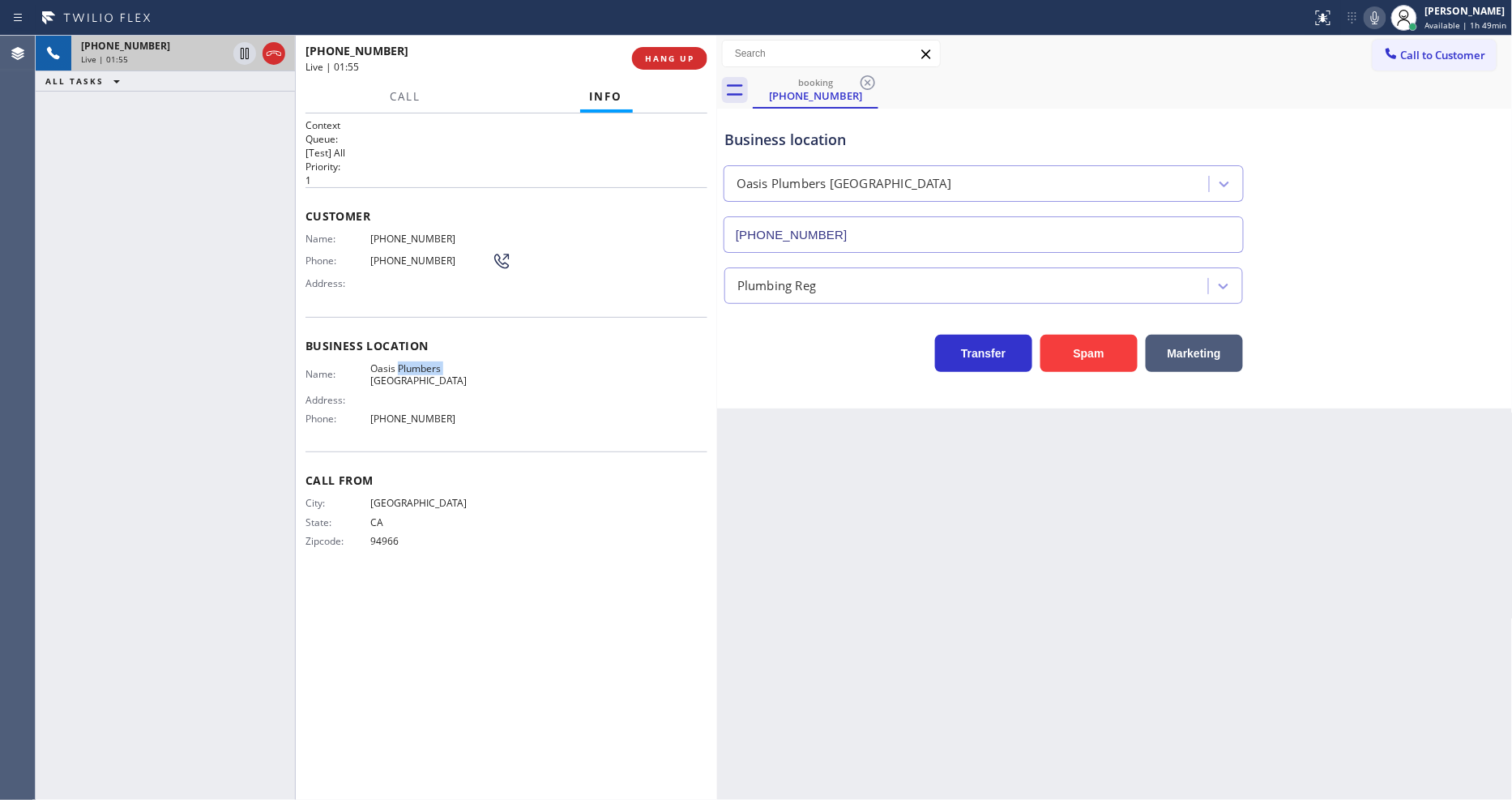
click at [431, 370] on div "Name: [GEOGRAPHIC_DATA] Address: Phone: [PHONE_NUMBER]" at bounding box center [399, 397] width 186 height 70
click at [393, 232] on span "[PHONE_NUMBER]" at bounding box center [431, 238] width 122 height 12
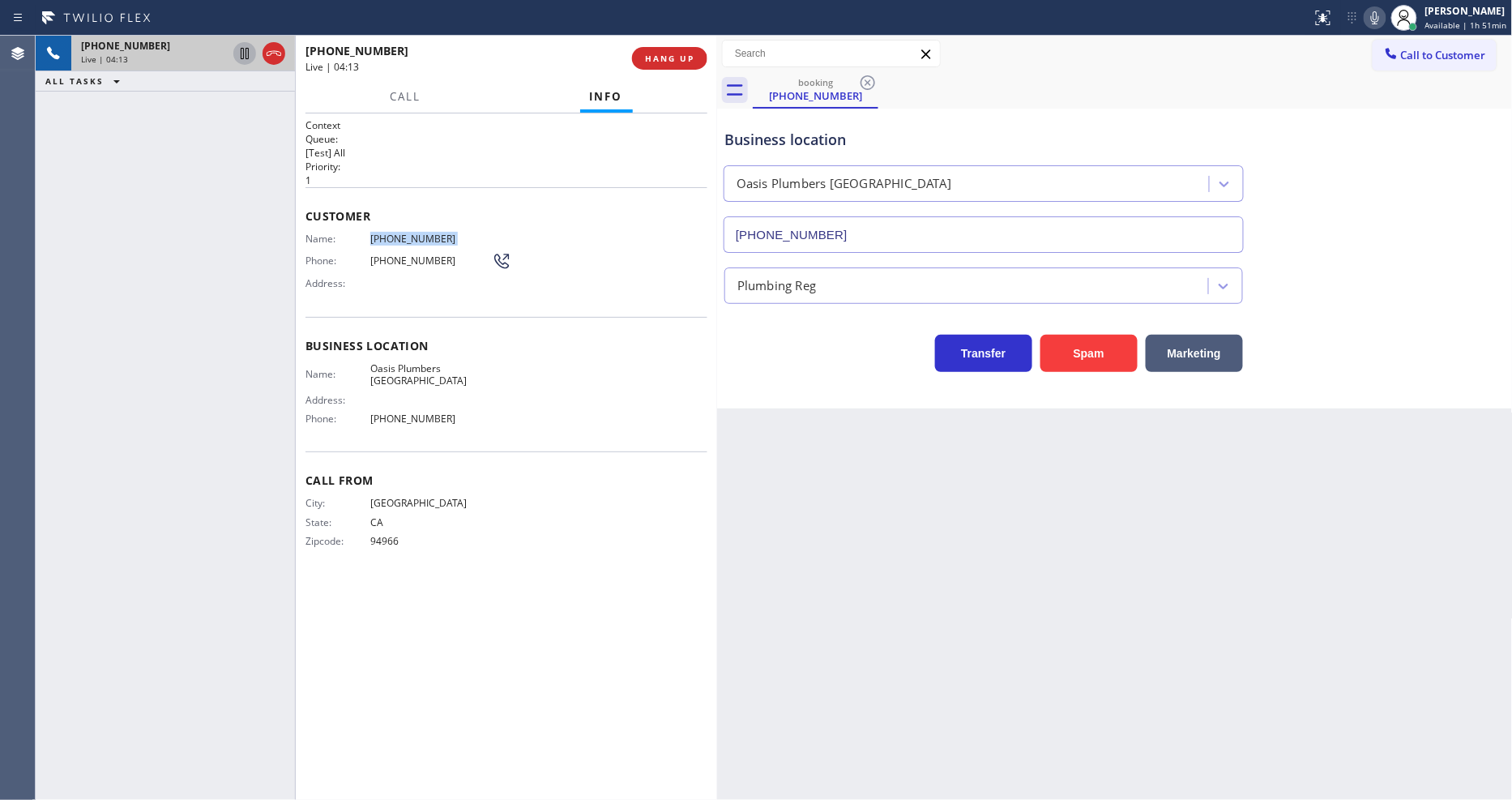
click at [243, 57] on icon at bounding box center [245, 54] width 20 height 20
click at [1373, 17] on icon at bounding box center [1375, 18] width 20 height 20
click at [244, 52] on icon at bounding box center [245, 54] width 20 height 20
click at [1376, 12] on icon at bounding box center [1375, 18] width 20 height 20
click at [451, 629] on div "Context Queue: [Test] All Priority: 1 Customer Name: [PHONE_NUMBER] Phone: [PHO…" at bounding box center [507, 457] width 402 height 676
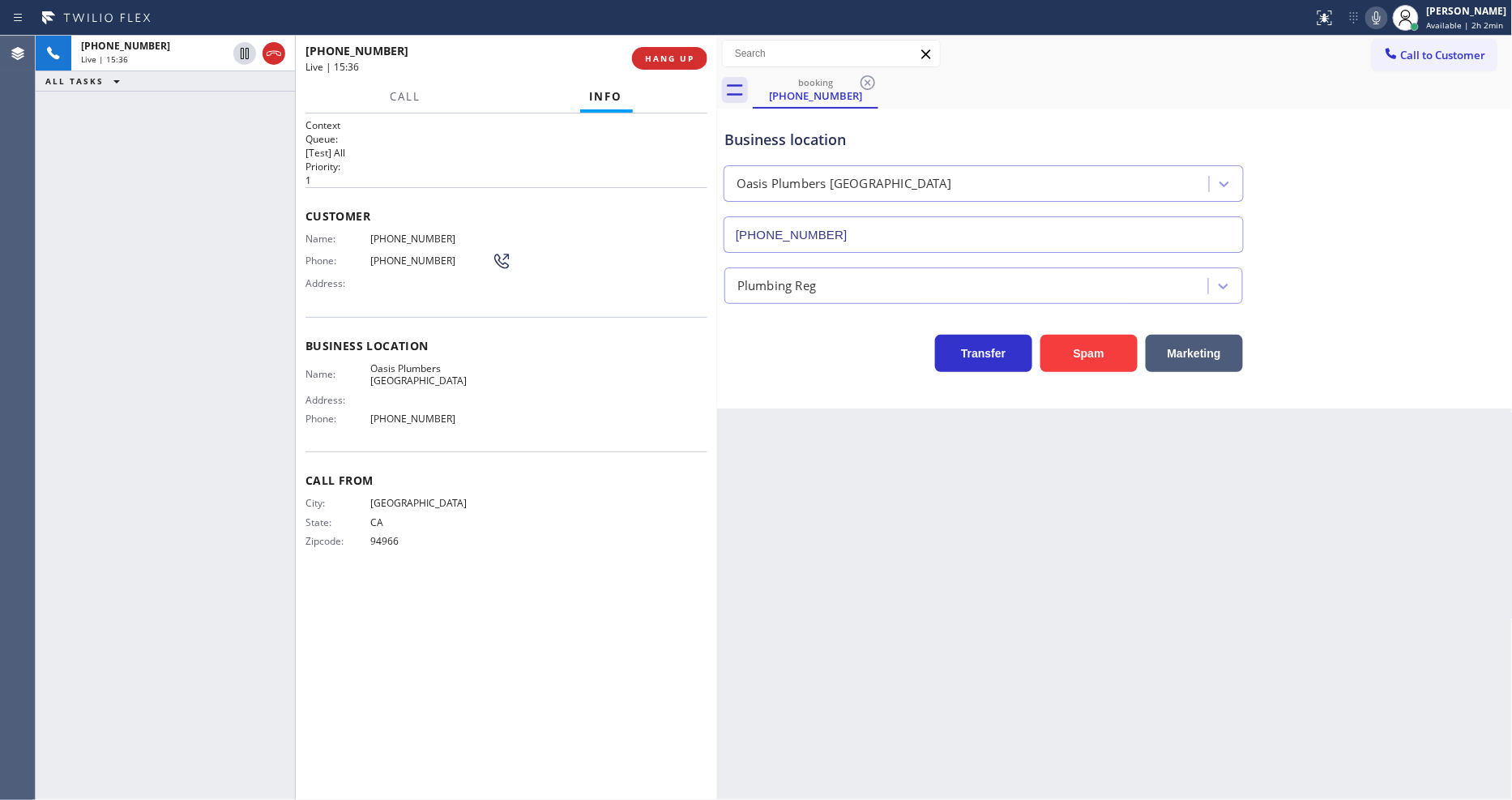
click at [1387, 14] on icon at bounding box center [1377, 18] width 20 height 20
click at [1381, 14] on icon at bounding box center [1377, 18] width 20 height 20
click at [692, 68] on button "HANG UP" at bounding box center [669, 58] width 75 height 23
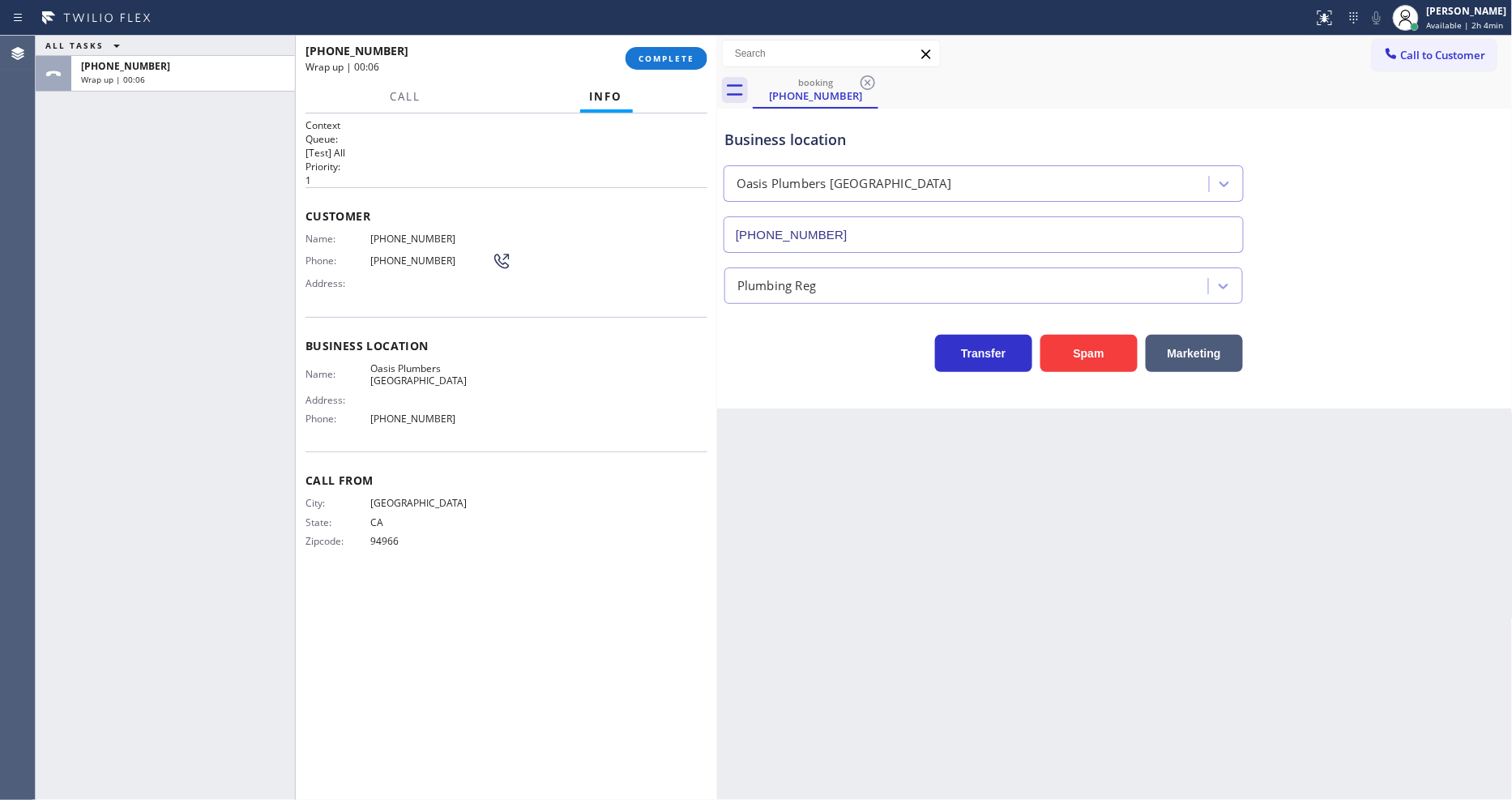
click at [611, 539] on div "Call From City: [GEOGRAPHIC_DATA]: [US_STATE] Zipcode: 94966" at bounding box center [507, 513] width 402 height 123
click at [1432, 23] on div "[PERSON_NAME] Available | 2h 7min" at bounding box center [1468, 17] width 88 height 28
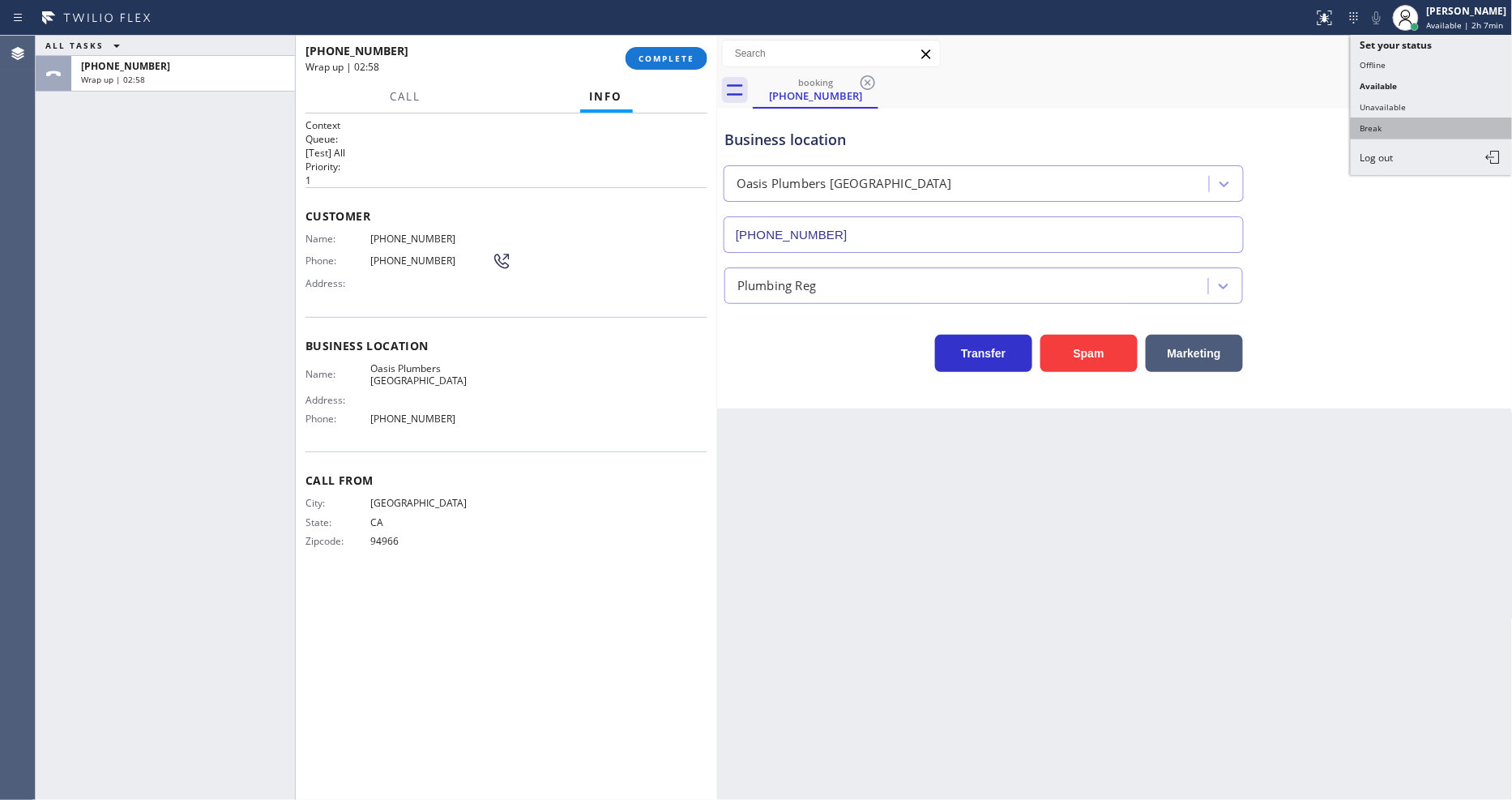
click at [1382, 127] on button "Break" at bounding box center [1431, 127] width 162 height 21
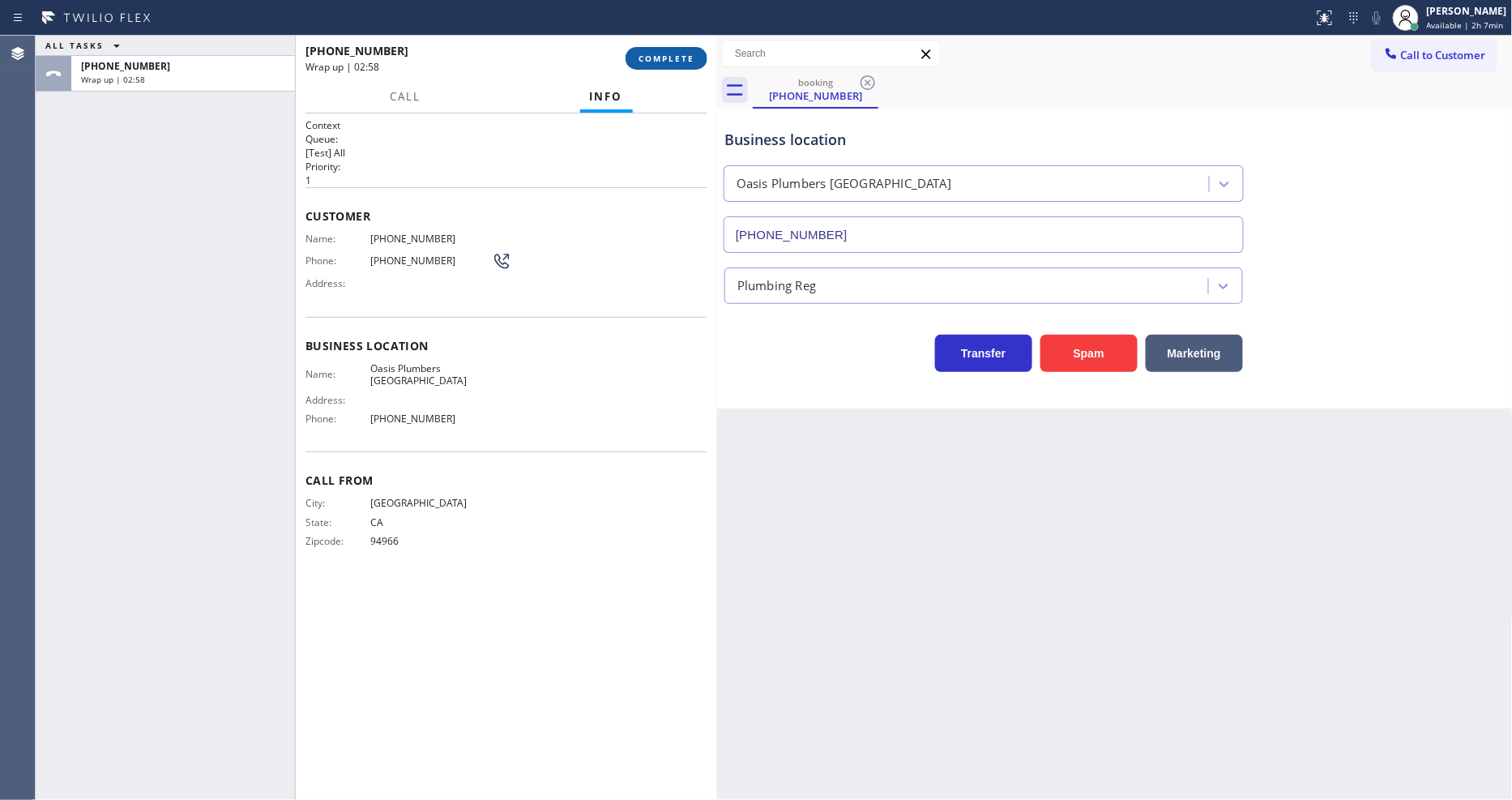
click at [666, 54] on span "COMPLETE" at bounding box center [666, 59] width 56 height 12
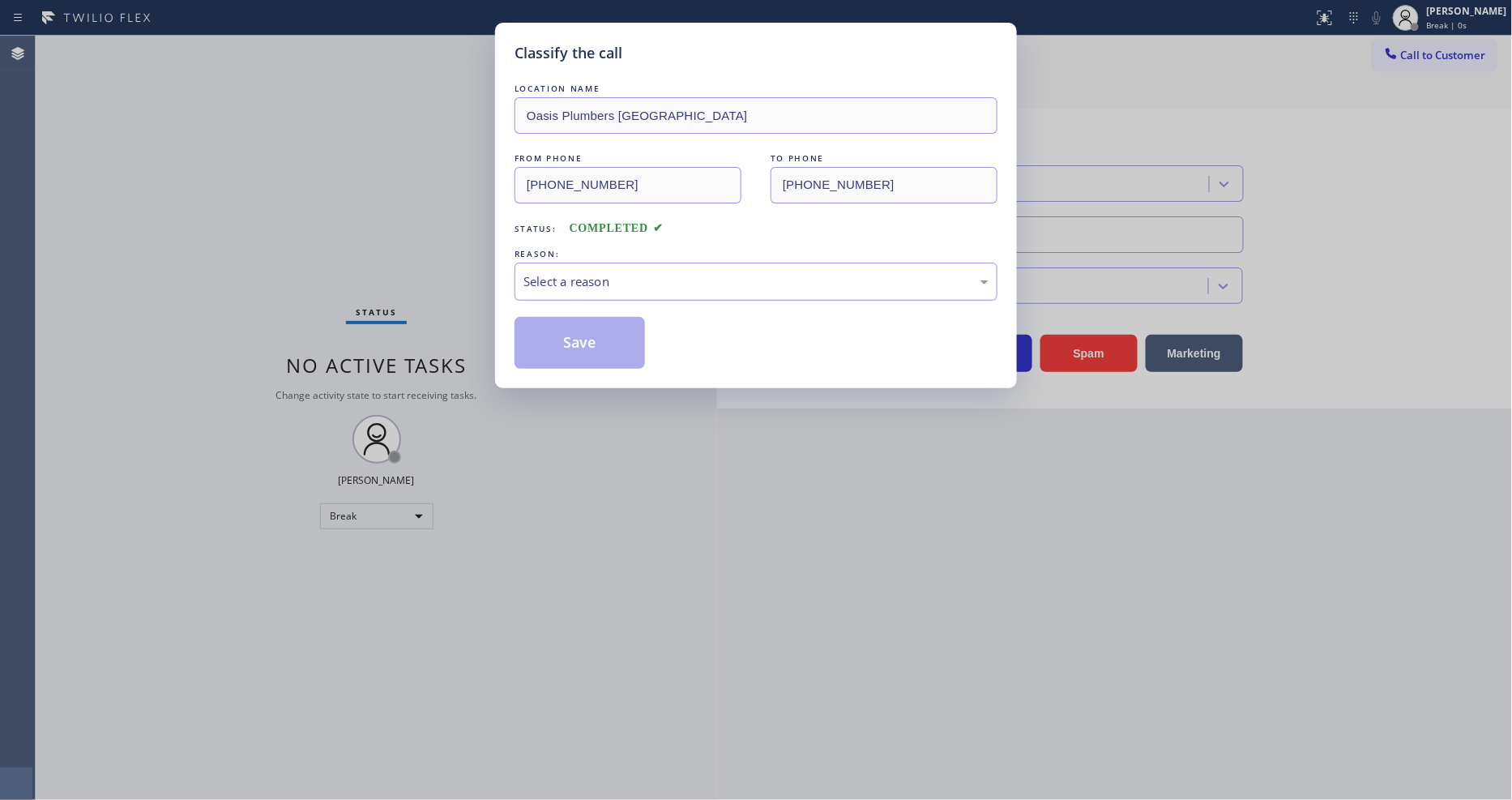
click at [592, 281] on div "Select a reason" at bounding box center [756, 281] width 465 height 19
click at [565, 327] on button "Save" at bounding box center [579, 342] width 130 height 52
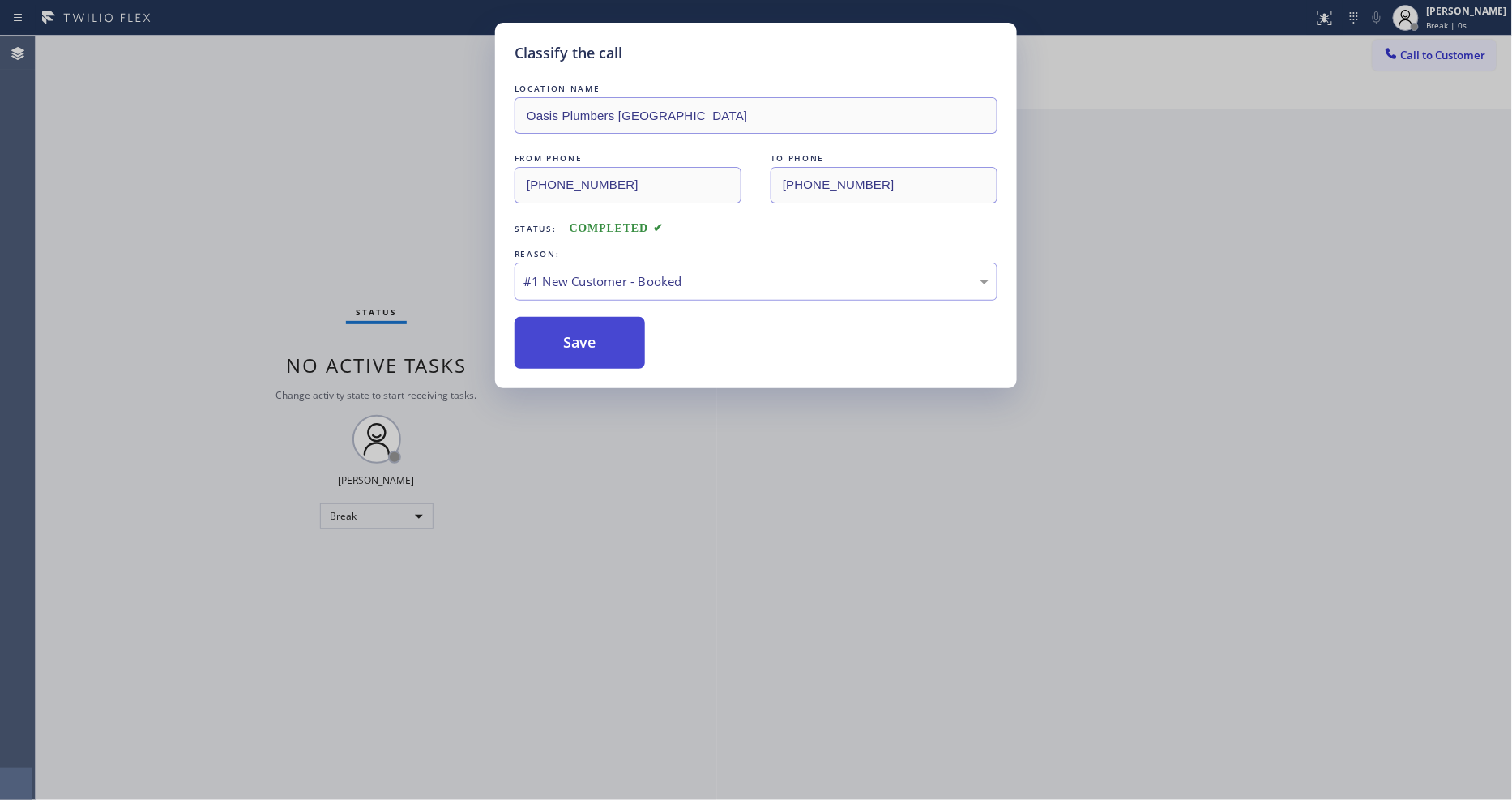
click at [565, 327] on button "Save" at bounding box center [579, 342] width 130 height 52
click at [564, 328] on button "Save" at bounding box center [579, 342] width 130 height 52
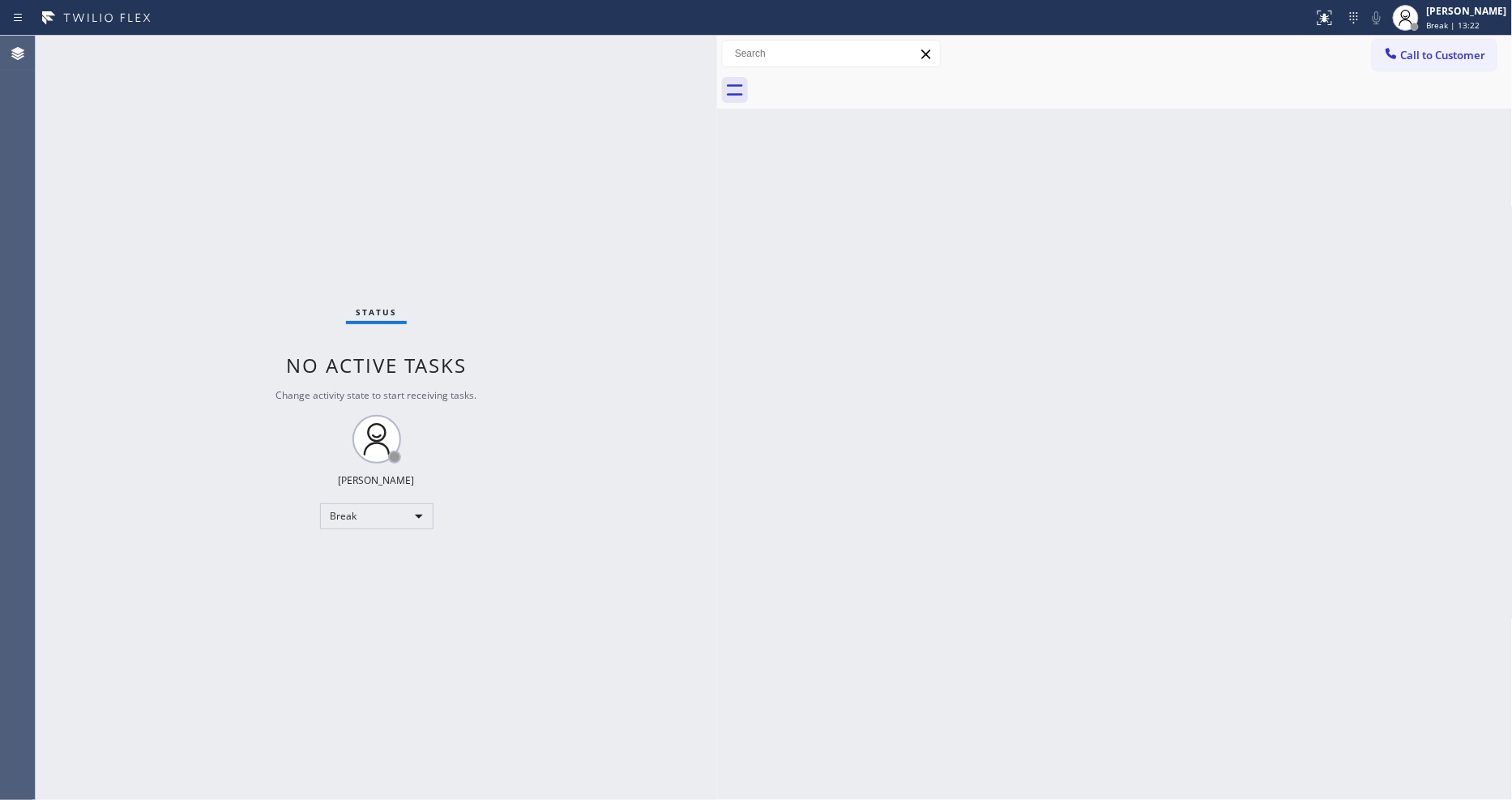
click at [983, 457] on div "Back to Dashboard Change Sender ID Customers Technicians Select a contact Outbo…" at bounding box center [1115, 418] width 796 height 765
click at [610, 410] on div "Status No active tasks Change activity state to start receiving tasks. [PERSON_…" at bounding box center [375, 418] width 681 height 765
click at [334, 515] on div "Break" at bounding box center [377, 516] width 114 height 25
click at [359, 556] on li "Available" at bounding box center [375, 560] width 110 height 20
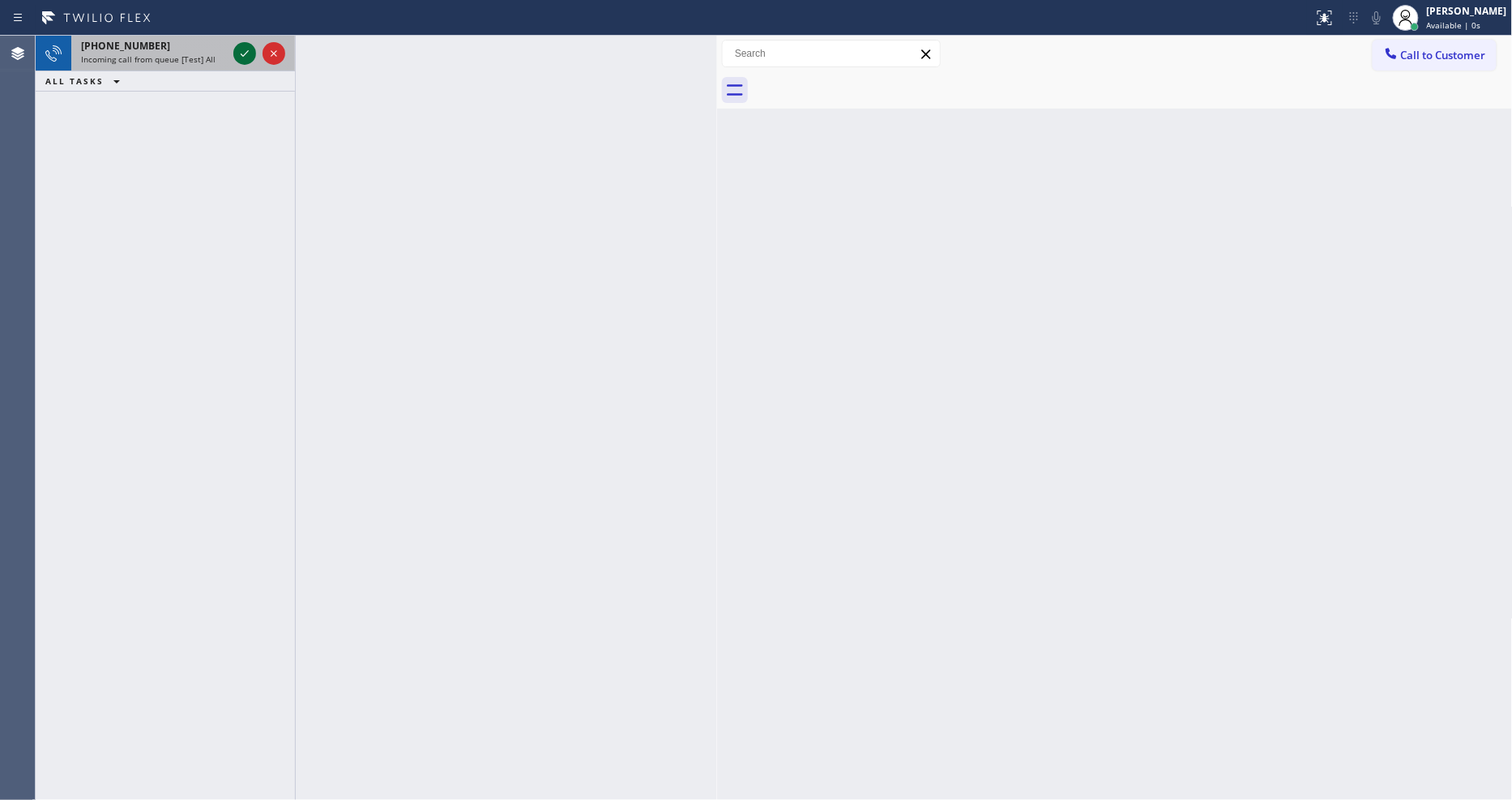
click at [245, 54] on icon at bounding box center [245, 53] width 8 height 7
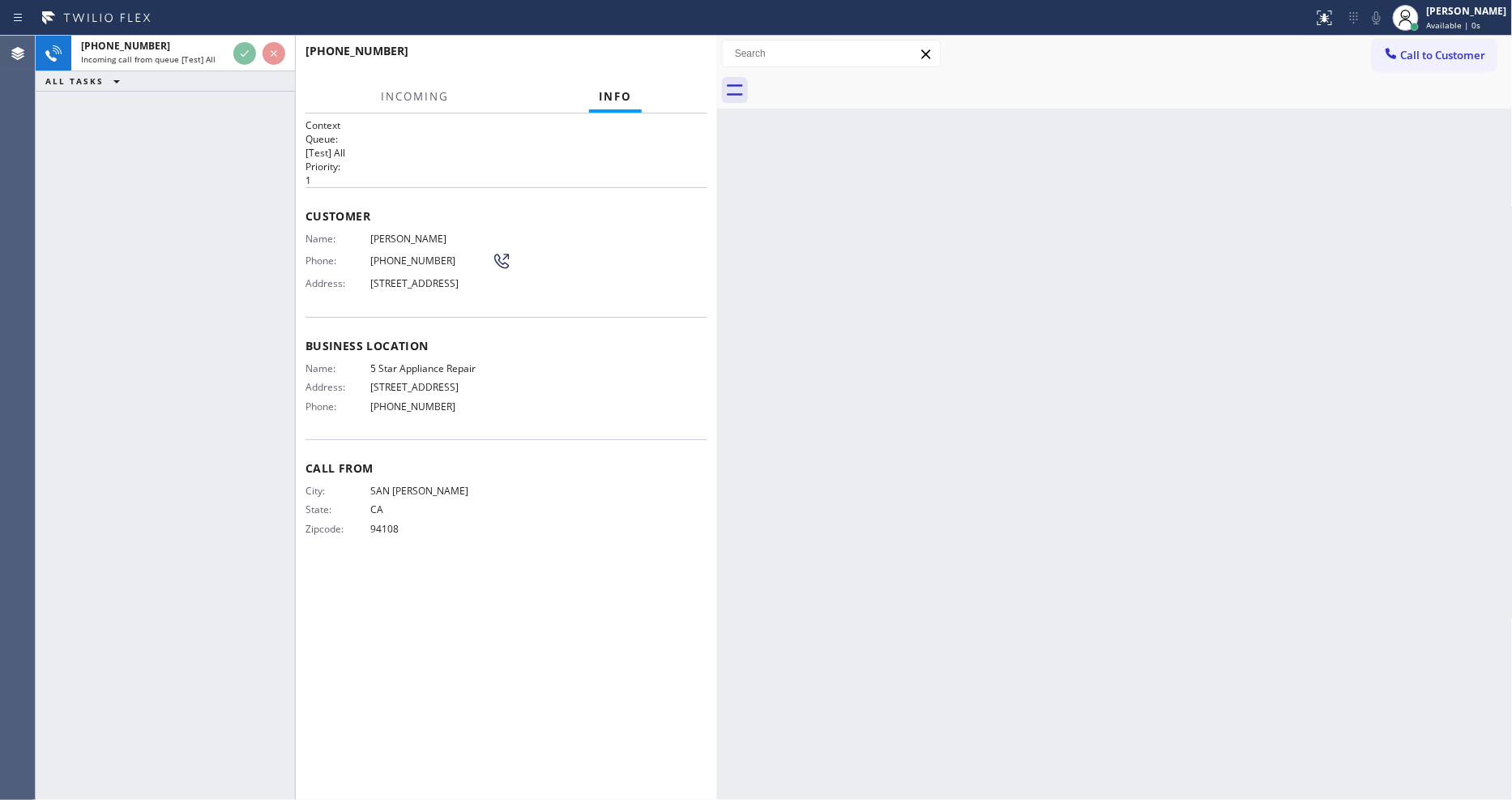
click at [216, 157] on div "[PHONE_NUMBER] Incoming call from queue [Test] All ALL TASKS ALL TASKS ACTIVE T…" at bounding box center [165, 418] width 260 height 765
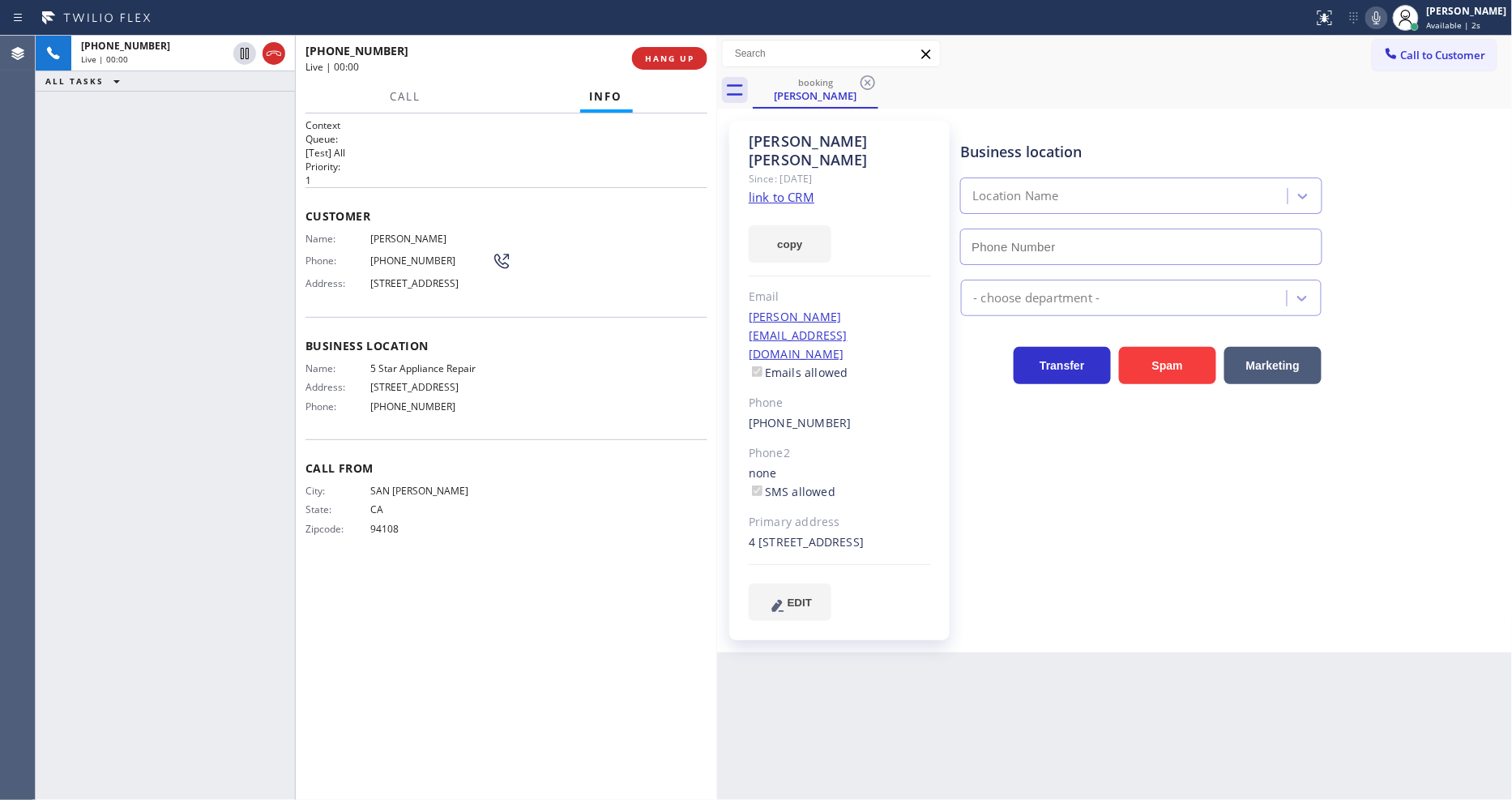
type input "[PHONE_NUMBER]"
click at [788, 189] on link "link to CRM" at bounding box center [781, 197] width 66 height 17
click at [407, 508] on div "City: [GEOGRAPHIC_DATA][PERSON_NAME]: [US_STATE] Zipcode: 94108" at bounding box center [399, 513] width 186 height 57
click at [690, 58] on span "HANG UP" at bounding box center [669, 59] width 49 height 12
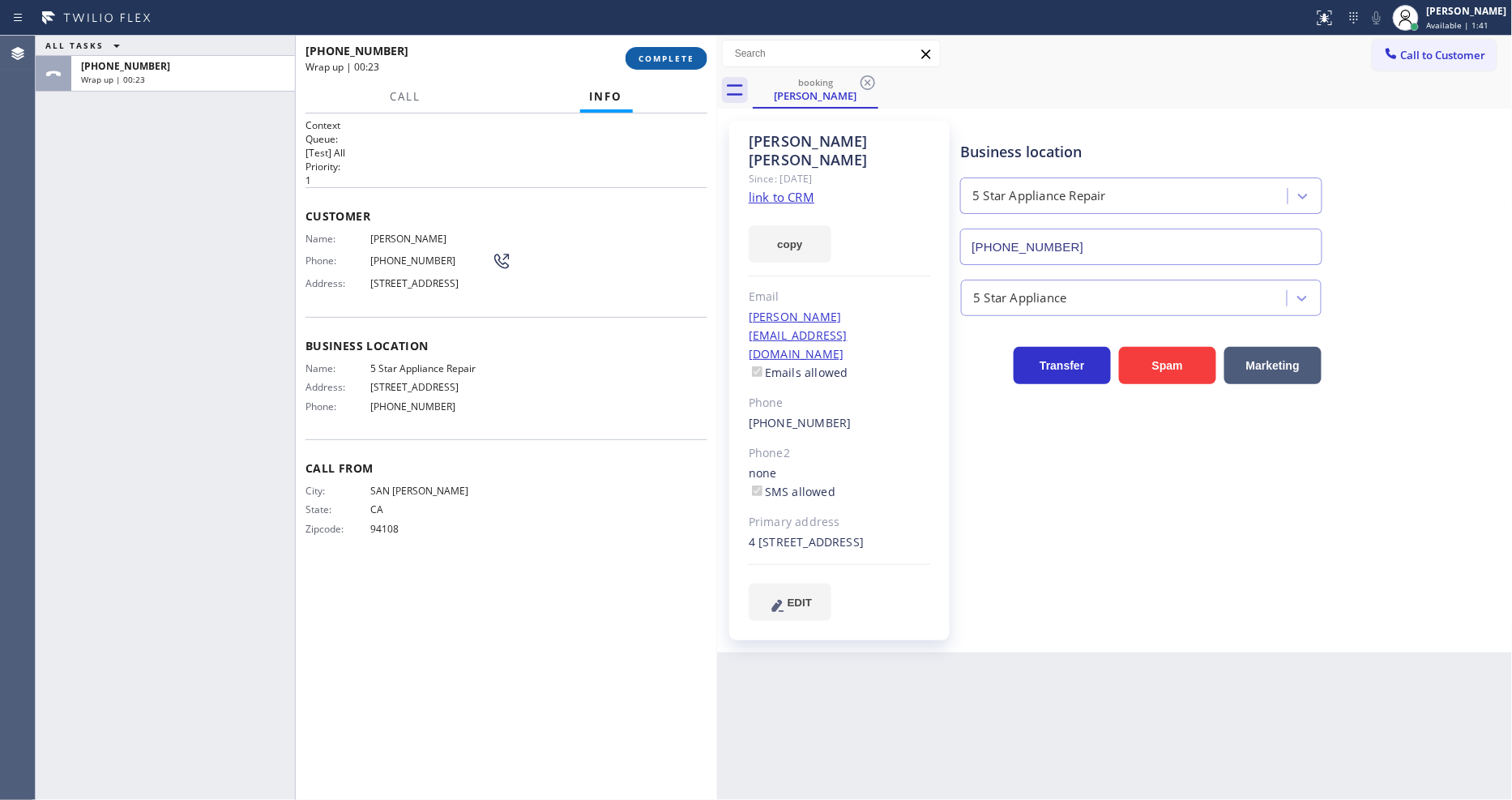
drag, startPoint x: 652, startPoint y: 75, endPoint x: 659, endPoint y: 63, distance: 13.9
click at [653, 72] on div "[PHONE_NUMBER] Wrap up | 00:23 COMPLETE" at bounding box center [507, 58] width 402 height 42
click at [660, 63] on span "COMPLETE" at bounding box center [666, 59] width 56 height 12
click at [578, 285] on div "Name: [PERSON_NAME] Phone: [PHONE_NUMBER] Address: [STREET_ADDRESS]" at bounding box center [507, 264] width 402 height 64
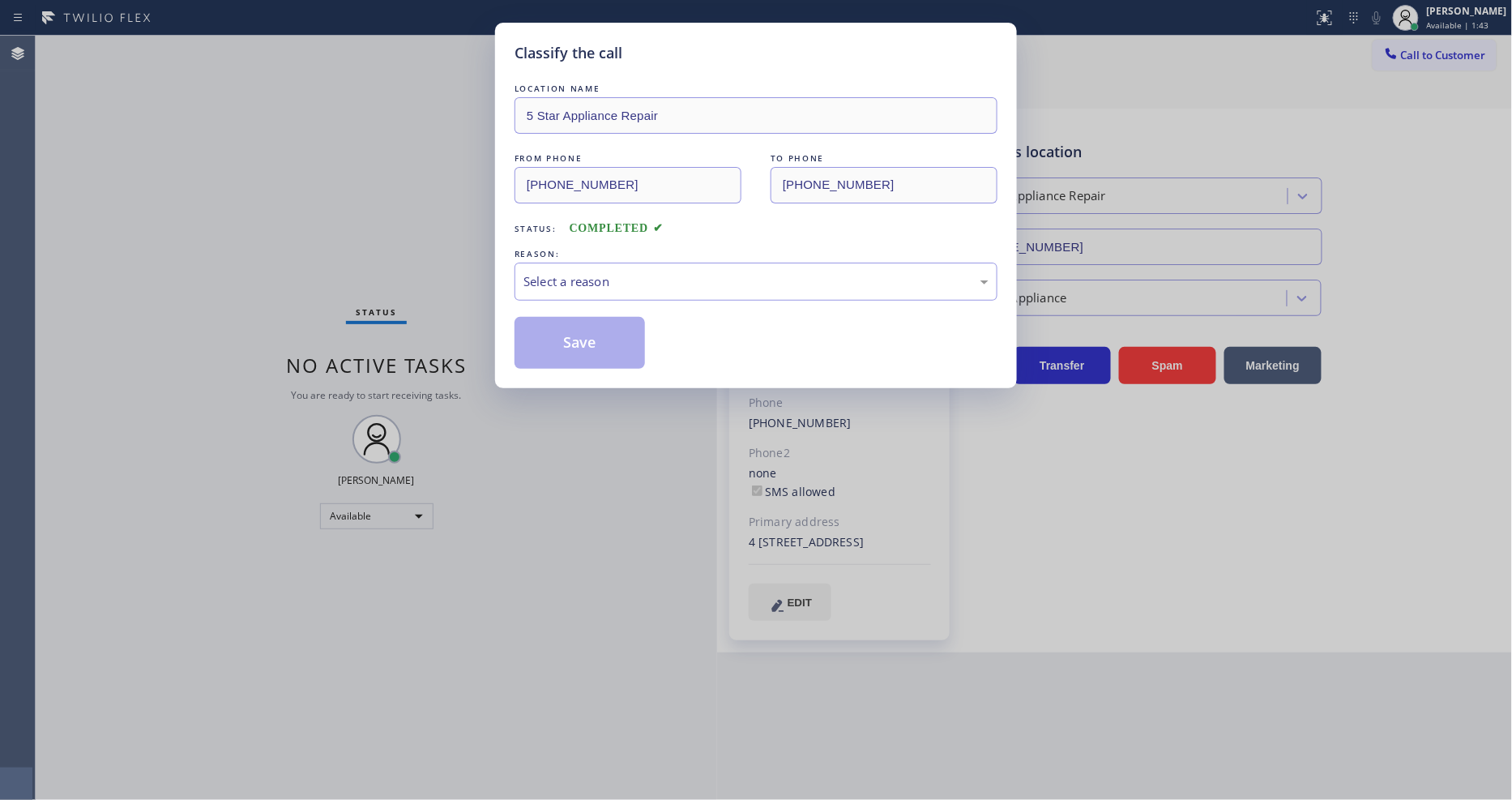
click at [578, 285] on div "Select a reason" at bounding box center [756, 281] width 465 height 19
click at [576, 337] on button "Save" at bounding box center [579, 342] width 130 height 52
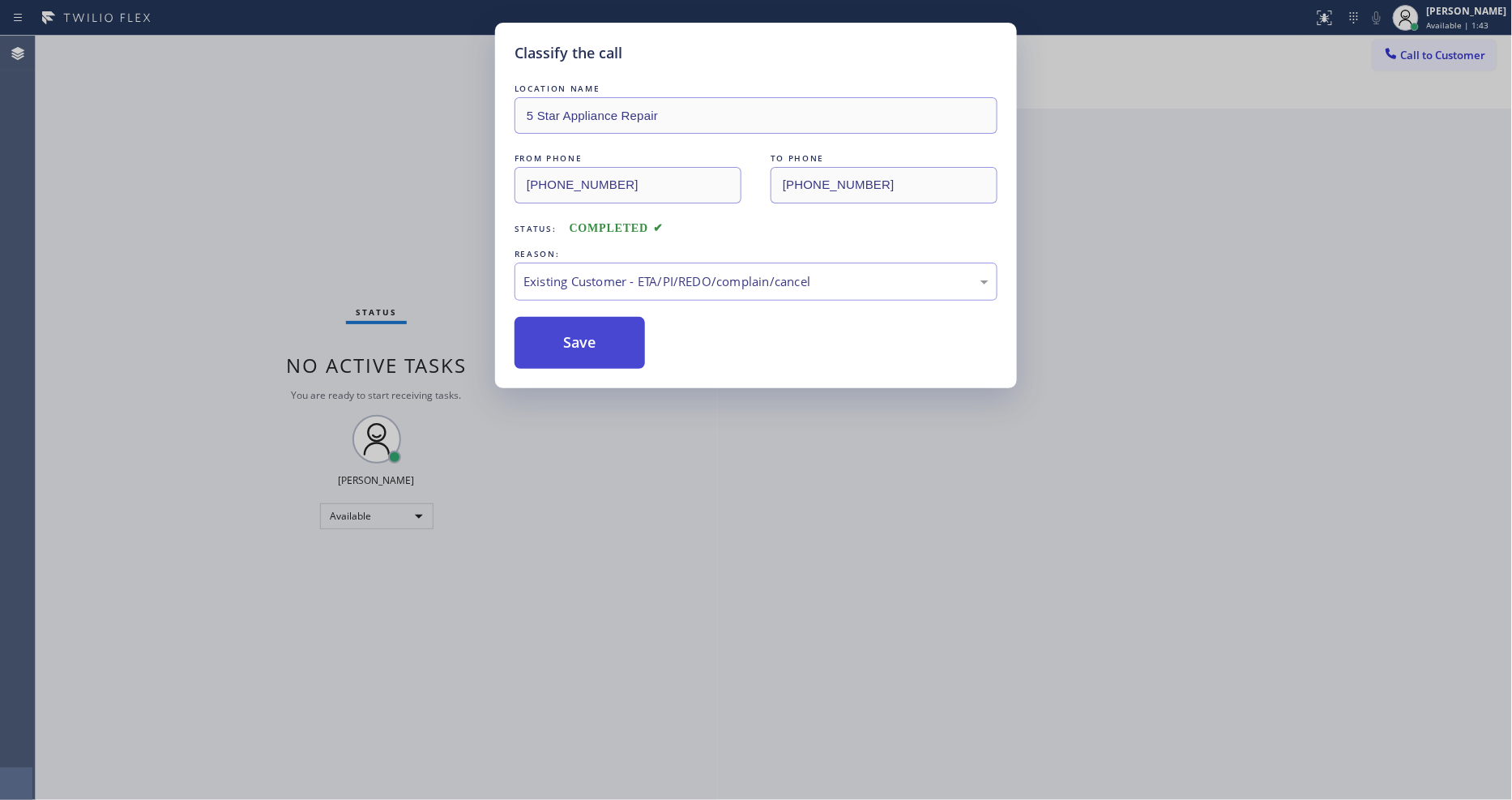
click at [576, 337] on button "Save" at bounding box center [579, 342] width 130 height 52
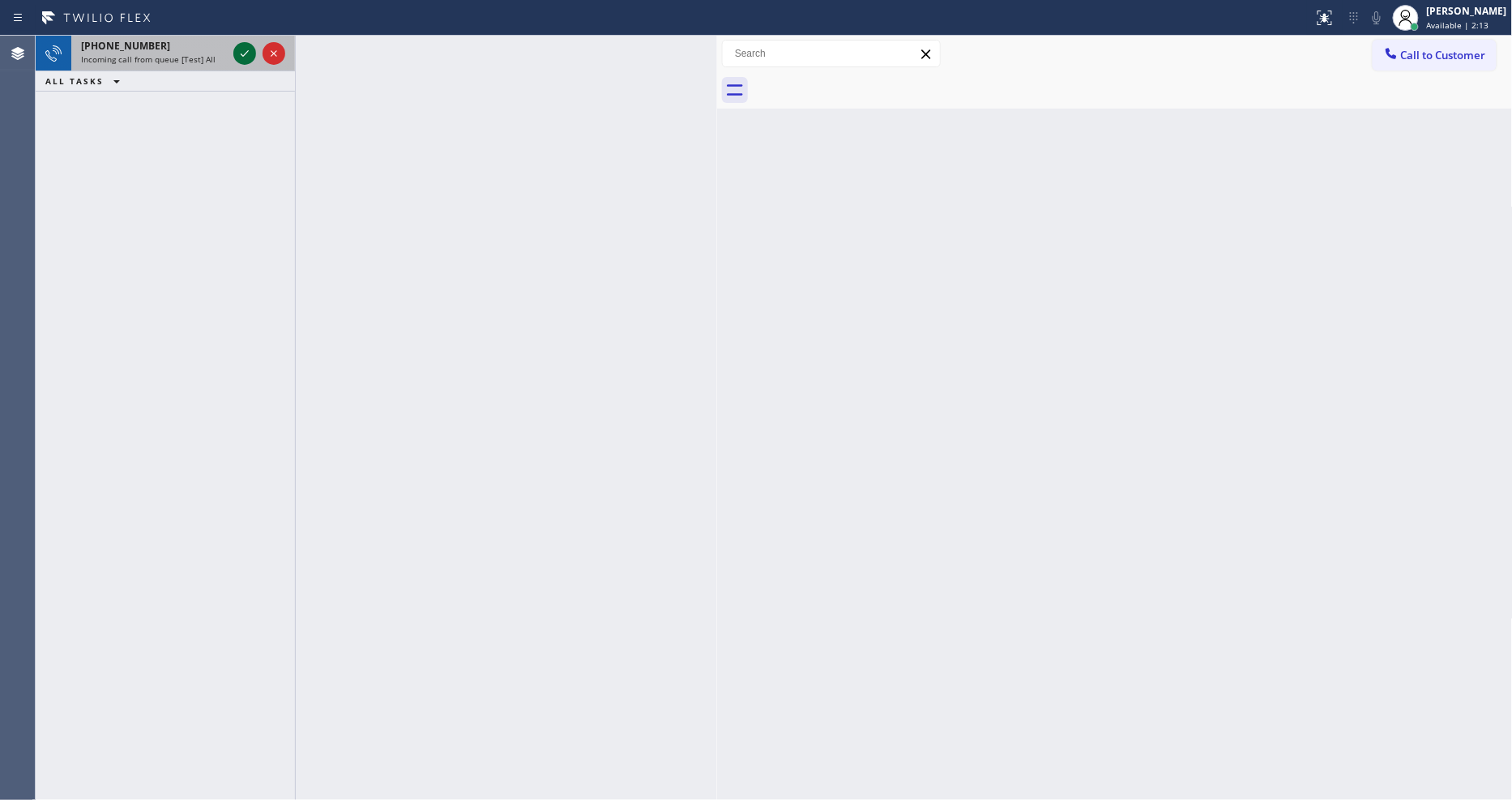
click at [250, 55] on icon at bounding box center [245, 54] width 20 height 20
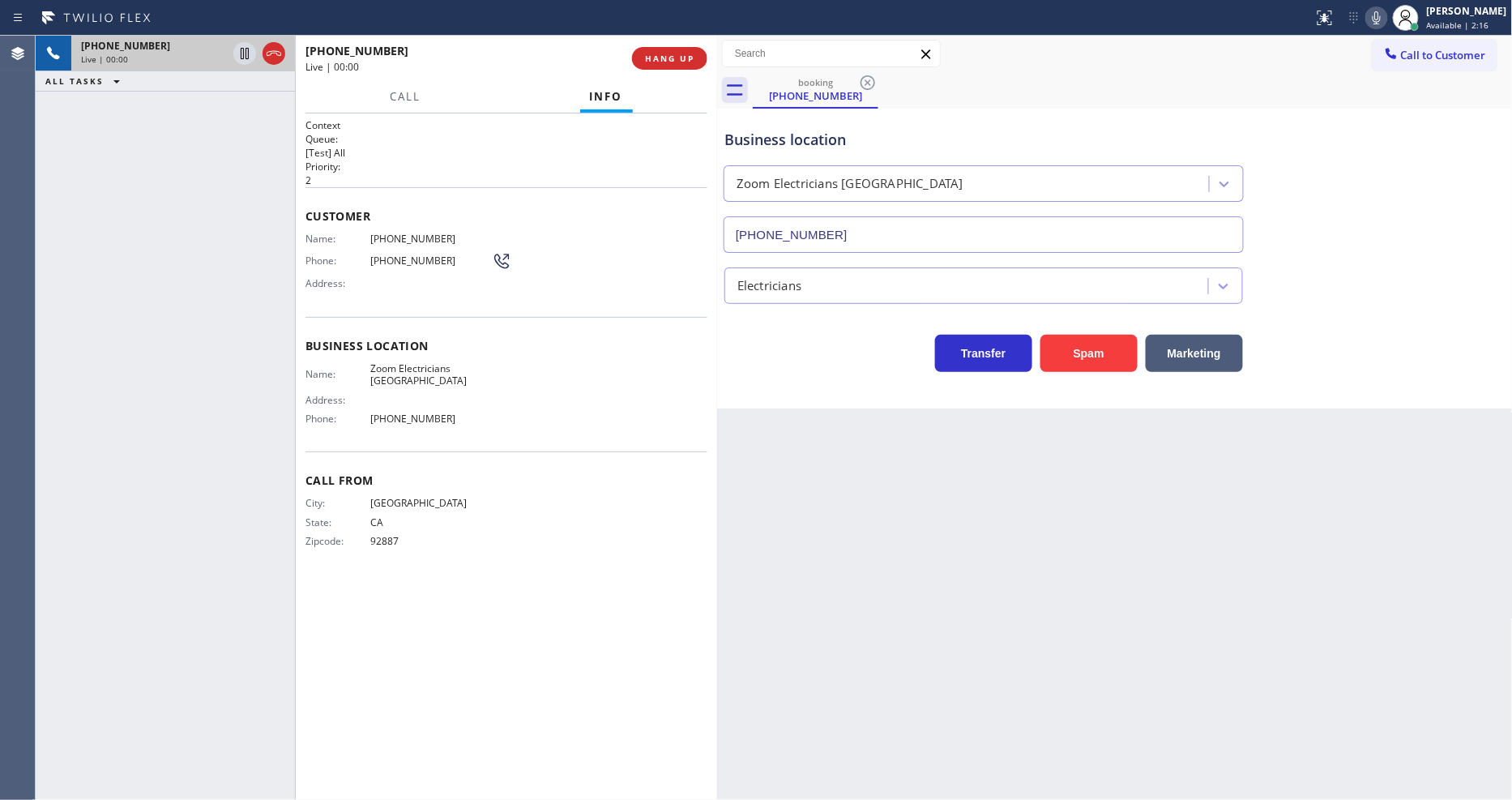
type input "[PHONE_NUMBER]"
click at [386, 363] on span "Zoom Electricians [GEOGRAPHIC_DATA]" at bounding box center [431, 375] width 122 height 25
click at [401, 232] on span "[PHONE_NUMBER]" at bounding box center [431, 238] width 122 height 12
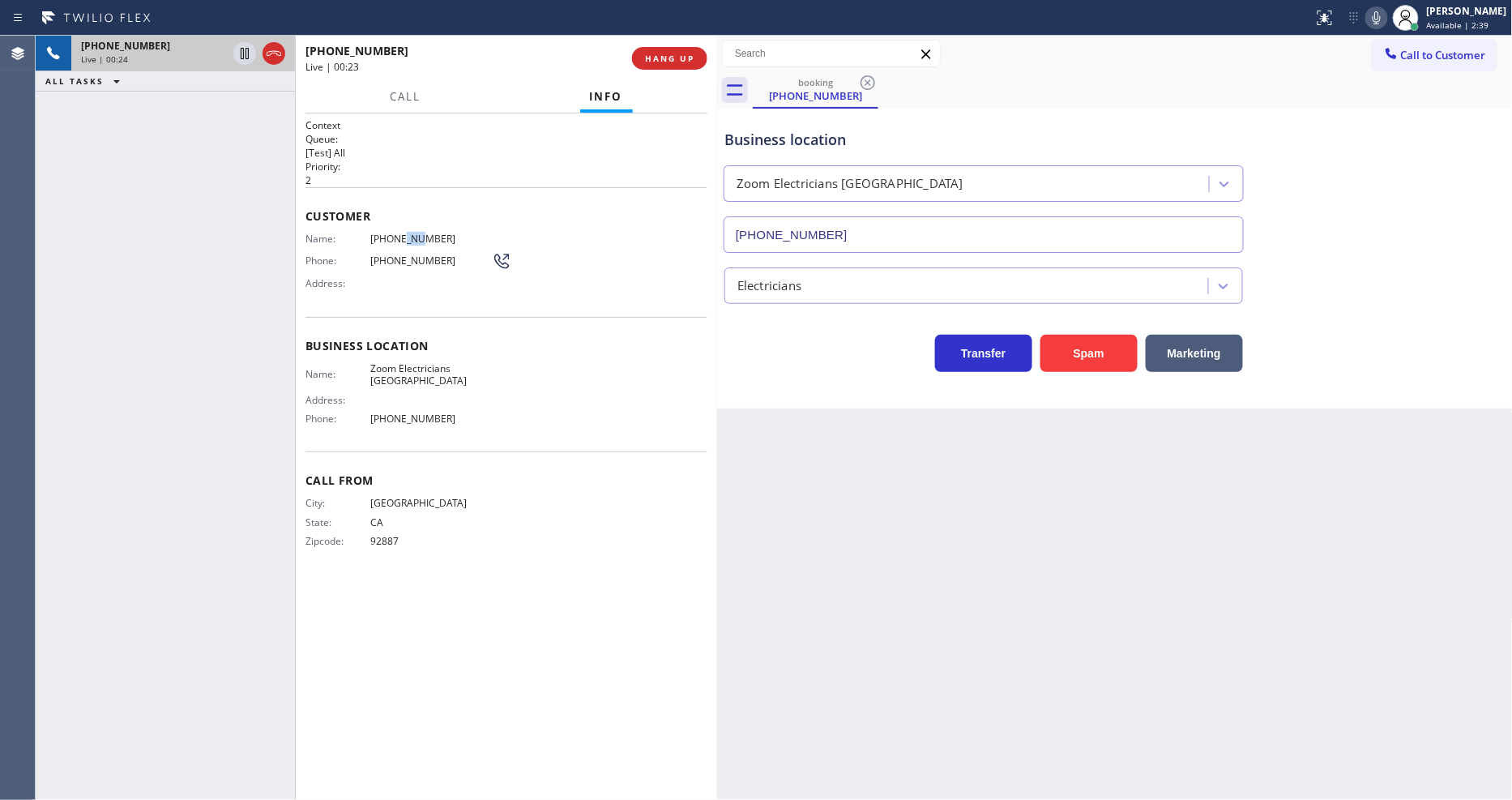
click at [401, 232] on span "[PHONE_NUMBER]" at bounding box center [431, 238] width 122 height 12
click at [400, 232] on span "[PHONE_NUMBER]" at bounding box center [431, 238] width 122 height 12
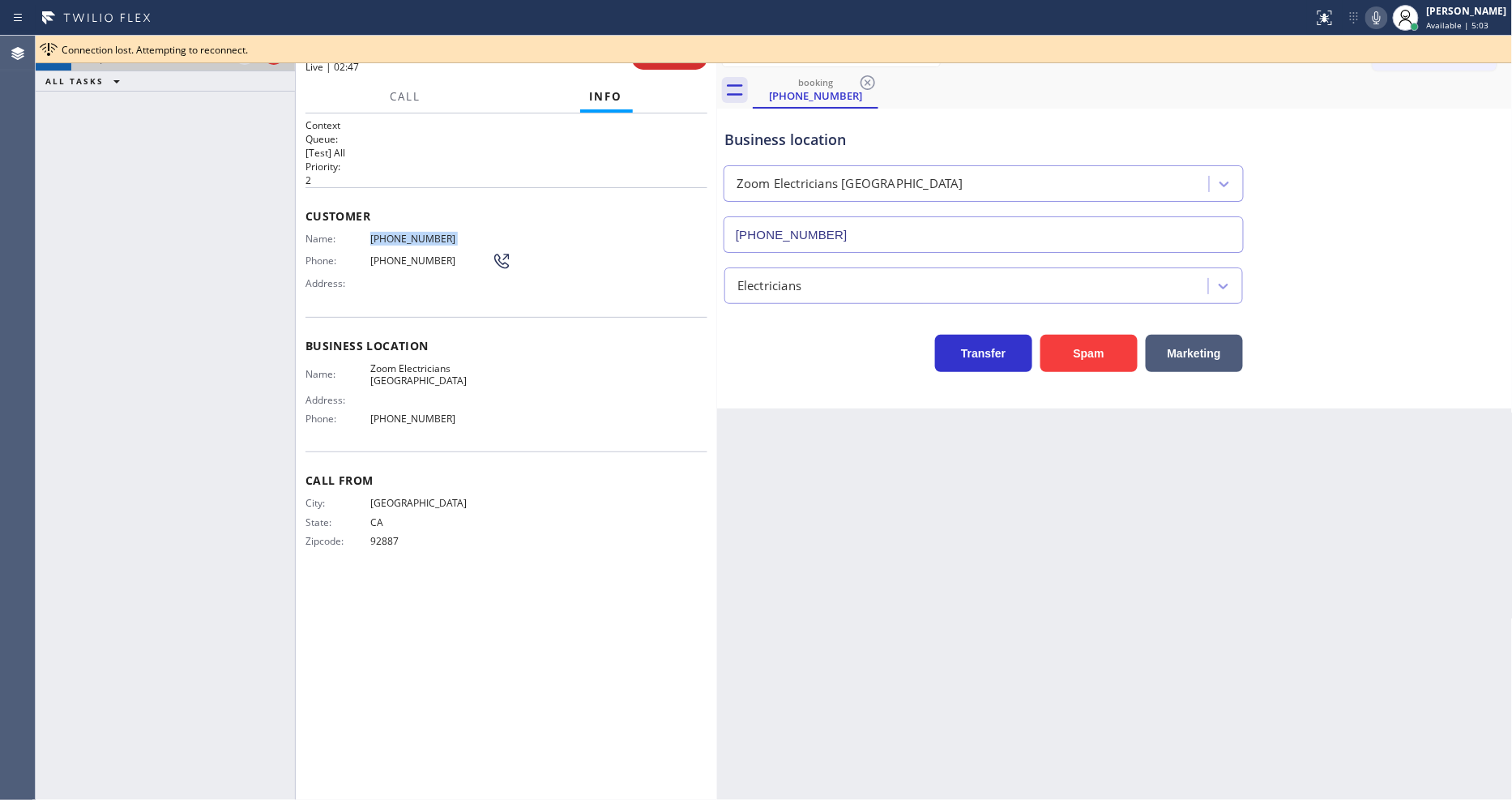
click at [1318, 168] on div "Business location Zoom Electricians [GEOGRAPHIC_DATA] [PHONE_NUMBER]" at bounding box center [1115, 179] width 788 height 147
click at [239, 110] on div "[PHONE_NUMBER] Live | 02:48 ALL TASKS ALL TASKS ACTIVE TASKS TASKS IN WRAP UP" at bounding box center [165, 418] width 260 height 765
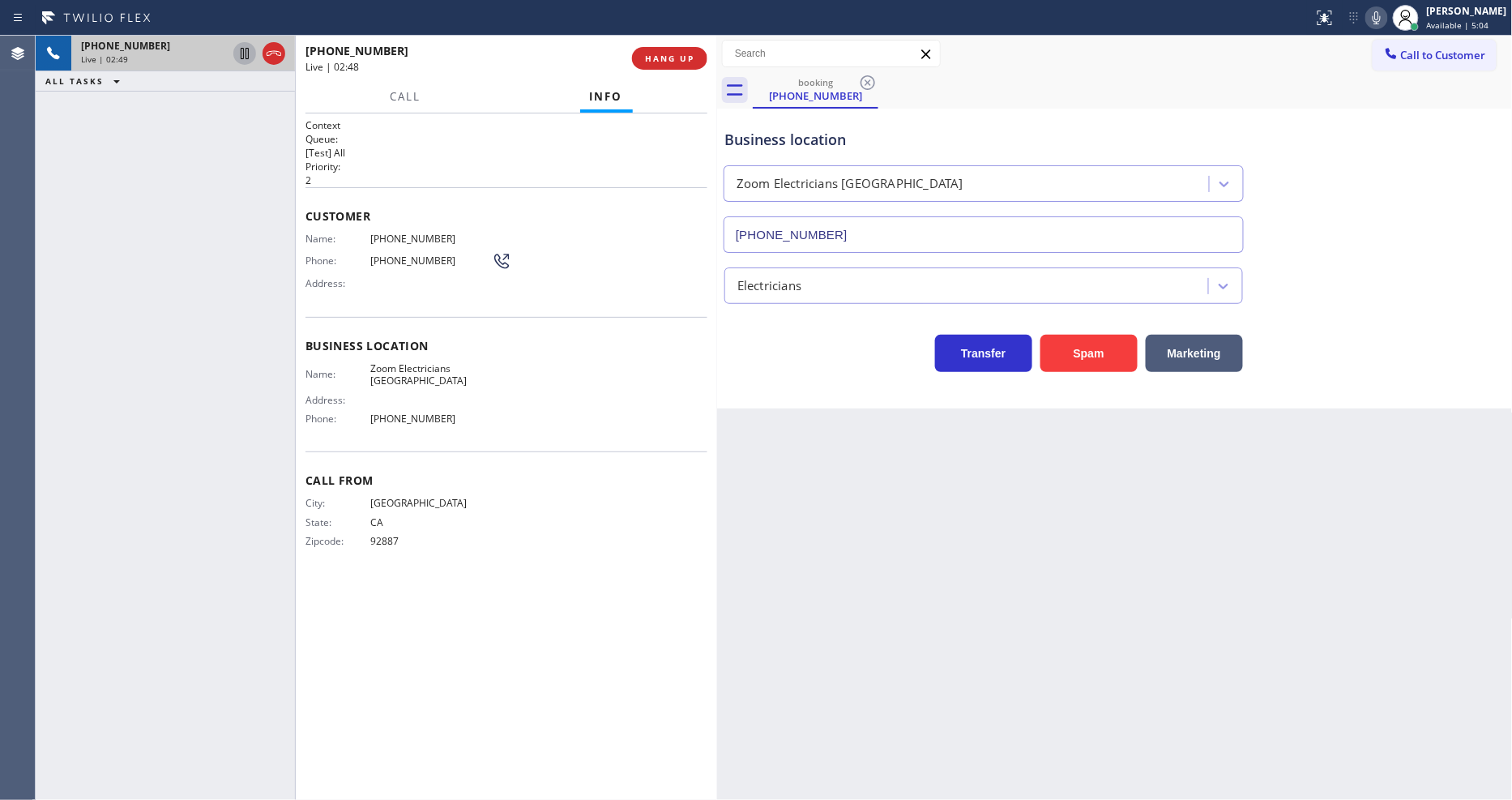
click at [243, 52] on icon at bounding box center [245, 54] width 20 height 20
click at [1382, 15] on icon at bounding box center [1377, 18] width 20 height 20
drag, startPoint x: 238, startPoint y: 49, endPoint x: 322, endPoint y: 47, distance: 84.0
click at [238, 49] on icon at bounding box center [245, 54] width 20 height 20
click at [1387, 22] on icon at bounding box center [1377, 18] width 20 height 20
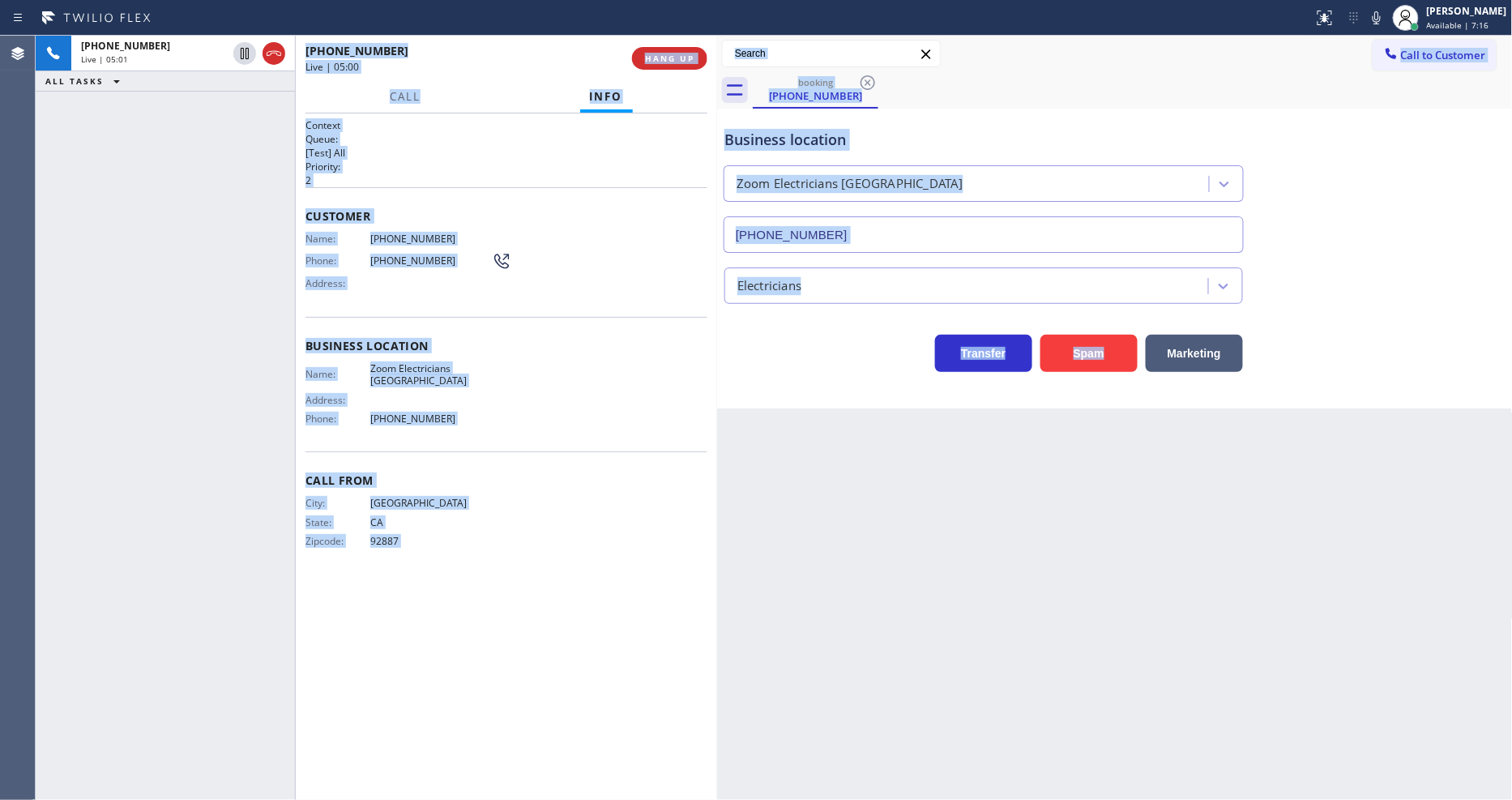
drag, startPoint x: 225, startPoint y: 556, endPoint x: 981, endPoint y: 382, distance: 775.8
click at [1033, 372] on div "[PHONE_NUMBER] Live | 05:01 ALL TASKS ALL TASKS ACTIVE TASKS TASKS IN WRAP UP […" at bounding box center [773, 418] width 1477 height 765
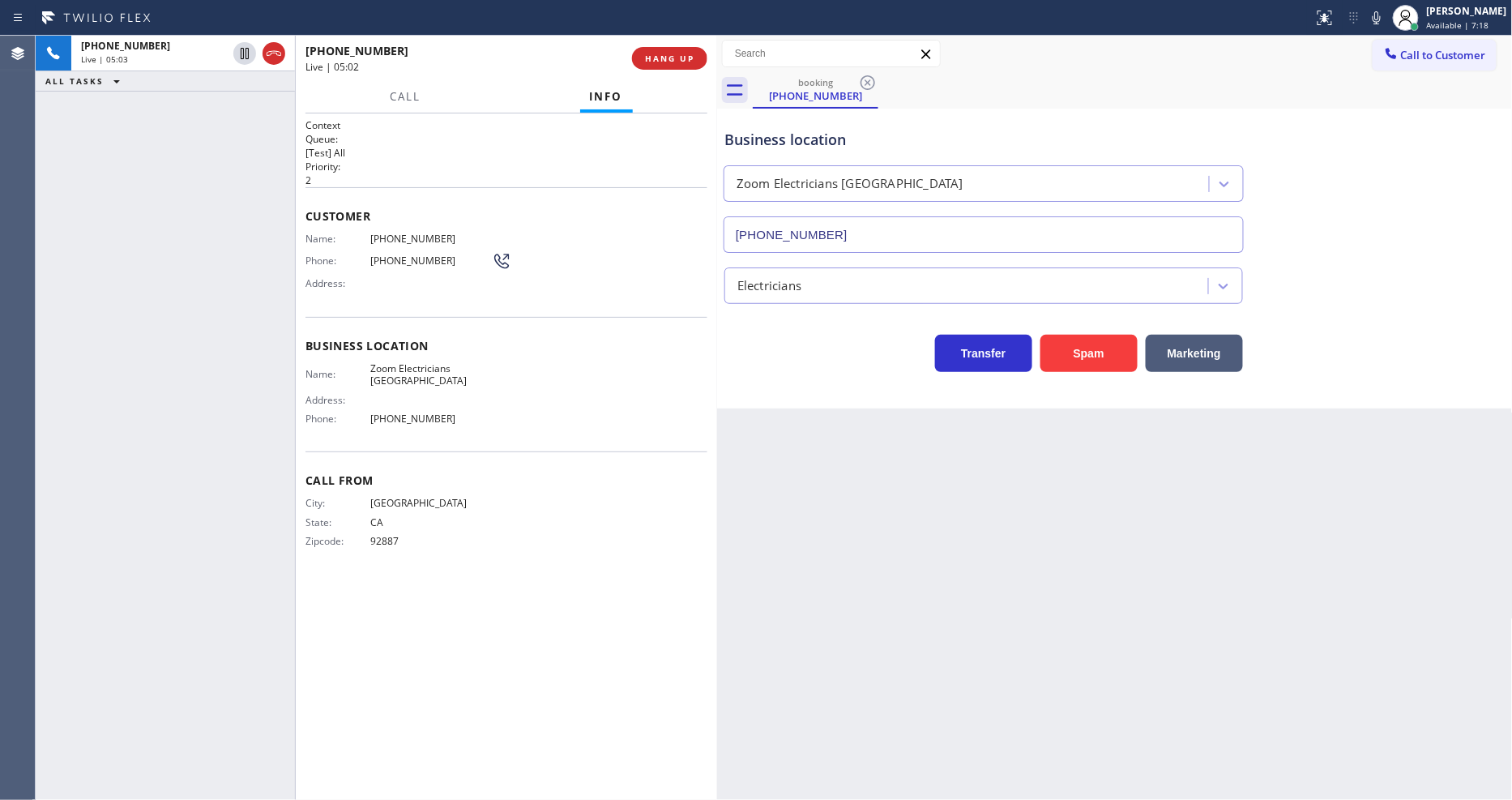
click at [227, 85] on div "ALL TASKS ALL TASKS ACTIVE TASKS TASKS IN WRAP UP" at bounding box center [165, 81] width 260 height 21
click at [241, 54] on icon at bounding box center [245, 54] width 20 height 20
click at [1386, 15] on icon at bounding box center [1377, 18] width 20 height 20
drag, startPoint x: 245, startPoint y: 112, endPoint x: 236, endPoint y: 254, distance: 142.3
click at [245, 111] on icon at bounding box center [245, 110] width 20 height 20
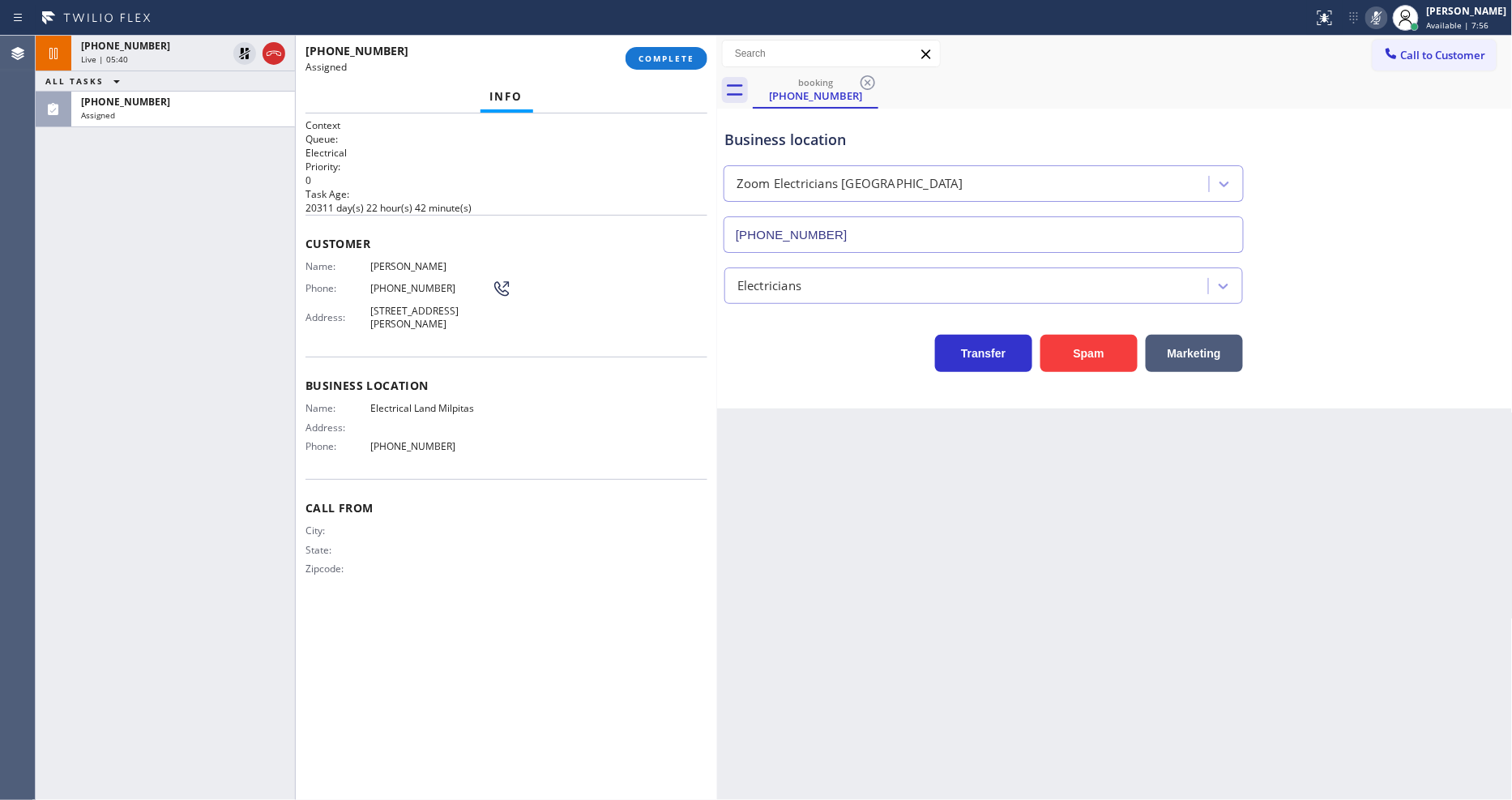
click at [236, 254] on div "[PHONE_NUMBER] Live | 05:40 ALL TASKS ALL TASKS ACTIVE TASKS TASKS IN WRAP UP […" at bounding box center [165, 418] width 260 height 765
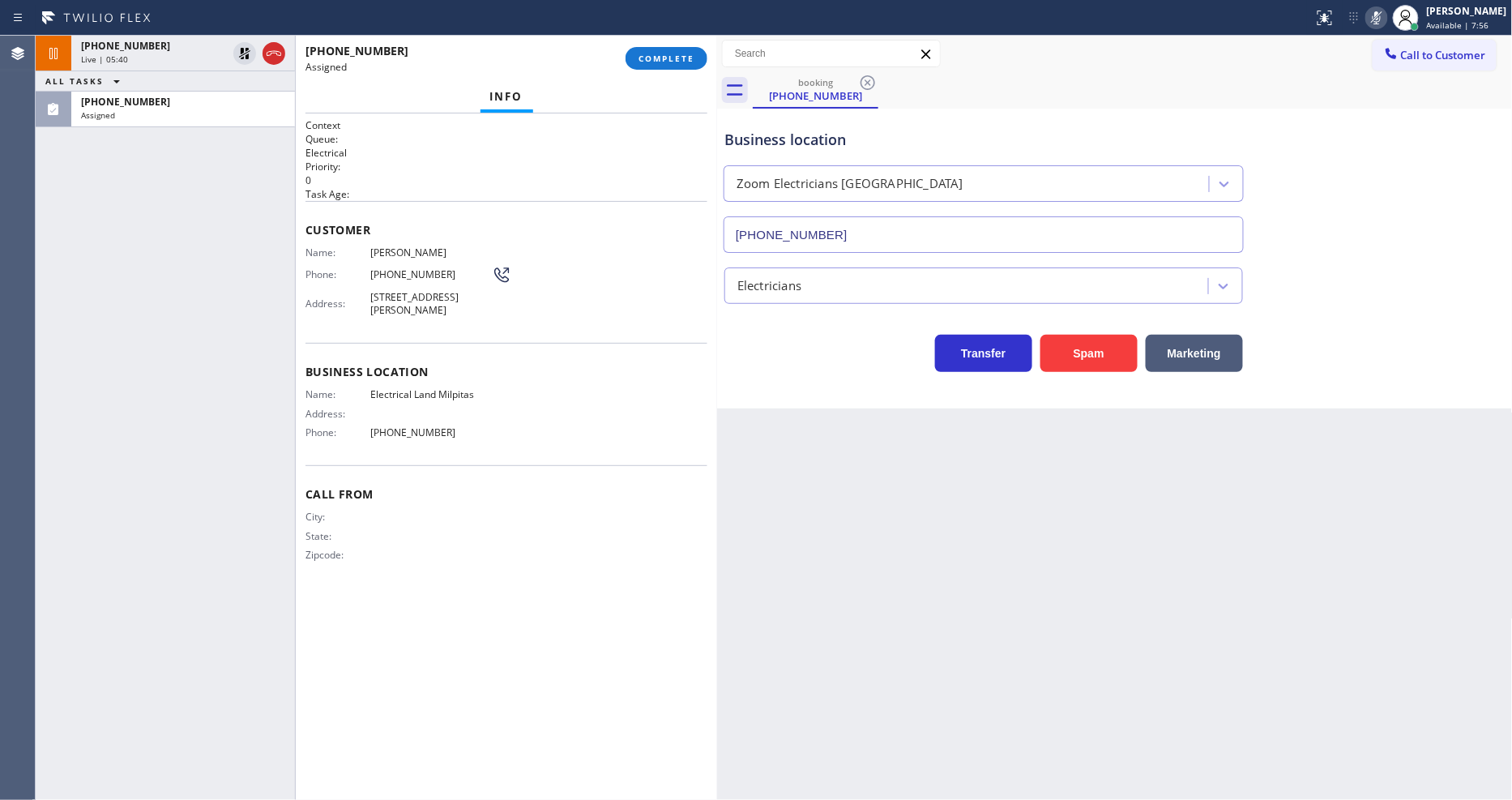
click at [555, 223] on span "Customer" at bounding box center [507, 230] width 402 height 16
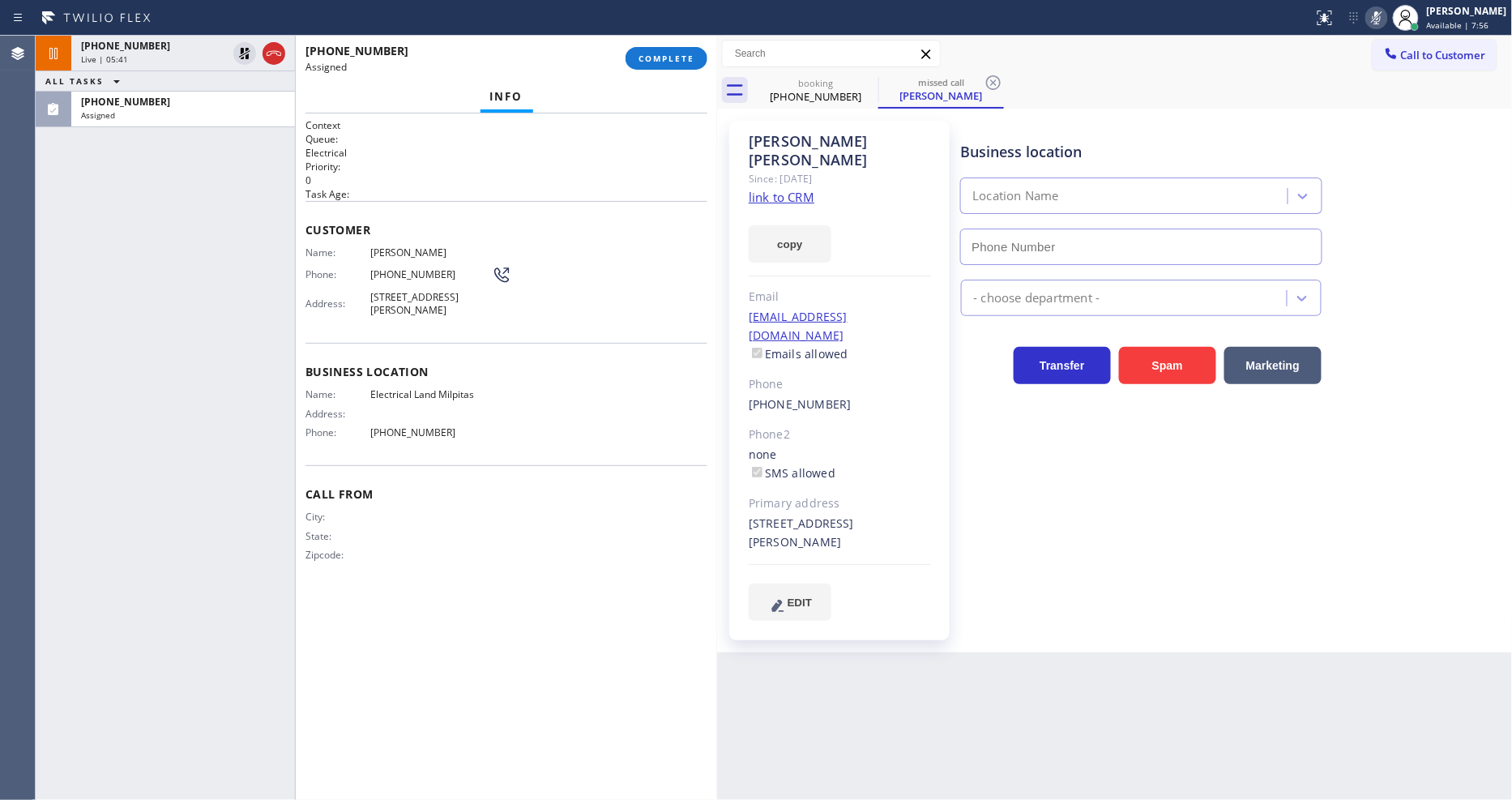
click at [763, 189] on link "link to CRM" at bounding box center [781, 197] width 66 height 17
type input "[PHONE_NUMBER]"
drag, startPoint x: 369, startPoint y: 342, endPoint x: 345, endPoint y: 246, distance: 99.0
click at [368, 343] on div "Business location Name: Electrical Land Milpitas Address: Phone: (408) 547-9940" at bounding box center [507, 404] width 402 height 123
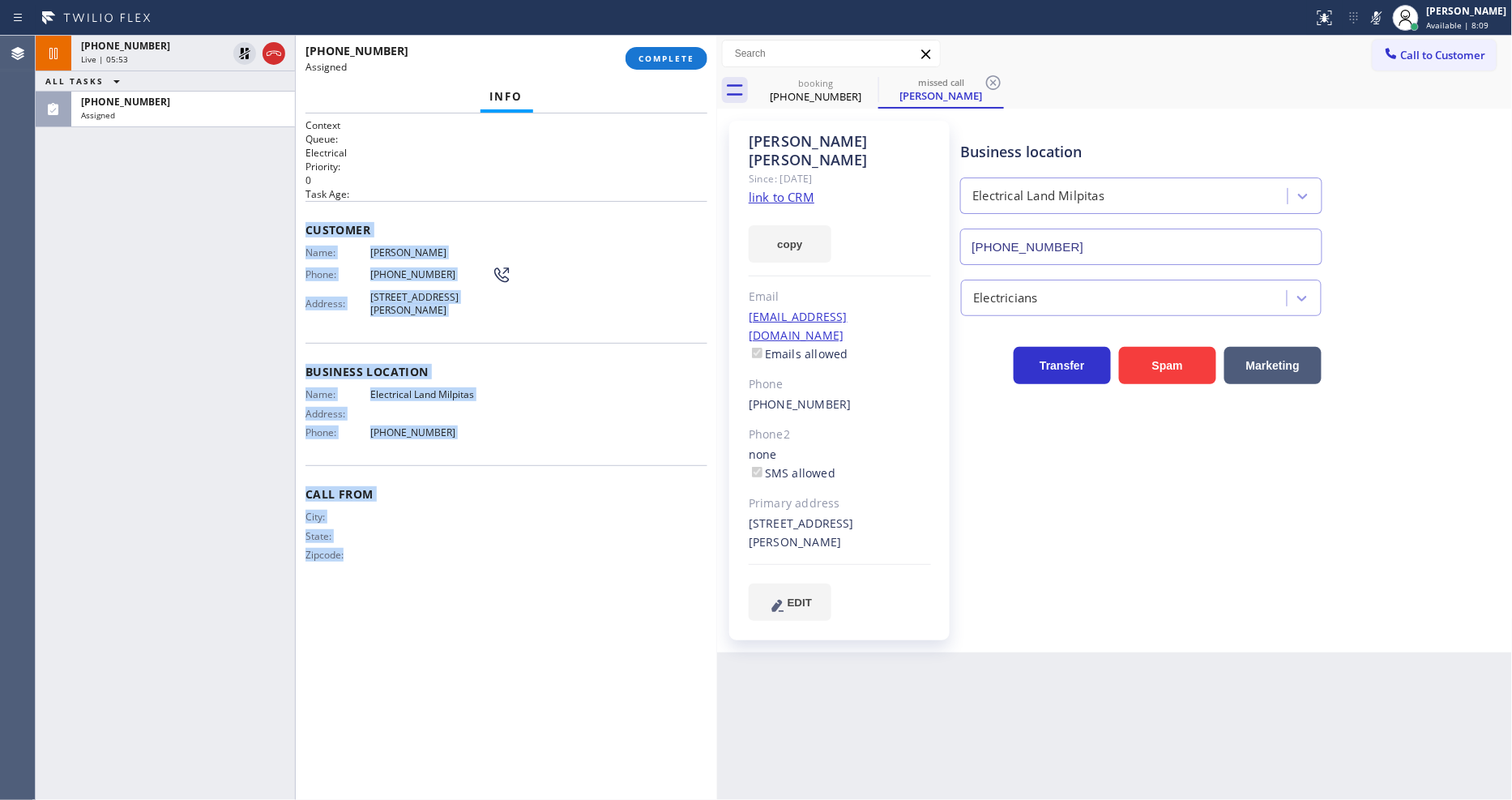
drag, startPoint x: 317, startPoint y: 254, endPoint x: 457, endPoint y: 676, distance: 444.6
click at [447, 700] on div "Context Queue: Electrical Priority: 0 Task Age: Customer Name: Ming-Cheau Lin P…" at bounding box center [507, 457] width 421 height 686
copy div "Customer Name: Ming-Cheau Lin Phone: (925) 203-0871 Address: 436 Dempsey Rd 136…"
click at [672, 57] on span "COMPLETE" at bounding box center [666, 59] width 56 height 12
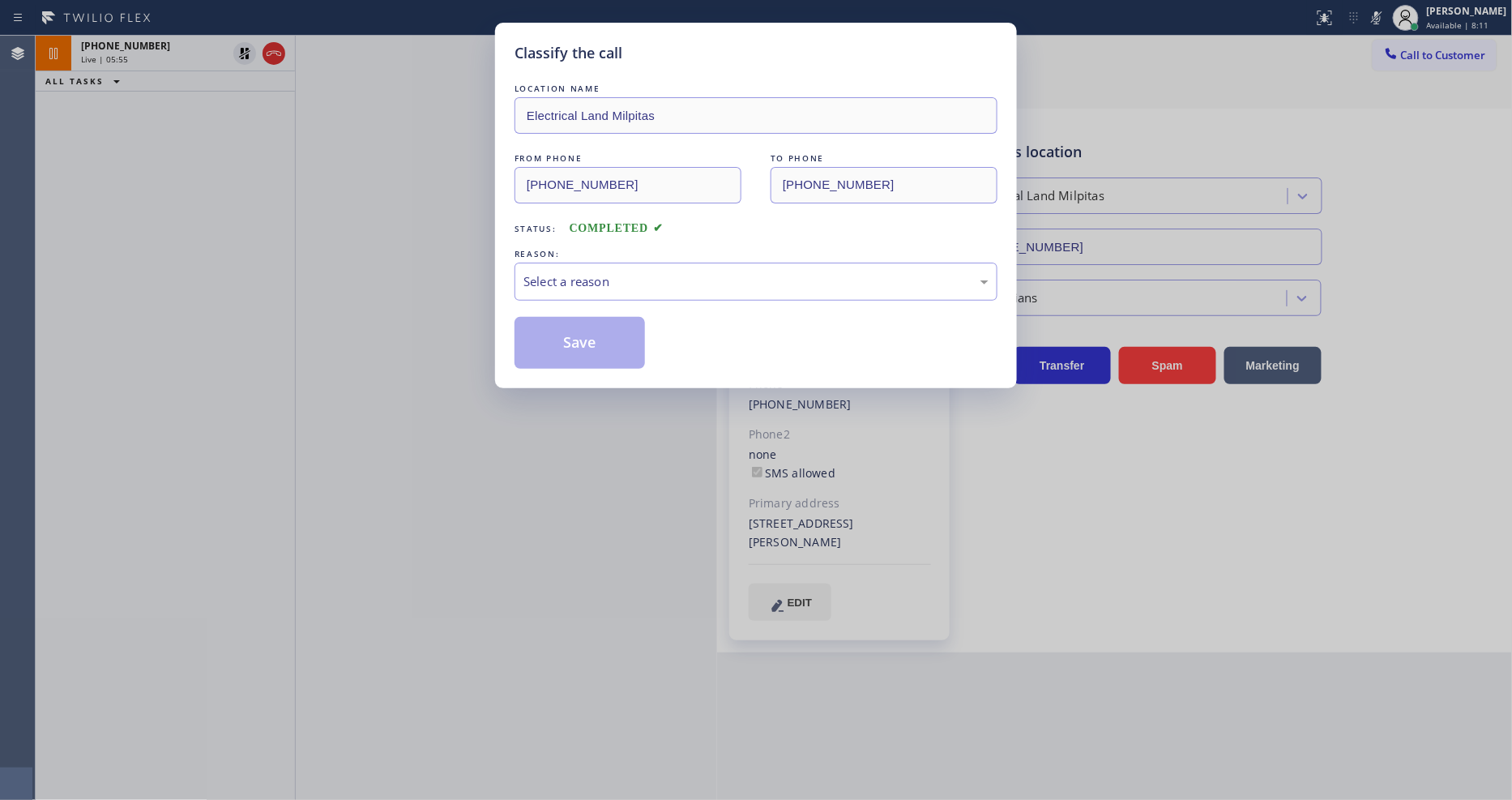
click at [582, 284] on div "Select a reason" at bounding box center [756, 281] width 465 height 19
click at [555, 353] on button "Save" at bounding box center [579, 342] width 130 height 52
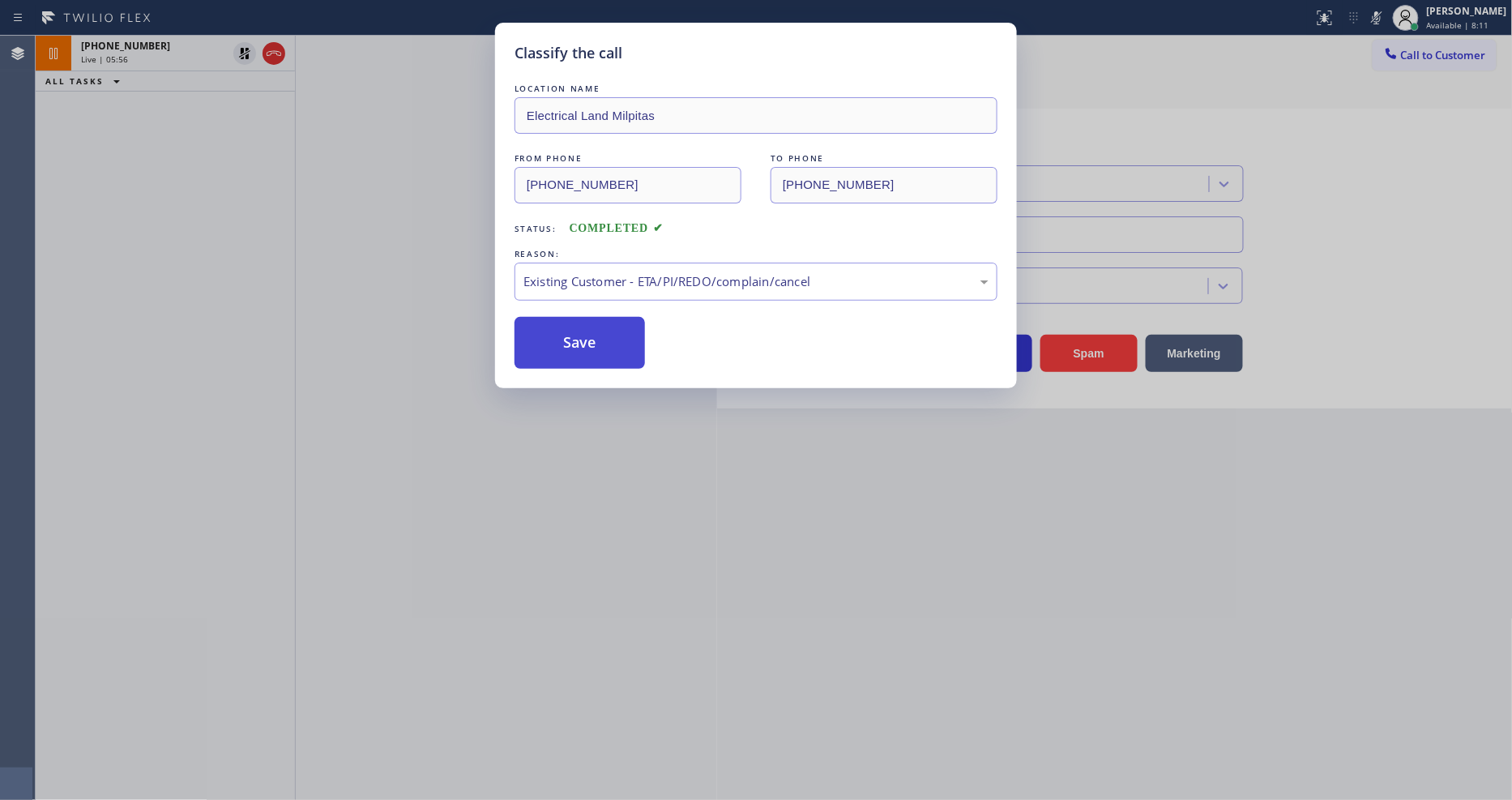
click at [555, 353] on button "Save" at bounding box center [579, 342] width 130 height 52
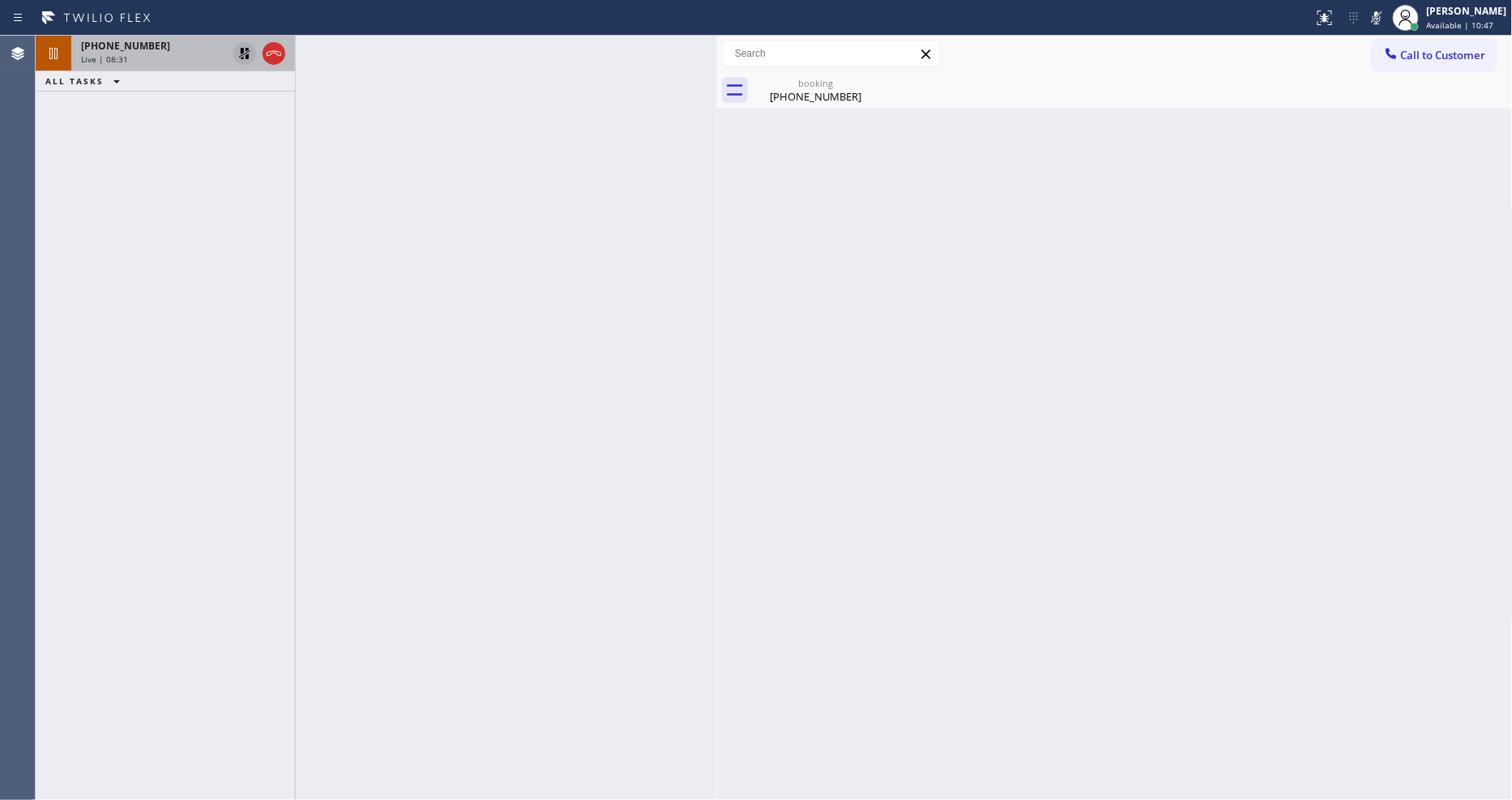
click at [241, 58] on icon at bounding box center [245, 54] width 12 height 12
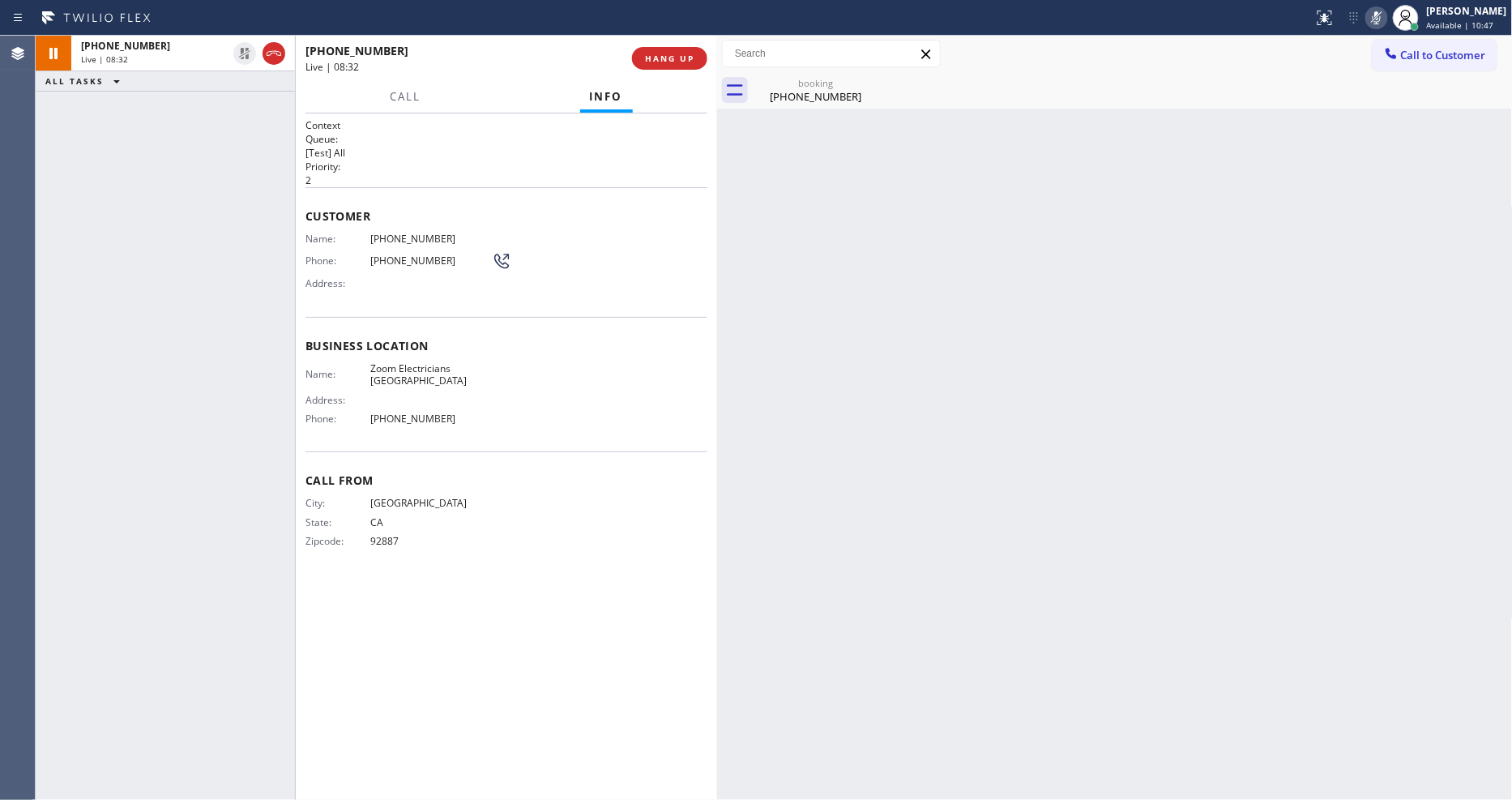
click at [1387, 23] on icon at bounding box center [1377, 18] width 20 height 20
click at [813, 86] on div "booking" at bounding box center [815, 83] width 122 height 12
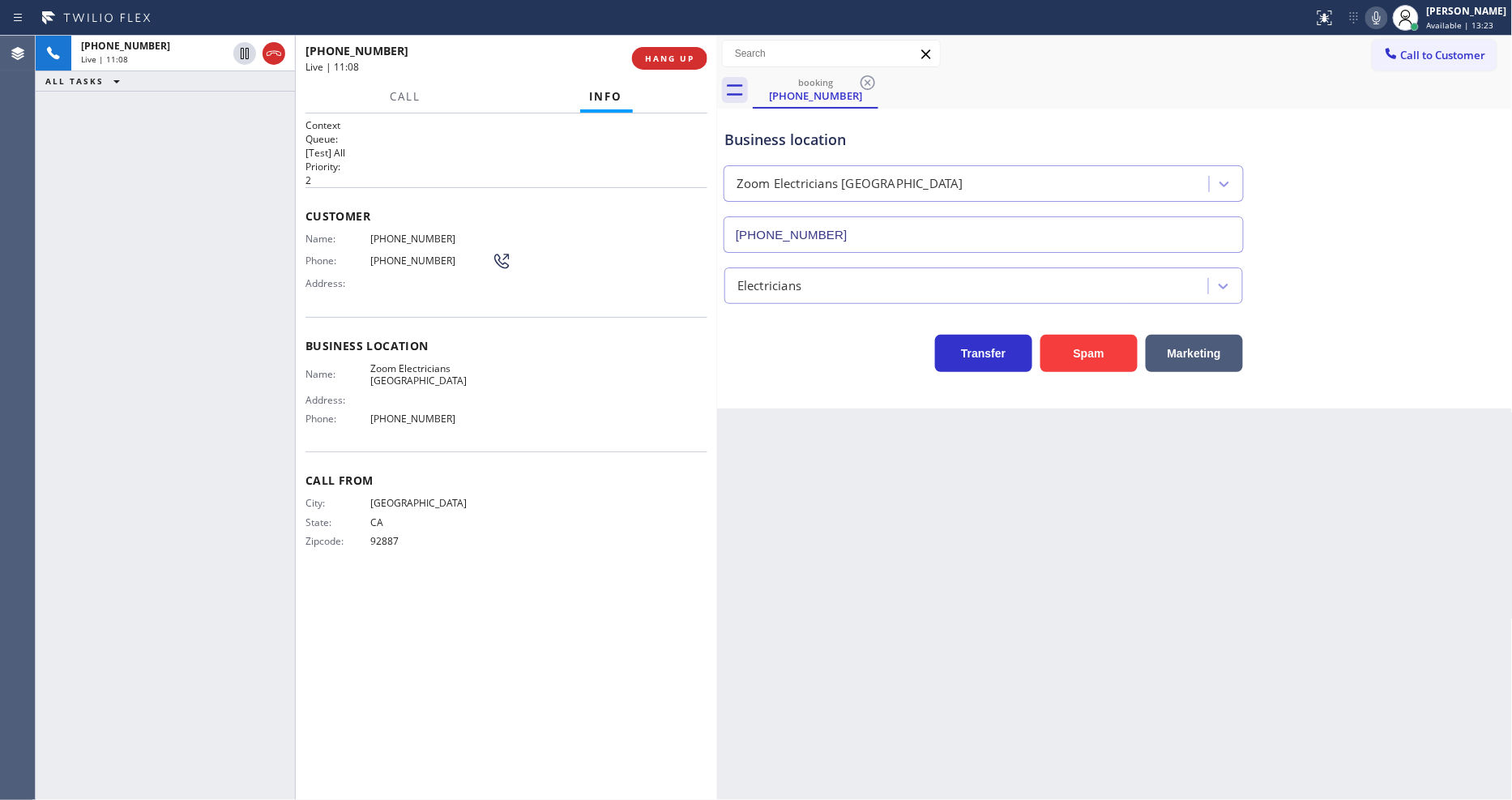
click at [1284, 560] on div "Back to Dashboard Change Sender ID Customers Technicians Select a contact Outbo…" at bounding box center [1115, 418] width 796 height 765
click at [661, 54] on span "HANG UP" at bounding box center [669, 59] width 49 height 12
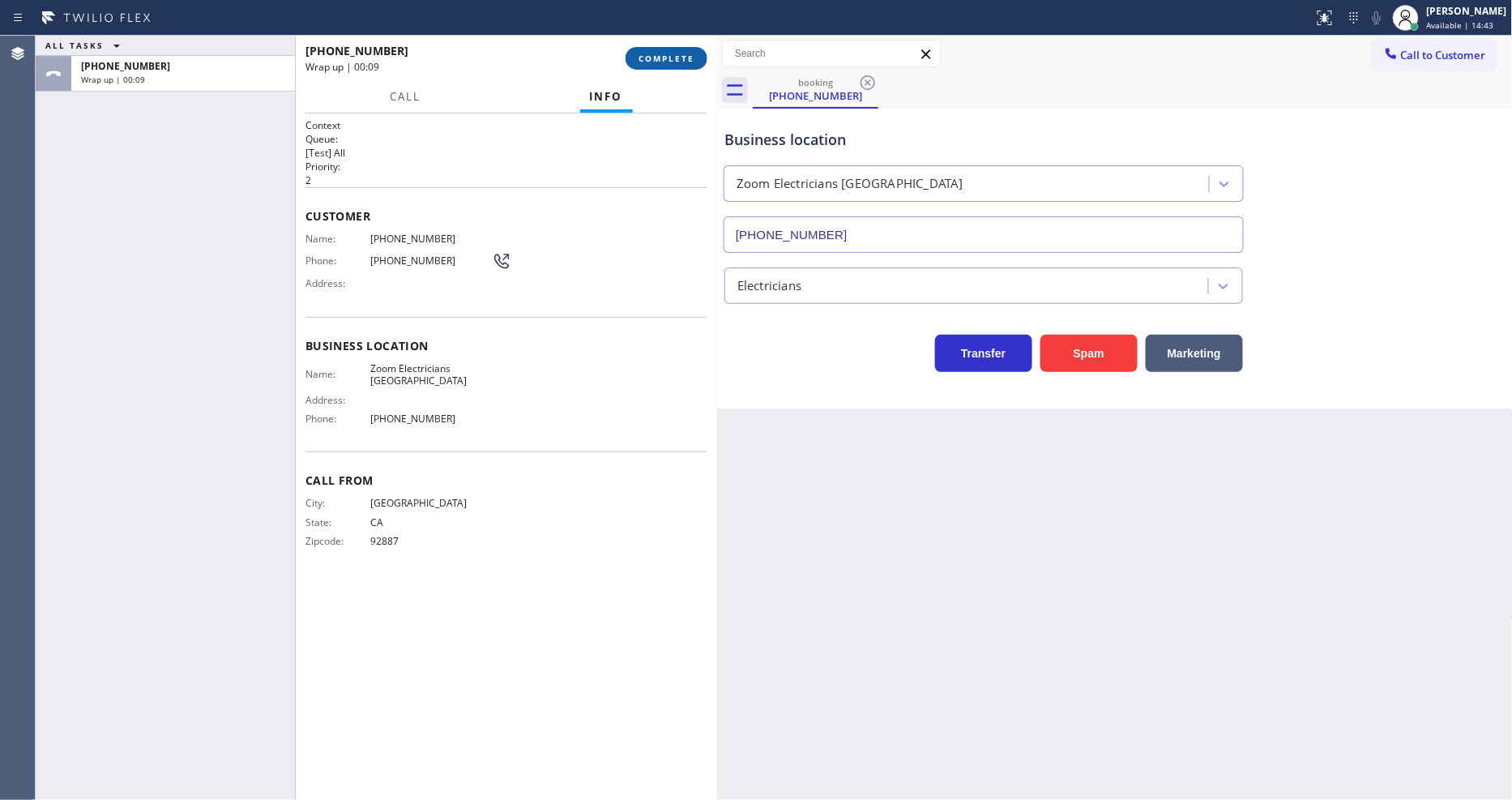
click at [658, 58] on span "COMPLETE" at bounding box center [666, 59] width 56 height 12
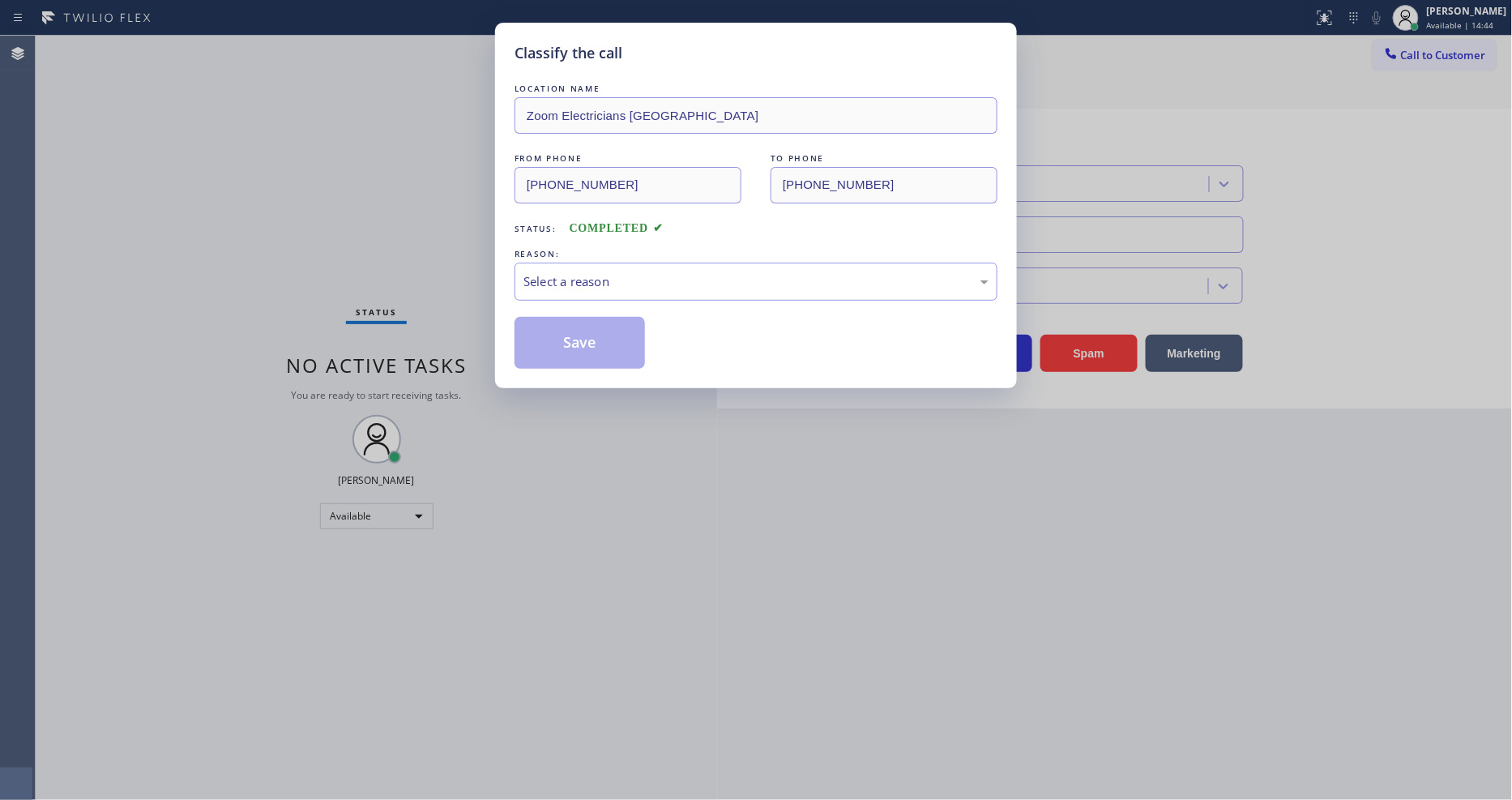
click at [560, 273] on div "Select a reason" at bounding box center [756, 281] width 465 height 19
click at [546, 344] on button "Save" at bounding box center [579, 342] width 130 height 52
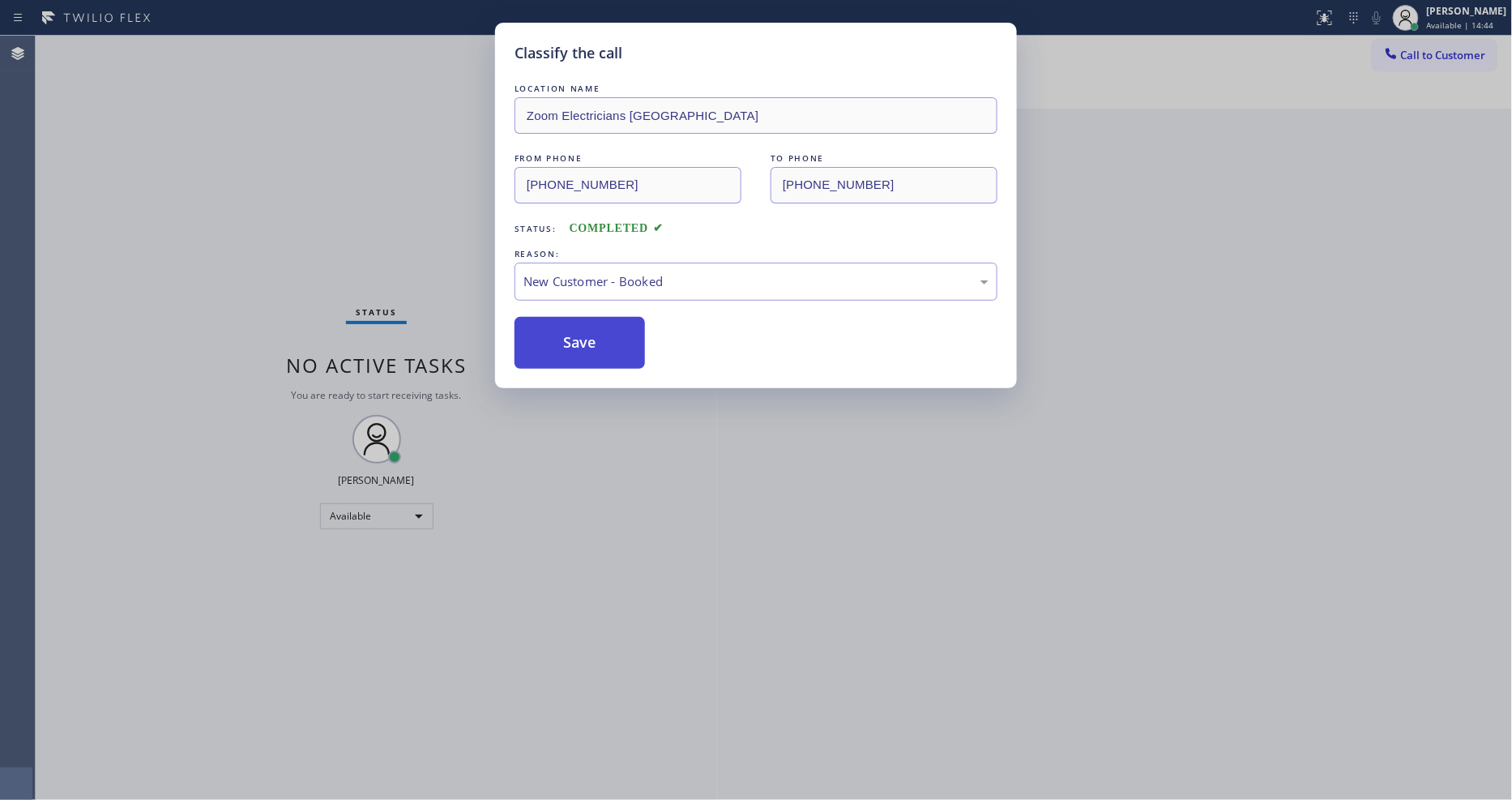
click at [546, 344] on button "Save" at bounding box center [579, 342] width 130 height 52
drag, startPoint x: 546, startPoint y: 344, endPoint x: 823, endPoint y: 199, distance: 312.7
click at [546, 345] on button "Save" at bounding box center [579, 342] width 130 height 52
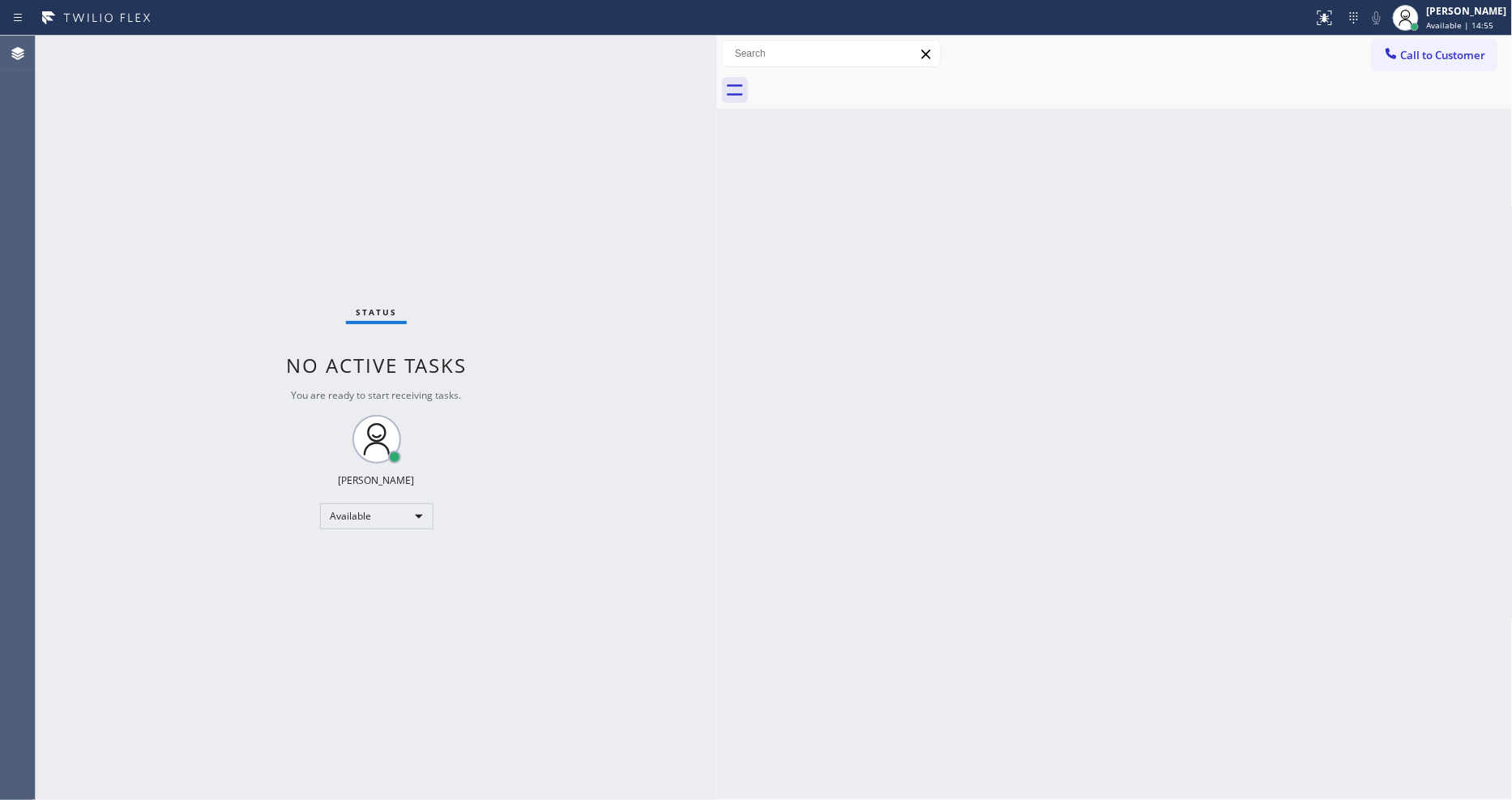
click at [253, 62] on div "Status No active tasks You are ready to start receiving tasks. [PERSON_NAME] Av…" at bounding box center [375, 418] width 681 height 765
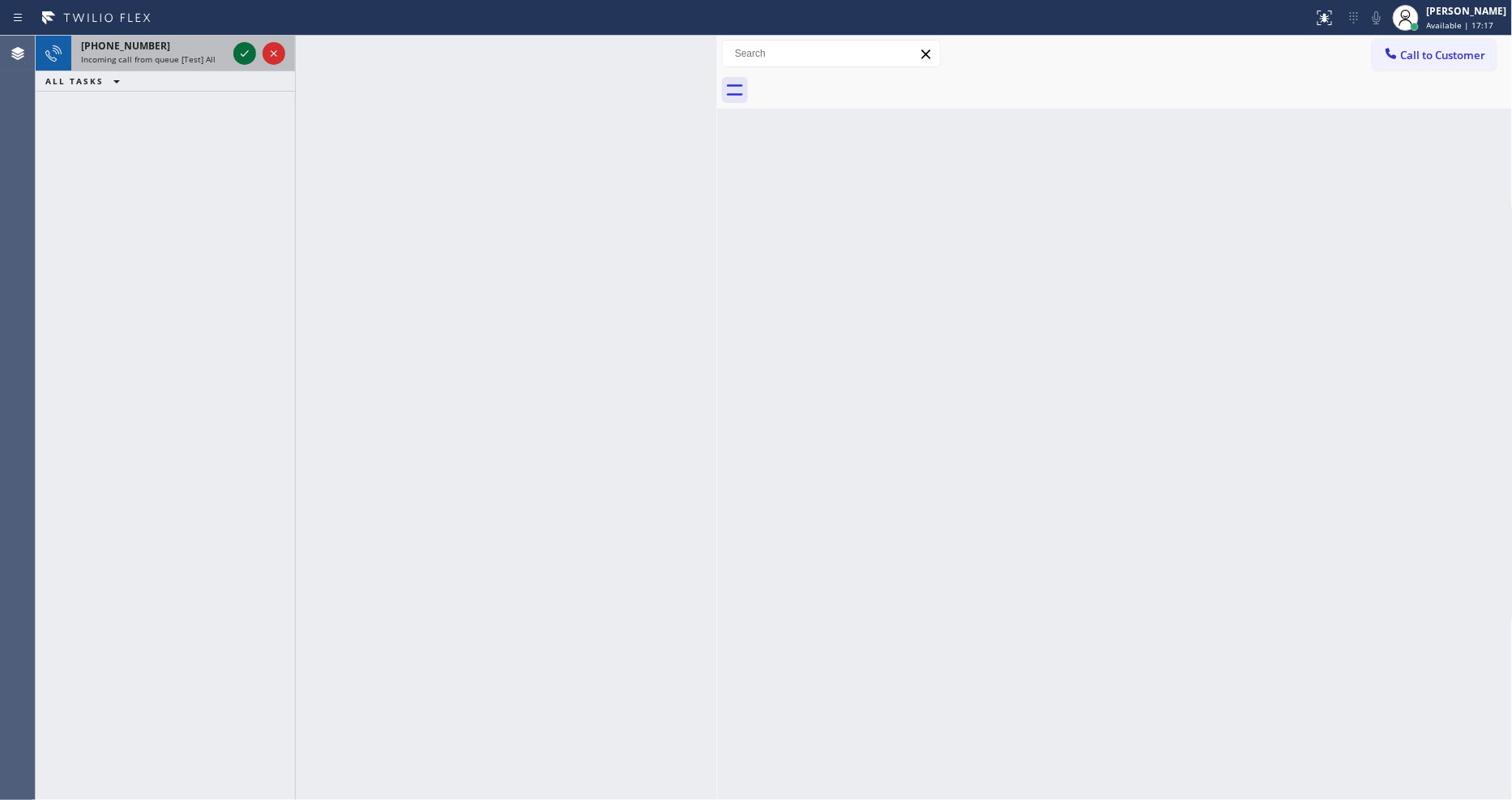
click at [241, 50] on icon at bounding box center [245, 54] width 20 height 20
click at [245, 54] on icon at bounding box center [245, 54] width 20 height 20
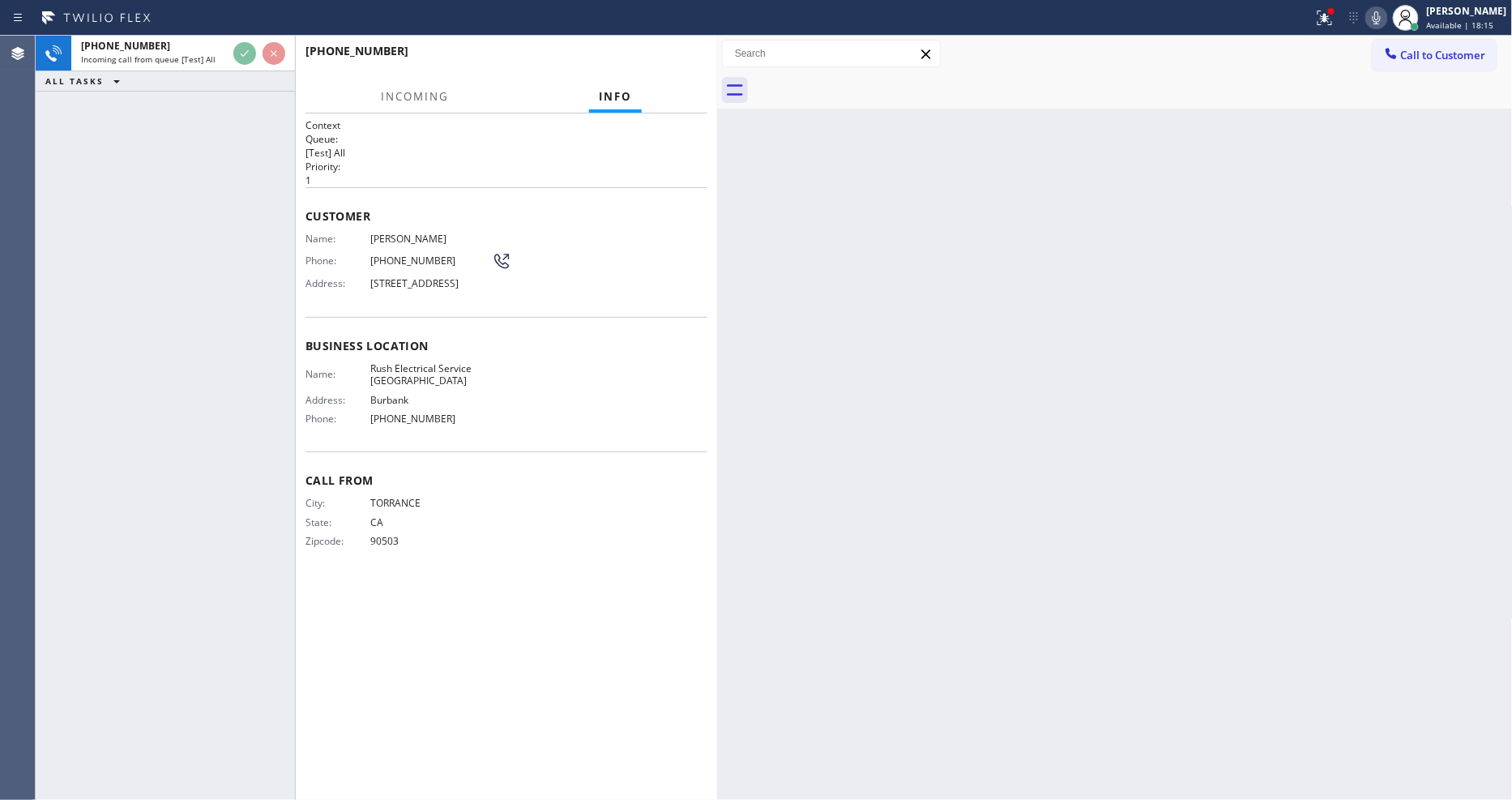
click at [546, 363] on div "Business location Name: Rush Electrical Service Burbank Address: Burbank Phone:…" at bounding box center [507, 384] width 402 height 135
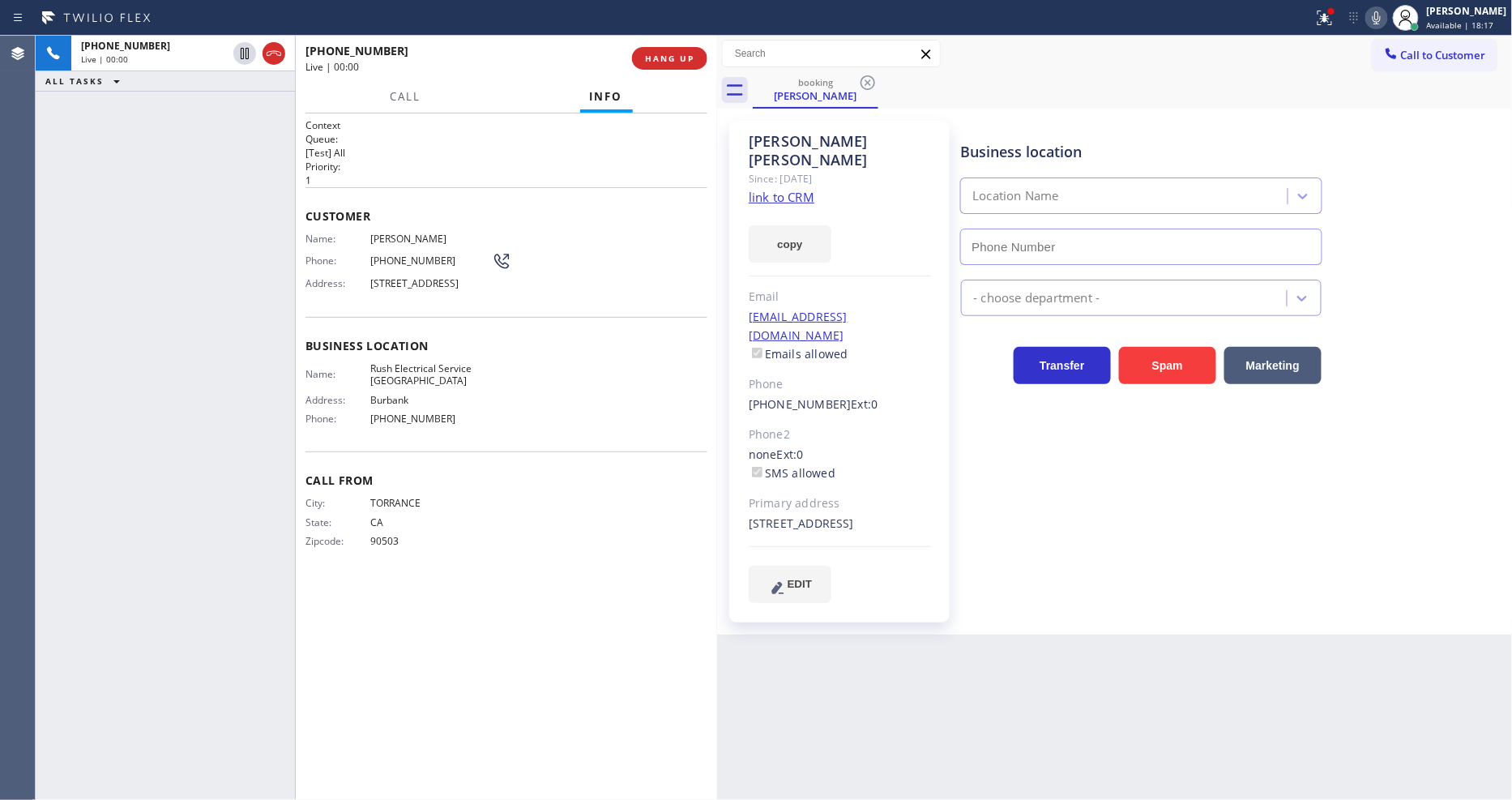
type input "(747) 236-6810"
click at [766, 189] on link "link to CRM" at bounding box center [781, 197] width 66 height 17
click at [239, 50] on icon at bounding box center [245, 54] width 20 height 20
drag, startPoint x: 395, startPoint y: 87, endPoint x: 522, endPoint y: 466, distance: 399.7
click at [396, 89] on button "Call" at bounding box center [405, 97] width 50 height 31
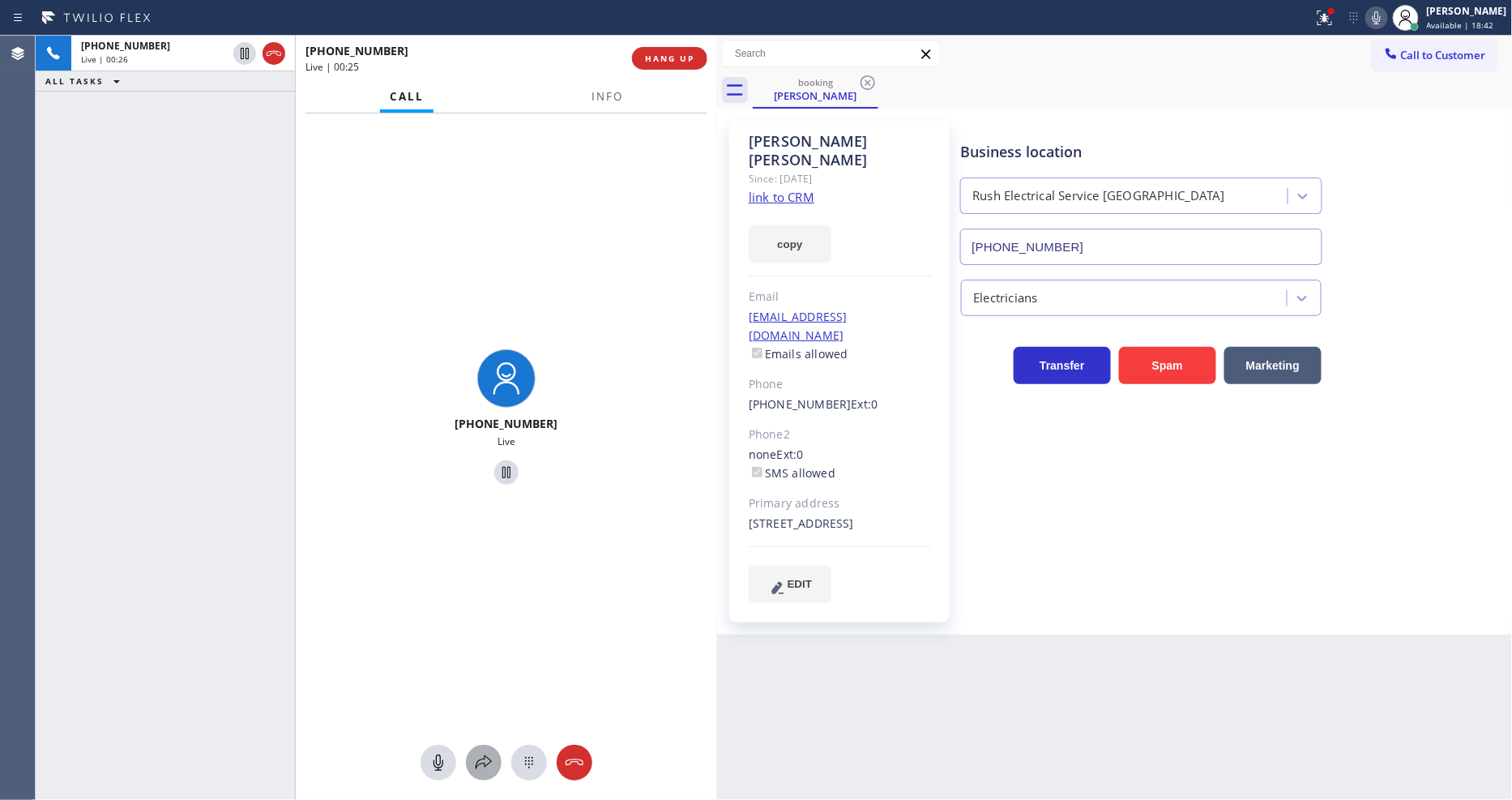
click at [470, 774] on button at bounding box center [483, 763] width 35 height 35
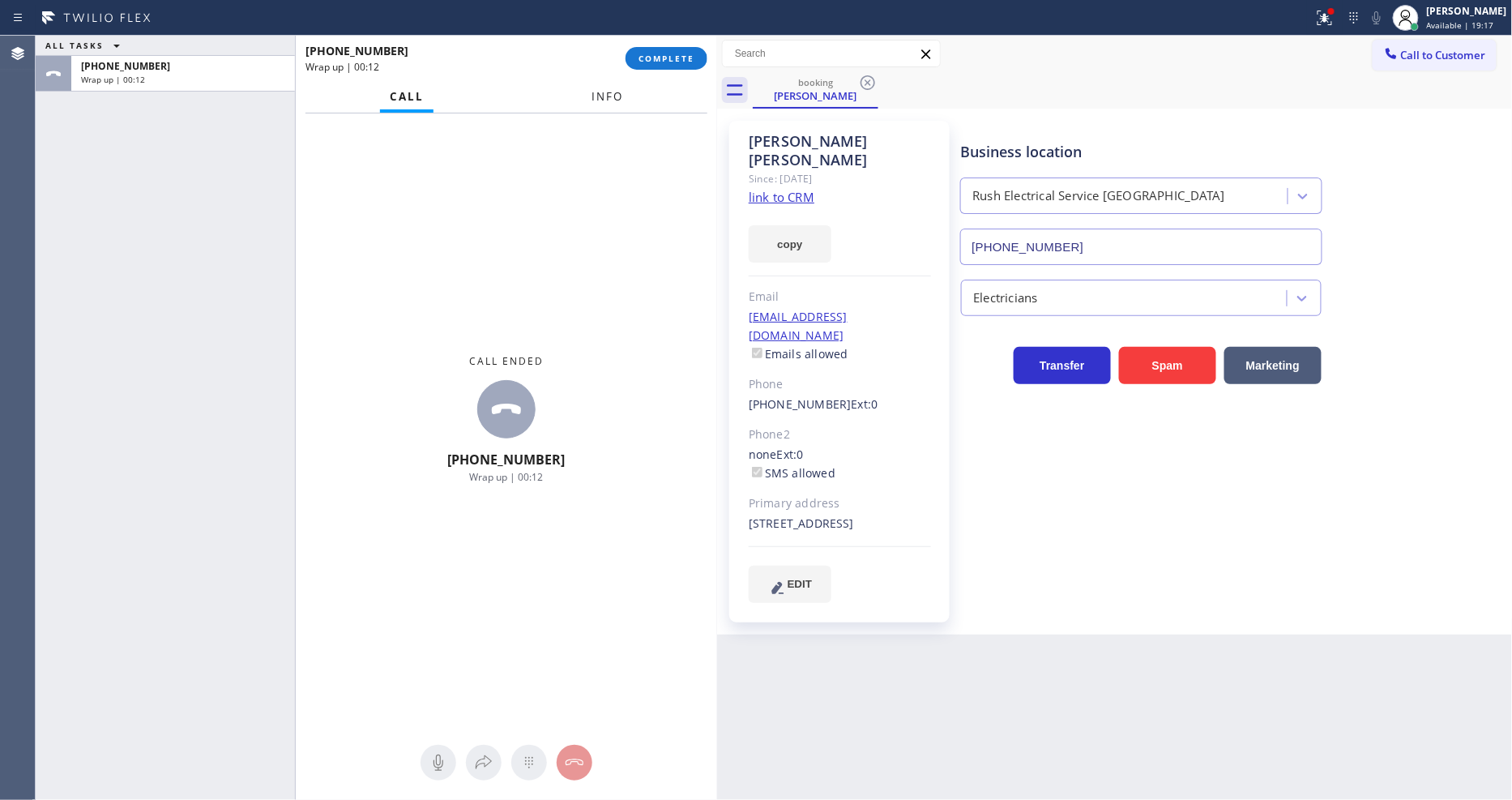
click at [602, 86] on button "Info" at bounding box center [608, 97] width 51 height 31
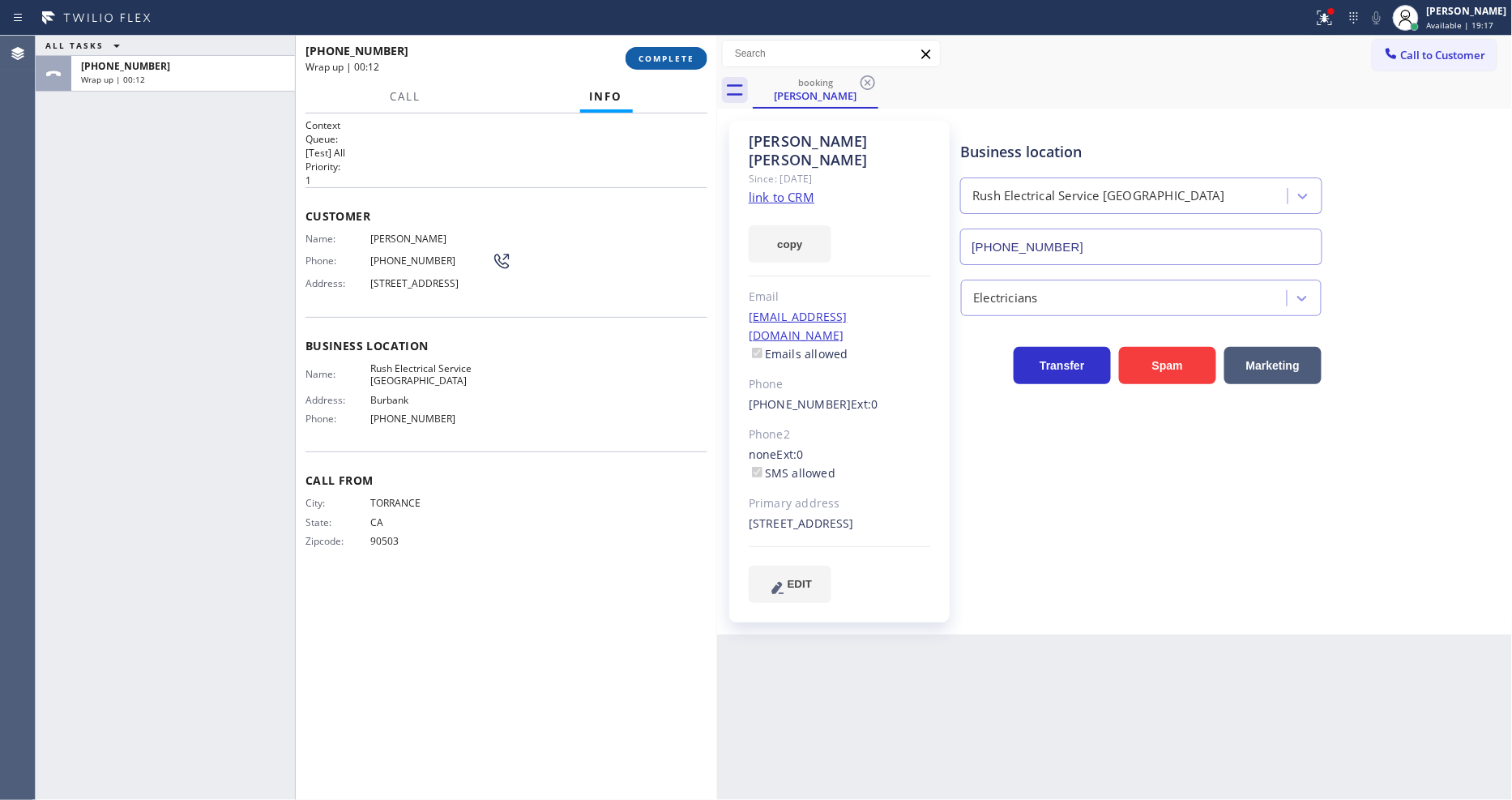
click at [661, 57] on span "COMPLETE" at bounding box center [666, 59] width 56 height 12
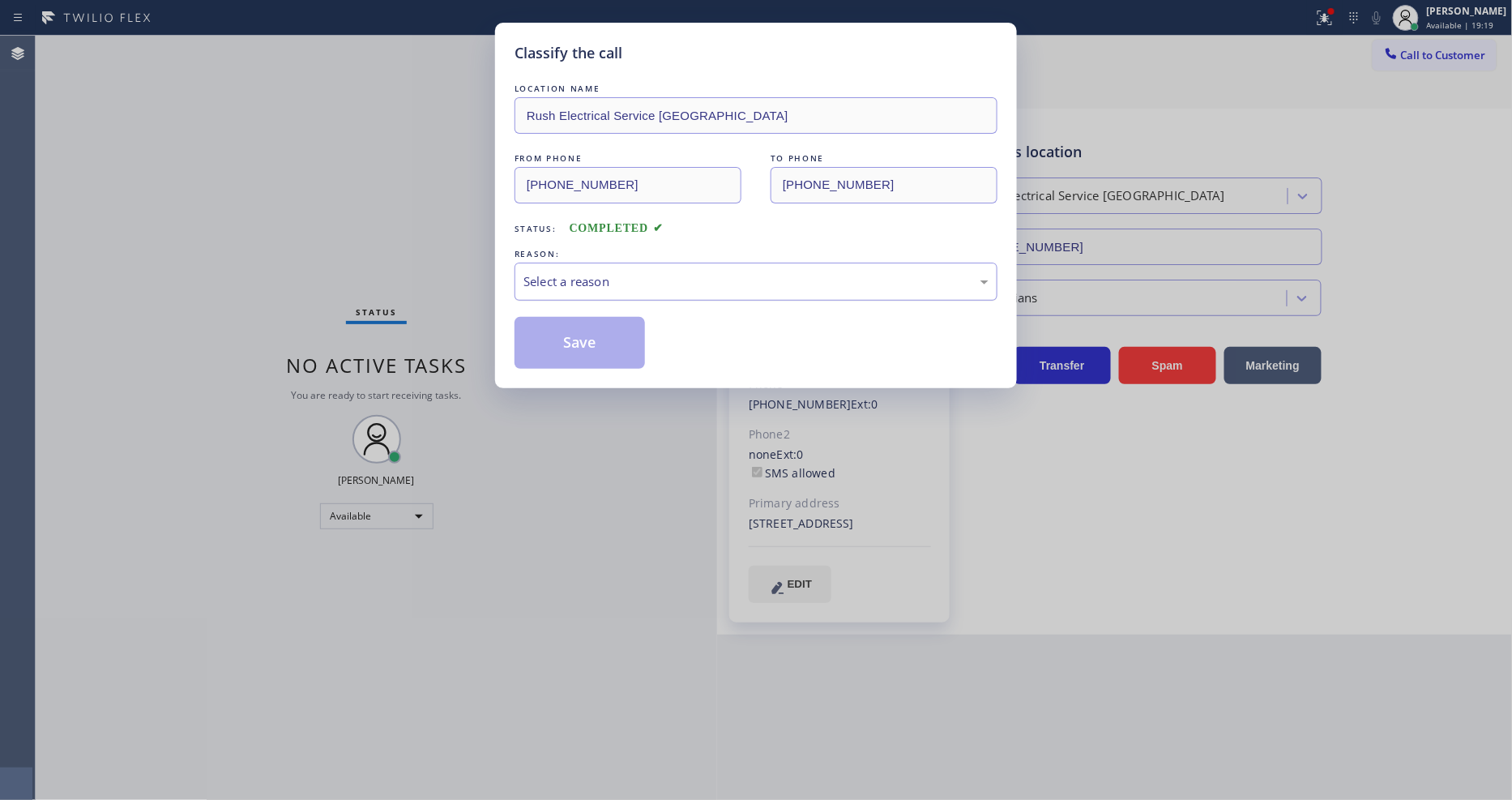
click at [568, 273] on div "Select a reason" at bounding box center [756, 281] width 465 height 19
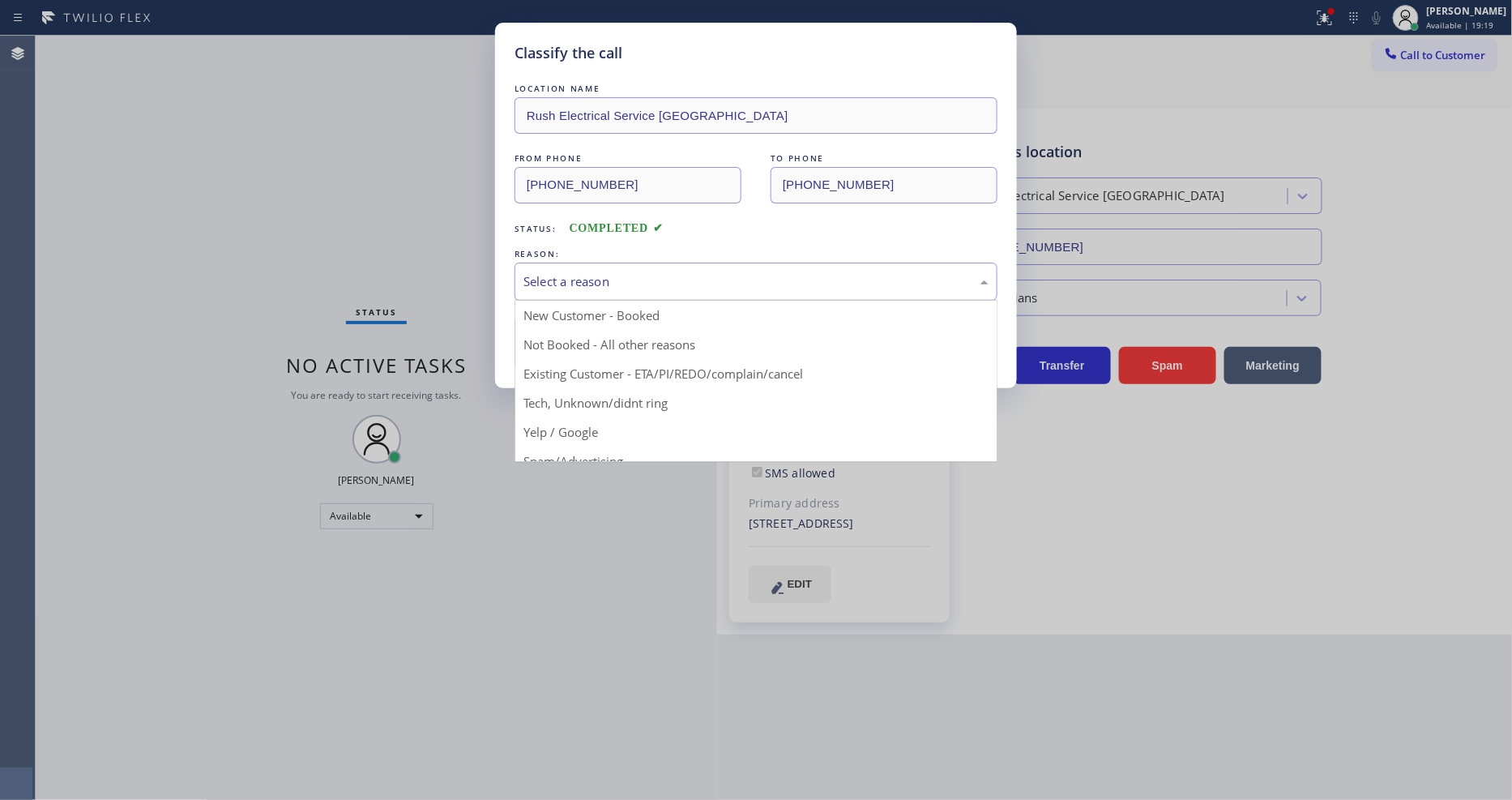
drag, startPoint x: 568, startPoint y: 366, endPoint x: 573, endPoint y: 346, distance: 20.6
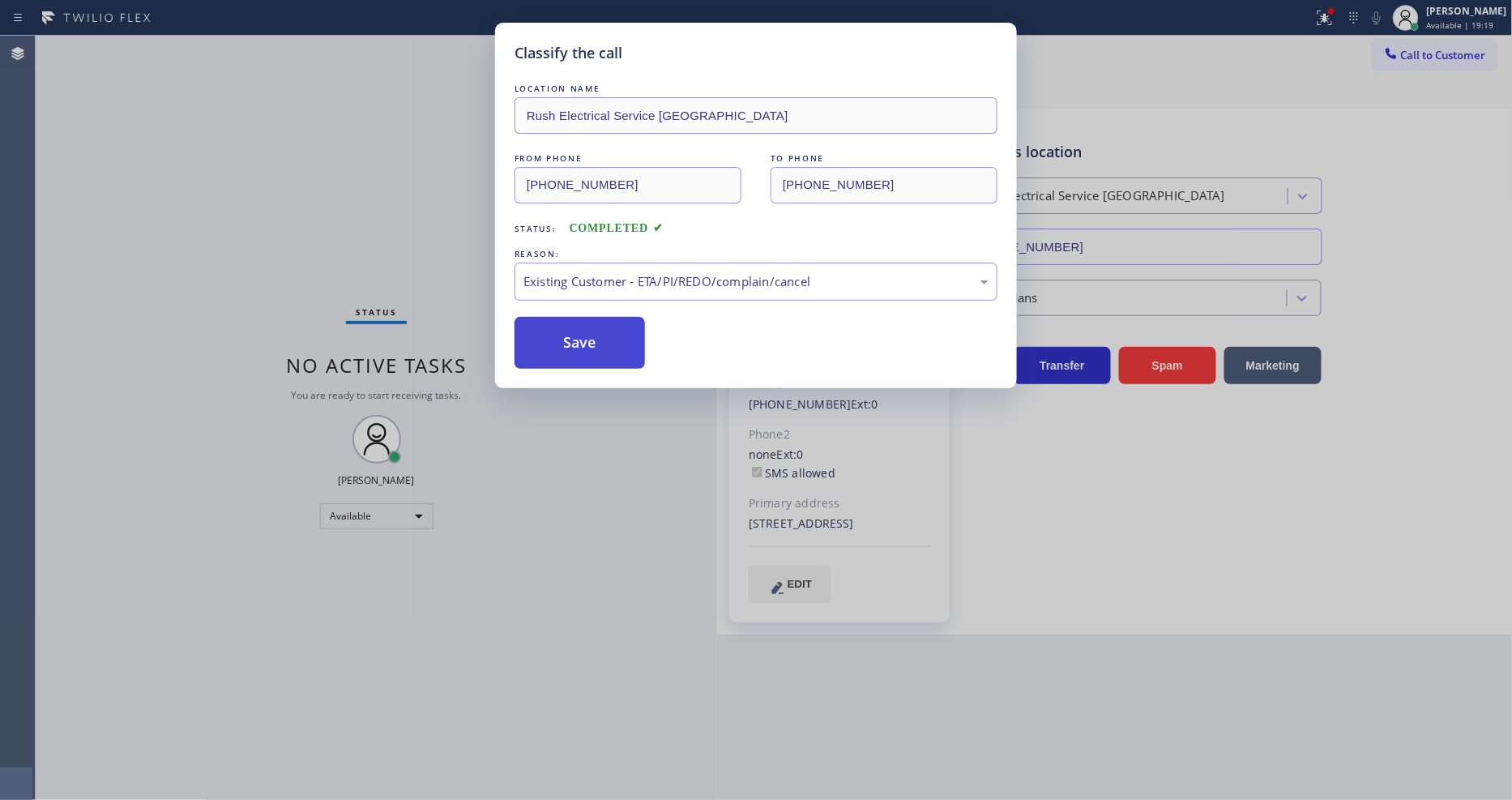
click at [573, 346] on button "Save" at bounding box center [579, 342] width 130 height 52
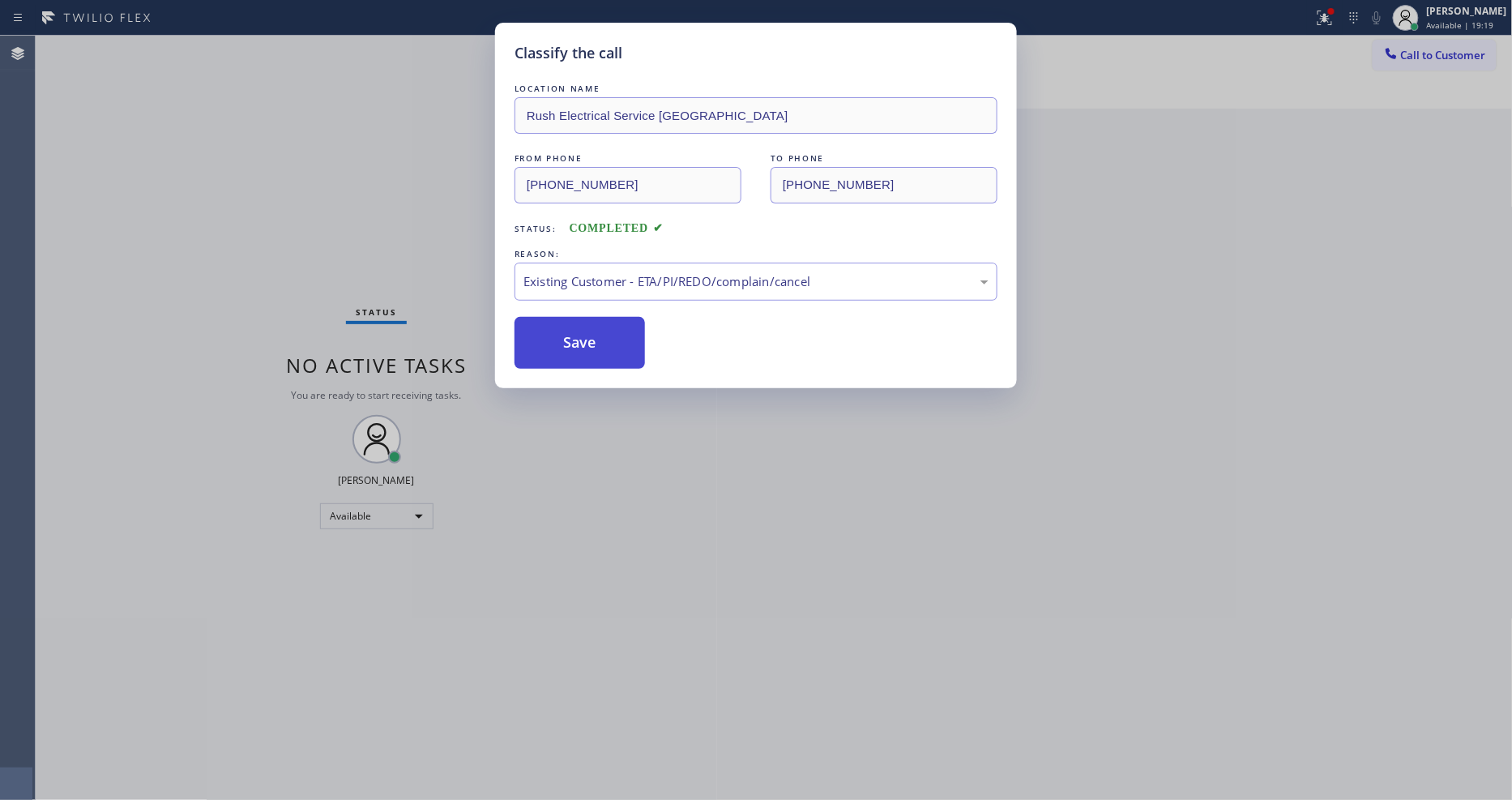
click at [573, 346] on button "Save" at bounding box center [579, 342] width 130 height 52
click at [575, 345] on button "Save" at bounding box center [579, 342] width 130 height 52
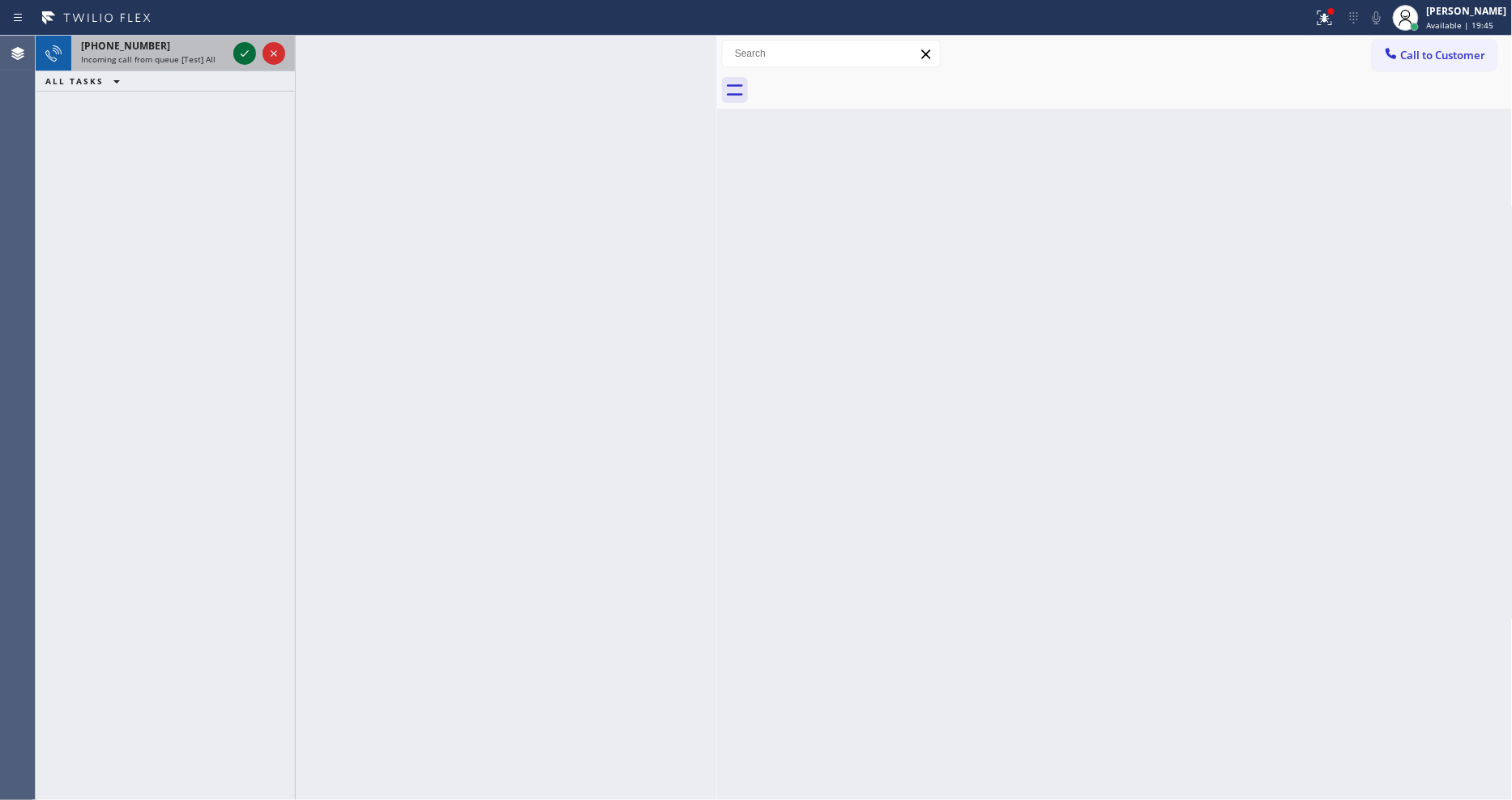
click at [237, 50] on icon at bounding box center [245, 54] width 20 height 20
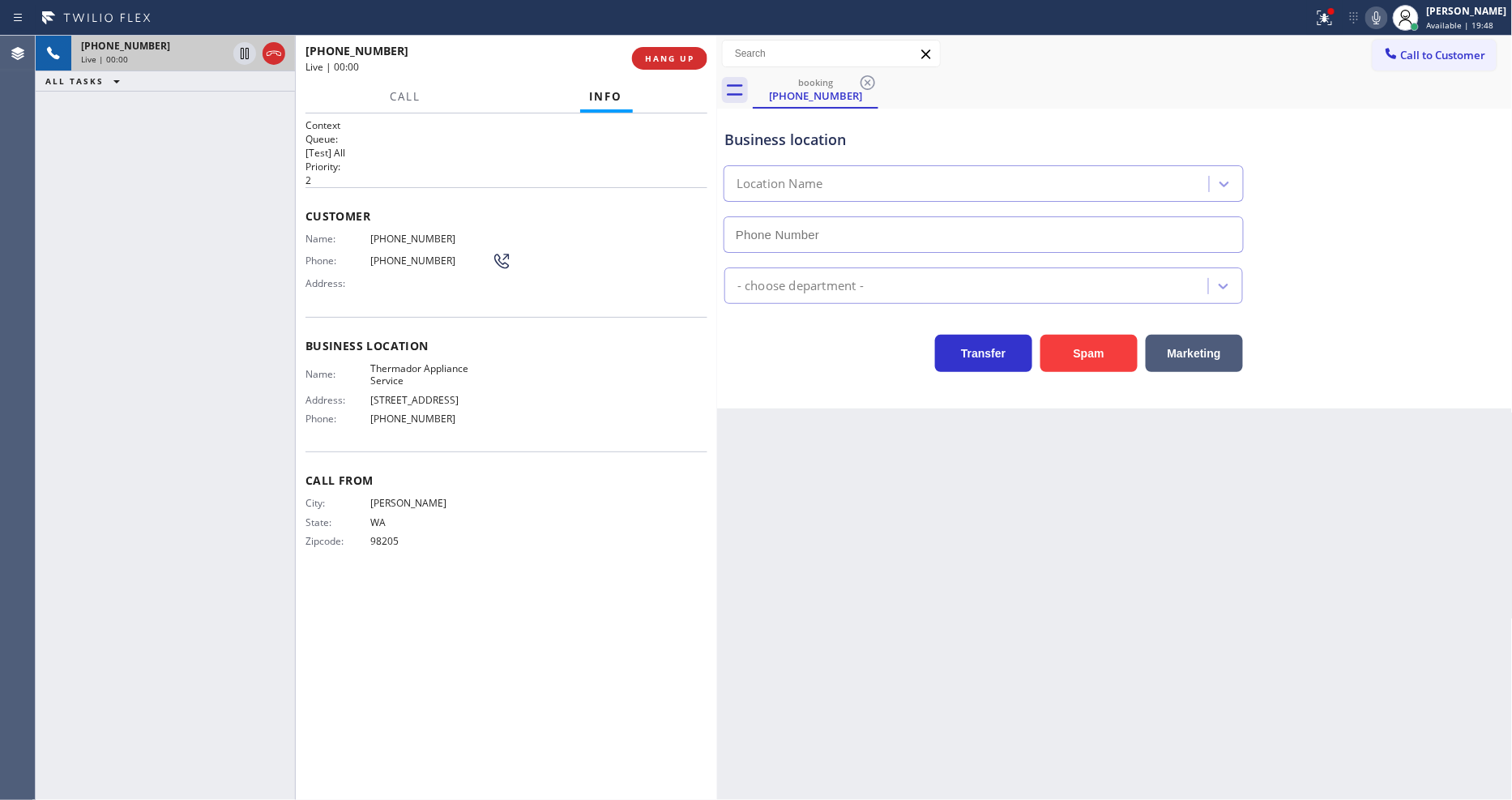
type input "(425) 215-0733"
click at [1064, 533] on div "Back to Dashboard Change Sender ID Customers Technicians Select a contact Outbo…" at bounding box center [1115, 418] width 796 height 765
click at [1381, 13] on icon at bounding box center [1377, 18] width 8 height 13
drag, startPoint x: 1388, startPoint y: 14, endPoint x: 1183, endPoint y: 138, distance: 239.6
click at [1381, 14] on icon at bounding box center [1377, 18] width 8 height 13
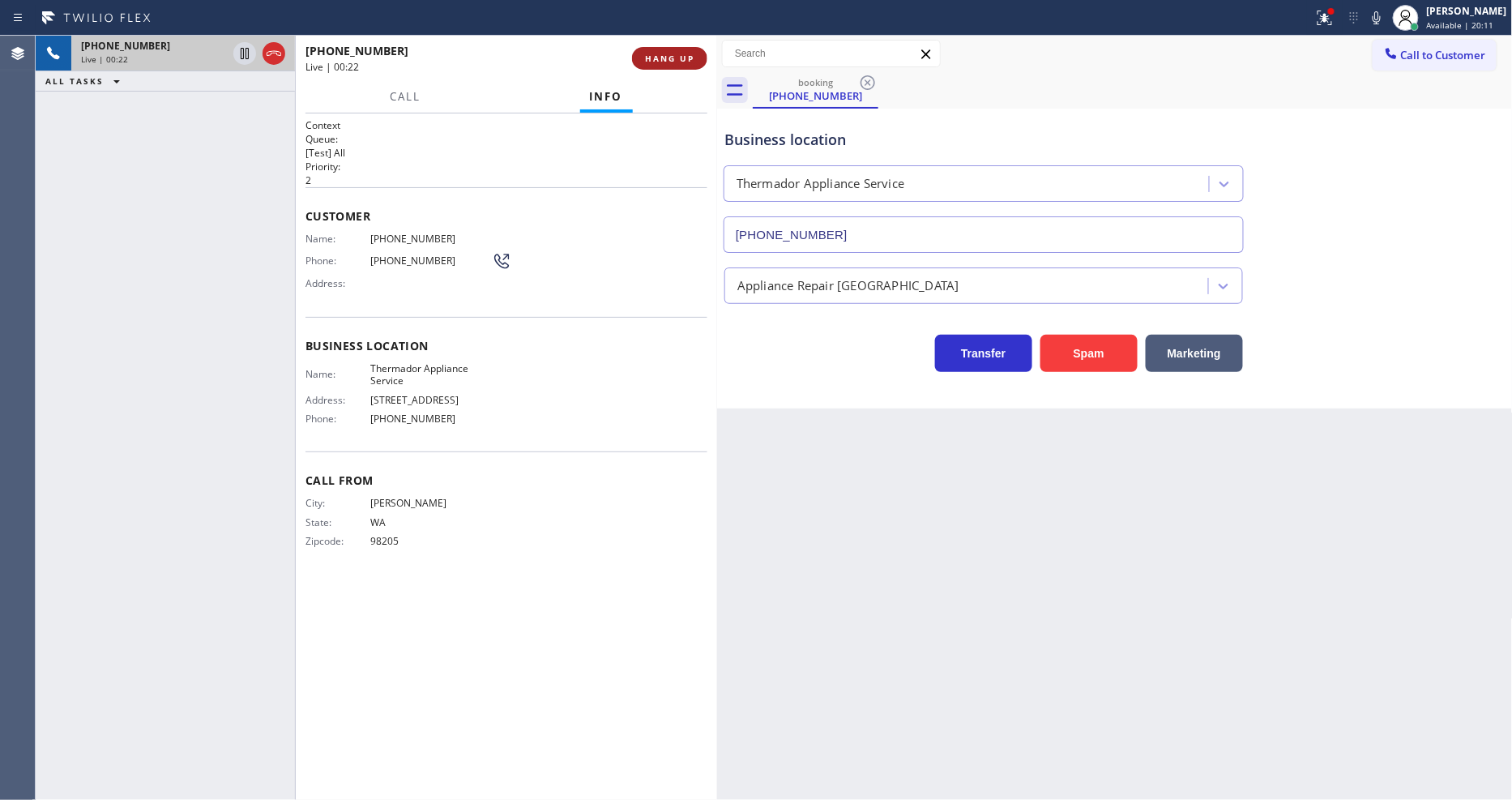
click at [679, 62] on span "HANG UP" at bounding box center [669, 59] width 49 height 12
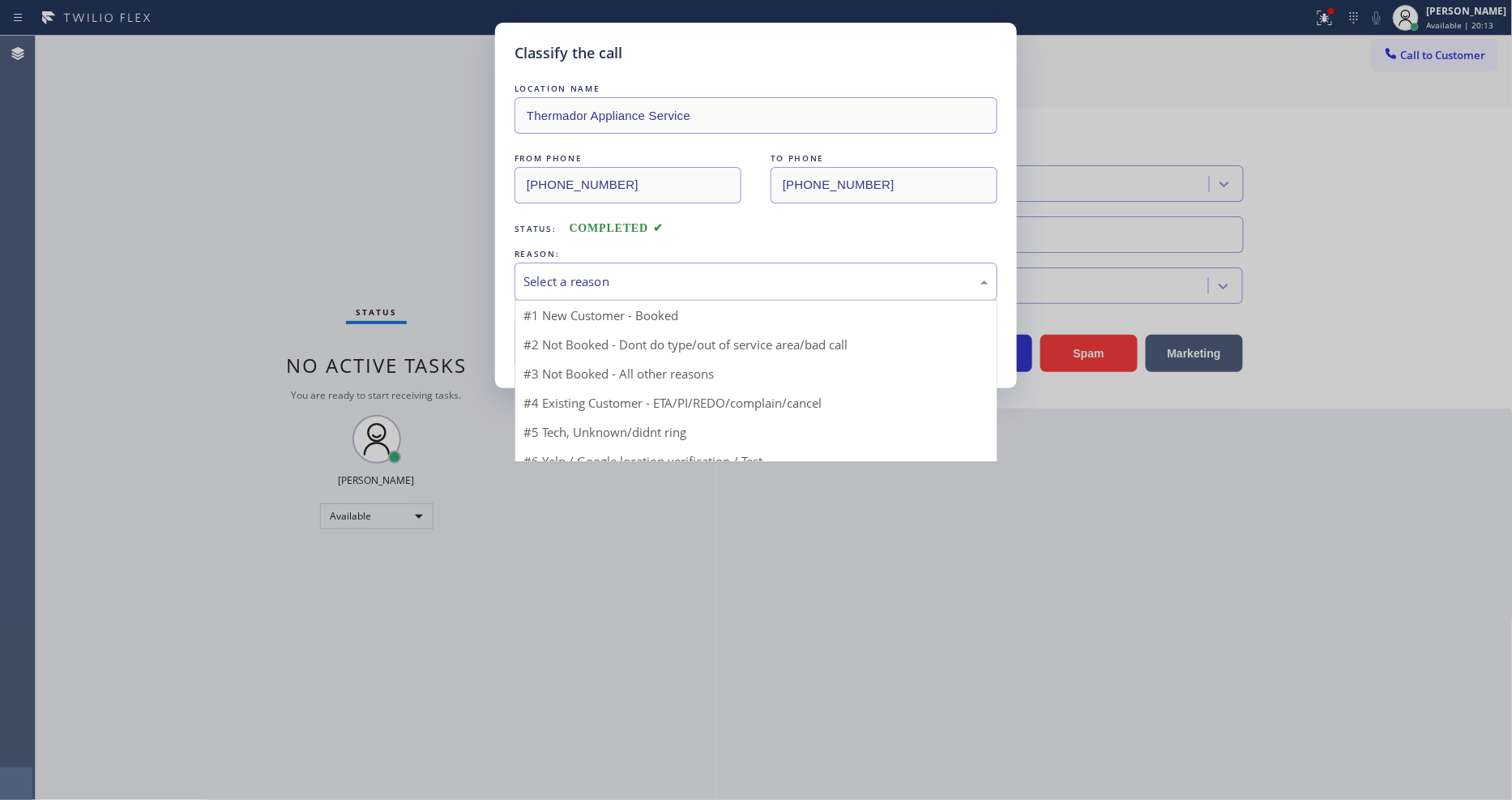
click at [639, 275] on div "Select a reason" at bounding box center [756, 281] width 465 height 19
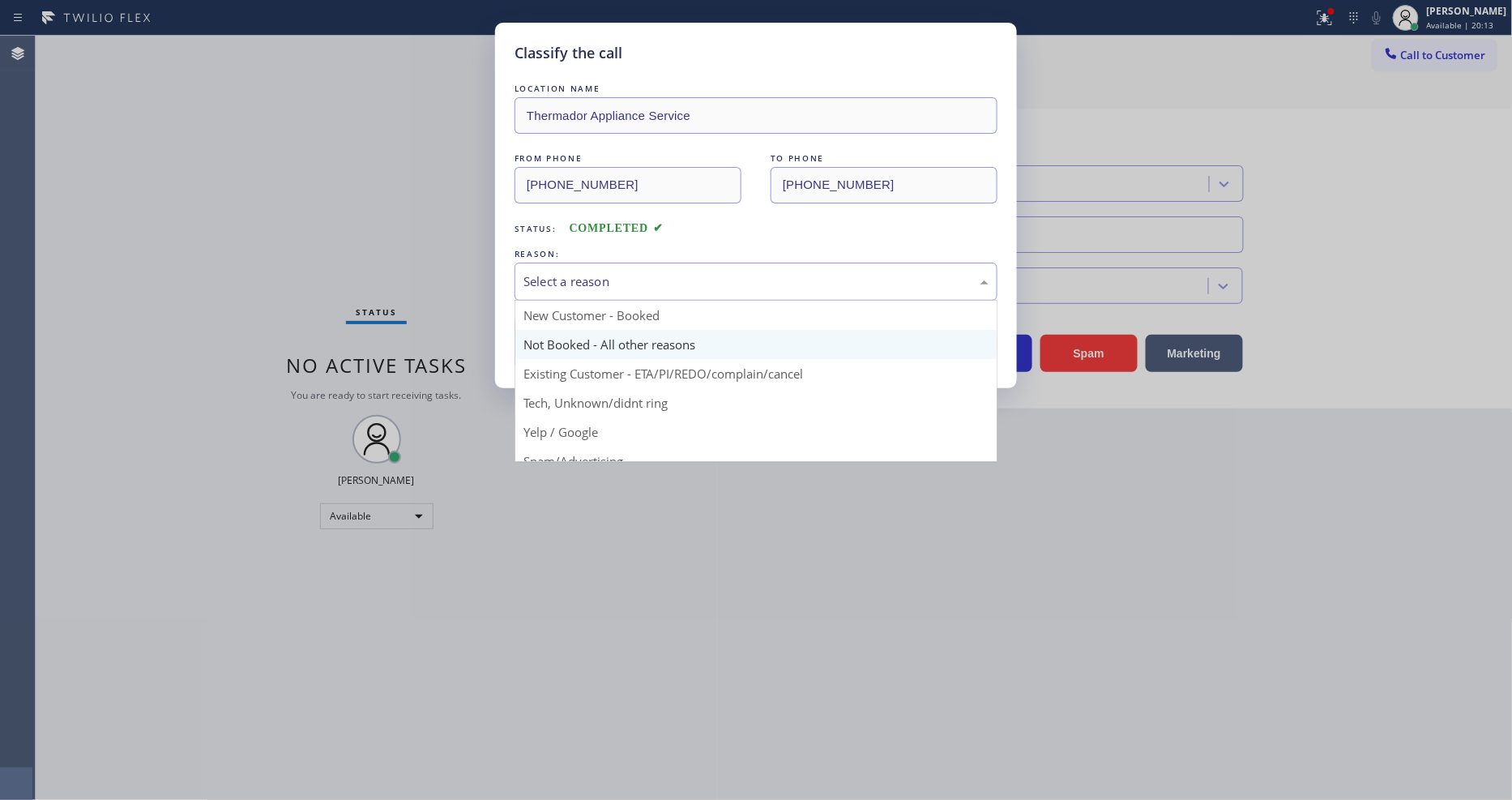
click at [612, 339] on button "Save" at bounding box center [579, 342] width 130 height 52
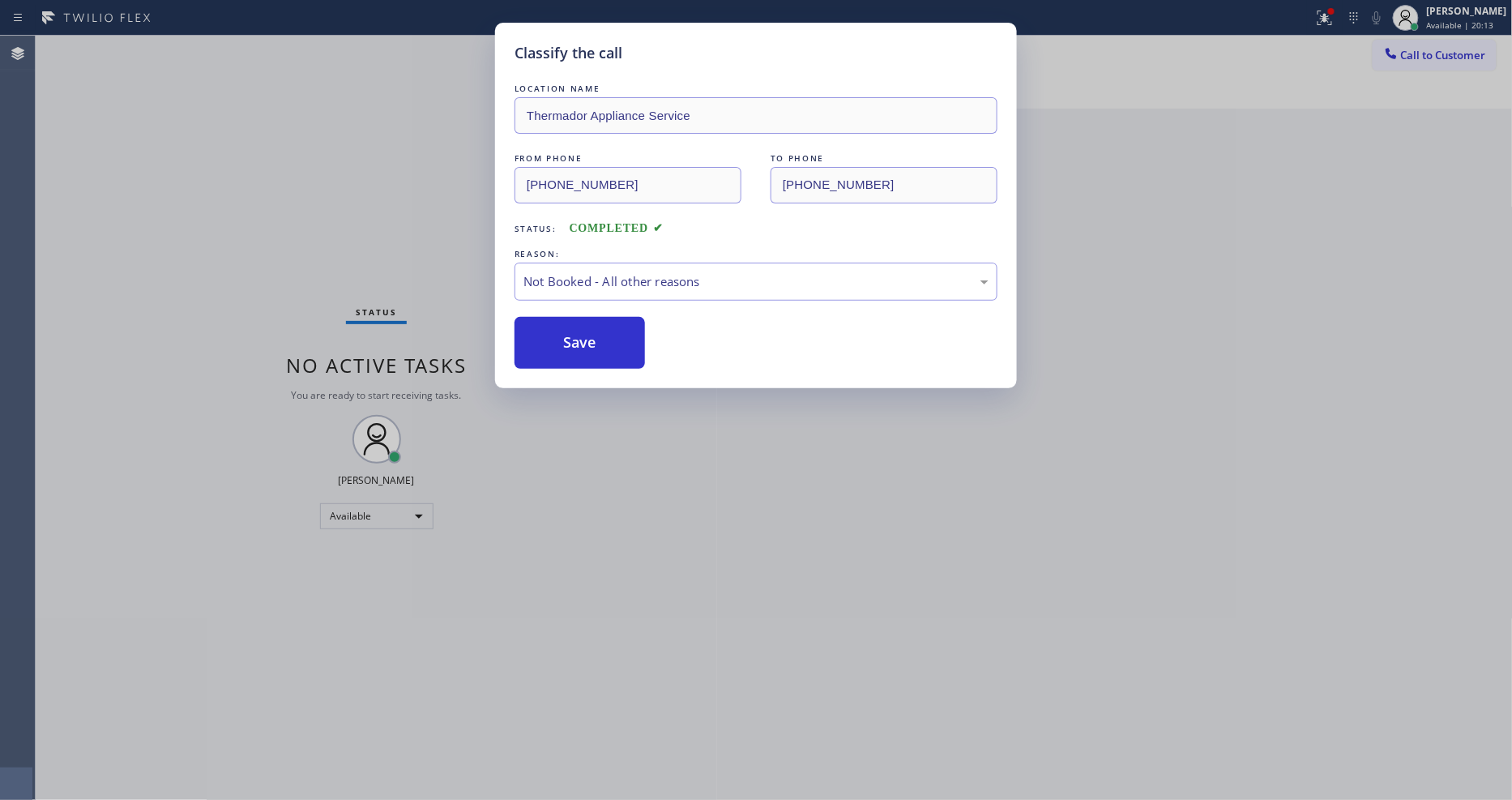
click at [612, 339] on button "Save" at bounding box center [579, 342] width 130 height 52
drag, startPoint x: 612, startPoint y: 339, endPoint x: 613, endPoint y: 323, distance: 16.0
click at [613, 338] on button "Save" at bounding box center [579, 342] width 130 height 52
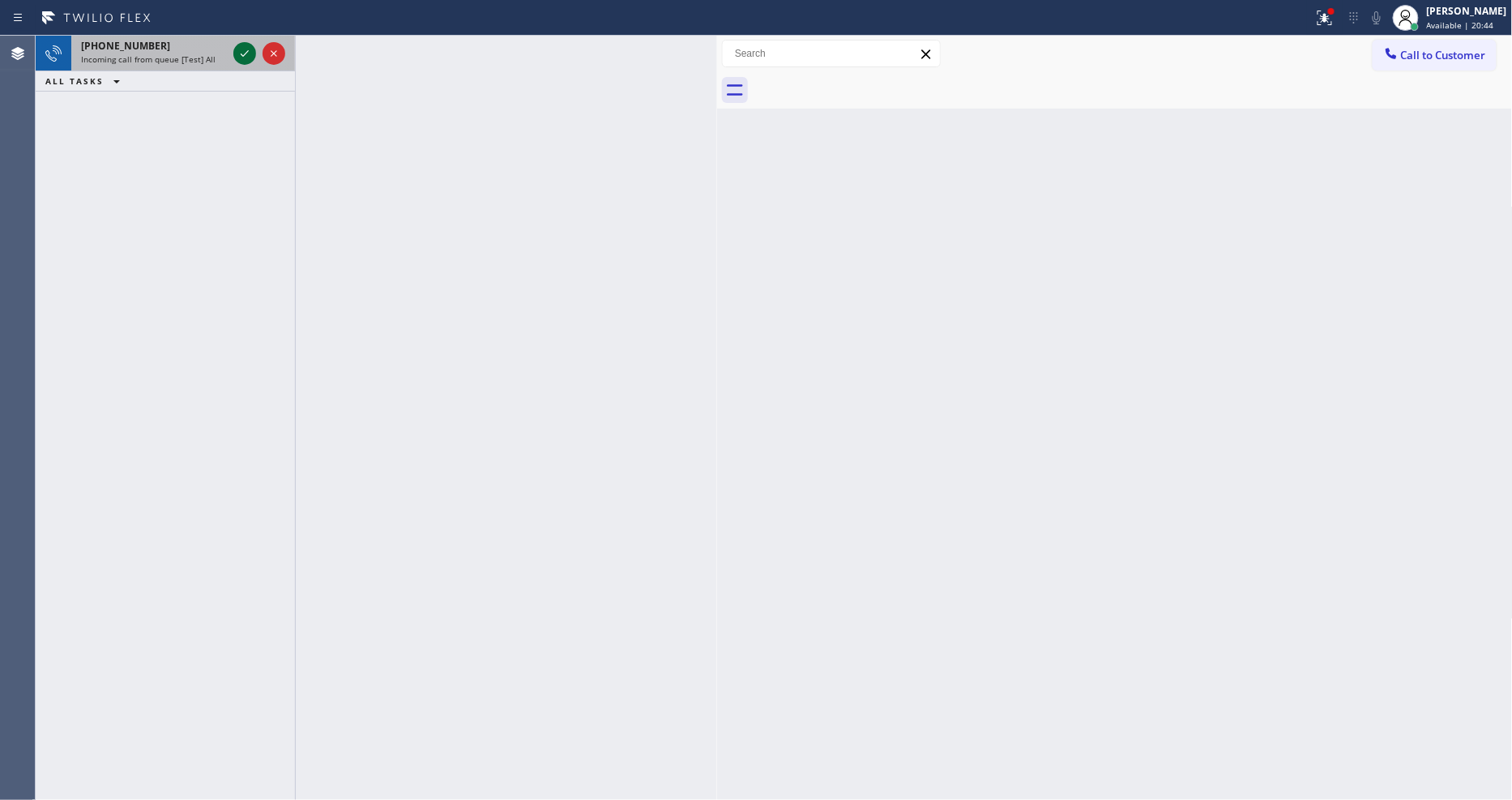
click at [240, 63] on icon at bounding box center [245, 54] width 20 height 20
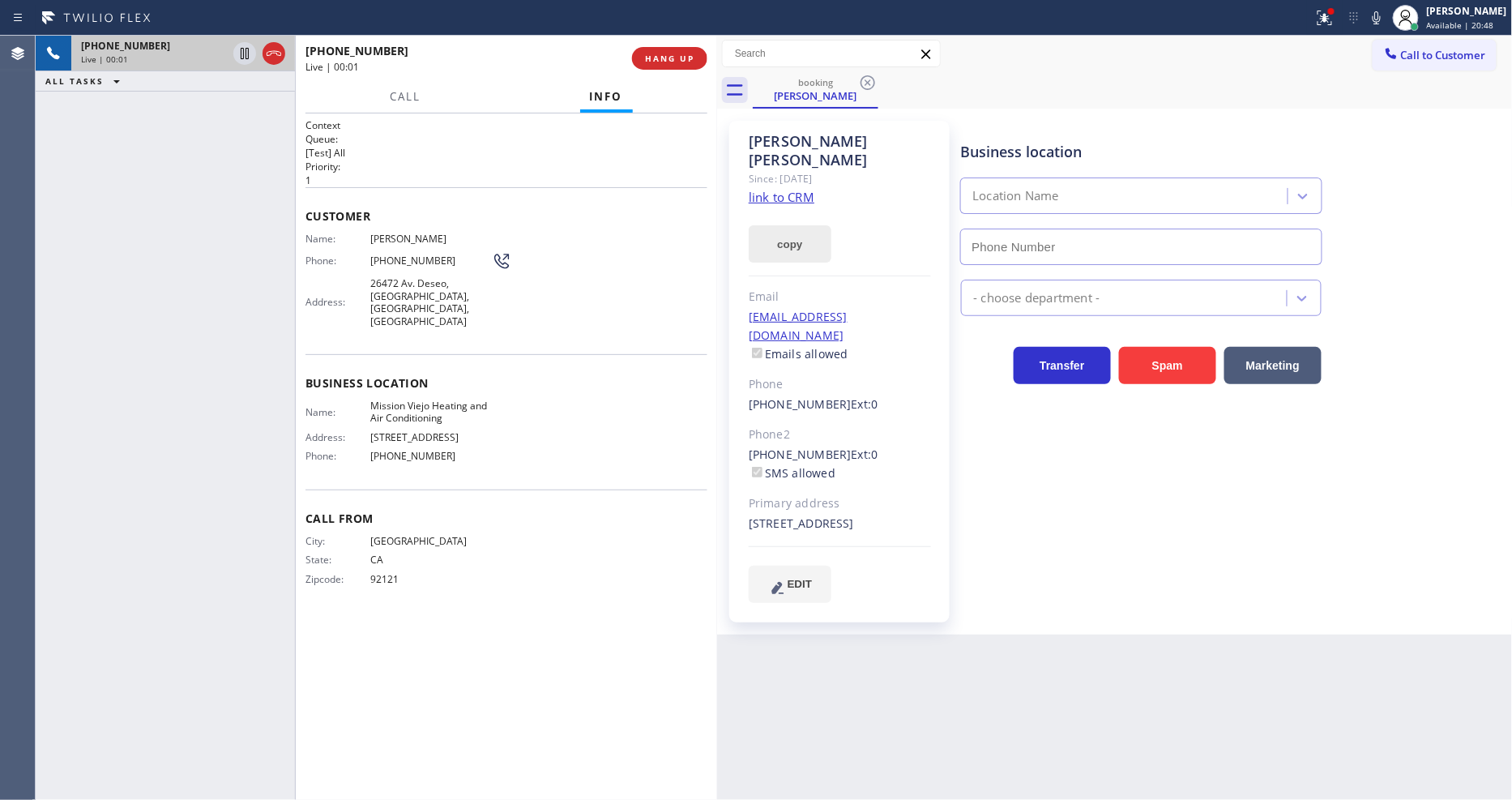
type input "(949) 239-0346"
click at [763, 189] on link "link to CRM" at bounding box center [781, 197] width 66 height 17
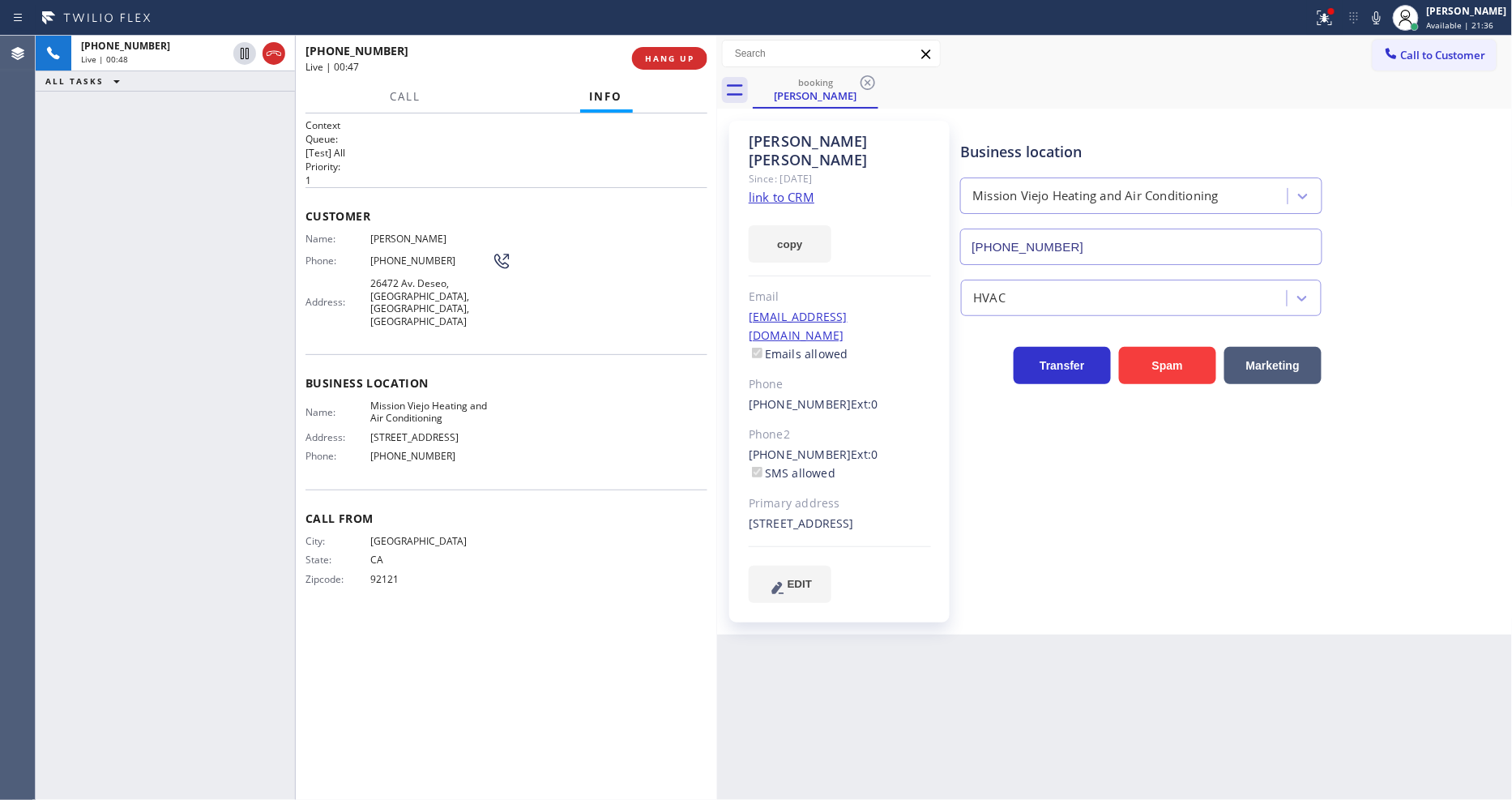
drag, startPoint x: 244, startPoint y: 52, endPoint x: 451, endPoint y: 44, distance: 207.2
click at [244, 51] on icon at bounding box center [245, 54] width 20 height 20
click at [1403, 17] on div at bounding box center [1405, 18] width 35 height 35
click at [1381, 18] on icon at bounding box center [1377, 18] width 8 height 13
click at [386, 94] on button "Call" at bounding box center [405, 97] width 50 height 31
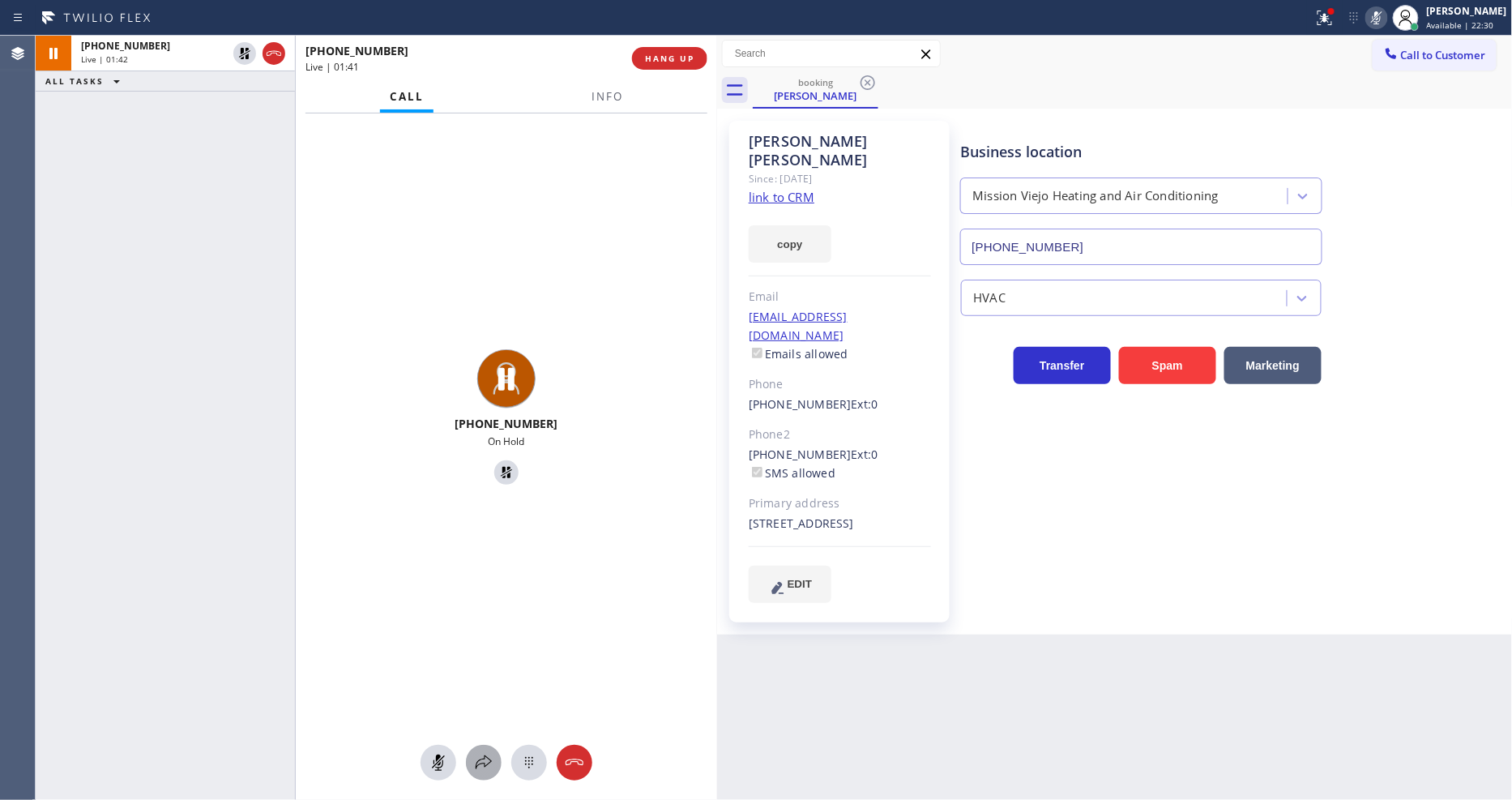
click at [491, 768] on icon at bounding box center [484, 763] width 20 height 20
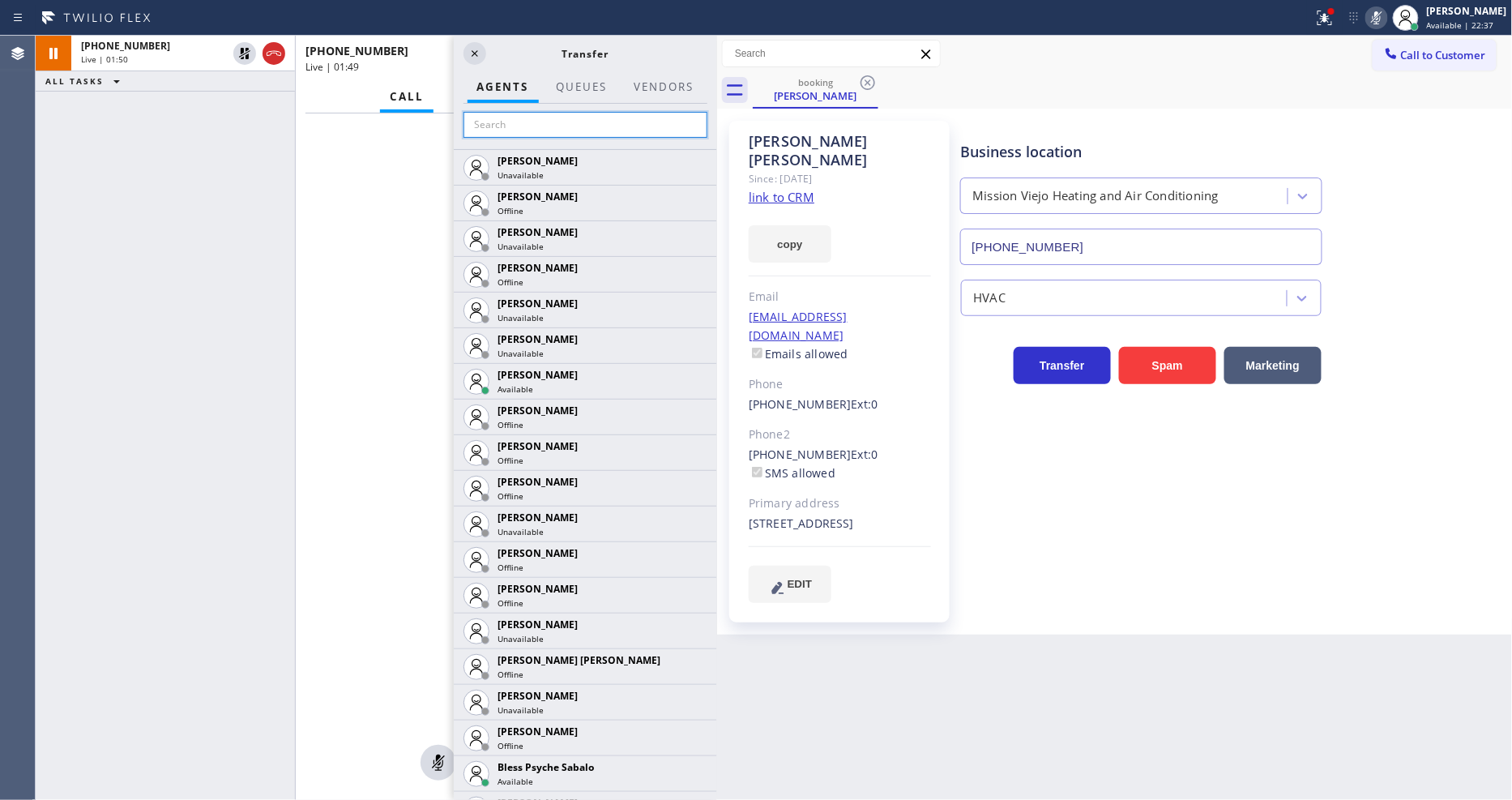
click at [521, 123] on input "text" at bounding box center [585, 125] width 244 height 25
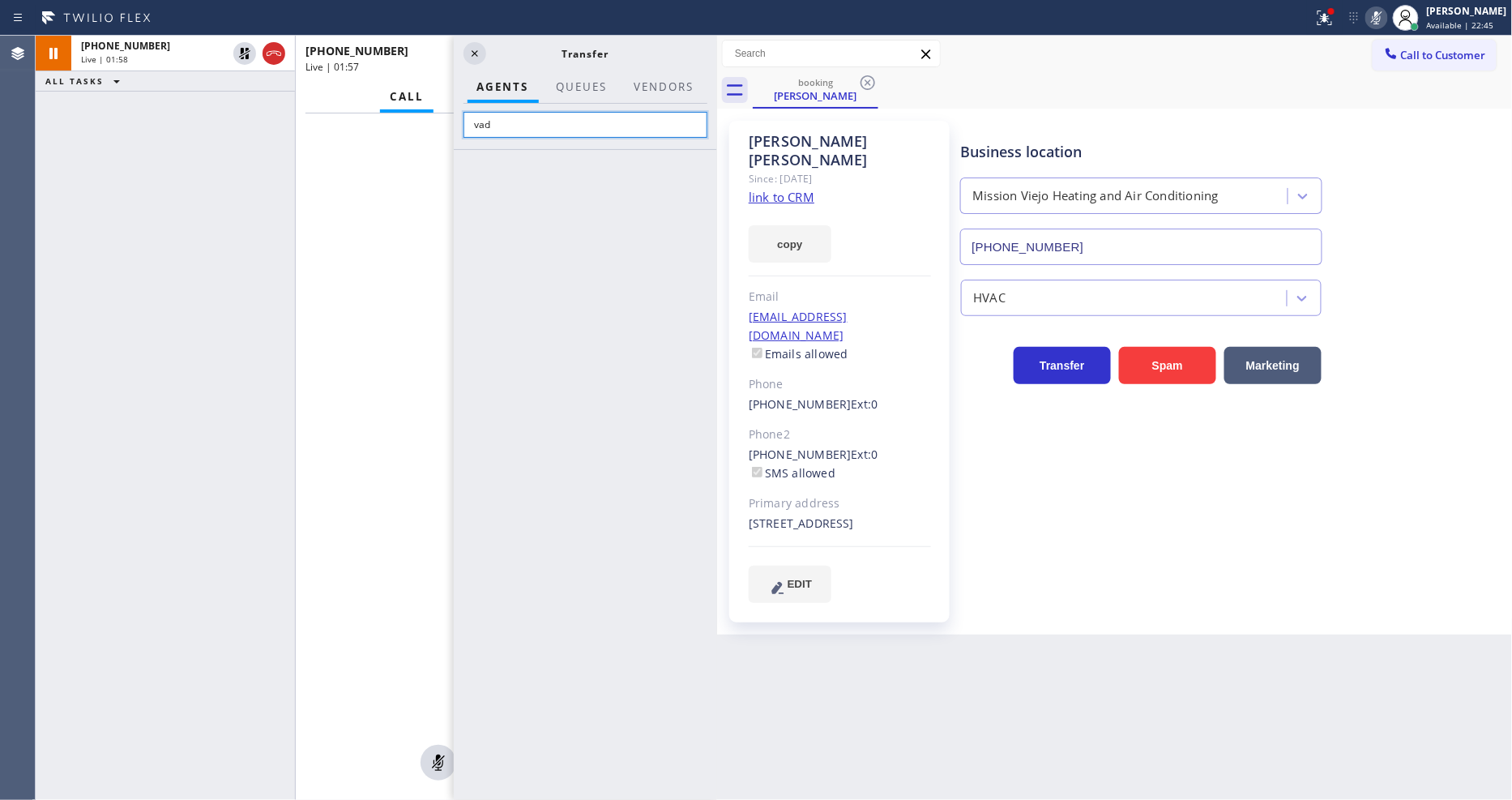
click at [505, 126] on input "vad" at bounding box center [585, 125] width 244 height 25
type input "vas"
click at [0, 0] on icon at bounding box center [0, 0] width 0 height 0
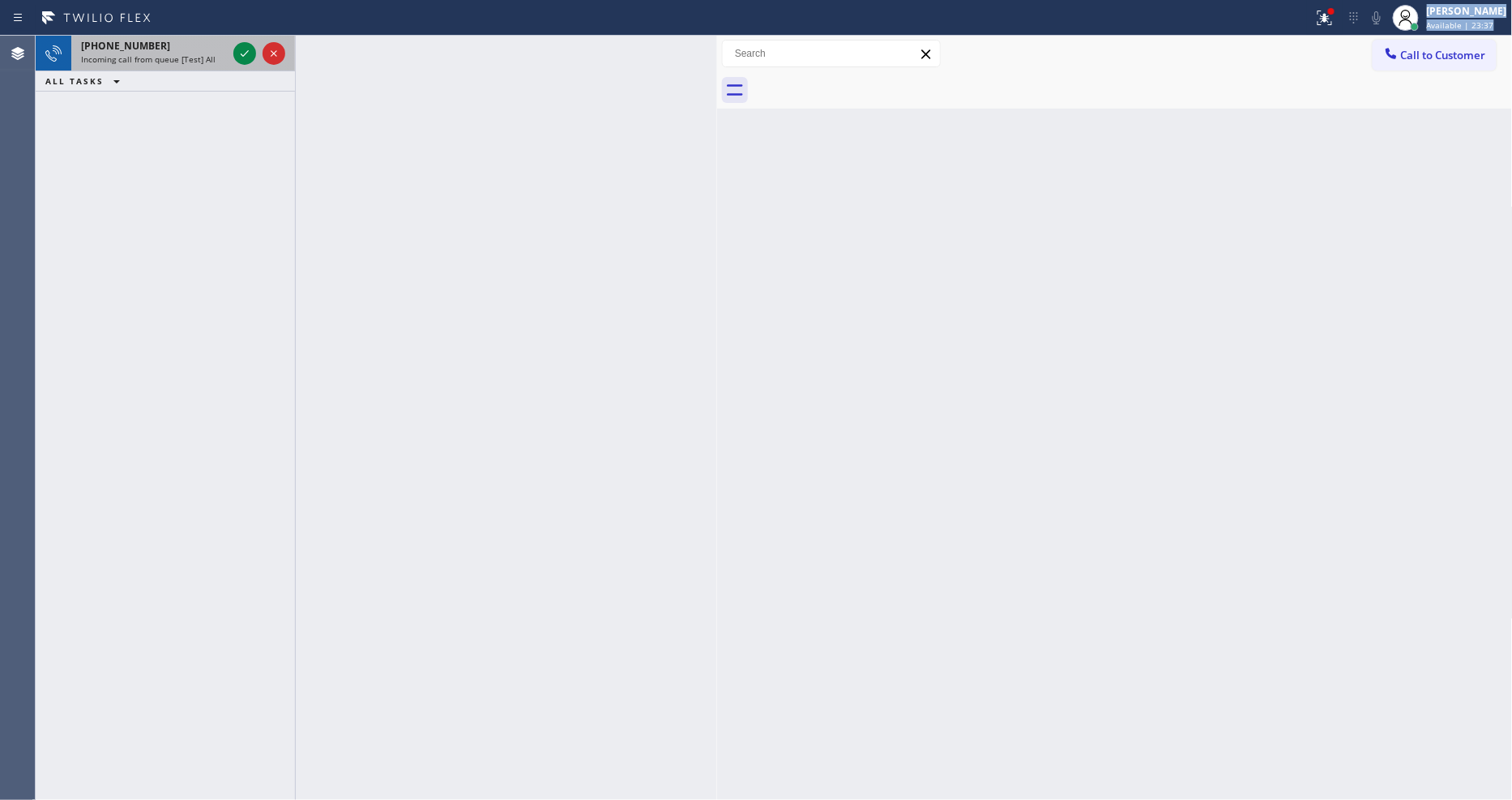
click at [238, 38] on div "Status report Issue detected This issue could affect your workflow. Please cont…" at bounding box center [756, 400] width 1512 height 800
click at [238, 38] on div at bounding box center [260, 53] width 59 height 35
click at [238, 49] on icon at bounding box center [245, 54] width 20 height 20
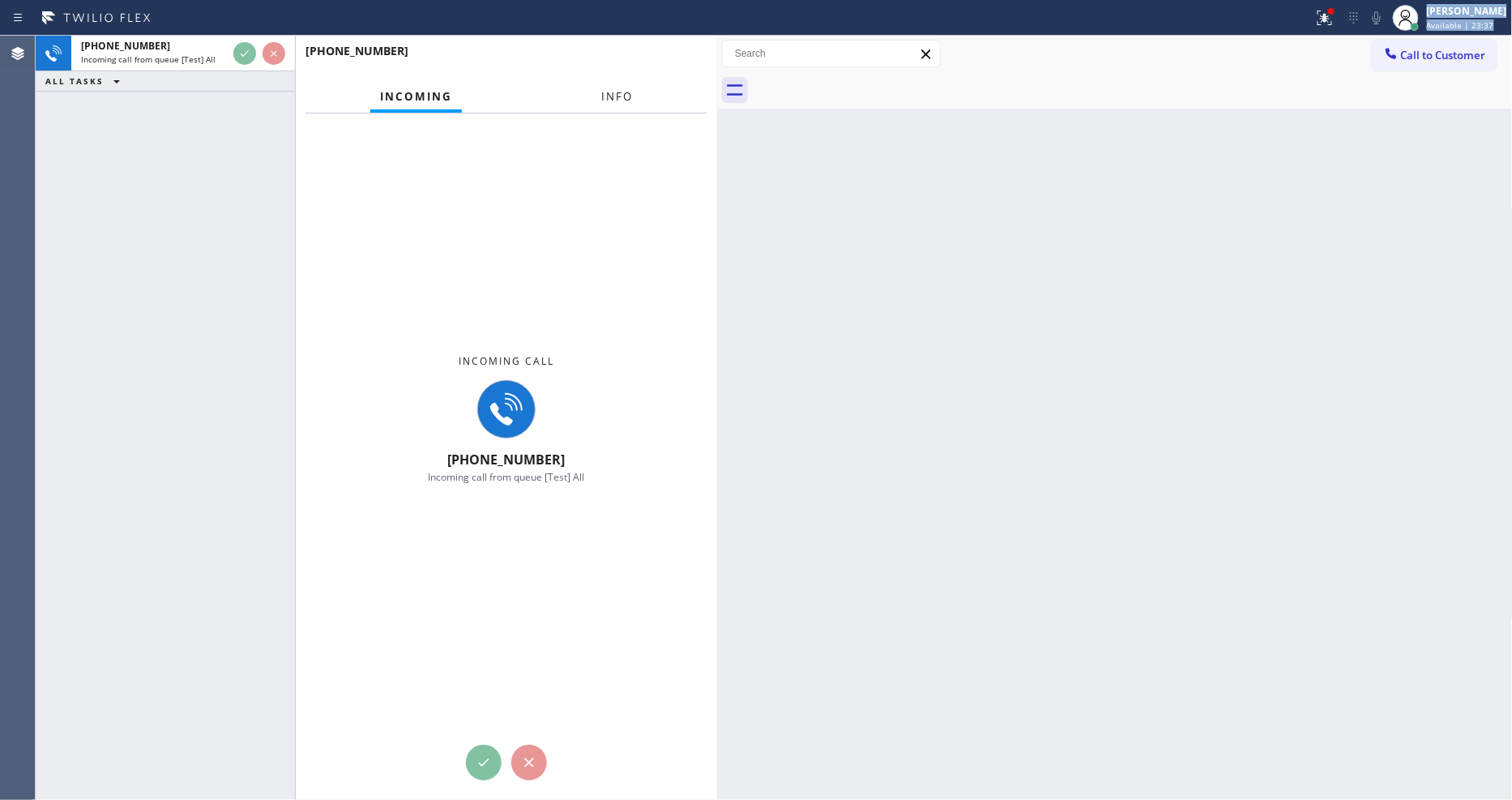
click at [625, 83] on button "Info" at bounding box center [617, 97] width 51 height 31
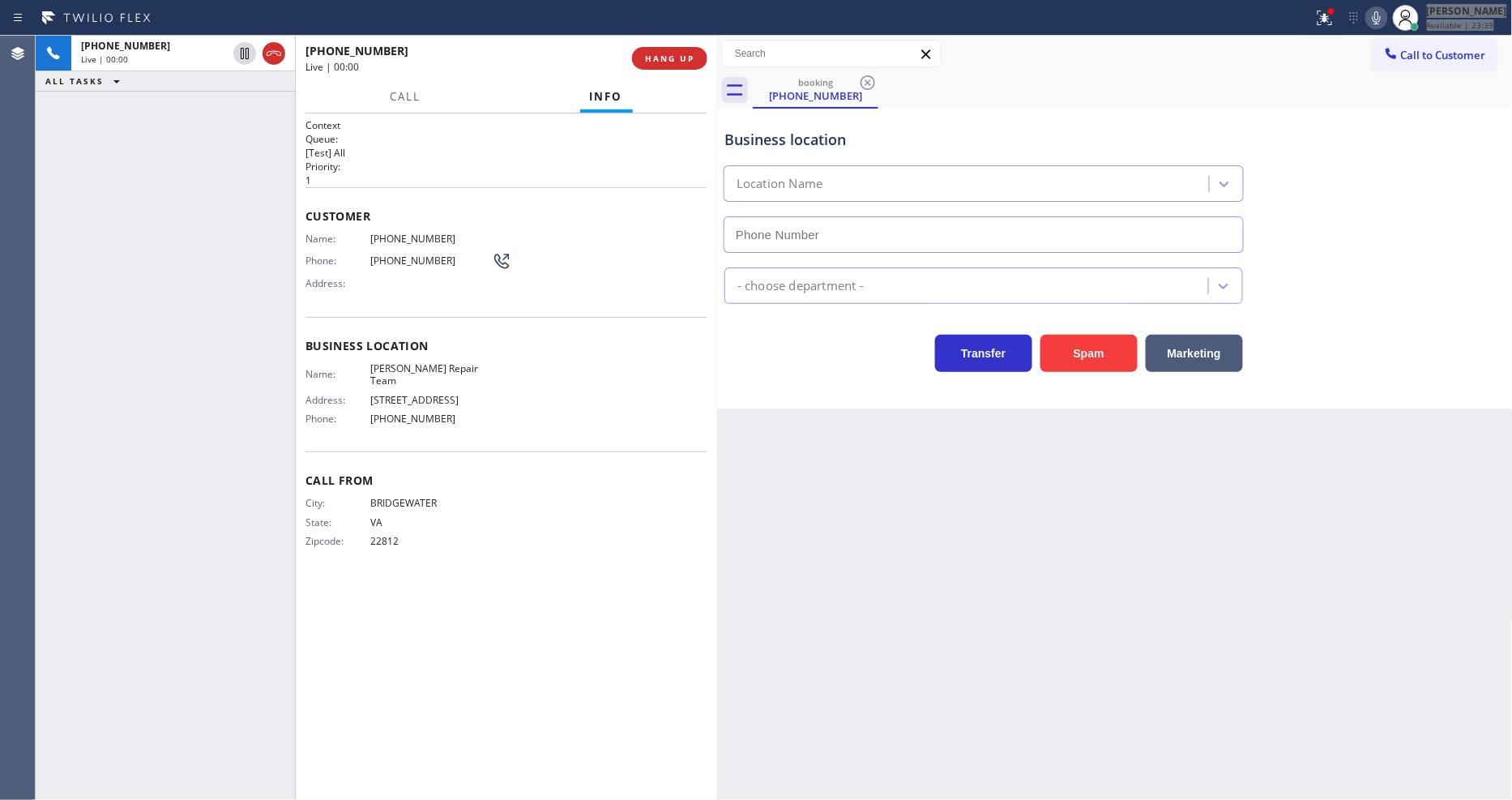
type input "(657) 213-2470"
click at [695, 59] on button "HANG UP" at bounding box center [669, 58] width 75 height 23
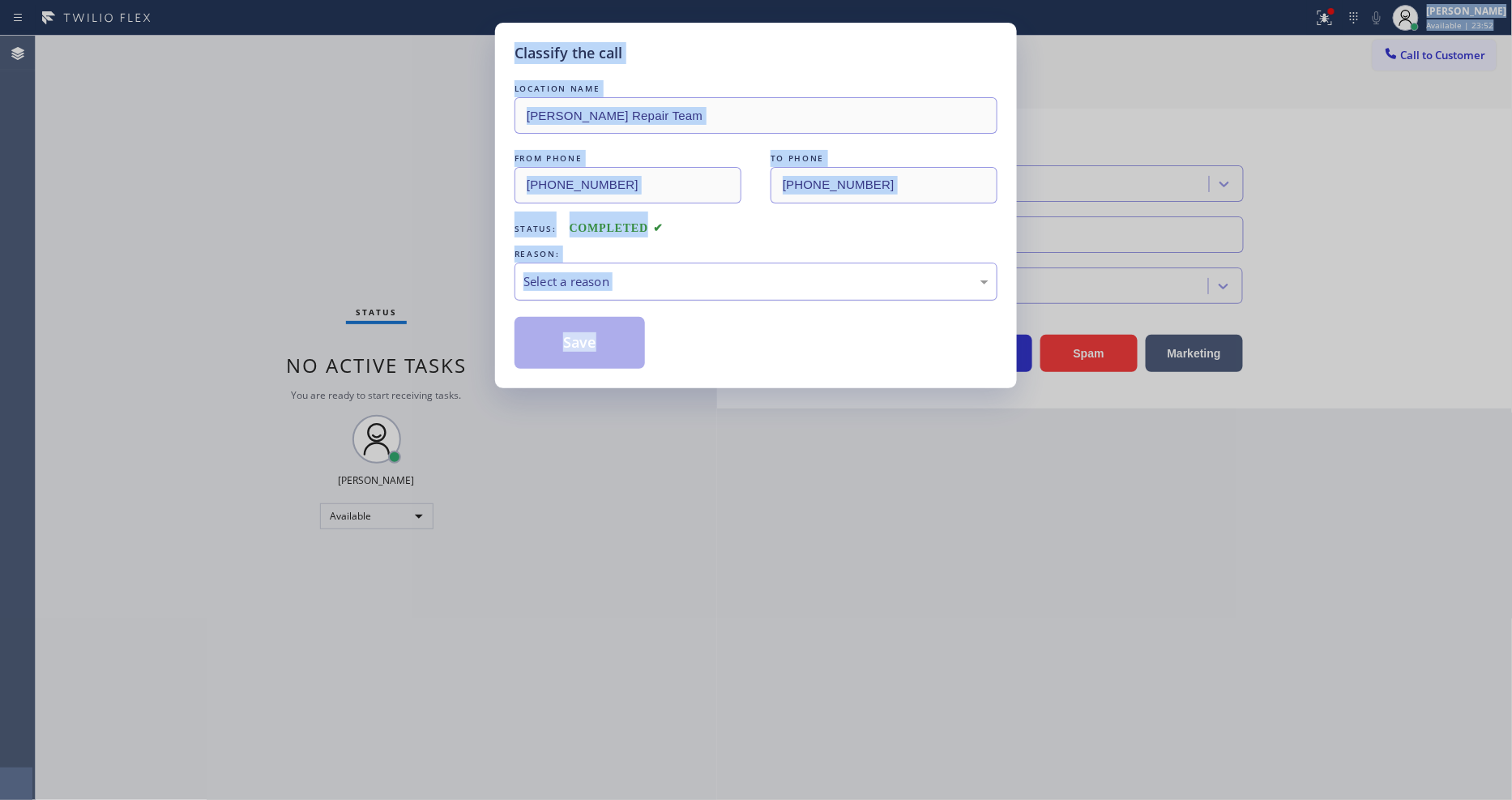
click at [589, 277] on div "Select a reason" at bounding box center [756, 281] width 465 height 19
click at [598, 325] on button "Save" at bounding box center [579, 342] width 130 height 52
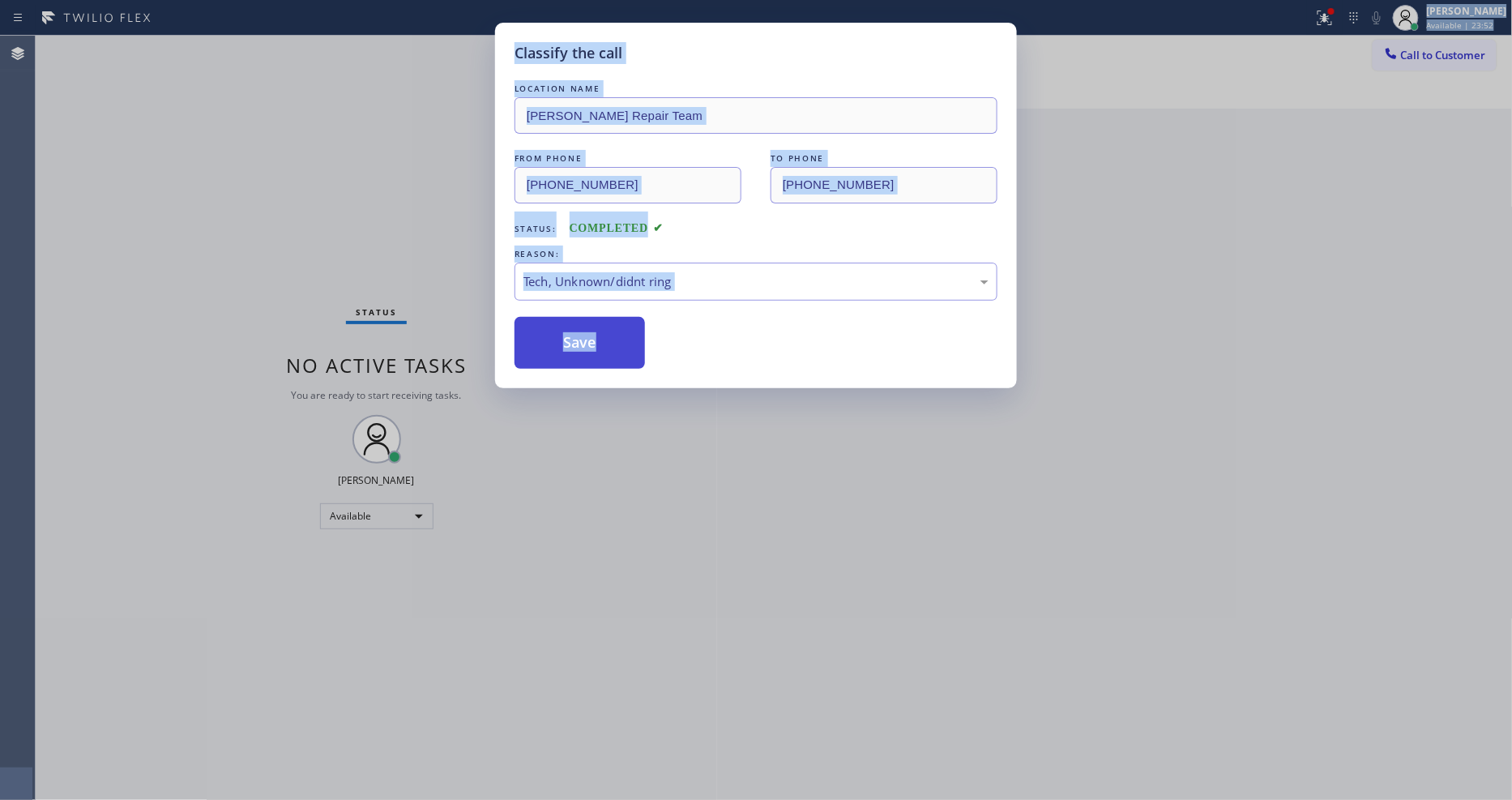
click at [598, 325] on button "Save" at bounding box center [579, 342] width 130 height 52
click at [658, 424] on div "Classify the call LOCATION NAME Viking Fullerton Repair Team FROM PHONE (540) 5…" at bounding box center [756, 400] width 1512 height 800
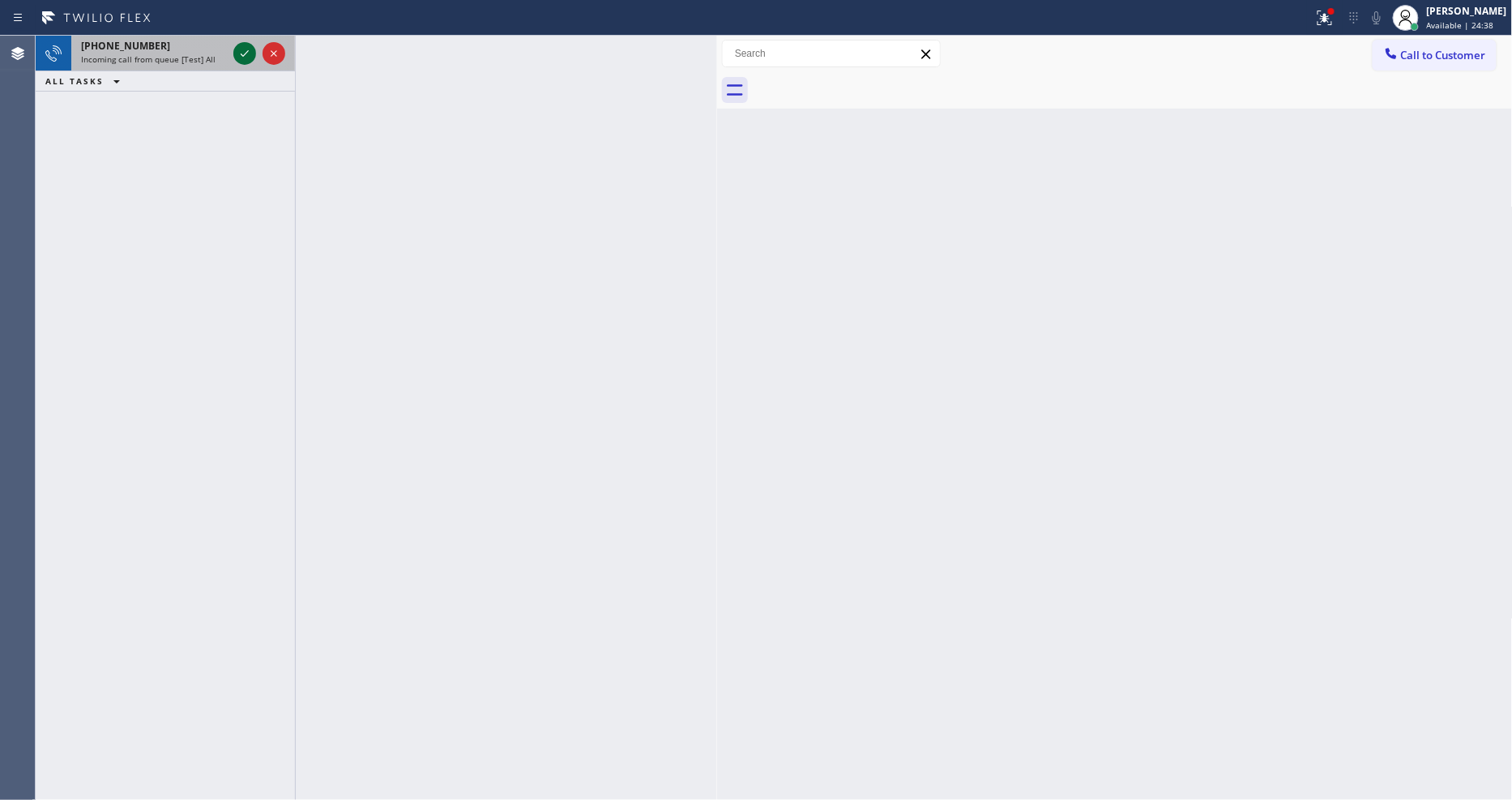
click at [244, 49] on icon at bounding box center [245, 54] width 20 height 20
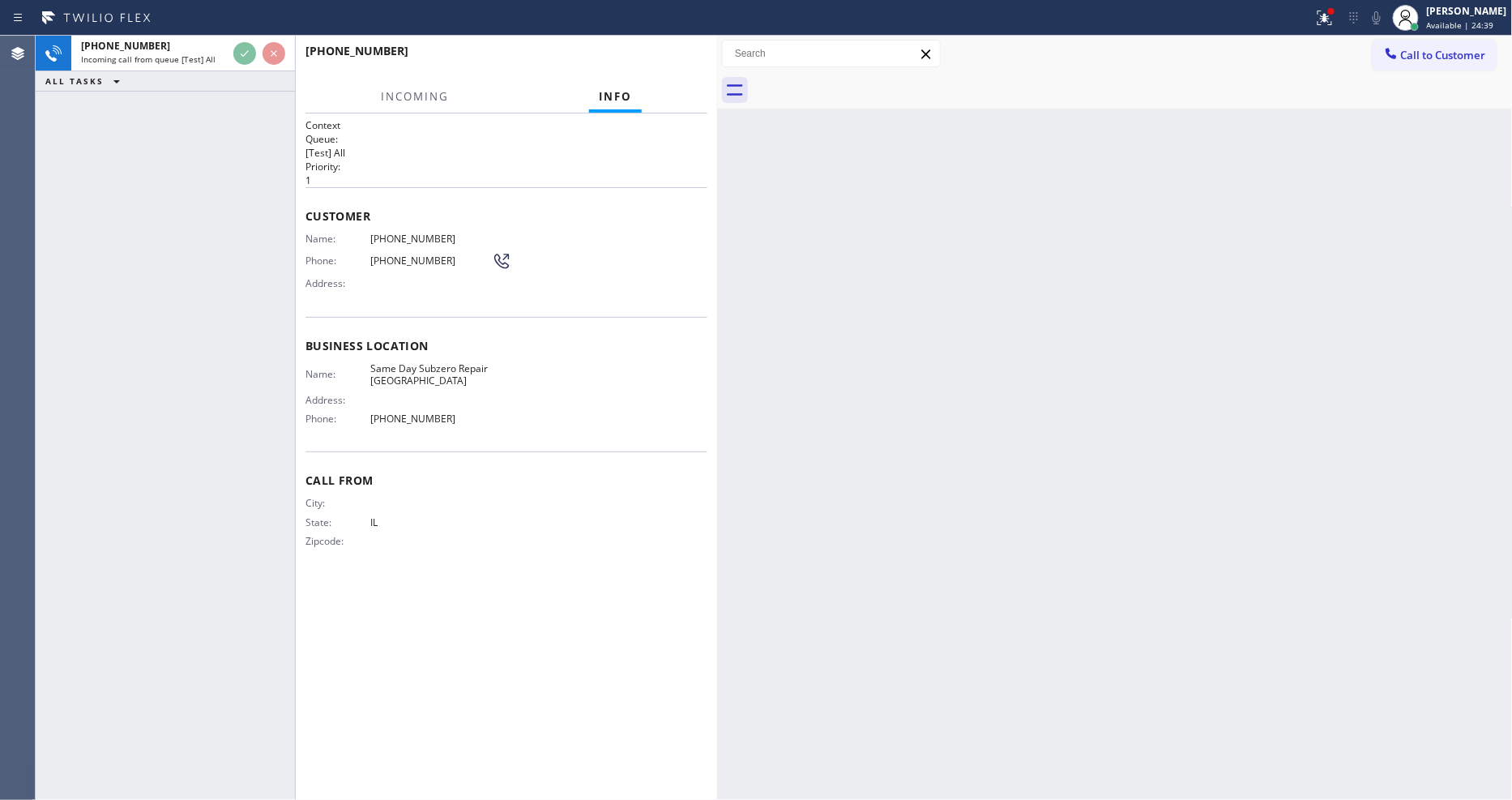
click at [215, 125] on div "+12245514531 Incoming call from queue [Test] All ALL TASKS ALL TASKS ACTIVE TAS…" at bounding box center [165, 418] width 260 height 765
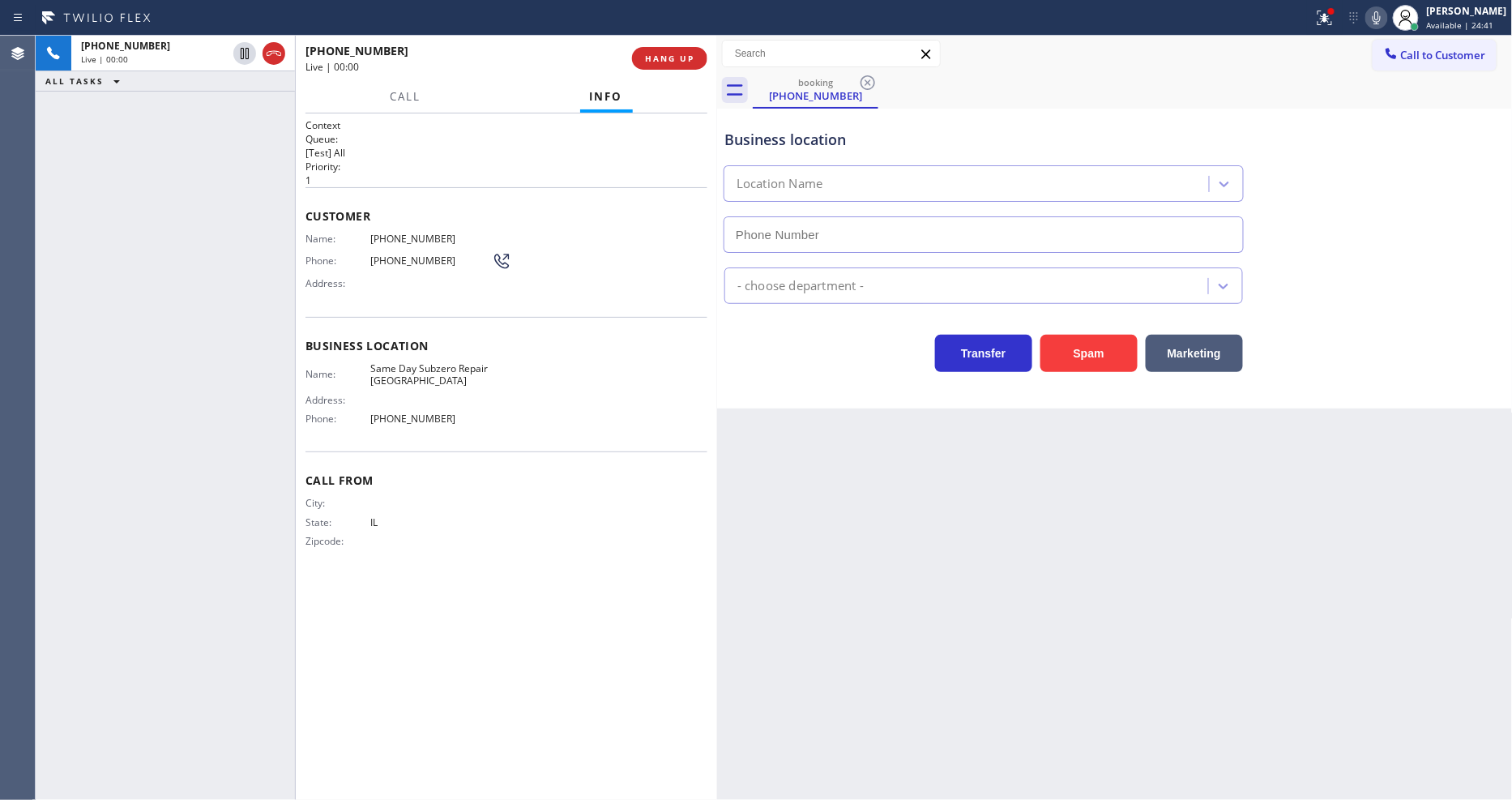
type input "(818) 477-1273"
click at [676, 605] on div "Context Queue: [Test] All Priority: 1 Customer Name: (224) 551-4531 Phone: (224…" at bounding box center [507, 457] width 402 height 676
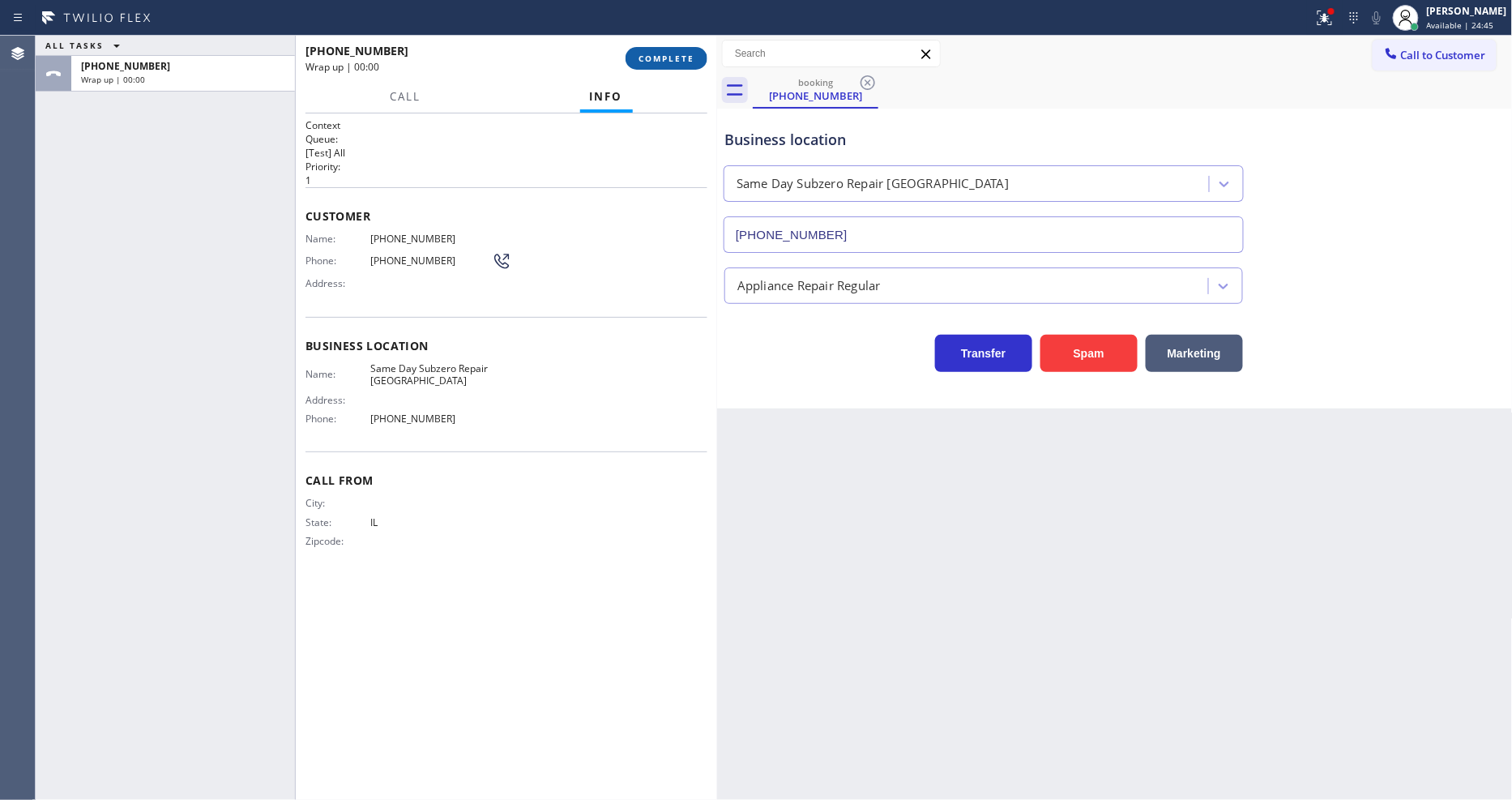
click at [671, 63] on span "COMPLETE" at bounding box center [666, 59] width 56 height 12
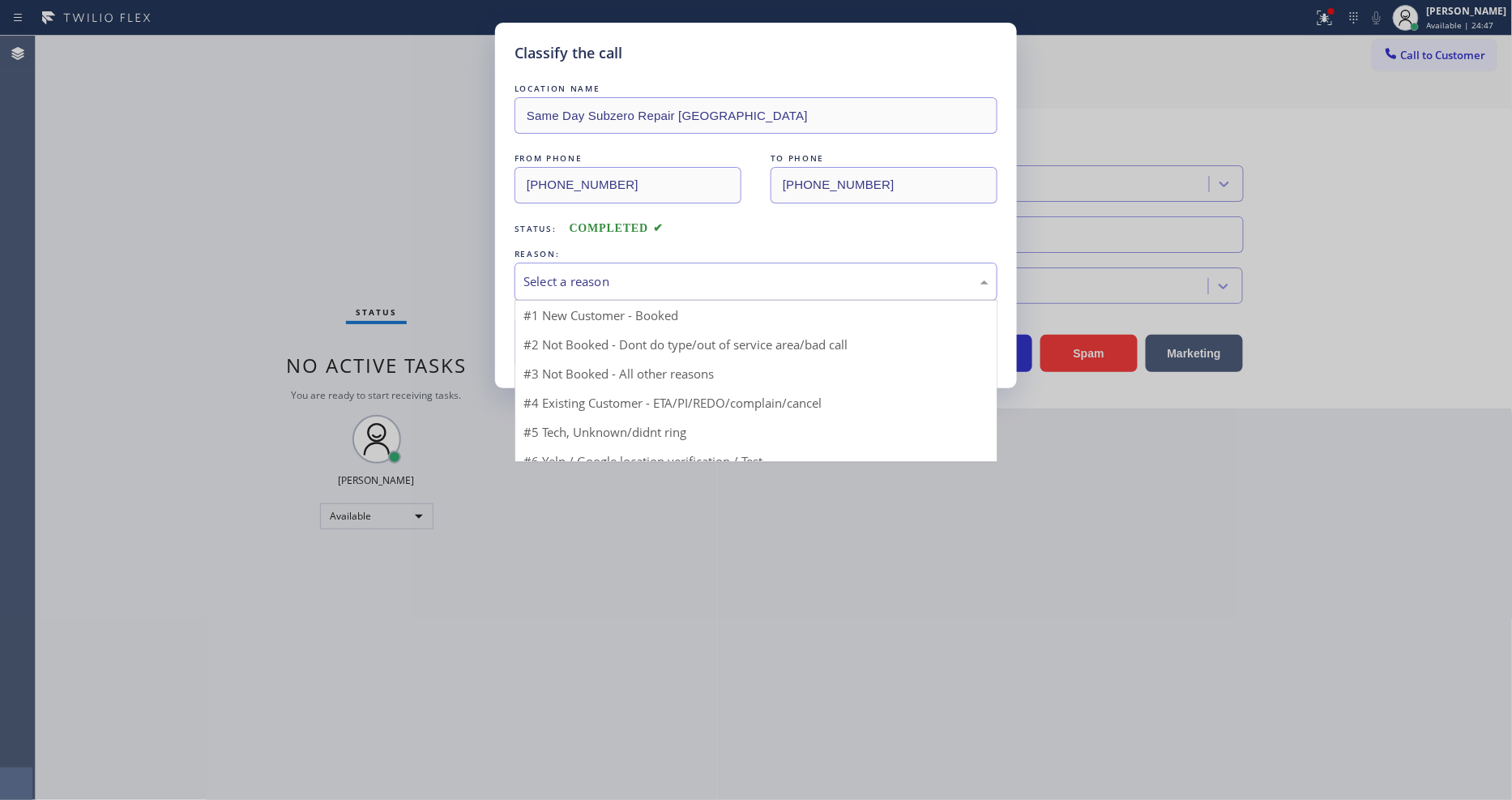
click at [658, 277] on div "Select a reason" at bounding box center [756, 281] width 465 height 19
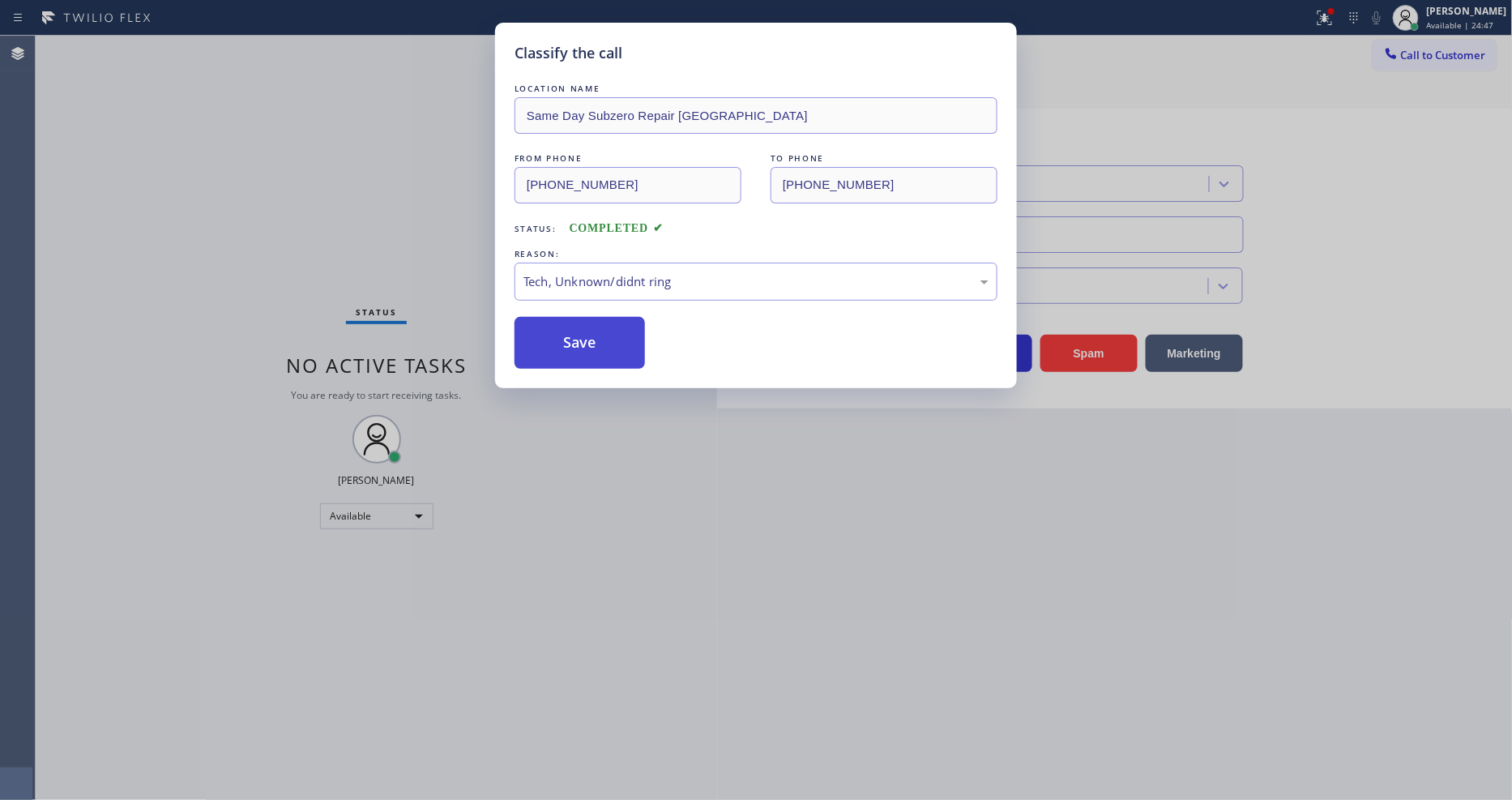
click at [610, 336] on button "Save" at bounding box center [579, 342] width 130 height 52
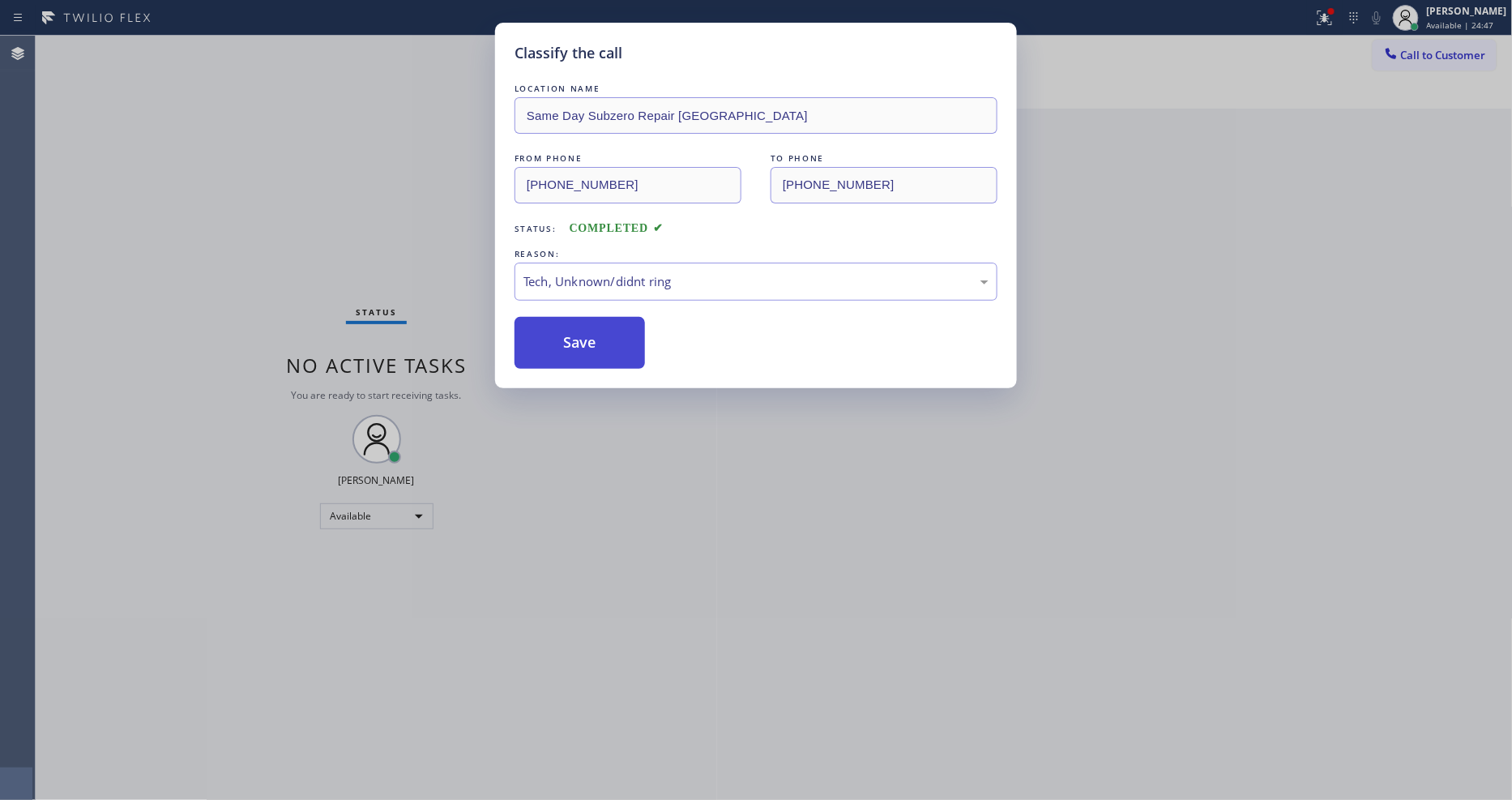
click at [610, 336] on button "Save" at bounding box center [579, 342] width 130 height 52
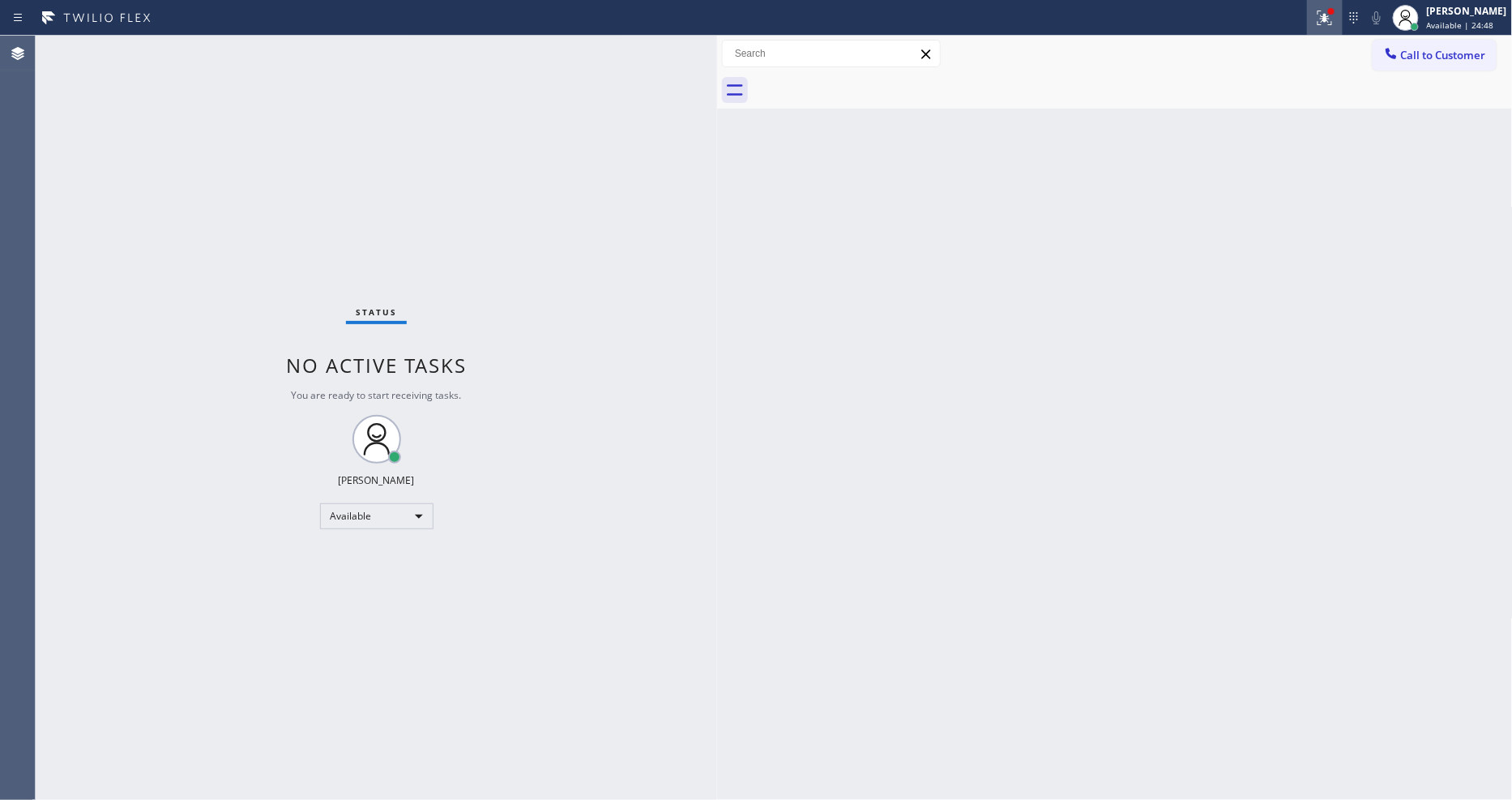
click at [1324, 20] on div at bounding box center [1325, 18] width 35 height 20
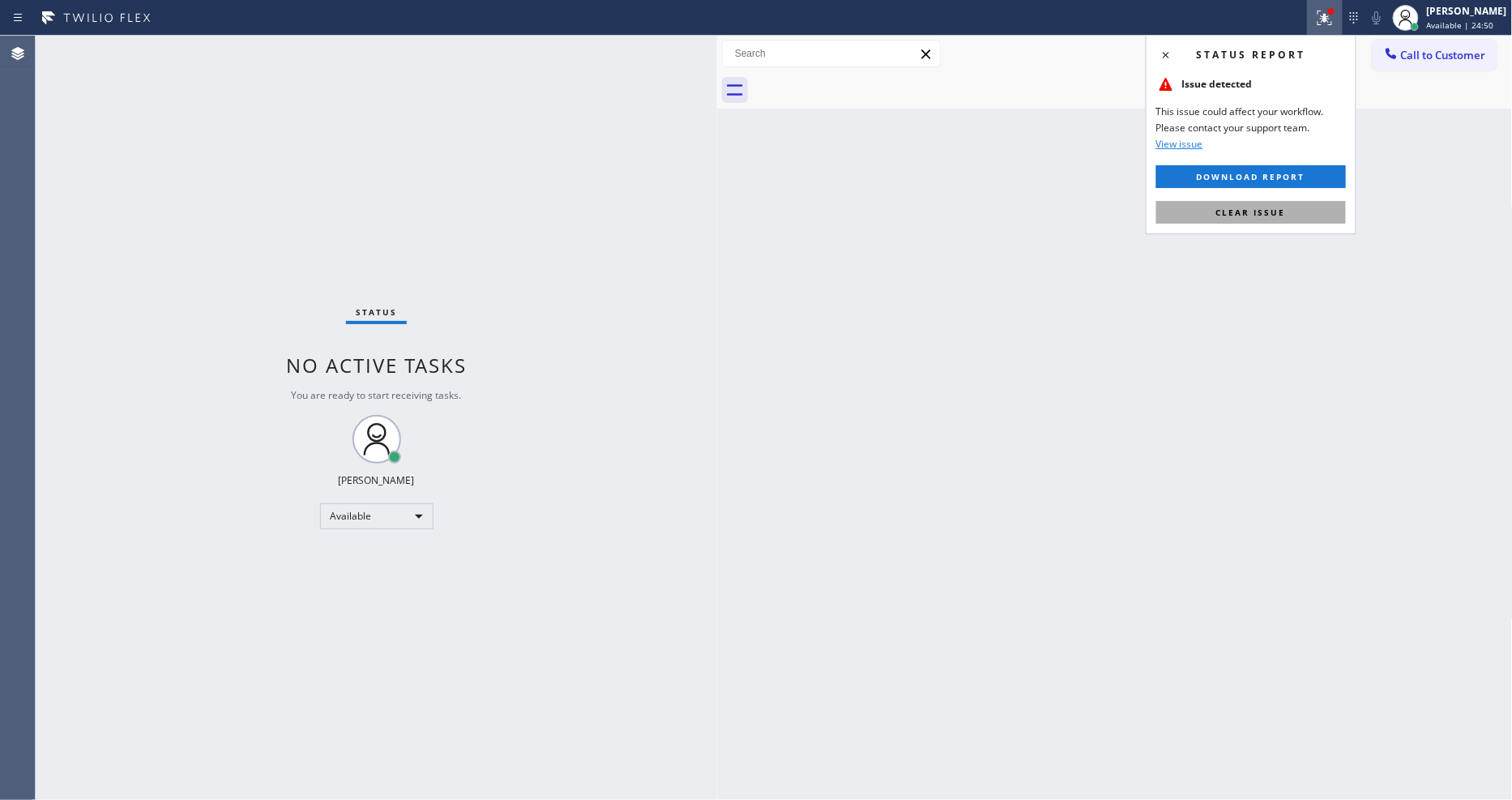
click at [1248, 214] on span "Clear issue" at bounding box center [1250, 213] width 70 height 12
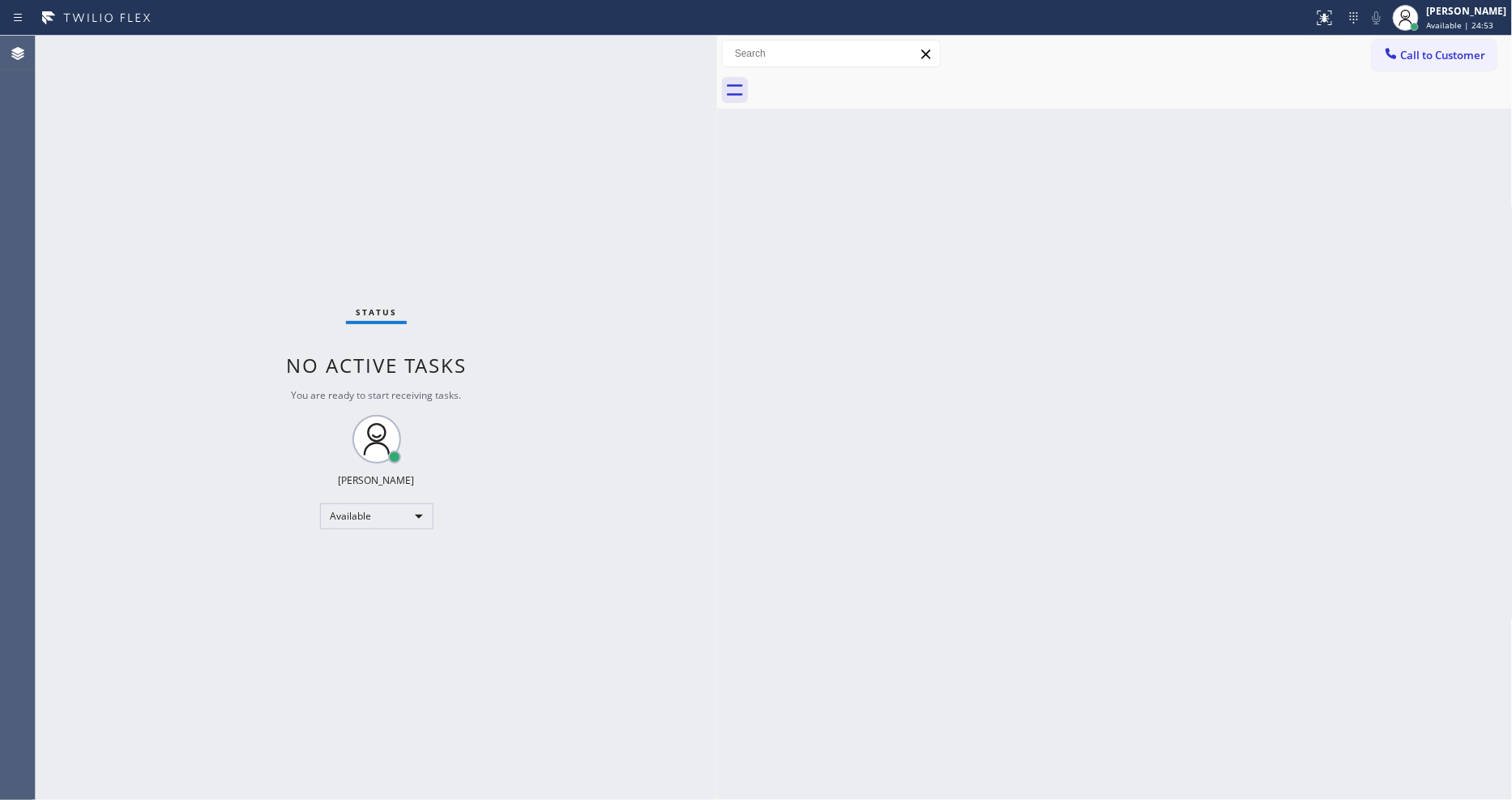
drag, startPoint x: 676, startPoint y: 415, endPoint x: 870, endPoint y: 2, distance: 456.3
click at [678, 417] on div "Status No active tasks You are ready to start receiving tasks. [PERSON_NAME] Av…" at bounding box center [375, 418] width 681 height 765
click at [241, 50] on div "Status No active tasks You are ready to start receiving tasks. [PERSON_NAME] Av…" at bounding box center [375, 418] width 681 height 765
click at [833, 402] on div "Back to Dashboard Change Sender ID Customers Technicians Select a contact Outbo…" at bounding box center [1115, 418] width 796 height 765
click at [125, 292] on div "Status No active tasks You are ready to start receiving tasks. [PERSON_NAME] Av…" at bounding box center [375, 418] width 681 height 765
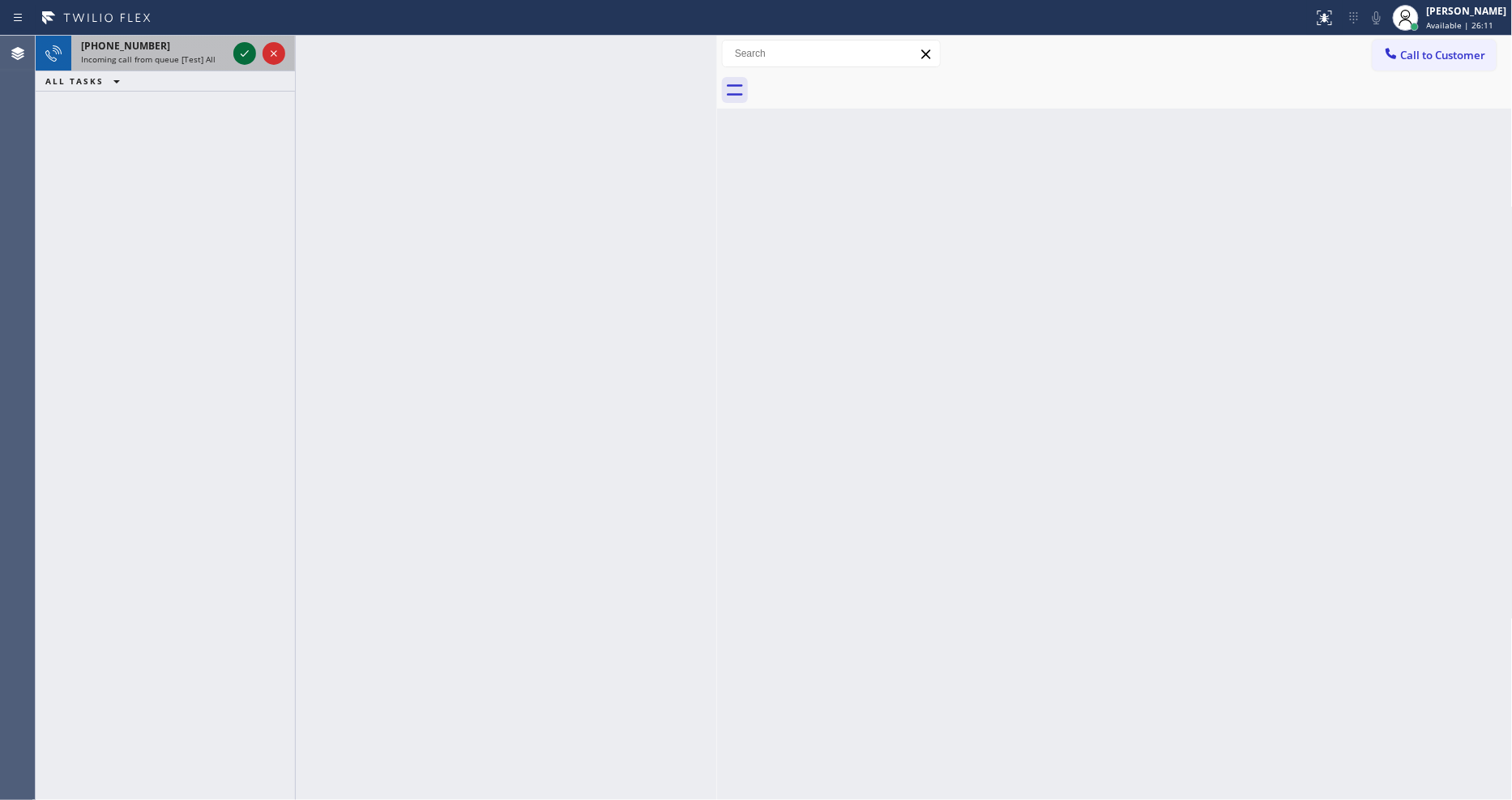
click at [239, 51] on icon at bounding box center [245, 54] width 20 height 20
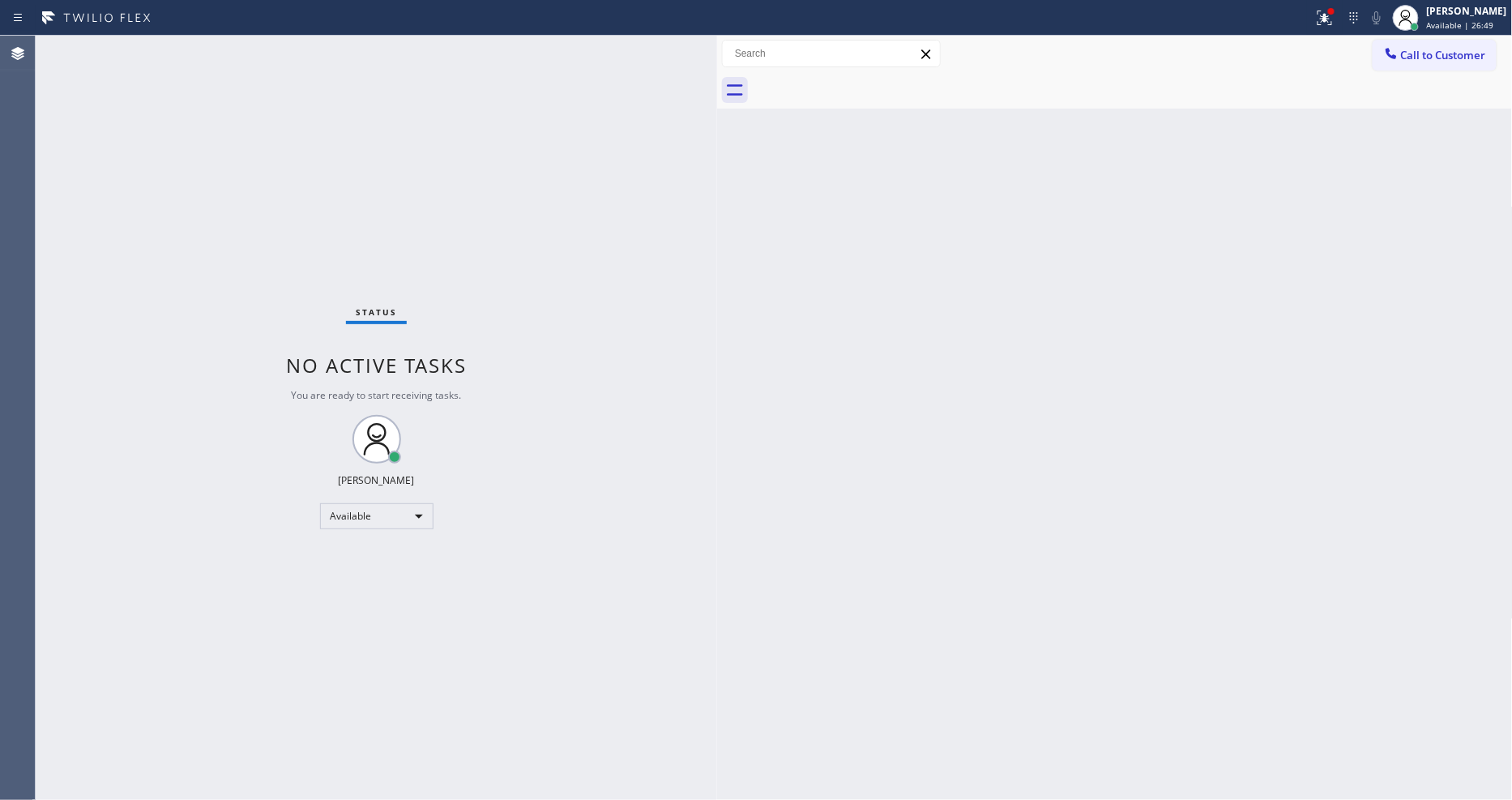
click at [835, 579] on div "Back to Dashboard Change Sender ID Customers Technicians Select a contact Outbo…" at bounding box center [1115, 418] width 796 height 765
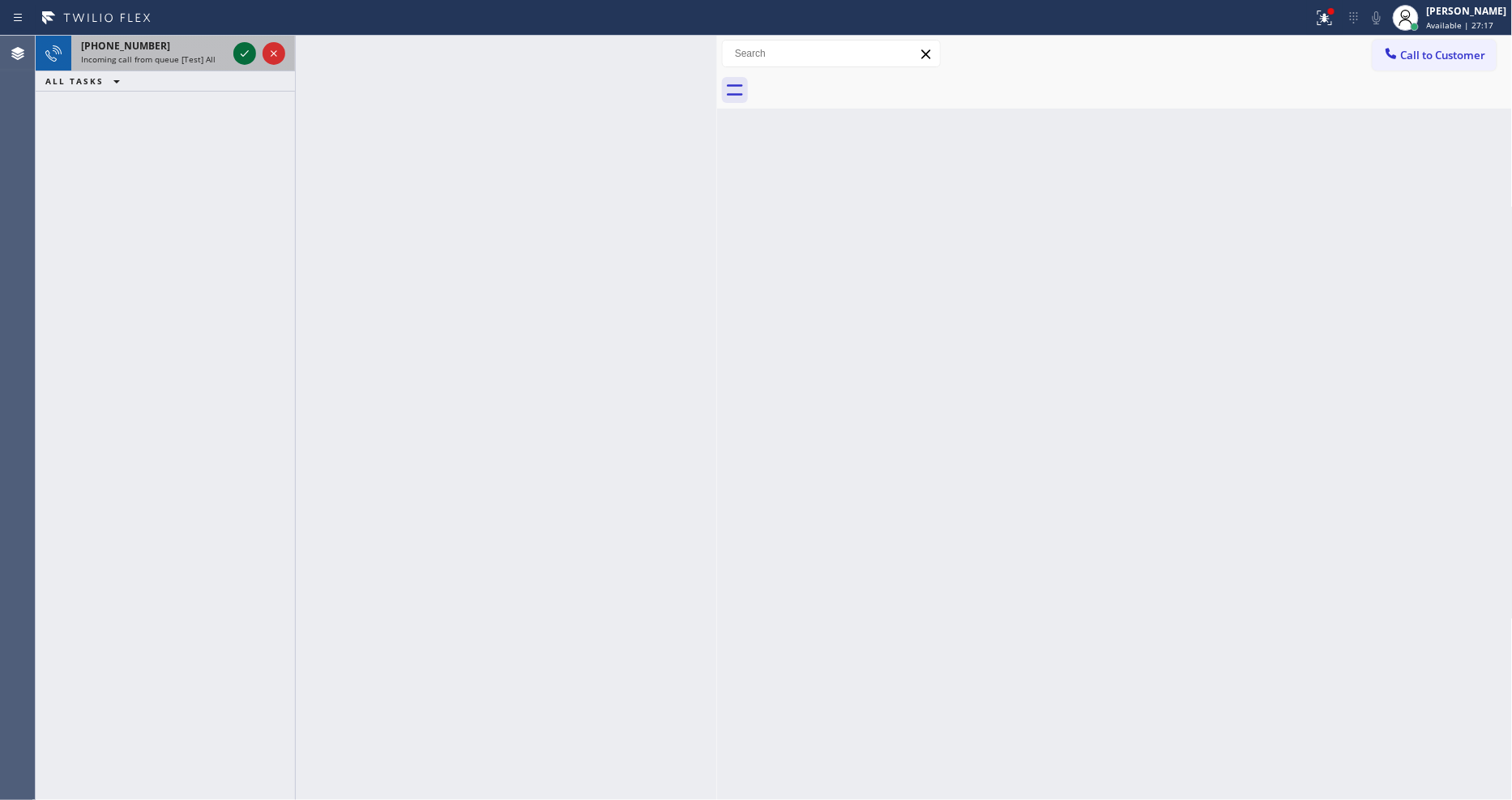
click at [247, 51] on icon at bounding box center [245, 53] width 8 height 7
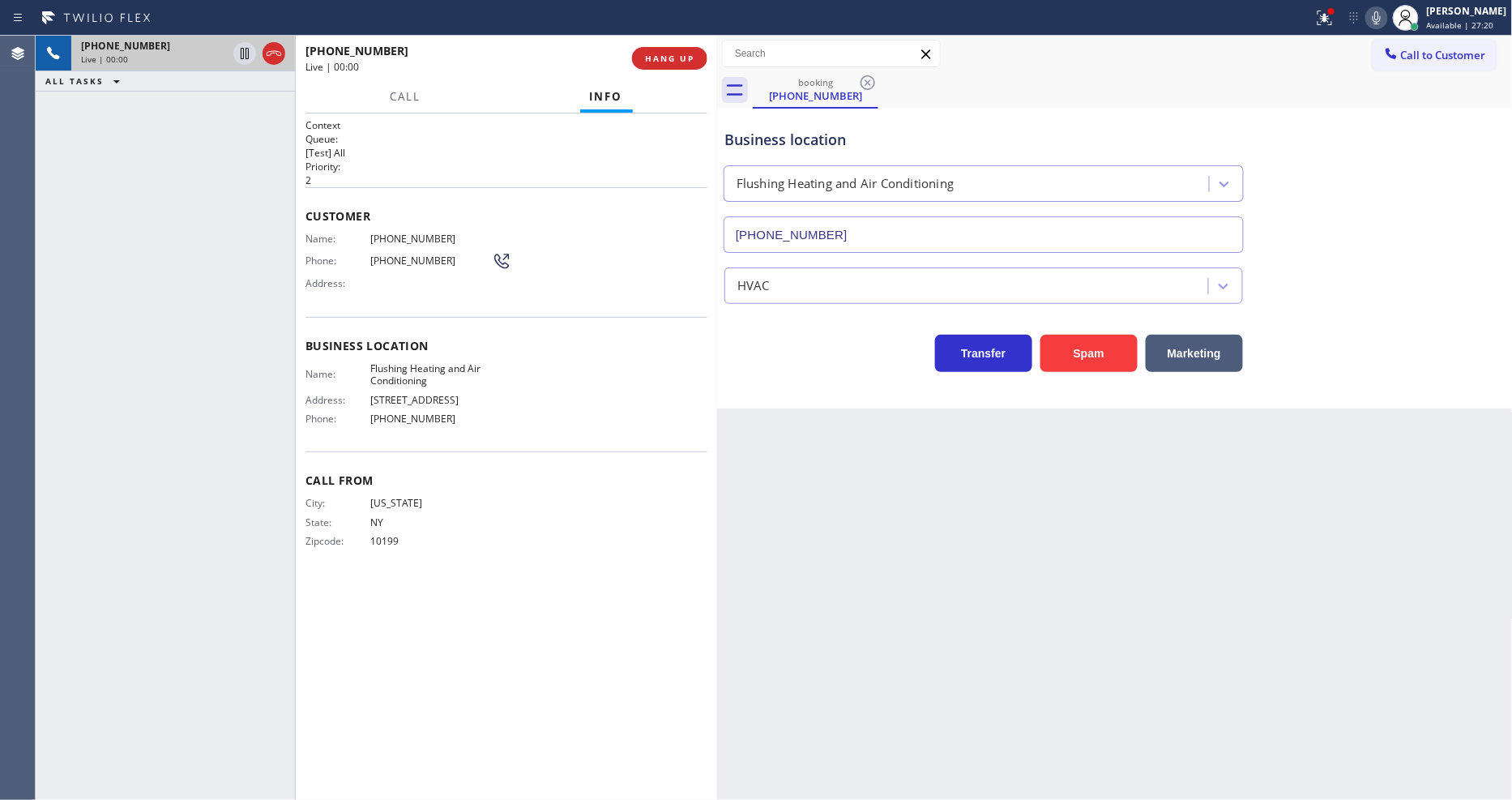
type input "[PHONE_NUMBER]"
click at [425, 363] on span "Flushing Heating and Air Conditioning" at bounding box center [431, 375] width 122 height 25
copy span "Flushing Heating and Air Conditioning"
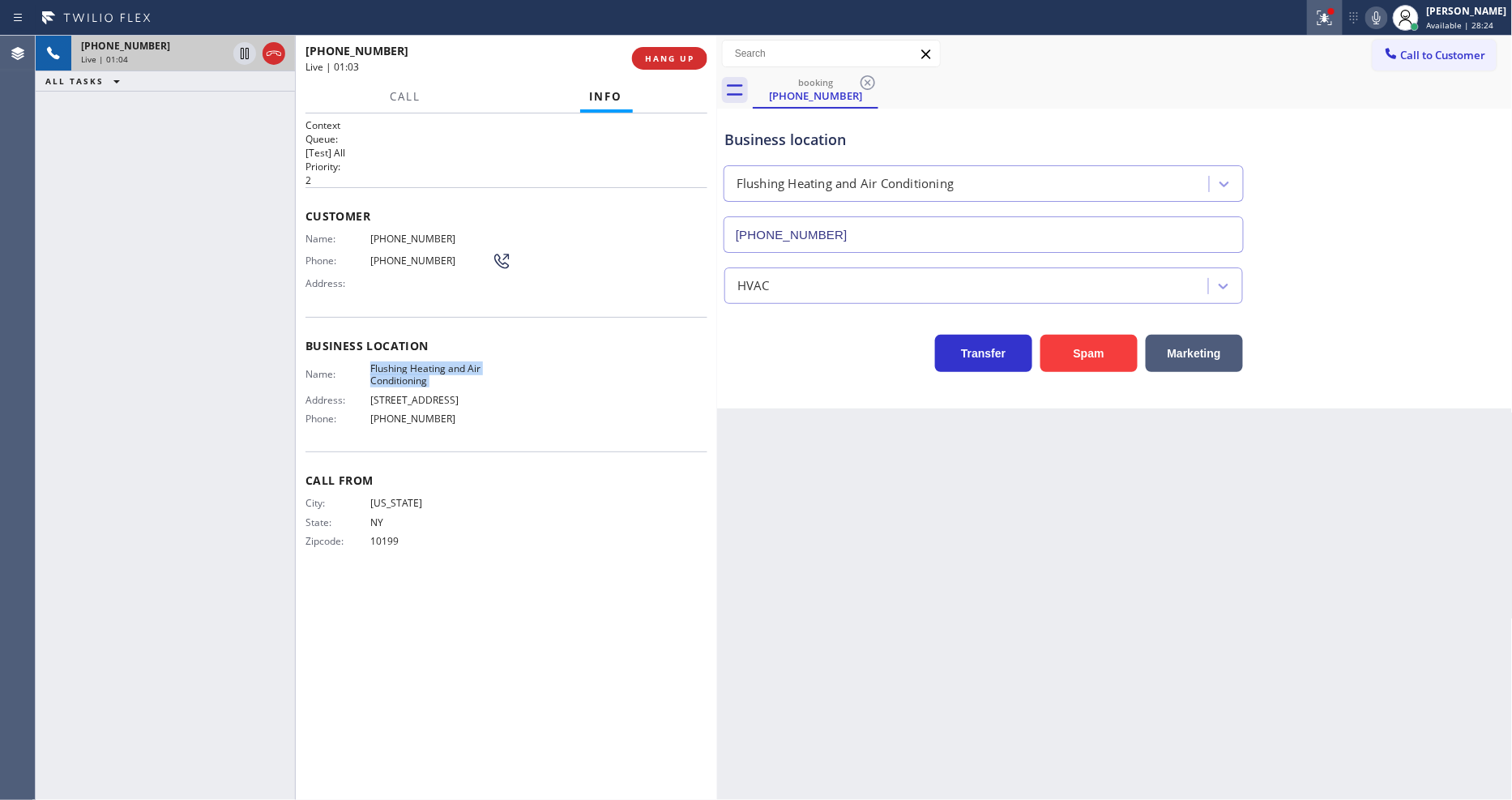
click at [1342, 22] on div at bounding box center [1325, 18] width 35 height 20
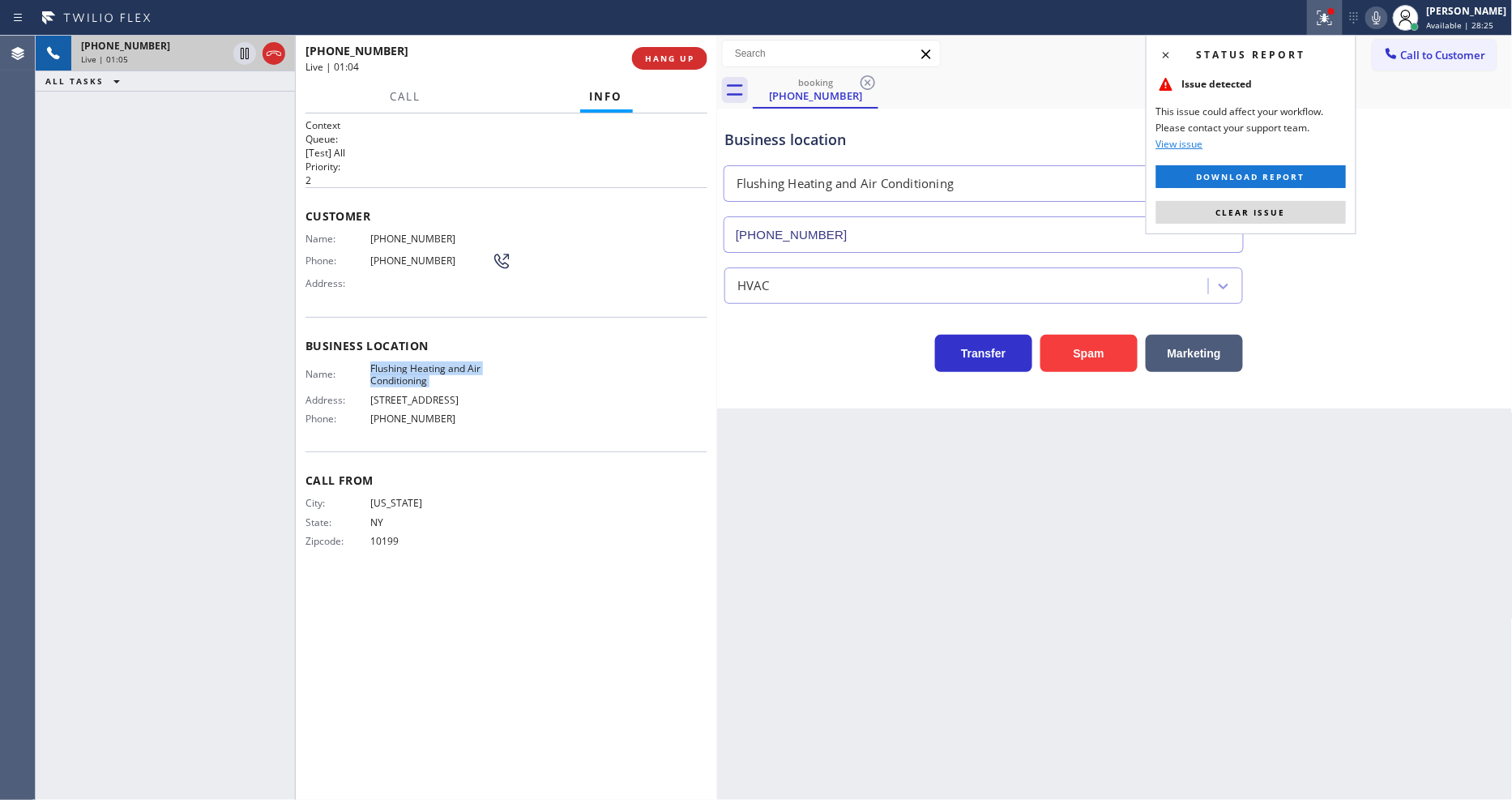
click at [1298, 208] on button "Clear issue" at bounding box center [1250, 212] width 189 height 23
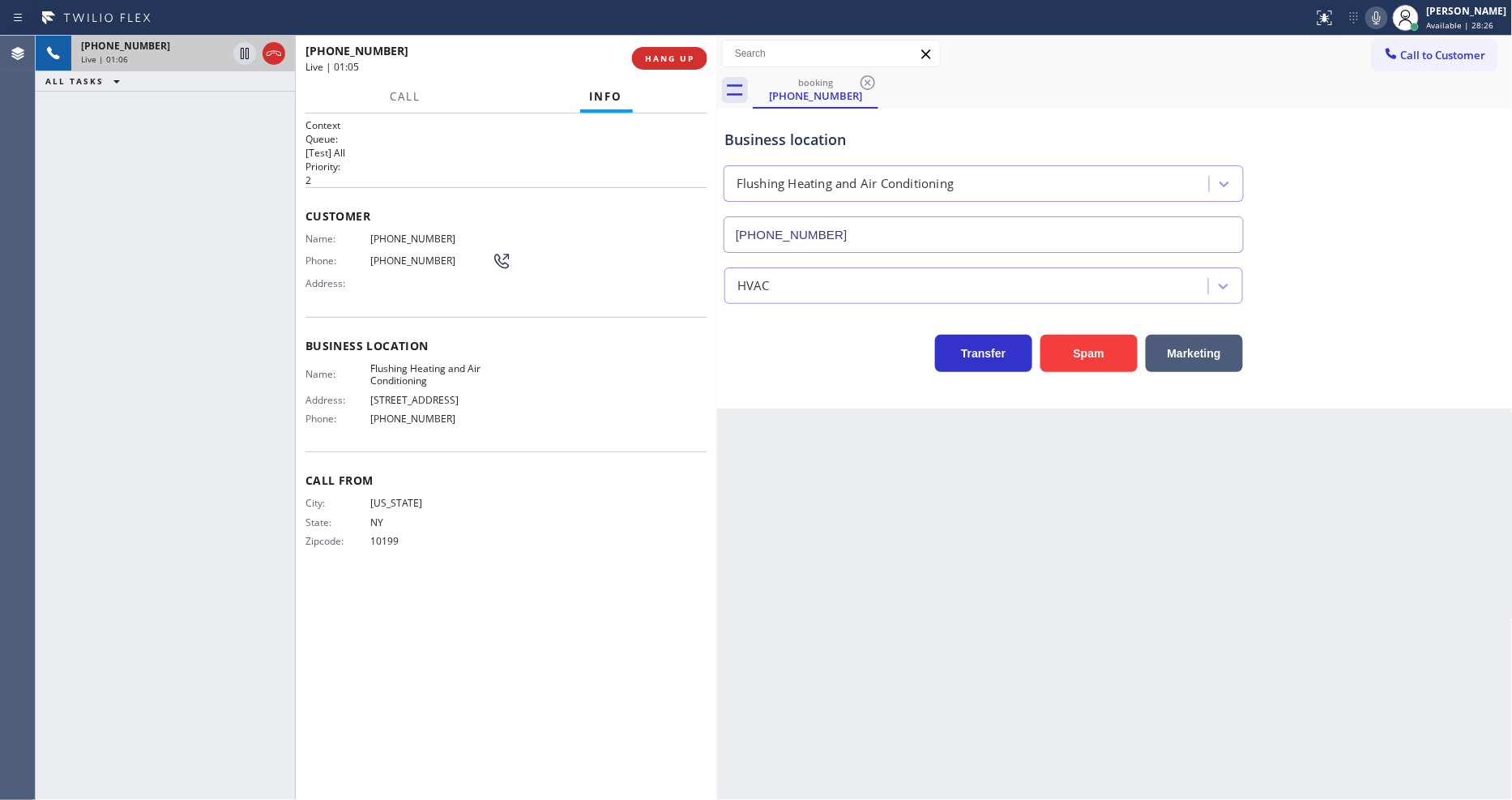
click at [400, 238] on span "(718) 619-1224" at bounding box center [431, 238] width 122 height 12
copy span "(718) 619-1224"
click at [241, 44] on icon at bounding box center [245, 54] width 20 height 20
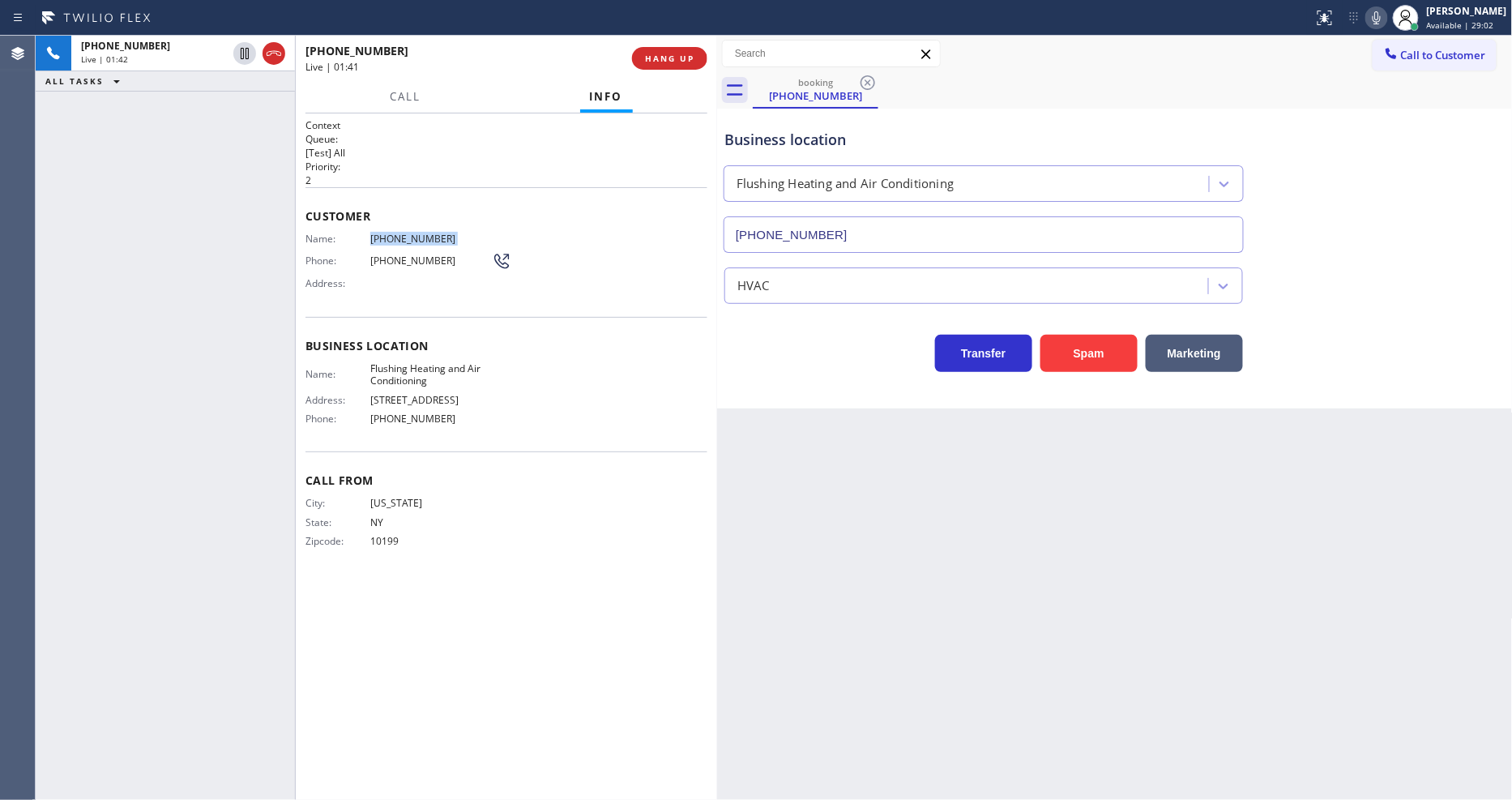
click at [1387, 17] on icon at bounding box center [1377, 18] width 20 height 20
click at [245, 47] on icon at bounding box center [245, 54] width 20 height 20
click at [1382, 17] on icon at bounding box center [1377, 18] width 20 height 20
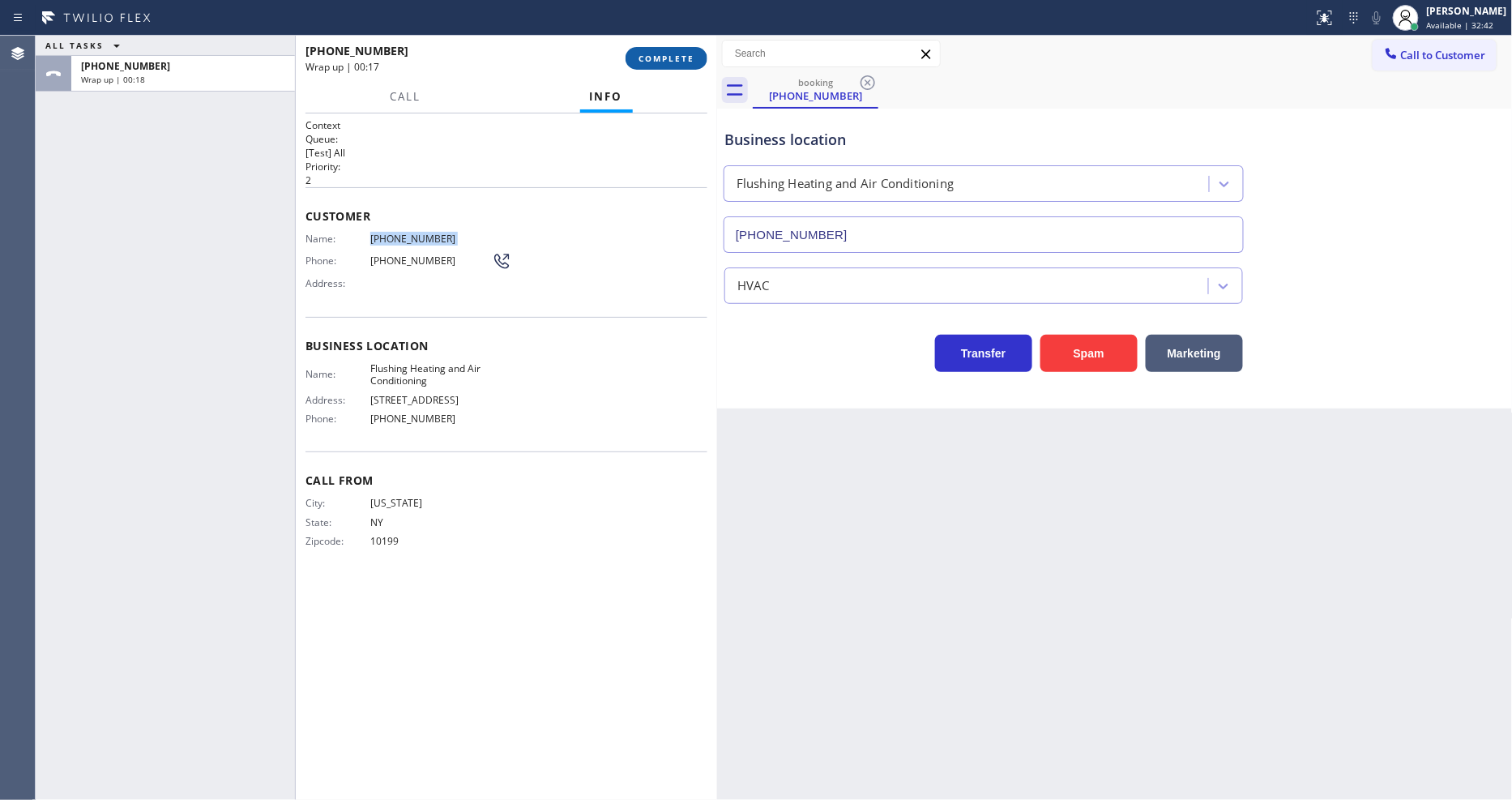
click at [690, 49] on button "COMPLETE" at bounding box center [666, 58] width 82 height 23
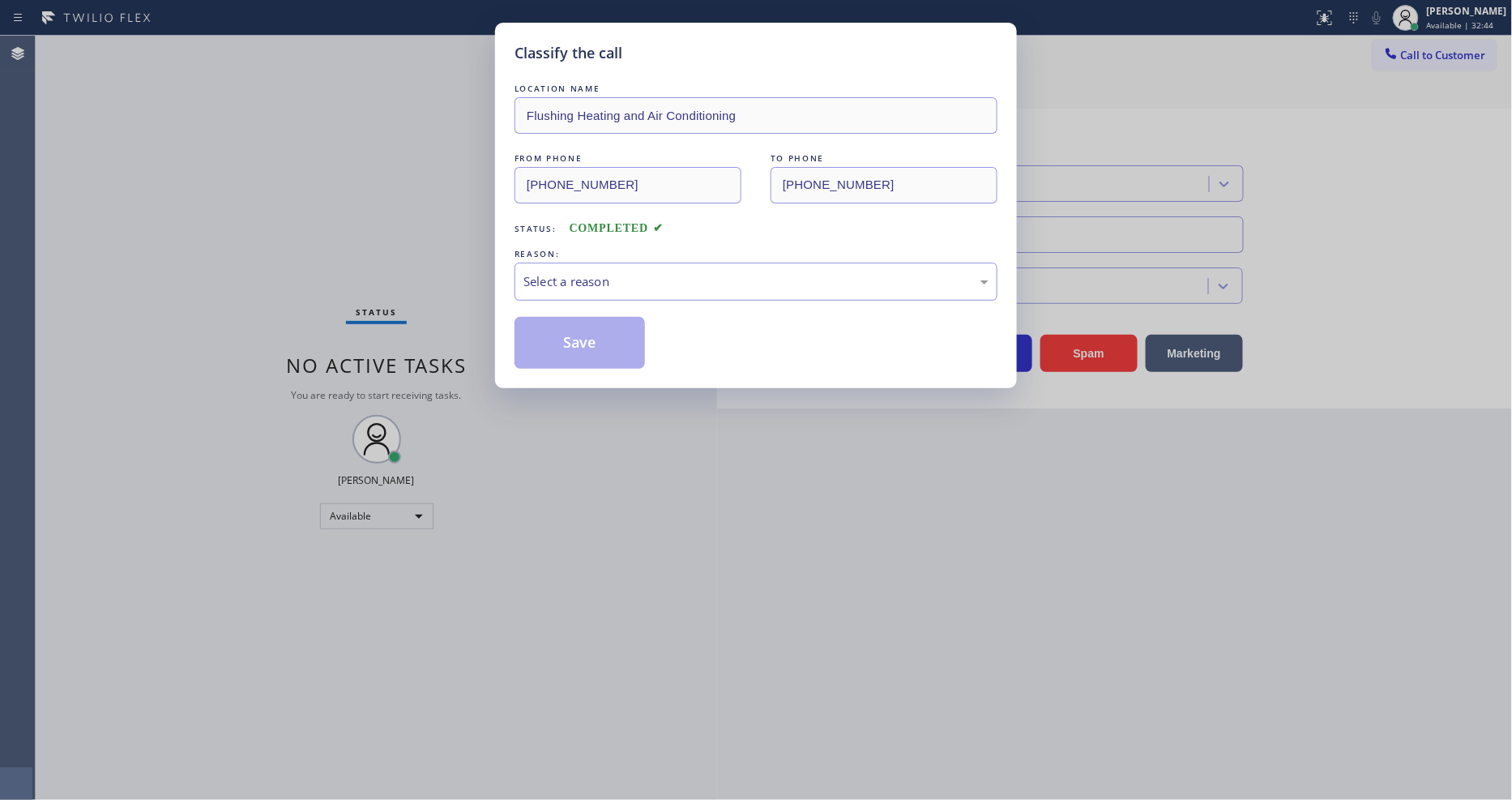
click at [611, 273] on div "Select a reason" at bounding box center [756, 281] width 465 height 19
click at [588, 334] on button "Save" at bounding box center [579, 342] width 130 height 52
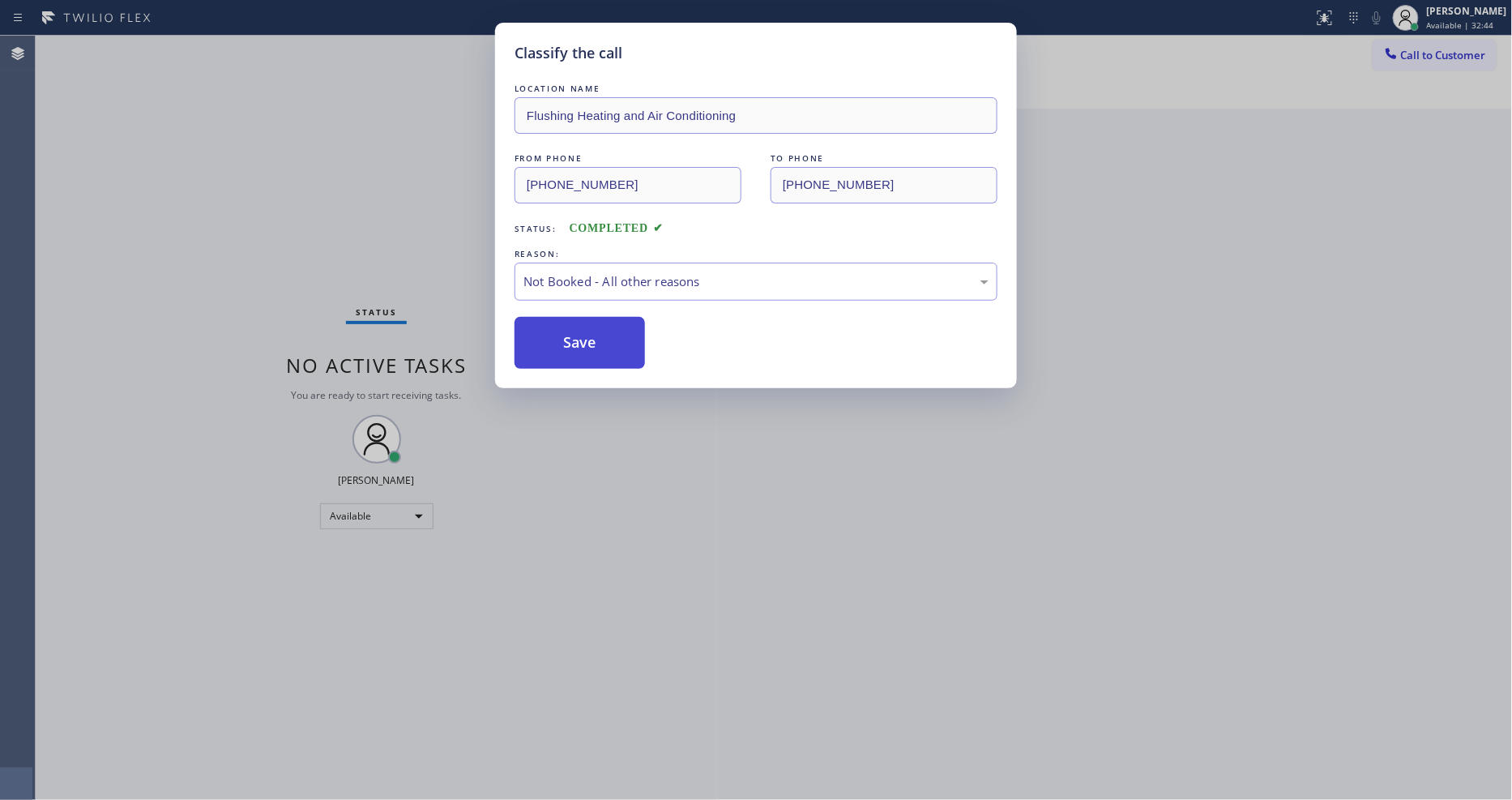
click at [587, 332] on button "Save" at bounding box center [579, 342] width 130 height 52
click at [589, 330] on button "Save" at bounding box center [579, 342] width 130 height 52
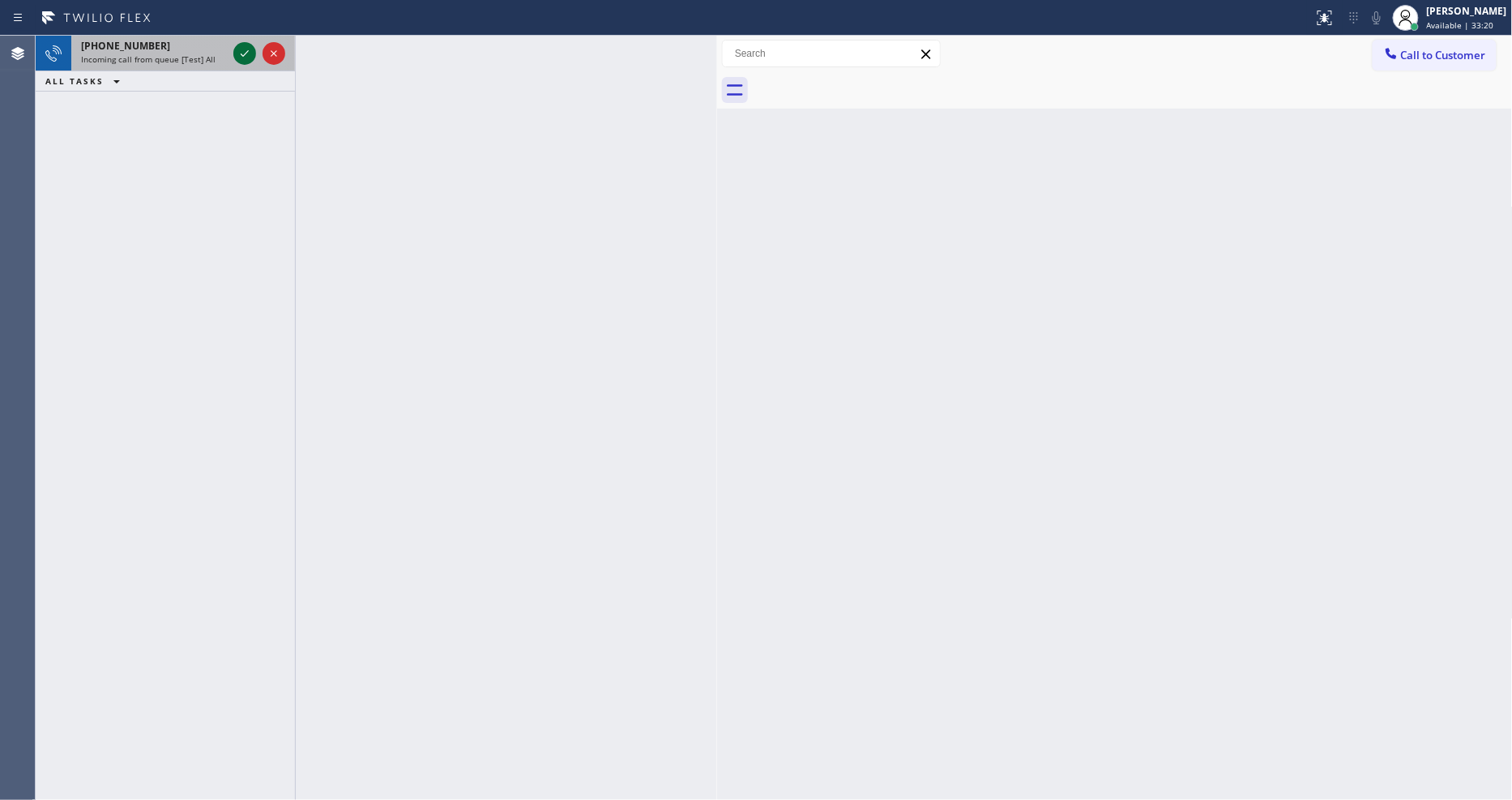
click at [236, 55] on icon at bounding box center [245, 54] width 20 height 20
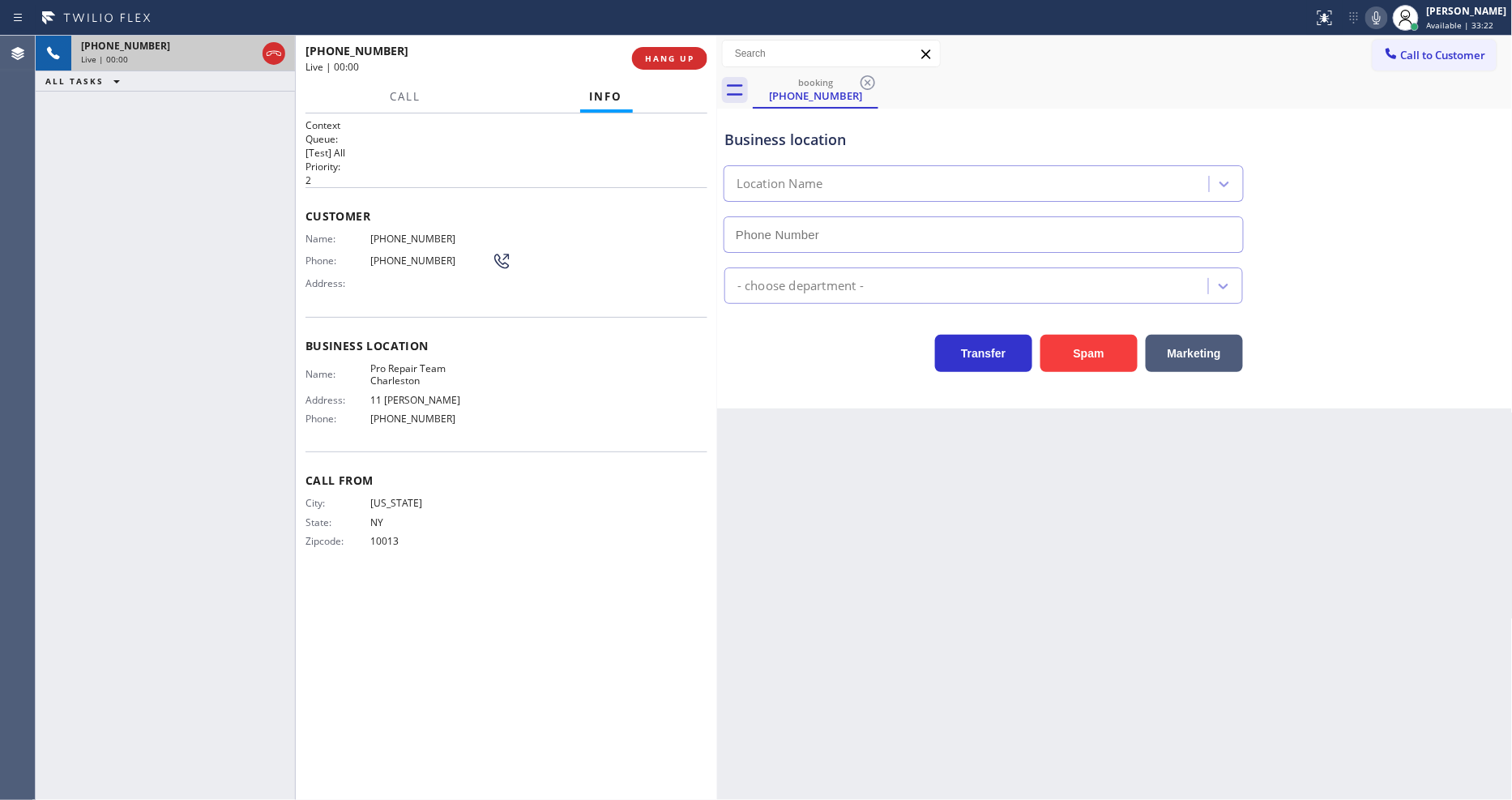
type input "(347) 835-4694"
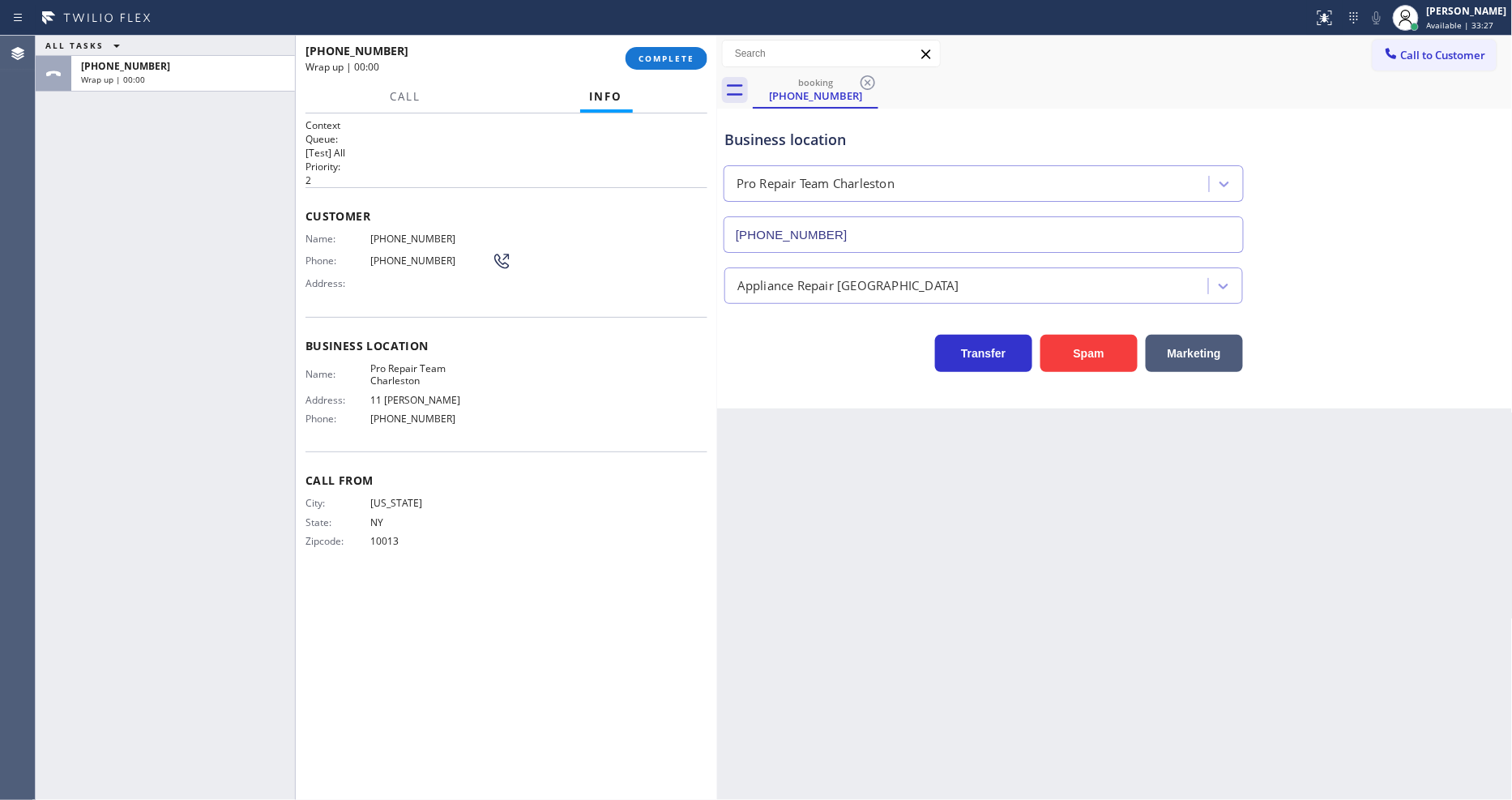
click at [279, 103] on div "ALL TASKS ALL TASKS ACTIVE TASKS TASKS IN WRAP UP +13476857021 Wrap up | 00:00" at bounding box center [165, 418] width 260 height 765
click at [687, 58] on span "COMPLETE" at bounding box center [666, 59] width 56 height 12
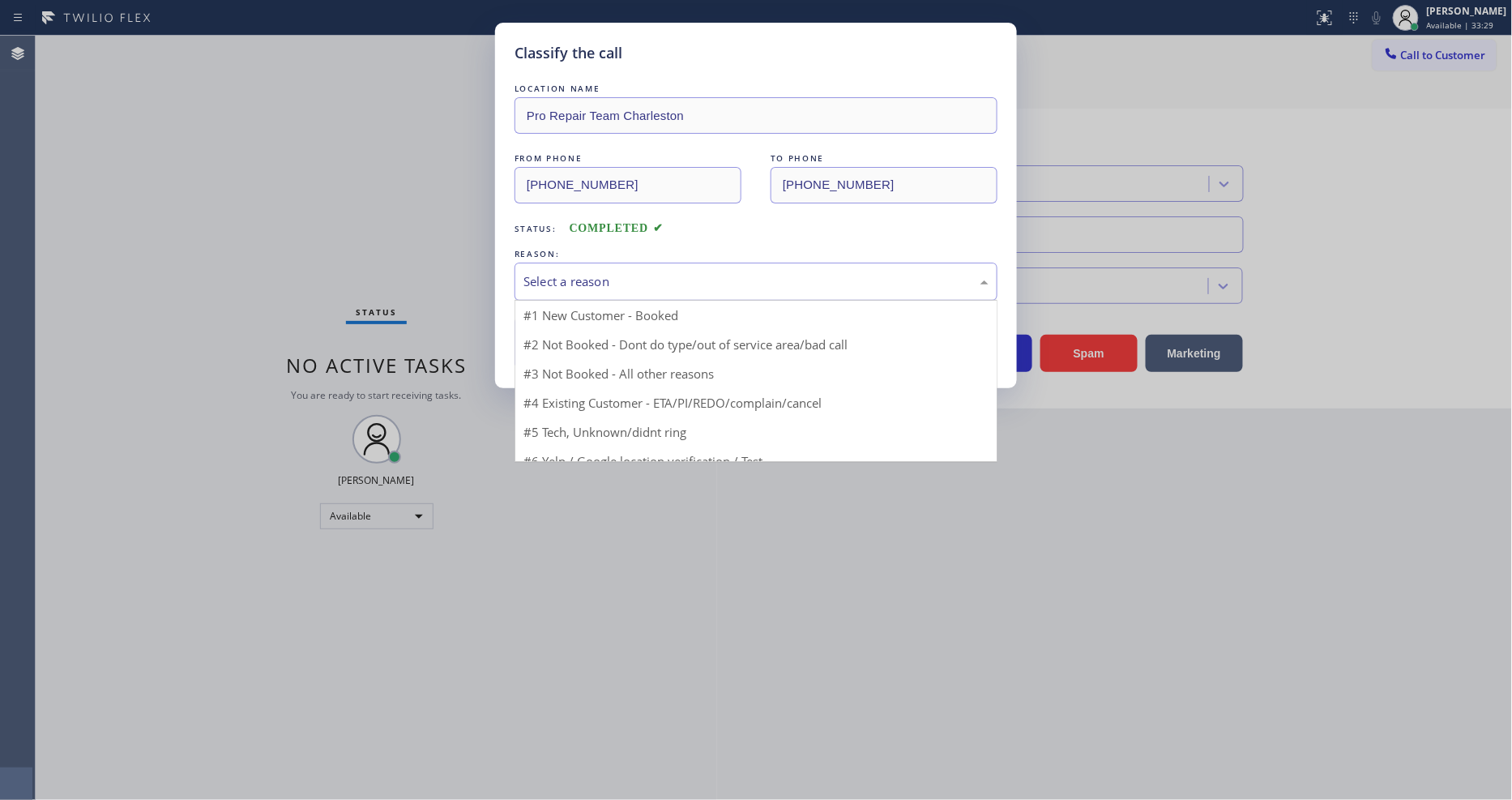
drag, startPoint x: 629, startPoint y: 292, endPoint x: 633, endPoint y: 282, distance: 10.8
click at [632, 282] on div "Select a reason" at bounding box center [756, 281] width 483 height 38
drag, startPoint x: 628, startPoint y: 401, endPoint x: 610, endPoint y: 339, distance: 64.6
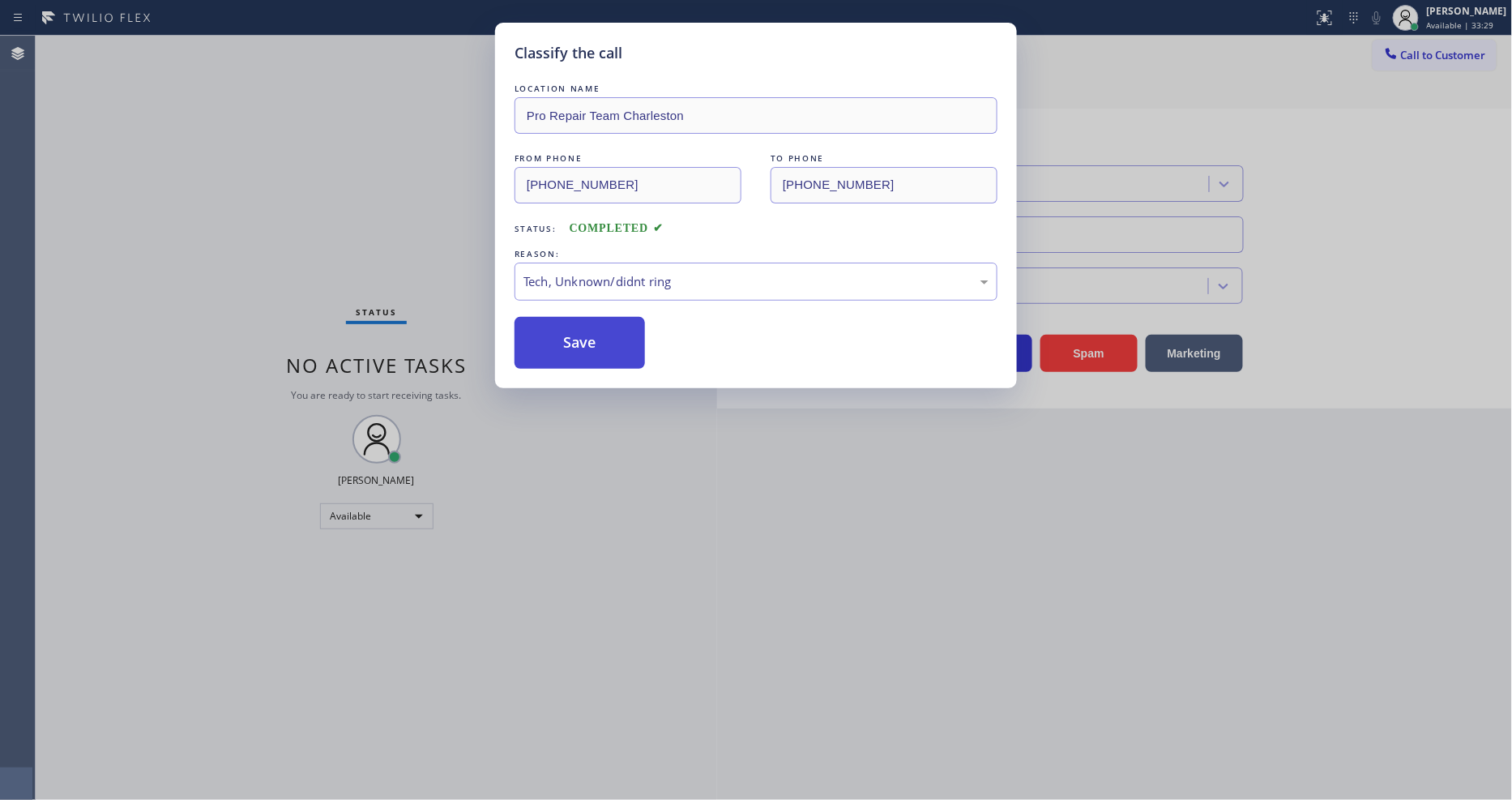
click at [608, 328] on button "Save" at bounding box center [579, 342] width 130 height 52
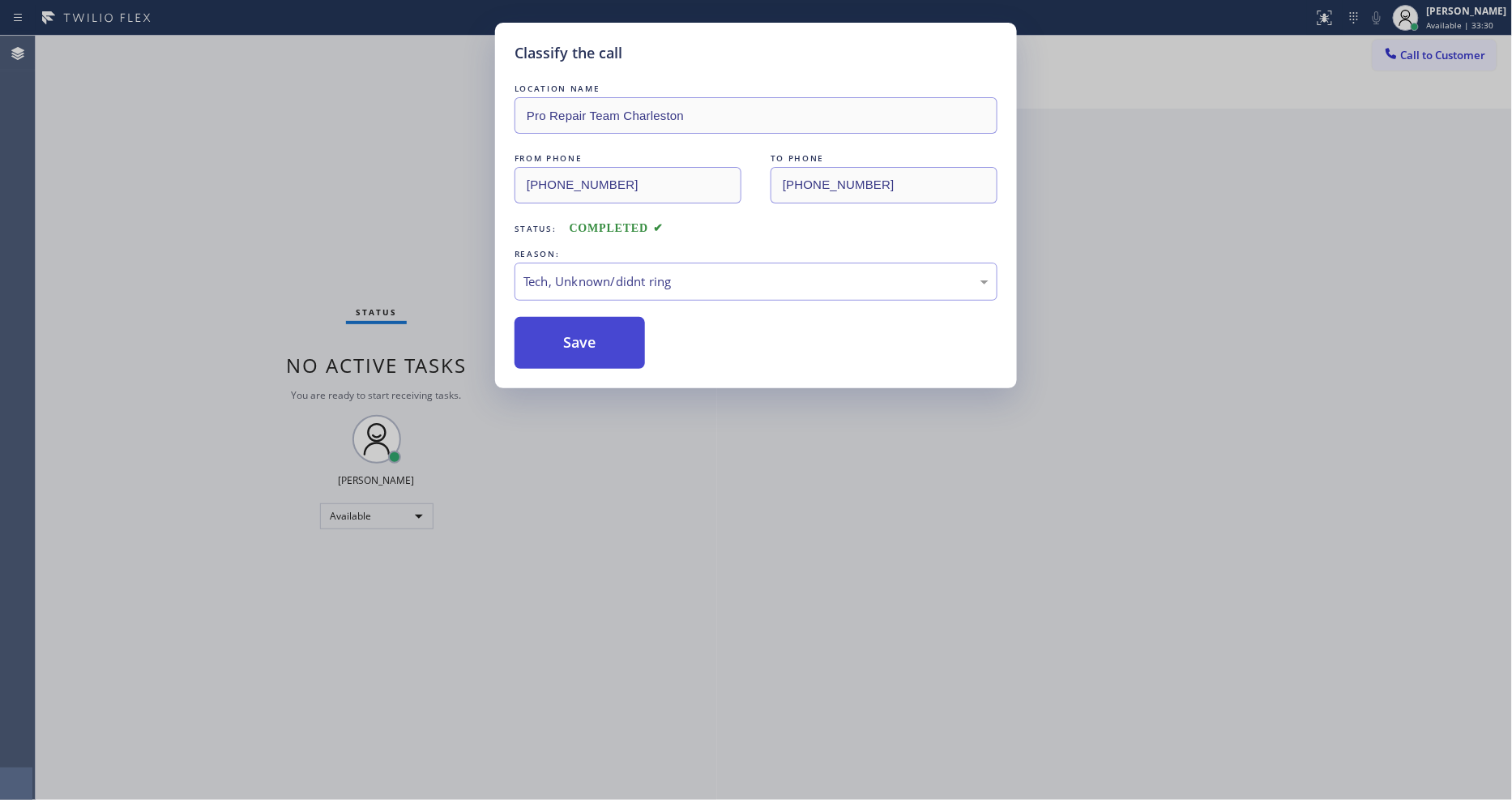
click at [608, 328] on button "Save" at bounding box center [579, 342] width 130 height 52
click at [606, 325] on button "Save" at bounding box center [579, 342] width 130 height 52
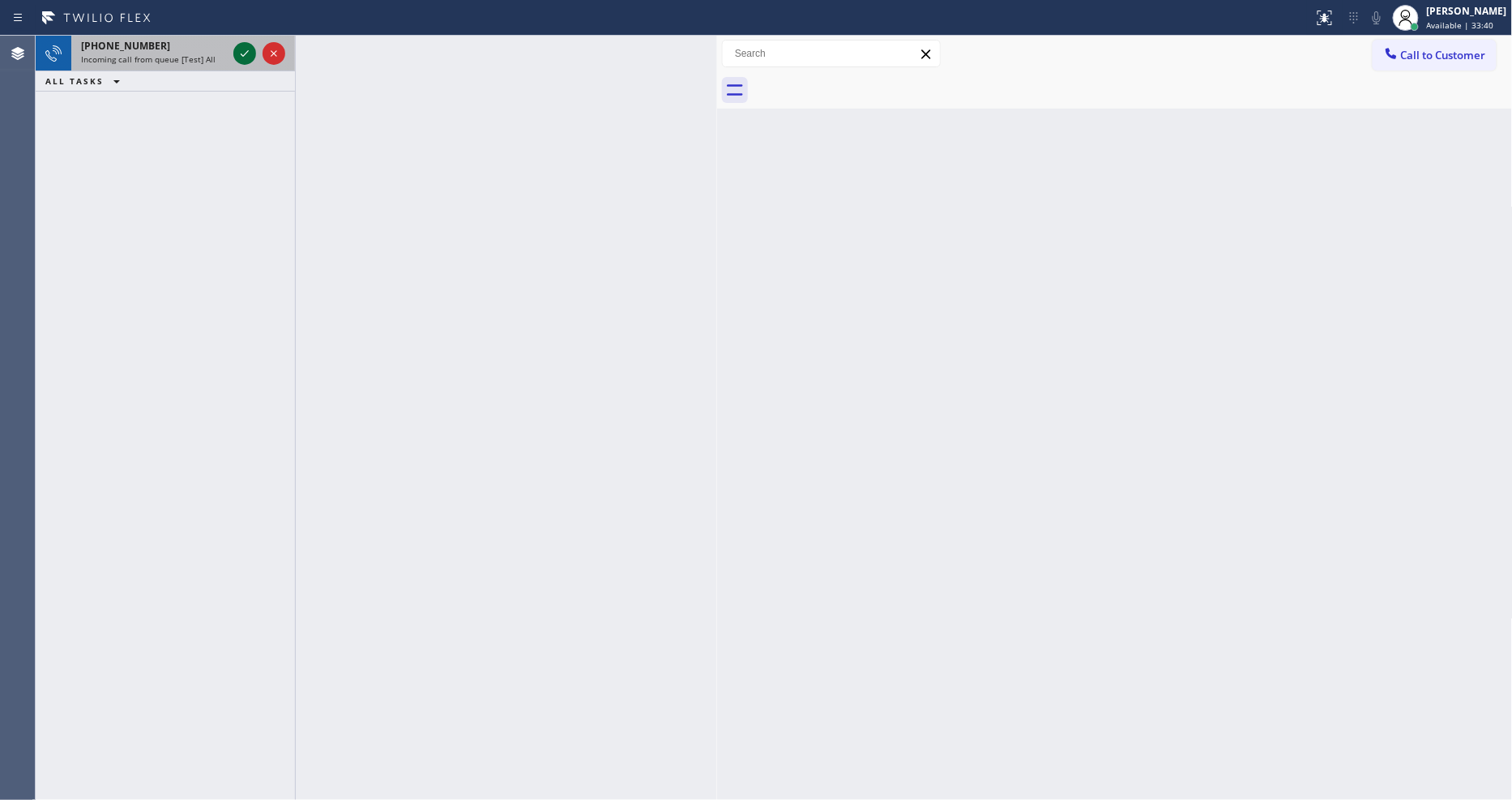
click at [241, 49] on icon at bounding box center [245, 54] width 20 height 20
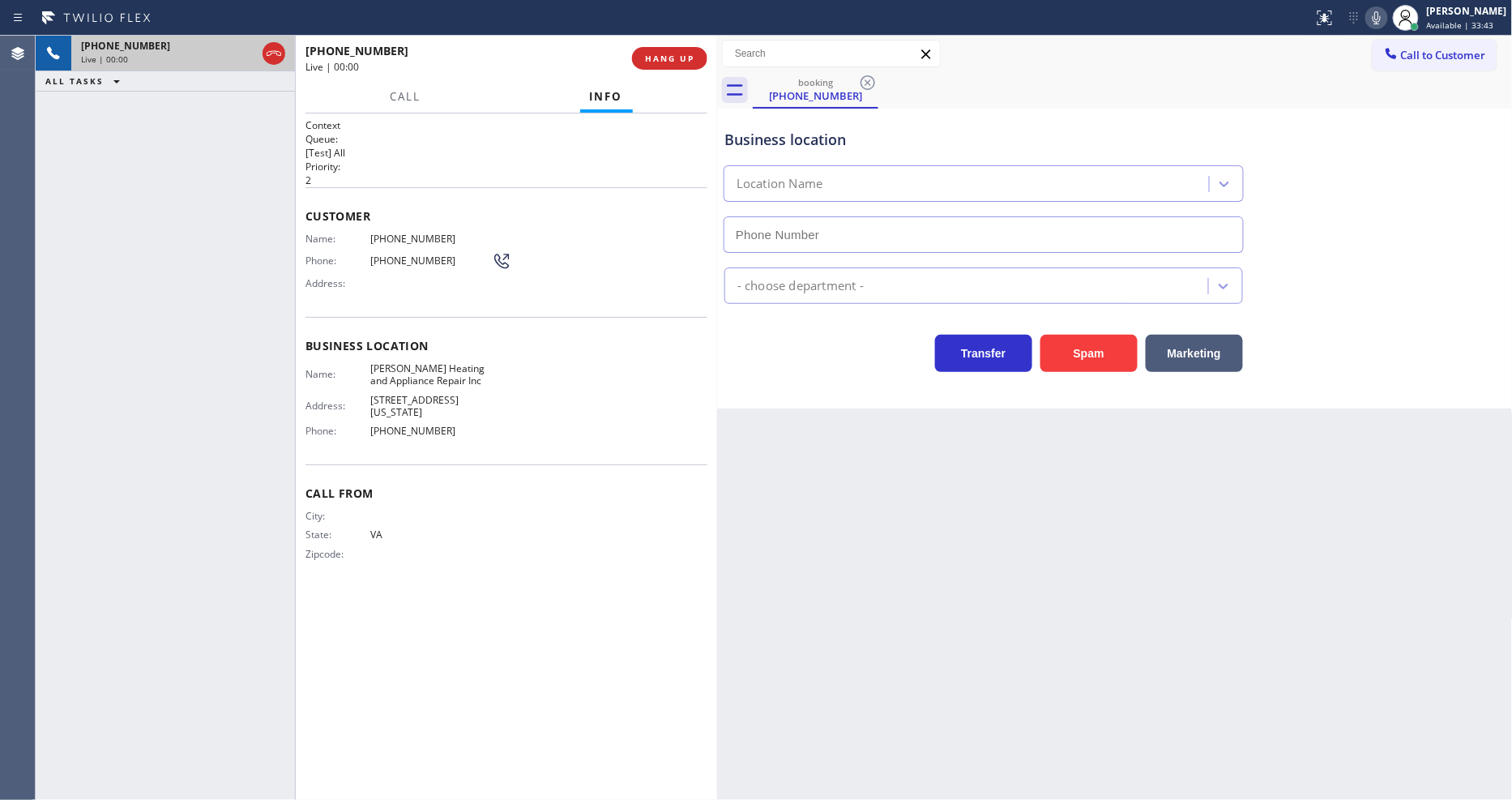
type input "(312) 500-8521"
drag, startPoint x: 381, startPoint y: 553, endPoint x: 514, endPoint y: 479, distance: 152.2
click at [381, 553] on div "Zipcode:" at bounding box center [399, 554] width 186 height 12
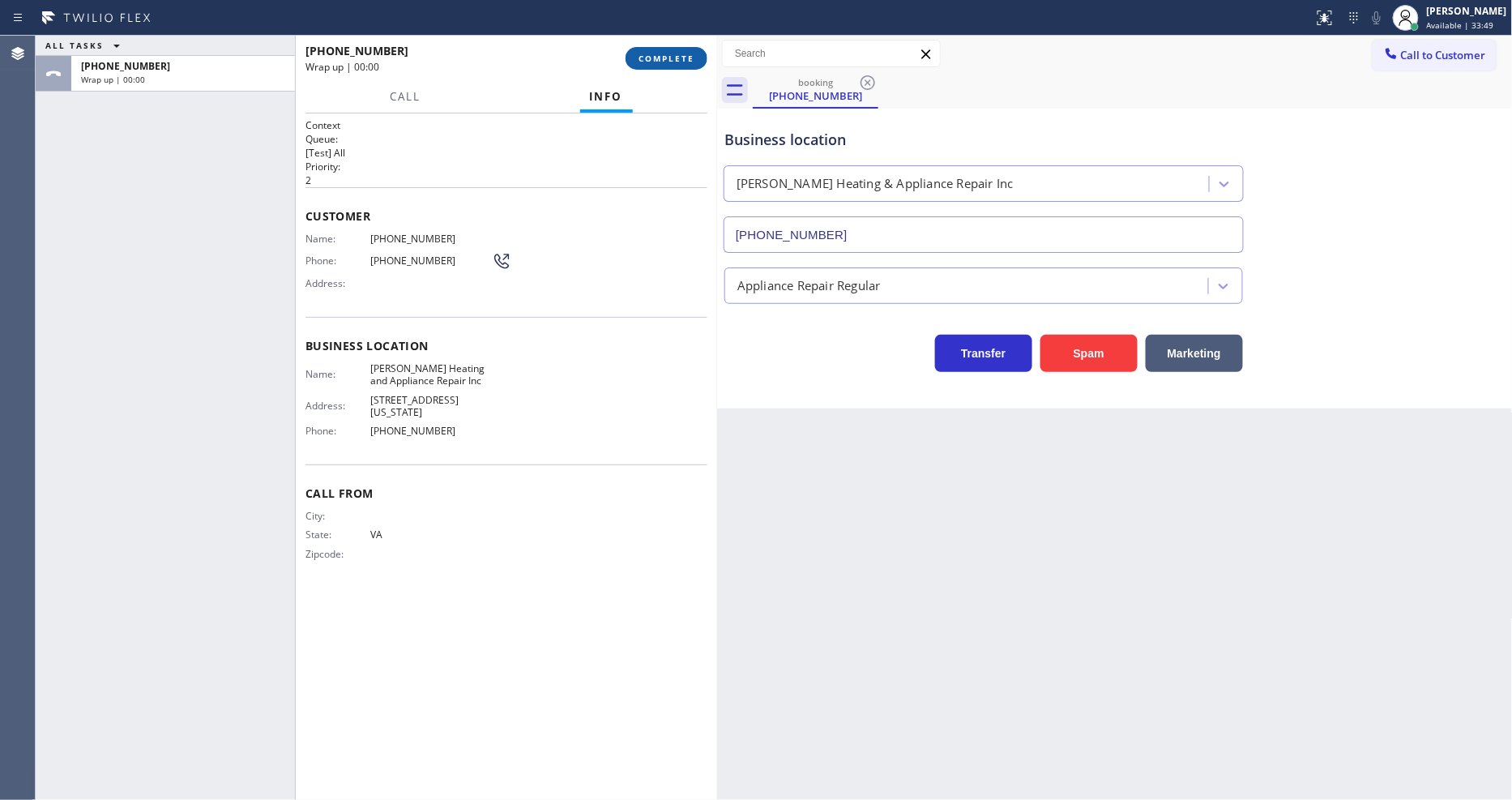
click at [675, 66] on button "COMPLETE" at bounding box center [666, 58] width 82 height 23
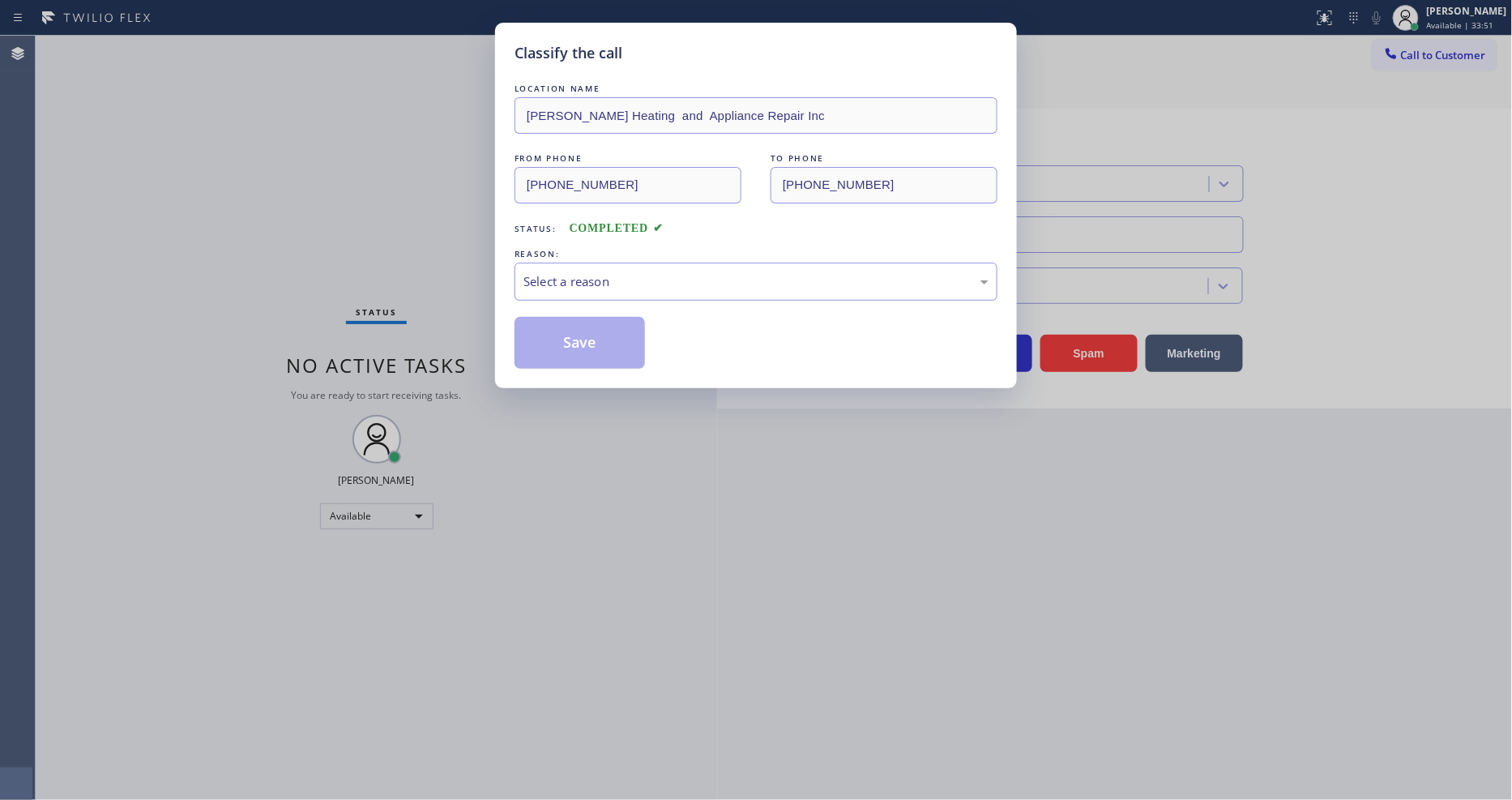
drag, startPoint x: 628, startPoint y: 271, endPoint x: 634, endPoint y: 281, distance: 11.7
click at [628, 273] on div "Select a reason" at bounding box center [756, 281] width 465 height 19
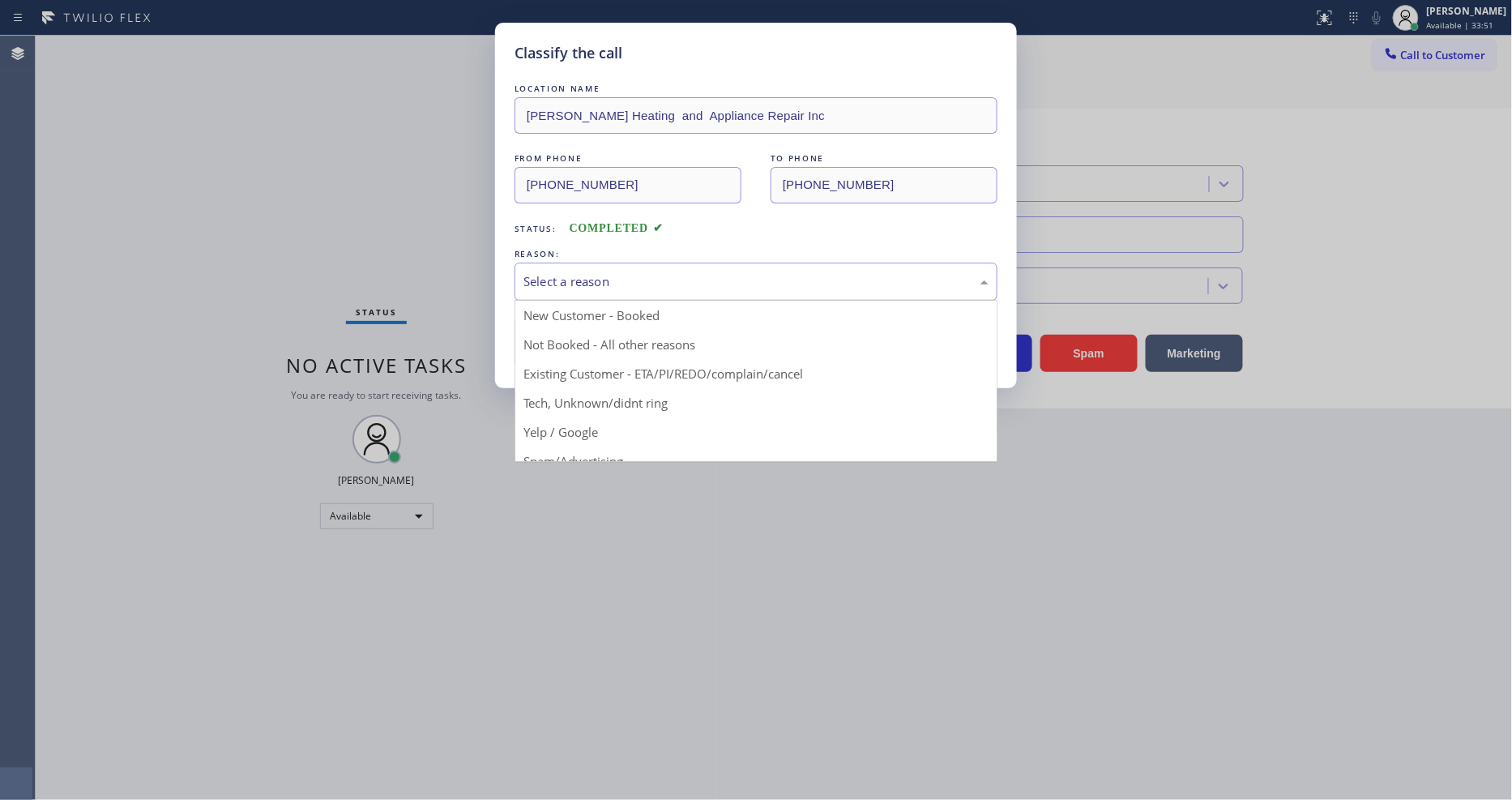
drag, startPoint x: 651, startPoint y: 403, endPoint x: 610, endPoint y: 325, distance: 88.1
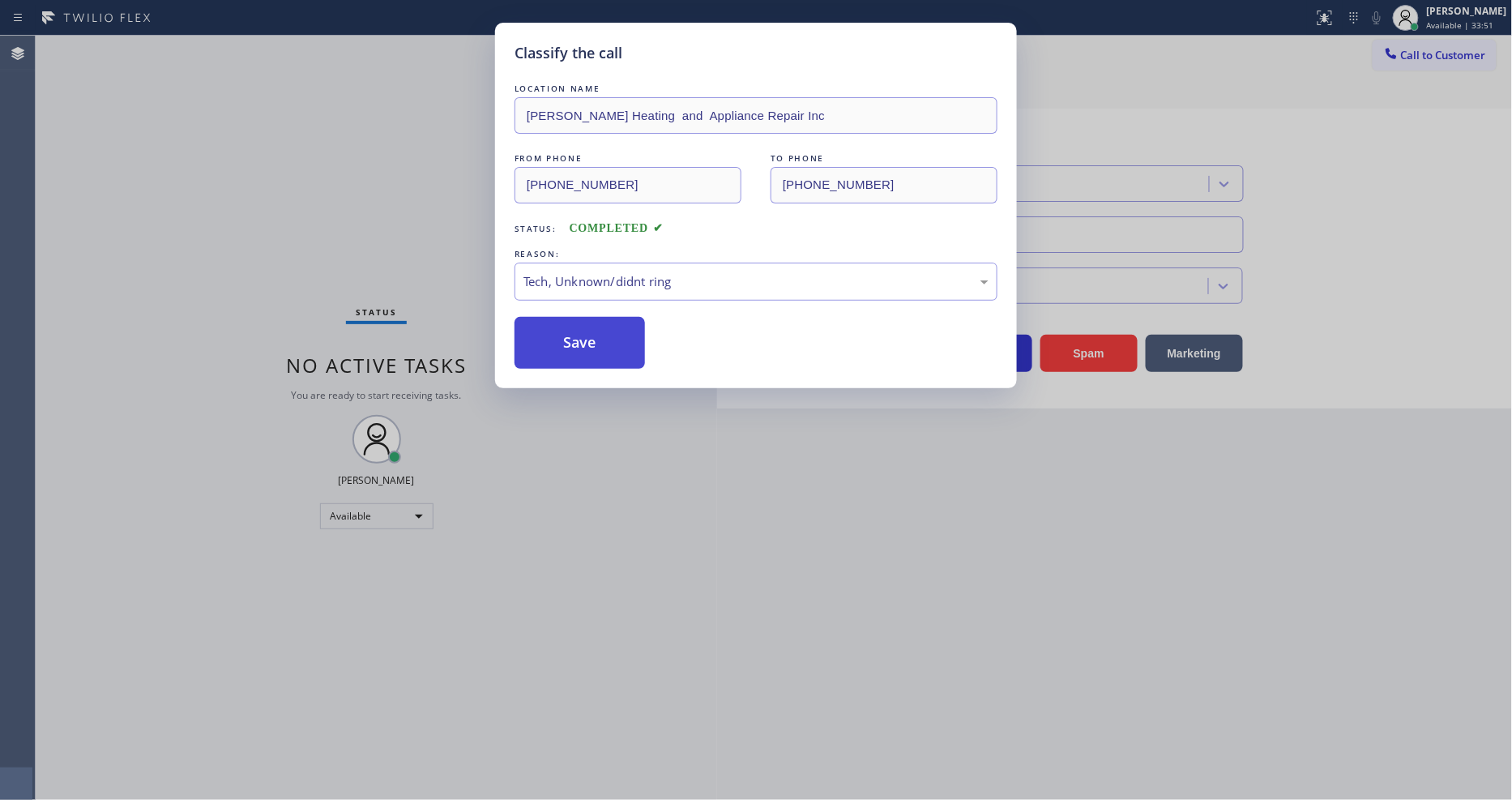
click at [610, 325] on button "Save" at bounding box center [579, 342] width 130 height 52
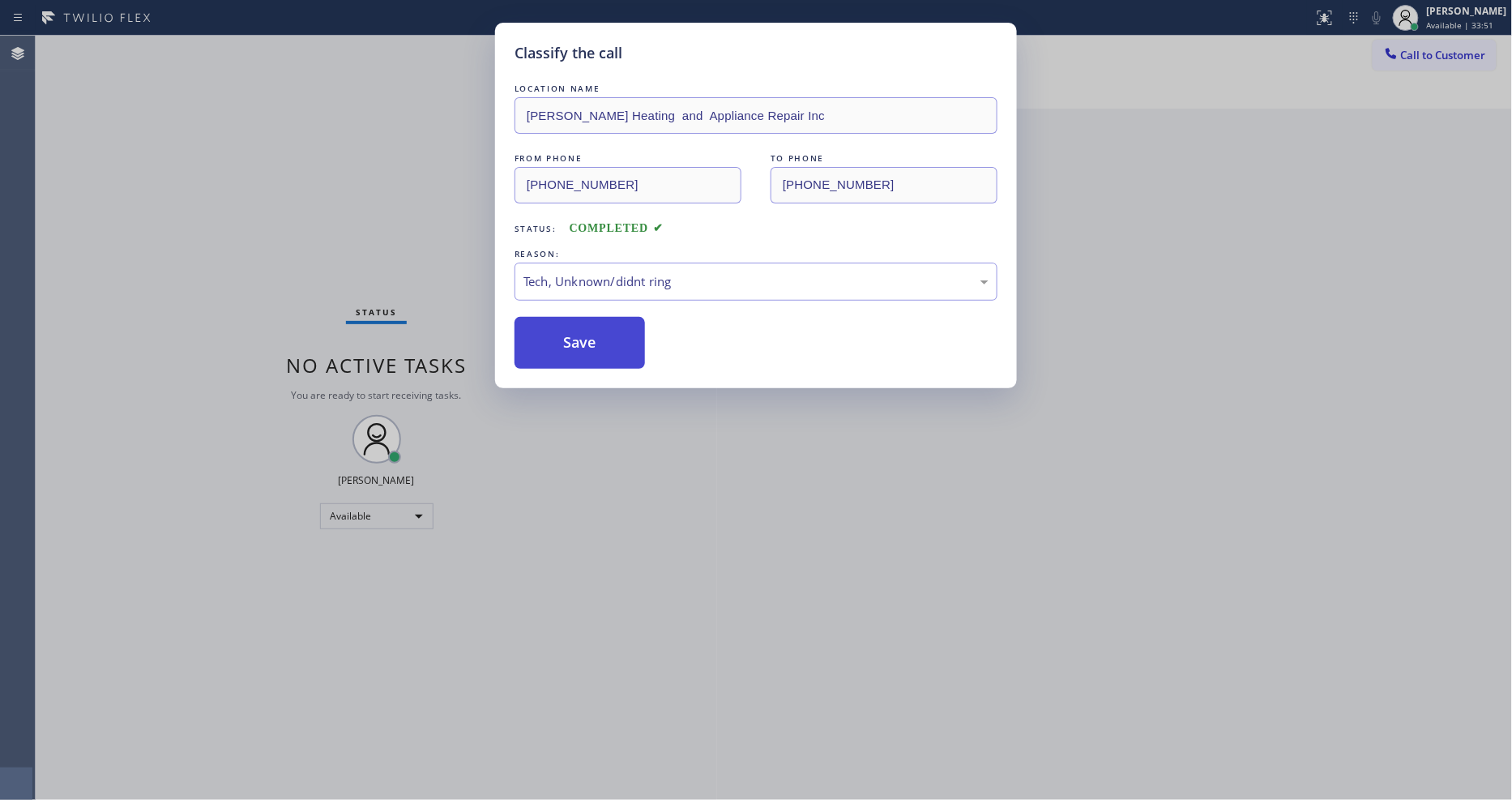
click at [610, 325] on button "Save" at bounding box center [579, 342] width 130 height 52
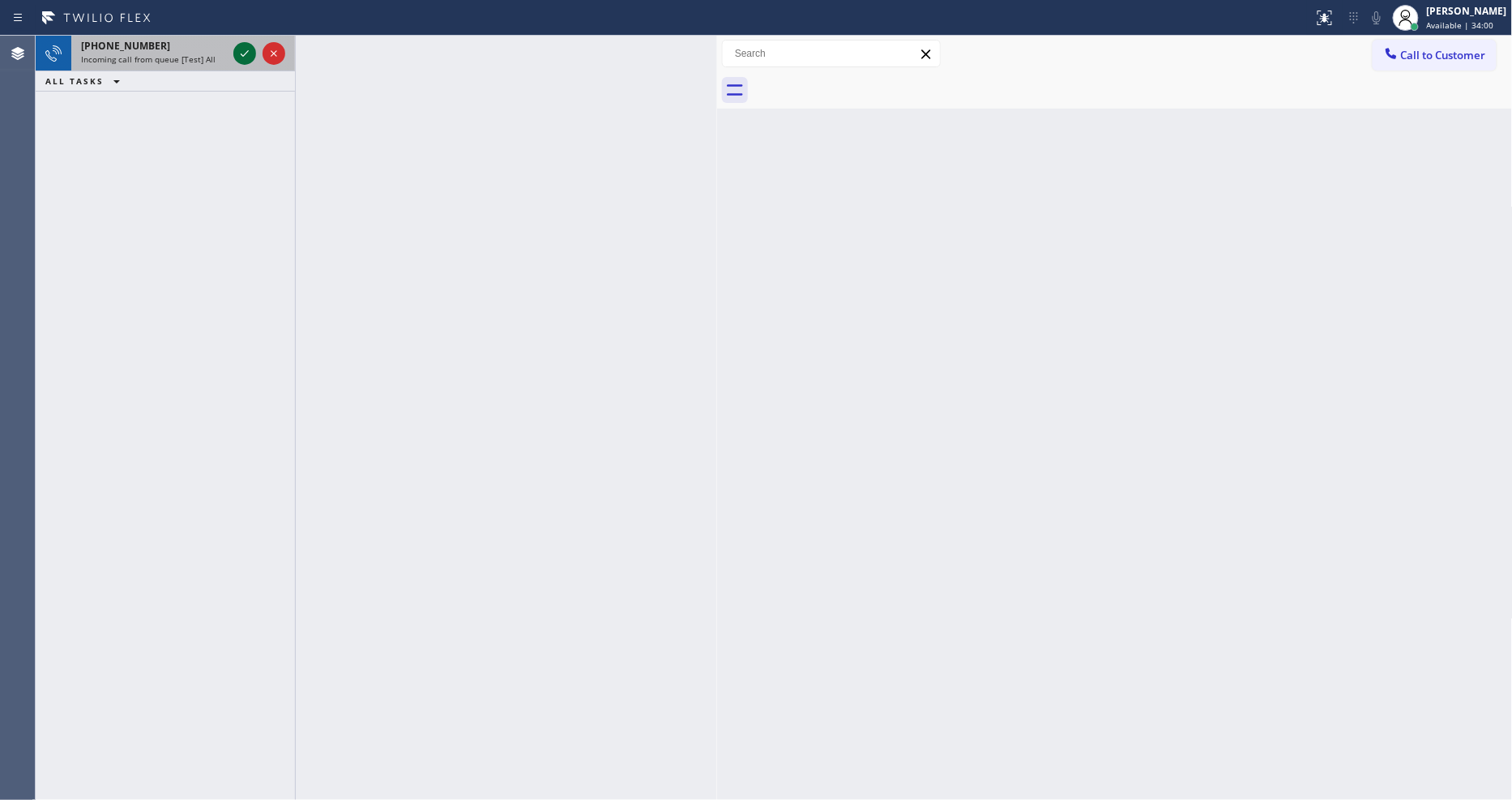
click at [237, 62] on icon at bounding box center [245, 54] width 20 height 20
click at [244, 53] on icon at bounding box center [245, 54] width 20 height 20
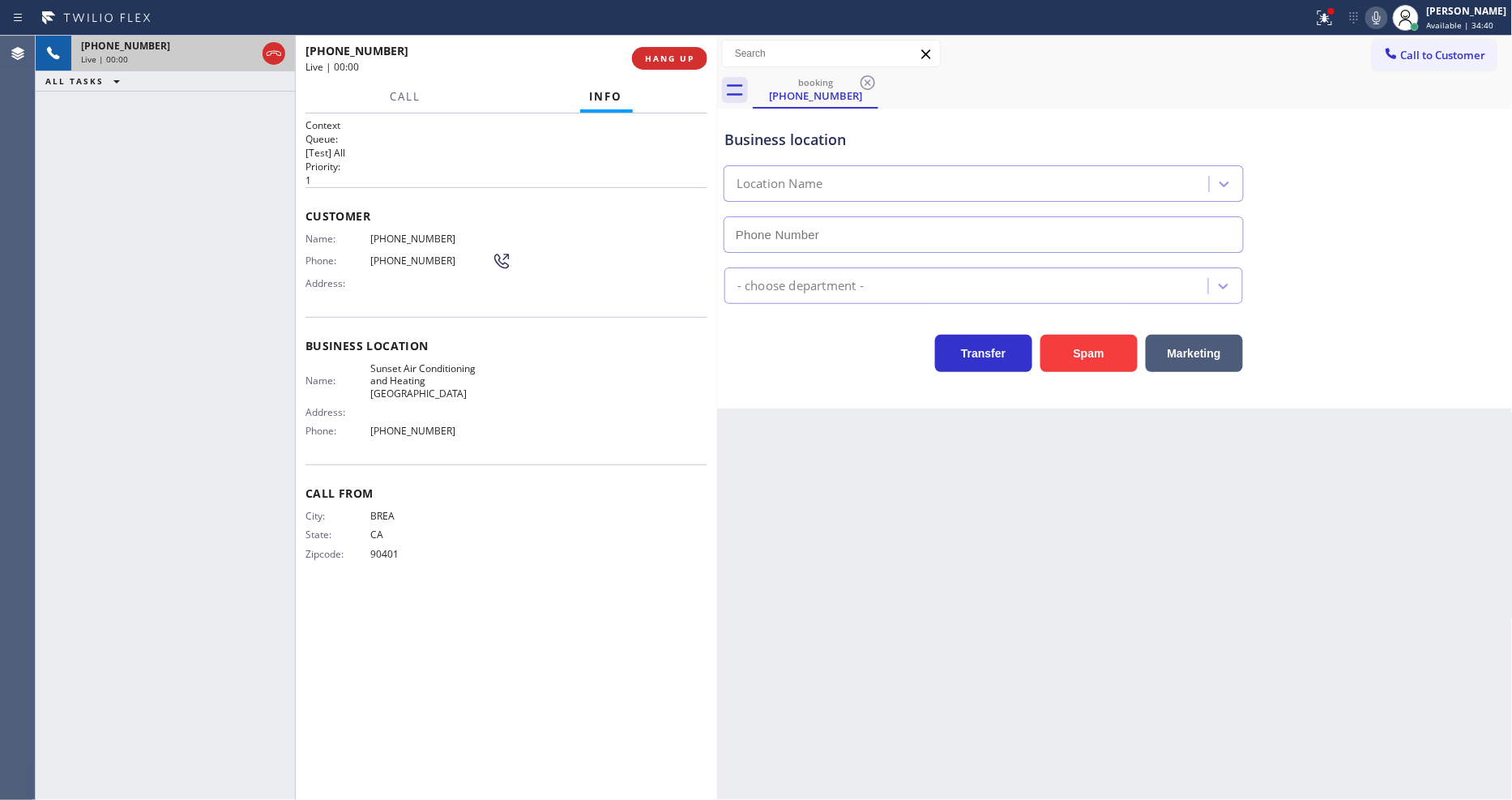
type input "(510) 621-6122"
click at [674, 71] on div "+17148599385 Live | 00:05 HANG UP" at bounding box center [507, 58] width 402 height 42
click at [675, 63] on span "HANG UP" at bounding box center [669, 59] width 49 height 12
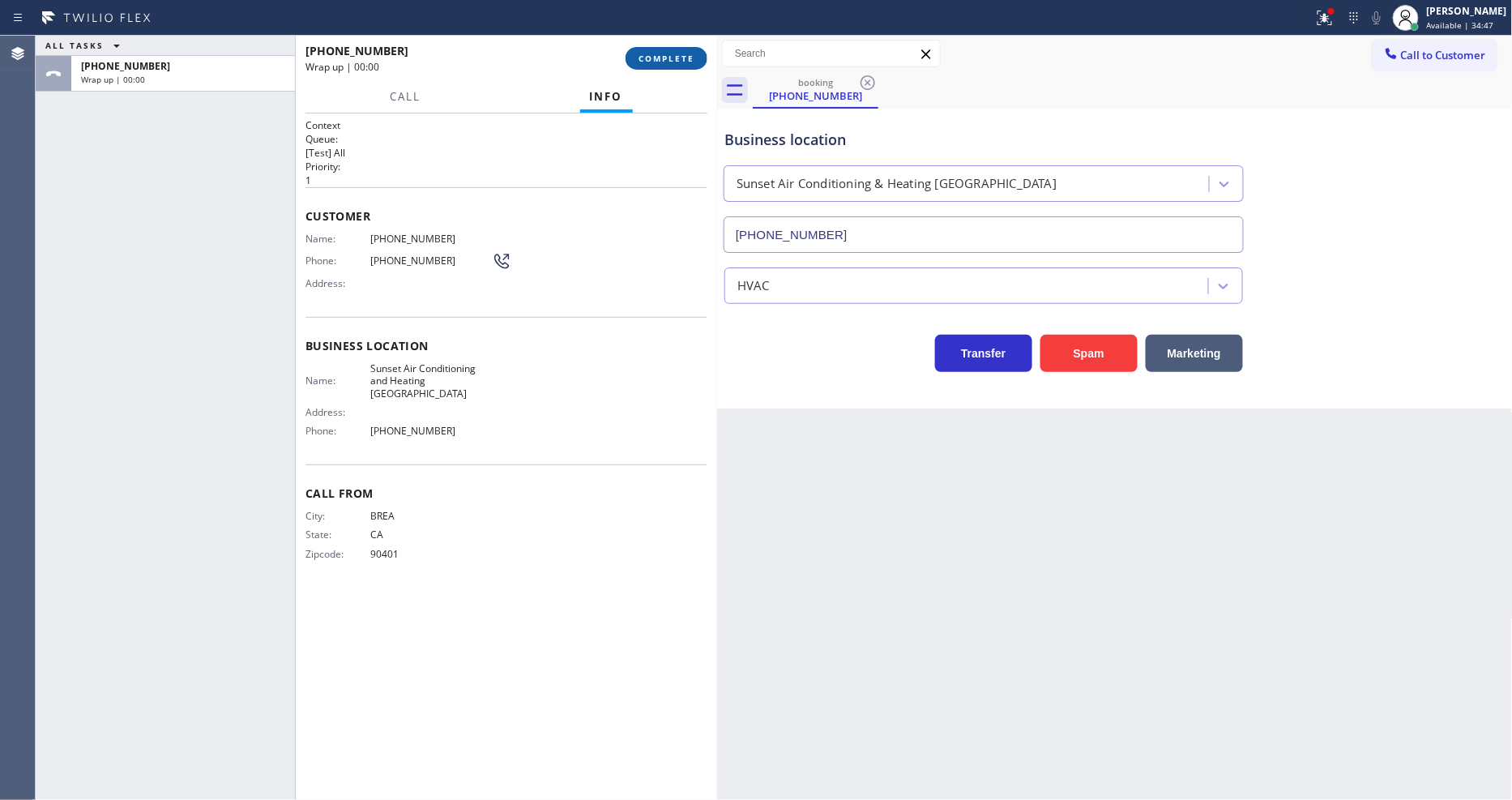
click at [675, 63] on span "COMPLETE" at bounding box center [666, 59] width 56 height 12
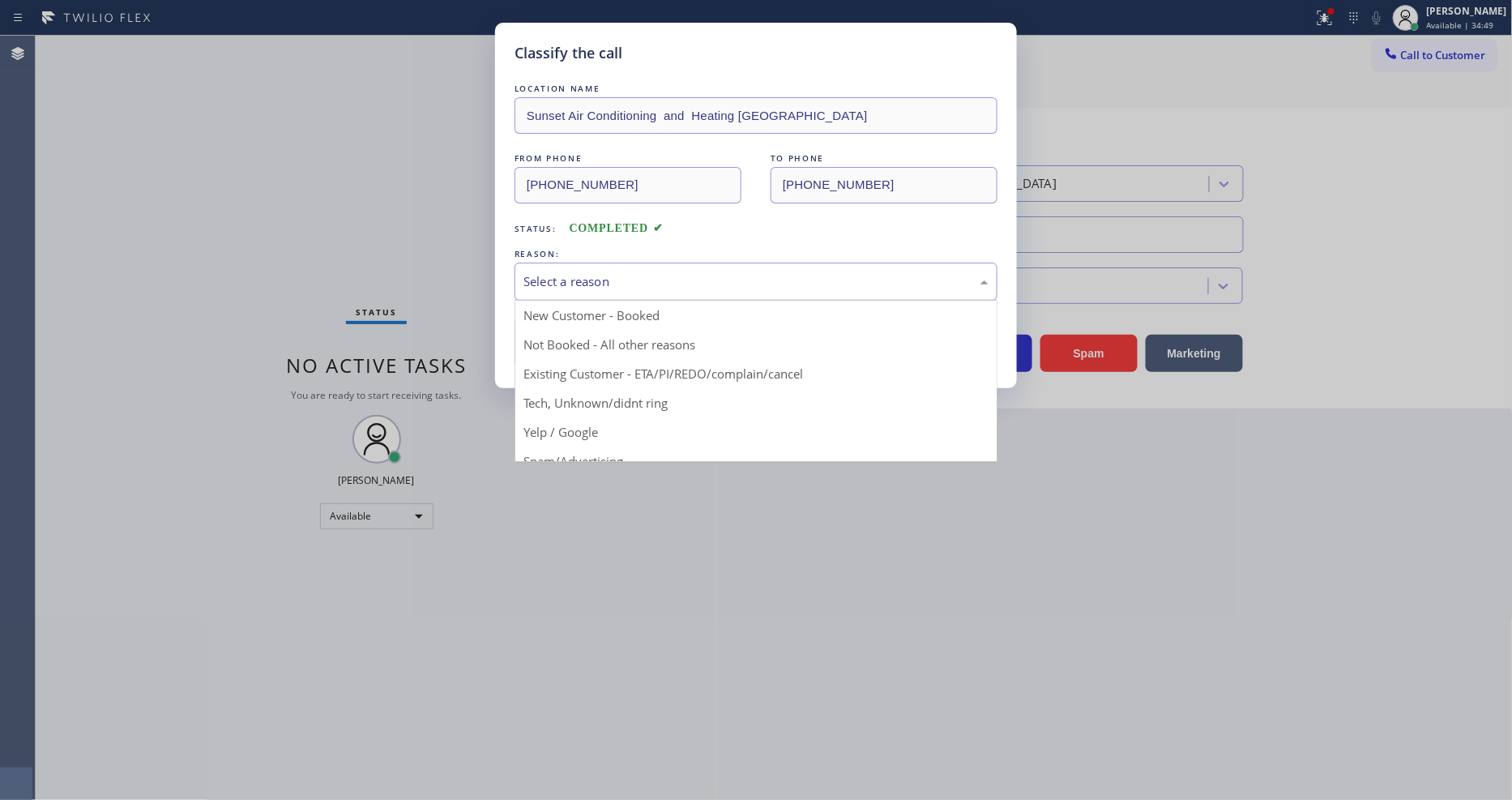
click at [592, 273] on div "Select a reason" at bounding box center [756, 281] width 465 height 19
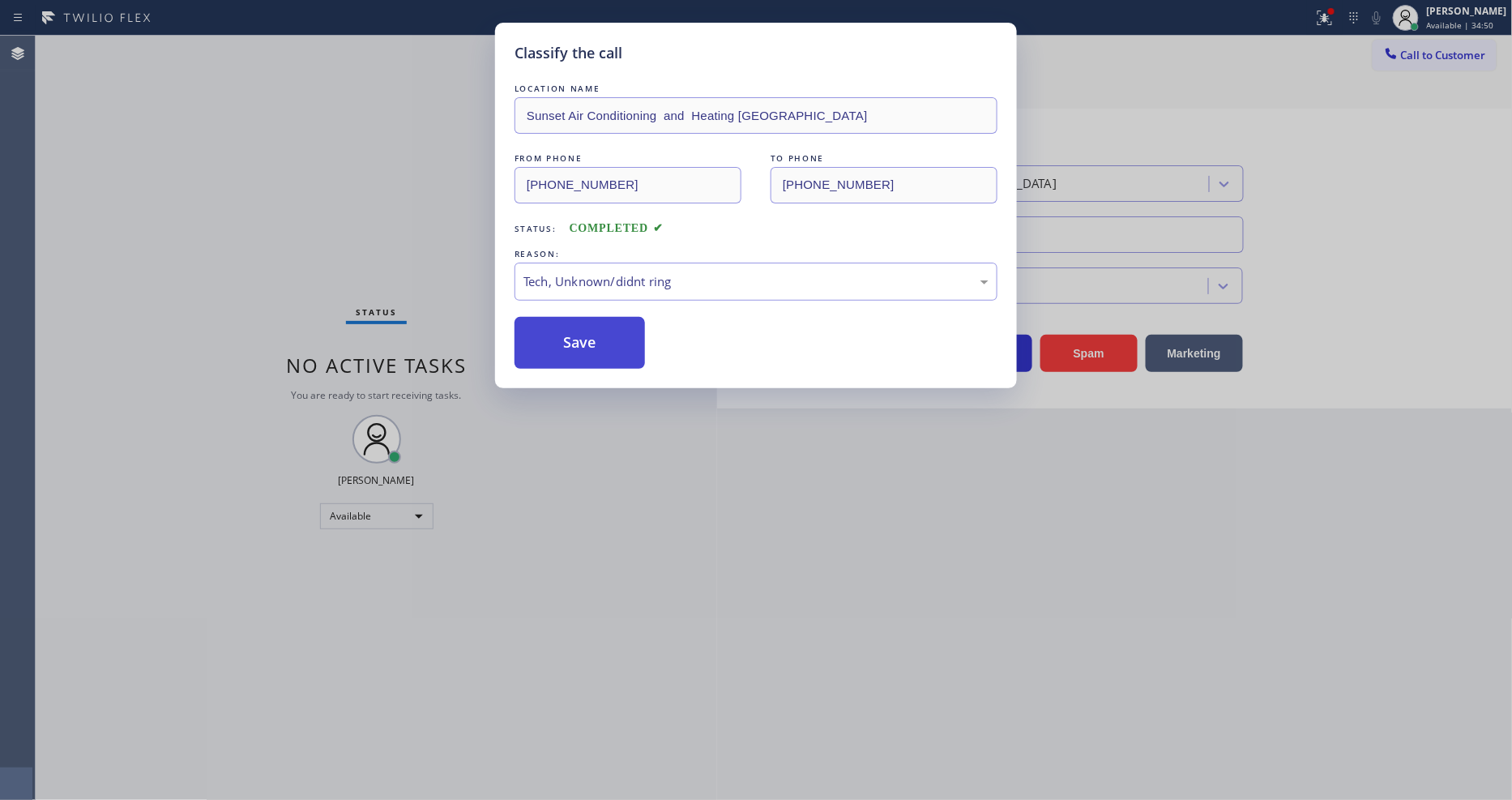
click at [601, 326] on button "Save" at bounding box center [579, 342] width 130 height 52
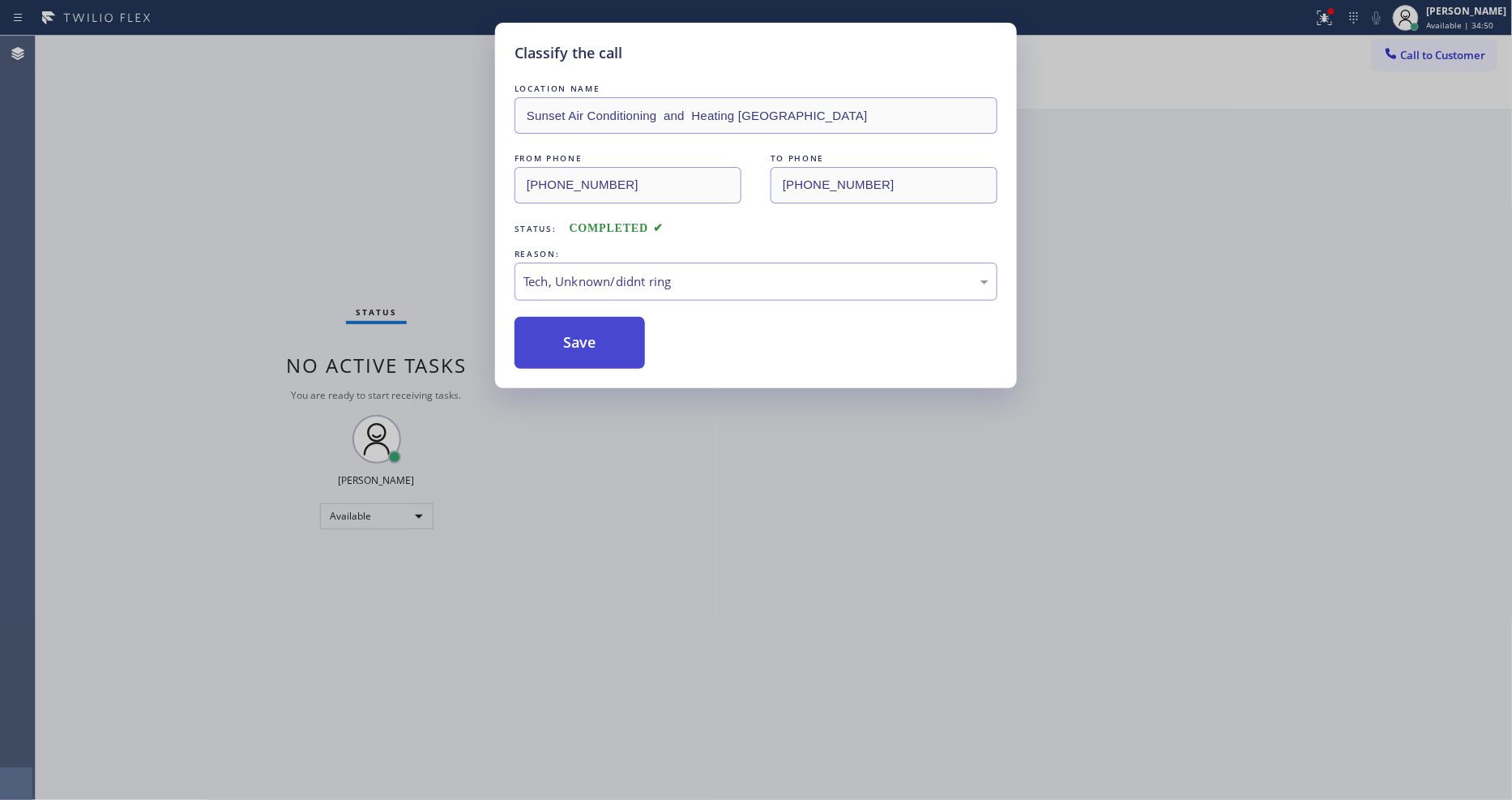
click at [602, 325] on button "Save" at bounding box center [579, 342] width 130 height 52
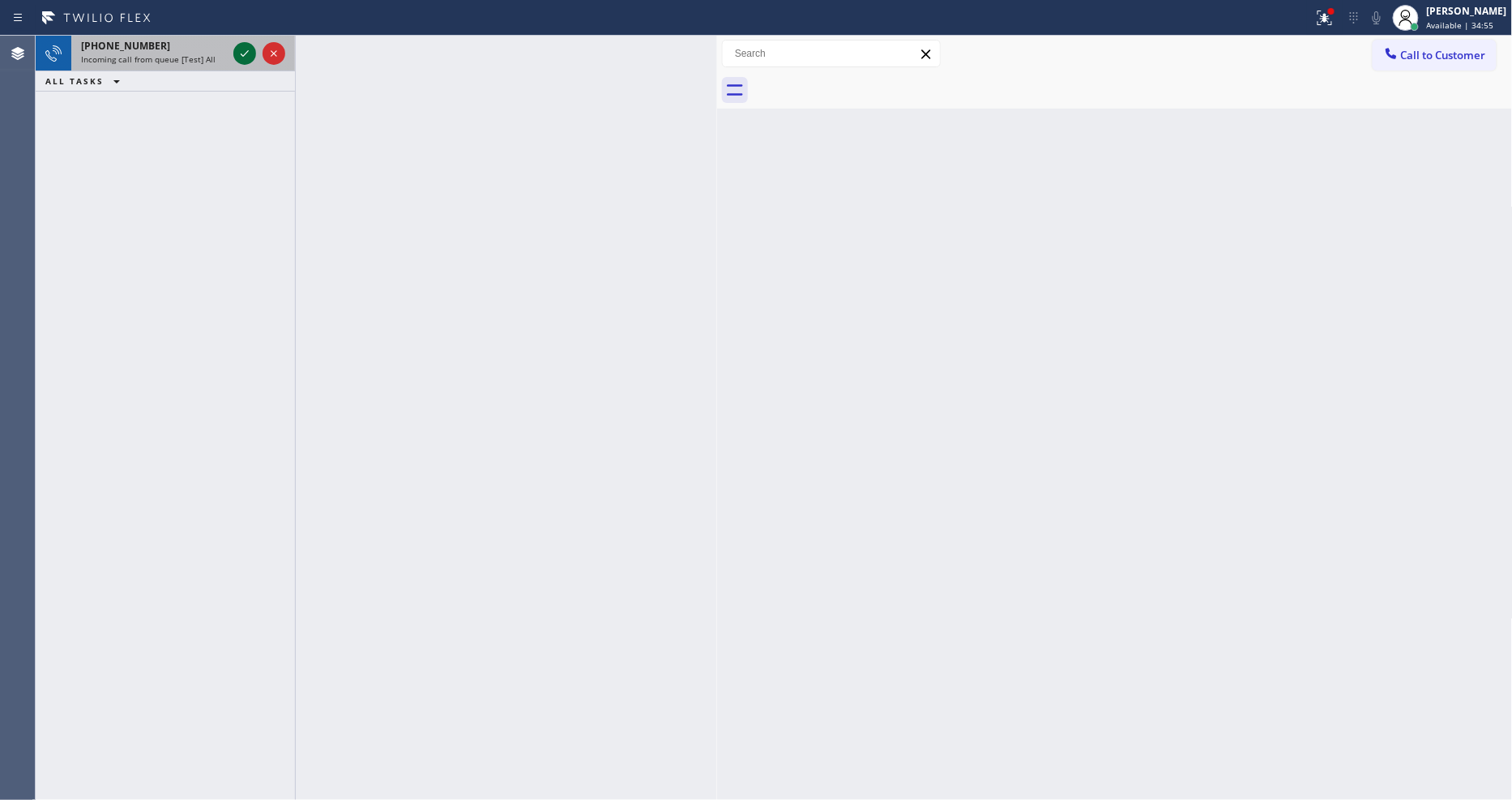
click at [250, 51] on icon at bounding box center [245, 54] width 20 height 20
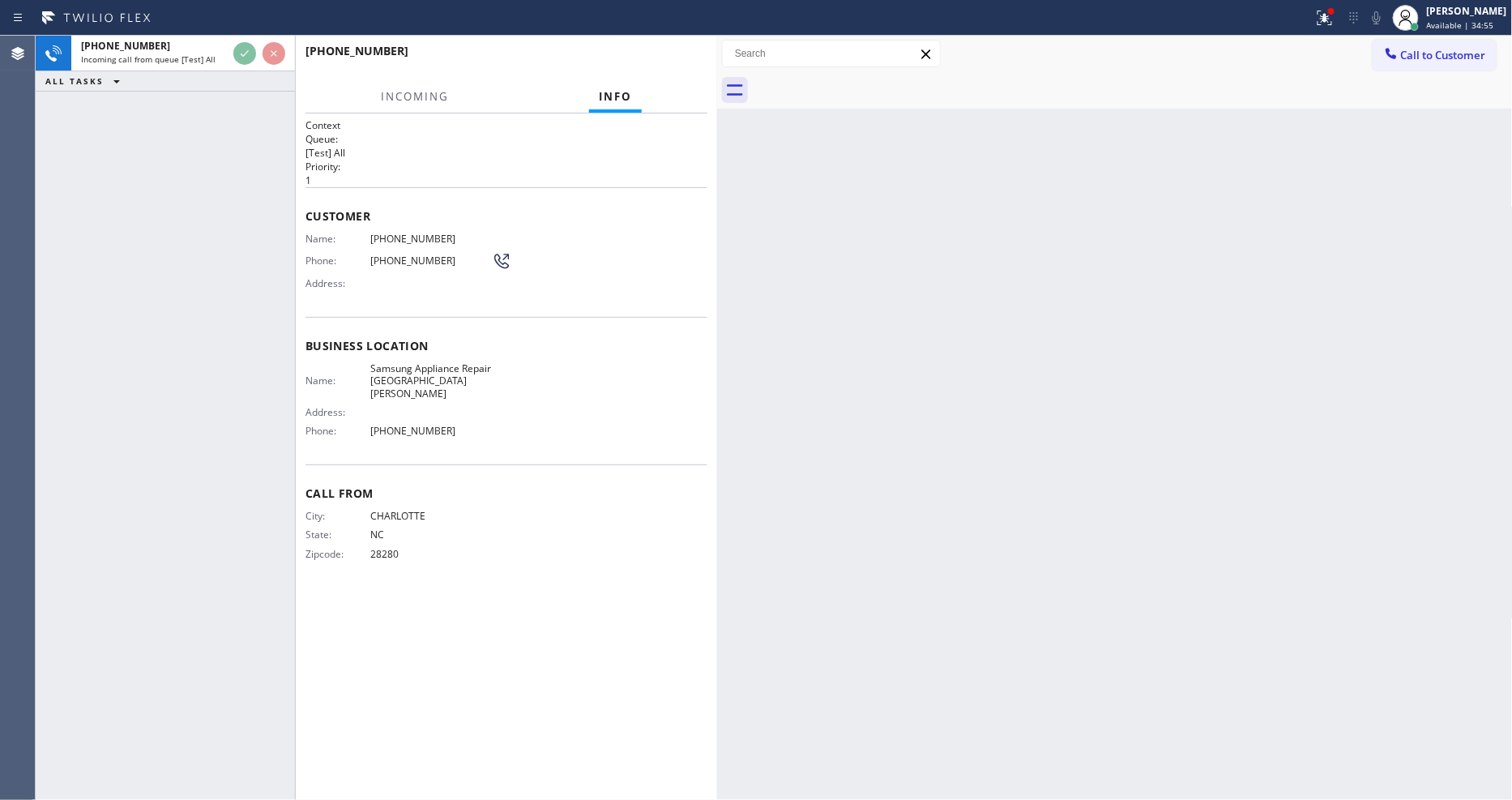
click at [147, 273] on div "+17043686423 Incoming call from queue [Test] All ALL TASKS ALL TASKS ACTIVE TAS…" at bounding box center [165, 418] width 260 height 765
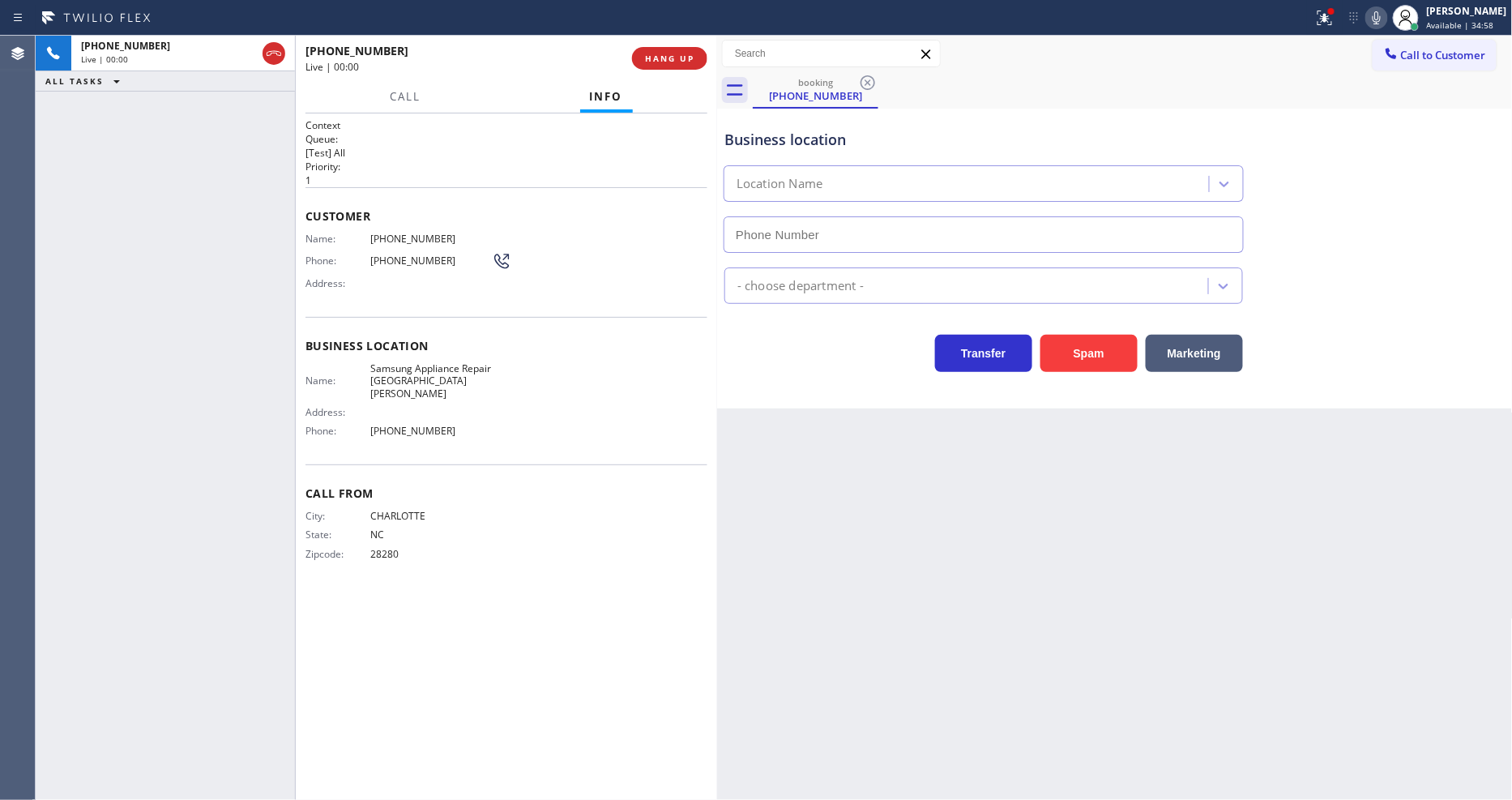
type input "(408) 539-3496"
click at [655, 50] on button "HANG UP" at bounding box center [669, 58] width 75 height 23
drag, startPoint x: 655, startPoint y: 50, endPoint x: 644, endPoint y: 86, distance: 37.6
click at [655, 60] on button "HANG UP" at bounding box center [669, 58] width 75 height 23
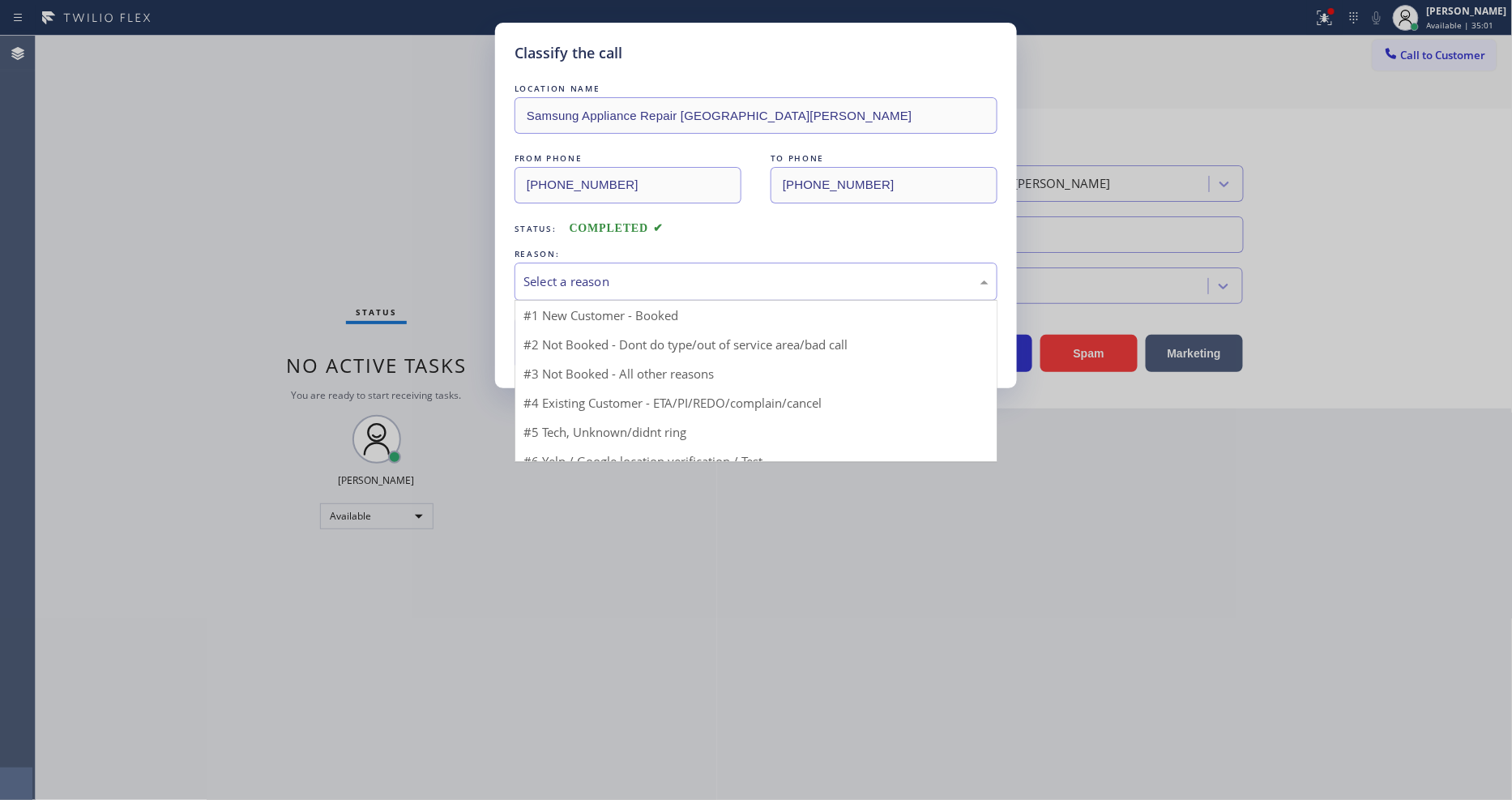
click at [610, 288] on div "Select a reason" at bounding box center [756, 281] width 483 height 38
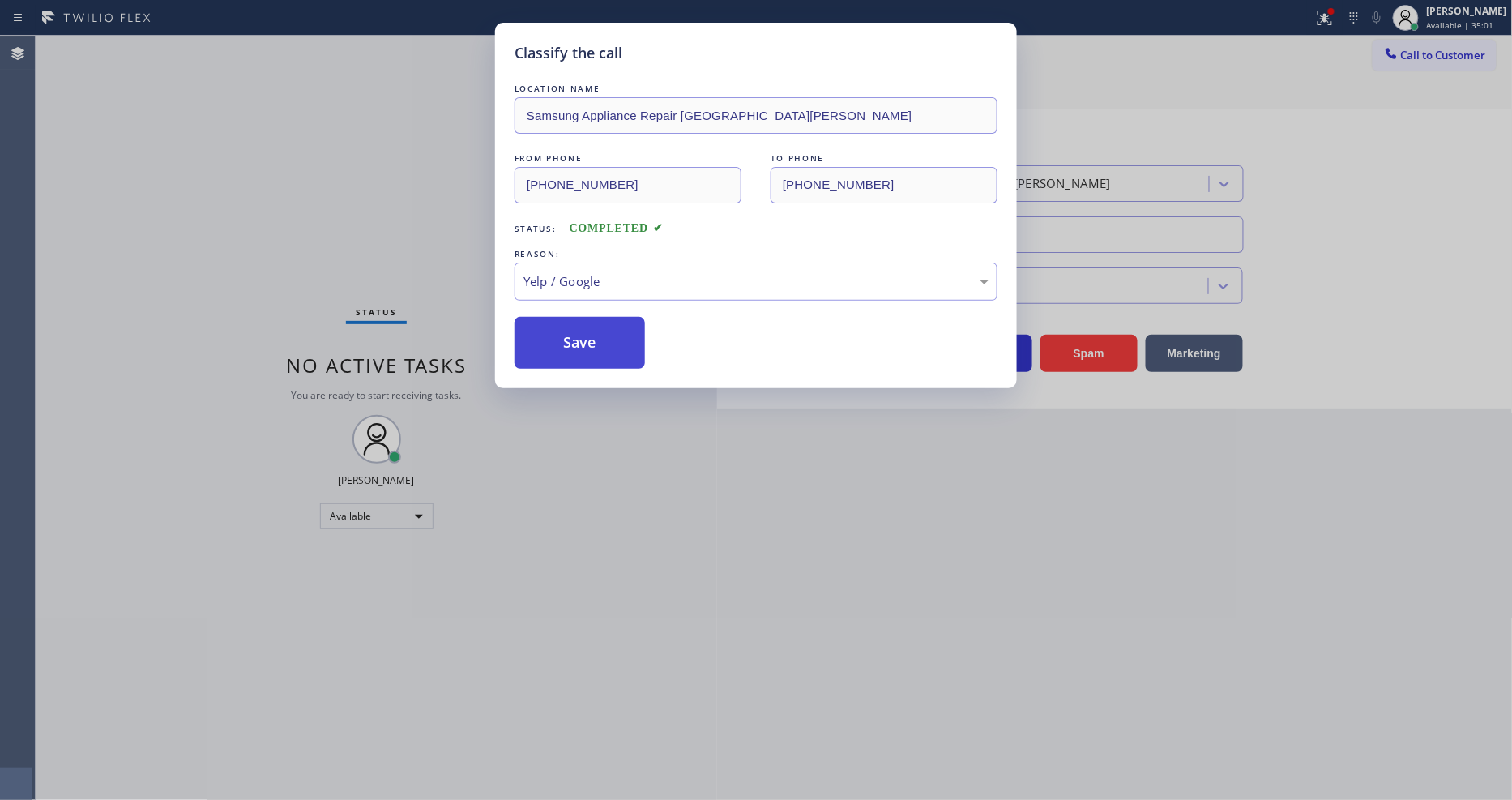
click at [595, 329] on button "Save" at bounding box center [579, 342] width 130 height 52
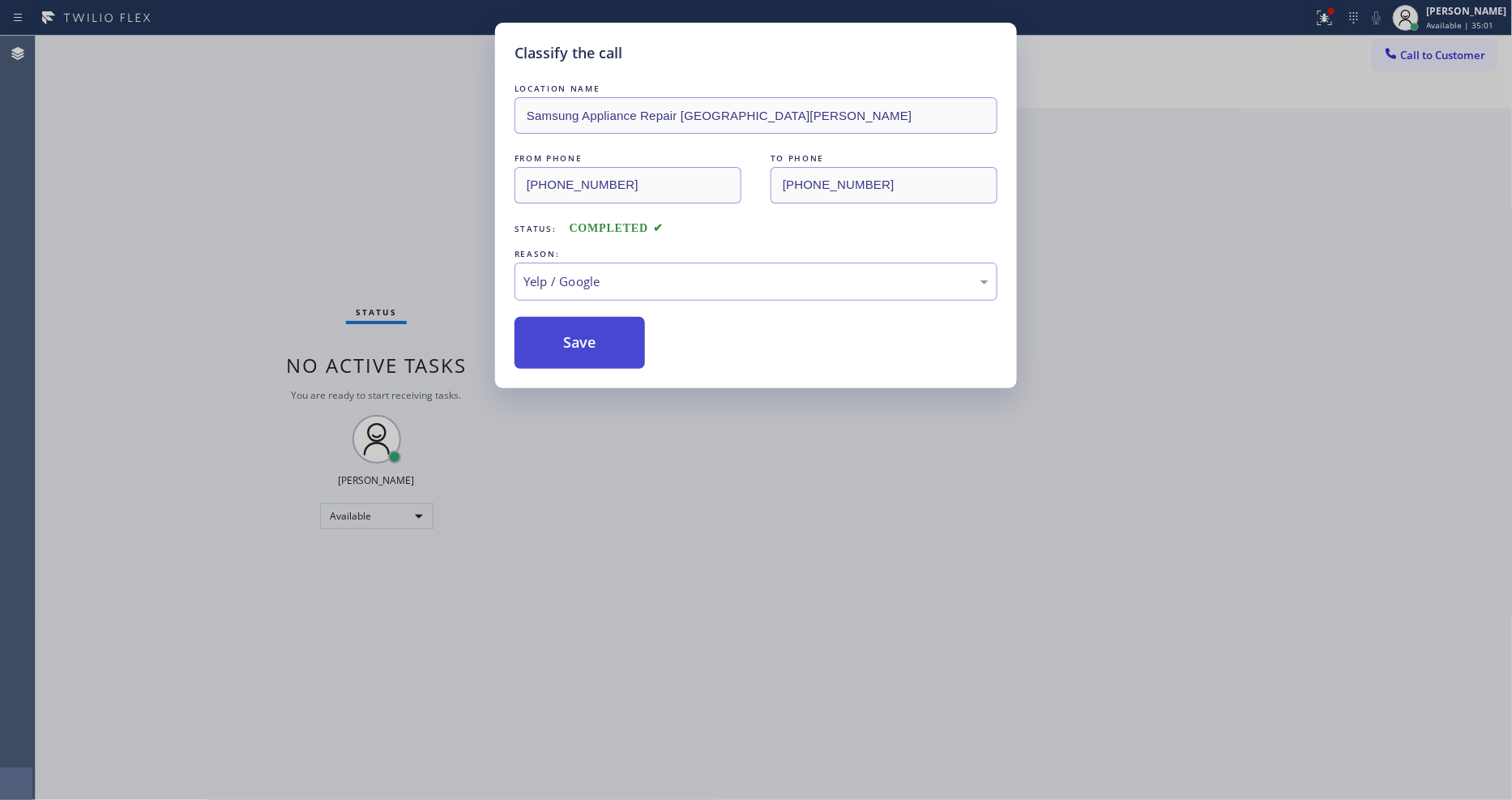
click at [595, 329] on button "Save" at bounding box center [579, 342] width 130 height 52
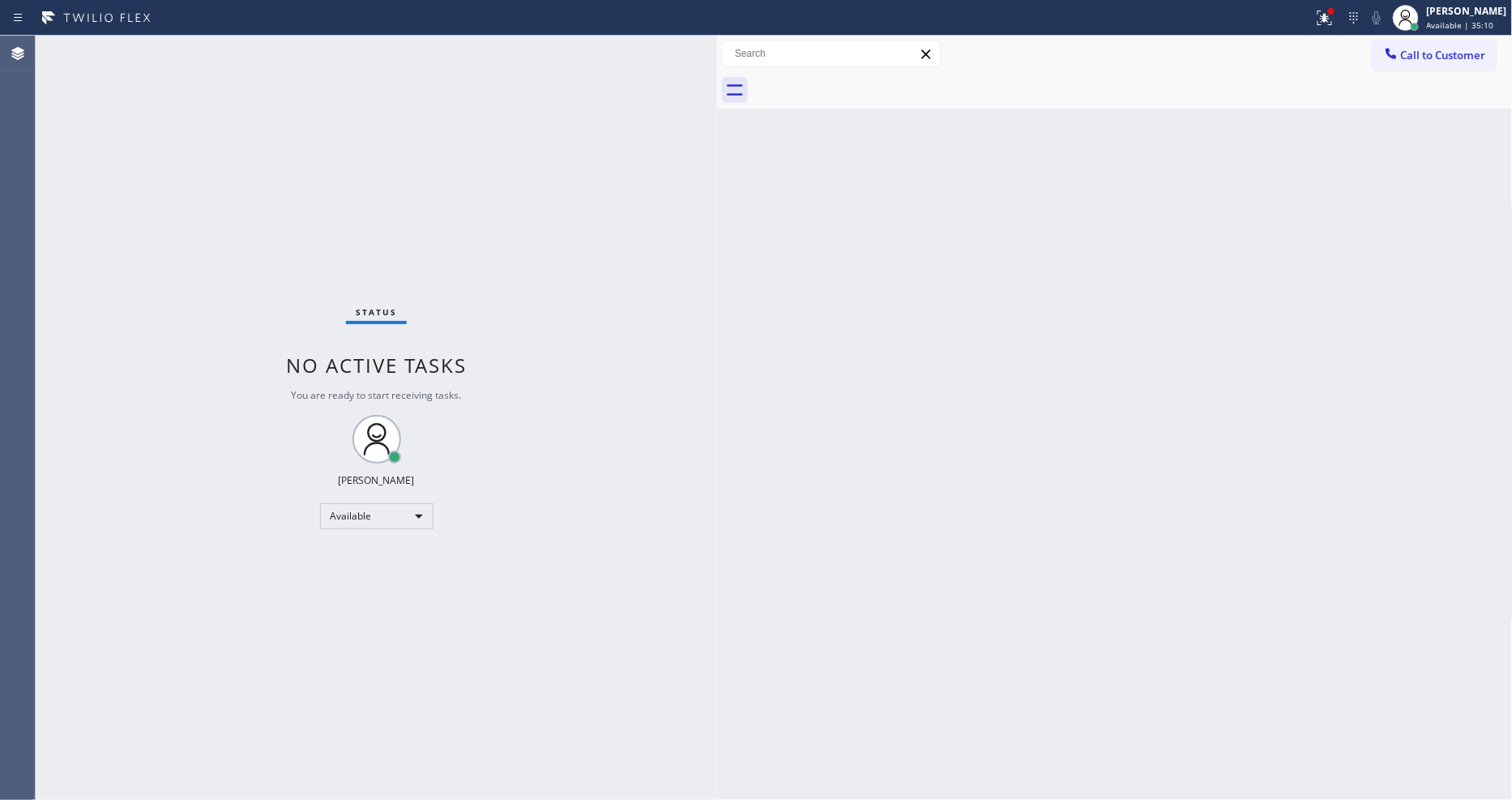
click at [957, 503] on div "Back to Dashboard Change Sender ID Customers Technicians Select a contact Outbo…" at bounding box center [1115, 418] width 796 height 765
drag, startPoint x: 1294, startPoint y: 442, endPoint x: 1472, endPoint y: 799, distance: 398.9
click at [1294, 442] on div "Back to Dashboard Change Sender ID Customers Technicians Select a contact Outbo…" at bounding box center [1115, 418] width 796 height 765
click at [808, 586] on div "Back to Dashboard Change Sender ID Customers Technicians Select a contact Outbo…" at bounding box center [1115, 418] width 796 height 765
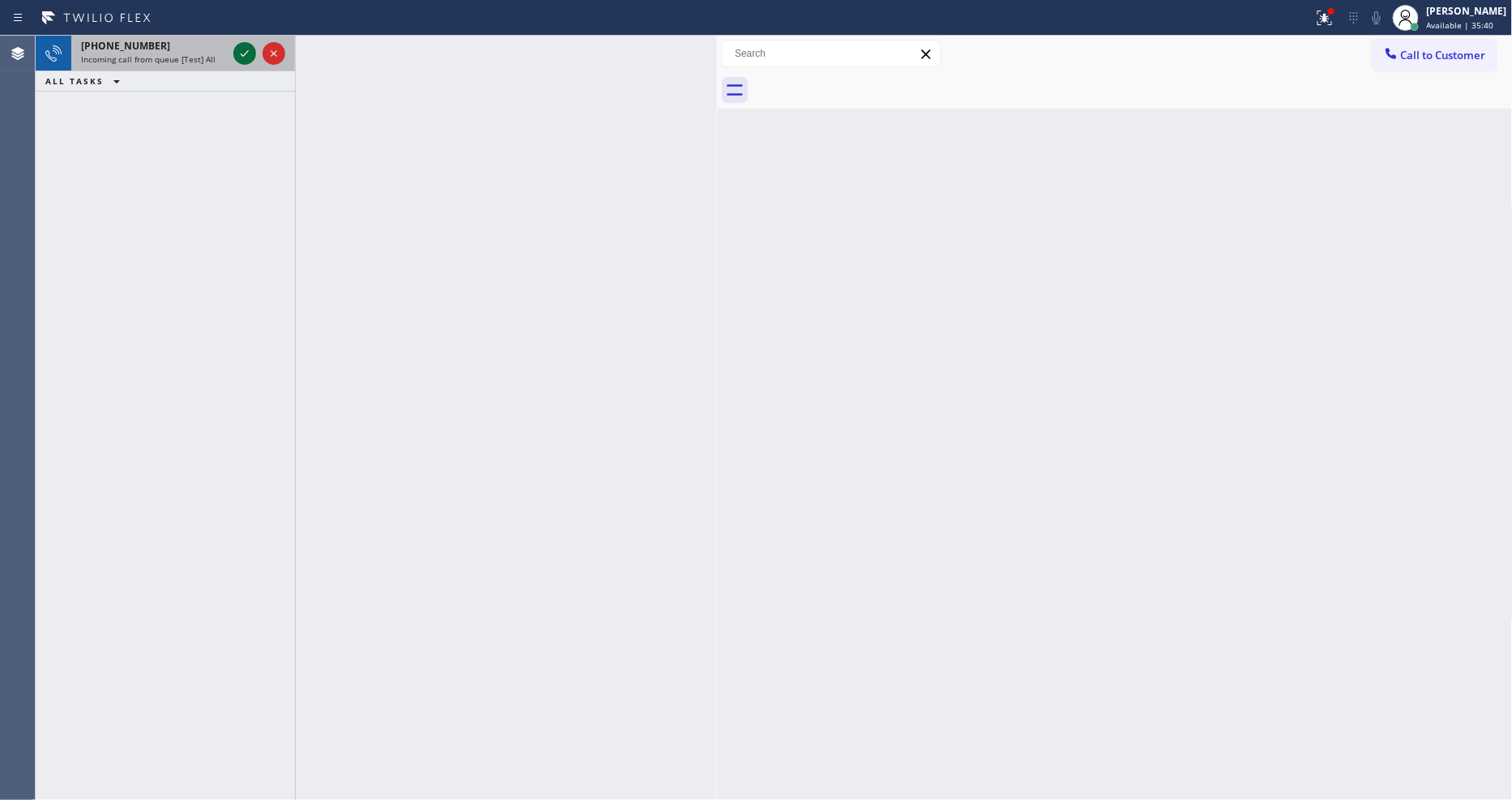
click at [246, 55] on icon at bounding box center [245, 54] width 20 height 20
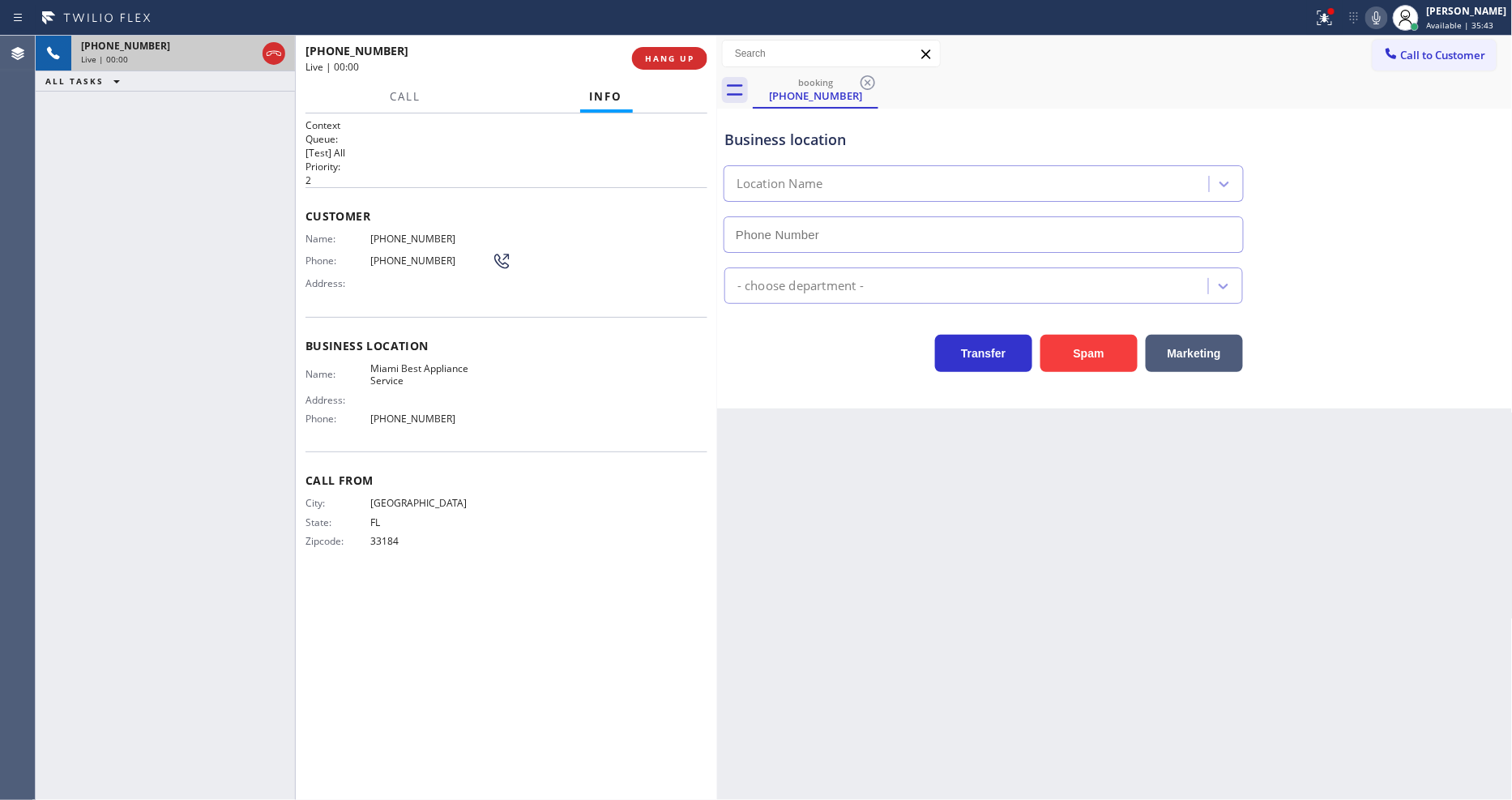
type input "(305) 851-7668"
drag, startPoint x: 1140, startPoint y: 504, endPoint x: 620, endPoint y: 642, distance: 538.0
click at [1140, 504] on div "Back to Dashboard Change Sender ID Customers Technicians Select a contact Outbo…" at bounding box center [1115, 418] width 796 height 765
click at [381, 371] on span "Miami Best Appliance Service" at bounding box center [431, 375] width 122 height 25
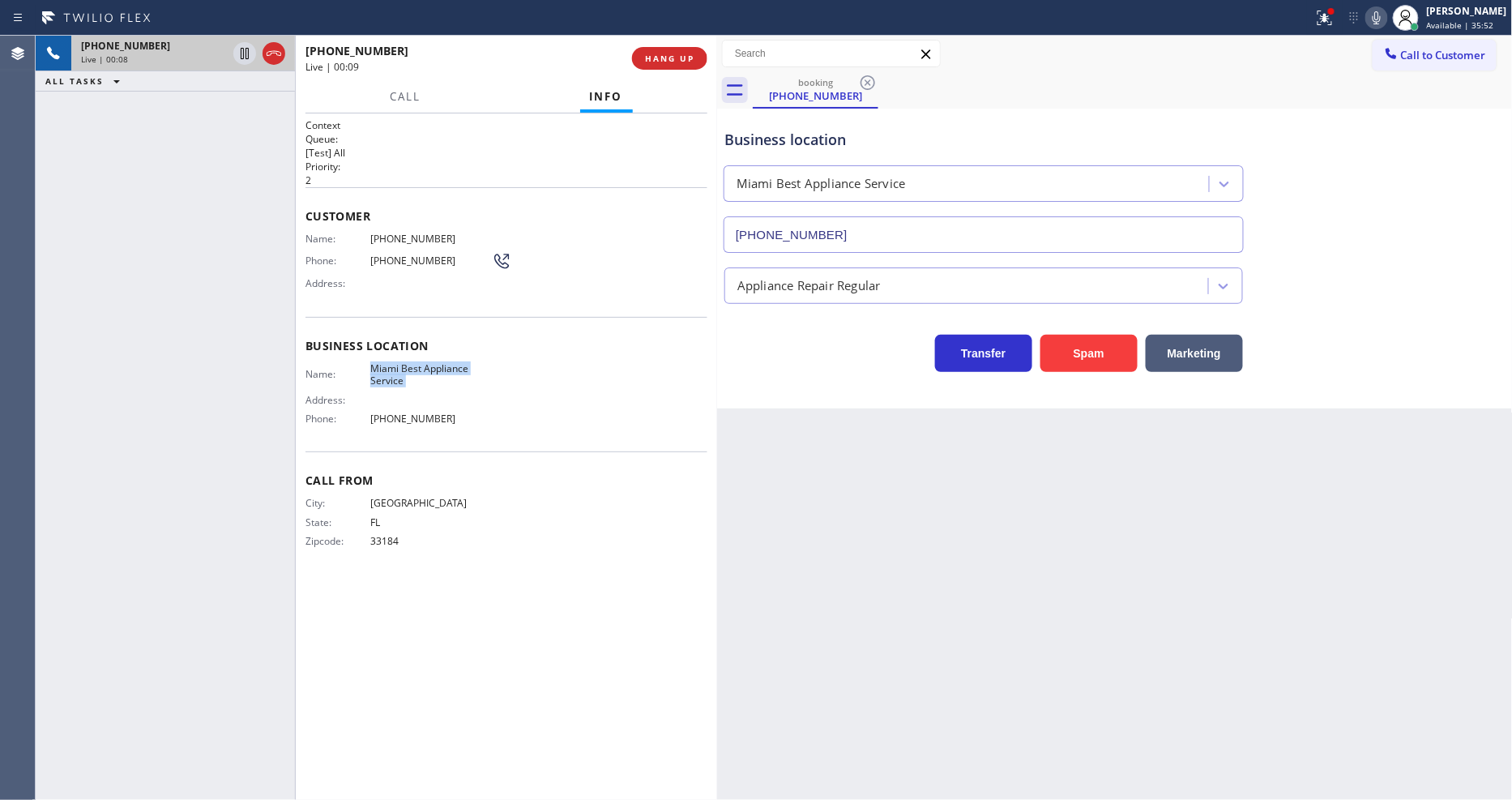
click at [381, 371] on span "Miami Best Appliance Service" at bounding box center [431, 375] width 122 height 25
copy span "Miami Best Appliance Service"
click at [400, 240] on div "Name: (305) 632-5388 Phone: (305) 632-5388 Address:" at bounding box center [409, 264] width 206 height 64
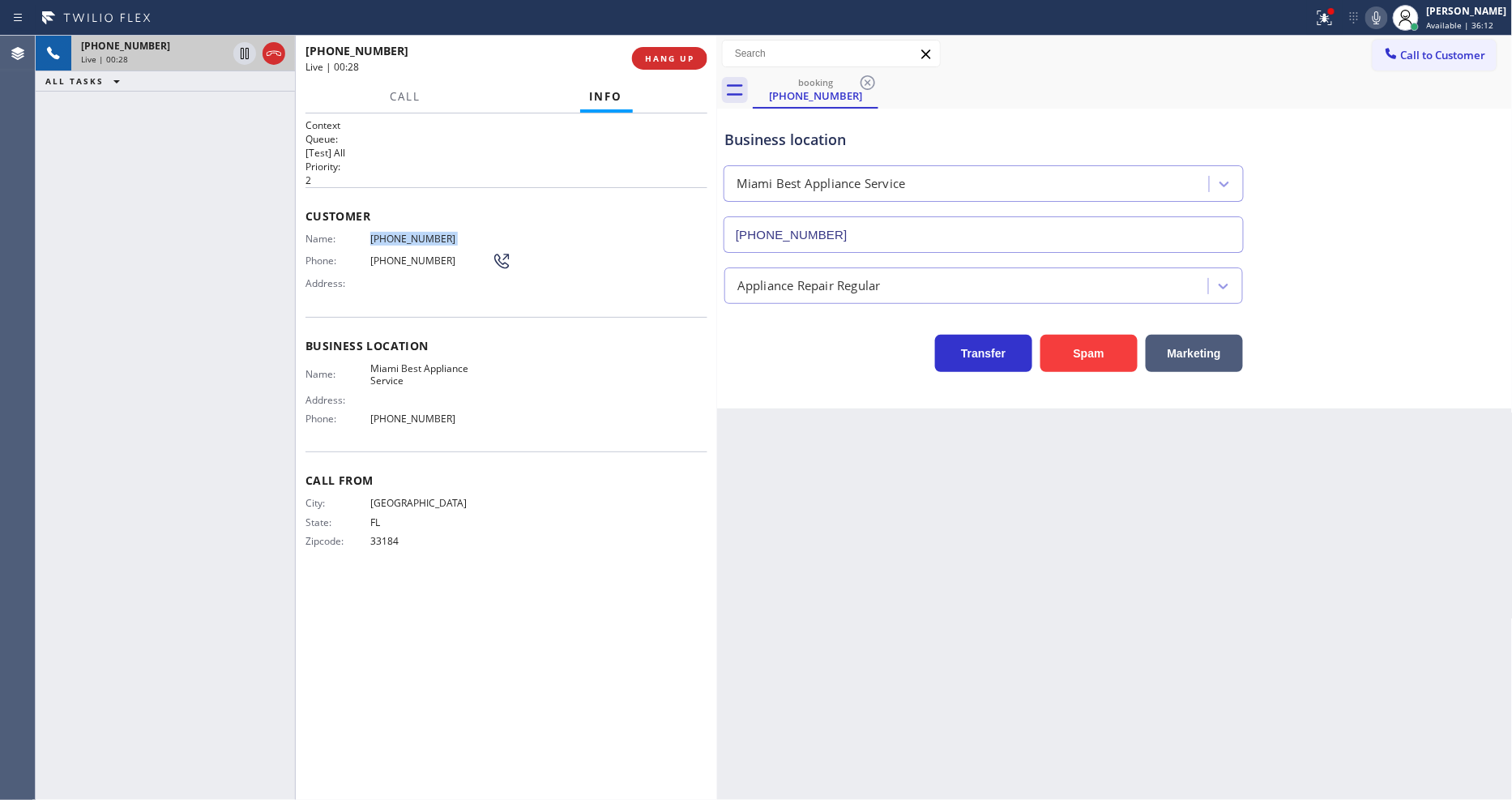
copy span "(305) 632-5388"
drag, startPoint x: 112, startPoint y: 305, endPoint x: 133, endPoint y: 288, distance: 27.0
click at [111, 305] on div "+13056325388 Live | 03:02 ALL TASKS ALL TASKS ACTIVE TASKS TASKS IN WRAP UP" at bounding box center [165, 418] width 260 height 765
drag, startPoint x: 239, startPoint y: 54, endPoint x: 408, endPoint y: 22, distance: 172.0
click at [239, 54] on icon at bounding box center [245, 54] width 20 height 20
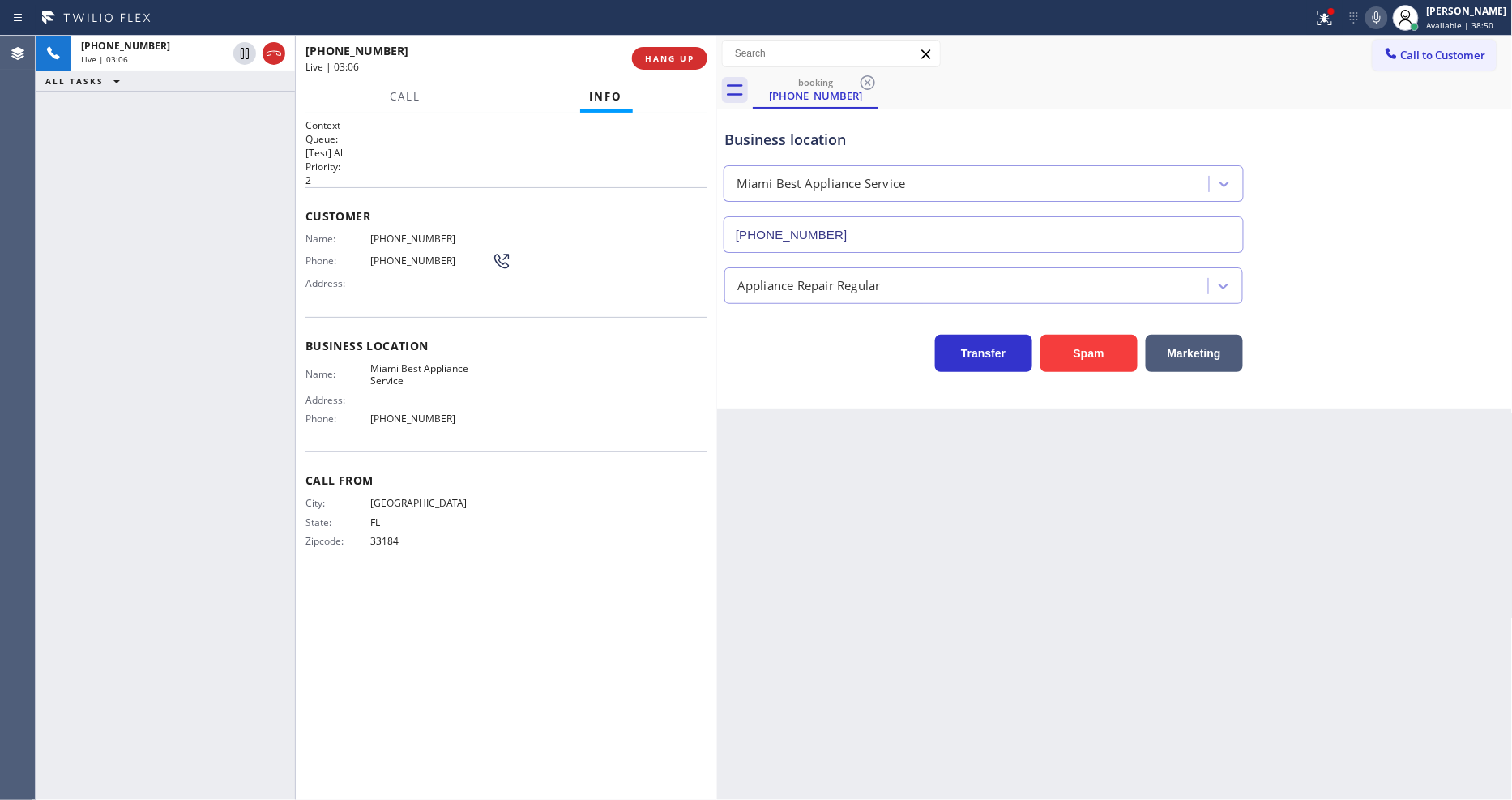
click at [1381, 21] on icon at bounding box center [1377, 18] width 20 height 20
click at [1355, 25] on div "Status report Issue detected This issue could affect your workflow. Please cont…" at bounding box center [1409, 18] width 205 height 35
click at [1335, 25] on icon at bounding box center [1325, 18] width 20 height 20
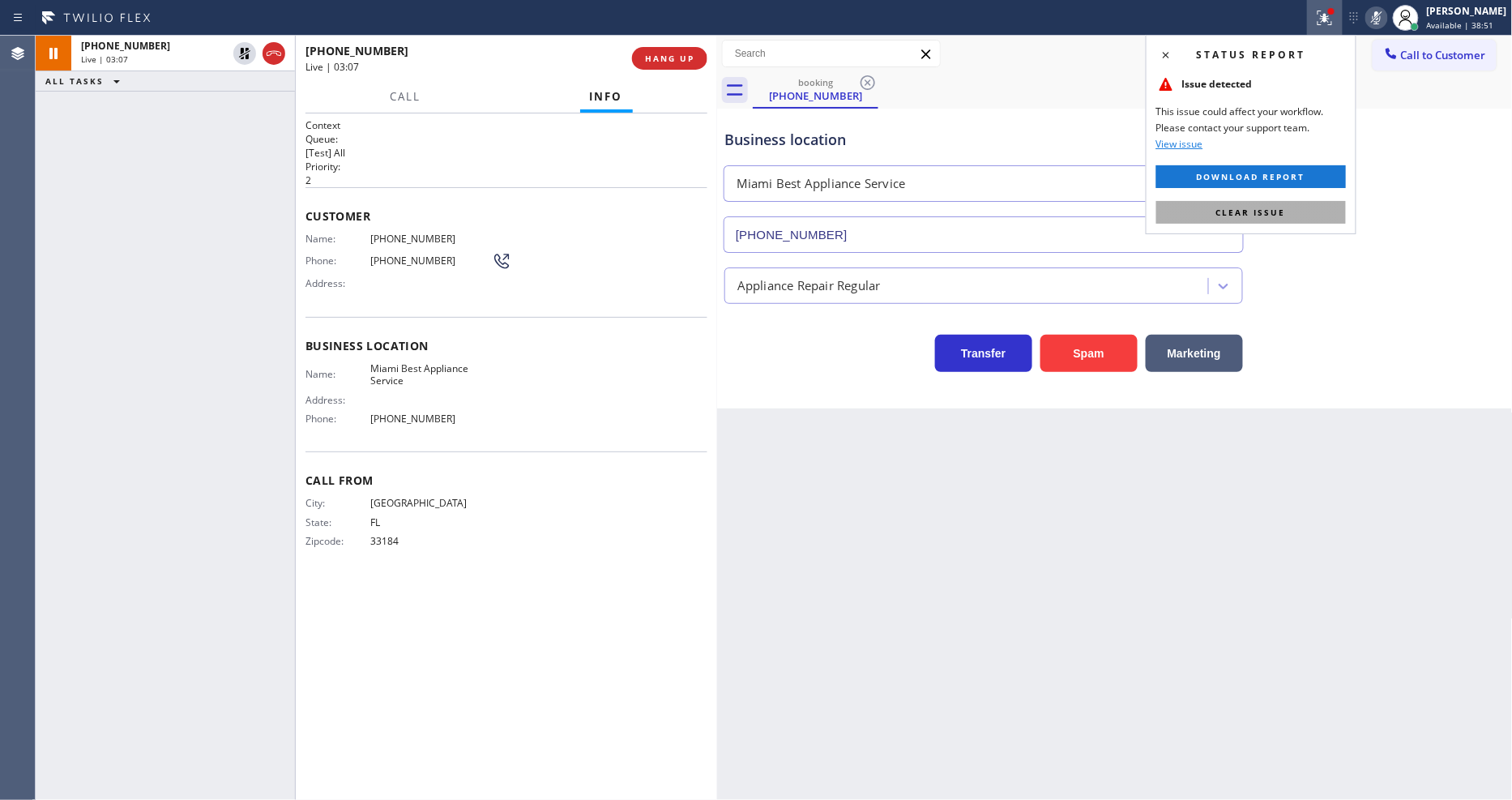
click at [1290, 215] on button "Clear issue" at bounding box center [1250, 212] width 189 height 23
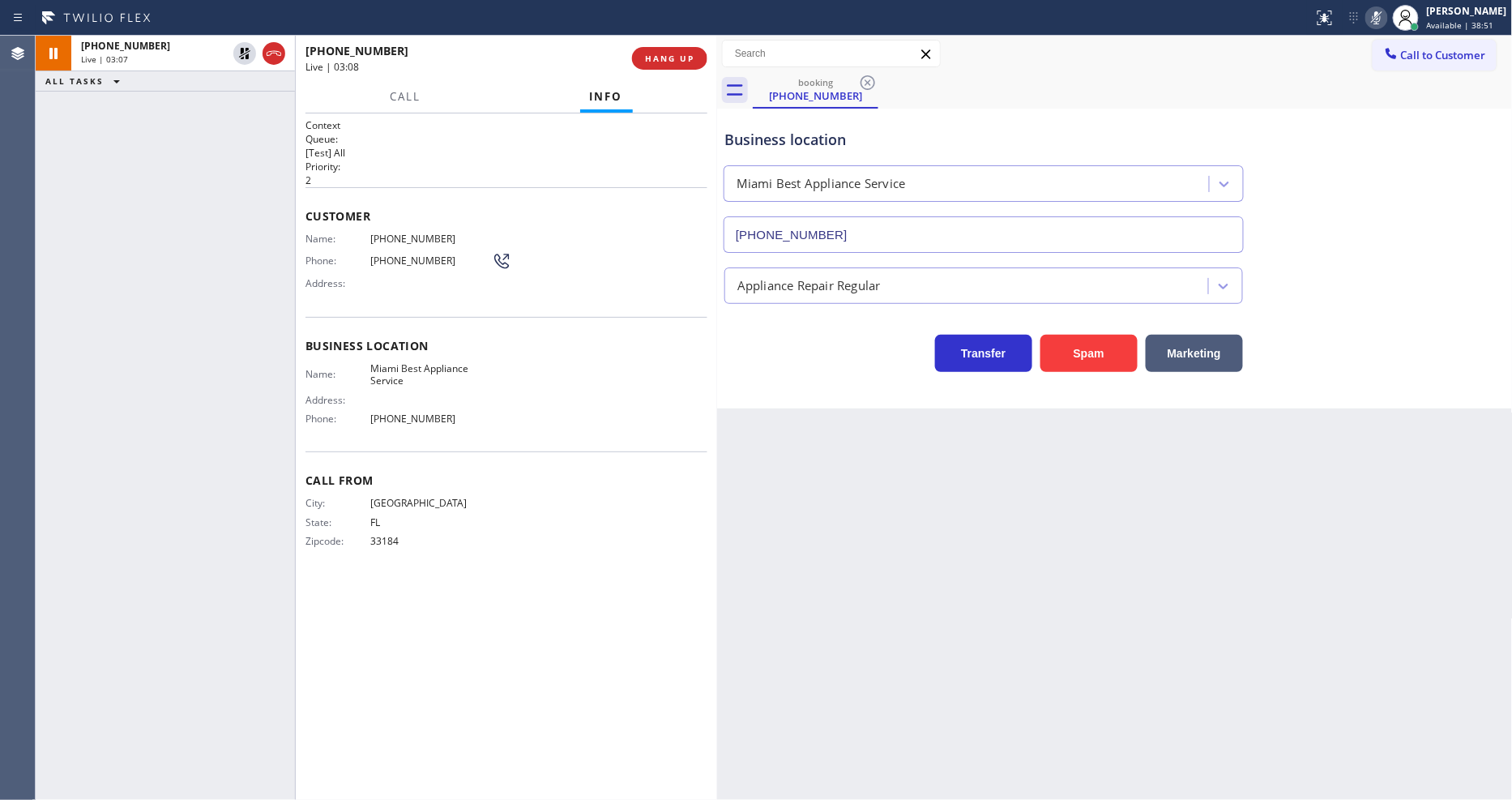
click at [398, 232] on span "(305) 632-5388" at bounding box center [431, 238] width 122 height 12
click at [395, 232] on span "(305) 632-5388" at bounding box center [431, 238] width 122 height 12
copy span "(305) 632-5388"
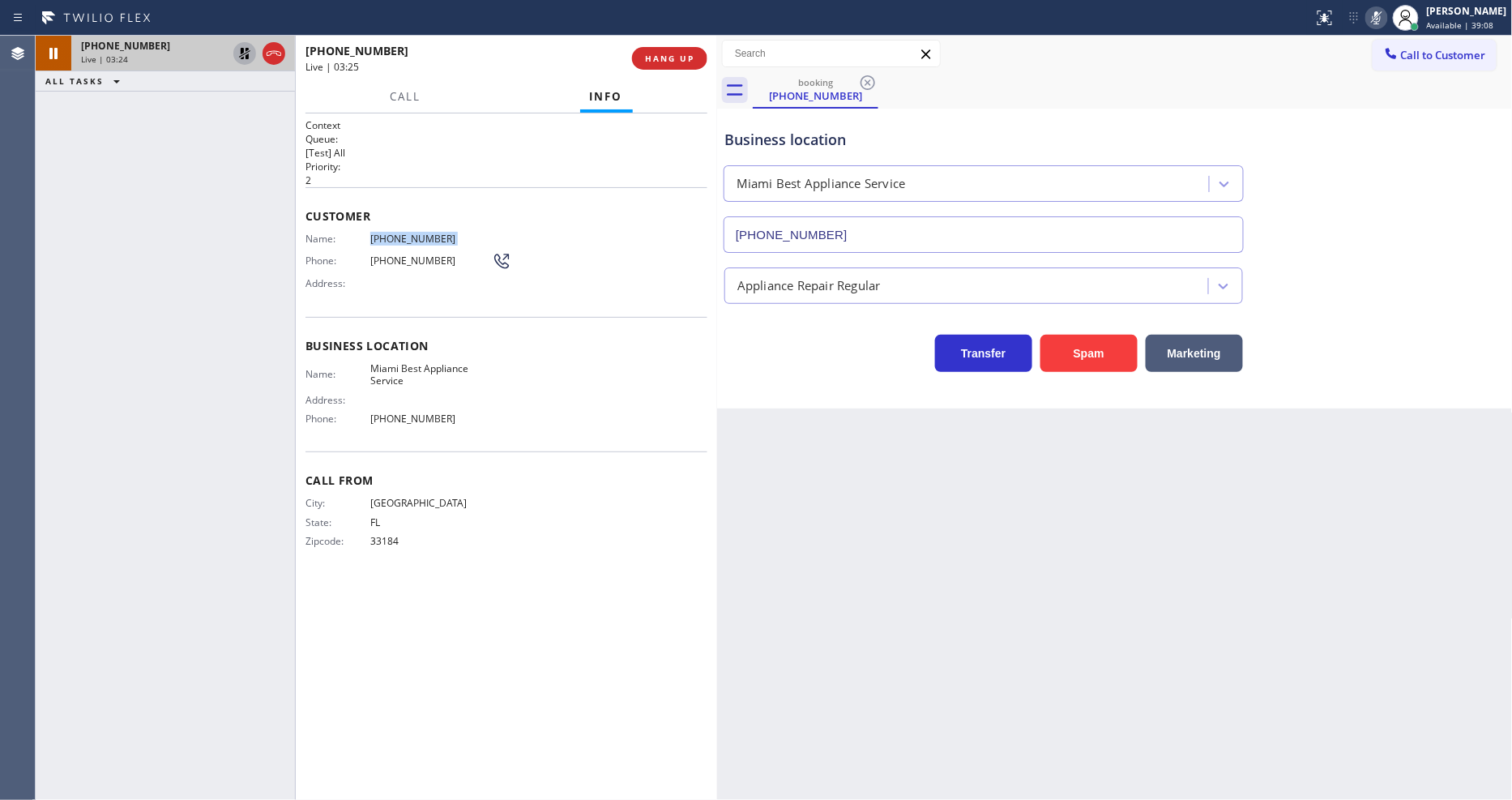
click at [246, 54] on icon at bounding box center [245, 54] width 20 height 20
click at [1383, 17] on rect at bounding box center [1377, 17] width 12 height 12
click at [508, 531] on div "City: MIAMI State: FL Zipcode: 33184" at bounding box center [507, 525] width 402 height 57
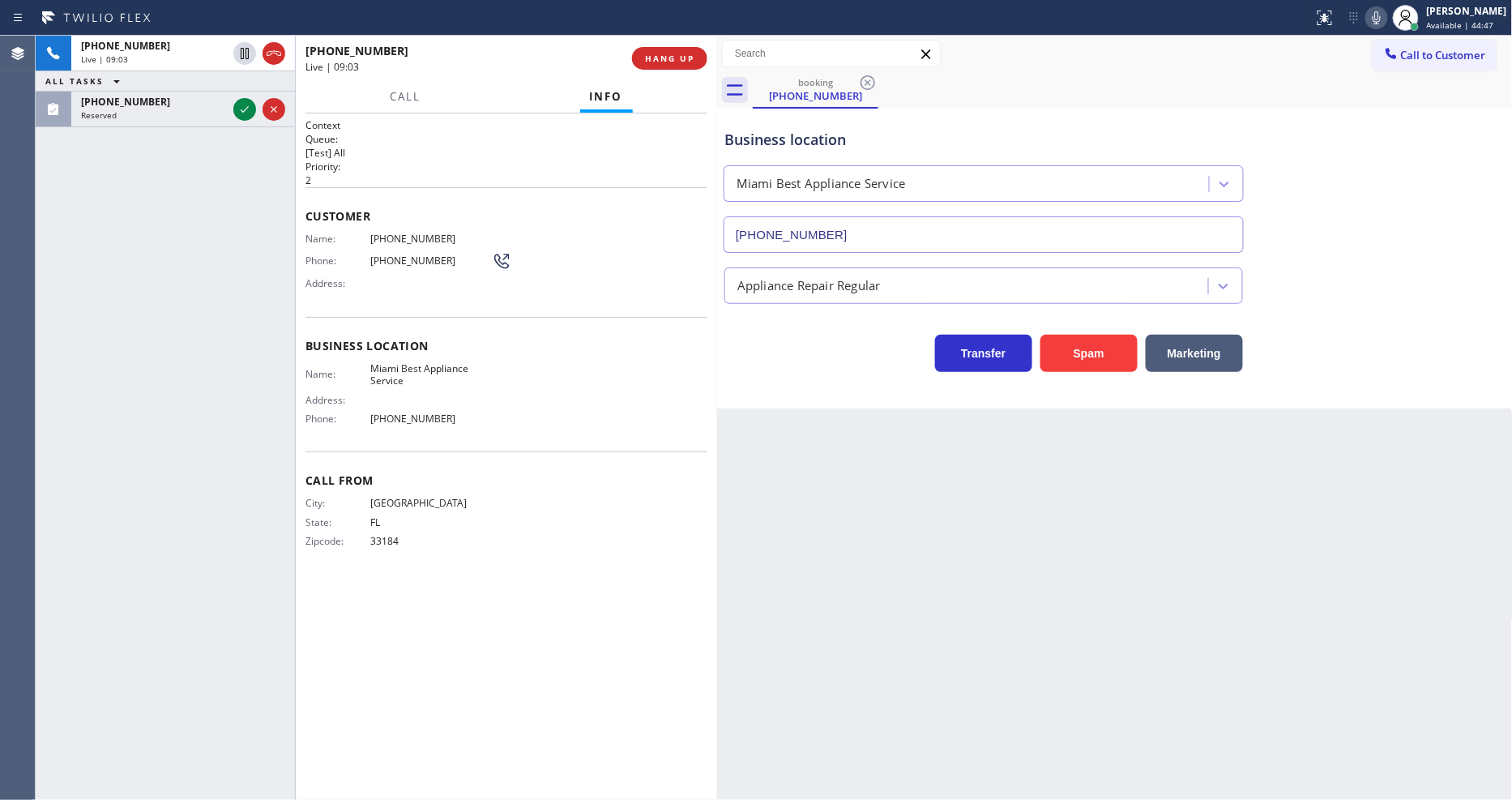
drag, startPoint x: 241, startPoint y: 110, endPoint x: 328, endPoint y: 155, distance: 97.9
click at [241, 110] on icon at bounding box center [245, 109] width 8 height 7
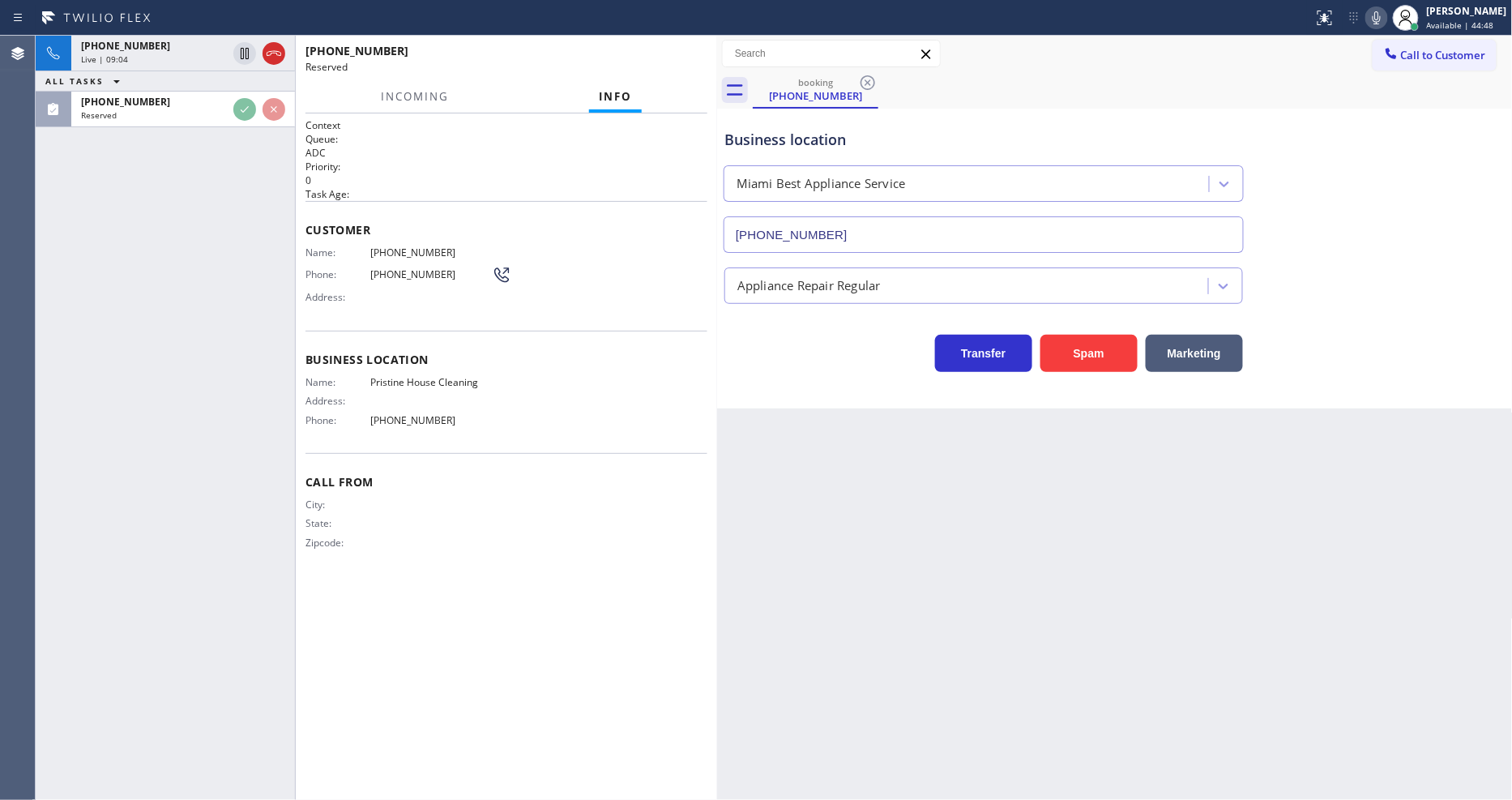
click at [617, 317] on div "Customer Name: (213) 418-4789 Phone: (213) 418-4789 Address:" at bounding box center [507, 266] width 402 height 129
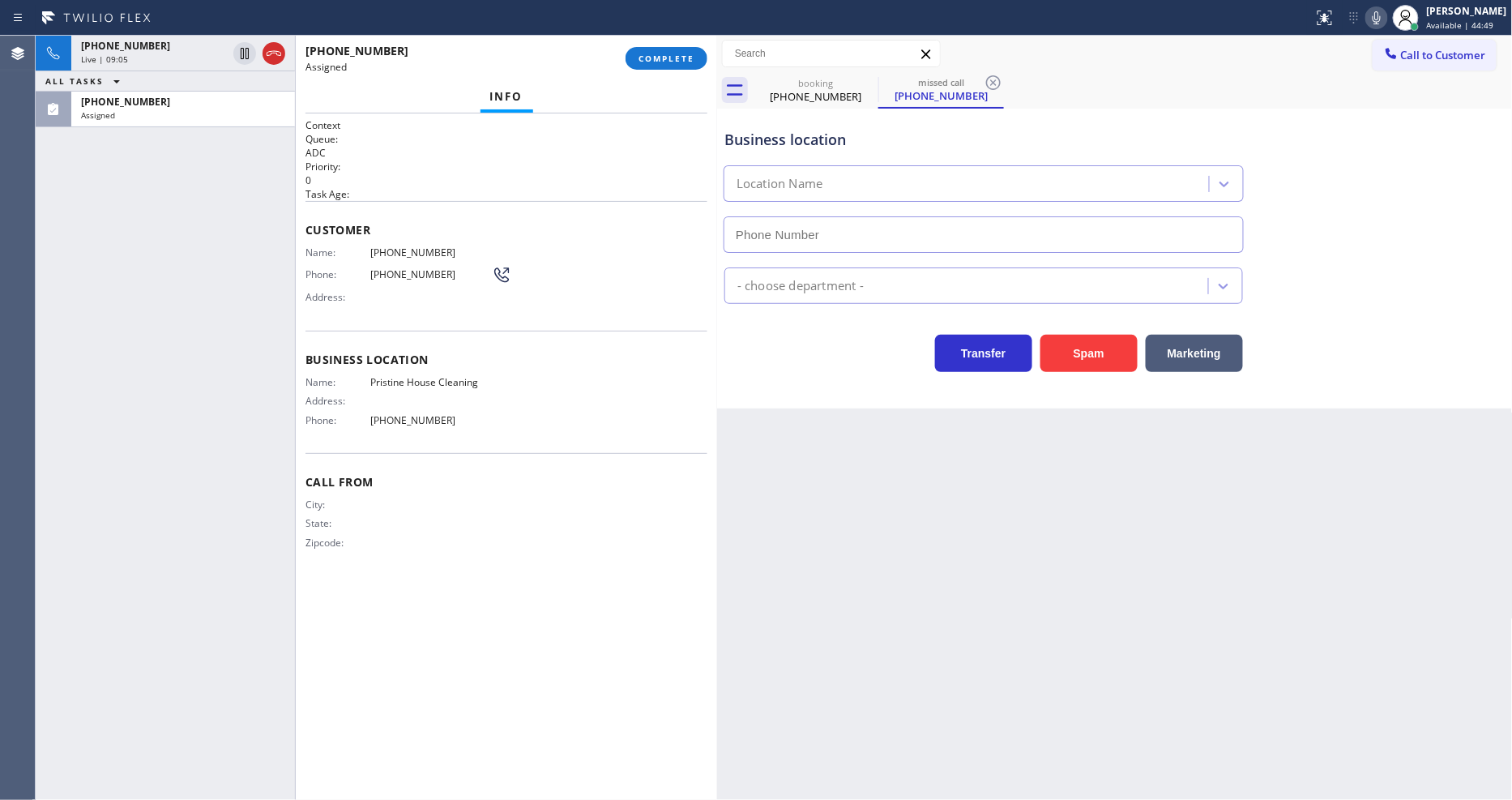
type input "[PHONE_NUMBER]"
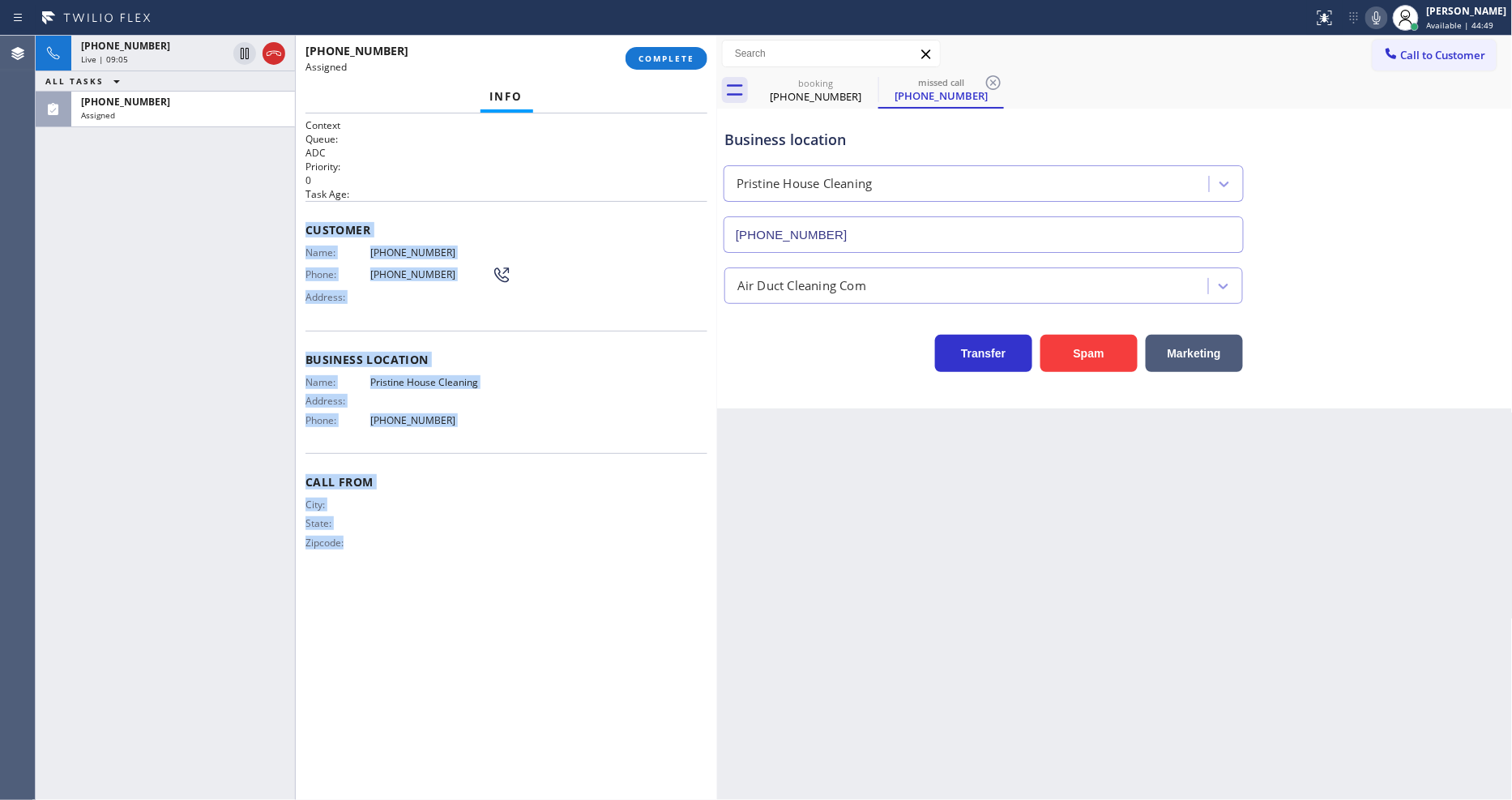
drag, startPoint x: 304, startPoint y: 213, endPoint x: 414, endPoint y: 771, distance: 568.7
click at [410, 779] on div "Context Queue: ADC Priority: 0 Task Age: Customer Name: (213) 418-4789 Phone: (…" at bounding box center [507, 457] width 421 height 686
copy div "Customer Name: (213) 418-4789 Phone: (213) 418-4789 Address: Business location …"
click at [660, 62] on span "COMPLETE" at bounding box center [666, 59] width 56 height 12
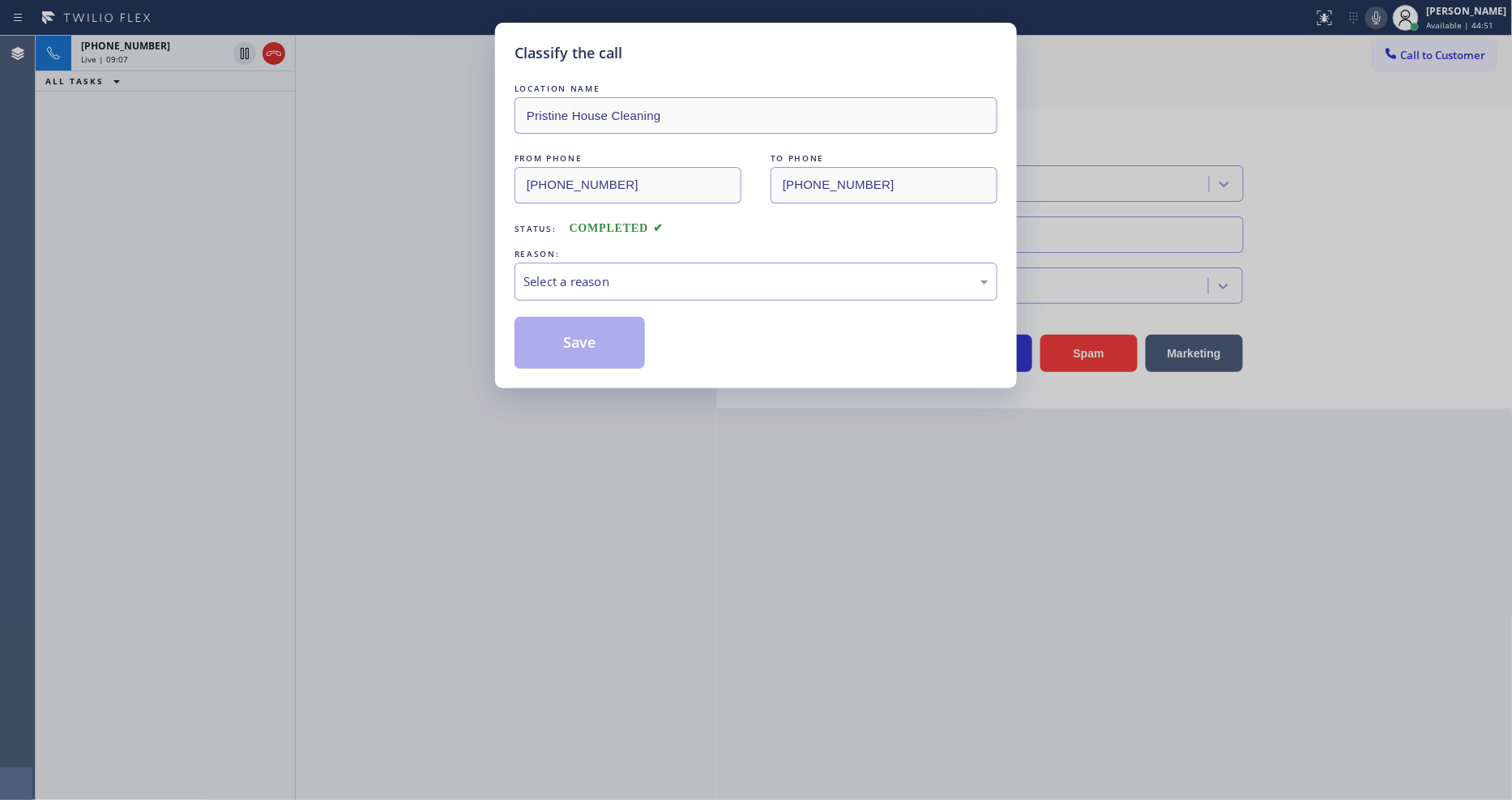
click at [606, 274] on div "Select a reason" at bounding box center [756, 281] width 465 height 19
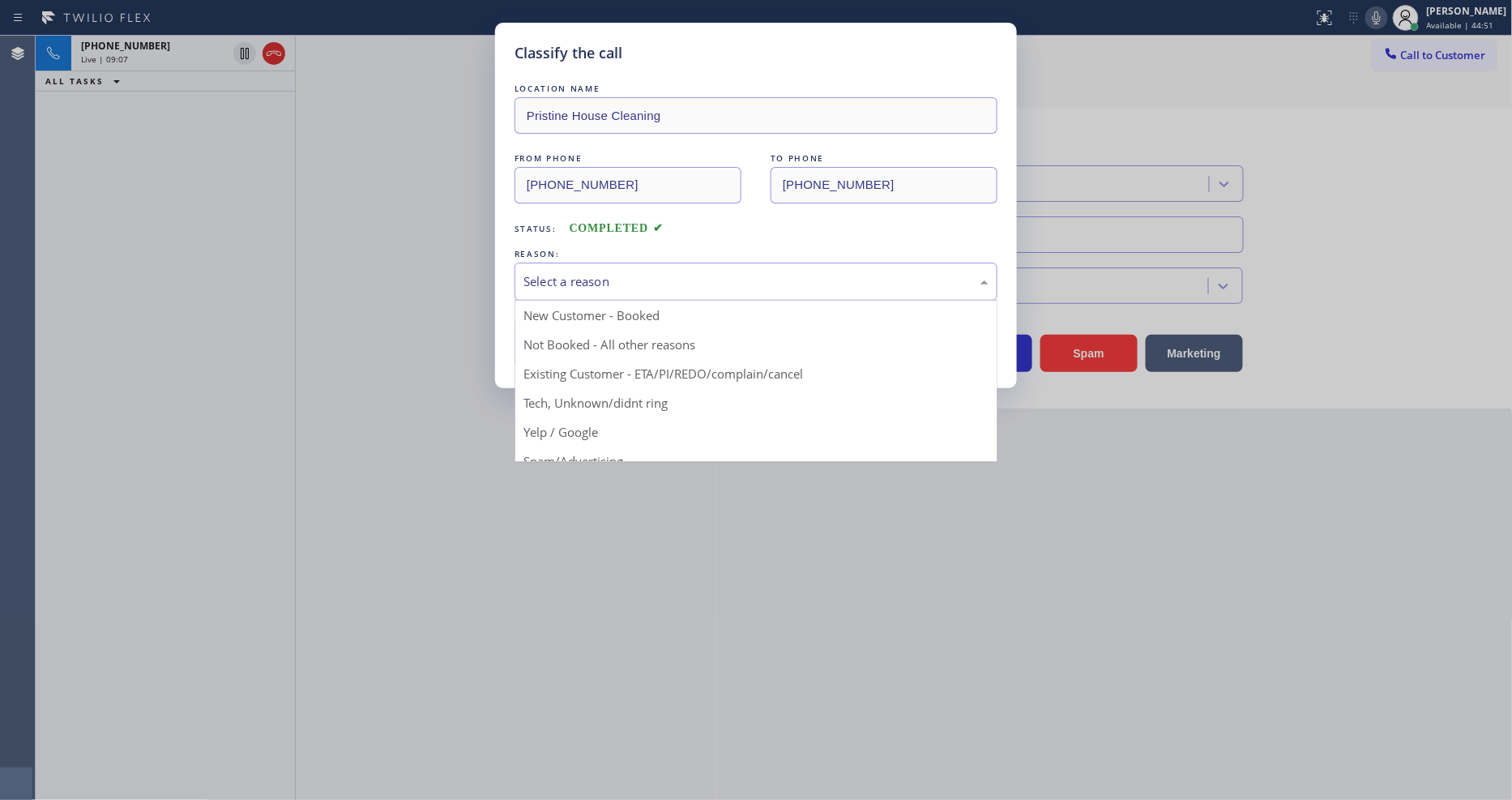
click at [572, 339] on button "Save" at bounding box center [579, 342] width 130 height 52
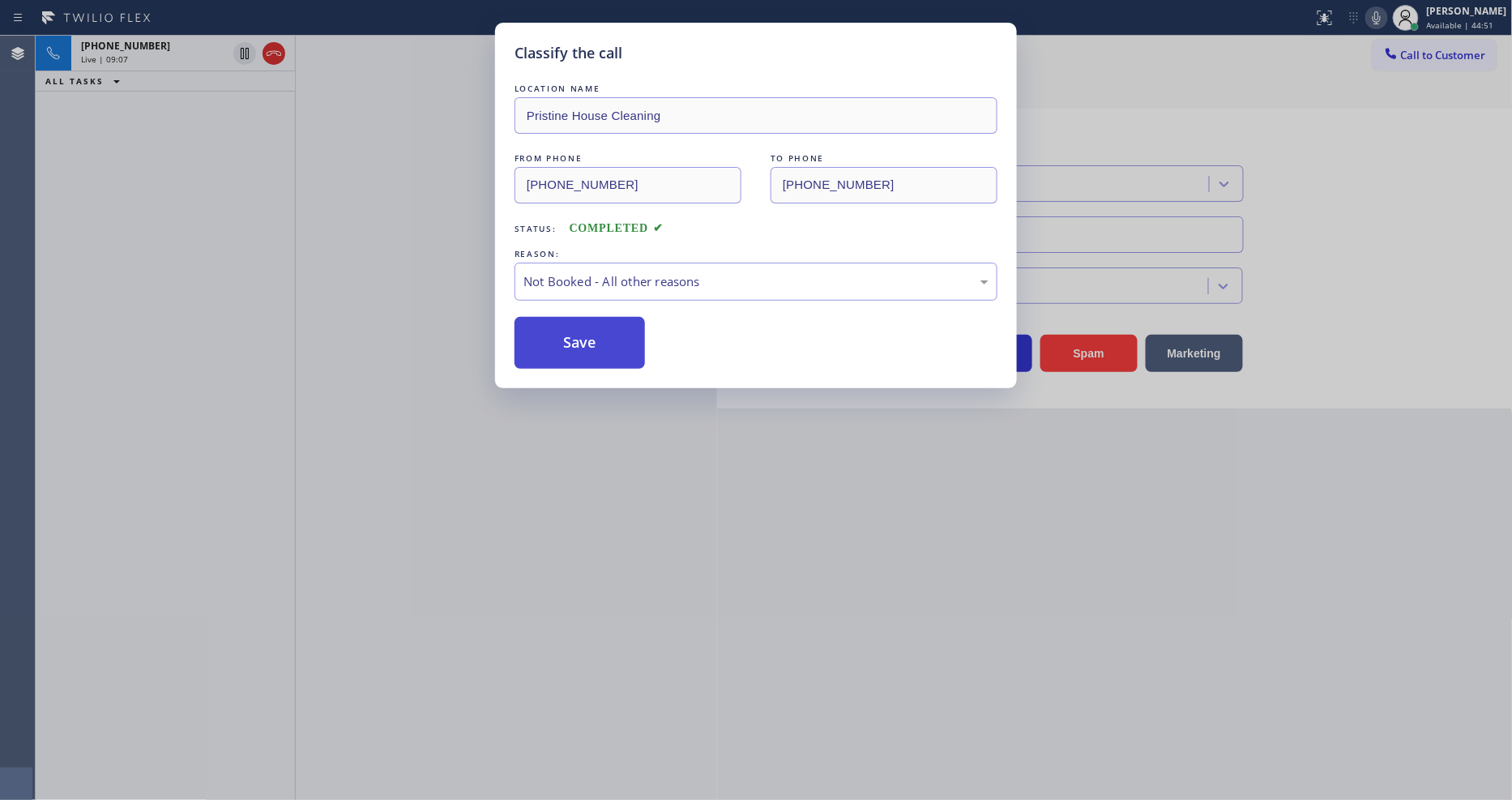
click at [572, 339] on button "Save" at bounding box center [579, 342] width 130 height 52
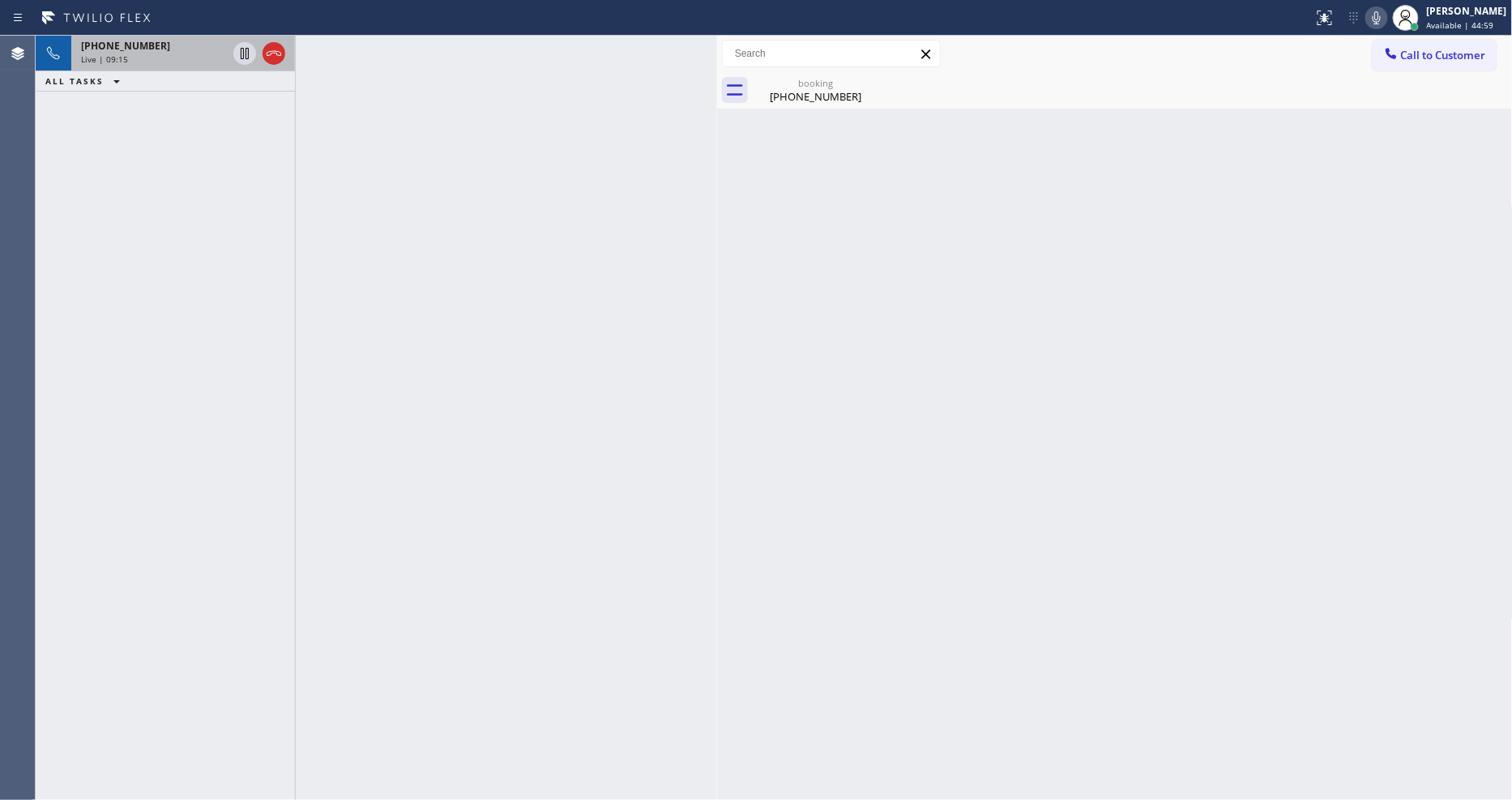
click at [152, 63] on div "Live | 09:15" at bounding box center [154, 60] width 146 height 12
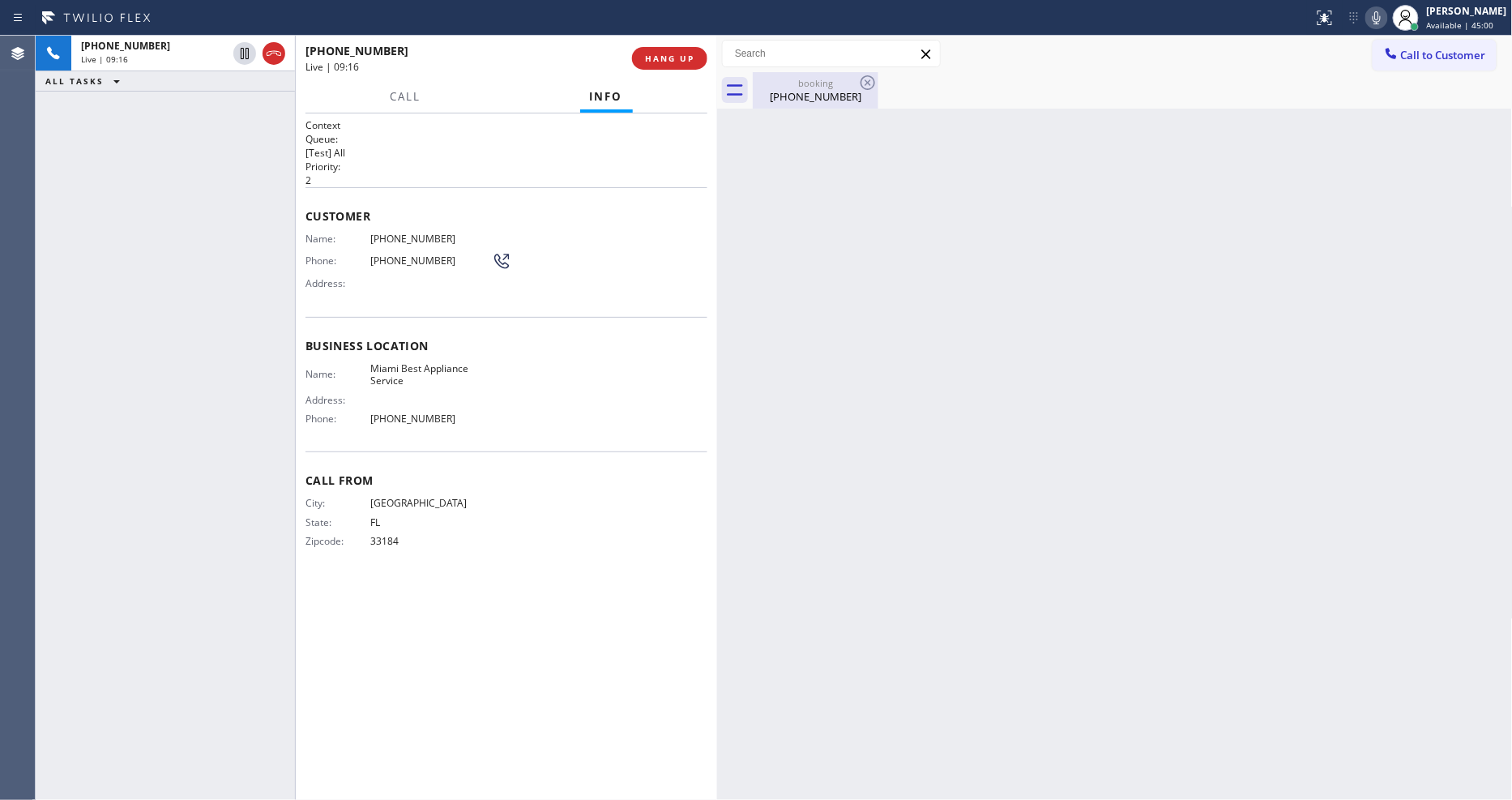
click at [807, 101] on div "(305) 632-5388" at bounding box center [815, 96] width 122 height 15
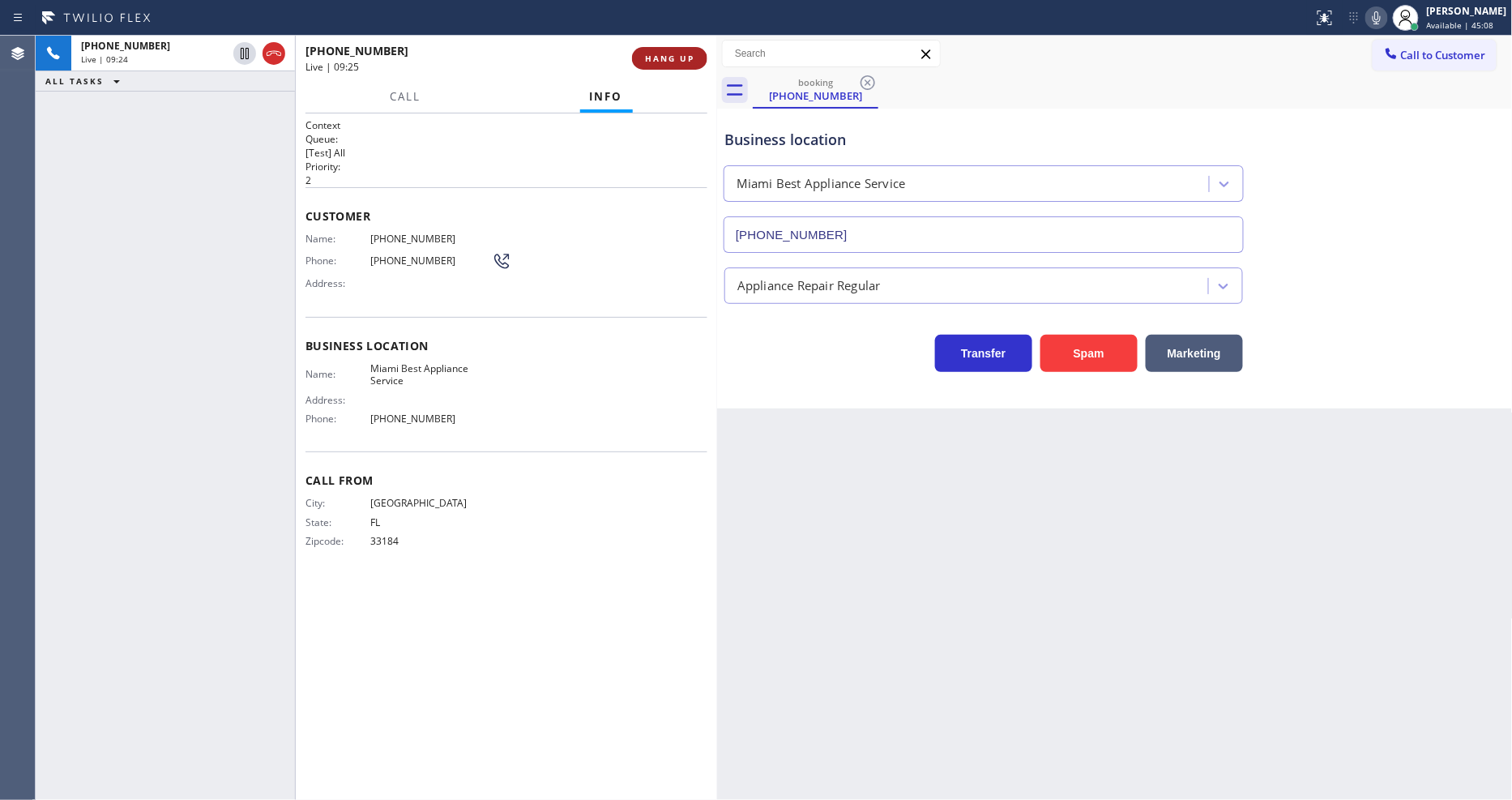
click at [662, 63] on span "HANG UP" at bounding box center [669, 59] width 49 height 12
click at [662, 62] on span "HANG UP" at bounding box center [669, 59] width 49 height 12
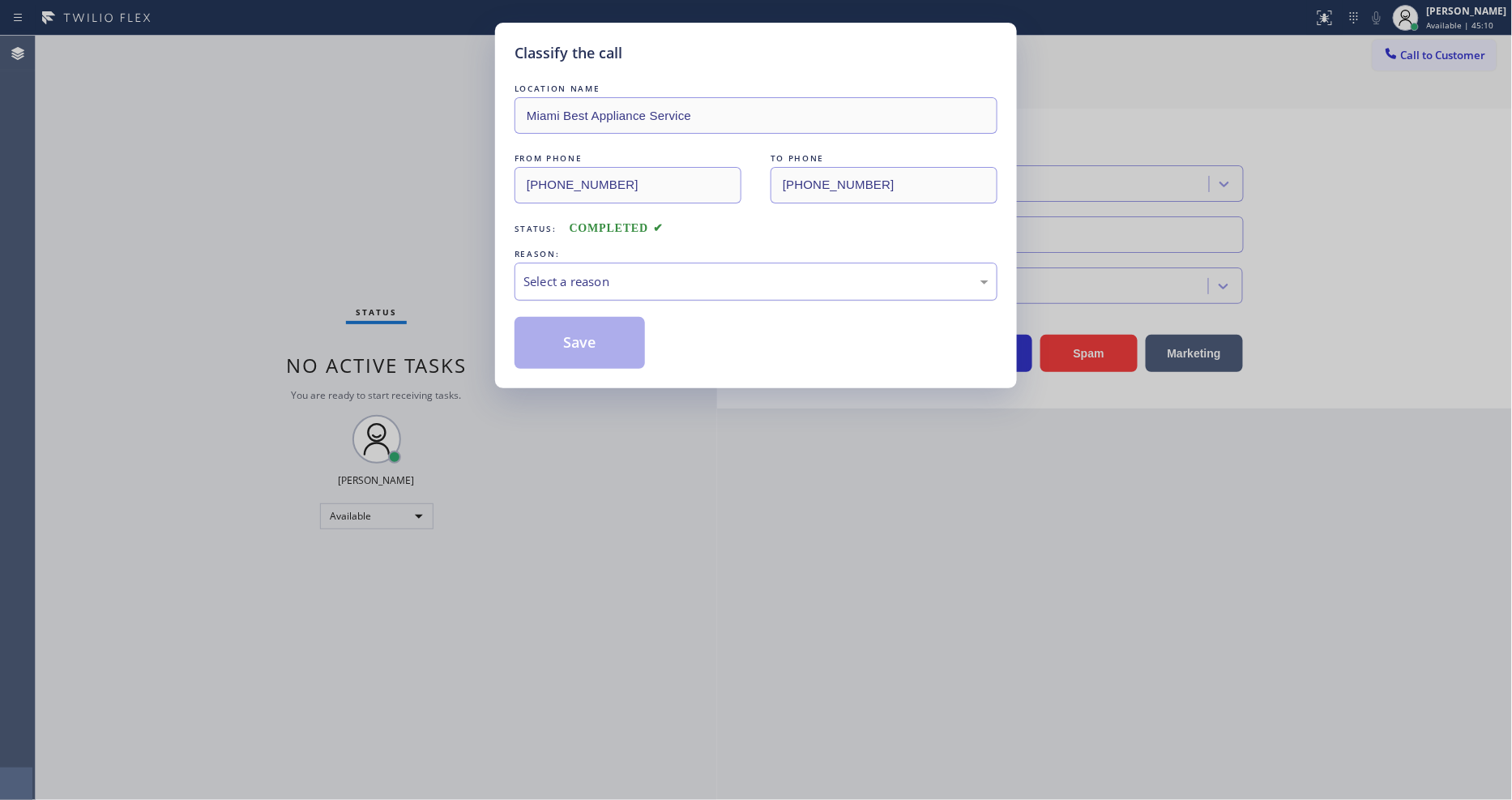
click at [576, 286] on div "Select a reason" at bounding box center [756, 281] width 483 height 38
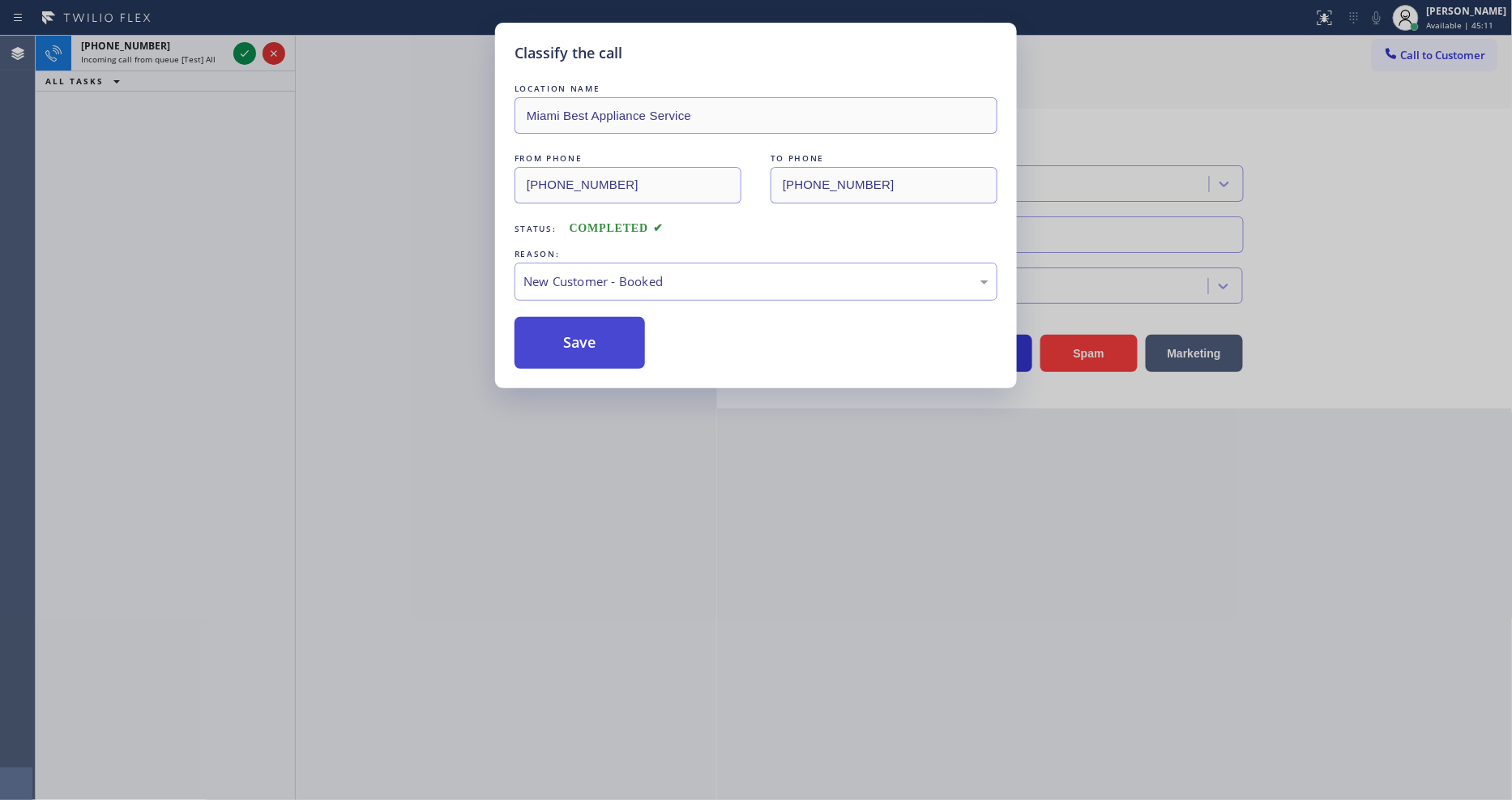
click at [568, 343] on button "Save" at bounding box center [579, 342] width 130 height 52
click at [568, 344] on button "Save" at bounding box center [579, 342] width 130 height 52
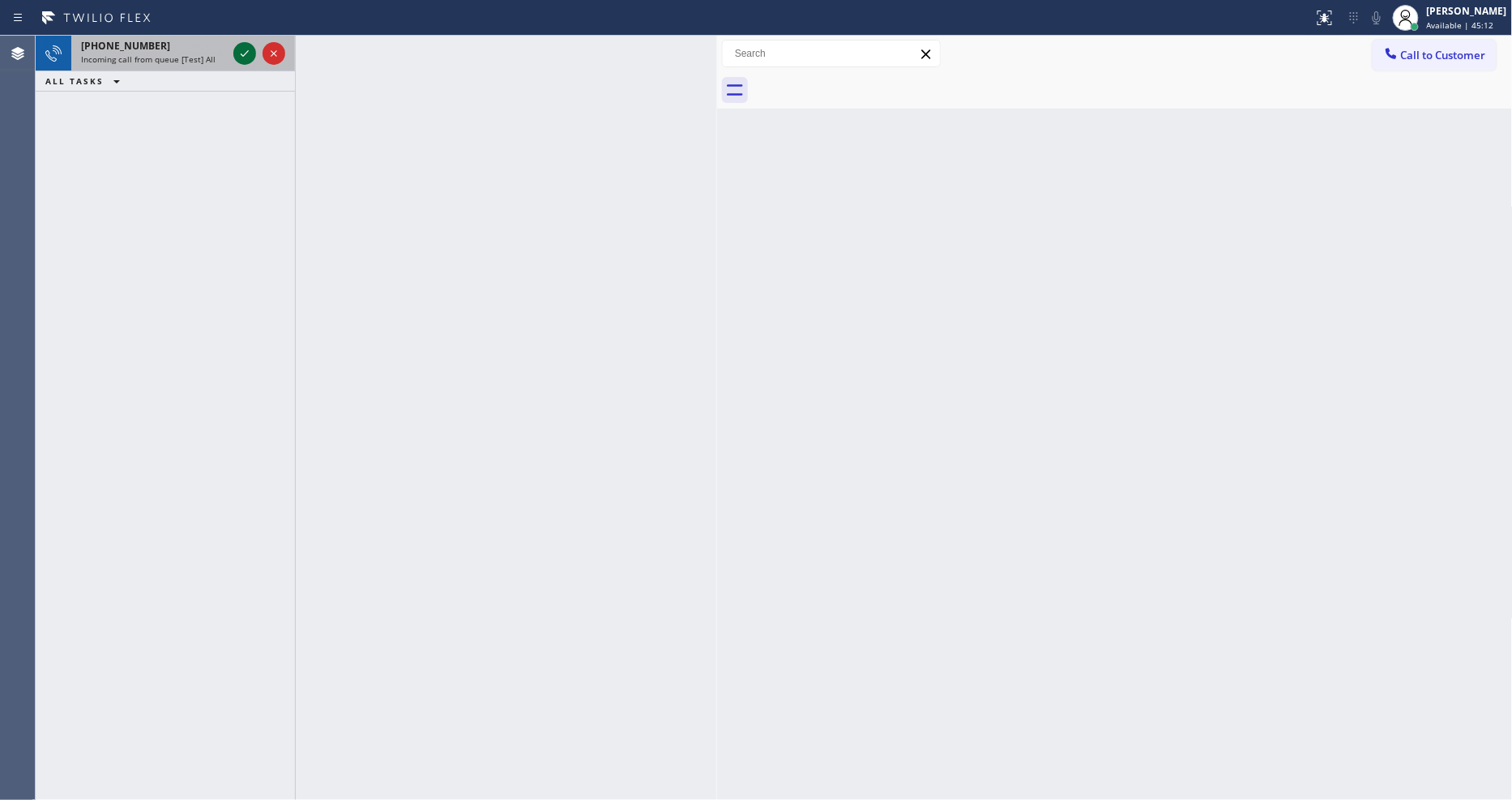
click at [238, 53] on icon at bounding box center [245, 54] width 20 height 20
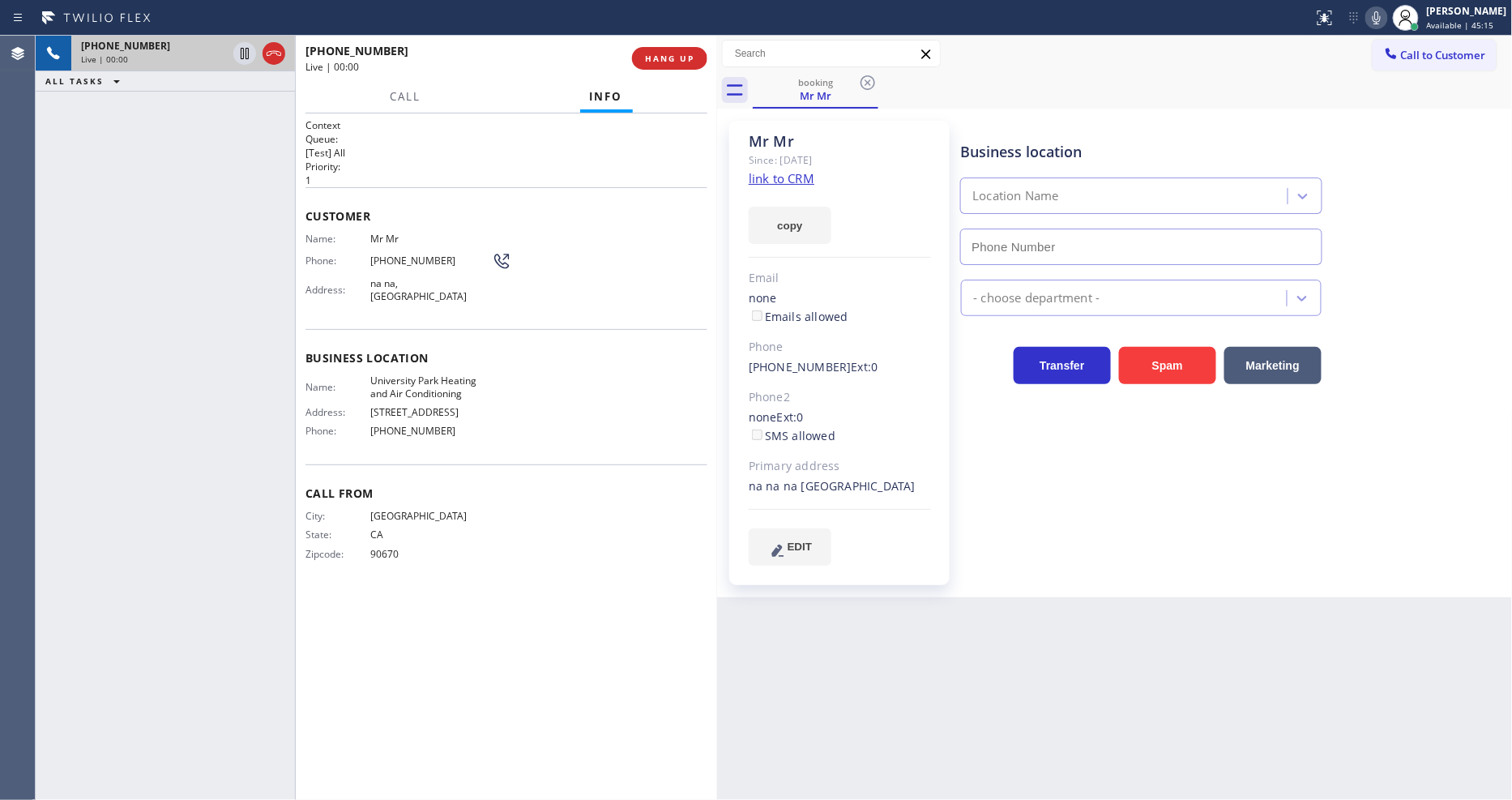
type input "(949) 239-0307"
click at [776, 188] on div "copy" at bounding box center [840, 216] width 182 height 56
click at [778, 186] on link "link to CRM" at bounding box center [781, 178] width 66 height 17
click at [464, 381] on span "University Park Heating and Air Conditioning" at bounding box center [431, 387] width 122 height 25
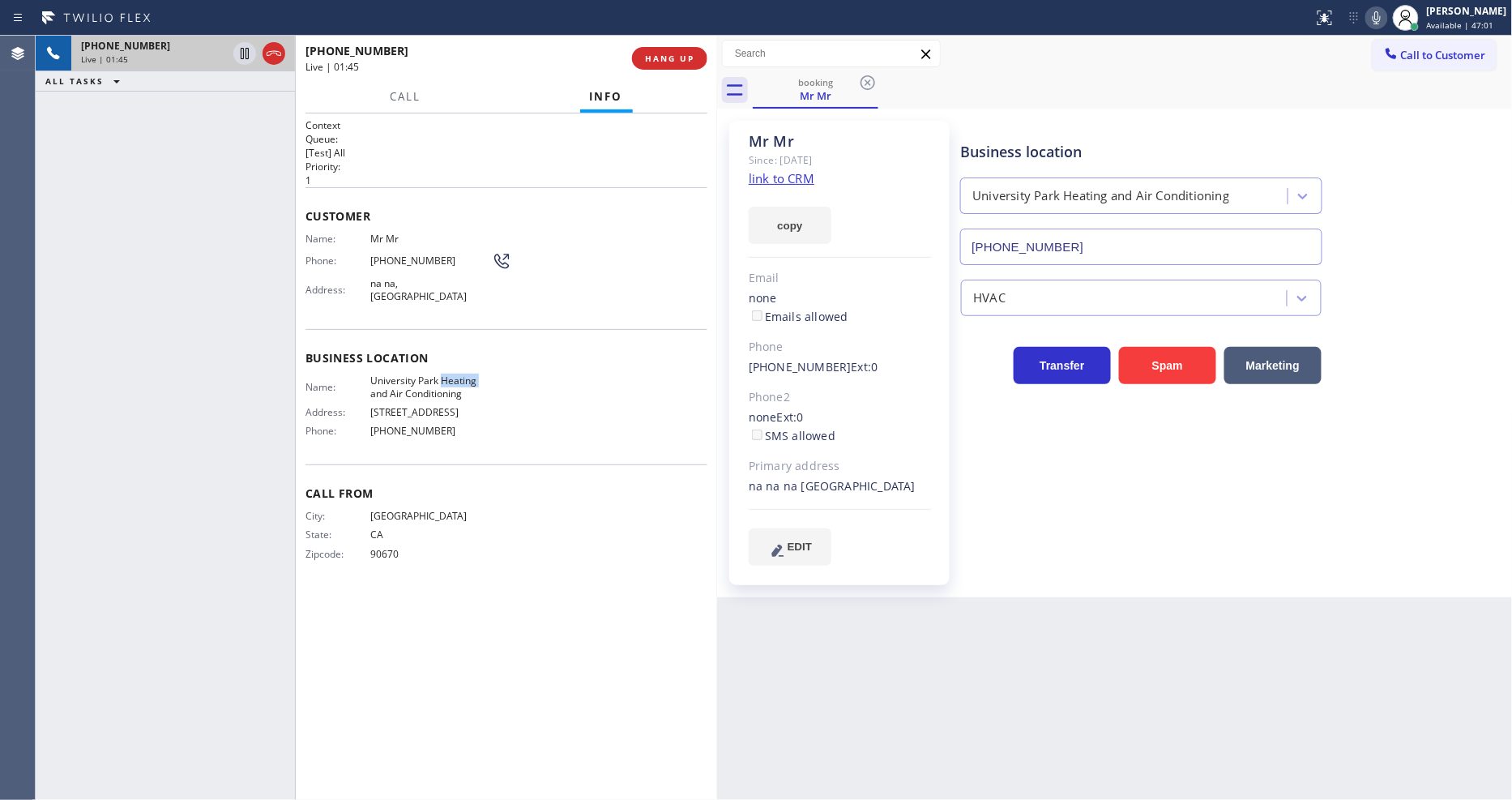
click at [464, 381] on span "University Park Heating and Air Conditioning" at bounding box center [431, 387] width 122 height 25
copy span "University Park Heating and Air Conditioning"
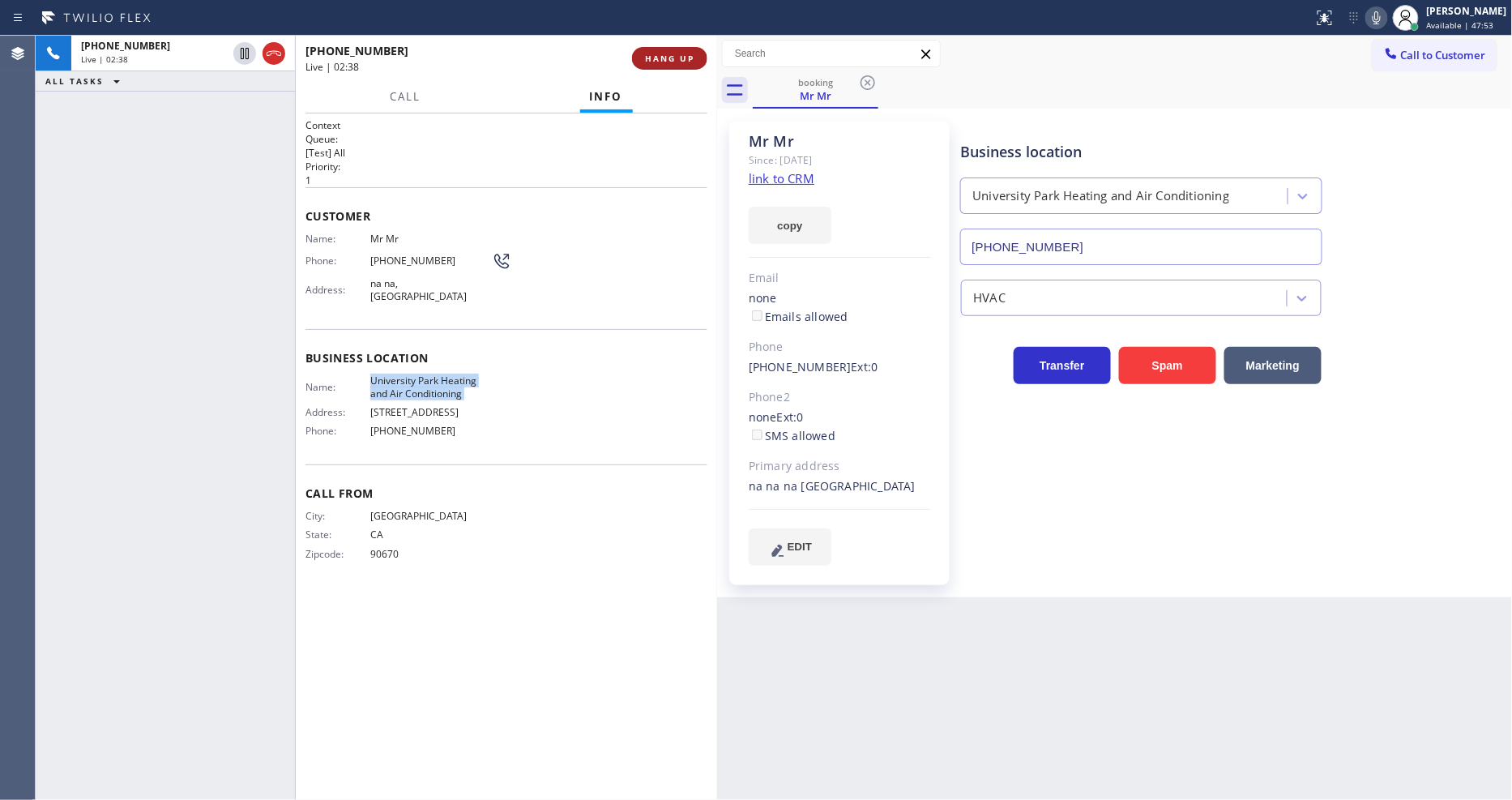
drag, startPoint x: 246, startPoint y: 51, endPoint x: 690, endPoint y: 52, distance: 444.0
click at [246, 51] on icon at bounding box center [245, 54] width 8 height 12
click at [1383, 15] on icon at bounding box center [1377, 18] width 20 height 20
drag, startPoint x: 246, startPoint y: 50, endPoint x: 1003, endPoint y: 34, distance: 757.2
click at [246, 51] on icon at bounding box center [245, 54] width 12 height 12
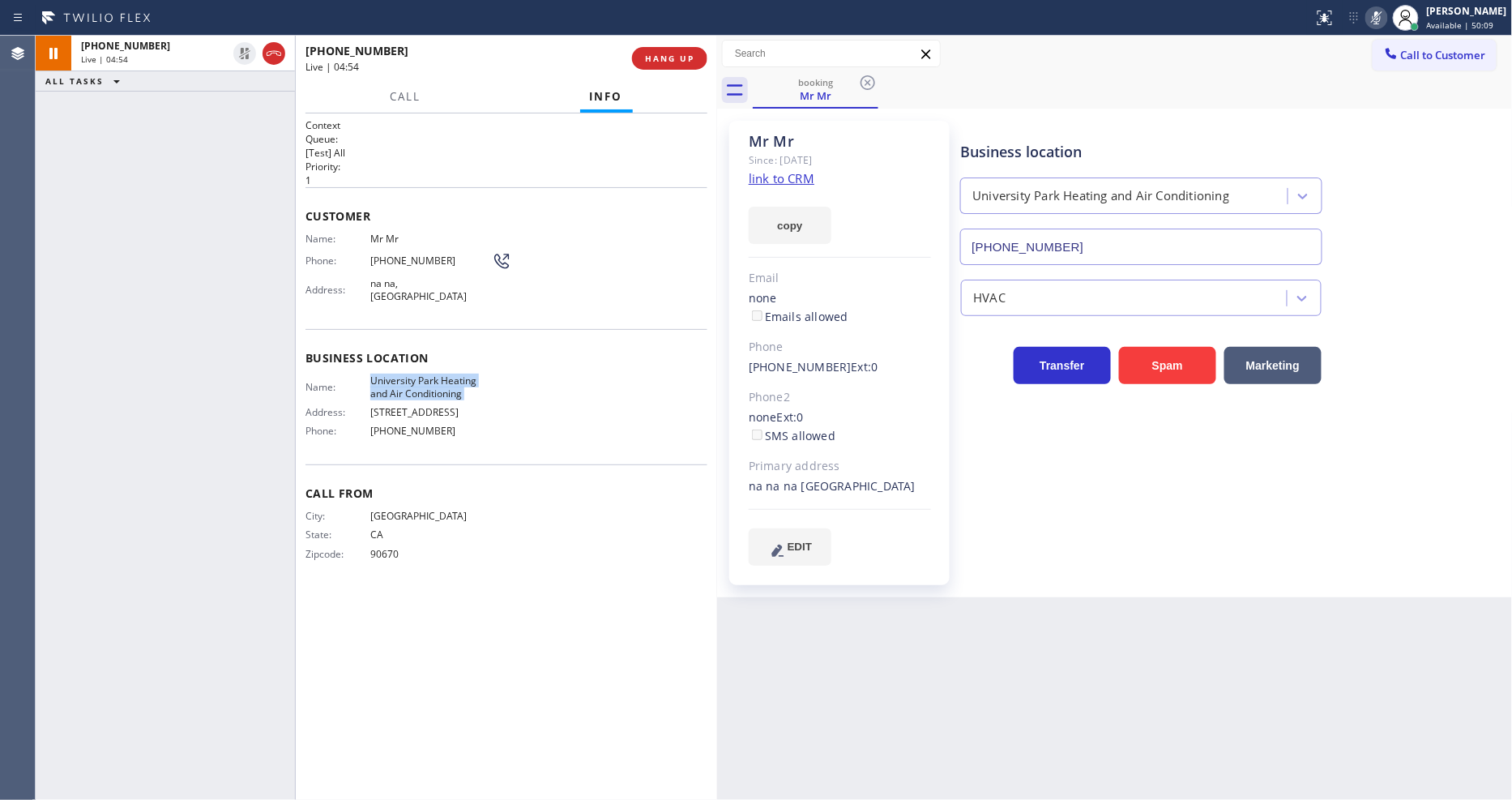
click at [1387, 15] on icon at bounding box center [1377, 18] width 20 height 20
click at [396, 381] on span "University Park Heating and Air Conditioning" at bounding box center [431, 387] width 122 height 25
copy span "University Park Heating and Air Conditioning"
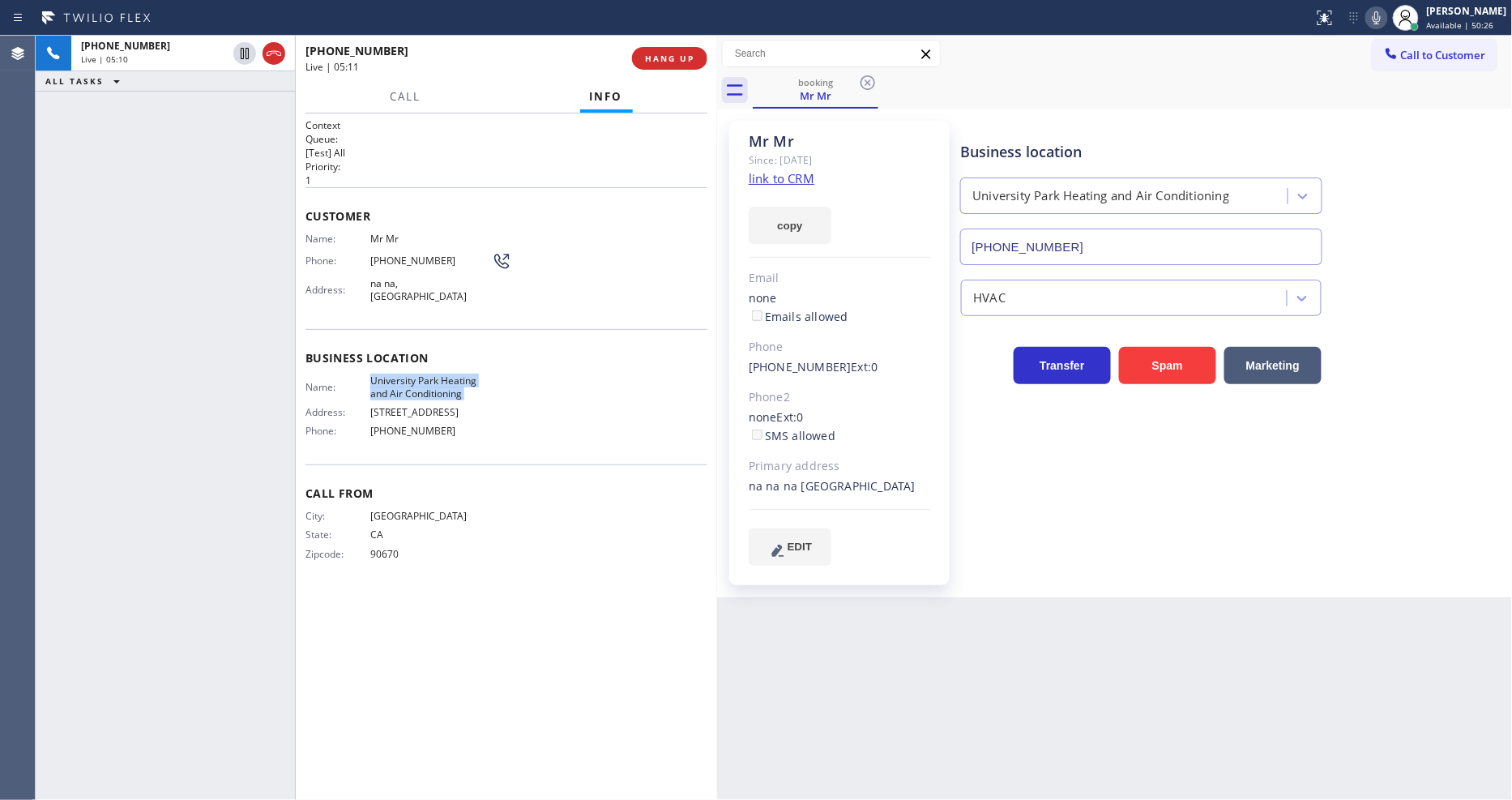
click at [431, 375] on span "University Park Heating and Air Conditioning" at bounding box center [431, 387] width 122 height 25
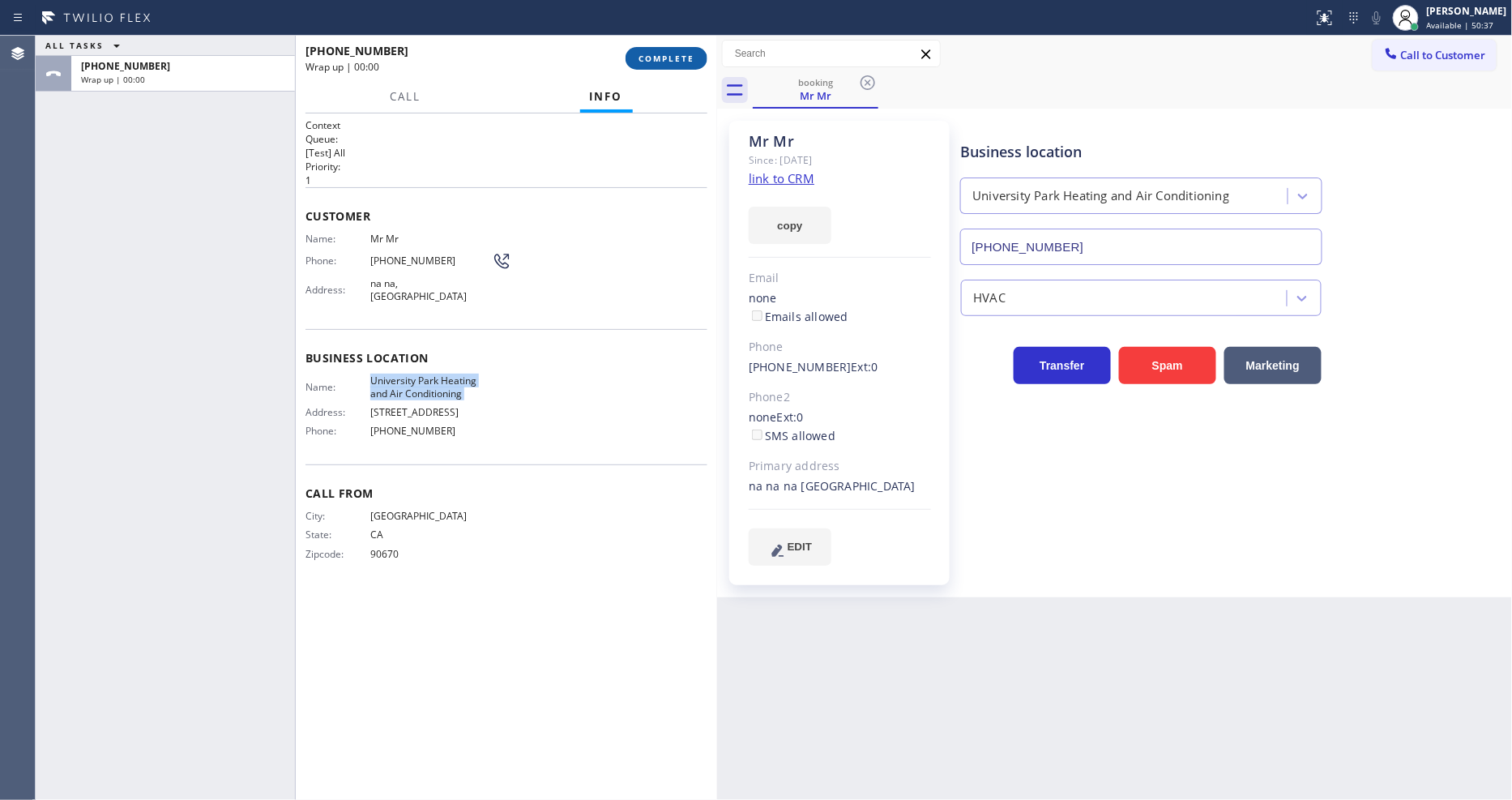
click at [661, 47] on button "COMPLETE" at bounding box center [666, 58] width 82 height 23
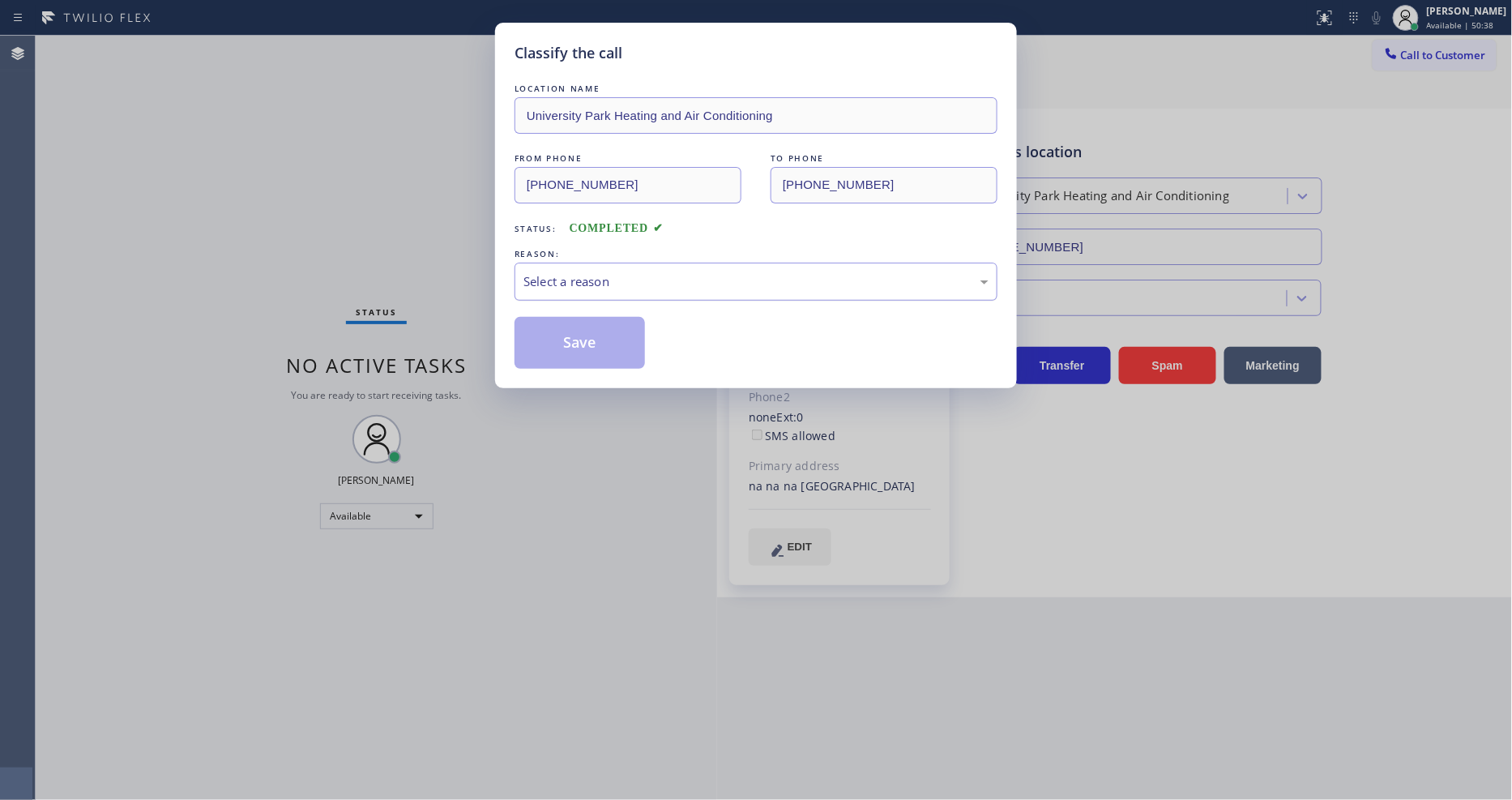
click at [563, 284] on div "Select a reason" at bounding box center [756, 281] width 465 height 19
click at [563, 340] on button "Save" at bounding box center [579, 342] width 130 height 52
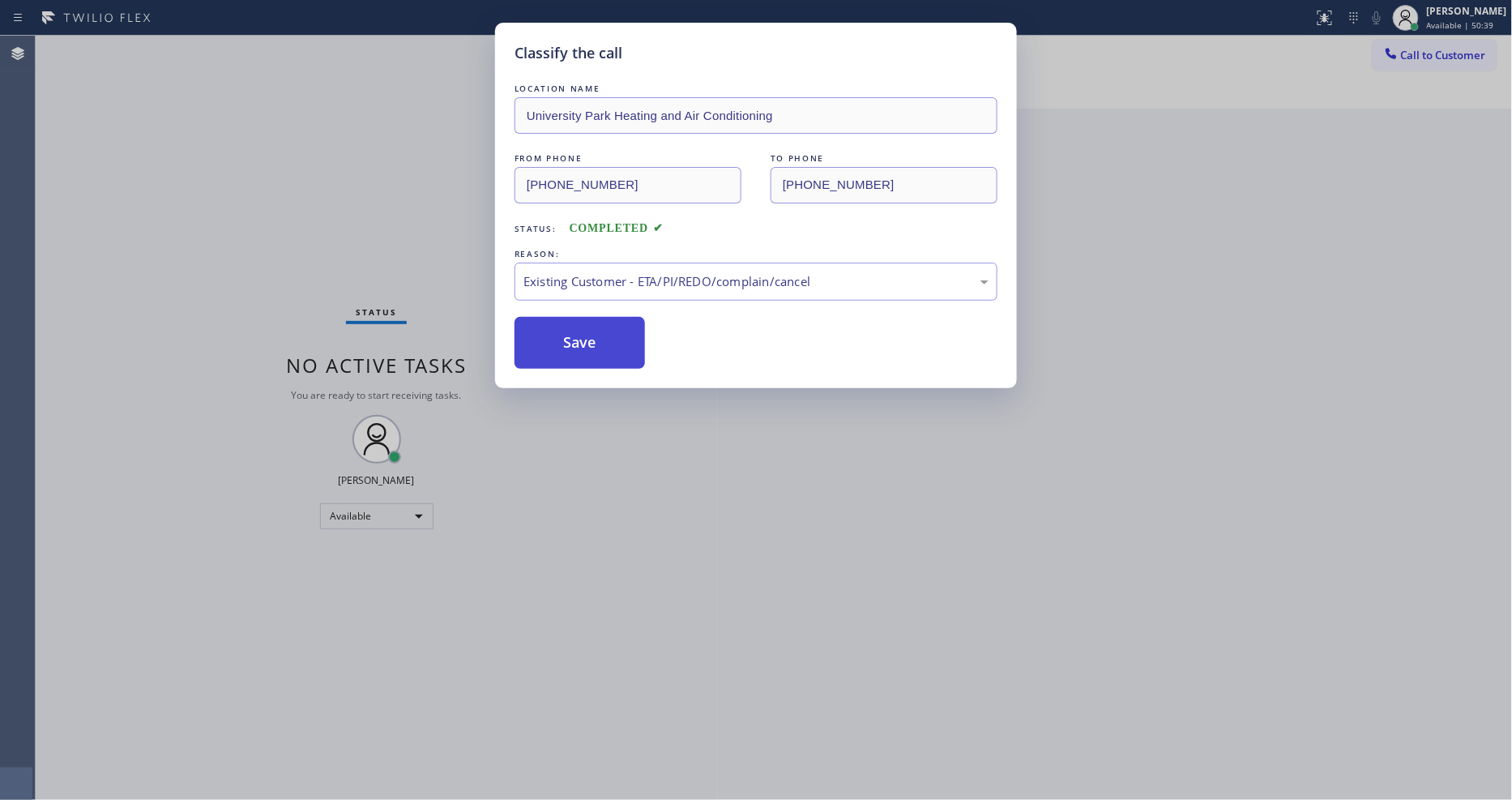
click at [563, 340] on button "Save" at bounding box center [579, 342] width 130 height 52
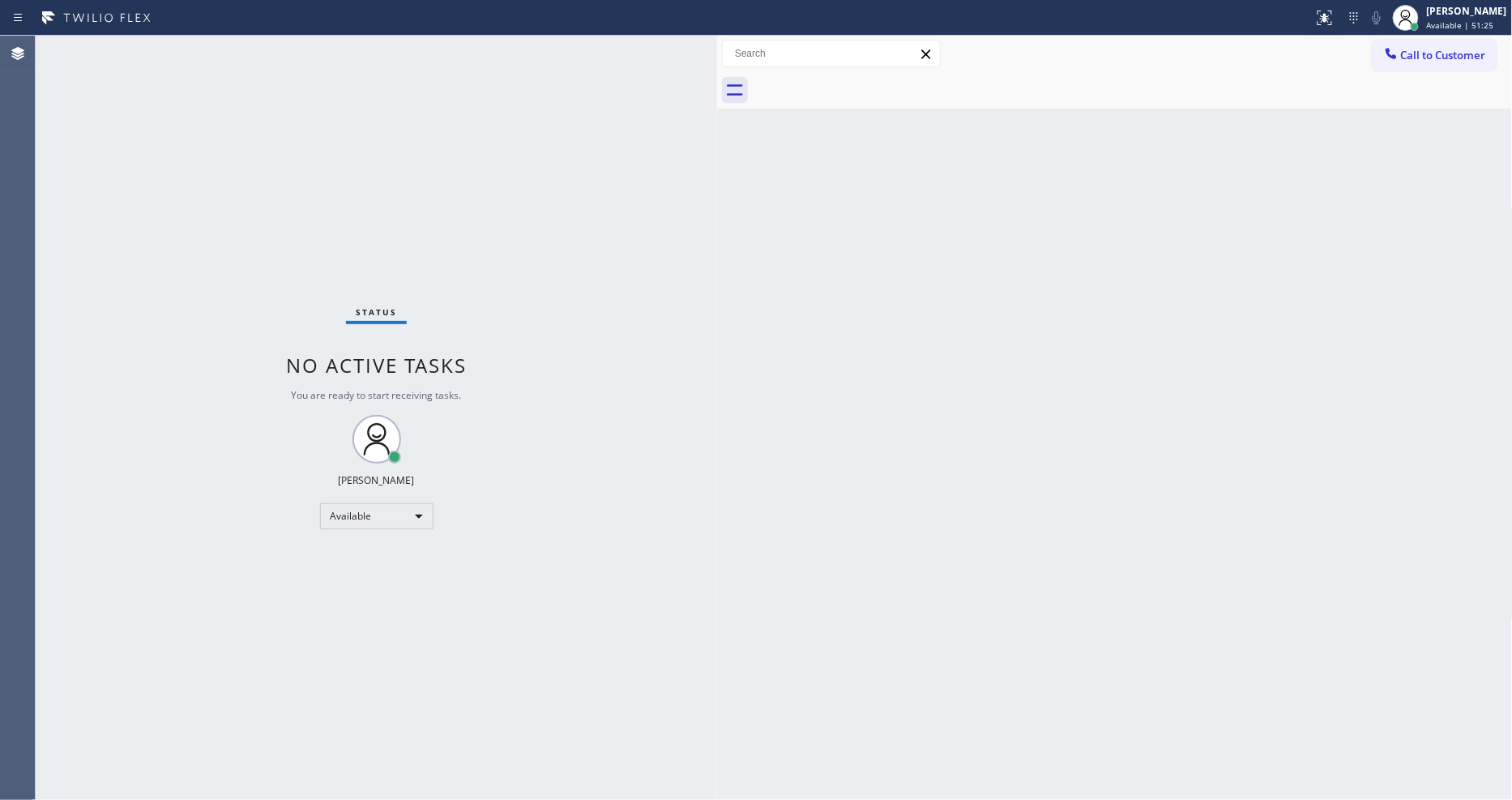
click at [1164, 456] on div "Back to Dashboard Change Sender ID Customers Technicians Select a contact Outbo…" at bounding box center [1115, 418] width 796 height 765
click at [610, 552] on div "Status No active tasks You are ready to start receiving tasks. [PERSON_NAME] Av…" at bounding box center [375, 418] width 681 height 765
click at [239, 53] on div "Status No active tasks You are ready to start receiving tasks. [PERSON_NAME] Av…" at bounding box center [375, 418] width 681 height 765
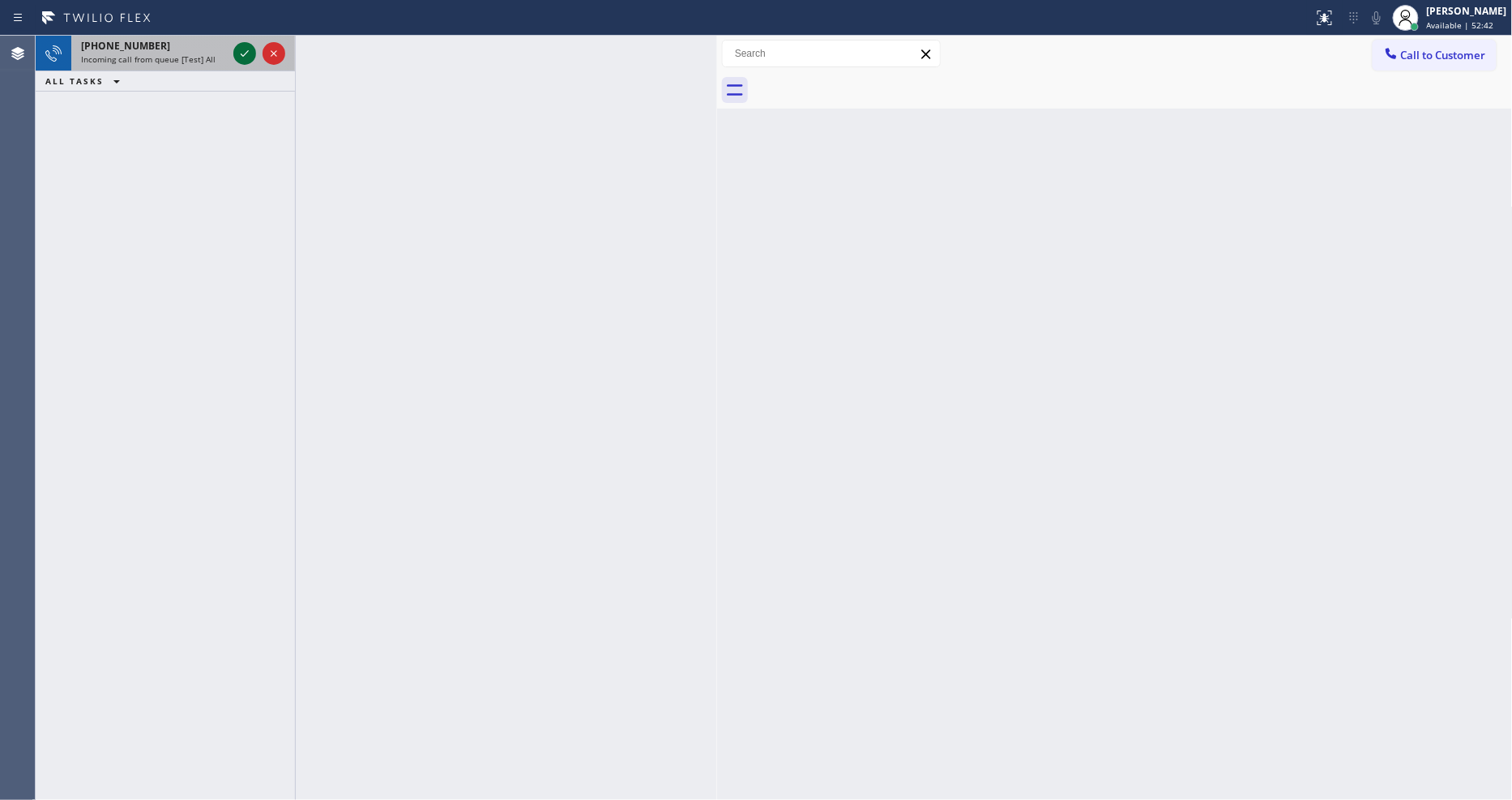
click at [236, 49] on icon at bounding box center [245, 54] width 20 height 20
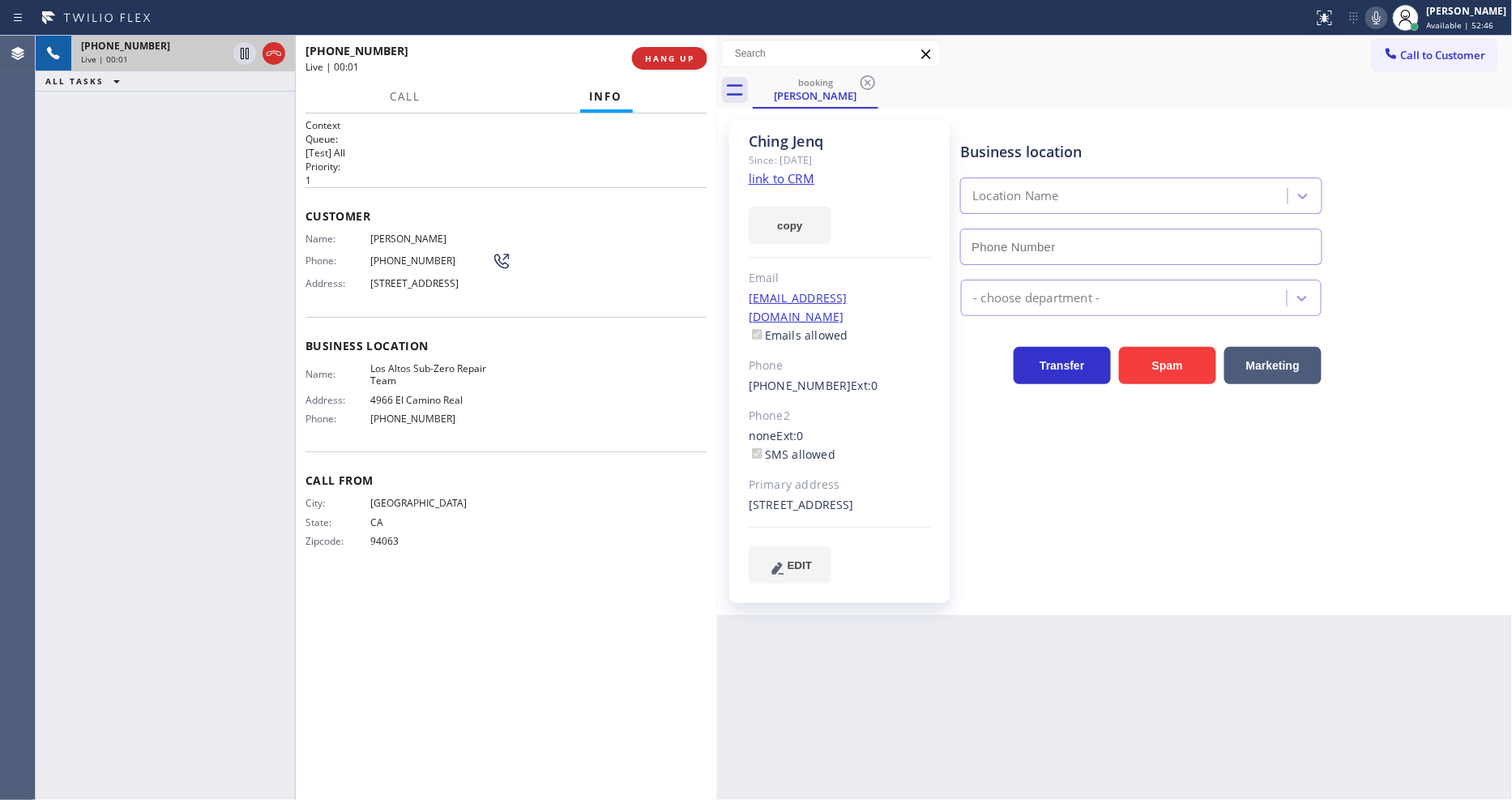
type input "(650) 238-9307"
click at [773, 175] on link "link to CRM" at bounding box center [781, 178] width 66 height 17
click at [273, 116] on div "+16508688627 Live | 00:58 ALL TASKS ALL TASKS ACTIVE TASKS TASKS IN WRAP UP" at bounding box center [165, 418] width 260 height 765
click at [249, 49] on icon at bounding box center [245, 54] width 20 height 20
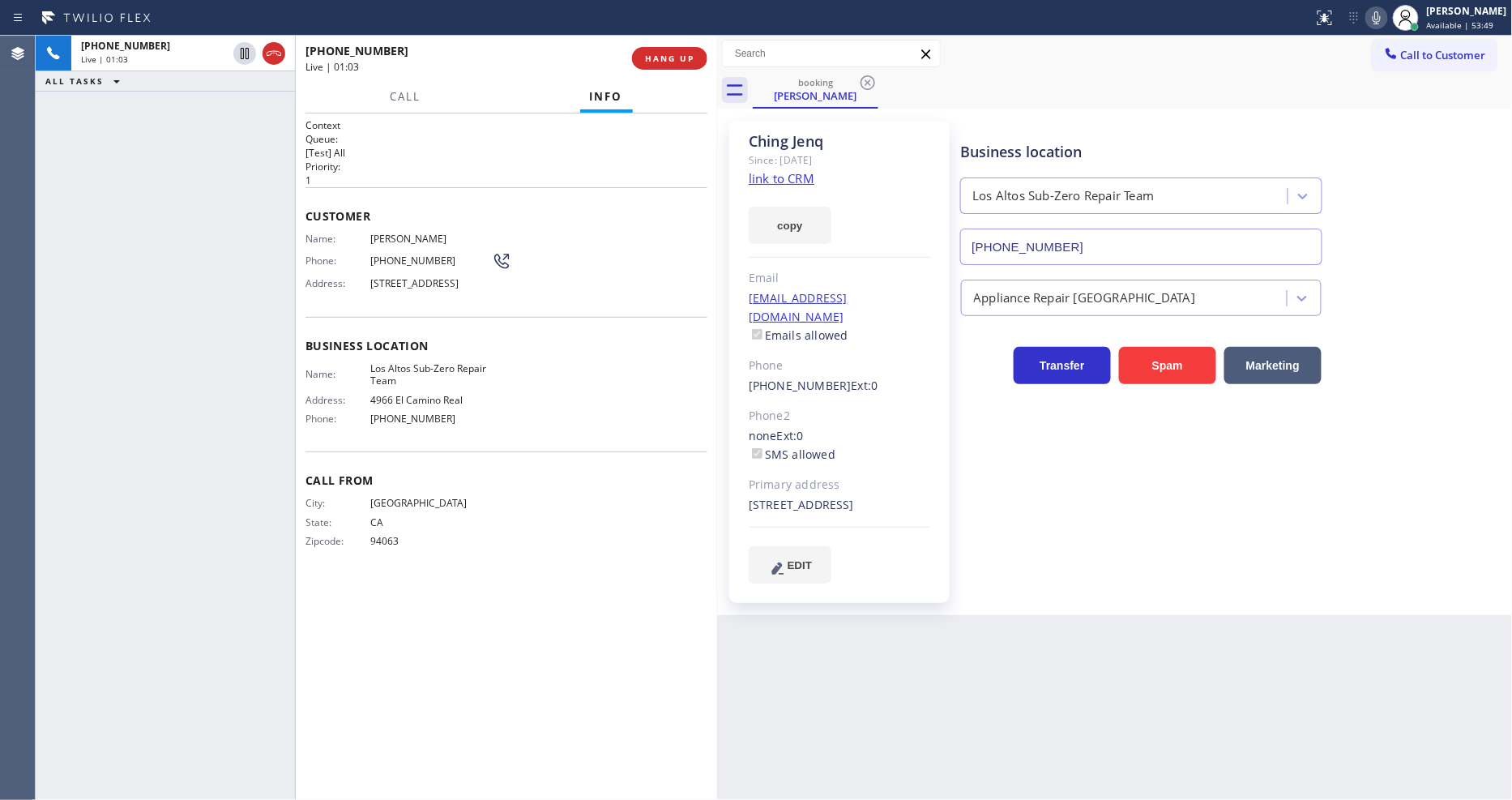
click at [1391, 30] on div "Status report No issues detected If you experience an issue, please download th…" at bounding box center [1409, 18] width 205 height 35
click at [1387, 26] on icon at bounding box center [1377, 18] width 20 height 20
click at [241, 59] on icon at bounding box center [245, 54] width 12 height 12
click at [1387, 18] on icon at bounding box center [1377, 18] width 20 height 20
click at [243, 54] on icon at bounding box center [245, 54] width 20 height 20
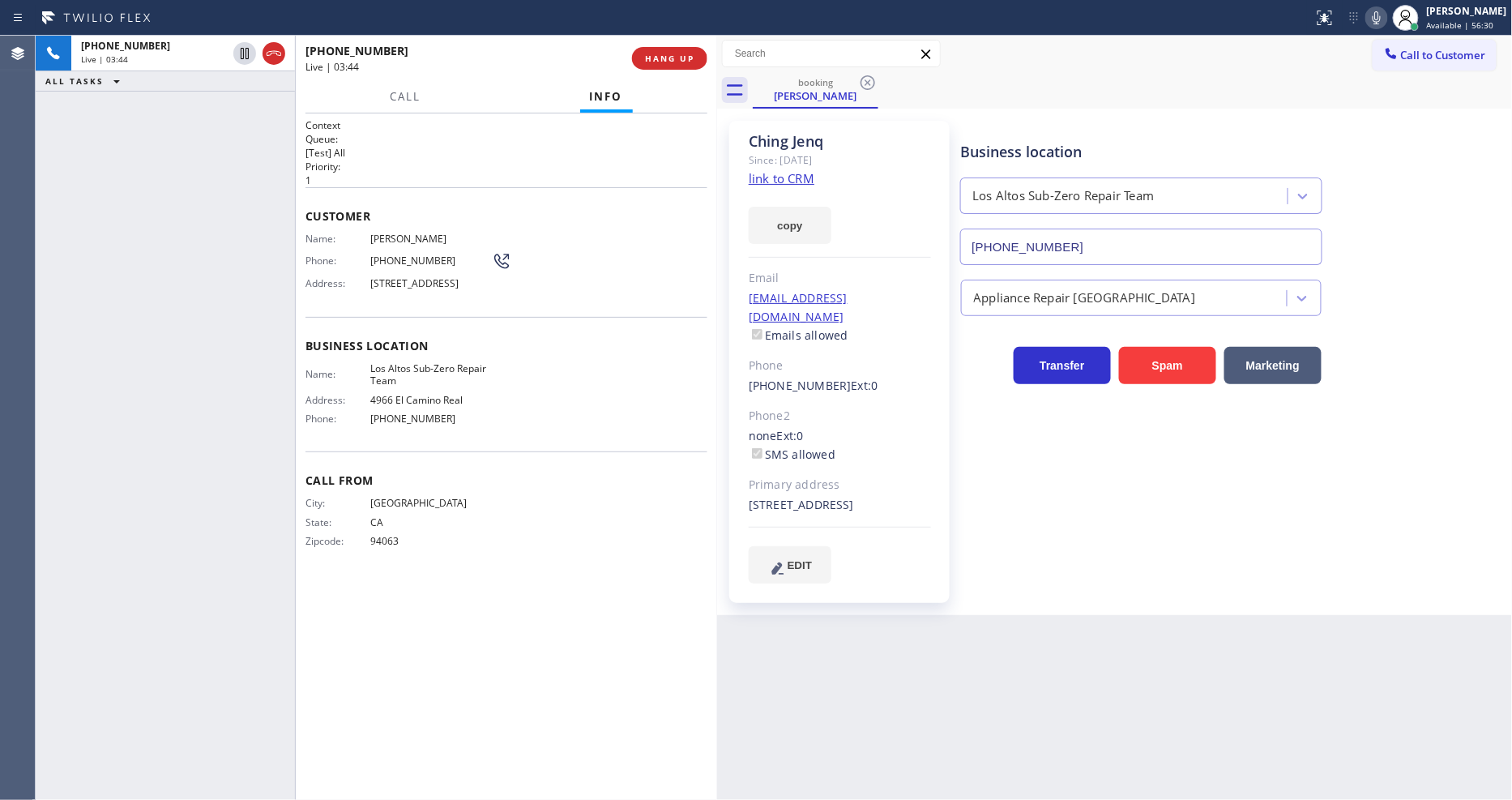
click at [1387, 21] on icon at bounding box center [1377, 18] width 20 height 20
click at [245, 51] on icon at bounding box center [245, 54] width 20 height 20
click at [1383, 19] on icon at bounding box center [1377, 18] width 20 height 20
click at [695, 59] on button "HANG UP" at bounding box center [669, 58] width 75 height 23
click at [695, 59] on button "COMPLETE" at bounding box center [666, 58] width 82 height 23
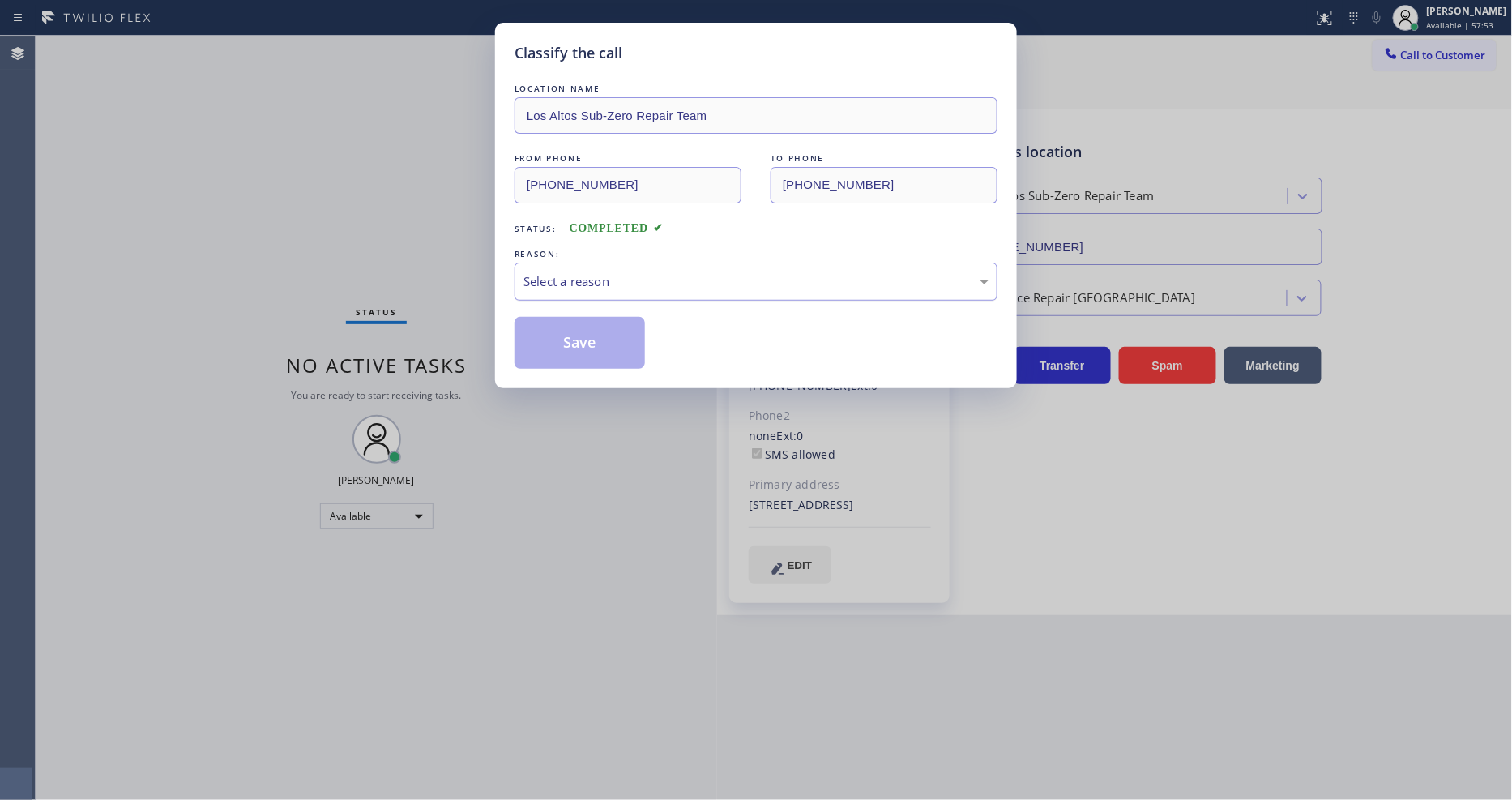
click at [605, 263] on div "Select a reason" at bounding box center [756, 281] width 483 height 38
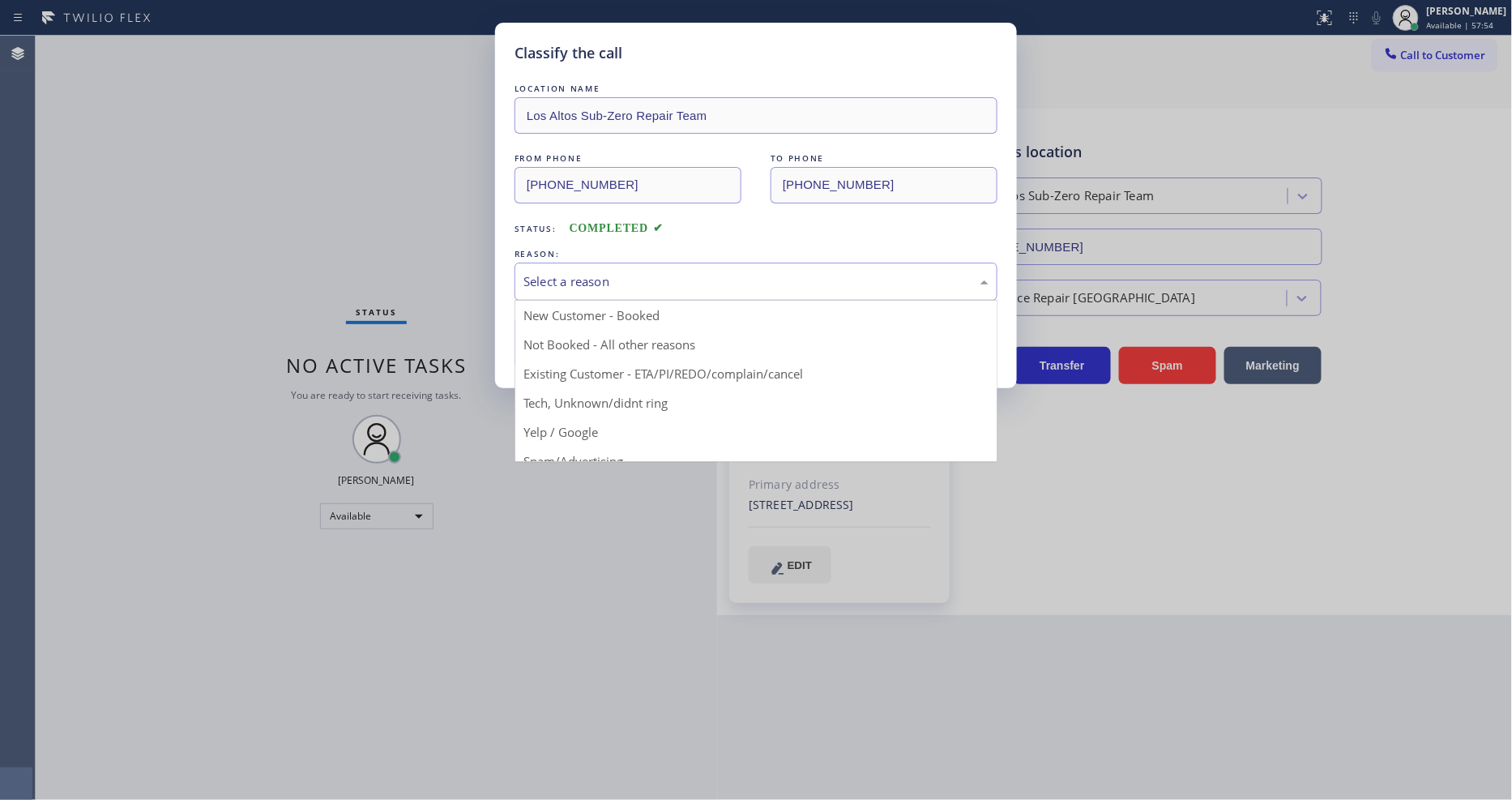
drag, startPoint x: 581, startPoint y: 371, endPoint x: 583, endPoint y: 335, distance: 36.1
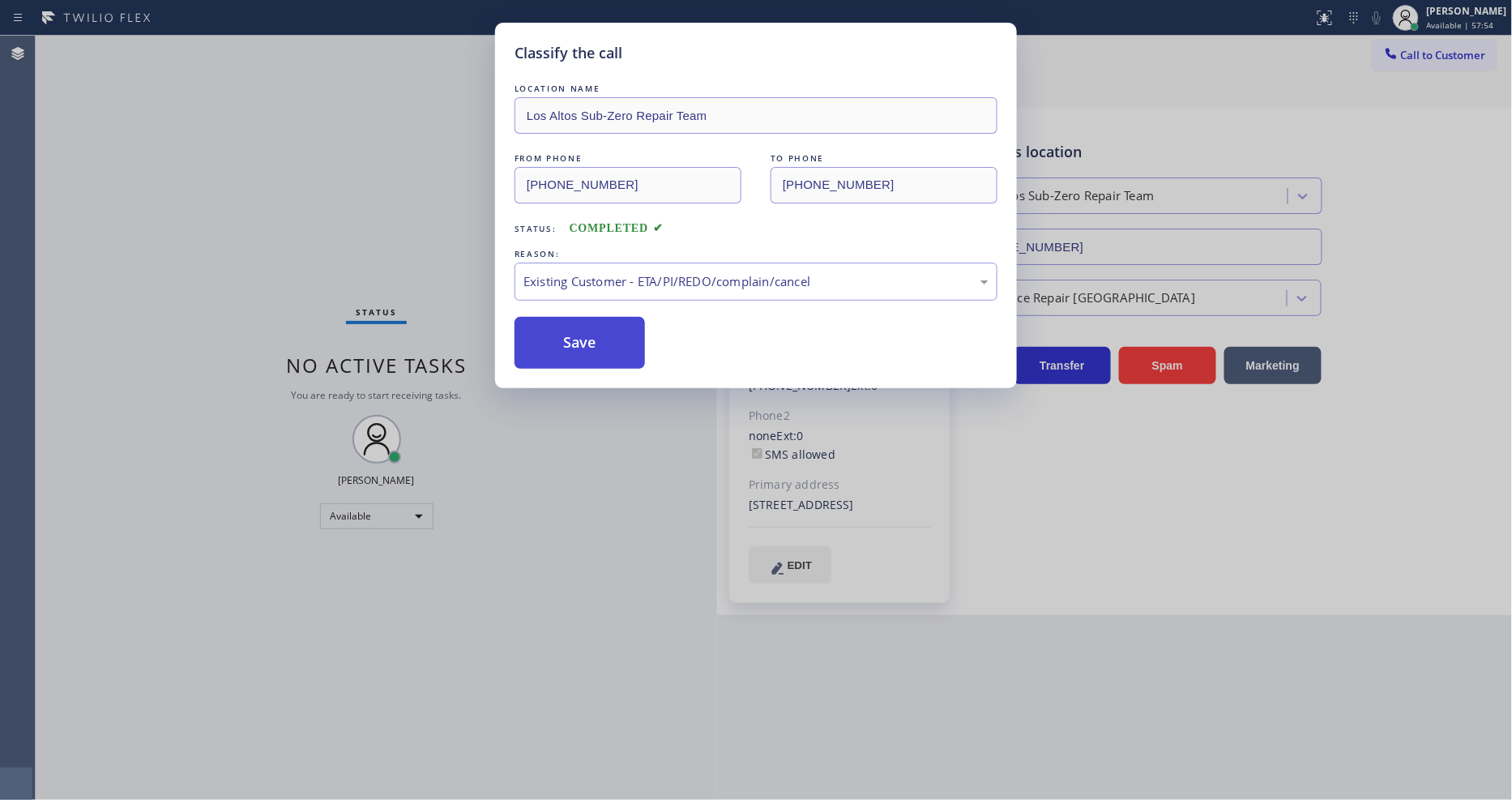
click at [583, 335] on button "Save" at bounding box center [579, 342] width 130 height 52
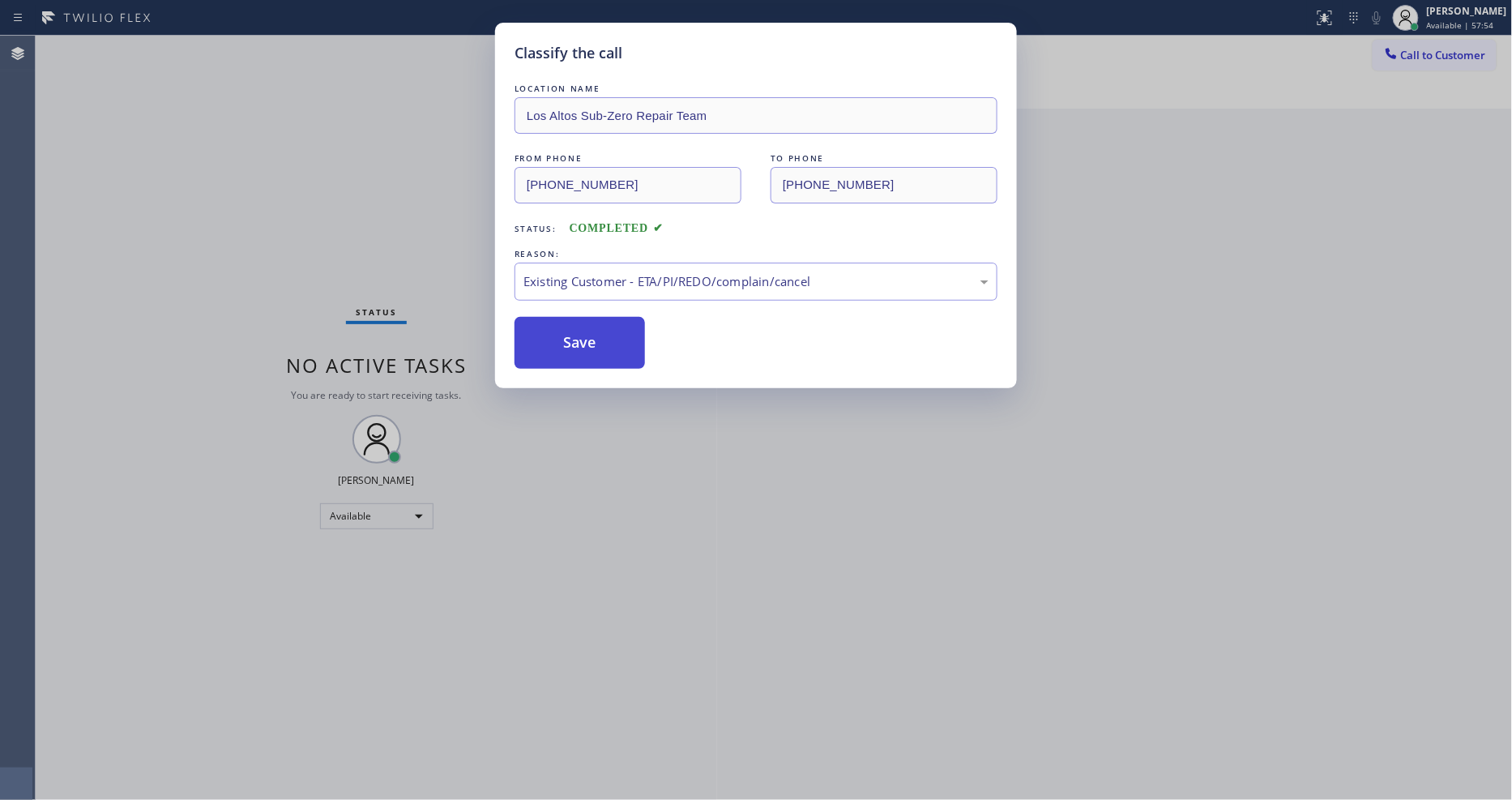
click at [583, 335] on button "Save" at bounding box center [579, 342] width 130 height 52
drag, startPoint x: 583, startPoint y: 335, endPoint x: 582, endPoint y: 325, distance: 10.0
click at [583, 325] on button "Save" at bounding box center [579, 342] width 130 height 52
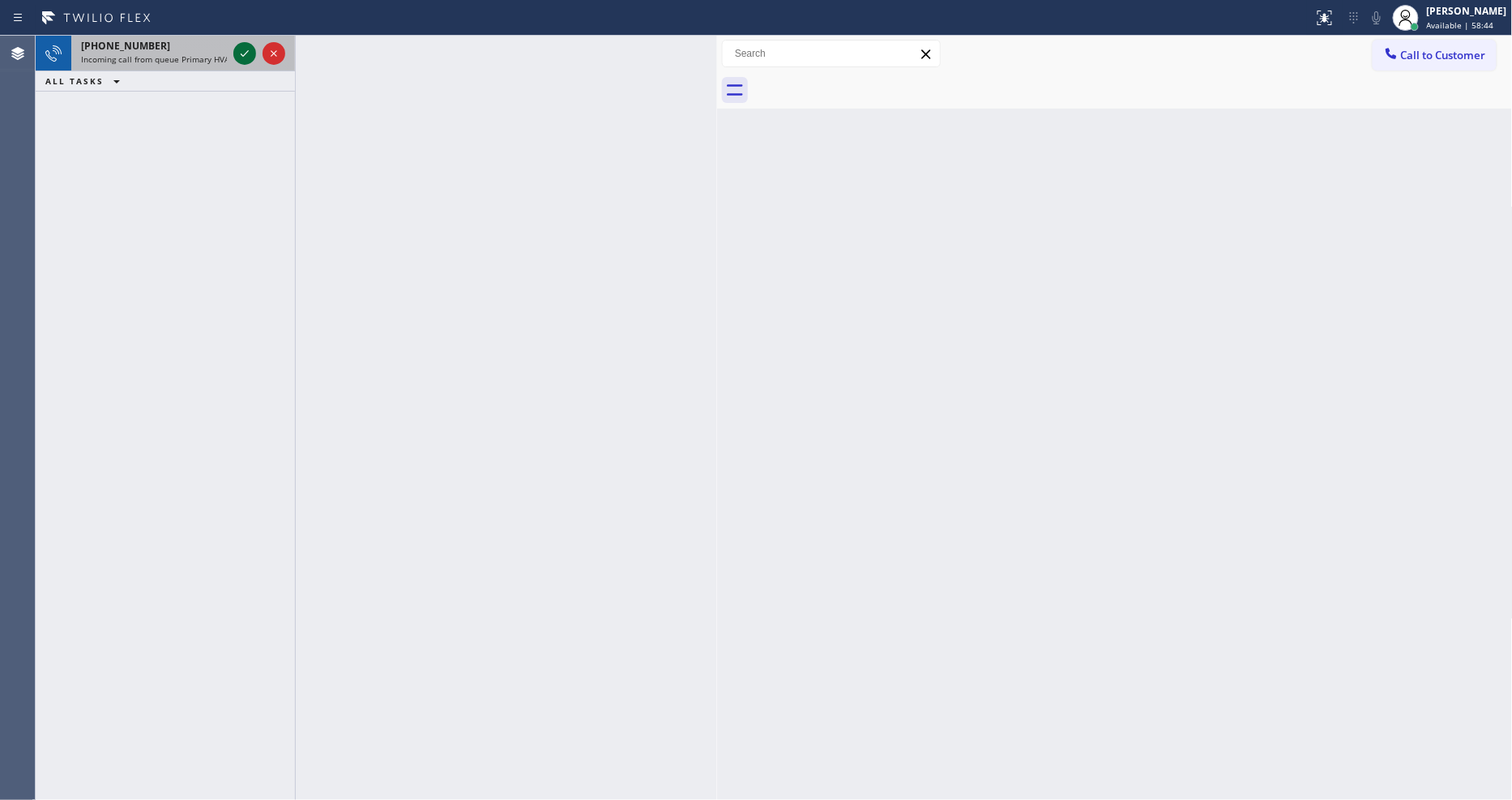
click at [241, 45] on icon at bounding box center [245, 54] width 20 height 20
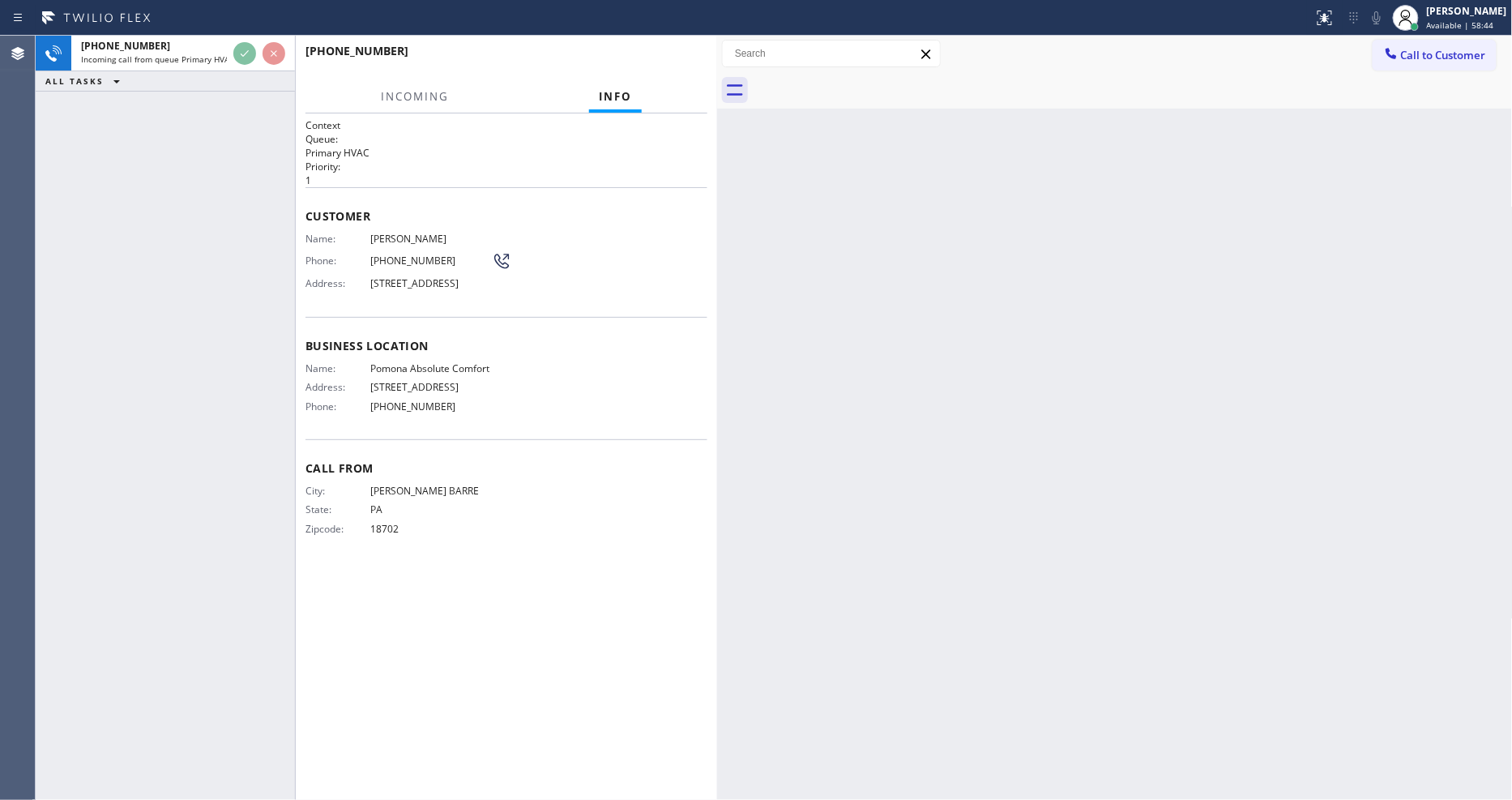
drag, startPoint x: 7, startPoint y: 350, endPoint x: 127, endPoint y: 761, distance: 428.2
click at [9, 347] on div "Agent Desktop" at bounding box center [18, 418] width 35 height 765
click at [464, 146] on p "Primary HVAC" at bounding box center [507, 153] width 402 height 14
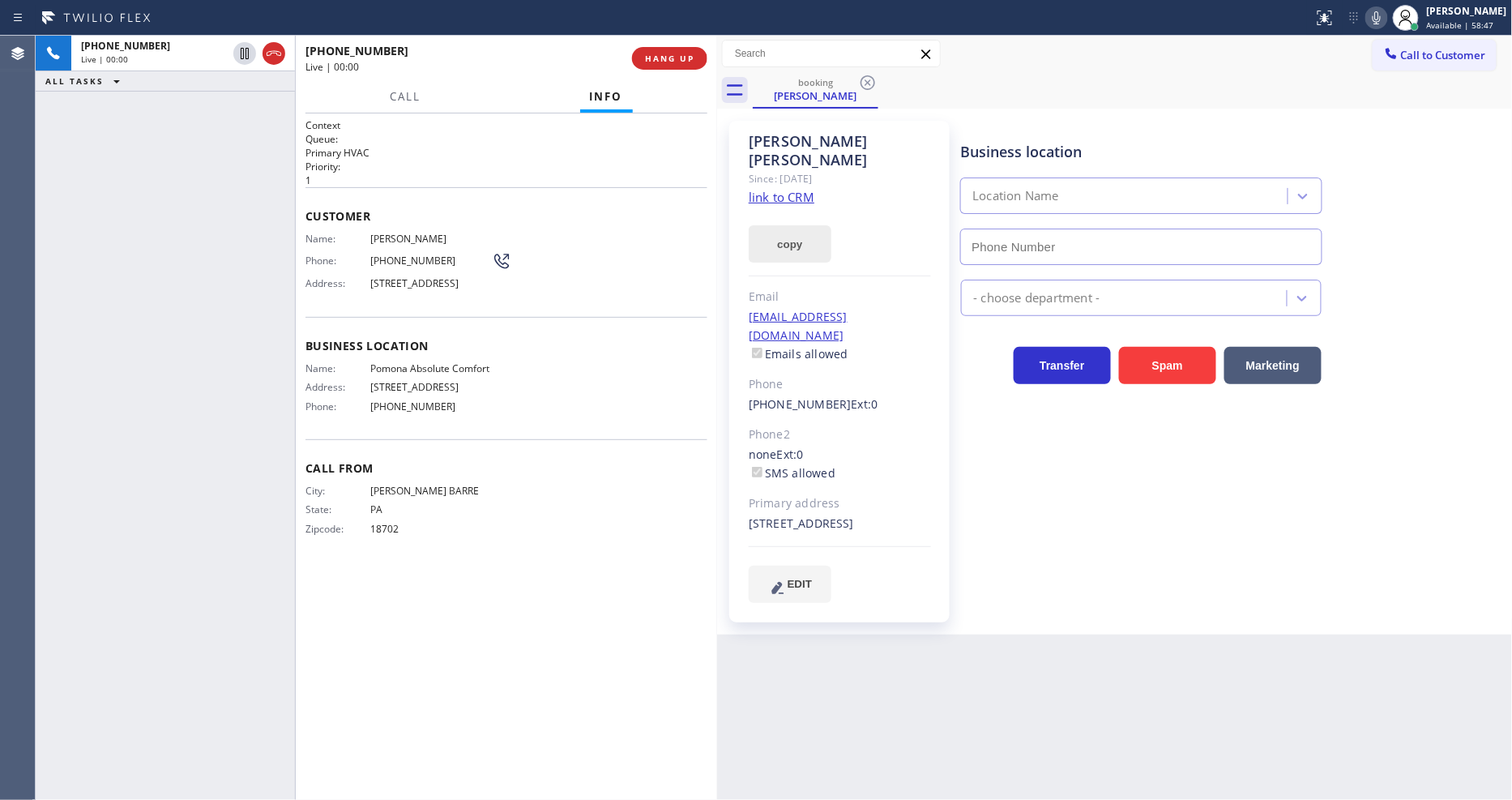
type input "(909) 784-2817"
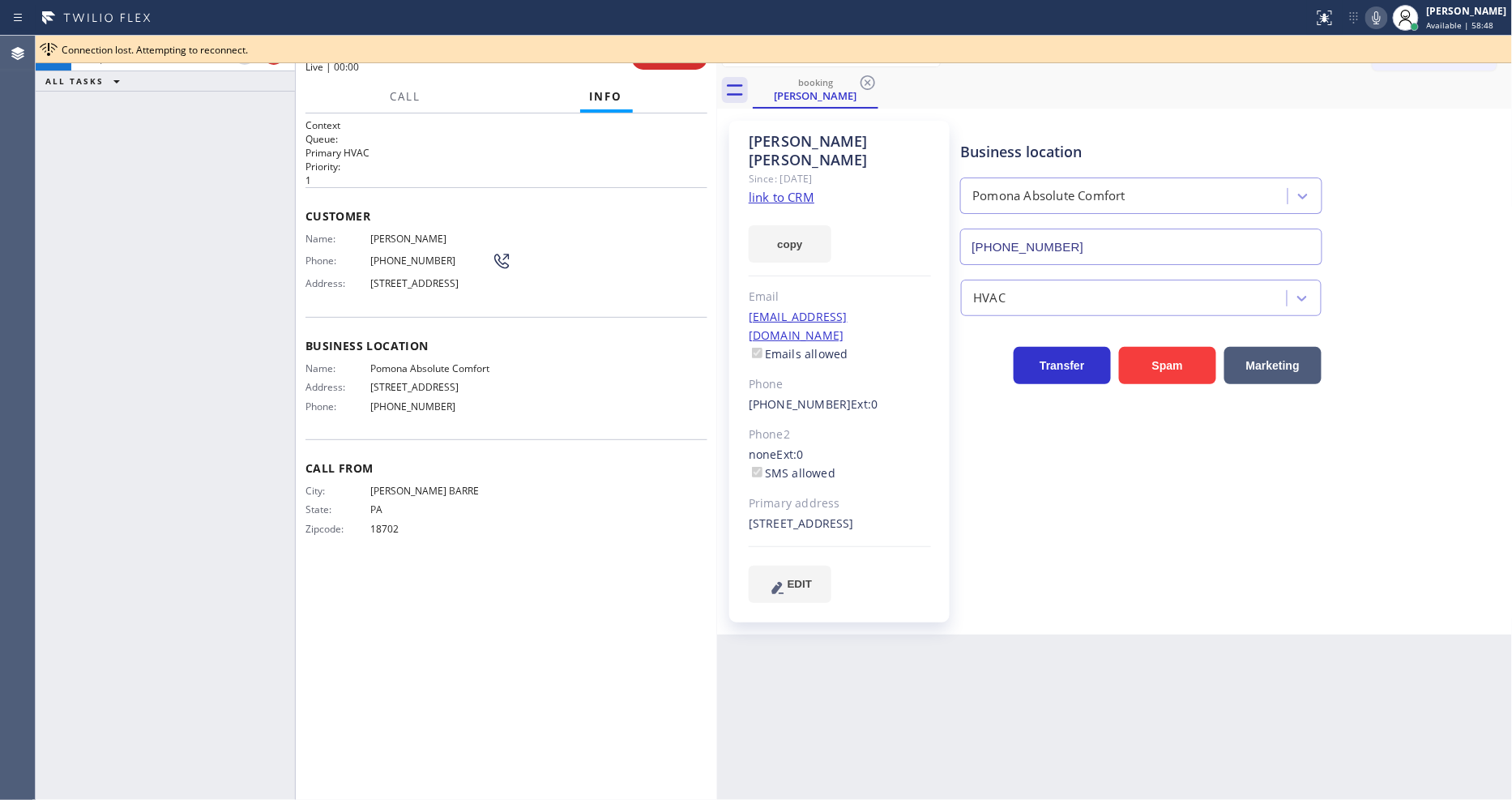
click at [774, 189] on link "link to CRM" at bounding box center [781, 197] width 66 height 17
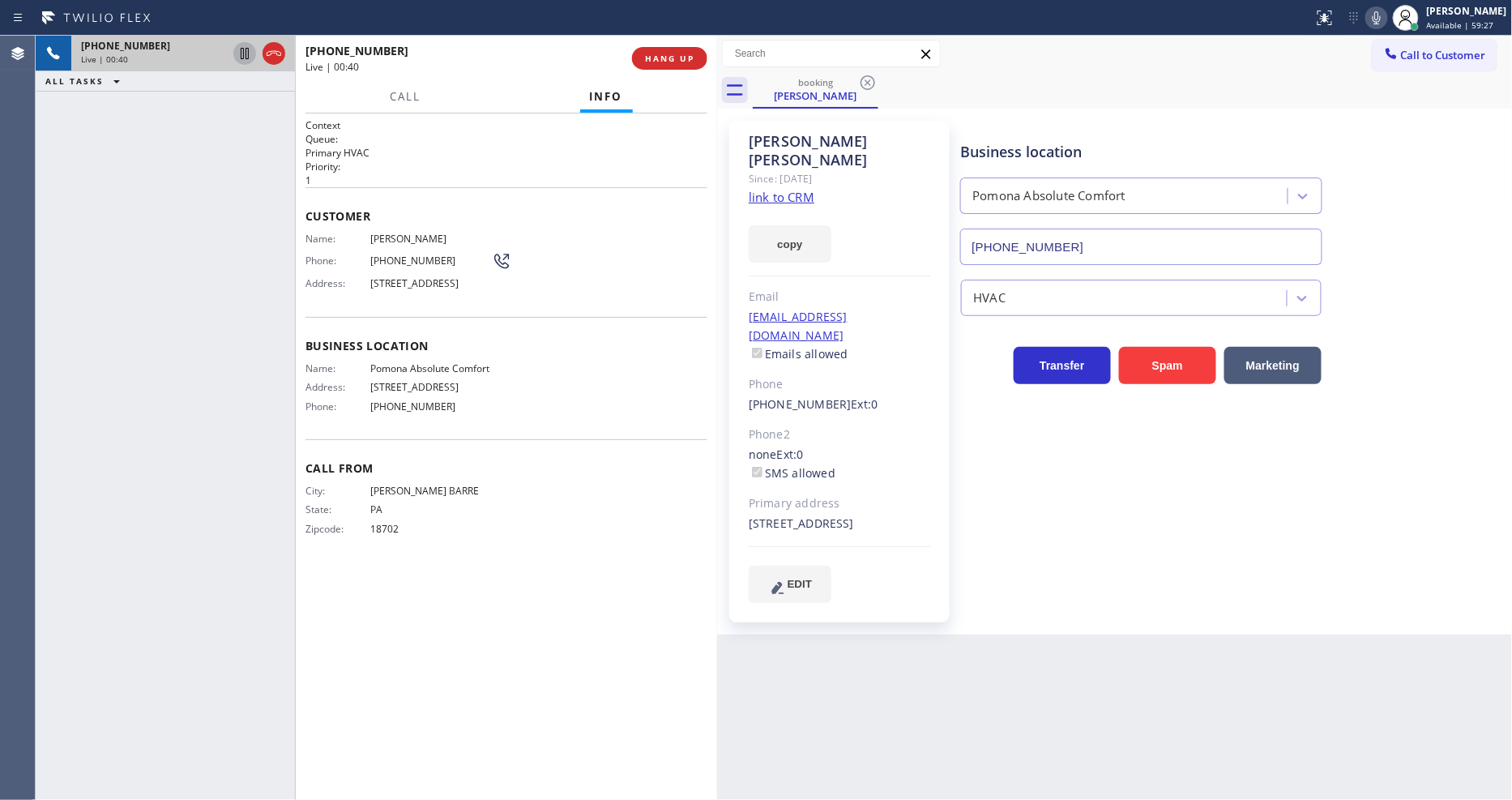
click at [240, 45] on icon at bounding box center [245, 54] width 20 height 20
click at [1383, 17] on icon at bounding box center [1377, 18] width 20 height 20
click at [249, 50] on icon at bounding box center [245, 54] width 20 height 20
click at [1387, 15] on icon at bounding box center [1377, 18] width 20 height 20
click at [655, 60] on span "HANG UP" at bounding box center [669, 59] width 49 height 12
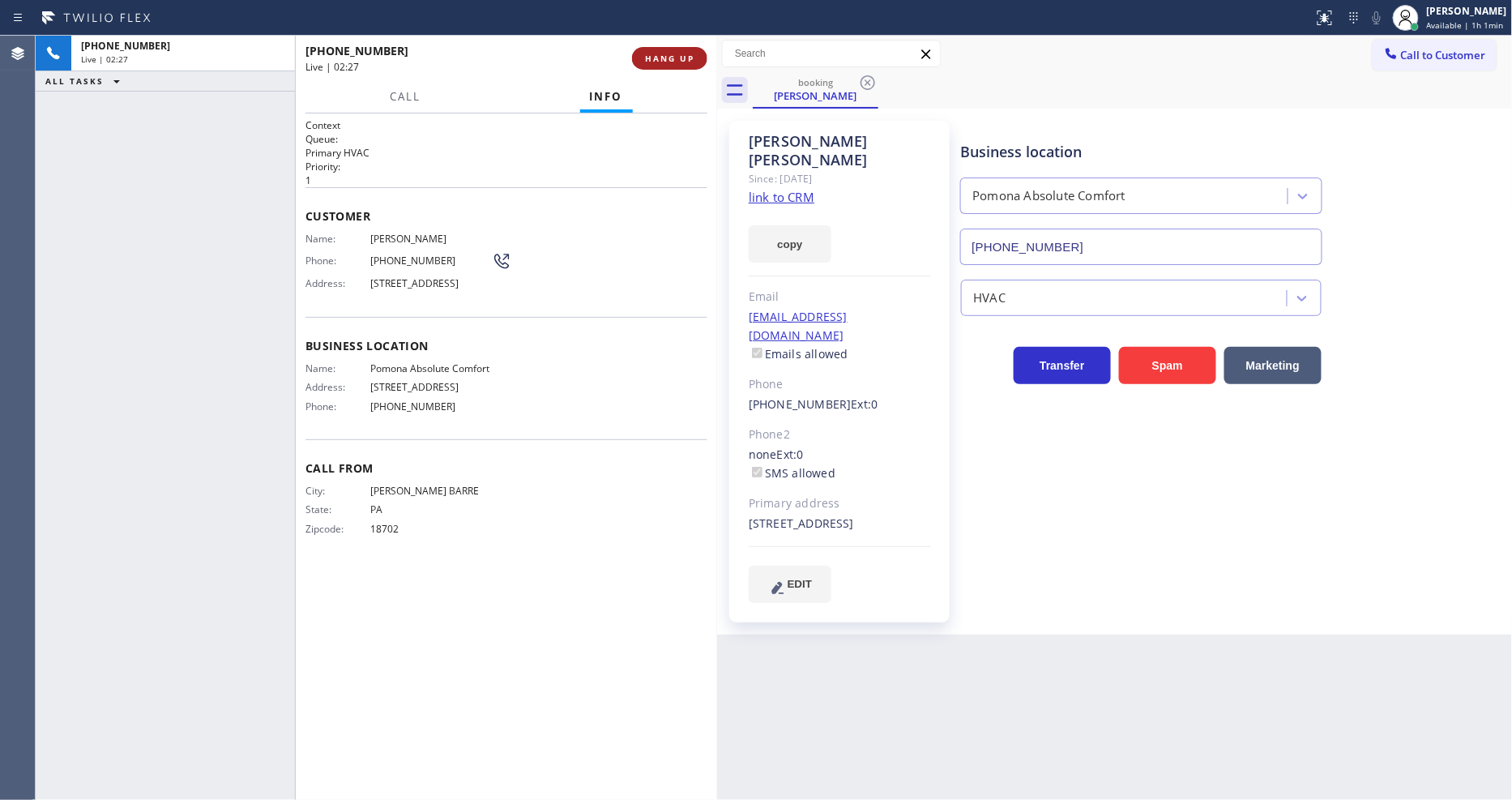
click at [658, 60] on span "HANG UP" at bounding box center [669, 59] width 49 height 12
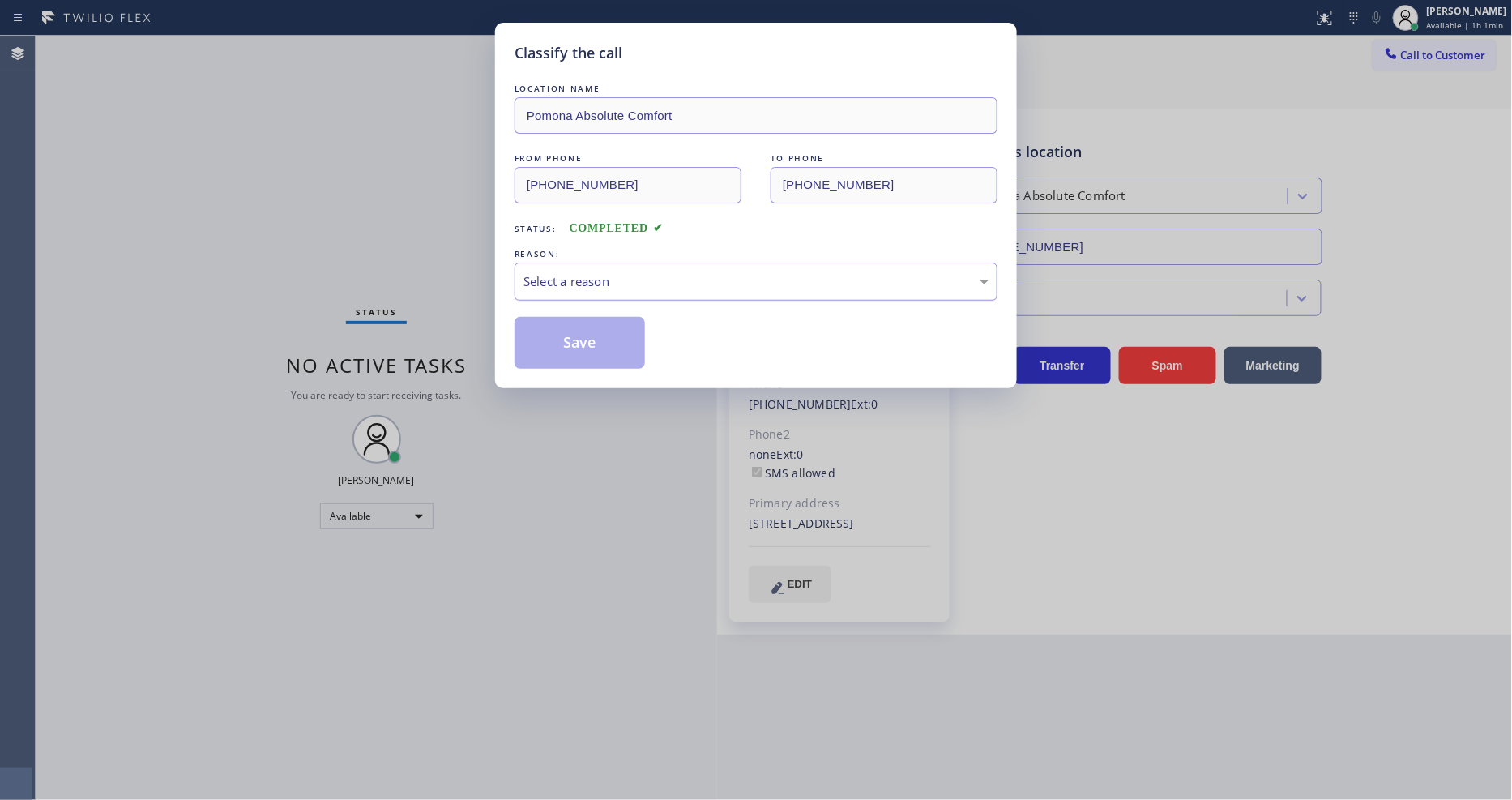
click at [598, 273] on div "Select a reason" at bounding box center [756, 281] width 465 height 19
click at [587, 333] on button "Save" at bounding box center [579, 342] width 130 height 52
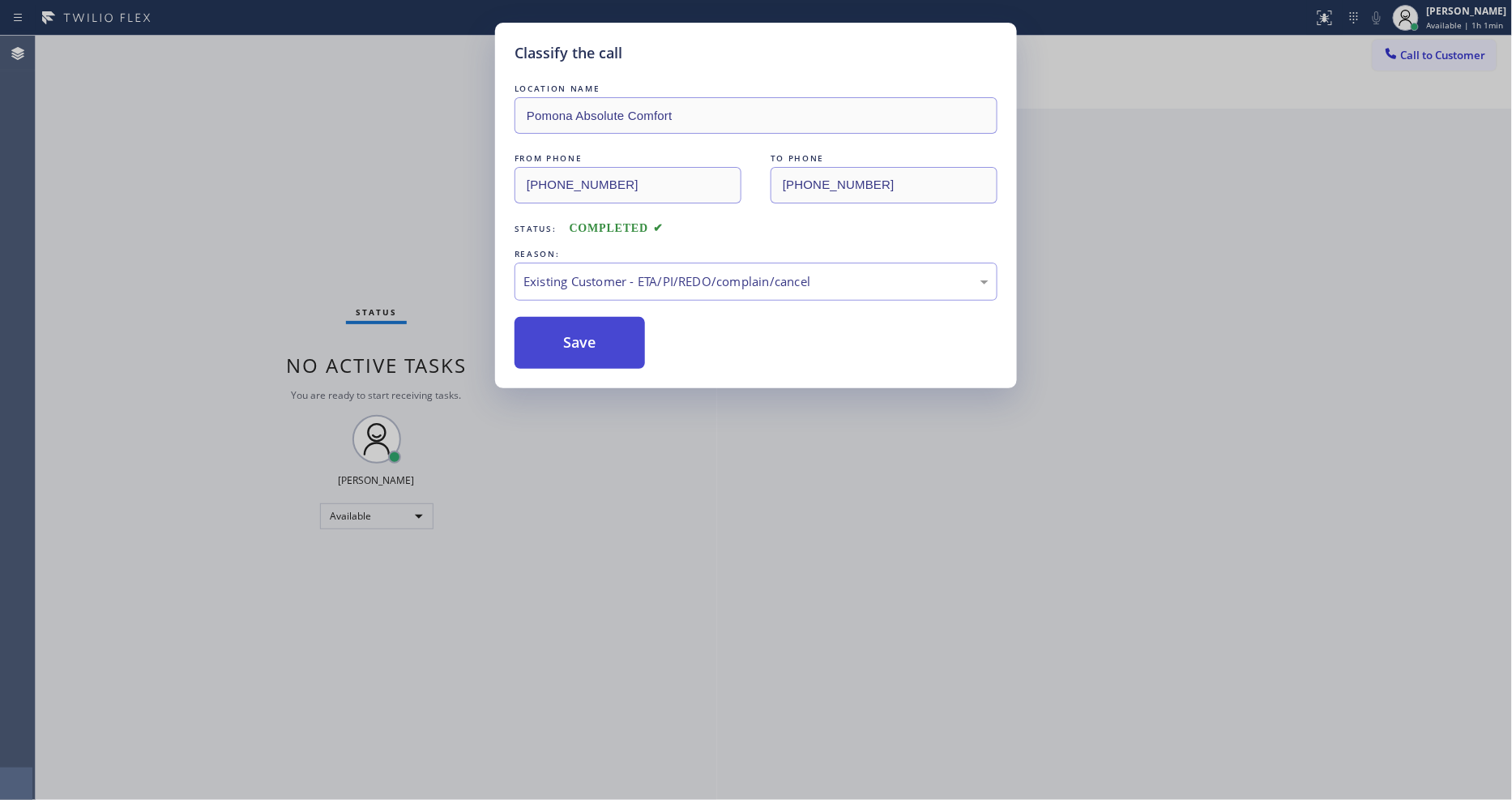
click at [587, 332] on button "Save" at bounding box center [579, 342] width 130 height 52
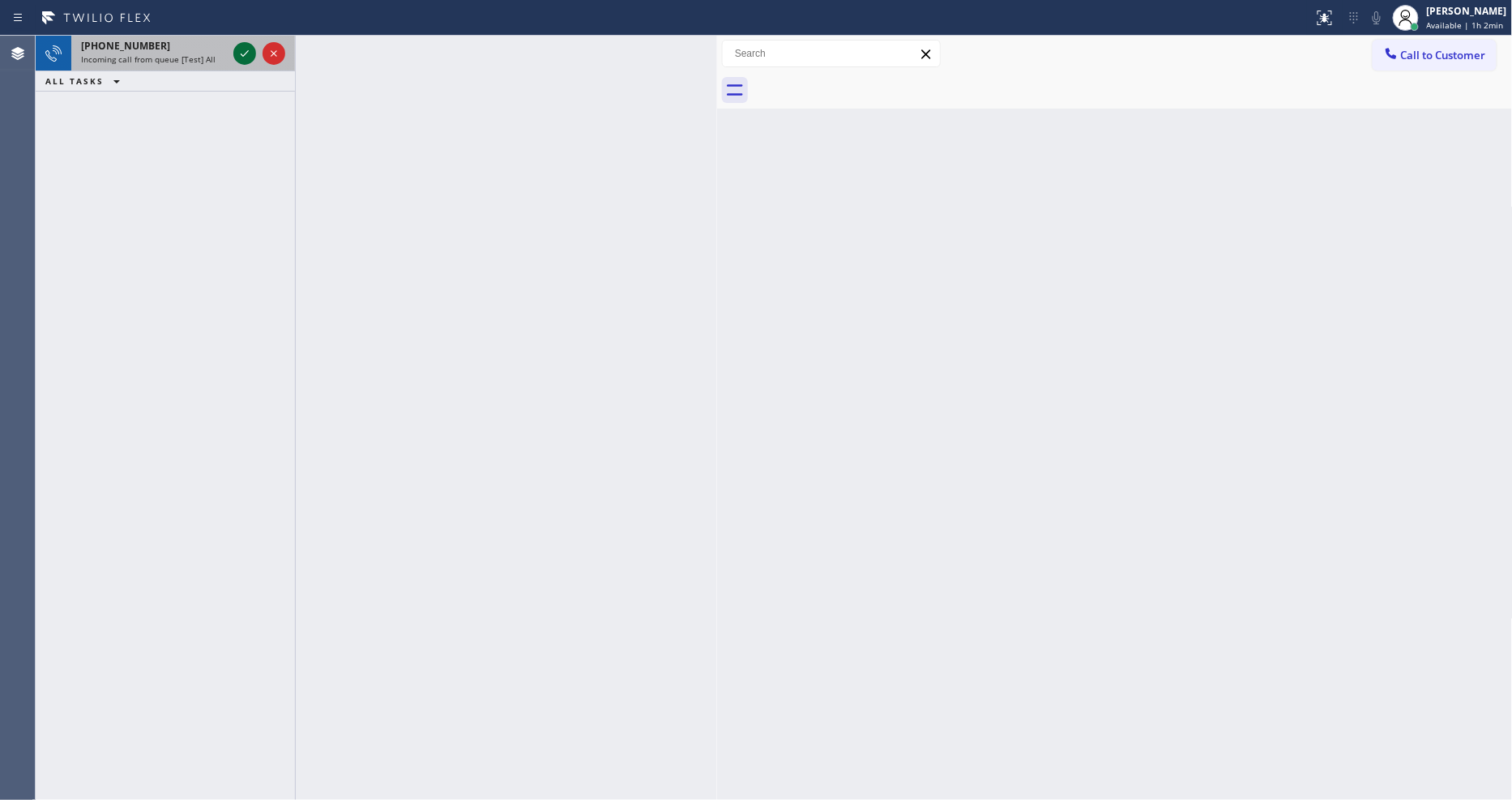
click at [244, 49] on icon at bounding box center [245, 54] width 20 height 20
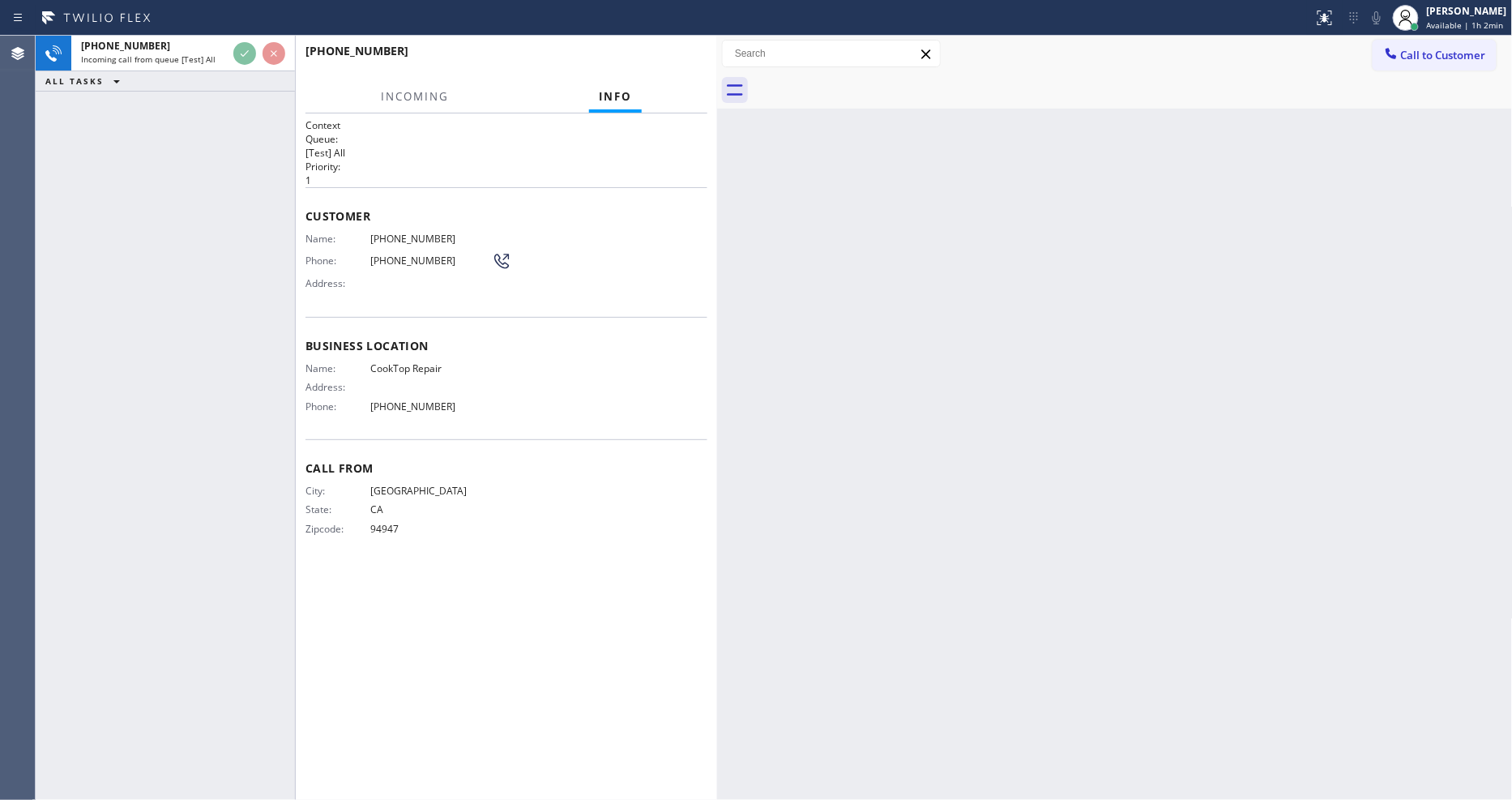
click at [175, 431] on div "+14155097536 Incoming call from queue [Test] All ALL TASKS ALL TASKS ACTIVE TAS…" at bounding box center [165, 418] width 260 height 765
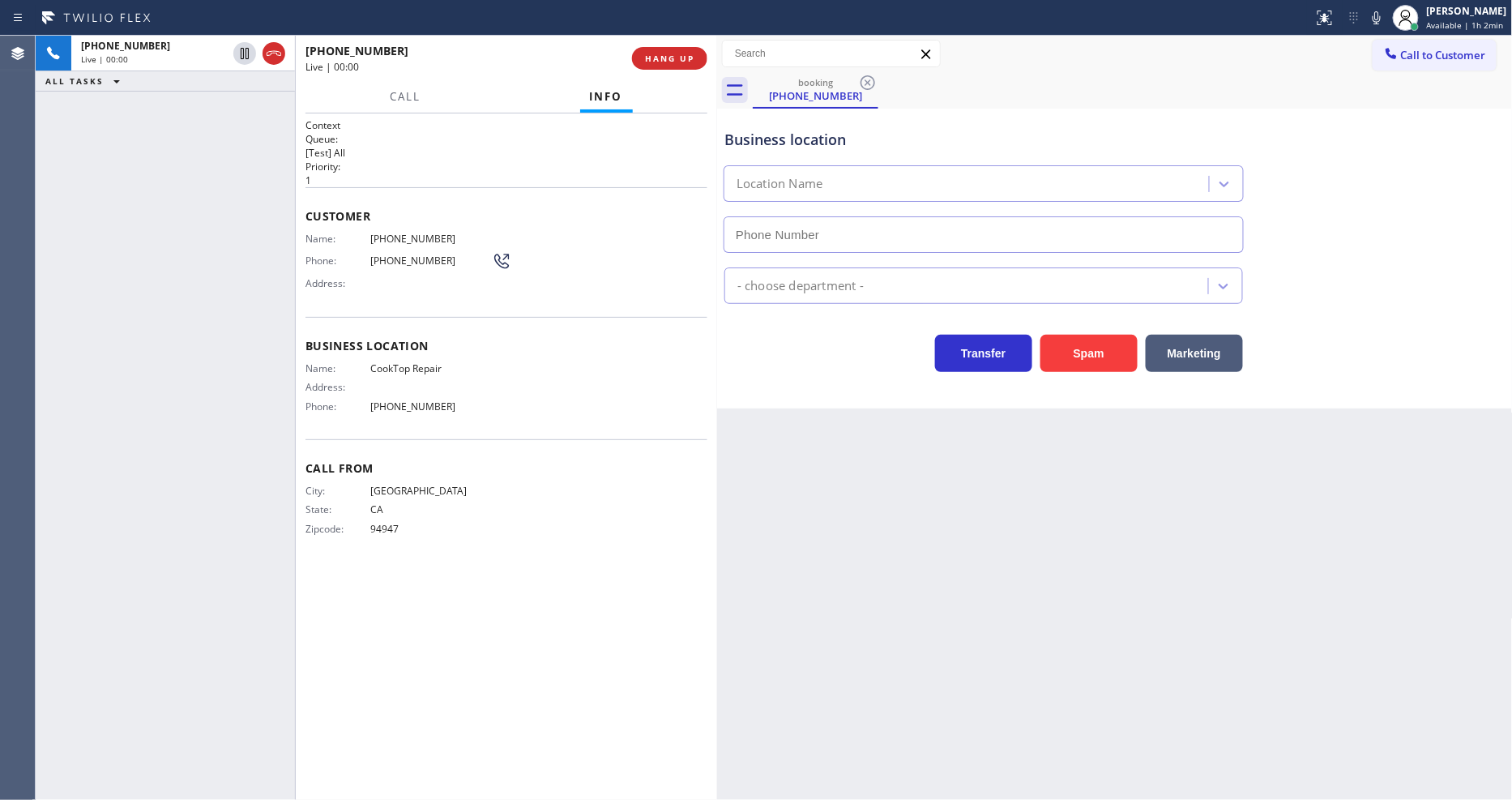
type input "(323) 992-6942"
click at [416, 363] on span "CookTop Repair" at bounding box center [431, 369] width 122 height 12
copy span "CookTop Repair"
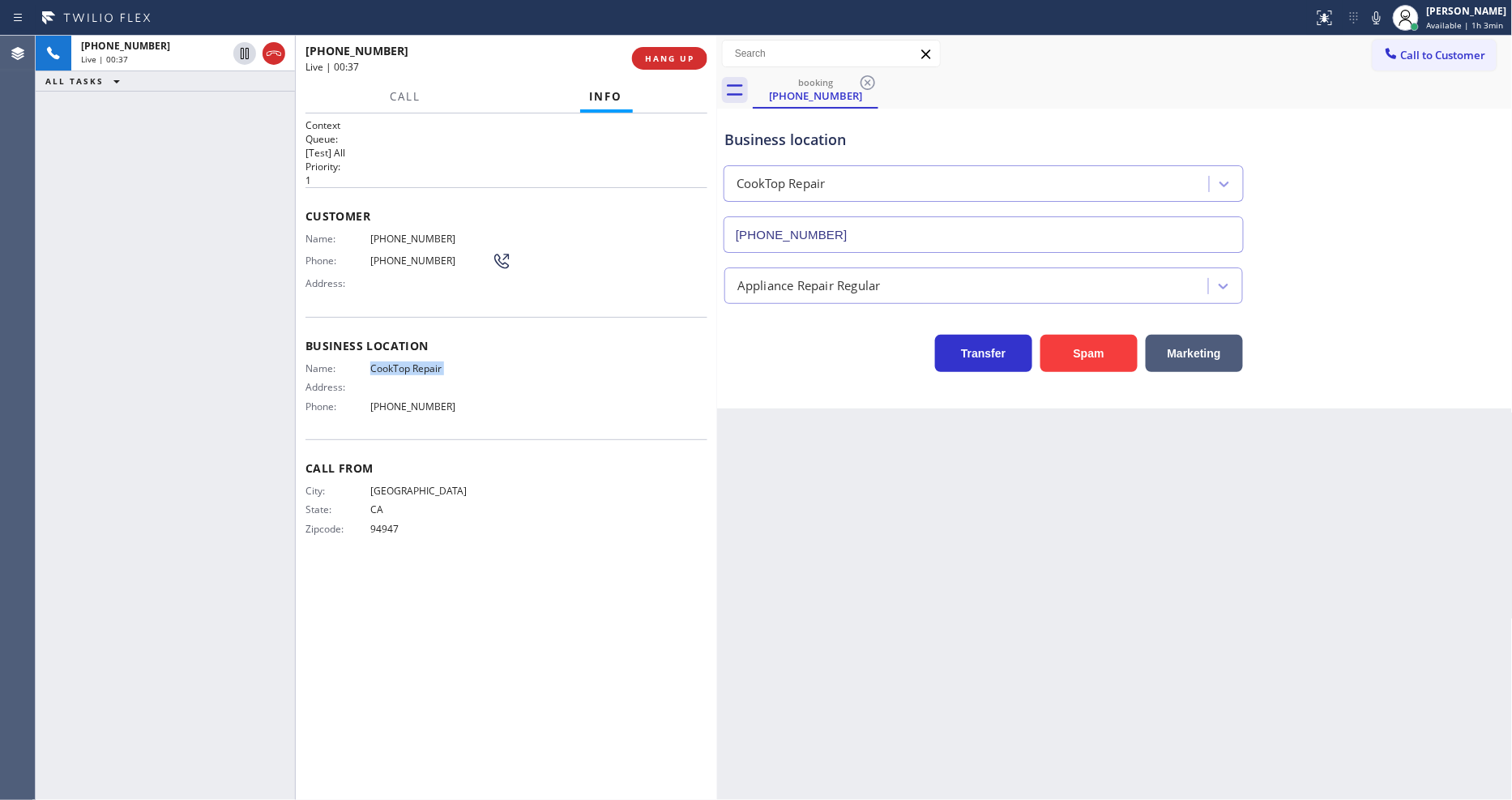
click at [422, 232] on span "(415) 509-7536" at bounding box center [431, 238] width 122 height 12
click at [255, 54] on div at bounding box center [244, 54] width 23 height 20
click at [1387, 22] on icon at bounding box center [1377, 18] width 20 height 20
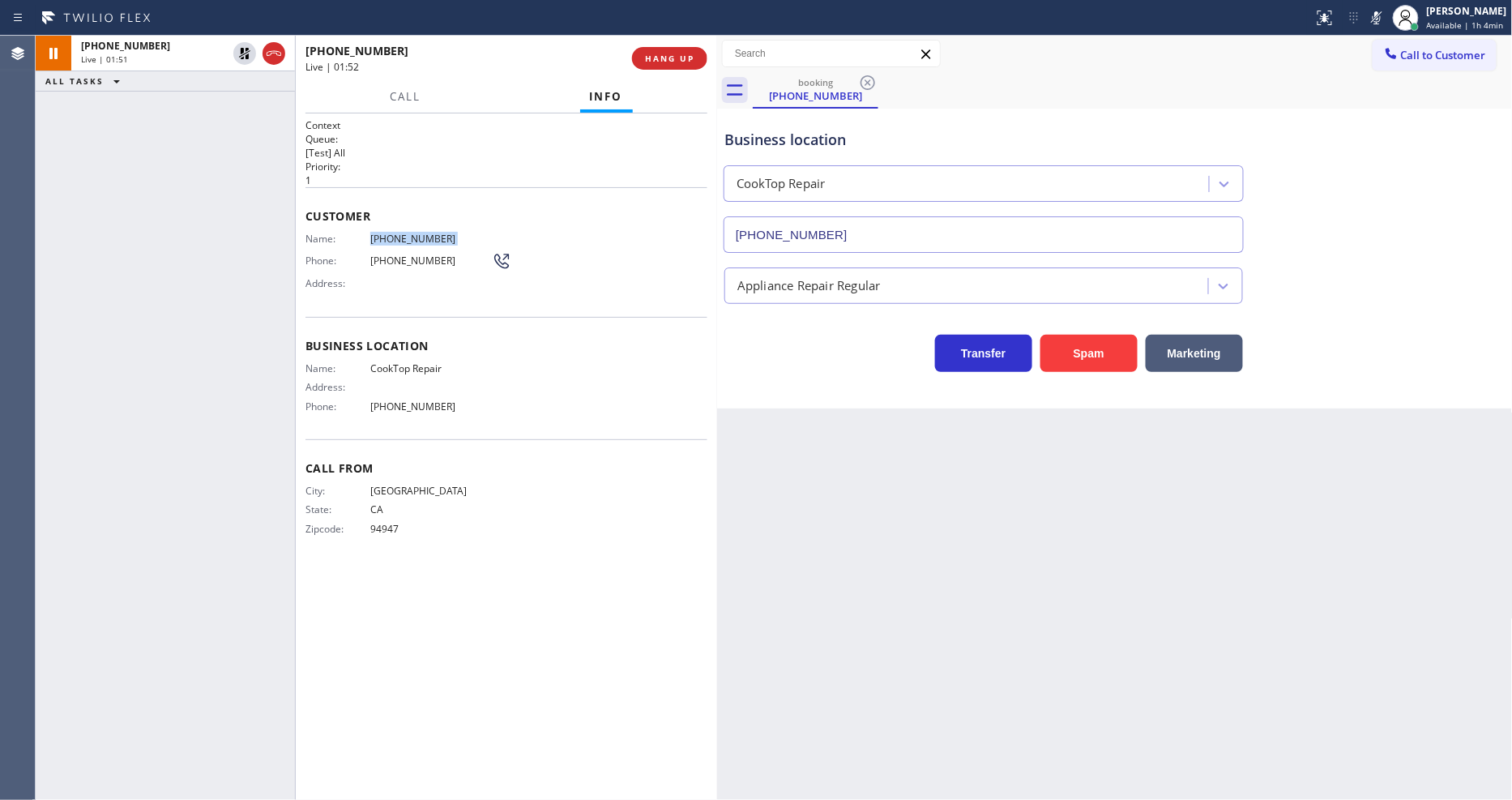
click at [1232, 482] on div "Back to Dashboard Change Sender ID Customers Technicians Select a contact Outbo…" at bounding box center [1115, 418] width 796 height 765
drag, startPoint x: 243, startPoint y: 51, endPoint x: 700, endPoint y: 46, distance: 457.0
click at [243, 51] on icon at bounding box center [245, 54] width 12 height 12
click at [1378, 17] on icon at bounding box center [1377, 18] width 20 height 20
click at [665, 60] on span "HANG UP" at bounding box center [669, 59] width 49 height 12
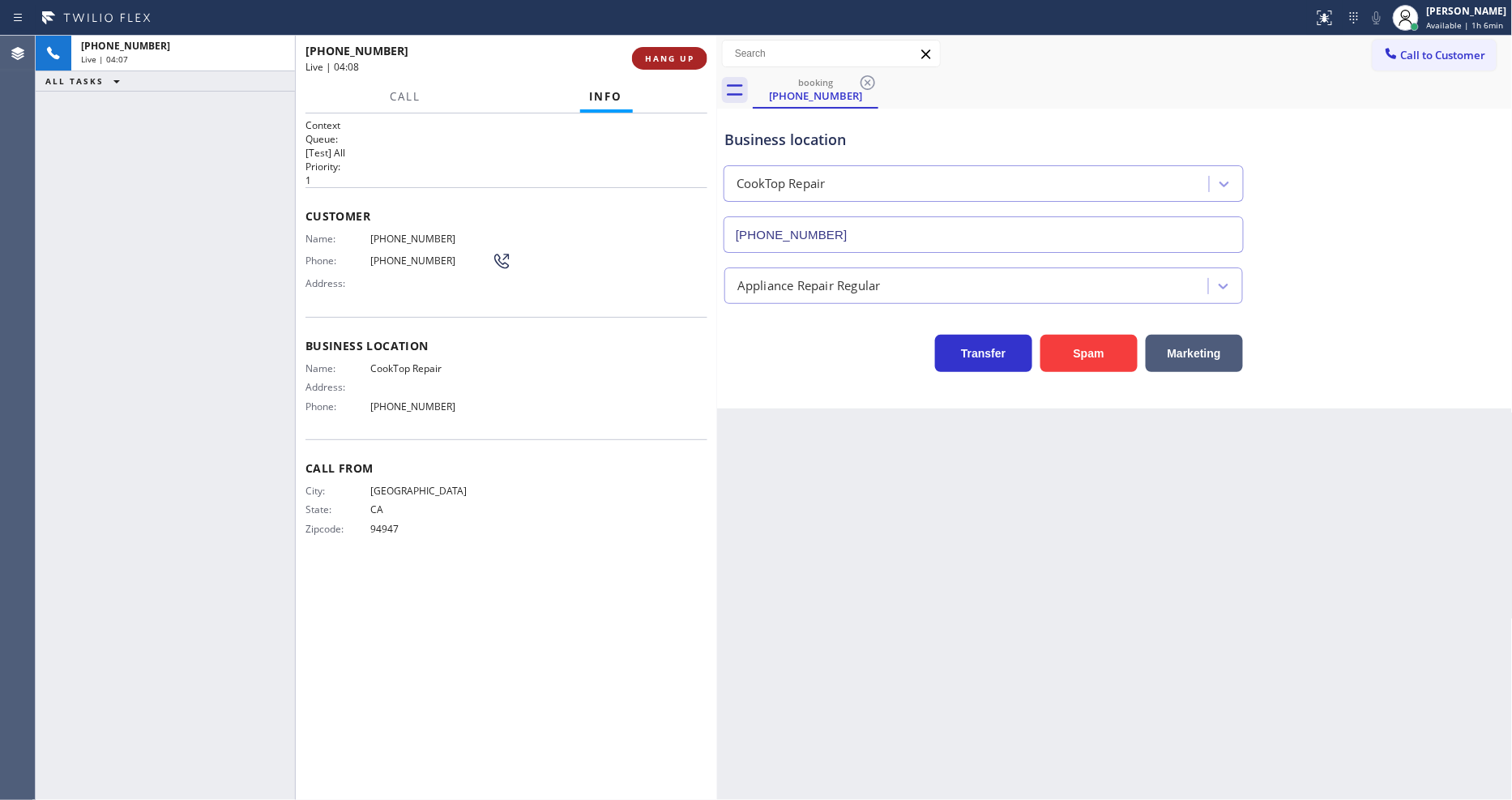
click at [665, 60] on span "HANG UP" at bounding box center [669, 59] width 49 height 12
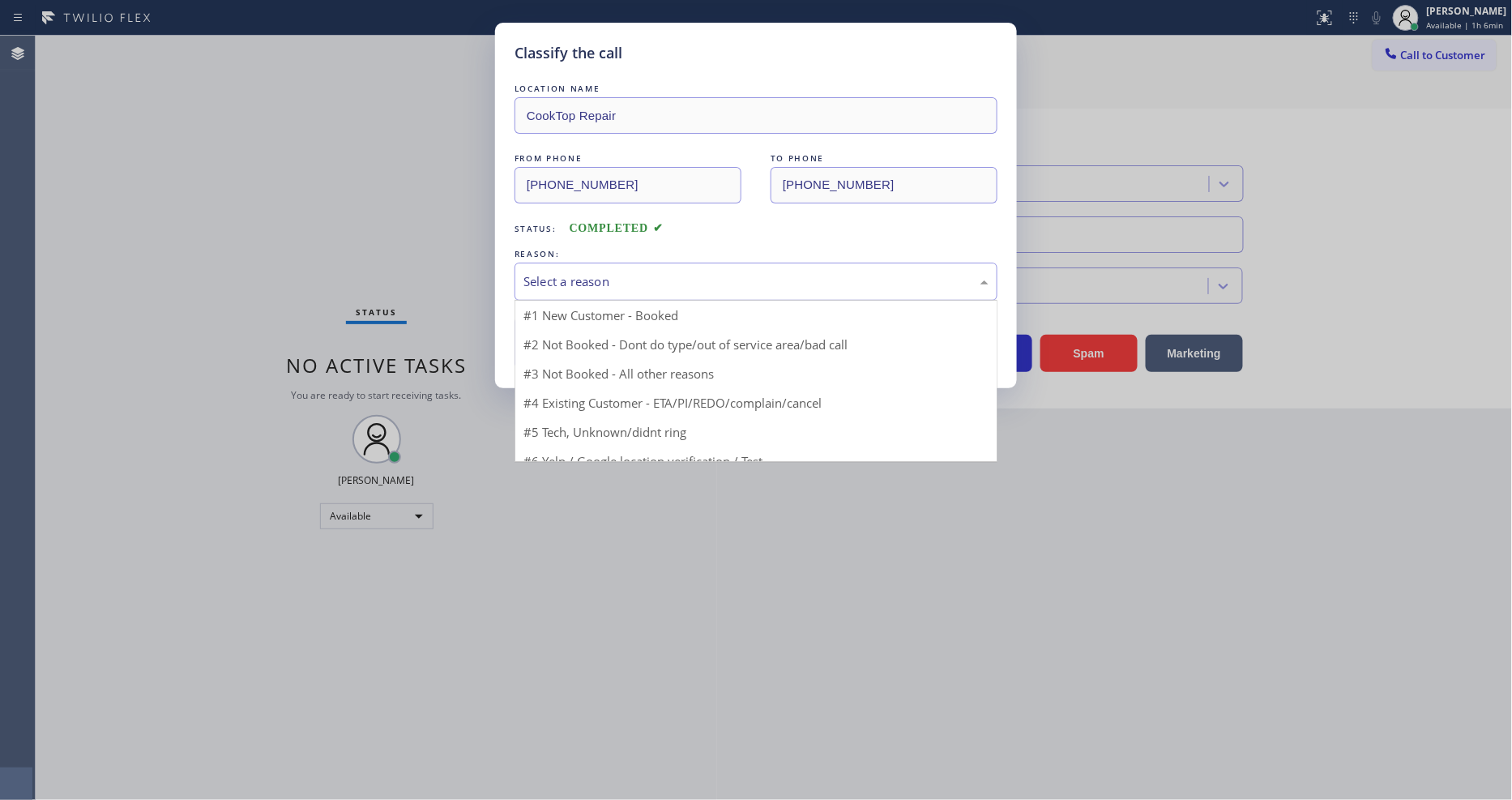
click at [576, 273] on div "Select a reason" at bounding box center [756, 281] width 465 height 19
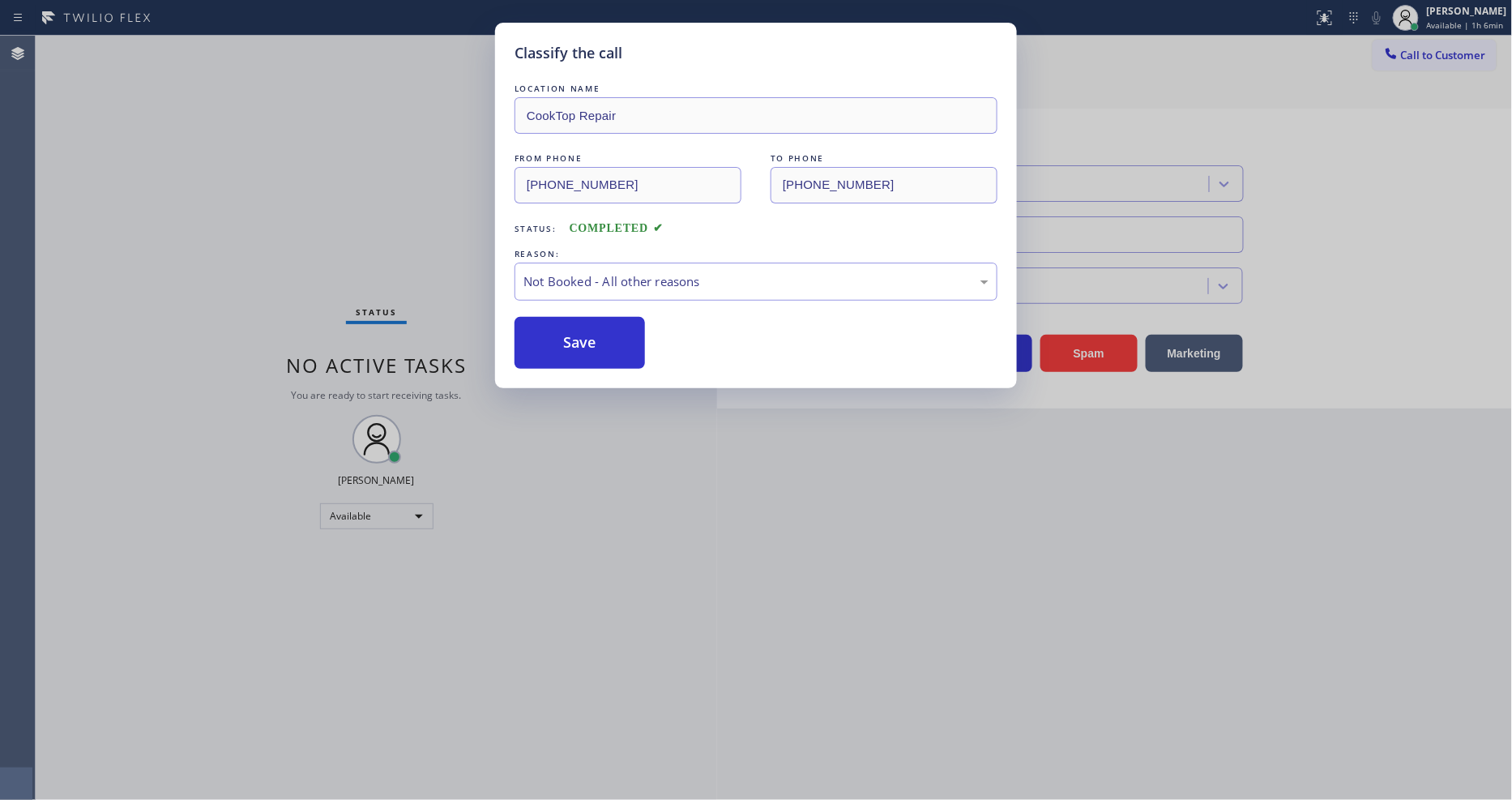
click at [563, 337] on button "Save" at bounding box center [579, 342] width 130 height 52
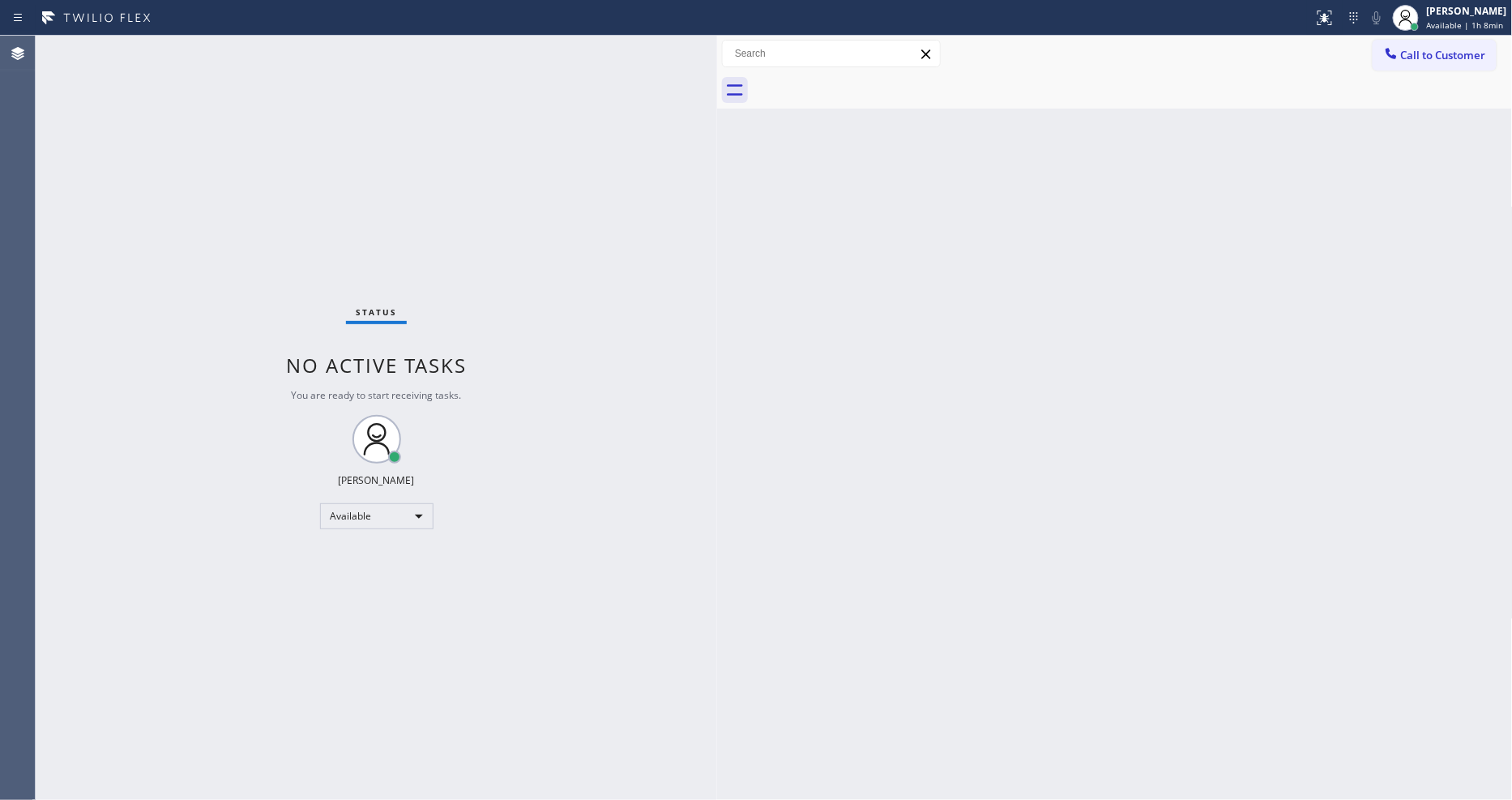
click at [246, 58] on div "Status No active tasks You are ready to start receiving tasks. [PERSON_NAME] Av…" at bounding box center [375, 418] width 681 height 765
click at [272, 74] on div "Status No active tasks You are ready to start receiving tasks. [PERSON_NAME] Av…" at bounding box center [375, 418] width 681 height 765
click at [684, 508] on div "Status No active tasks You are ready to start receiving tasks. [PERSON_NAME] Av…" at bounding box center [375, 418] width 681 height 765
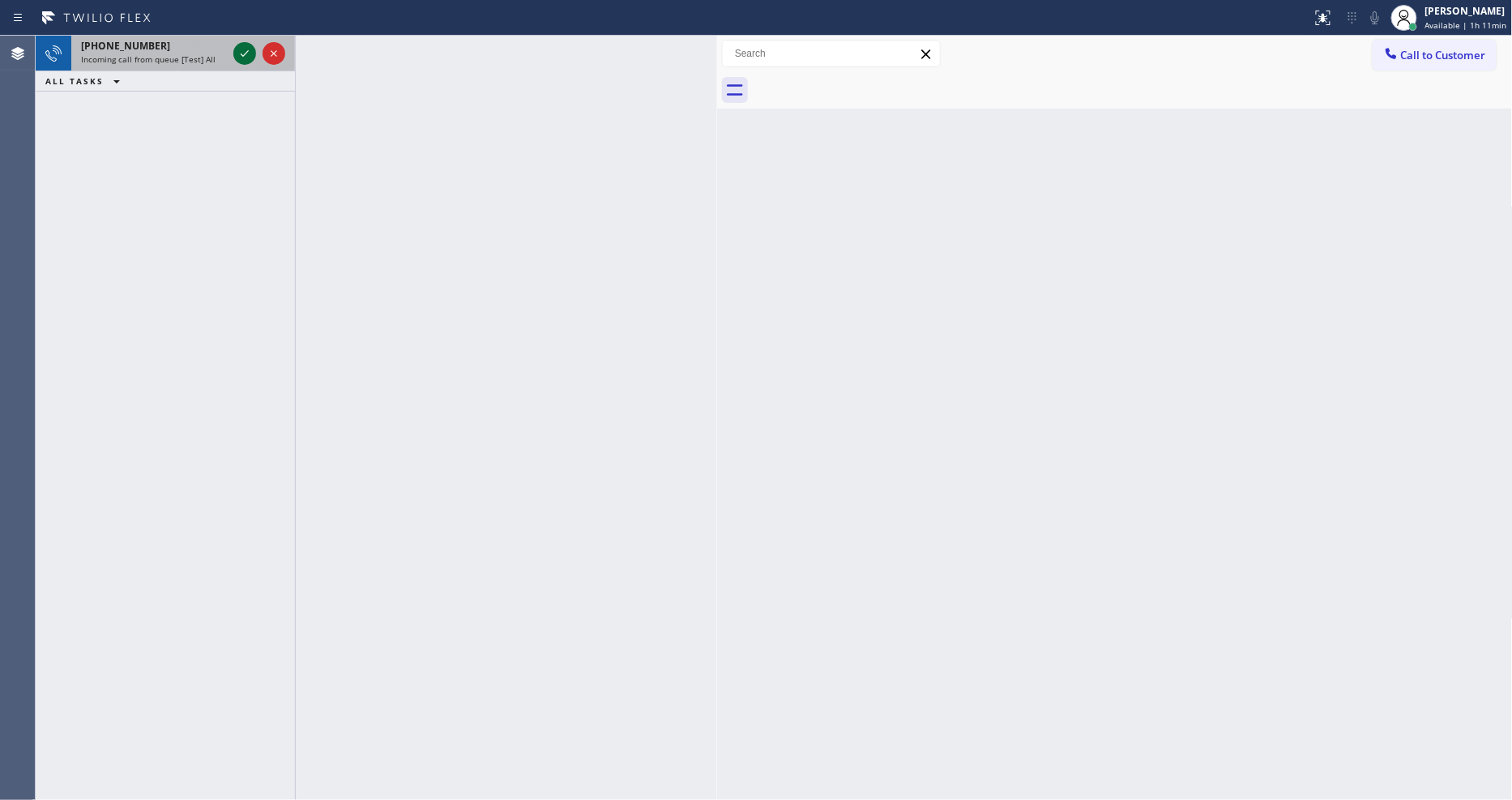
click at [241, 54] on icon at bounding box center [245, 54] width 20 height 20
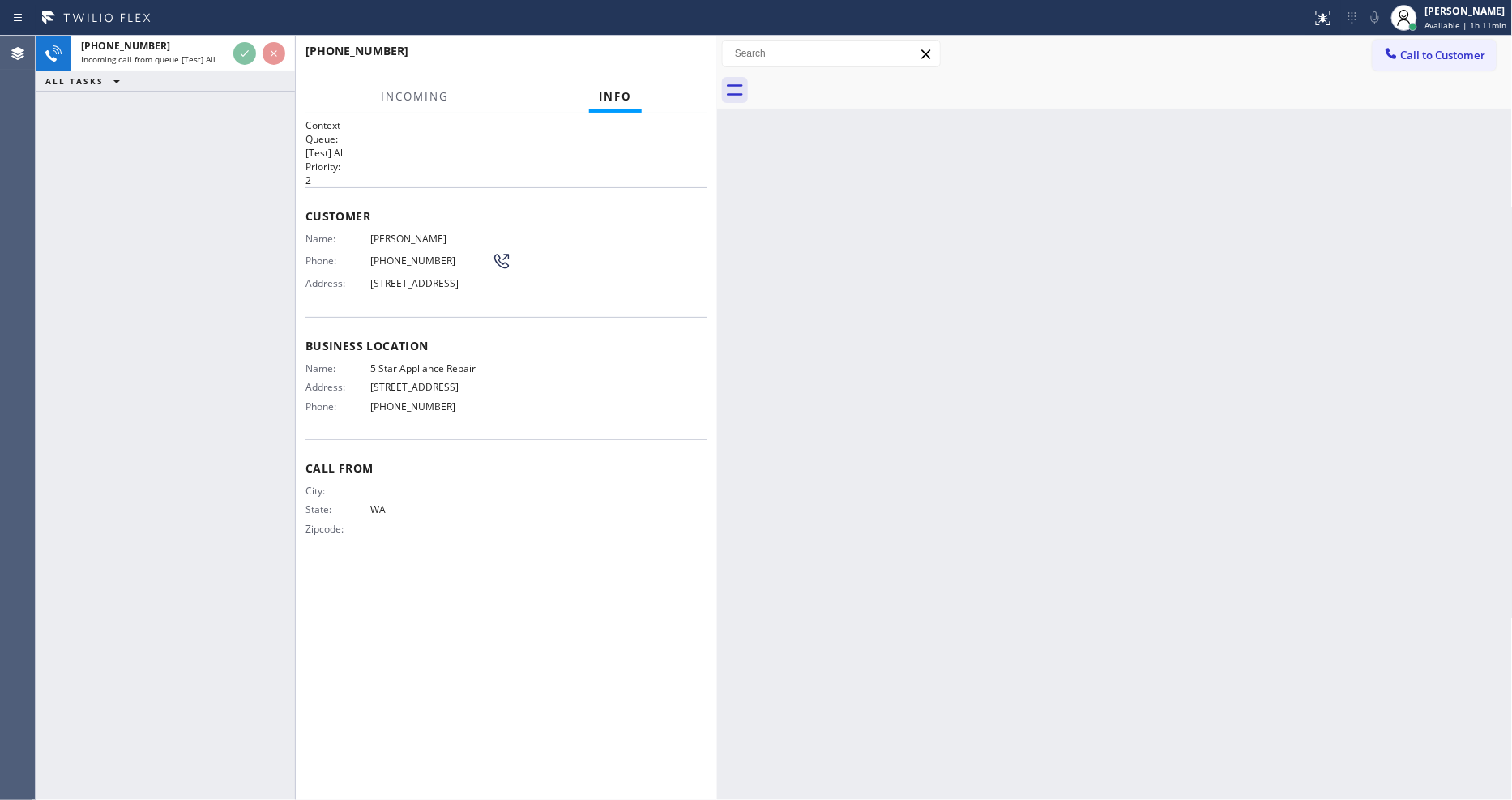
click at [630, 237] on div "Name: Deanna Dewell Phone: (206) 565-5929 Address: 7505 NE Coyote Farm Ln, Bain…" at bounding box center [507, 264] width 402 height 64
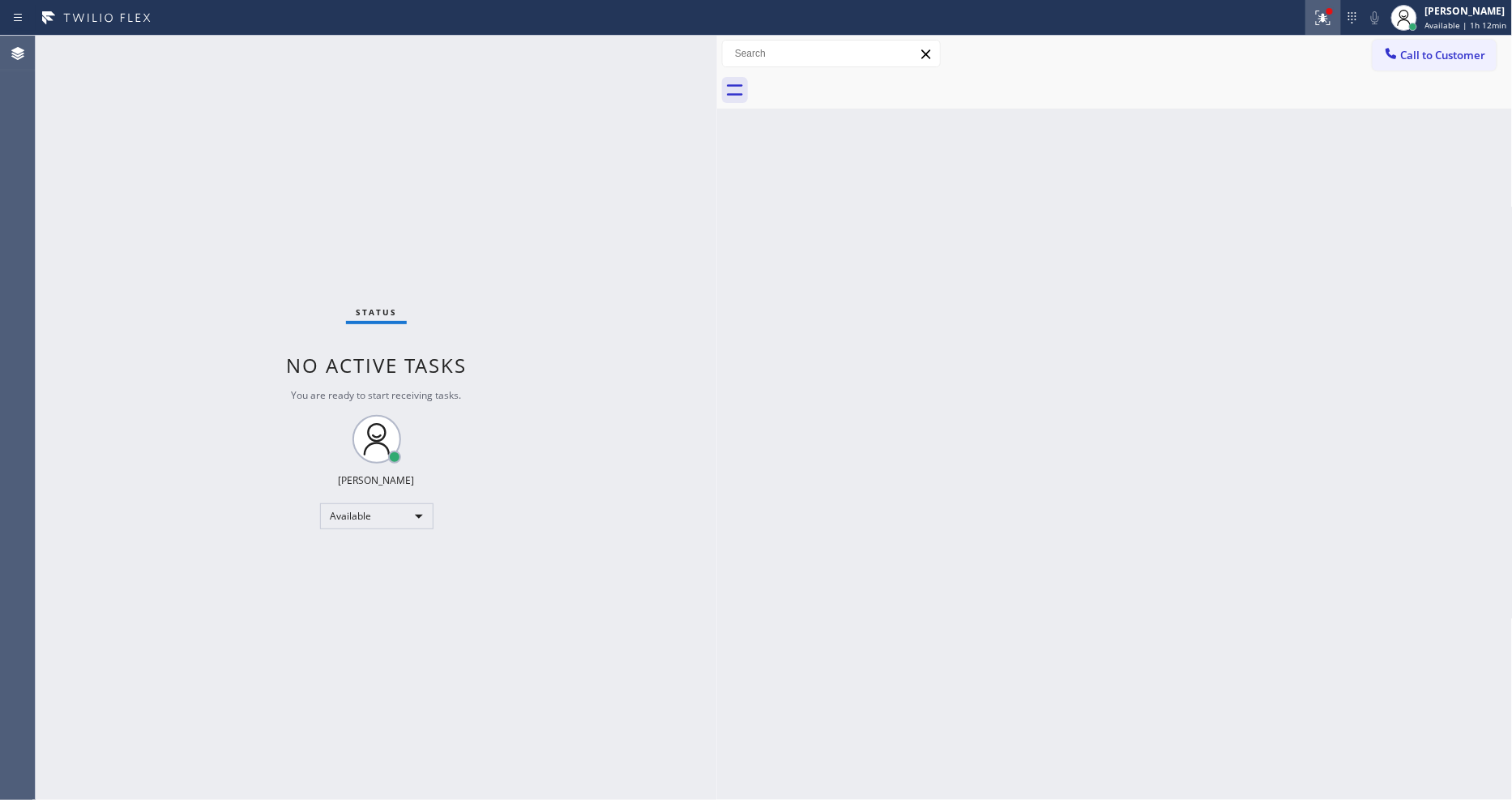
click at [1331, 20] on icon at bounding box center [1323, 18] width 20 height 20
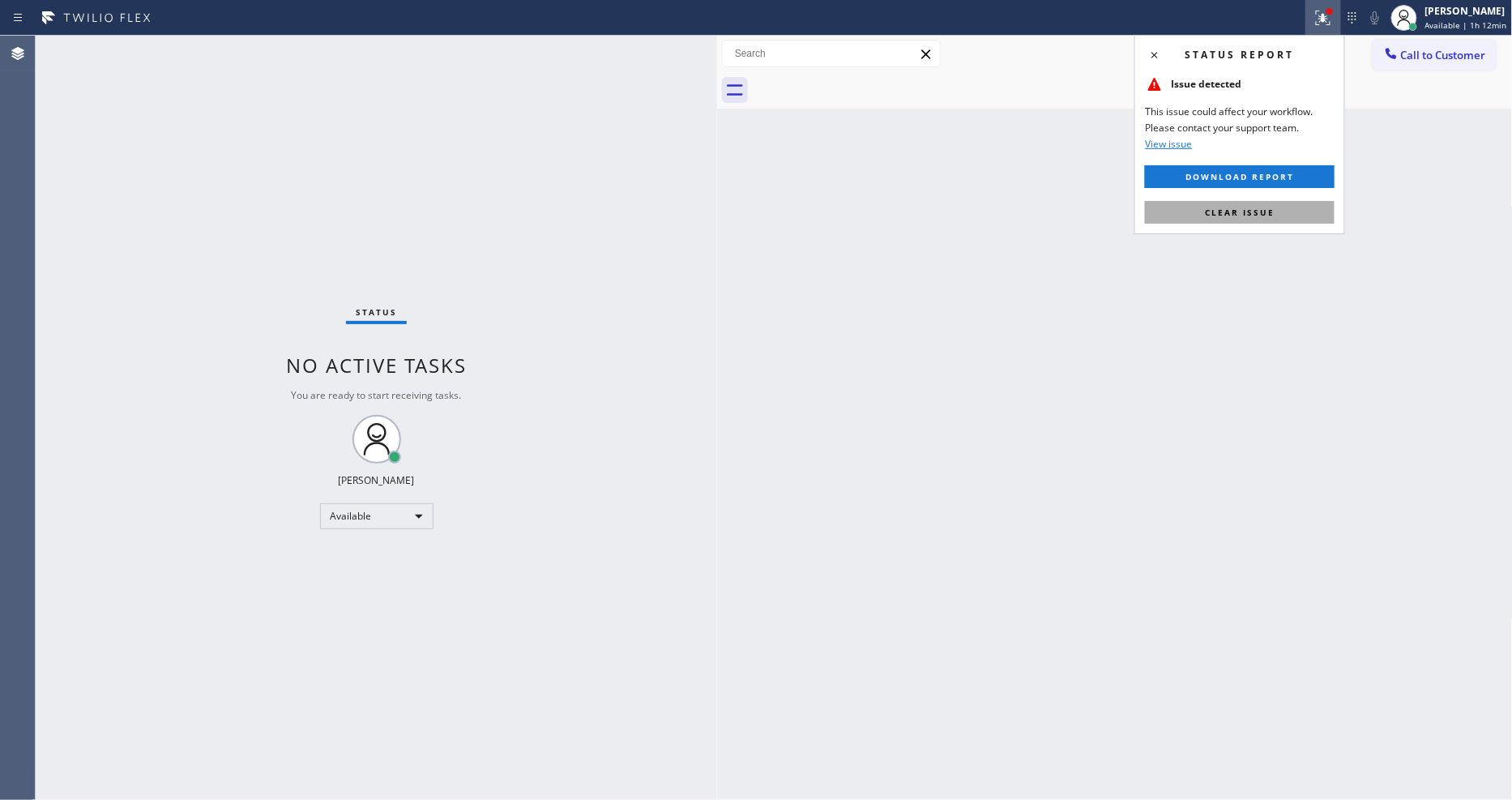
click at [1311, 213] on button "Clear issue" at bounding box center [1239, 212] width 189 height 23
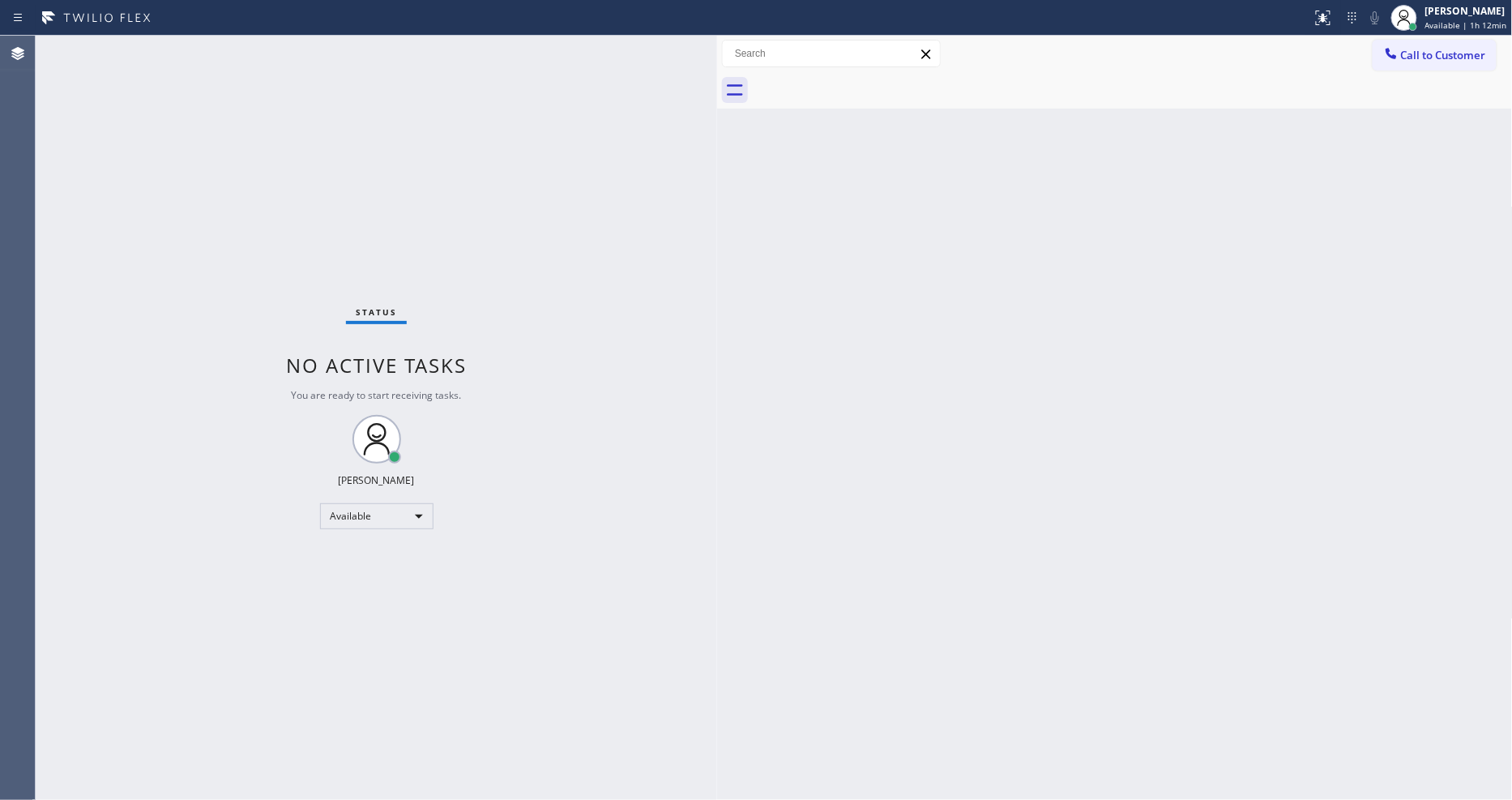
click at [731, 603] on div "Back to Dashboard Change Sender ID Customers Technicians Select a contact Outbo…" at bounding box center [1115, 418] width 796 height 765
click at [1201, 417] on div "Back to Dashboard Change Sender ID Customers Technicians Select a contact Outbo…" at bounding box center [1115, 418] width 796 height 765
click at [669, 587] on div "Status No active tasks You are ready to start receiving tasks. [PERSON_NAME] Av…" at bounding box center [375, 418] width 681 height 765
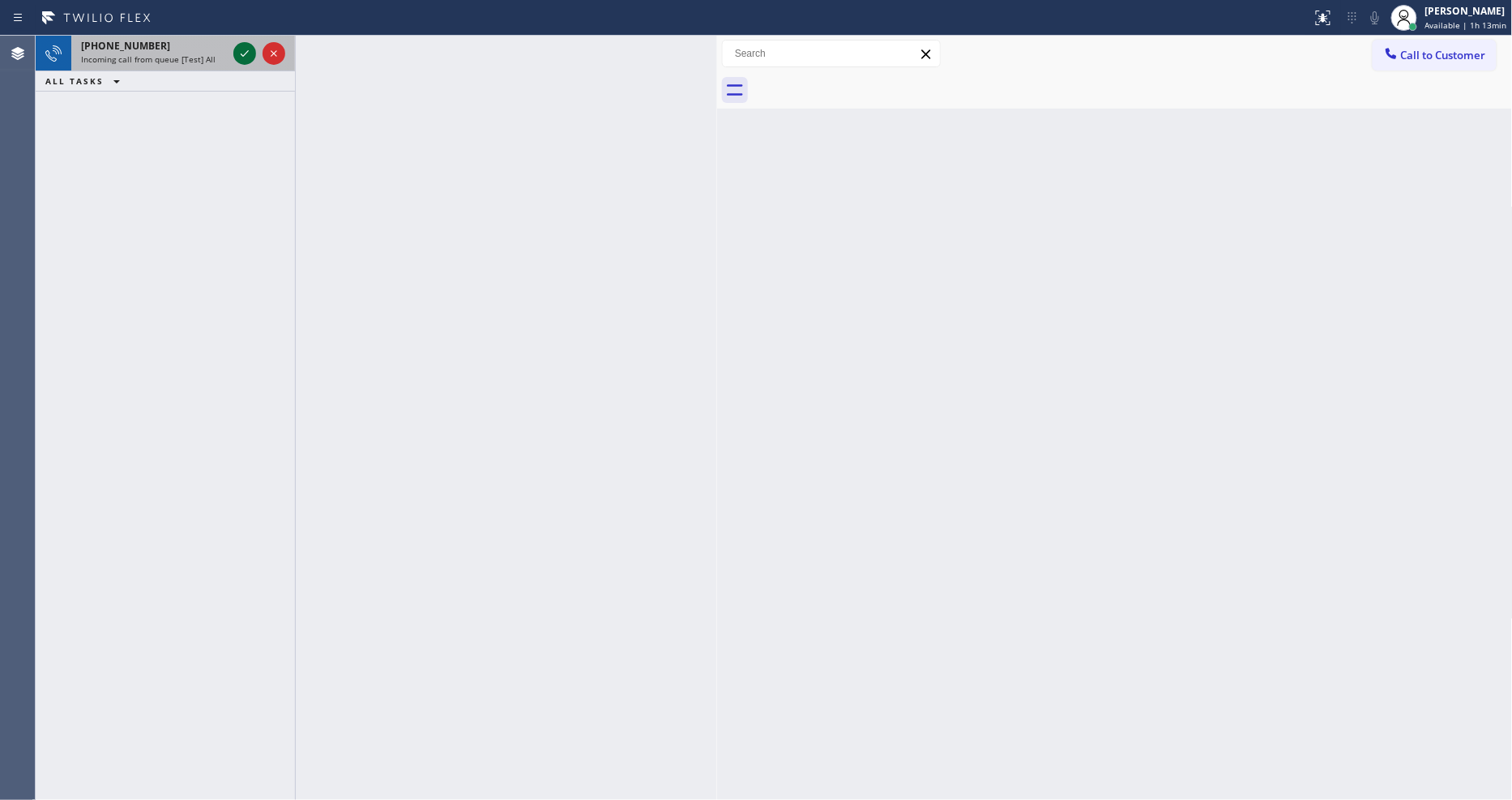
click at [241, 51] on icon at bounding box center [245, 54] width 20 height 20
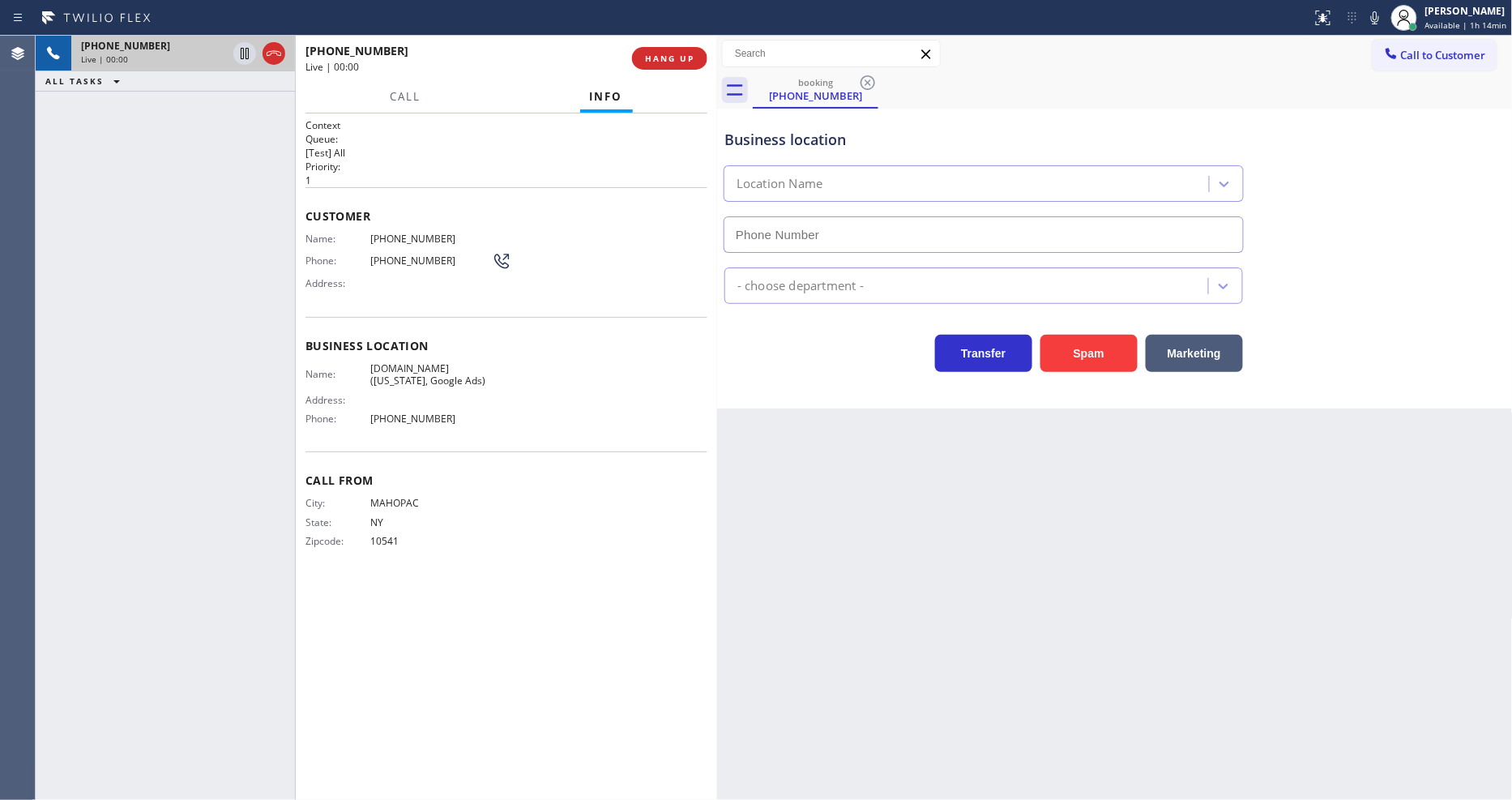
type input "(315) 687-8976"
click at [423, 368] on span "VikingCare.online (New York, Google Ads)" at bounding box center [431, 375] width 122 height 25
click at [425, 238] on div "Name: (845) 519-5615 Phone: (845) 519-5615 Address:" at bounding box center [409, 264] width 206 height 64
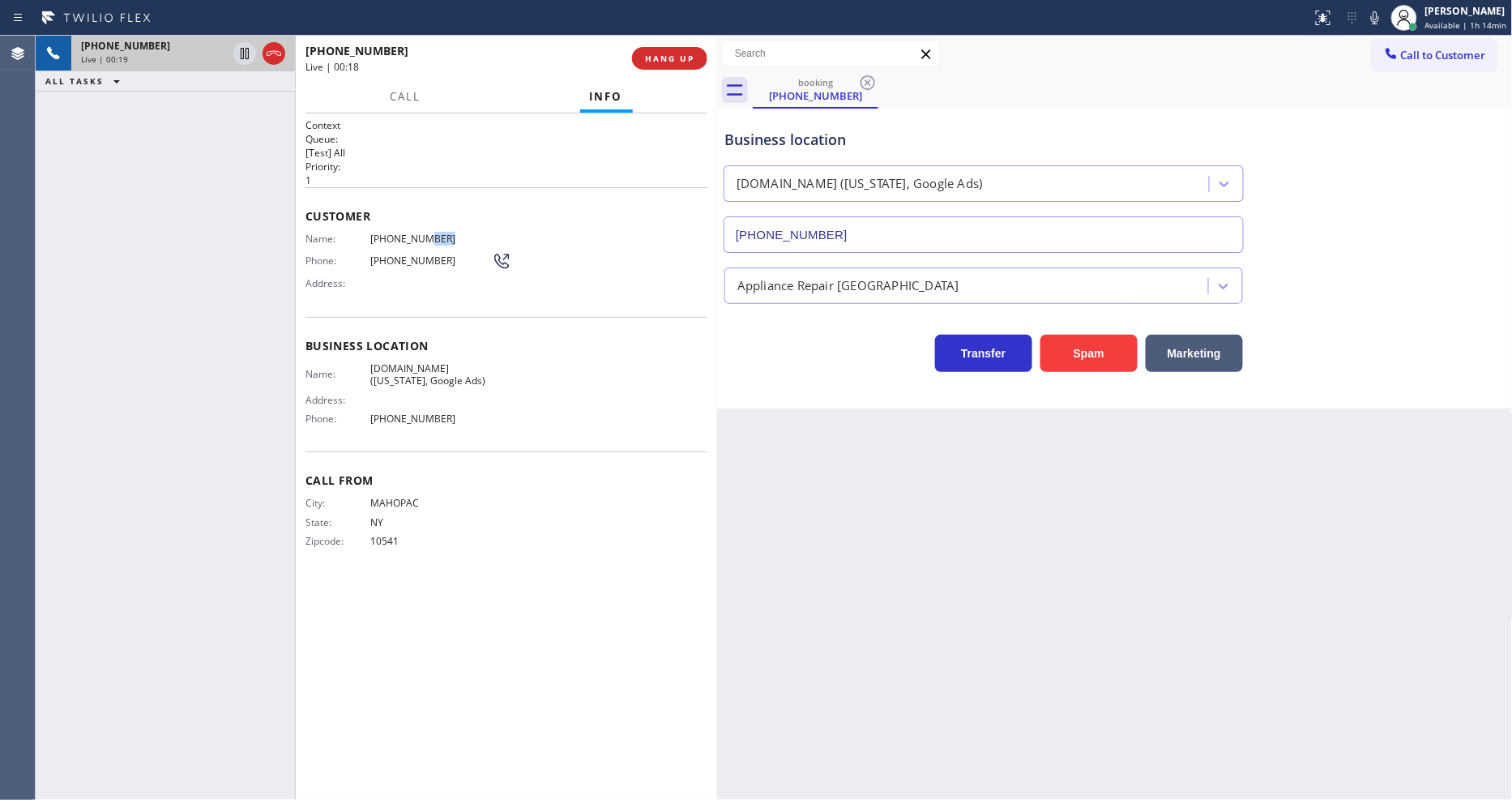
click at [425, 238] on span "(845) 519-5615" at bounding box center [431, 238] width 122 height 12
click at [241, 44] on icon at bounding box center [245, 54] width 20 height 20
click at [1379, 21] on icon at bounding box center [1375, 18] width 20 height 20
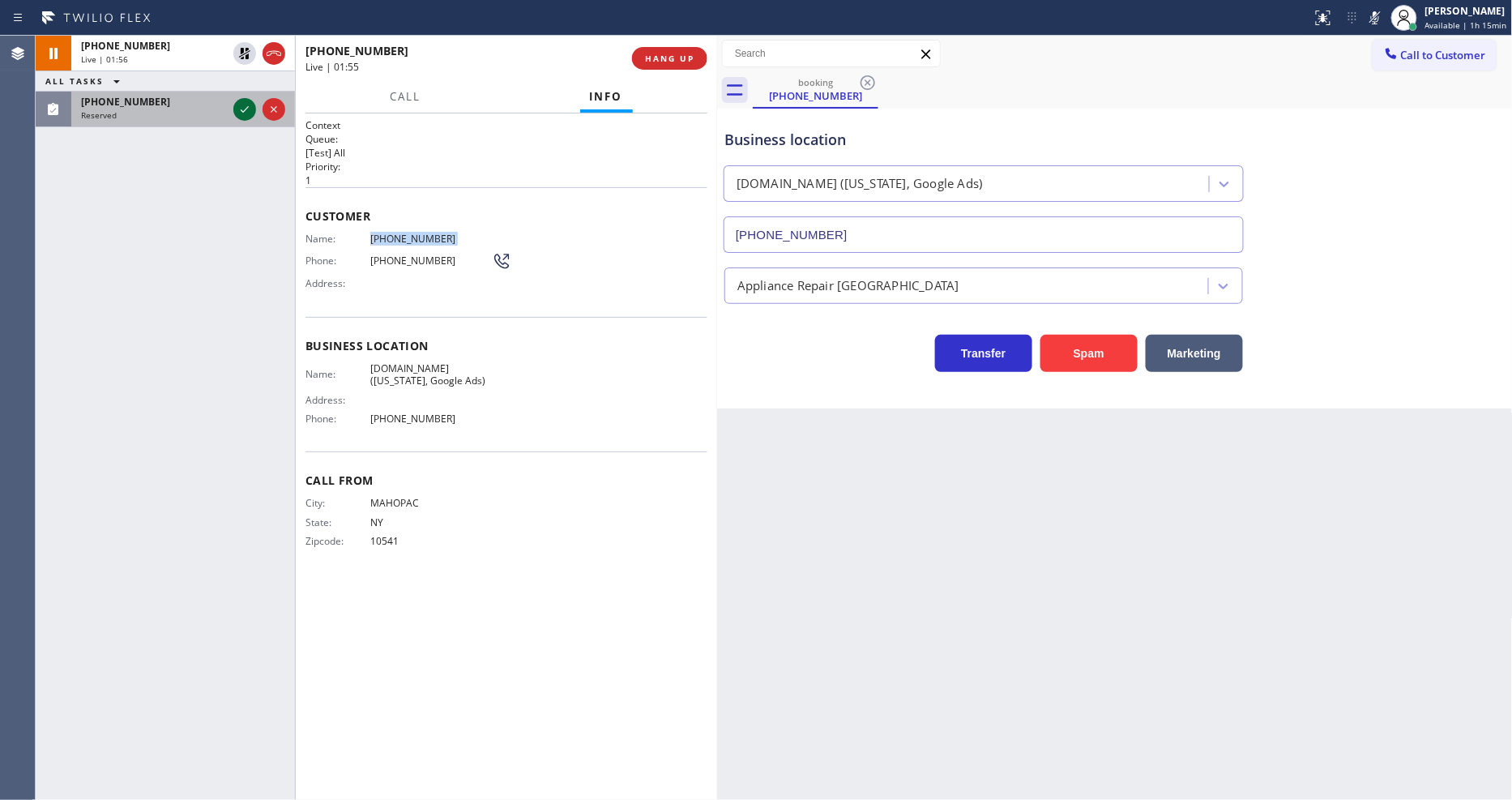
click at [240, 104] on icon at bounding box center [245, 110] width 20 height 20
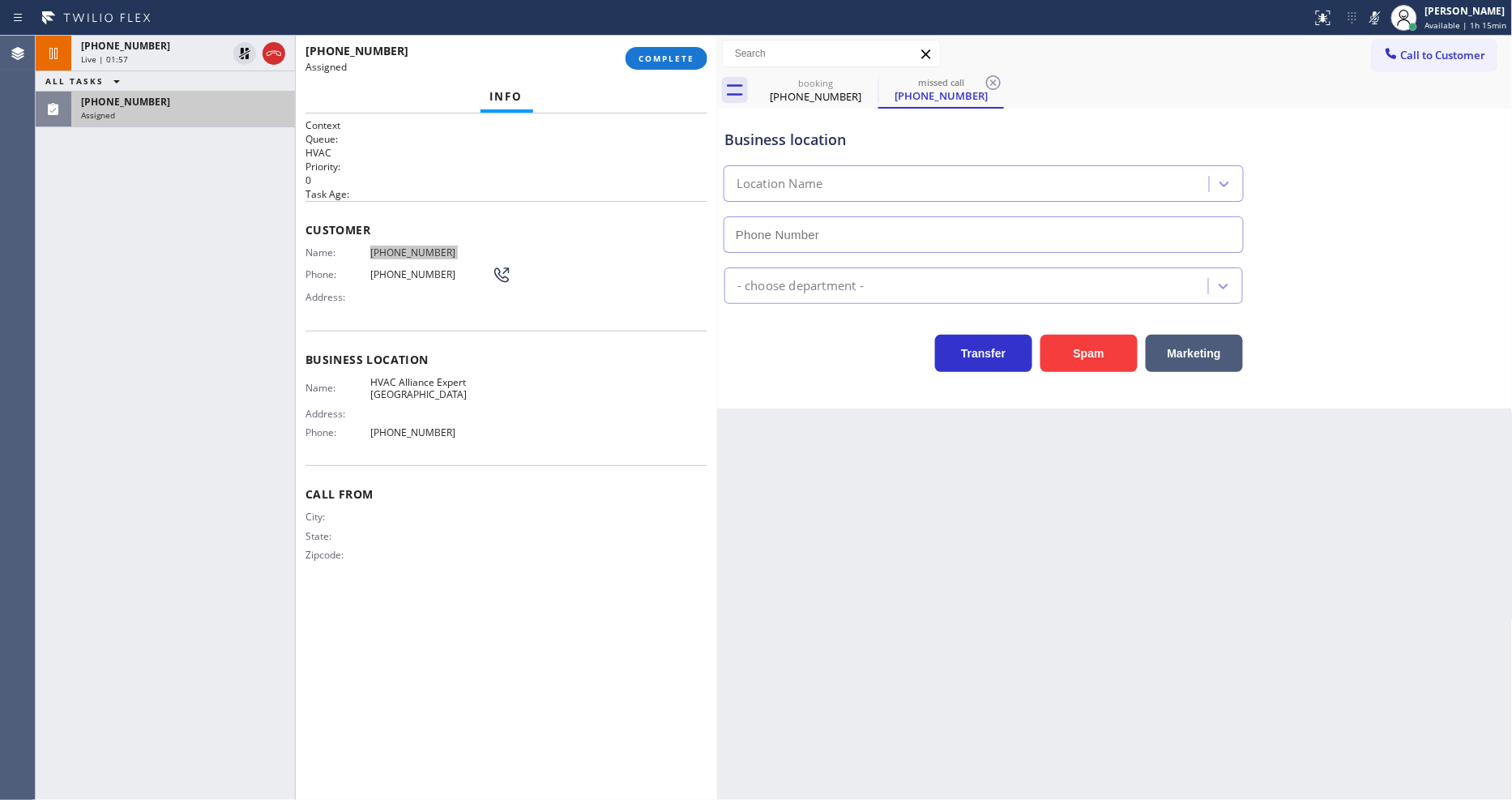
type input "(786) 481-0729"
click at [150, 297] on div "+18455195615 Live | 02:11 ALL TASKS ALL TASKS ACTIVE TASKS TASKS IN WRAP UP (78…" at bounding box center [165, 418] width 260 height 765
click at [677, 54] on span "COMPLETE" at bounding box center [666, 59] width 56 height 12
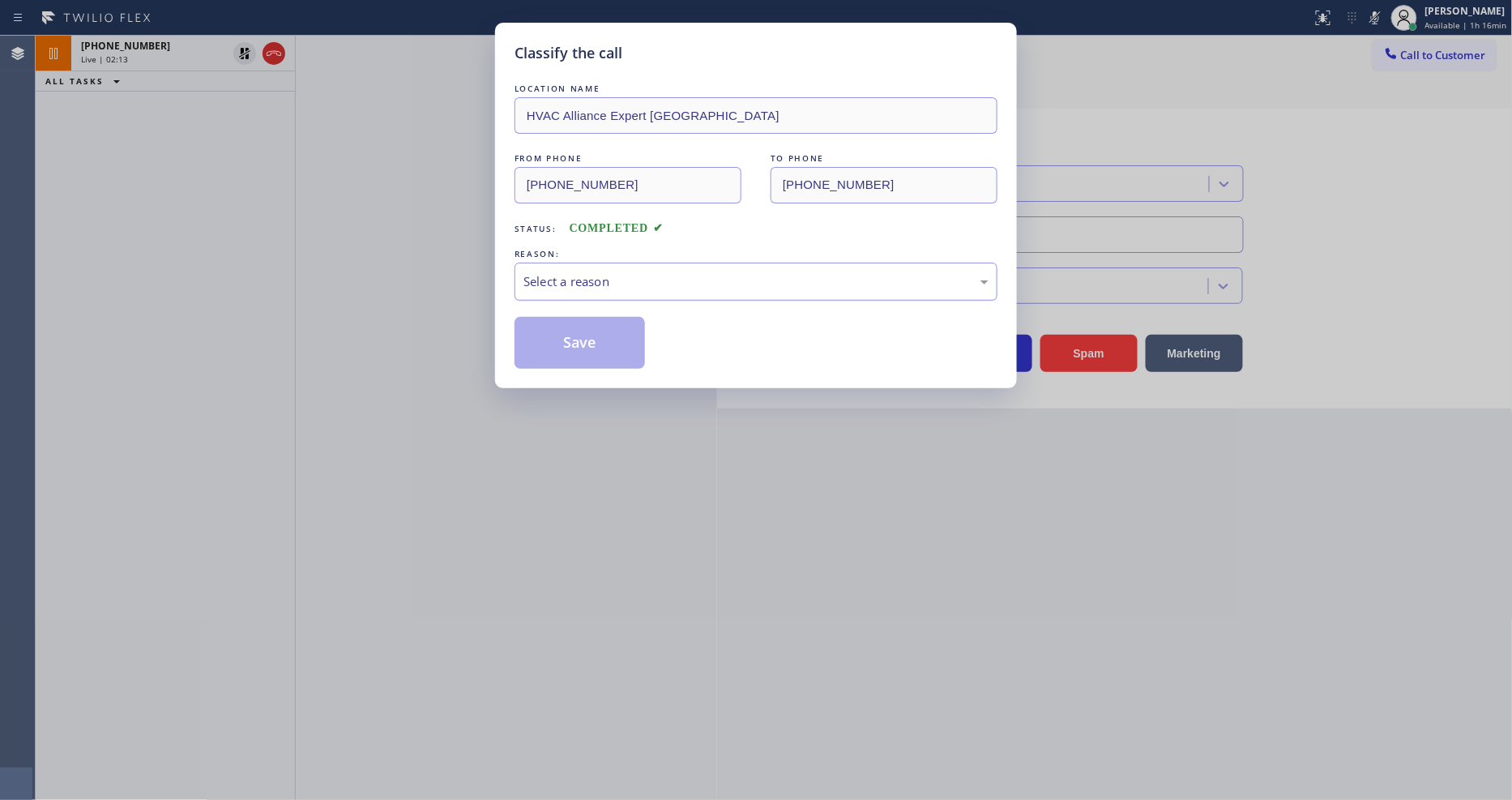
click at [587, 265] on div "Select a reason" at bounding box center [756, 281] width 483 height 38
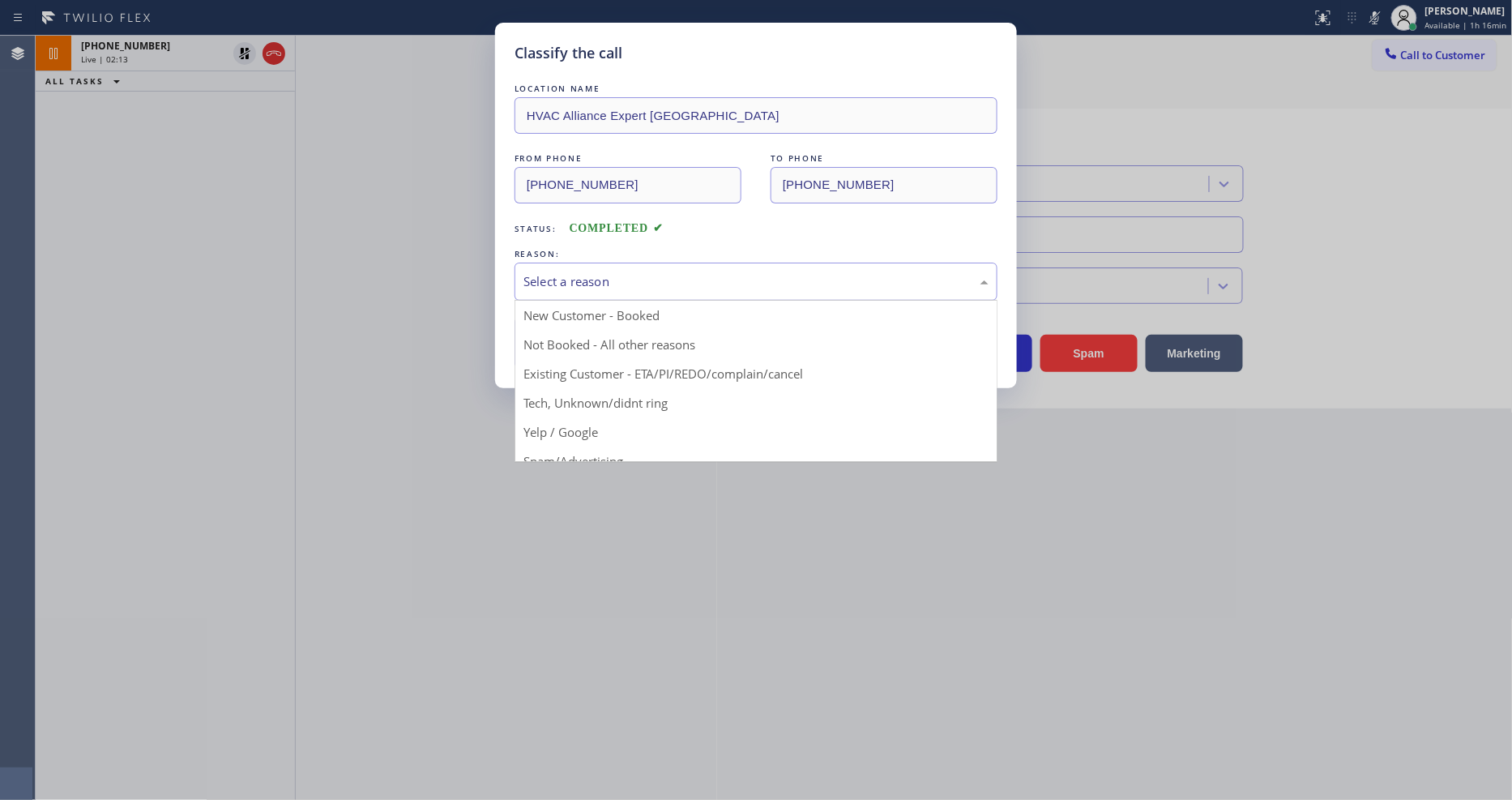
click at [573, 338] on button "Save" at bounding box center [579, 342] width 130 height 52
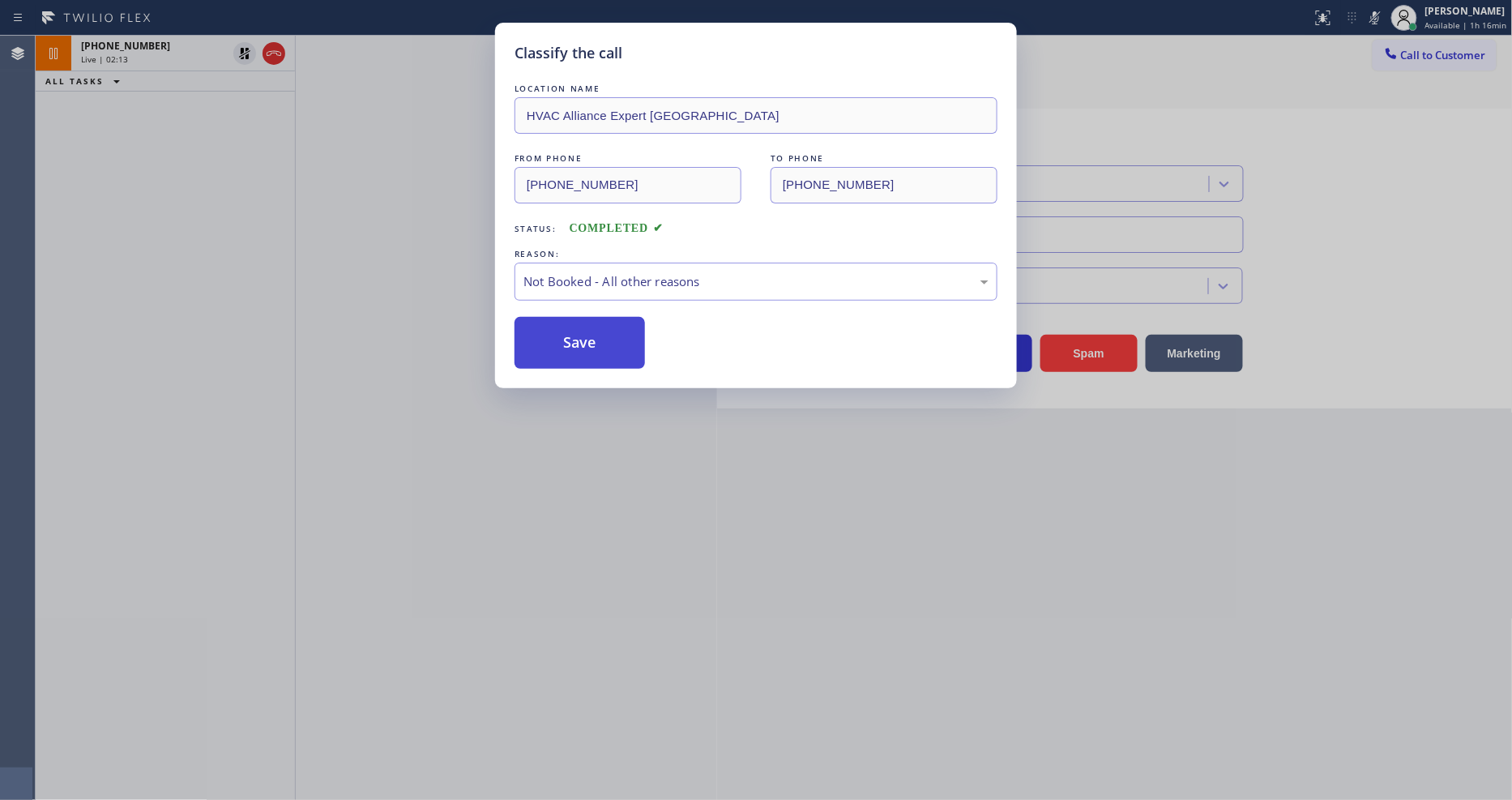
click at [573, 338] on button "Save" at bounding box center [579, 342] width 130 height 52
click at [572, 338] on button "Save" at bounding box center [579, 342] width 130 height 52
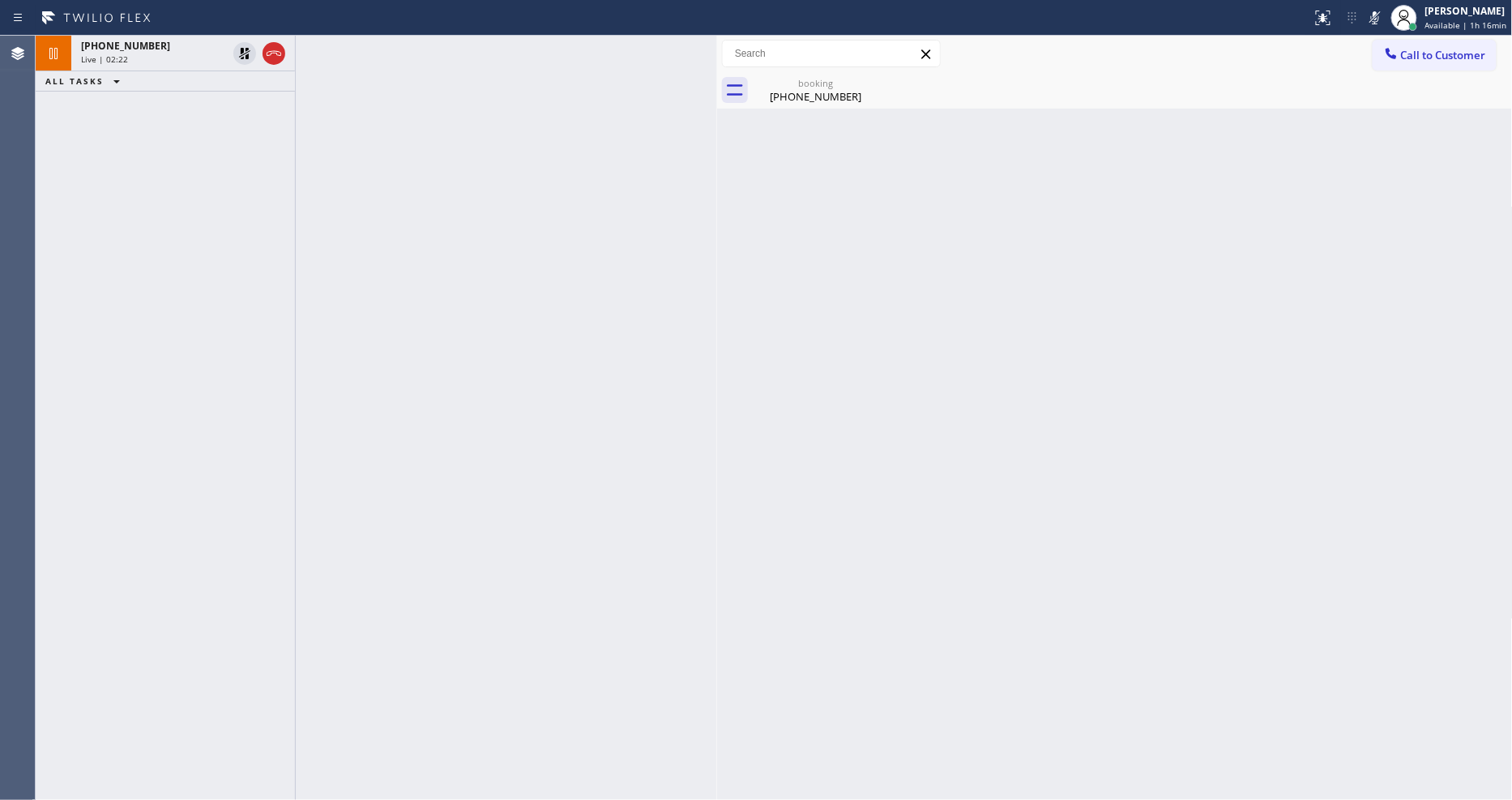
drag, startPoint x: 248, startPoint y: 57, endPoint x: 1121, endPoint y: 51, distance: 873.0
click at [246, 57] on icon at bounding box center [245, 54] width 12 height 12
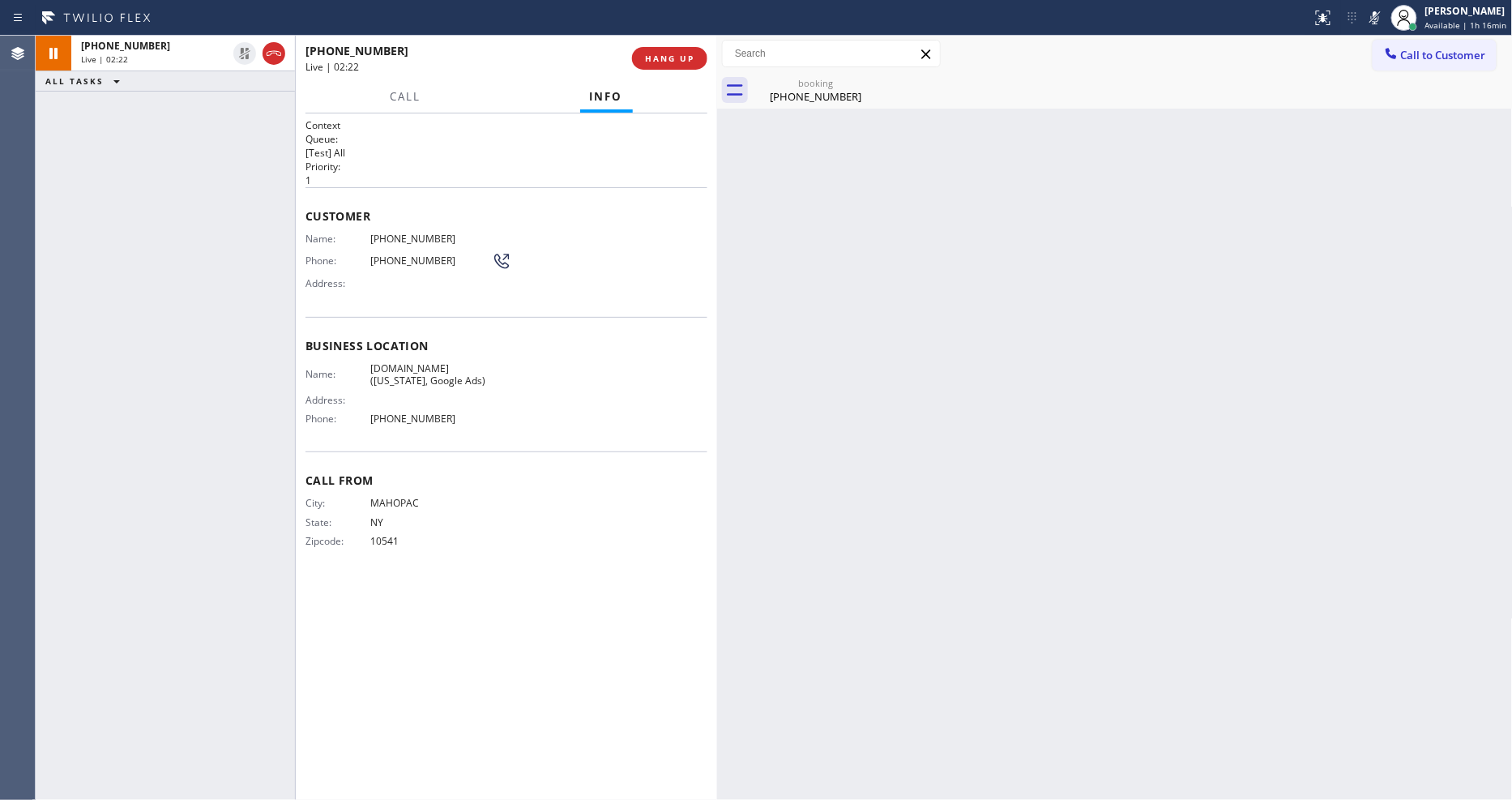
click at [1374, 11] on icon at bounding box center [1375, 18] width 20 height 20
click at [798, 77] on div "booking" at bounding box center [815, 83] width 122 height 12
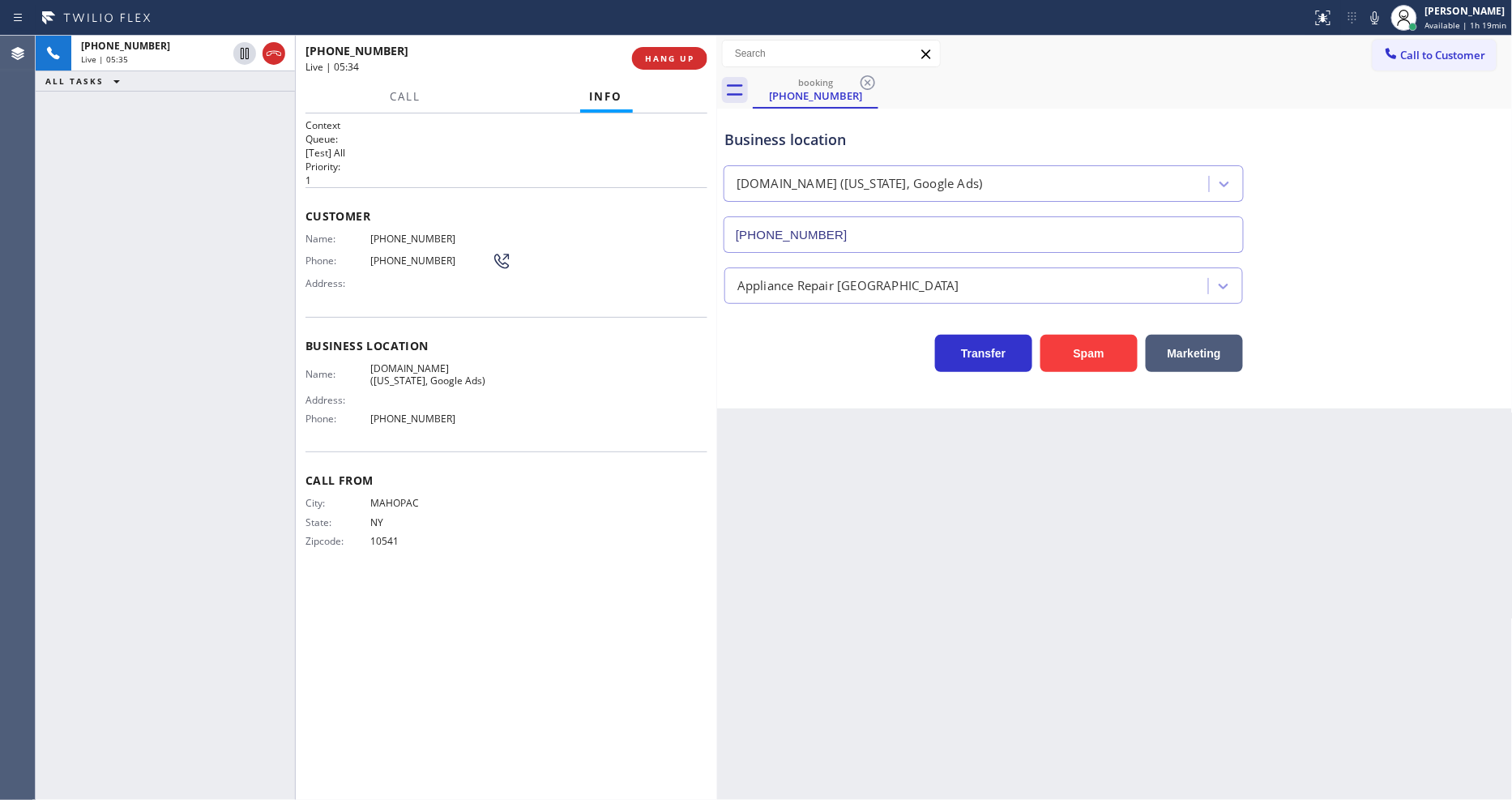
click at [1378, 12] on icon at bounding box center [1375, 18] width 20 height 20
click at [730, 558] on div "Back to Dashboard Change Sender ID Customers Technicians Select a contact Outbo…" at bounding box center [1115, 418] width 796 height 765
click at [1379, 21] on icon at bounding box center [1375, 18] width 8 height 13
click at [482, 586] on div "Context Queue: [Test] All Priority: 1 Customer Name: (845) 519-5615 Phone: (845…" at bounding box center [507, 457] width 402 height 676
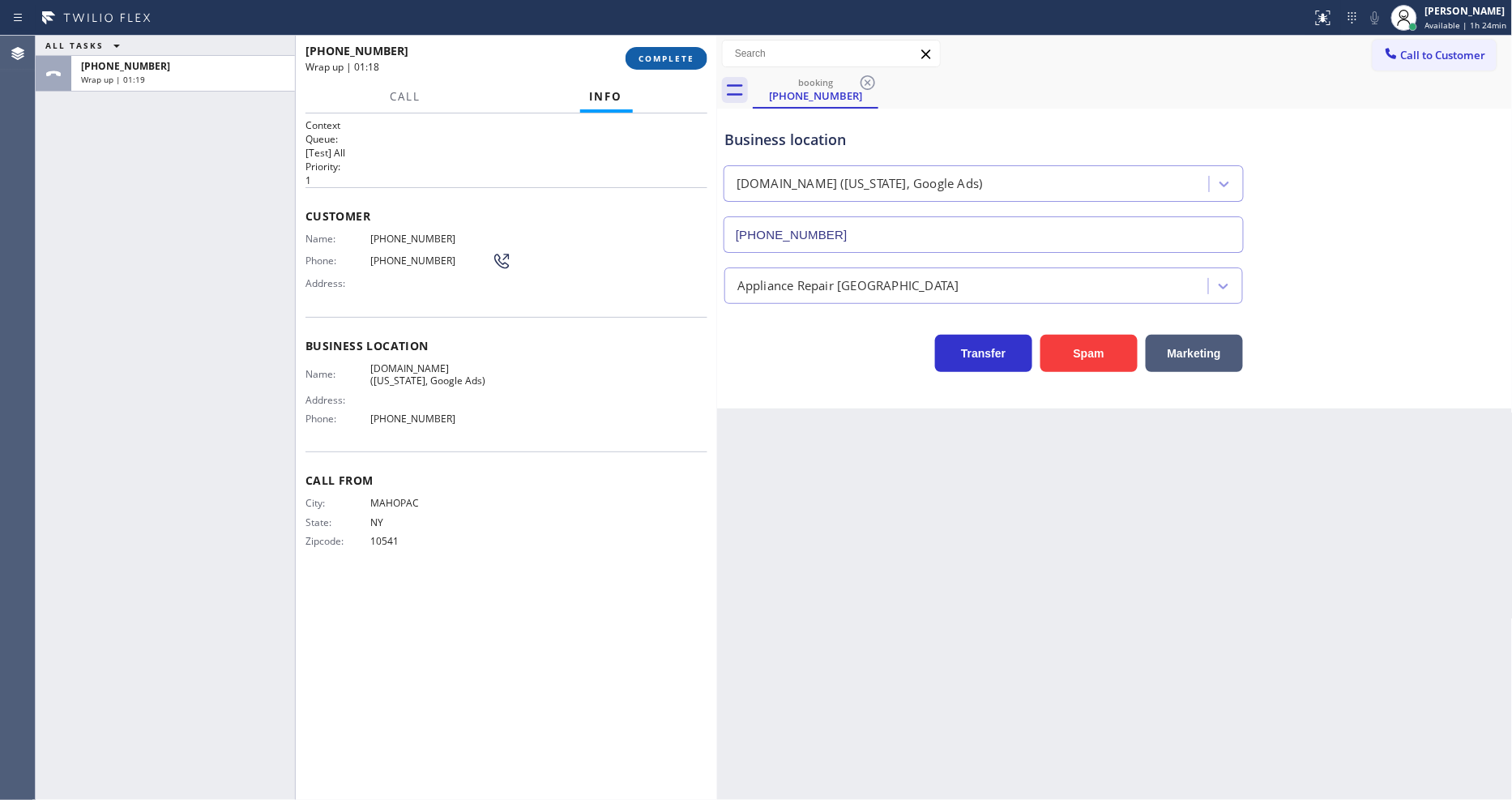
click at [665, 55] on span "COMPLETE" at bounding box center [666, 59] width 56 height 12
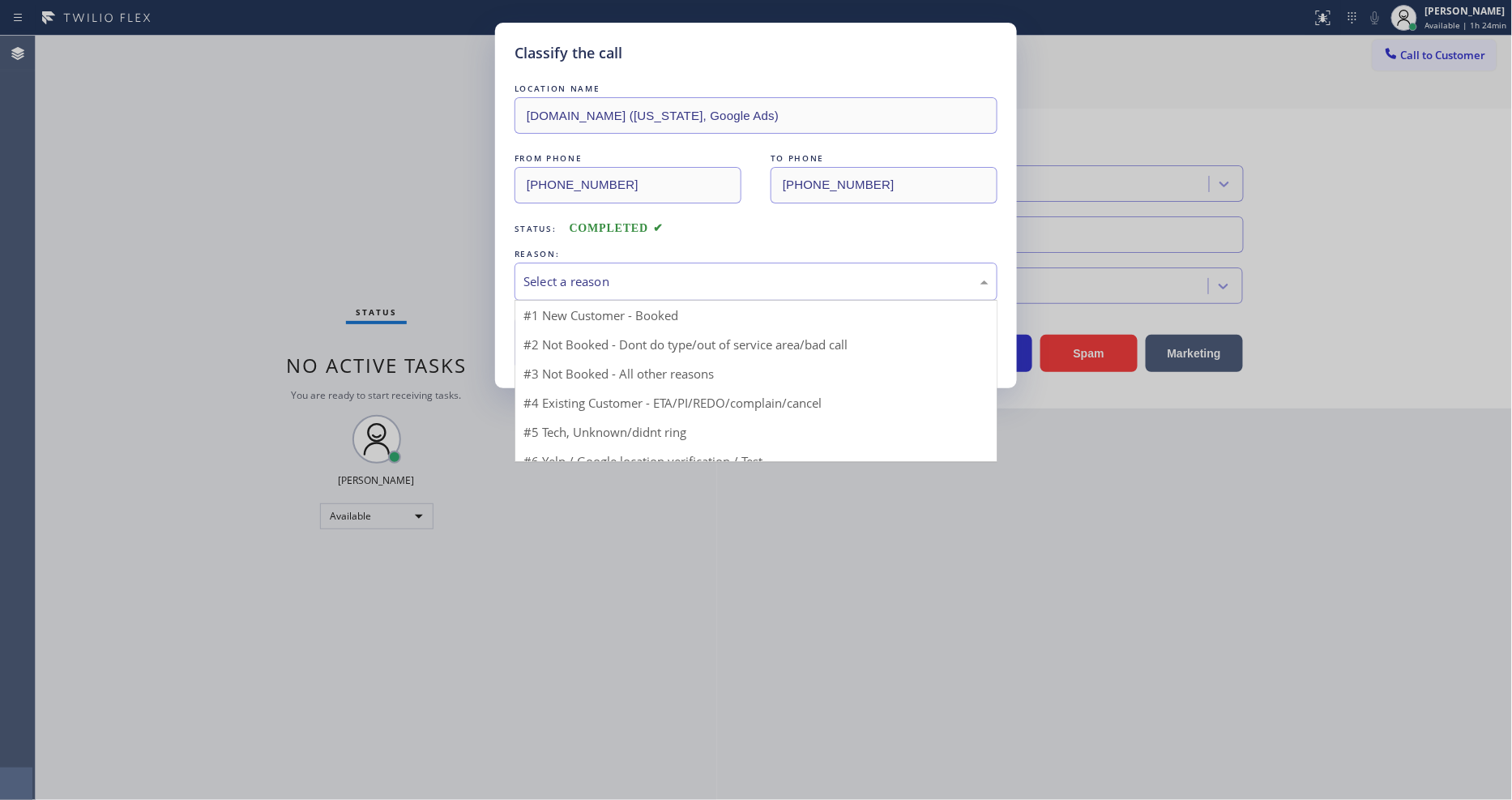
click at [592, 278] on div "Select a reason" at bounding box center [756, 281] width 465 height 19
drag, startPoint x: 579, startPoint y: 311, endPoint x: 578, endPoint y: 325, distance: 14.0
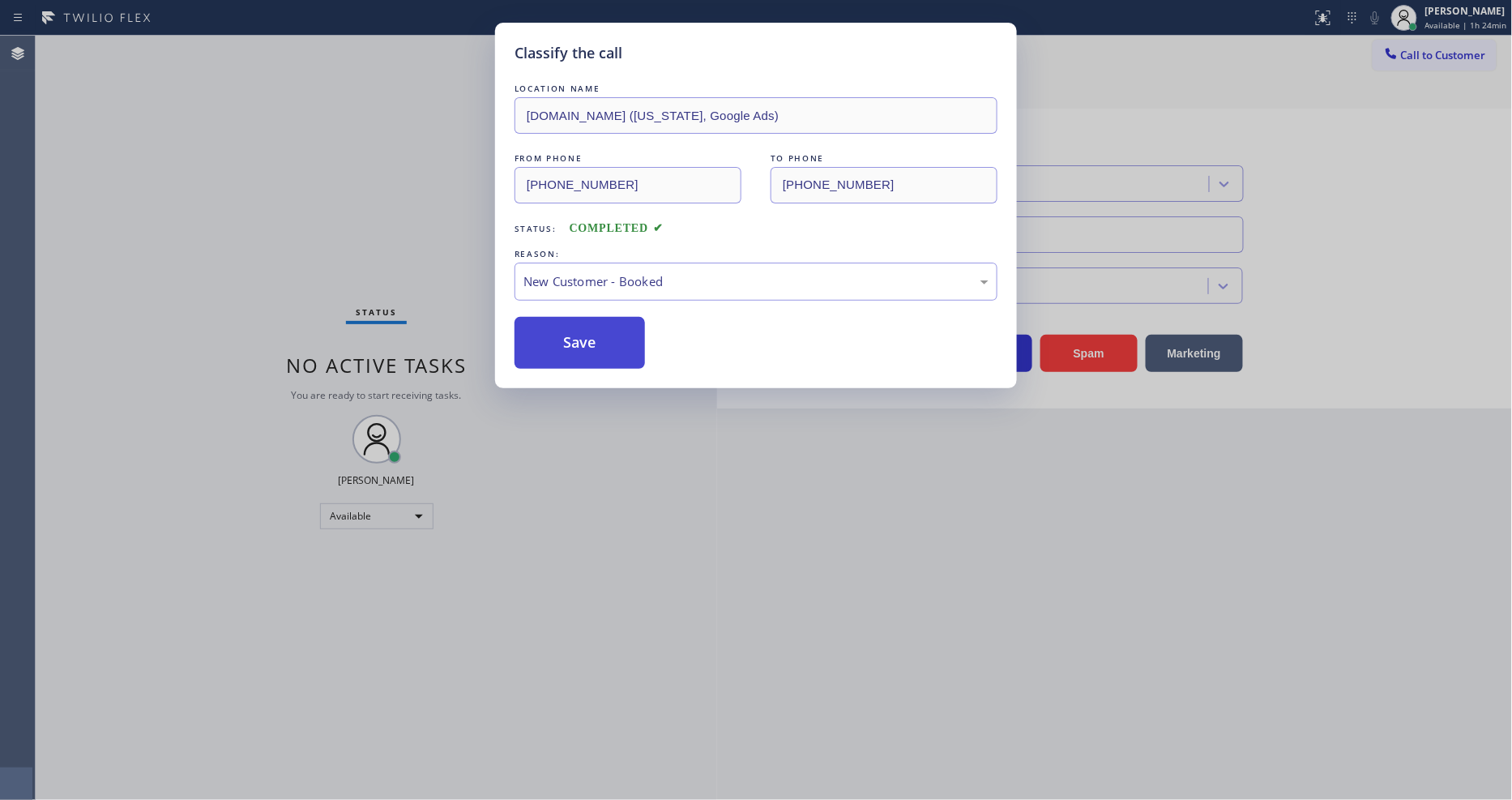
click at [578, 341] on button "Save" at bounding box center [579, 342] width 130 height 52
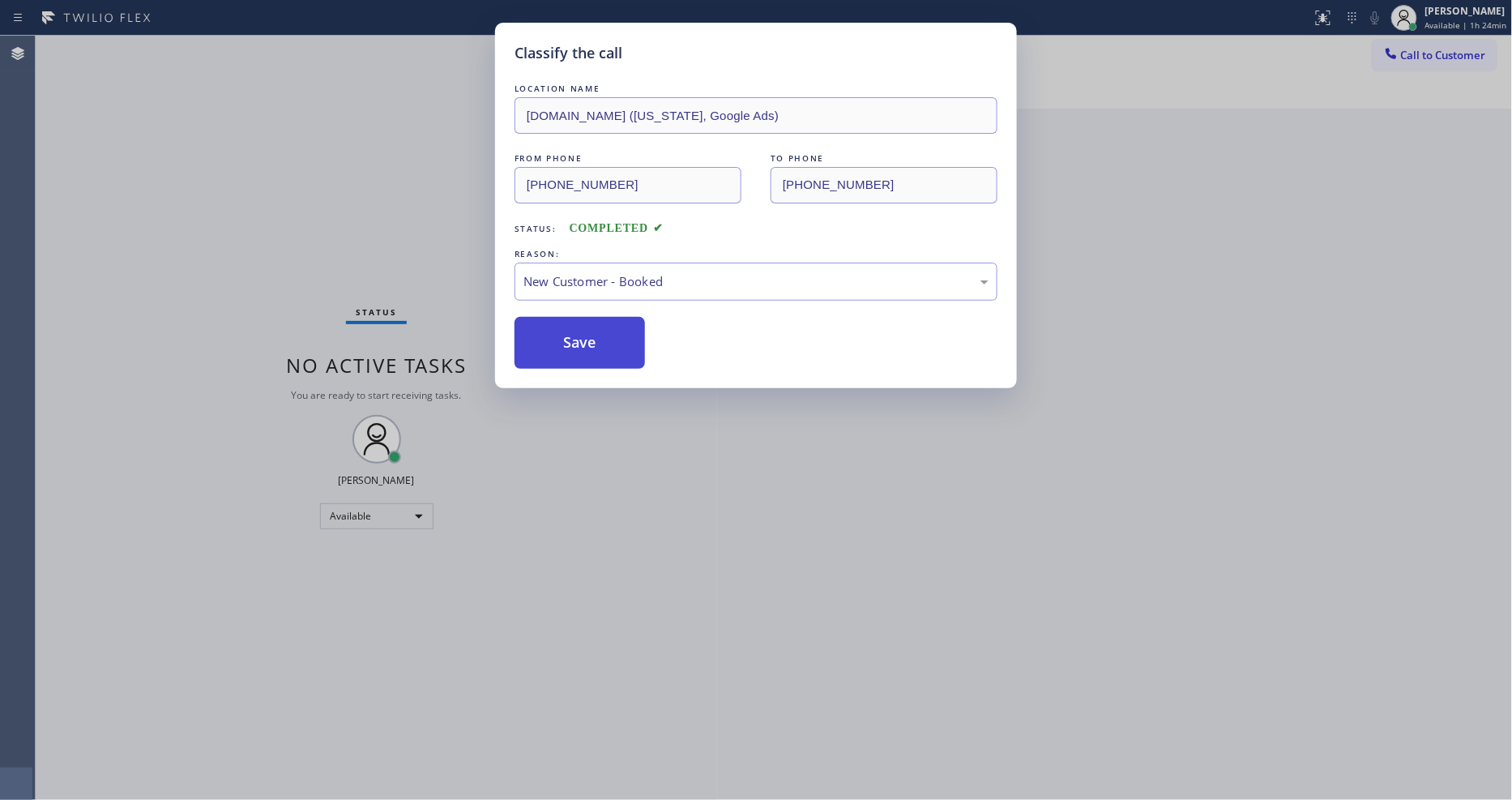
click at [578, 341] on button "Save" at bounding box center [579, 342] width 130 height 52
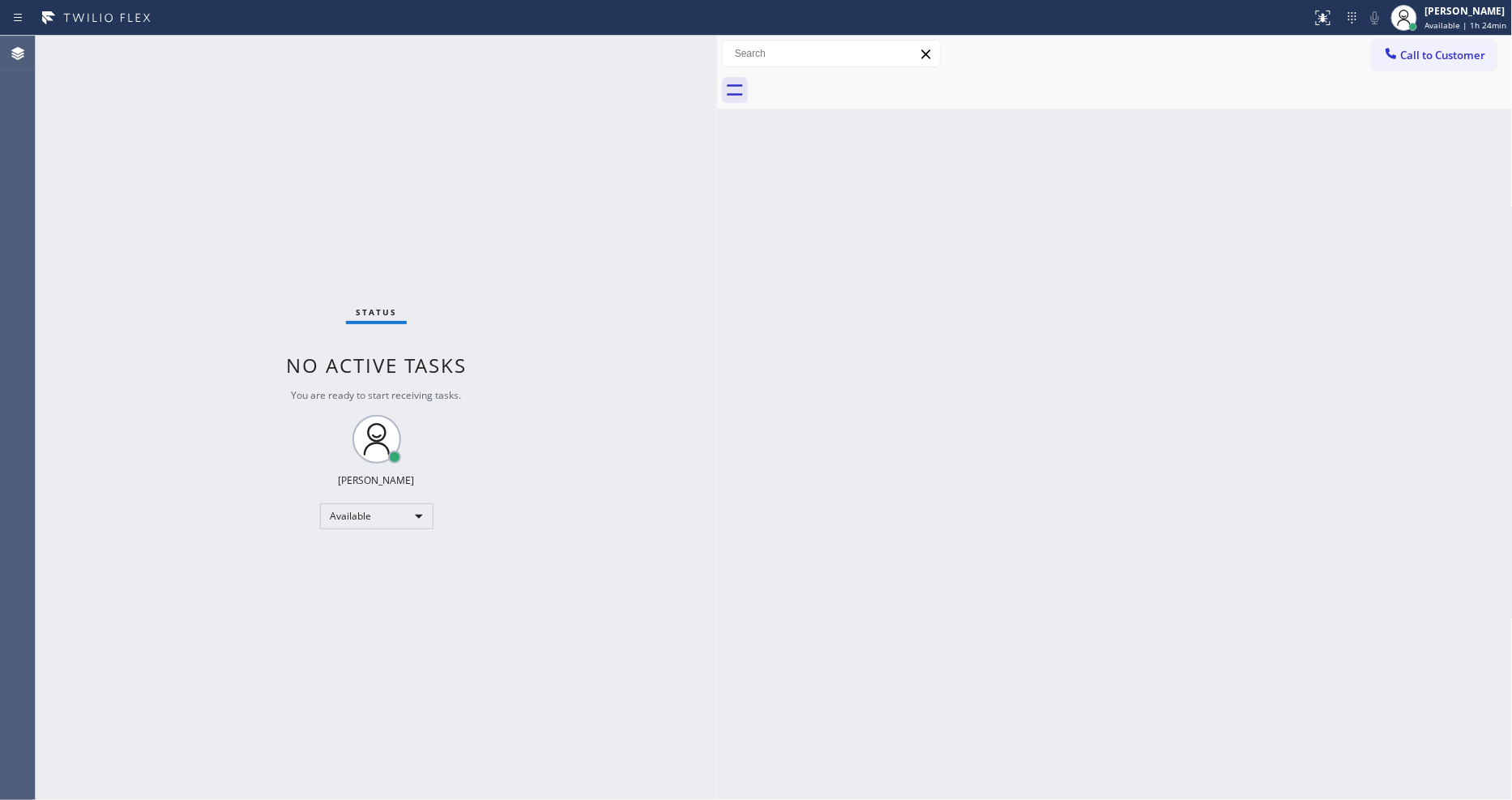
click at [816, 606] on div "Back to Dashboard Change Sender ID Customers Technicians Select a contact Outbo…" at bounding box center [1115, 418] width 796 height 765
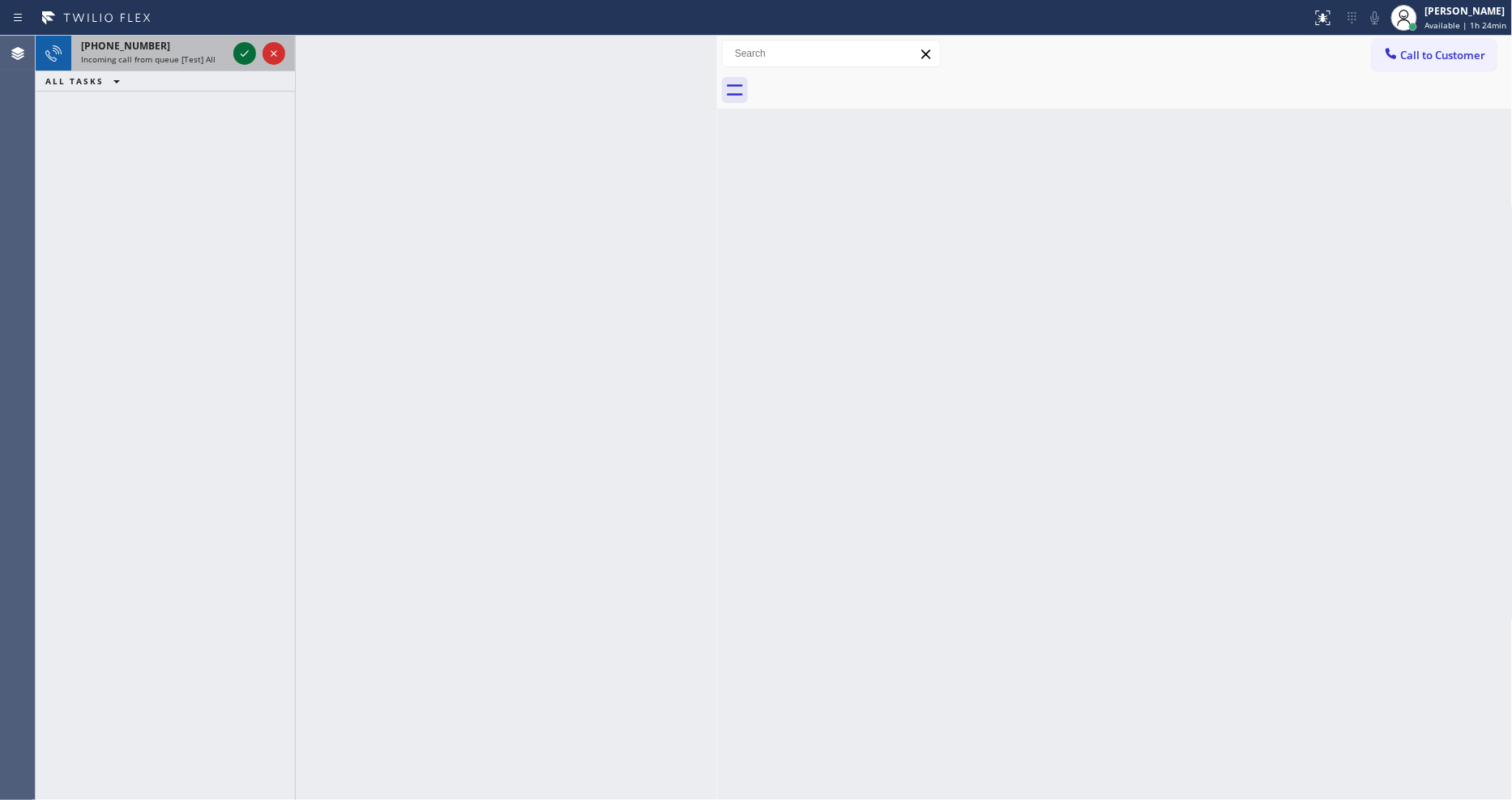
drag, startPoint x: 246, startPoint y: 42, endPoint x: 241, endPoint y: 52, distance: 11.2
click at [246, 43] on button at bounding box center [244, 53] width 23 height 23
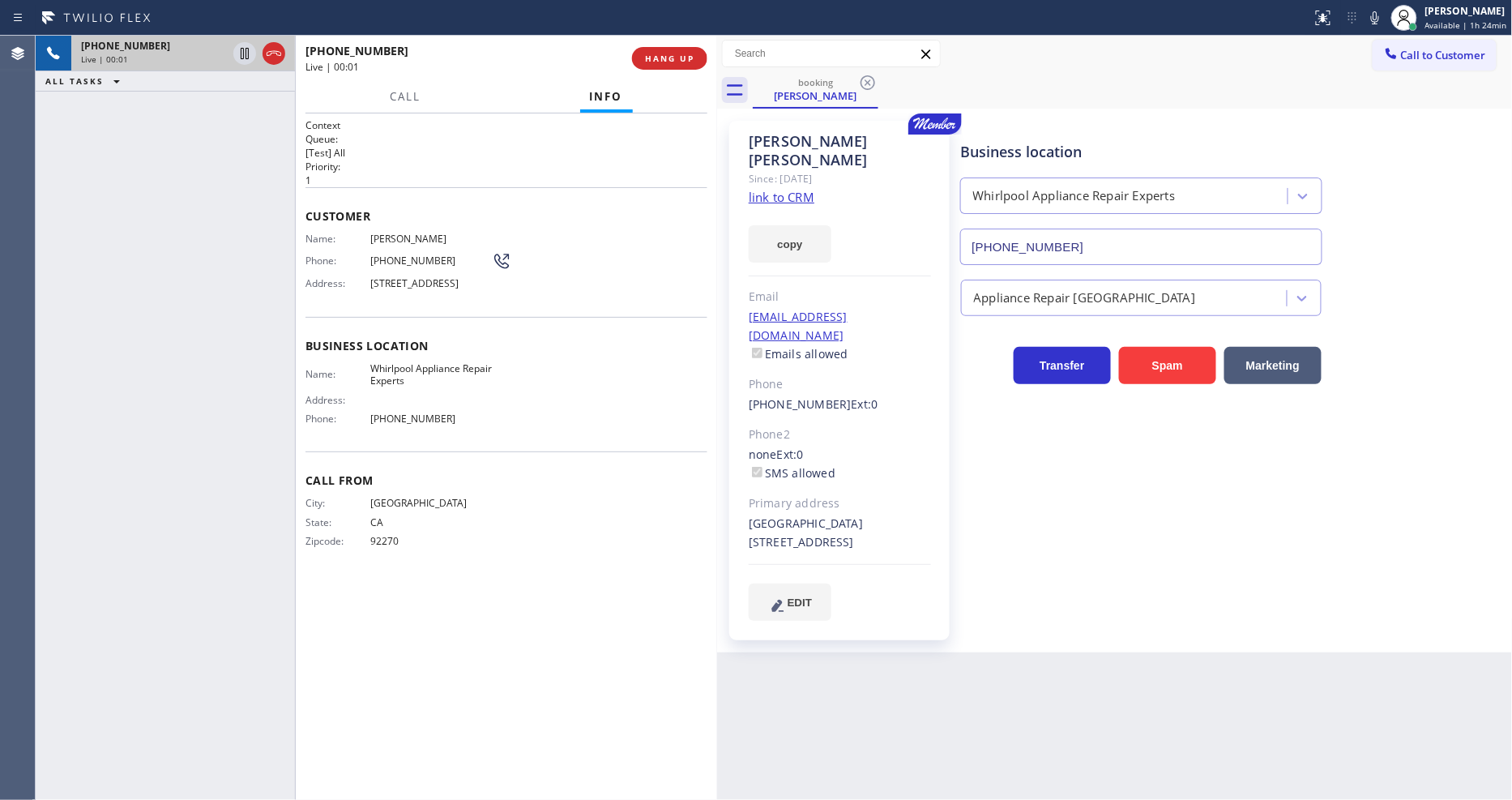
type input "(888) 716-2956"
click at [764, 189] on link "link to CRM" at bounding box center [781, 197] width 66 height 17
click at [653, 62] on span "HANG UP" at bounding box center [669, 59] width 49 height 12
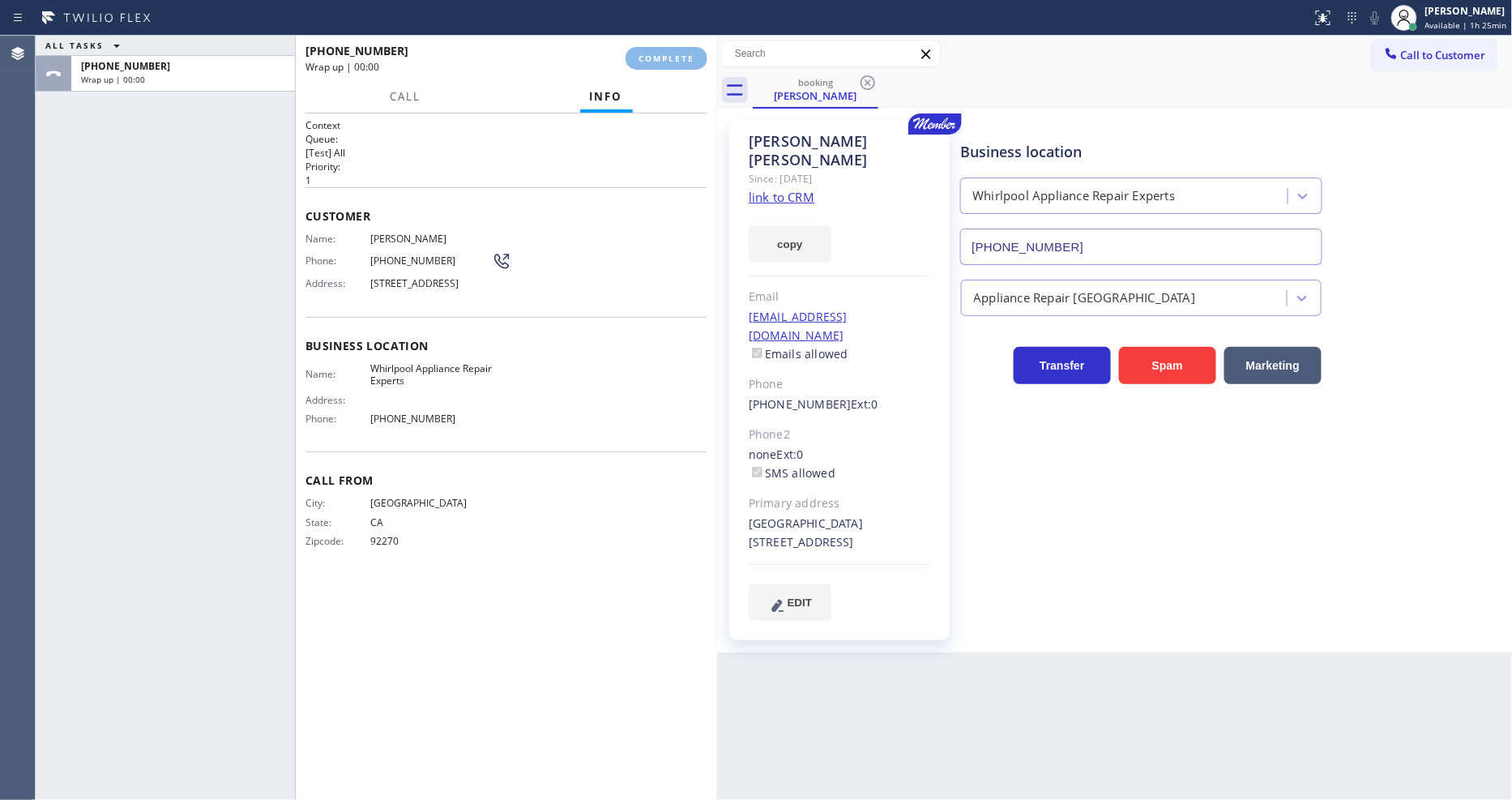
click at [555, 288] on div "Name: Kathy Ewers Phone: (760) 831-7019 Address: 6622 North Clybourn Avenue 121…" at bounding box center [507, 264] width 402 height 64
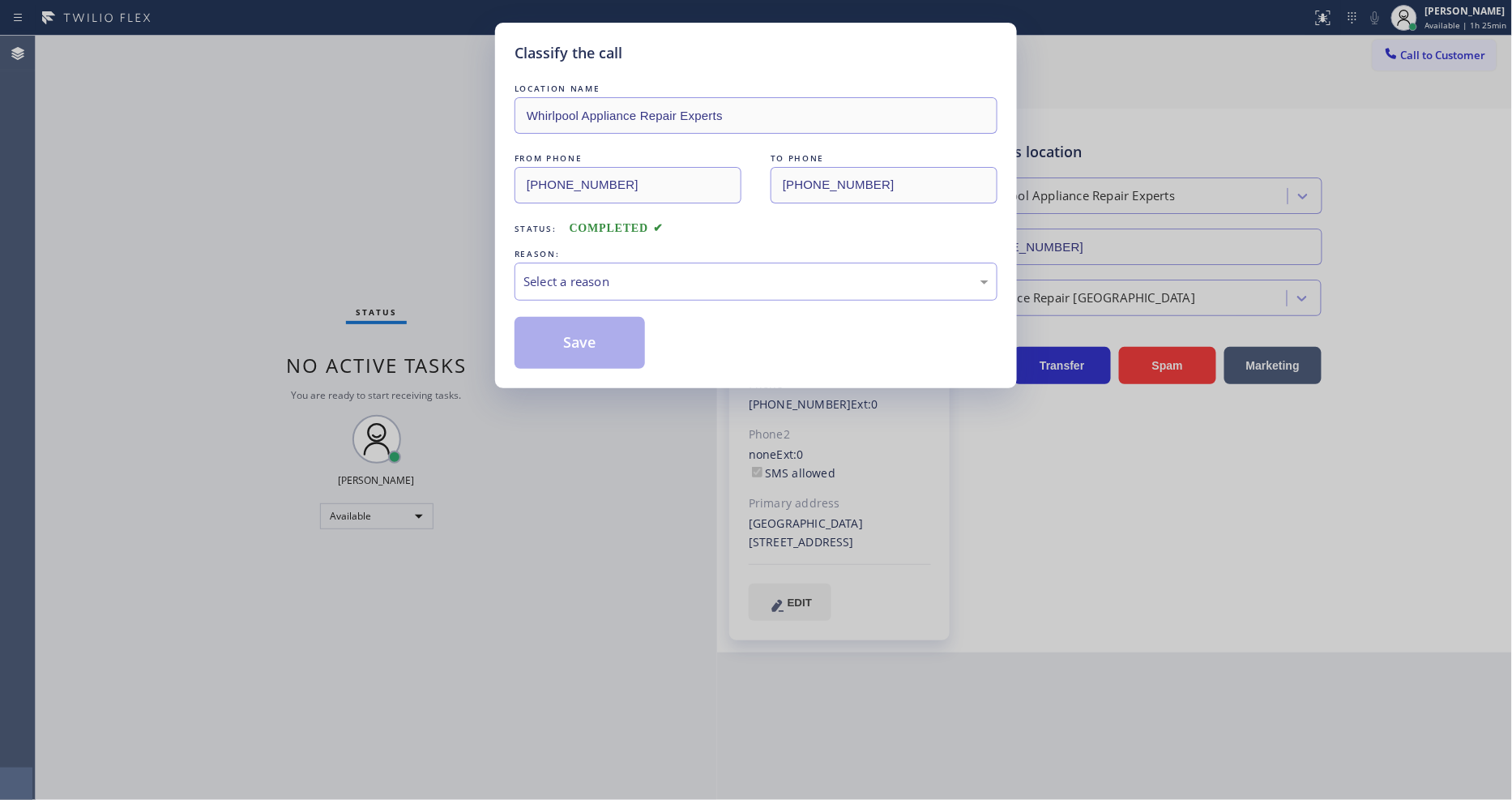
click at [555, 288] on div "Select a reason" at bounding box center [756, 281] width 483 height 38
click at [568, 323] on button "Save" at bounding box center [579, 342] width 130 height 52
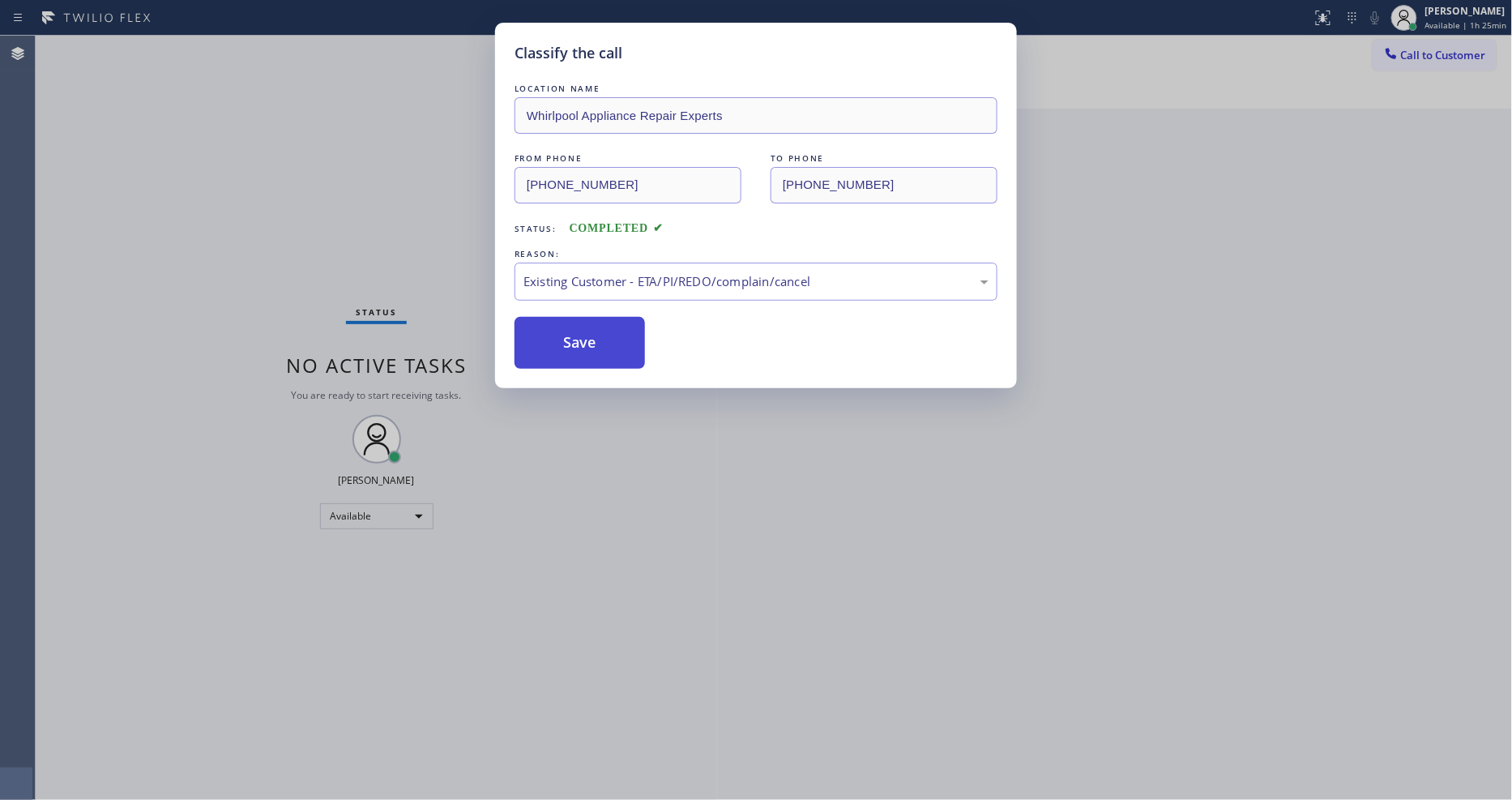
click at [568, 323] on button "Save" at bounding box center [579, 342] width 130 height 52
click at [568, 326] on button "Save" at bounding box center [579, 342] width 130 height 52
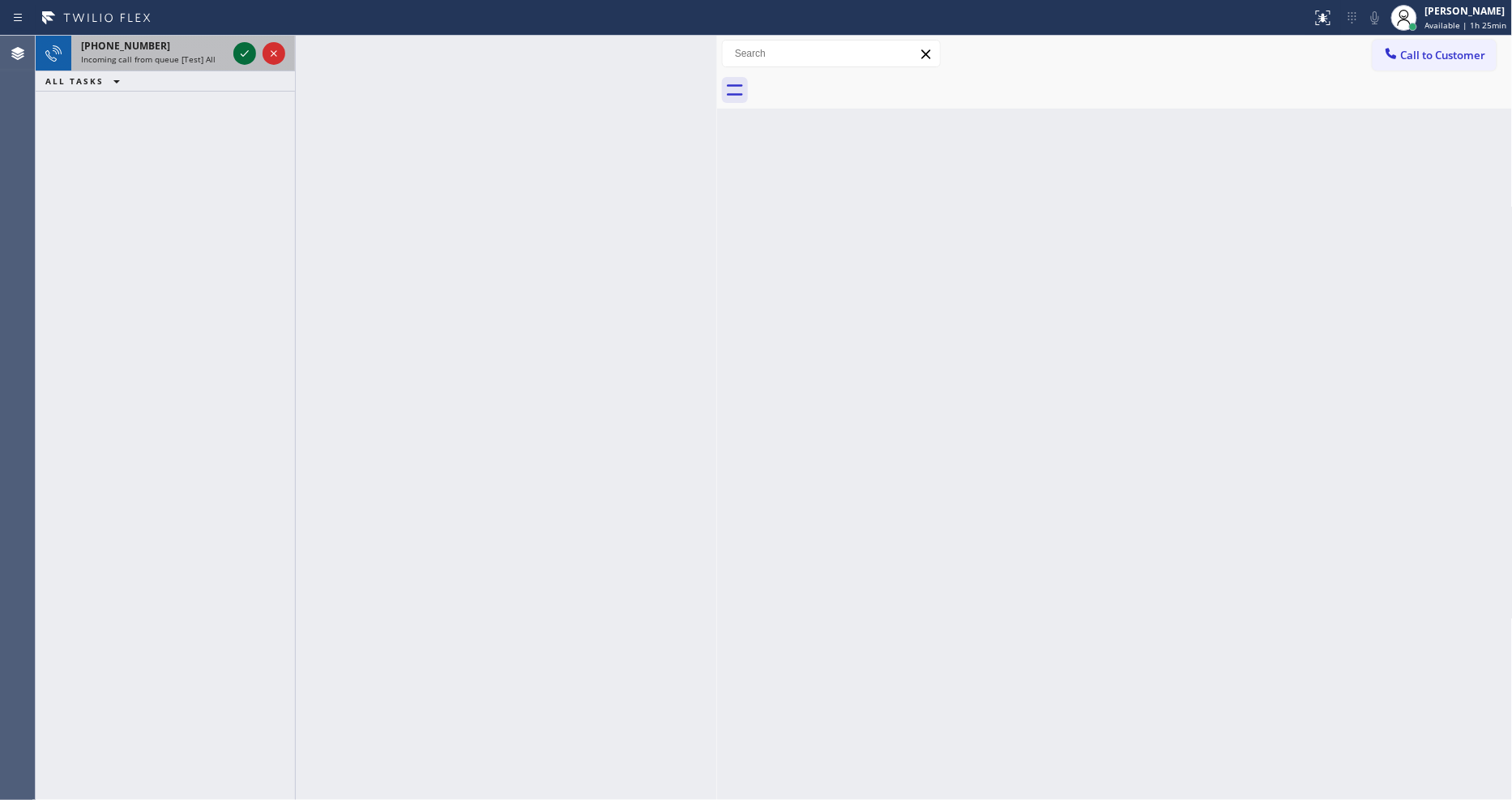
drag, startPoint x: 254, startPoint y: 59, endPoint x: 241, endPoint y: 54, distance: 13.9
click at [253, 59] on icon at bounding box center [245, 54] width 20 height 20
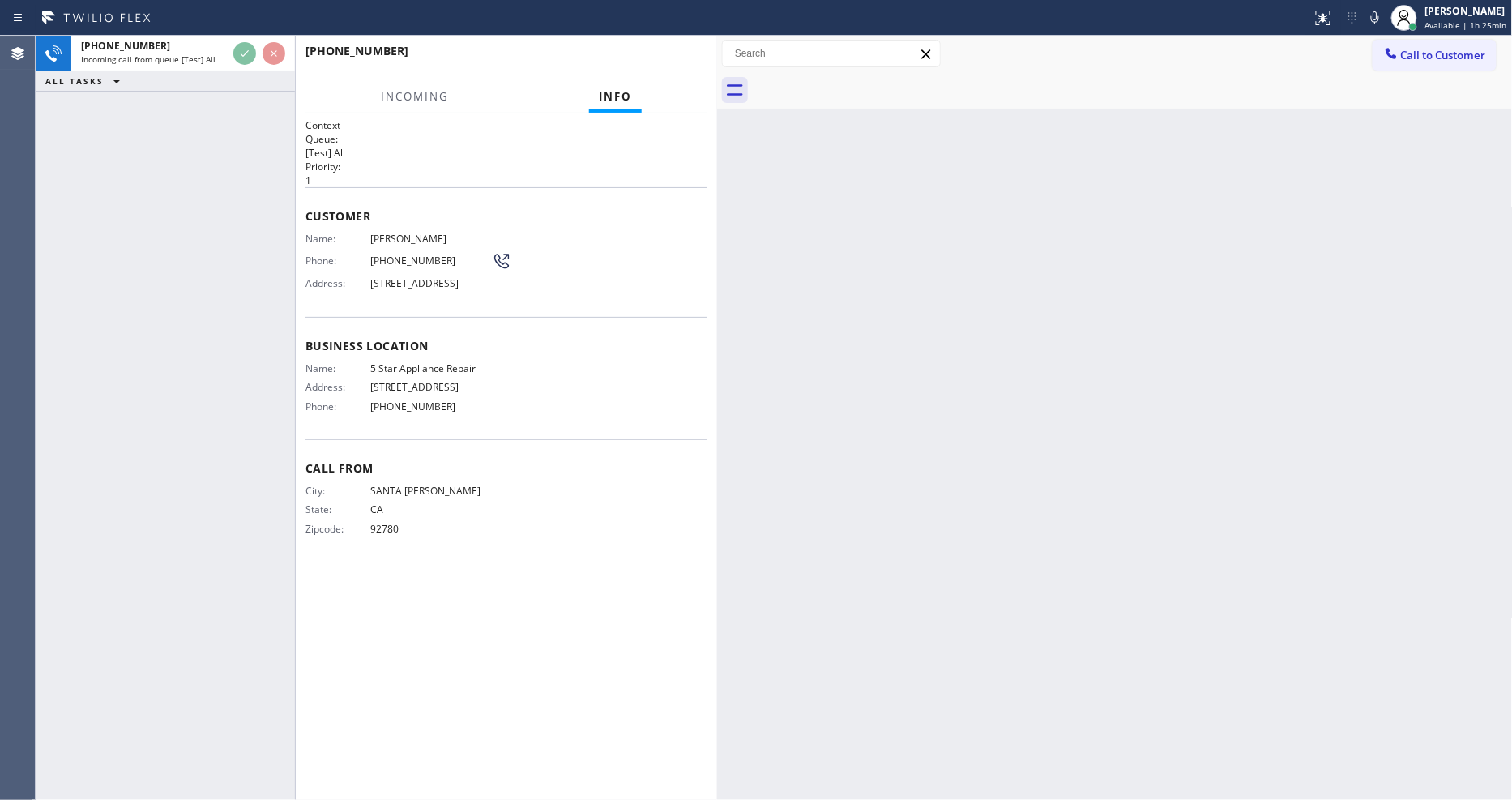
click at [483, 439] on div "Business location Name: 5 Star Appliance Repair Address: 510 Foothill Rd Phone:…" at bounding box center [507, 377] width 402 height 123
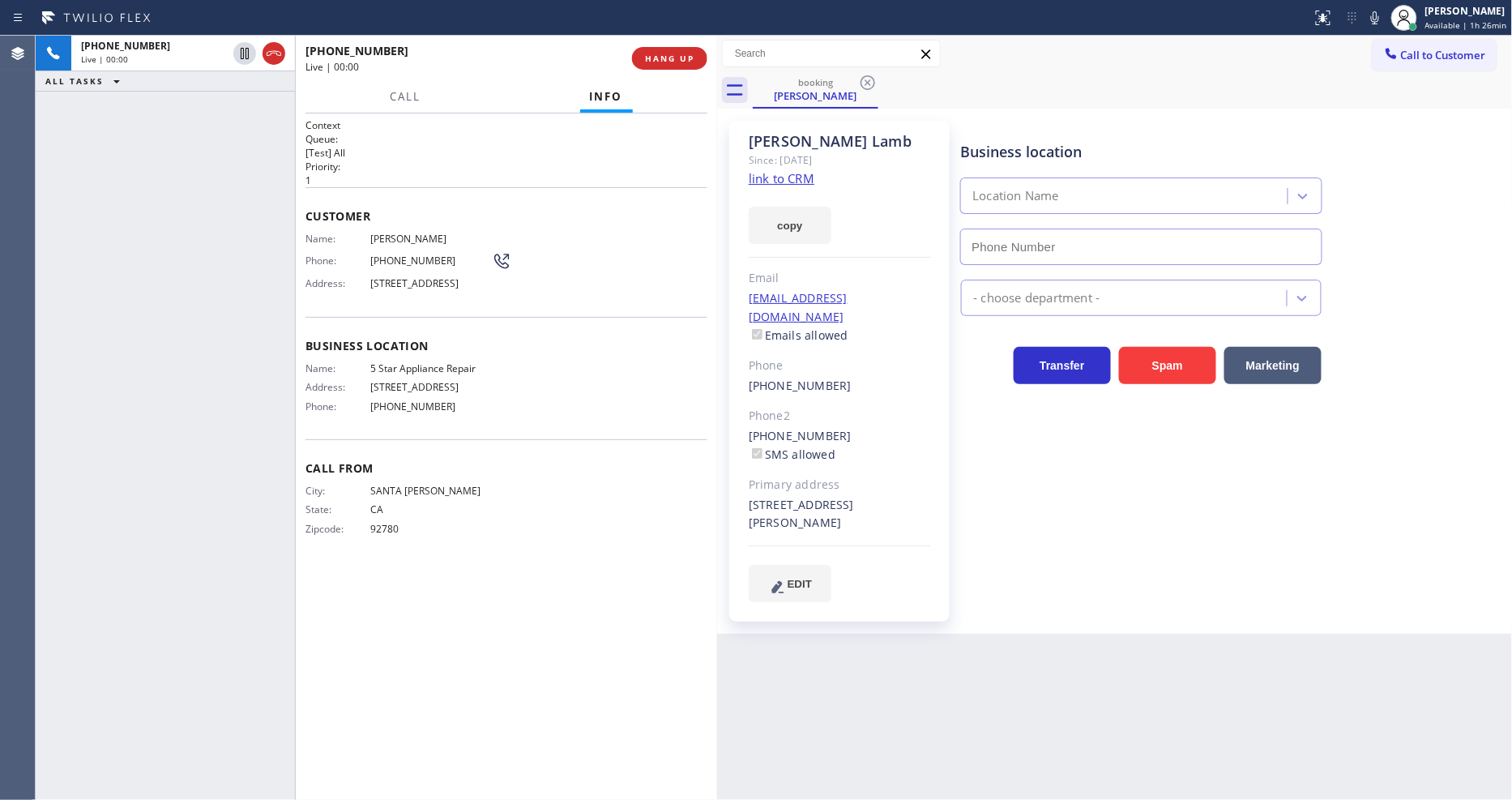
type input "[PHONE_NUMBER]"
click at [770, 179] on link "link to CRM" at bounding box center [781, 178] width 66 height 17
click at [246, 52] on icon at bounding box center [245, 54] width 20 height 20
click at [1380, 17] on icon at bounding box center [1375, 18] width 20 height 20
click at [247, 52] on icon at bounding box center [245, 54] width 20 height 20
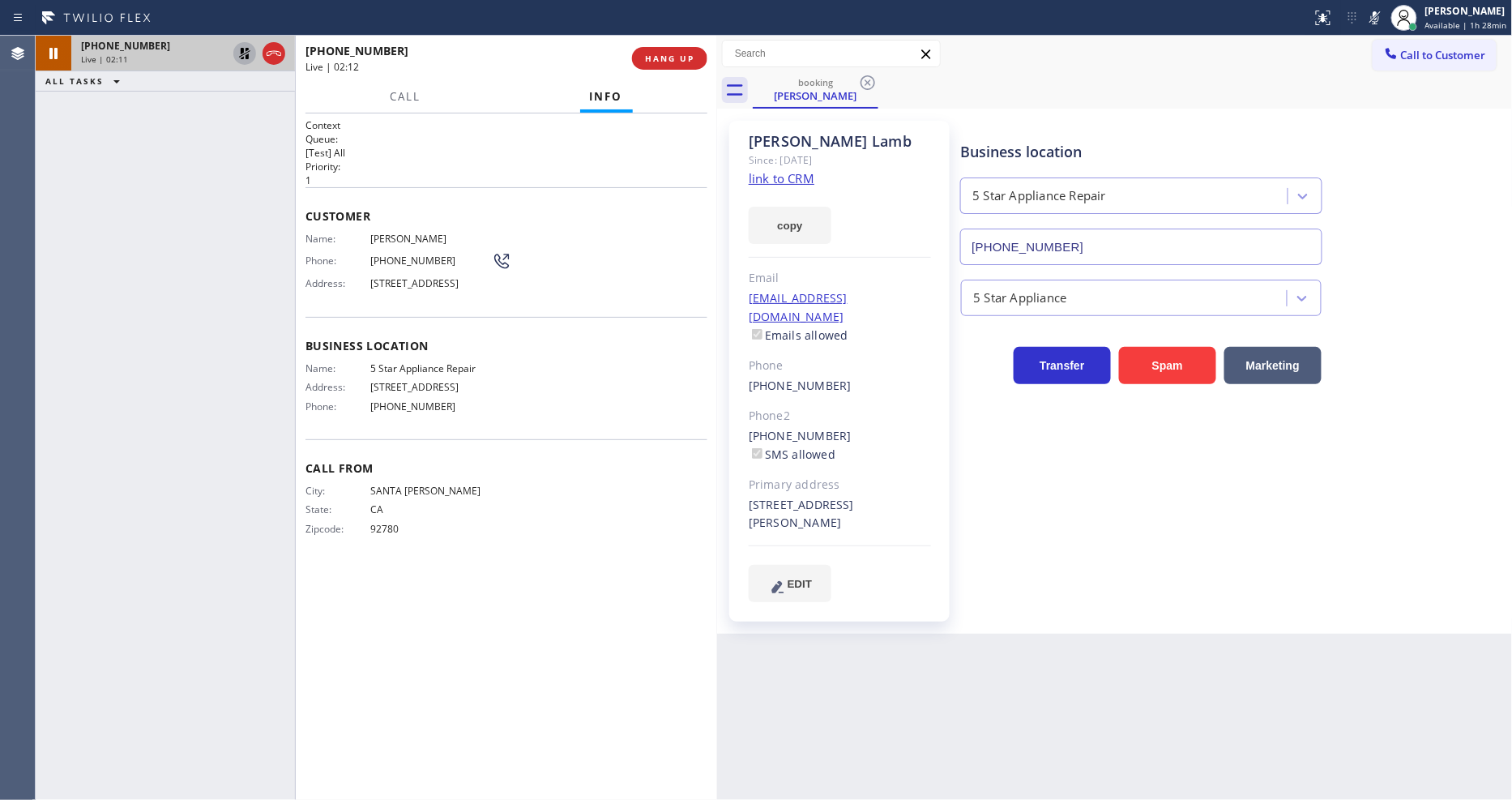
click at [244, 47] on icon at bounding box center [245, 54] width 20 height 20
click at [1373, 9] on icon at bounding box center [1375, 18] width 20 height 20
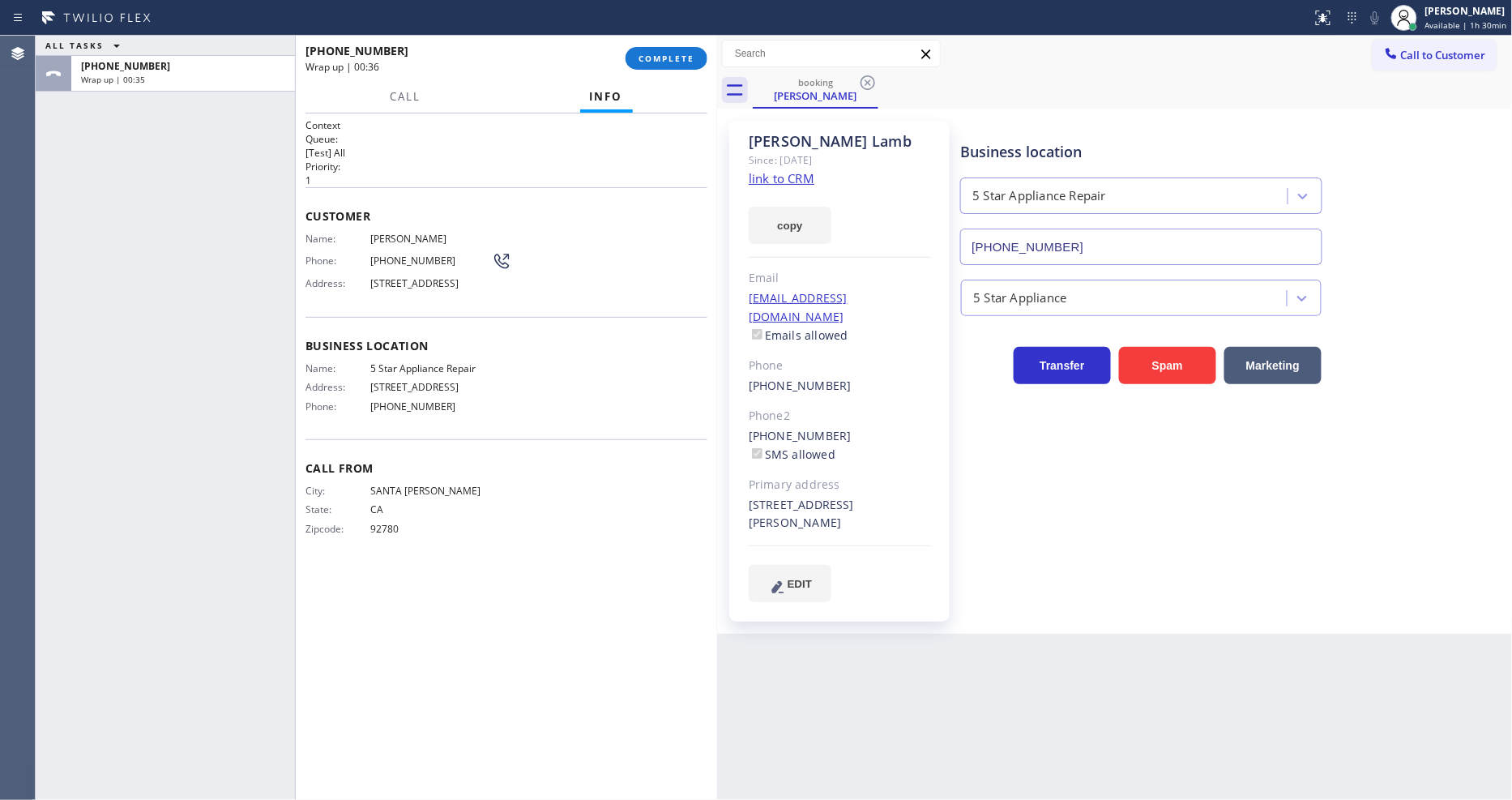
click at [1110, 568] on div "Business location 5 Star Appliance Repair (855) 731-4952 5 Star Appliance Trans…" at bounding box center [1233, 361] width 551 height 473
click at [667, 61] on span "COMPLETE" at bounding box center [666, 59] width 56 height 12
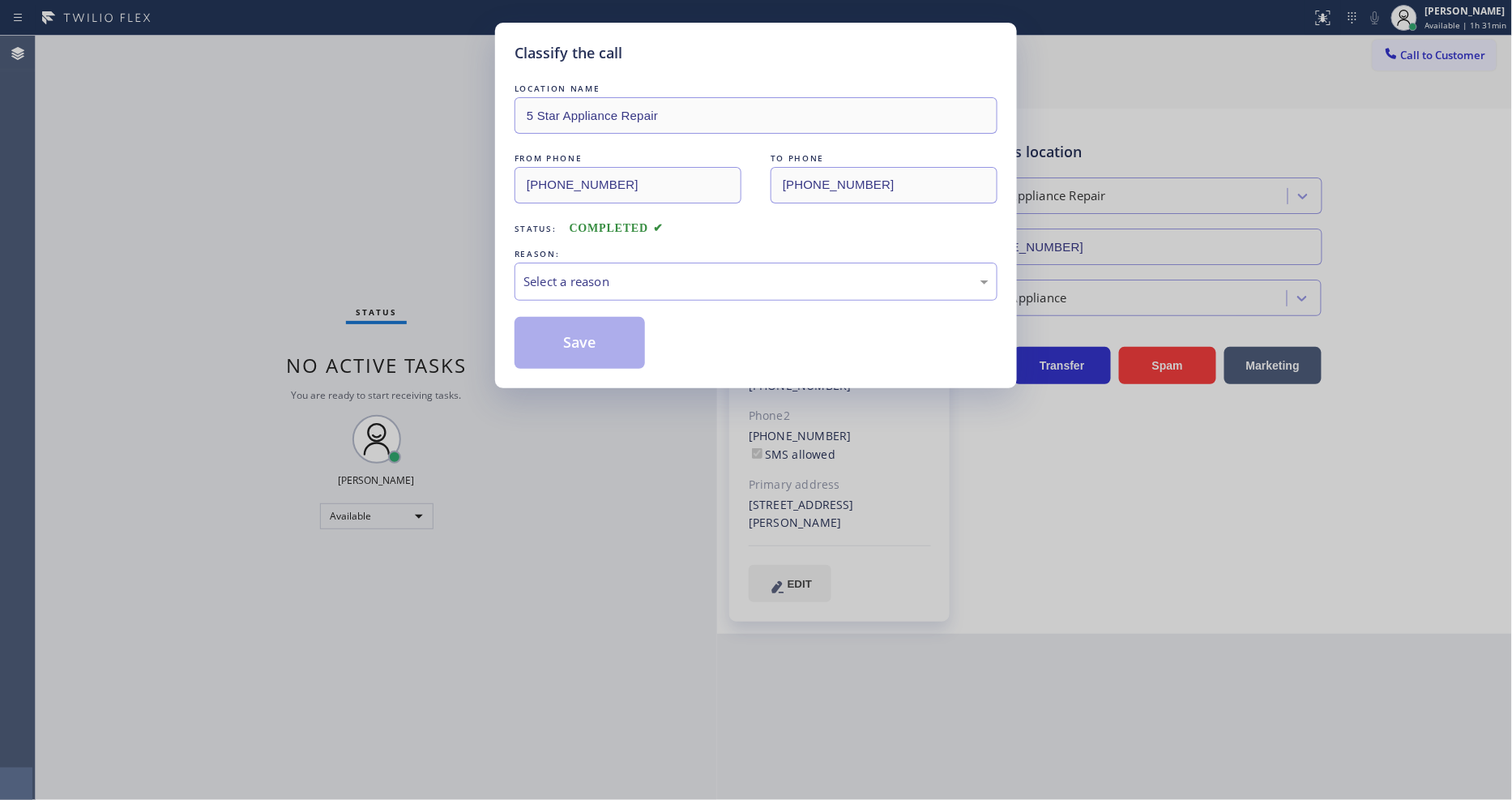
click at [606, 263] on div "Select a reason" at bounding box center [756, 281] width 483 height 38
click at [584, 335] on button "Save" at bounding box center [579, 342] width 130 height 52
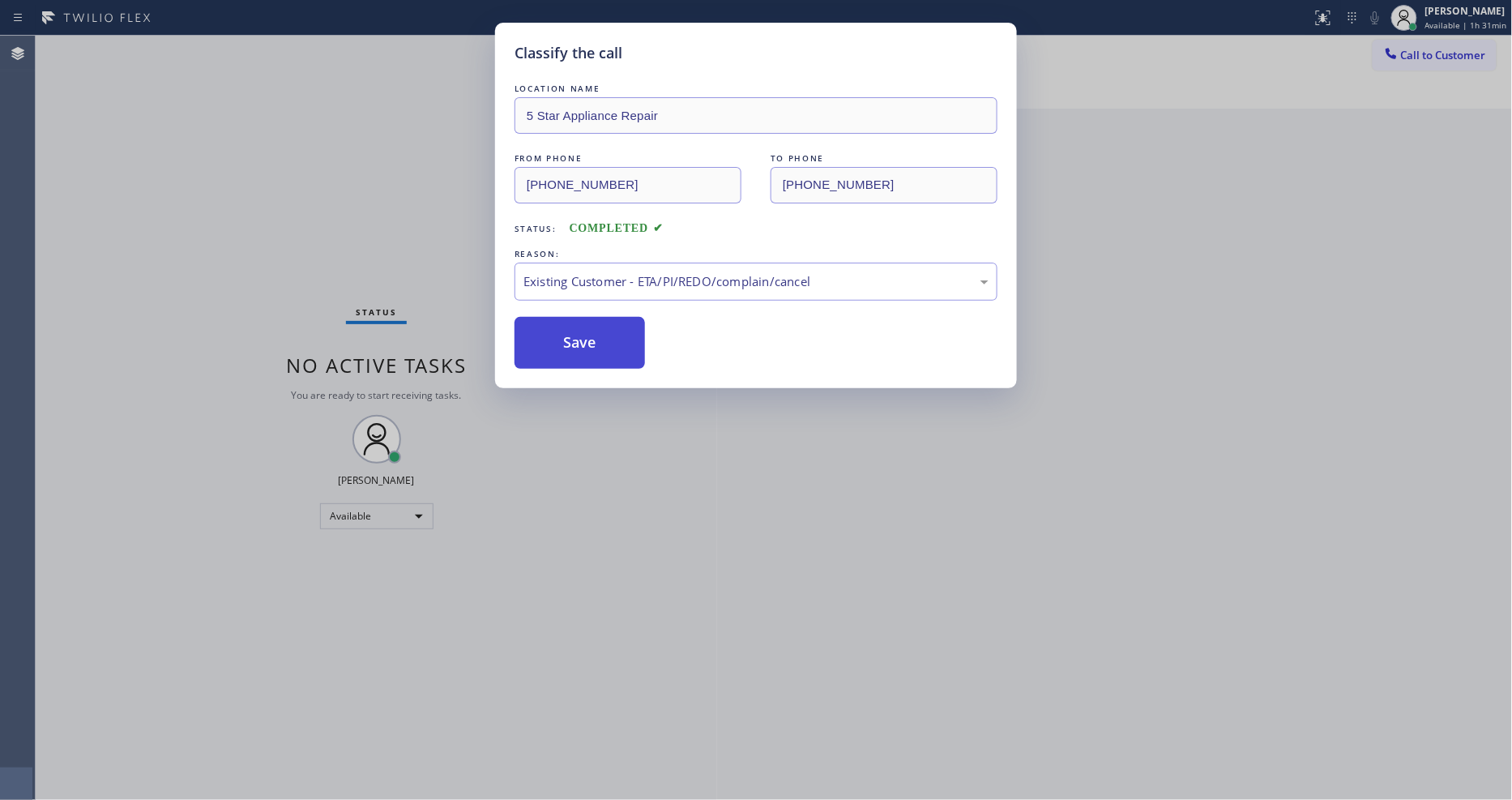
click at [584, 335] on button "Save" at bounding box center [579, 342] width 130 height 52
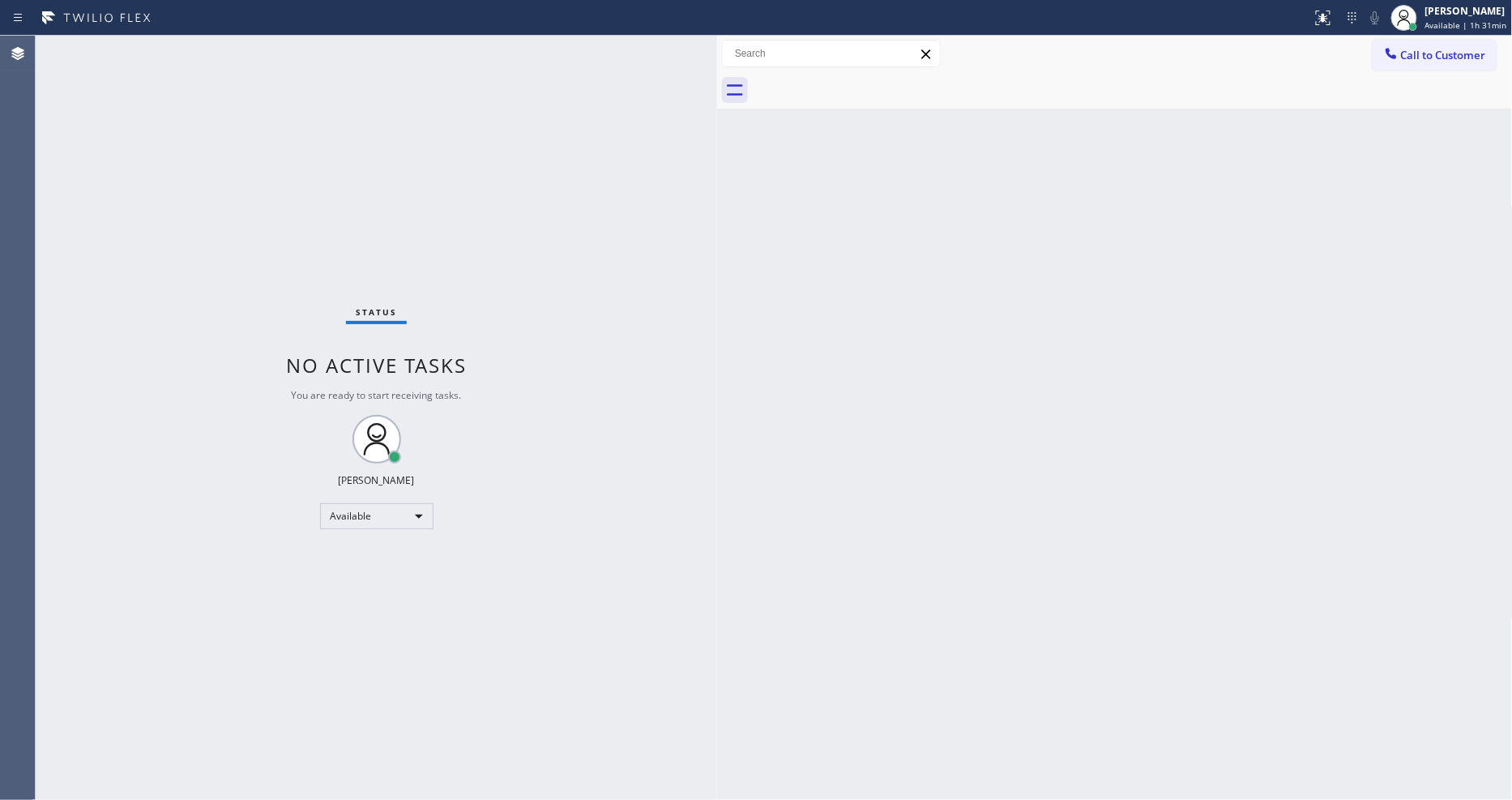
click at [238, 175] on div "Status No active tasks You are ready to start receiving tasks. [PERSON_NAME] Av…" at bounding box center [375, 418] width 681 height 765
drag, startPoint x: 499, startPoint y: 798, endPoint x: 526, endPoint y: 726, distance: 76.9
click at [499, 798] on div "Status No active tasks You are ready to start receiving tasks. [PERSON_NAME] Av…" at bounding box center [375, 418] width 681 height 765
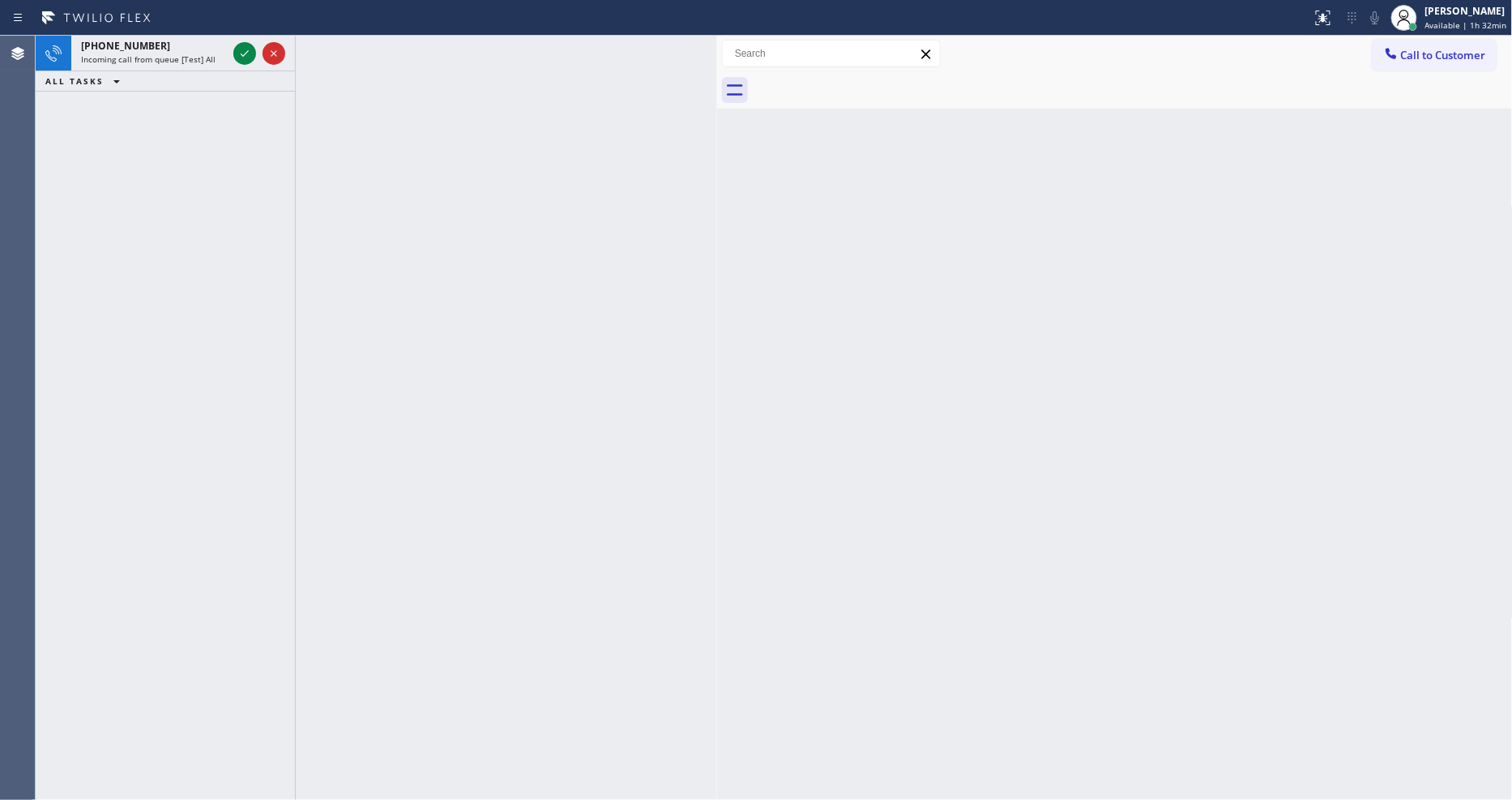
click at [240, 54] on icon at bounding box center [245, 54] width 20 height 20
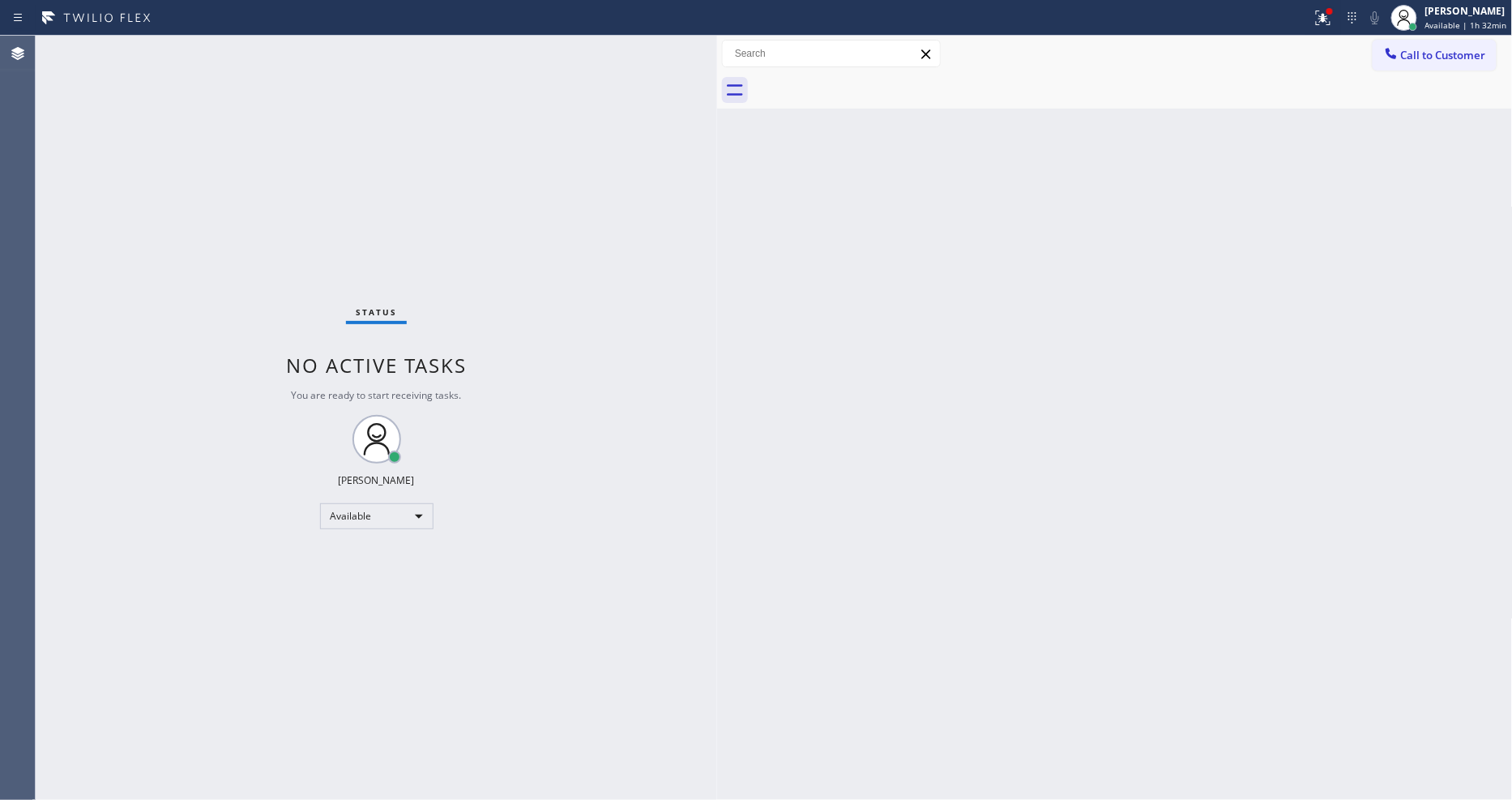
click at [1363, 489] on div "Back to Dashboard Change Sender ID Customers Technicians Select a contact Outbo…" at bounding box center [1115, 418] width 796 height 765
drag, startPoint x: 766, startPoint y: 400, endPoint x: 907, endPoint y: 18, distance: 407.2
click at [766, 399] on div "Back to Dashboard Change Sender ID Customers Technicians Select a contact Outbo…" at bounding box center [1115, 418] width 796 height 765
drag, startPoint x: 1132, startPoint y: 622, endPoint x: 904, endPoint y: 535, distance: 244.0
click at [1132, 622] on div "Back to Dashboard Change Sender ID Customers Technicians Select a contact Outbo…" at bounding box center [1115, 418] width 796 height 765
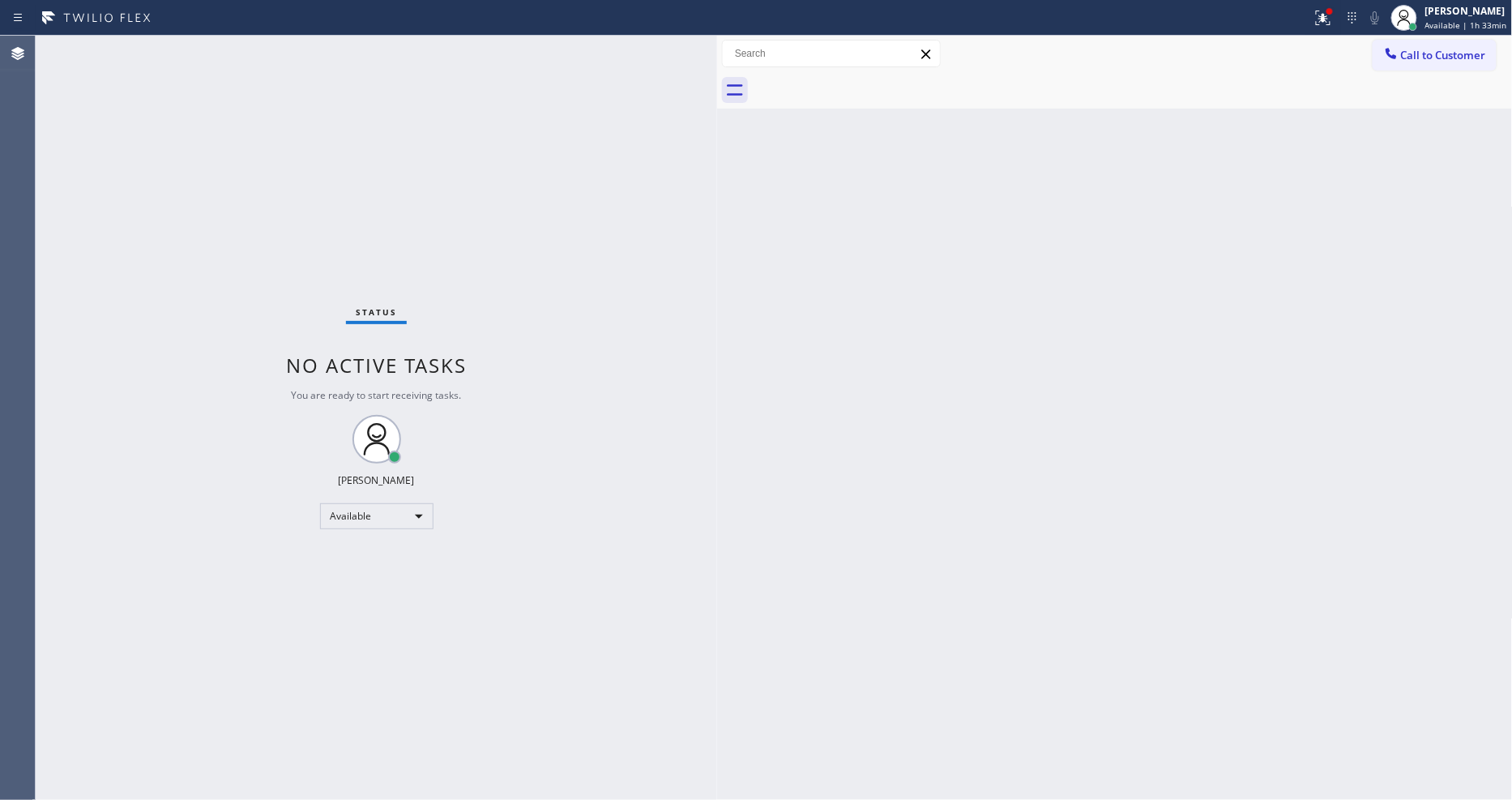
click at [1384, 452] on div "Back to Dashboard Change Sender ID Customers Technicians Select a contact Outbo…" at bounding box center [1115, 418] width 796 height 765
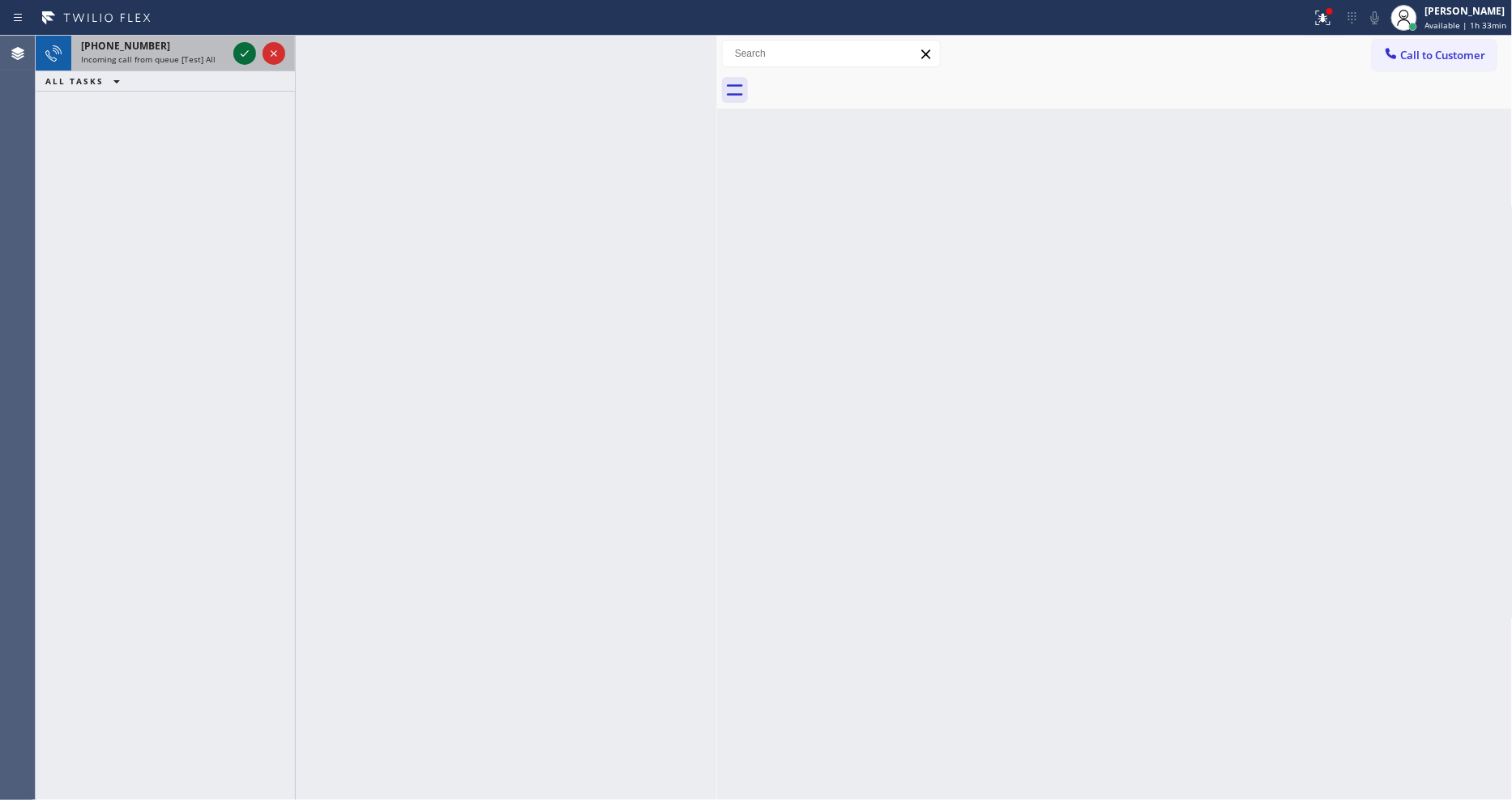
click at [240, 46] on icon at bounding box center [245, 54] width 20 height 20
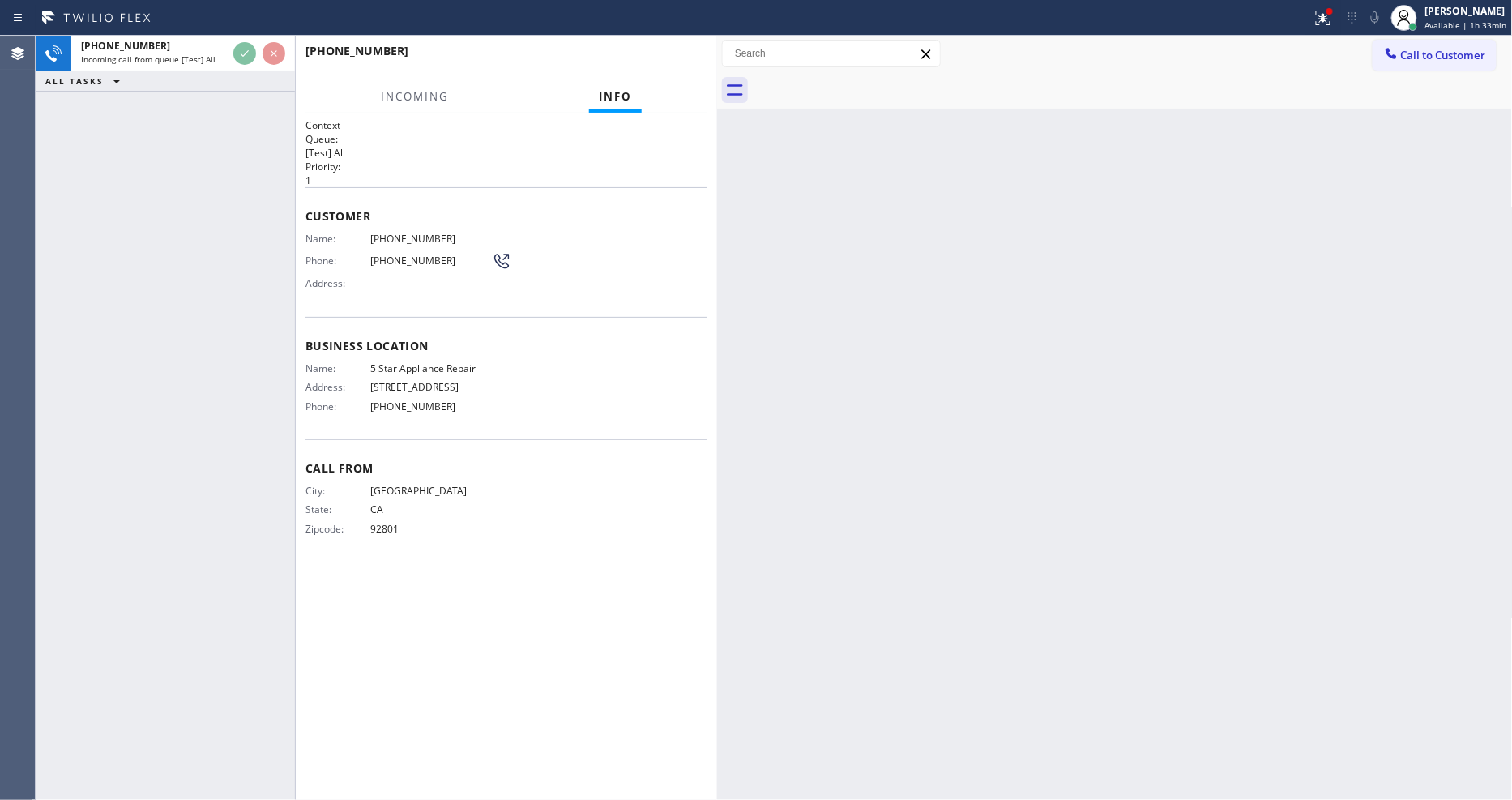
click at [193, 156] on div "+17149166635 Incoming call from queue [Test] All ALL TASKS ALL TASKS ACTIVE TAS…" at bounding box center [165, 418] width 260 height 765
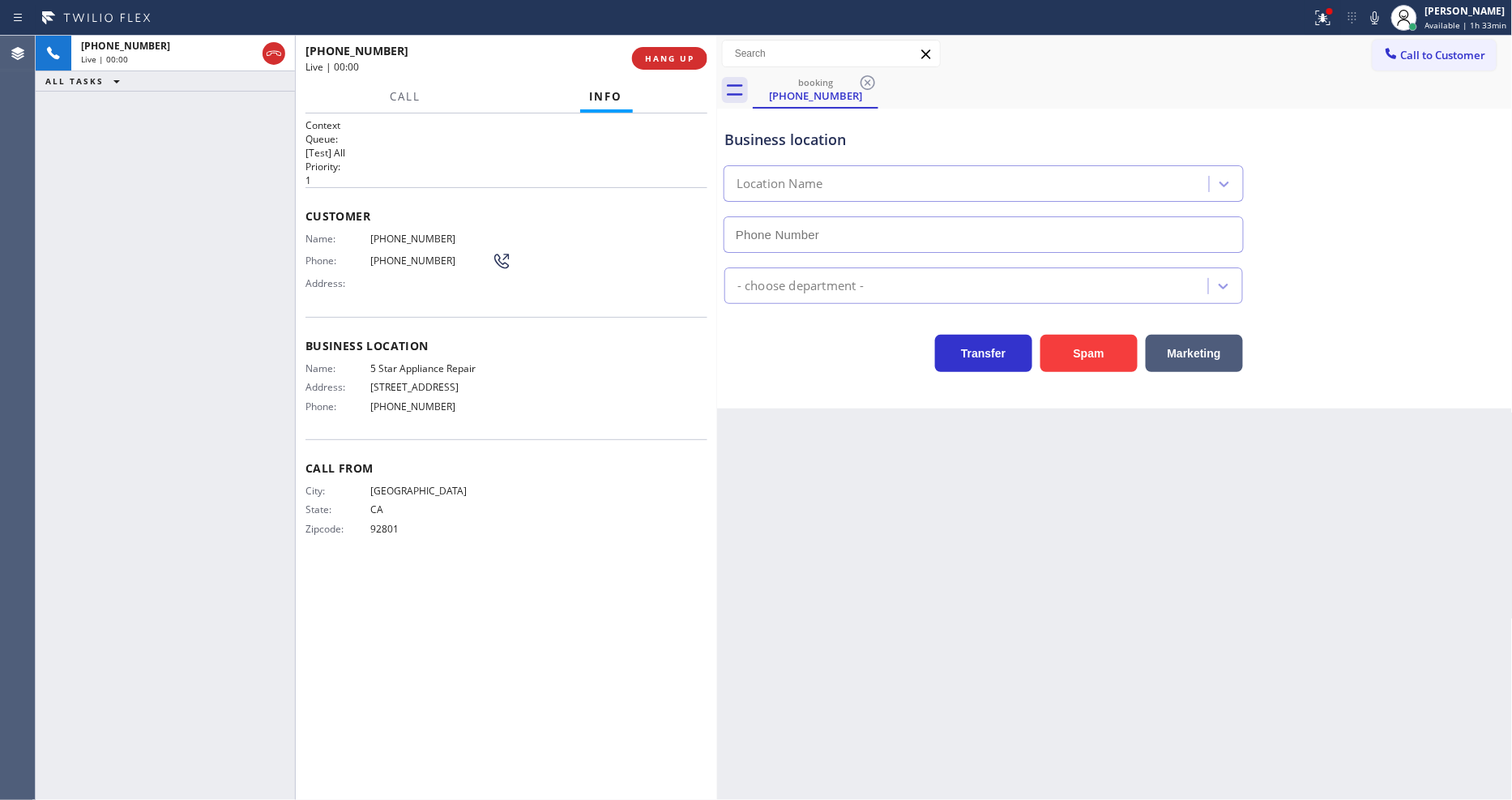
type input "[PHONE_NUMBER]"
click at [1379, 21] on icon at bounding box center [1375, 18] width 8 height 13
click at [447, 363] on span "5 Star Appliance Repair" at bounding box center [431, 369] width 122 height 12
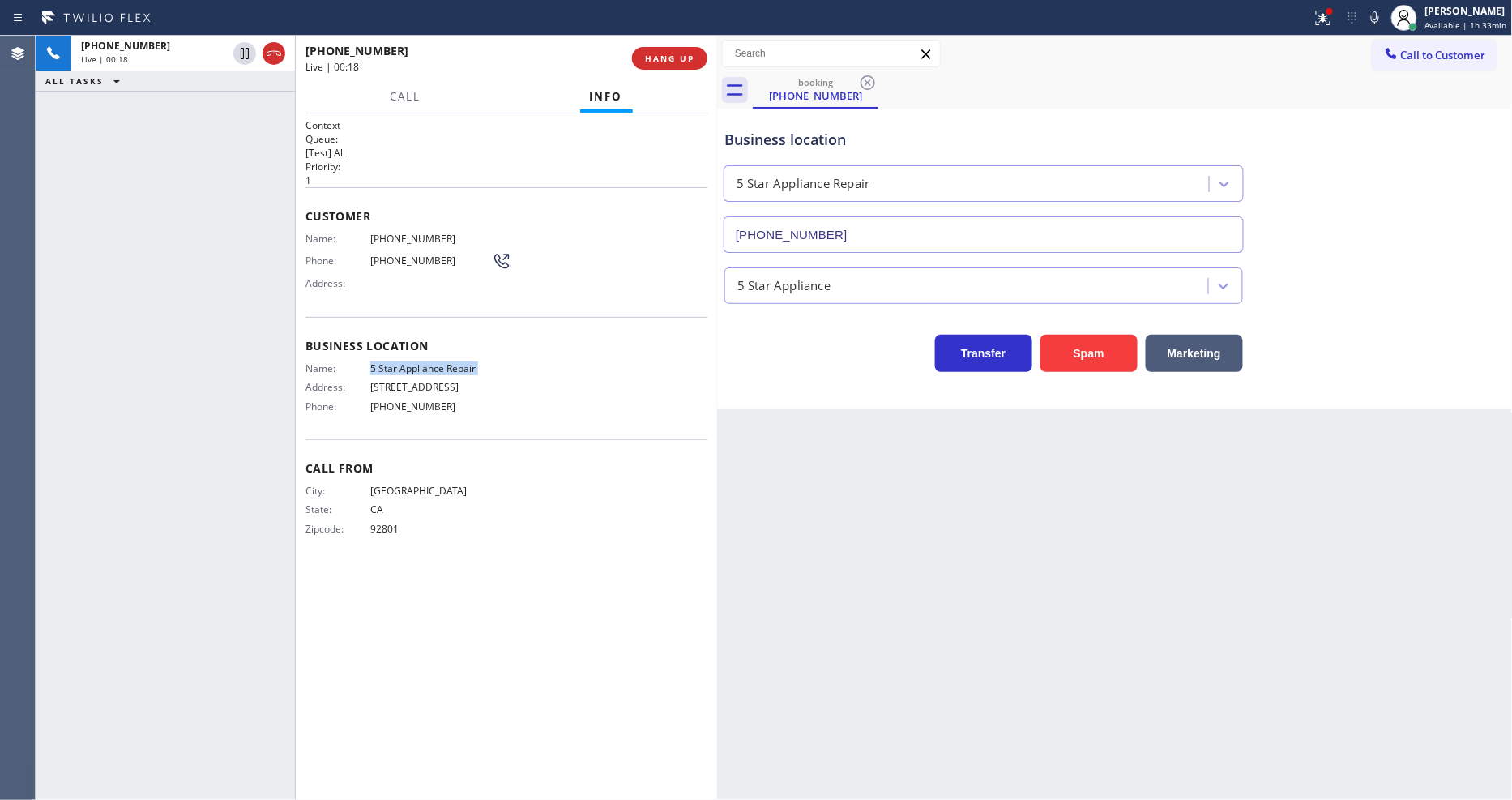
click at [447, 363] on span "5 Star Appliance Repair" at bounding box center [431, 369] width 122 height 12
click at [391, 232] on span "(714) 916-6635" at bounding box center [431, 238] width 122 height 12
click at [243, 52] on icon at bounding box center [245, 54] width 20 height 20
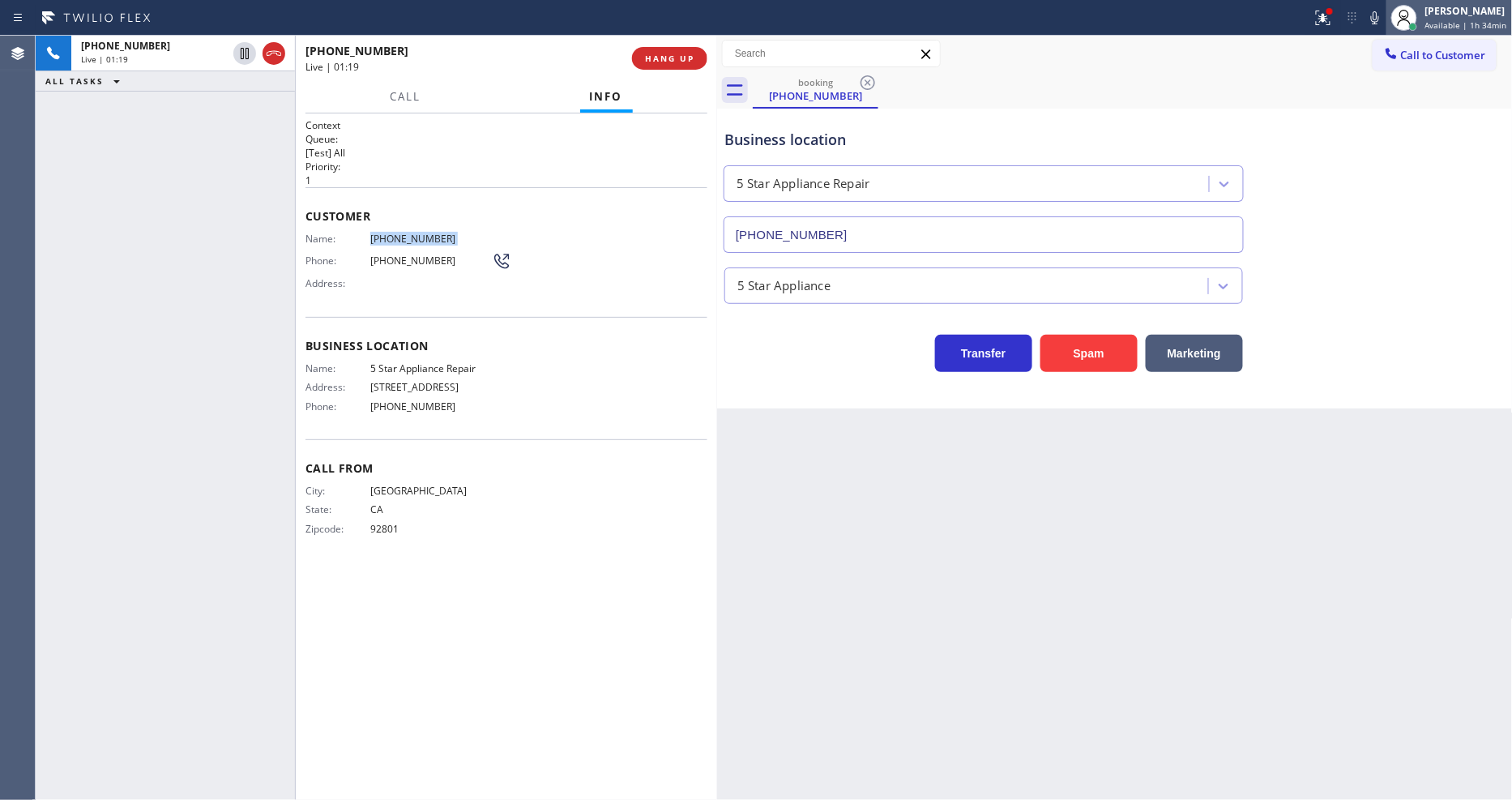
click at [1390, 19] on div "Status report Issue detected This issue could affect your workflow. Please cont…" at bounding box center [1408, 18] width 207 height 35
click at [1385, 18] on icon at bounding box center [1375, 18] width 20 height 20
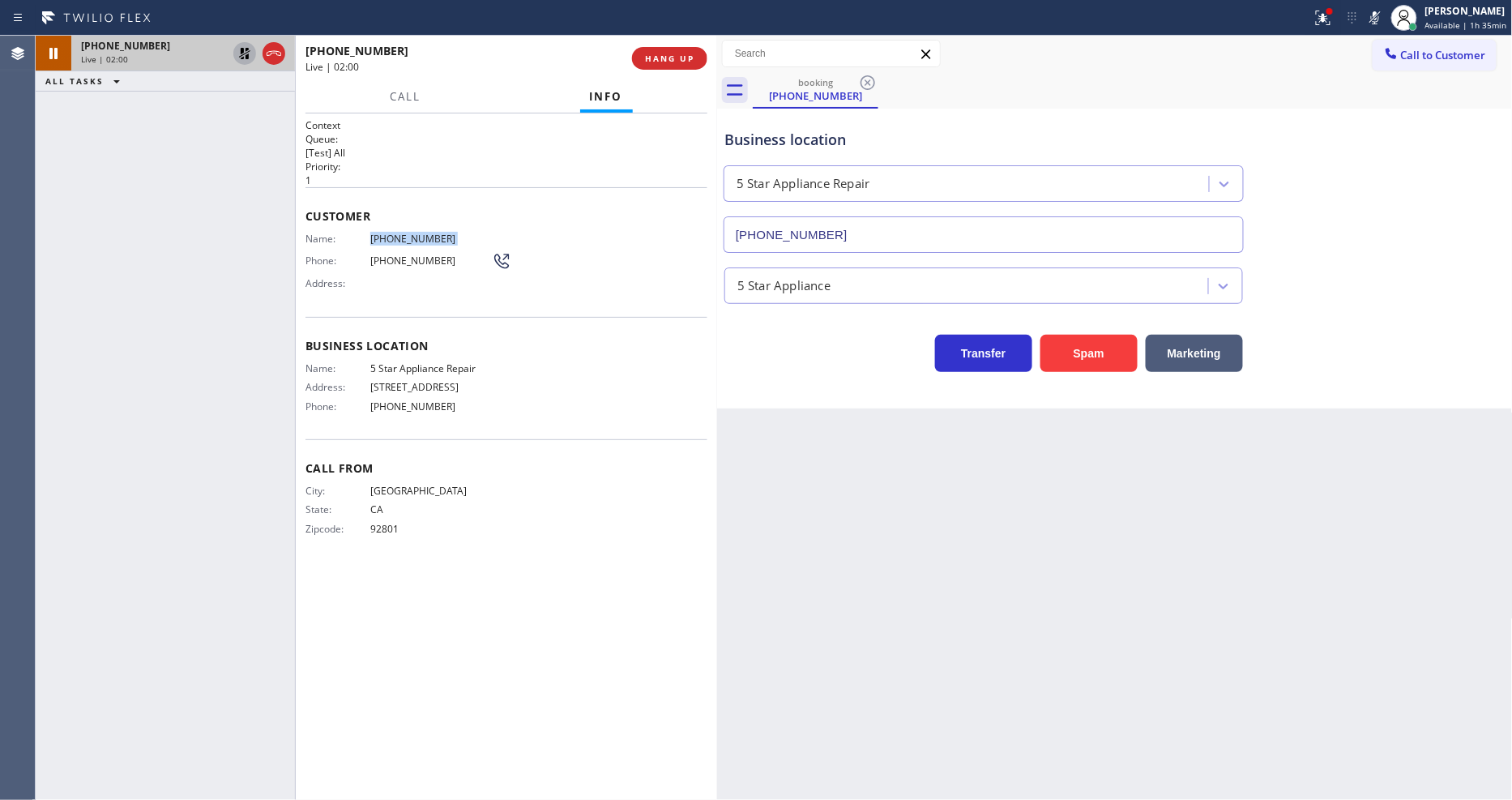
click at [243, 49] on icon at bounding box center [245, 54] width 12 height 12
click at [1378, 12] on icon at bounding box center [1375, 18] width 8 height 13
click at [1313, 17] on div at bounding box center [1323, 18] width 35 height 20
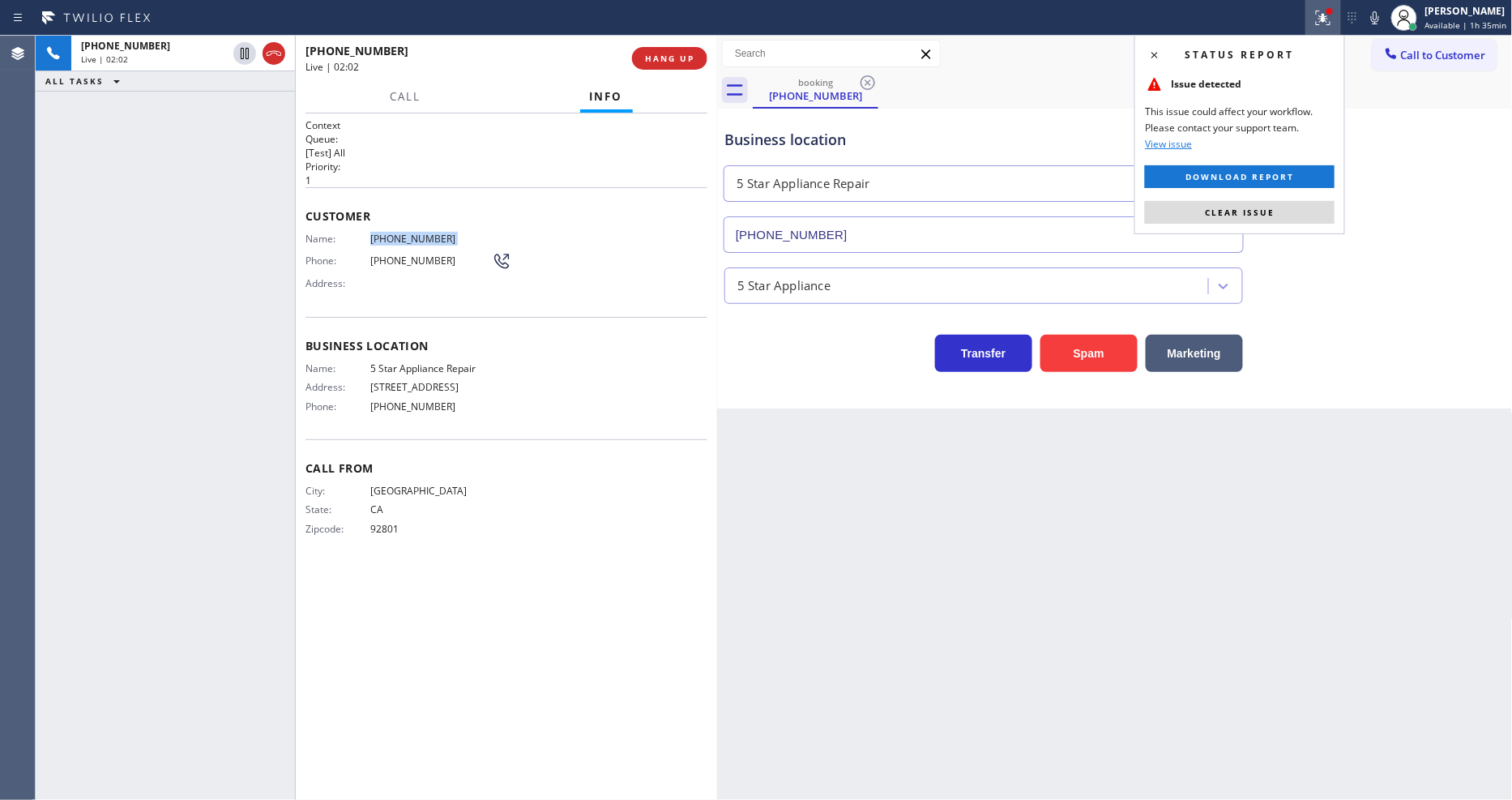
click at [1279, 209] on button "Clear issue" at bounding box center [1239, 212] width 189 height 23
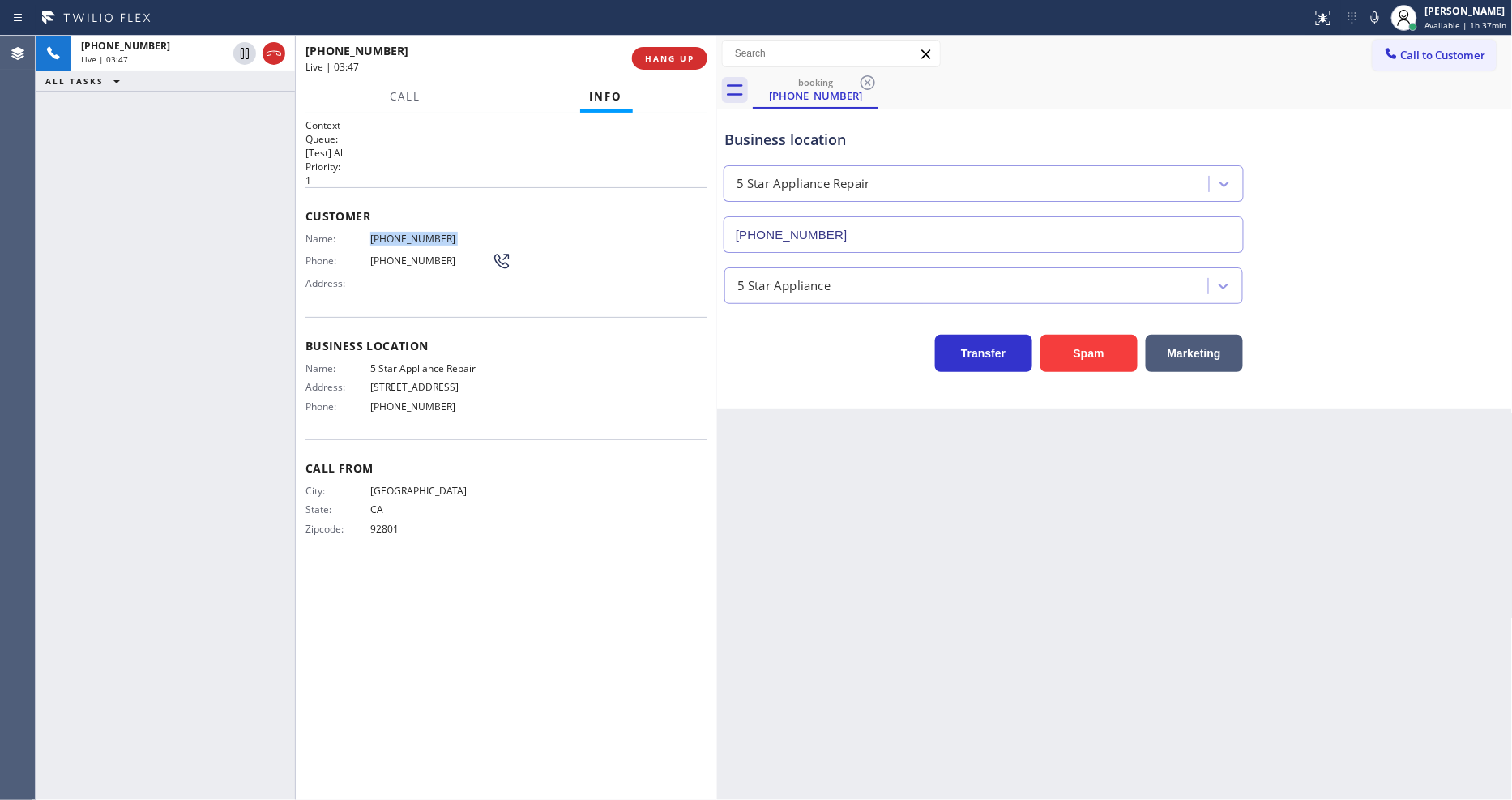
click at [1374, 25] on icon at bounding box center [1375, 18] width 20 height 20
click at [1378, 23] on icon at bounding box center [1375, 18] width 8 height 13
click at [516, 597] on div "Context Queue: [Test] All Priority: 1 Customer Name: (714) 916-6635 Phone: (714…" at bounding box center [507, 457] width 402 height 676
click at [1325, 570] on div "Back to Dashboard Change Sender ID Customers Technicians Select a contact Outbo…" at bounding box center [1115, 418] width 796 height 765
click at [470, 503] on span "CA" at bounding box center [431, 509] width 122 height 12
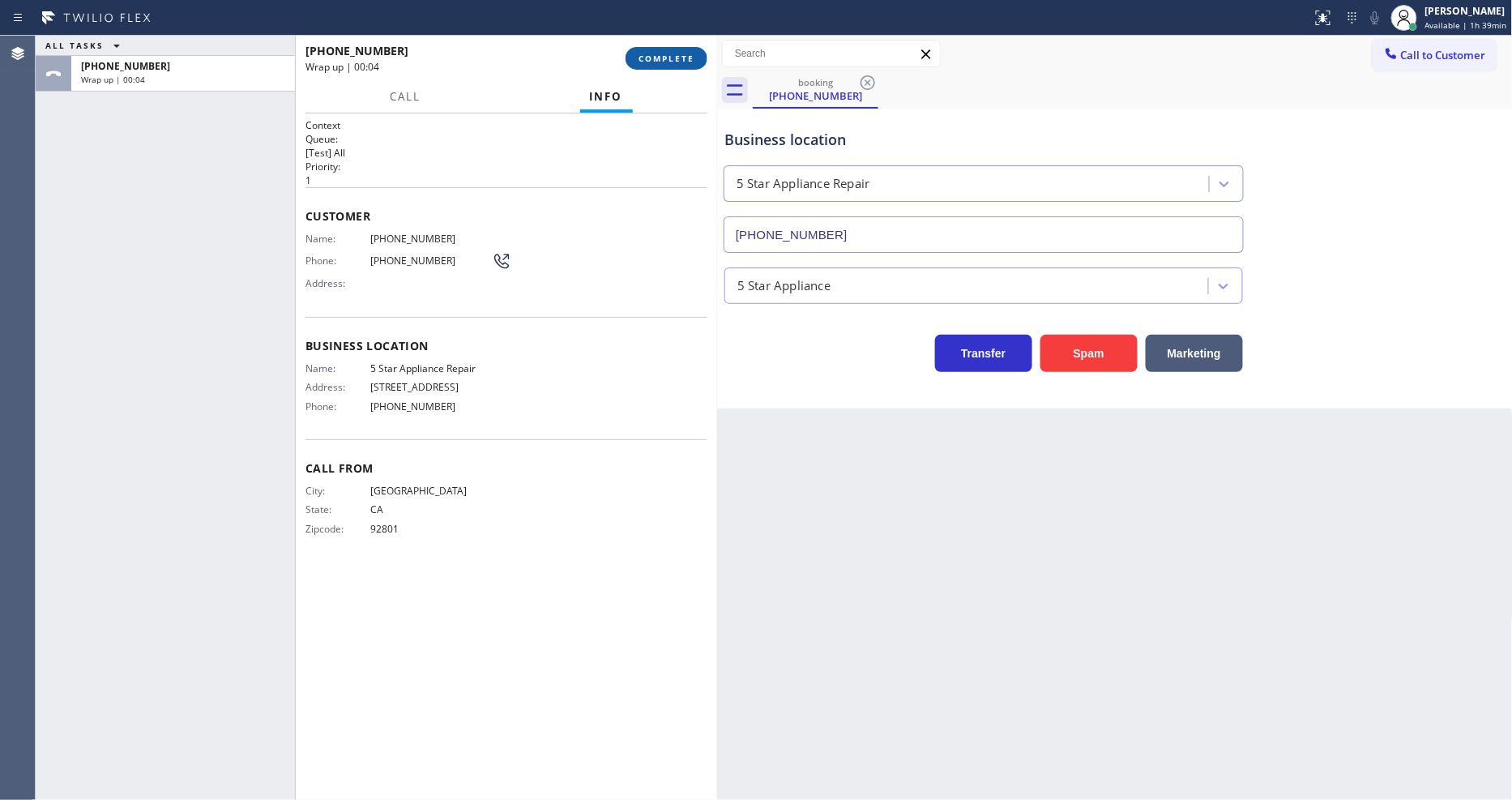
click at [666, 61] on span "COMPLETE" at bounding box center [666, 59] width 56 height 12
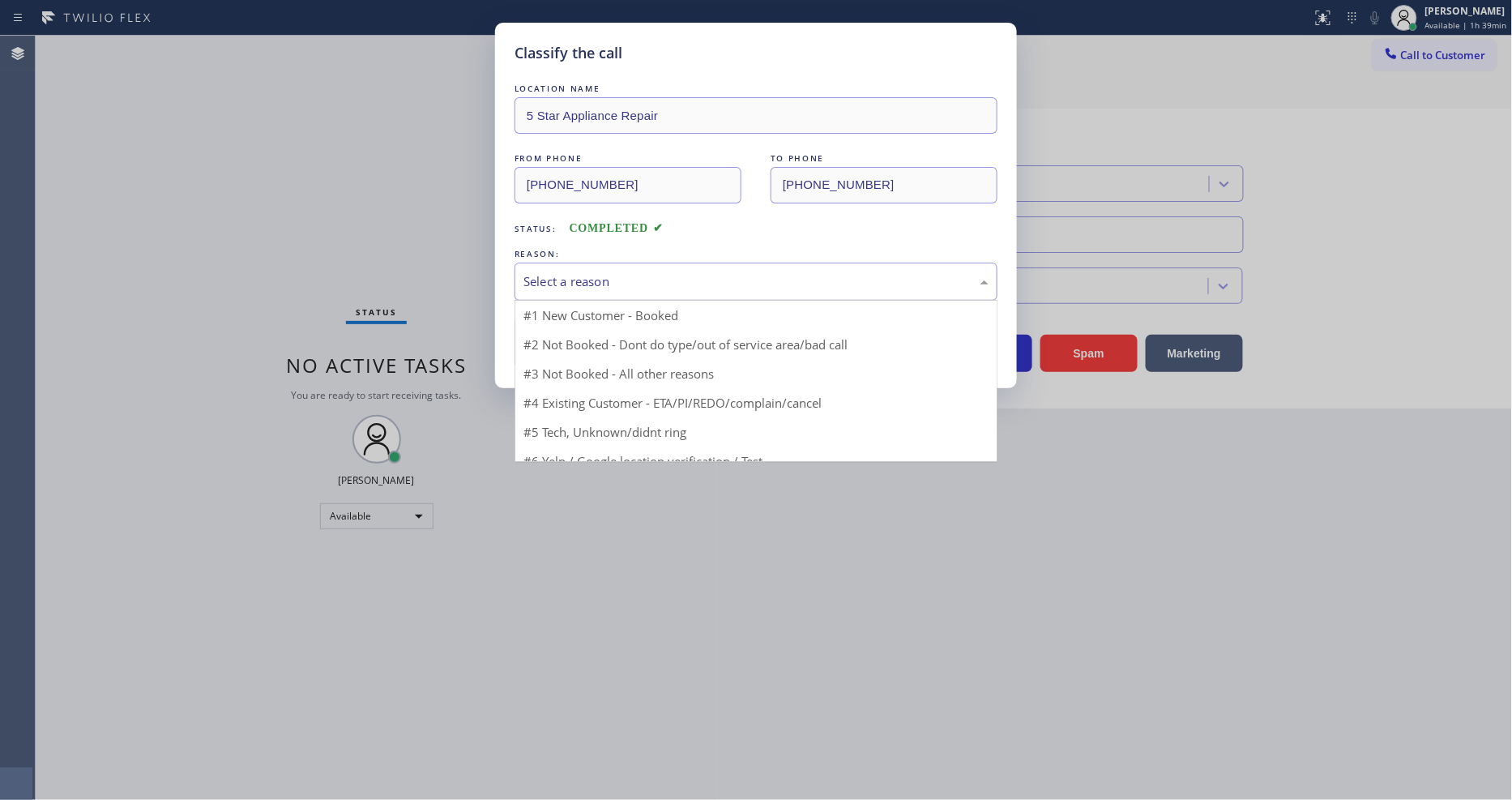
click at [586, 274] on div "Select a reason" at bounding box center [756, 281] width 465 height 19
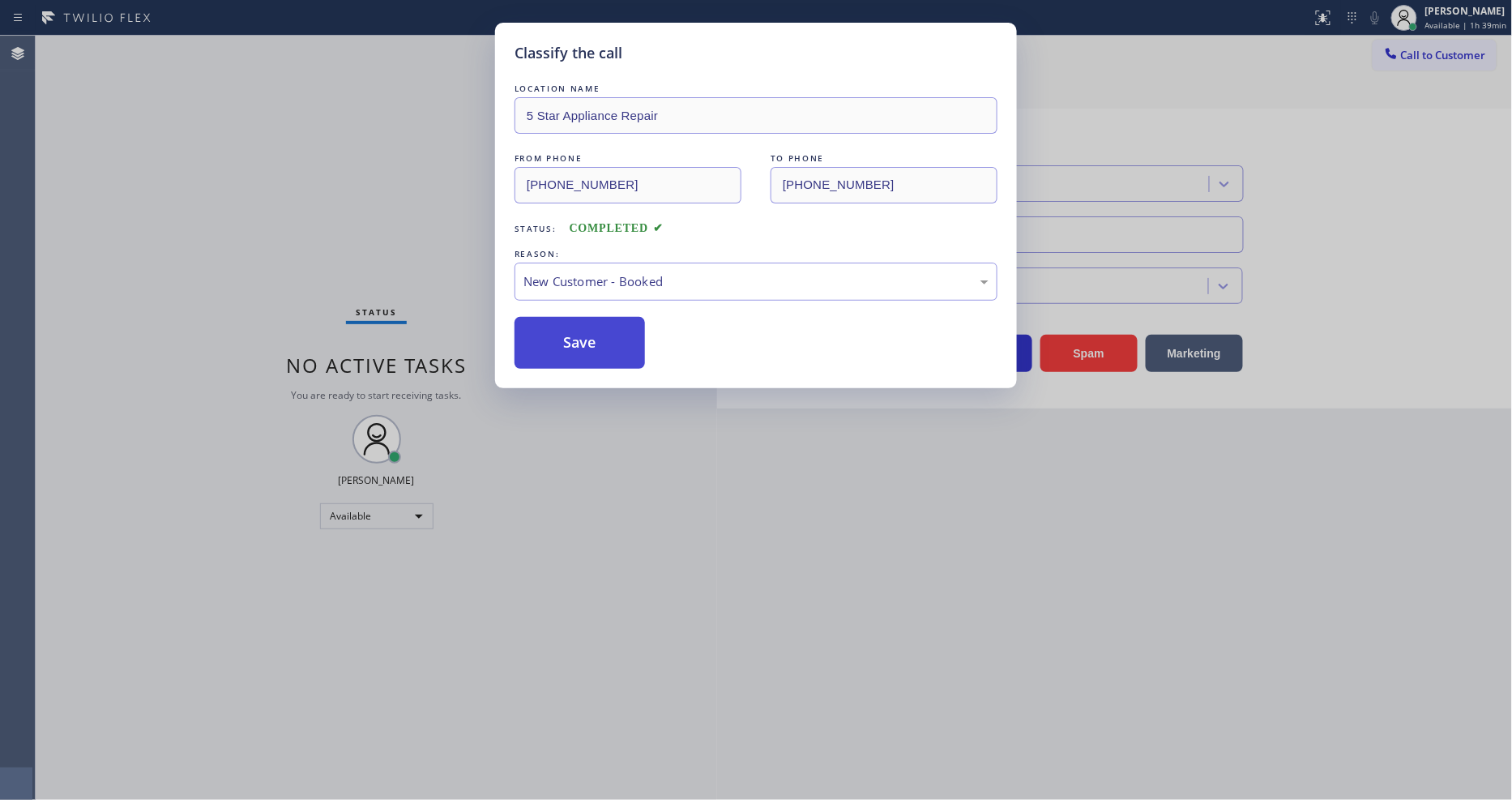
click at [573, 325] on button "Save" at bounding box center [579, 342] width 130 height 52
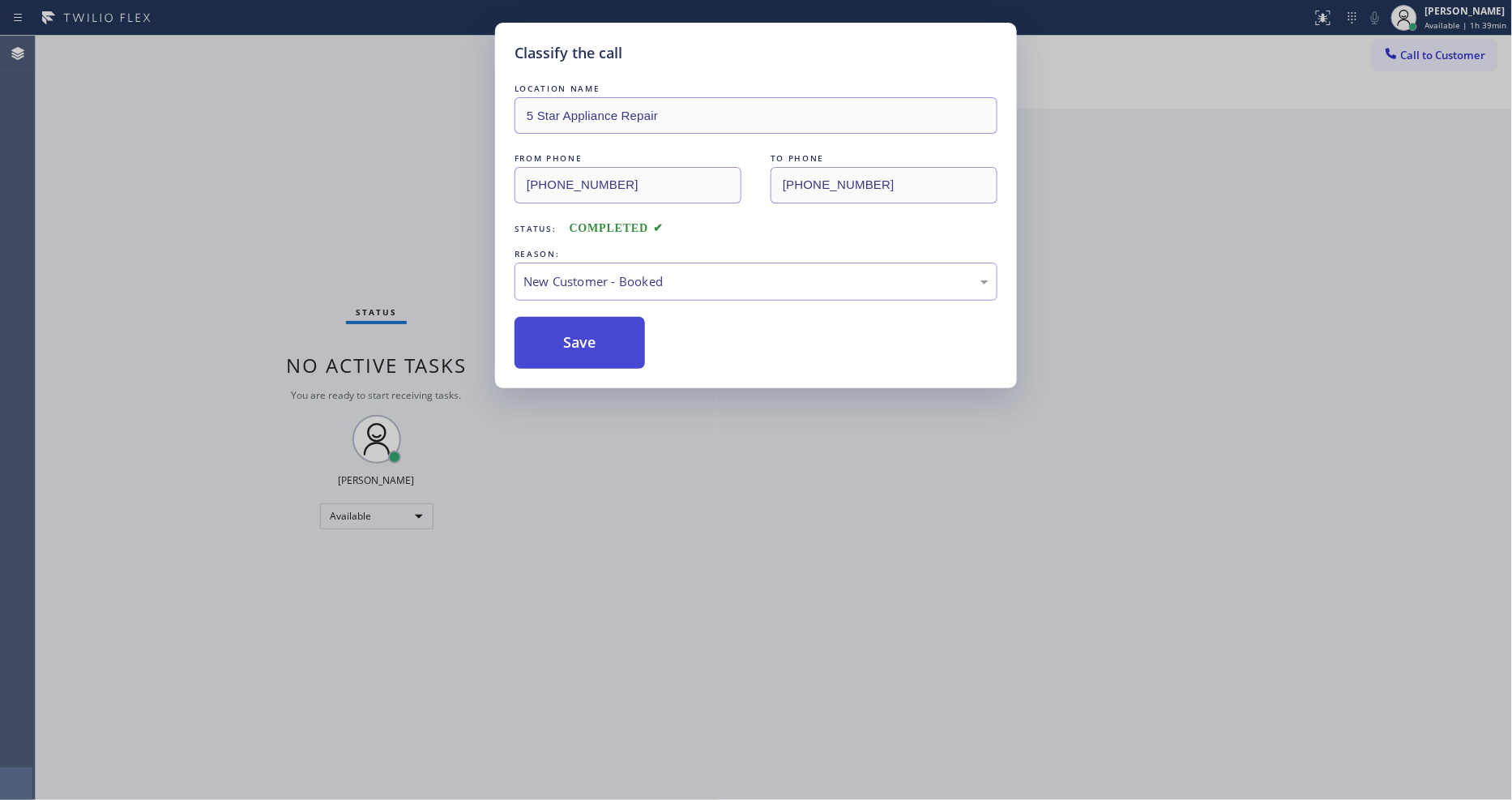
click at [573, 325] on button "Save" at bounding box center [579, 342] width 130 height 52
drag, startPoint x: 572, startPoint y: 325, endPoint x: 568, endPoint y: 368, distance: 43.2
click at [572, 328] on button "Save" at bounding box center [579, 342] width 130 height 52
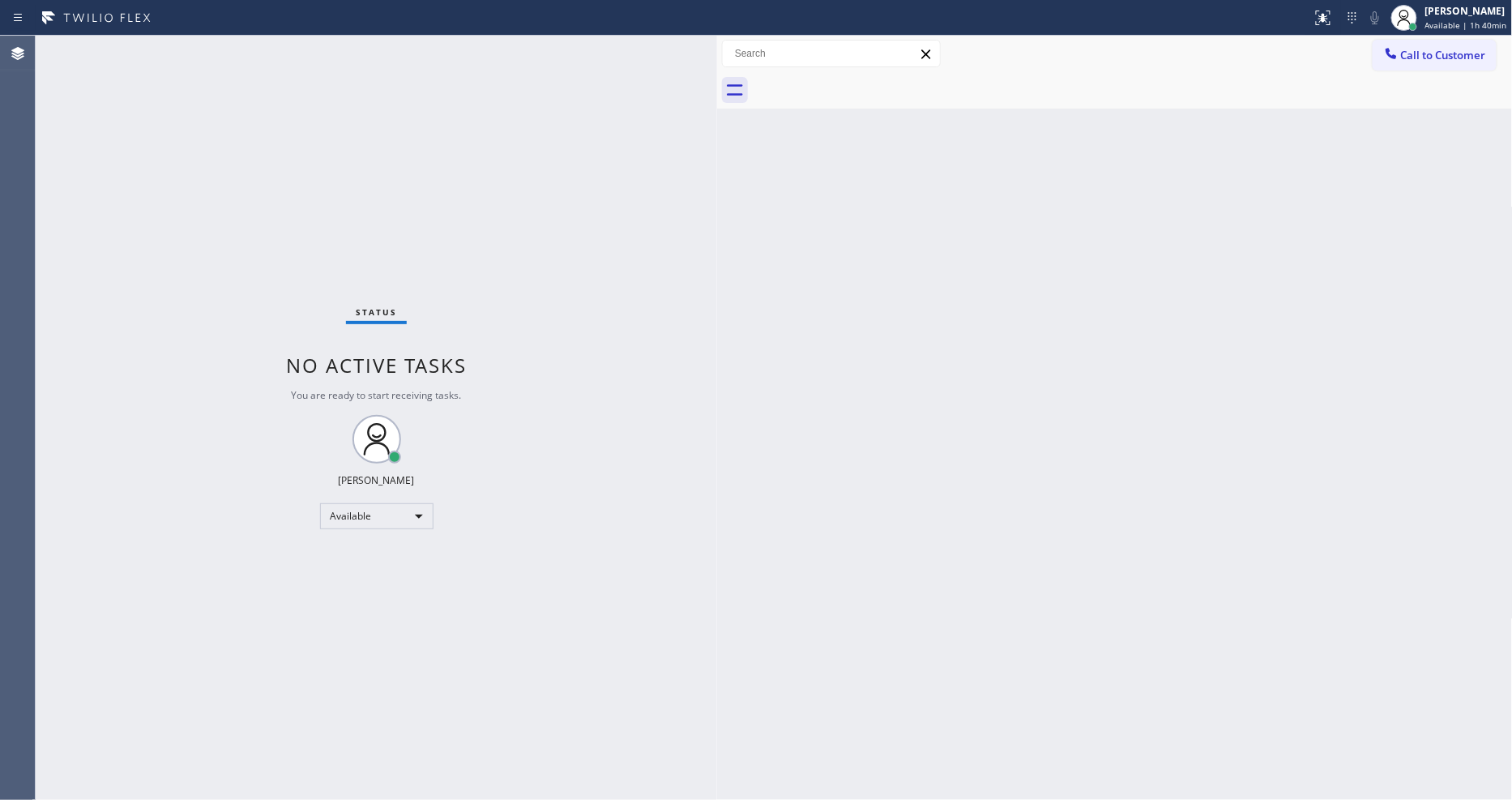
click at [155, 60] on div "Status No active tasks You are ready to start receiving tasks. [PERSON_NAME] Av…" at bounding box center [375, 418] width 681 height 765
click at [1437, 12] on div "[PERSON_NAME]" at bounding box center [1466, 11] width 82 height 14
click at [1406, 63] on button "Offline" at bounding box center [1431, 64] width 162 height 21
click at [1476, 10] on div "[PERSON_NAME]" at bounding box center [1466, 11] width 82 height 14
click at [1400, 166] on button "Log out" at bounding box center [1431, 157] width 162 height 35
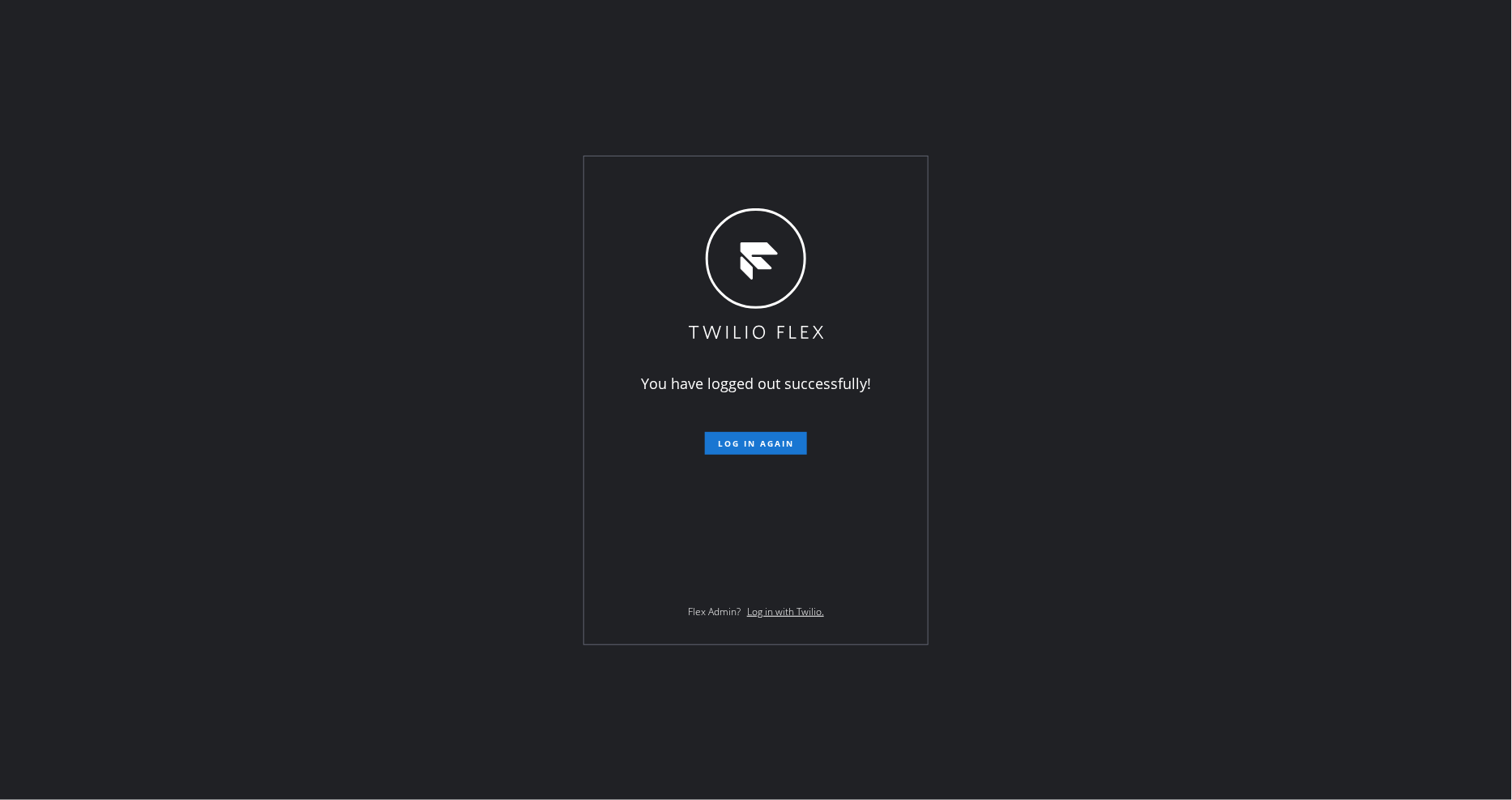
click at [285, 95] on div "You have logged out successfully! Log in again Flex Admin? Log in with Twilio." at bounding box center [756, 400] width 1512 height 800
